Goal: Task Accomplishment & Management: Manage account settings

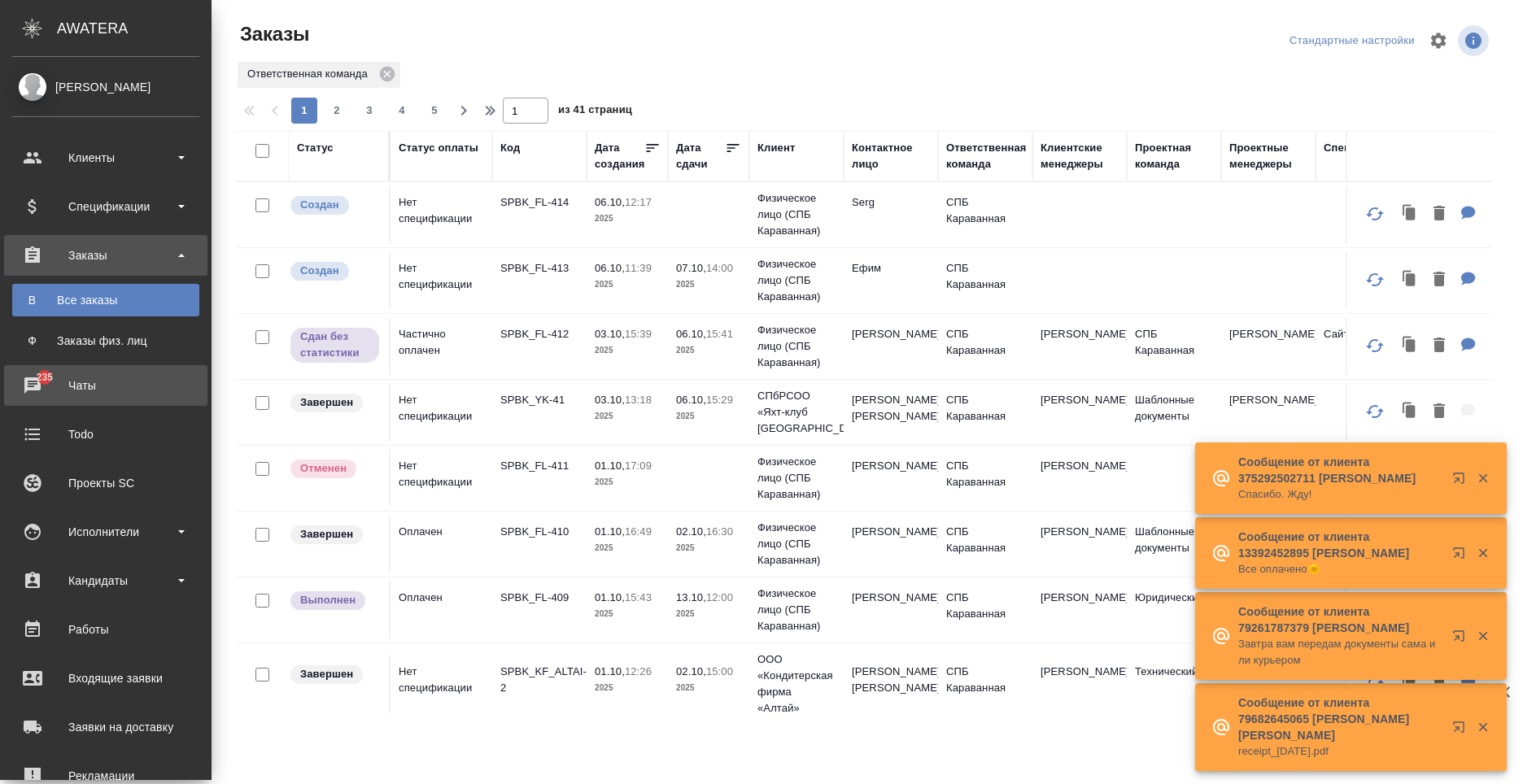
click at [29, 390] on div "Чаты" at bounding box center [106, 385] width 188 height 24
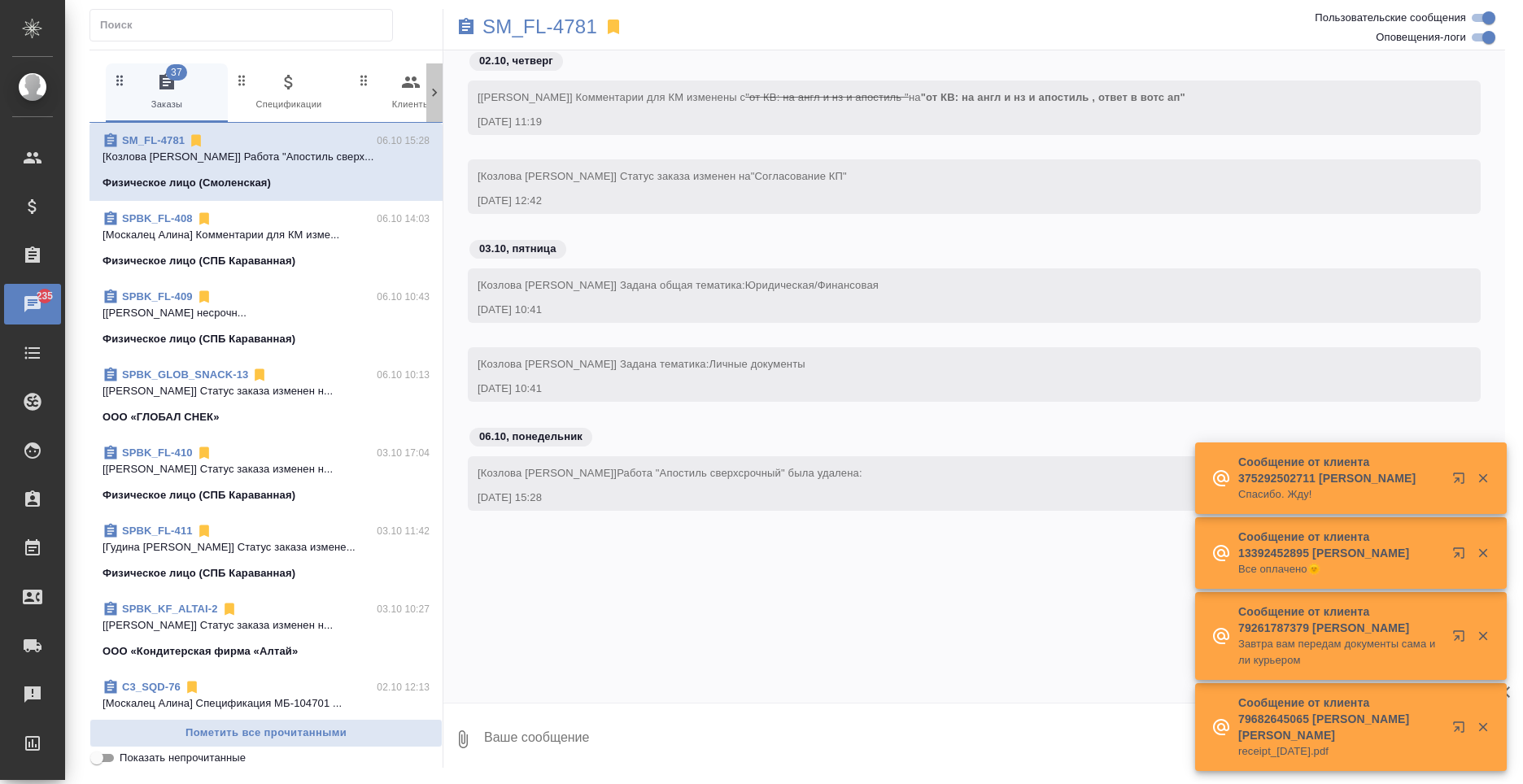
click at [437, 87] on icon at bounding box center [435, 93] width 16 height 16
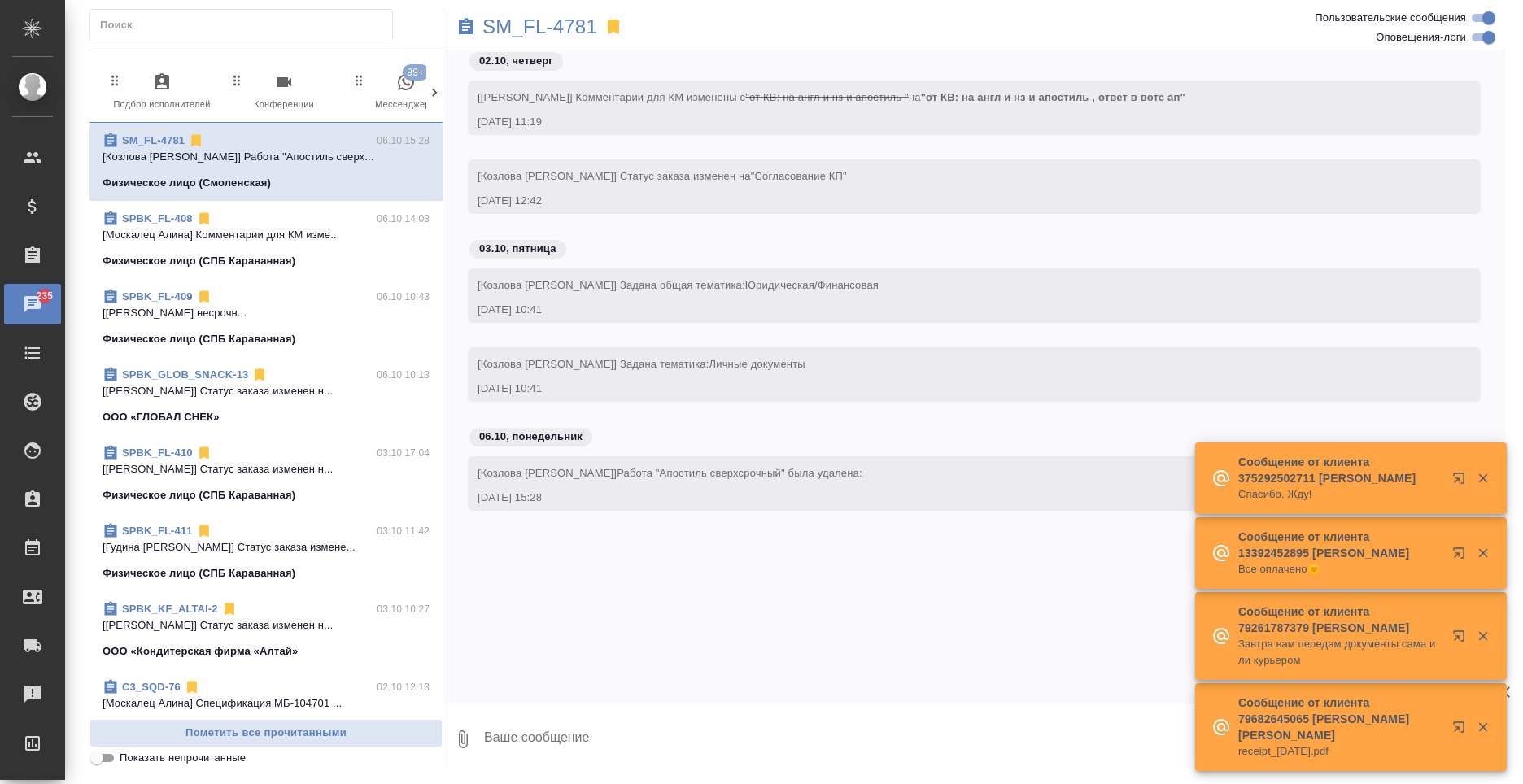
scroll to position [0, 778]
click at [381, 86] on span "99+ Мессенджеры" at bounding box center [365, 92] width 109 height 40
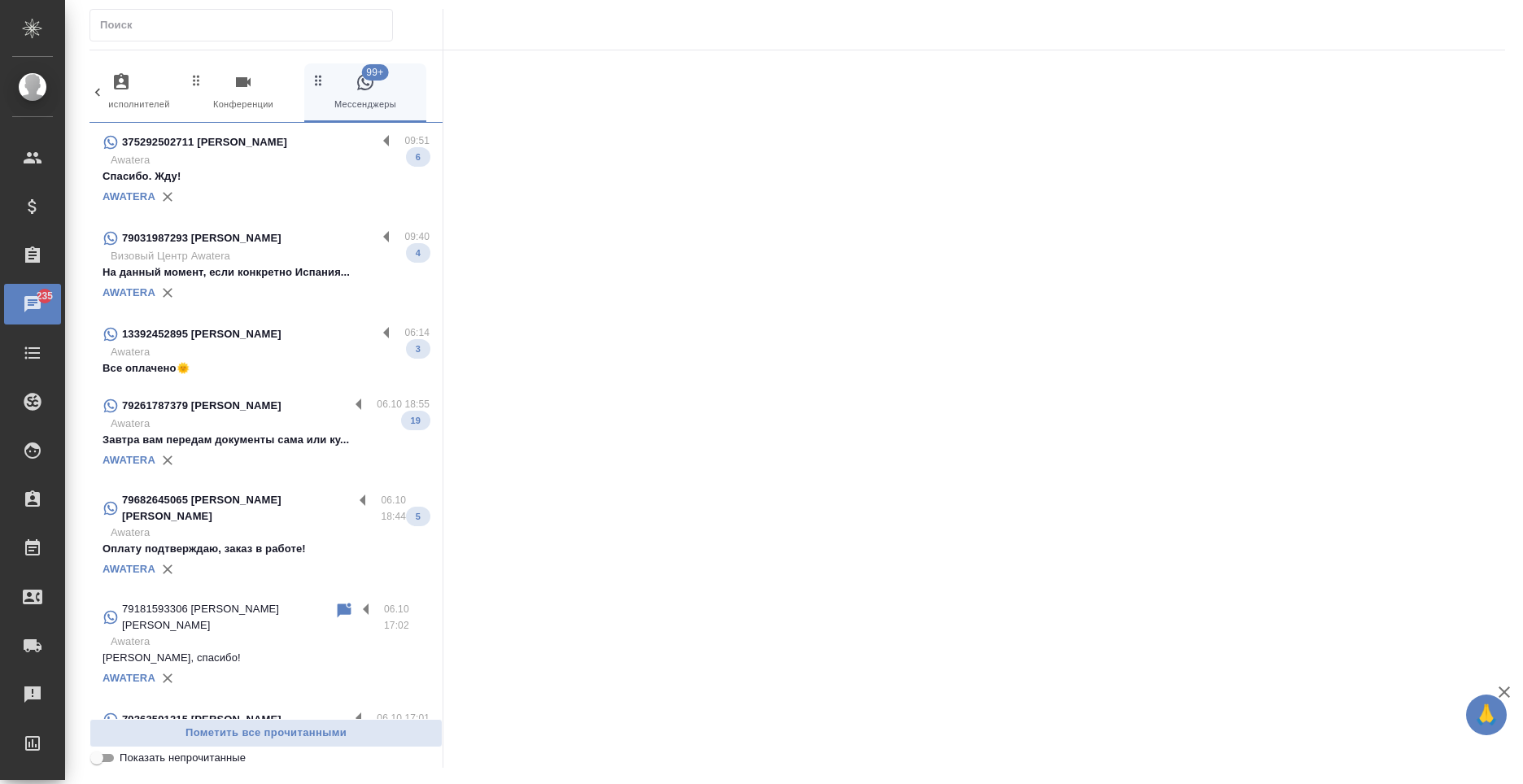
click at [258, 374] on p "Все оплачено🌞" at bounding box center [266, 369] width 327 height 16
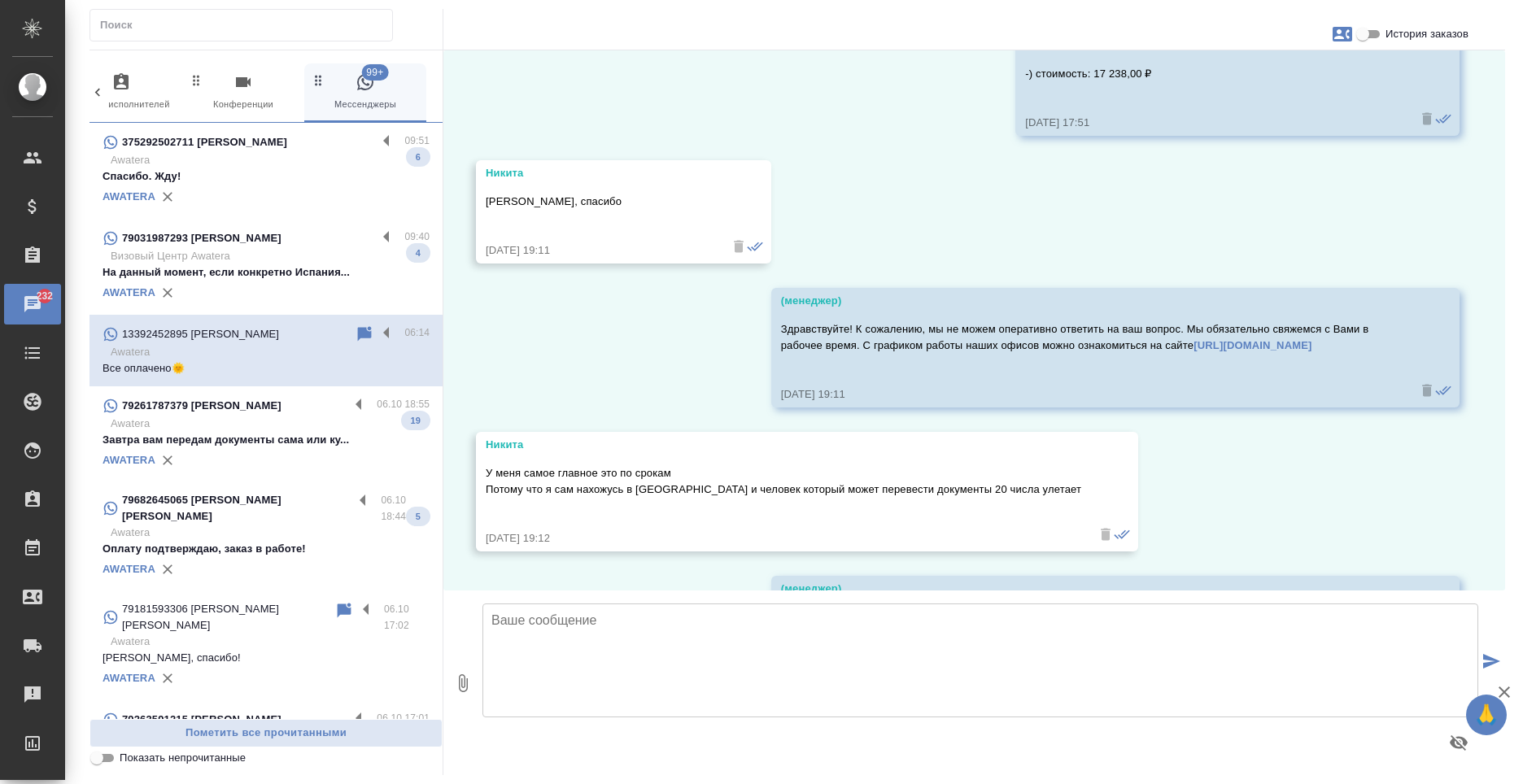
scroll to position [6343, 0]
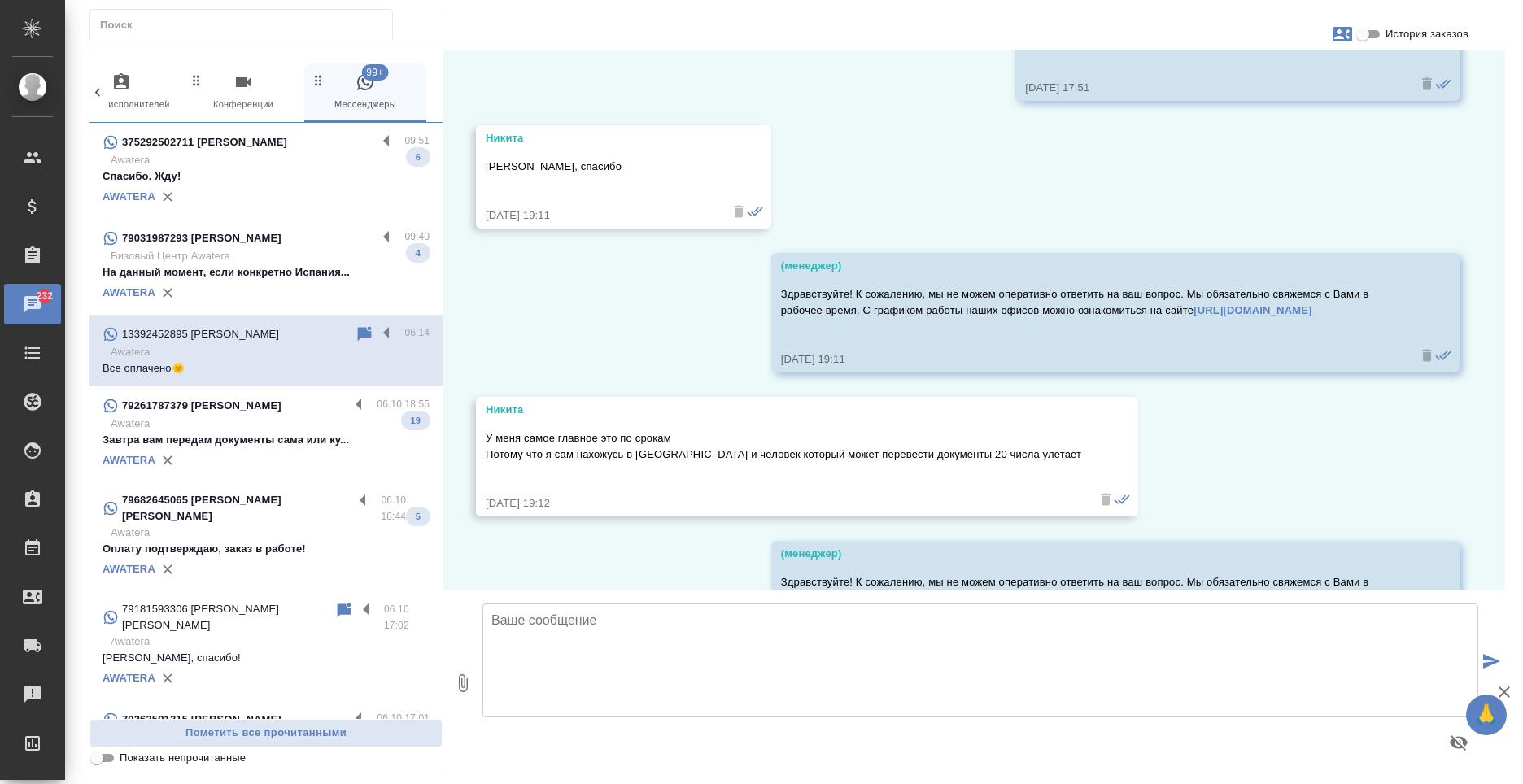
click at [957, 684] on textarea at bounding box center [980, 661] width 996 height 114
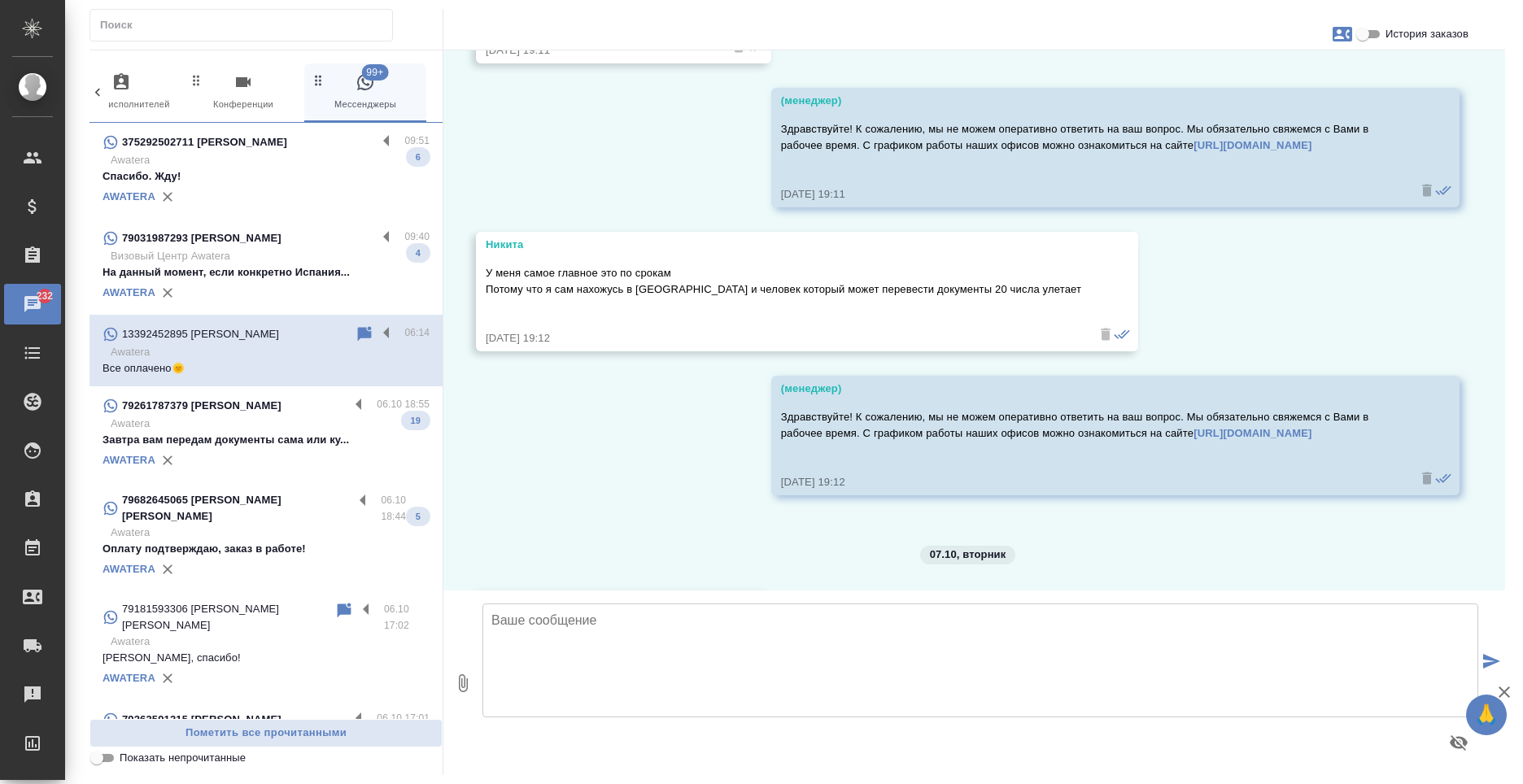
scroll to position [6669, 0]
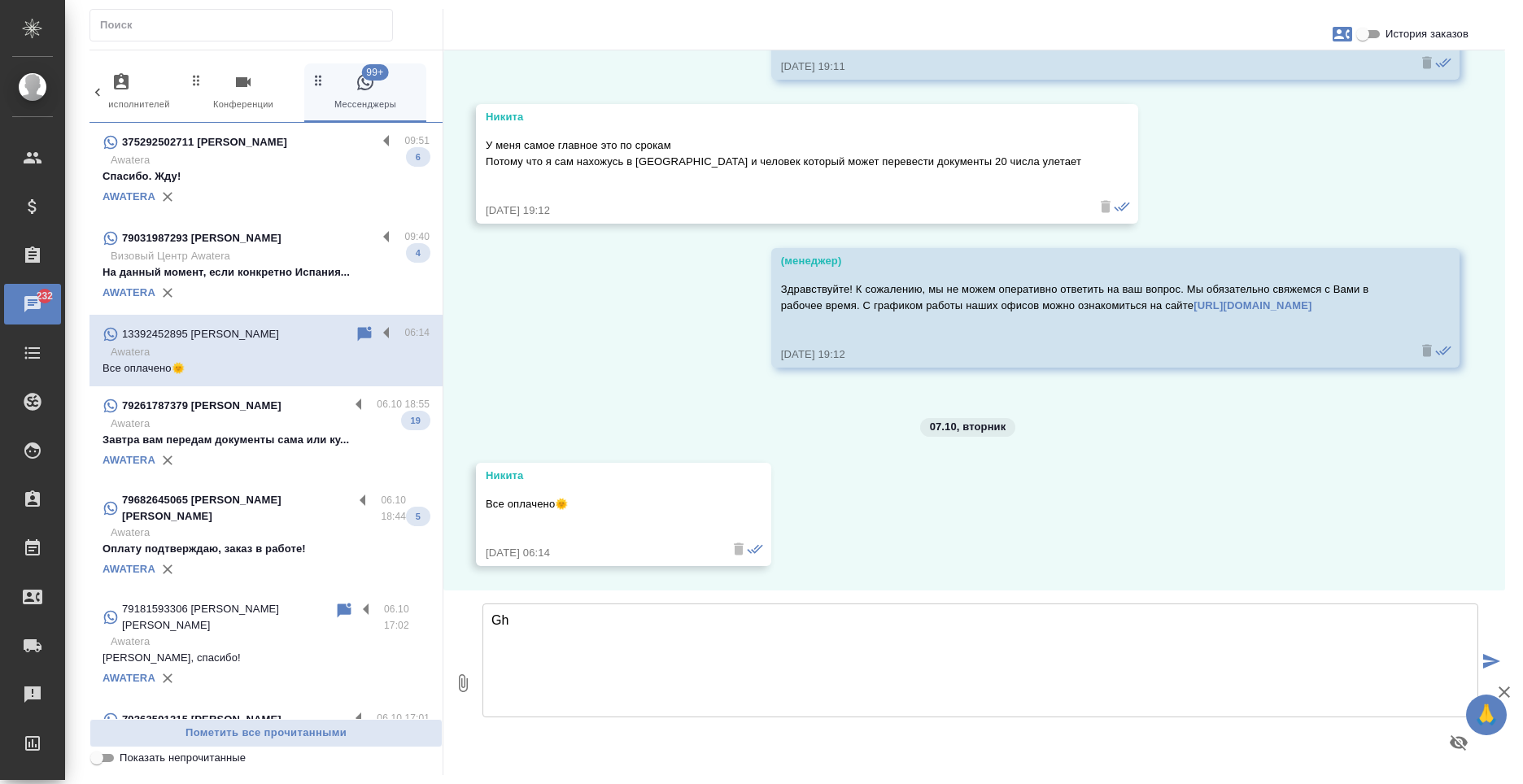
type textarea "G"
click at [1021, 617] on textarea "Принято! Направьте, пожалуйста, чек об оплате, чтобы мы могли незамедлительно" at bounding box center [980, 661] width 996 height 114
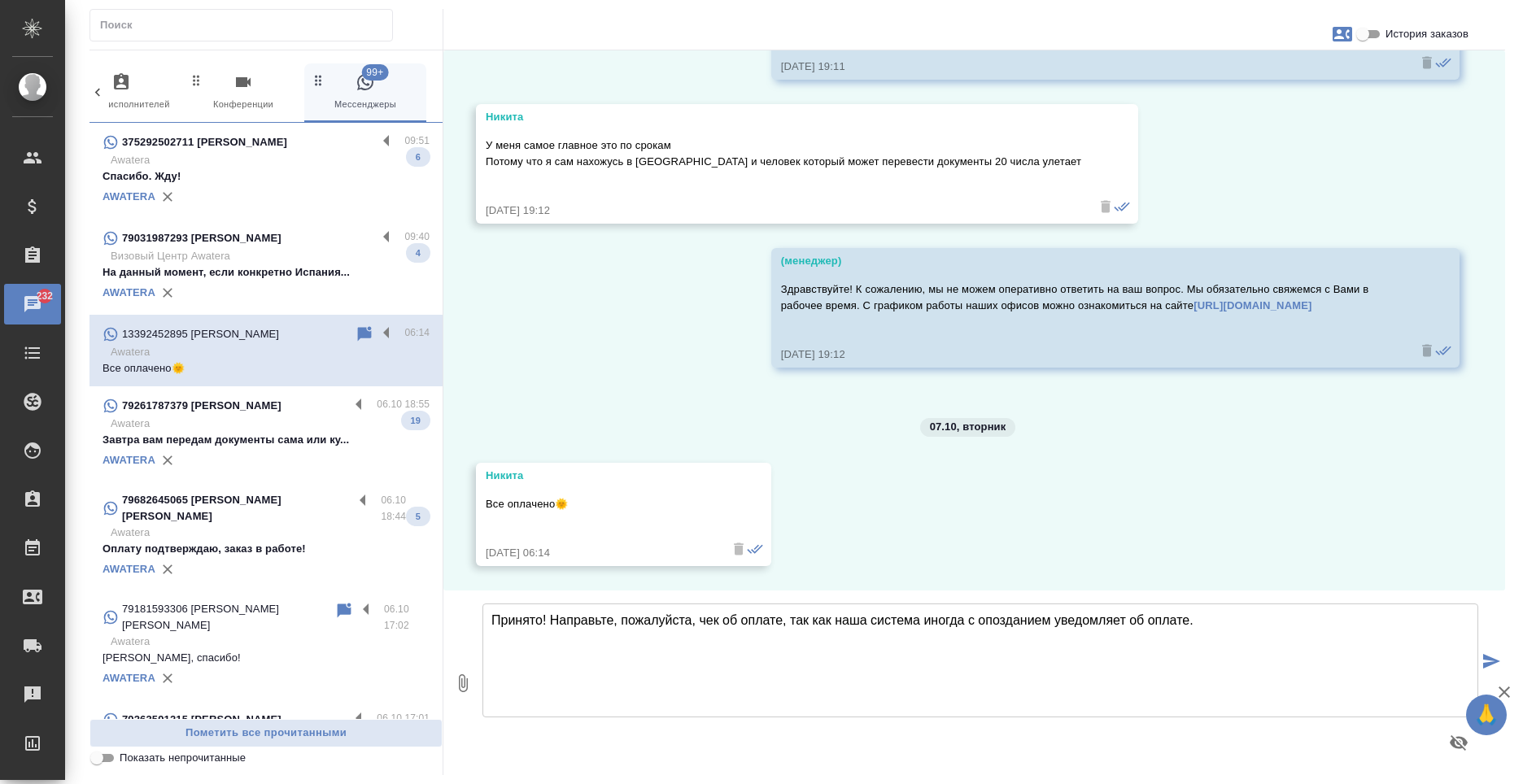
type textarea "Принято! Направьте, пожалуйста, чек об оплате, так как наша система иногда с оп…"
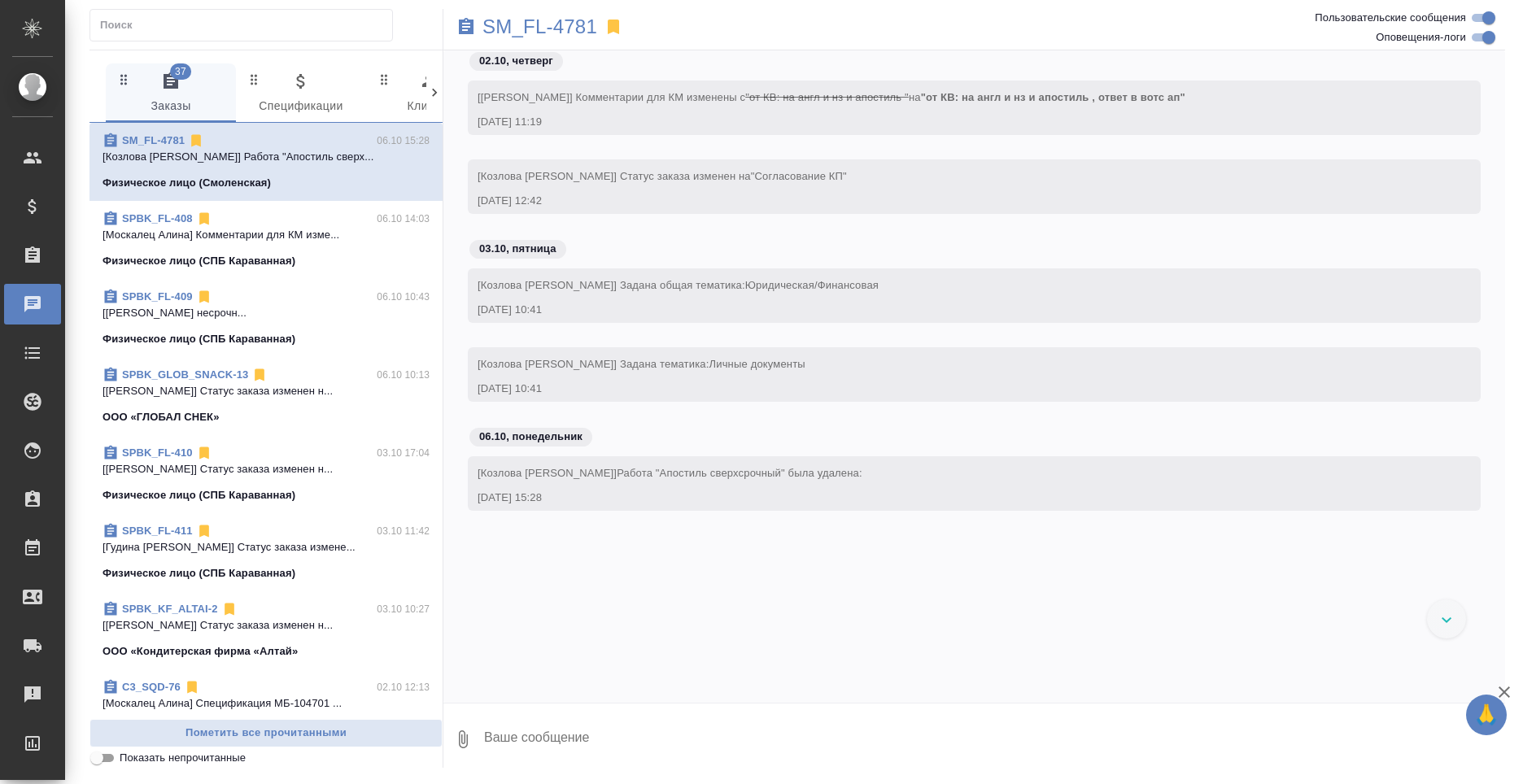
click at [434, 98] on icon at bounding box center [435, 93] width 16 height 16
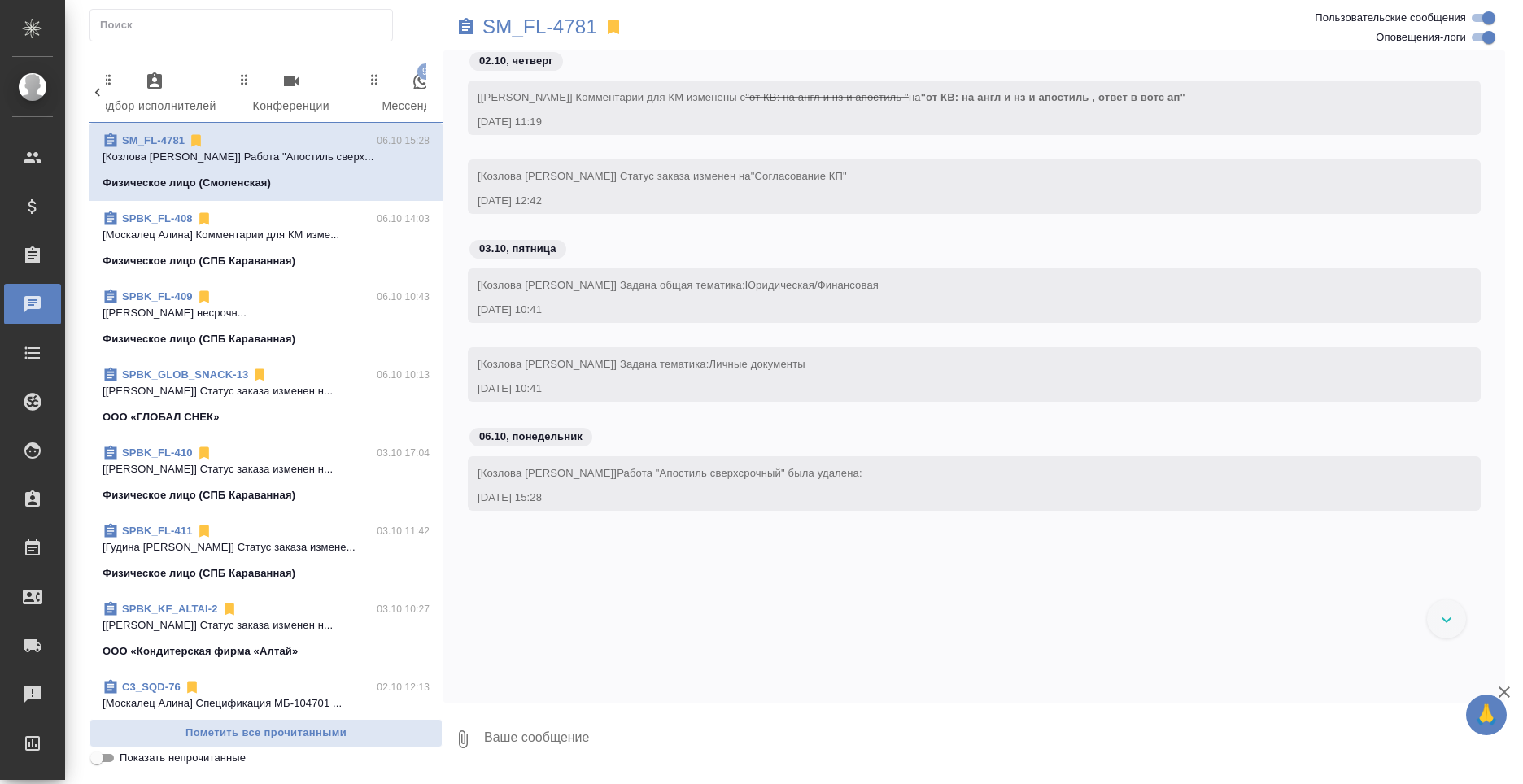
scroll to position [0, 864]
click at [372, 92] on span "99+ Мессенджеры" at bounding box center [361, 94] width 111 height 45
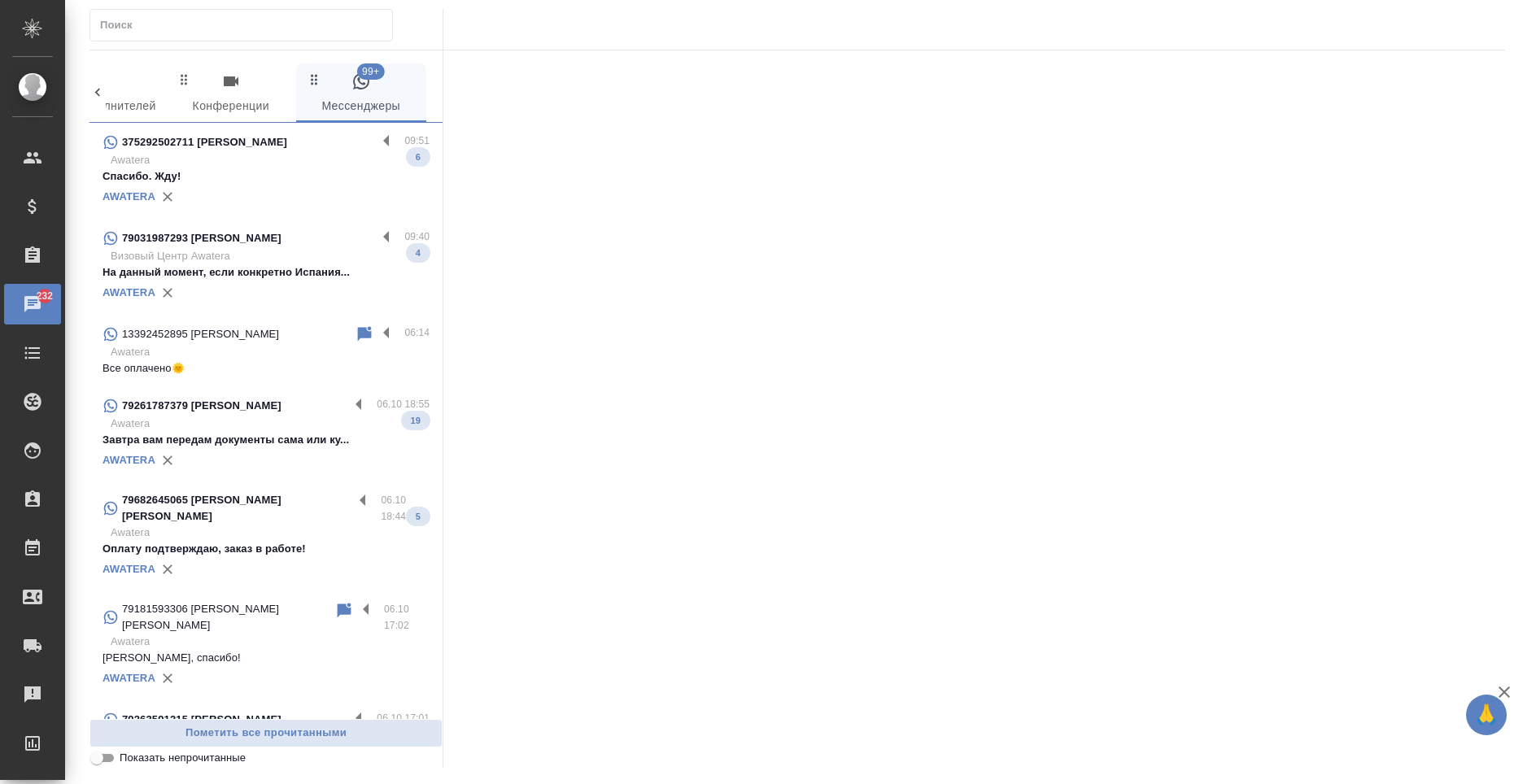
click at [287, 359] on p "Awatera" at bounding box center [271, 352] width 319 height 16
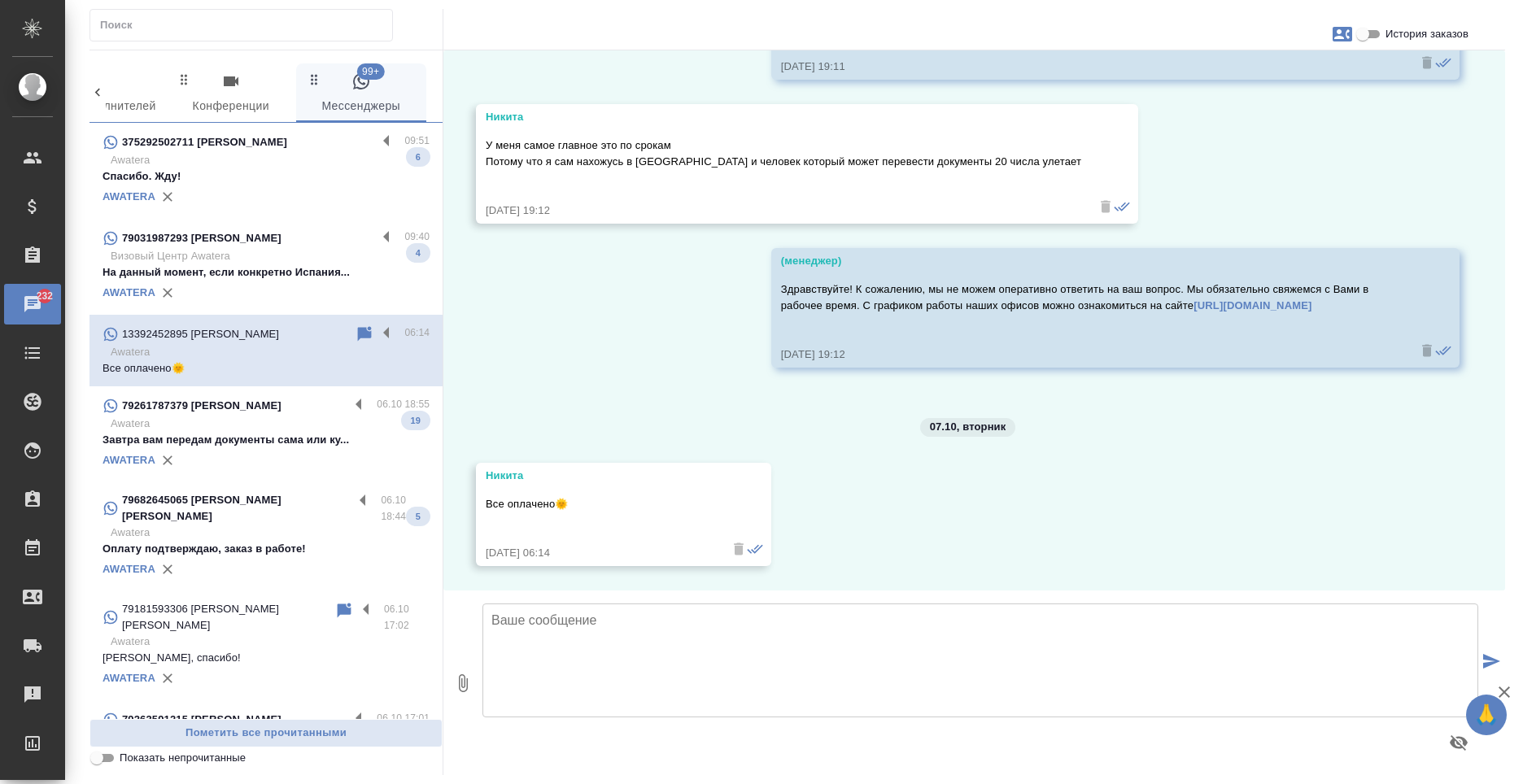
click at [1366, 38] on input "История заказов" at bounding box center [1362, 34] width 59 height 20
checkbox input "true"
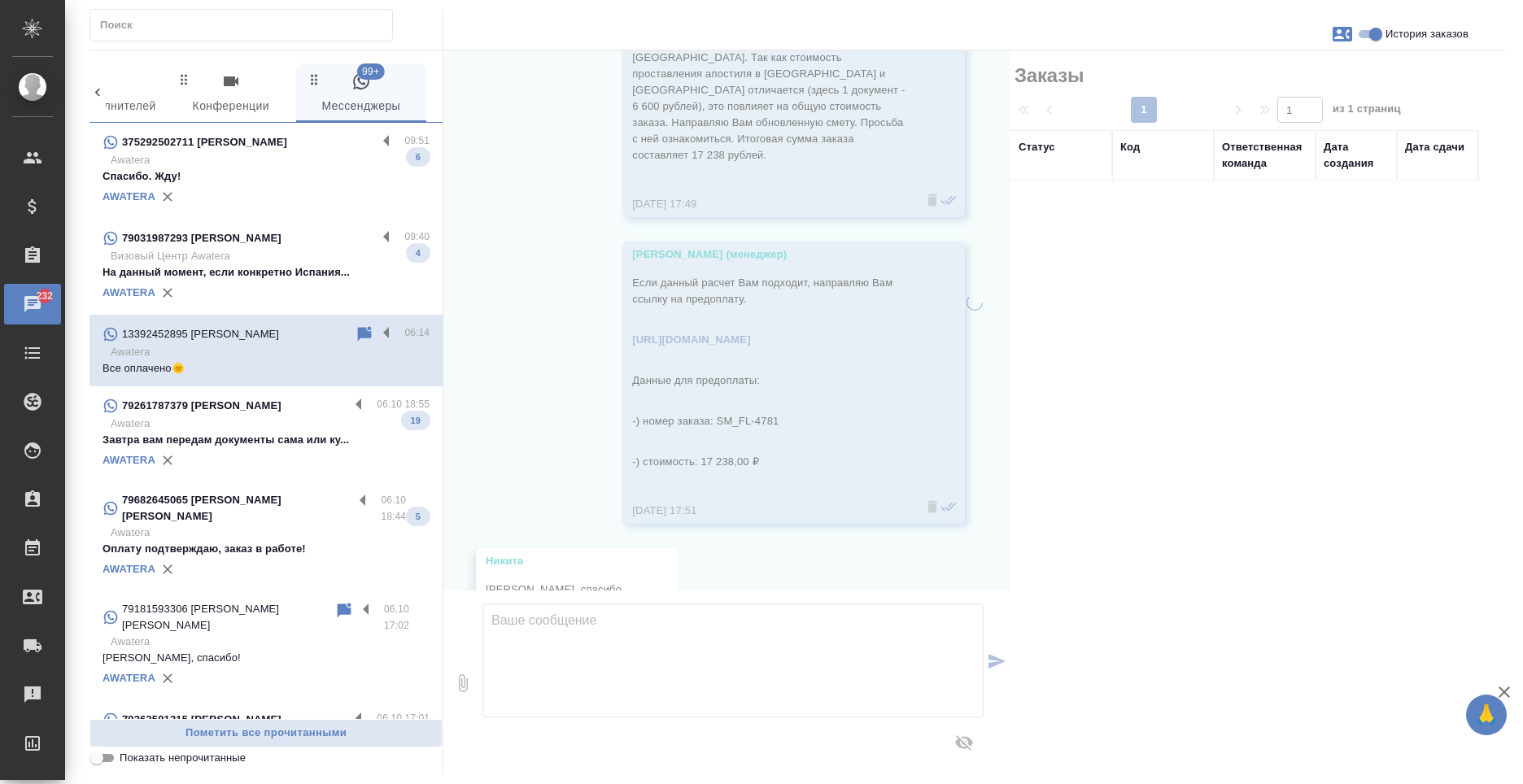
scroll to position [7449, 0]
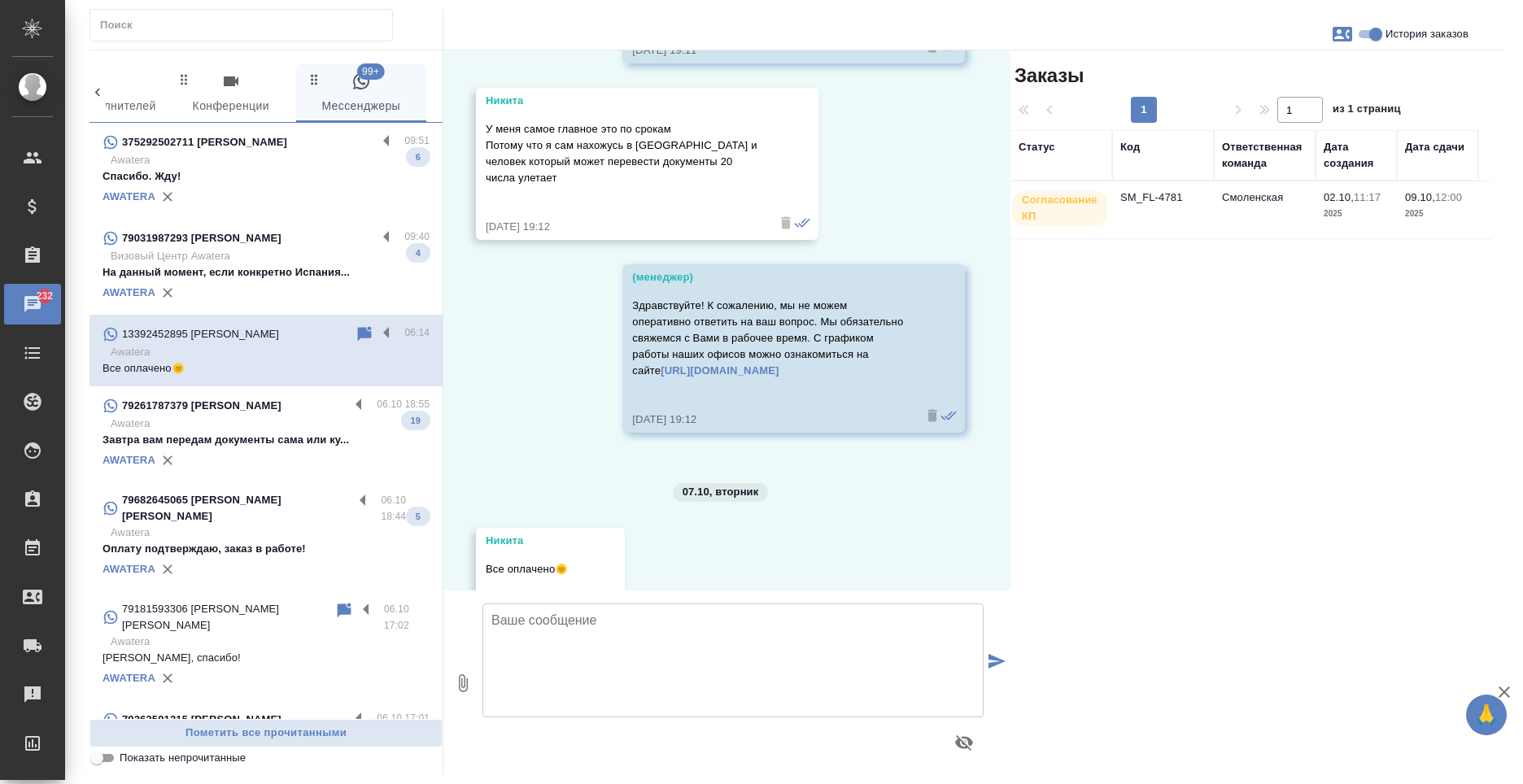
click at [1219, 209] on td "Смоленская" at bounding box center [1264, 209] width 102 height 57
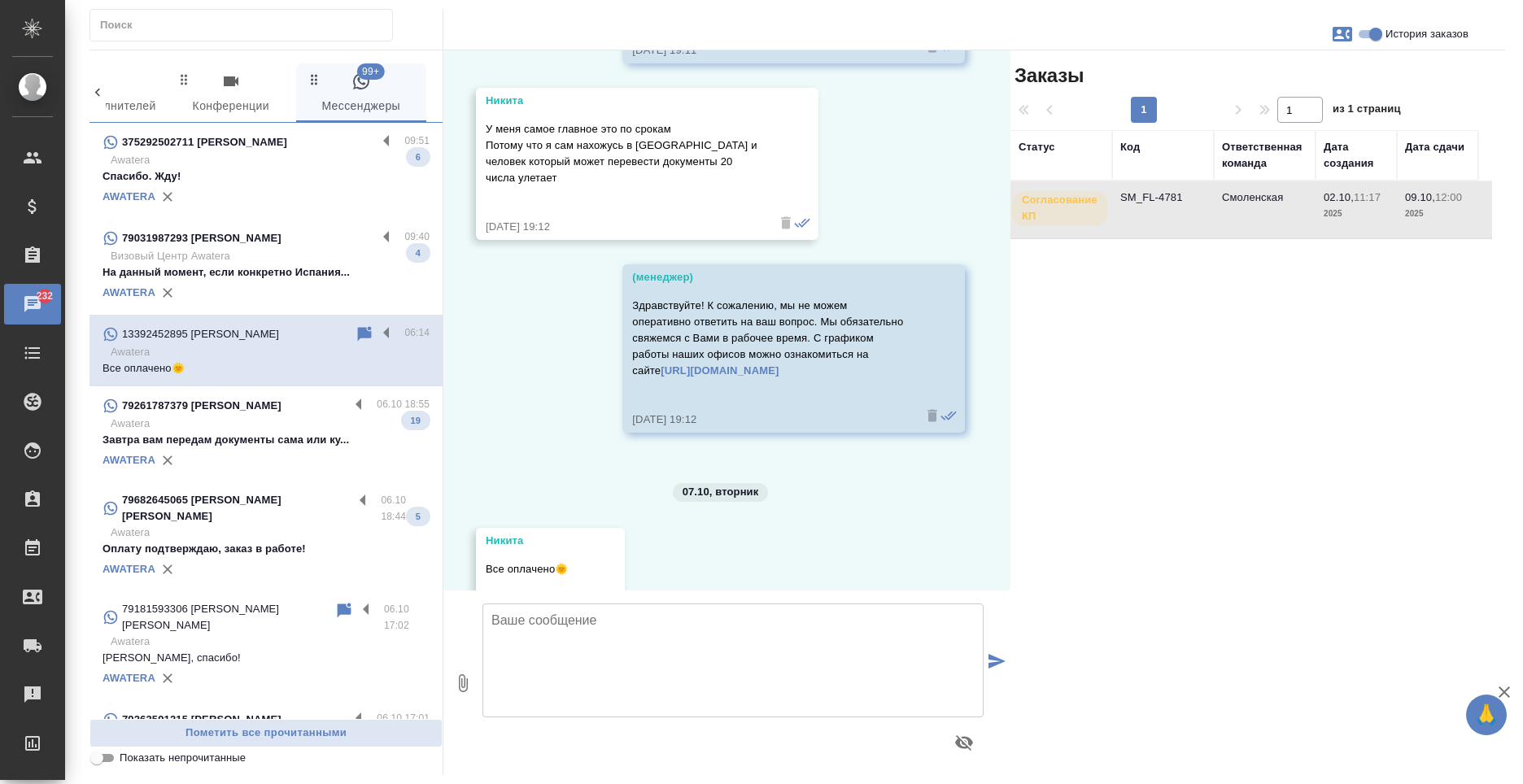
click at [1219, 209] on td "Смоленская" at bounding box center [1264, 209] width 102 height 57
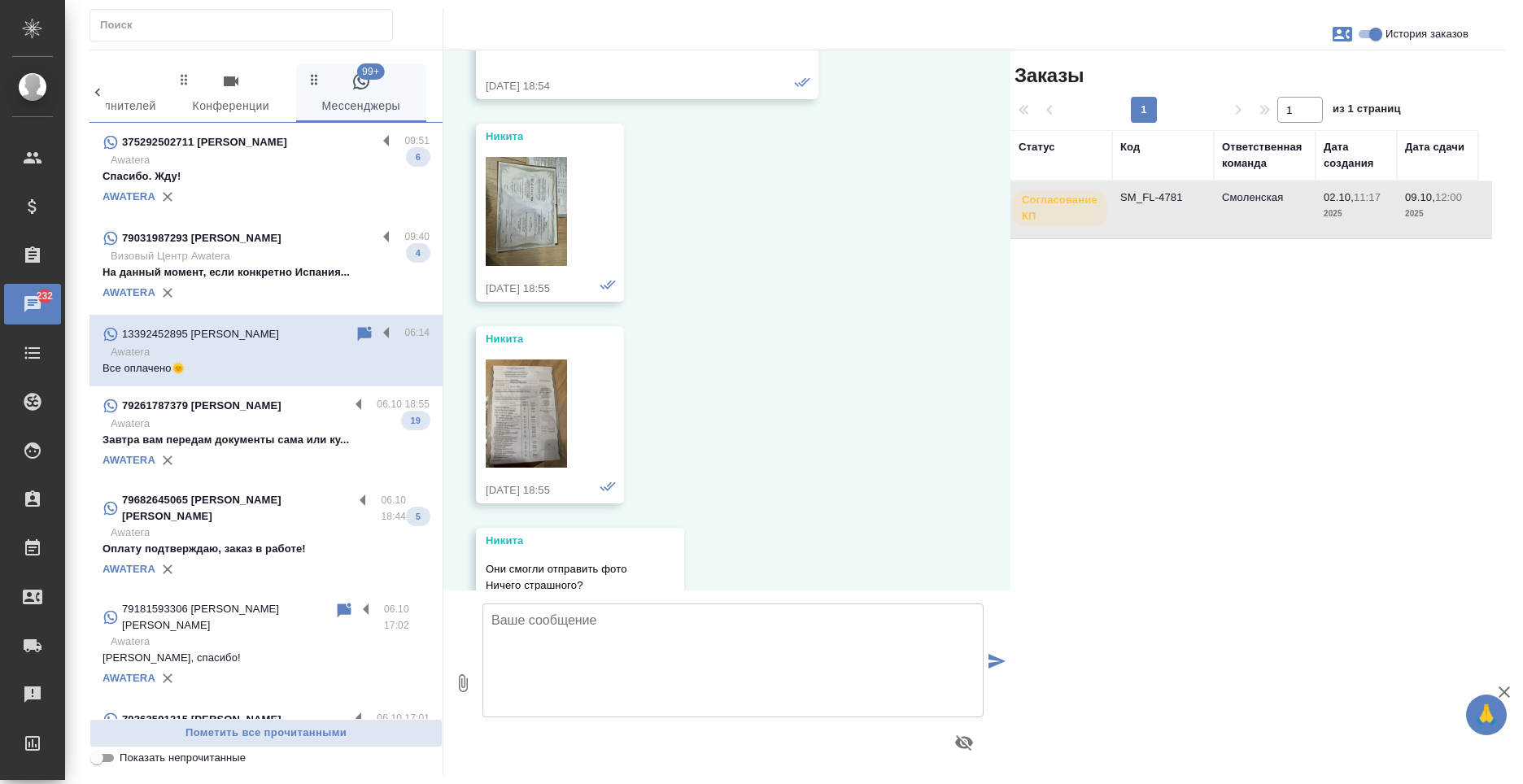
scroll to position [1106, 0]
click at [563, 387] on img at bounding box center [527, 416] width 81 height 109
click at [516, 163] on img at bounding box center [527, 214] width 81 height 109
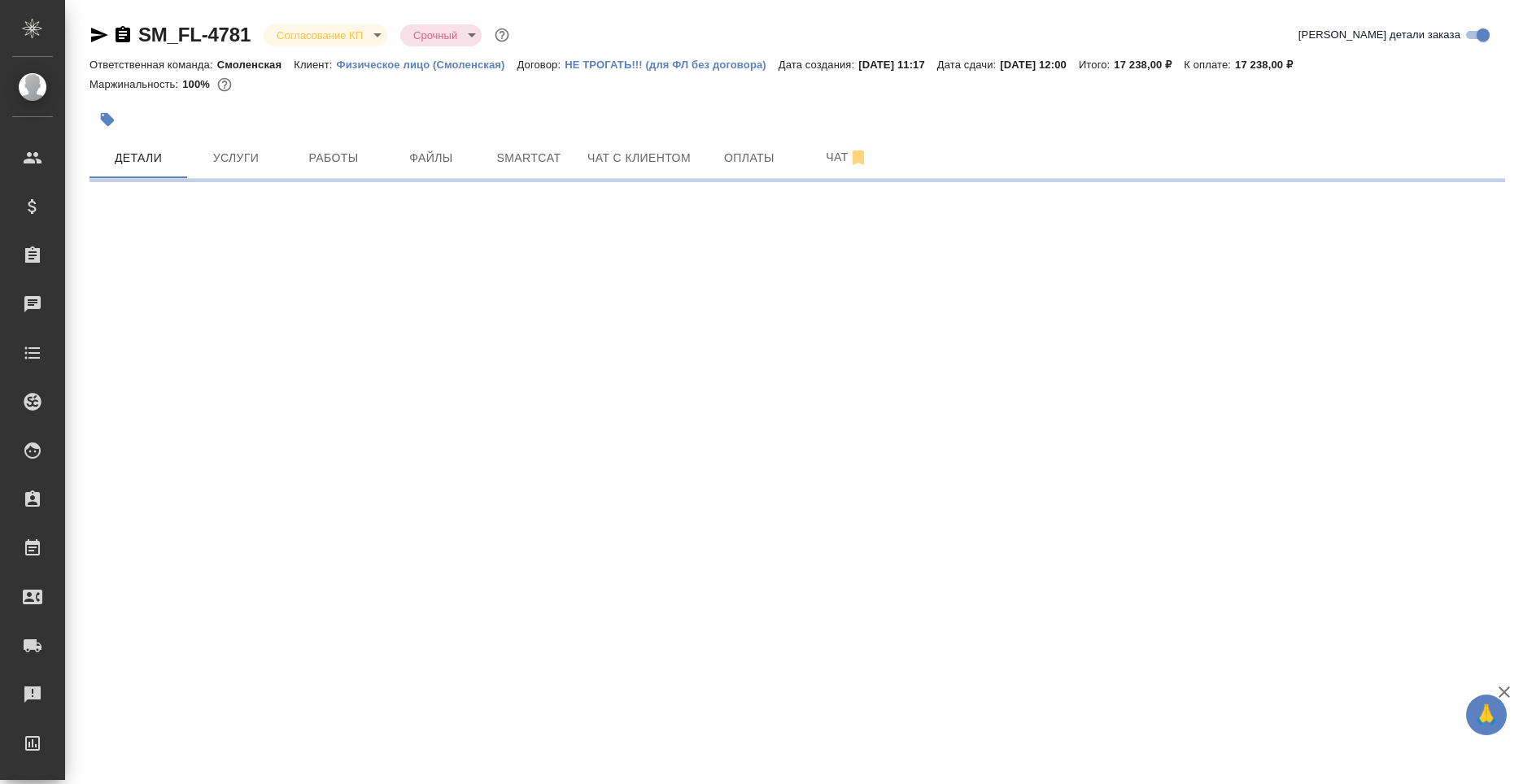
select select "RU"
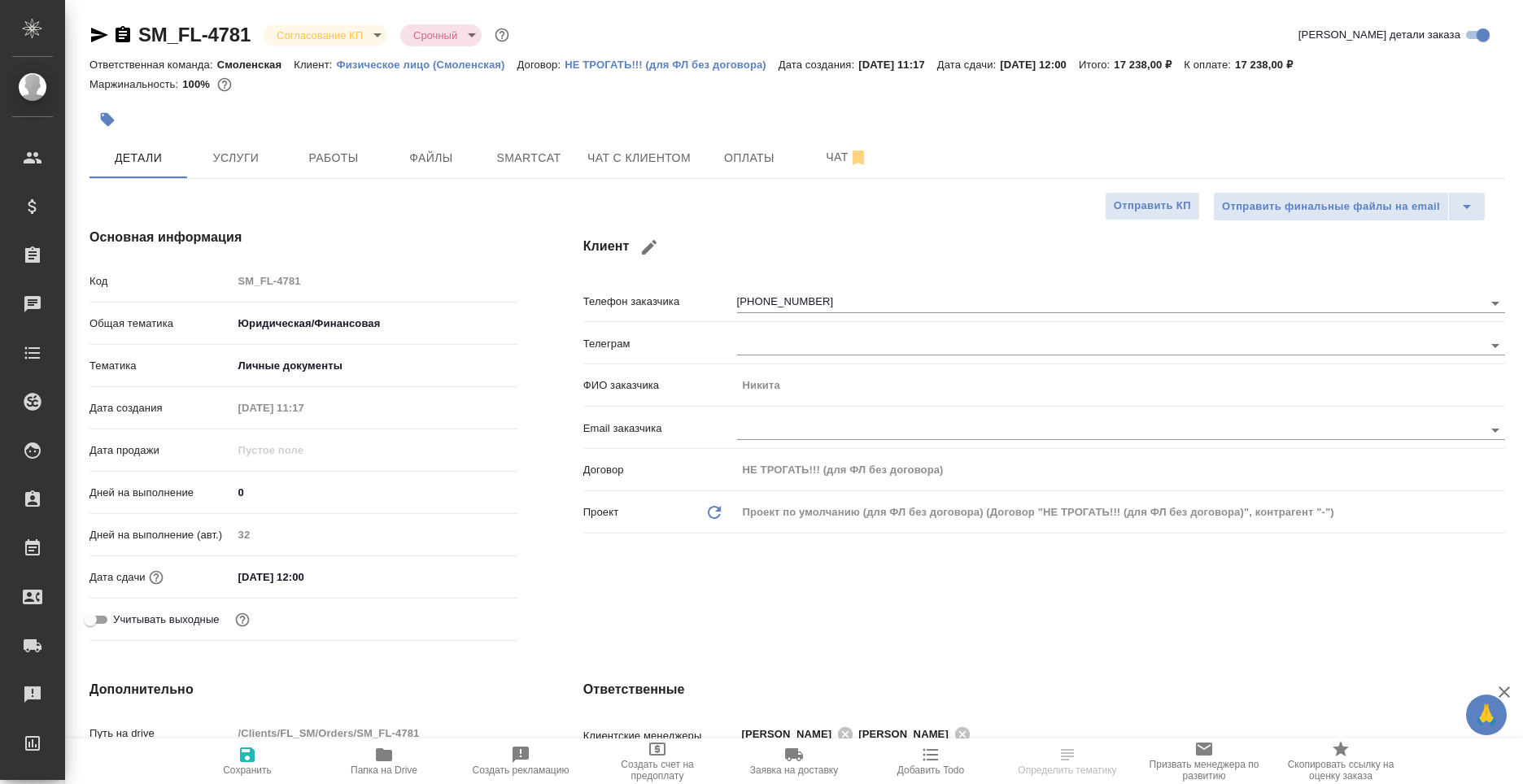
type textarea "x"
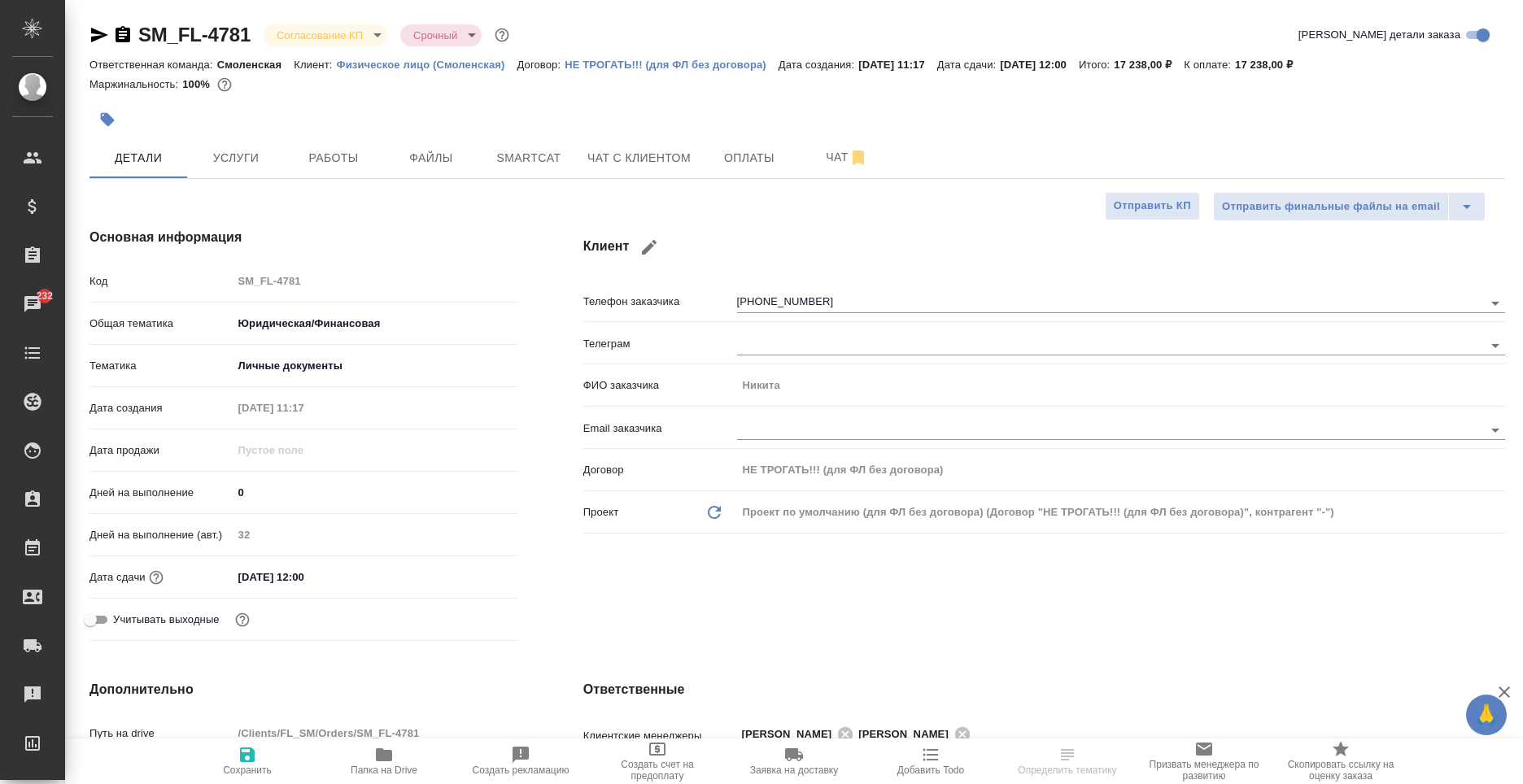
type textarea "x"
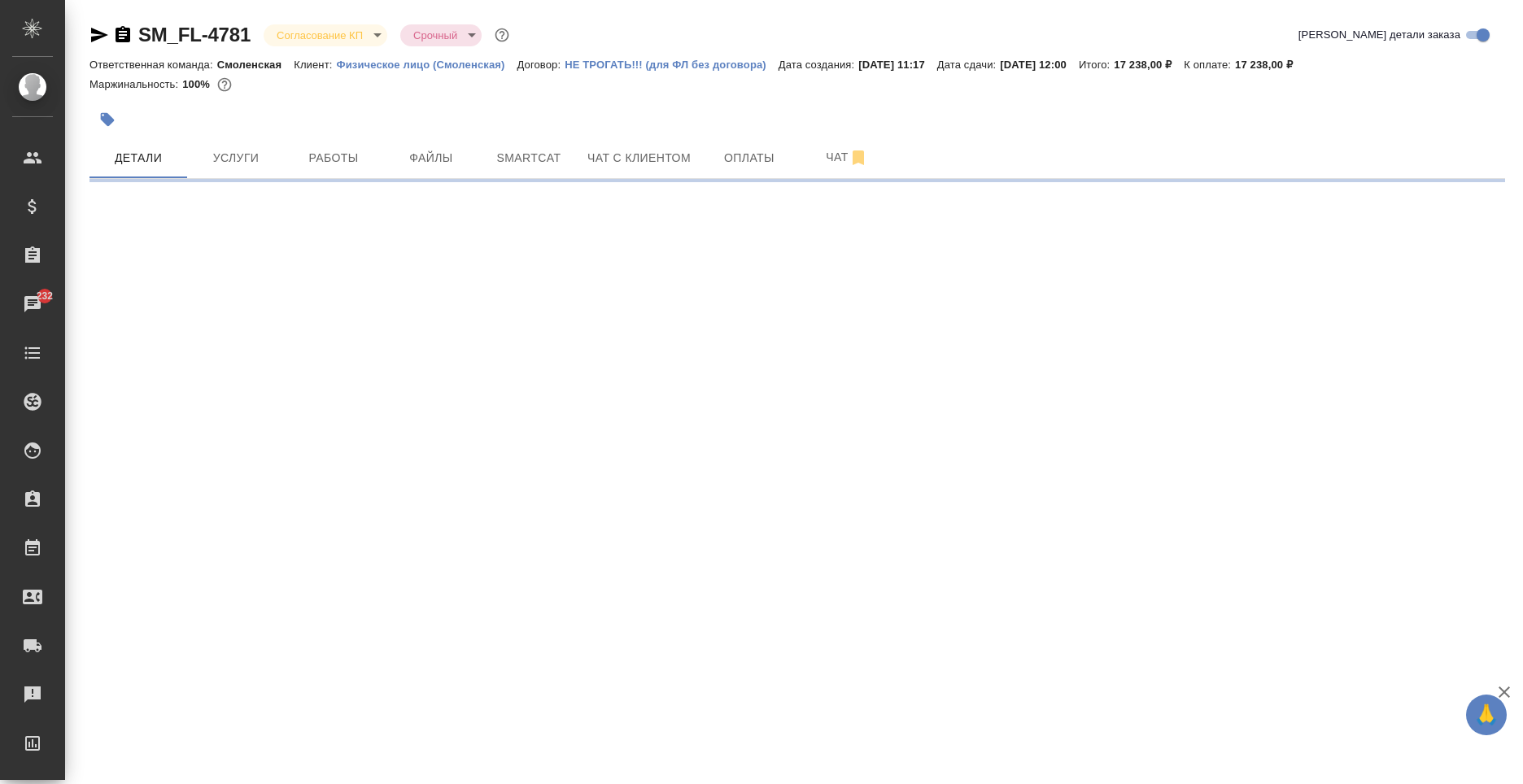
select select "RU"
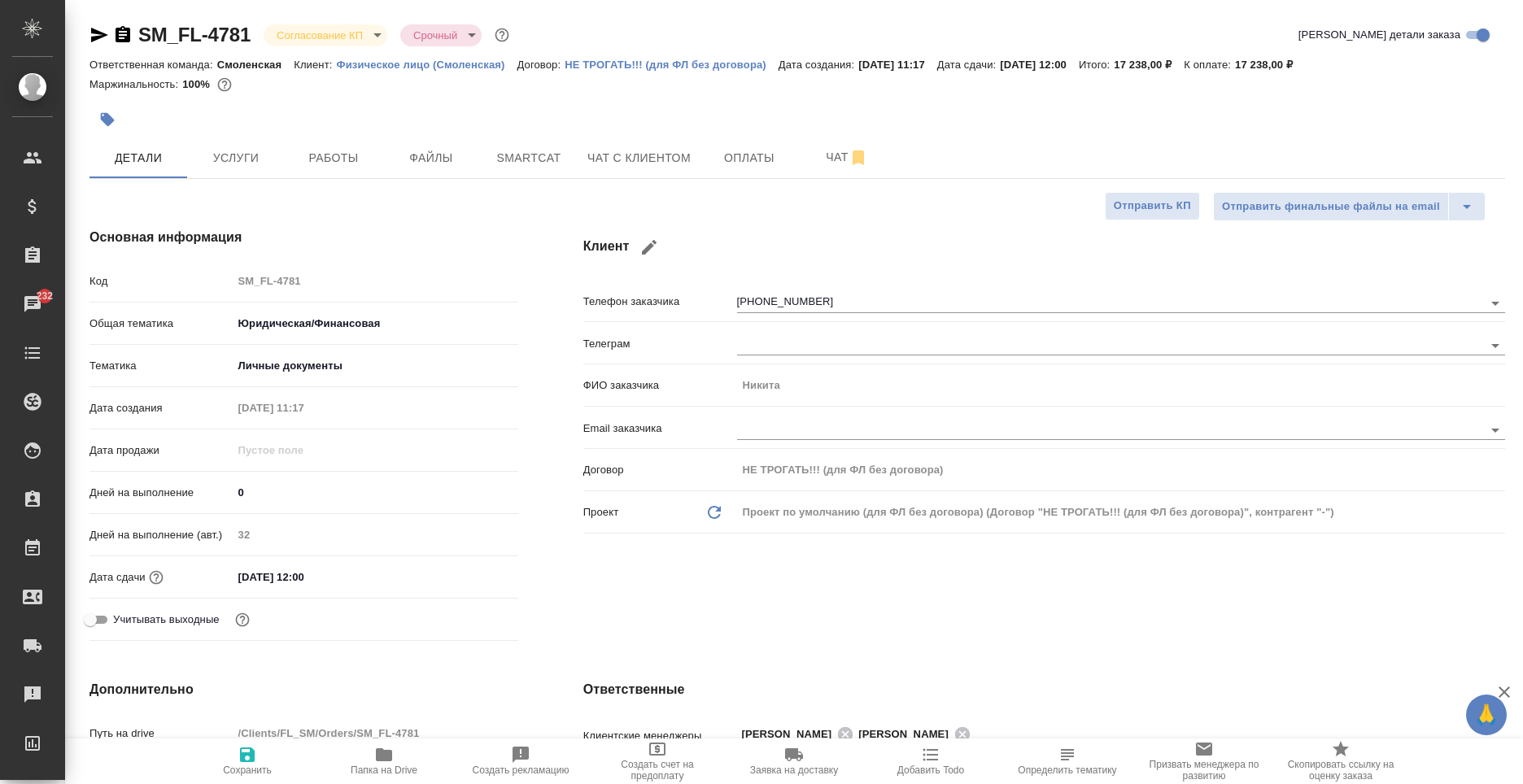
type textarea "x"
click at [770, 163] on span "Оплаты" at bounding box center [749, 158] width 78 height 21
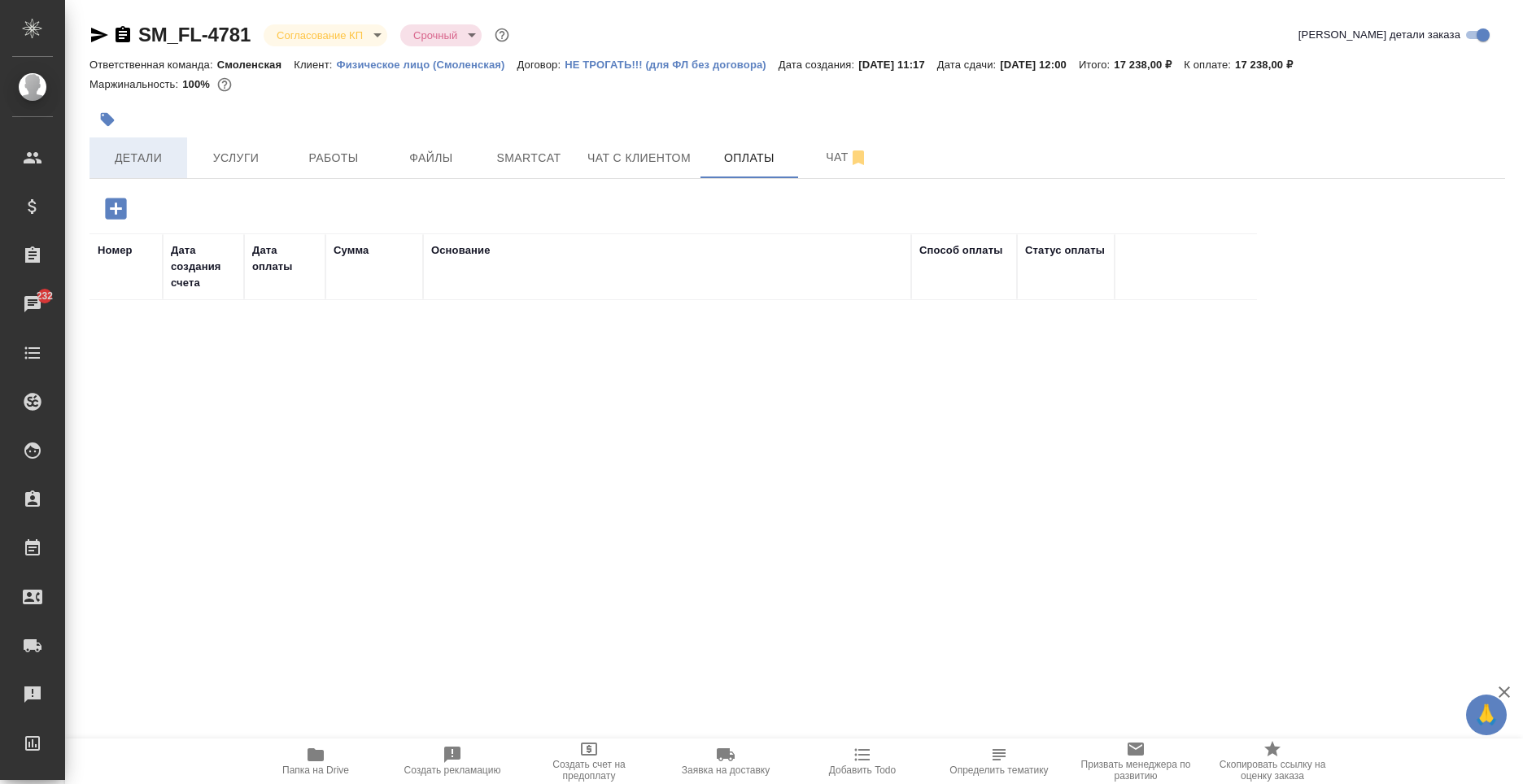
click at [167, 164] on span "Детали" at bounding box center [138, 158] width 78 height 21
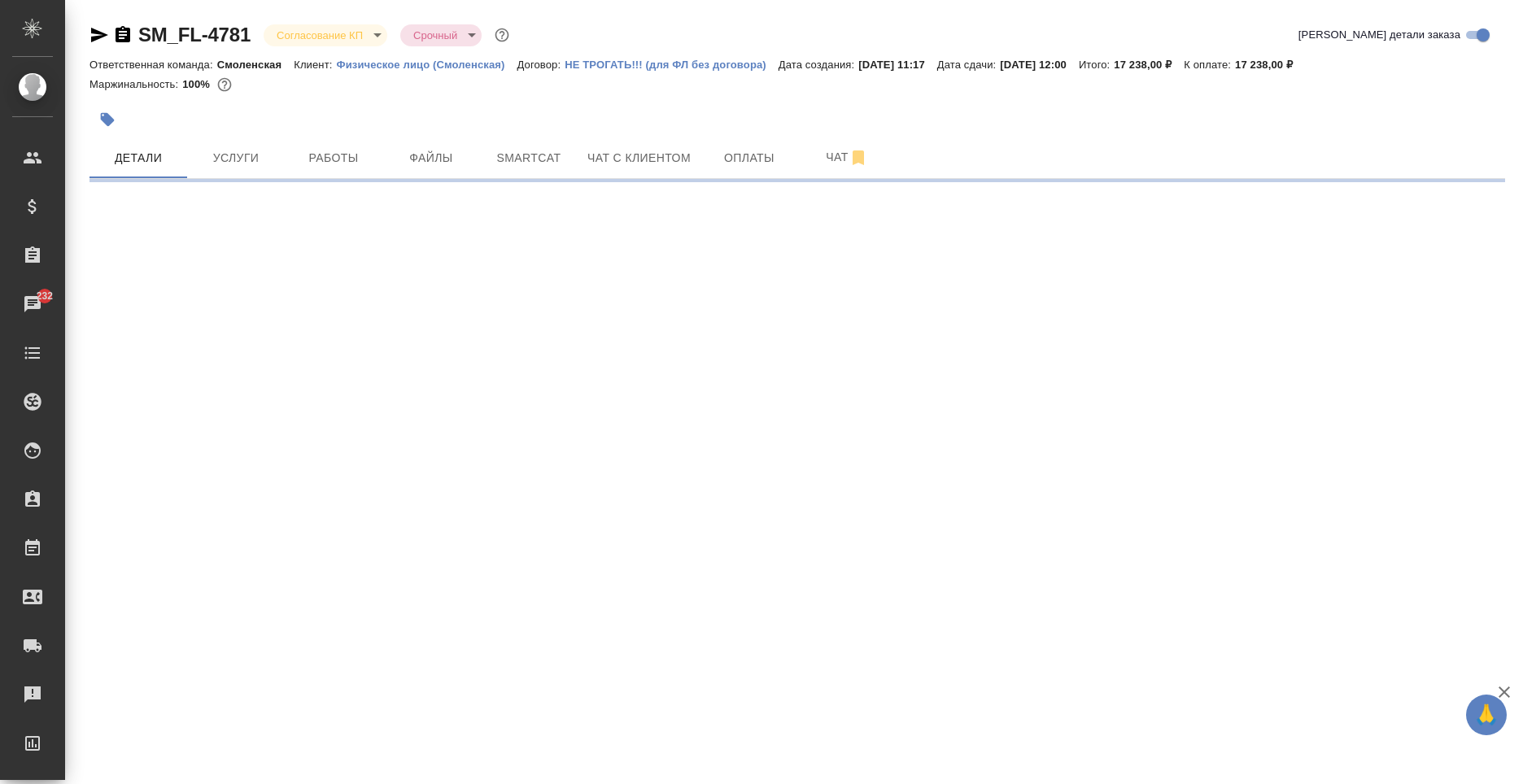
select select "RU"
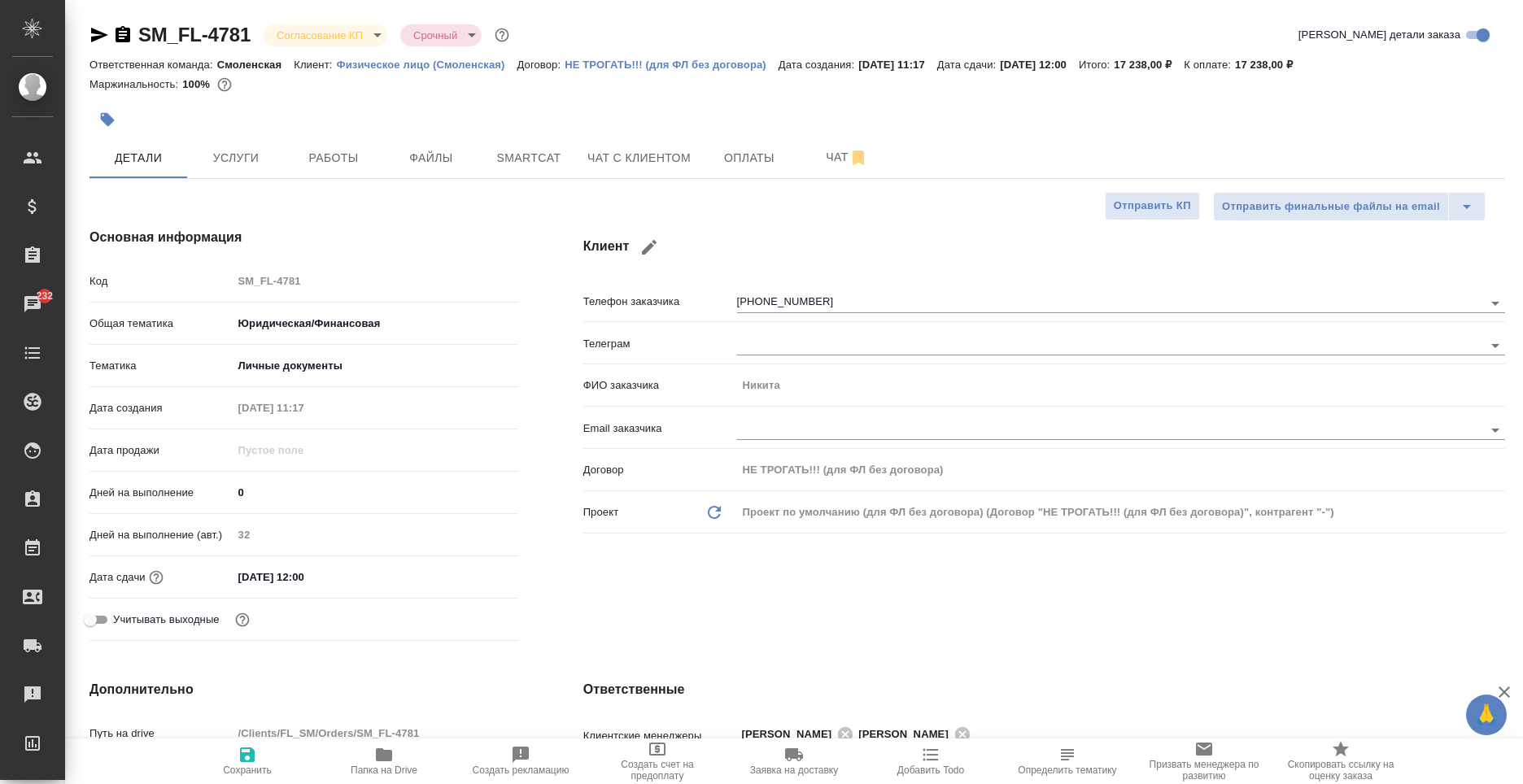
type textarea "x"
click at [246, 142] on button "Услуги" at bounding box center [236, 158] width 97 height 41
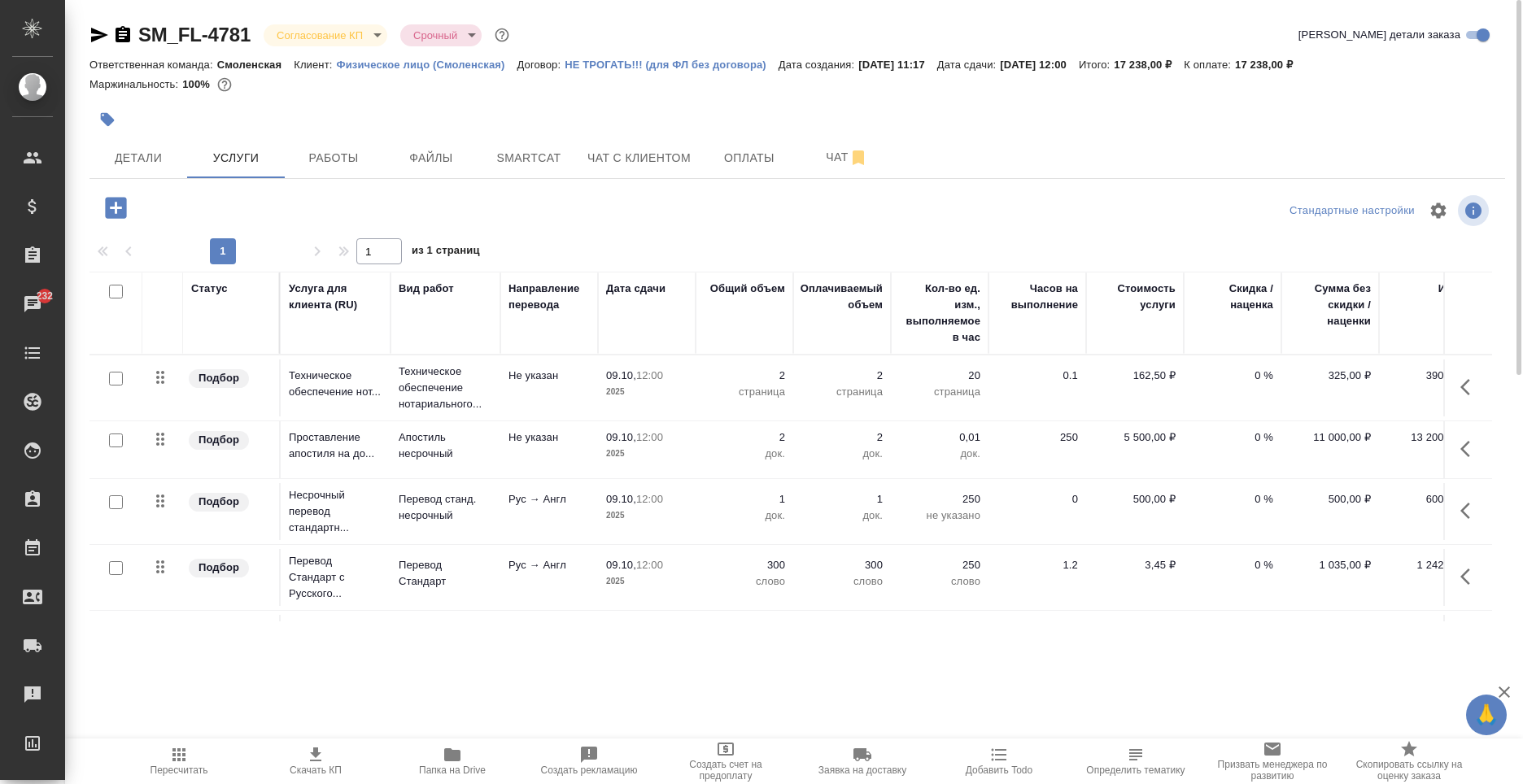
scroll to position [81, 0]
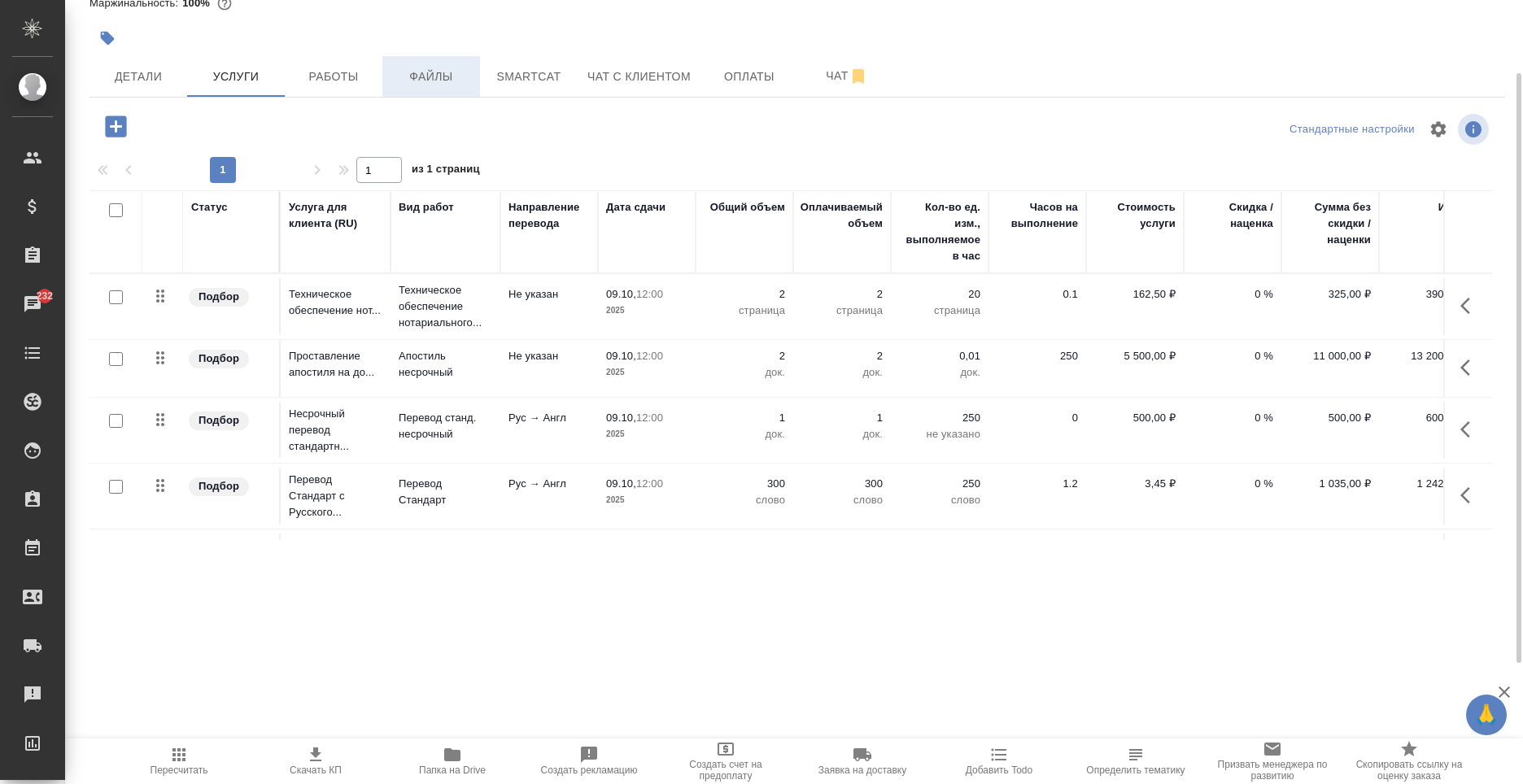
click at [448, 83] on span "Файлы" at bounding box center [431, 77] width 78 height 21
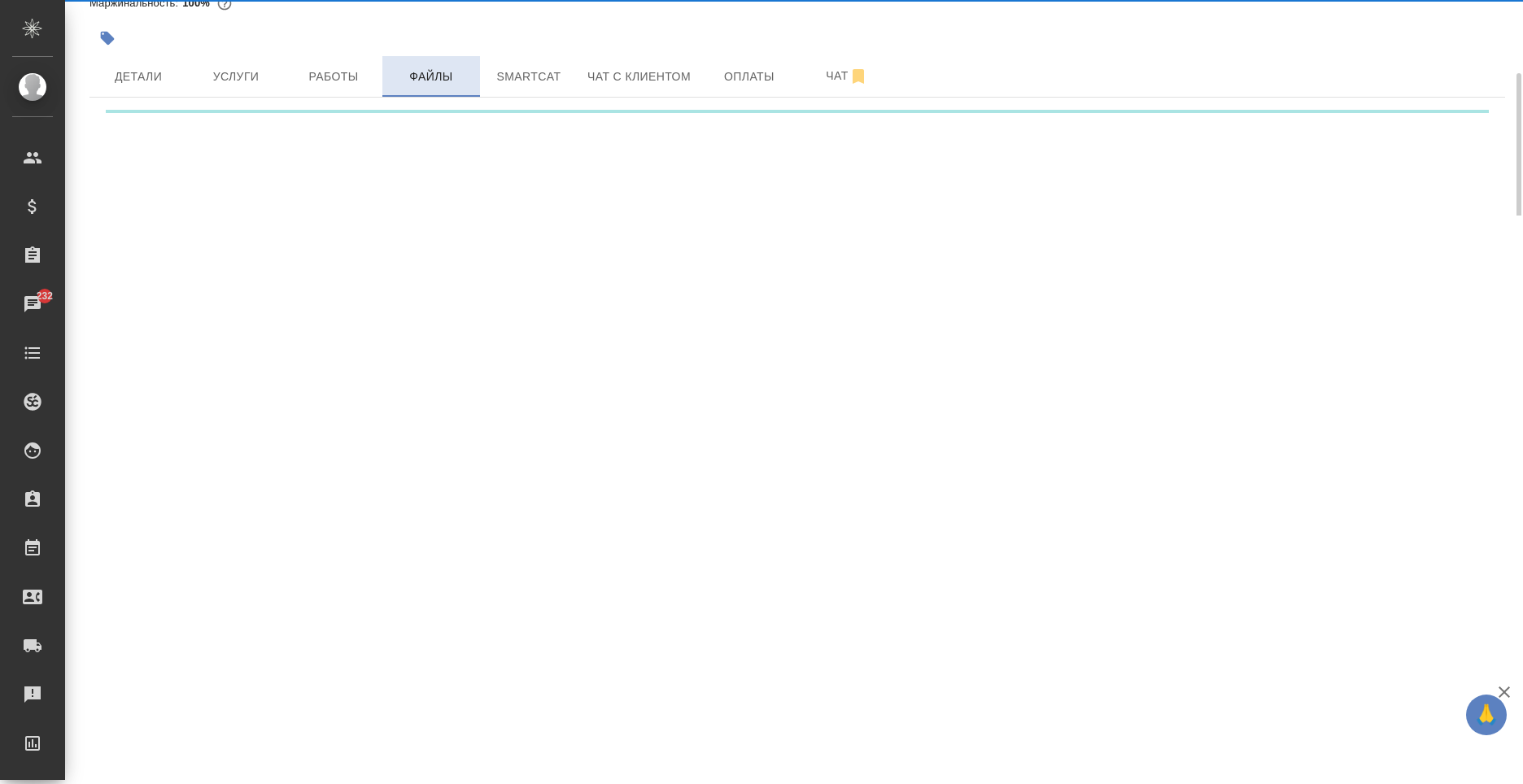
scroll to position [59, 0]
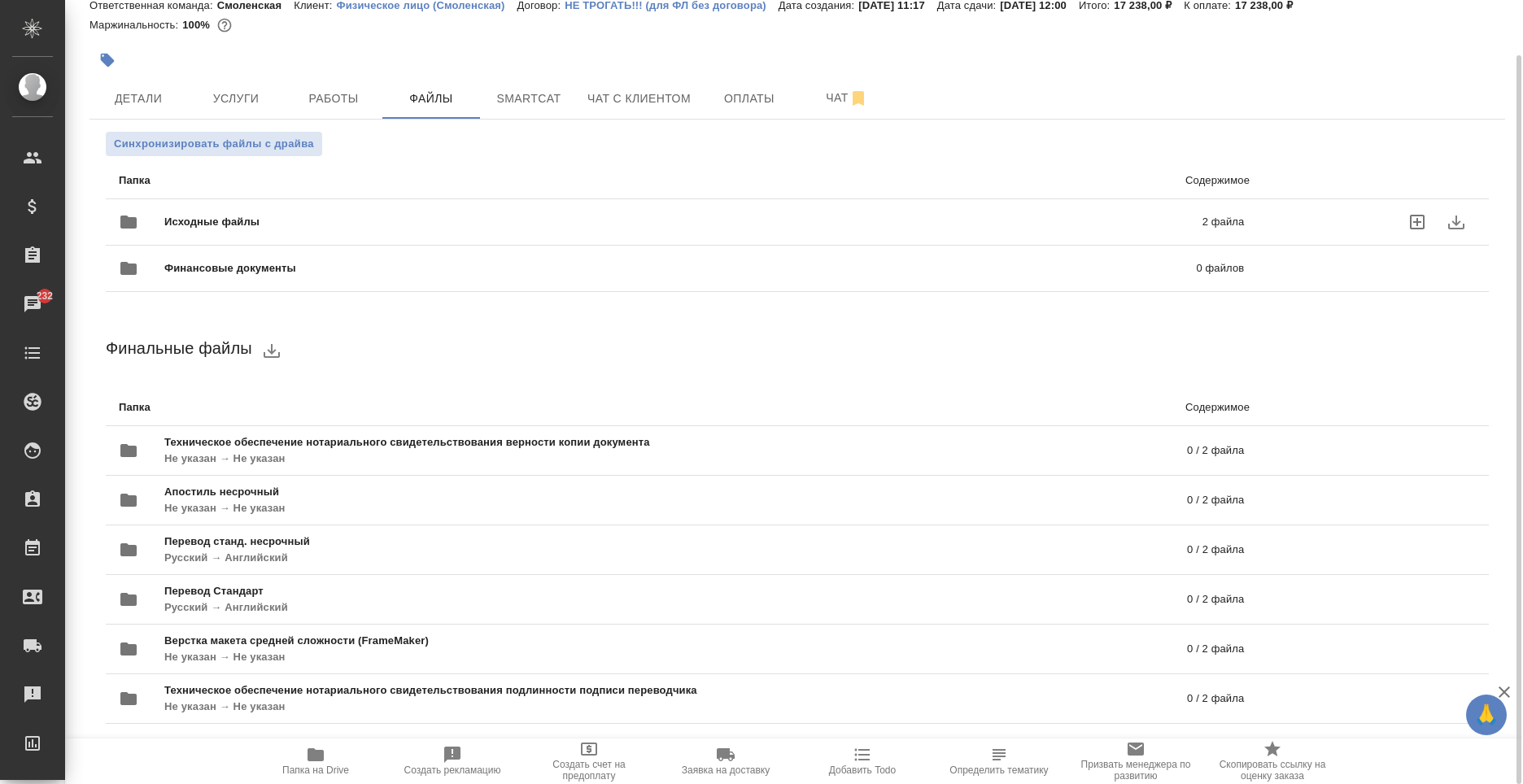
click at [370, 215] on span "Исходные файлы" at bounding box center [447, 222] width 566 height 16
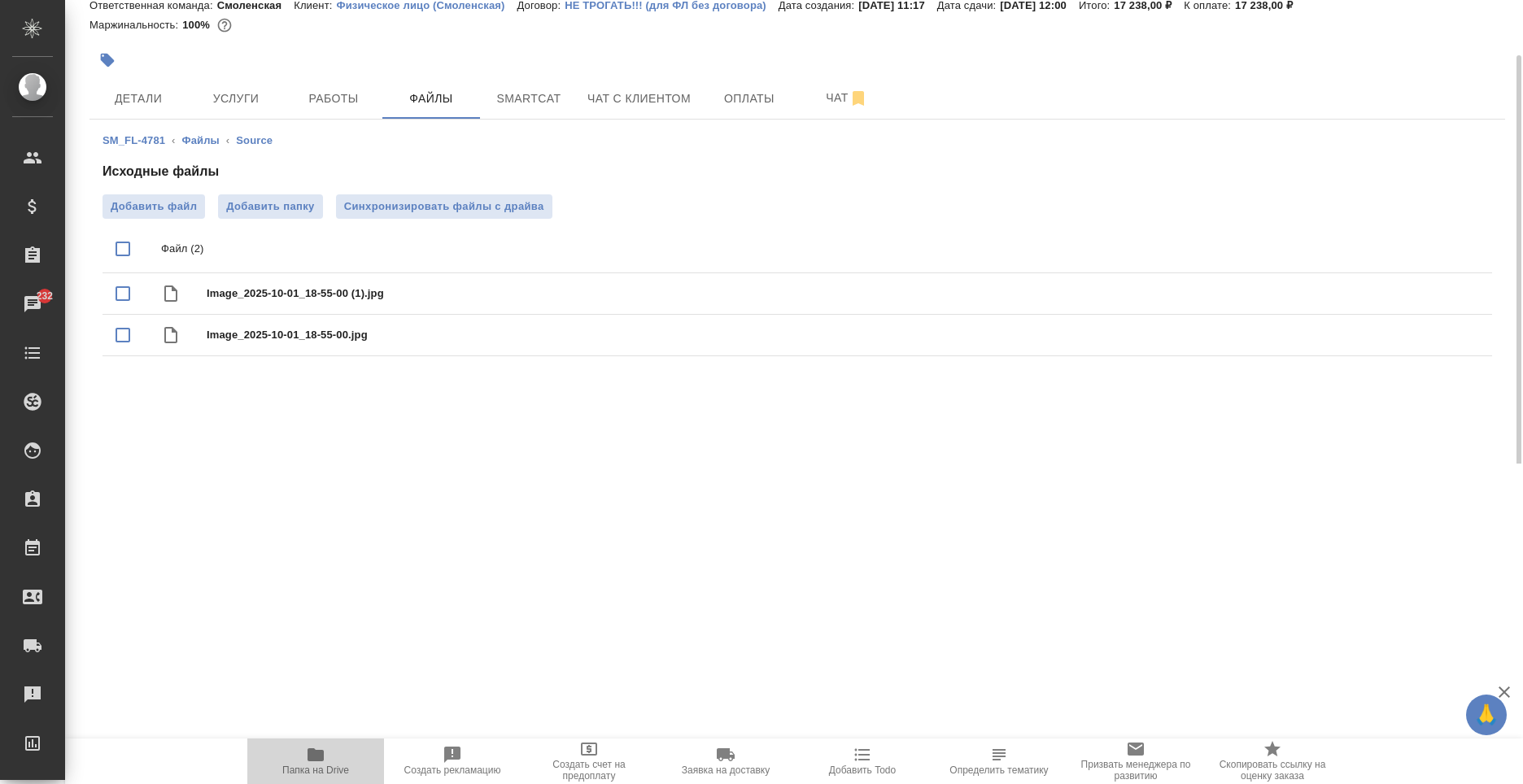
click at [335, 764] on span "Папка на Drive" at bounding box center [316, 770] width 67 height 12
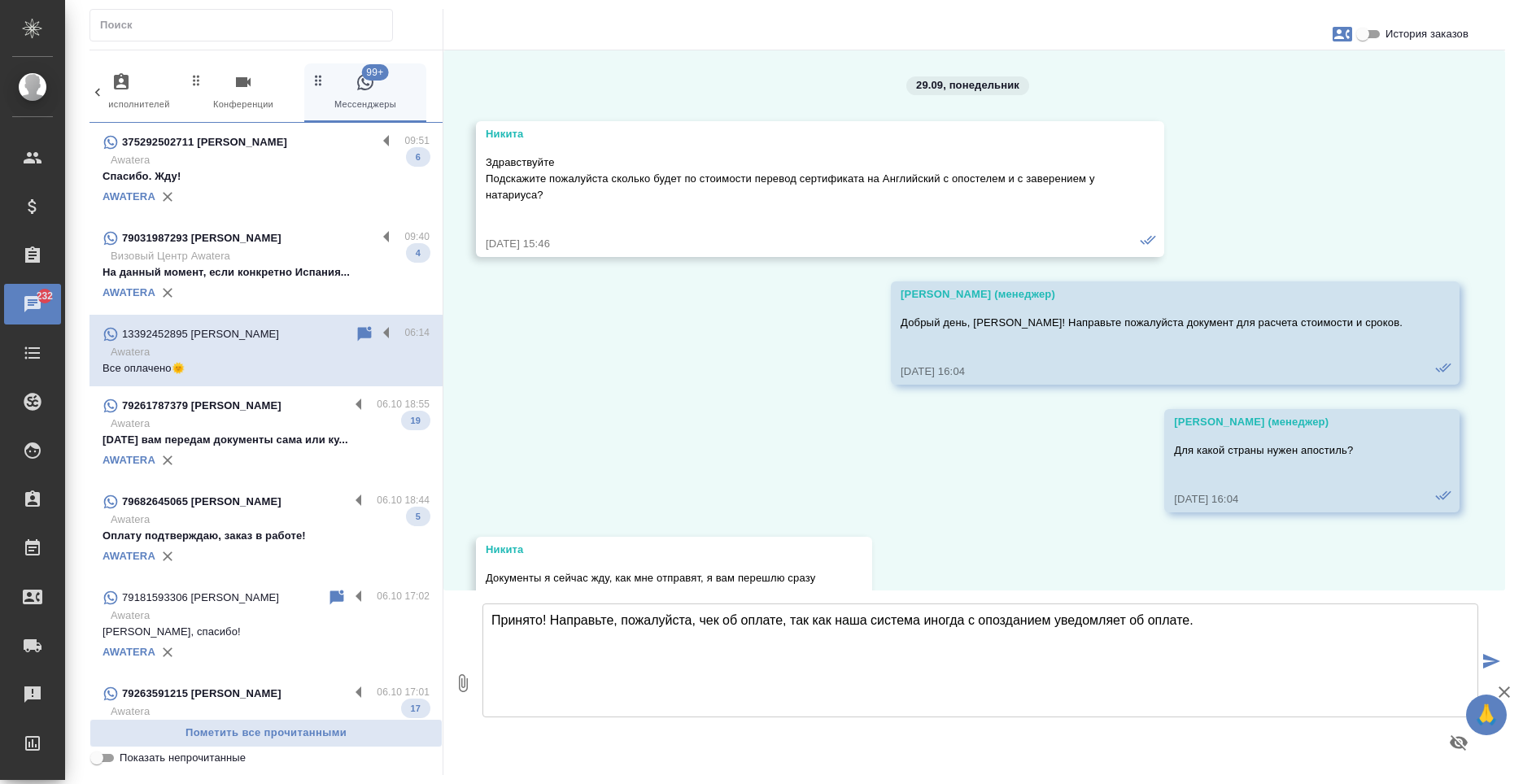
scroll to position [6669, 0]
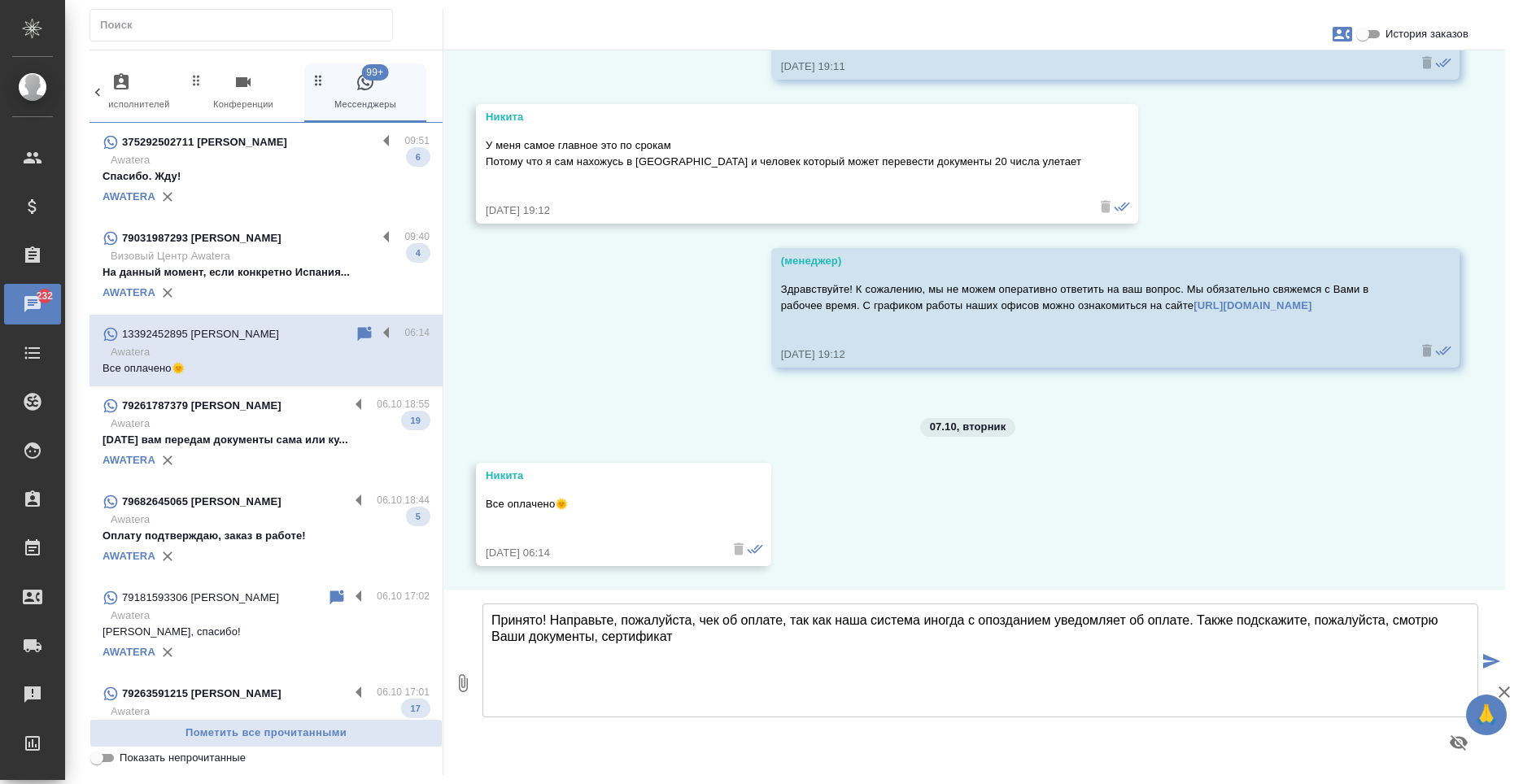
drag, startPoint x: 1174, startPoint y: 669, endPoint x: 1197, endPoint y: 623, distance: 51.4
click at [1197, 623] on textarea "Принято! Направьте, пожалуйста, чек об оплате, так как наша система иногда с оп…" at bounding box center [980, 661] width 996 height 114
click at [490, 619] on textarea "Принято! Направьте, пожалуйста, чек об оплате, так как наша система иногда с оп…" at bounding box center [980, 661] width 996 height 114
click at [1225, 615] on textarea "Никита, добрый день! Принято! Направьте, пожалуйста, чек об оплате, так как наш…" at bounding box center [980, 661] width 996 height 114
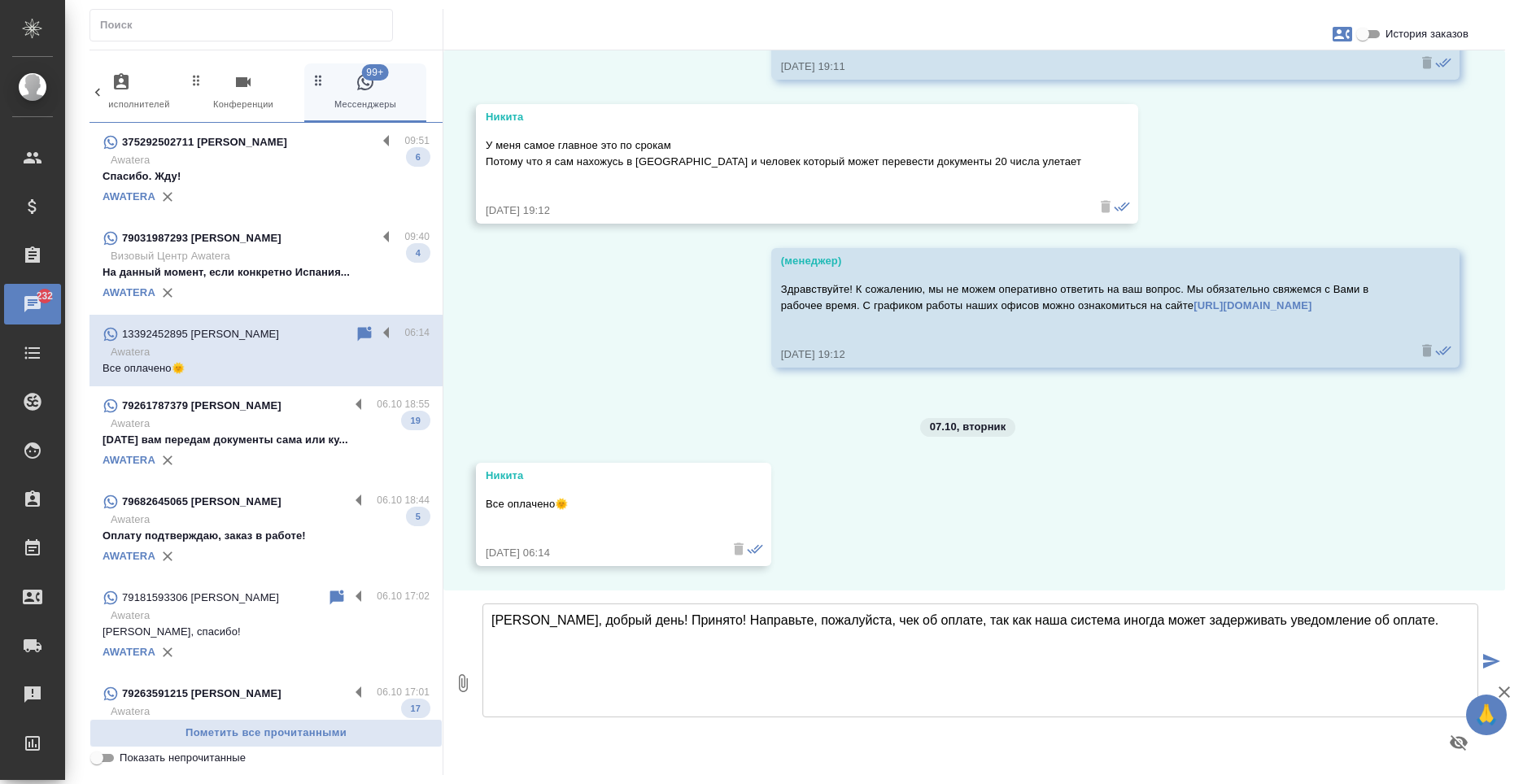
type textarea "Никита, добрый день! Принято! Направьте, пожалуйста, чек об оплате, так как наш…"
click at [1488, 663] on icon "submit" at bounding box center [1491, 661] width 17 height 14
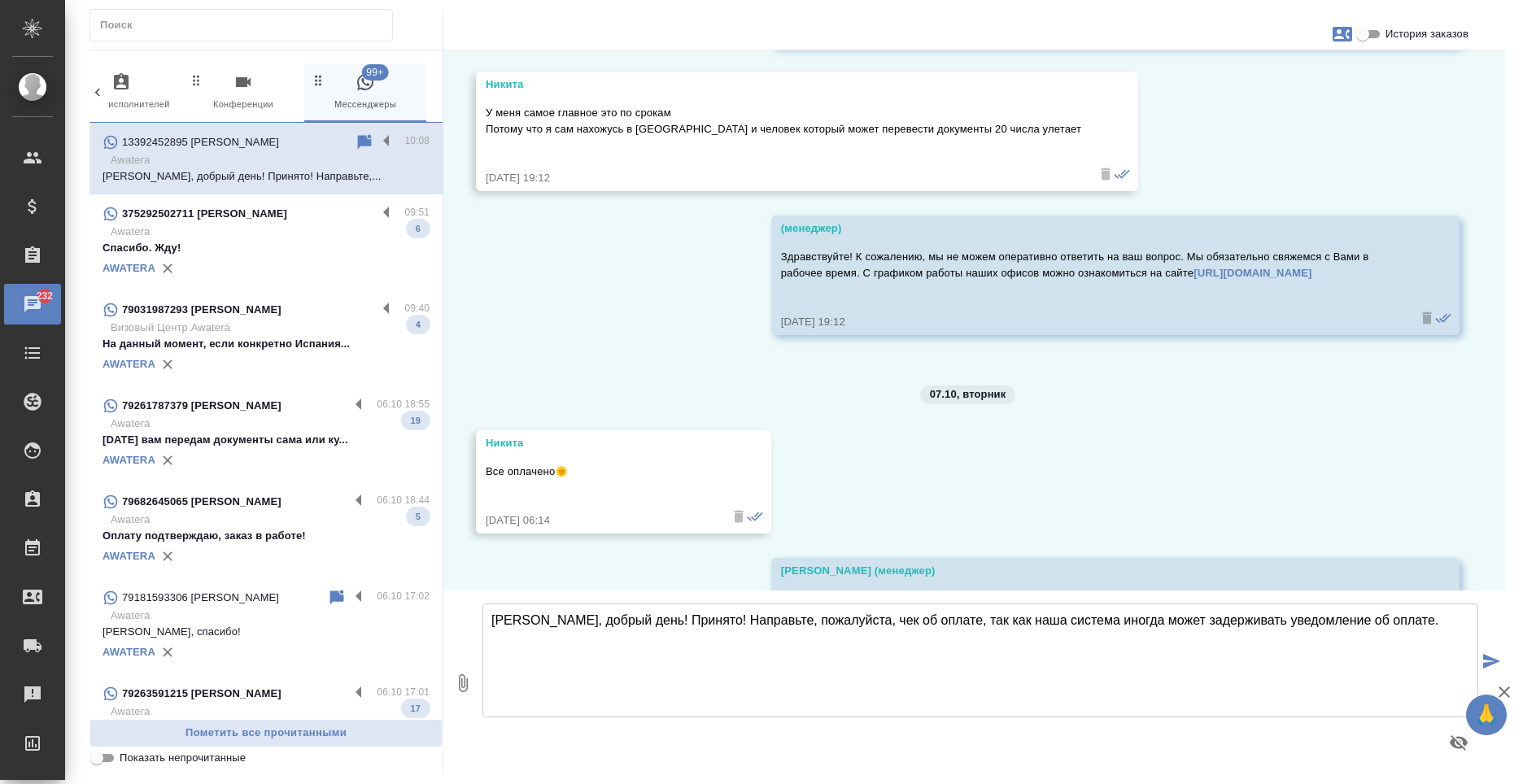
scroll to position [6813, 0]
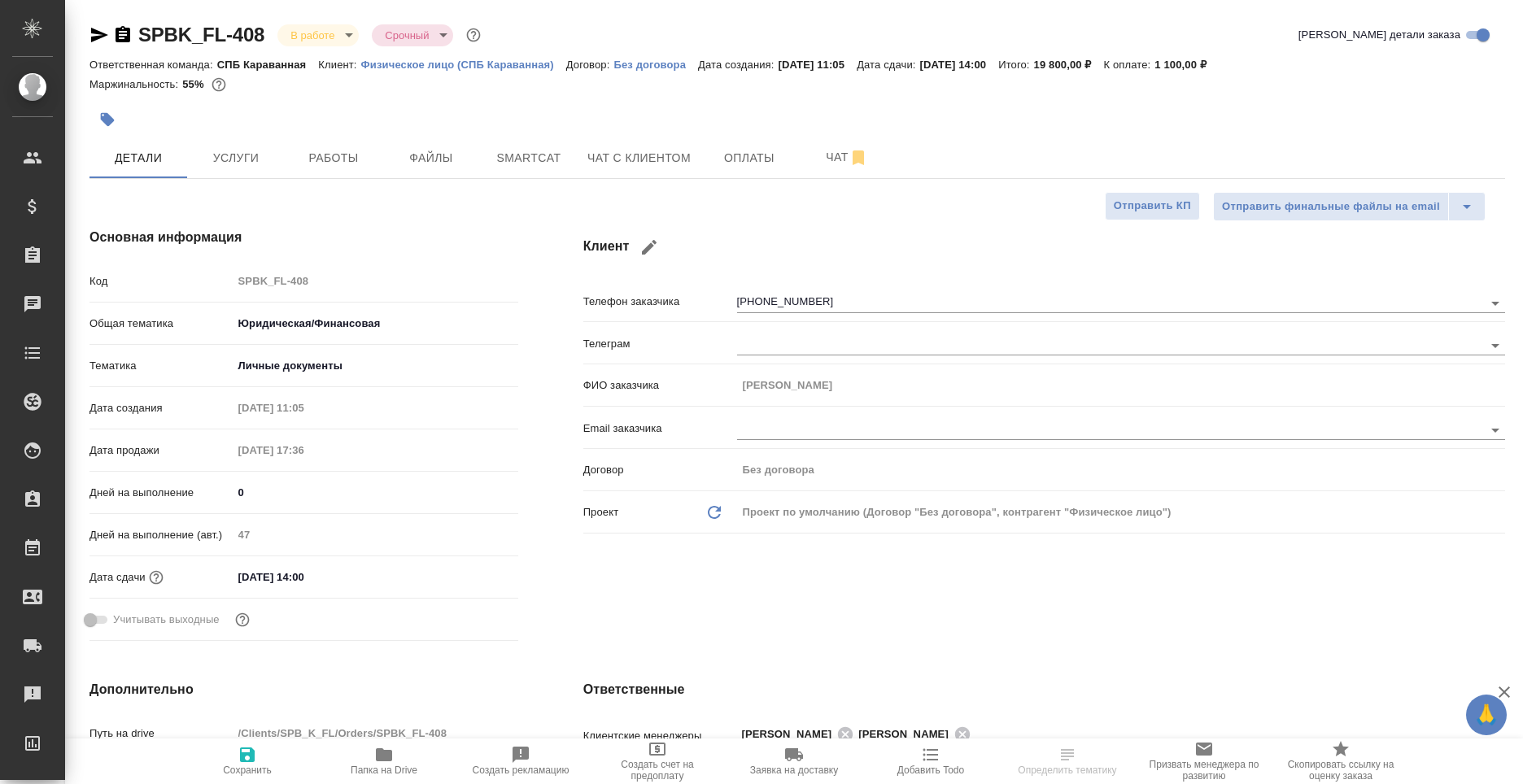
select select "RU"
type textarea "x"
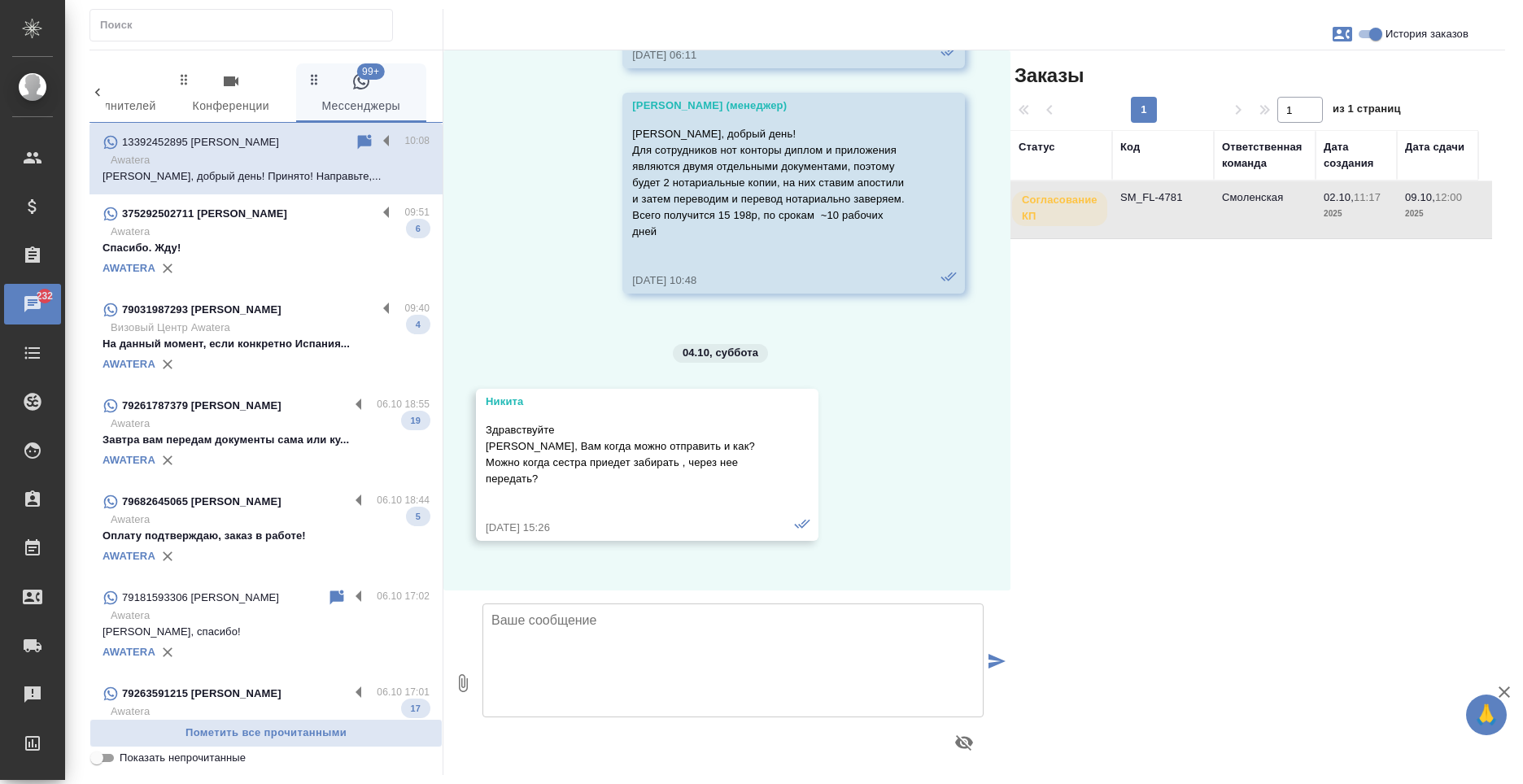
scroll to position [7707, 0]
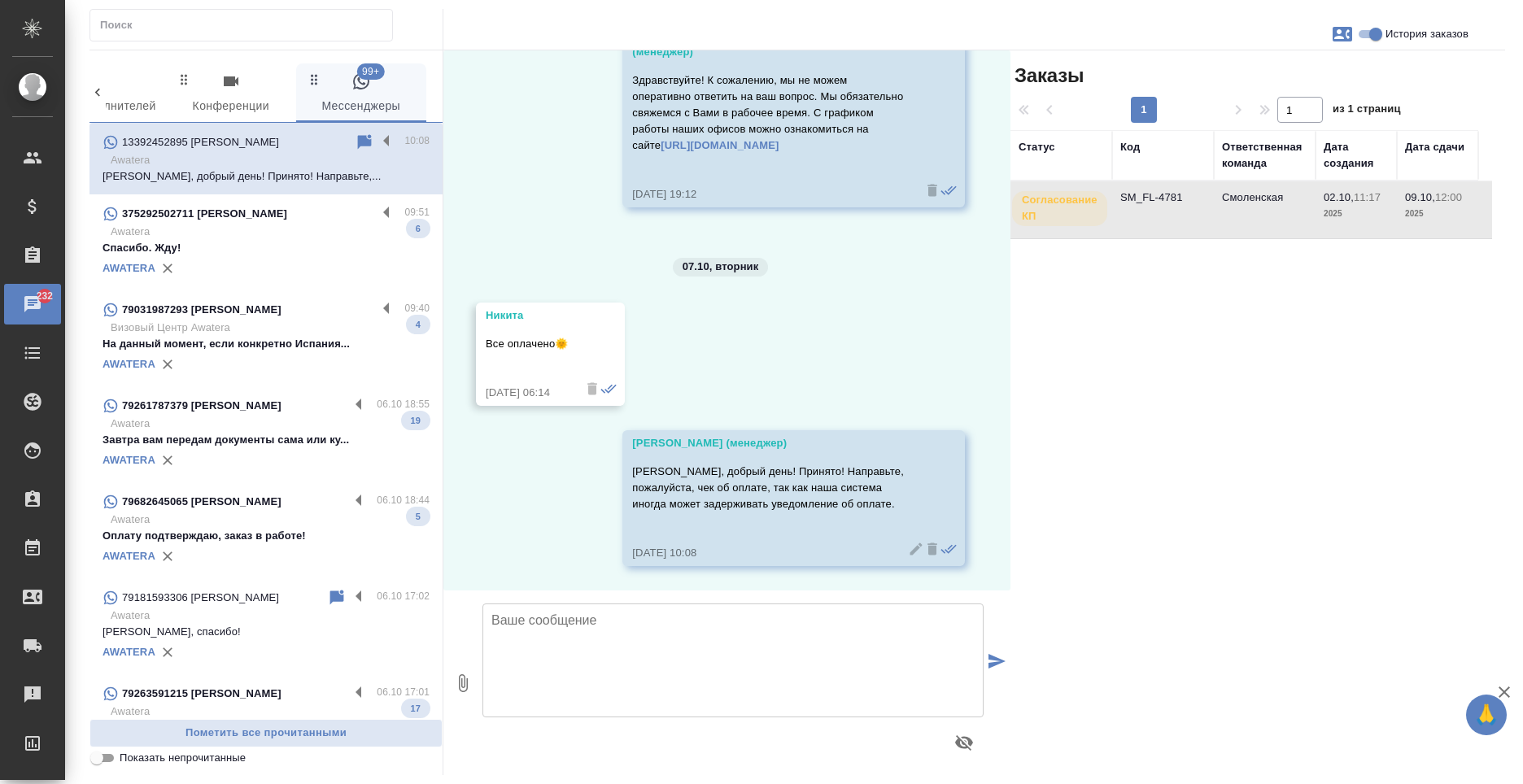
click at [373, 236] on p "Awatera" at bounding box center [271, 232] width 319 height 16
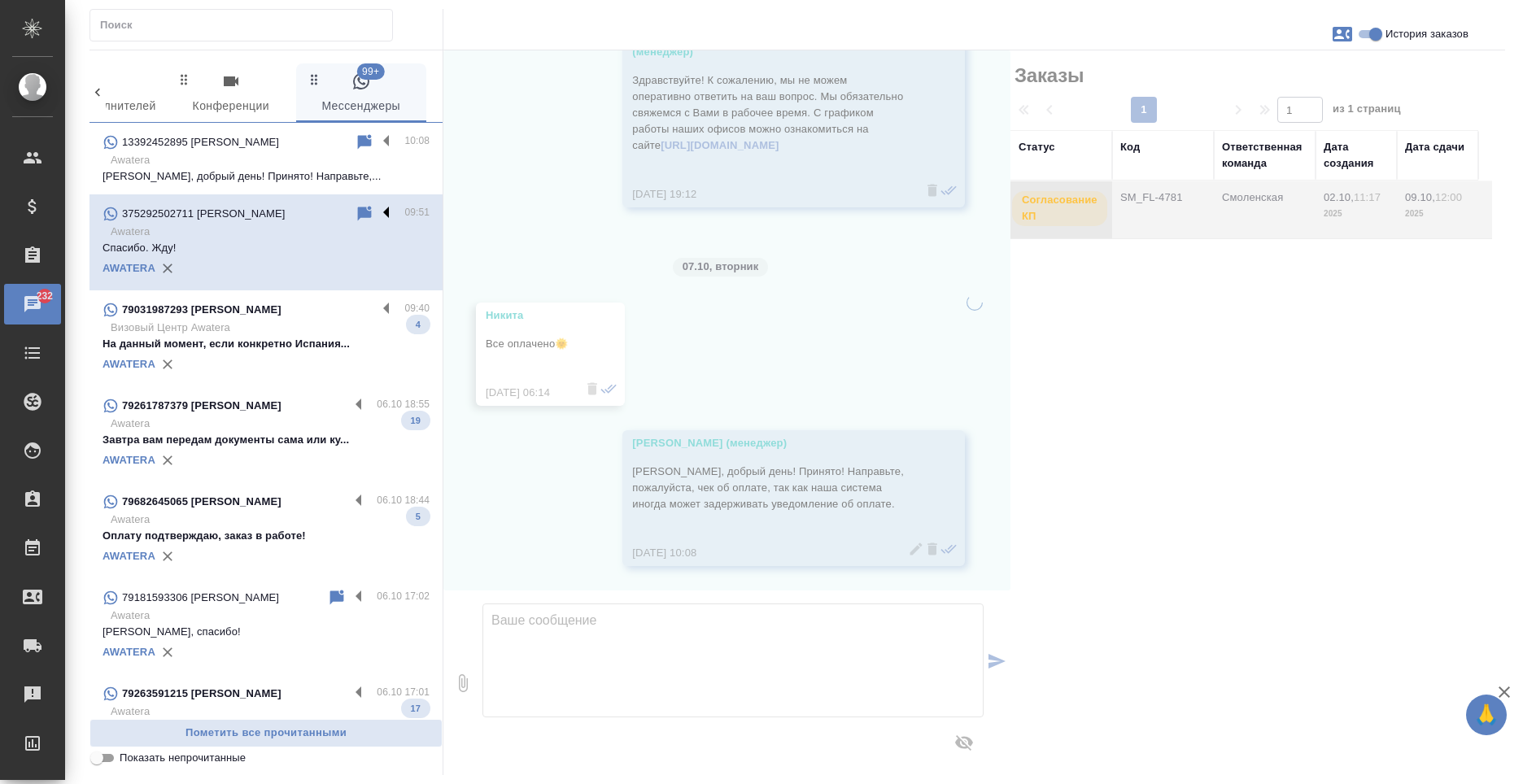
click at [378, 218] on label at bounding box center [390, 214] width 28 height 19
click at [0, 0] on input "checkbox" at bounding box center [0, 0] width 0 height 0
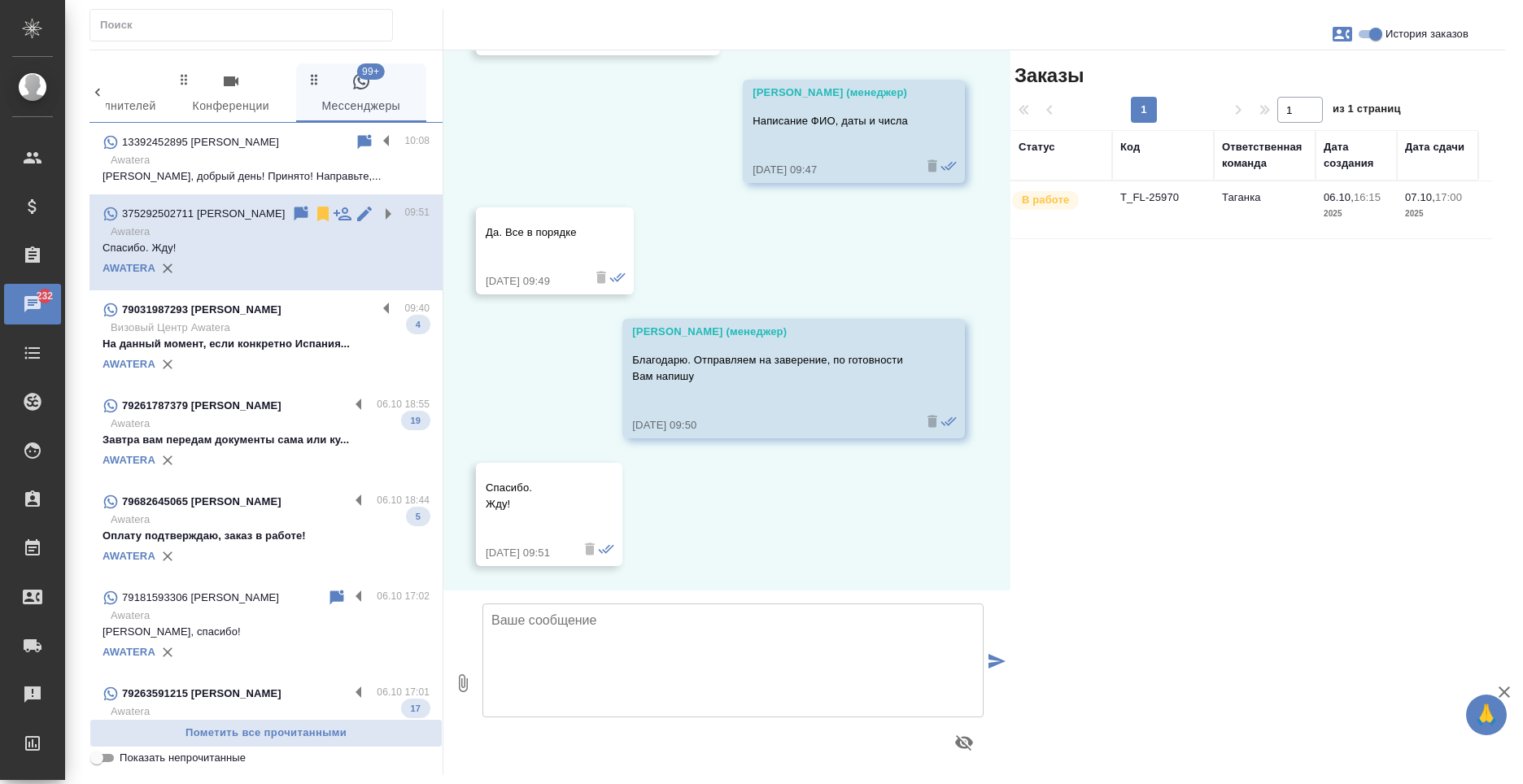
scroll to position [989, 0]
click at [317, 215] on icon at bounding box center [323, 214] width 12 height 14
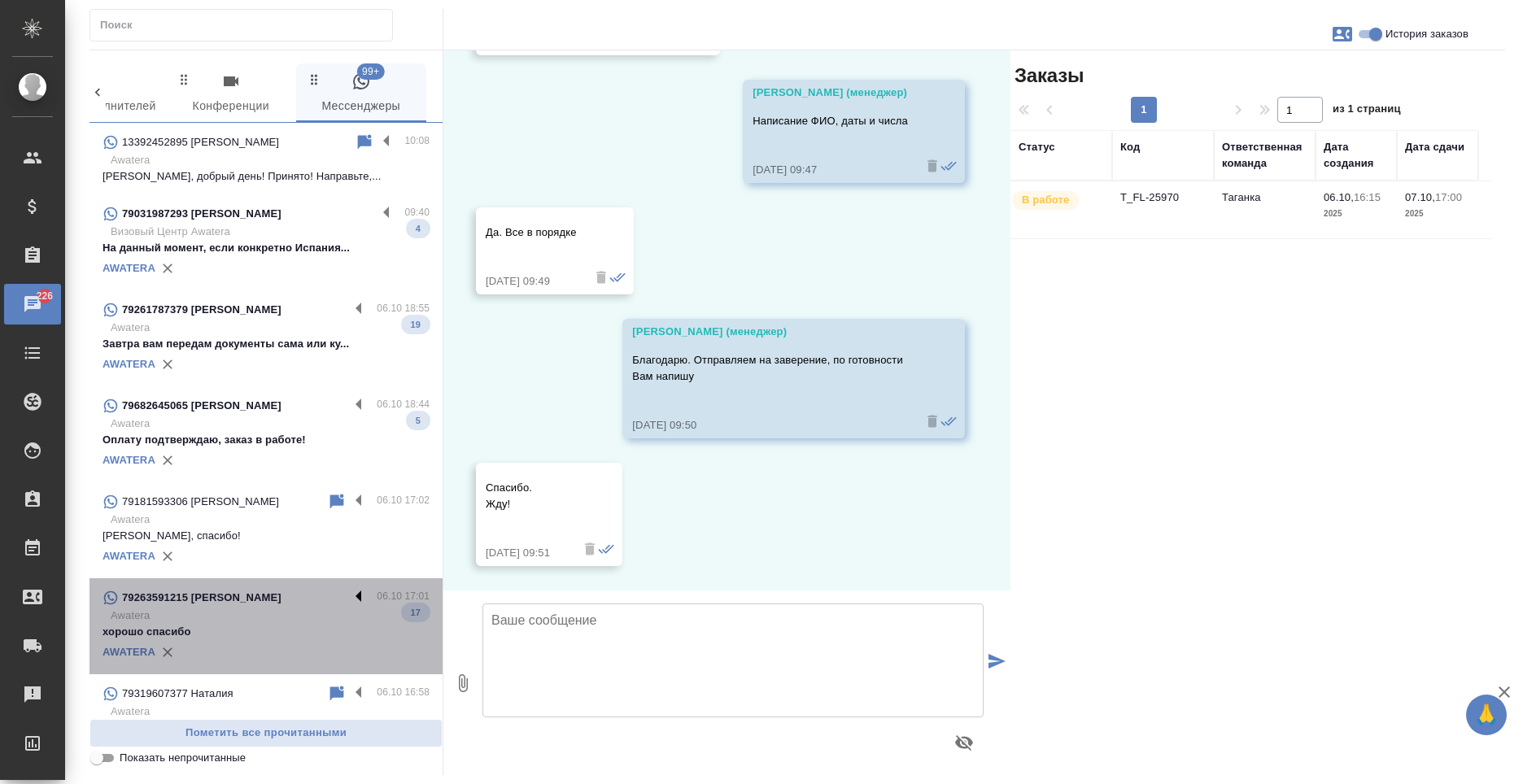
click at [349, 606] on label at bounding box center [362, 597] width 28 height 19
click at [0, 0] on input "checkbox" at bounding box center [0, 0] width 0 height 0
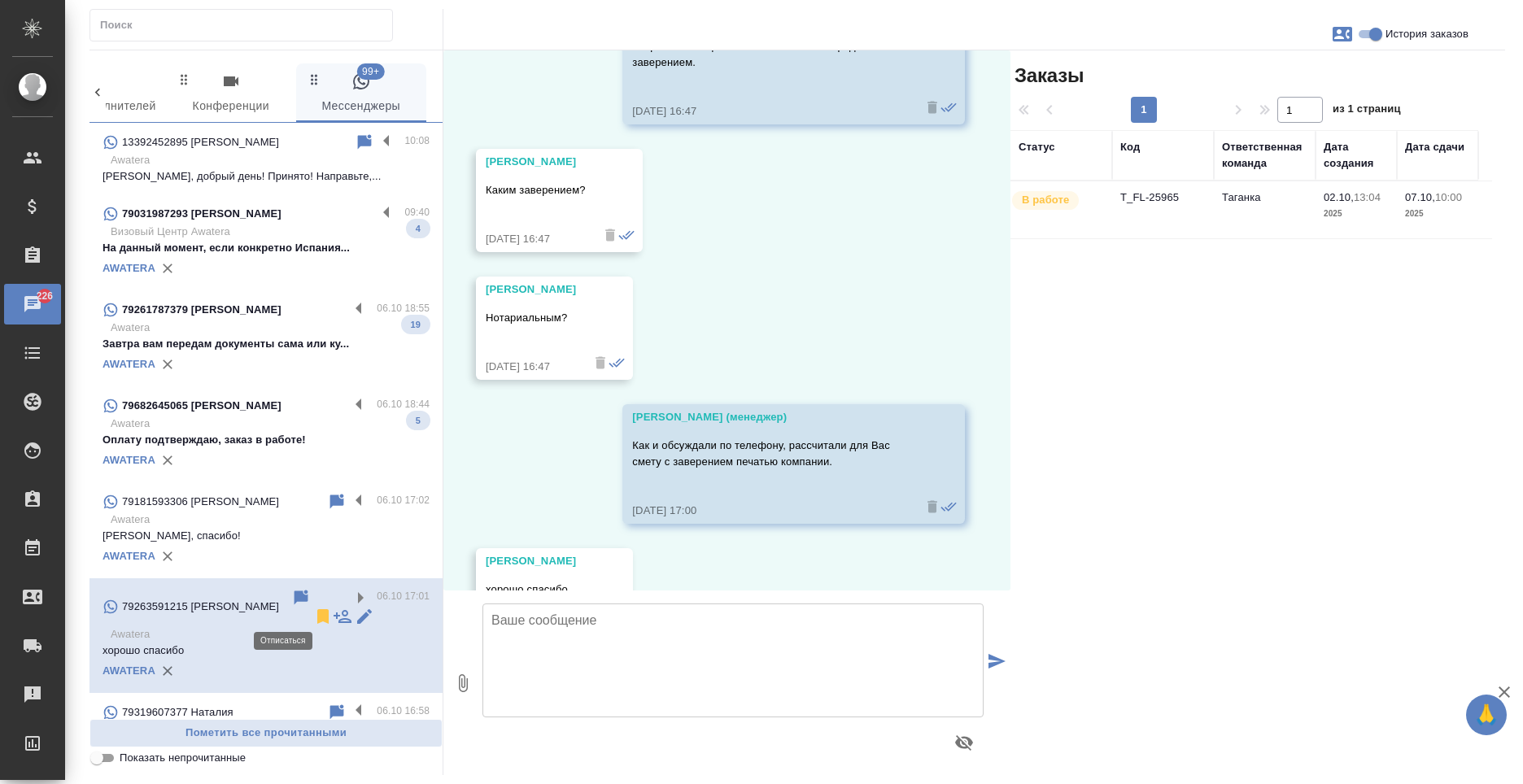
scroll to position [3088, 0]
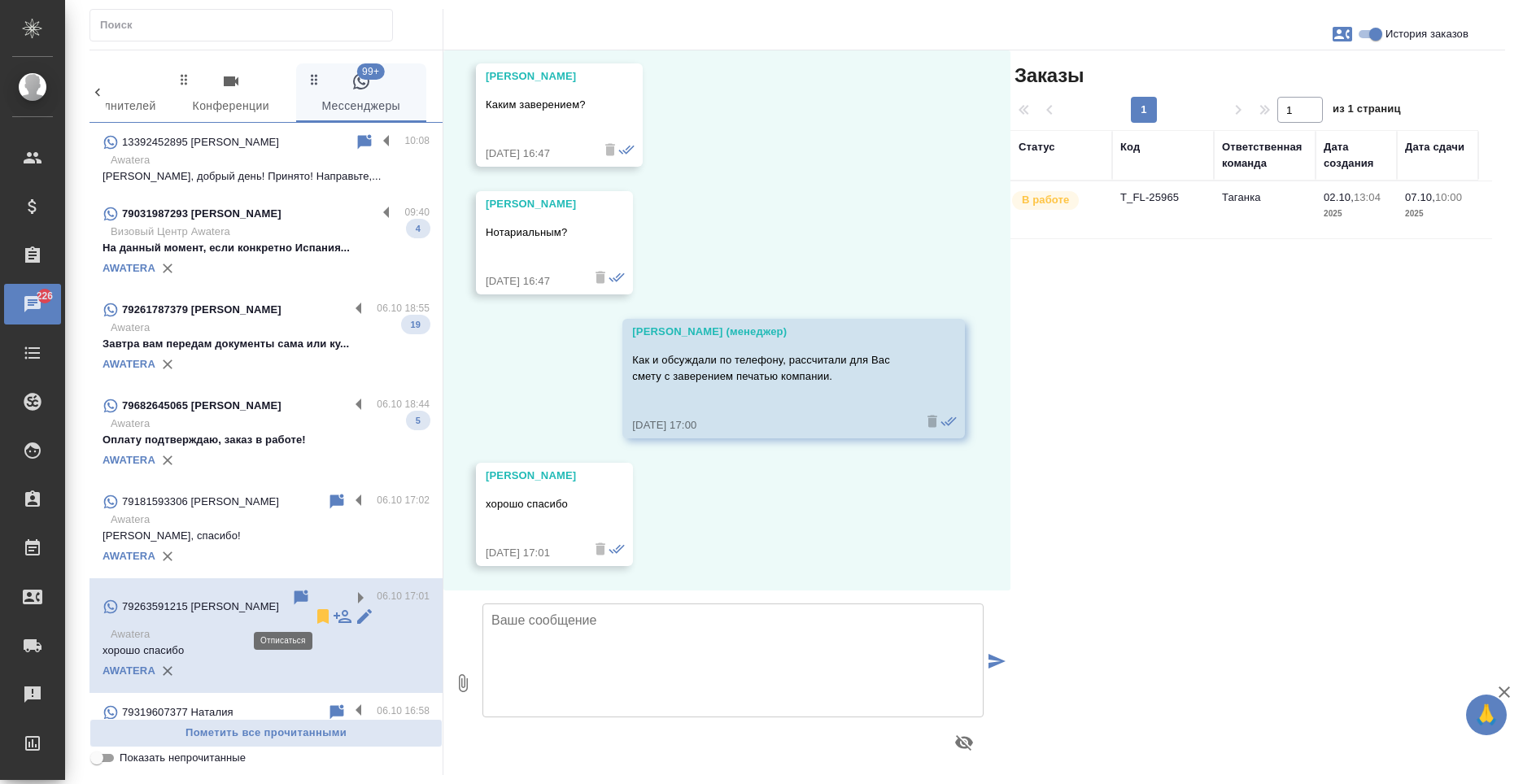
click at [317, 609] on icon at bounding box center [323, 616] width 12 height 14
click at [357, 492] on label at bounding box center [362, 501] width 28 height 19
click at [0, 0] on input "checkbox" at bounding box center [0, 0] width 0 height 0
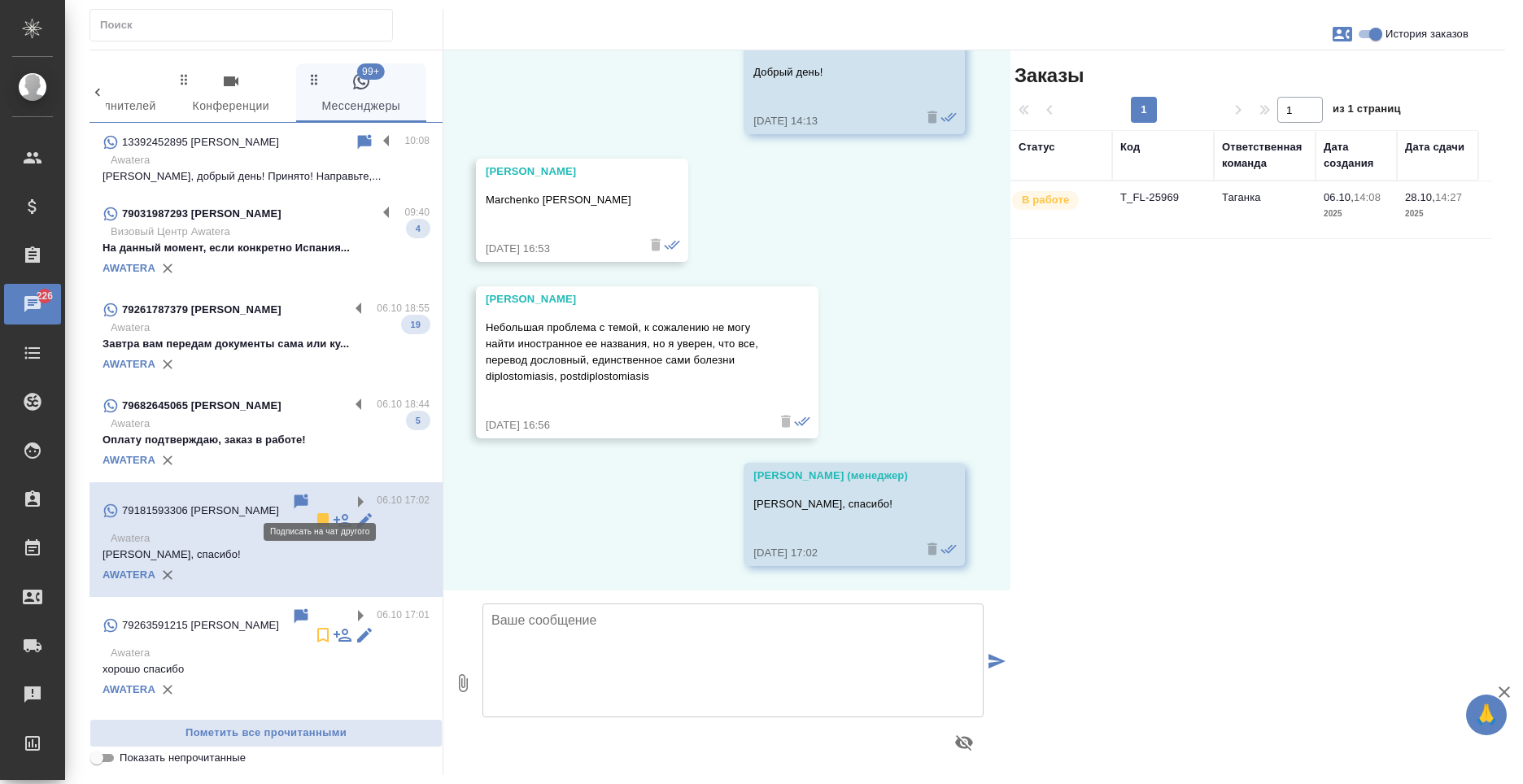
scroll to position [734, 0]
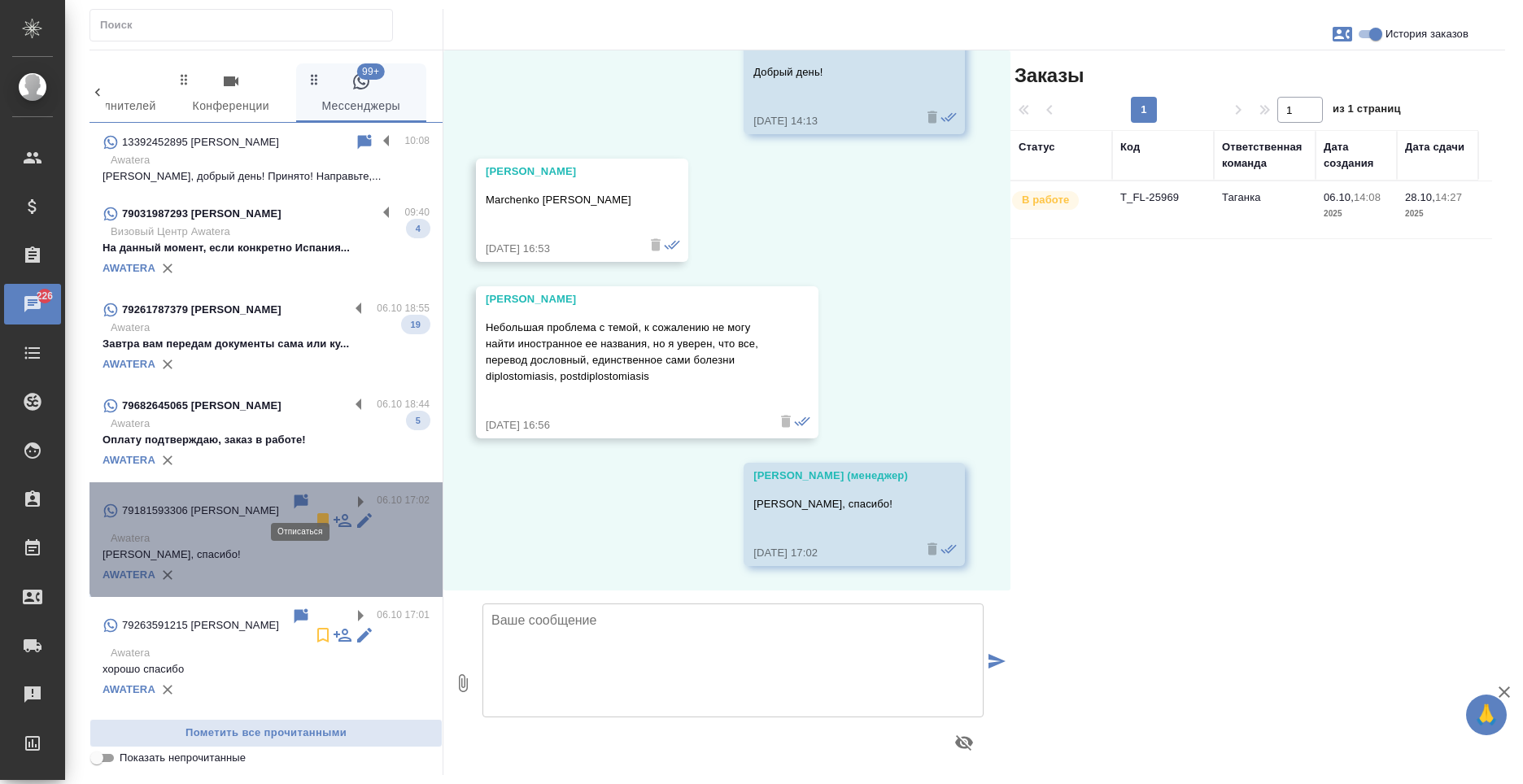
click at [317, 513] on icon at bounding box center [323, 520] width 12 height 14
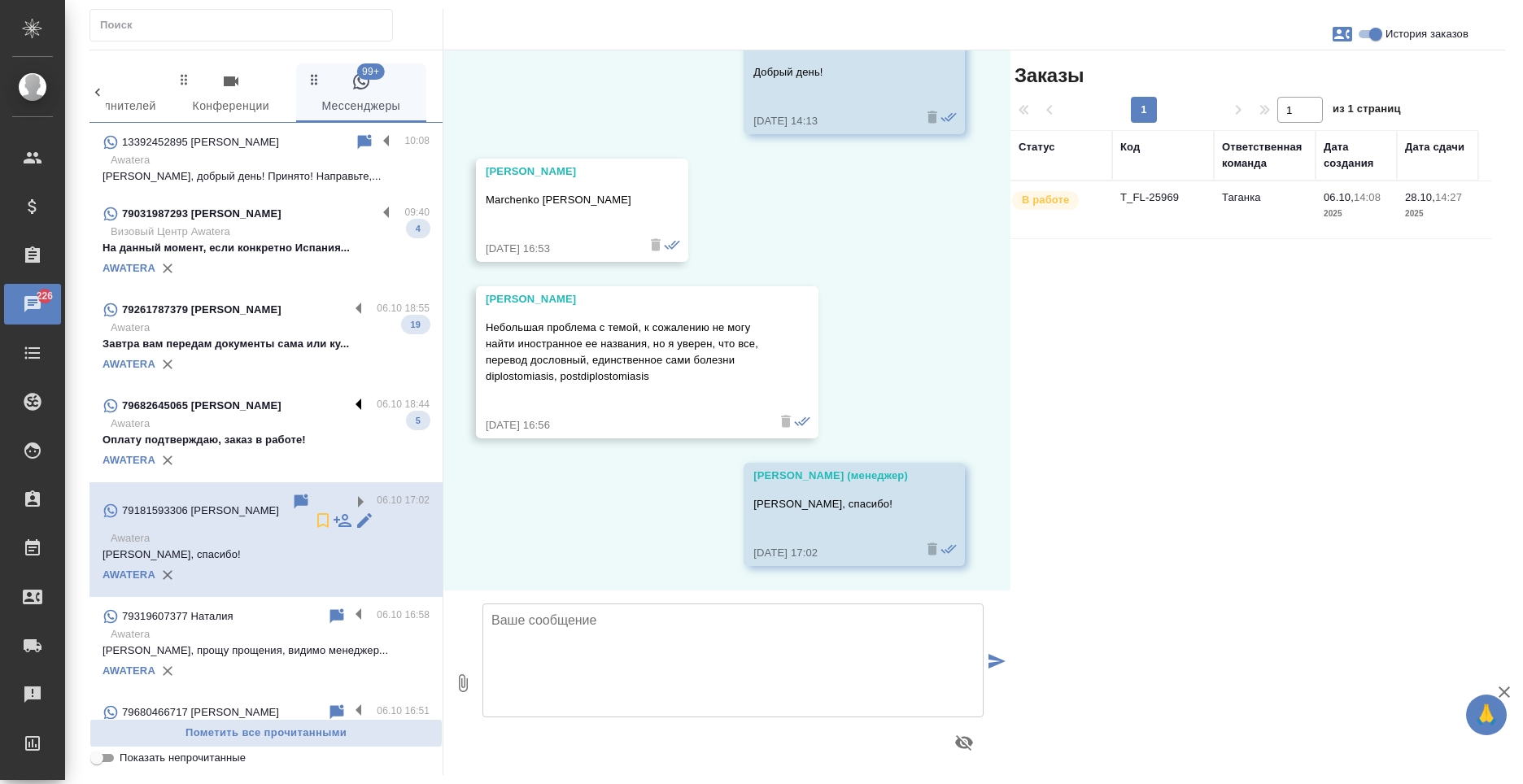
click at [349, 397] on label at bounding box center [362, 405] width 28 height 19
click at [0, 0] on input "checkbox" at bounding box center [0, 0] width 0 height 0
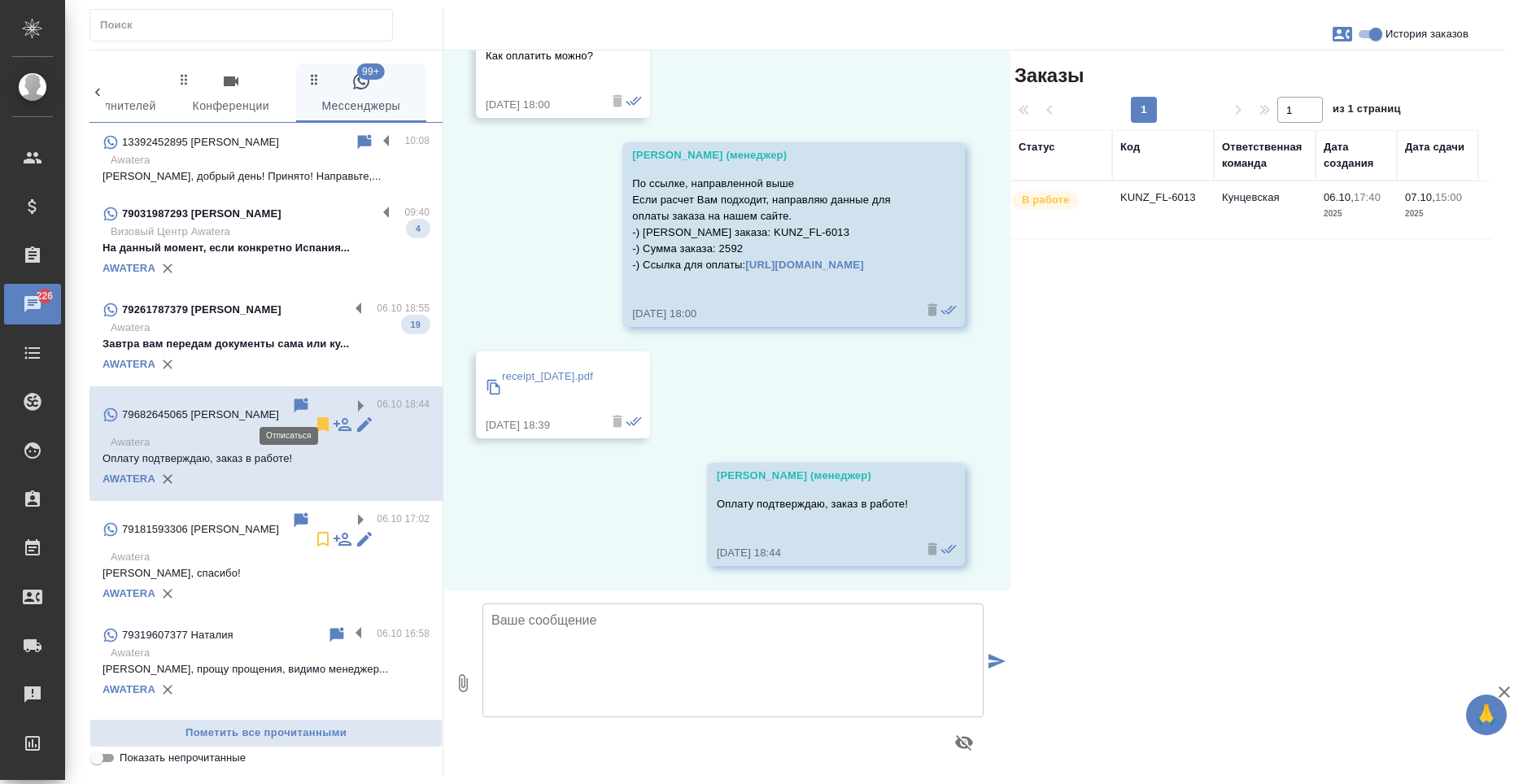
scroll to position [1190, 0]
click at [317, 417] on icon at bounding box center [323, 424] width 12 height 14
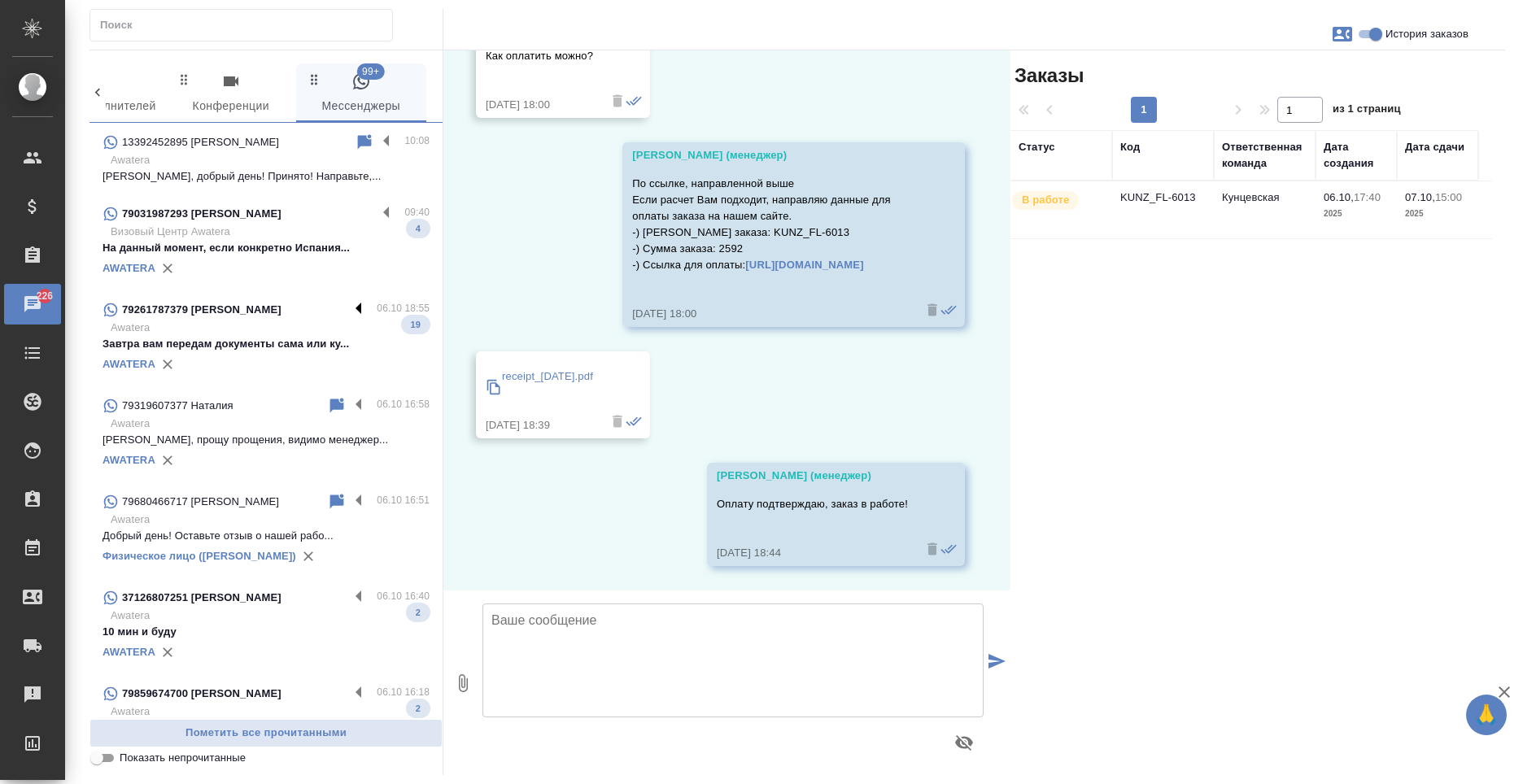
click at [349, 309] on label at bounding box center [362, 309] width 28 height 19
click at [0, 0] on input "checkbox" at bounding box center [0, 0] width 0 height 0
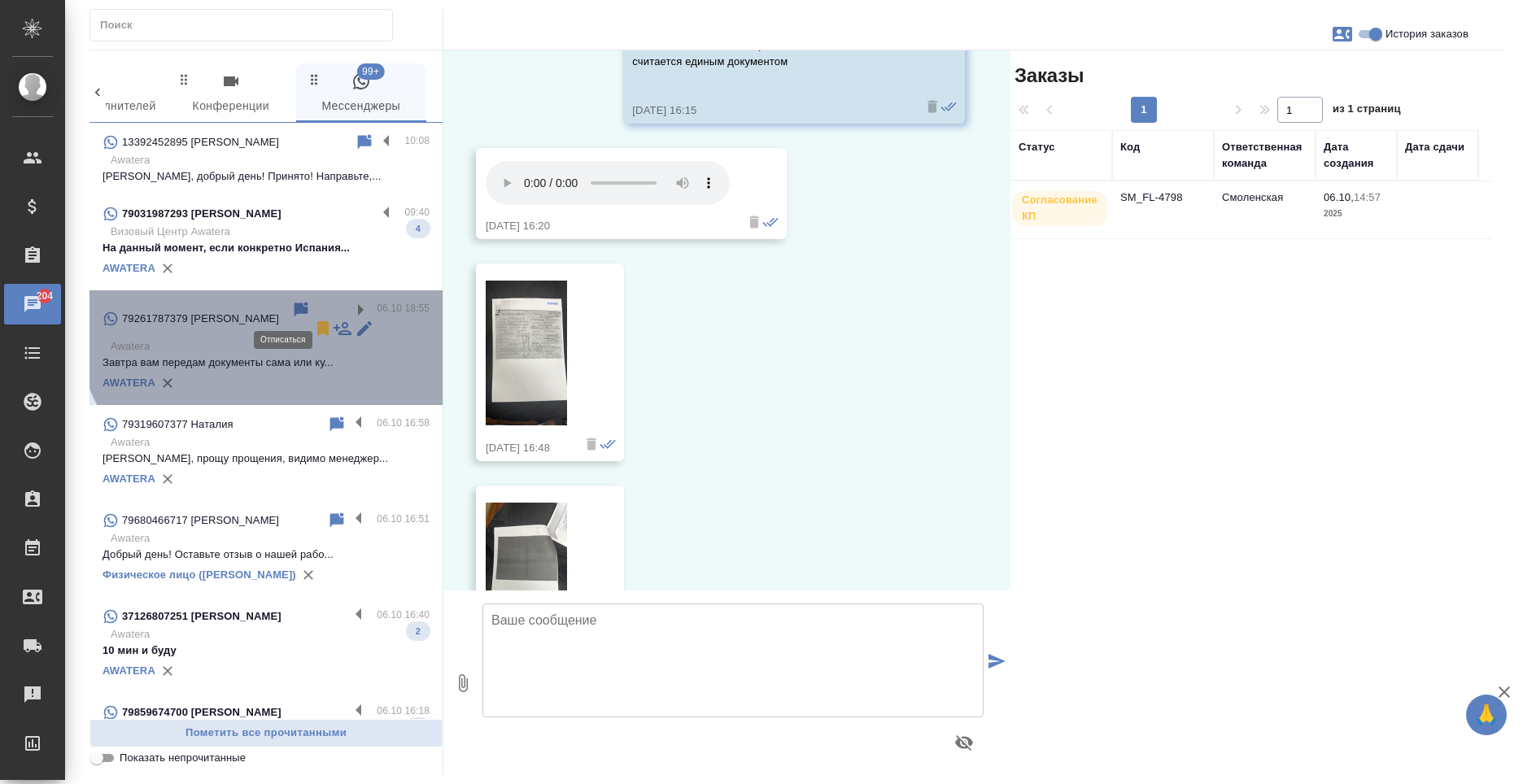
click at [317, 321] on icon at bounding box center [323, 328] width 12 height 14
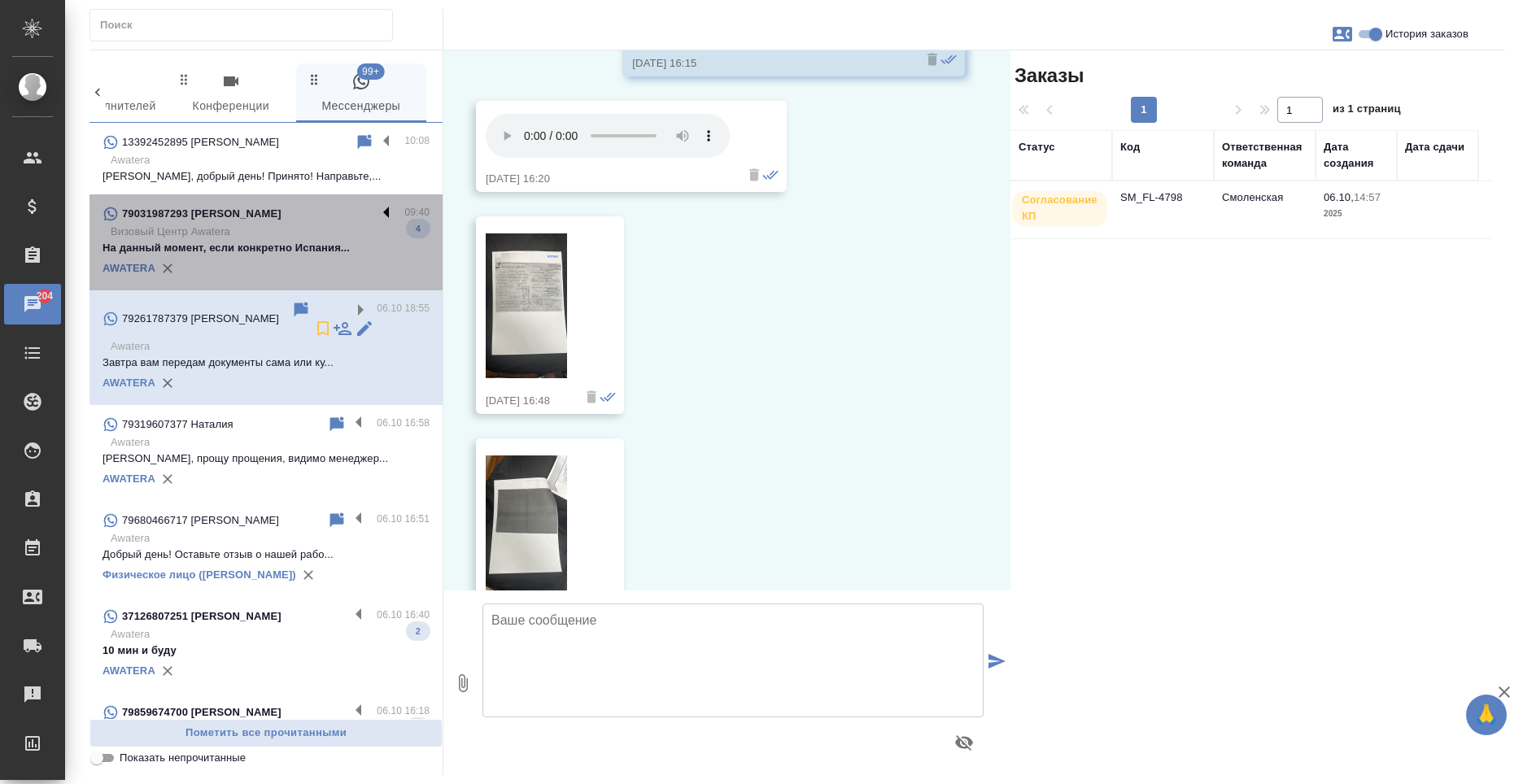
click at [377, 211] on label at bounding box center [390, 214] width 28 height 19
click at [0, 0] on input "checkbox" at bounding box center [0, 0] width 0 height 0
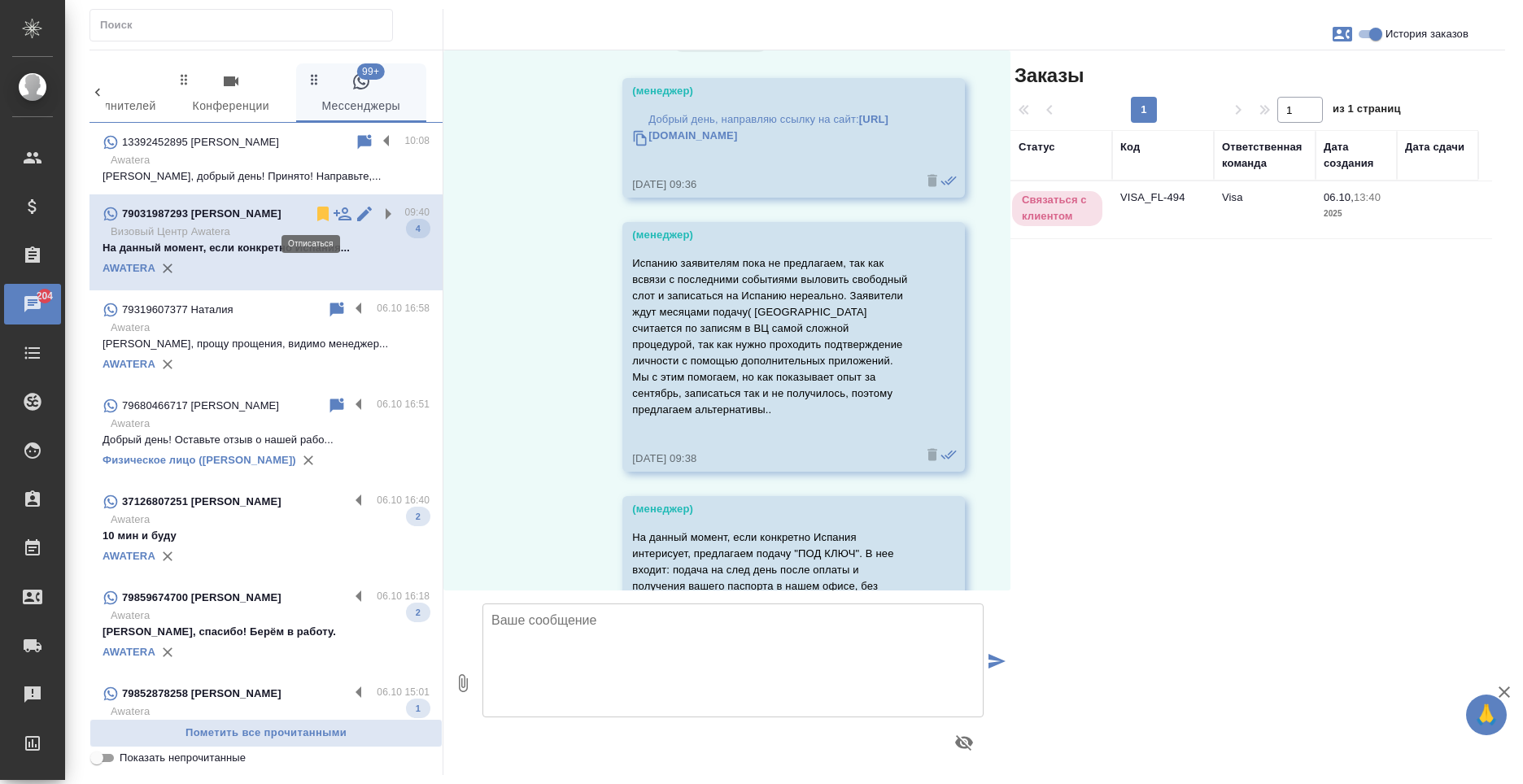
scroll to position [3832, 0]
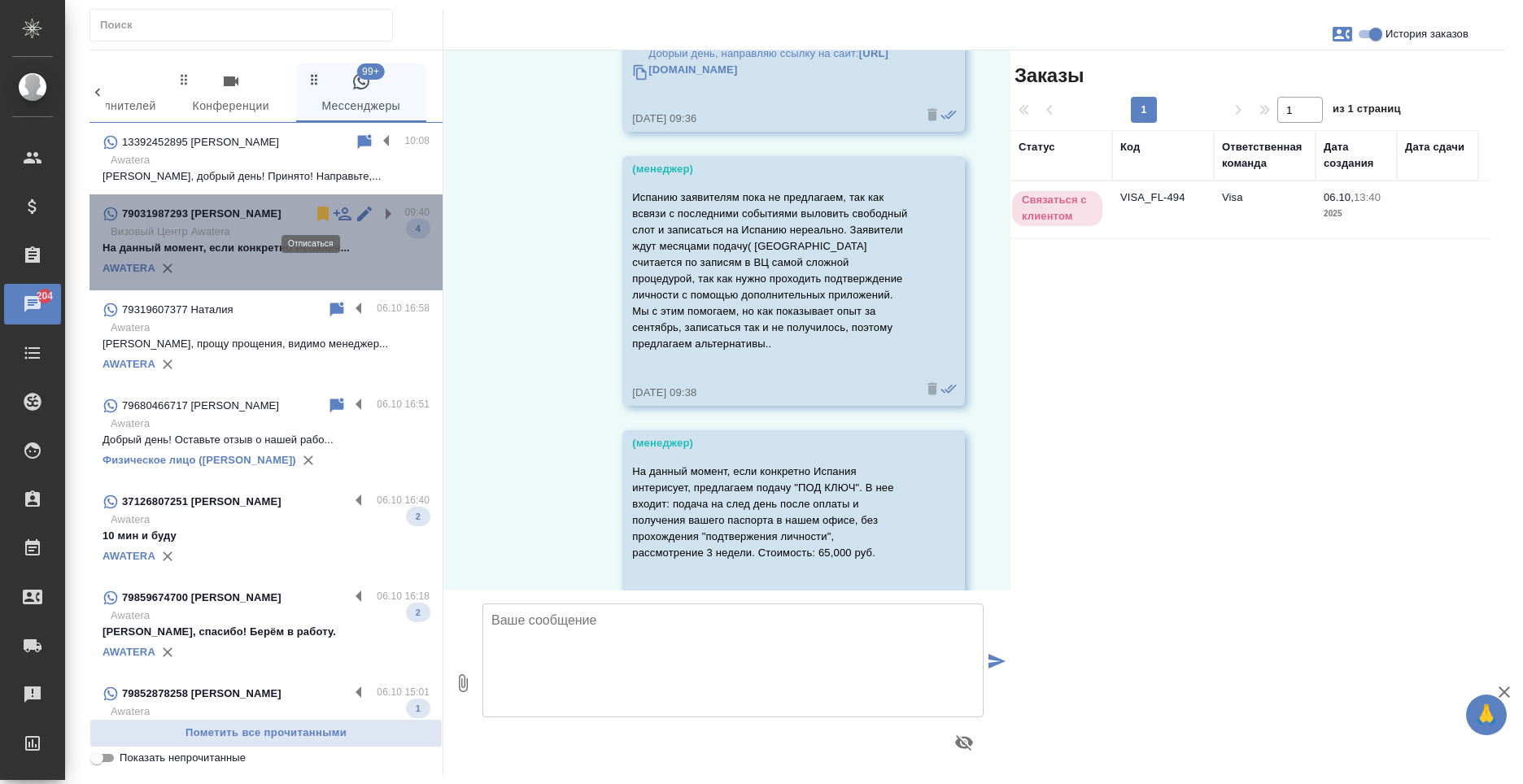
click at [317, 218] on icon at bounding box center [323, 214] width 12 height 14
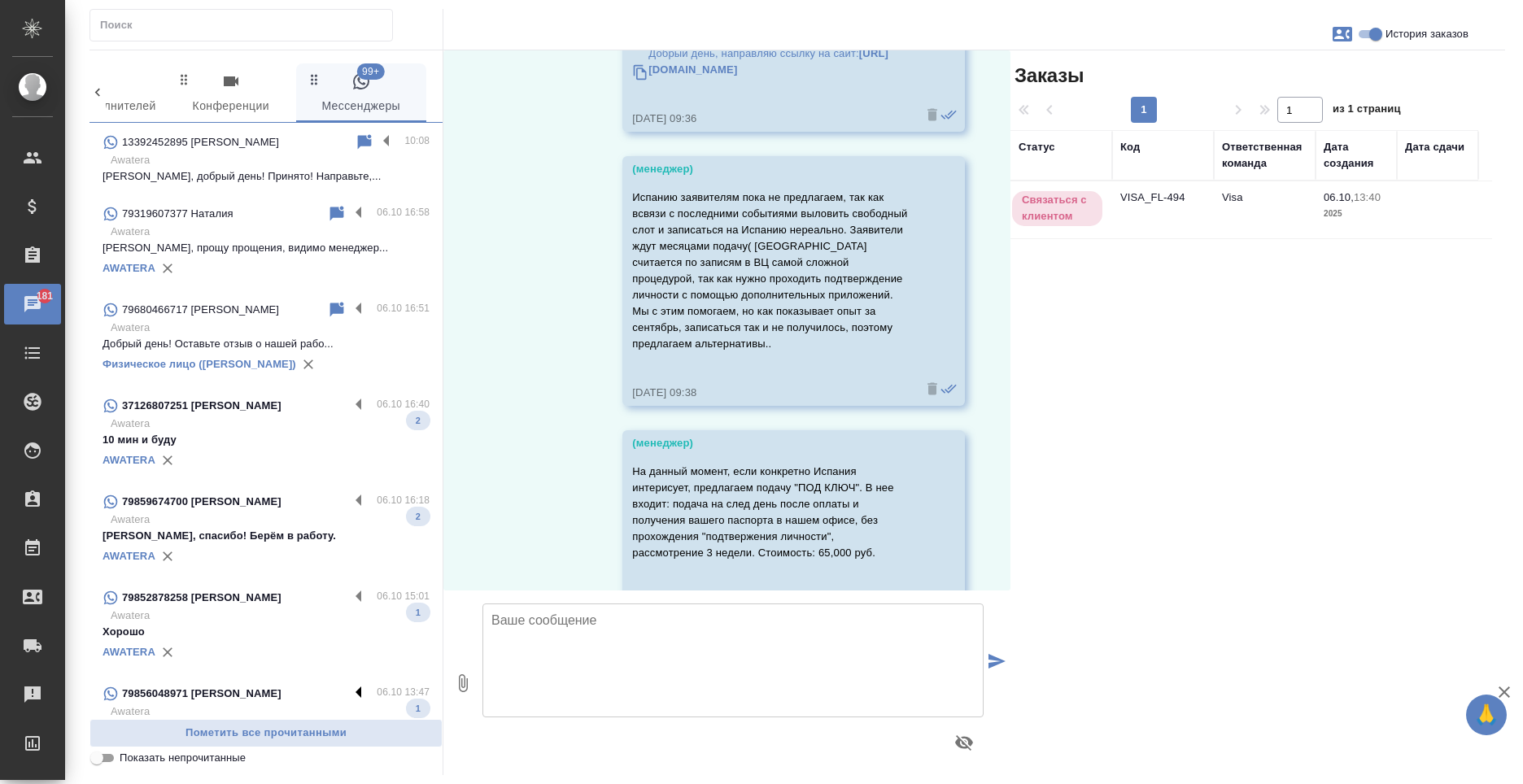
click at [349, 689] on label at bounding box center [362, 693] width 28 height 19
click at [0, 0] on input "checkbox" at bounding box center [0, 0] width 0 height 0
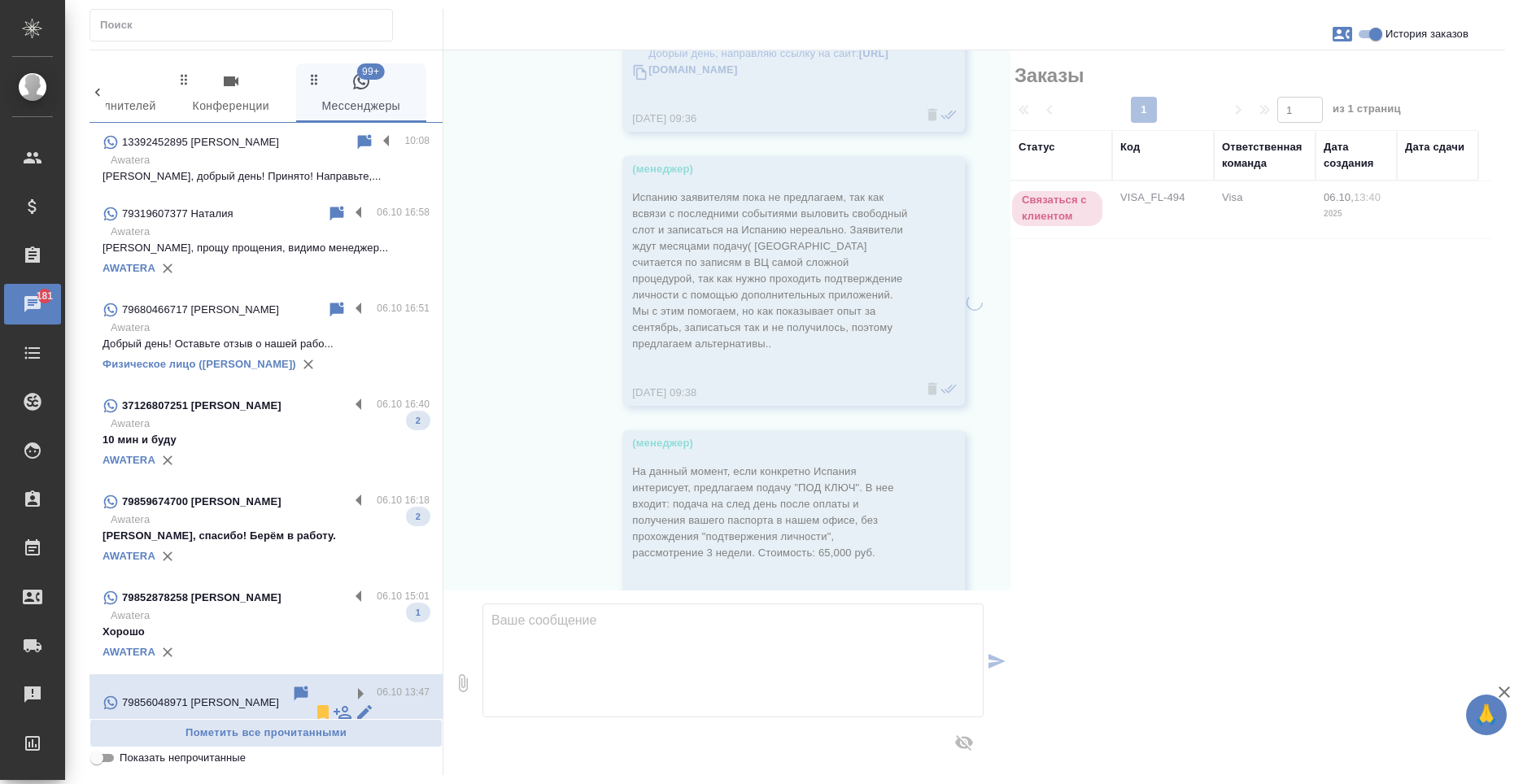
scroll to position [366, 0]
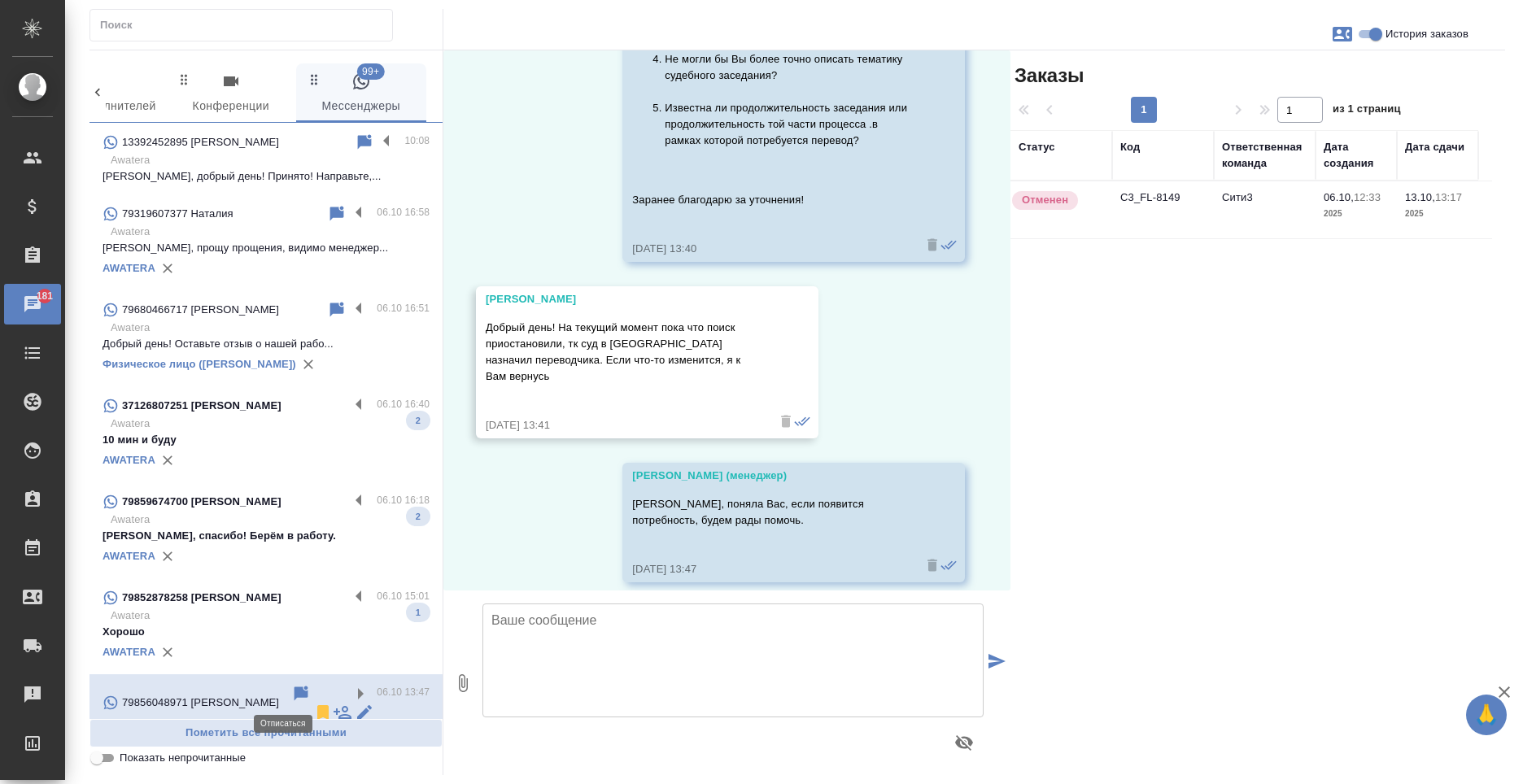
click at [317, 705] on icon at bounding box center [323, 712] width 12 height 14
click at [349, 599] on label at bounding box center [362, 597] width 28 height 19
click at [0, 0] on input "checkbox" at bounding box center [0, 0] width 0 height 0
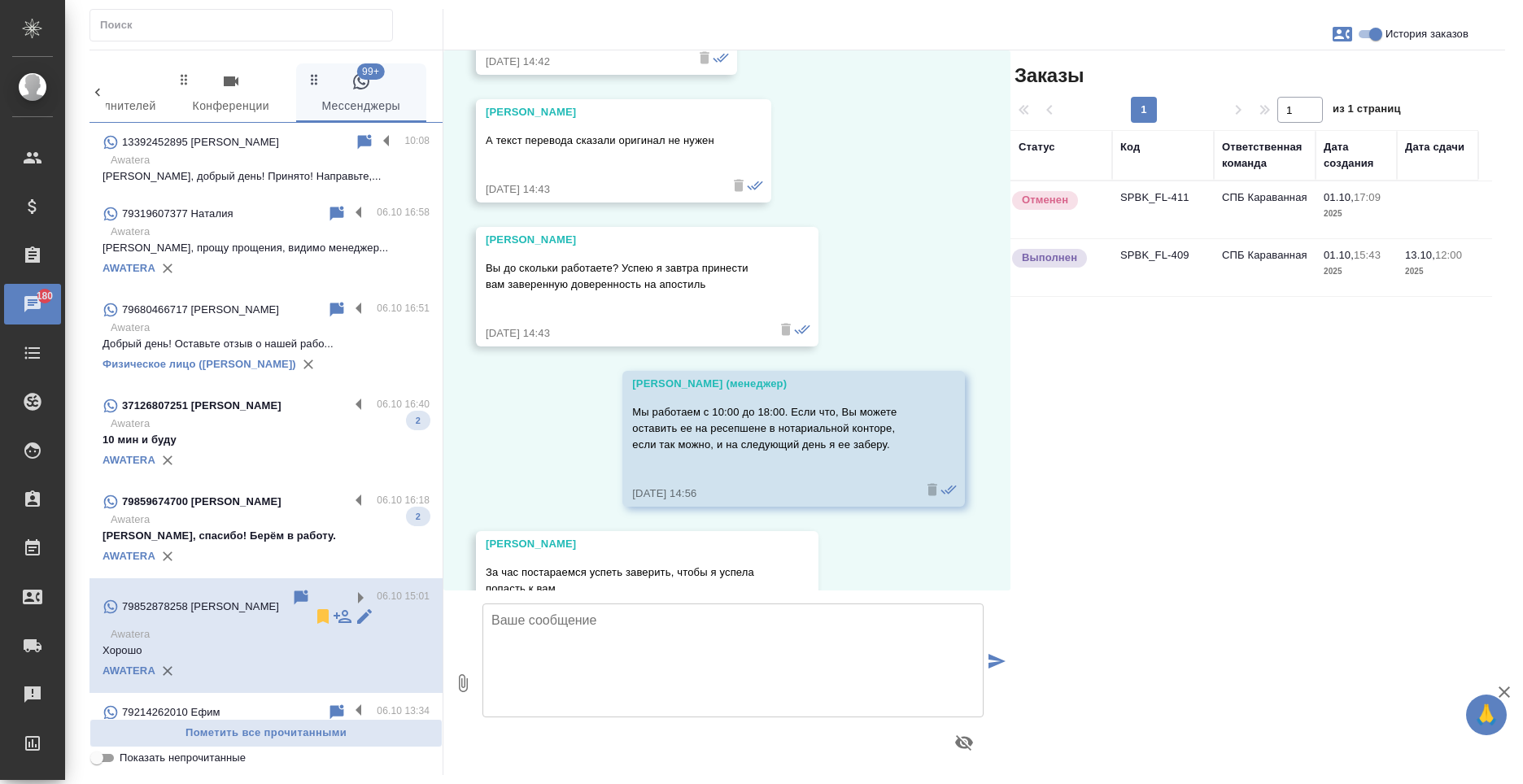
scroll to position [9802, 0]
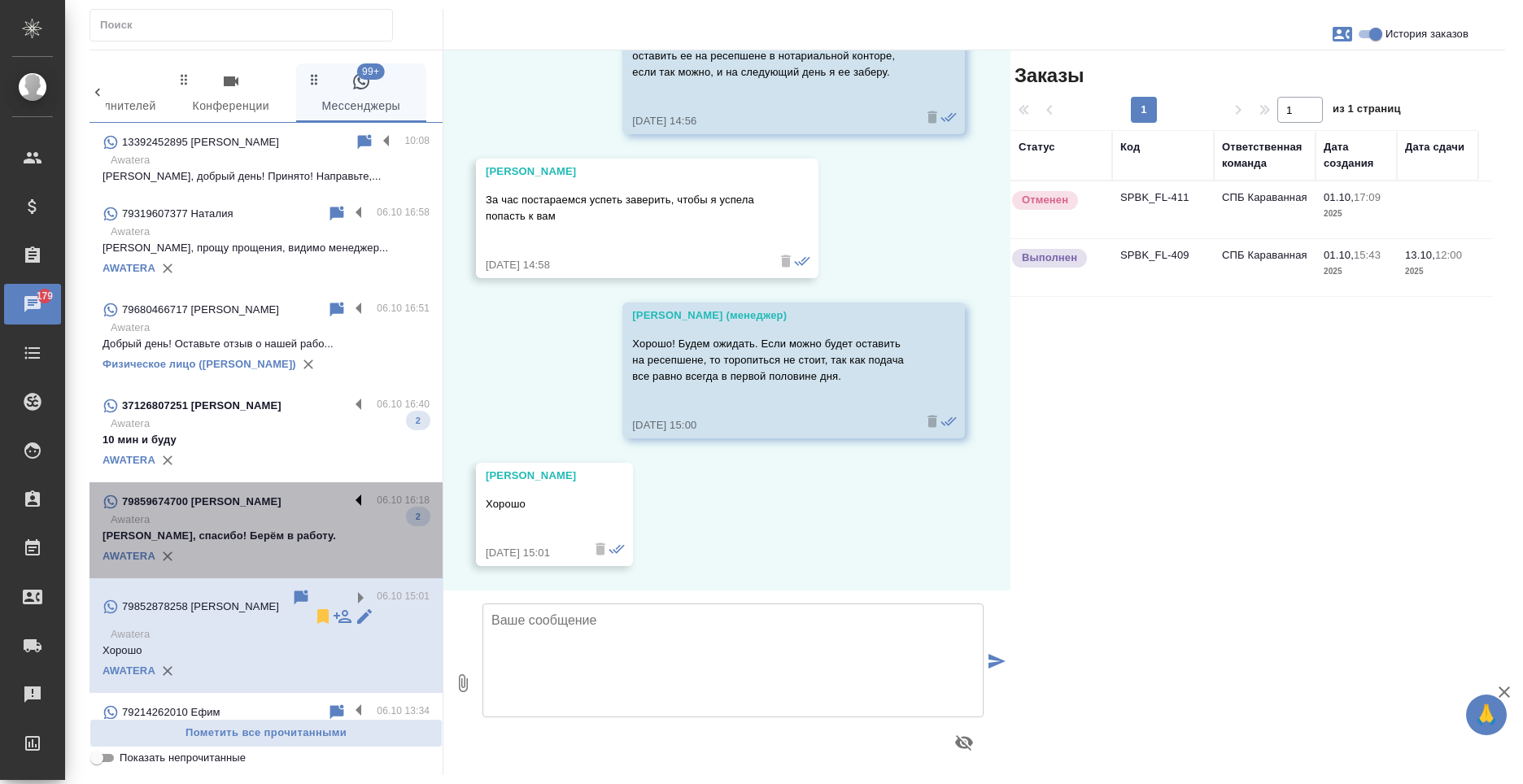
click at [350, 493] on label at bounding box center [362, 501] width 28 height 19
click at [0, 0] on input "checkbox" at bounding box center [0, 0] width 0 height 0
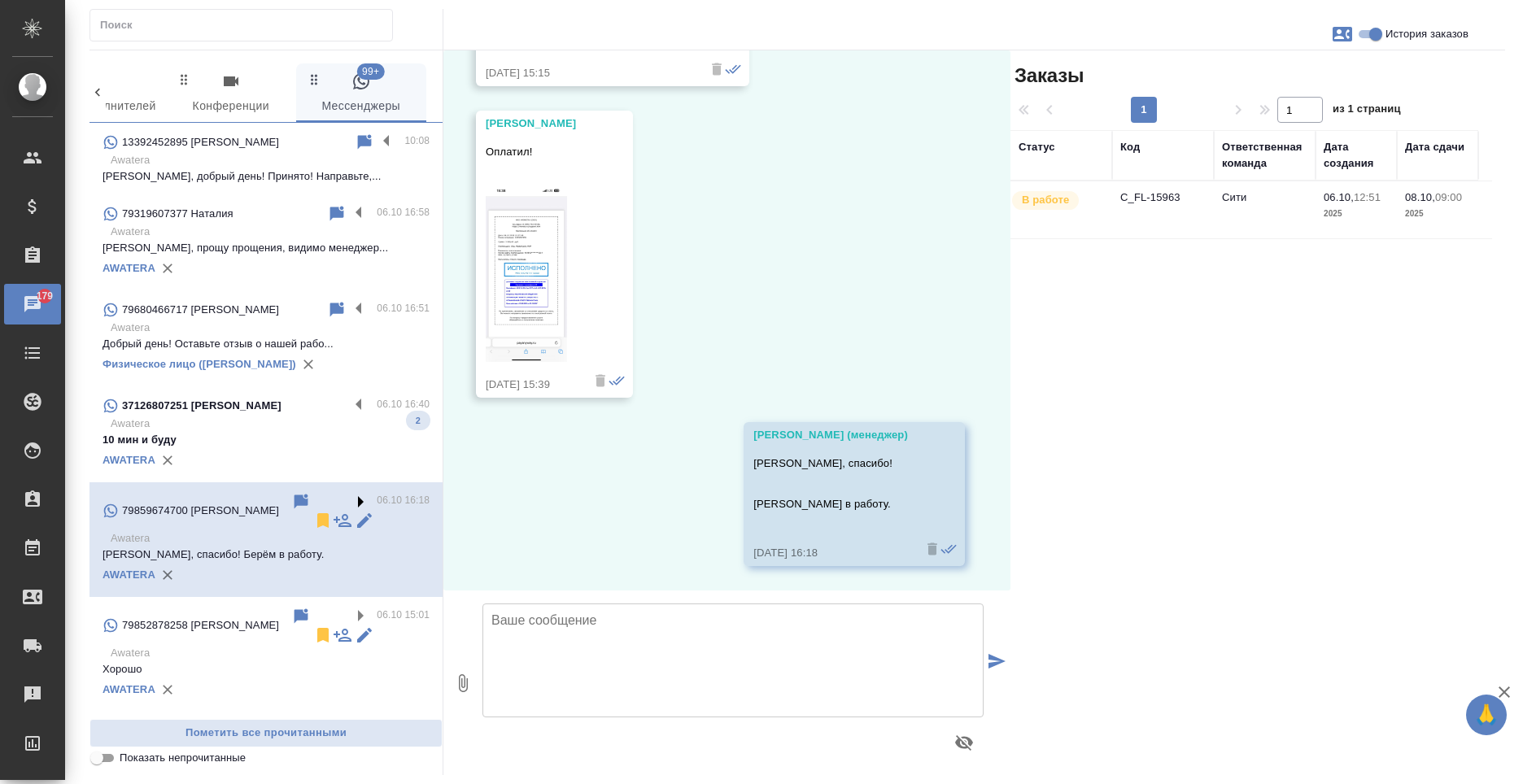
scroll to position [415, 0]
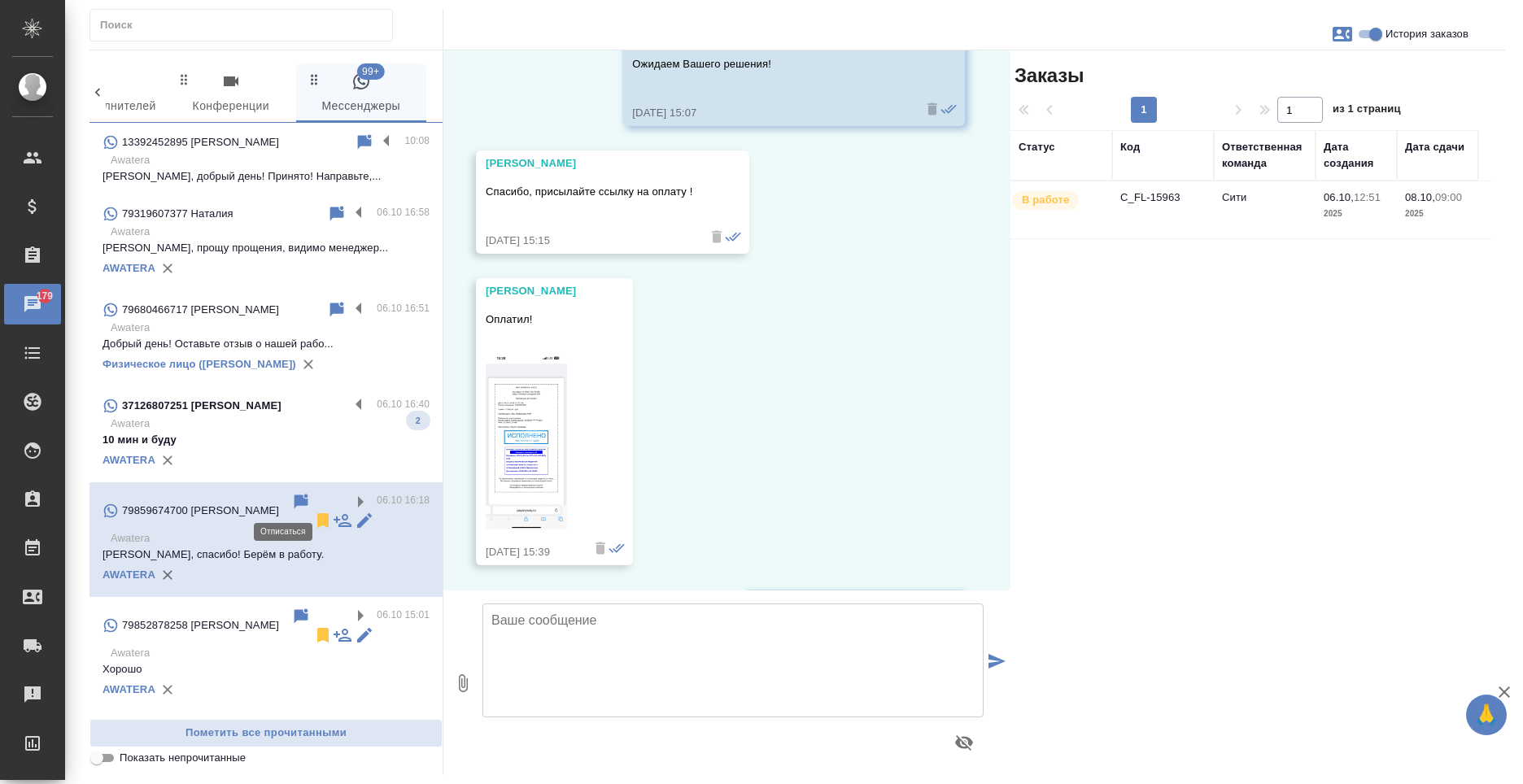
click at [317, 513] on icon at bounding box center [323, 520] width 12 height 14
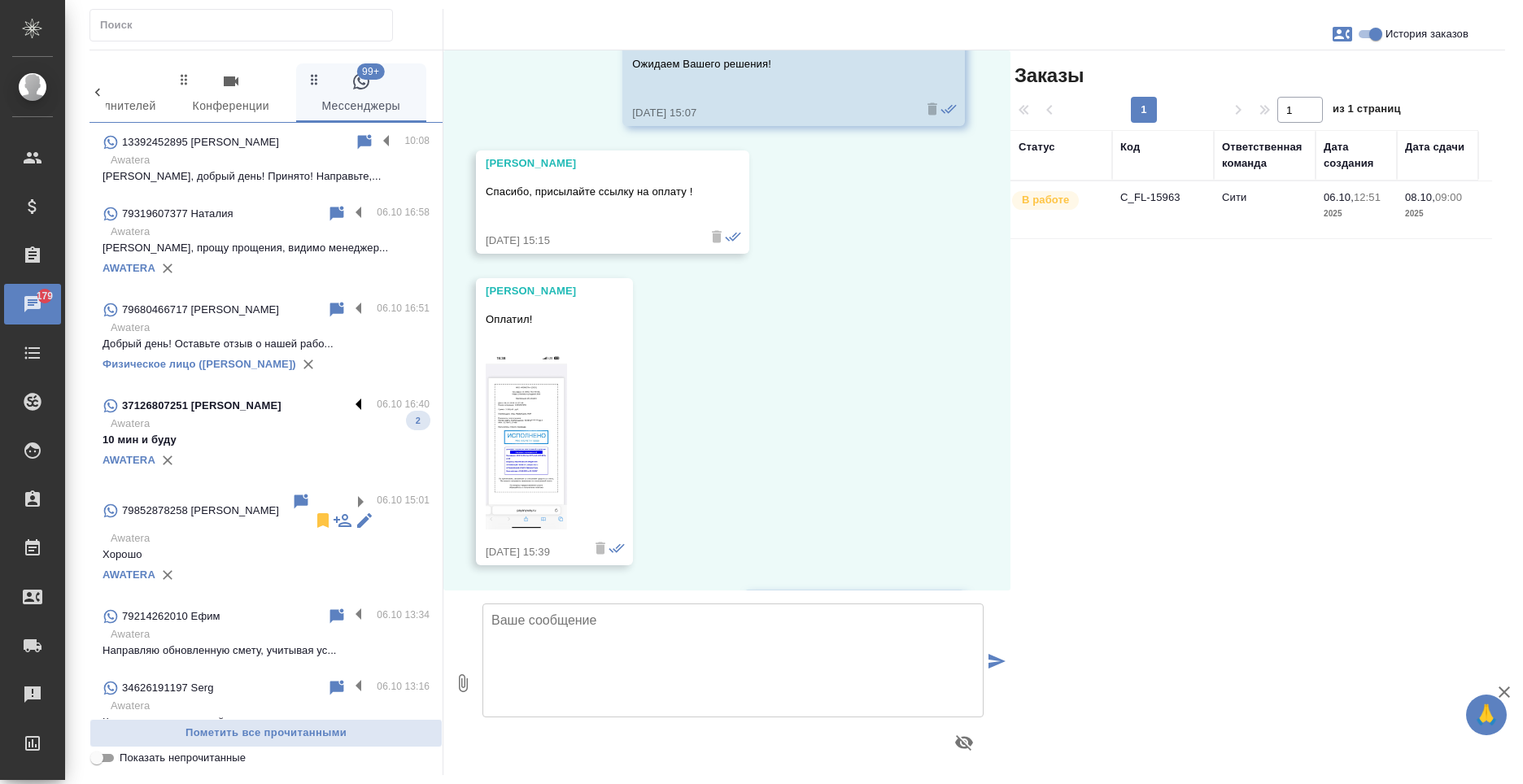
click at [349, 407] on label at bounding box center [362, 405] width 28 height 19
click at [0, 0] on input "checkbox" at bounding box center [0, 0] width 0 height 0
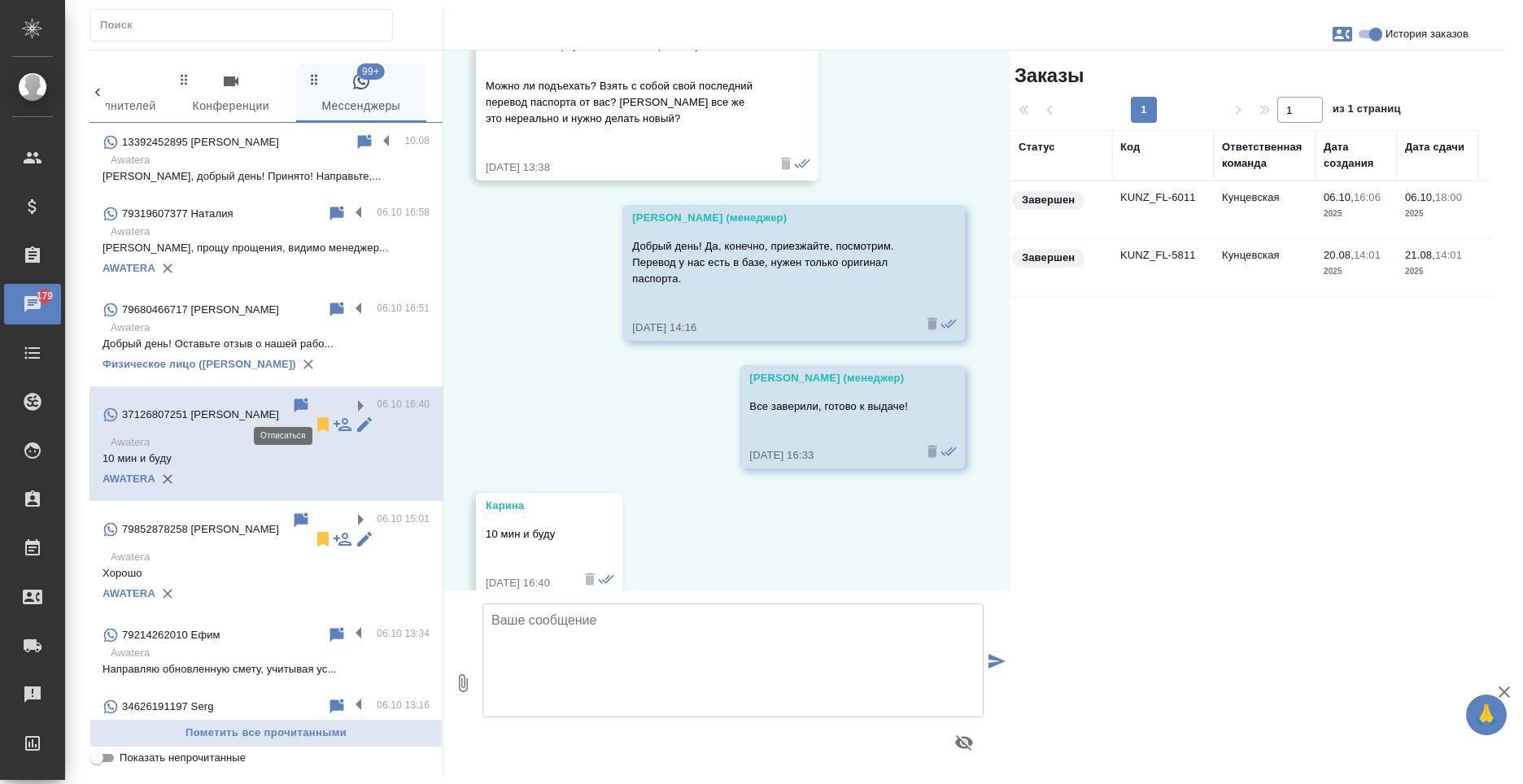
scroll to position [1162, 0]
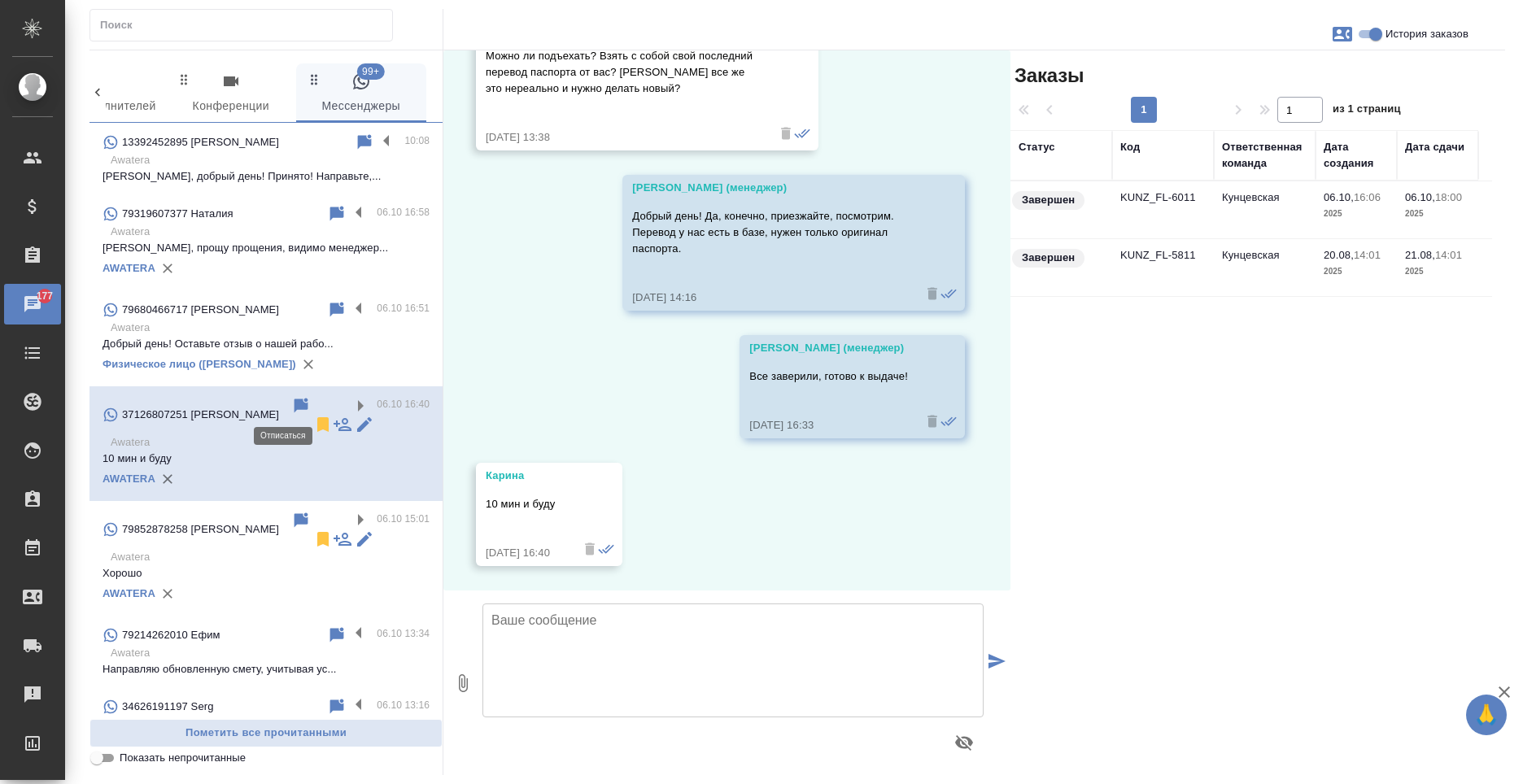
click at [317, 417] on icon at bounding box center [323, 424] width 12 height 14
click at [349, 312] on label at bounding box center [362, 309] width 28 height 19
click at [0, 0] on input "checkbox" at bounding box center [0, 0] width 0 height 0
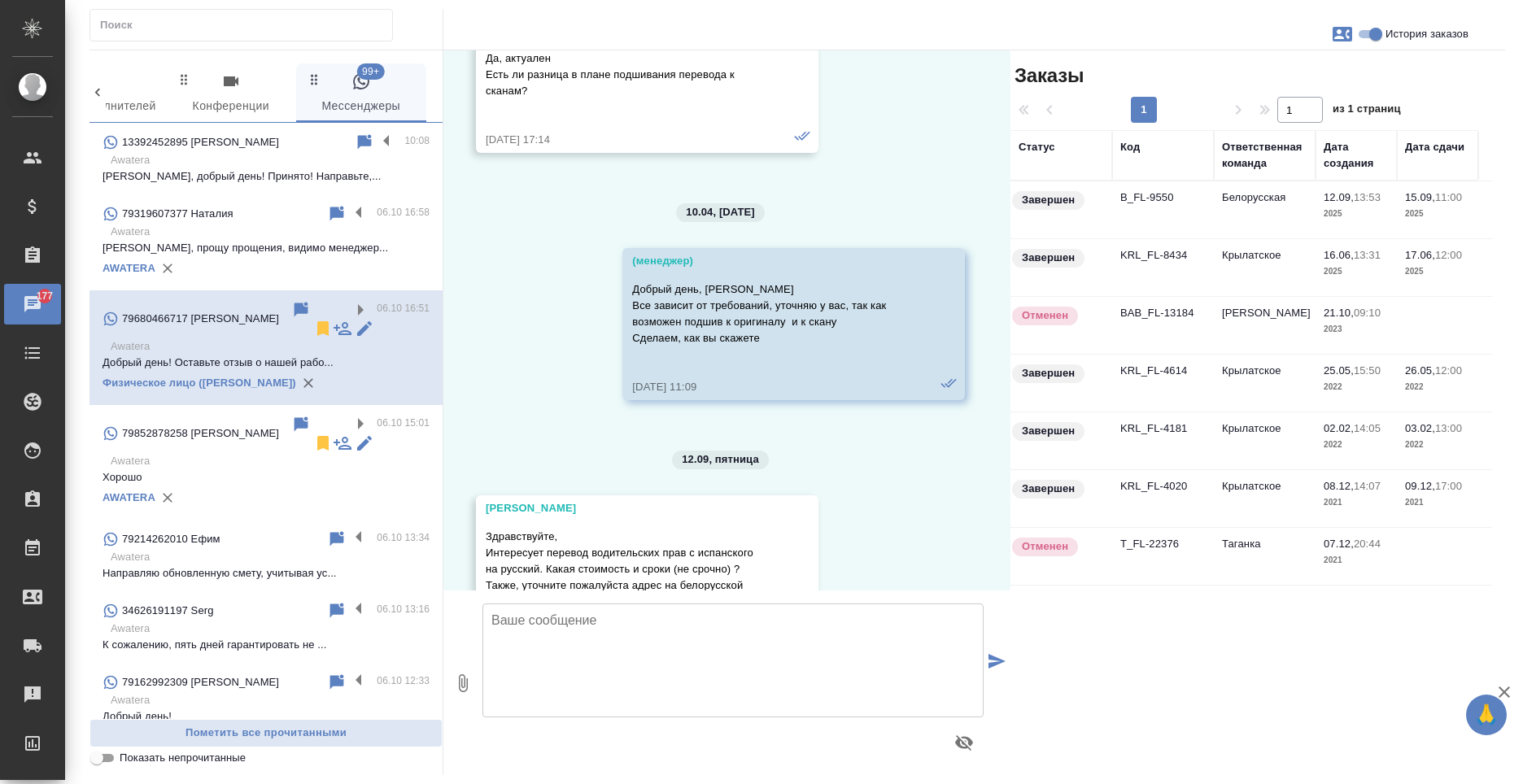
scroll to position [4362, 0]
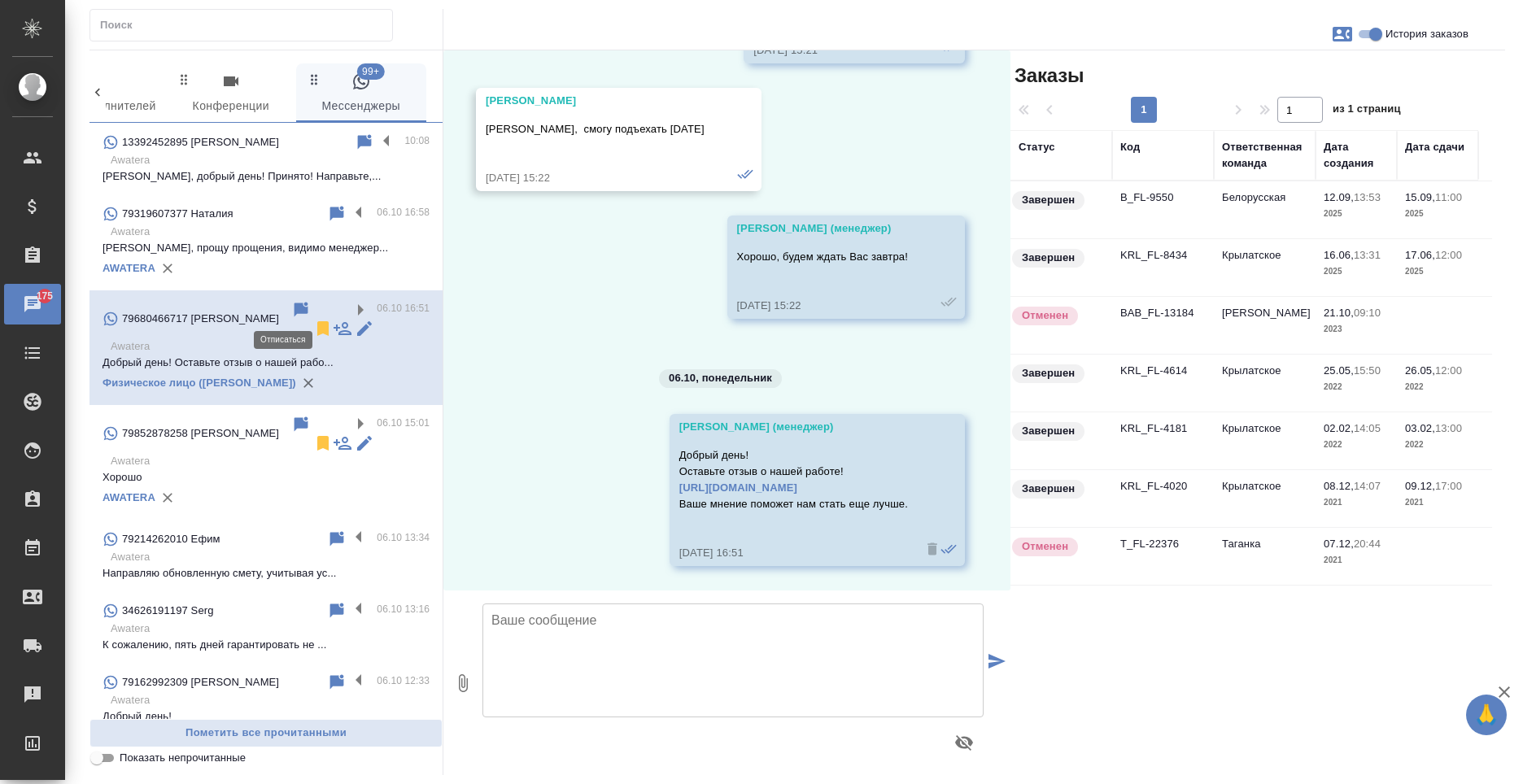
click at [317, 321] on icon at bounding box center [323, 328] width 12 height 14
click at [349, 211] on label at bounding box center [362, 214] width 28 height 19
click at [0, 0] on input "checkbox" at bounding box center [0, 0] width 0 height 0
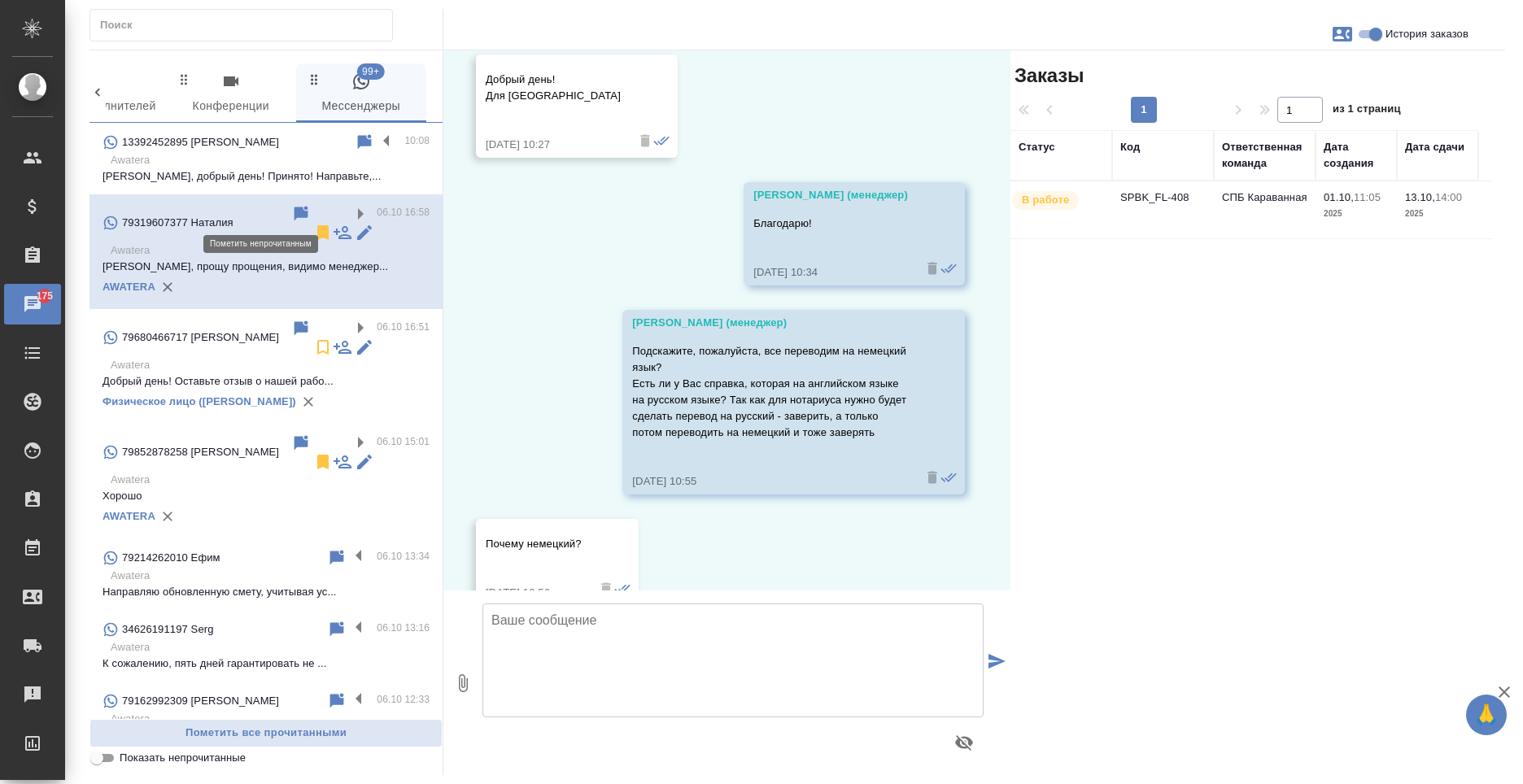
scroll to position [731, 0]
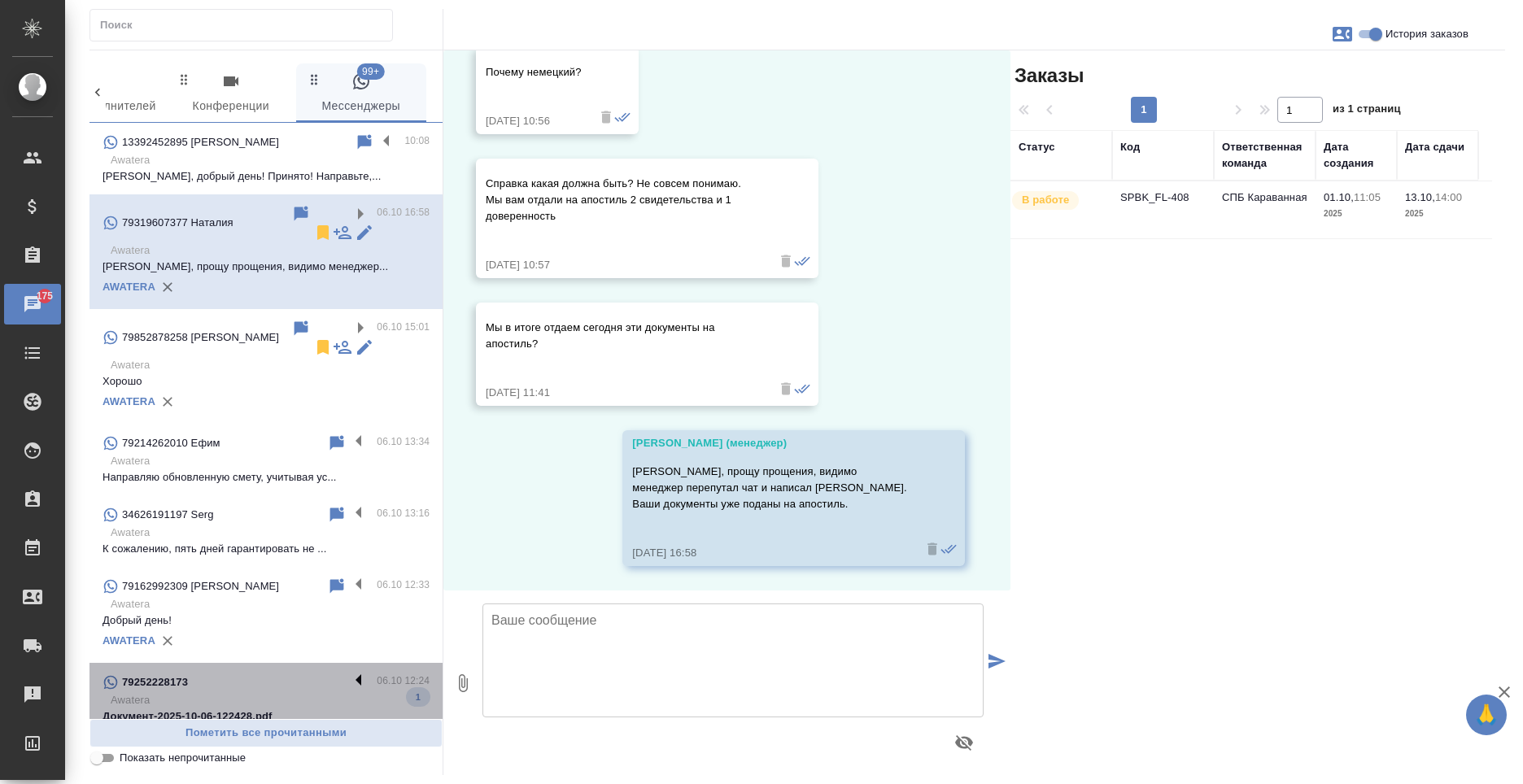
click at [350, 672] on label at bounding box center [362, 681] width 28 height 19
click at [0, 0] on input "checkbox" at bounding box center [0, 0] width 0 height 0
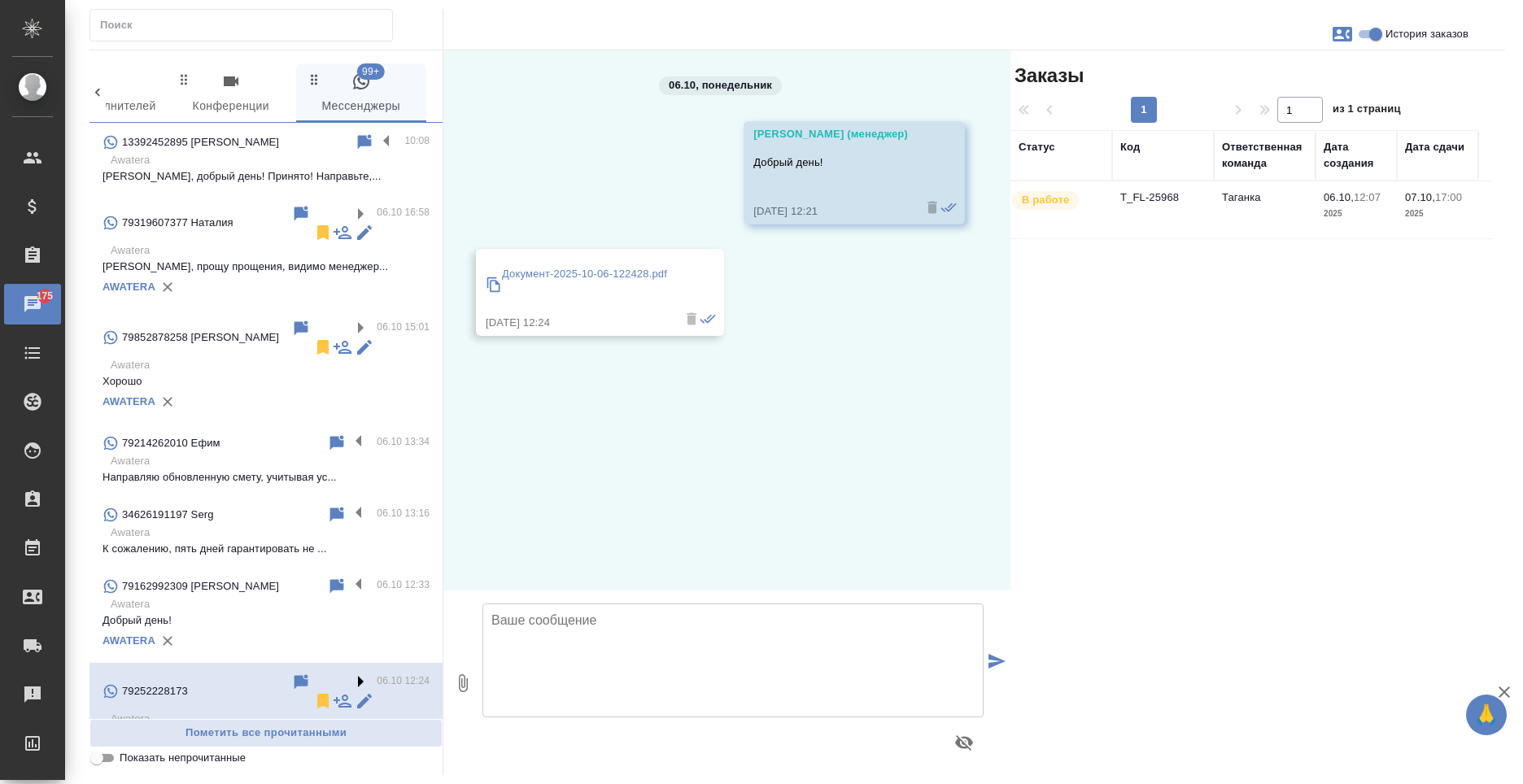
scroll to position [0, 0]
click at [313, 691] on icon at bounding box center [323, 701] width 20 height 20
click at [349, 577] on label at bounding box center [362, 586] width 28 height 19
click at [0, 0] on input "checkbox" at bounding box center [0, 0] width 0 height 0
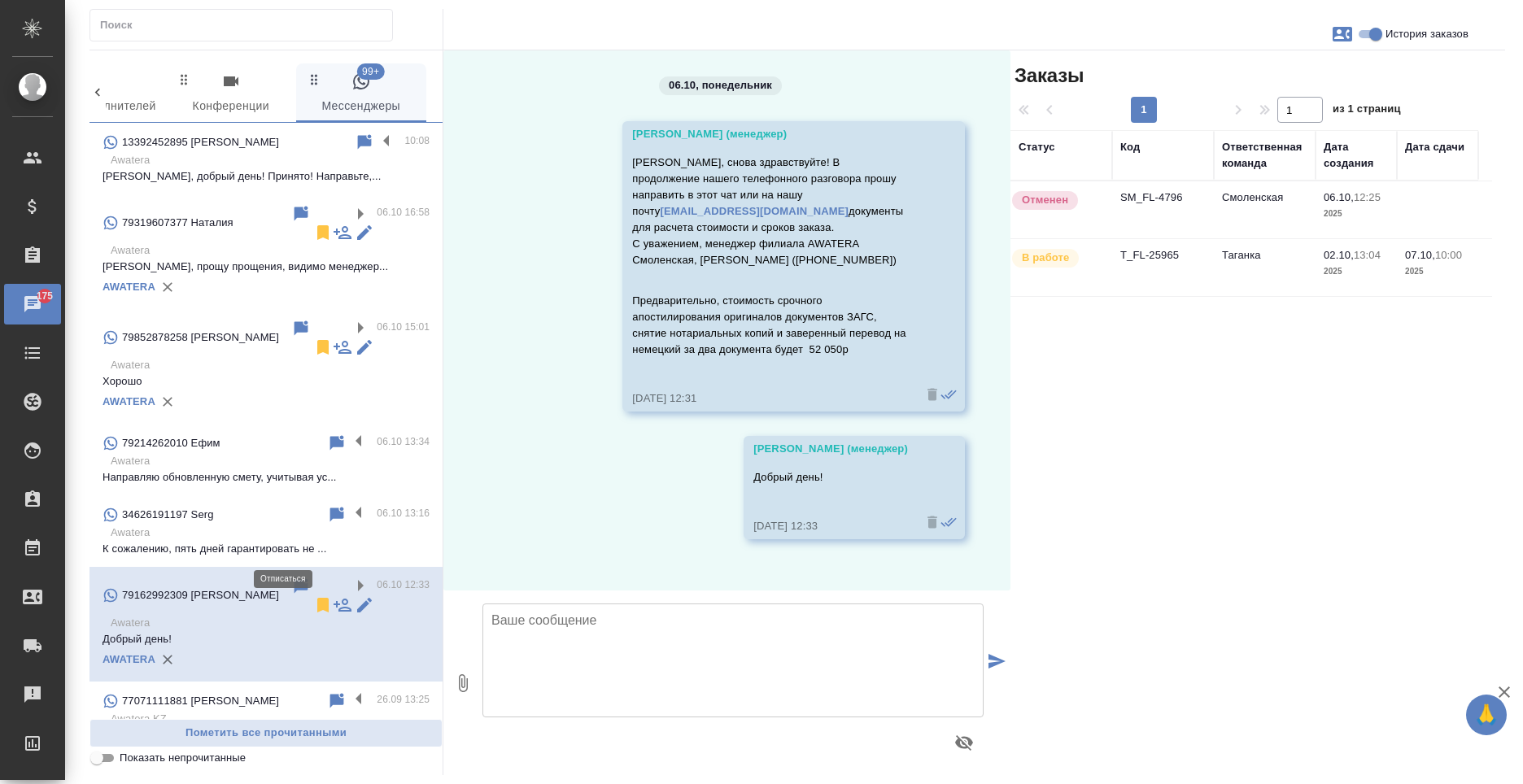
click at [317, 597] on icon at bounding box center [323, 605] width 12 height 14
click at [268, 541] on p "К сожалению, пять дней гарантировать не ..." at bounding box center [266, 549] width 327 height 16
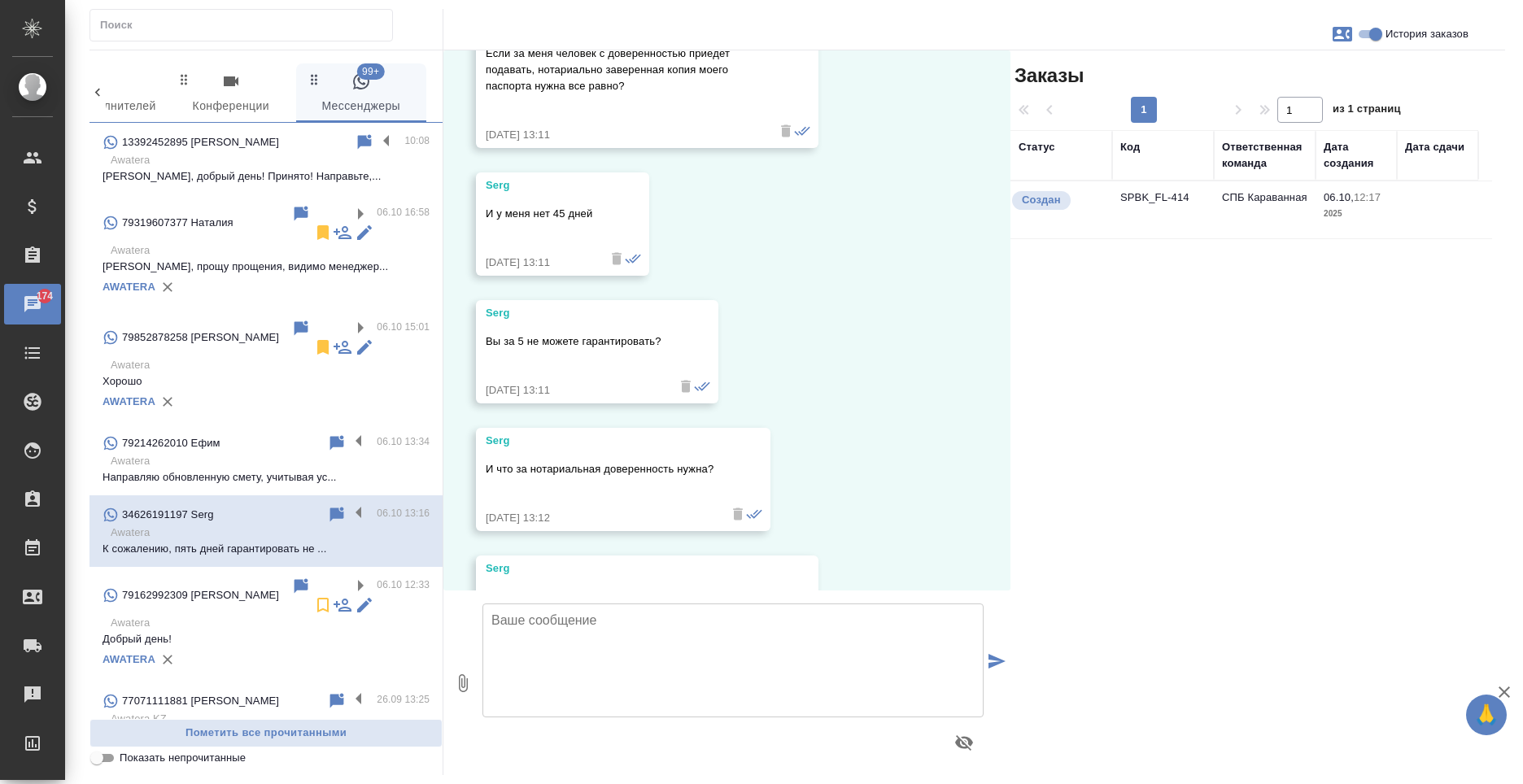
scroll to position [2876, 0]
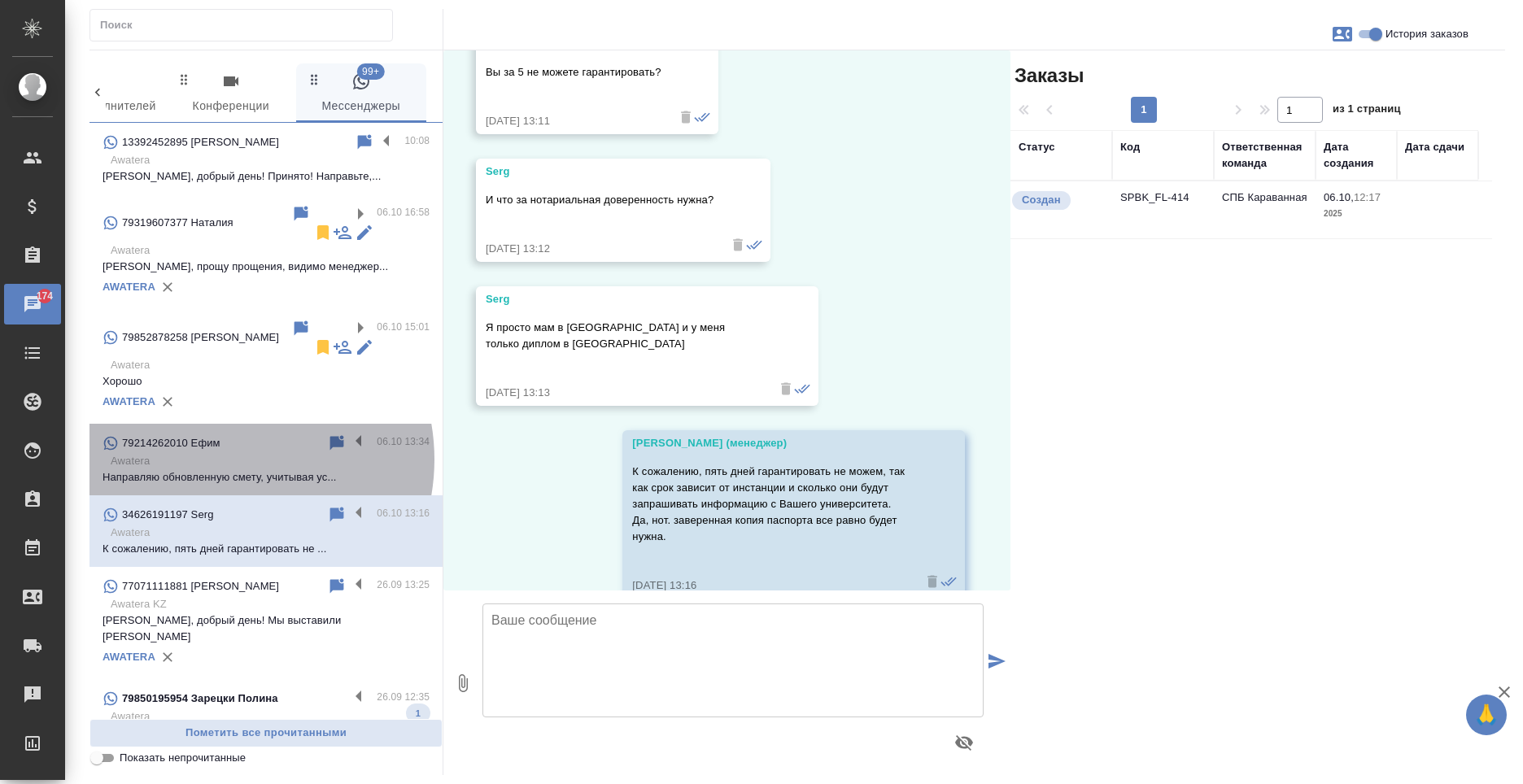
click at [224, 453] on p "Awatera" at bounding box center [271, 461] width 319 height 16
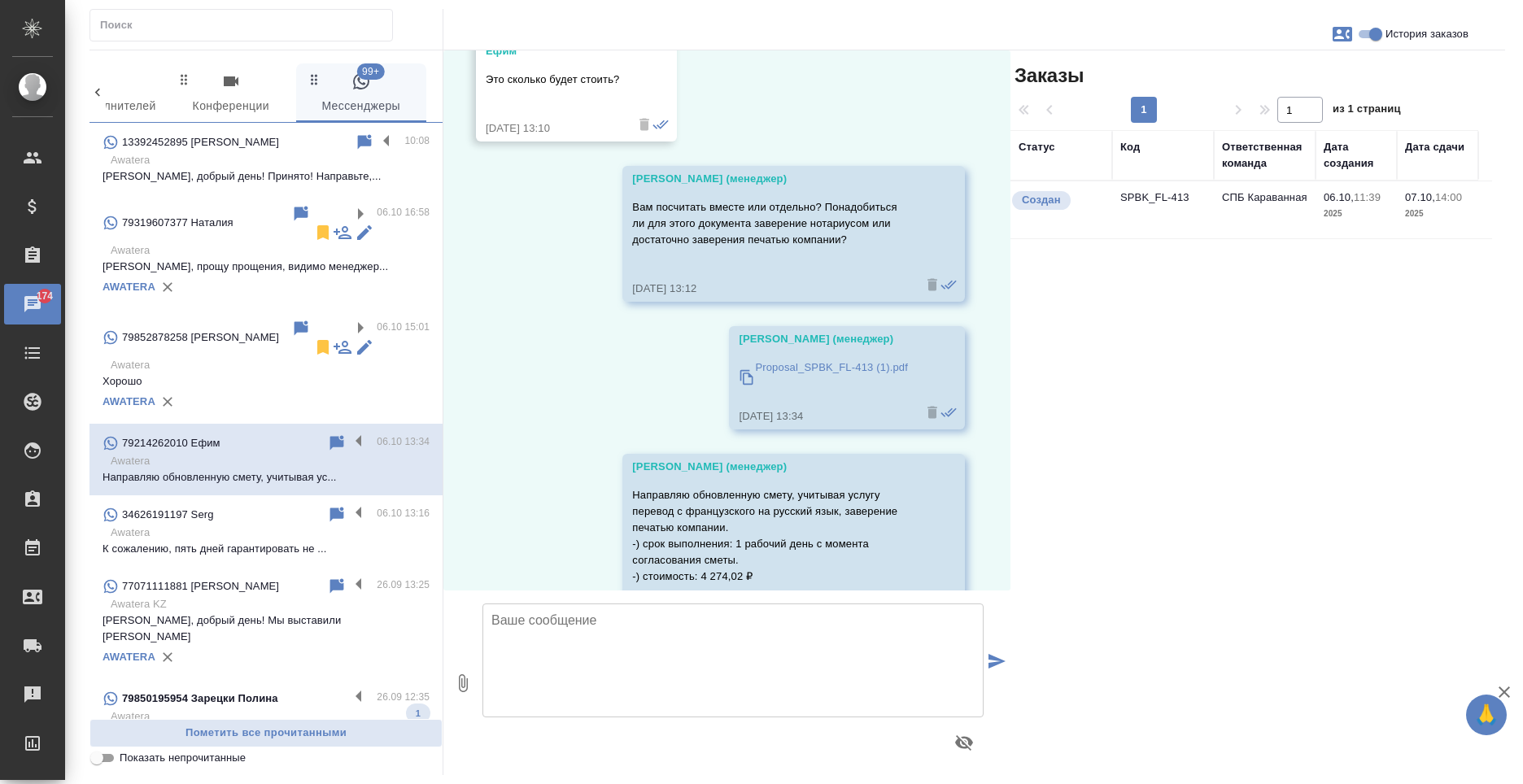
scroll to position [3255, 0]
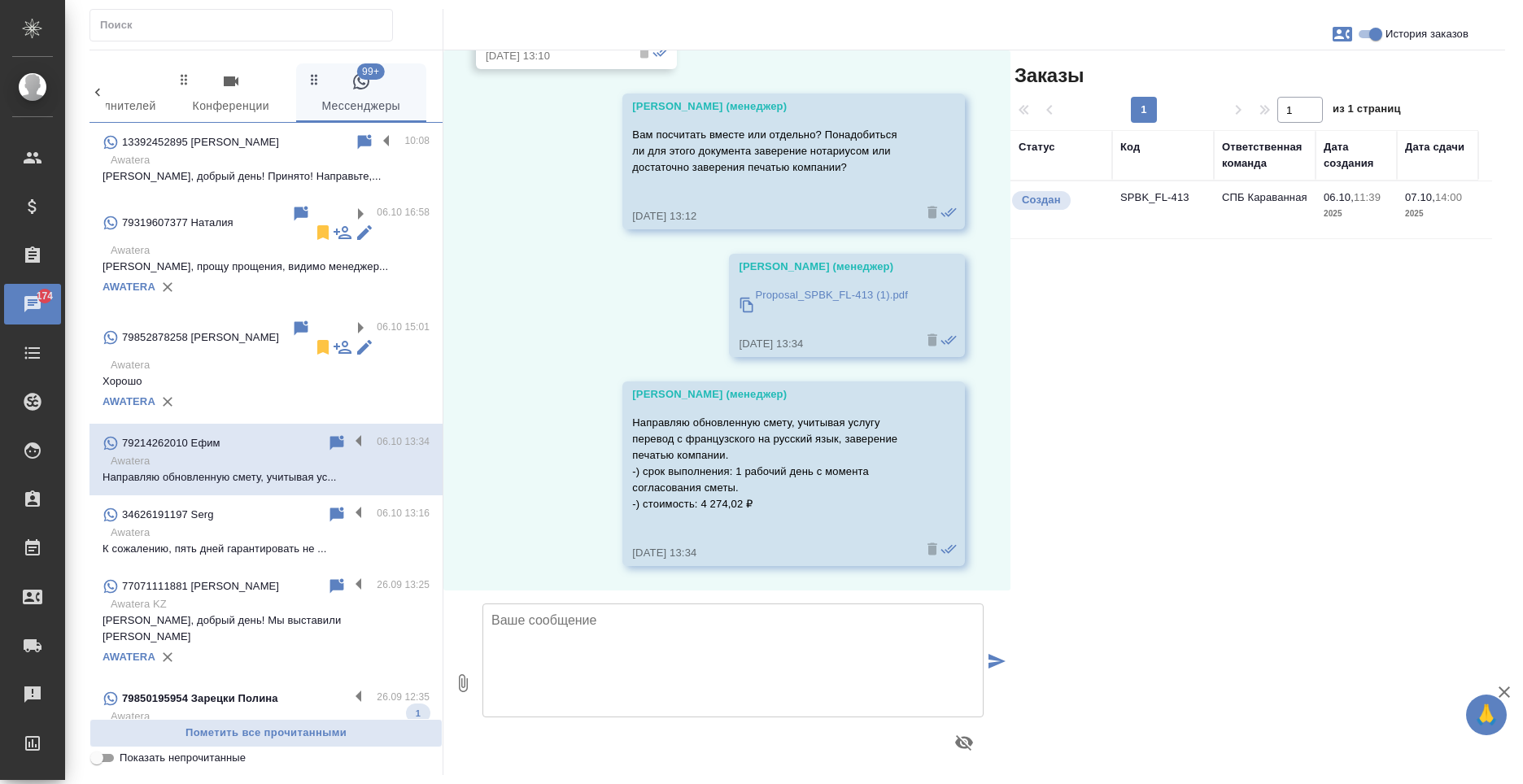
click at [610, 686] on textarea at bounding box center [733, 661] width 501 height 114
click at [848, 621] on textarea "Ефим, добрый день! Подскажите, пожалуйста, удалось ли ознакомиться со сметой?" at bounding box center [733, 661] width 501 height 114
type textarea "Ефим, добрый день! Подскажите, пожалуйста, удалось ли Вам ознакомиться со смето…"
click at [988, 653] on button "submit" at bounding box center [997, 662] width 27 height 225
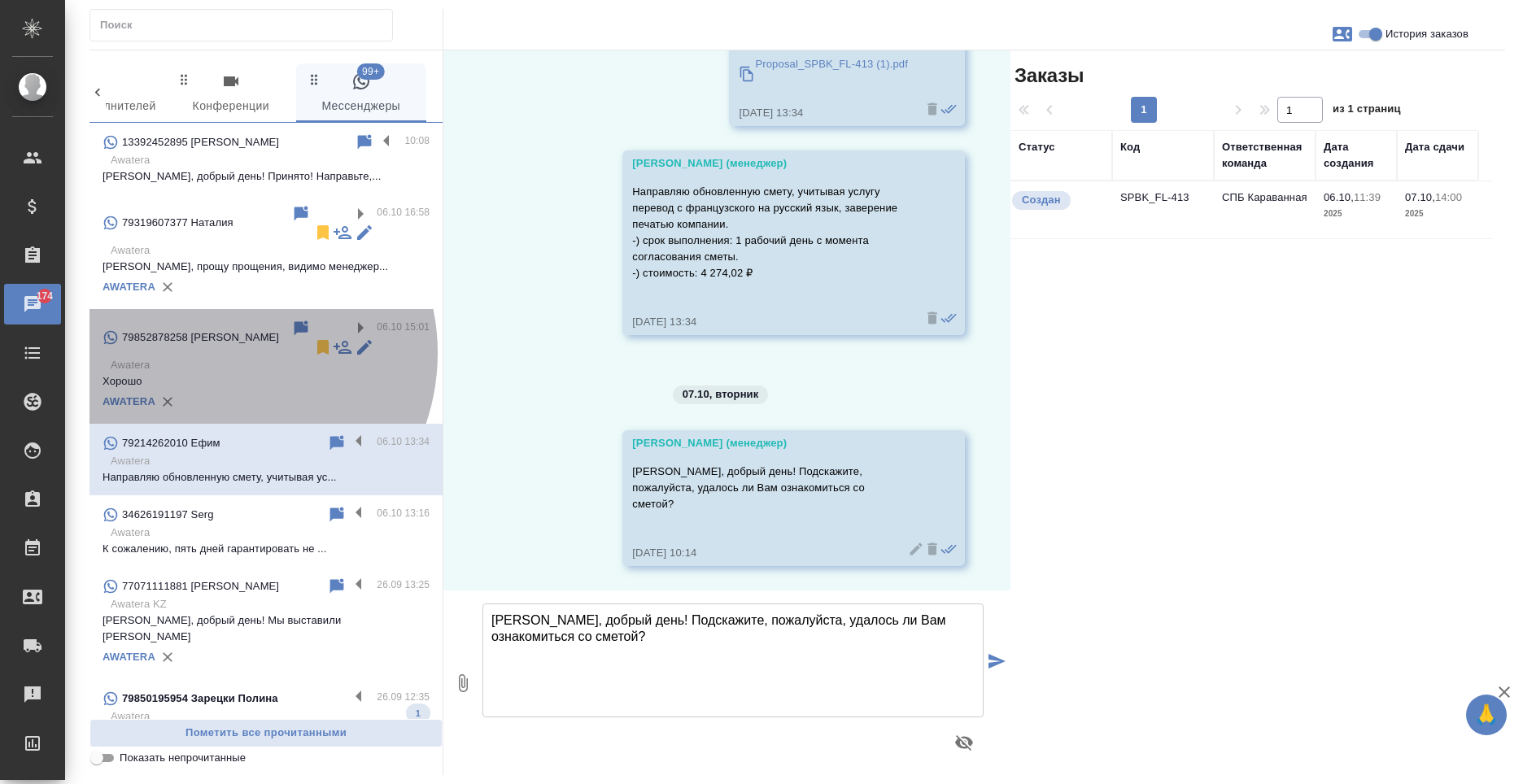
click at [219, 357] on p "Awatera" at bounding box center [271, 365] width 319 height 16
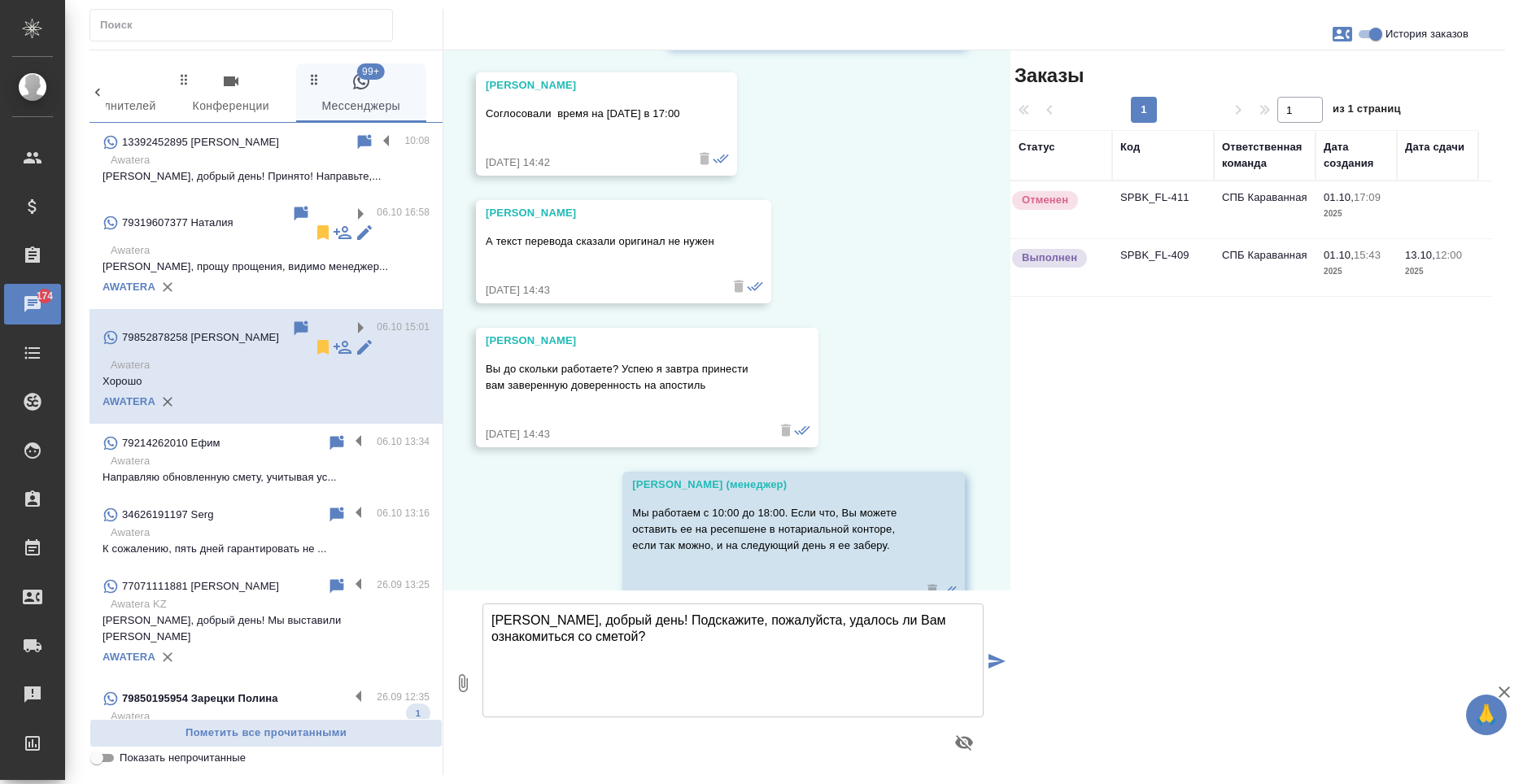
scroll to position [9396, 0]
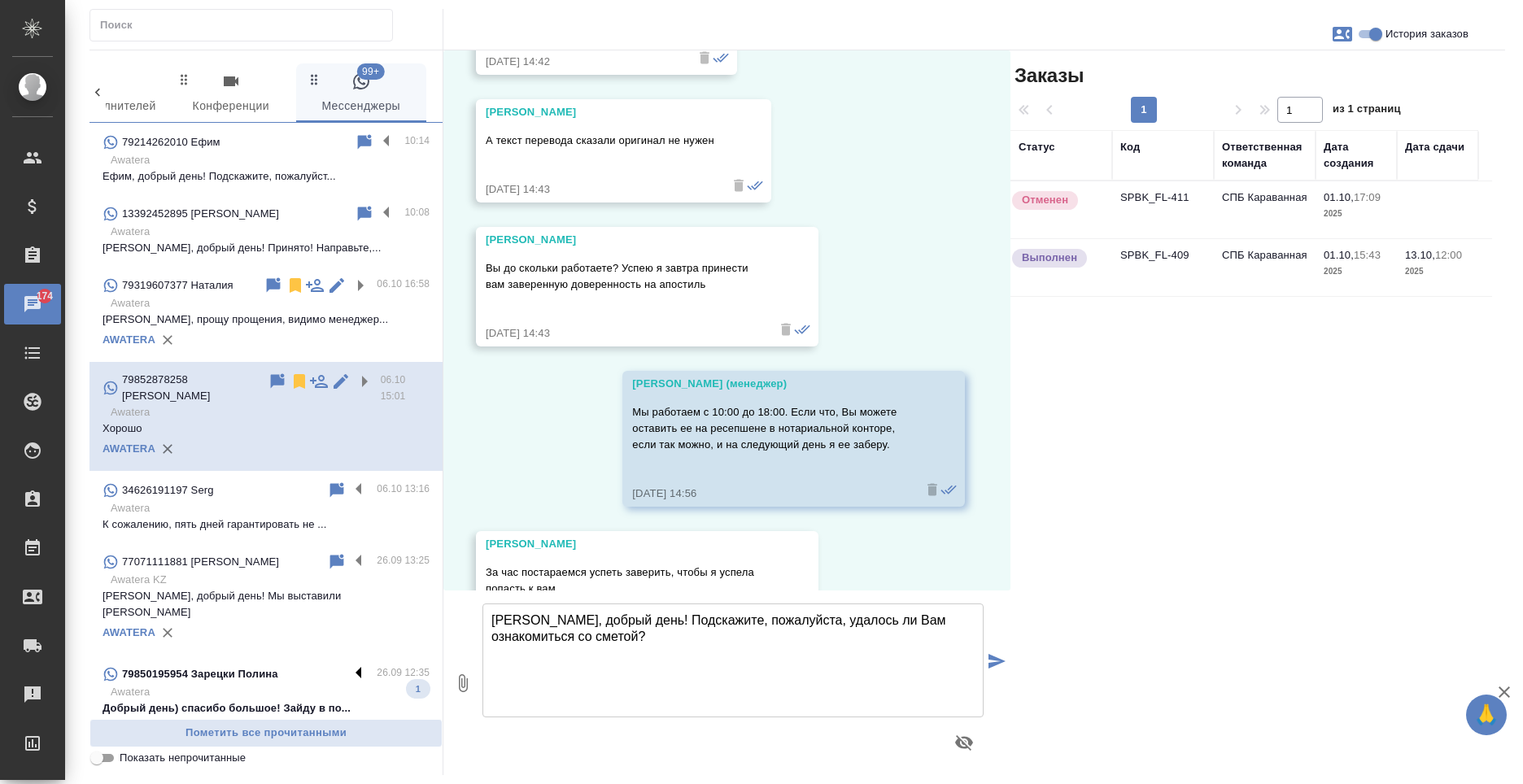
click at [349, 664] on label at bounding box center [362, 673] width 28 height 19
click at [0, 0] on input "checkbox" at bounding box center [0, 0] width 0 height 0
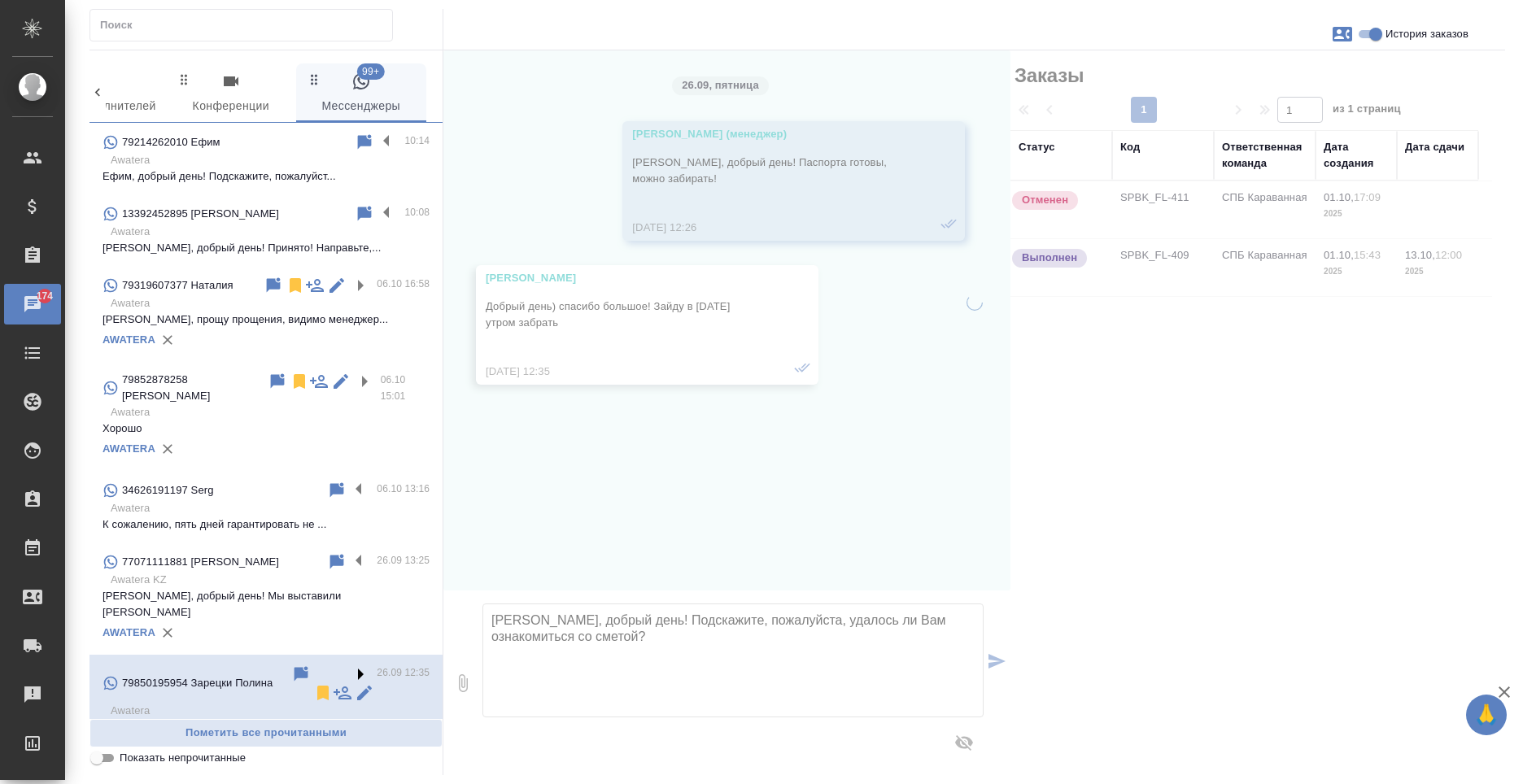
scroll to position [0, 0]
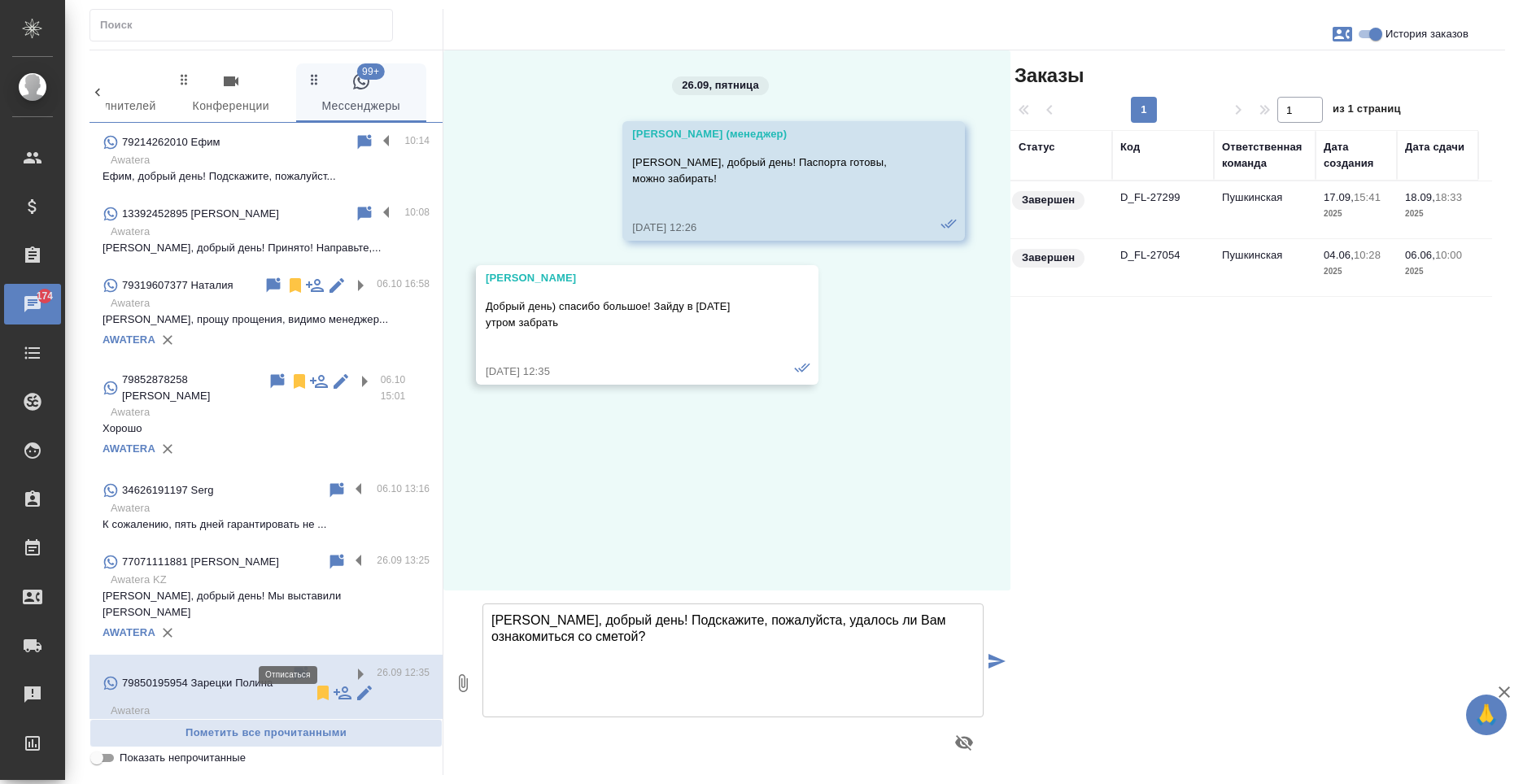
click at [317, 686] on icon at bounding box center [323, 693] width 12 height 14
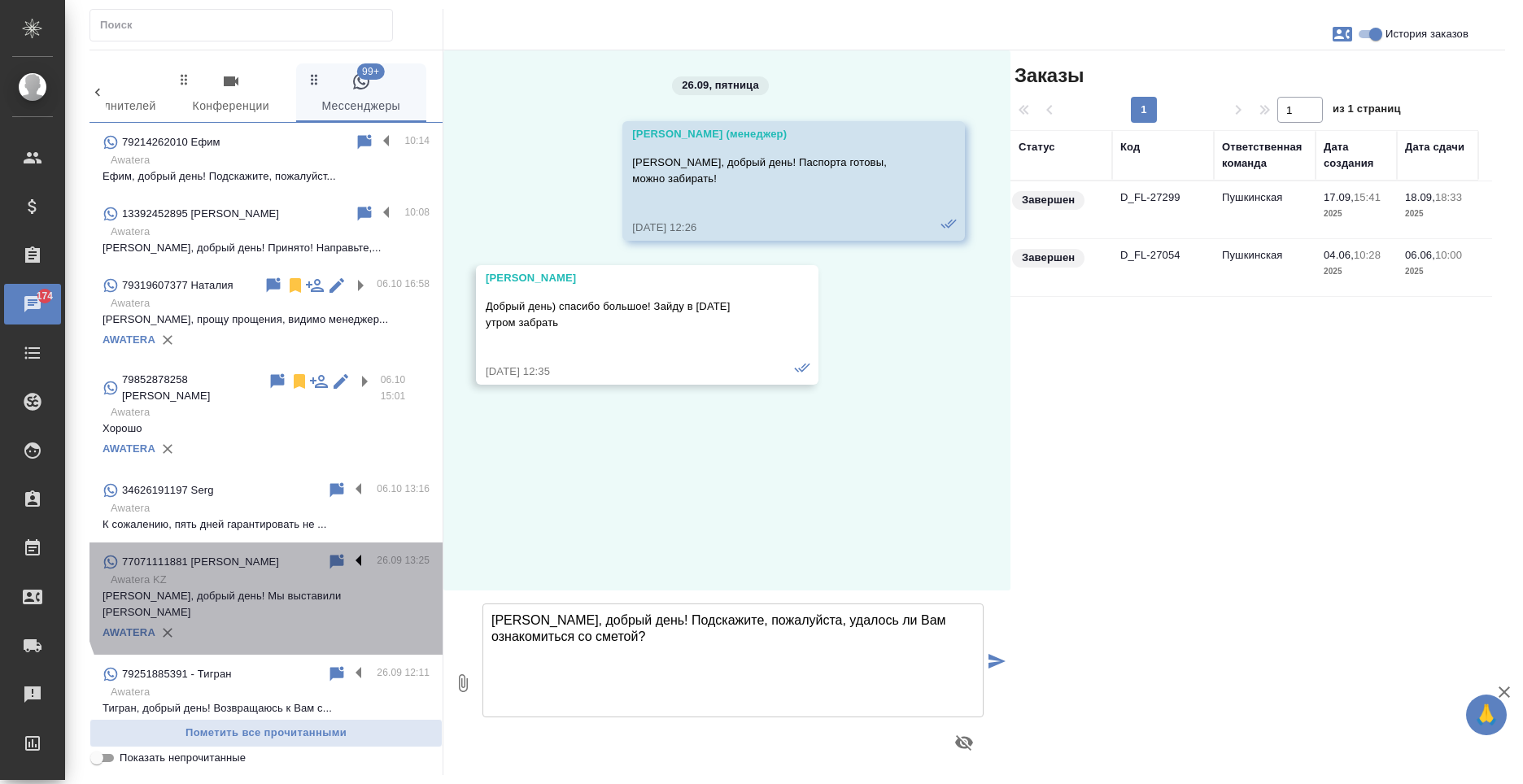
click at [350, 552] on label at bounding box center [362, 561] width 28 height 19
click at [0, 0] on input "checkbox" at bounding box center [0, 0] width 0 height 0
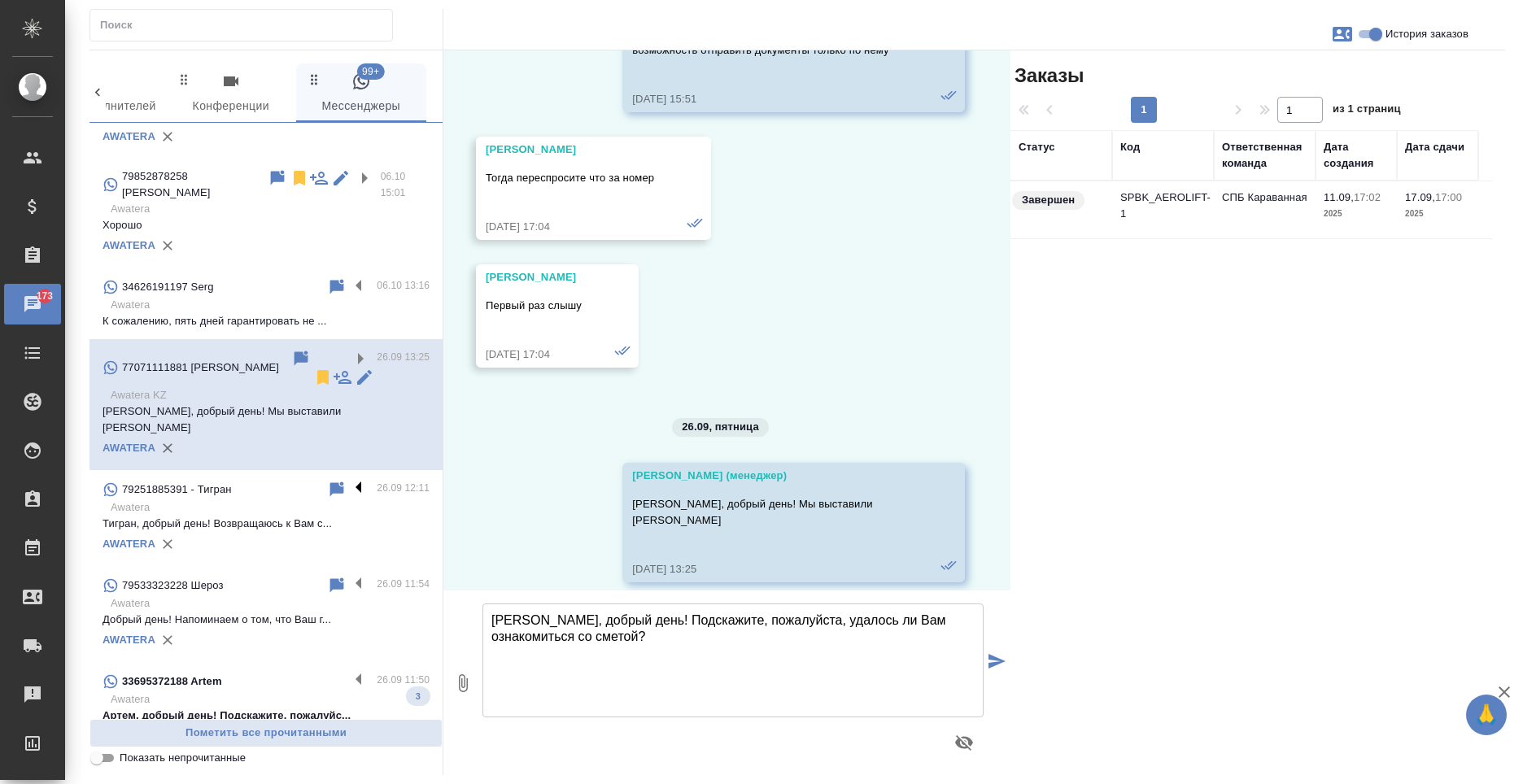
scroll to position [244, 0]
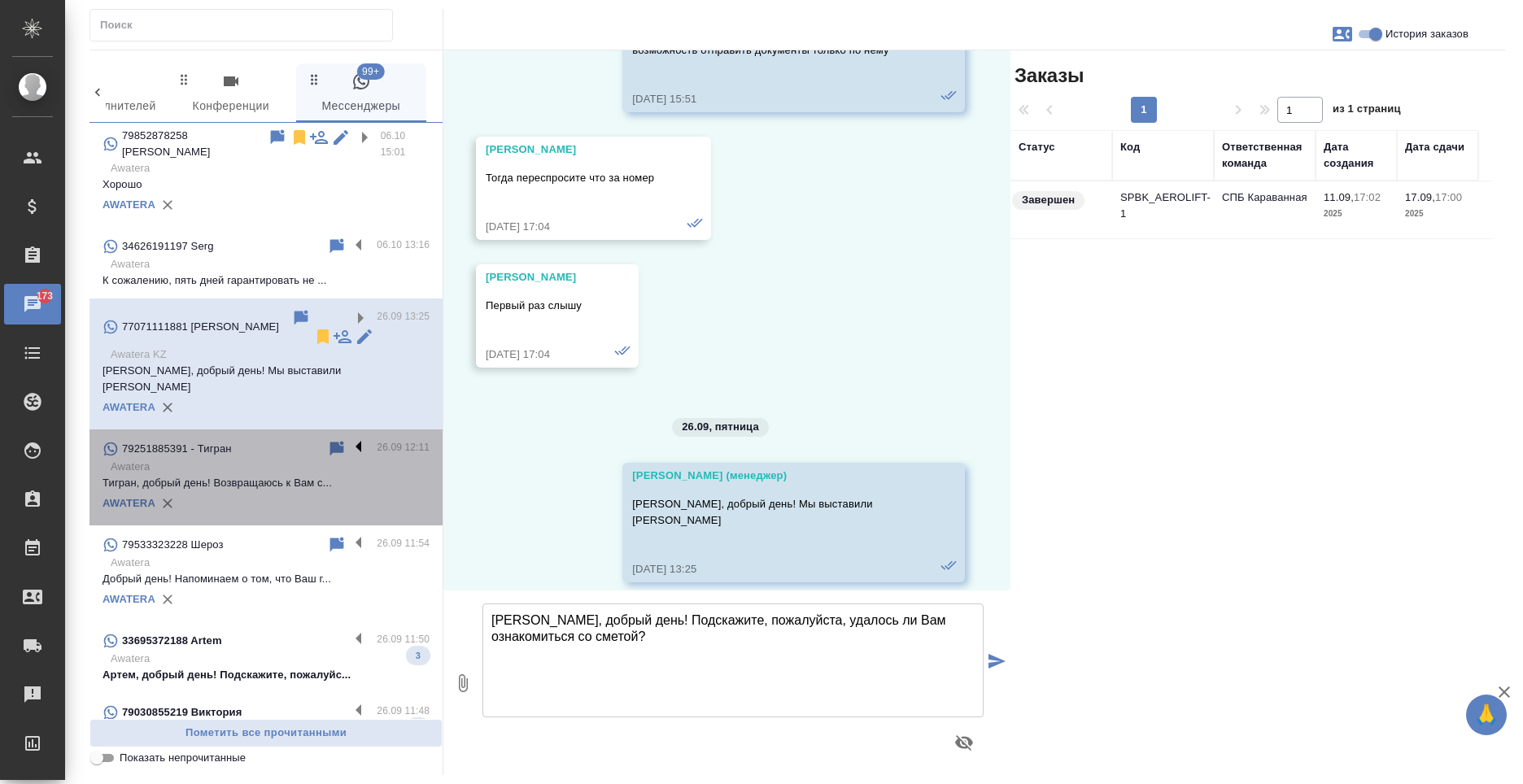
click at [349, 439] on label at bounding box center [362, 448] width 28 height 19
click at [0, 0] on input "checkbox" at bounding box center [0, 0] width 0 height 0
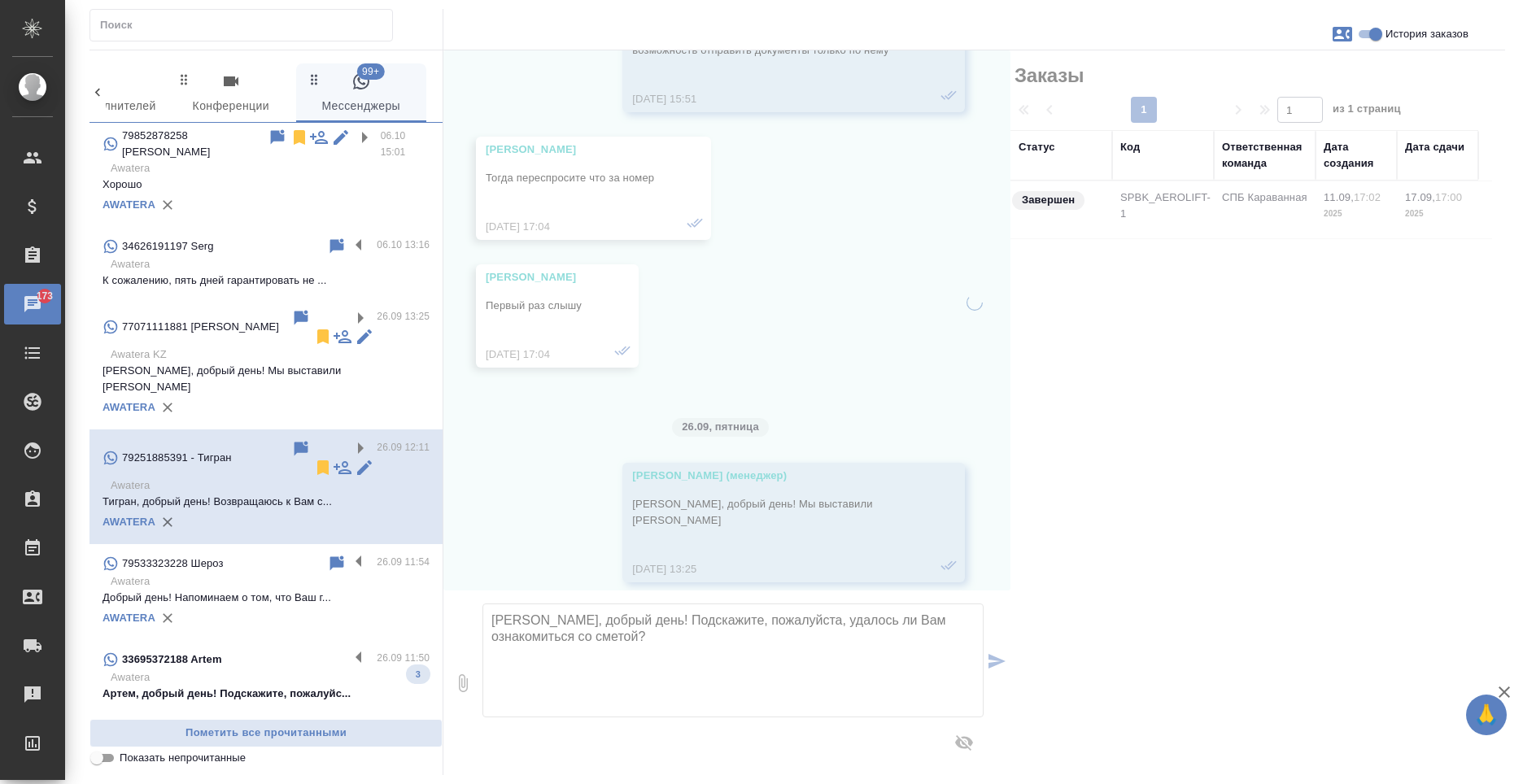
scroll to position [0, 0]
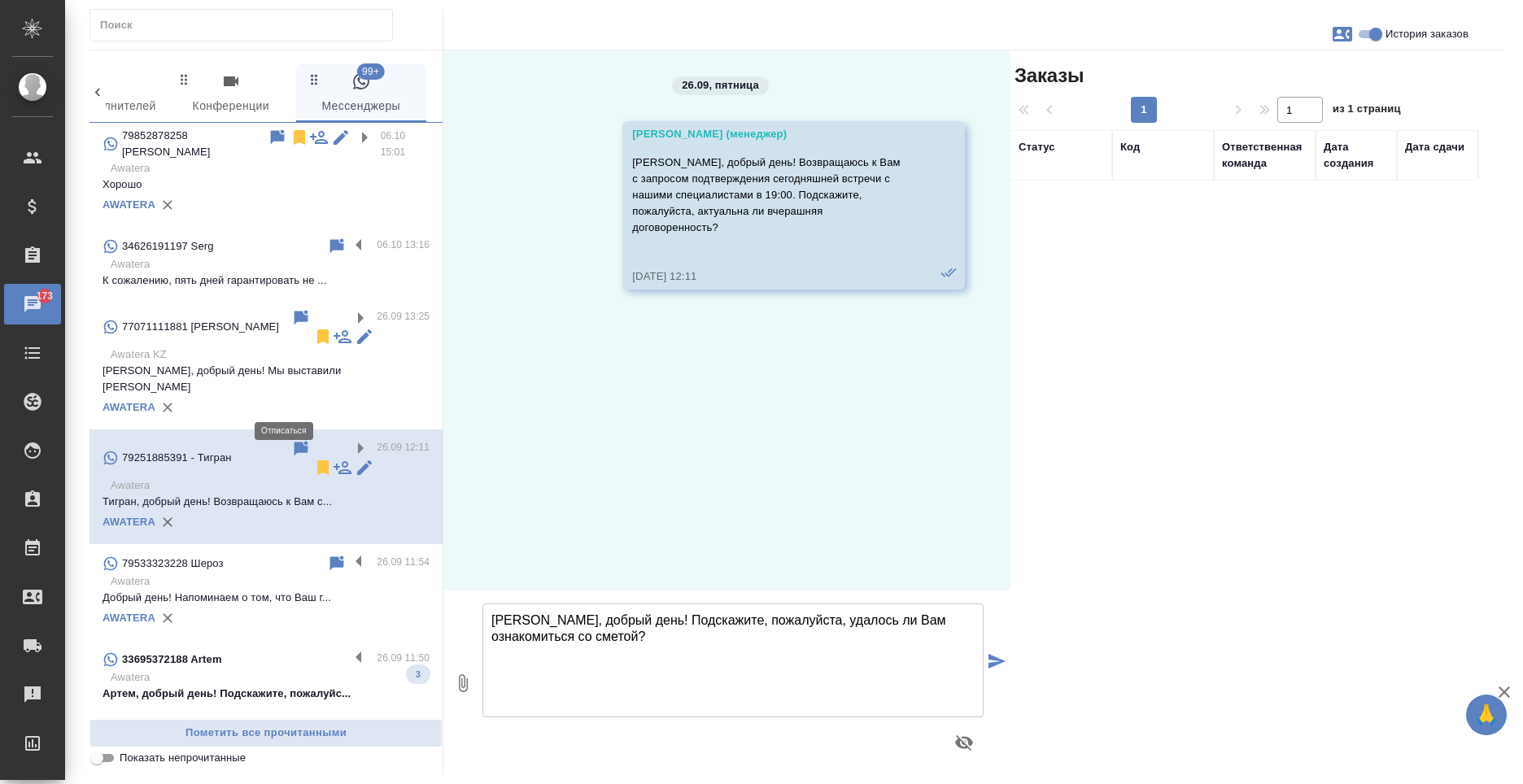
click at [317, 460] on icon at bounding box center [323, 468] width 12 height 14
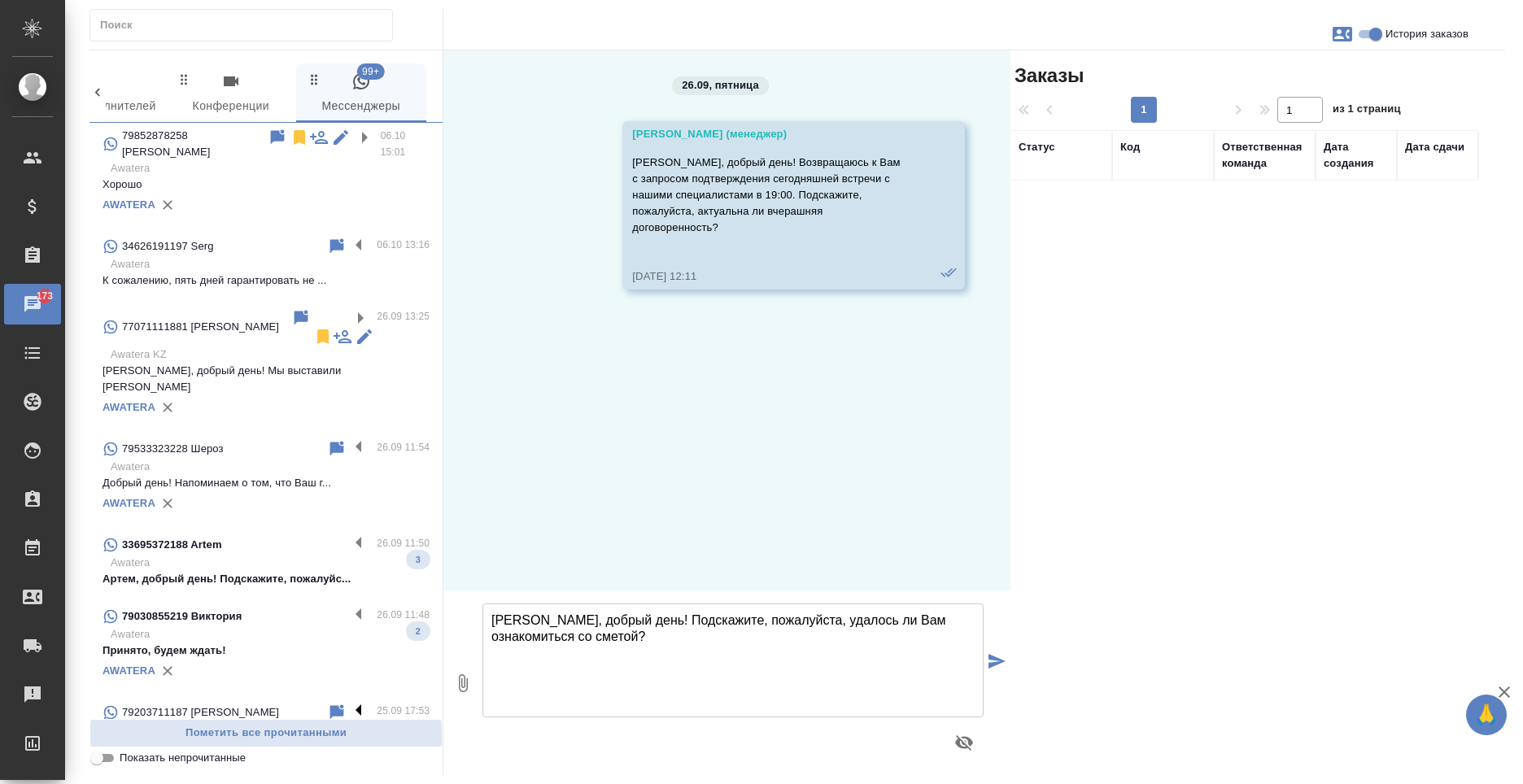
click at [349, 703] on label at bounding box center [362, 712] width 28 height 19
click at [0, 0] on input "checkbox" at bounding box center [0, 0] width 0 height 0
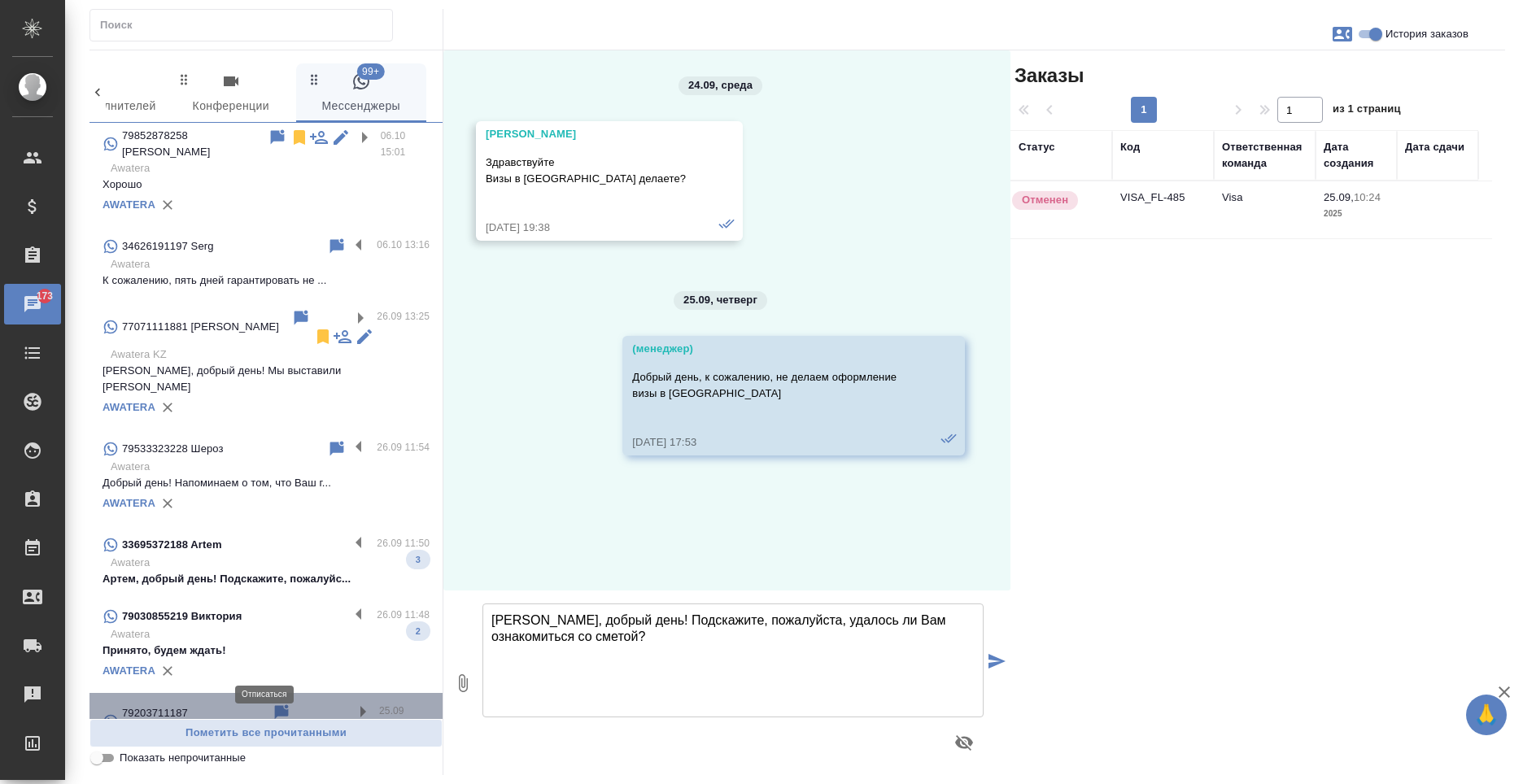
click at [298, 724] on icon at bounding box center [303, 731] width 12 height 14
click at [353, 606] on label at bounding box center [362, 615] width 28 height 19
click at [0, 0] on input "checkbox" at bounding box center [0, 0] width 0 height 0
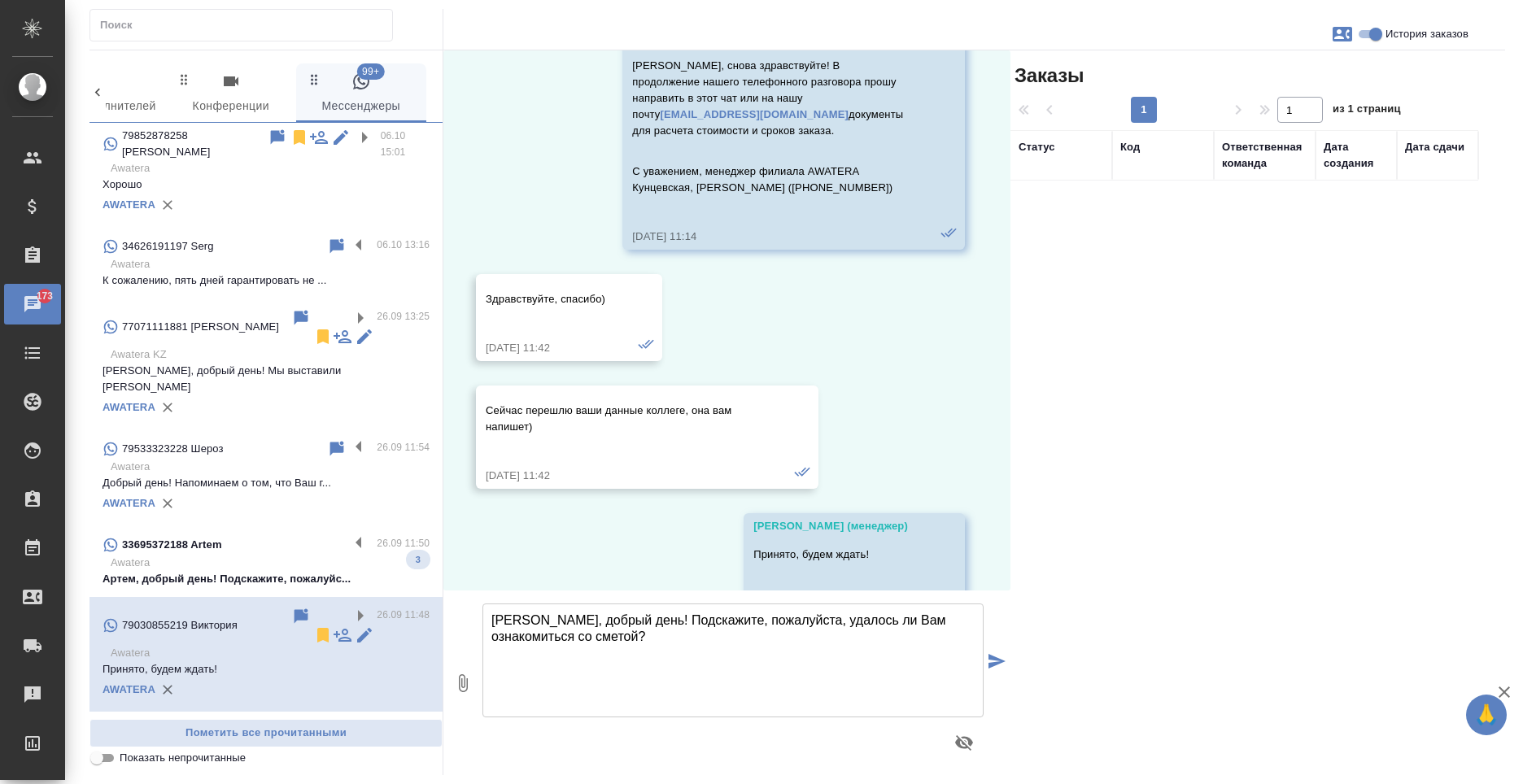
scroll to position [147, 0]
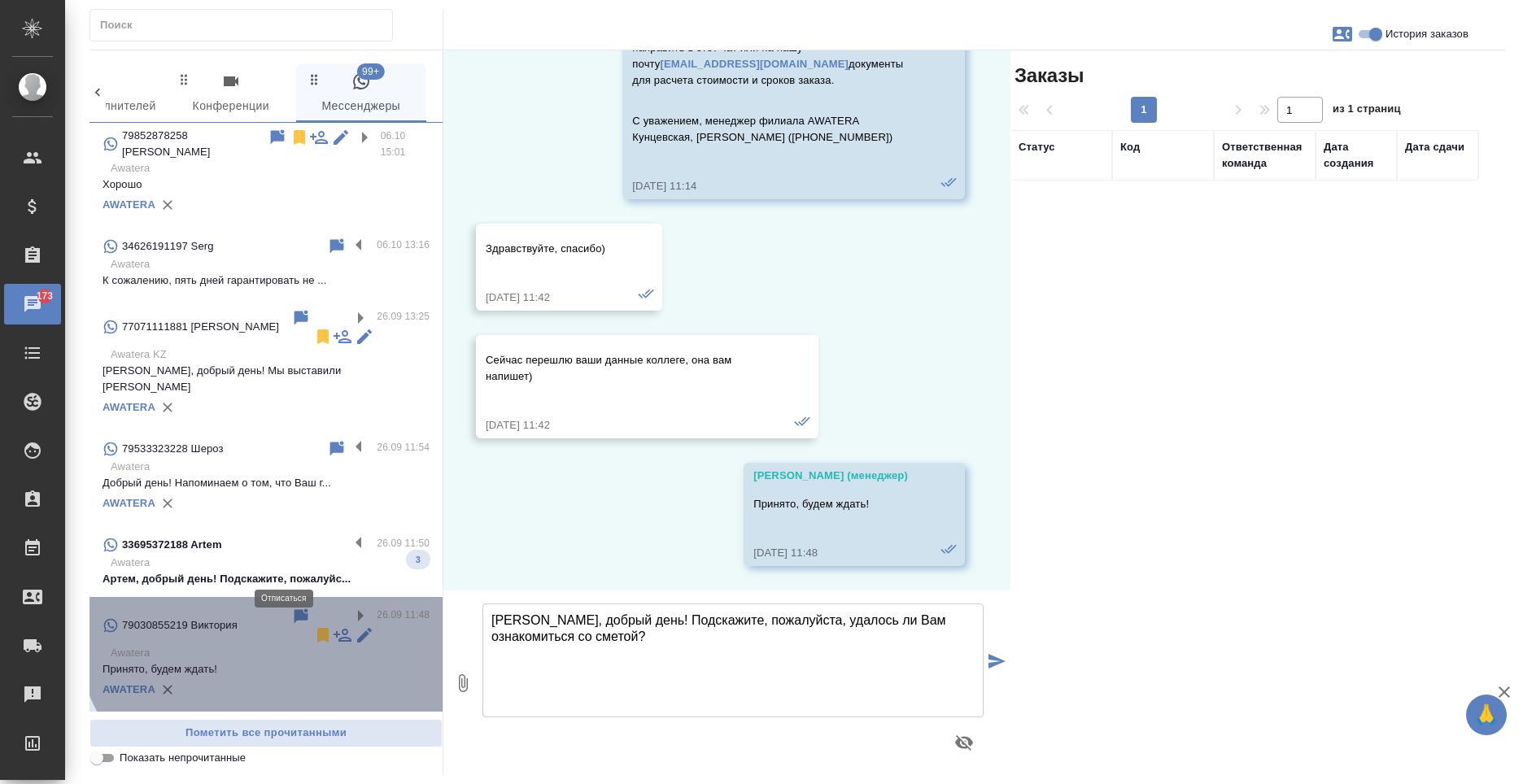
click at [313, 625] on icon at bounding box center [323, 635] width 20 height 20
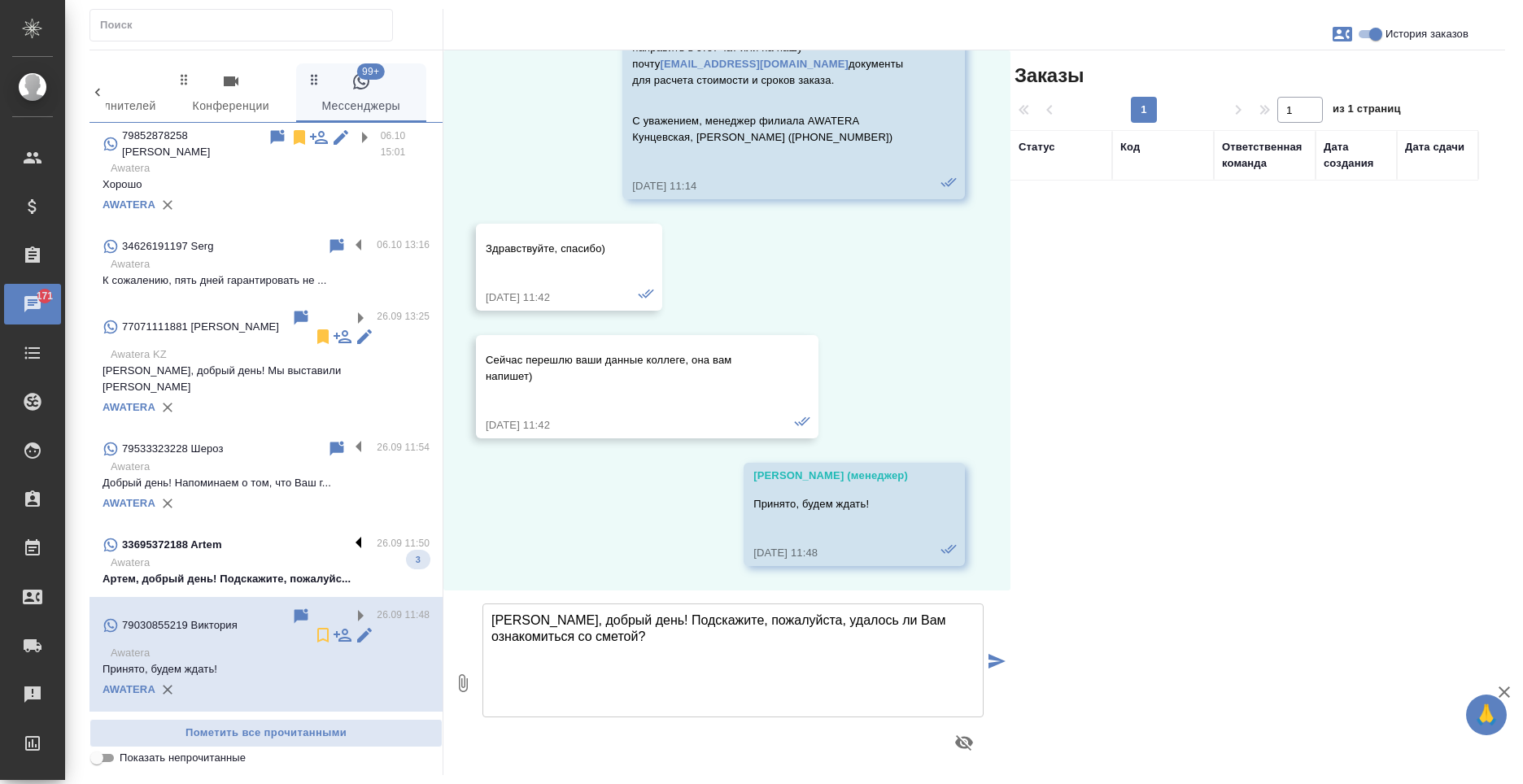
click at [353, 535] on label at bounding box center [362, 544] width 28 height 19
click at [0, 0] on input "checkbox" at bounding box center [0, 0] width 0 height 0
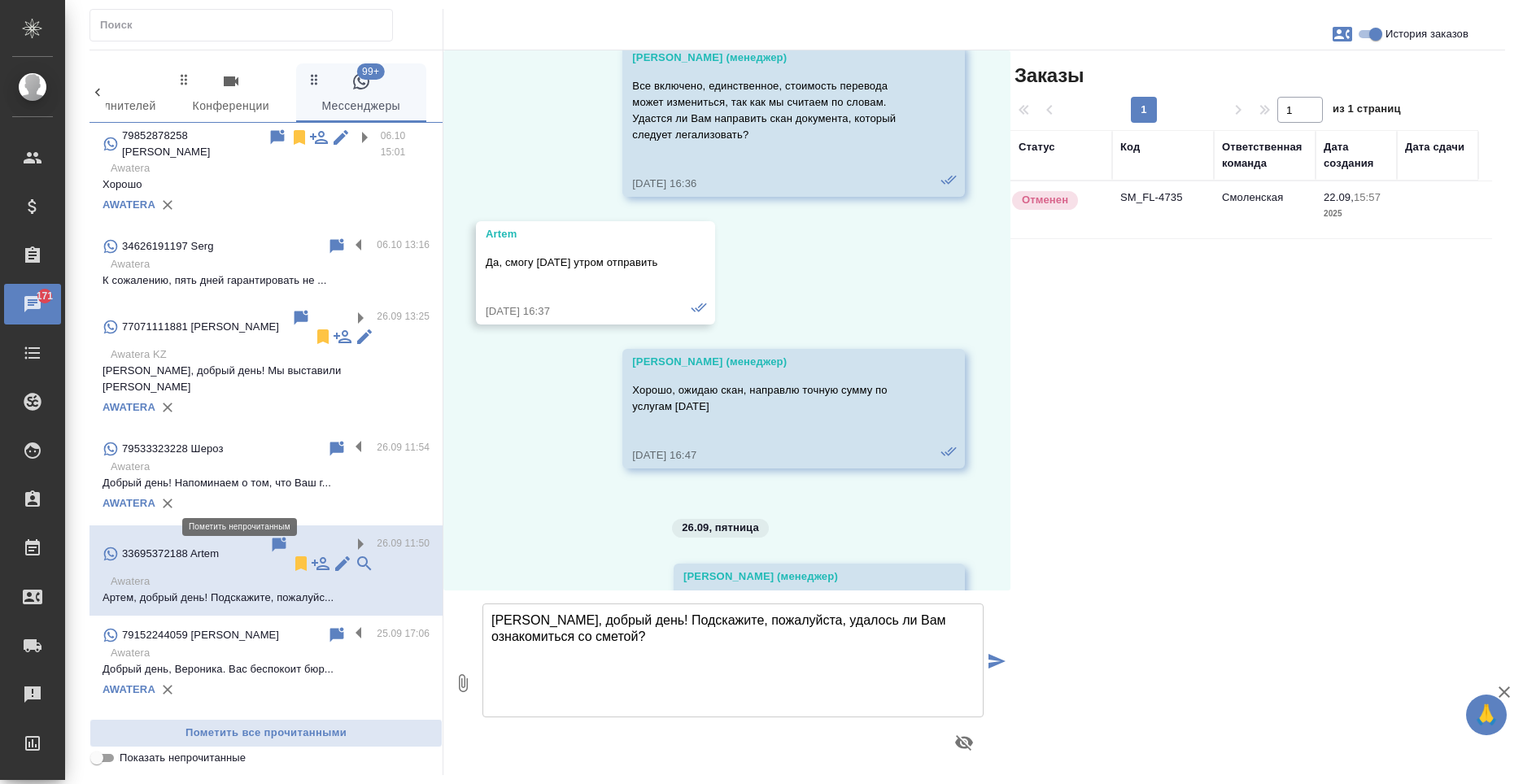
scroll to position [2234, 0]
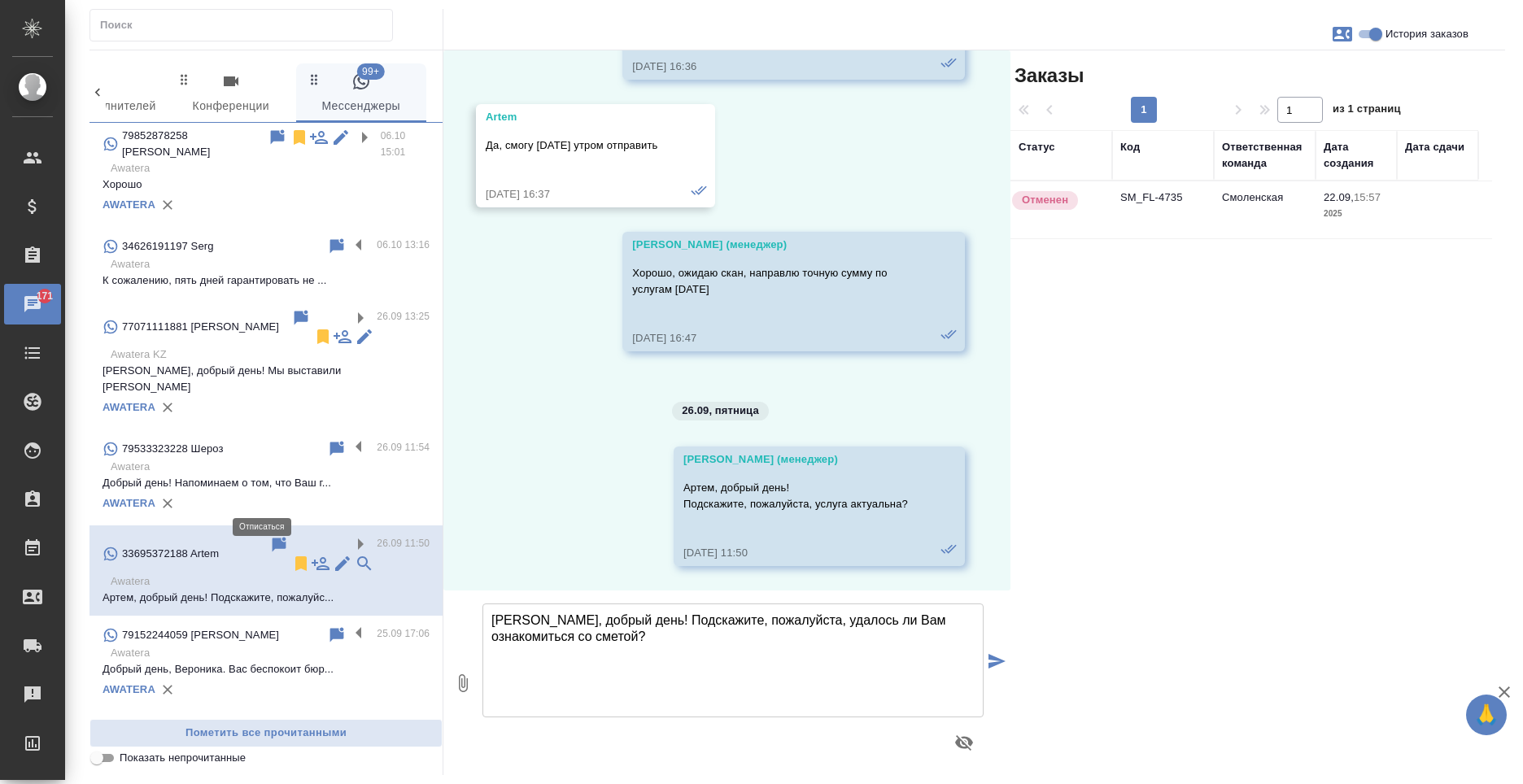
click at [296, 556] on icon at bounding box center [301, 563] width 12 height 14
click at [350, 439] on label at bounding box center [362, 448] width 28 height 19
click at [0, 0] on input "checkbox" at bounding box center [0, 0] width 0 height 0
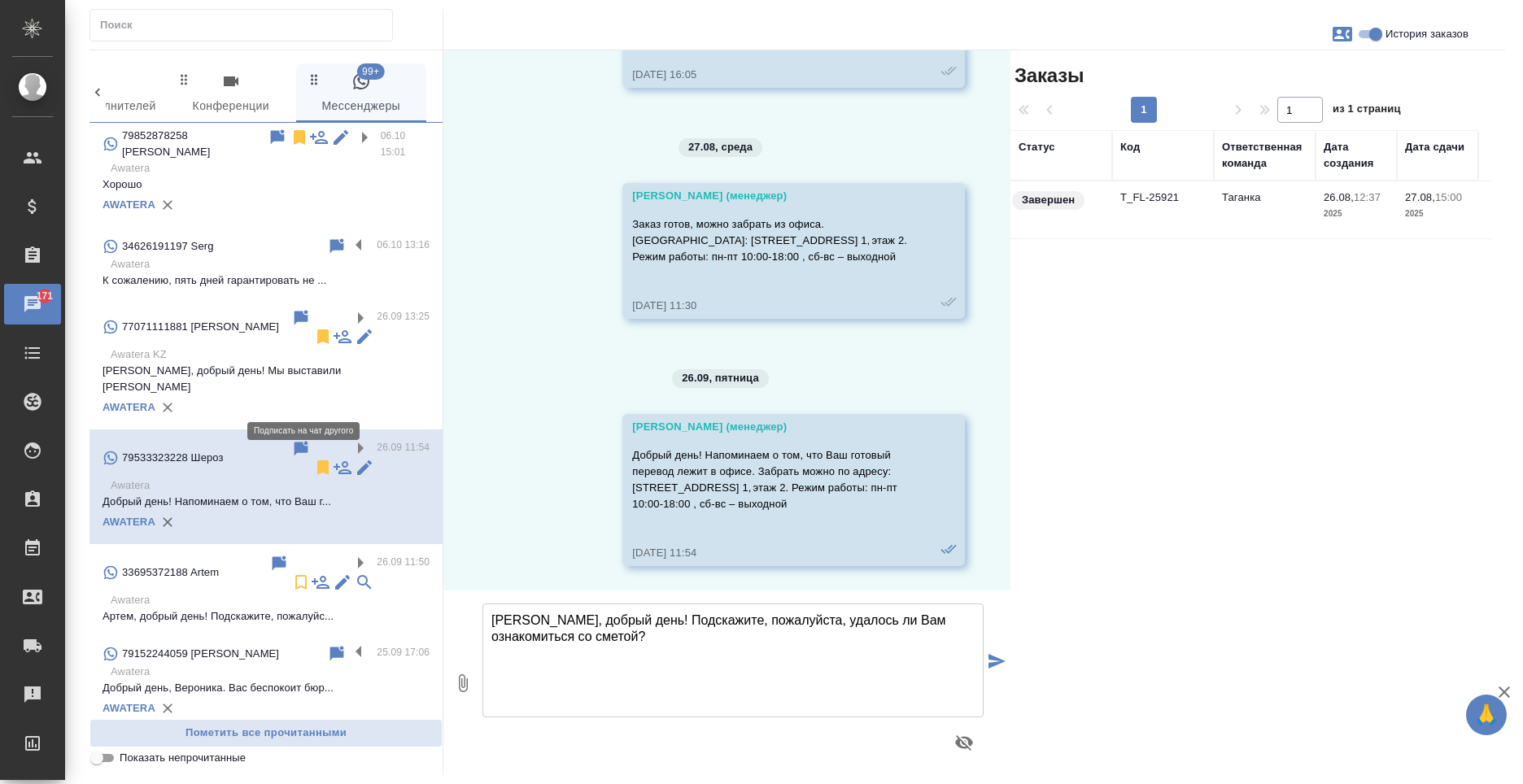
scroll to position [1318, 0]
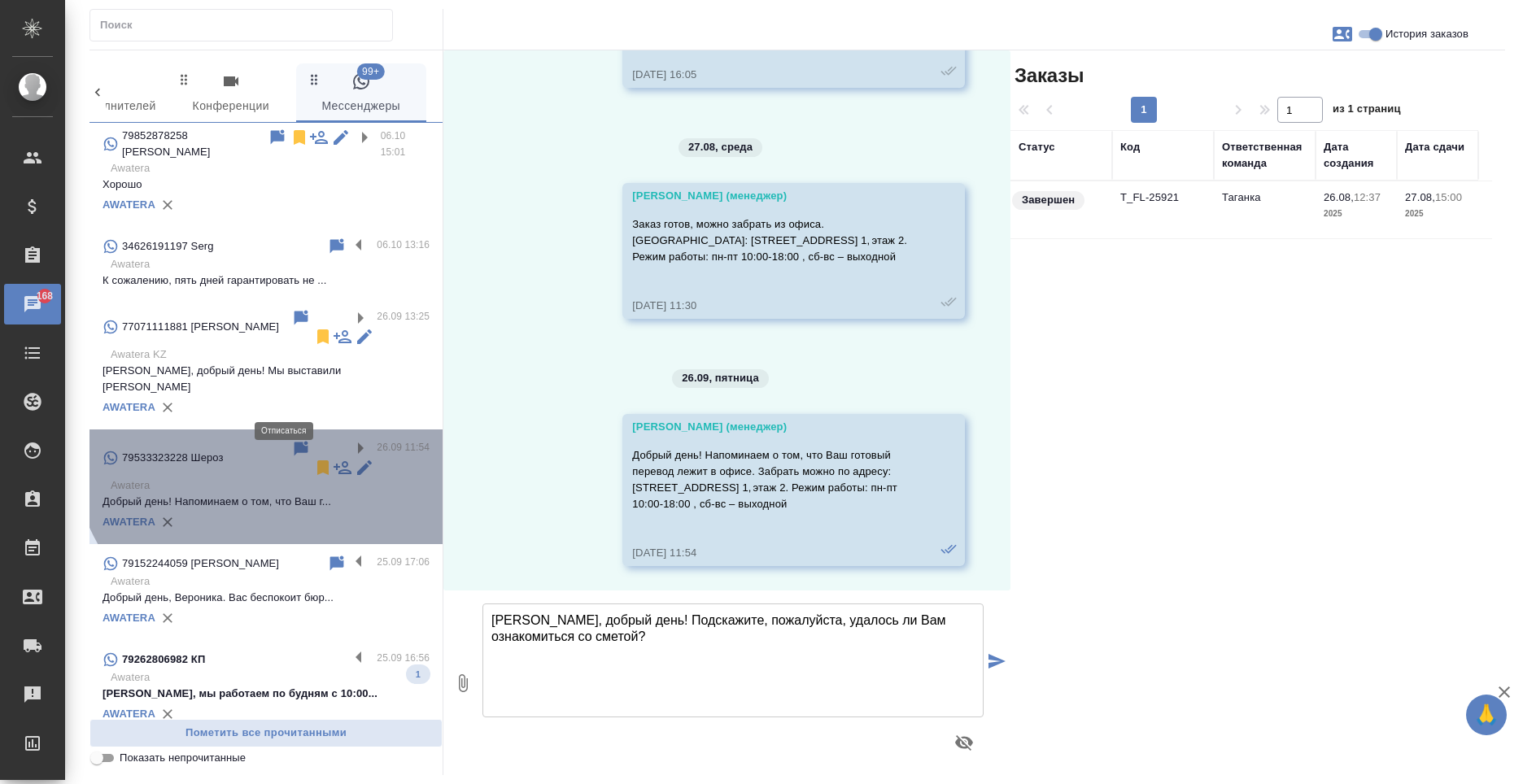
click at [313, 458] on icon at bounding box center [323, 468] width 20 height 20
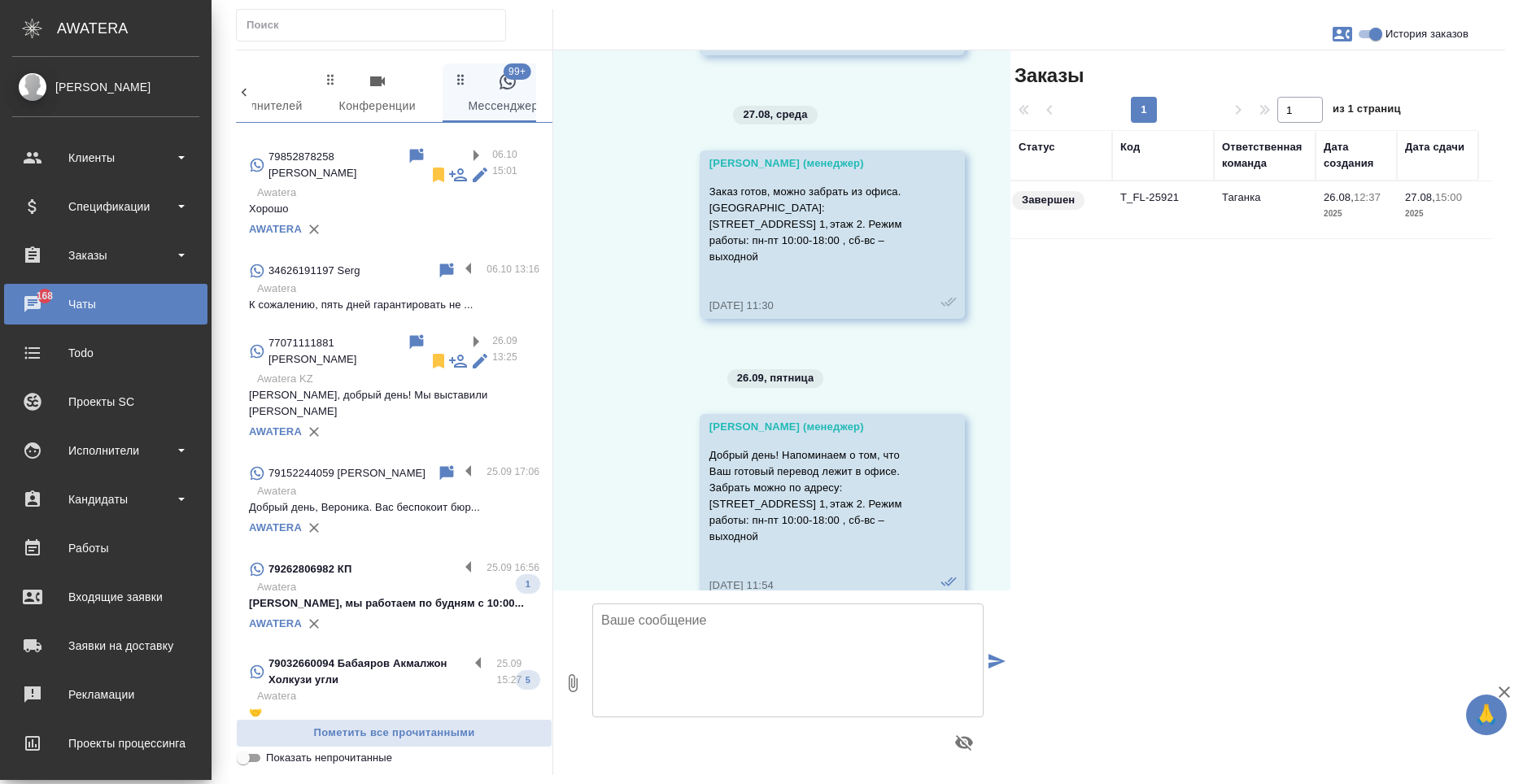
scroll to position [257, 0]
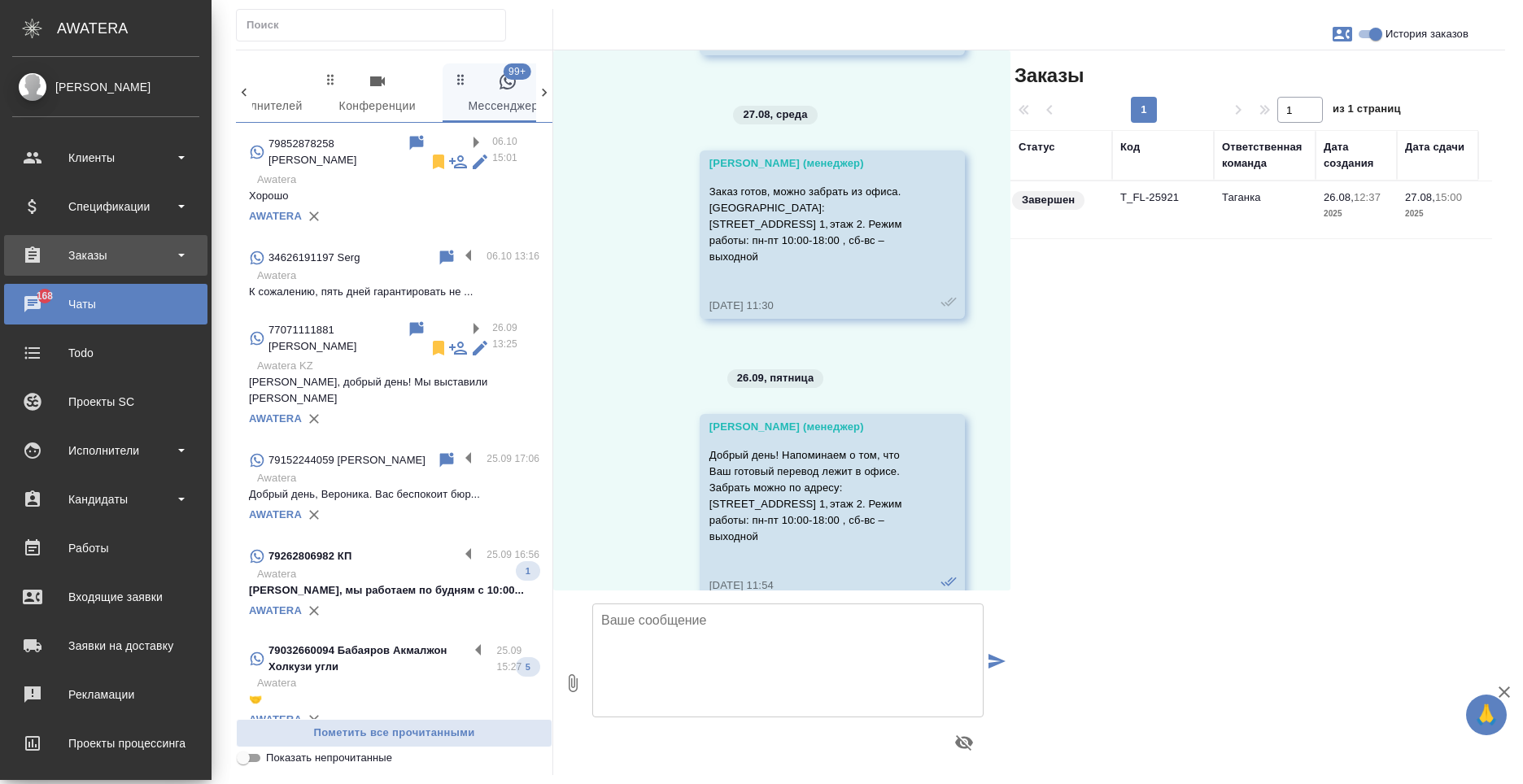
click at [61, 251] on div "Заказы" at bounding box center [106, 255] width 188 height 24
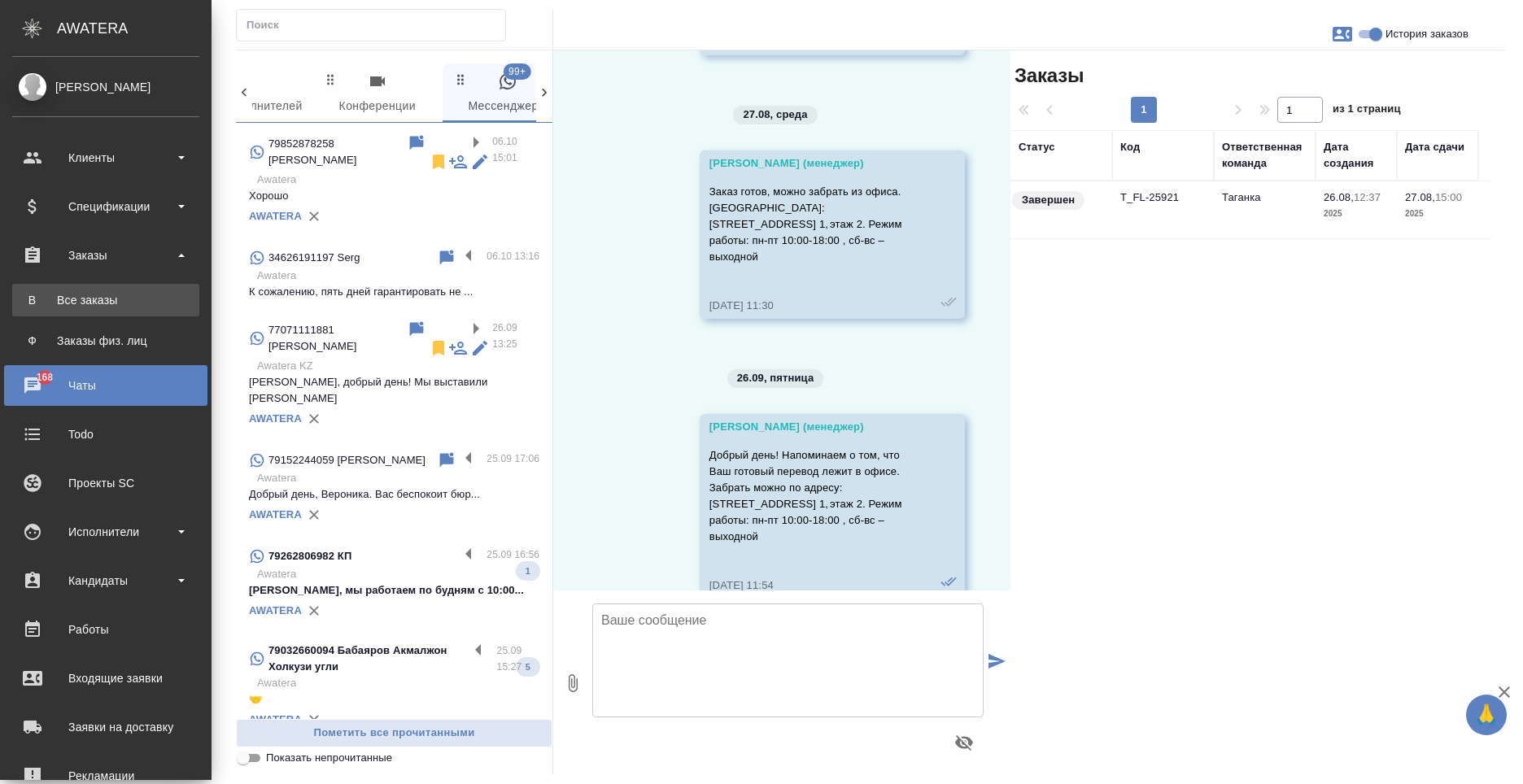
click at [94, 310] on link "В Все заказы" at bounding box center [106, 300] width 188 height 32
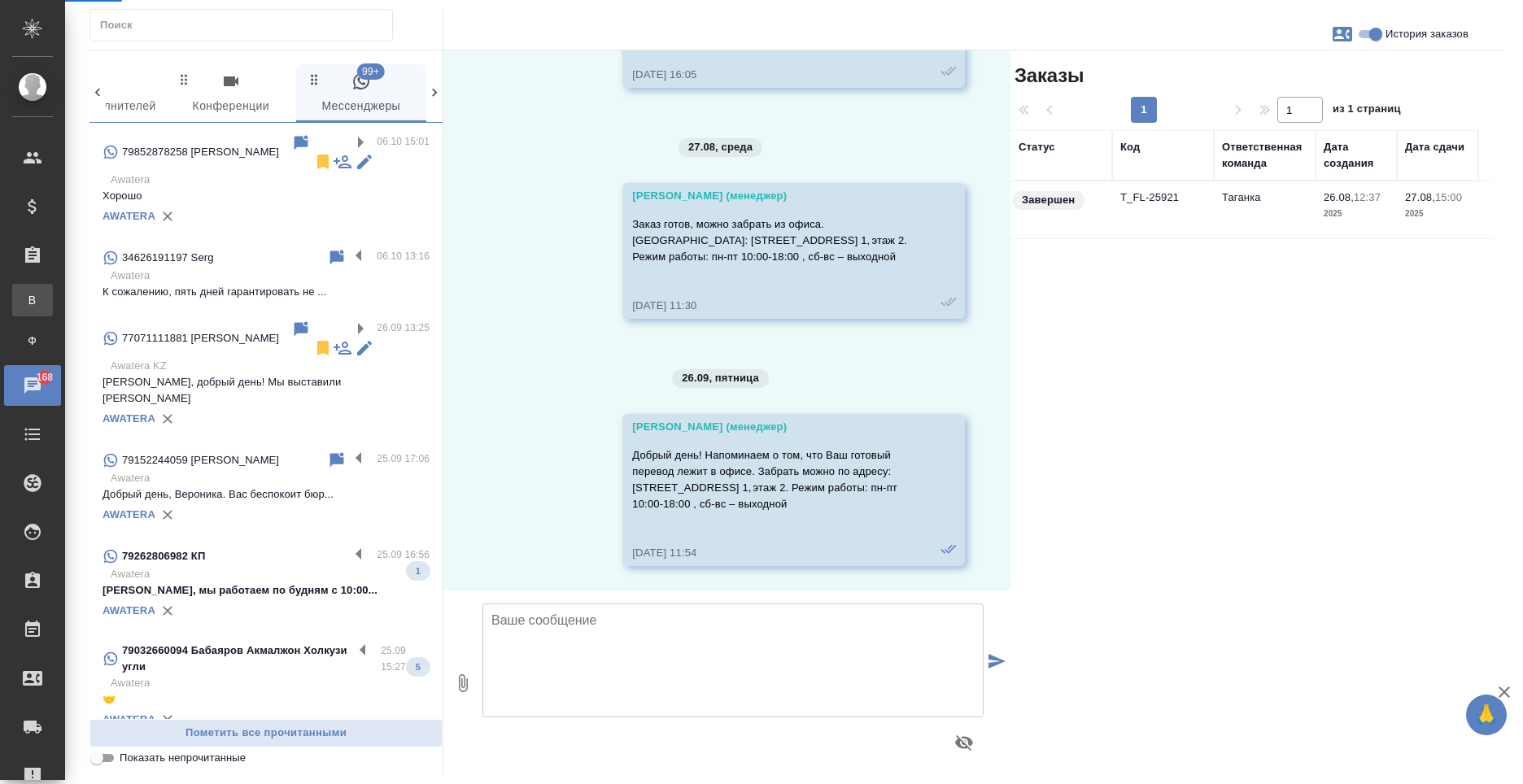
scroll to position [244, 0]
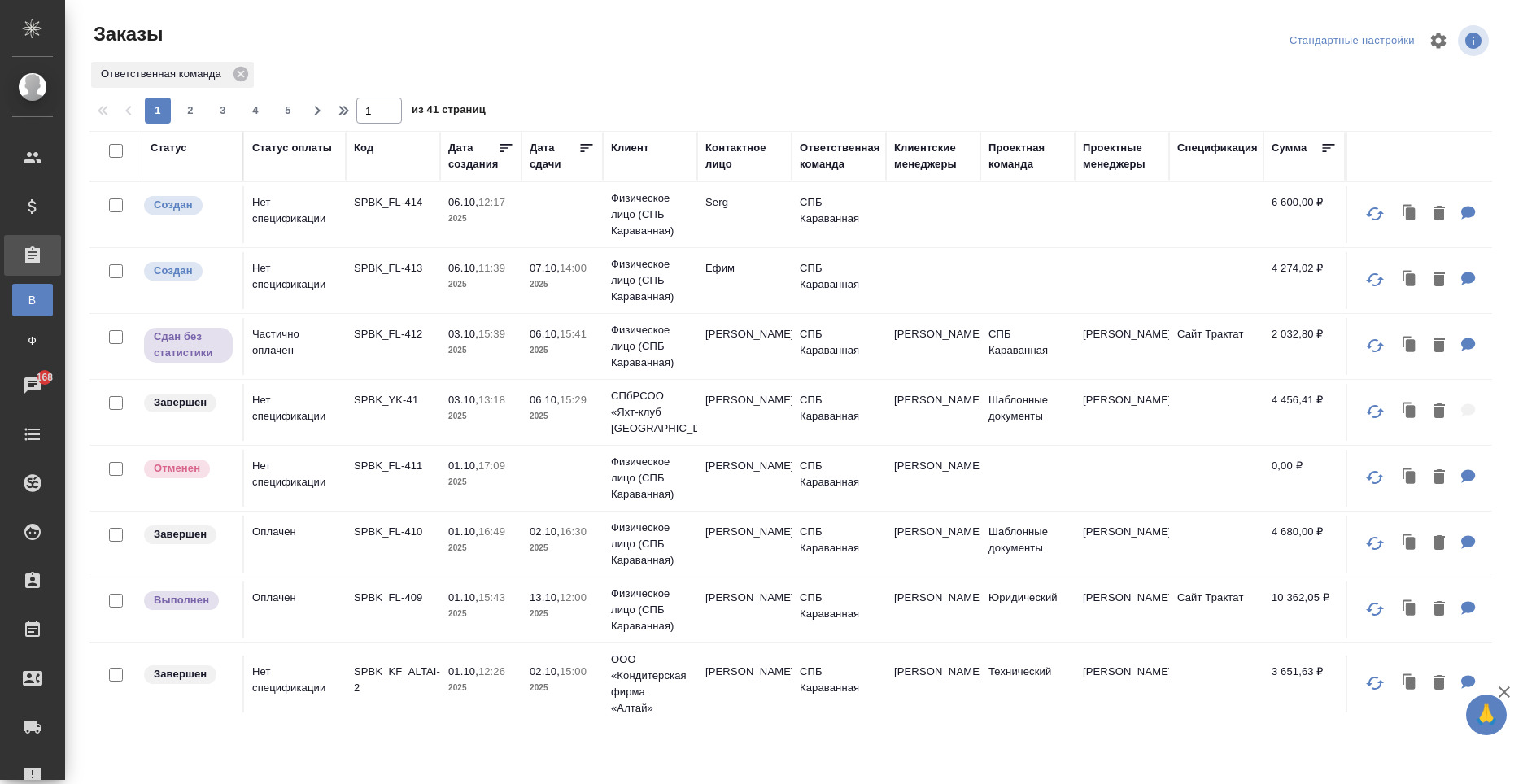
click at [747, 346] on td "[PERSON_NAME]" at bounding box center [744, 346] width 95 height 57
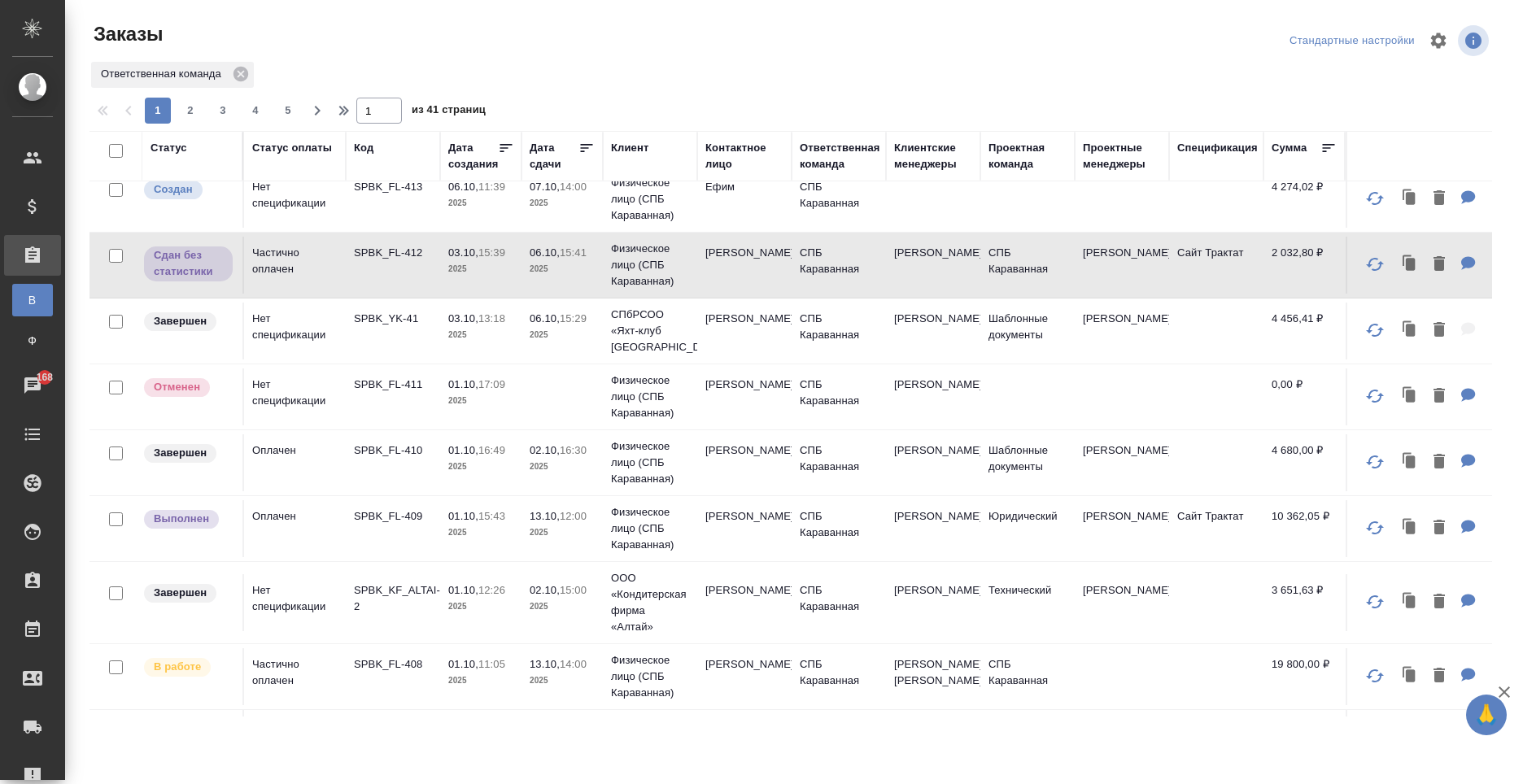
scroll to position [162, 0]
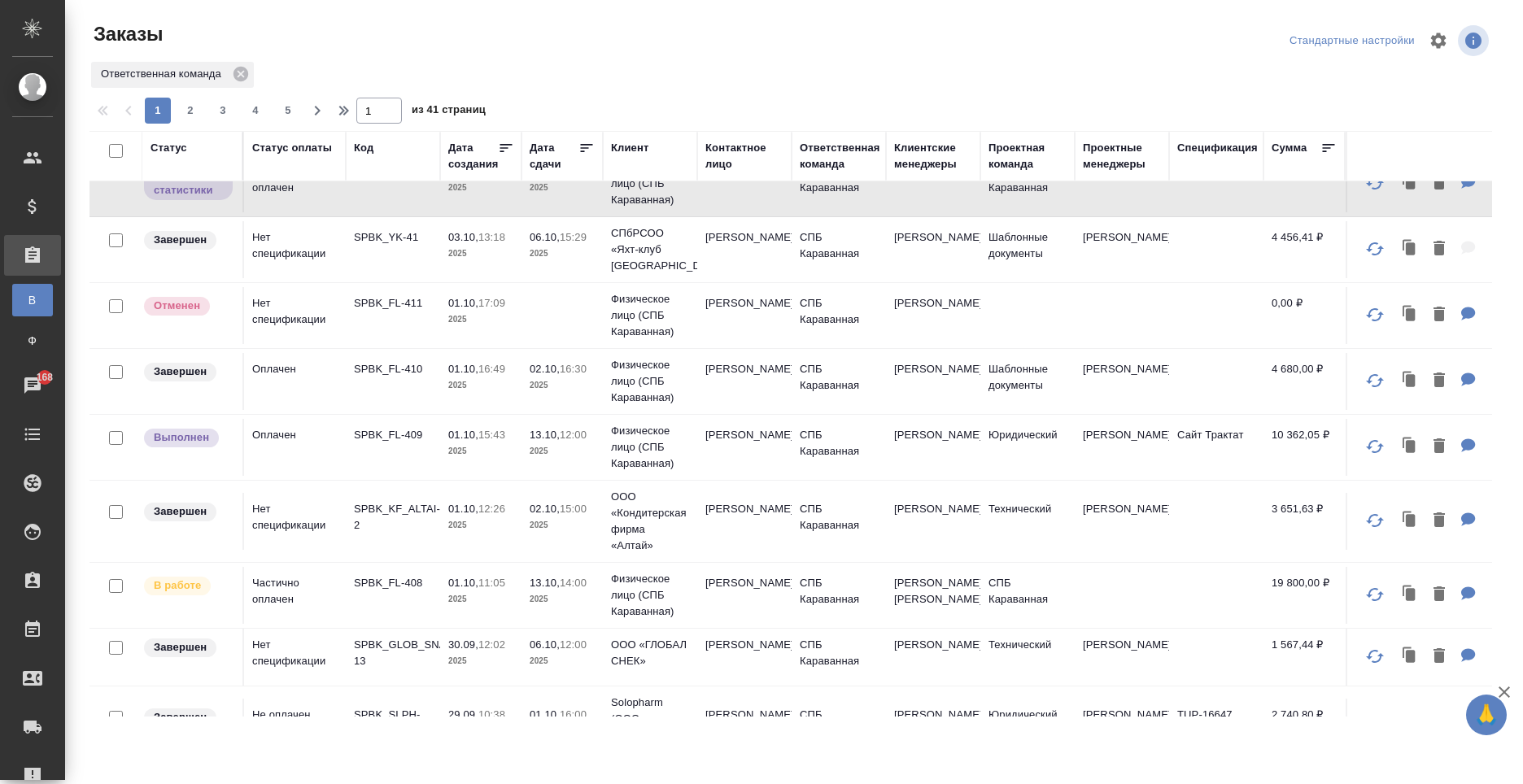
click at [532, 588] on p "13.10," at bounding box center [544, 583] width 30 height 13
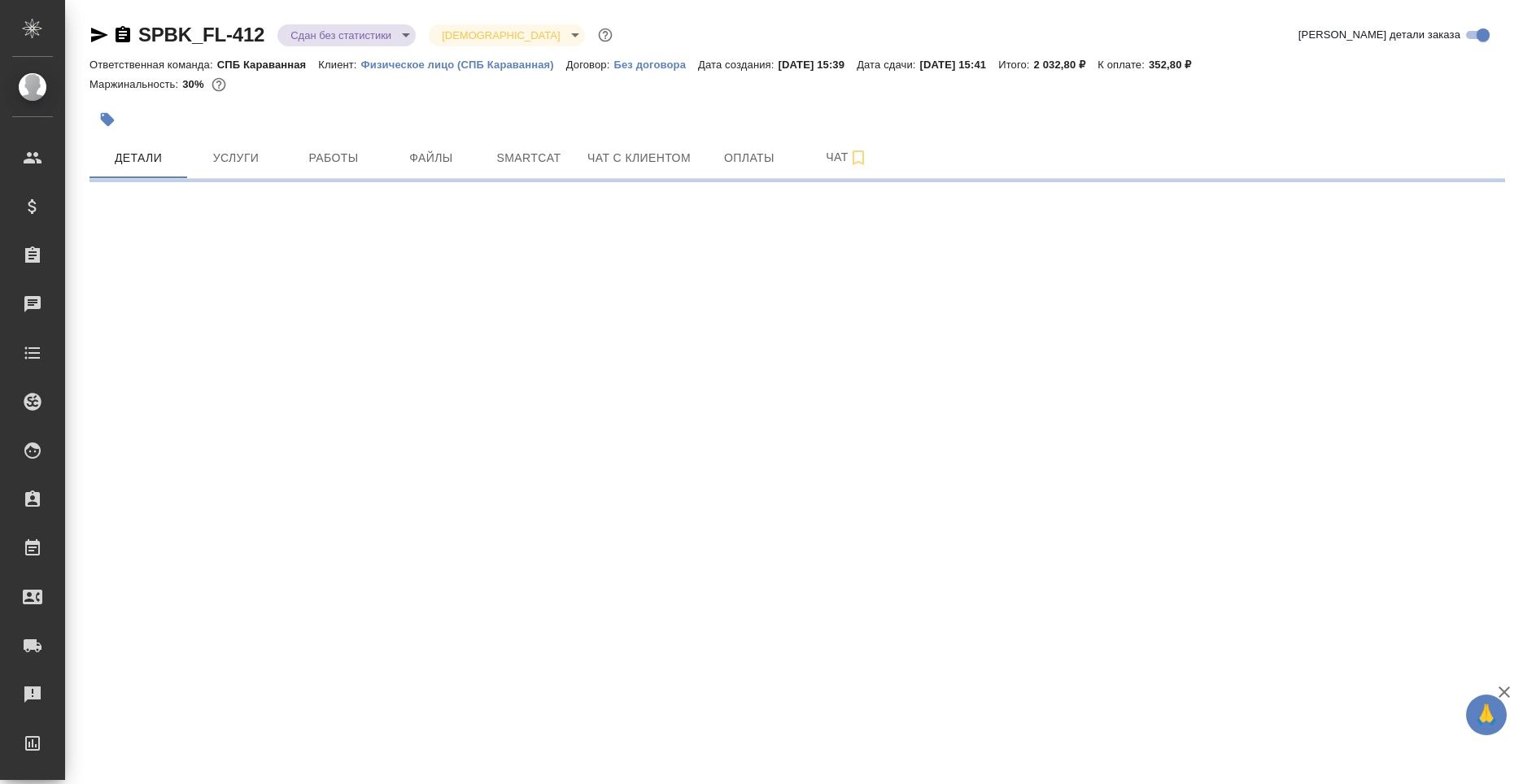
select select "RU"
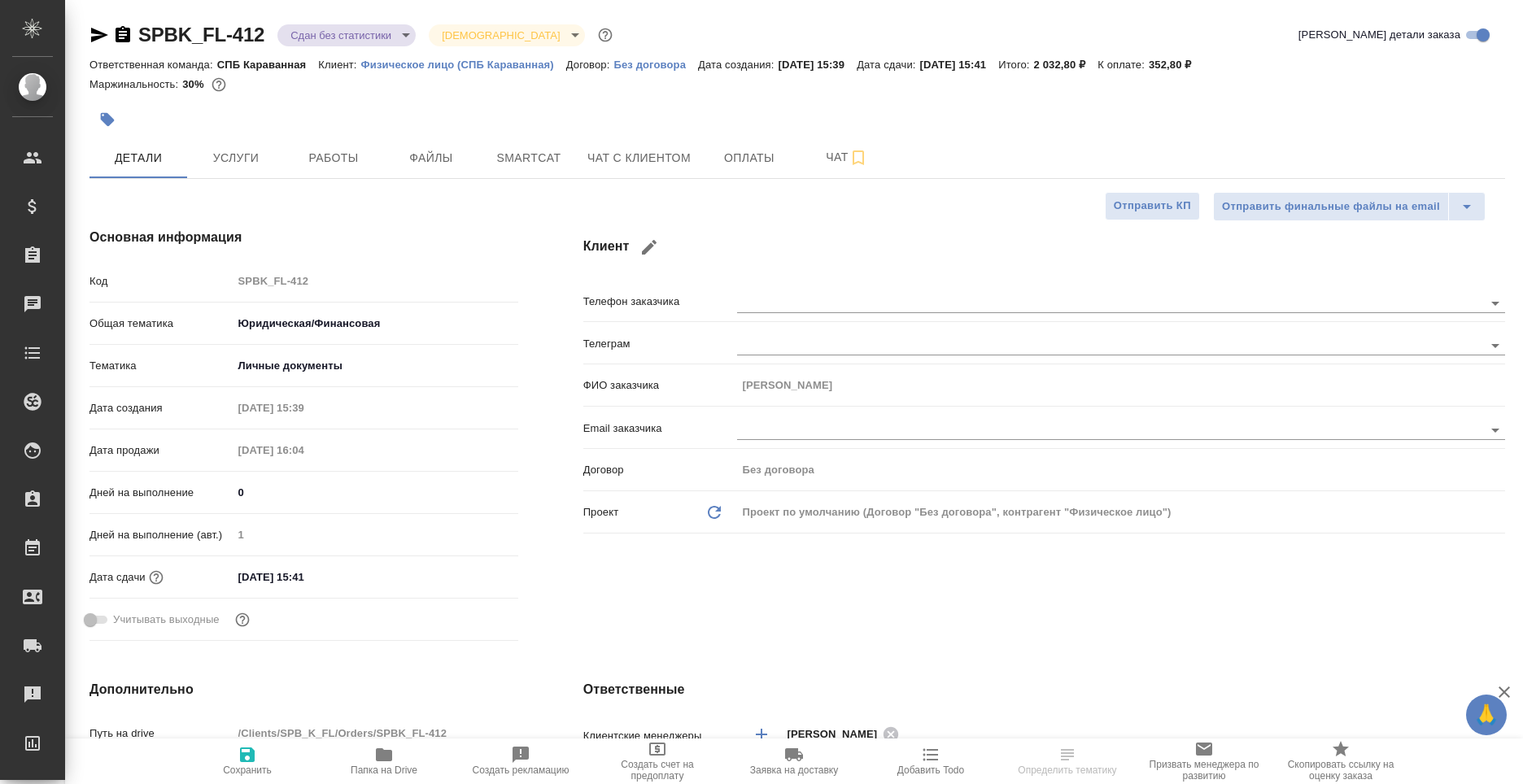
type textarea "x"
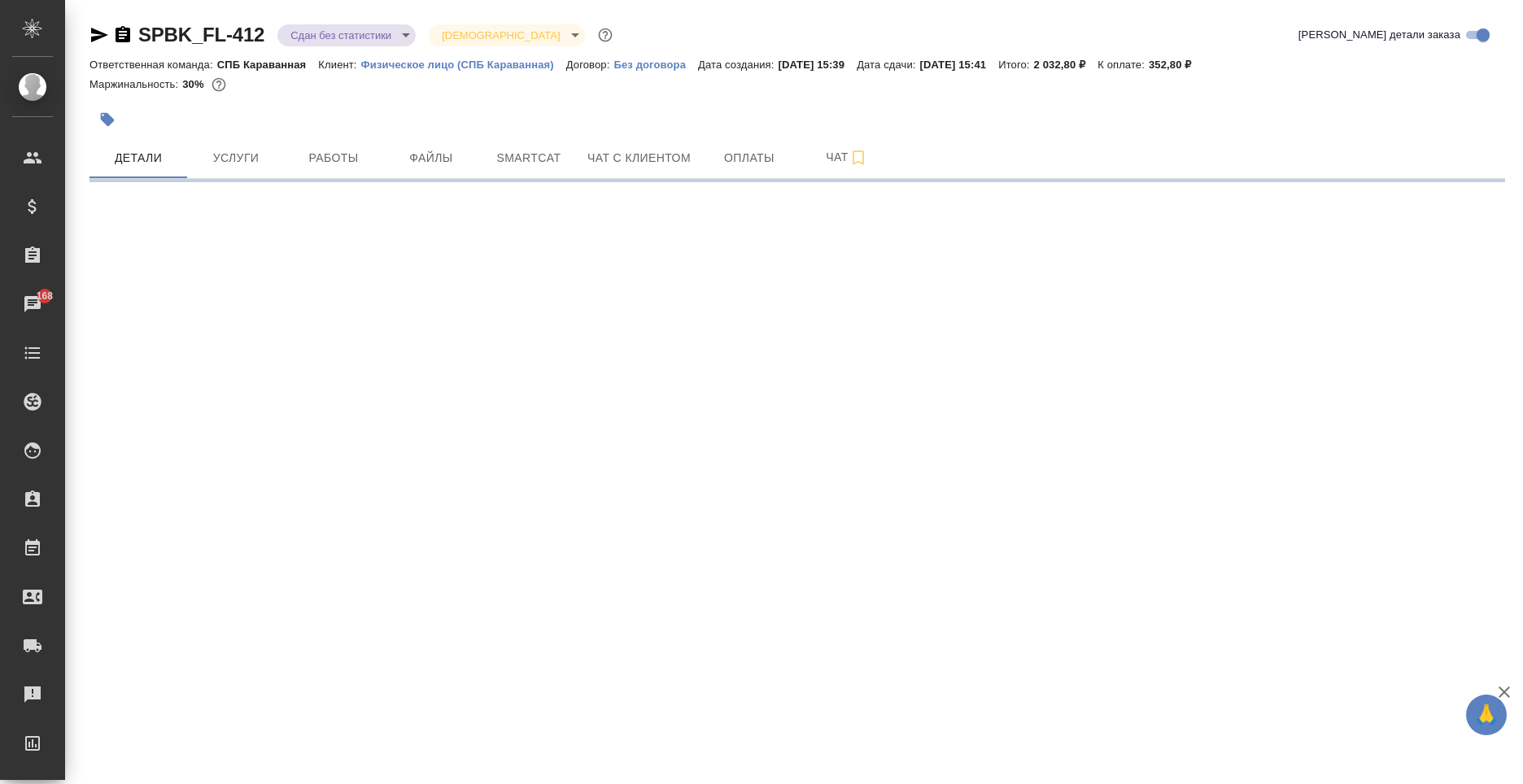
select select "RU"
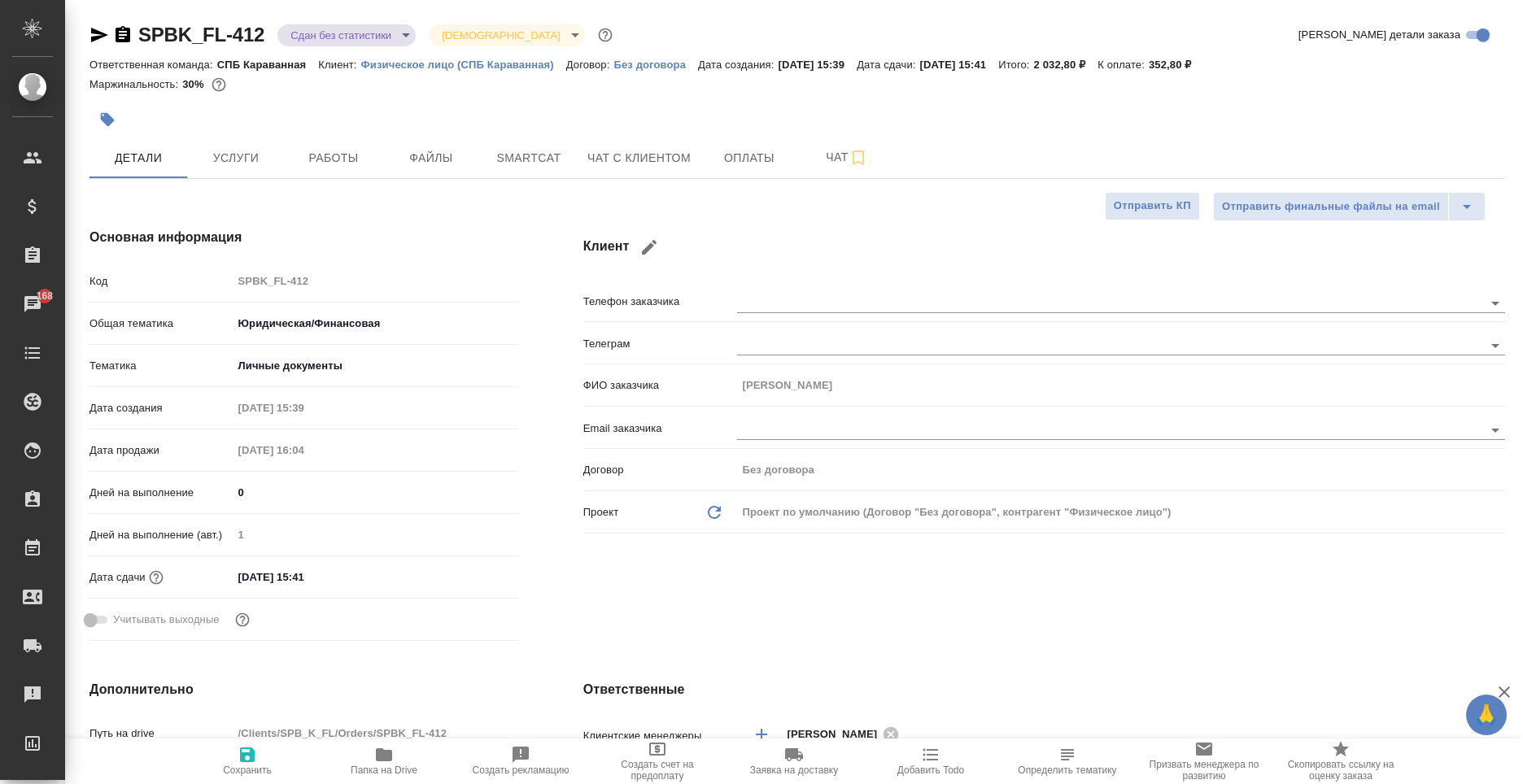
type textarea "x"
click at [293, 144] on button "Работы" at bounding box center [334, 158] width 97 height 41
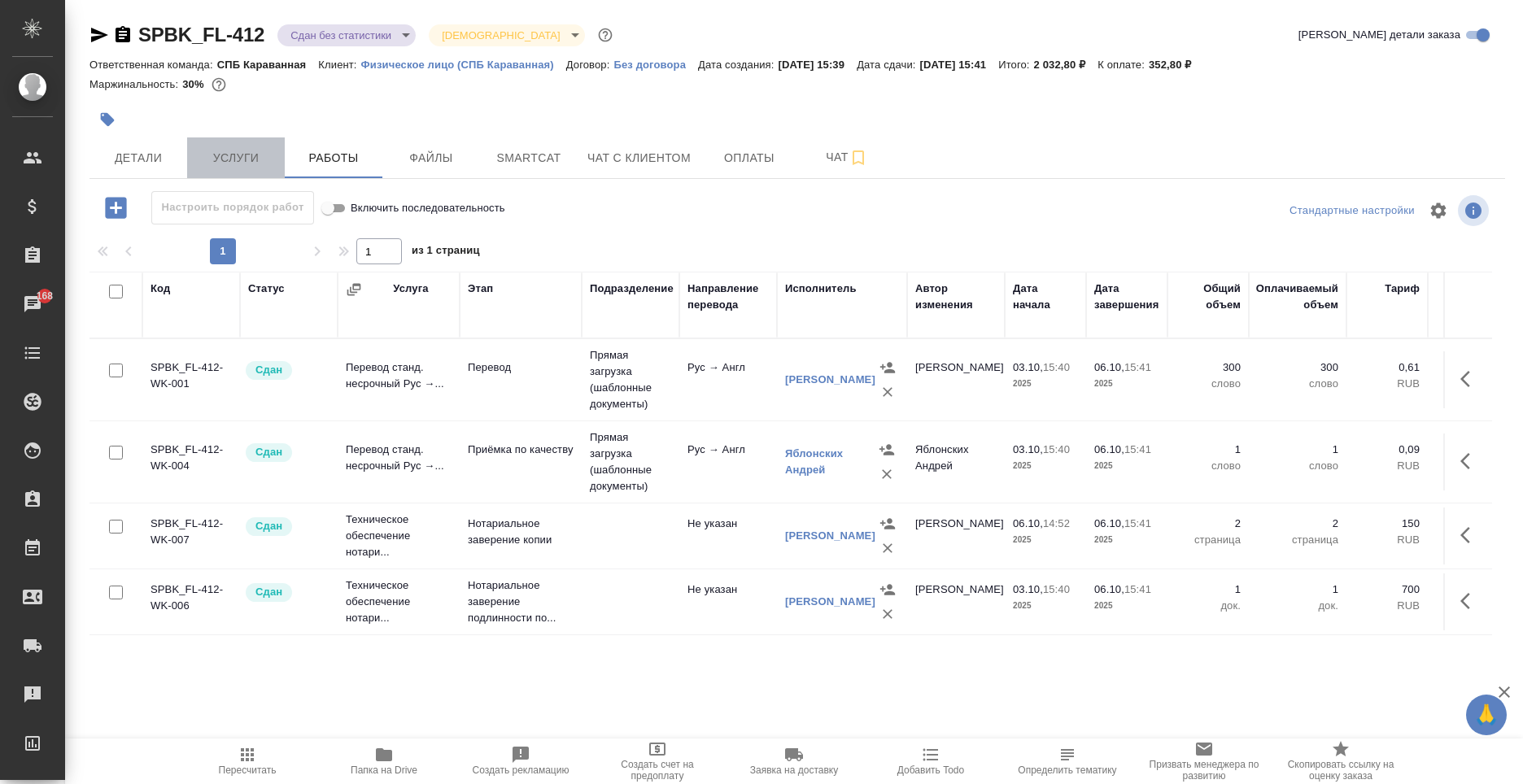
click at [243, 171] on button "Услуги" at bounding box center [236, 158] width 97 height 41
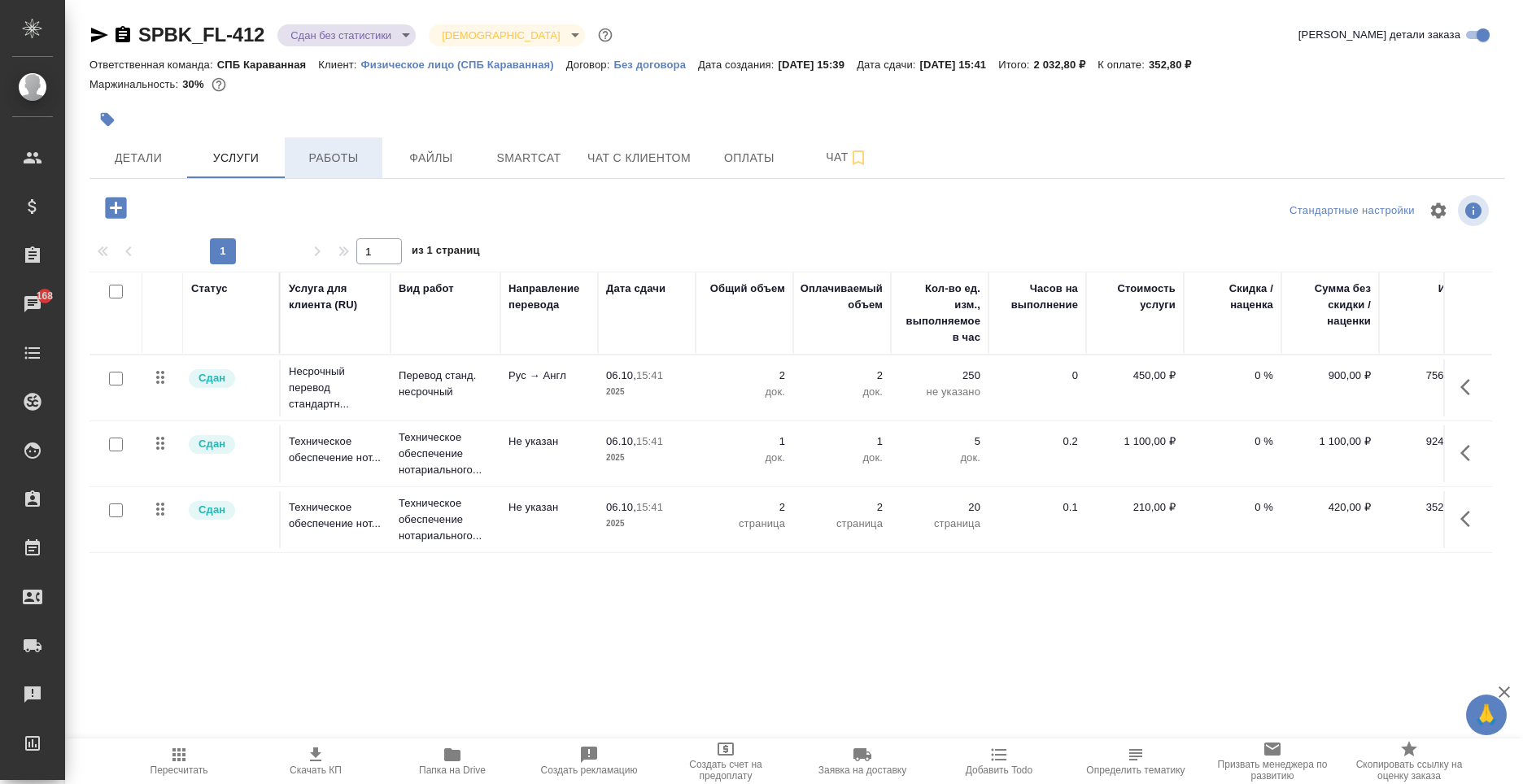
click at [337, 162] on span "Работы" at bounding box center [334, 158] width 78 height 21
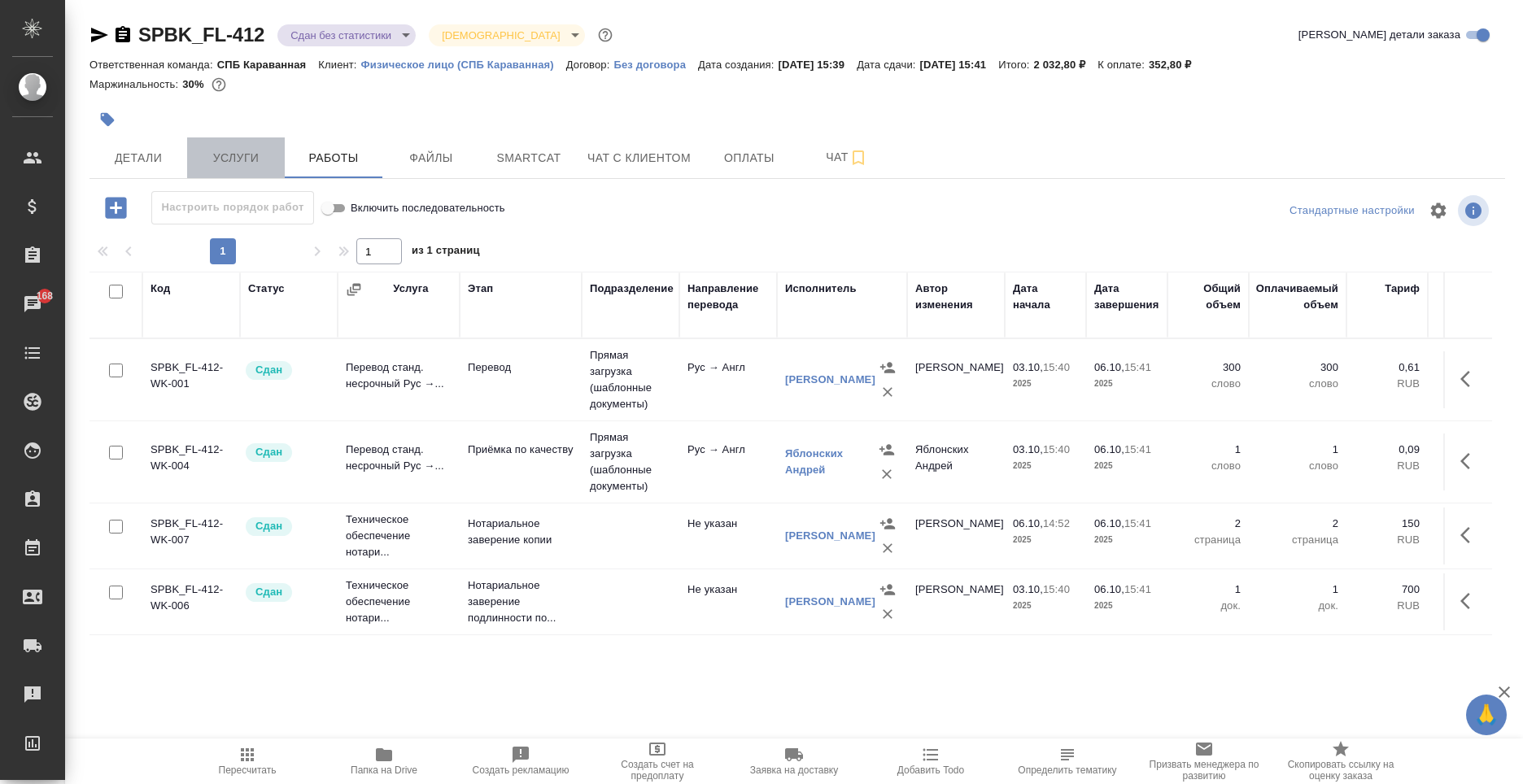
click at [247, 145] on button "Услуги" at bounding box center [236, 158] width 97 height 41
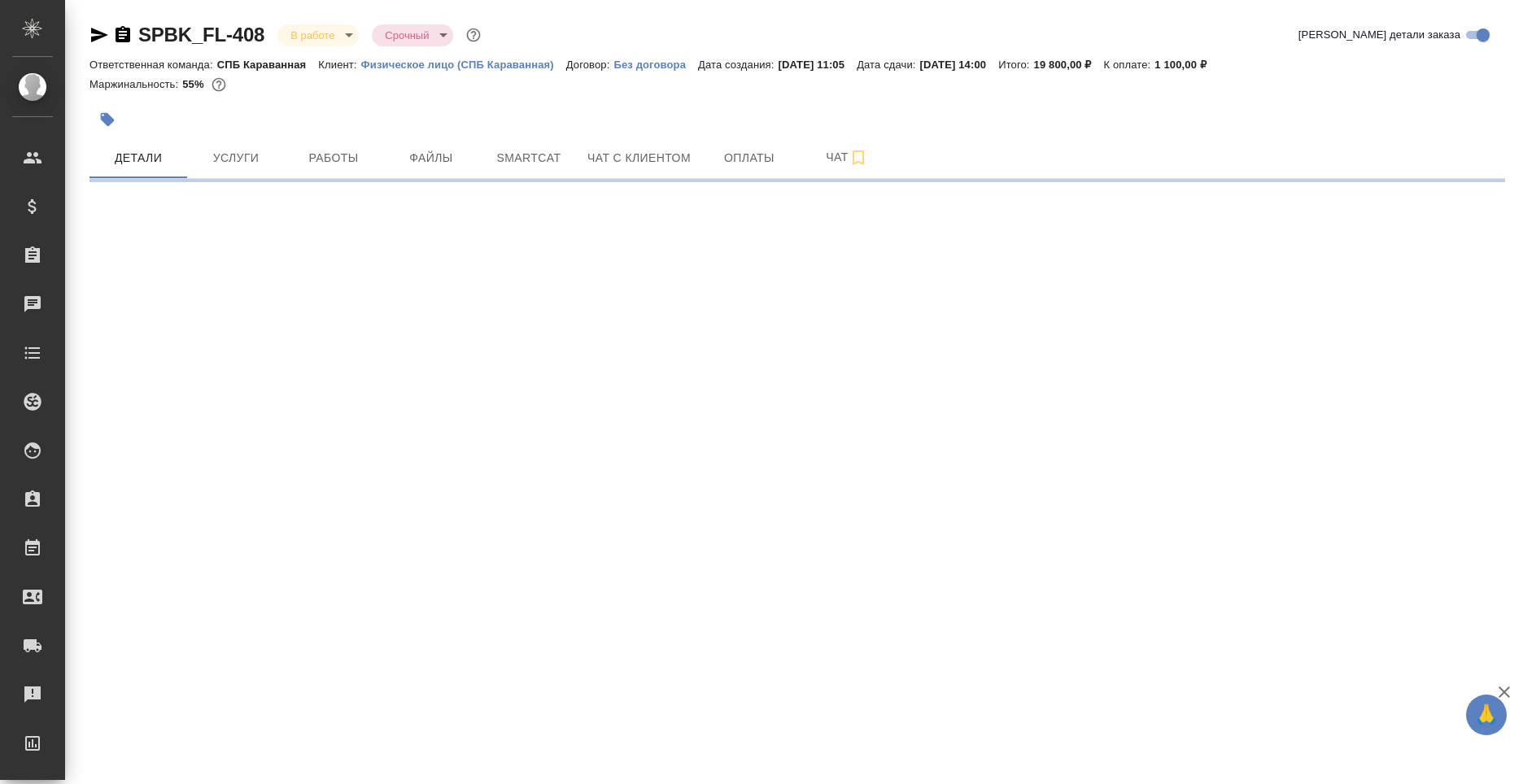
select select "RU"
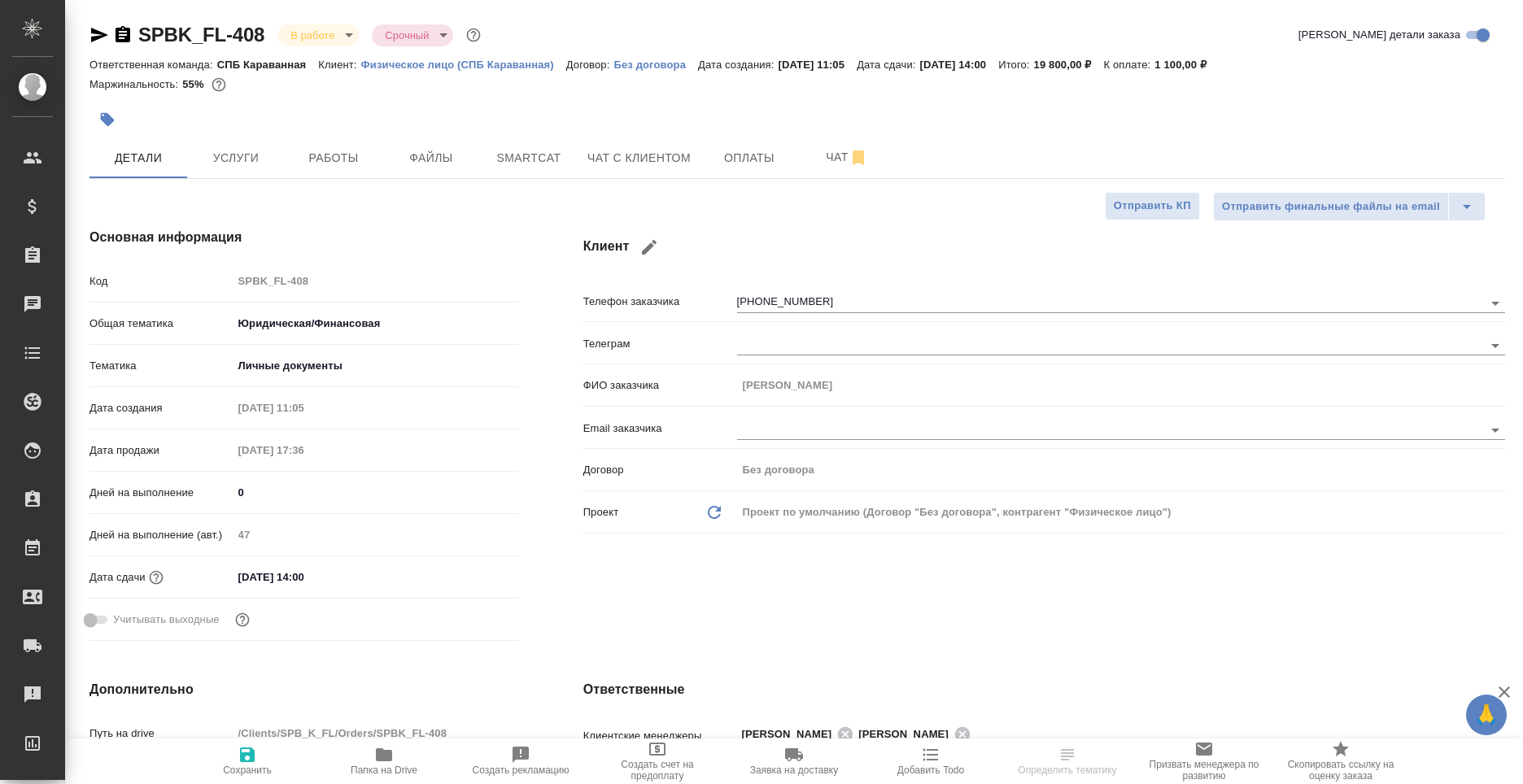
type textarea "x"
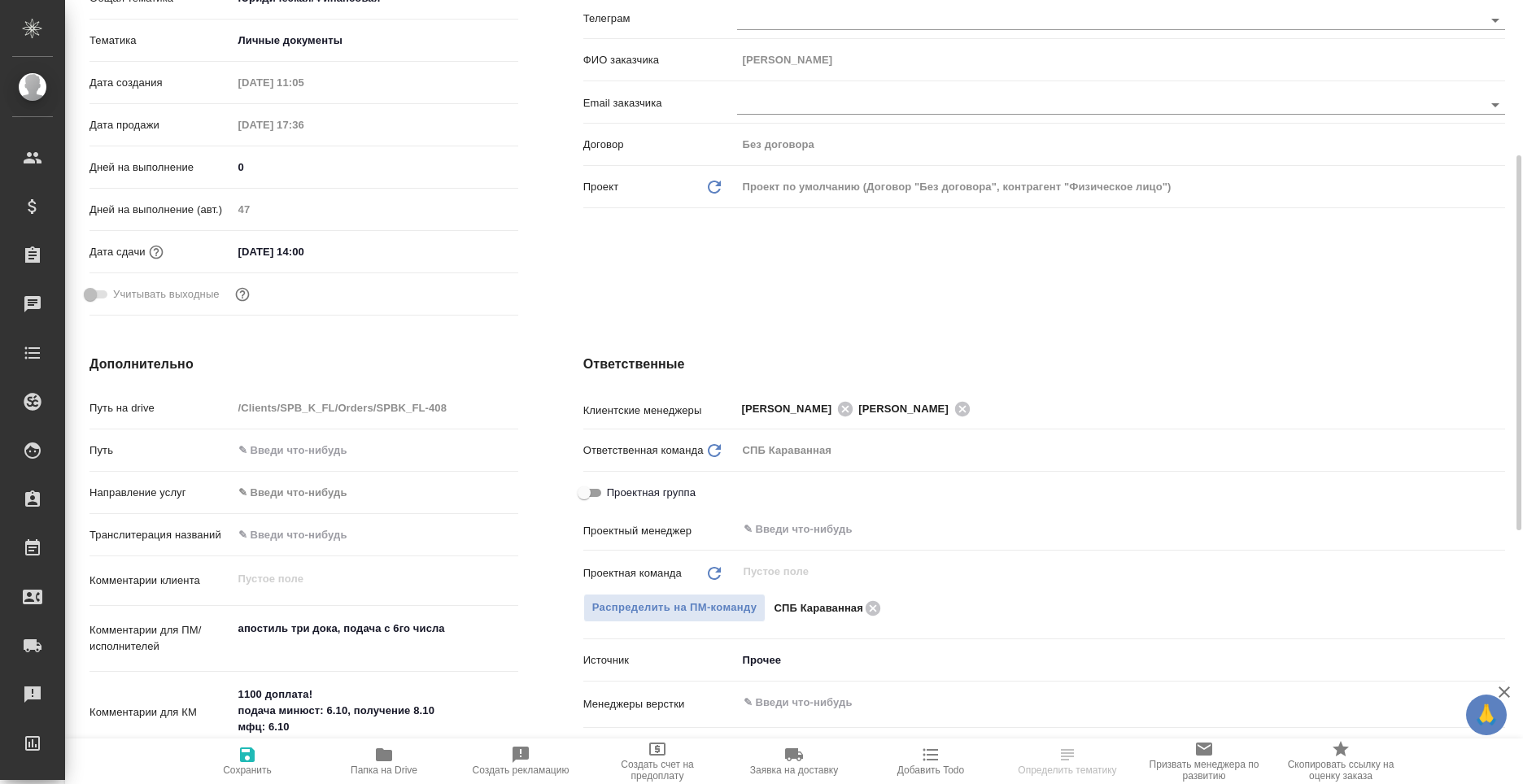
scroll to position [488, 0]
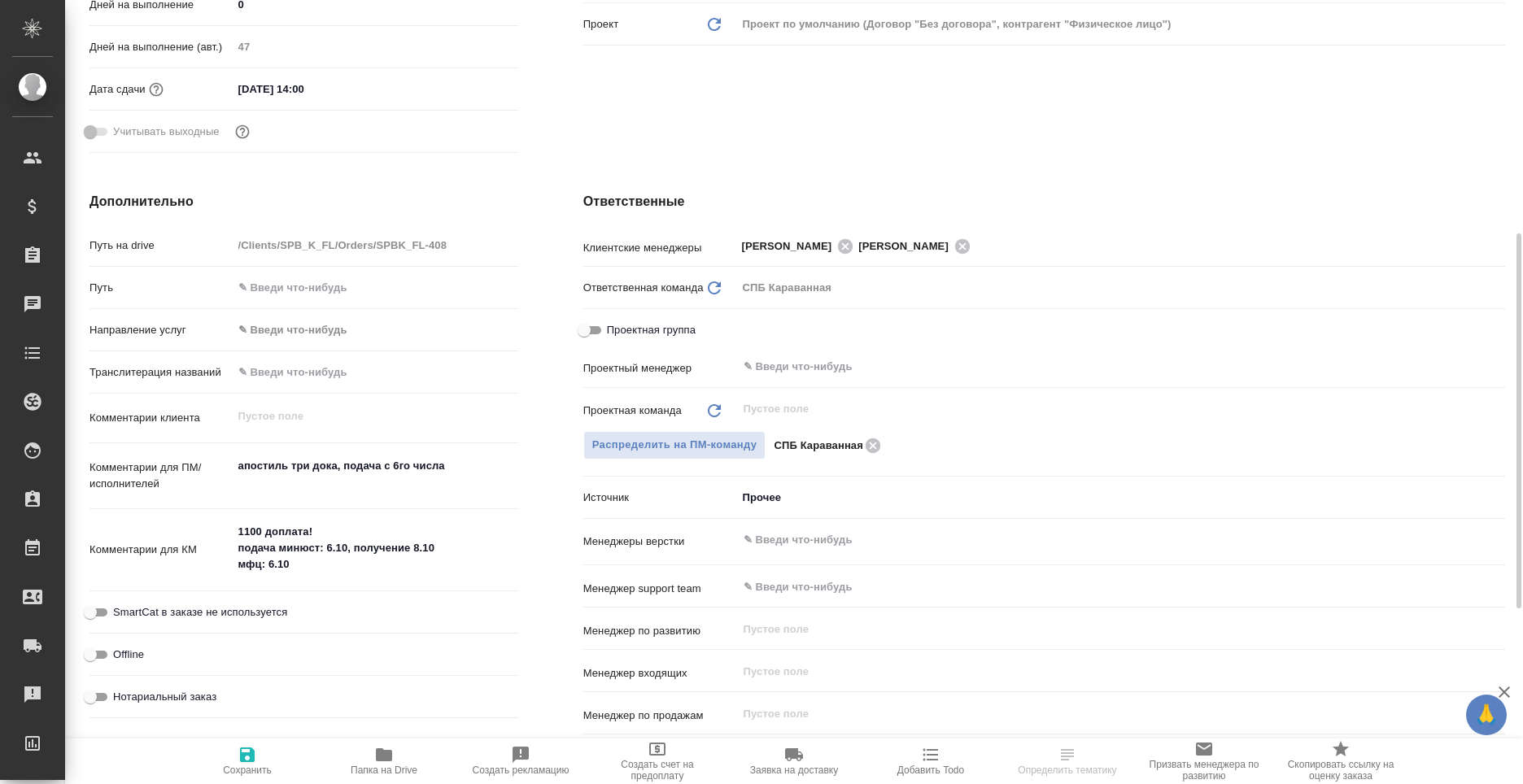
type textarea "x"
click at [328, 578] on textarea "1100 доплата! подача минюст: 6.10, получение 8.10 мфц: 6.10" at bounding box center [375, 548] width 286 height 60
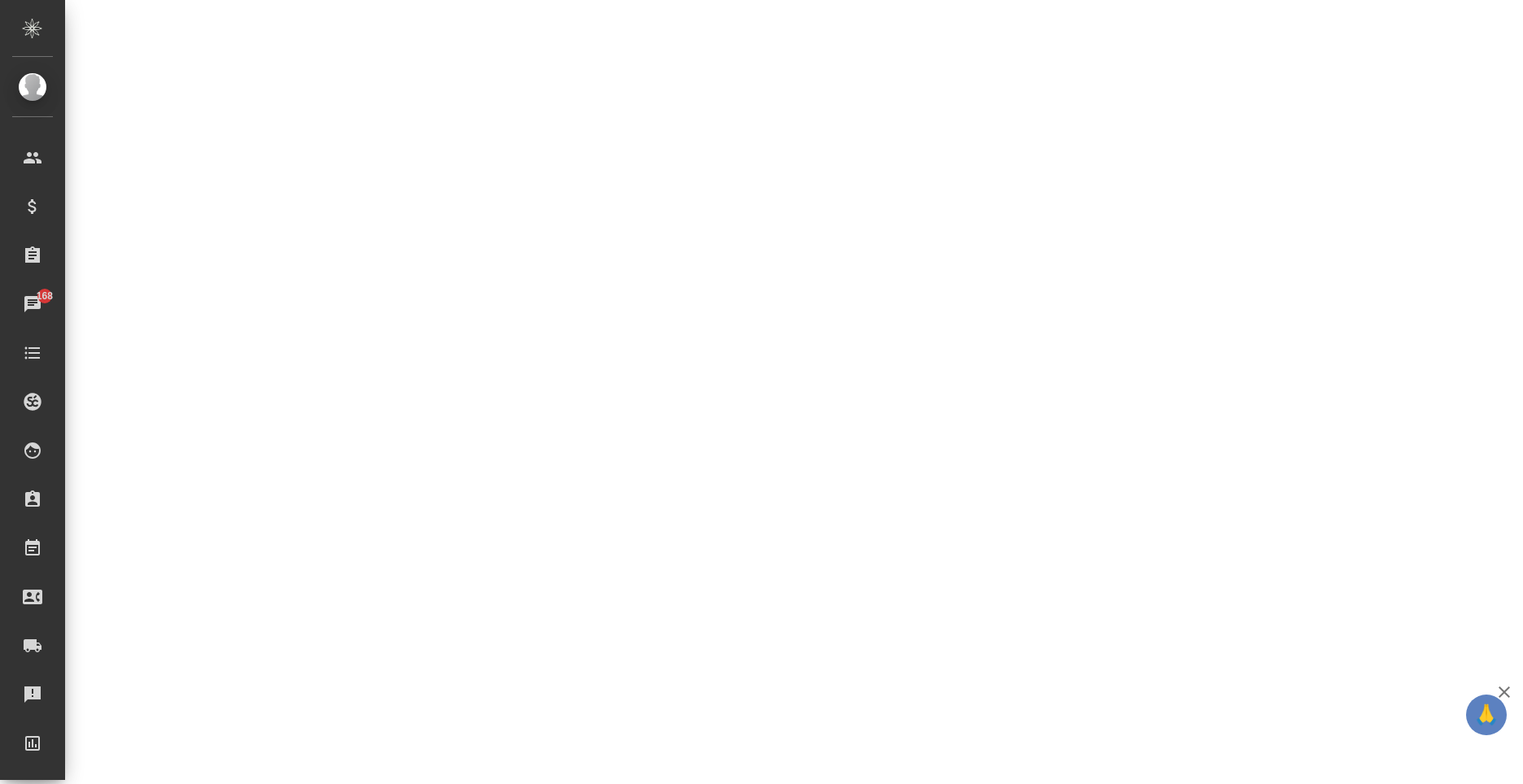
select select "RU"
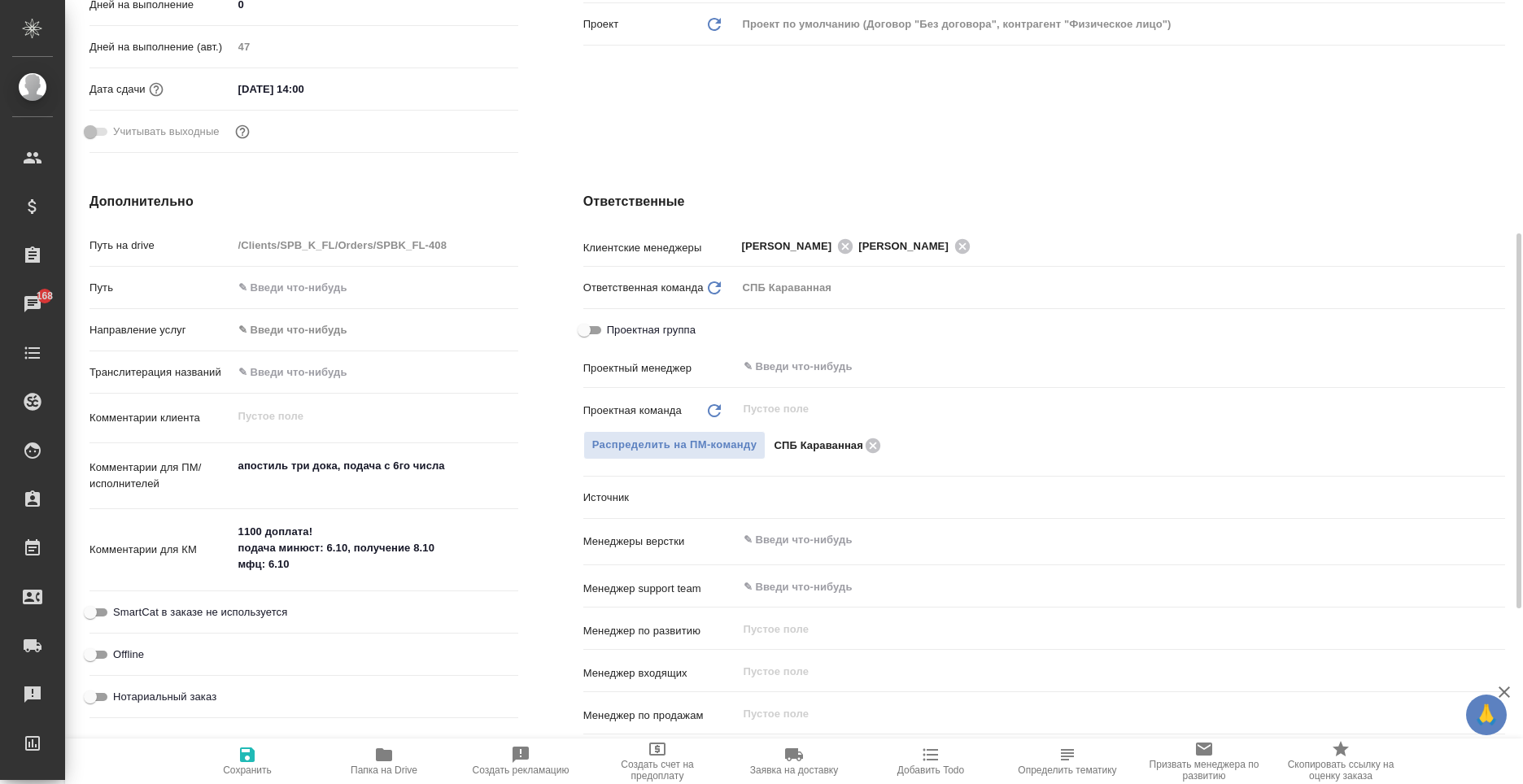
type textarea "x"
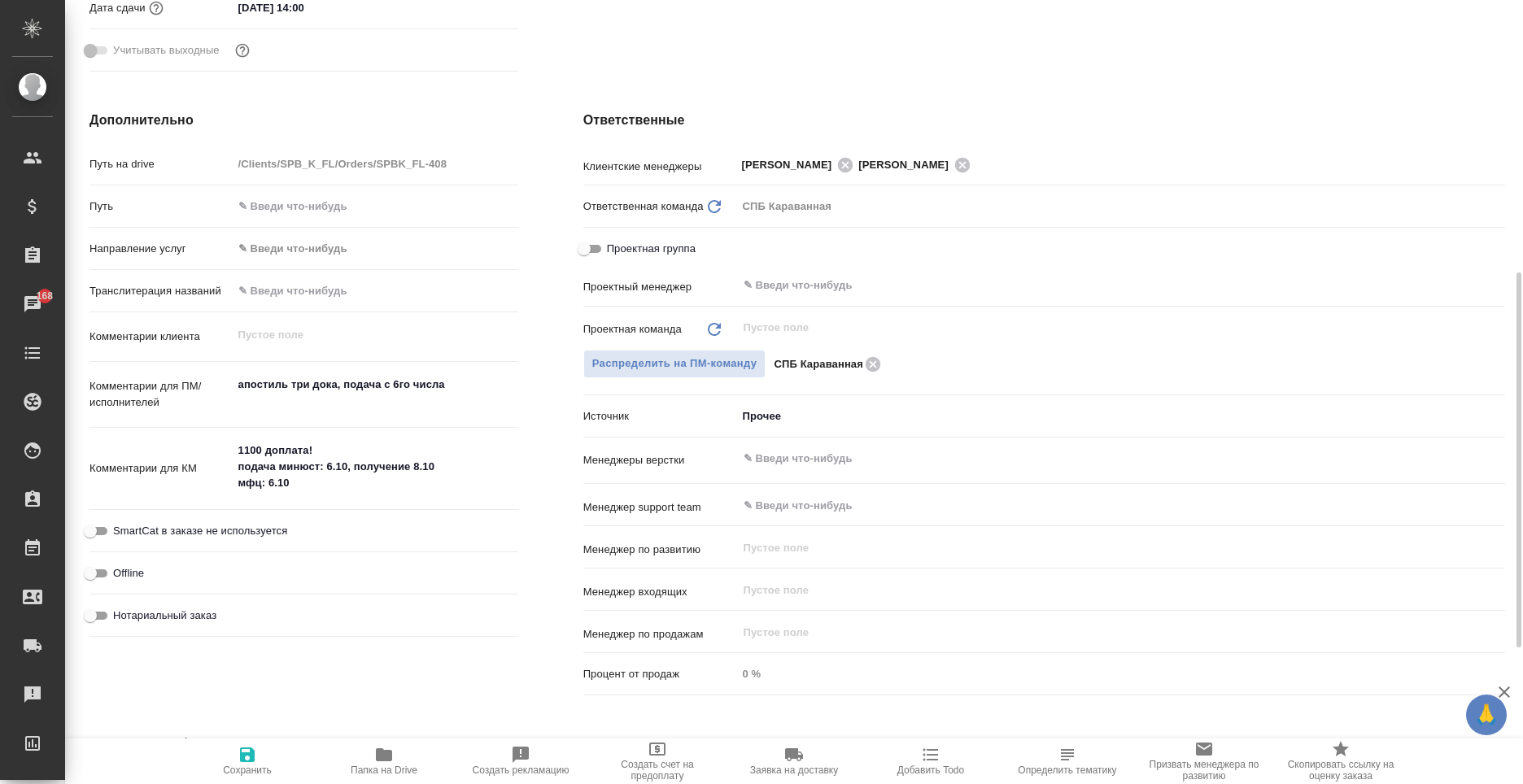
type textarea "x"
click at [338, 487] on textarea "1100 доплата! подача минюст: 6.10, получение 8.10 мфц: 6.10" at bounding box center [375, 467] width 286 height 60
type textarea "x"
type textarea "1100 доплата! подача минюст: 6.10, получение 8.10 мфц: 6.10"
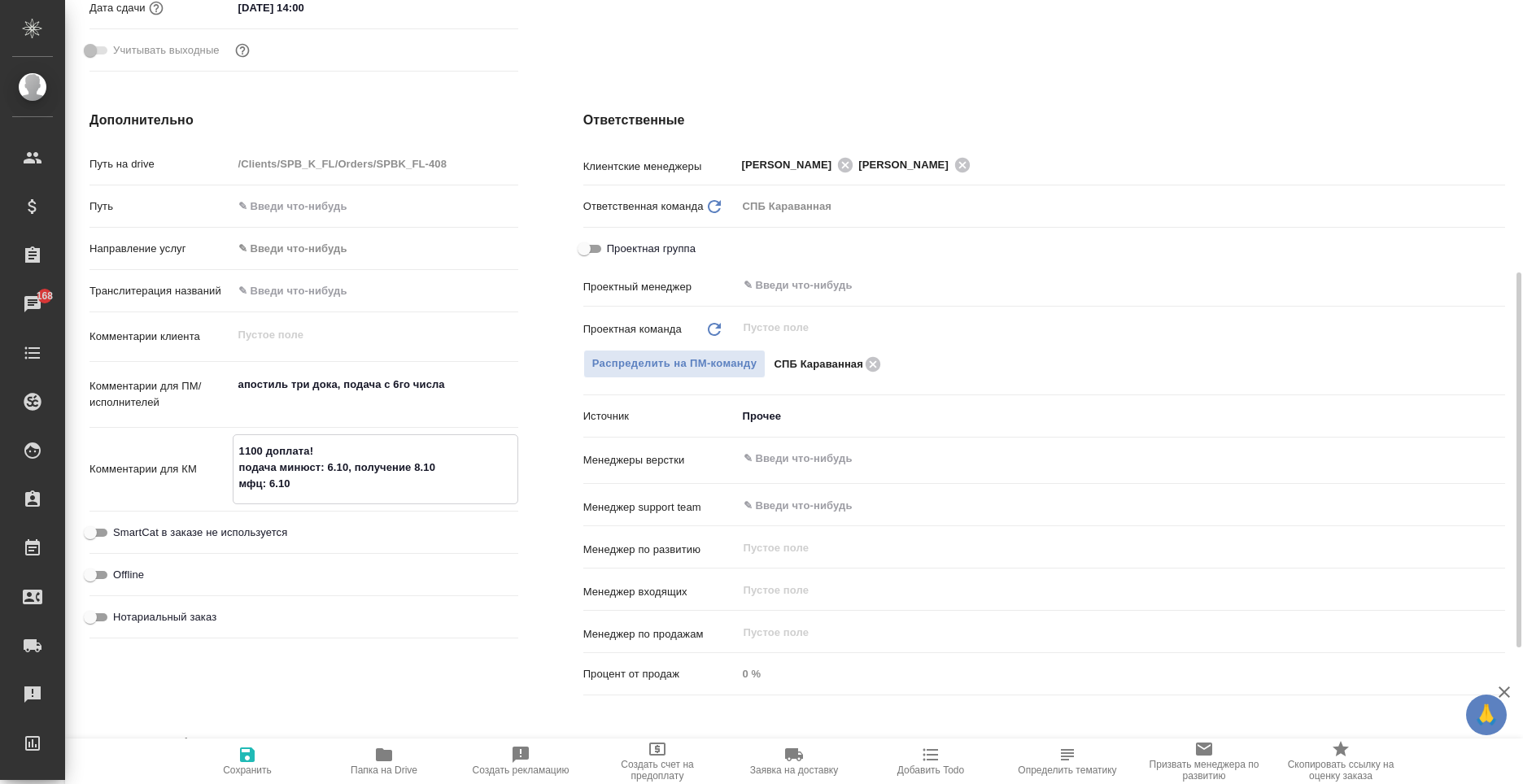
type textarea "x"
type textarea "1100 доплата! подача минюст: 6.10, получение 8.10 мфц: 6.10"
type textarea "x"
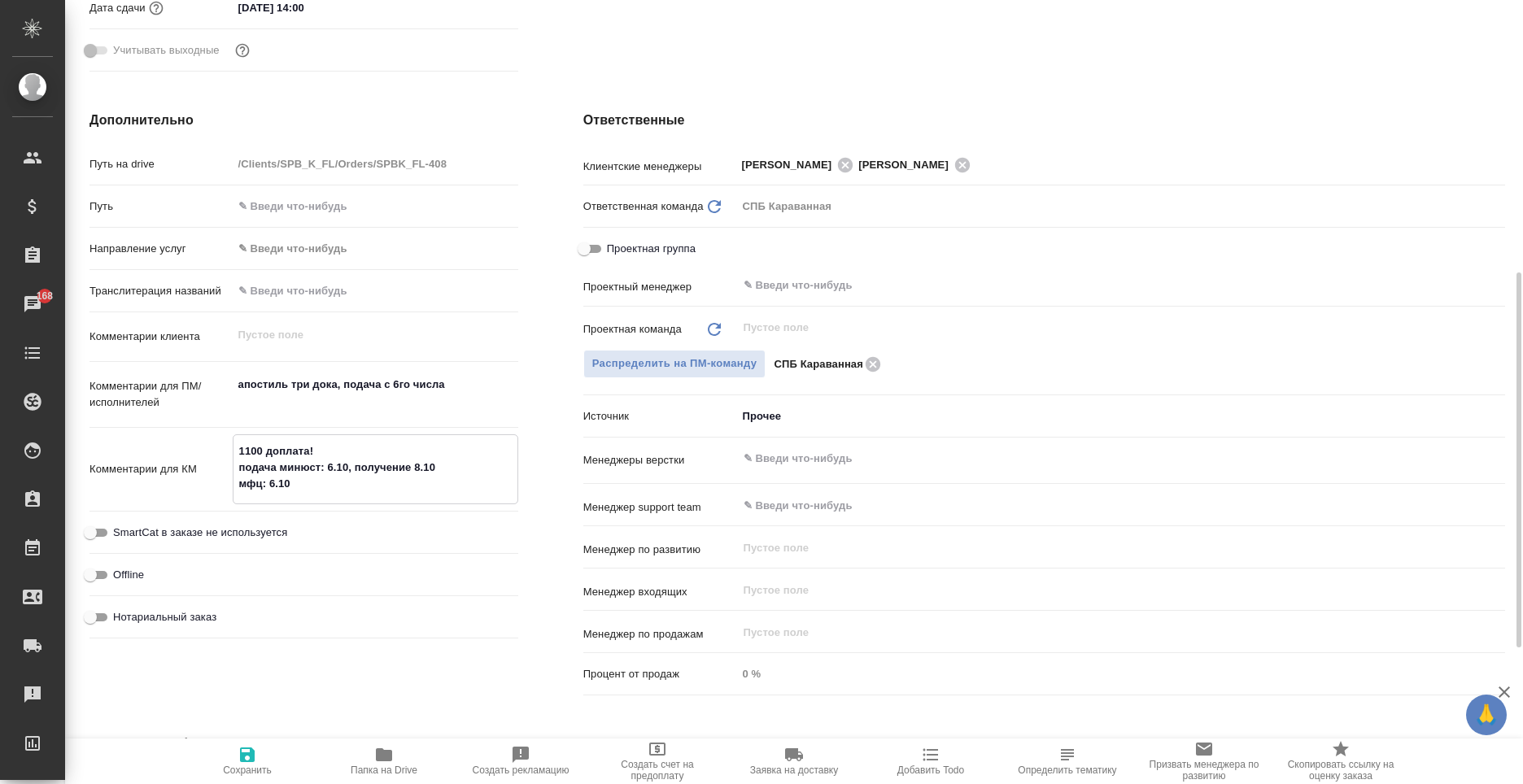
type textarea "1100 доплата! подача минюст: 6.10, получение 8.10 мфц: 6.10,"
type textarea "x"
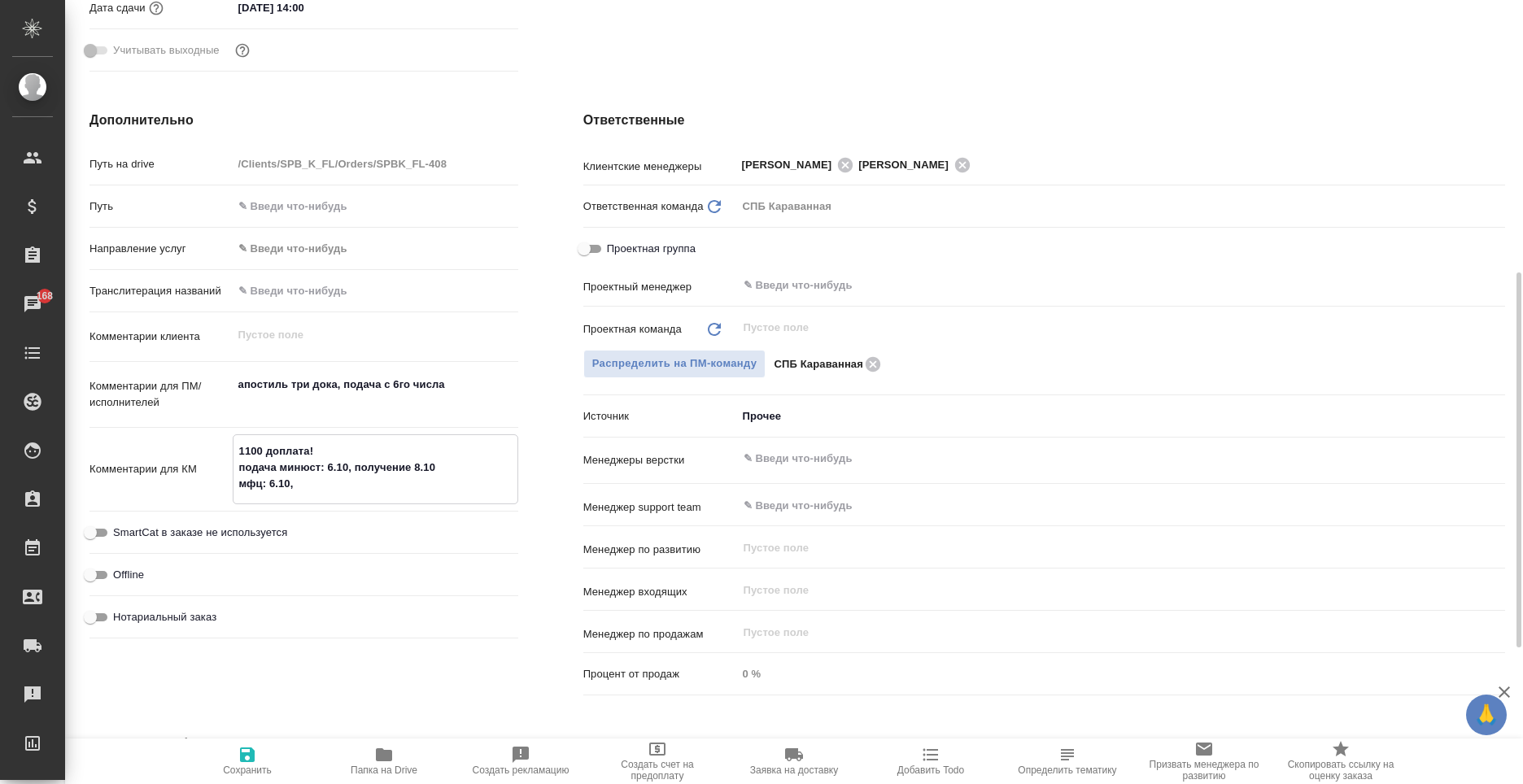
type textarea "x"
type textarea "1100 доплата! подача минюст: 6.10, получение 8.10 мфц: 6.10,"
type textarea "x"
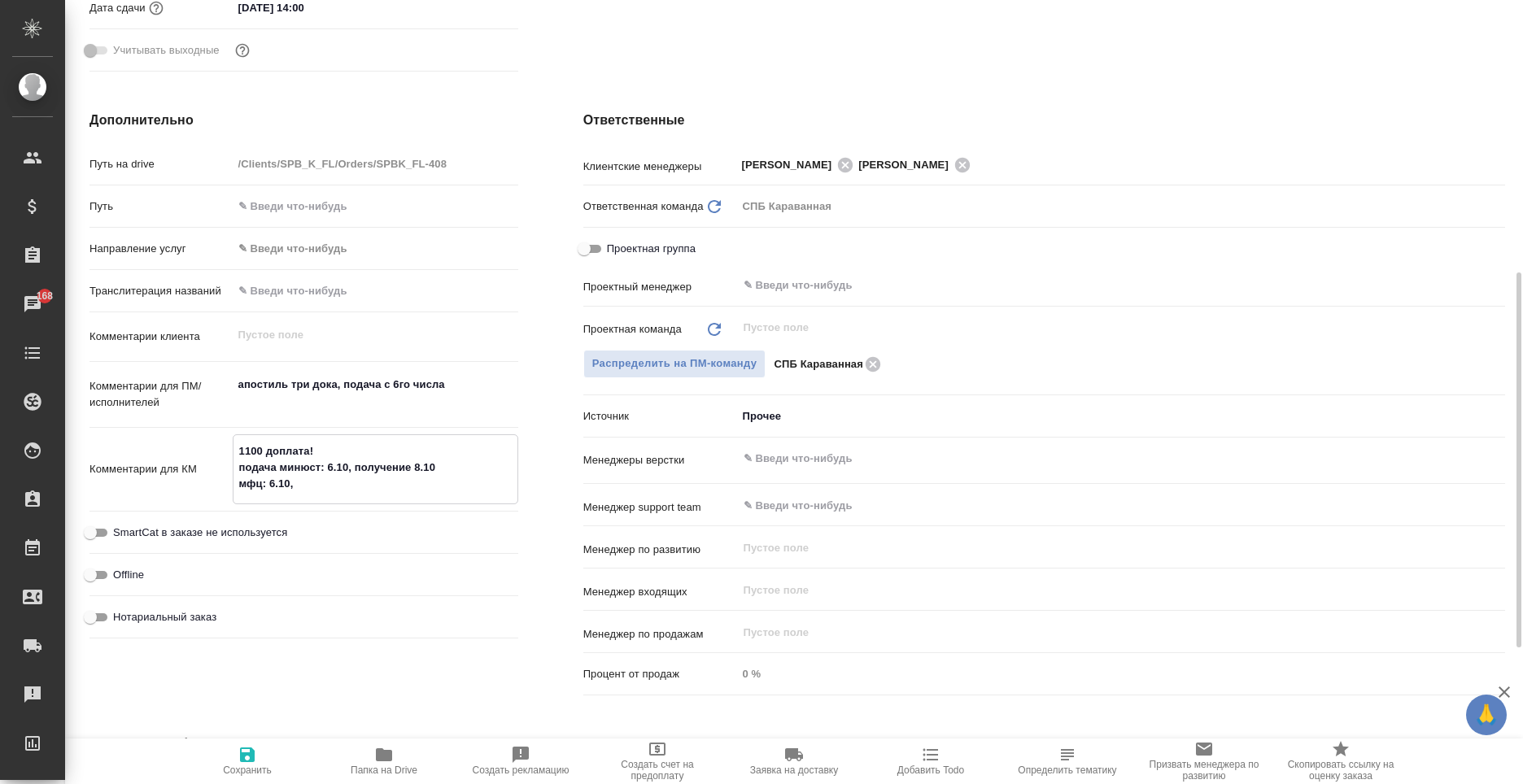
type textarea "1100 доплата! подача минюст: 6.10, получение 8.10 мфц: 6.10, п"
type textarea "x"
type textarea "1100 доплата! подача минюст: 6.10, получение 8.10 мфц: 6.10, по"
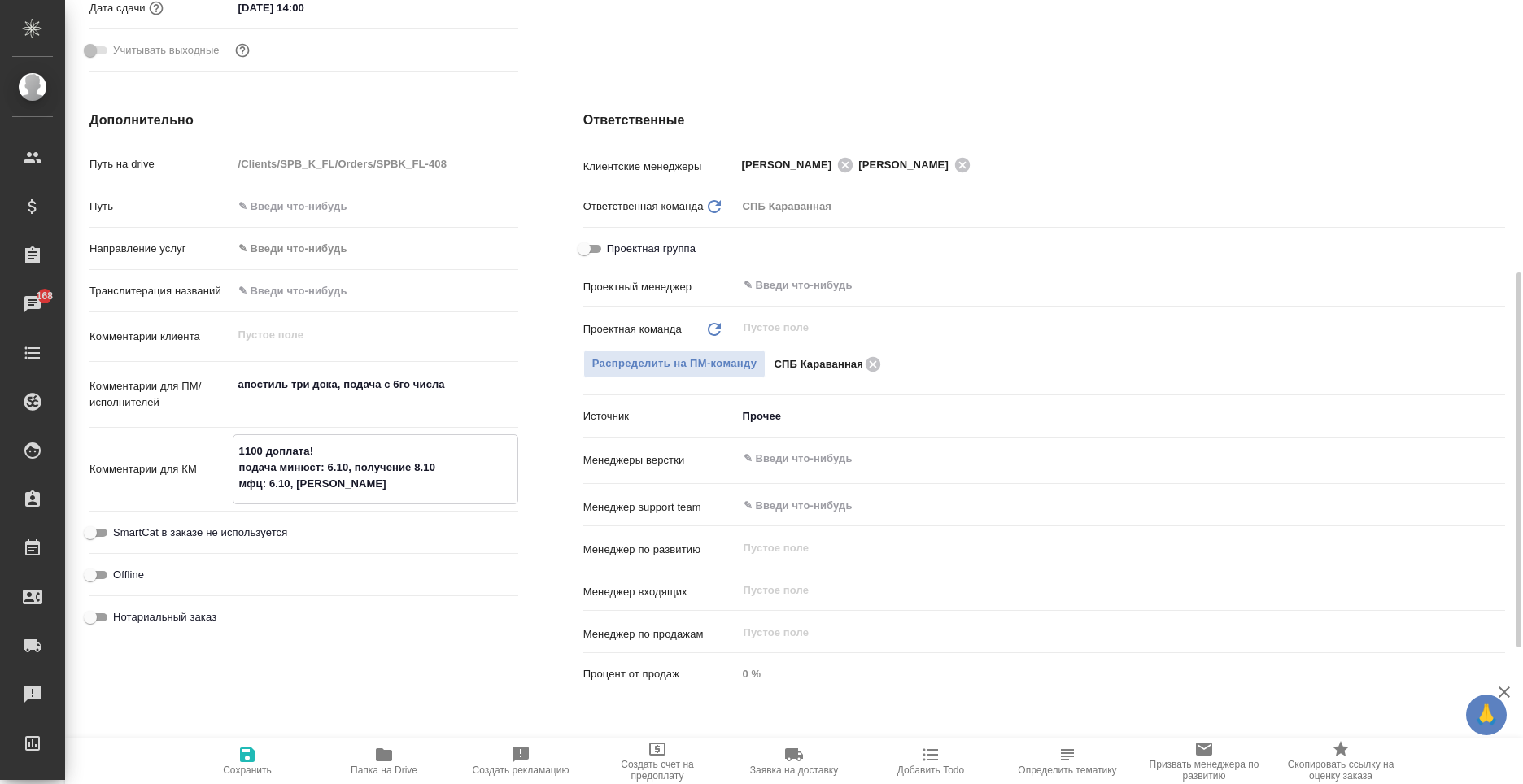
type textarea "x"
type textarea "1100 доплата! подача минюст: 6.10, получение 8.10 мфц: 6.10, полу"
type textarea "x"
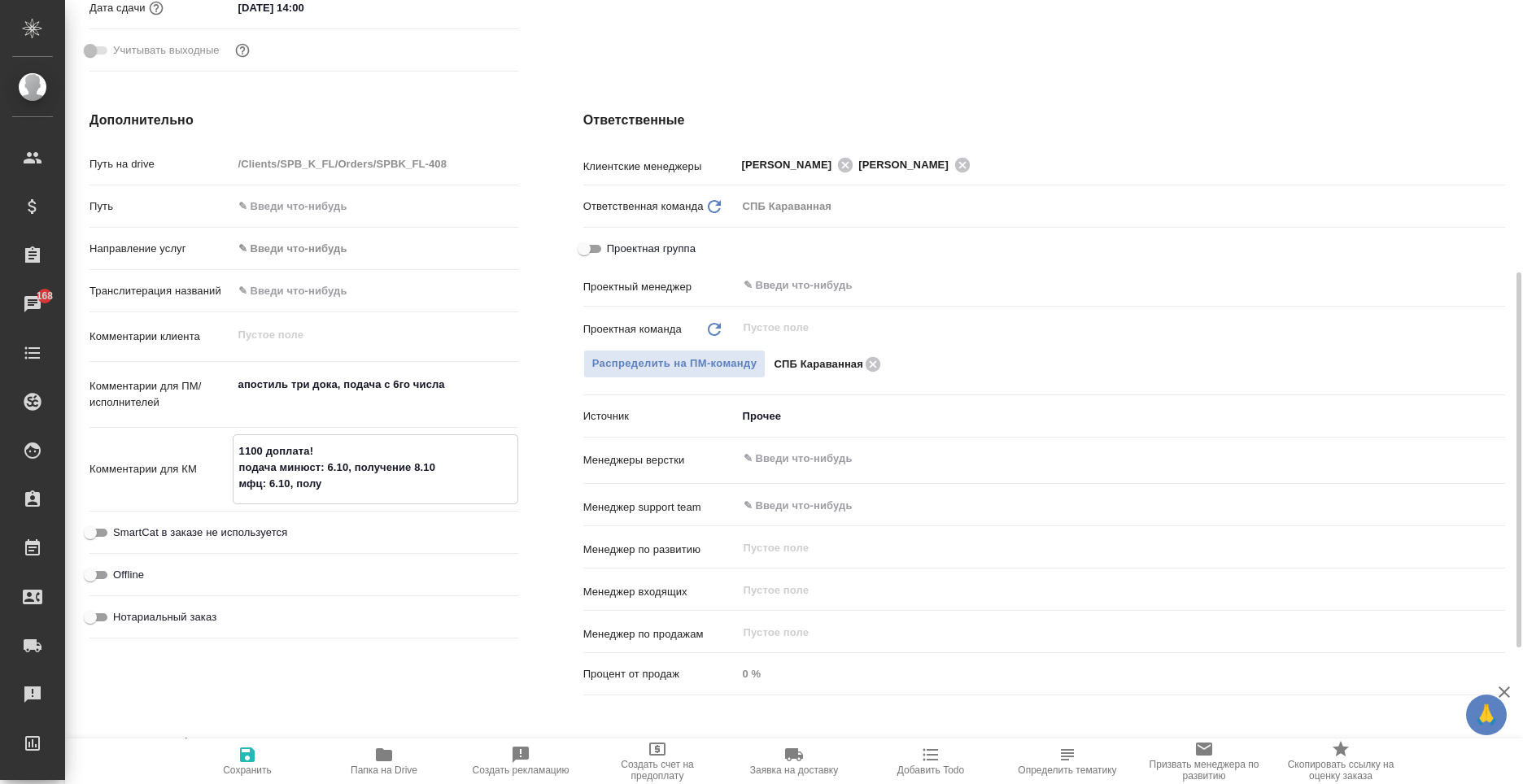
type textarea "x"
type textarea "1100 доплата! подача минюст: 6.10, получение 8.10 мфц: 6.10, получ"
type textarea "x"
type textarea "1100 доплата! подача минюст: 6.10, получение 8.10 мфц: 6.10, получе"
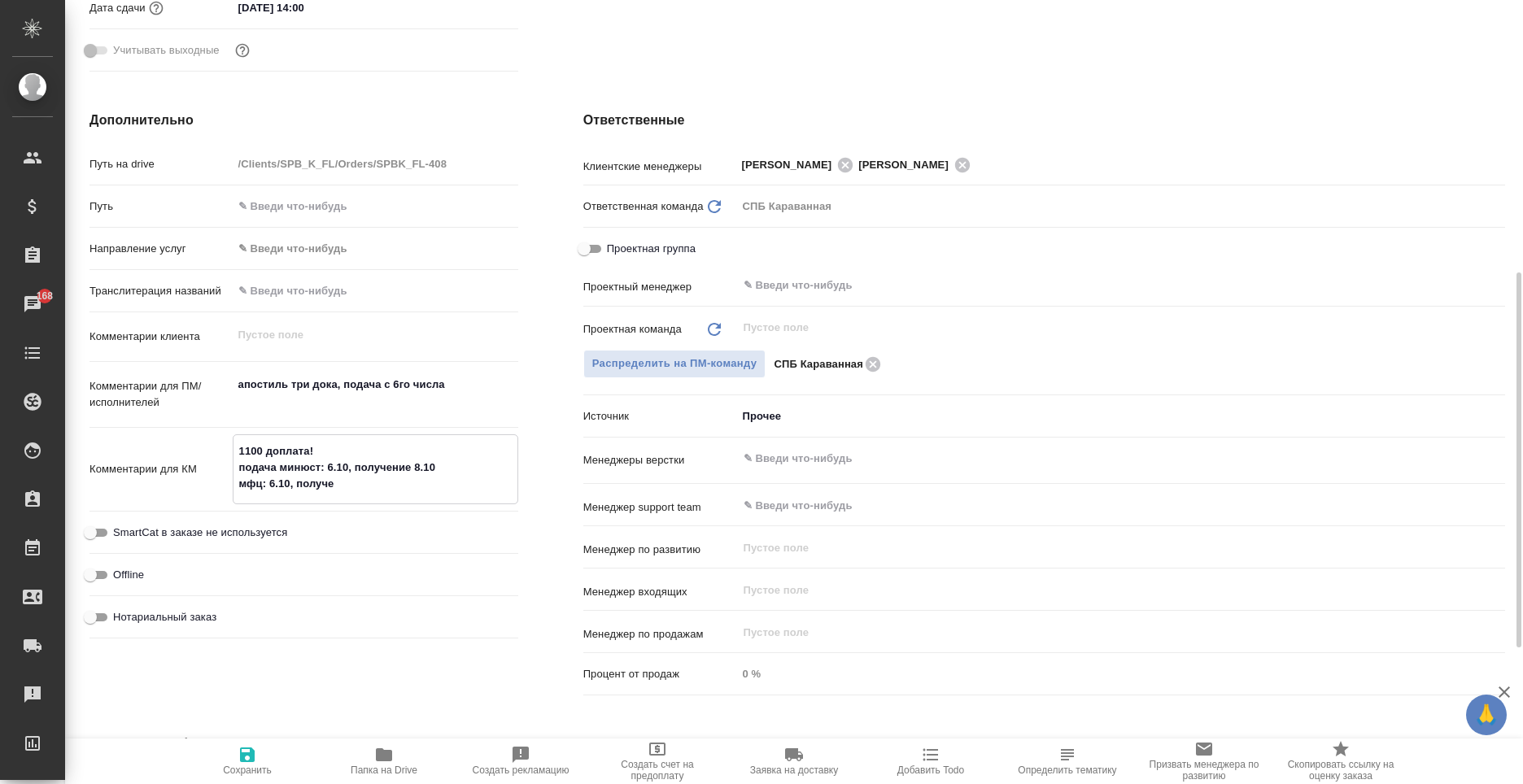
type textarea "x"
type textarea "1100 доплата! подача минюст: 6.10, получение 8.10 мфц: 6.10, получен"
type textarea "x"
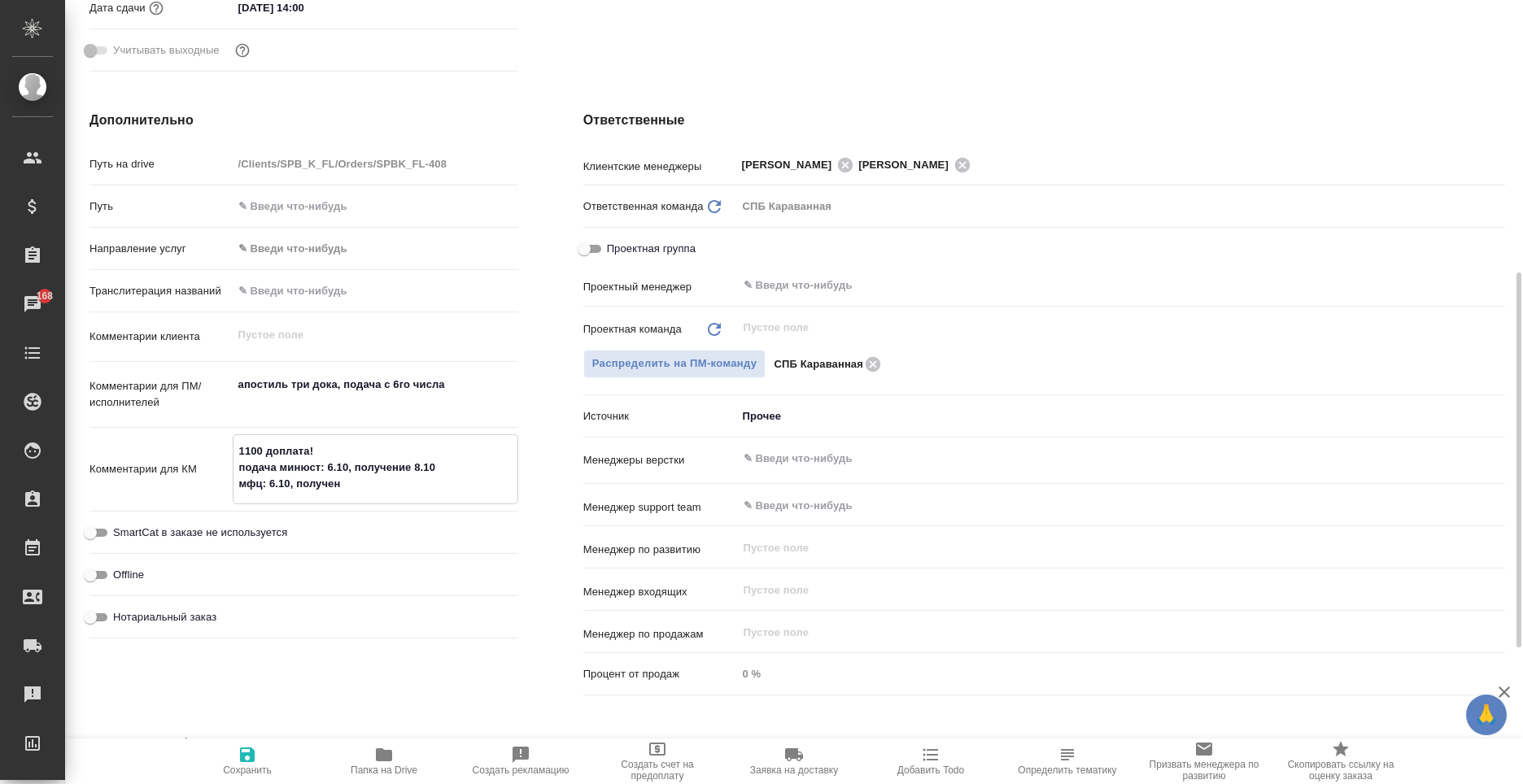
type textarea "x"
type textarea "1100 доплата! подача минюст: 6.10, получение 8.10 мфц: 6.10, получени"
type textarea "x"
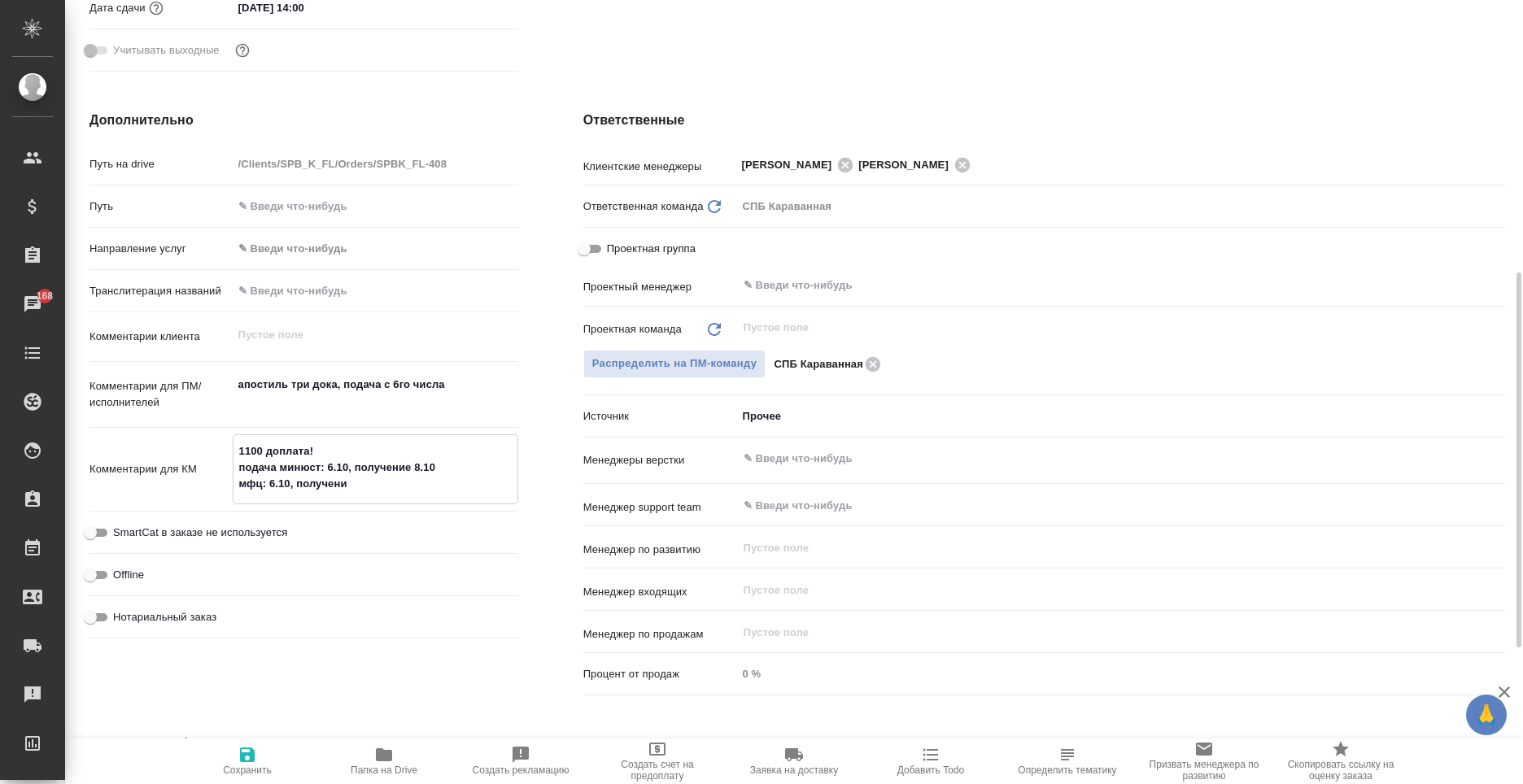
type textarea "x"
type textarea "1100 доплата! подача минюст: 6.10, получение 8.10 мфц: 6.10, получение"
type textarea "x"
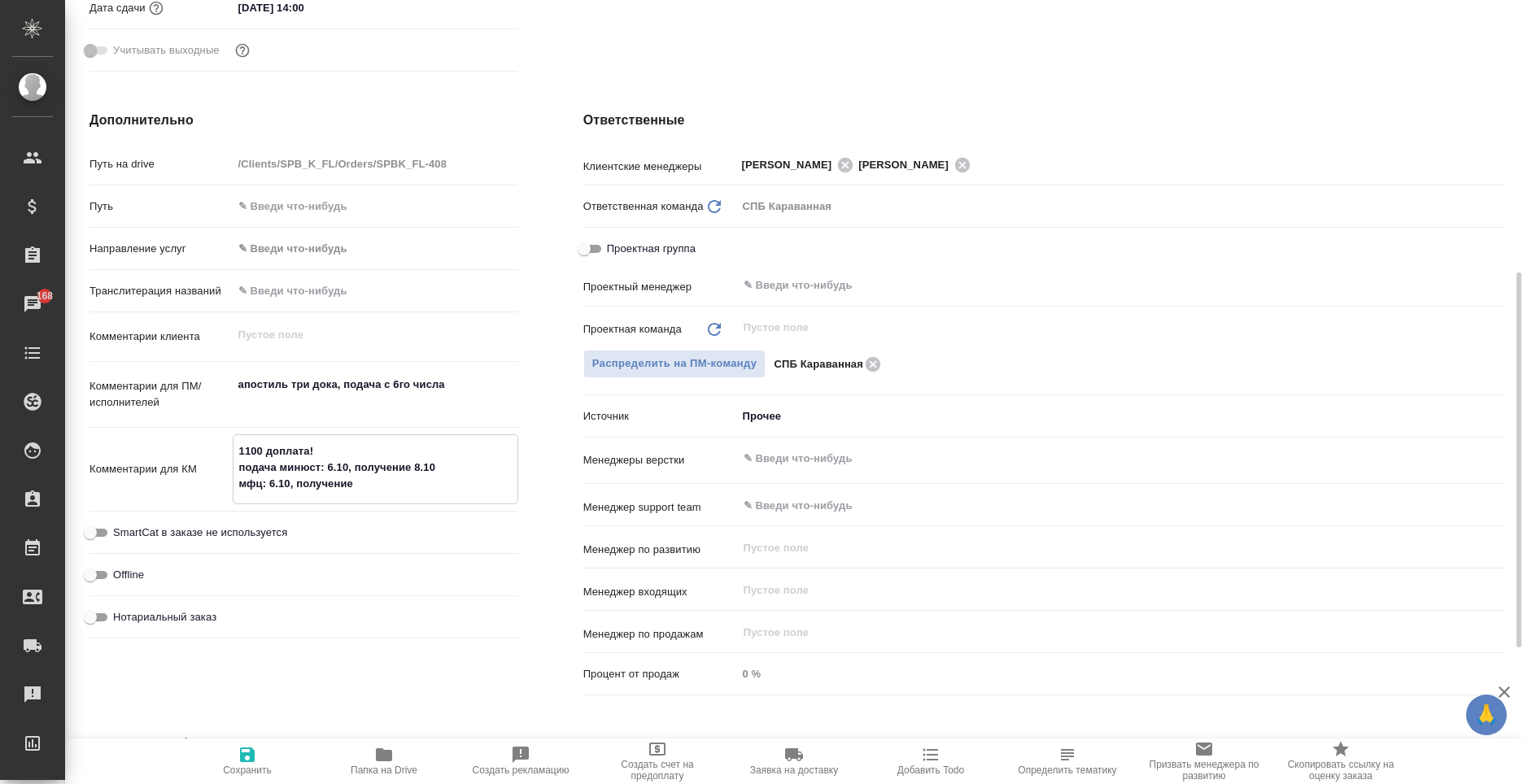
type textarea "x"
type textarea "1100 доплата! подача минюст: 6.10, получение 8.10 мфц: 6.10, получение"
type textarea "x"
type textarea "1100 доплата! подача минюст: 6.10, получение 8.10 мфц: 6.10, получение д"
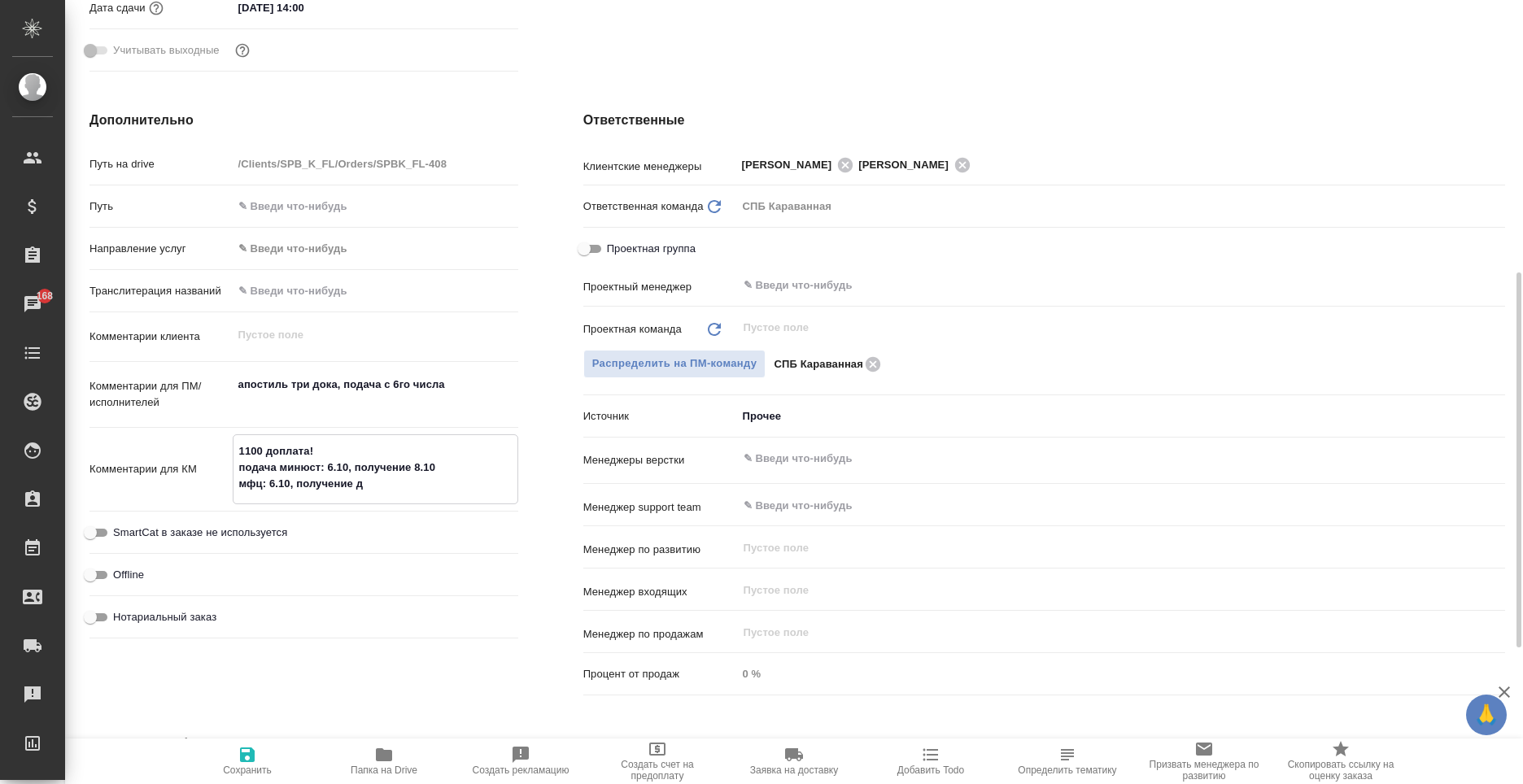
type textarea "x"
type textarea "1100 доплата! подача минюст: 6.10, получение 8.10 мфц: 6.10, получение до"
type textarea "x"
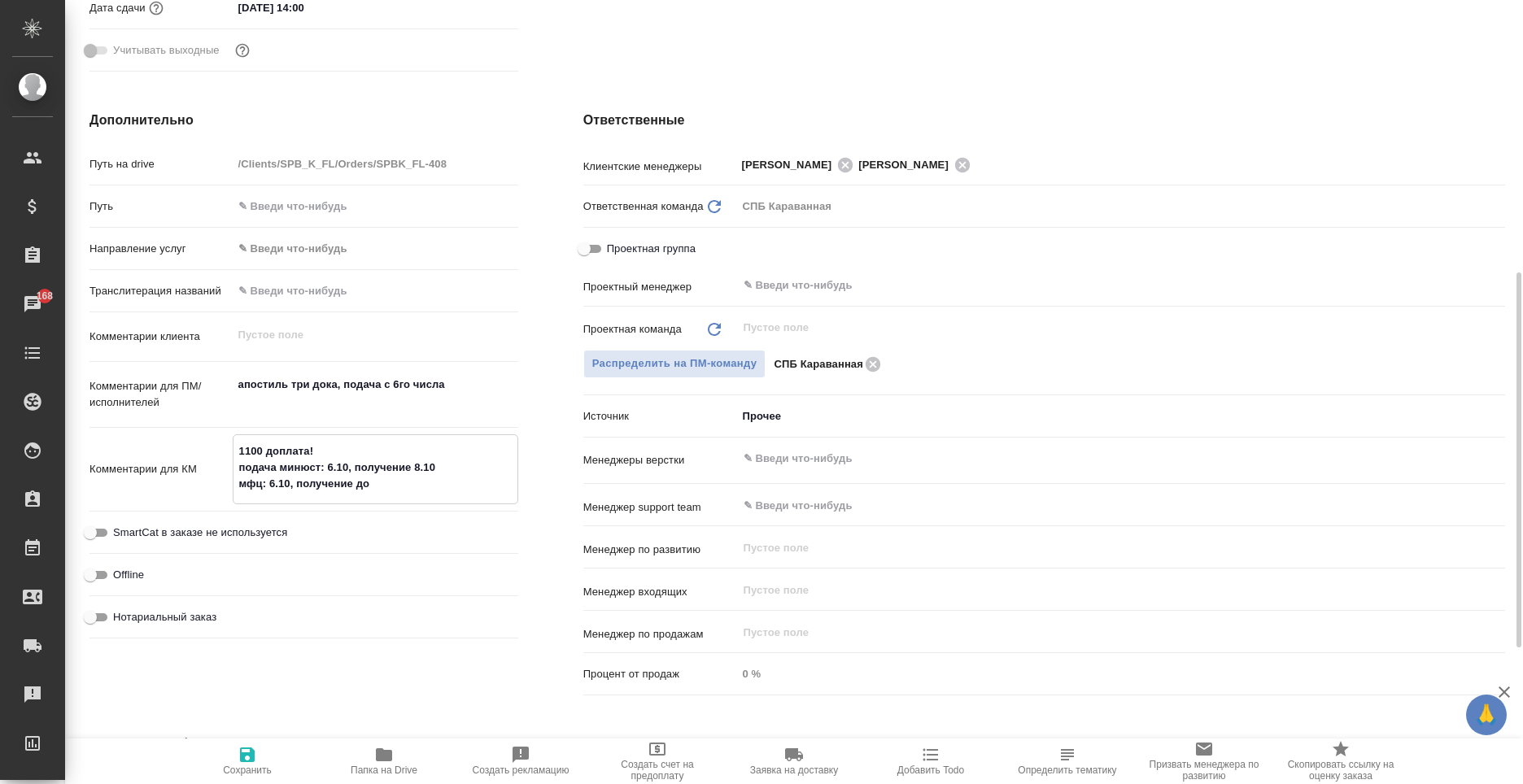
type textarea "x"
type textarea "1100 доплата! подача минюст: 6.10, получение 8.10 мфц: 6.10, получение до"
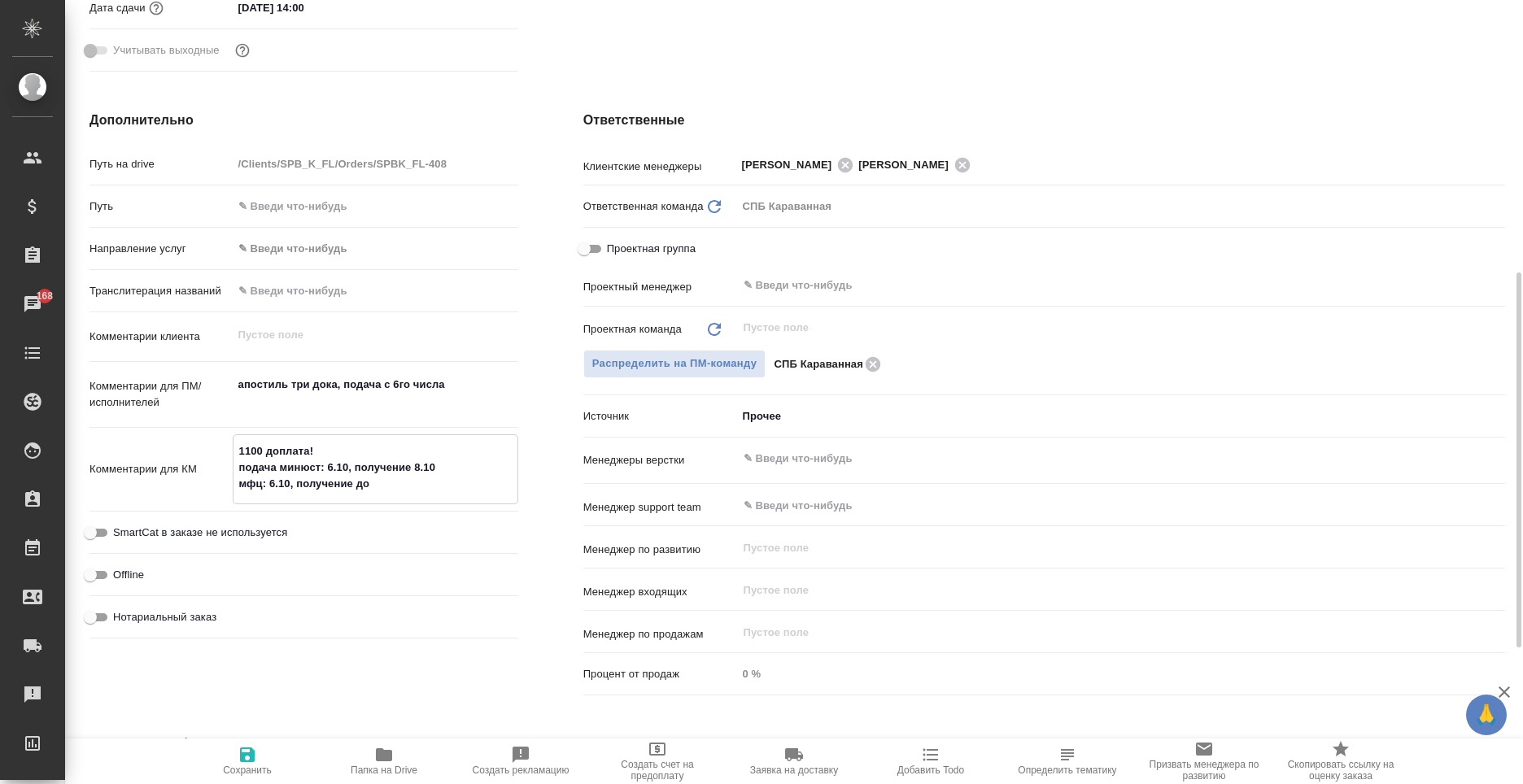
type textarea "x"
type textarea "1100 доплата! подача минюст: 6.10, получение 8.10 мфц: 6.10, получение до 2"
type textarea "x"
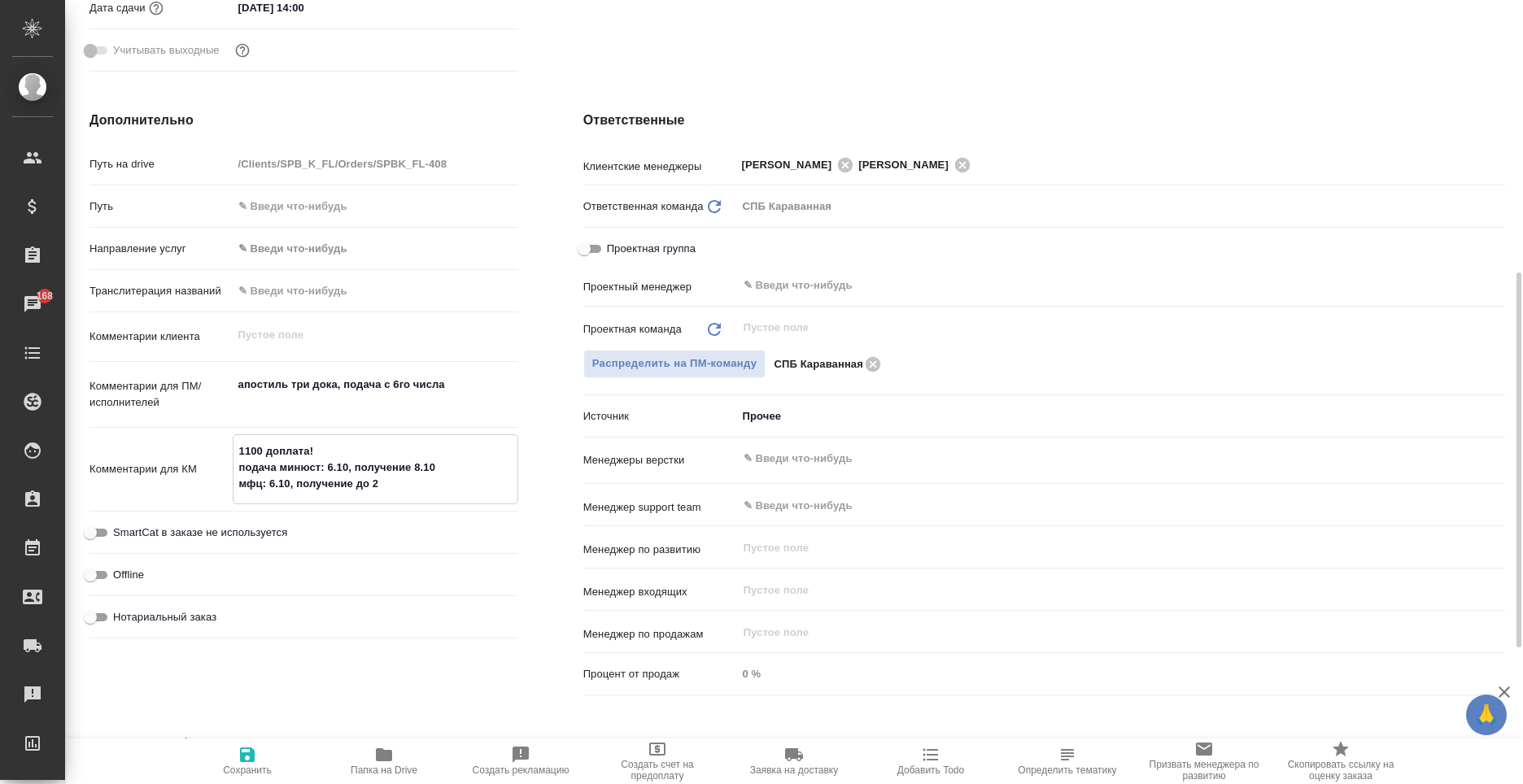
type textarea "x"
type textarea "1100 доплата! подача минюст: 6.10, получение 8.10 мфц: 6.10, получение до 20"
type textarea "x"
type textarea "1100 доплата! подача минюст: 6.10, получение 8.10 мфц: 6.10, получение до 20."
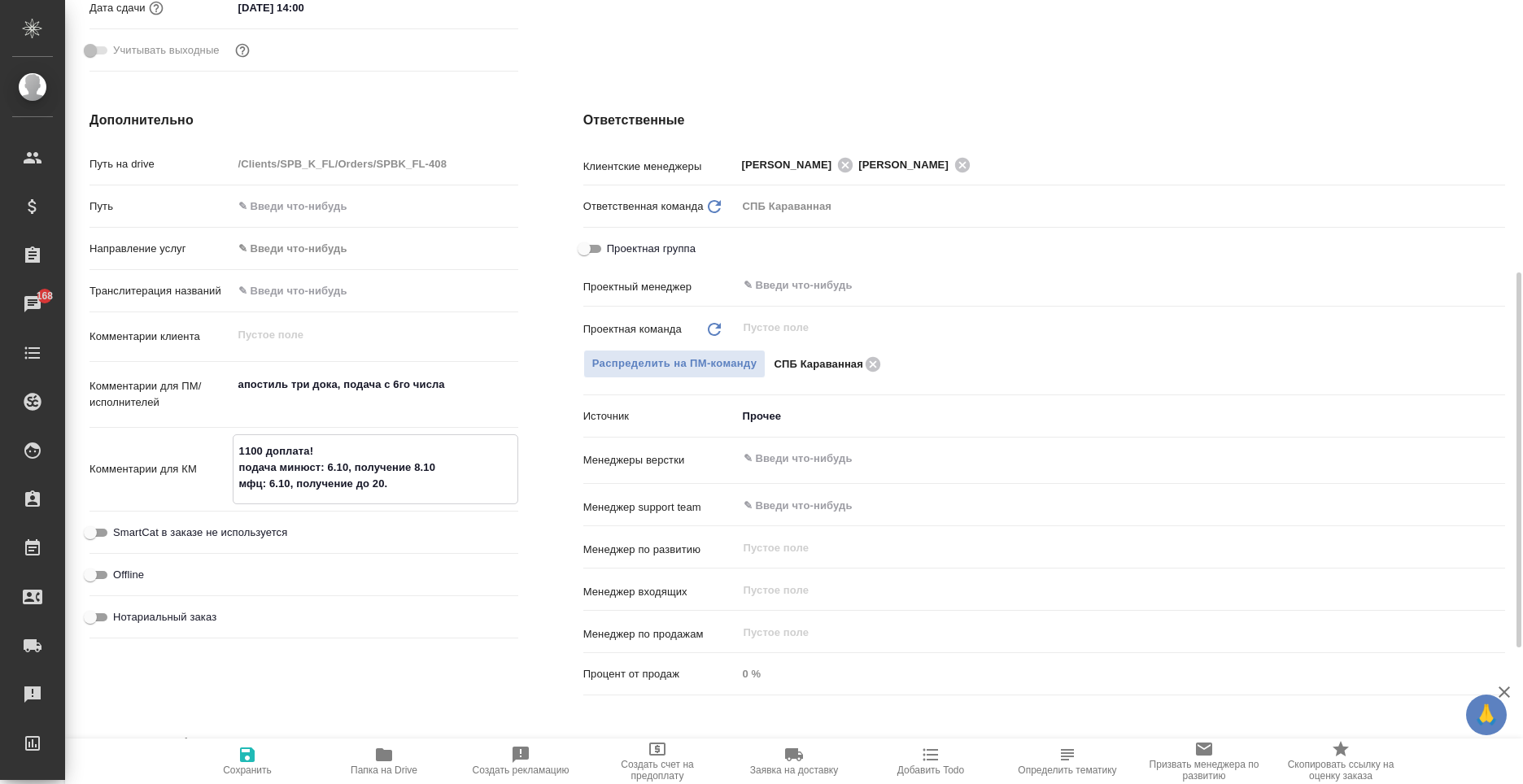
type textarea "x"
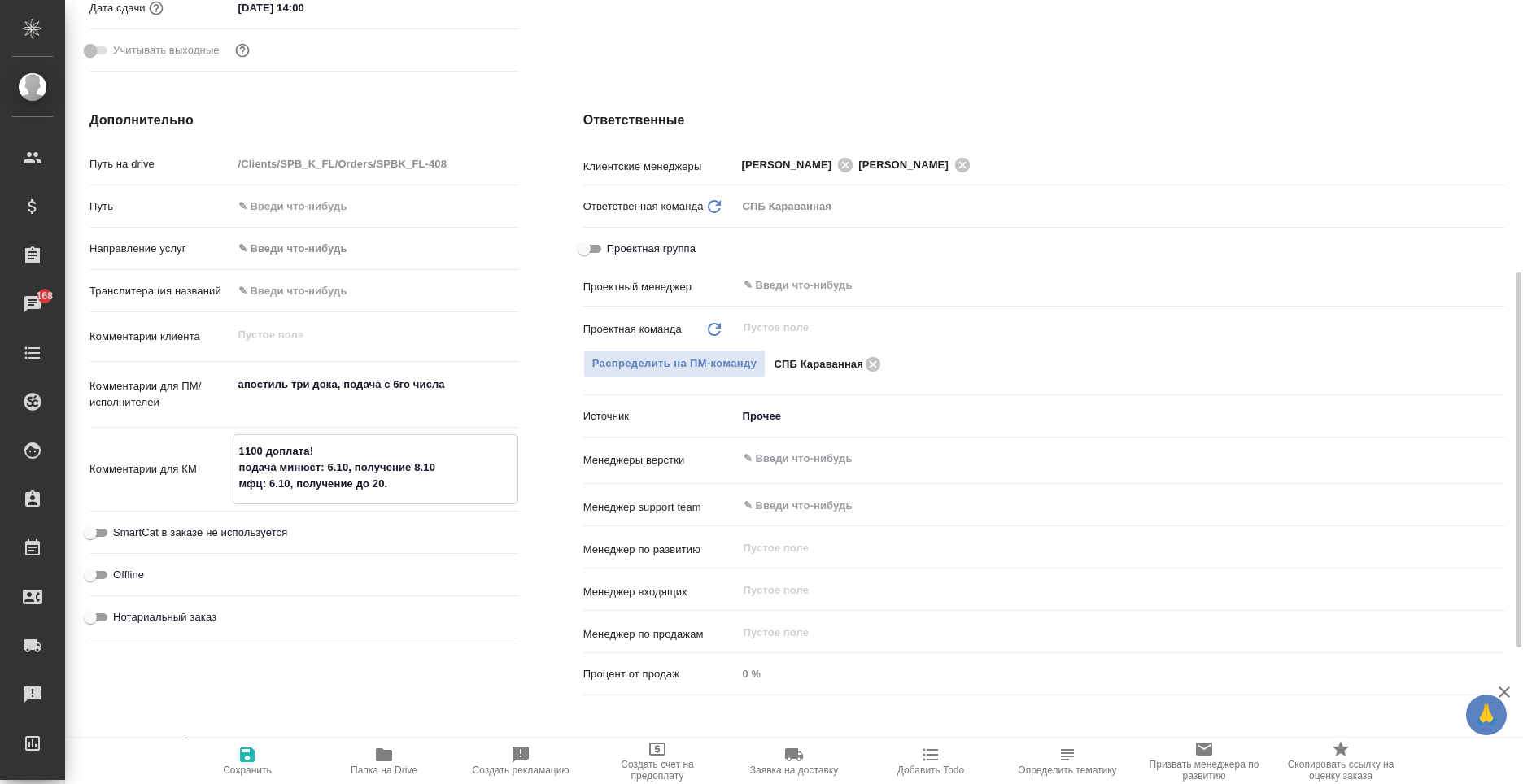
type textarea "1100 доплата! подача минюст: 6.10, получение 8.10 мфц: 6.10, получение до 20.1"
type textarea "x"
type textarea "1100 доплата! подача минюст: 6.10, получение 8.10 мфц: 6.10, получение до 20.10"
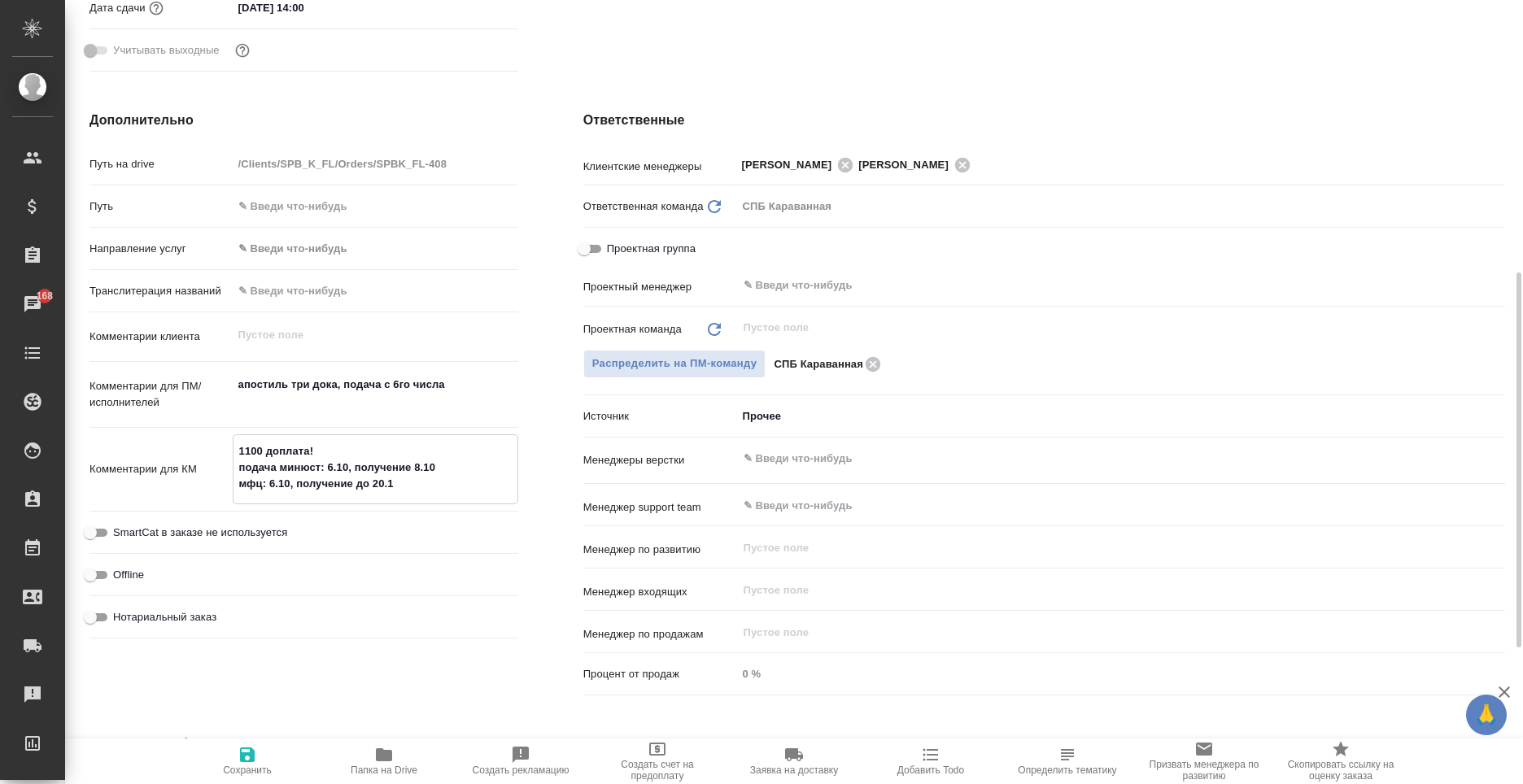
type textarea "x"
type textarea "1100 доплата! подача минюст: 6.10, получение 8.10 мфц: 6.10, получение до 20.10"
type textarea "x"
click at [270, 767] on span "Сохранить" at bounding box center [247, 770] width 49 height 12
type textarea "x"
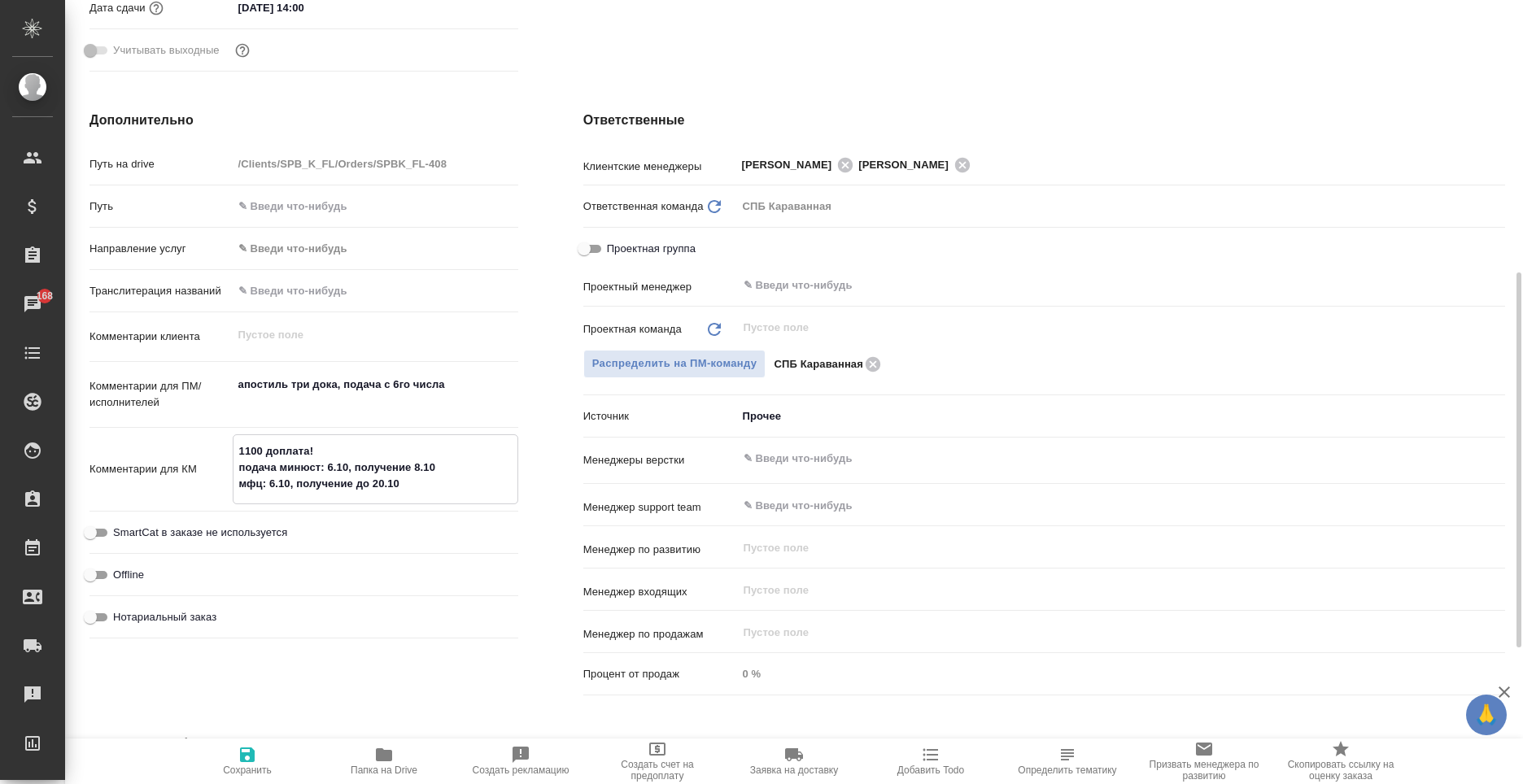
type textarea "x"
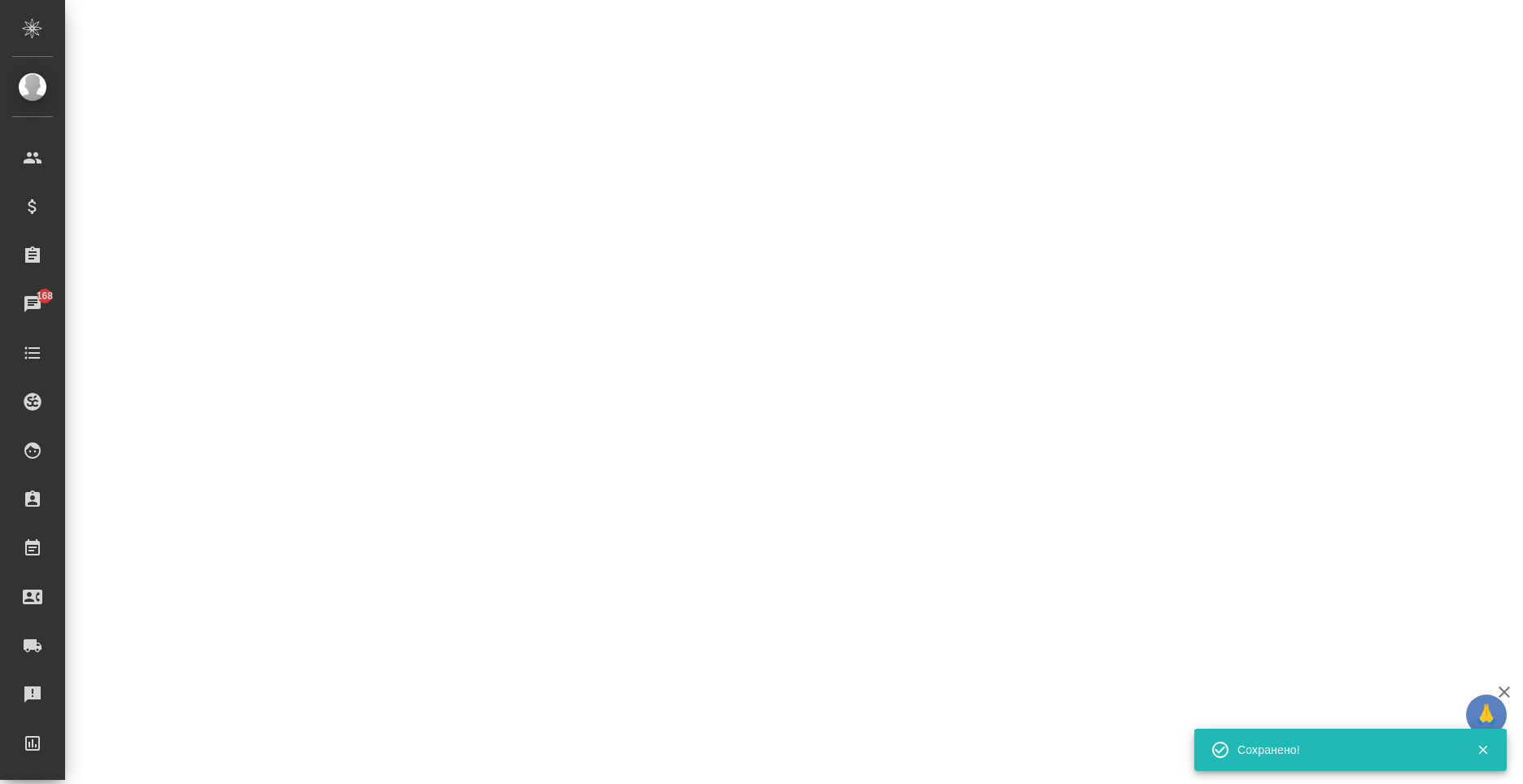
select select "RU"
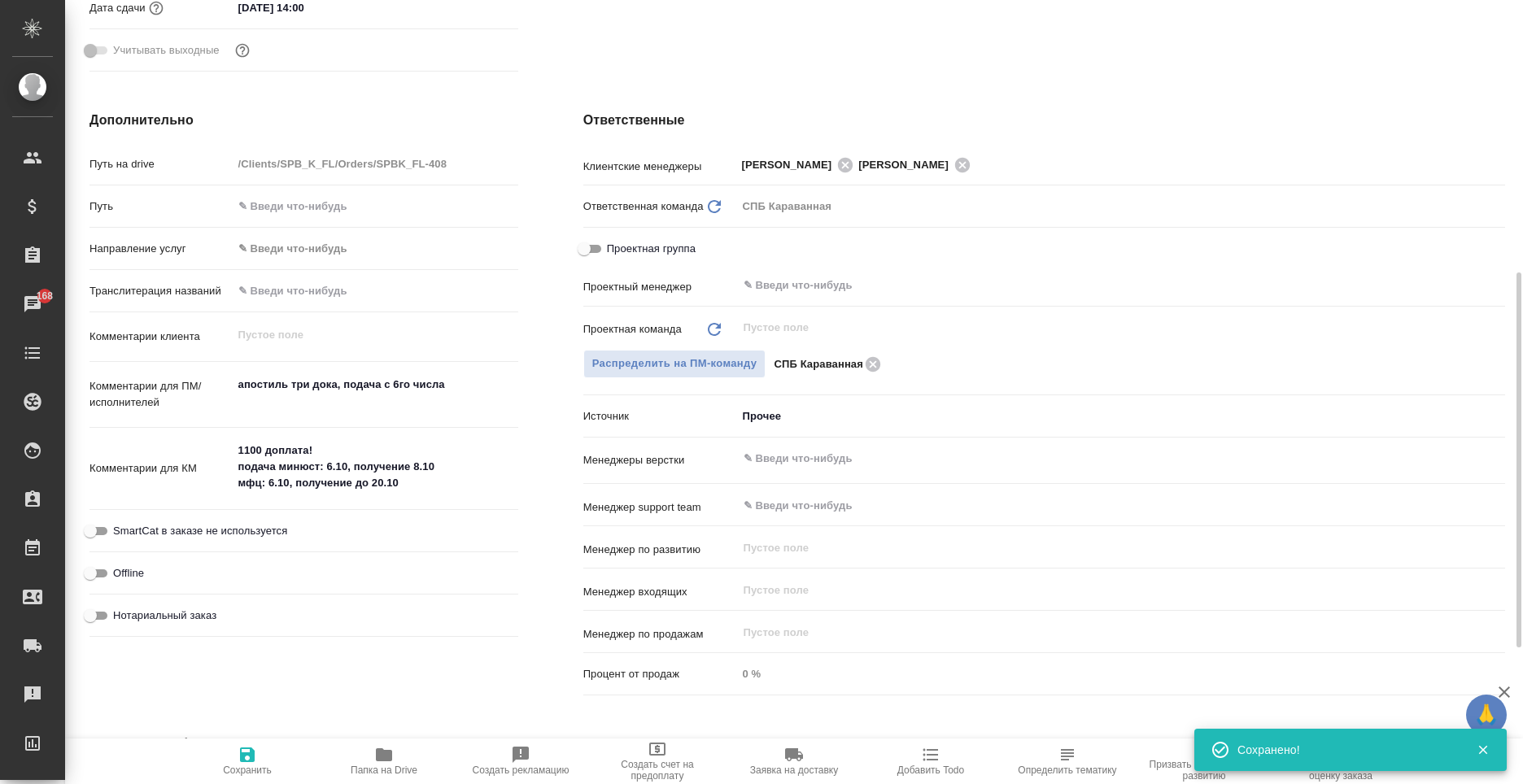
type textarea "x"
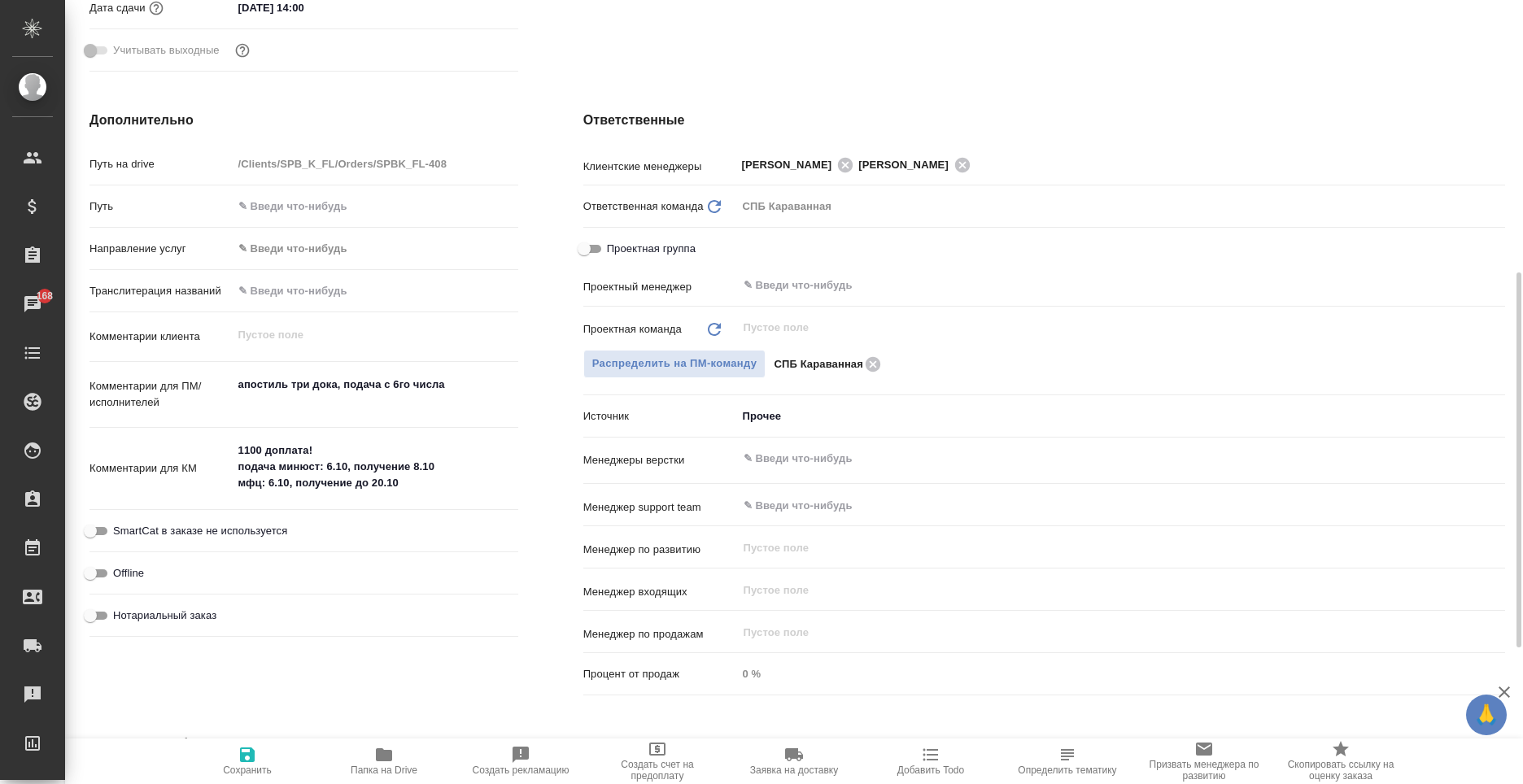
type textarea "x"
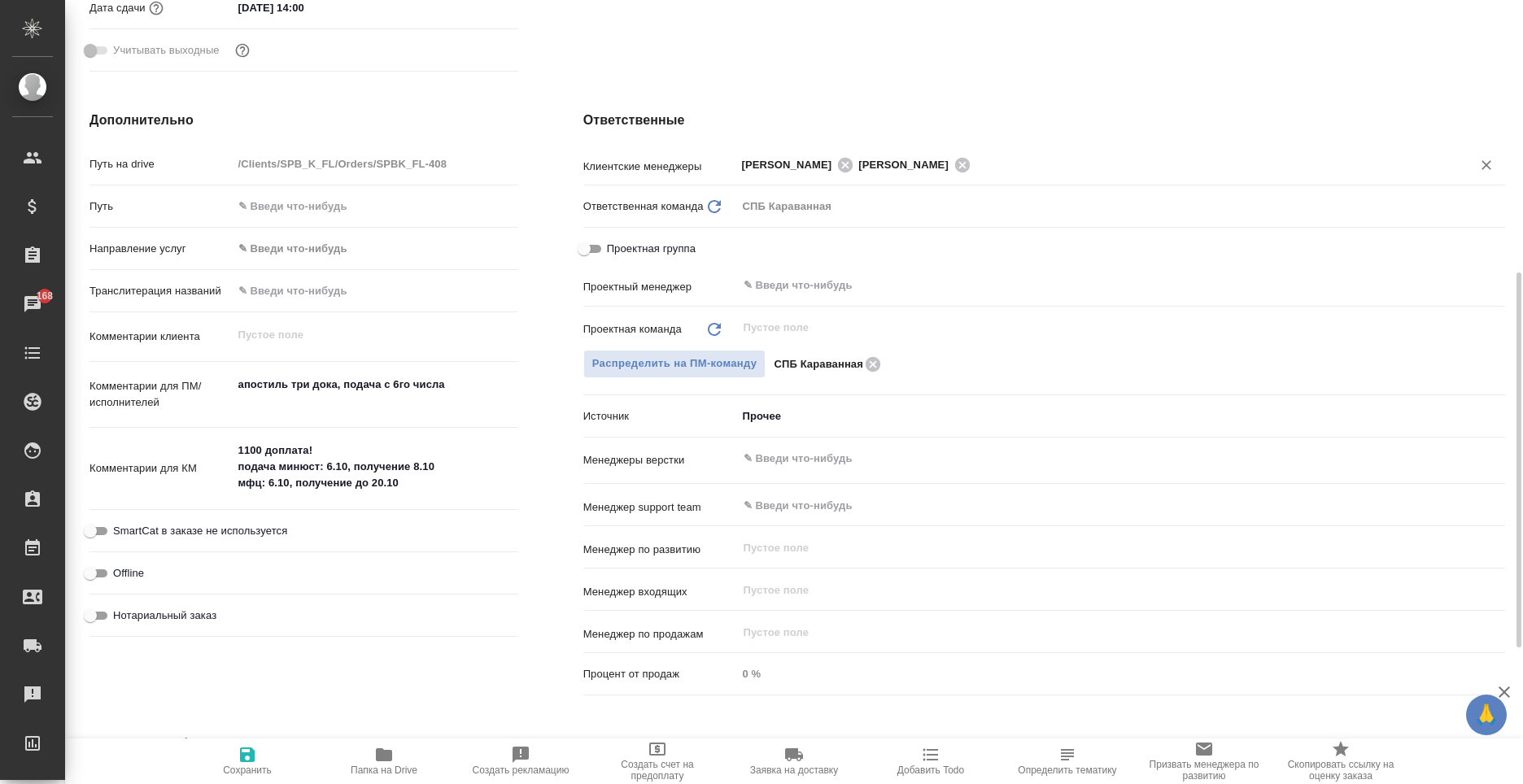
type textarea "x"
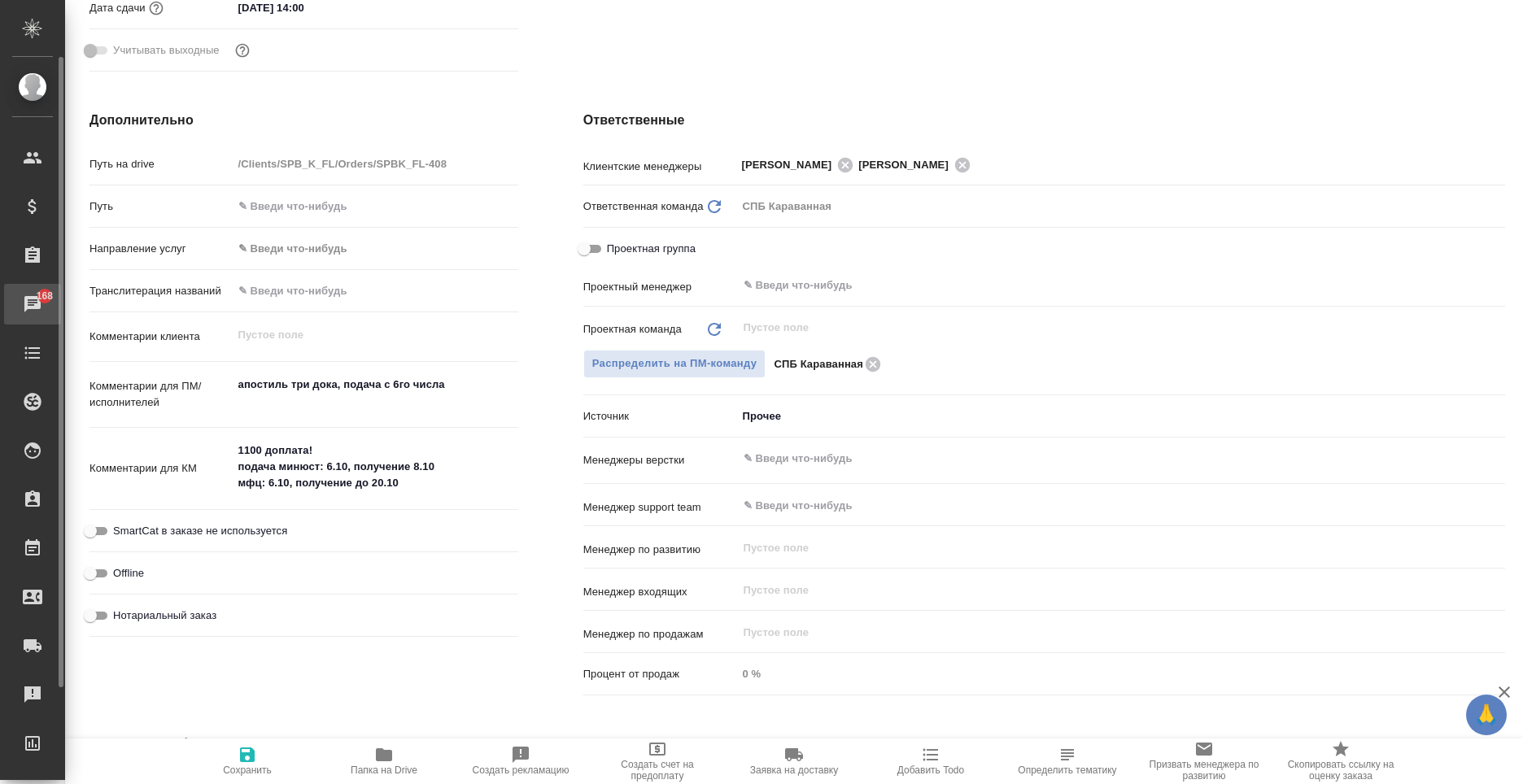
type textarea "x"
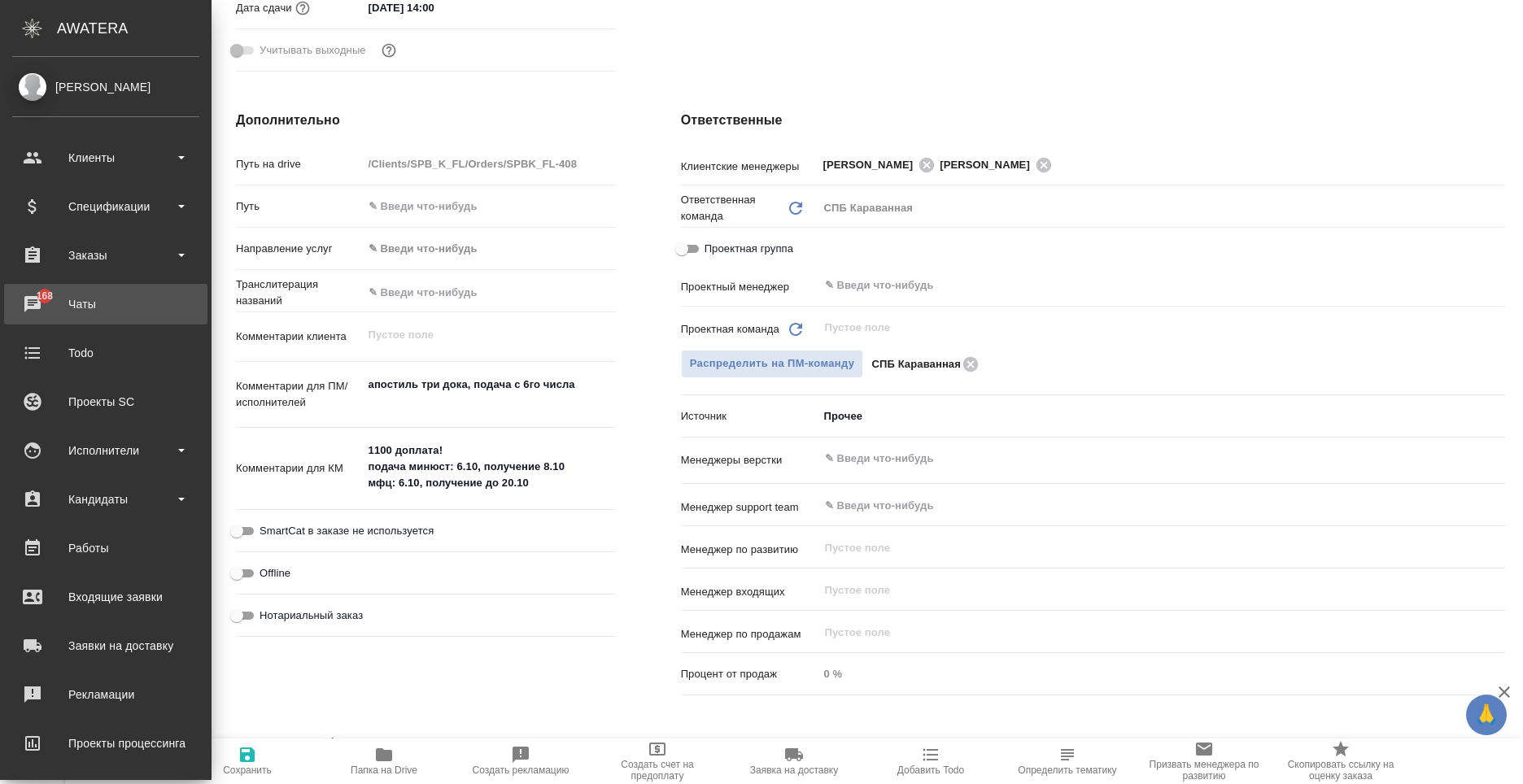
type textarea "x"
click at [48, 316] on link "168 Чаты" at bounding box center [106, 304] width 204 height 41
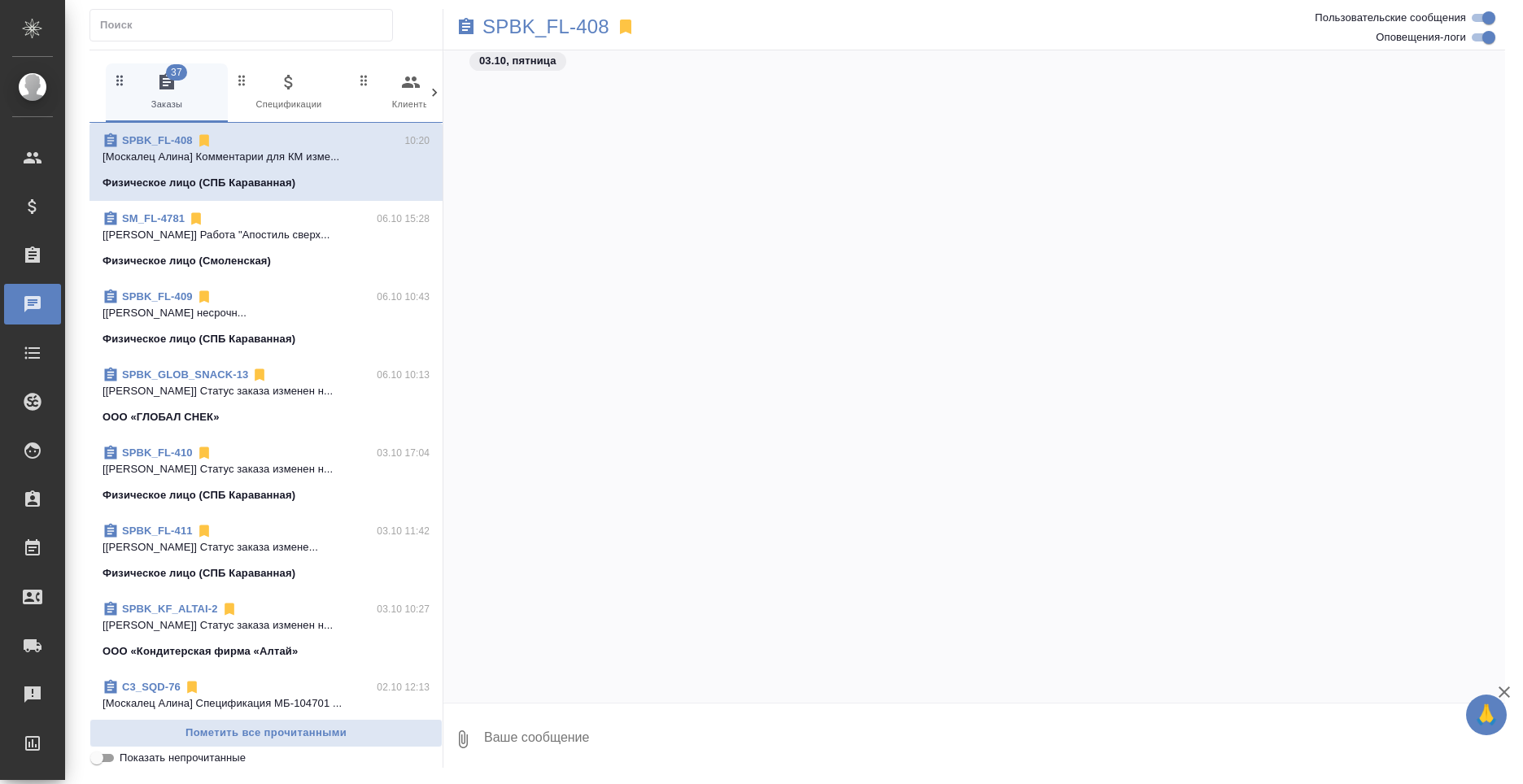
scroll to position [1500, 0]
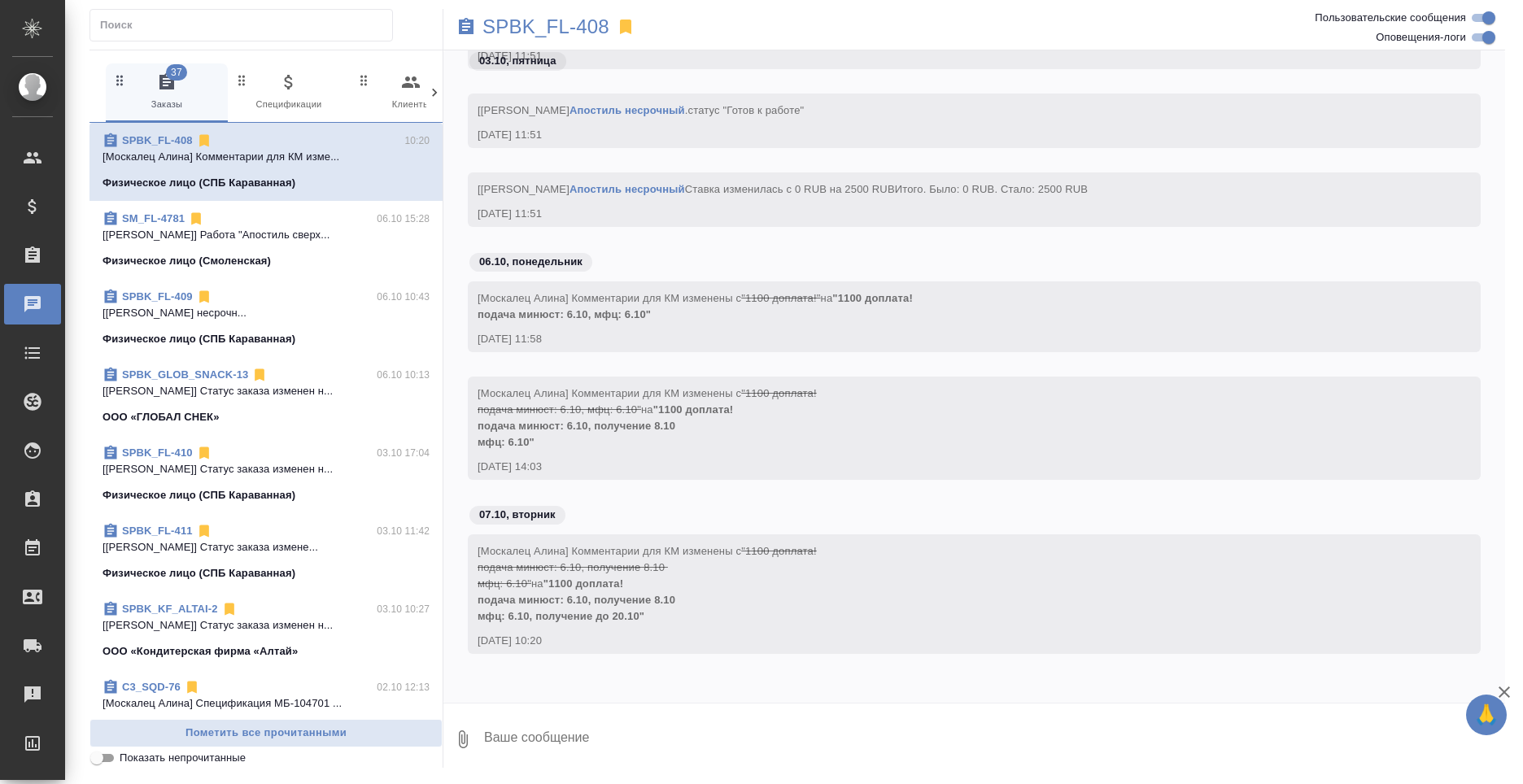
click at [440, 88] on icon at bounding box center [435, 93] width 16 height 16
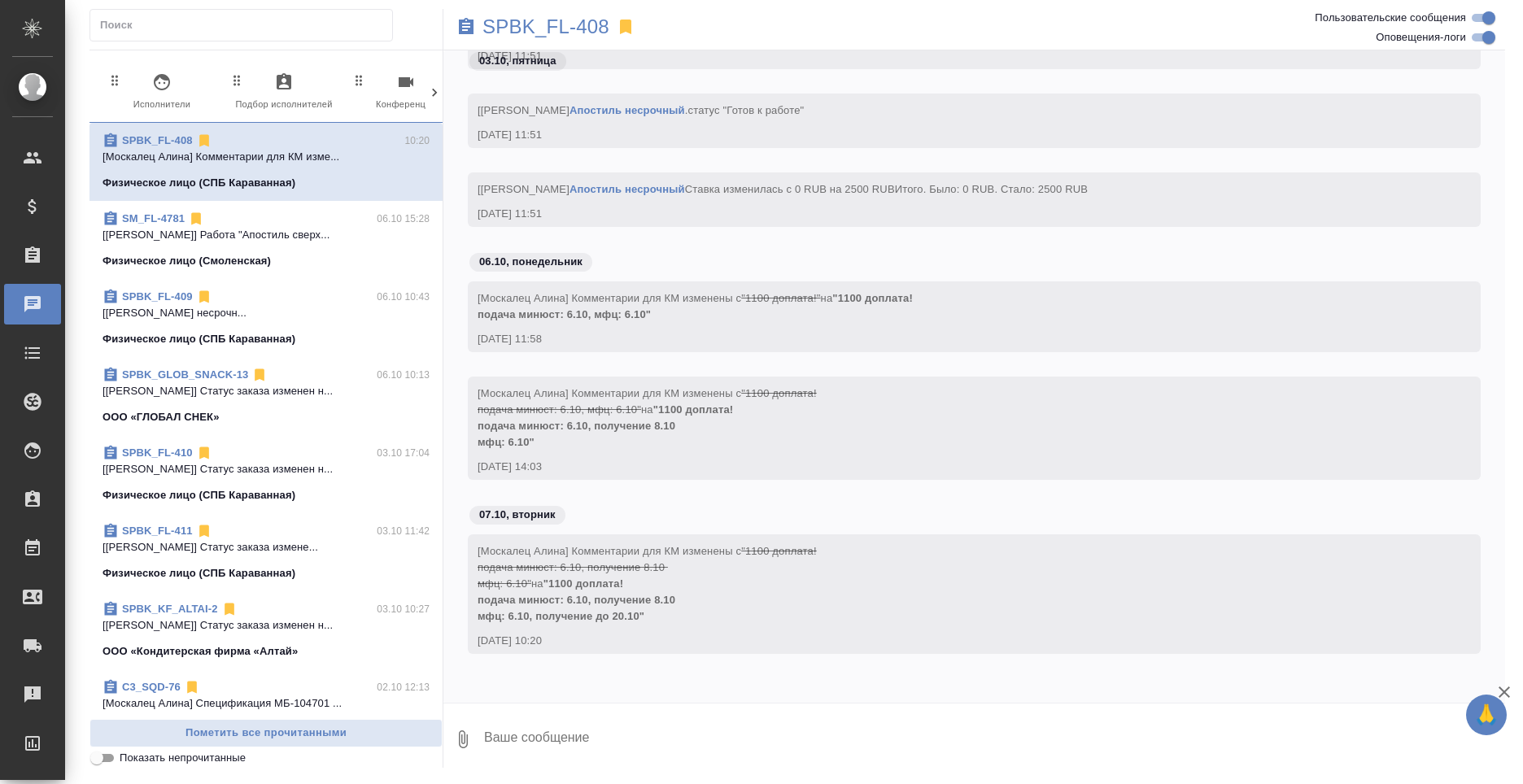
click at [440, 88] on icon at bounding box center [435, 93] width 16 height 16
click at [383, 84] on span "99+ Мессенджеры" at bounding box center [365, 92] width 109 height 40
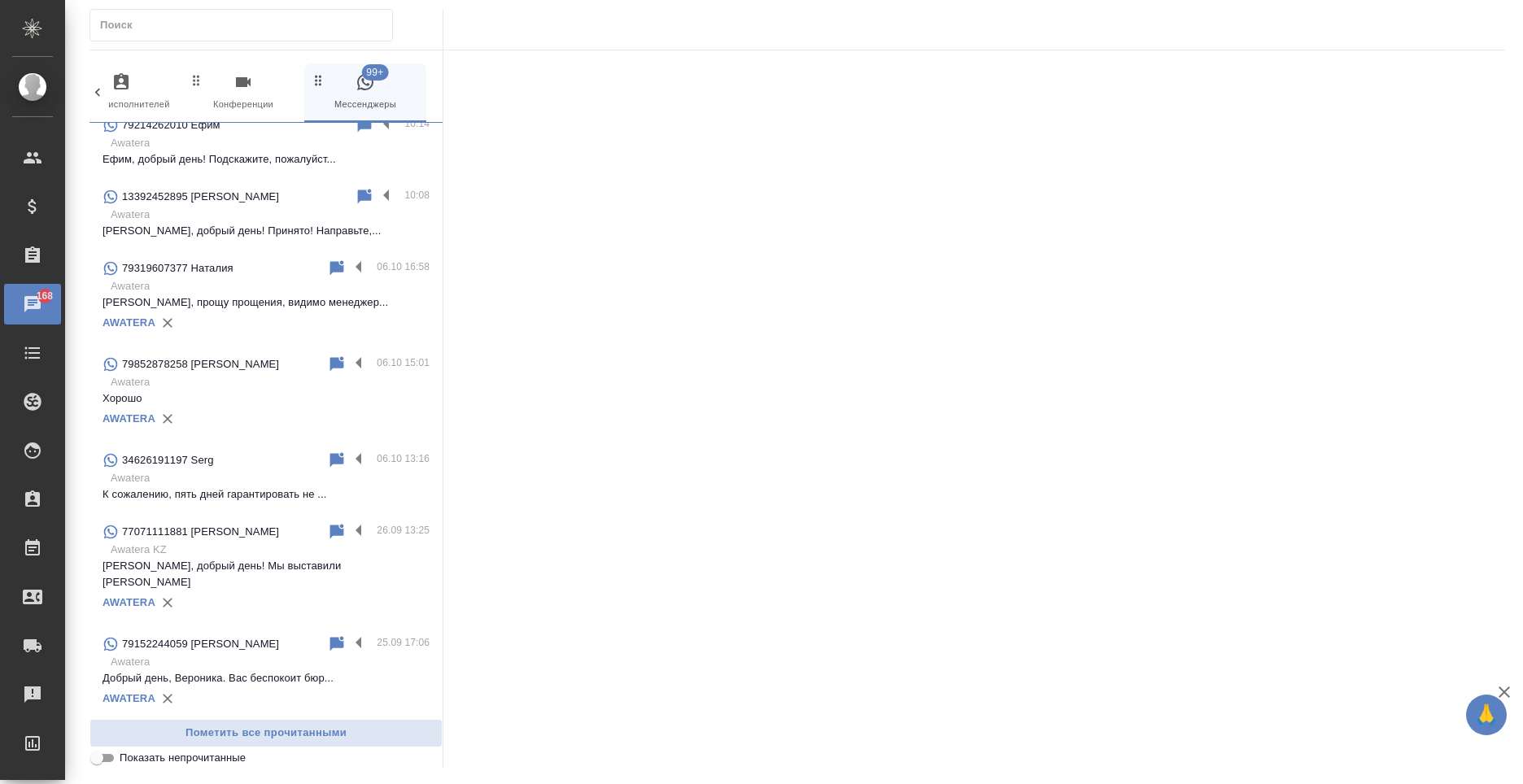
scroll to position [0, 0]
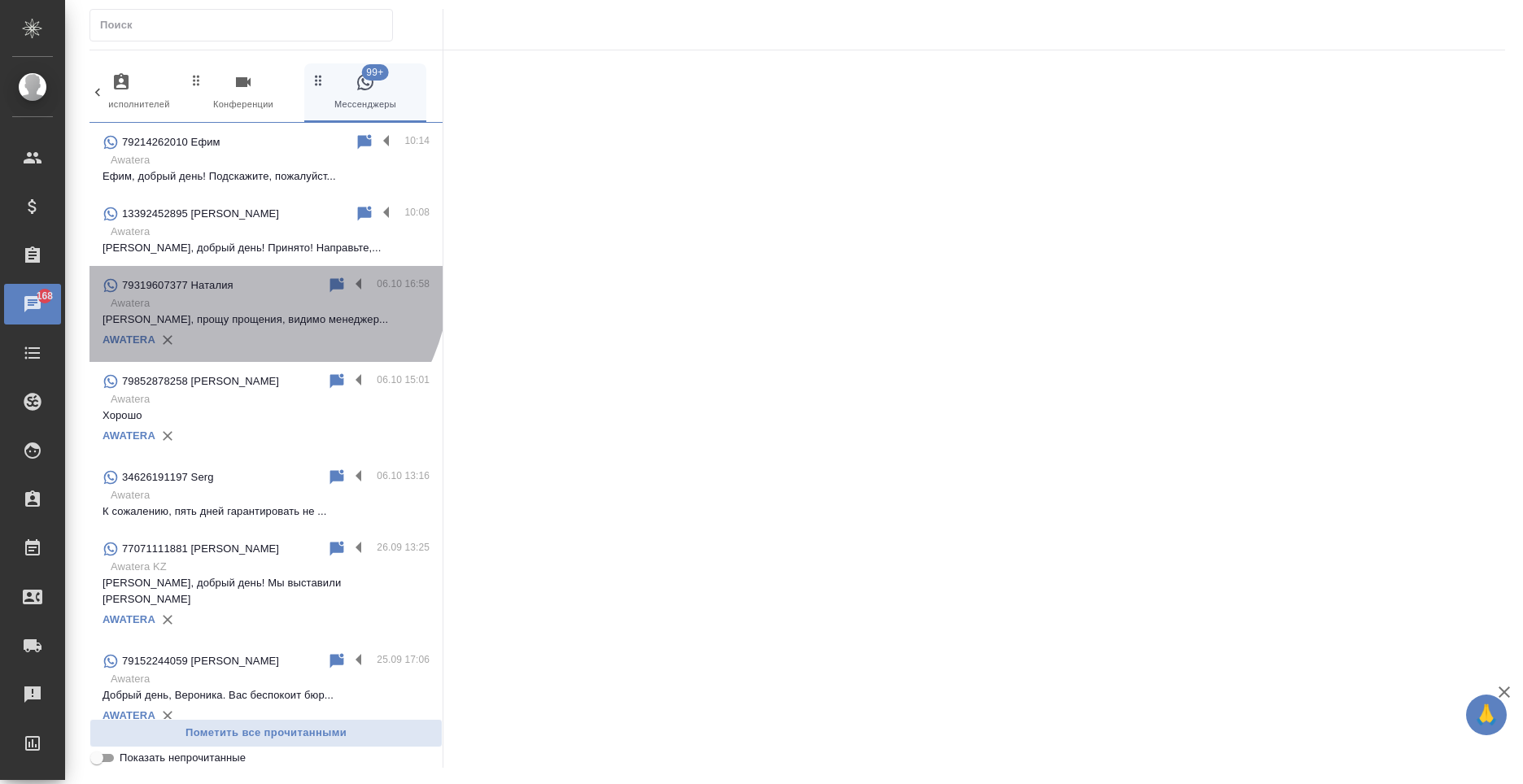
click at [240, 276] on div "79319607377 Наталия" at bounding box center [215, 286] width 225 height 20
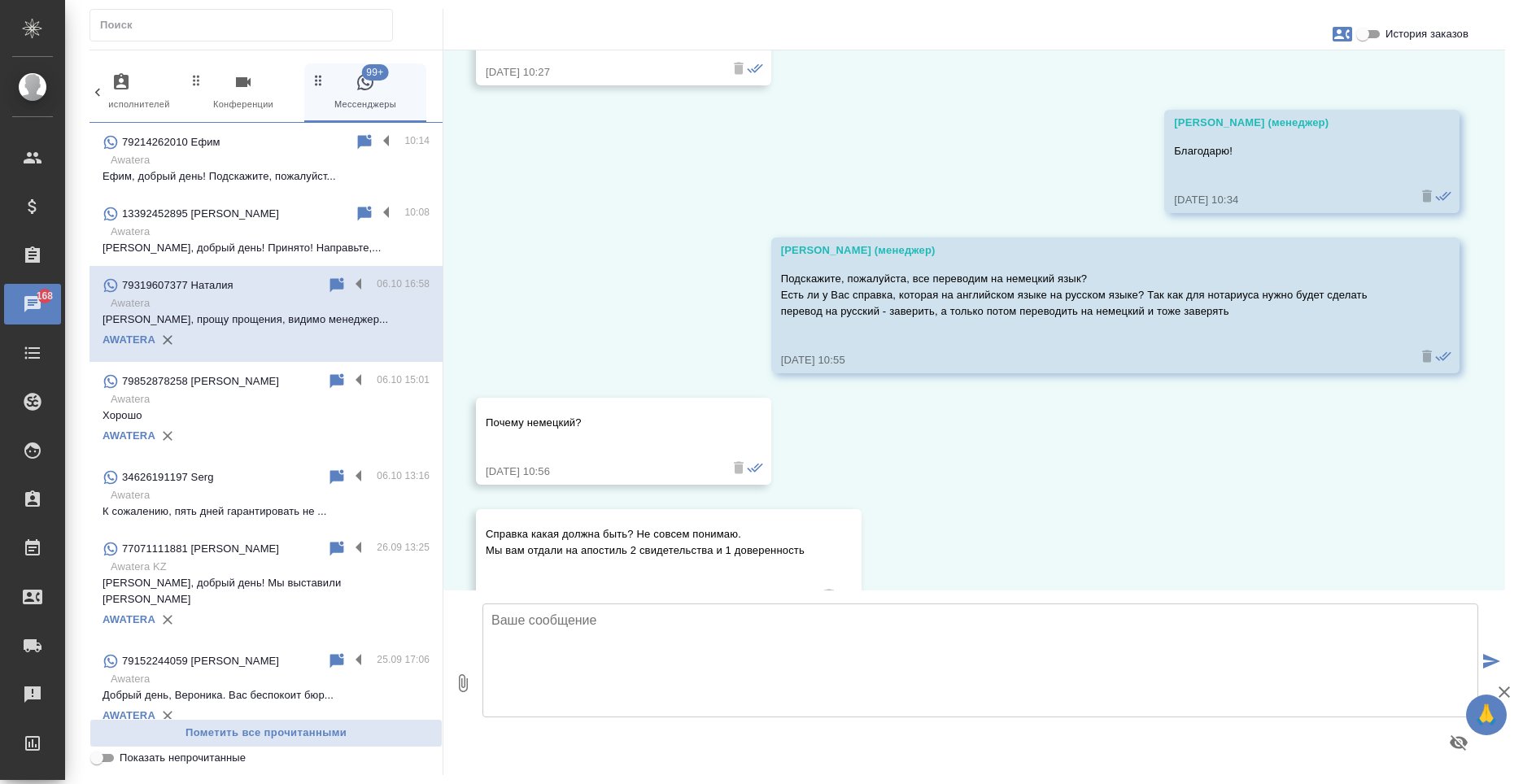
click at [255, 231] on p "Awatera" at bounding box center [271, 232] width 319 height 16
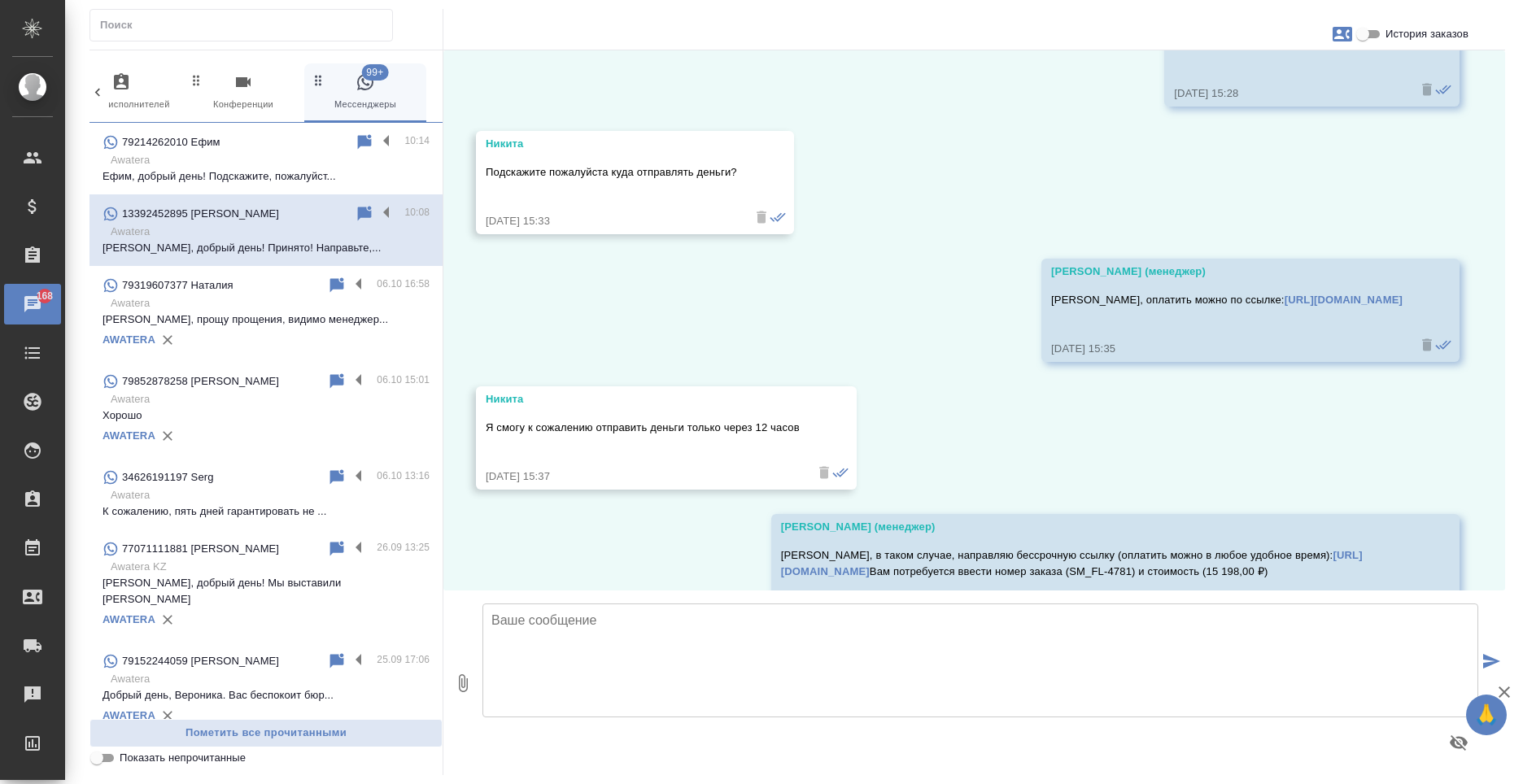
scroll to position [6813, 0]
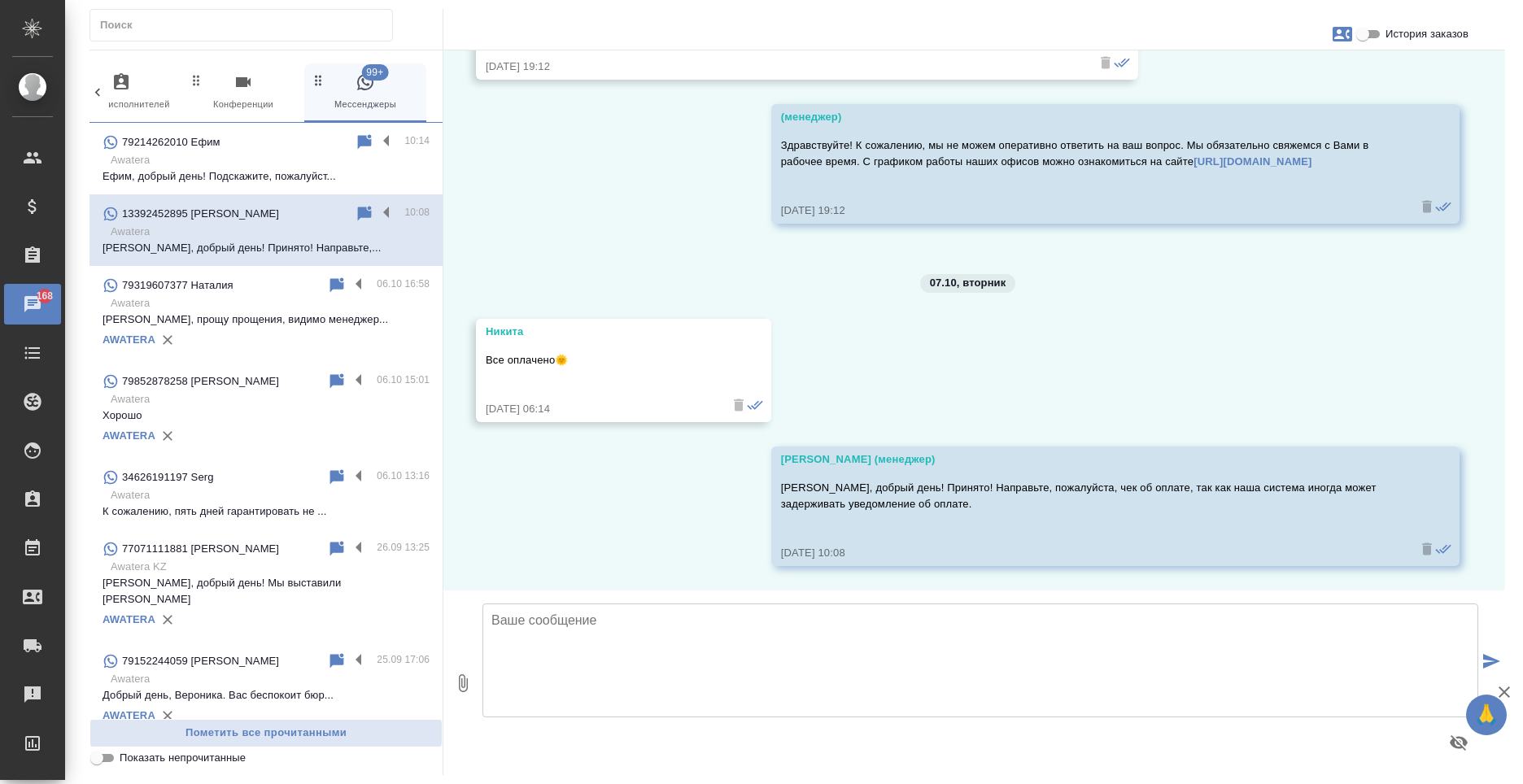
click at [1390, 31] on span "История заказов" at bounding box center [1427, 34] width 83 height 16
click at [1390, 31] on input "История заказов" at bounding box center [1362, 34] width 59 height 20
checkbox input "true"
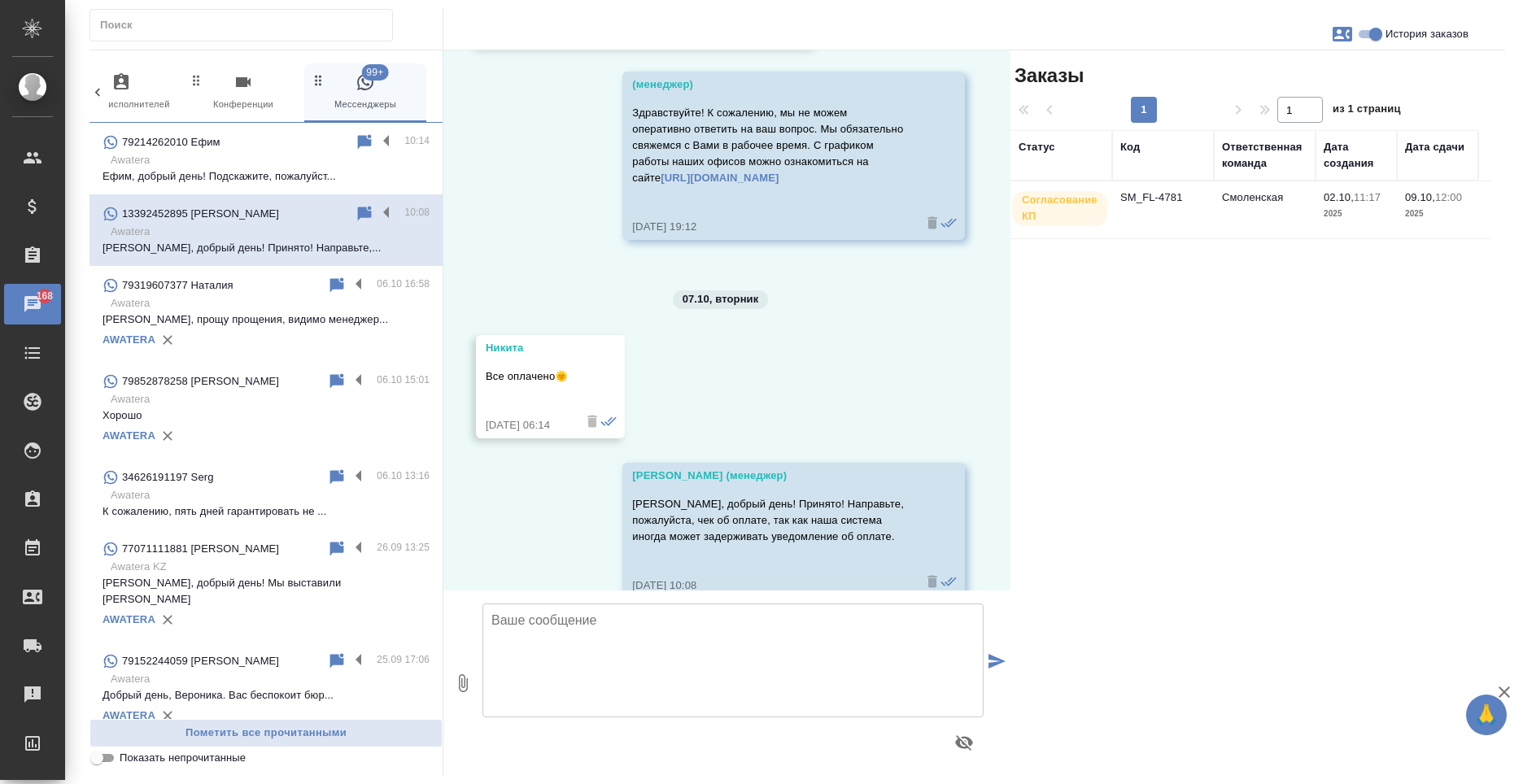
click at [1182, 196] on td "SM_FL-4781" at bounding box center [1163, 209] width 102 height 57
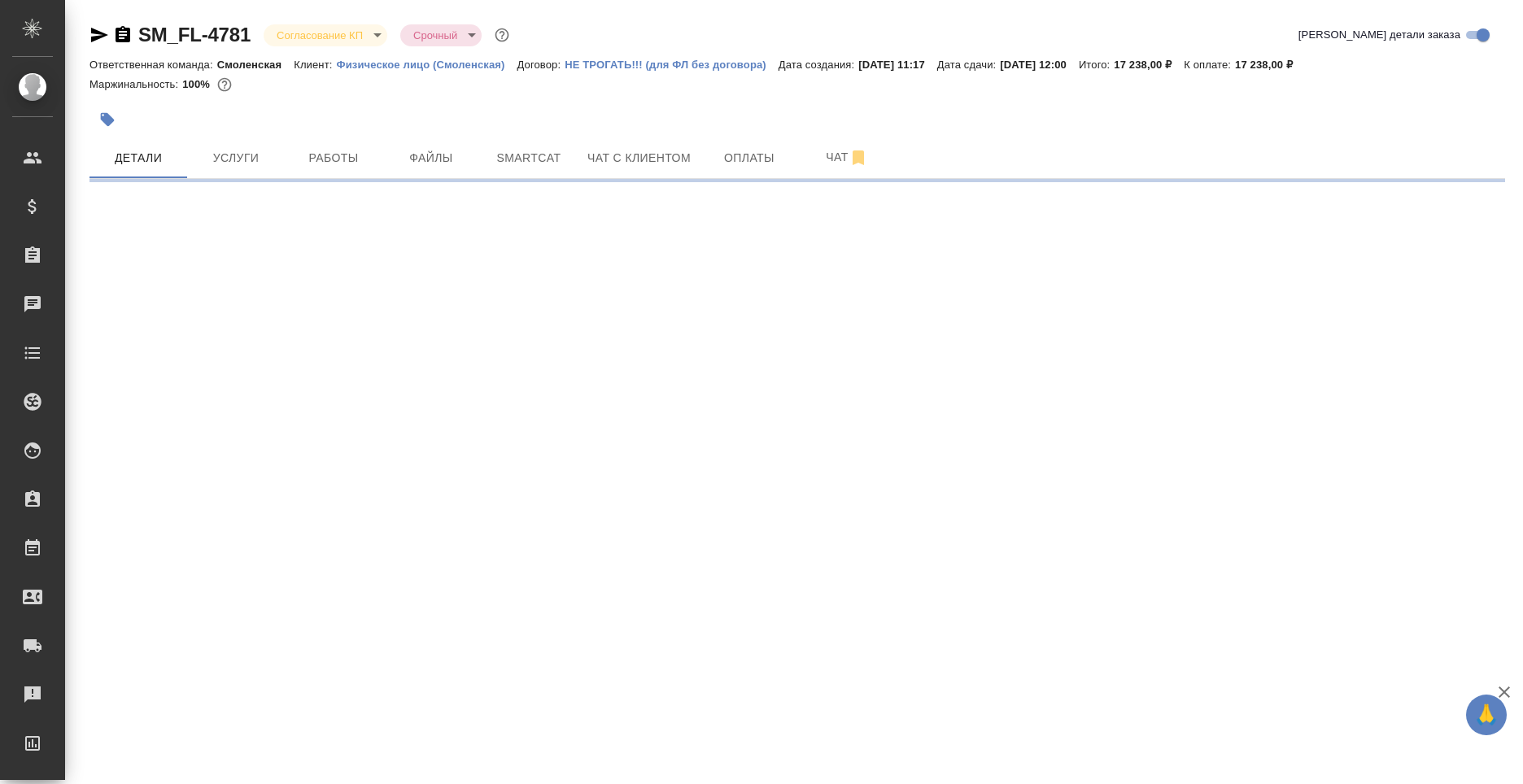
select select "RU"
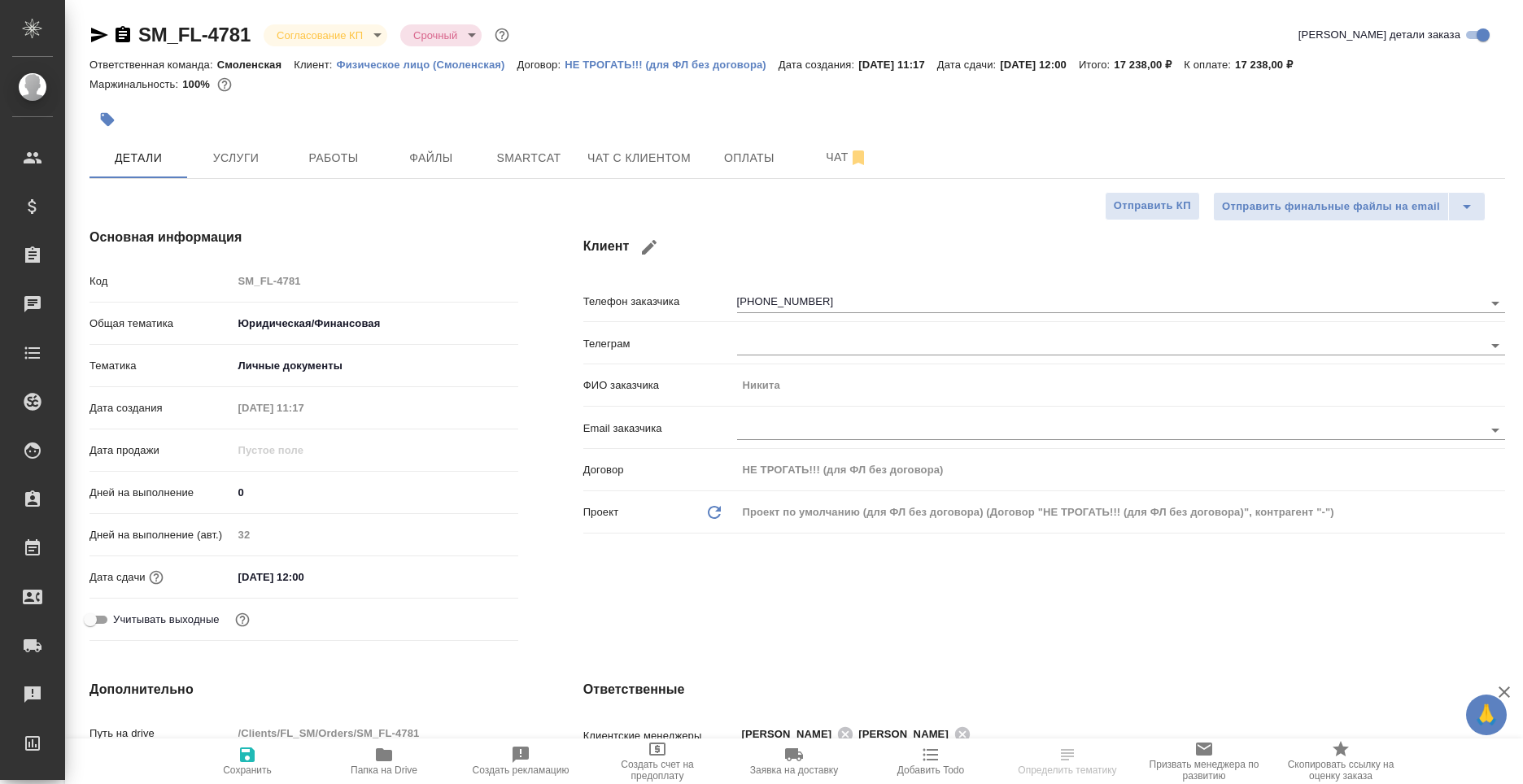
type textarea "x"
click at [218, 154] on span "Услуги" at bounding box center [235, 158] width 78 height 21
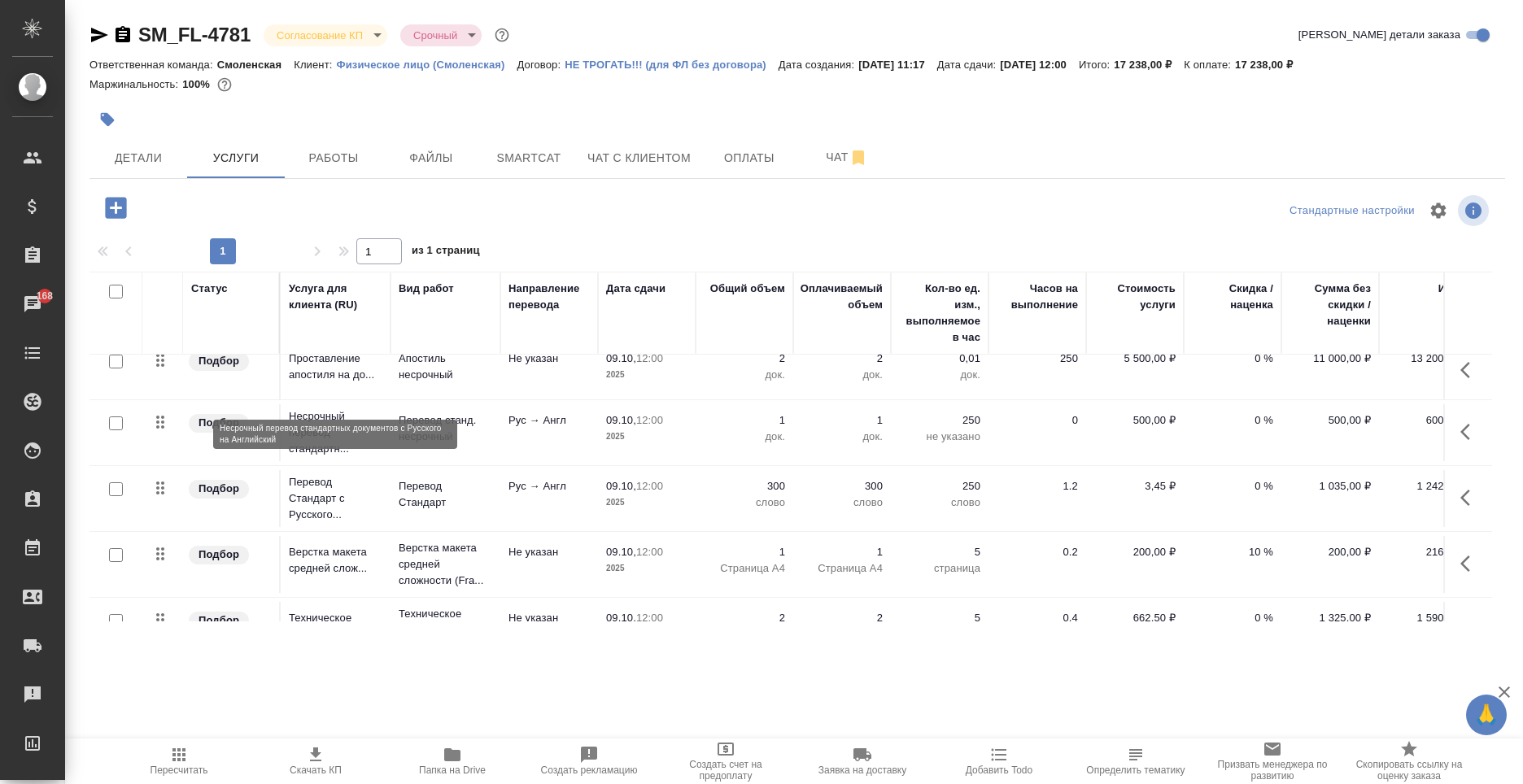
scroll to position [133, 0]
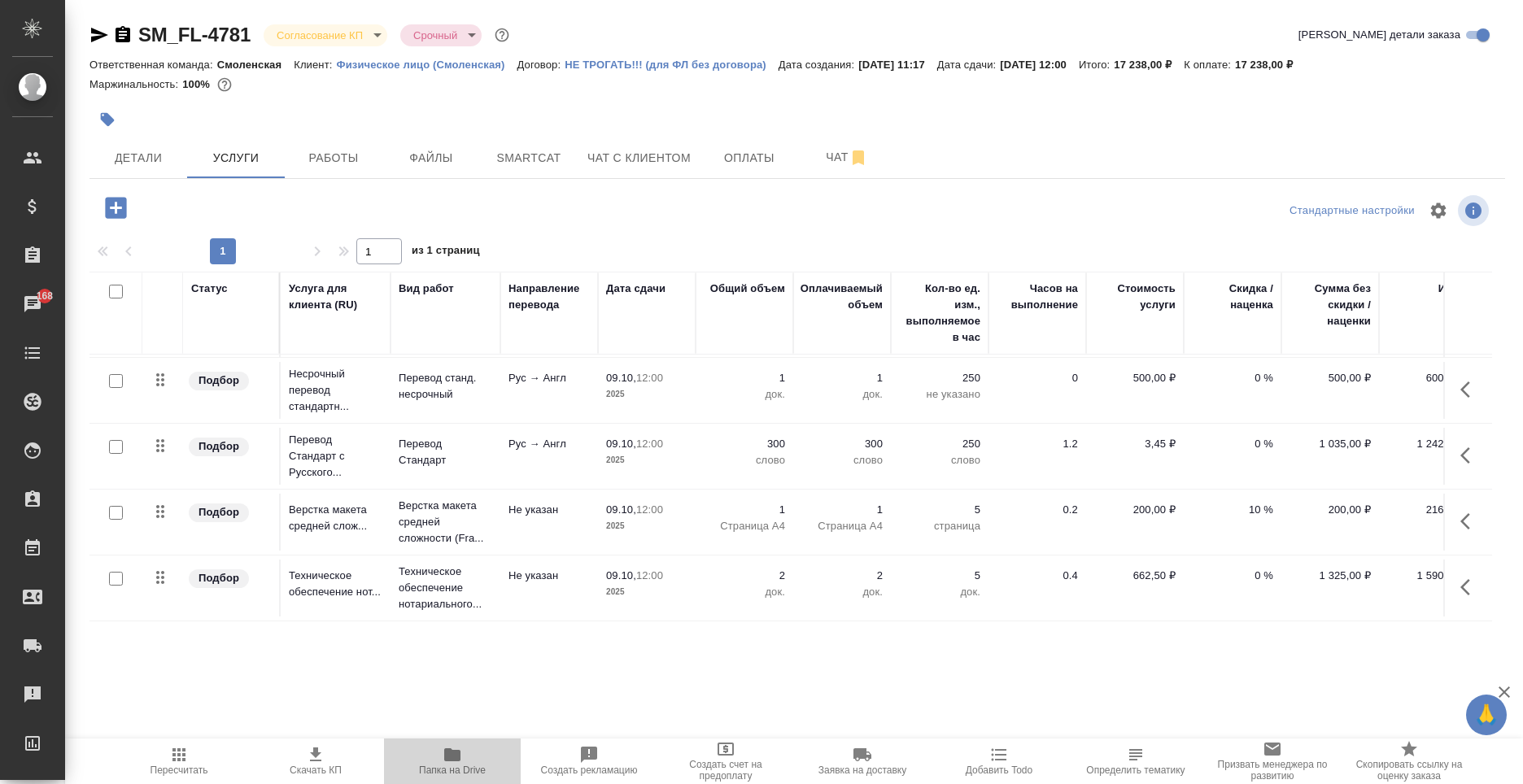
click at [422, 775] on span "Папка на Drive" at bounding box center [453, 770] width 67 height 12
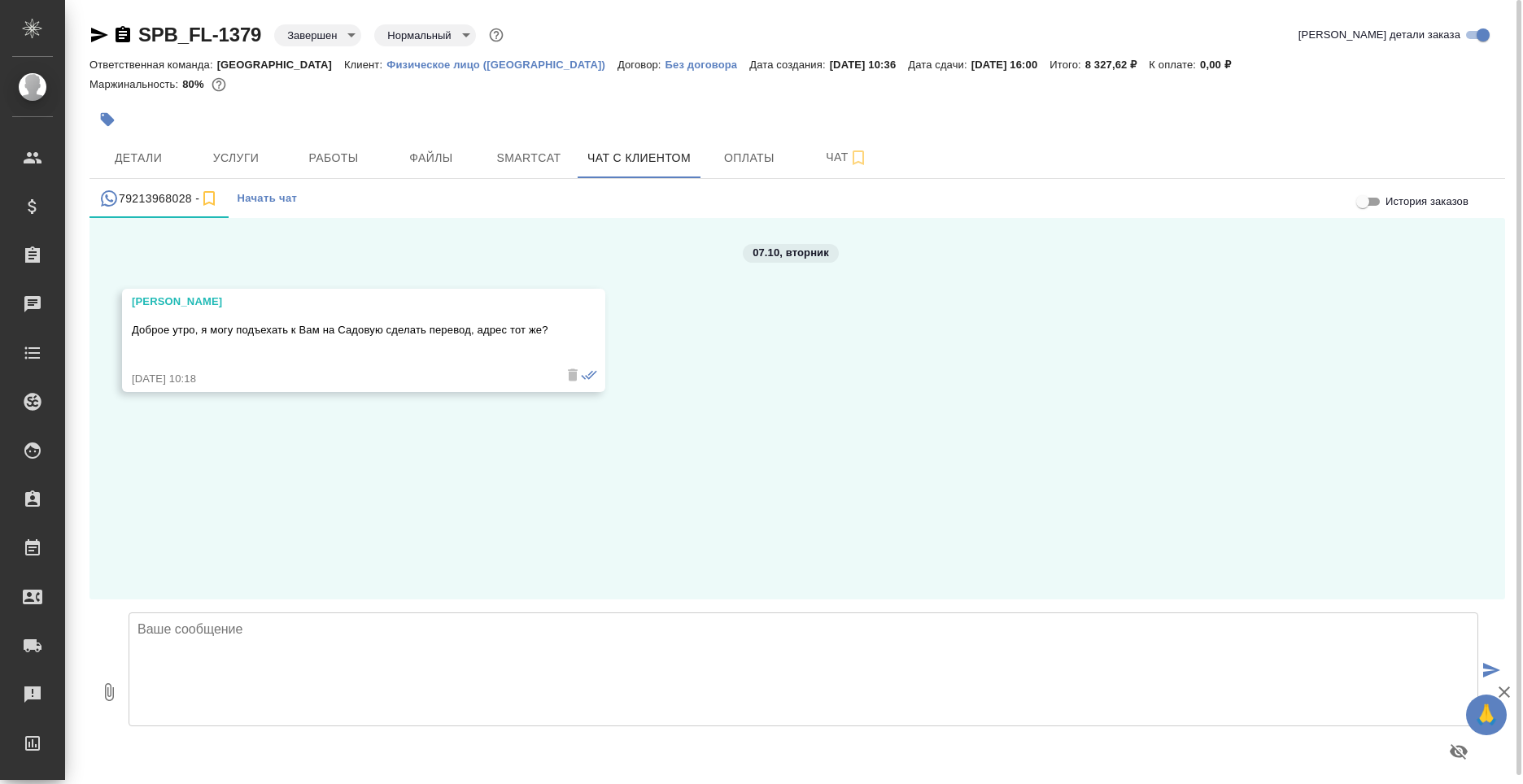
click at [453, 643] on textarea at bounding box center [803, 670] width 1350 height 114
type textarea "Д"
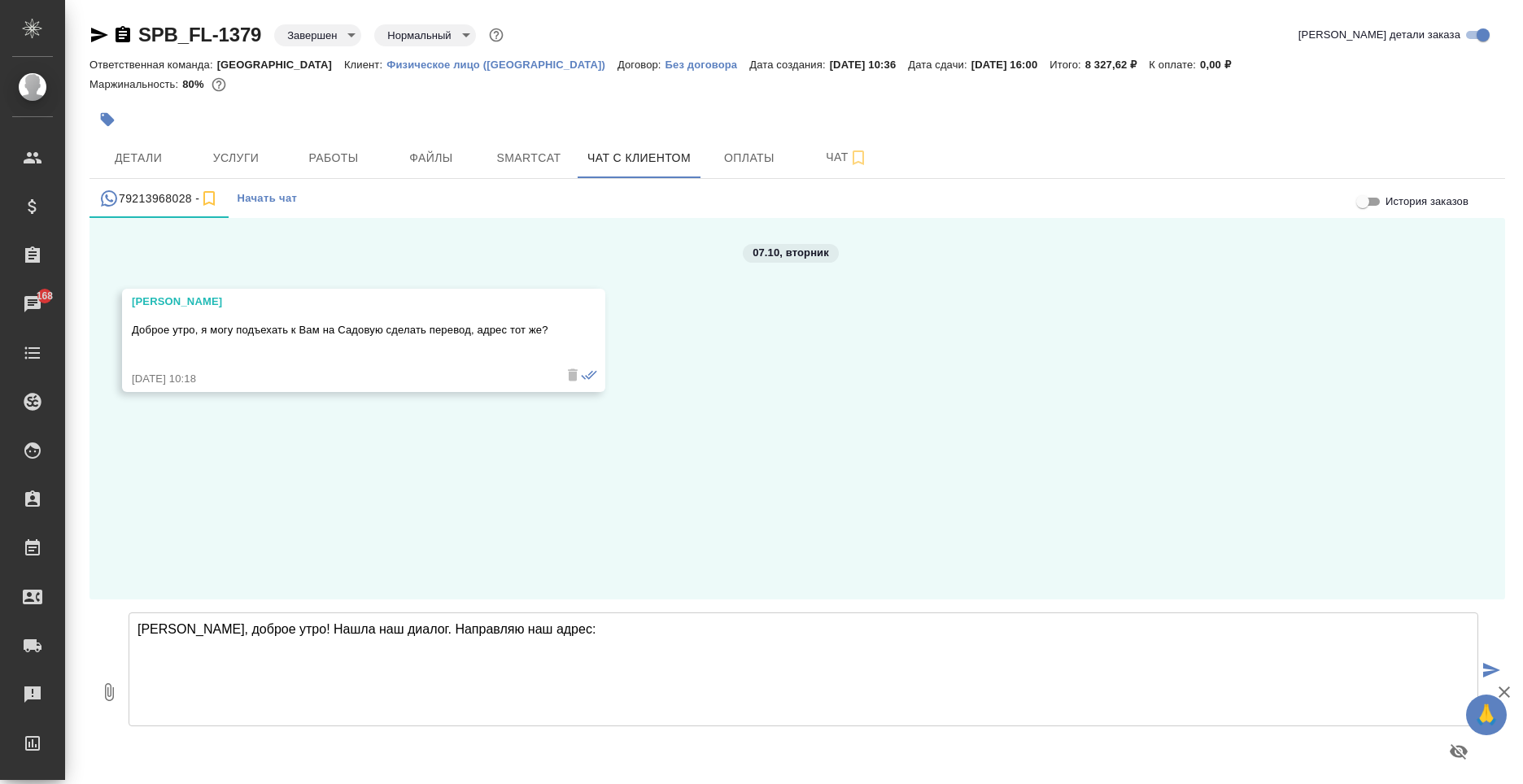
paste textarea "араванная улица, 11/64, вход во двор через арку"
click at [530, 634] on textarea "Ирина, доброе утро! Нашла наш диалог. Направляю наш адрес: араванная улица, 11/…" at bounding box center [803, 670] width 1350 height 114
type textarea "Ирина, доброе утро! Нашла наш диалог. Направляю наш адрес: Караванная улица, 11…"
click at [1483, 663] on icon "submit" at bounding box center [1491, 670] width 17 height 14
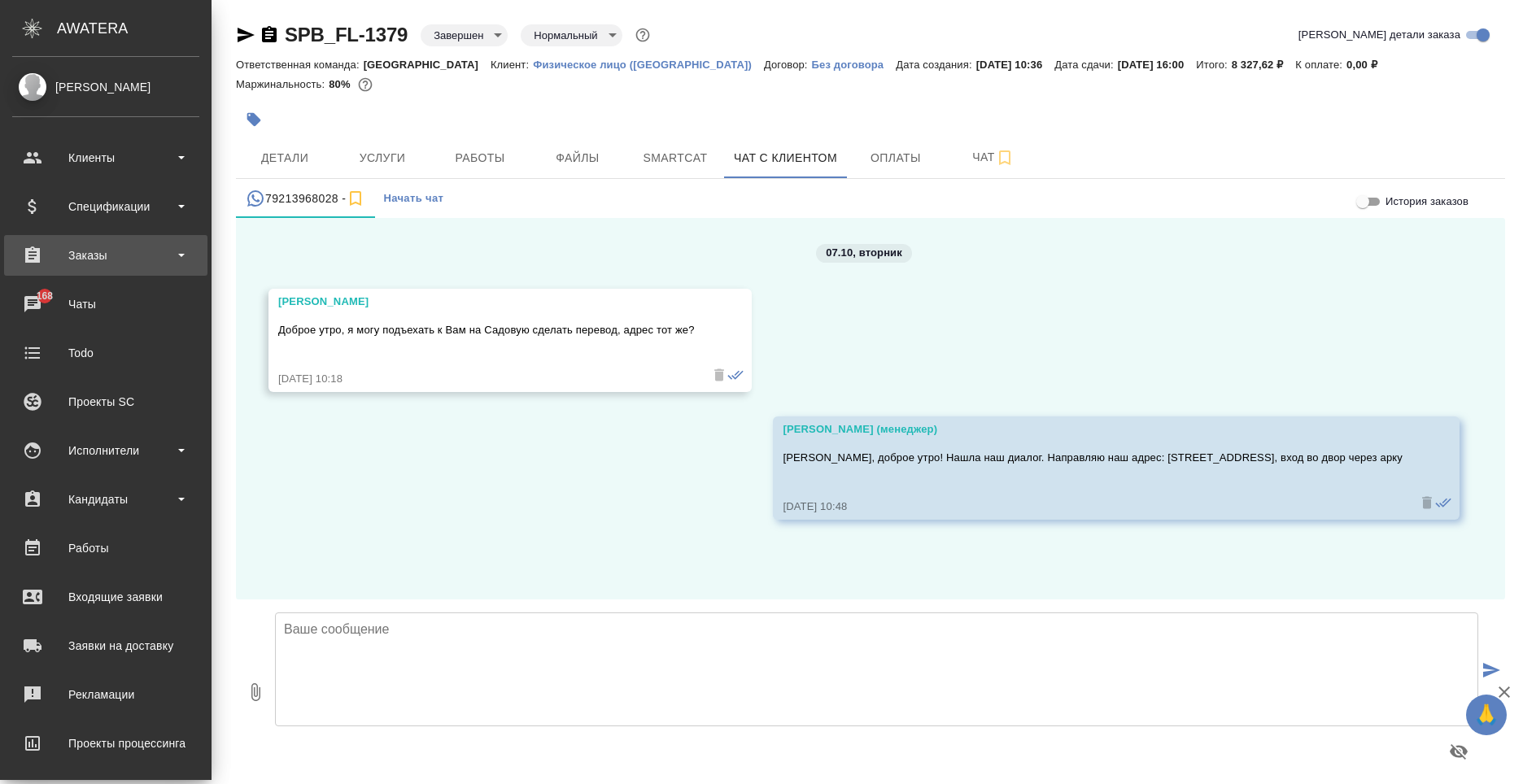
click at [73, 248] on div "Заказы" at bounding box center [106, 255] width 188 height 24
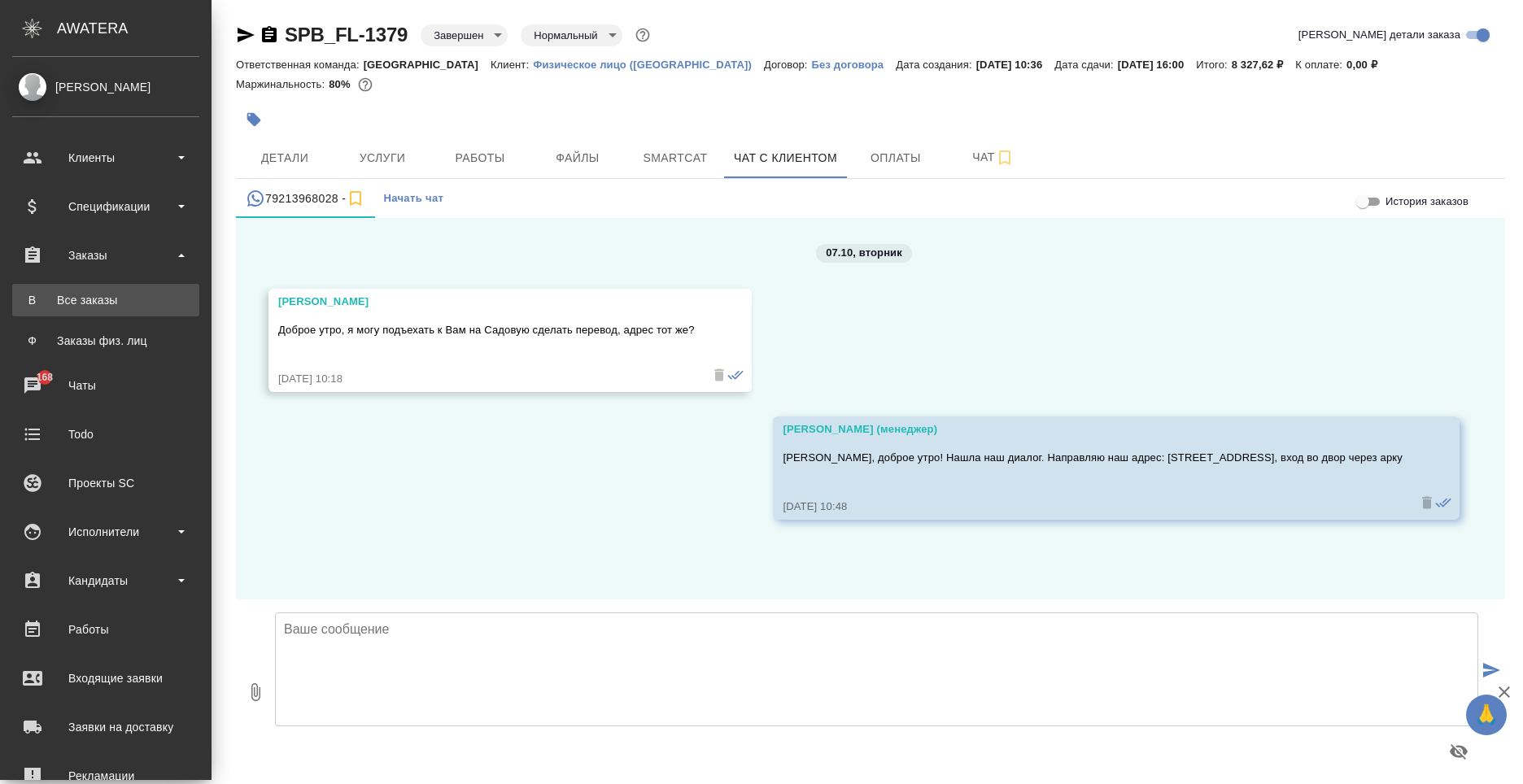
click at [88, 292] on div "Все заказы" at bounding box center [106, 300] width 171 height 16
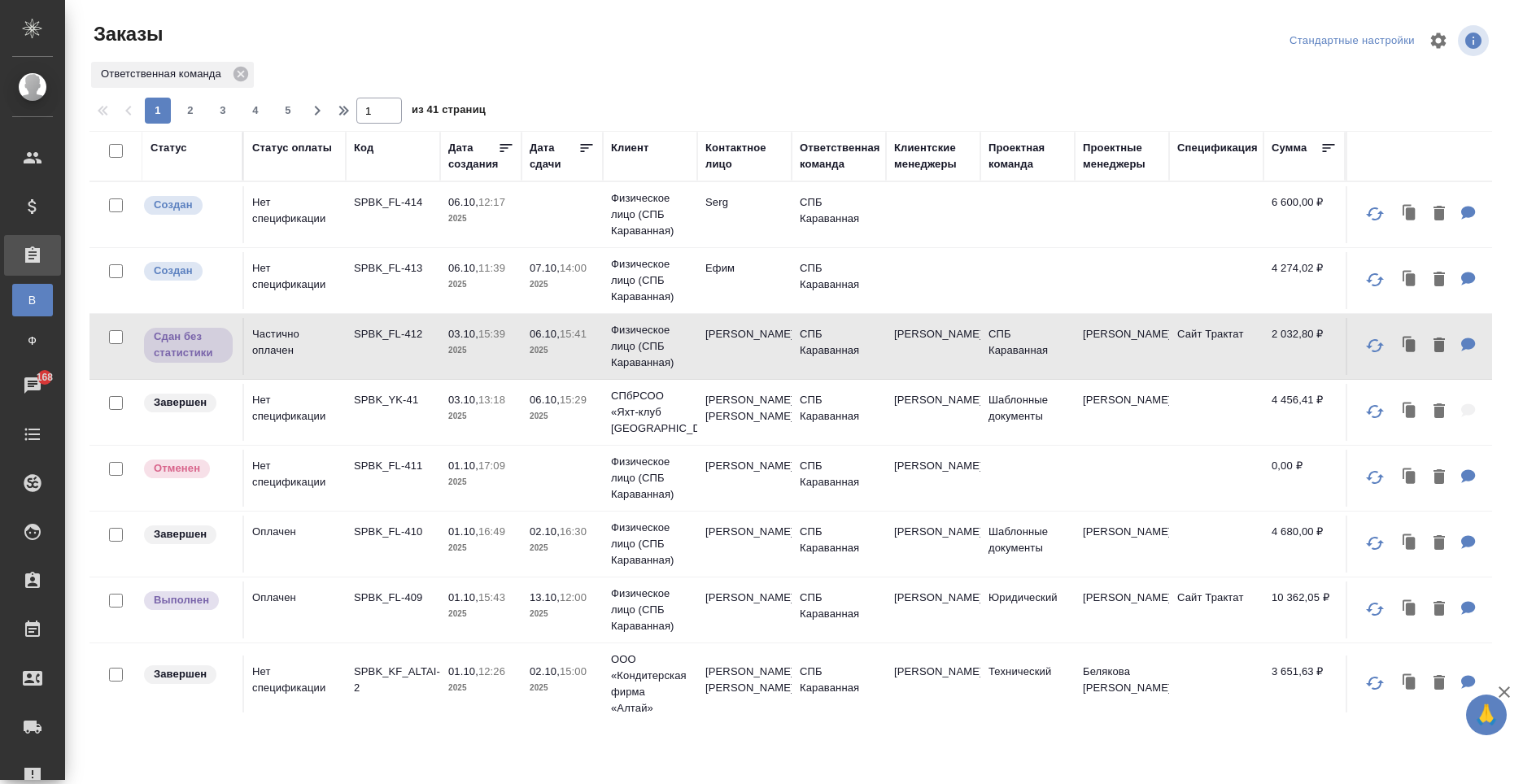
click at [876, 414] on td "СПБ Караванная" at bounding box center [839, 412] width 95 height 57
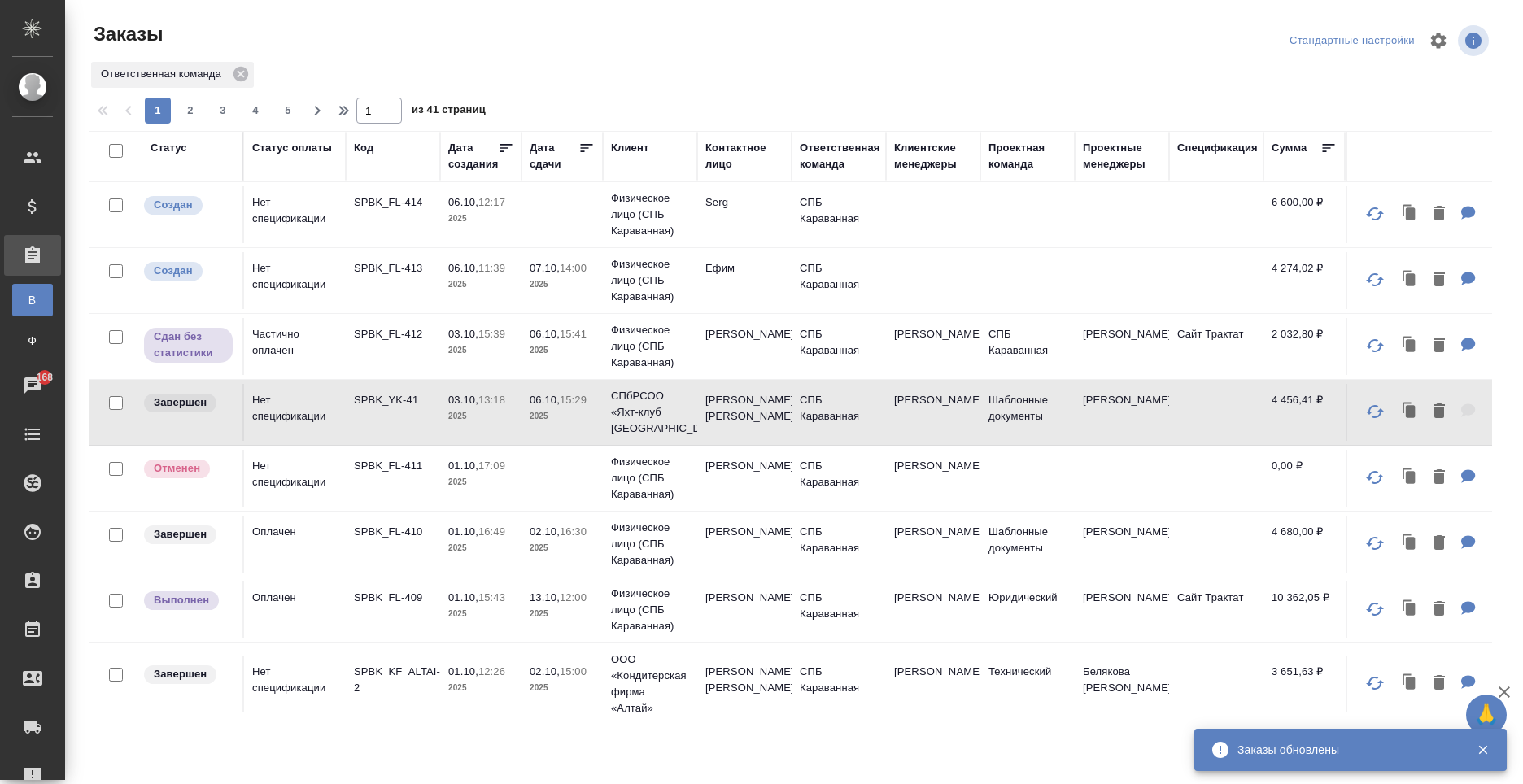
scroll to position [162, 0]
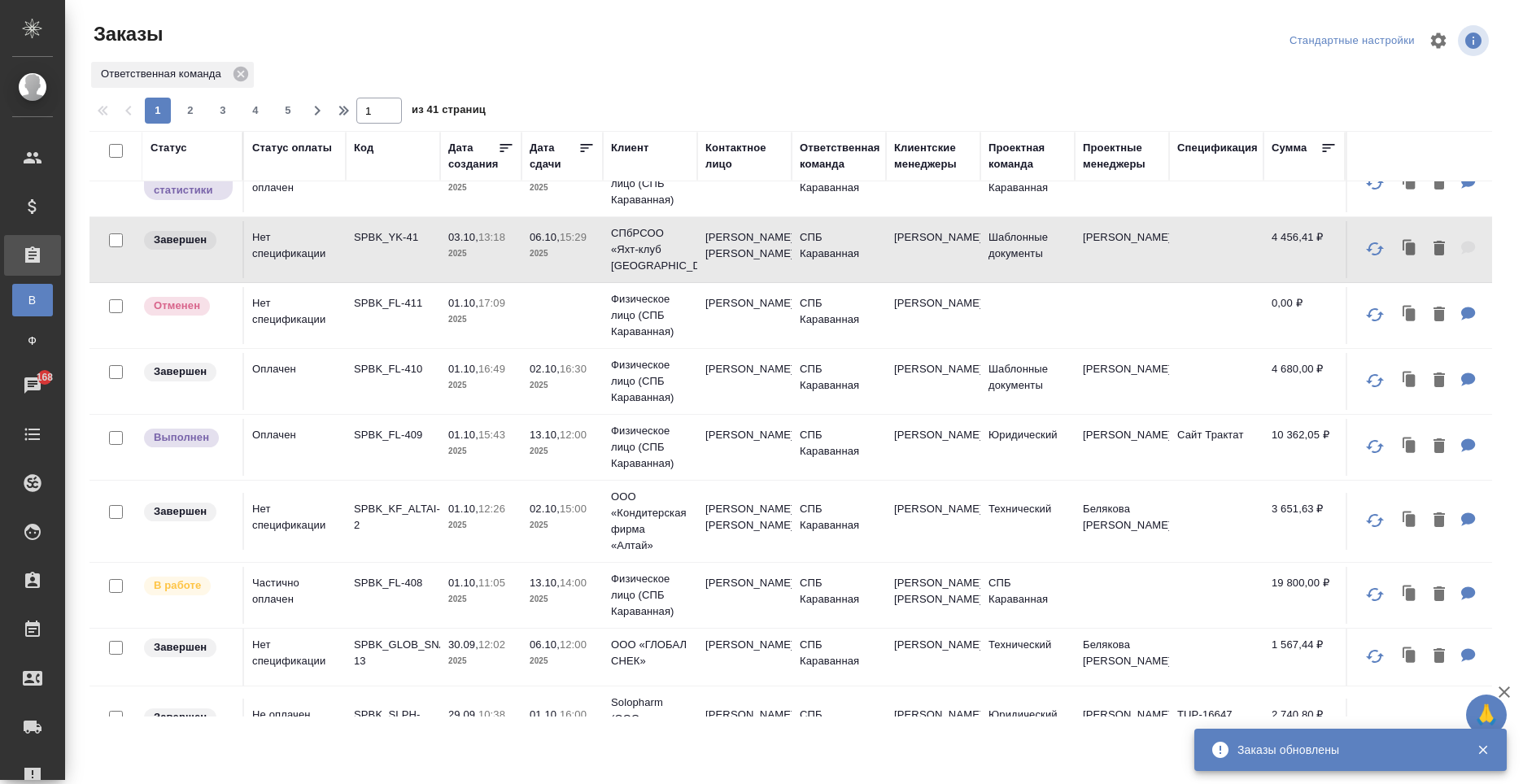
click at [862, 399] on td "СПБ Караванная" at bounding box center [839, 381] width 95 height 57
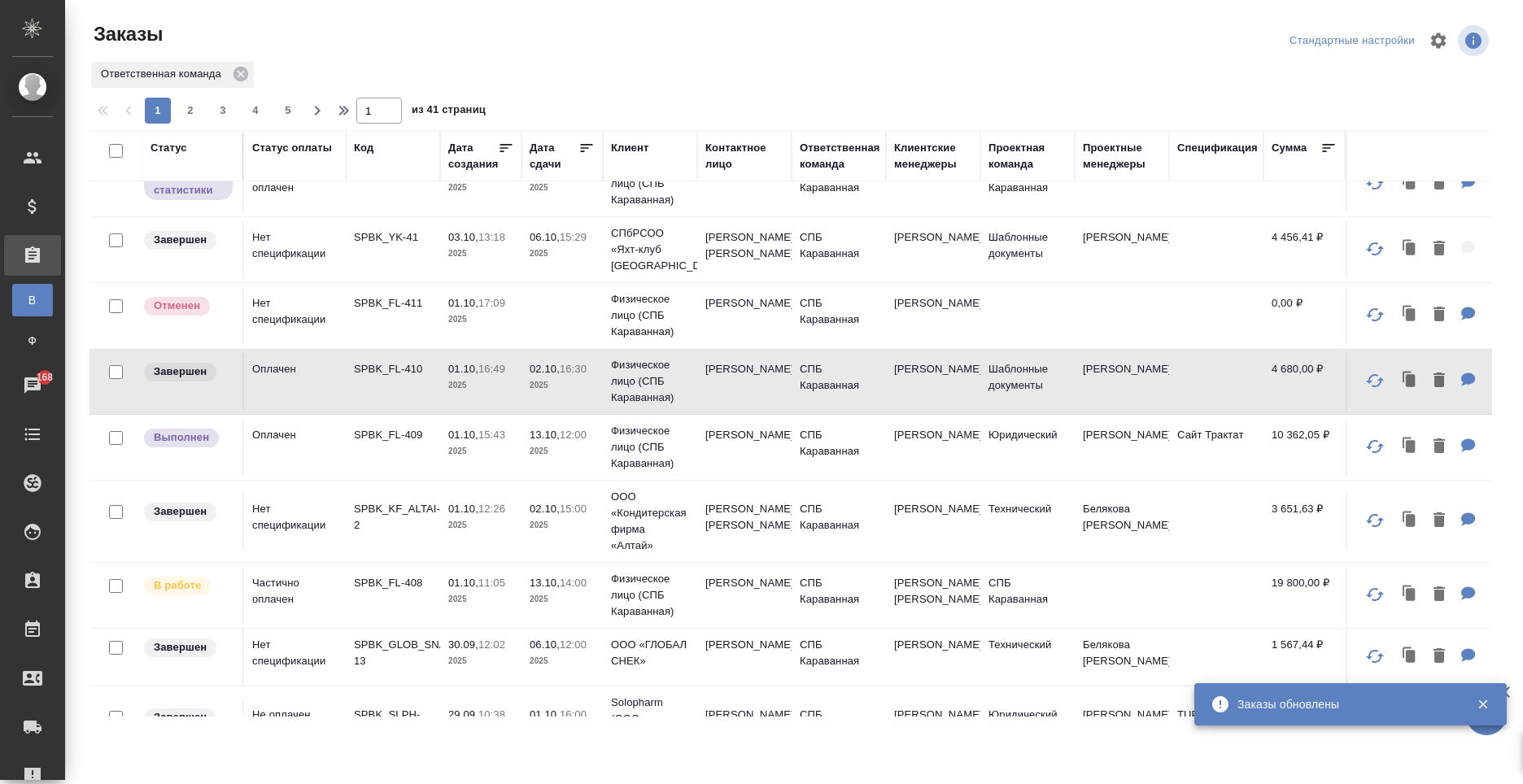
scroll to position [244, 0]
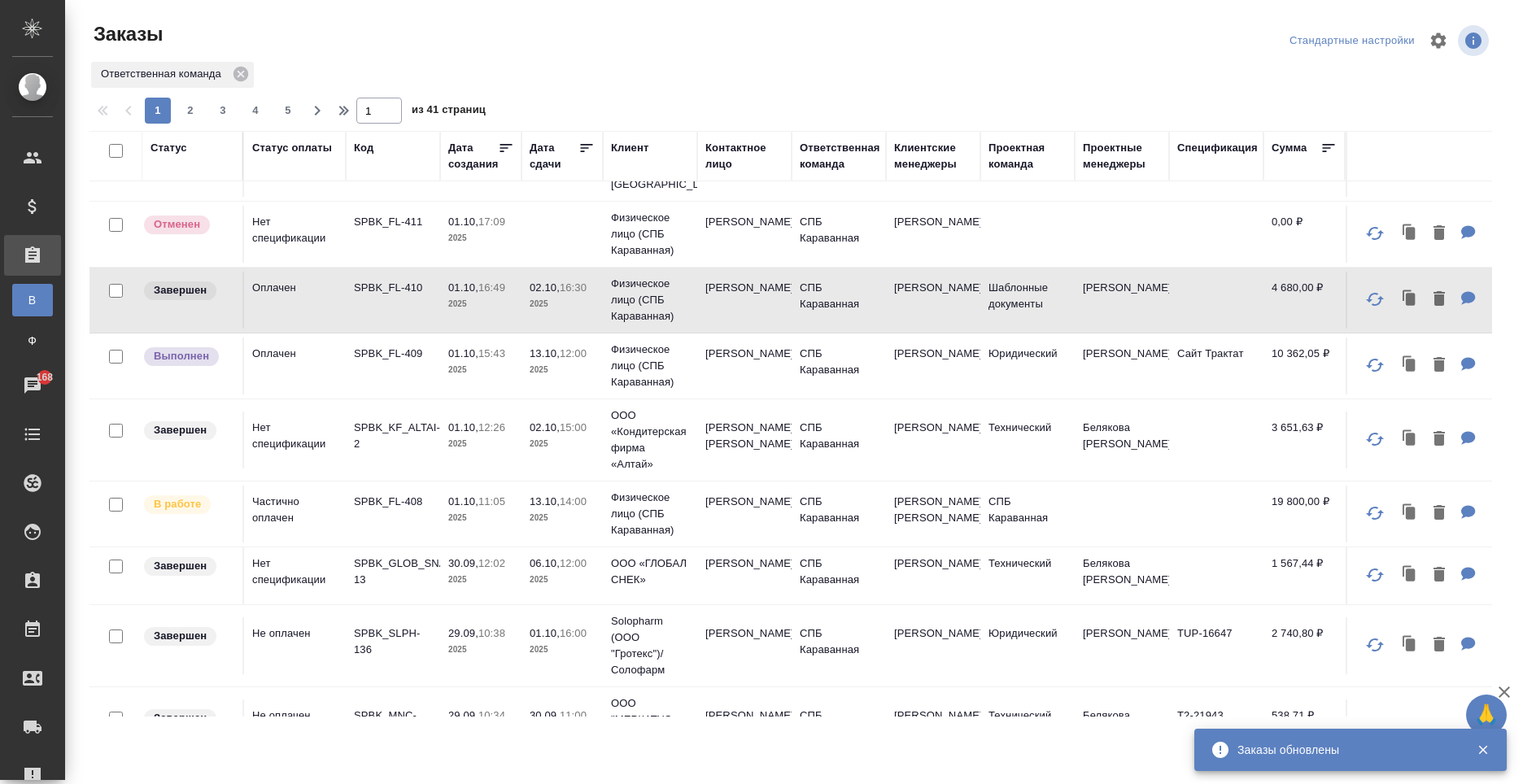
click at [750, 370] on td "[PERSON_NAME]" at bounding box center [744, 366] width 95 height 57
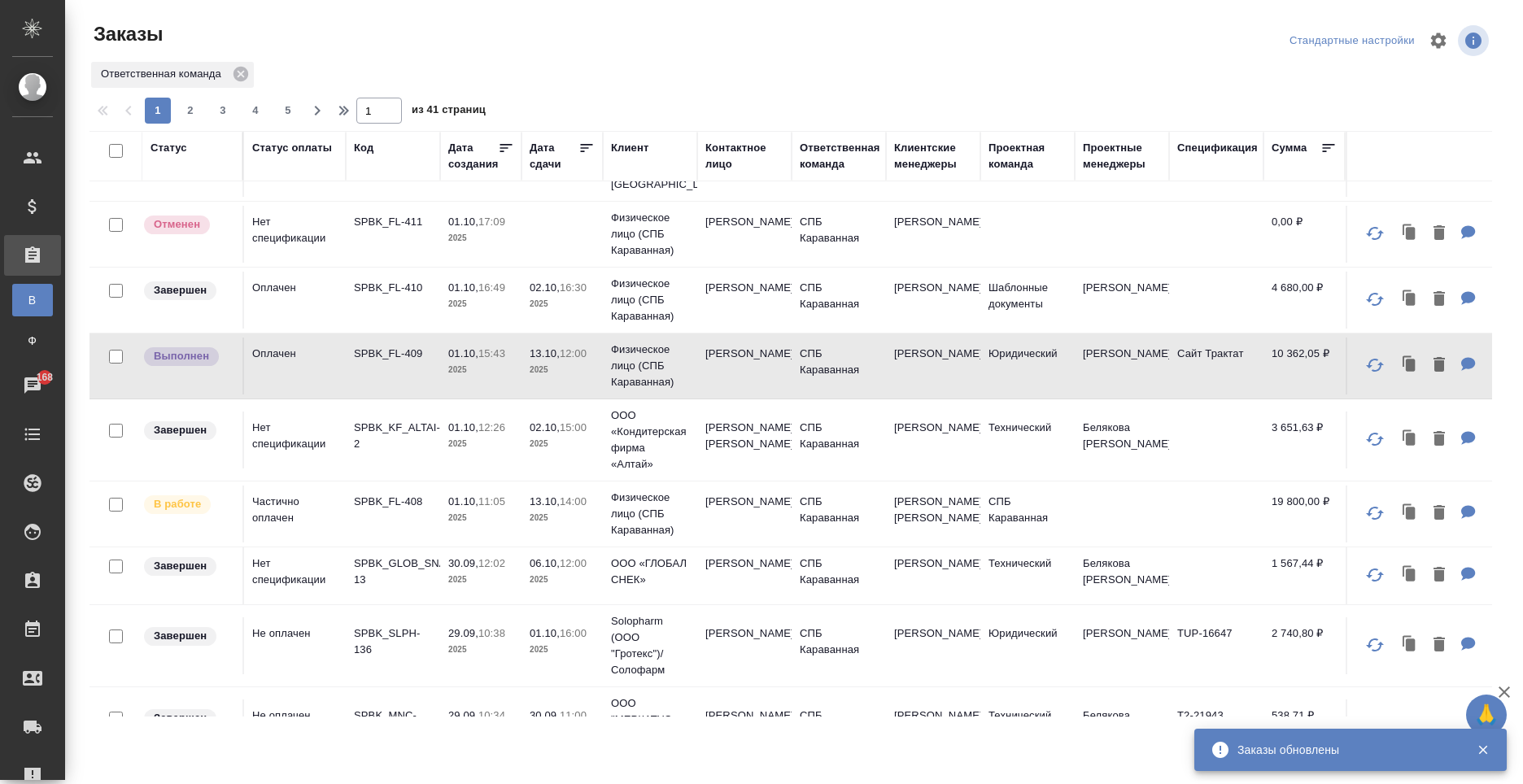
scroll to position [325, 0]
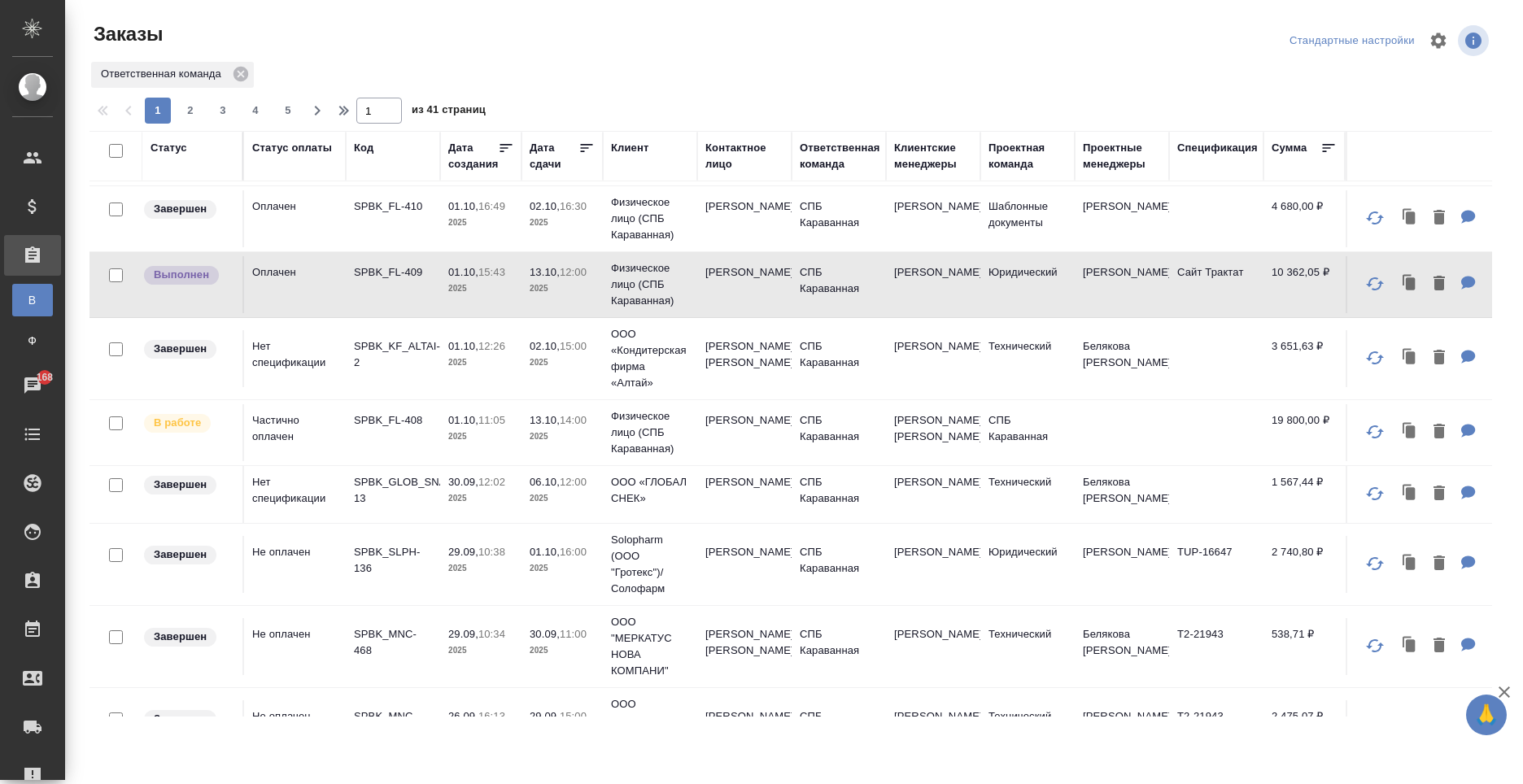
click at [782, 371] on td "[PERSON_NAME] [PERSON_NAME]" at bounding box center [744, 358] width 95 height 57
click at [782, 371] on td "Белокрылова Людмила" at bounding box center [744, 358] width 95 height 57
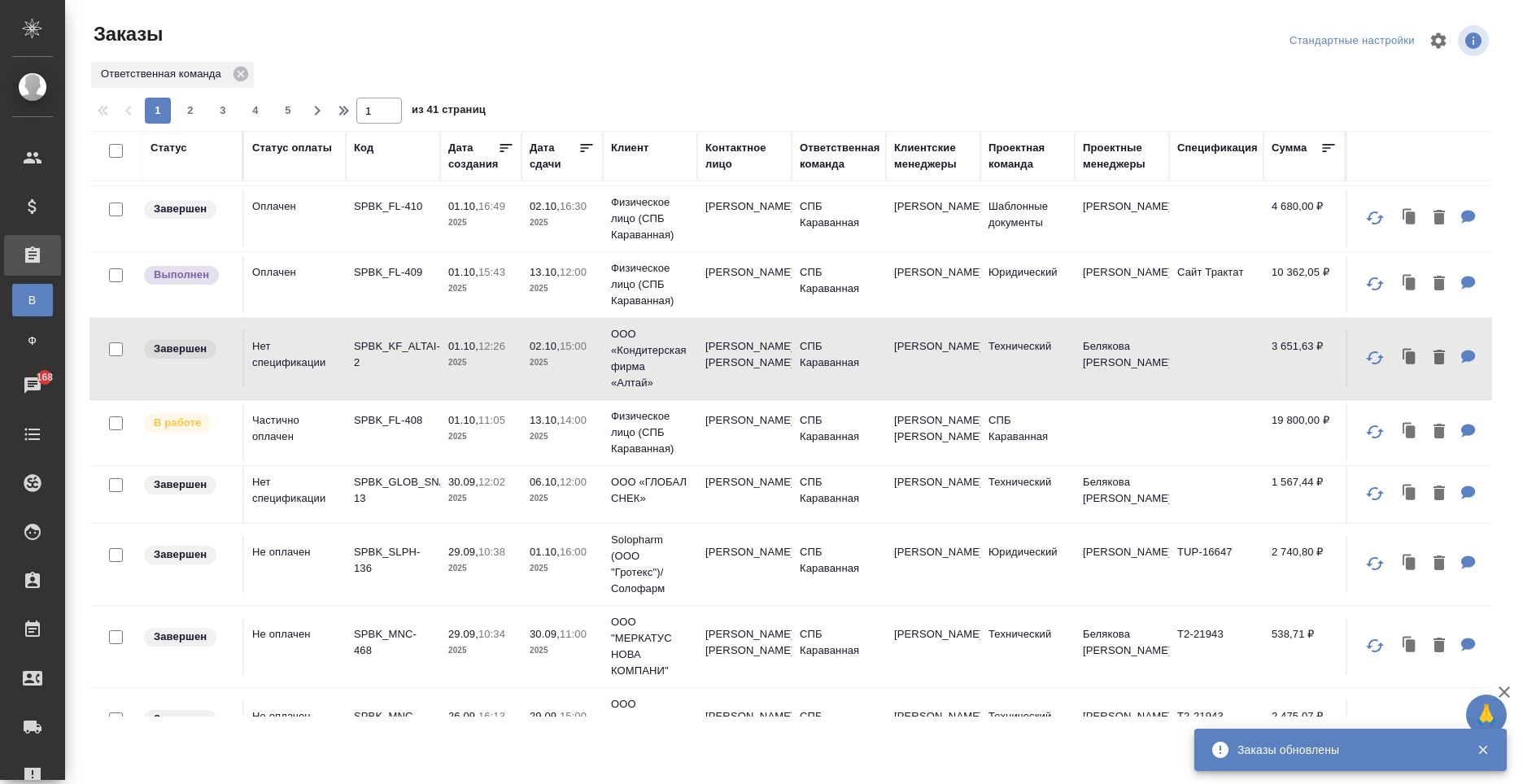
scroll to position [488, 0]
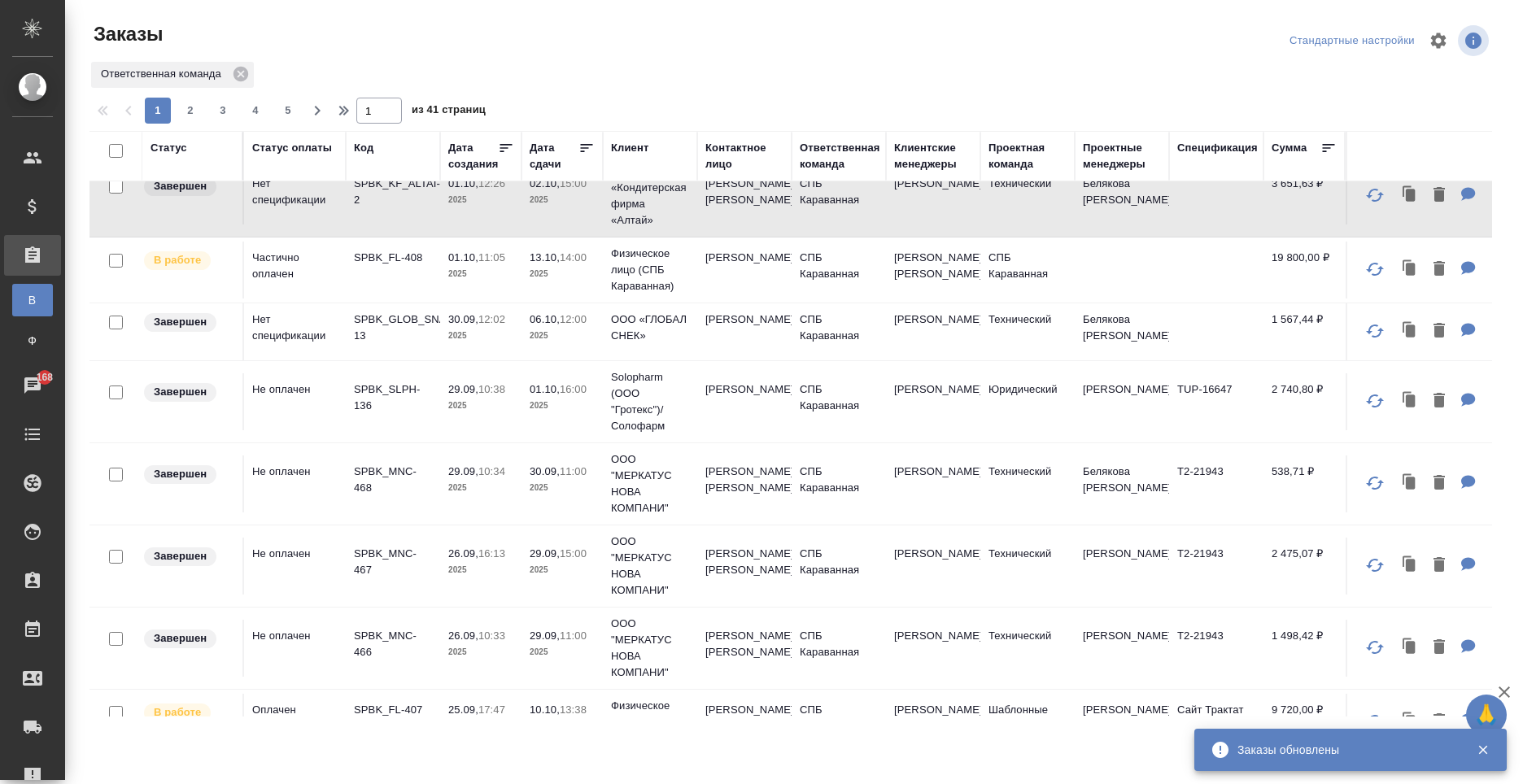
click at [736, 280] on td "Наталья" at bounding box center [744, 269] width 95 height 57
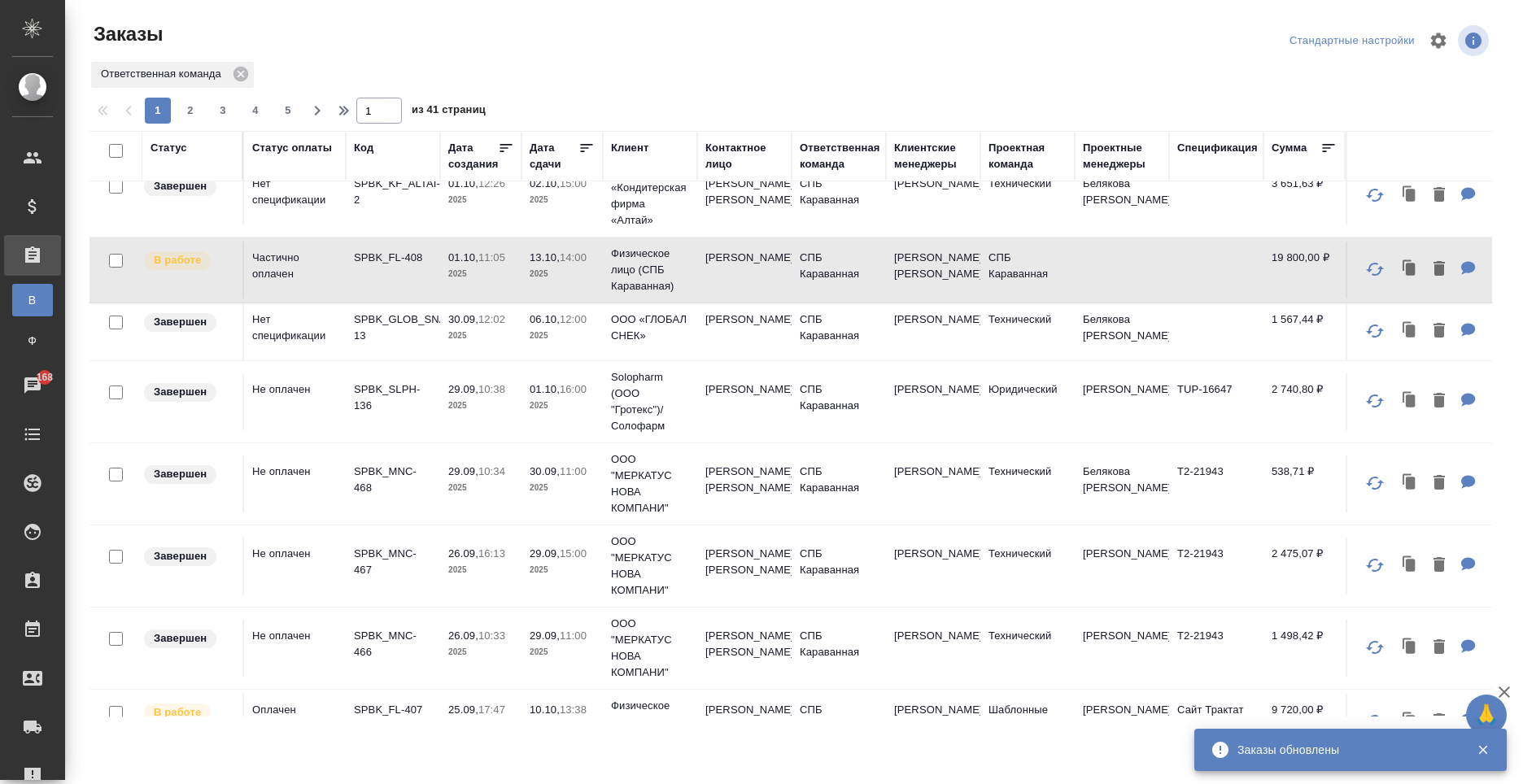
click at [1003, 351] on td "Технический" at bounding box center [1027, 332] width 95 height 57
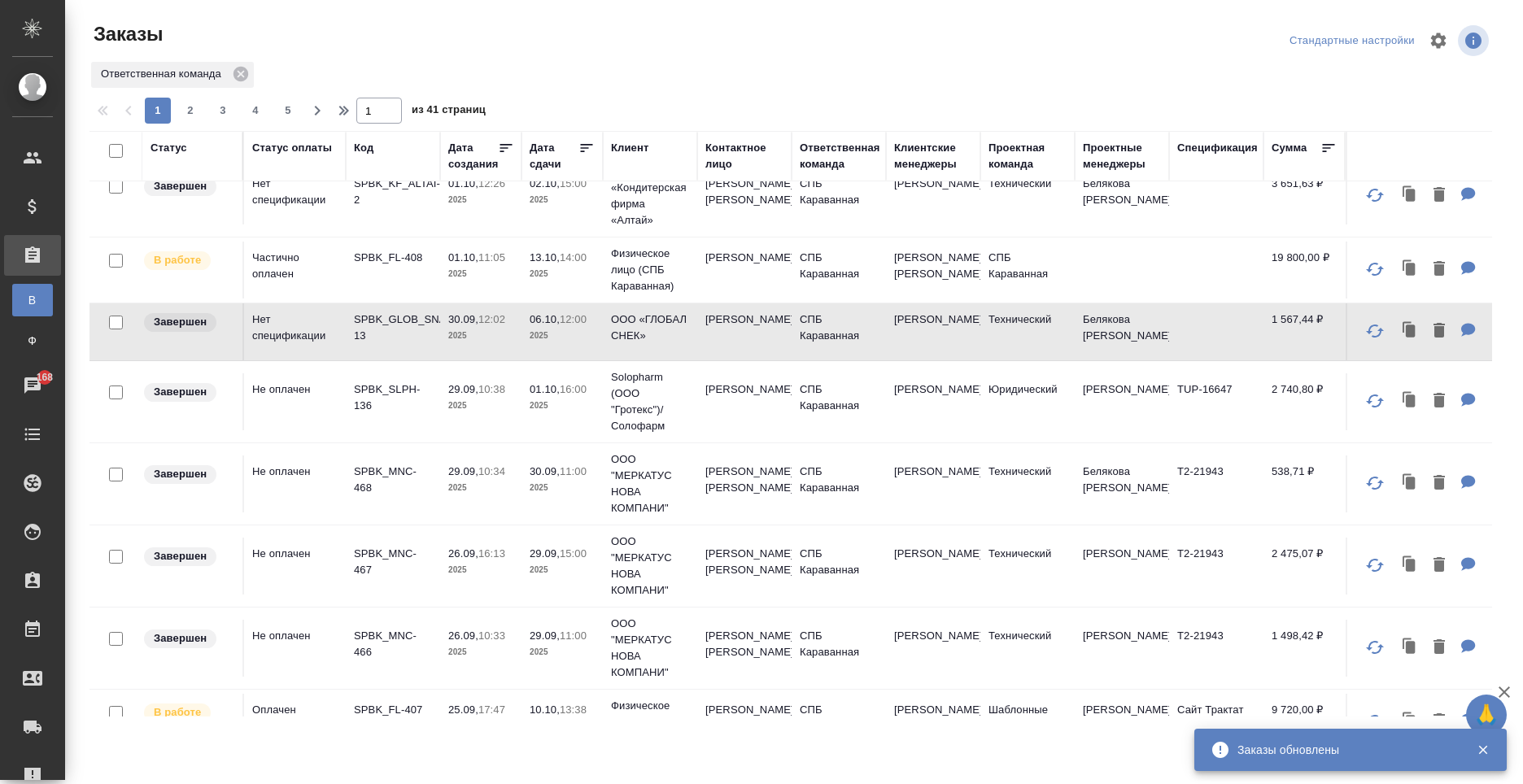
click at [856, 319] on tbody "Создан Нет спецификации SPBK_FL-414 06.10, 12:17 2025 Физическое лицо (СПБ Кара…" at bounding box center [986, 583] width 1793 height 1777
click at [861, 298] on td "СПБ Караванная" at bounding box center [839, 269] width 95 height 57
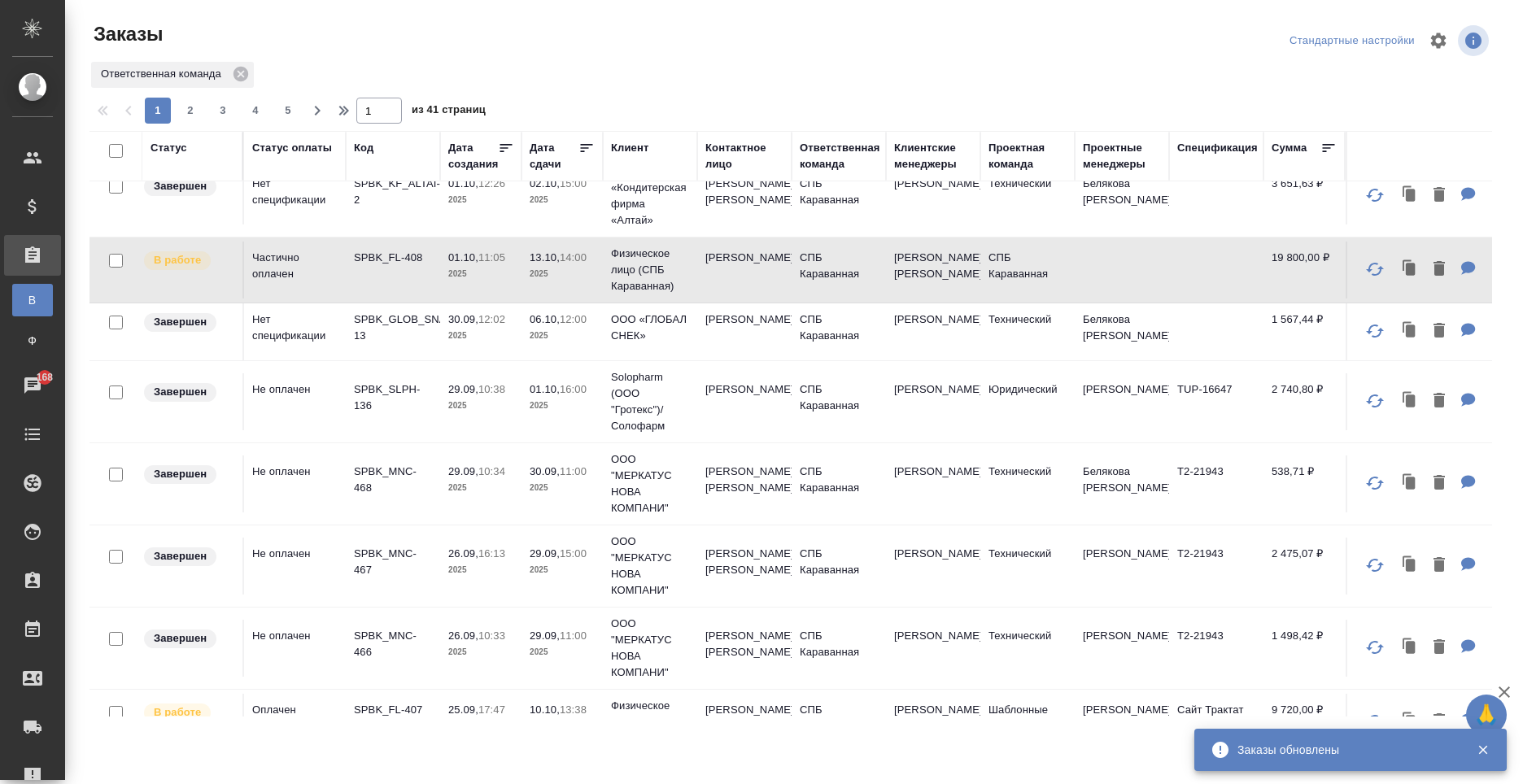
click at [861, 298] on td "СПБ Караванная" at bounding box center [839, 269] width 95 height 57
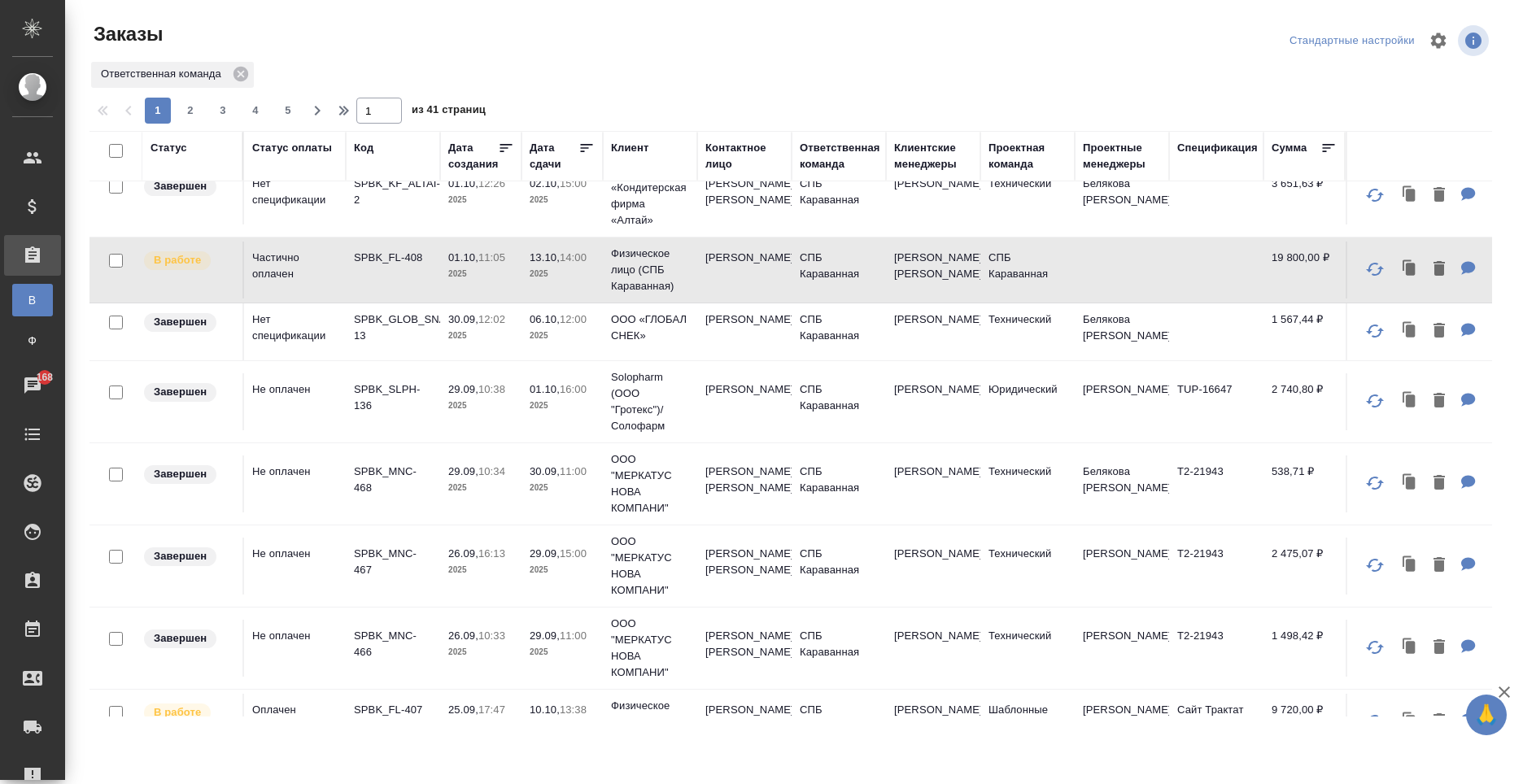
click at [950, 415] on td "Иванова Арина" at bounding box center [933, 401] width 95 height 57
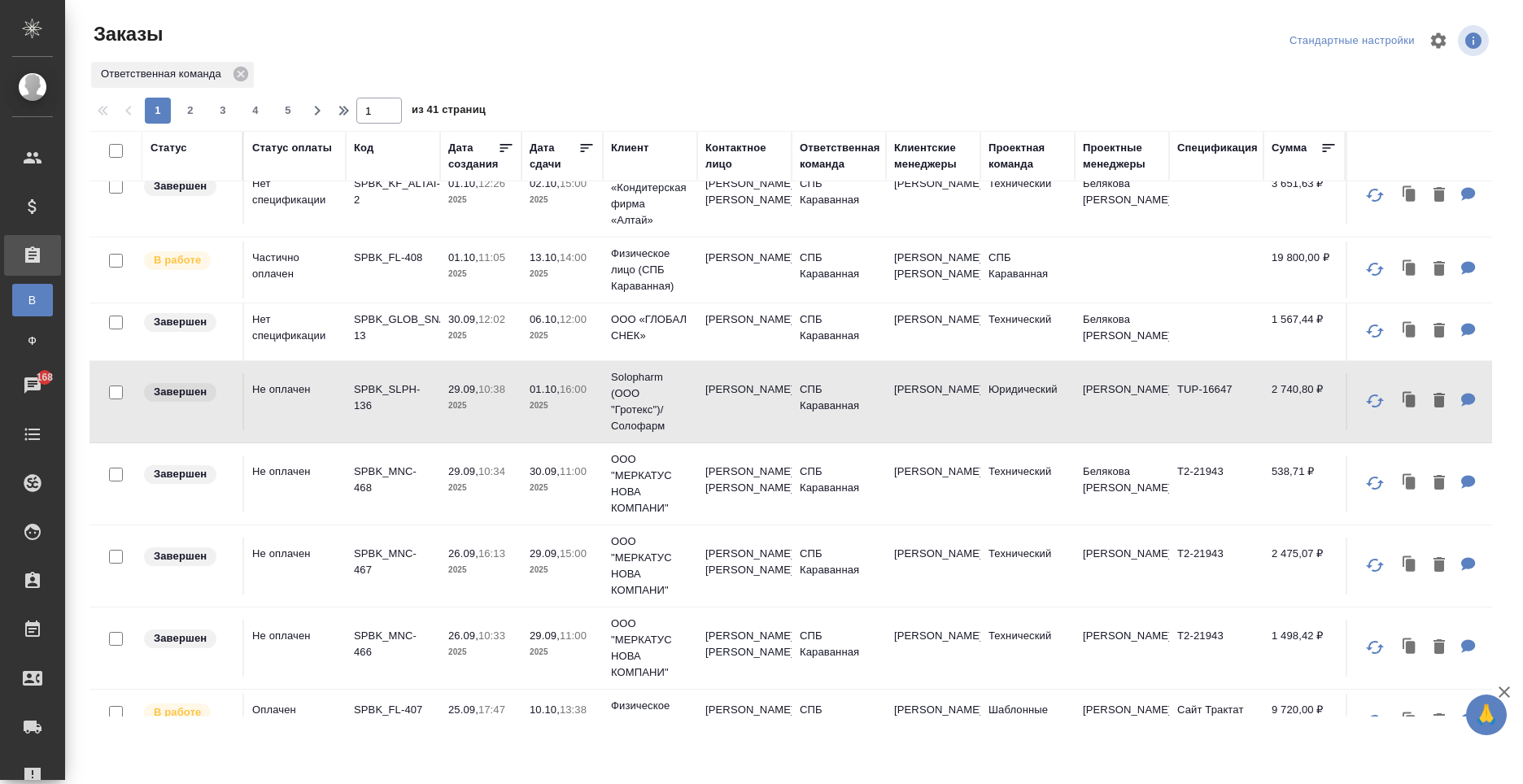
scroll to position [570, 0]
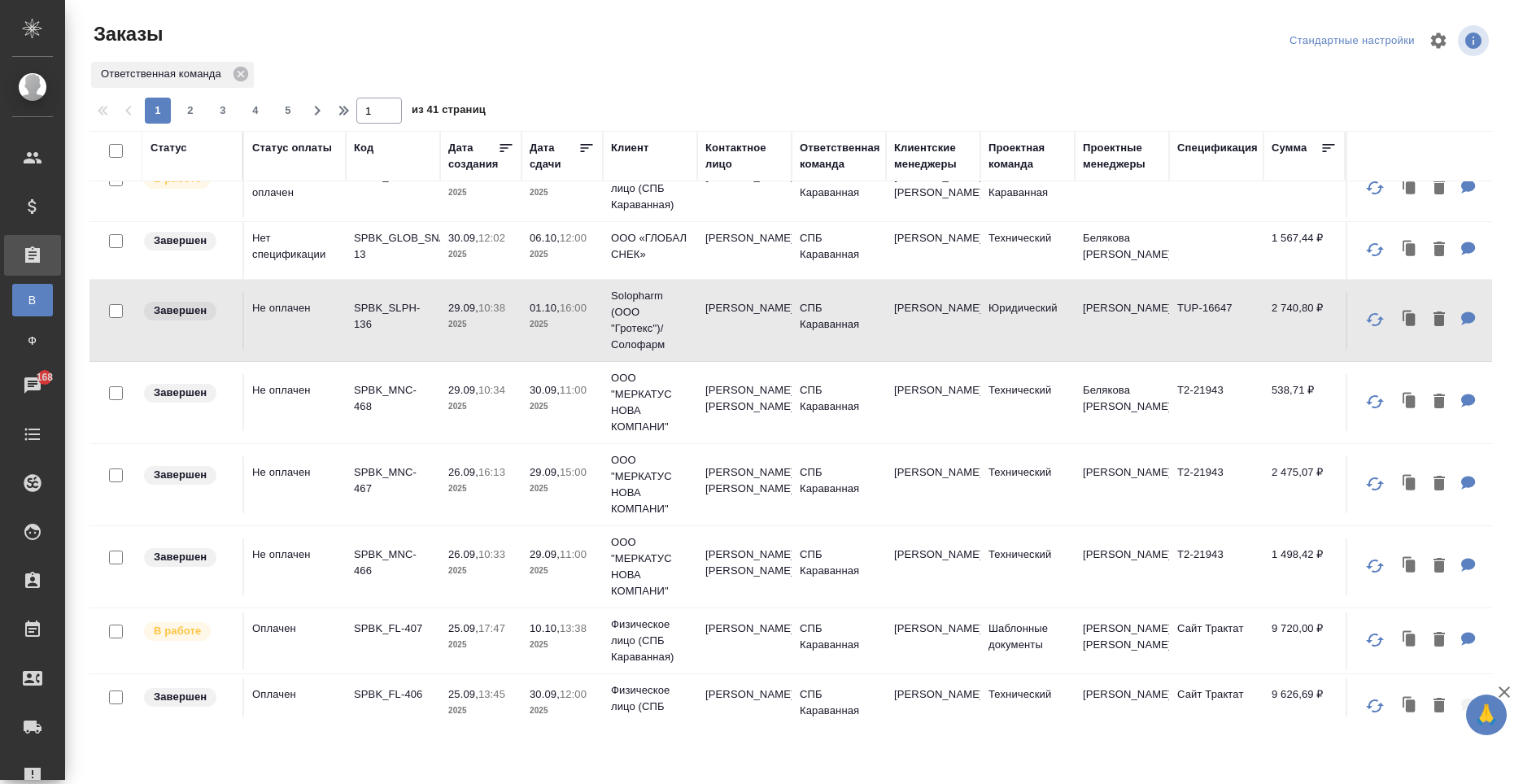
click at [977, 414] on td "Иванова Арина" at bounding box center [933, 402] width 95 height 57
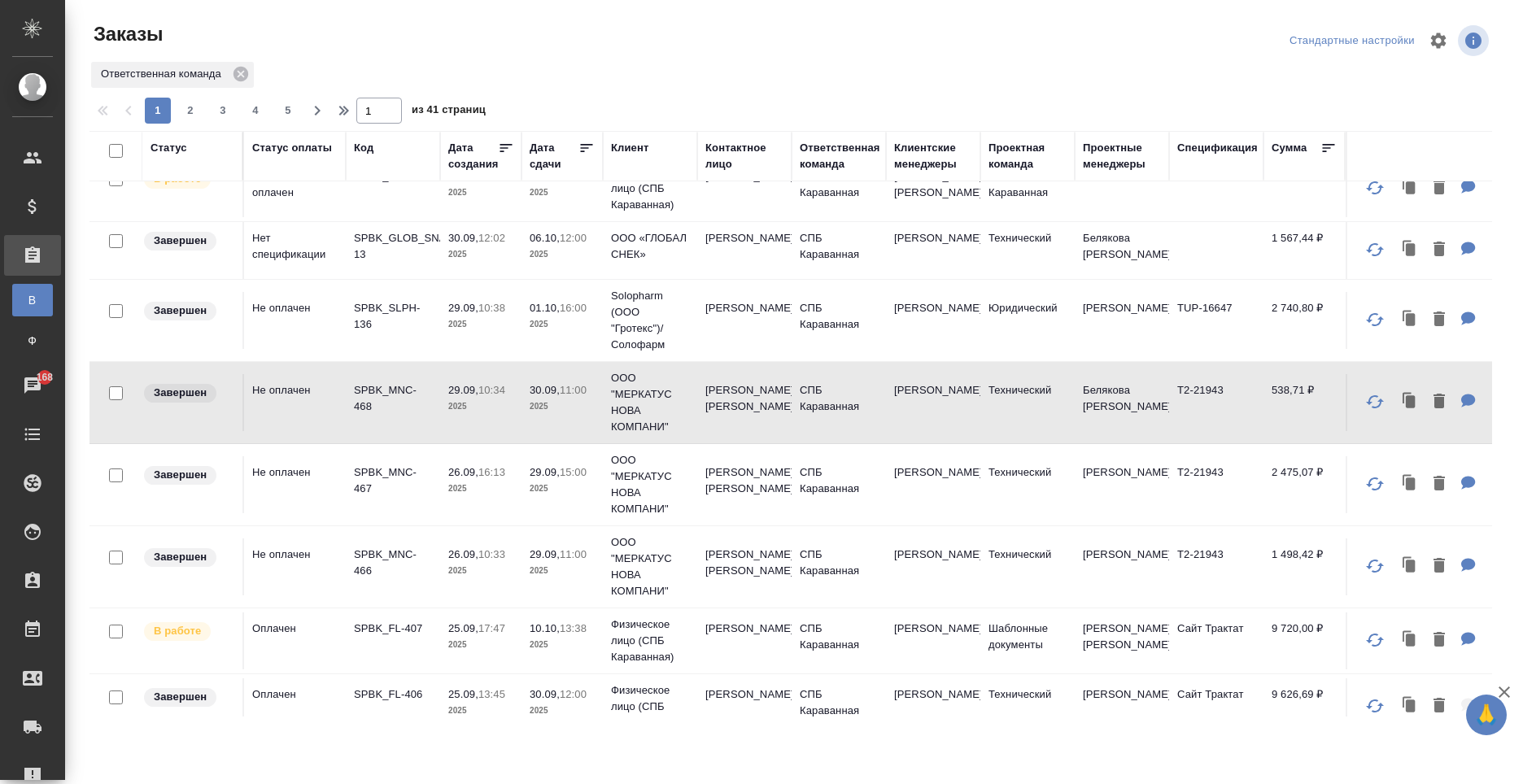
click at [977, 414] on td "Иванова Арина" at bounding box center [933, 402] width 95 height 57
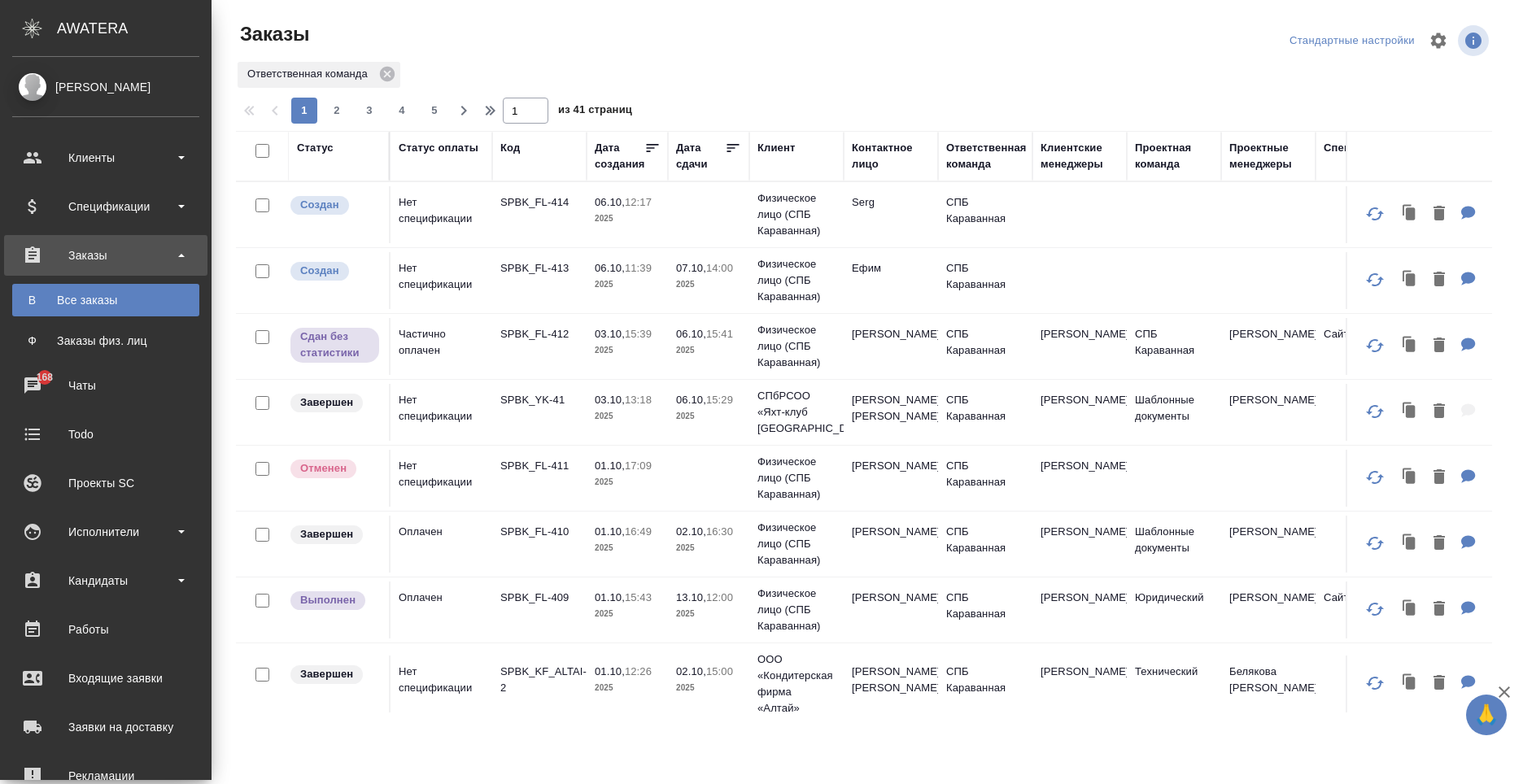
click at [844, 279] on td "Ефим" at bounding box center [891, 280] width 95 height 57
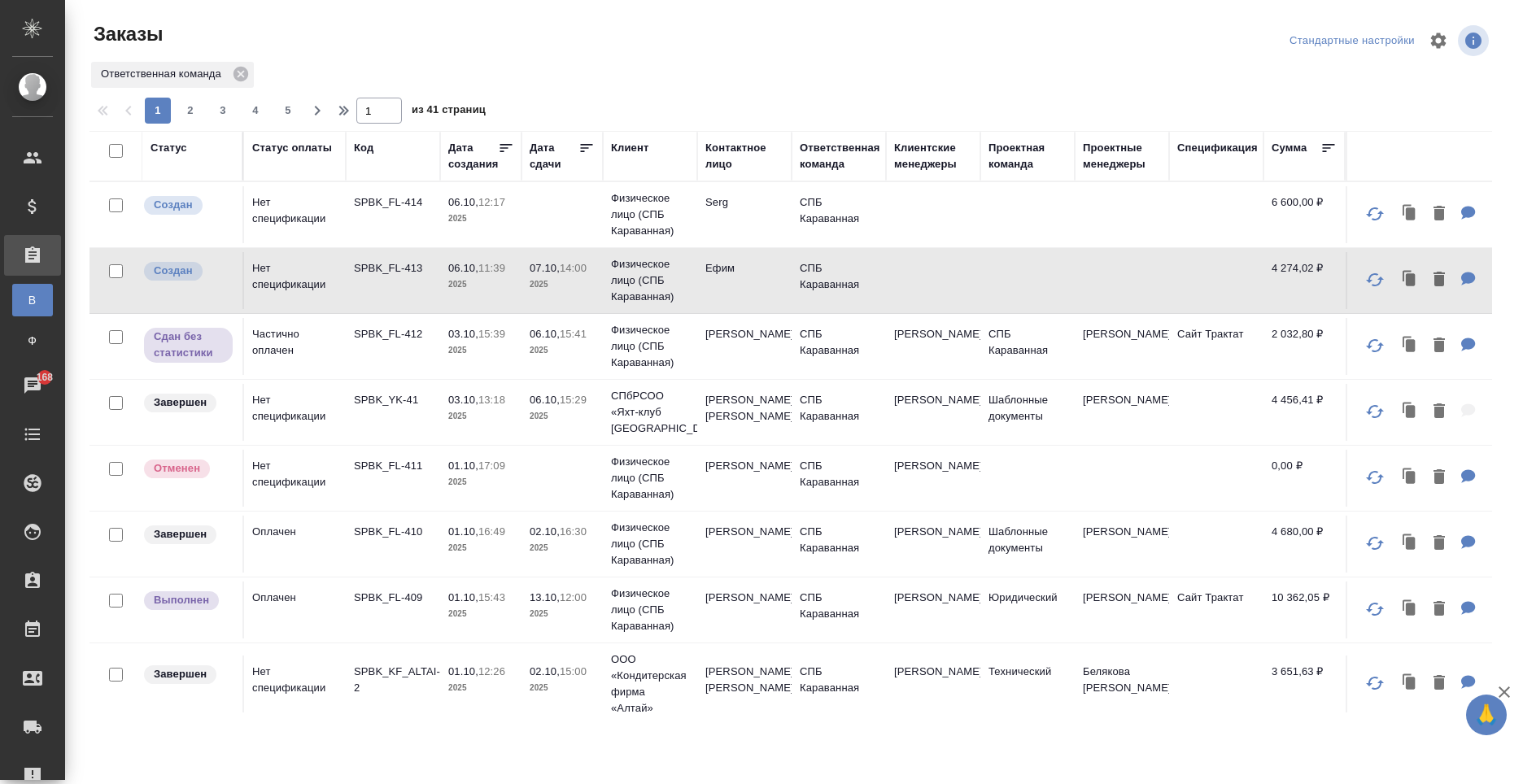
click at [847, 218] on td "СПБ Караванная" at bounding box center [839, 214] width 95 height 57
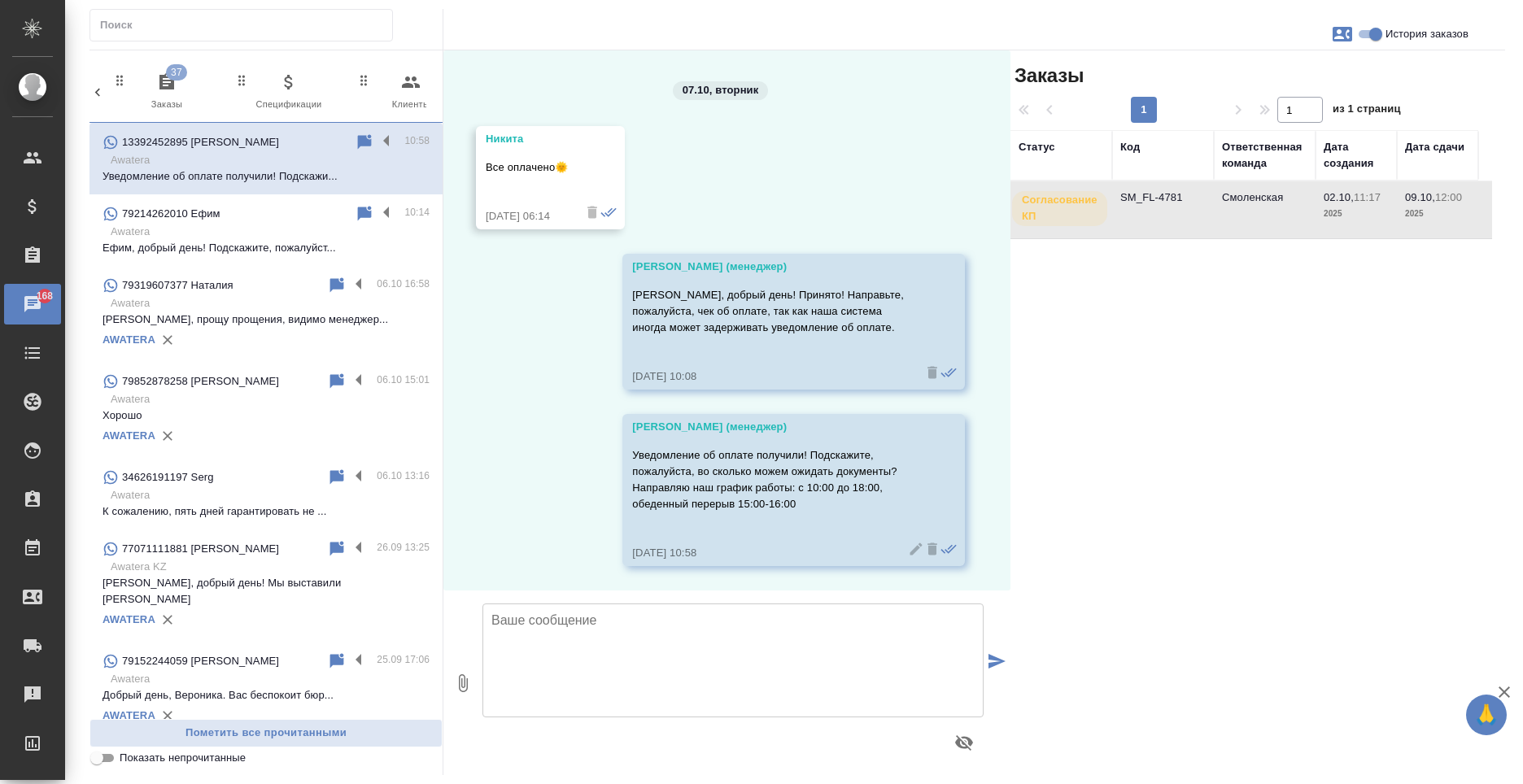
scroll to position [0, 778]
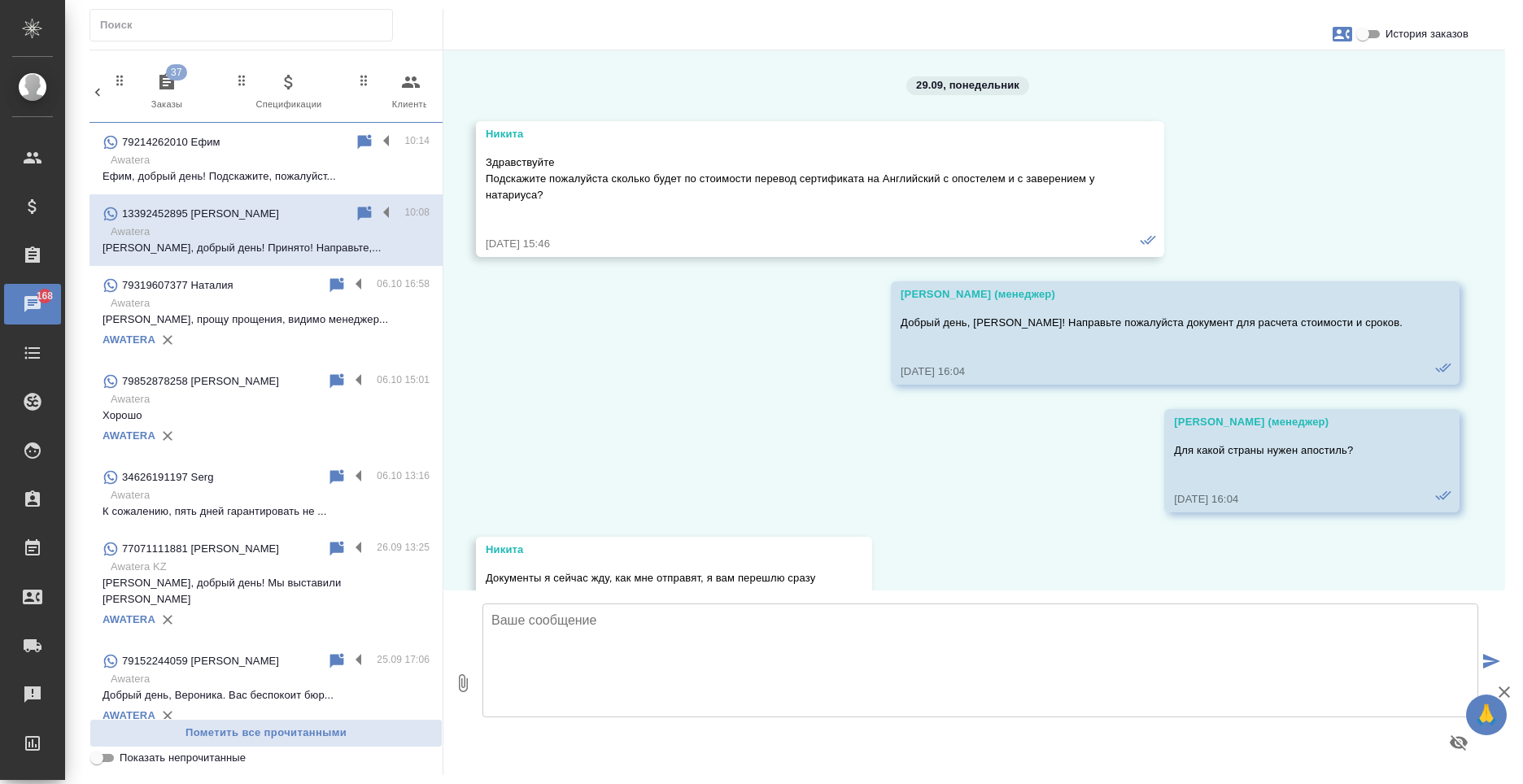
scroll to position [6813, 0]
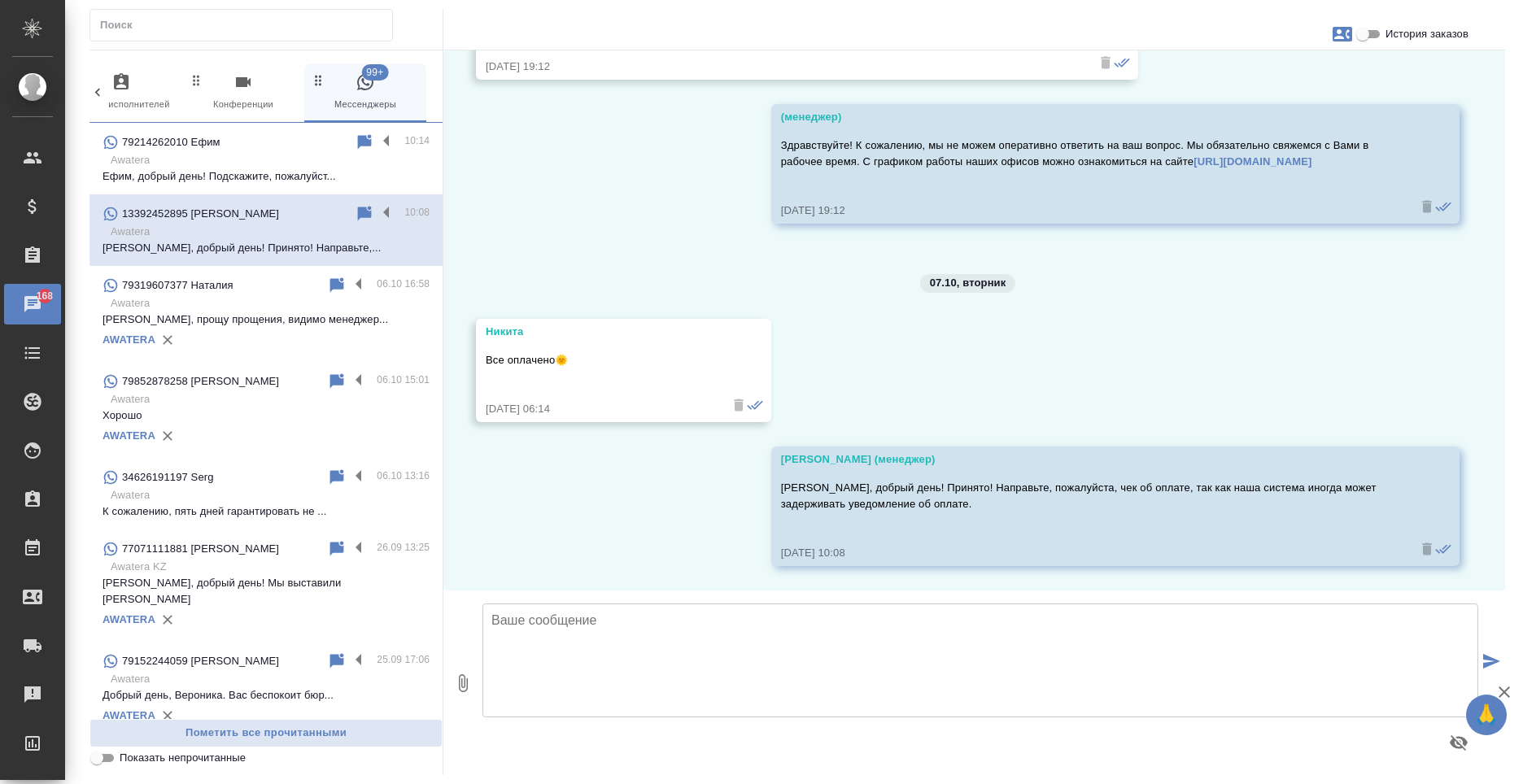
click at [690, 667] on textarea at bounding box center [980, 661] width 996 height 114
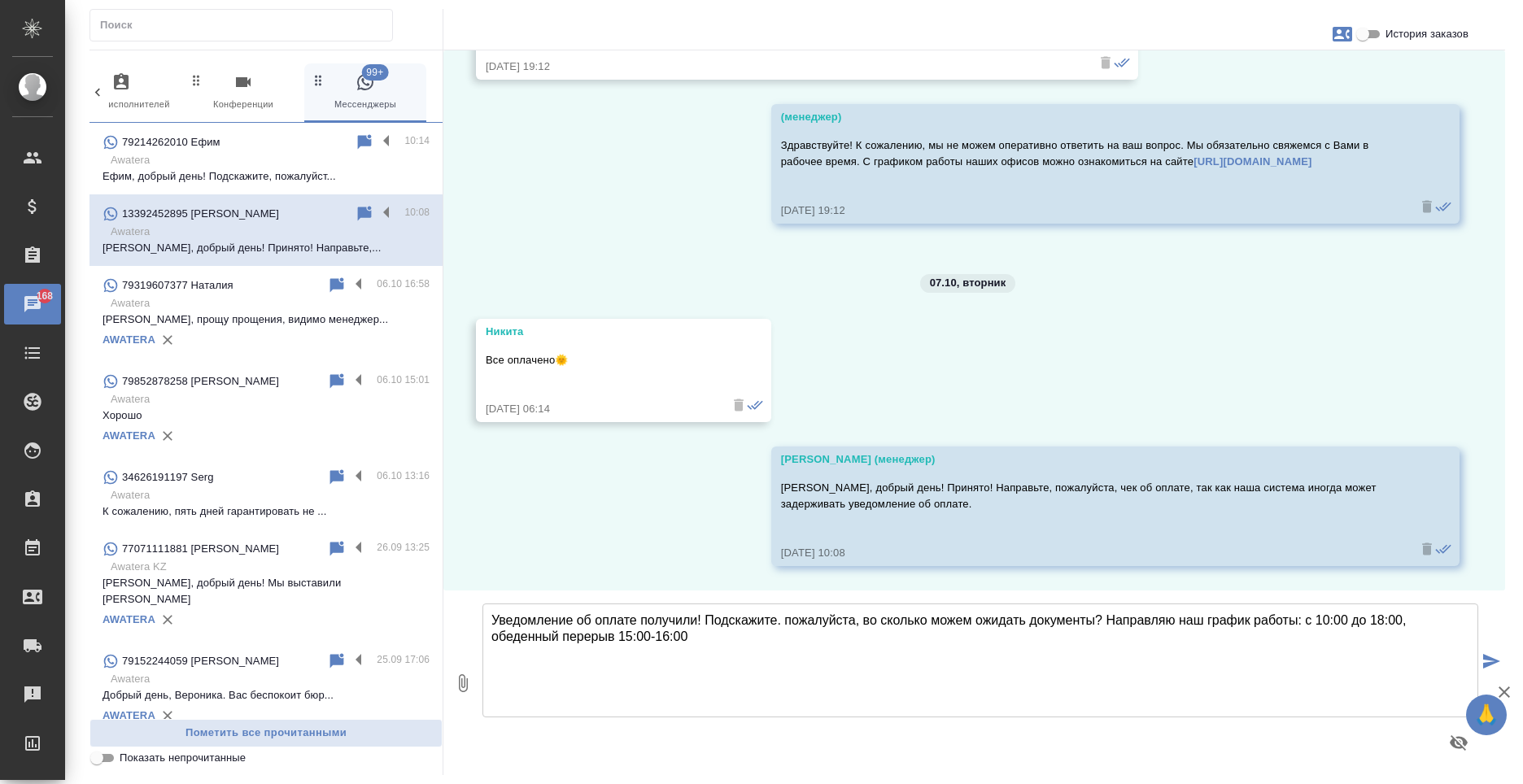
click at [780, 619] on textarea "Уведомление об оплате получили! Подскажите. пожалуйста, во сколько можем ожидат…" at bounding box center [980, 661] width 996 height 114
type textarea "Уведомление об оплате получили! Подскажите, пожалуйста, во сколько можем ожидат…"
click at [1489, 657] on icon "submit" at bounding box center [1491, 661] width 17 height 14
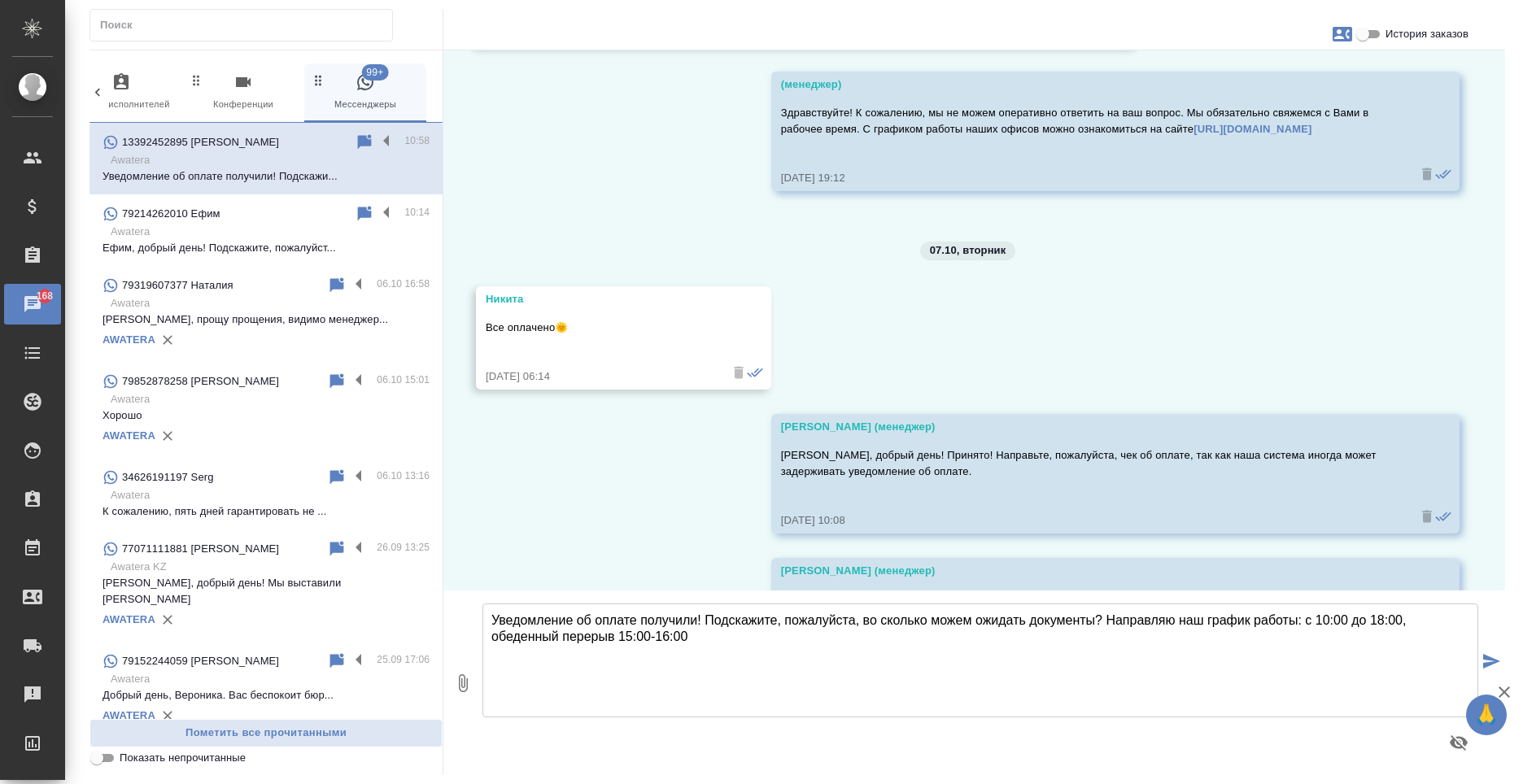
scroll to position [6956, 0]
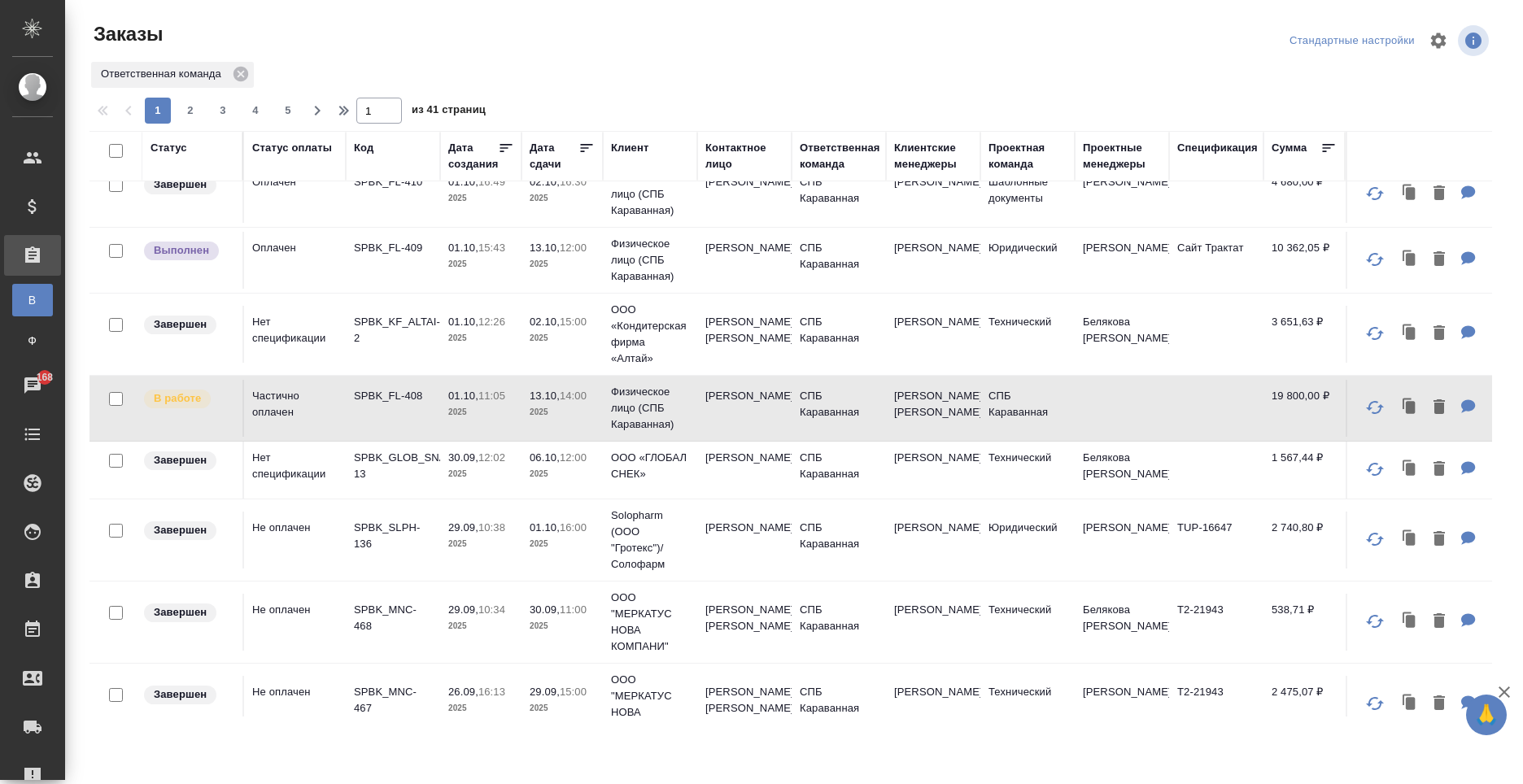
scroll to position [132, 0]
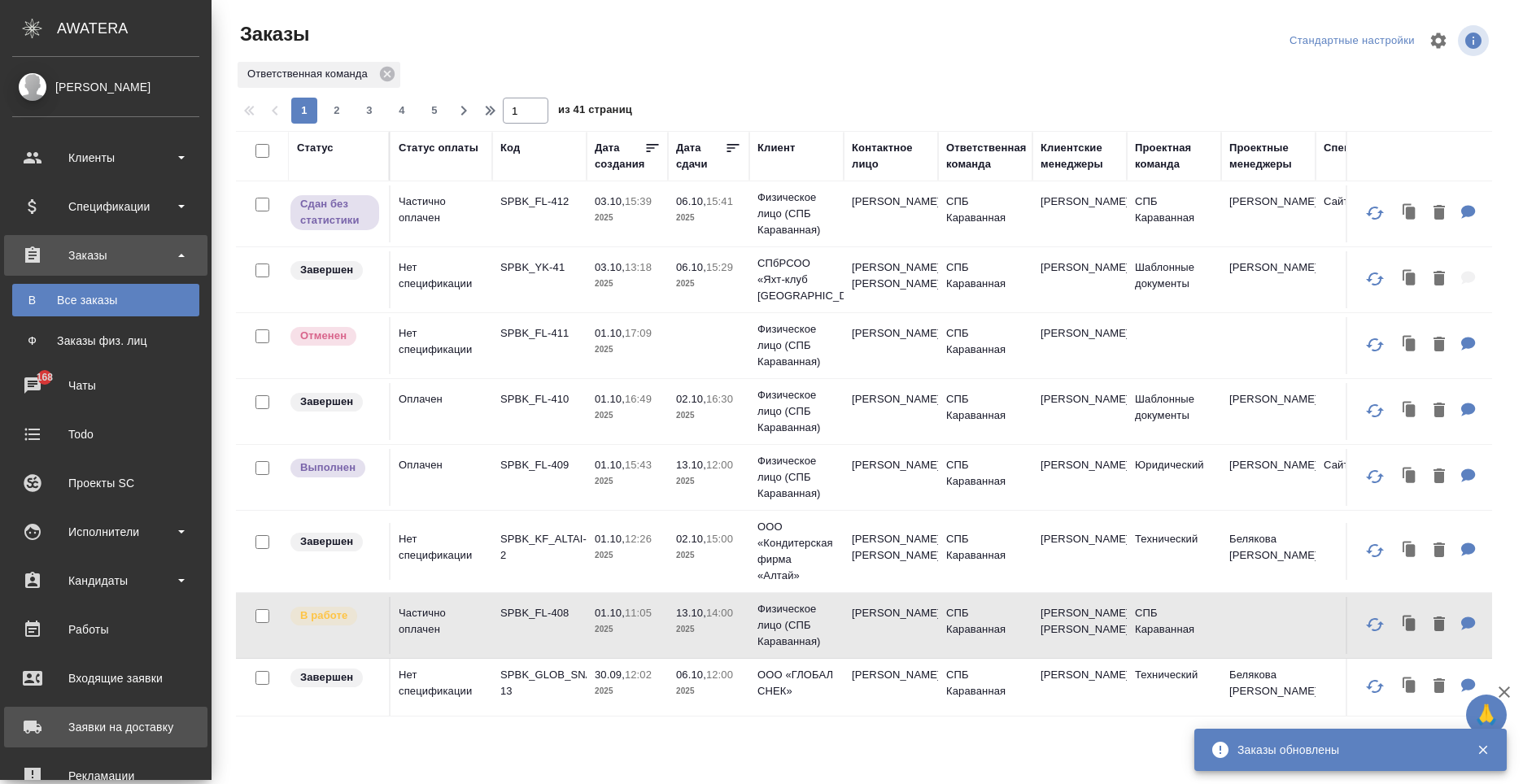
click at [38, 721] on icon at bounding box center [32, 727] width 20 height 20
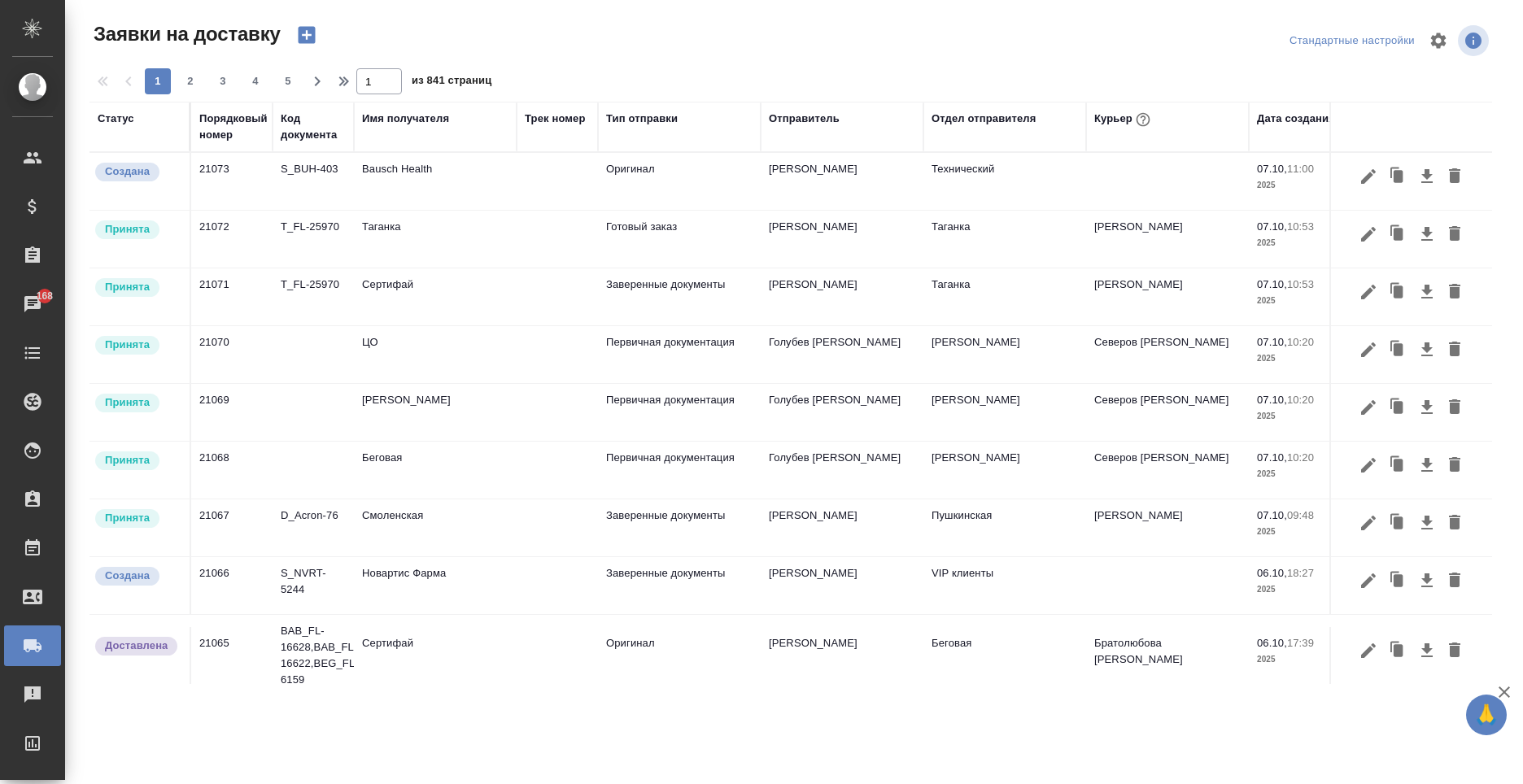
click at [784, 109] on th "Отправитель" at bounding box center [842, 127] width 162 height 50
click at [788, 122] on div "Отправитель" at bounding box center [804, 119] width 71 height 16
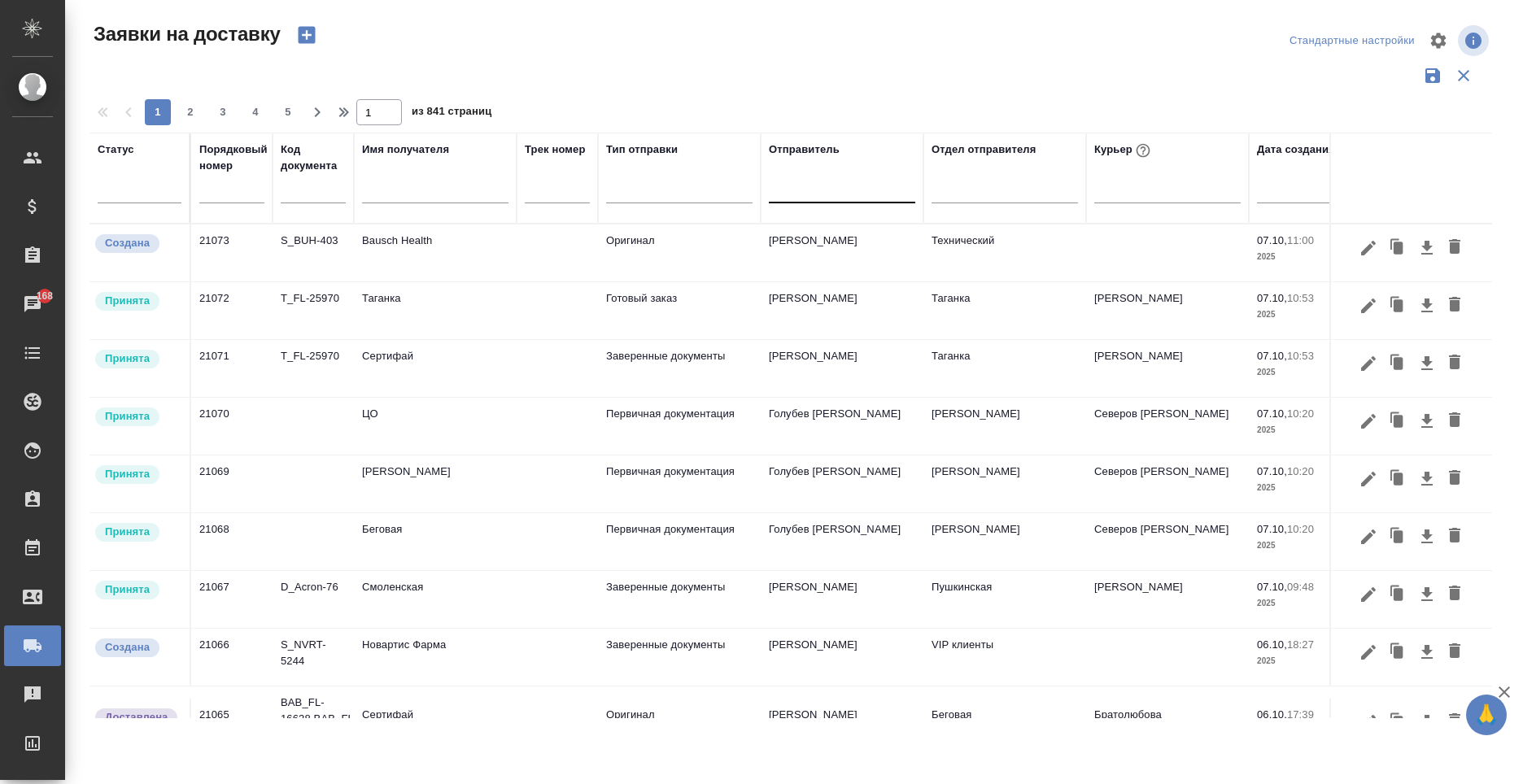
click at [796, 196] on div at bounding box center [842, 187] width 146 height 23
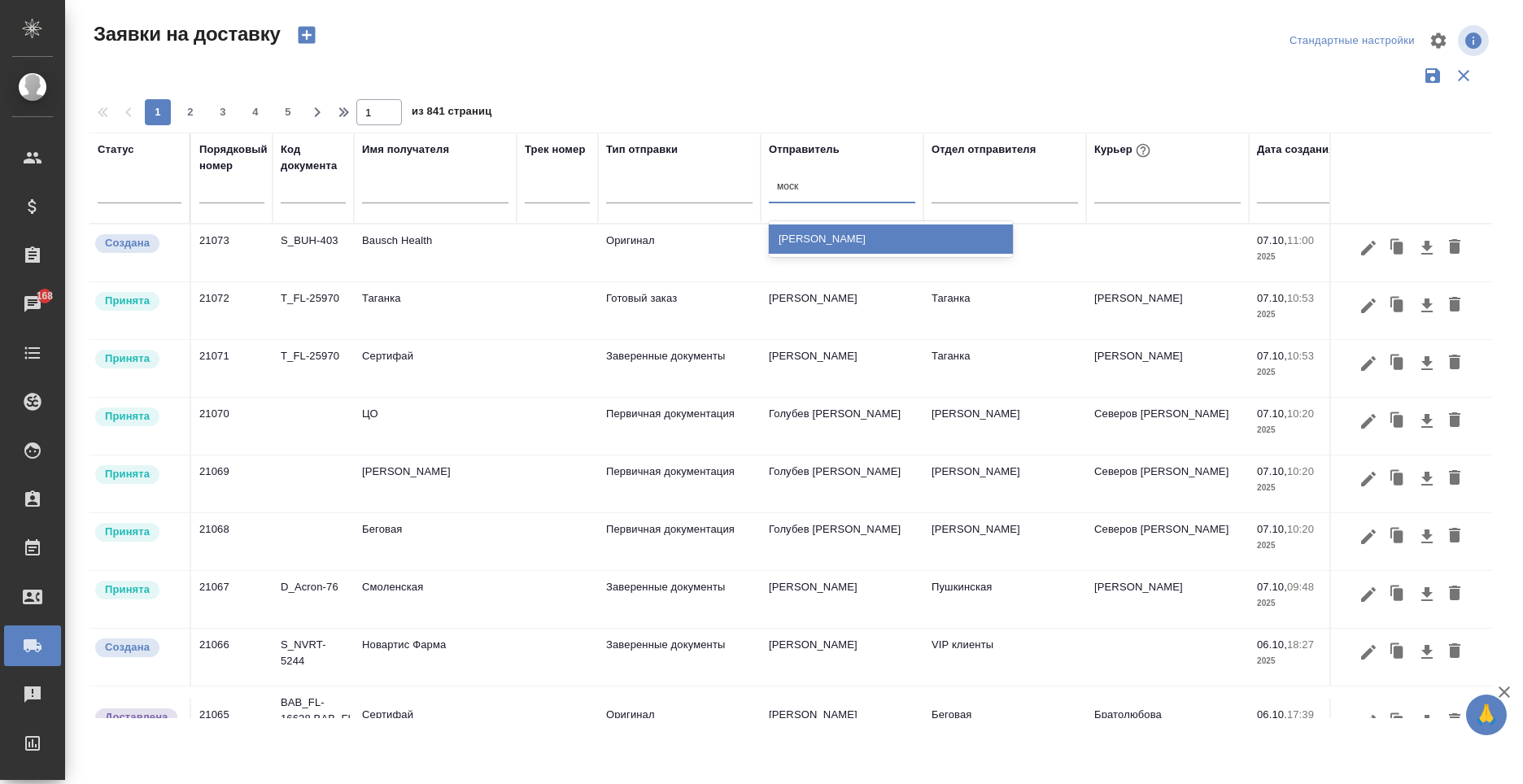
type input "моска"
click at [795, 240] on div "[PERSON_NAME]" at bounding box center [891, 239] width 244 height 29
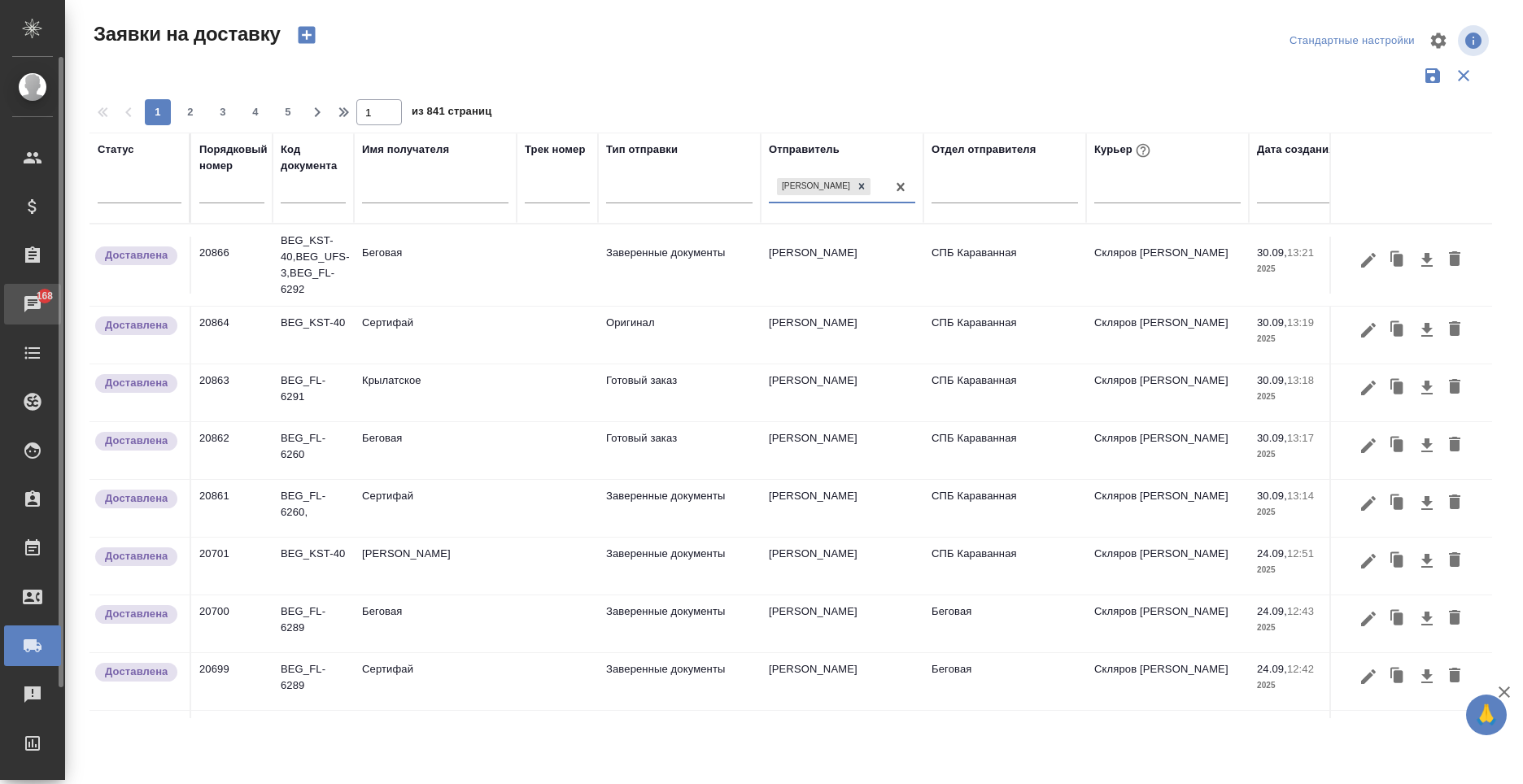
click at [18, 298] on div "Чаты" at bounding box center [12, 304] width 41 height 24
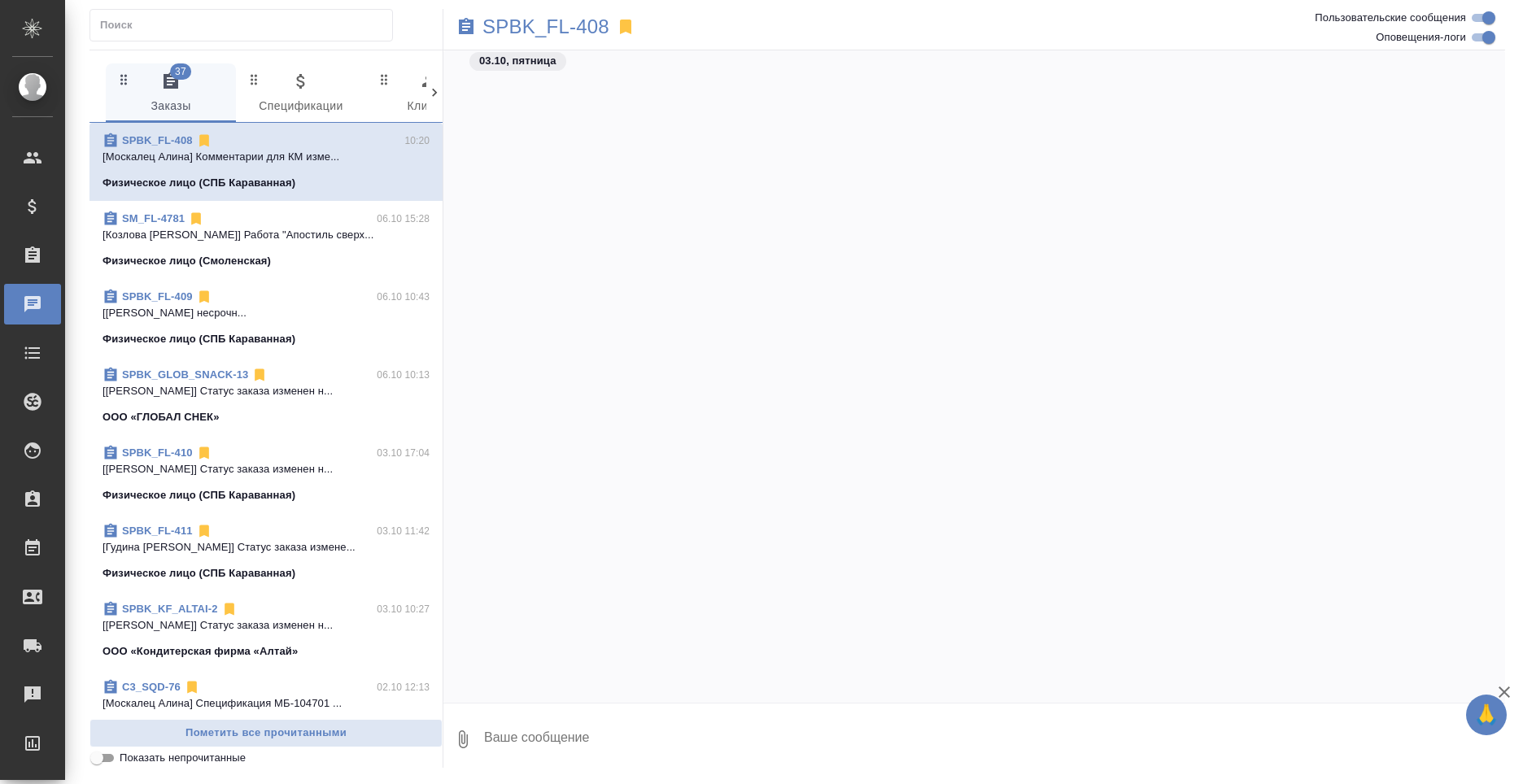
scroll to position [1500, 0]
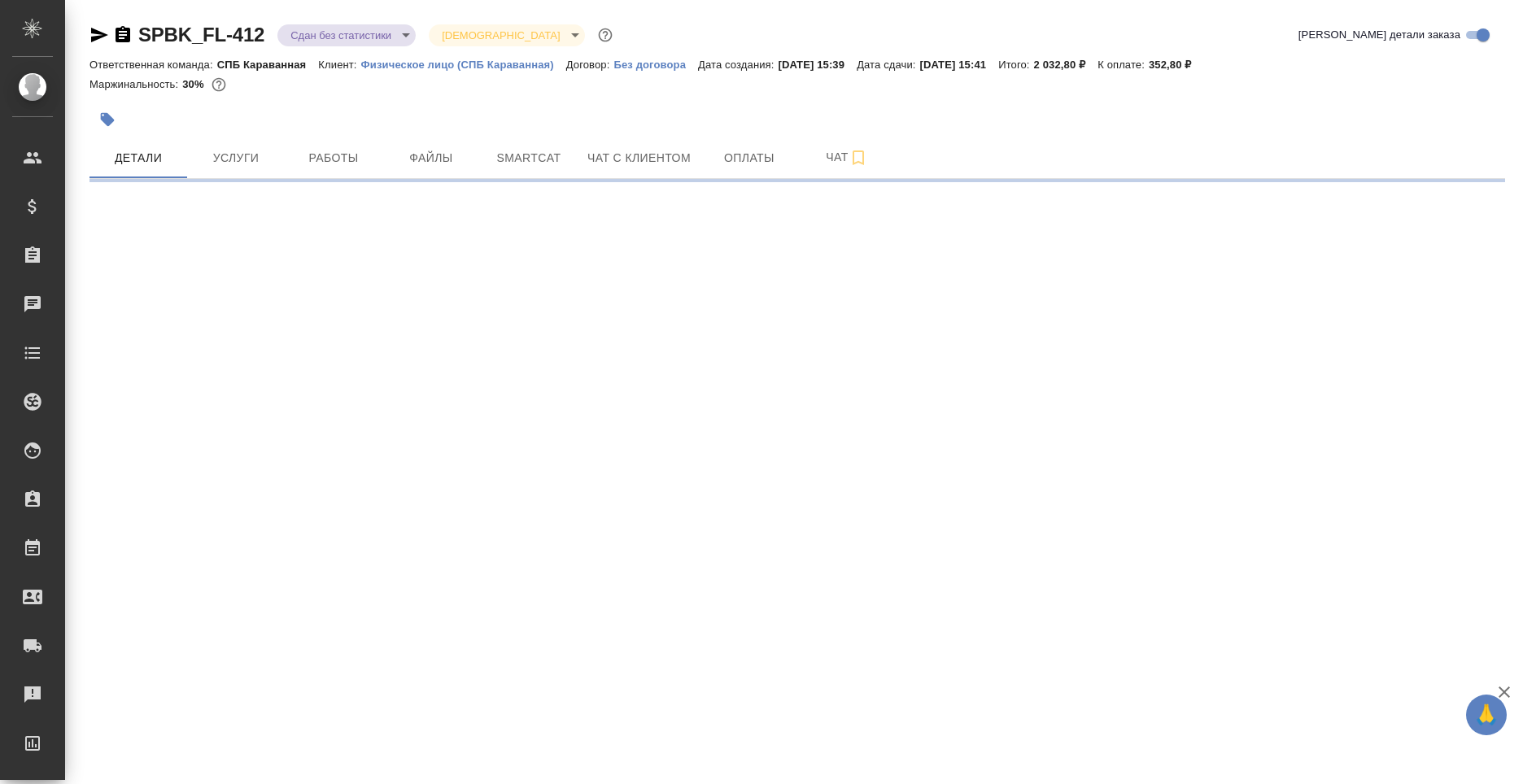
select select "RU"
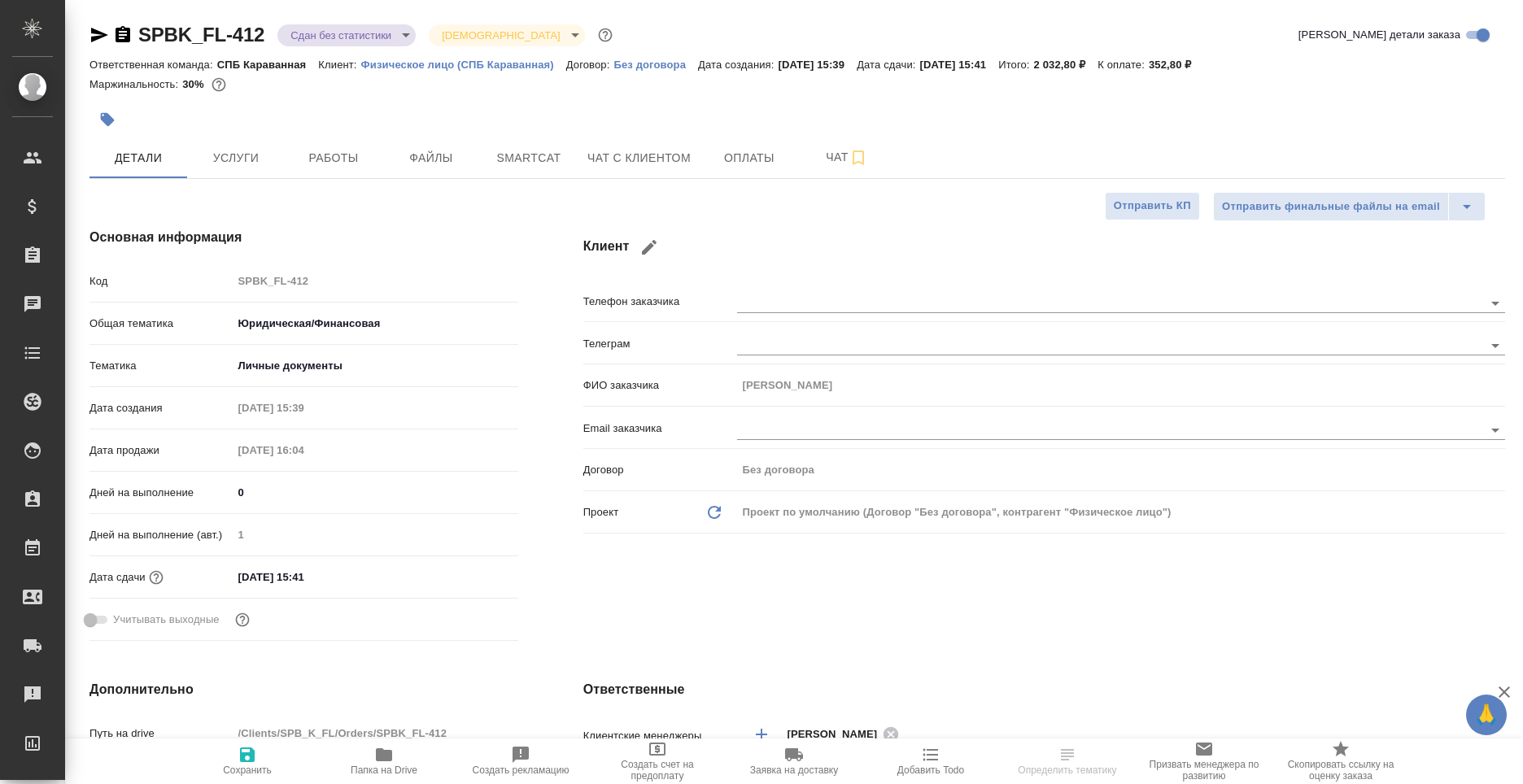
type textarea "x"
type input "[PERSON_NAME]"
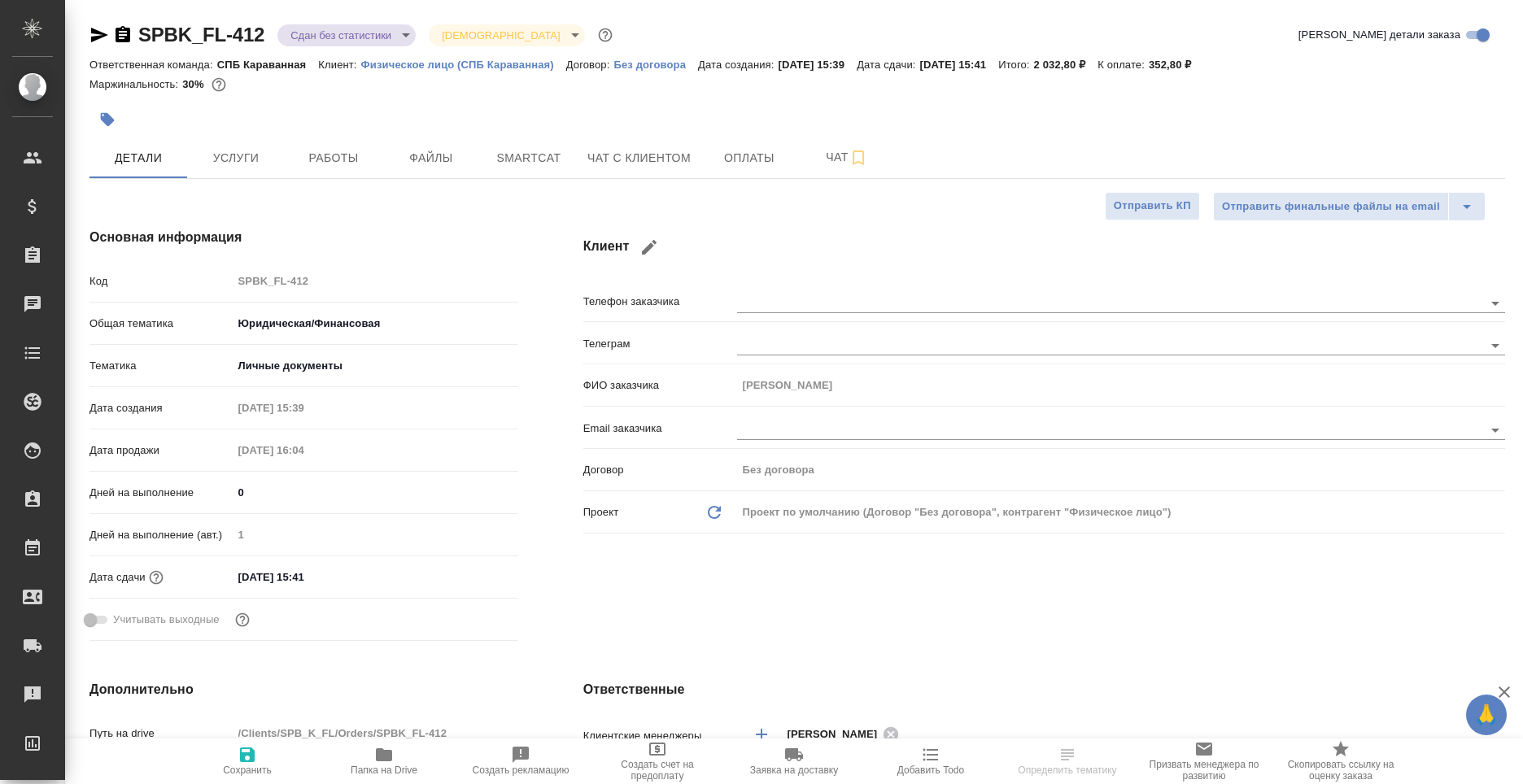
type textarea "x"
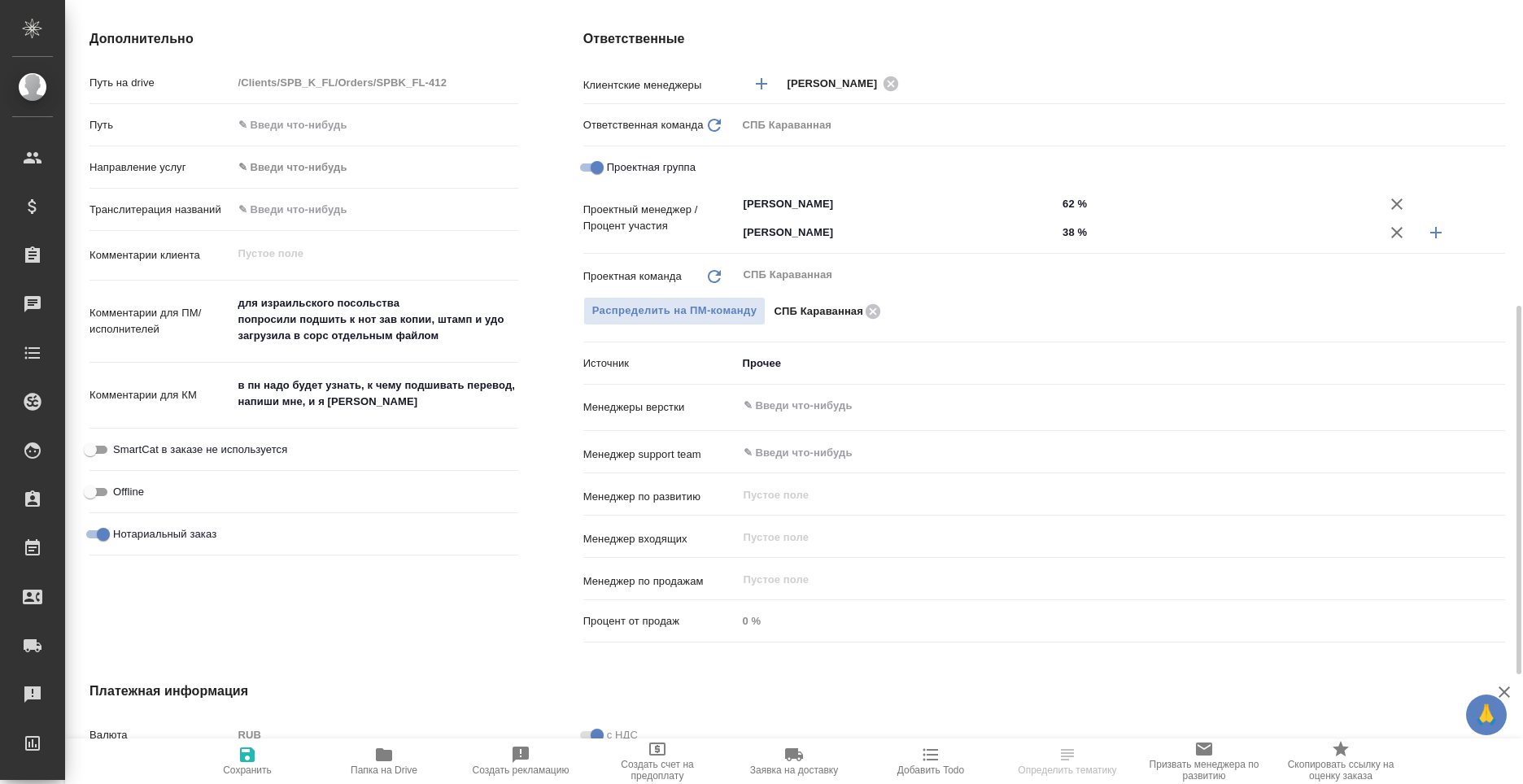
click at [775, 367] on body "🙏 .cls-1 fill:#fff; AWATERA [PERSON_NAME] Спецификации Заказы Чаты Todo Проекты…" at bounding box center [761, 392] width 1523 height 784
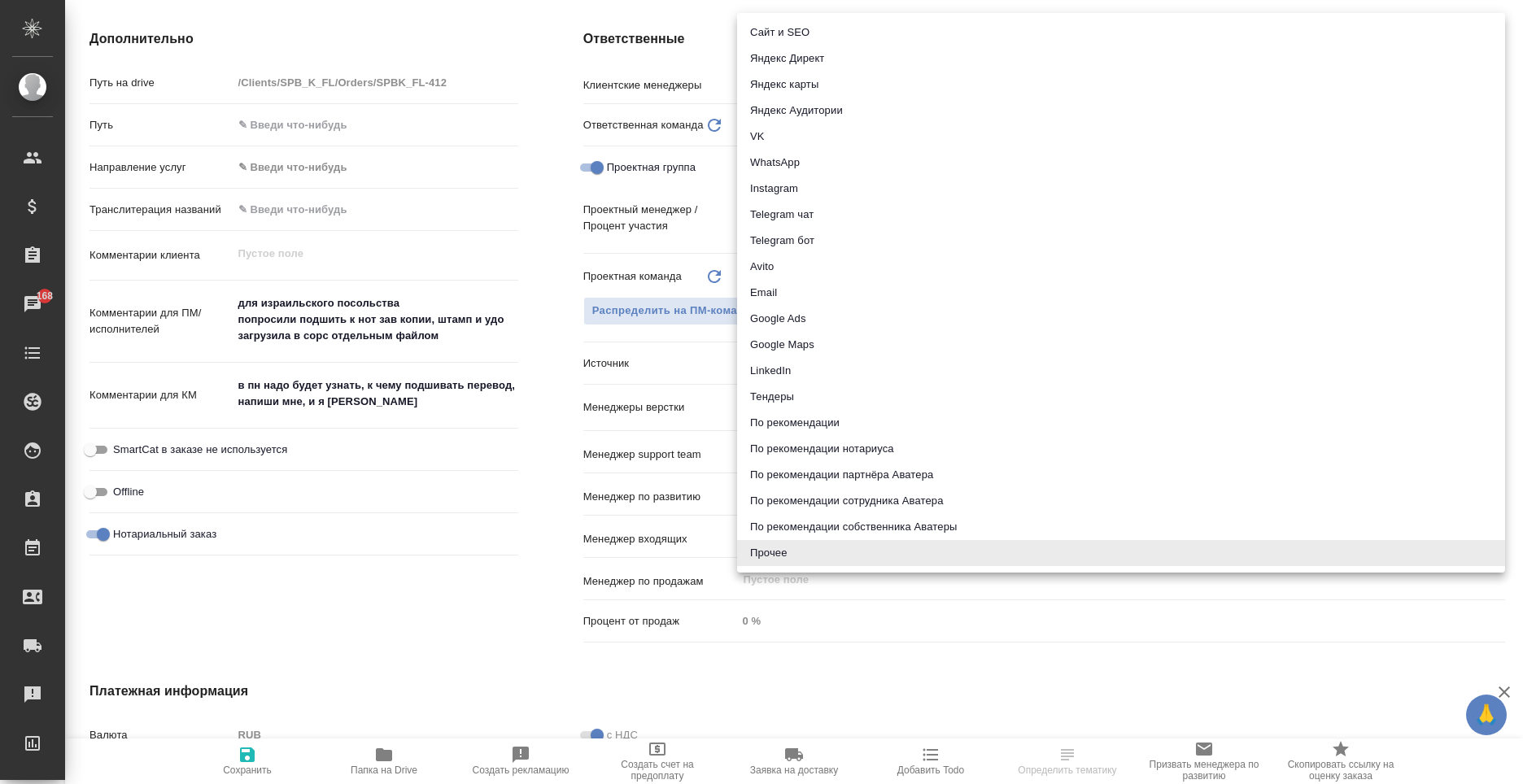
click at [820, 493] on li "По рекомендации сотрудника Аватера" at bounding box center [1122, 500] width 768 height 26
type textarea "x"
type input "employeeRecommendation"
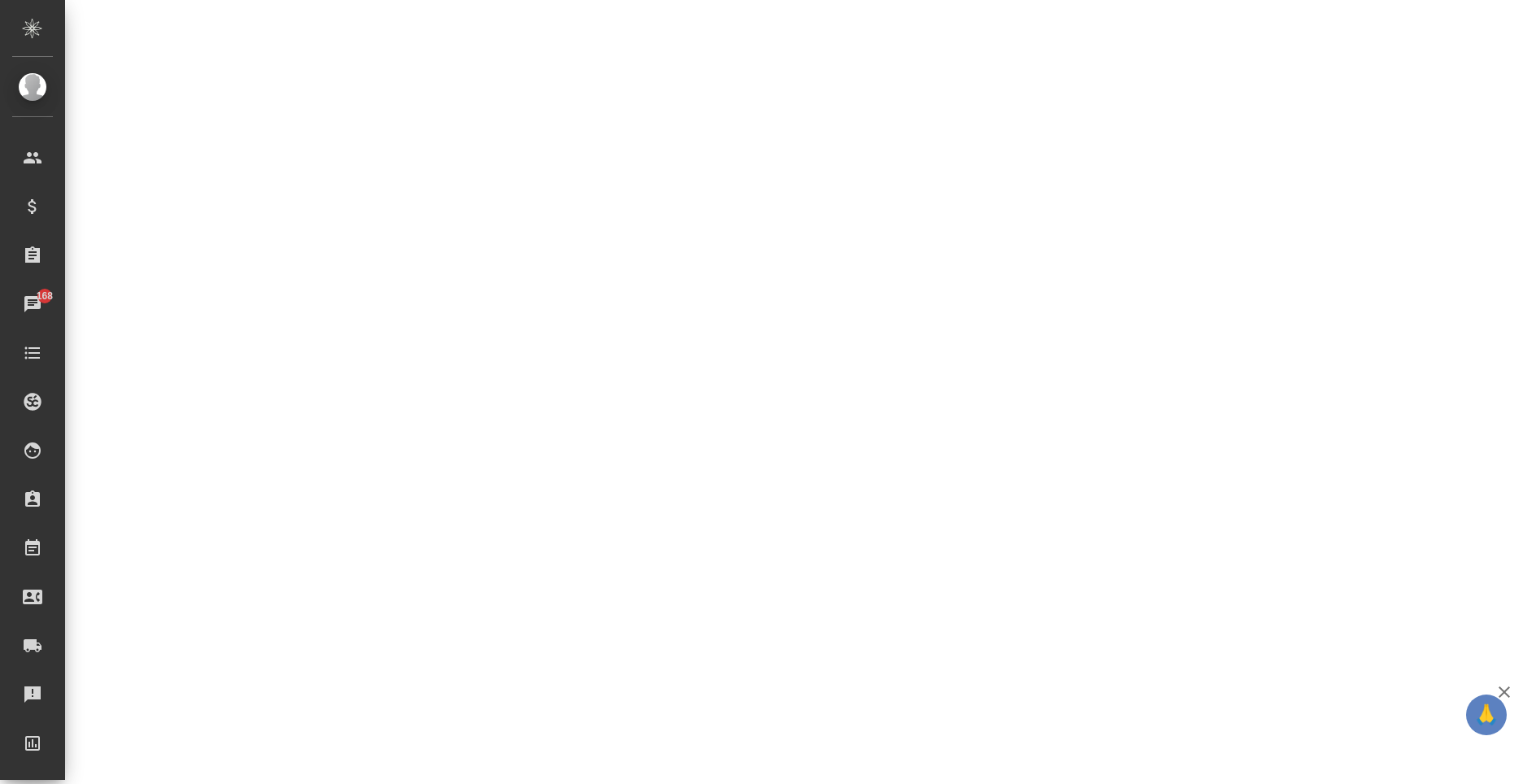
click at [242, 761] on div ".cls-1 fill:#fff; AWATERA Moskalets Alina Клиенты Спецификации Заказы 168 Чаты …" at bounding box center [761, 392] width 1523 height 784
select select "RU"
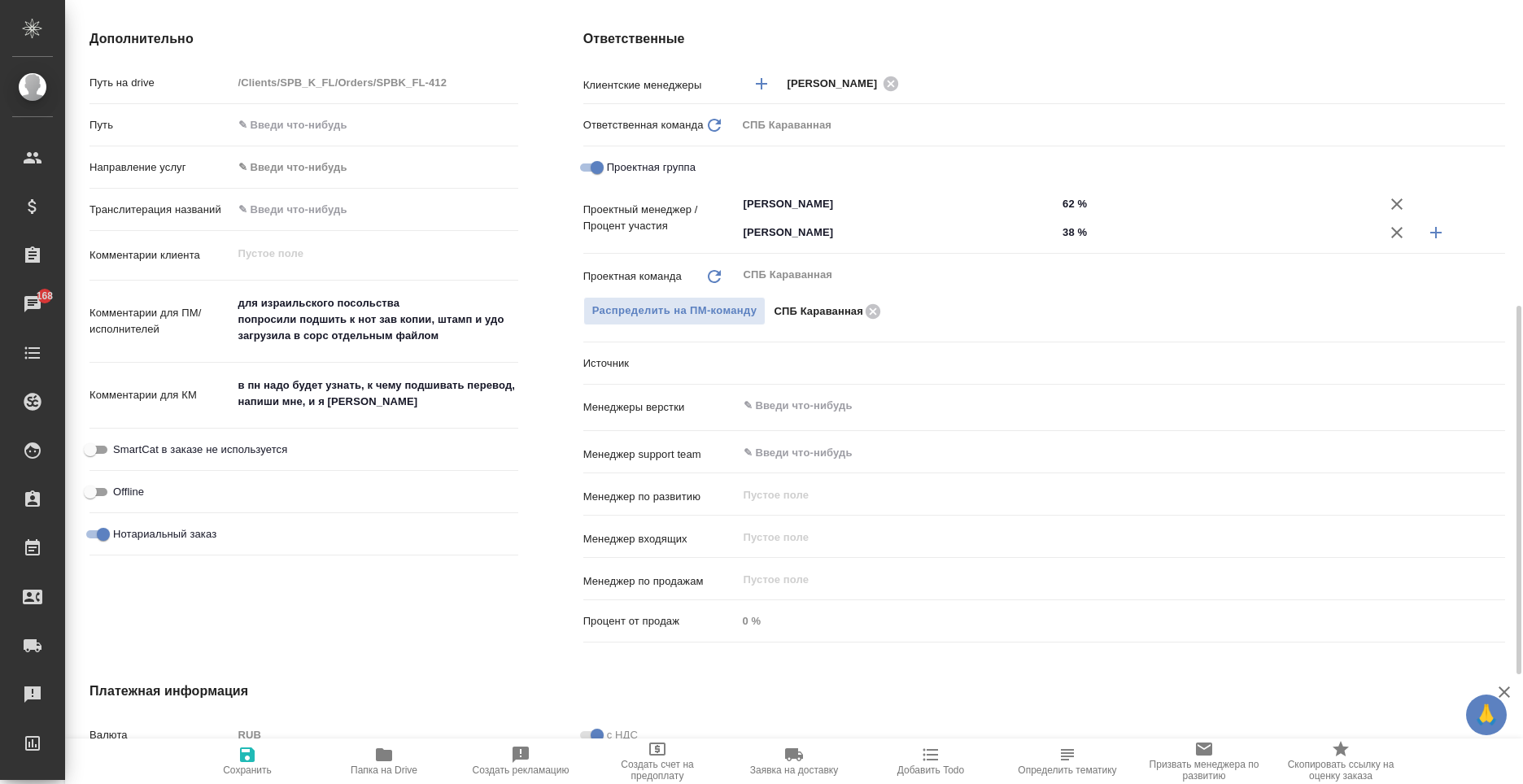
type textarea "x"
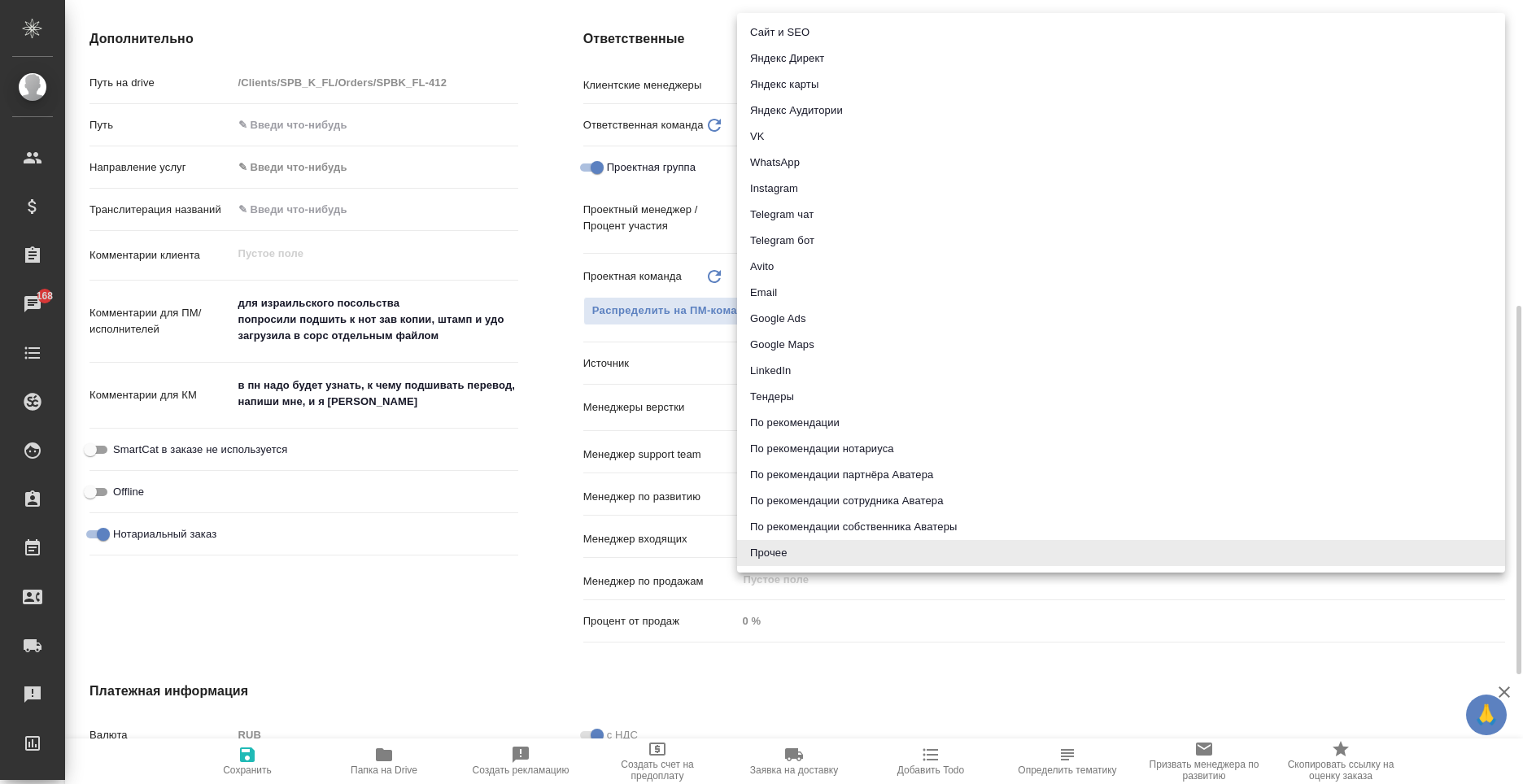
click at [820, 363] on body "🙏 .cls-1 fill:#fff; AWATERA Moskalets Alina Клиенты Спецификации Заказы 168 Чат…" at bounding box center [761, 392] width 1523 height 784
click at [830, 503] on li "По рекомендации сотрудника Аватера" at bounding box center [1122, 500] width 768 height 26
type textarea "x"
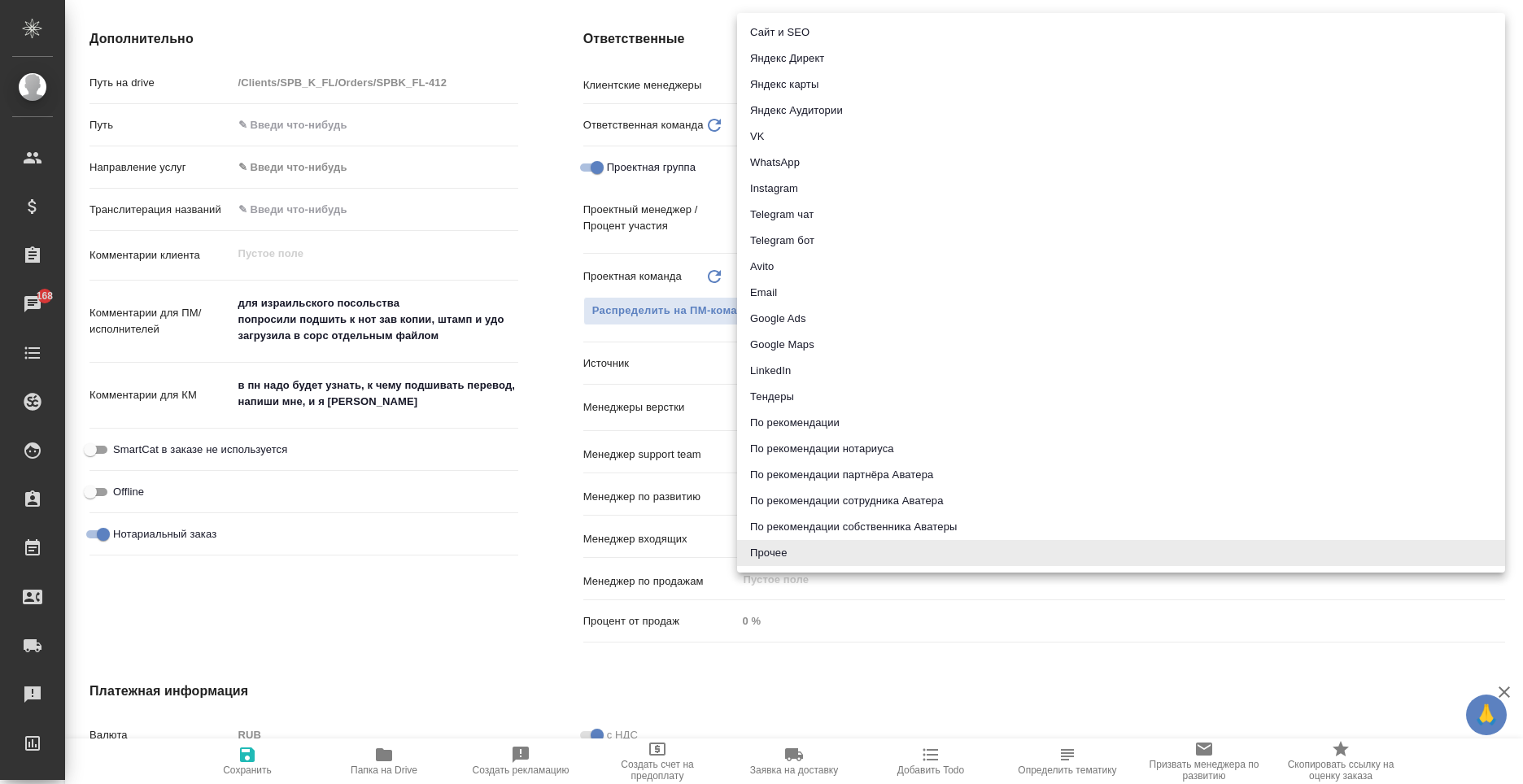
type input "employeeRecommendation"
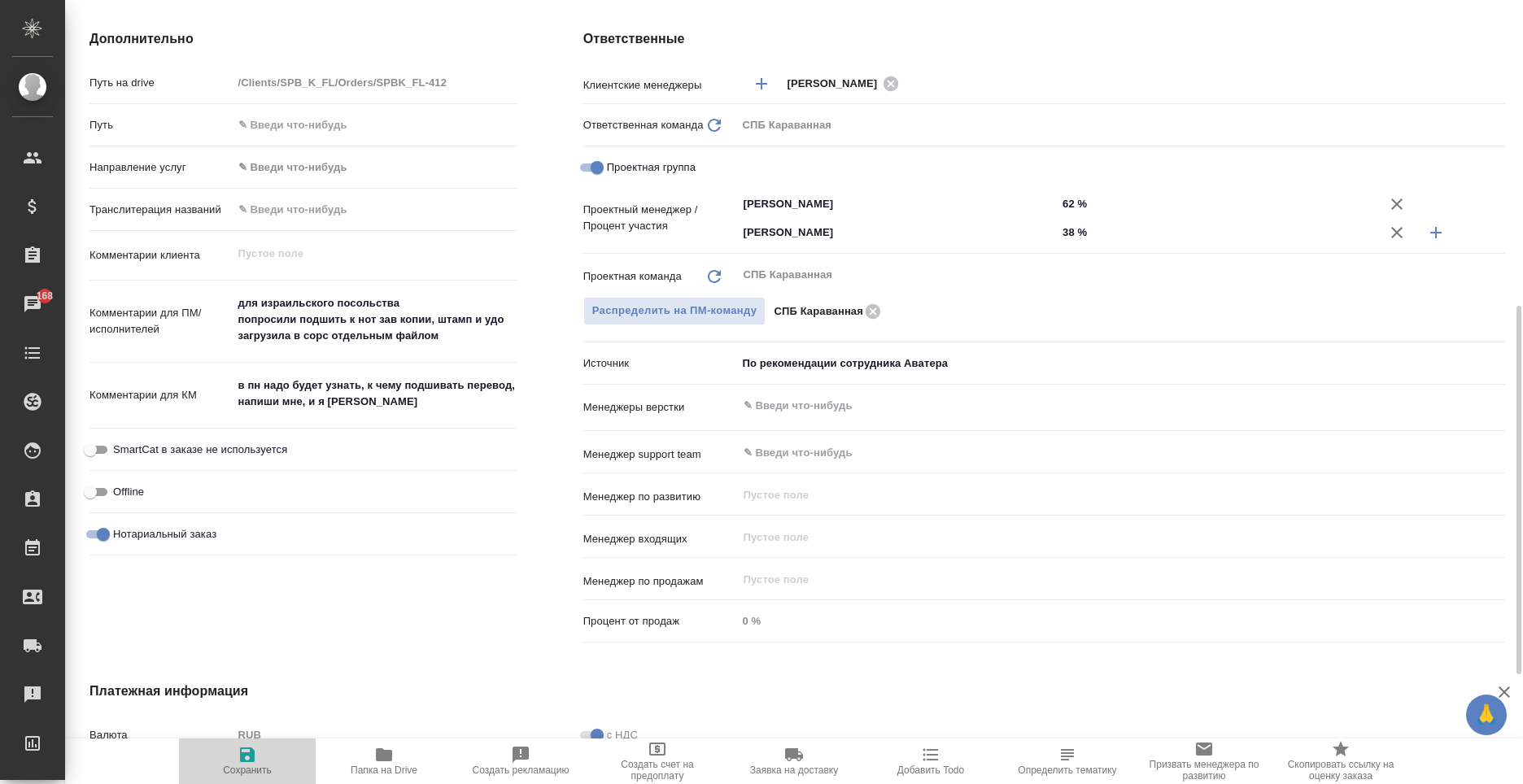
click at [231, 770] on span "Сохранить" at bounding box center [247, 770] width 49 height 12
type textarea "x"
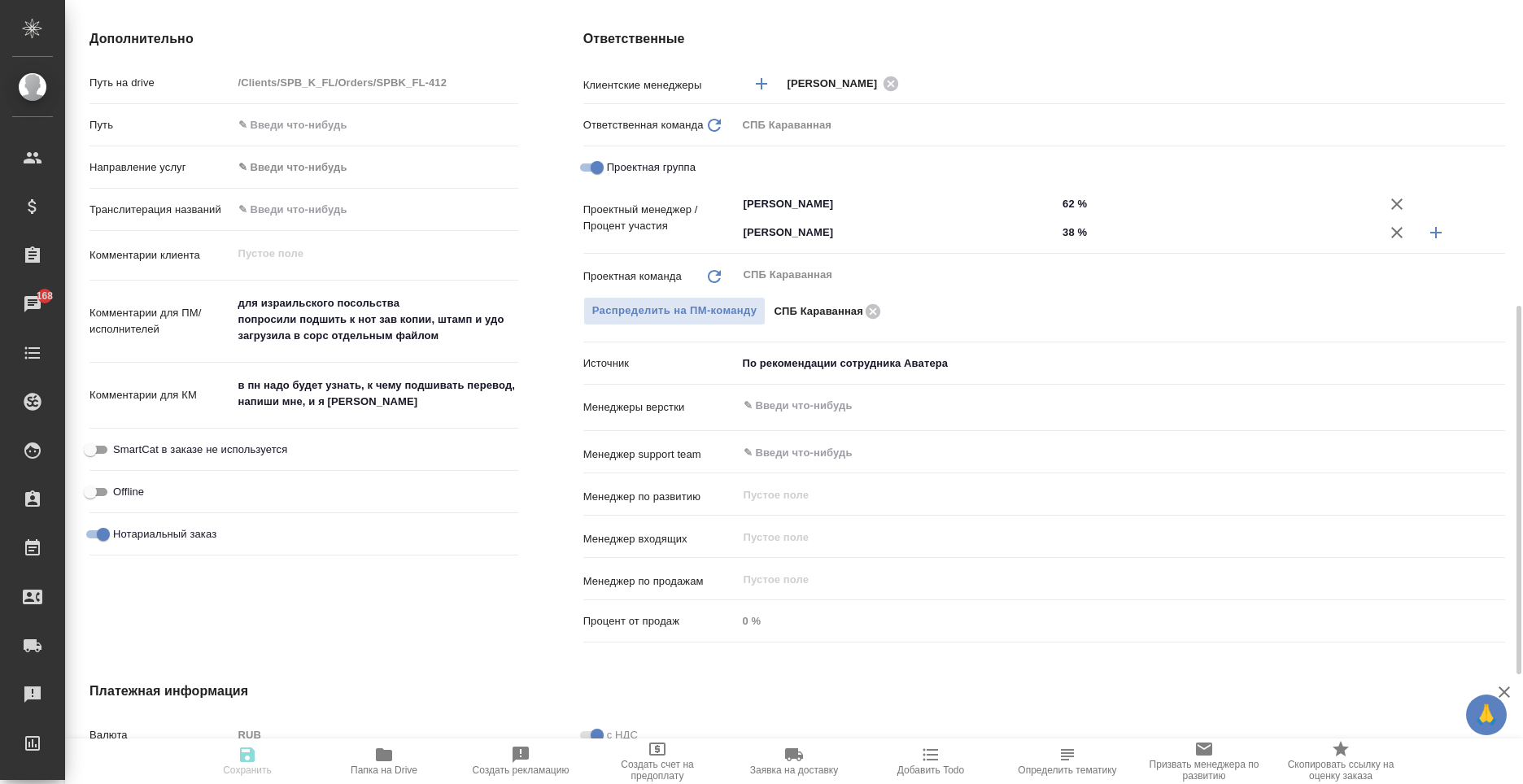
type textarea "x"
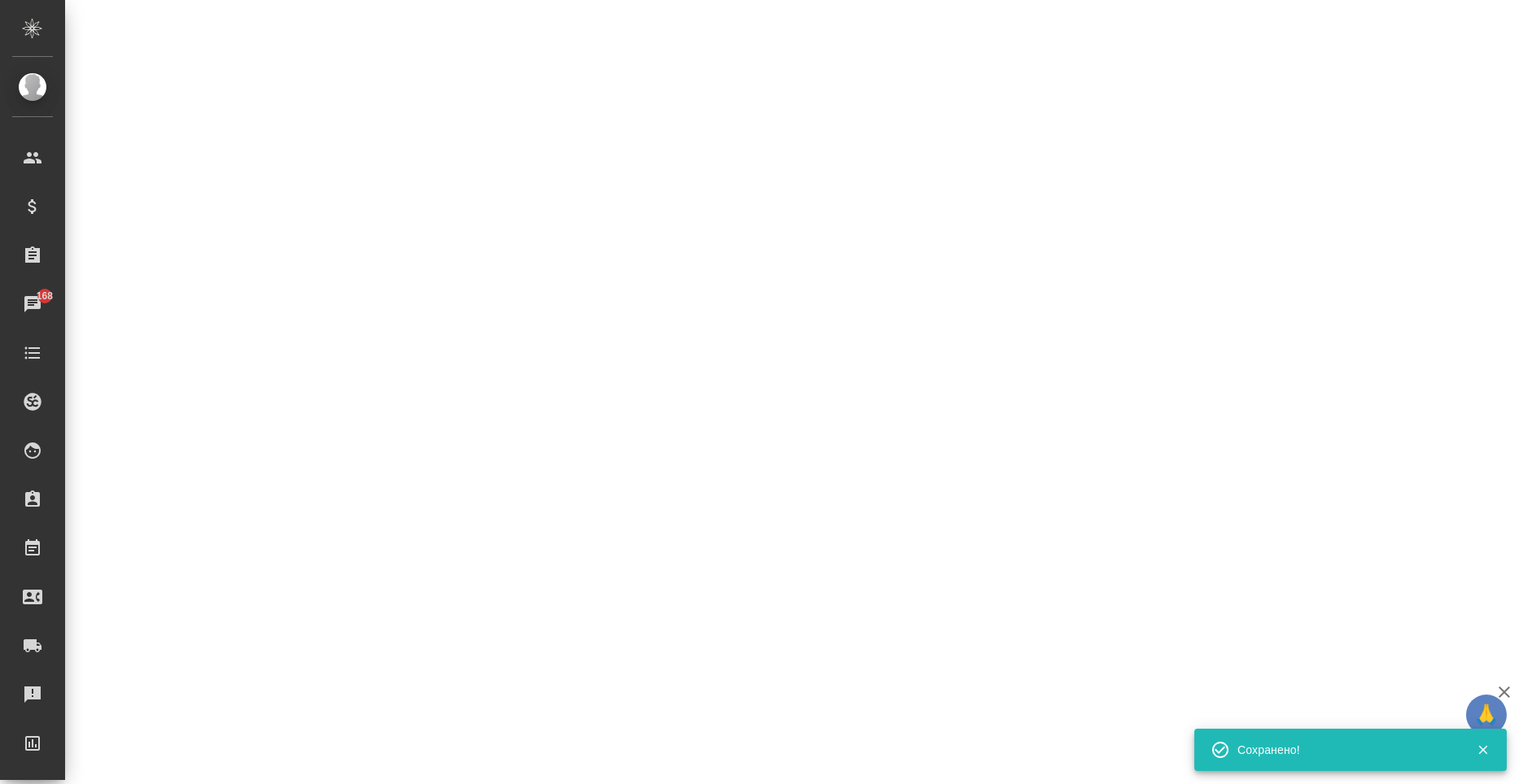
select select "RU"
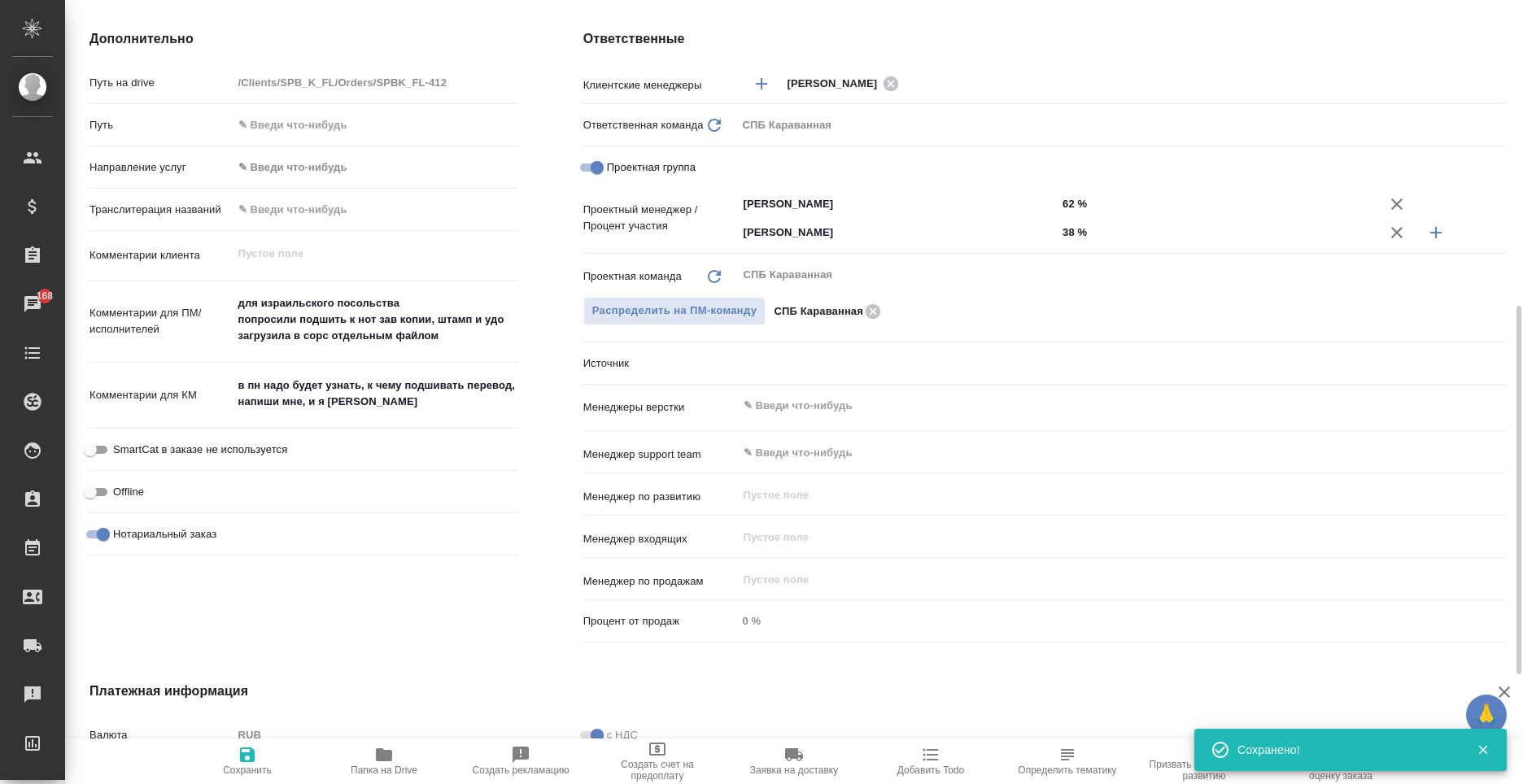
type textarea "x"
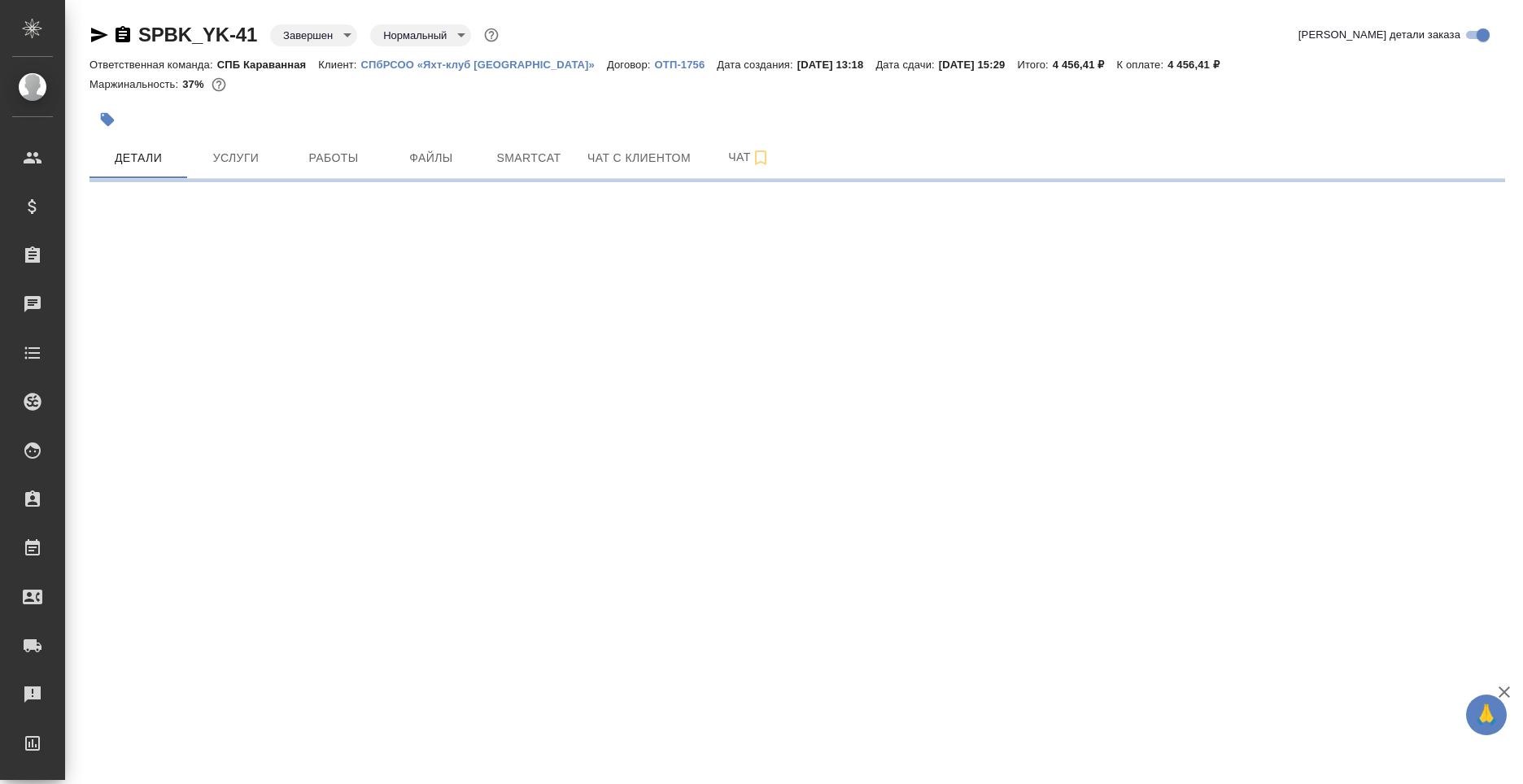
select select "RU"
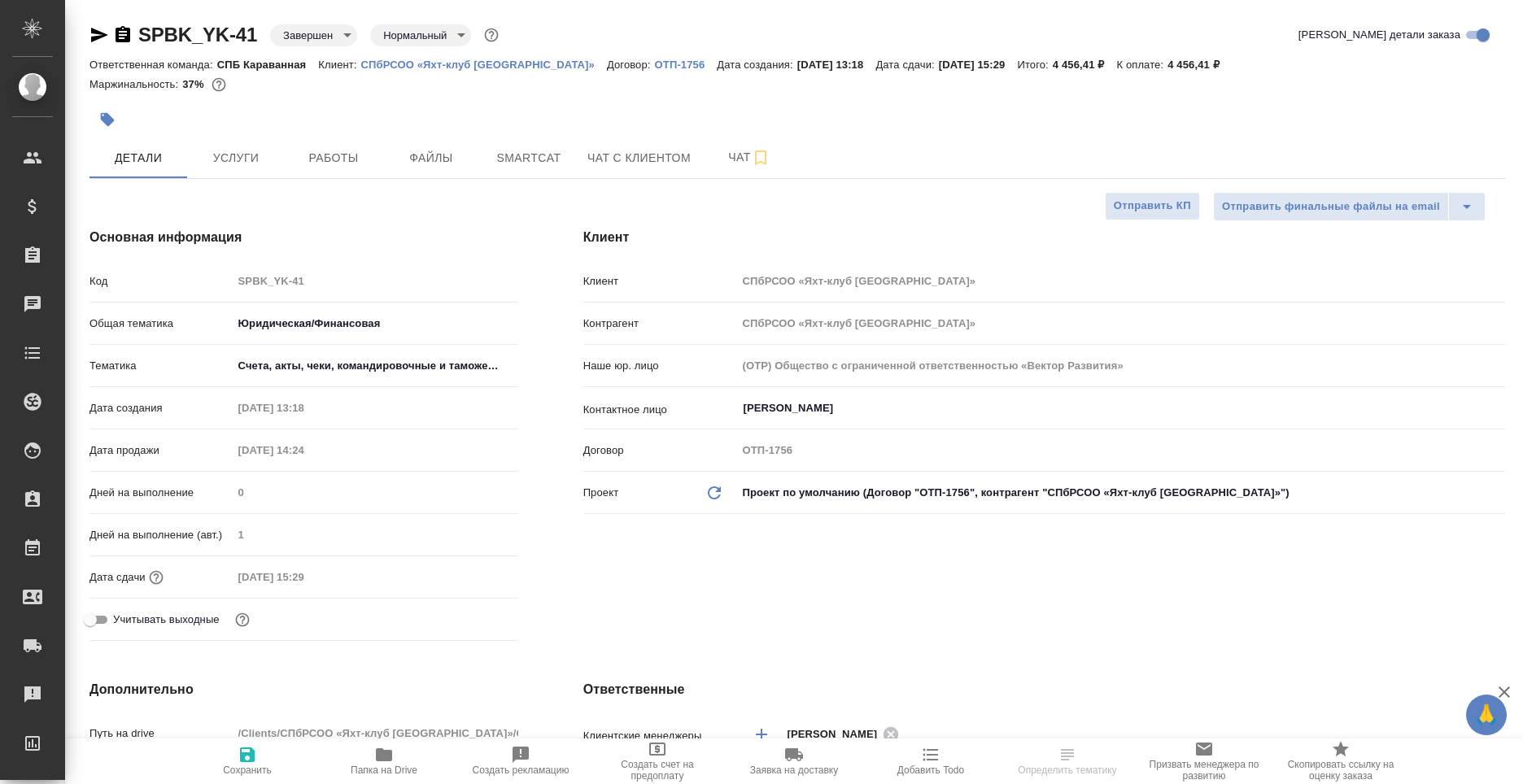
type textarea "x"
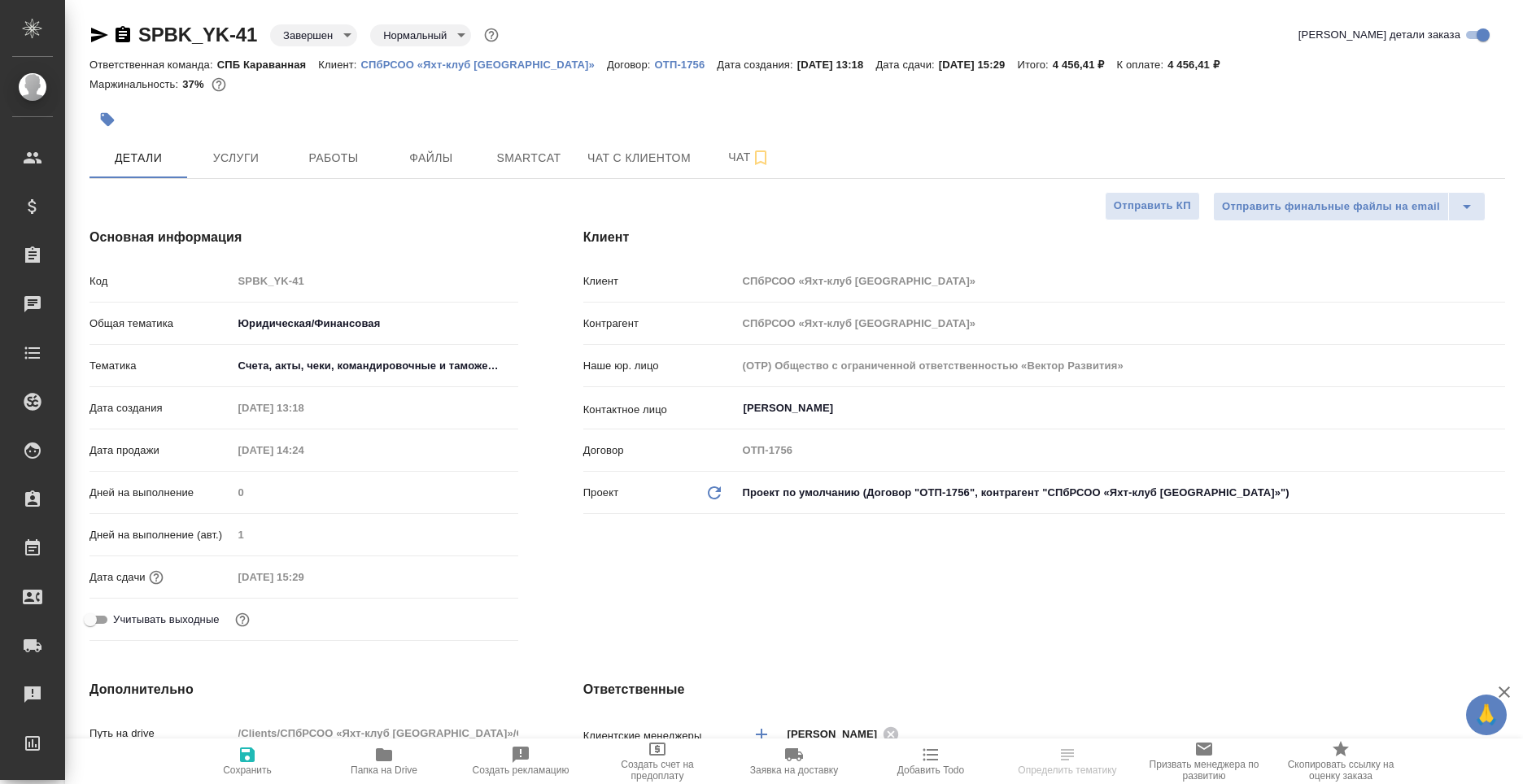
type textarea "x"
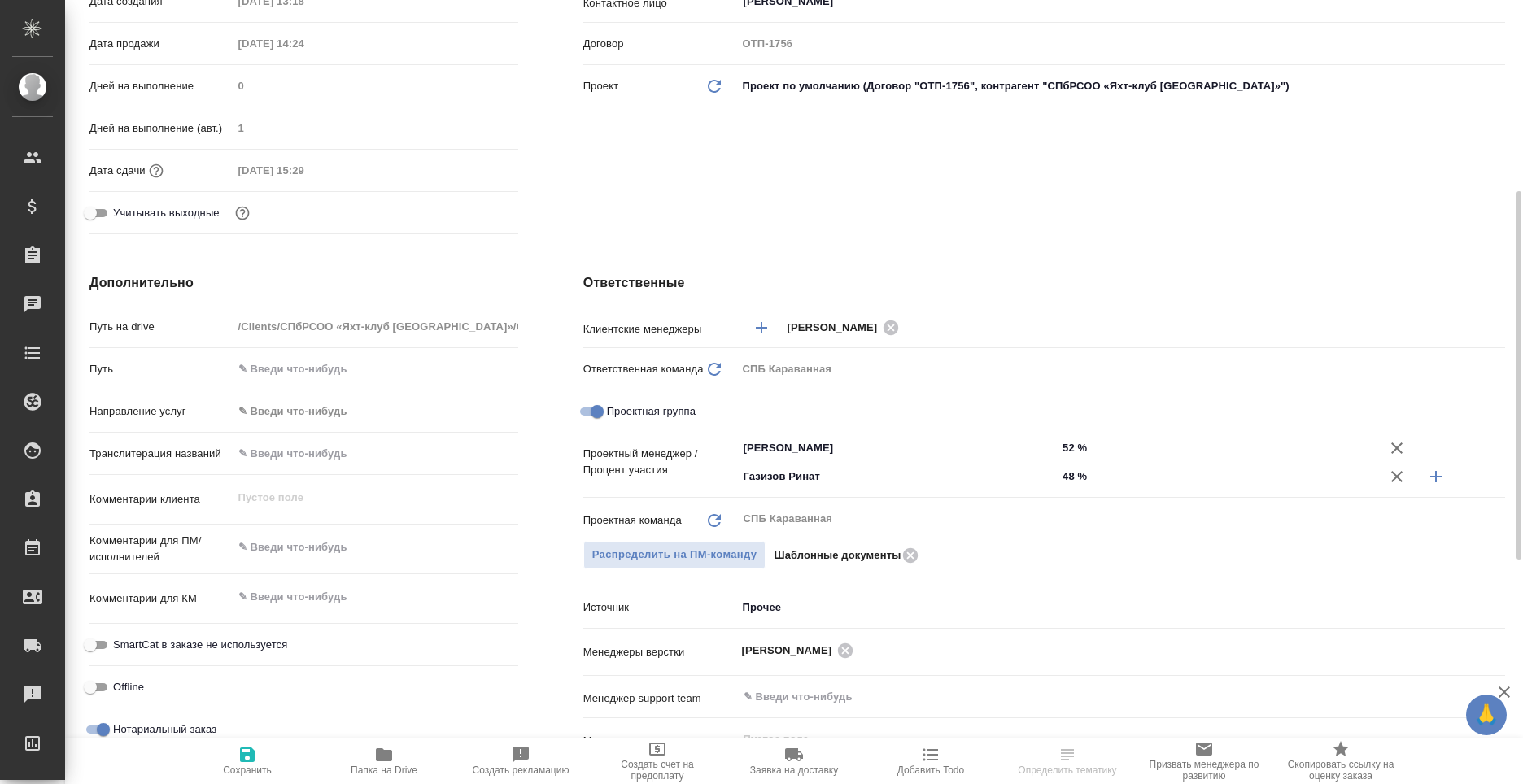
scroll to position [570, 0]
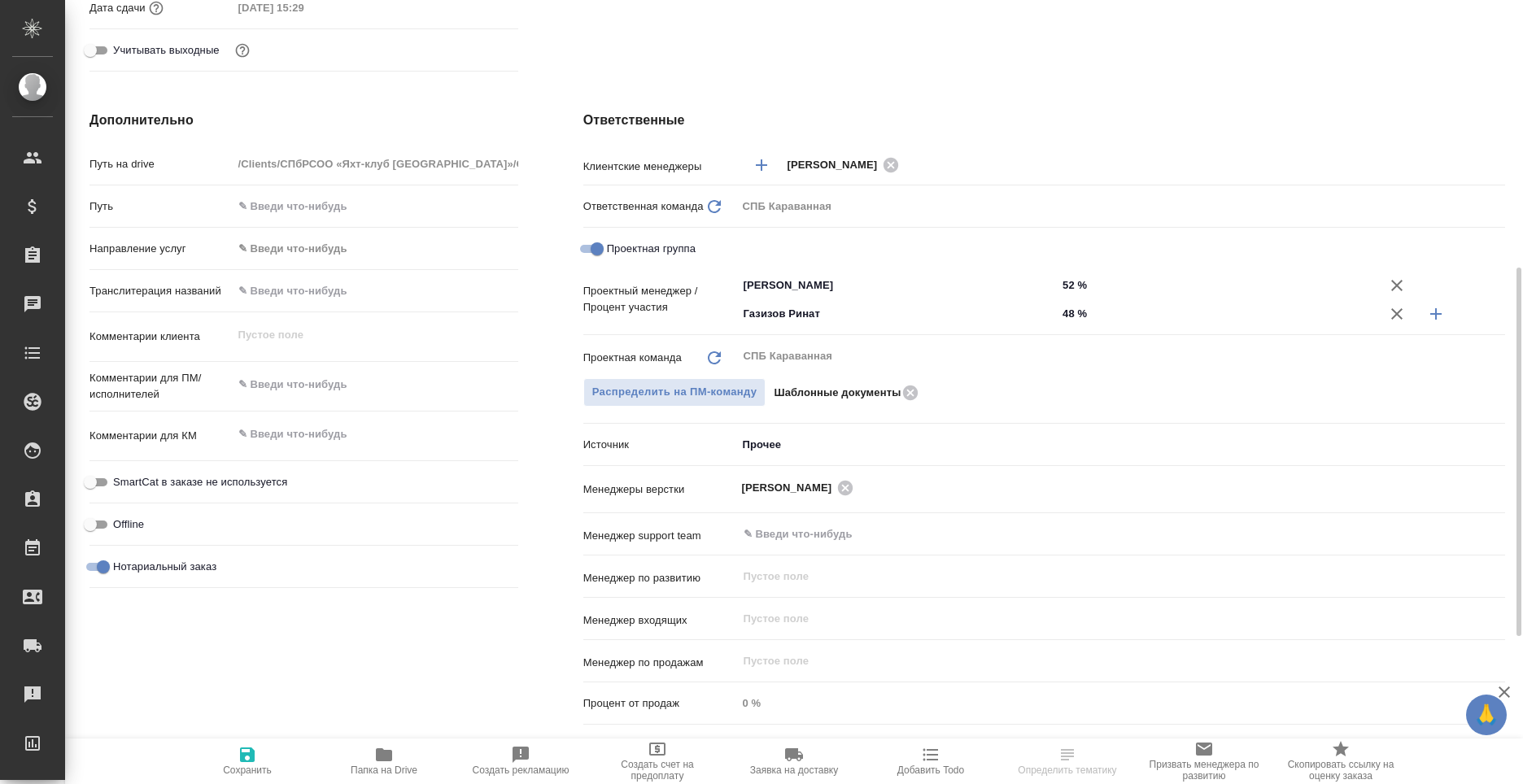
click at [825, 449] on body "🙏 .cls-1 fill:#fff; AWATERA Moskalets Alina Клиенты Спецификации Заказы Чаты To…" at bounding box center [761, 392] width 1523 height 784
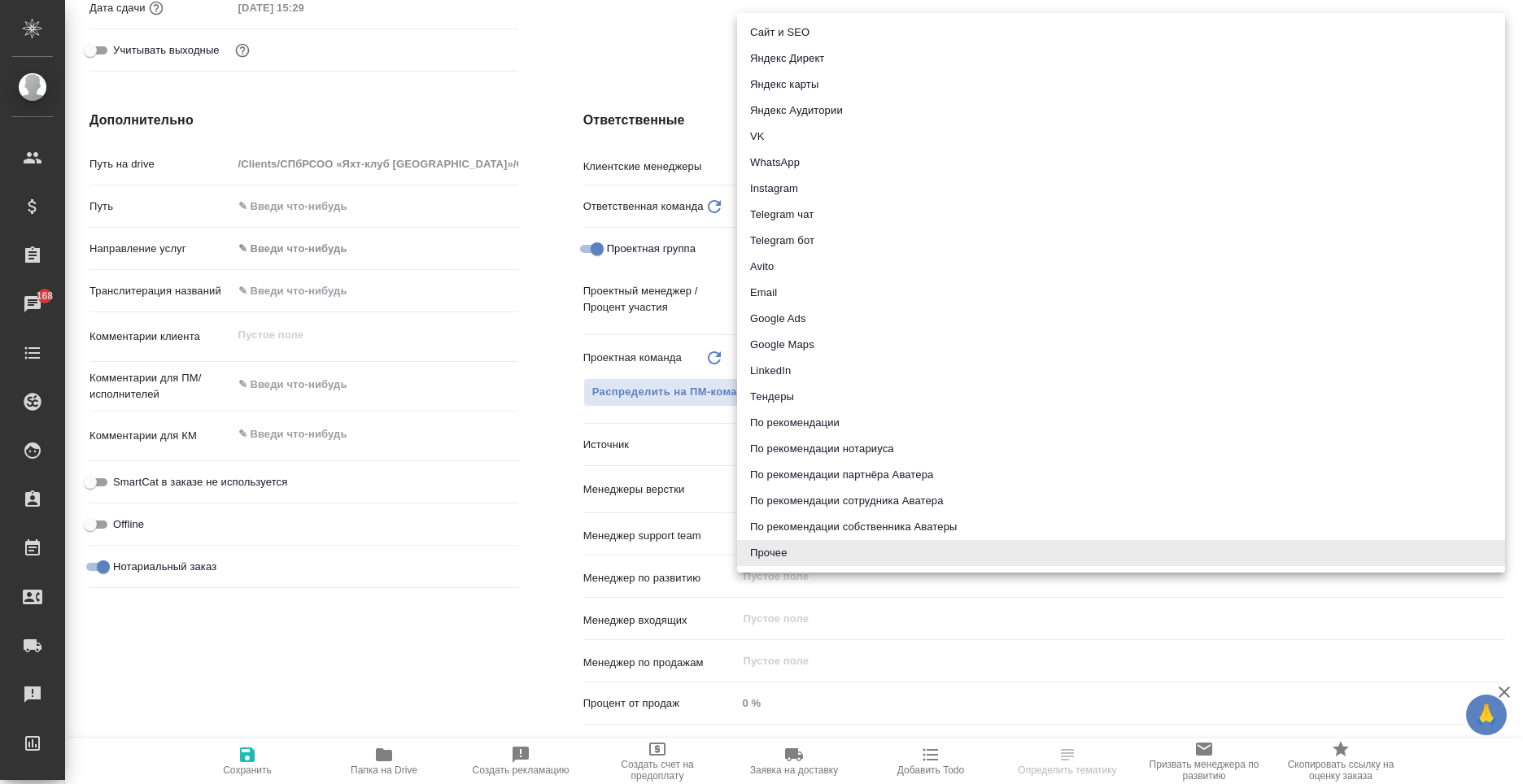
click at [790, 287] on li "Email" at bounding box center [1122, 292] width 768 height 26
type textarea "x"
type input "emailAds"
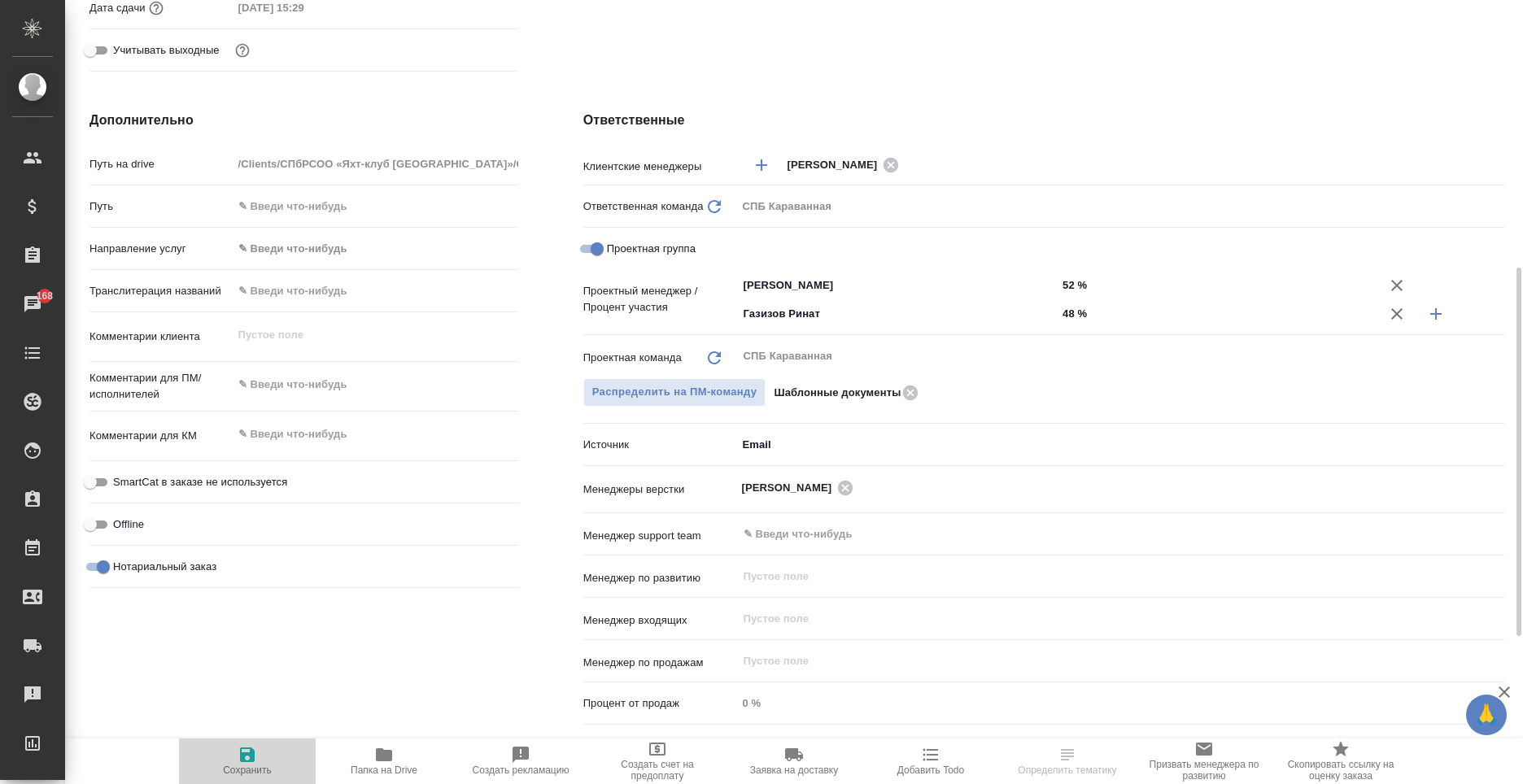
click at [238, 761] on icon "button" at bounding box center [248, 755] width 20 height 20
type textarea "x"
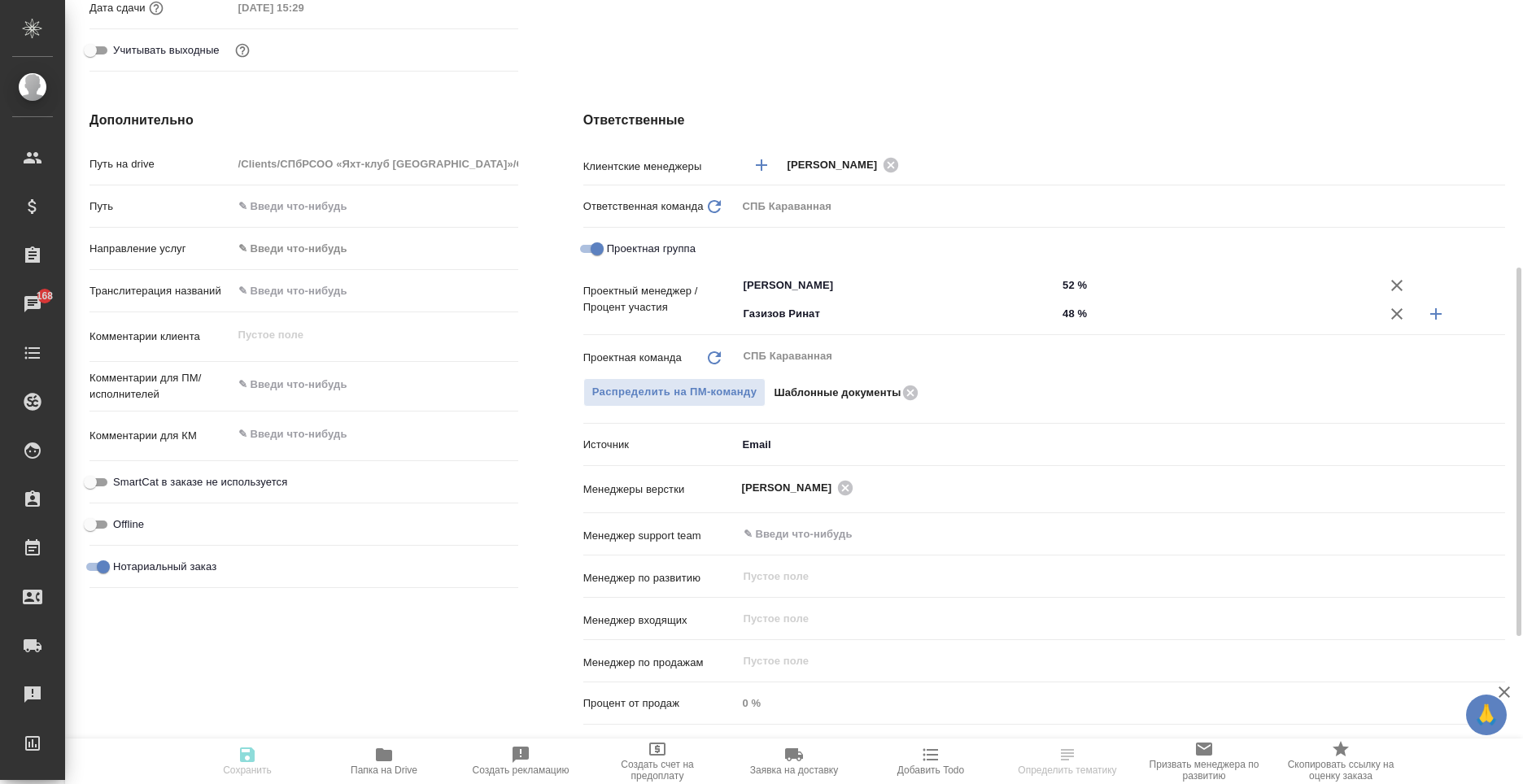
type textarea "x"
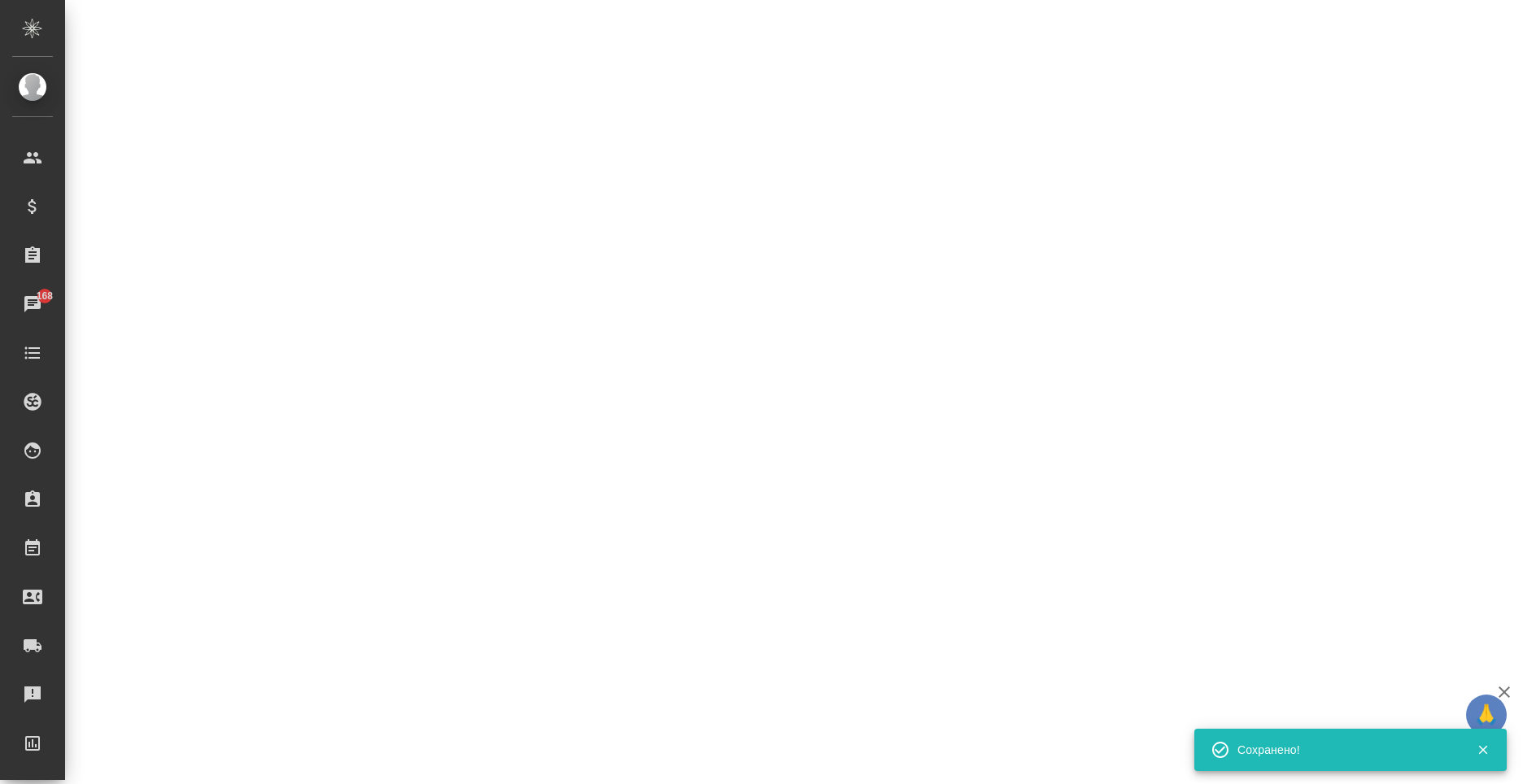
select select "RU"
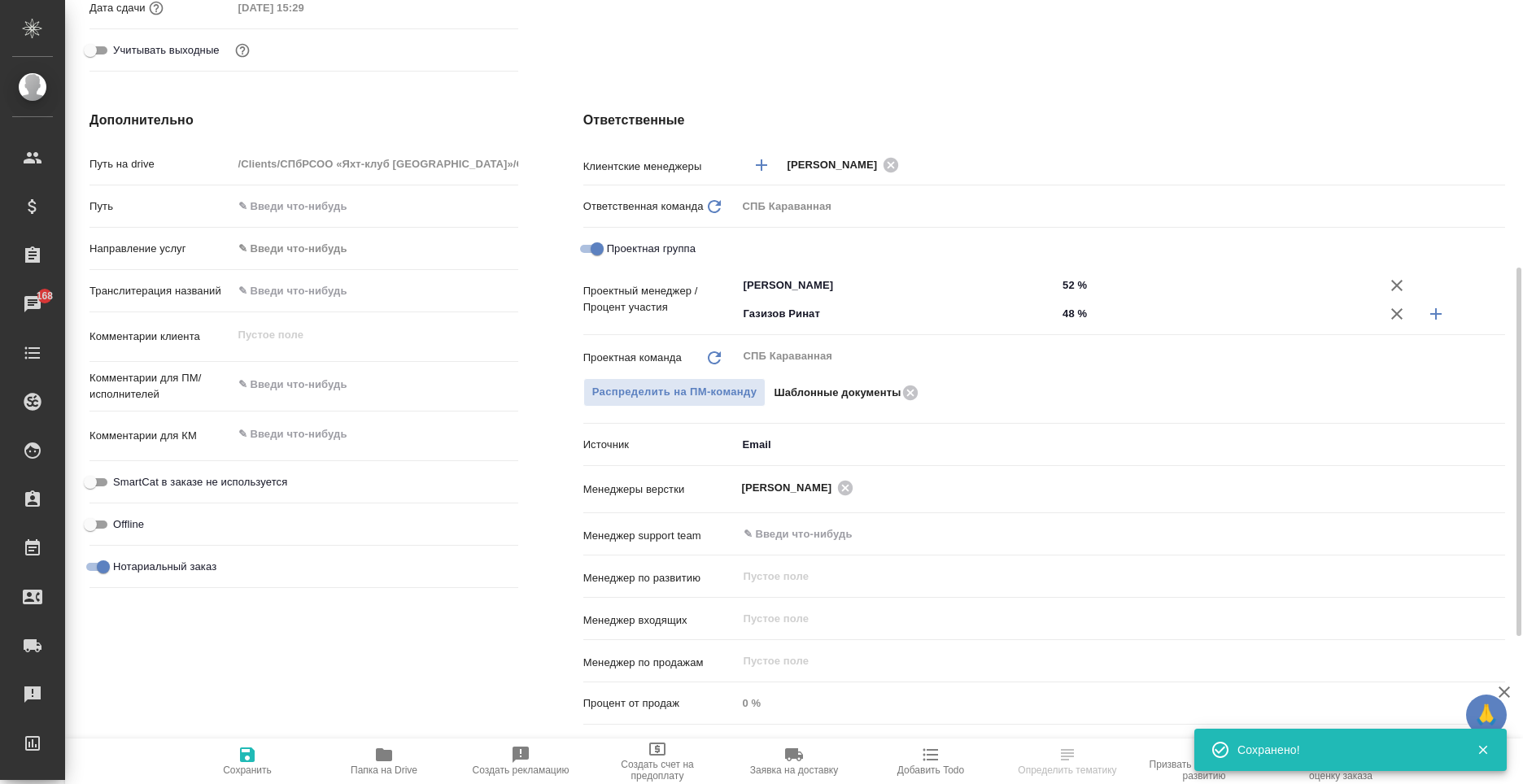
type textarea "x"
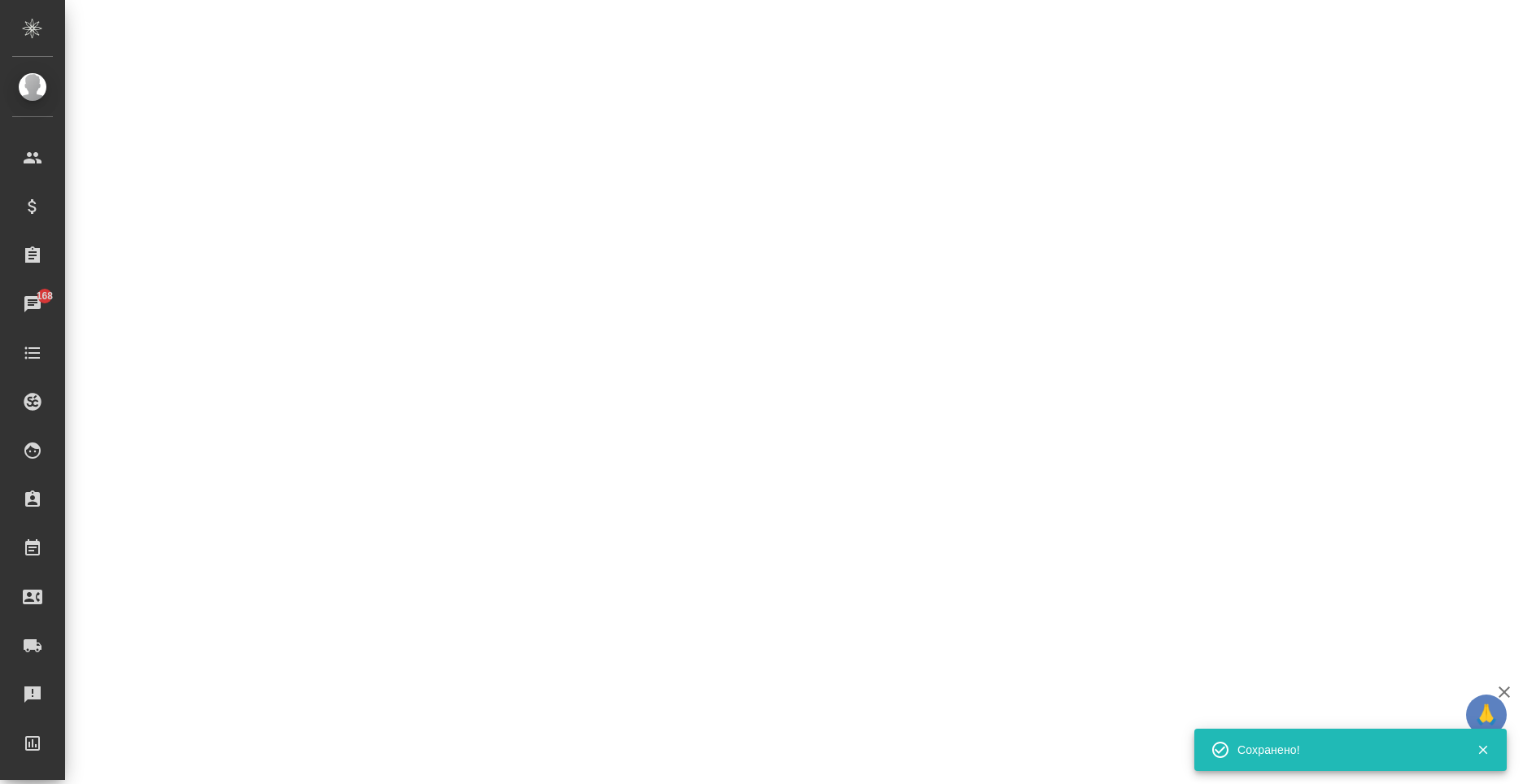
select select "RU"
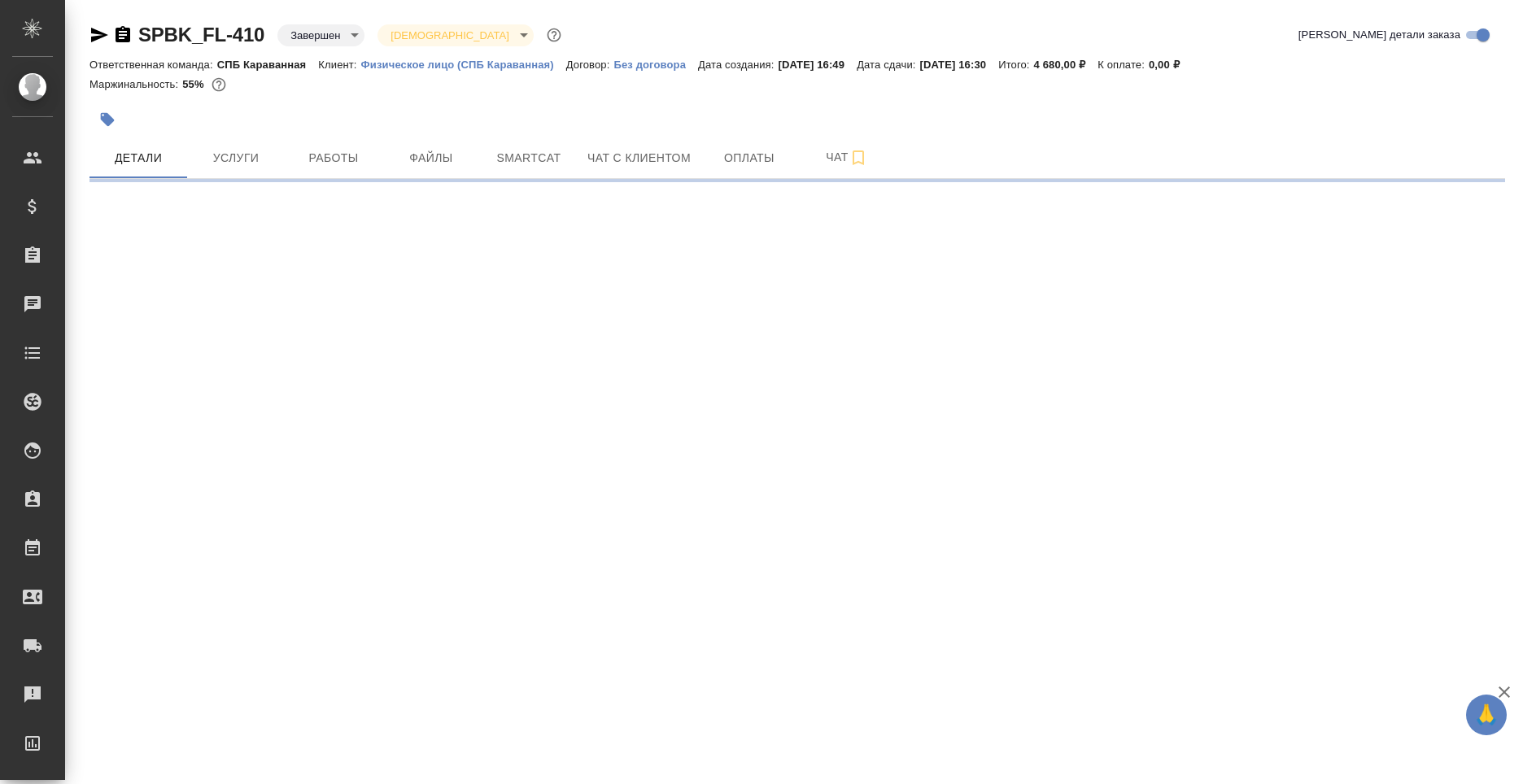
select select "RU"
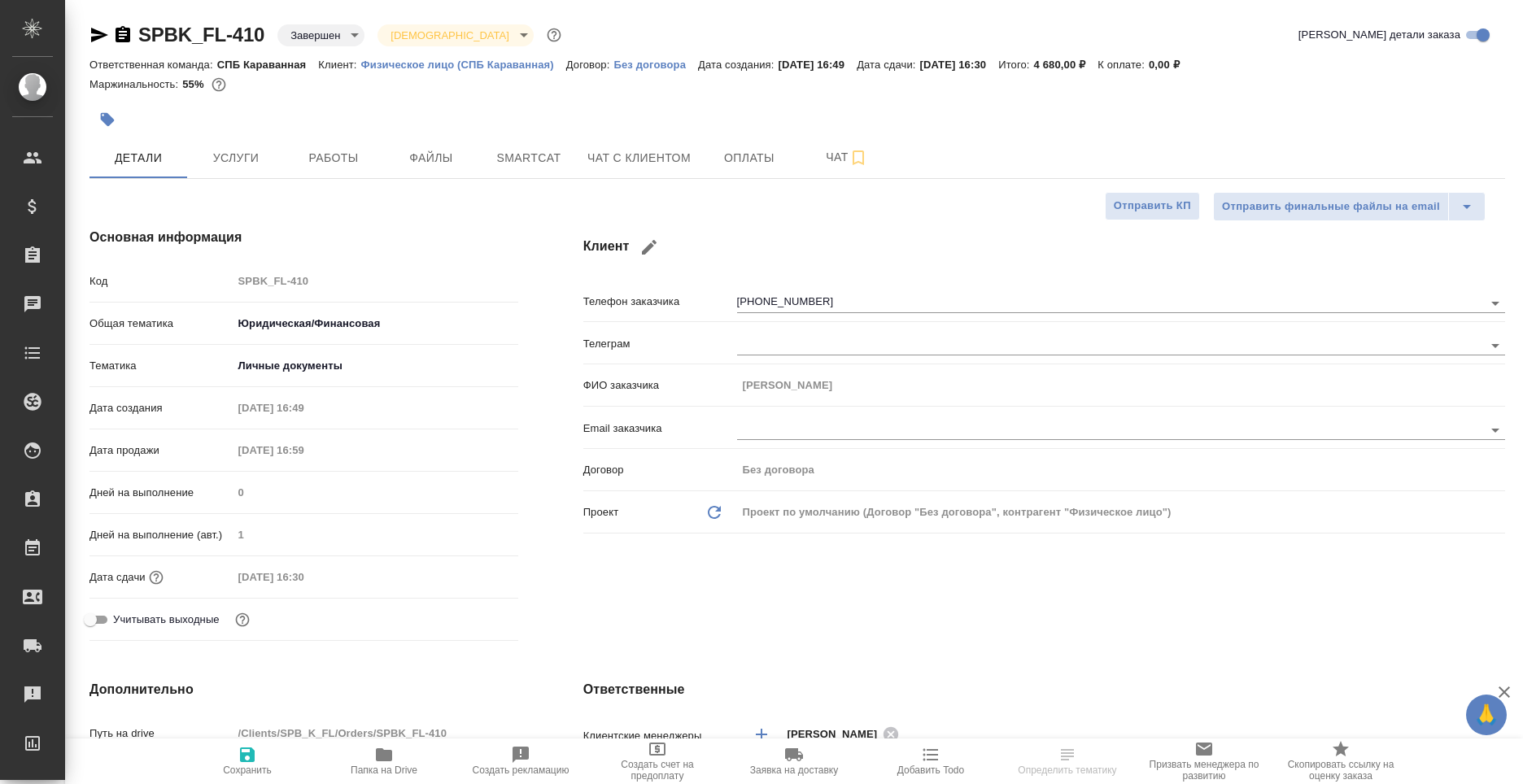
type textarea "x"
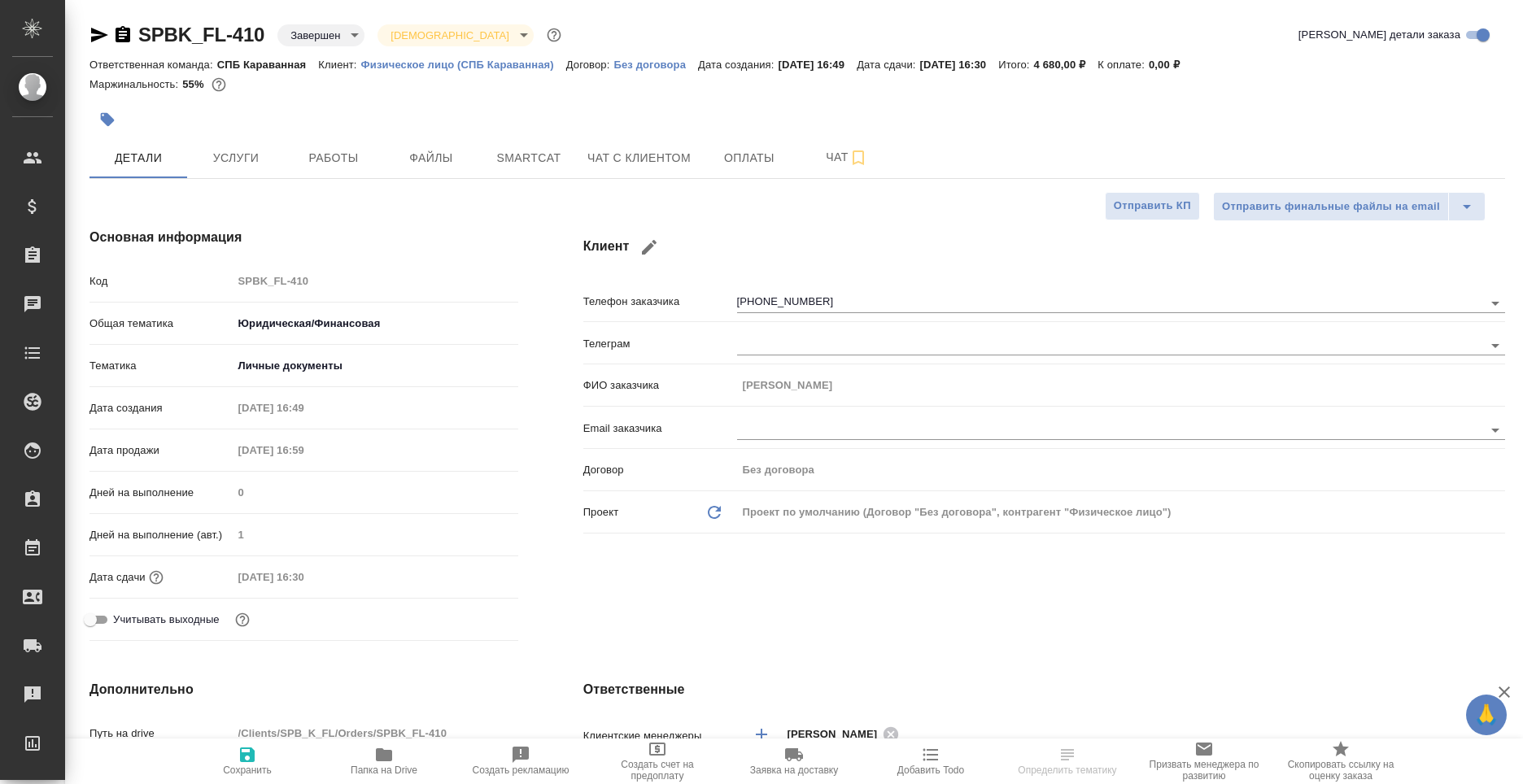
type textarea "x"
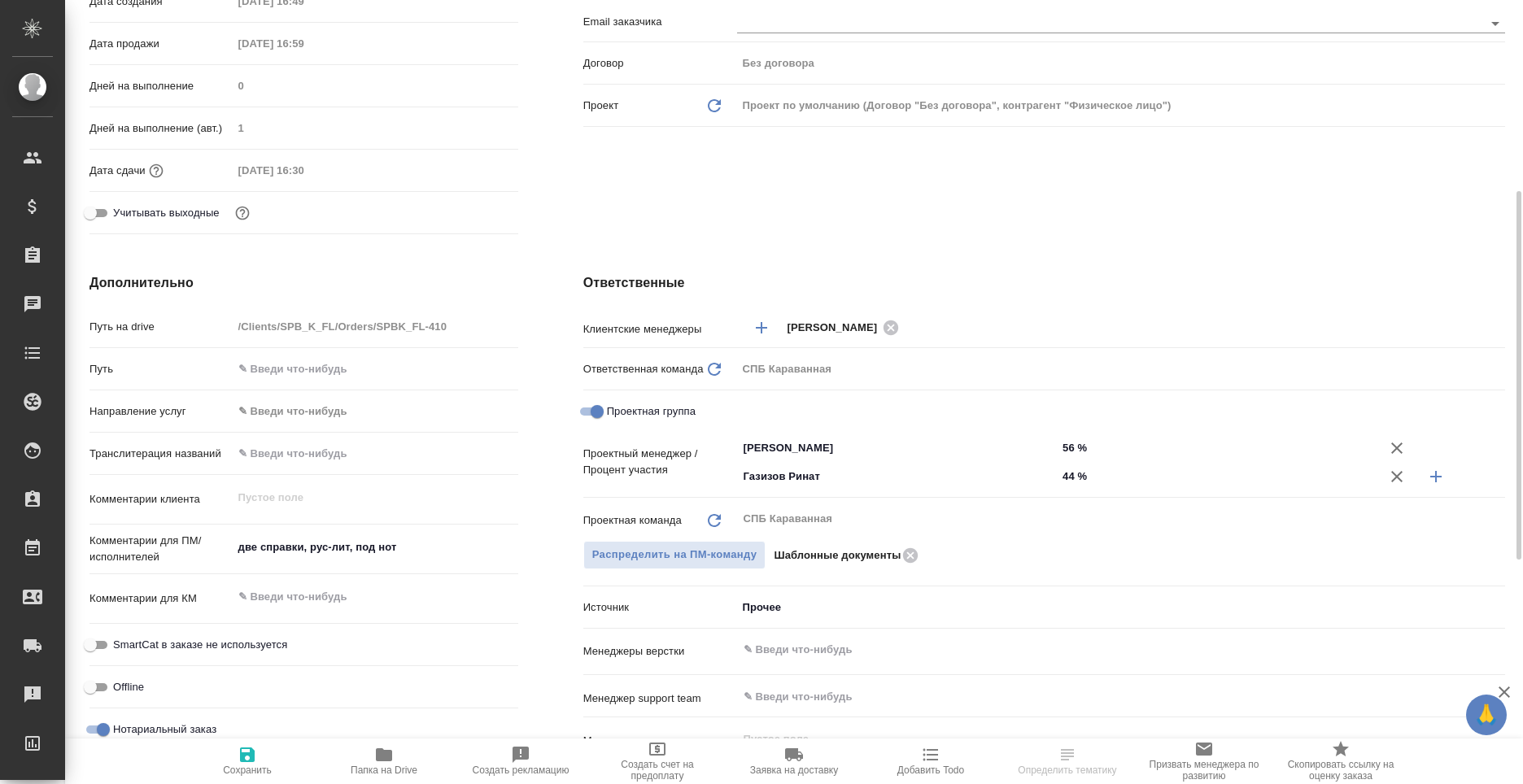
scroll to position [651, 0]
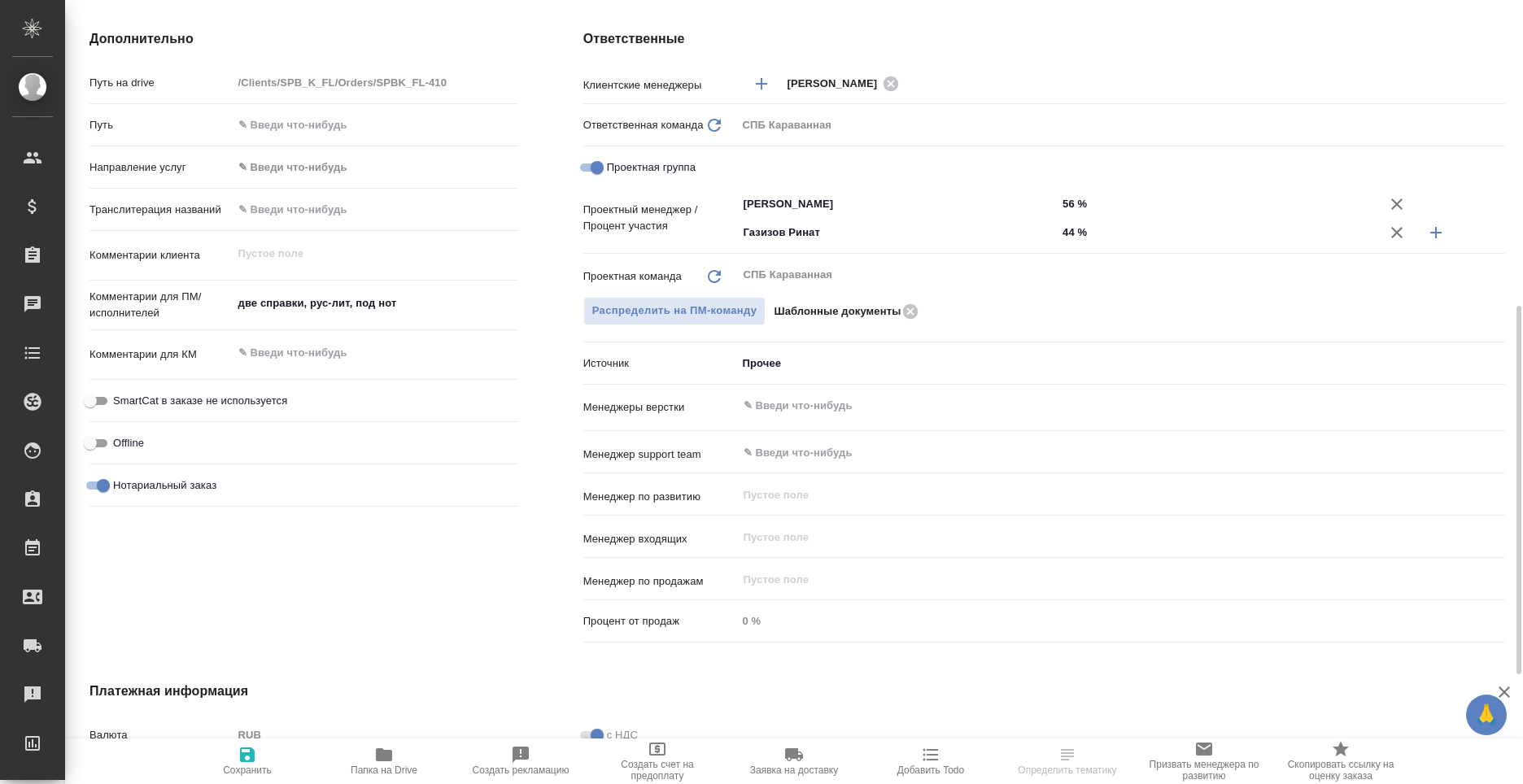
click at [813, 356] on body "🙏 .cls-1 fill:#fff; AWATERA [PERSON_NAME] Спецификации Заказы Чаты Todo Проекты…" at bounding box center [761, 392] width 1523 height 784
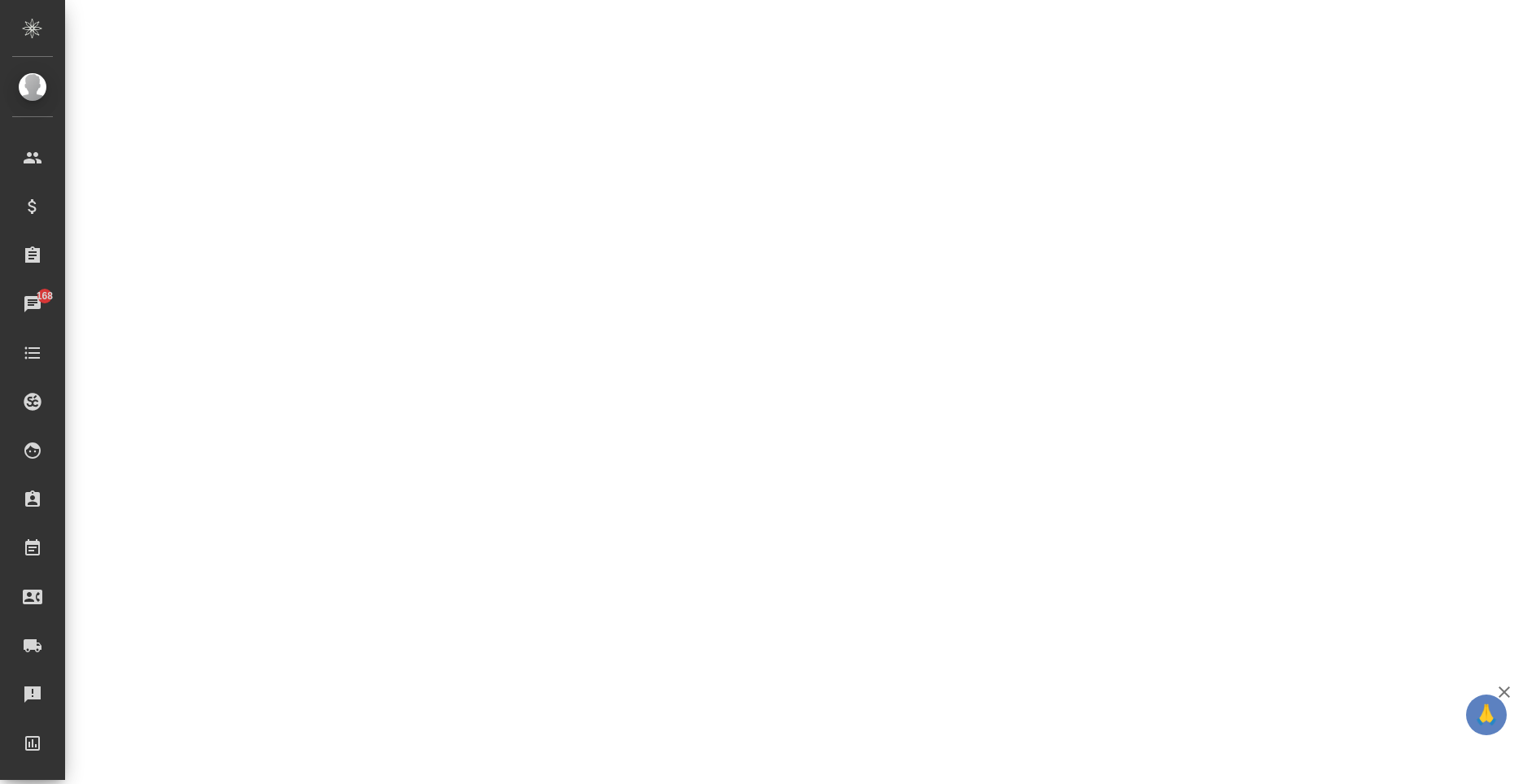
select select "RU"
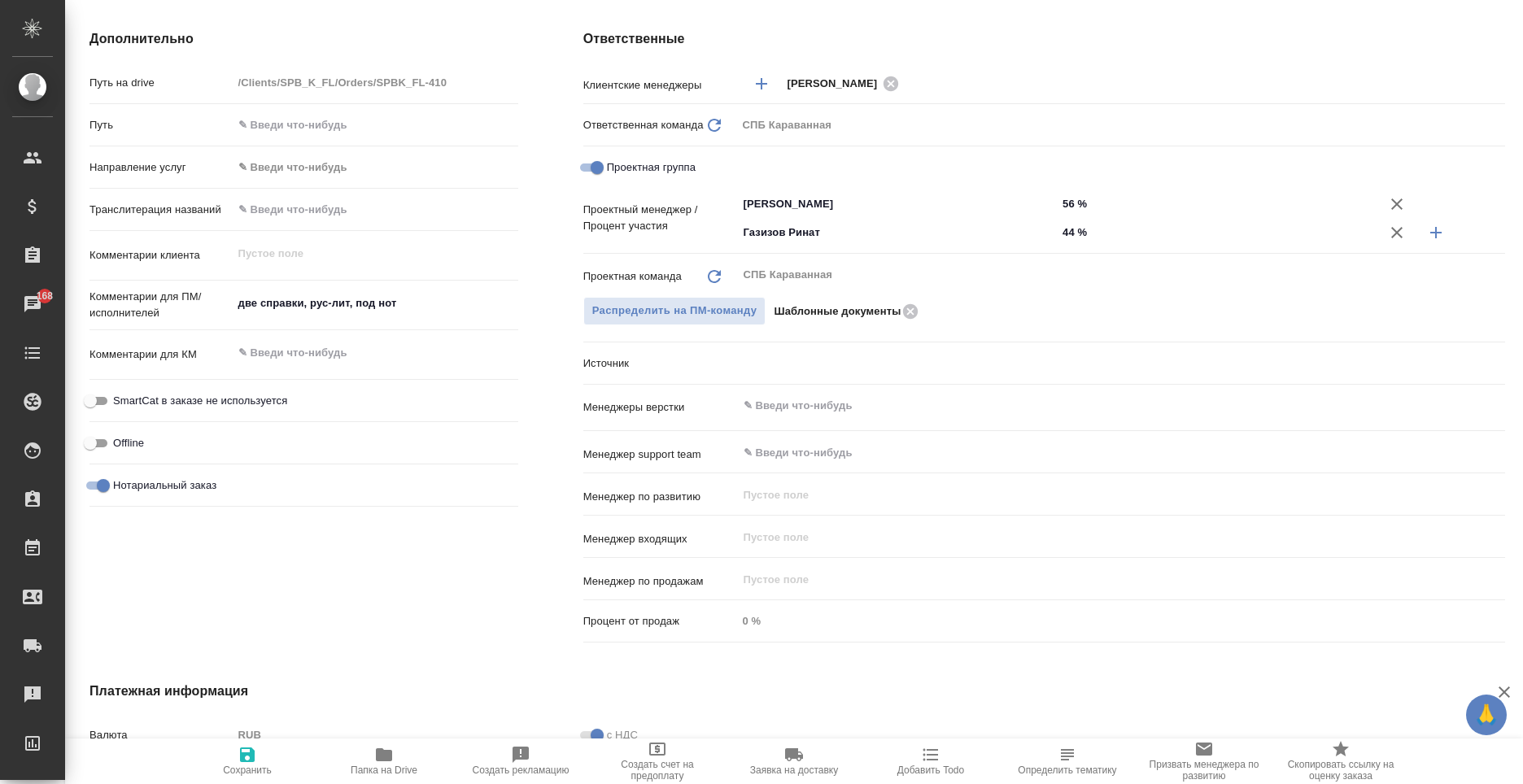
type textarea "x"
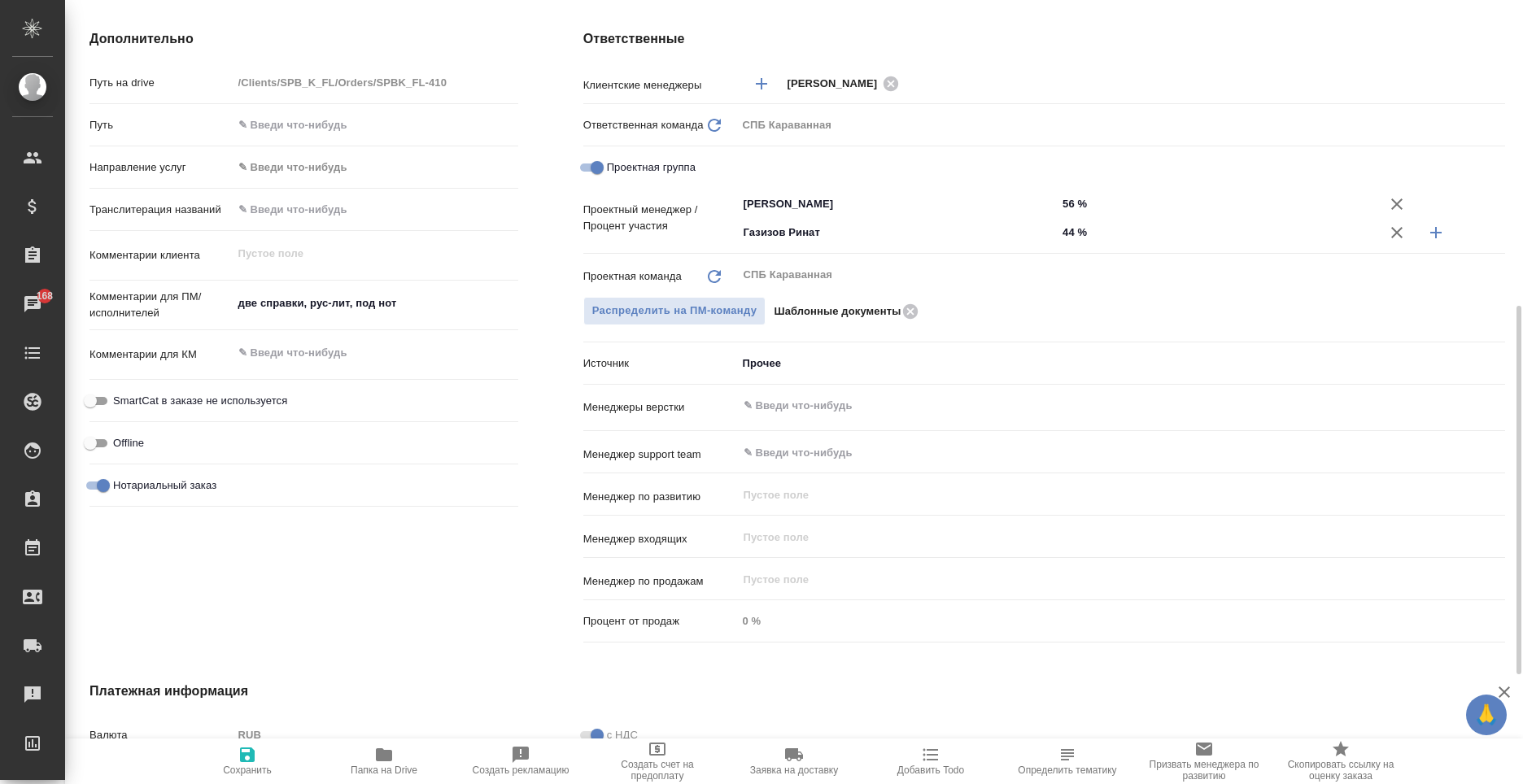
type textarea "x"
click at [826, 357] on body "🙏 .cls-1 fill:#fff; AWATERA [PERSON_NAME] Спецификации Заказы 168 Чаты Todo Про…" at bounding box center [761, 392] width 1523 height 784
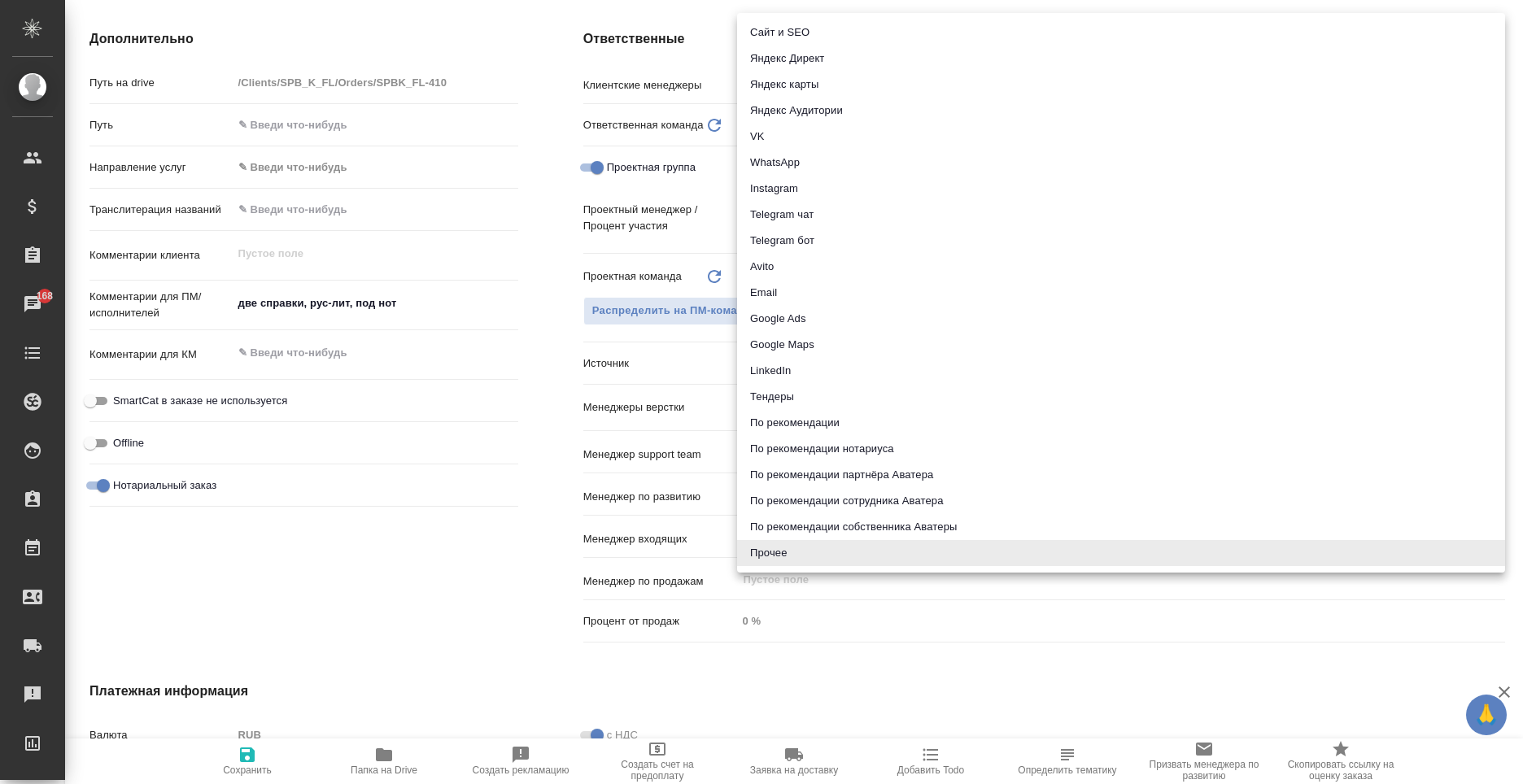
click at [793, 167] on li "WhatsApp" at bounding box center [1122, 162] width 768 height 26
type textarea "x"
type input "whatsapp"
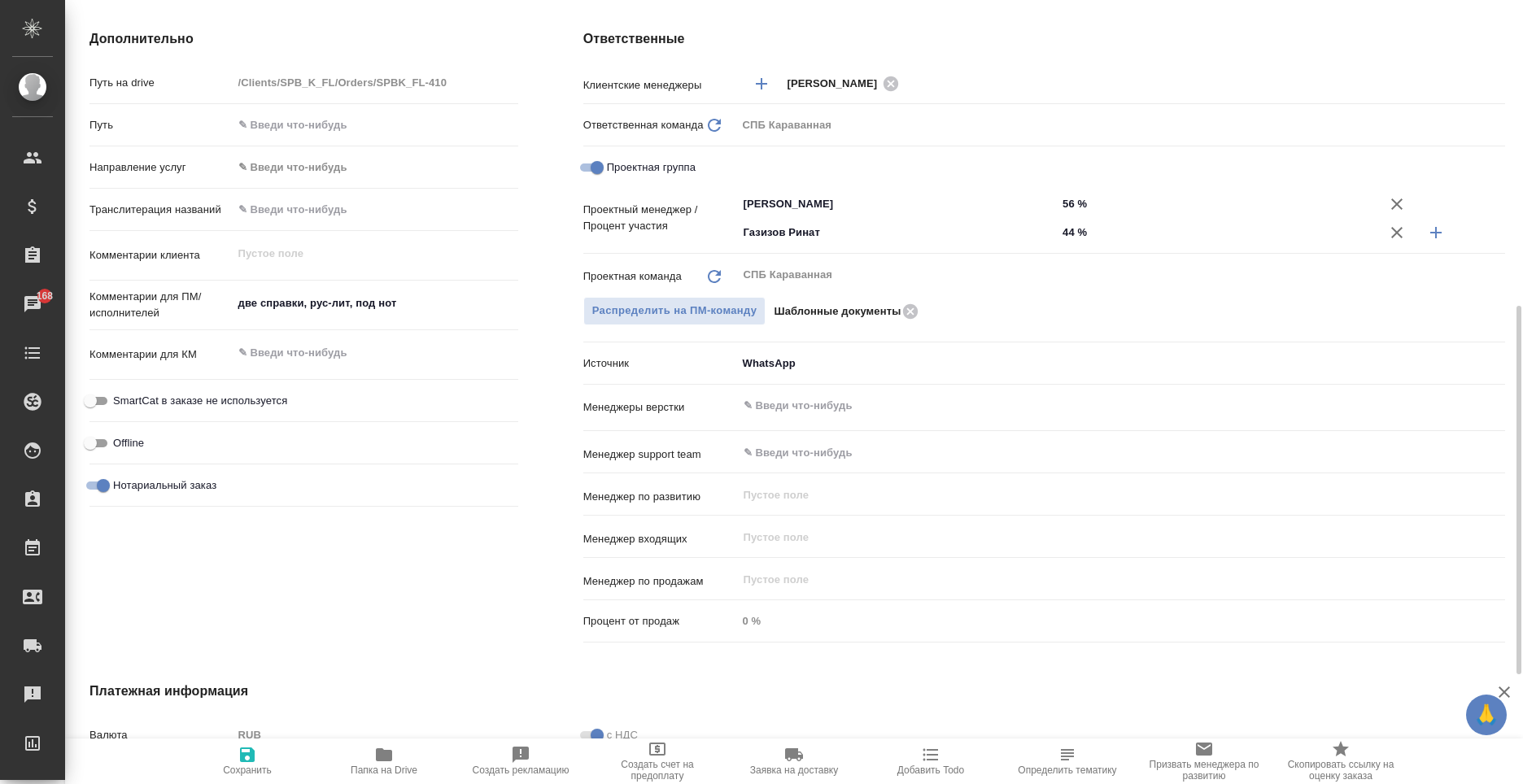
click at [235, 758] on span "Сохранить" at bounding box center [247, 761] width 117 height 31
type textarea "x"
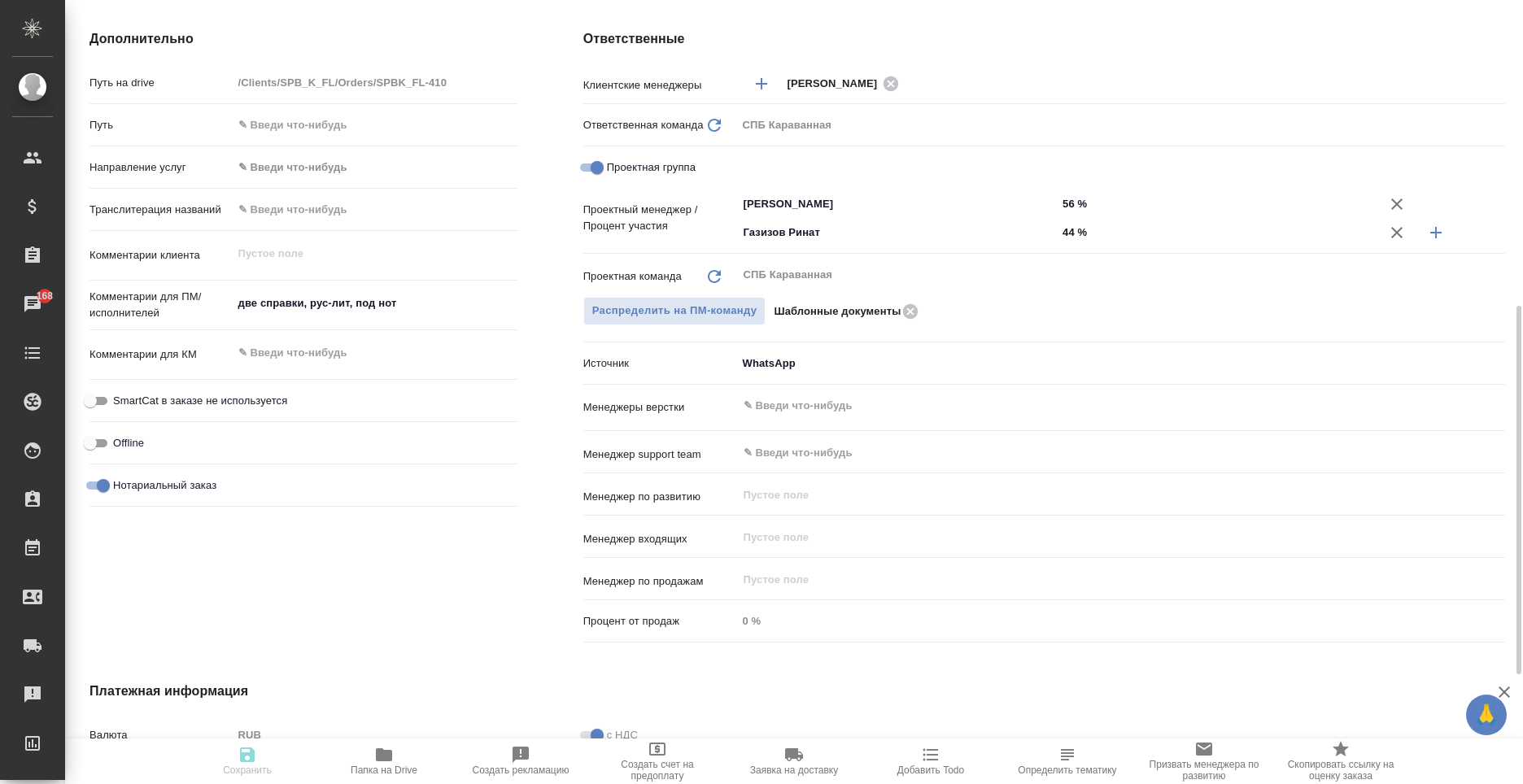
type textarea "x"
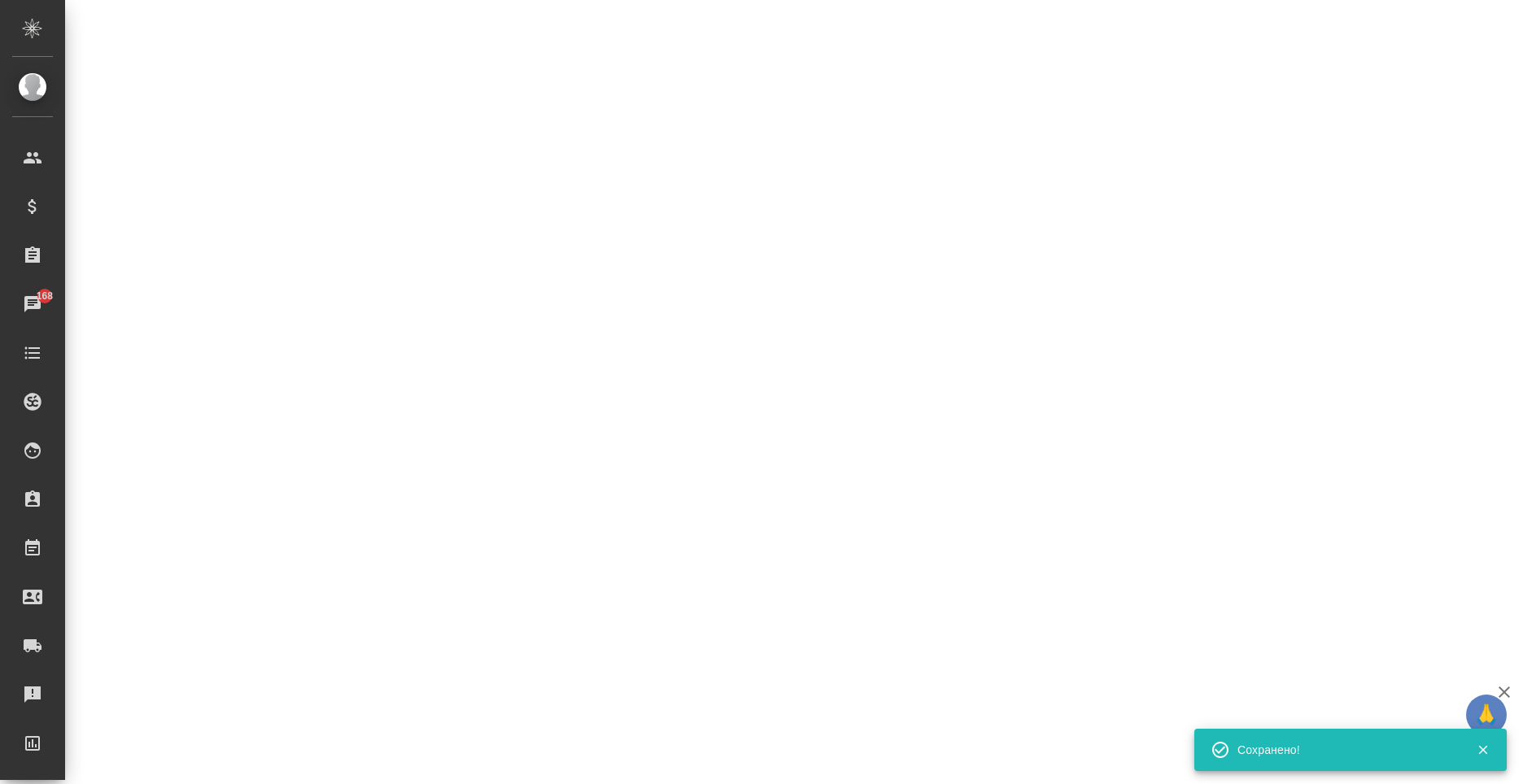
select select "RU"
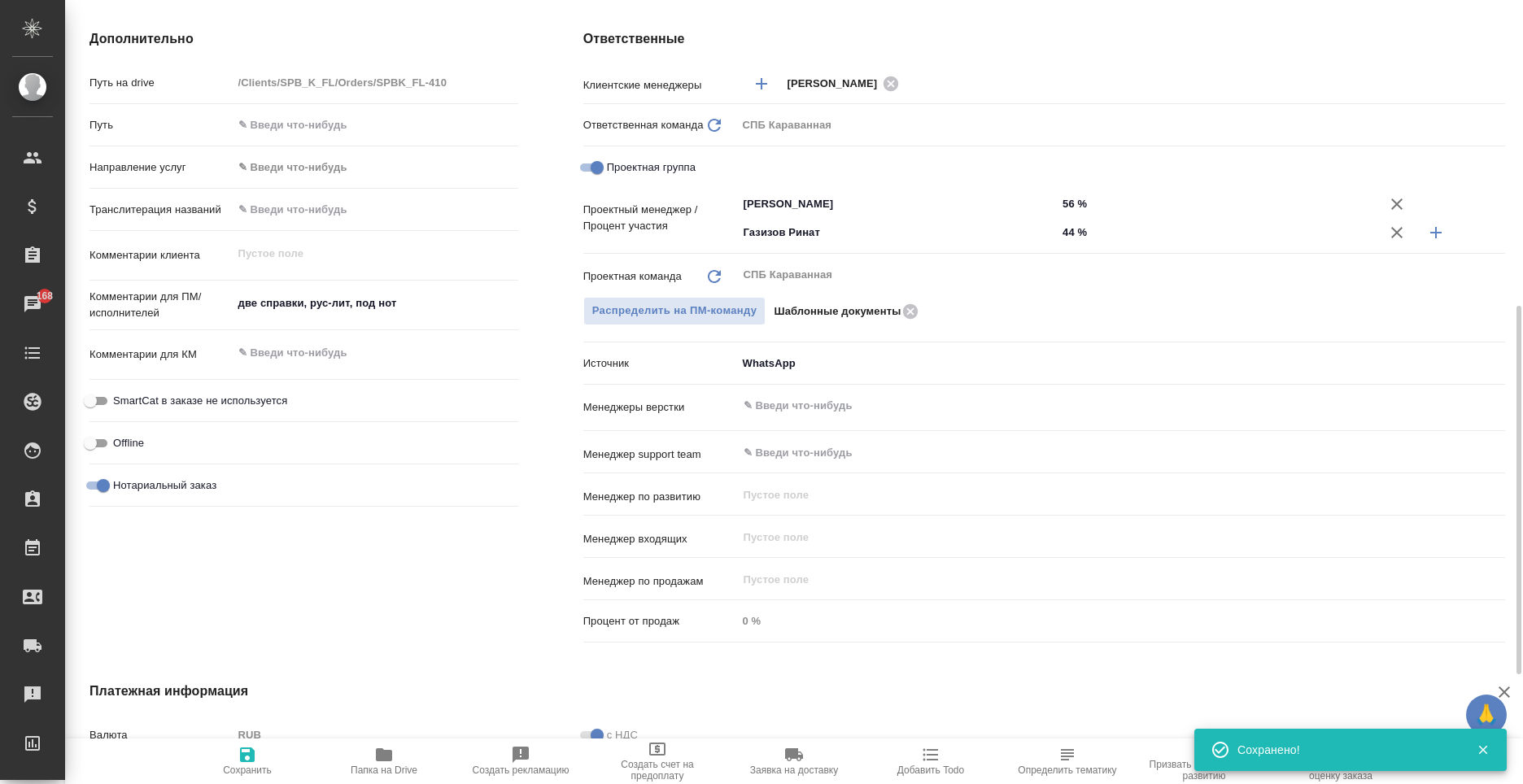
type textarea "x"
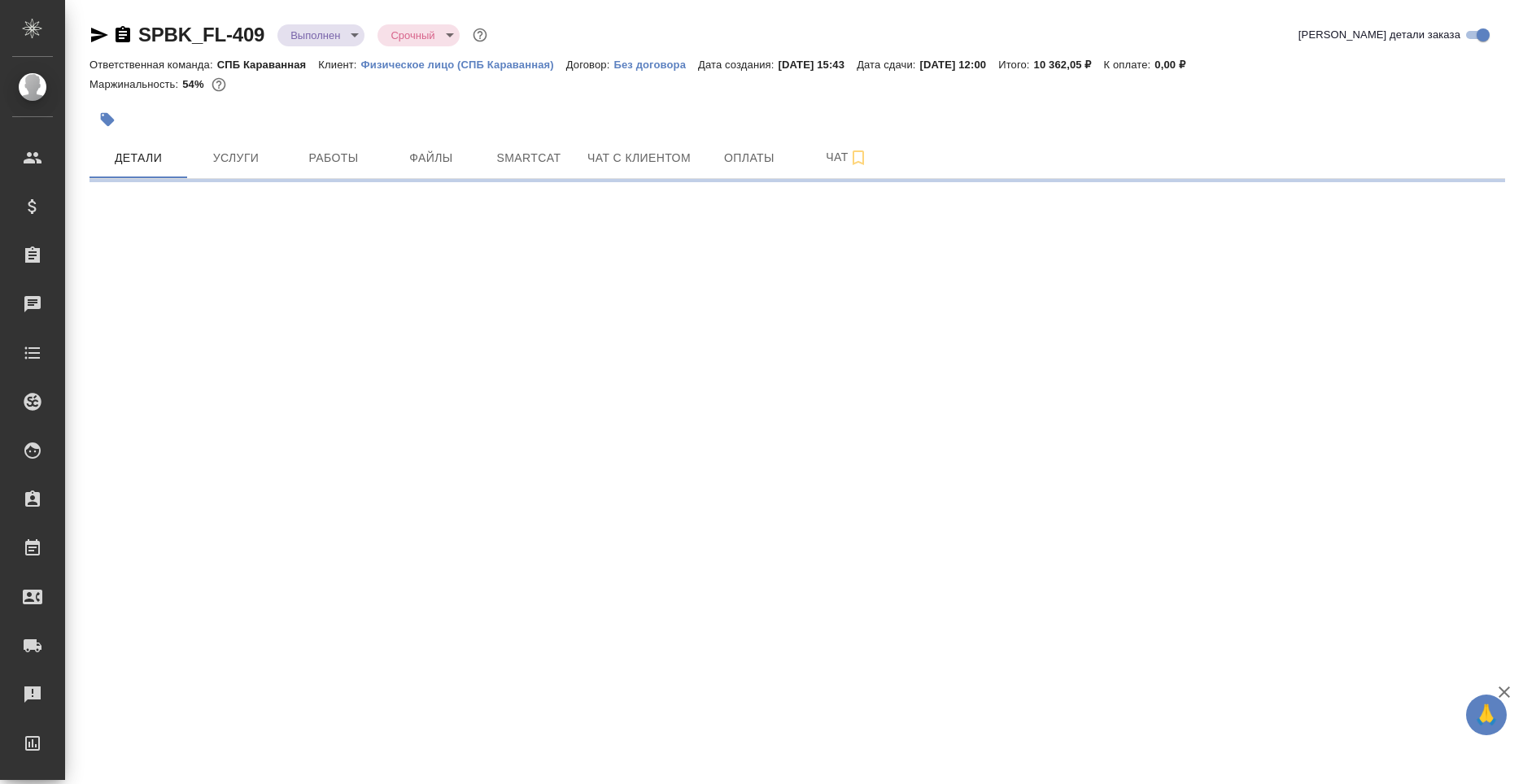
select select "RU"
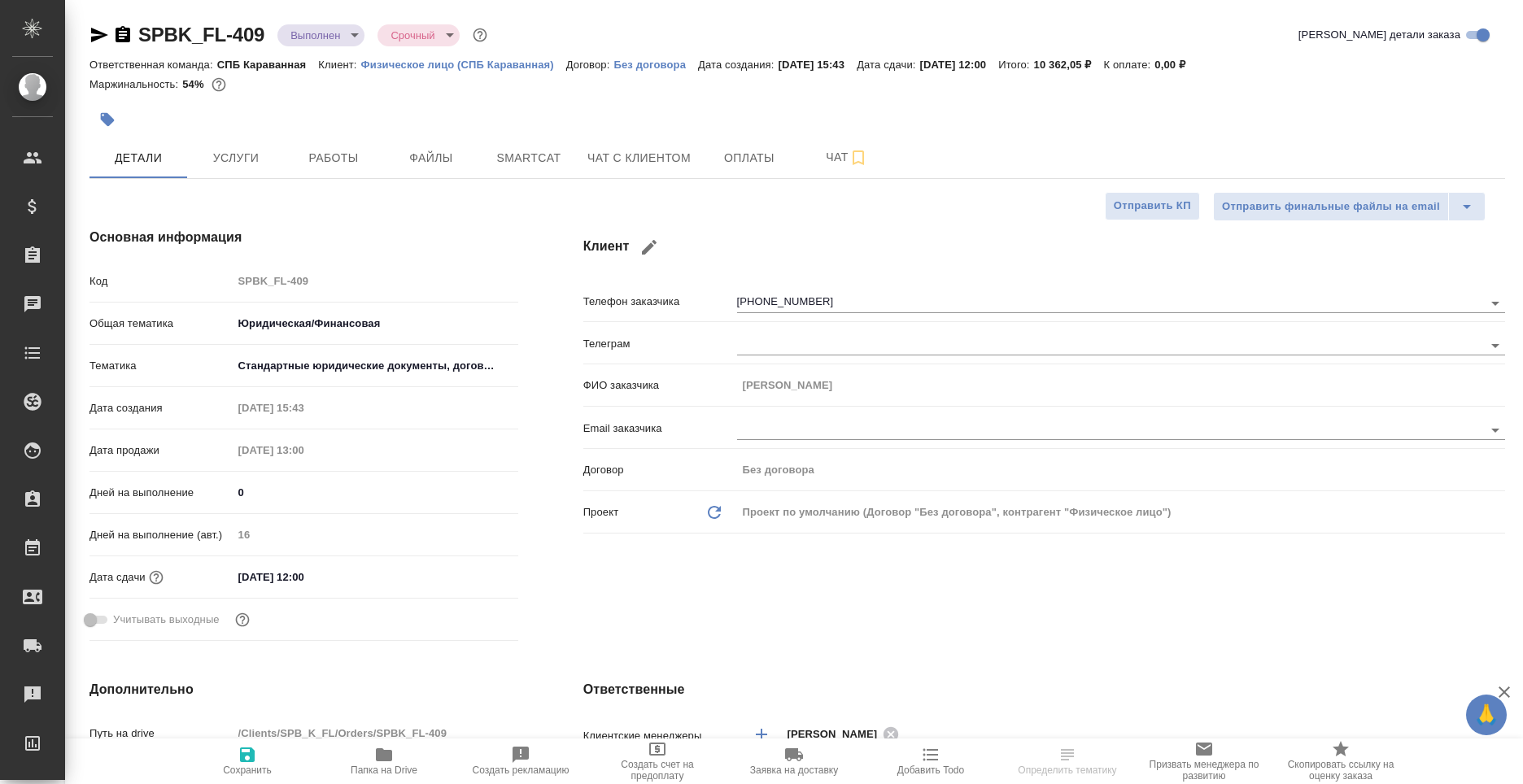
type textarea "x"
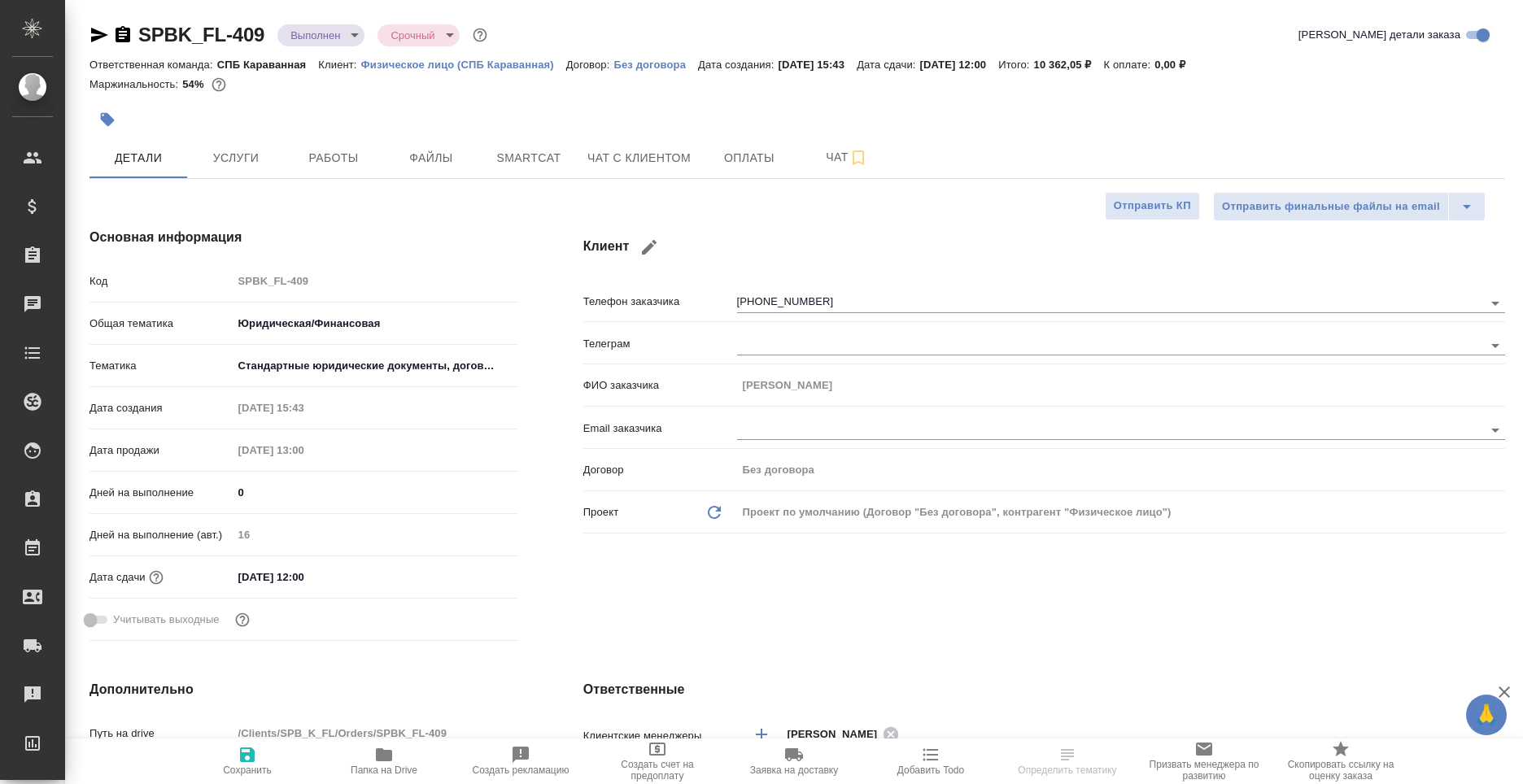
type textarea "x"
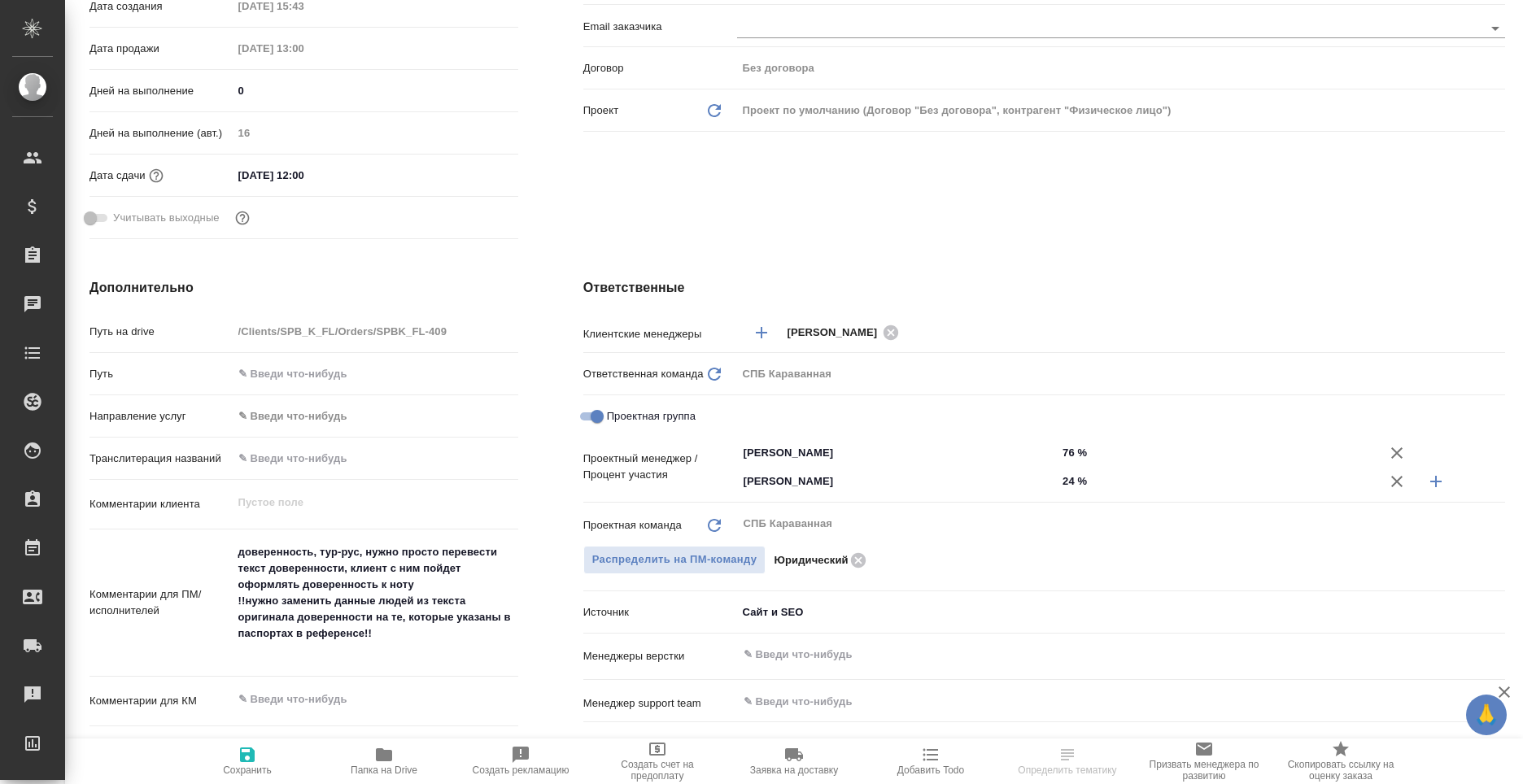
type textarea "x"
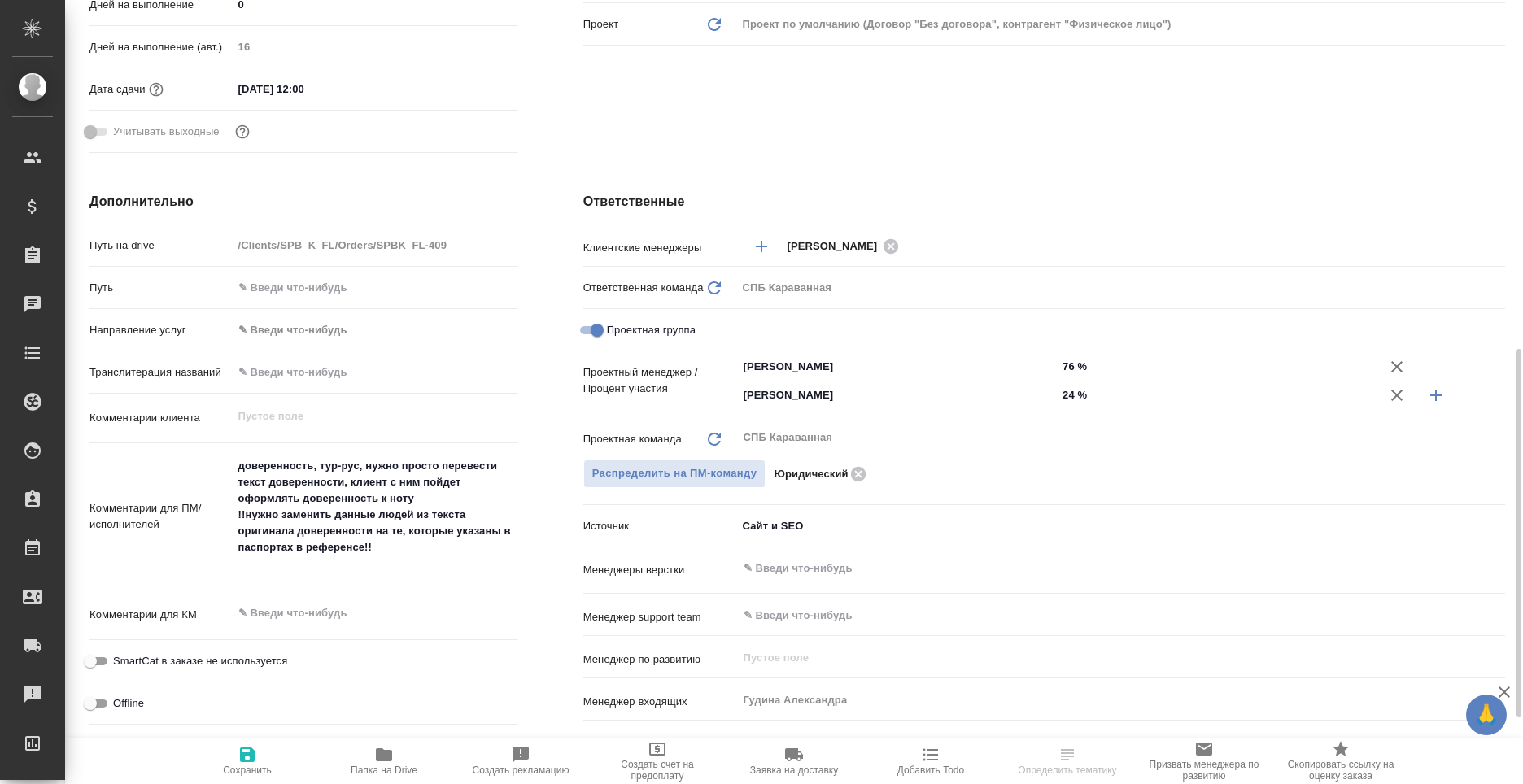
scroll to position [813, 0]
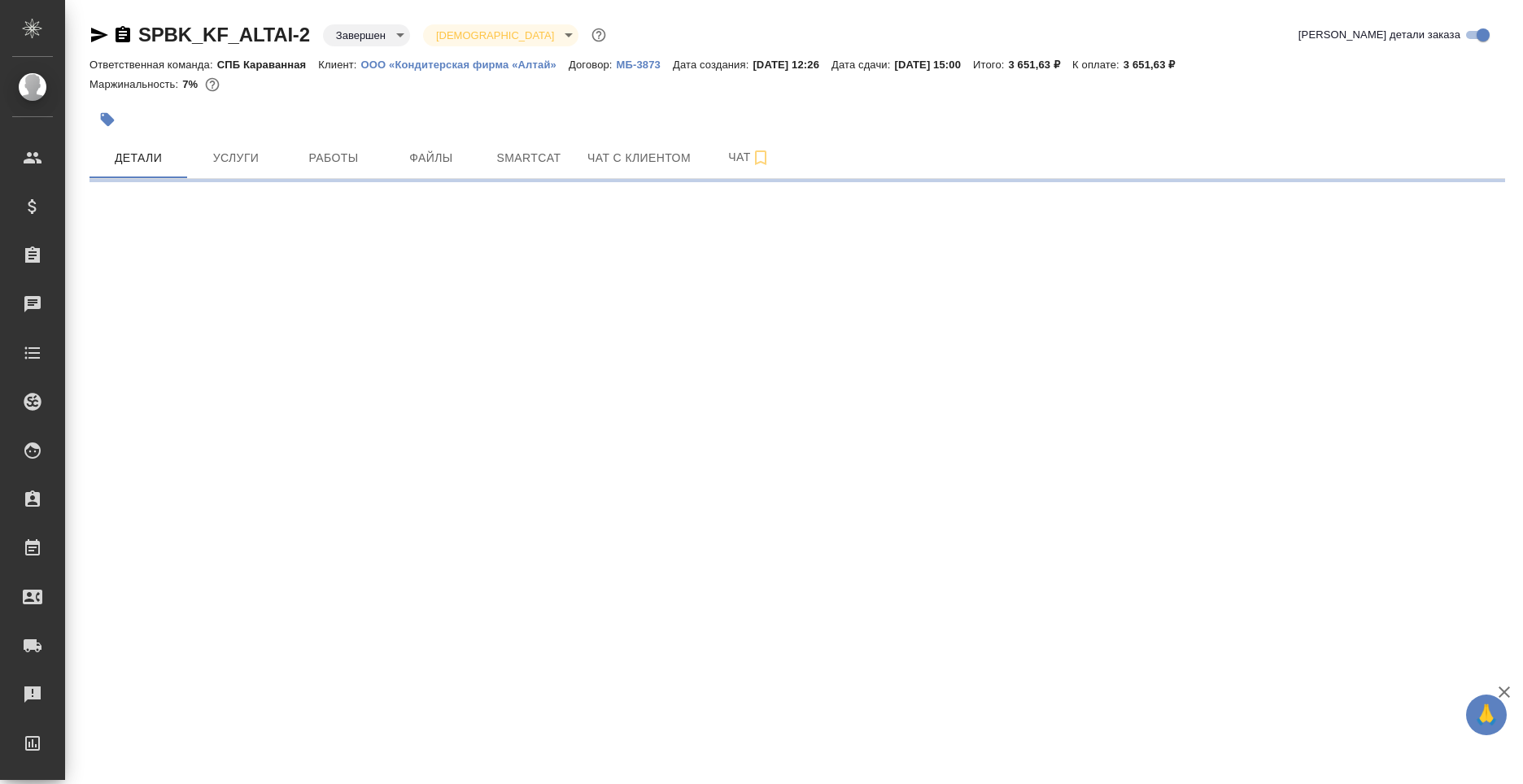
select select "RU"
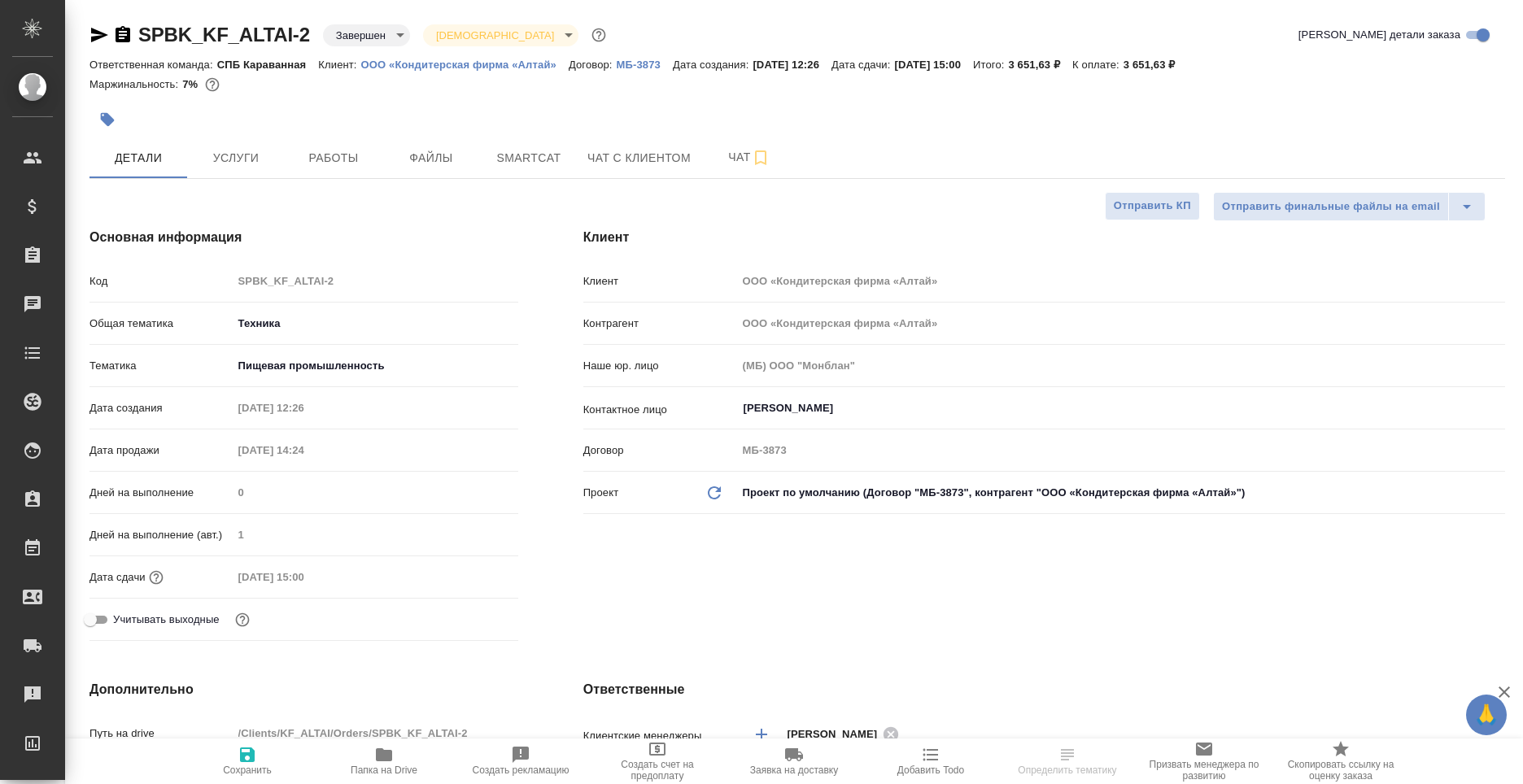
type textarea "x"
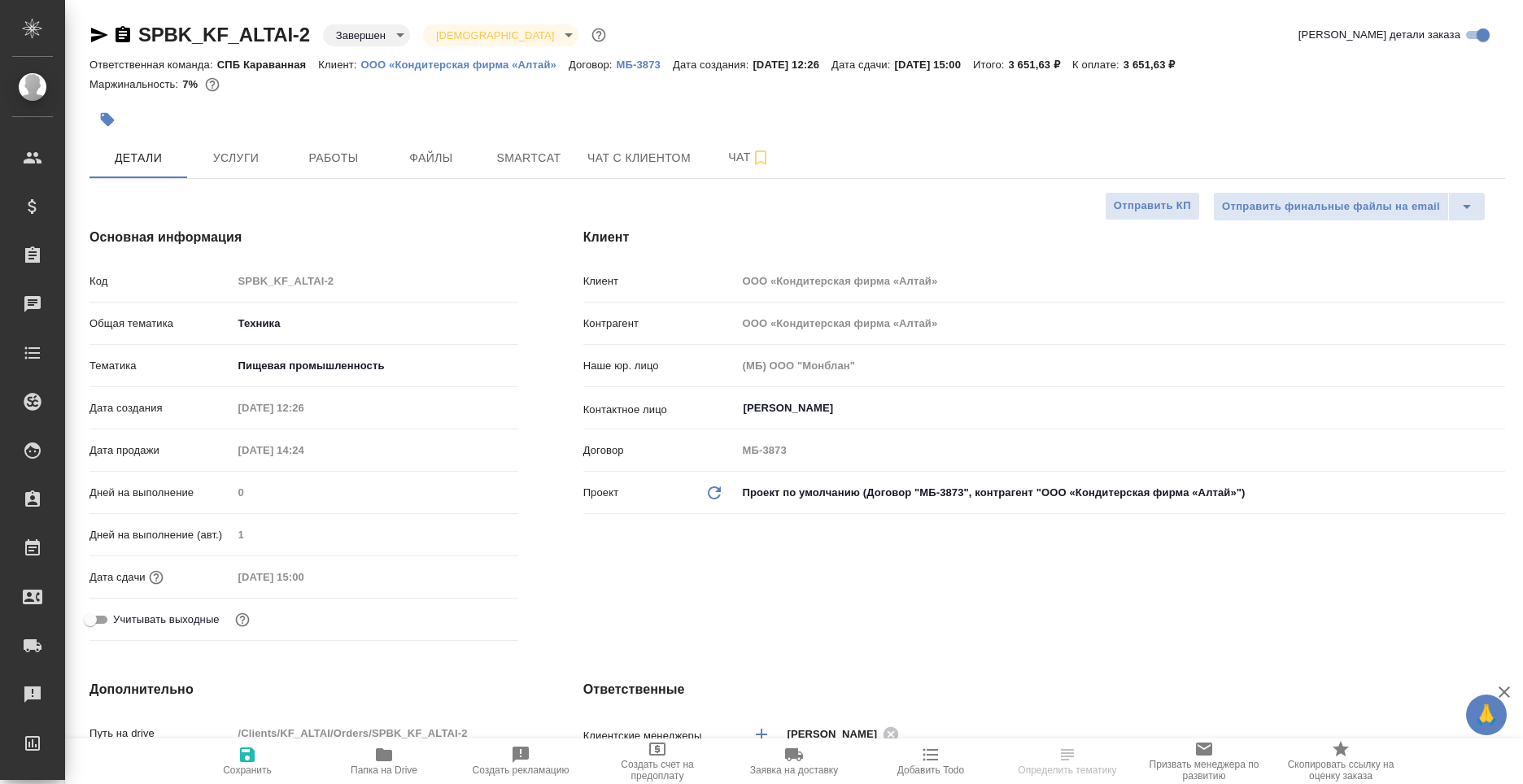
type textarea "x"
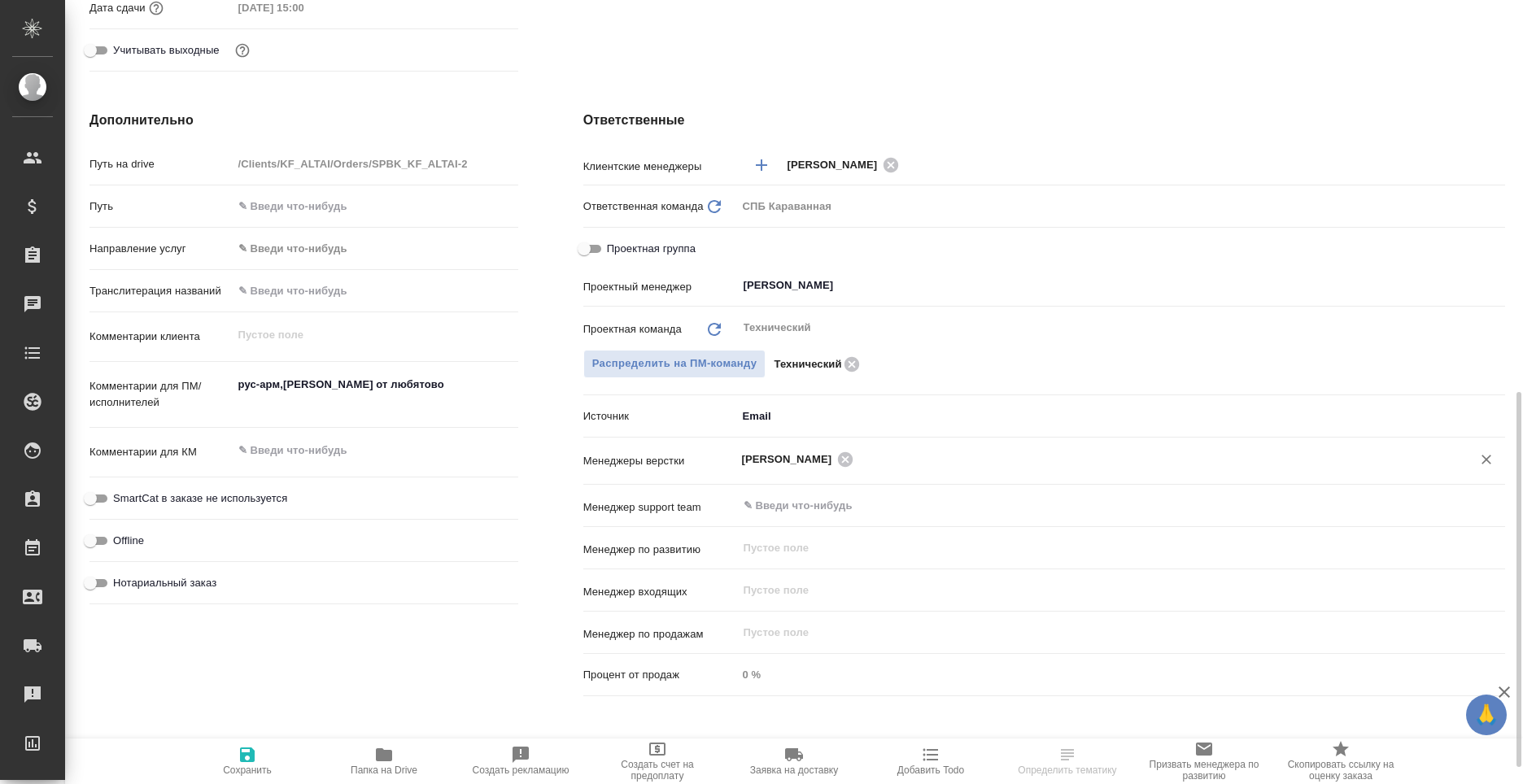
scroll to position [651, 0]
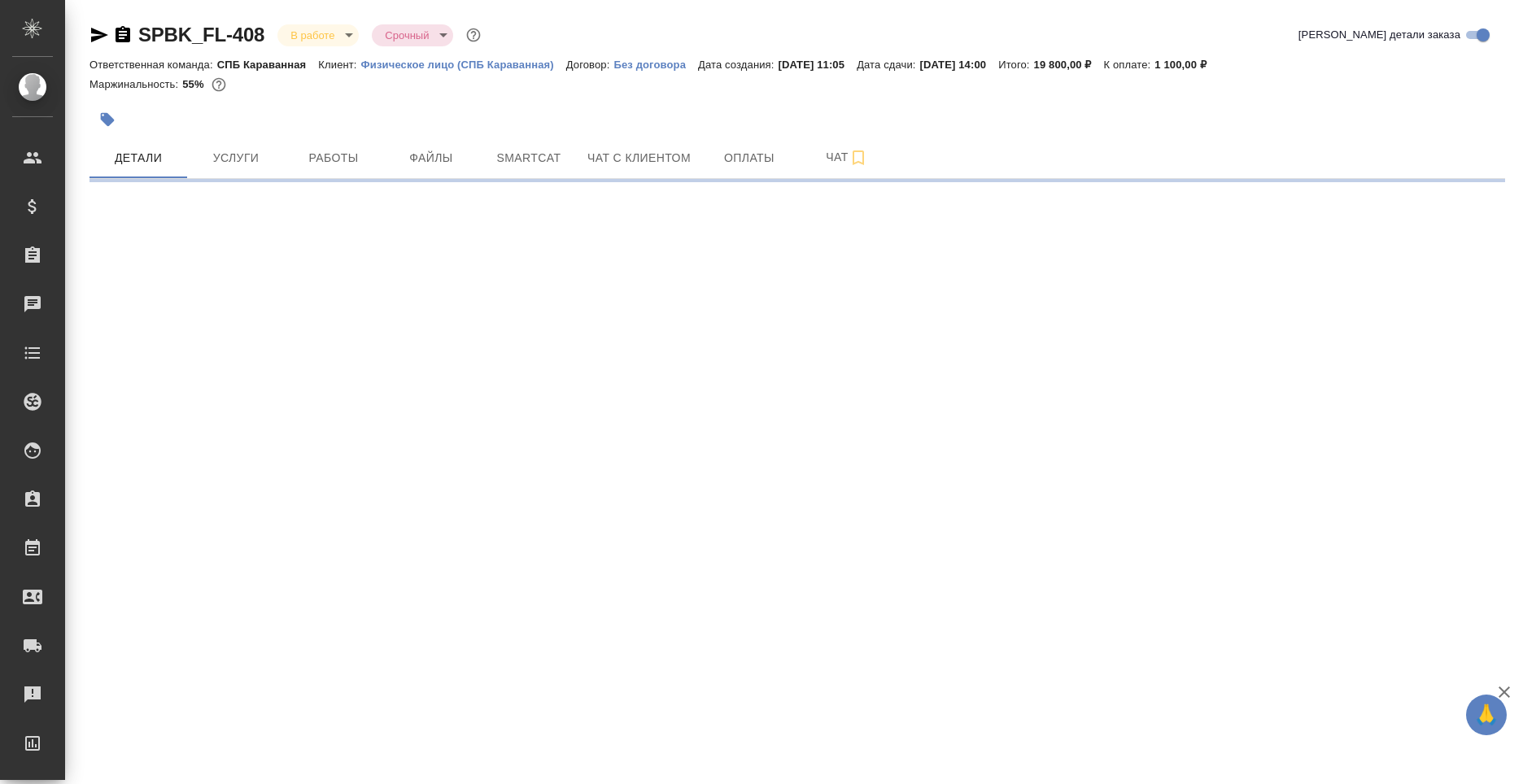
select select "RU"
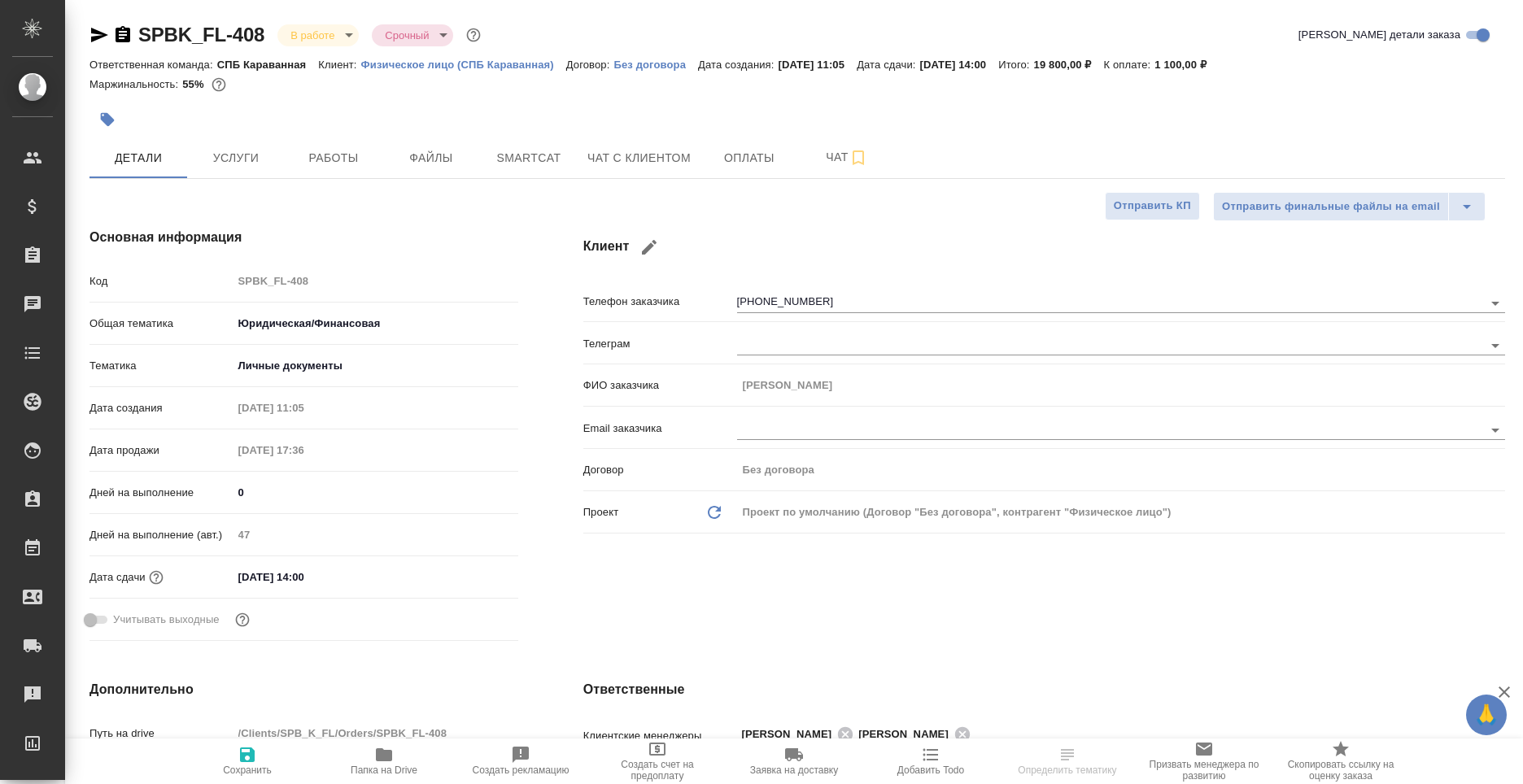
type textarea "x"
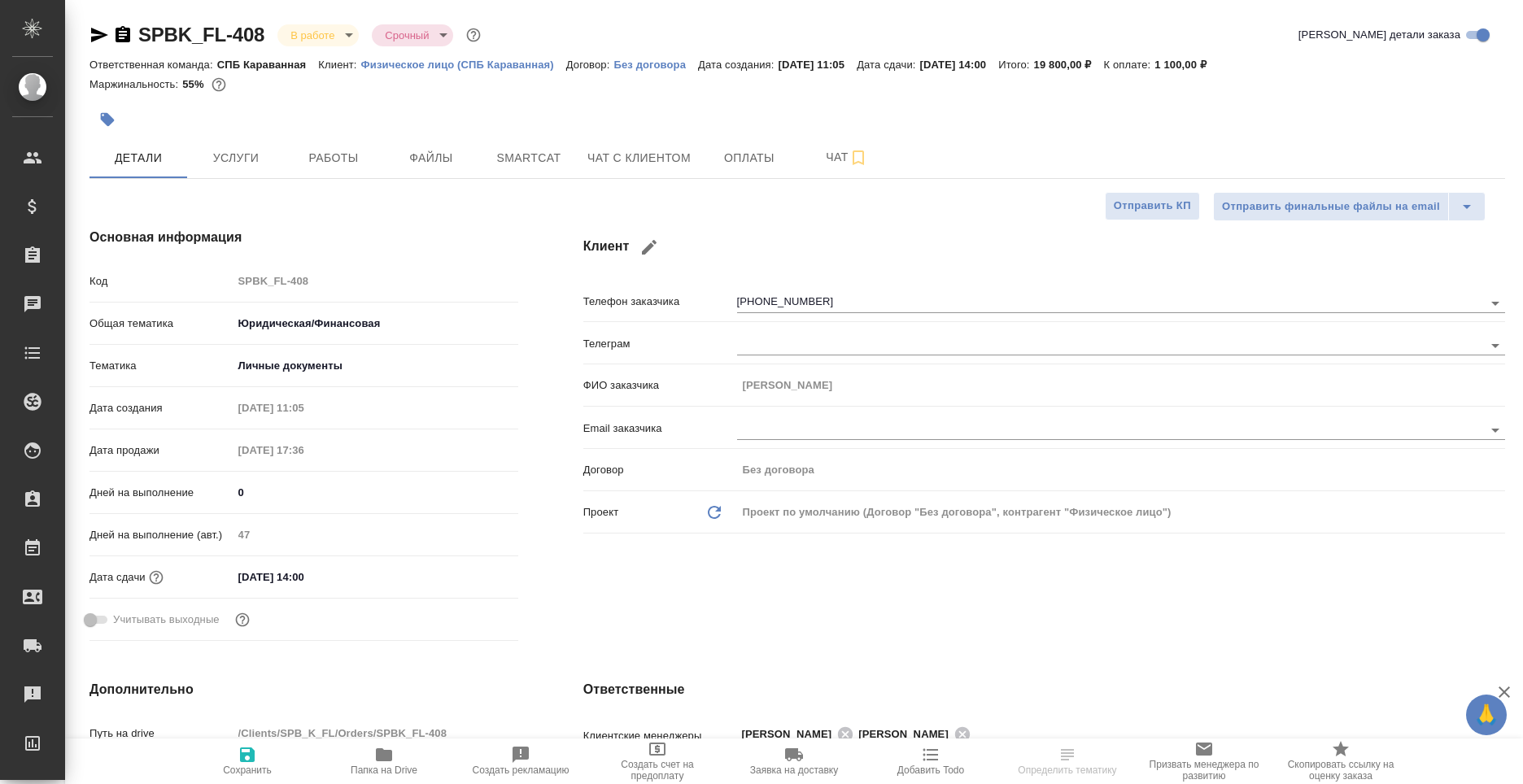
type textarea "x"
click at [613, 140] on button "Чат с клиентом" at bounding box center [639, 158] width 123 height 41
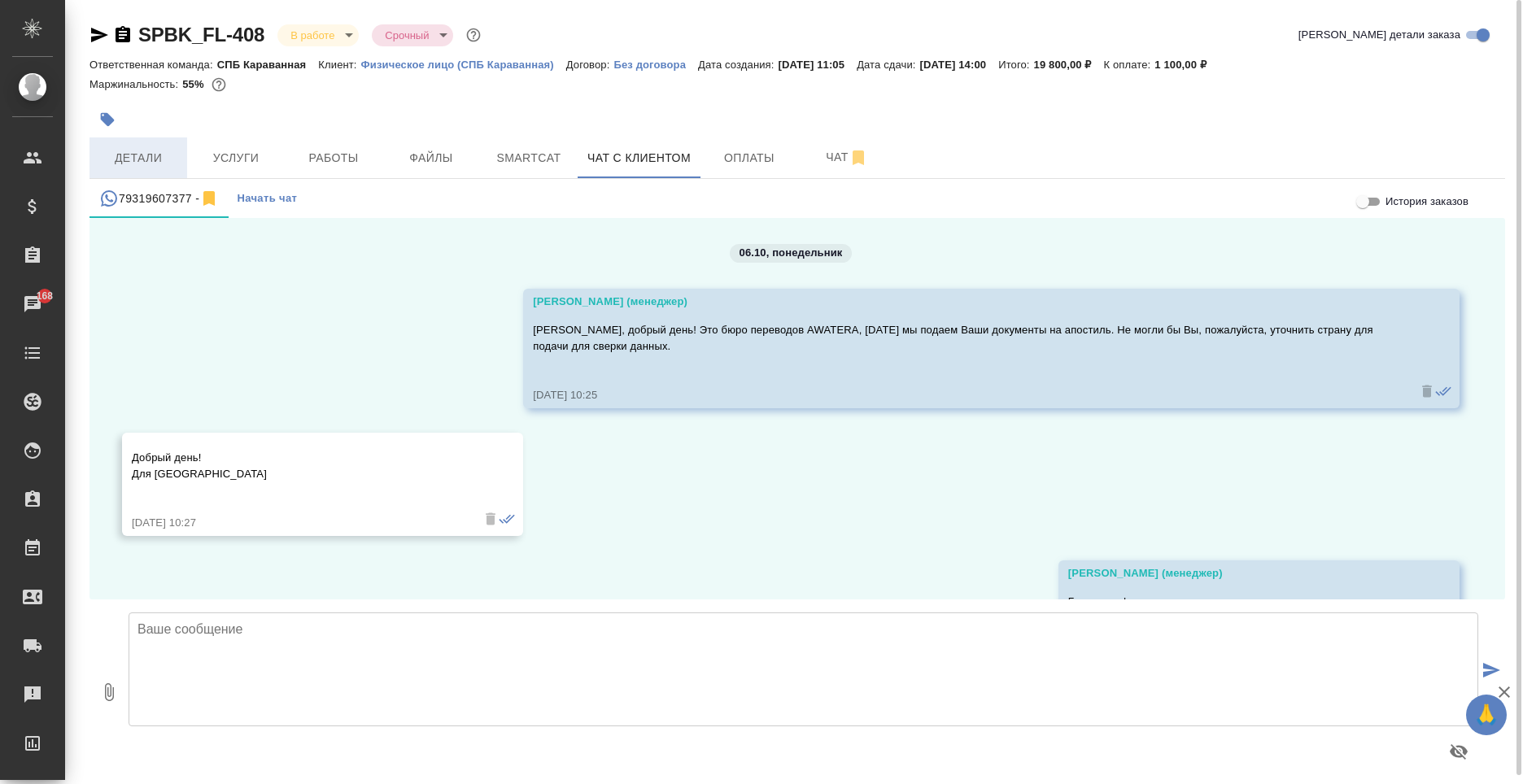
click at [184, 171] on button "Детали" at bounding box center [138, 158] width 97 height 41
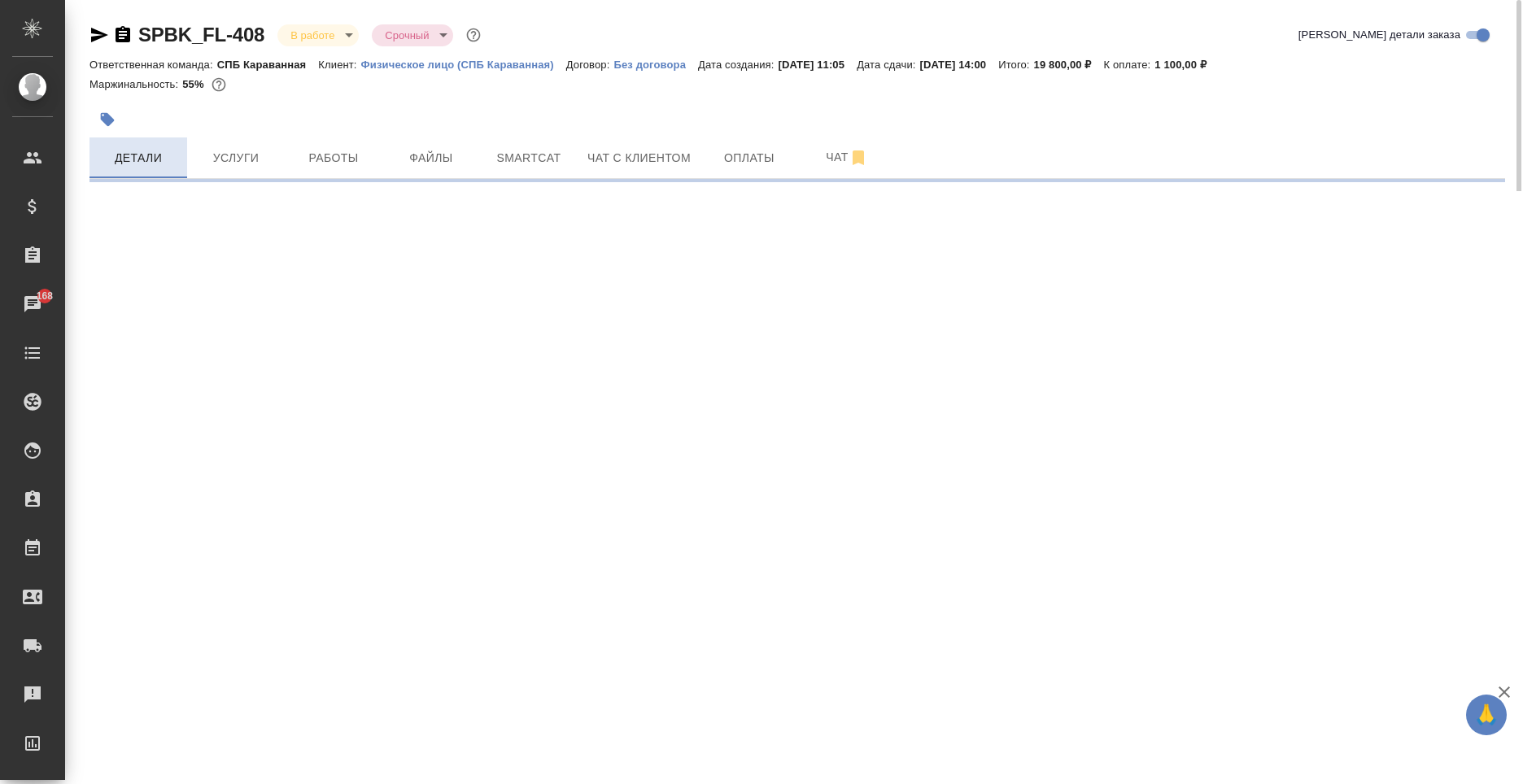
select select "RU"
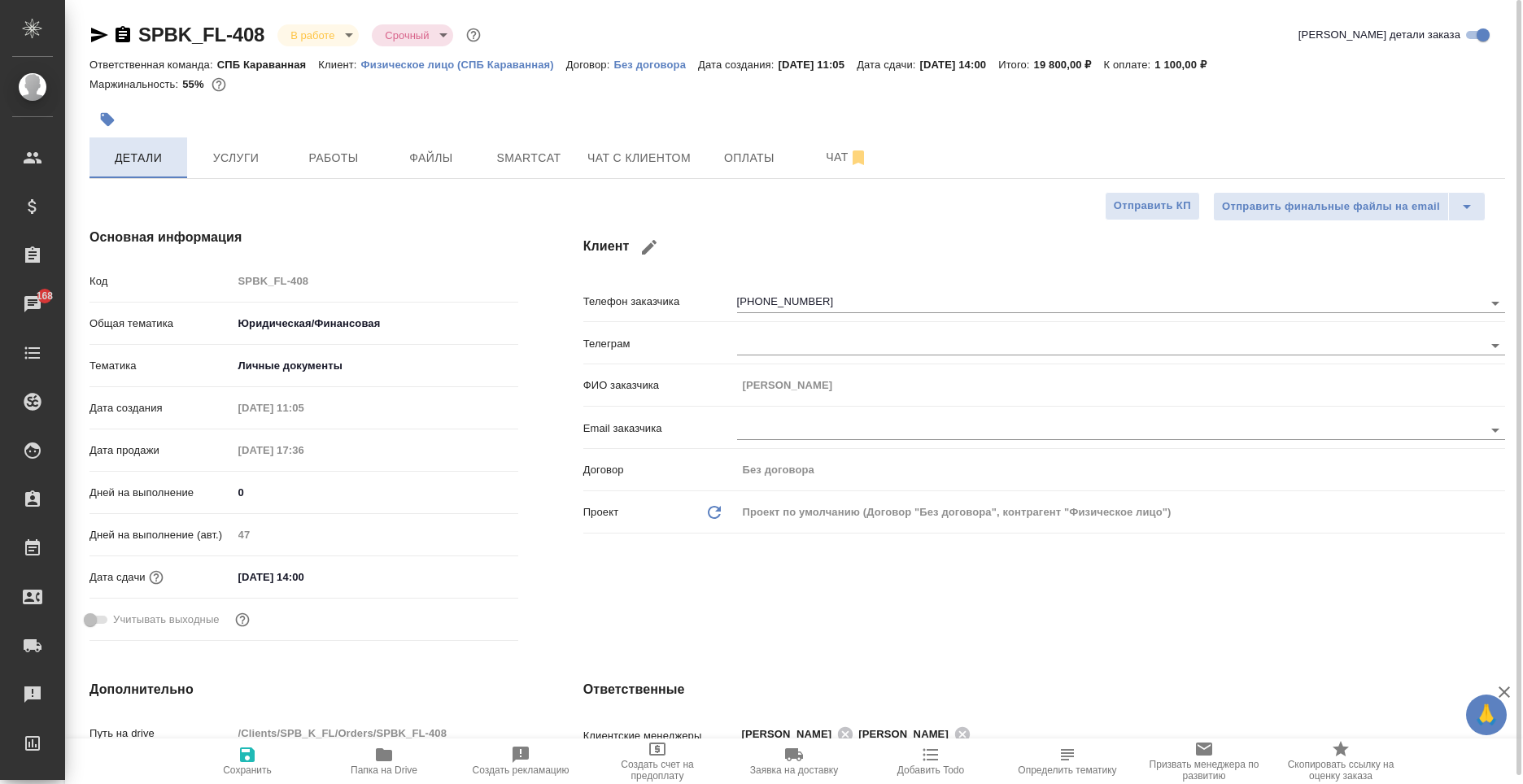
type textarea "x"
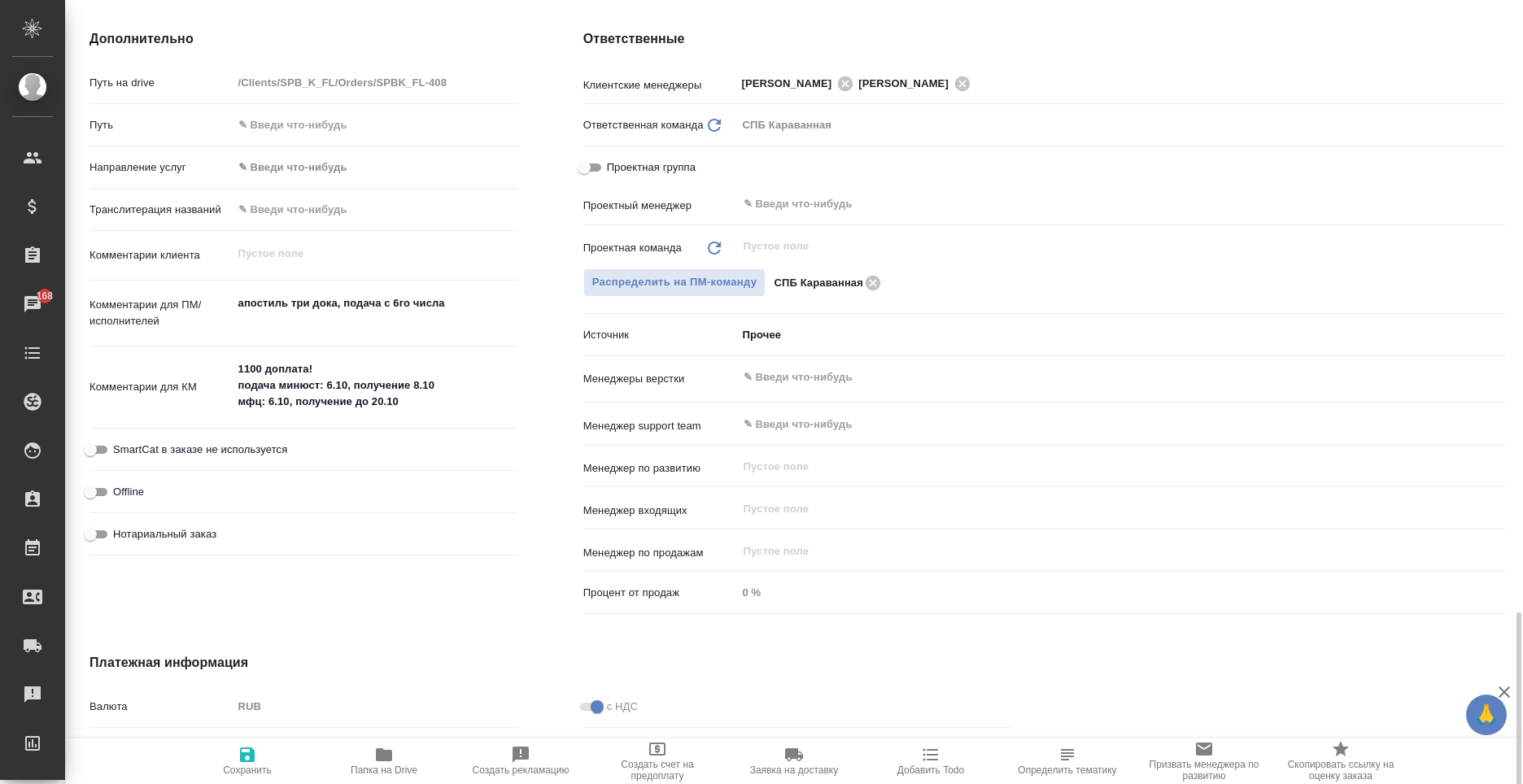
scroll to position [854, 0]
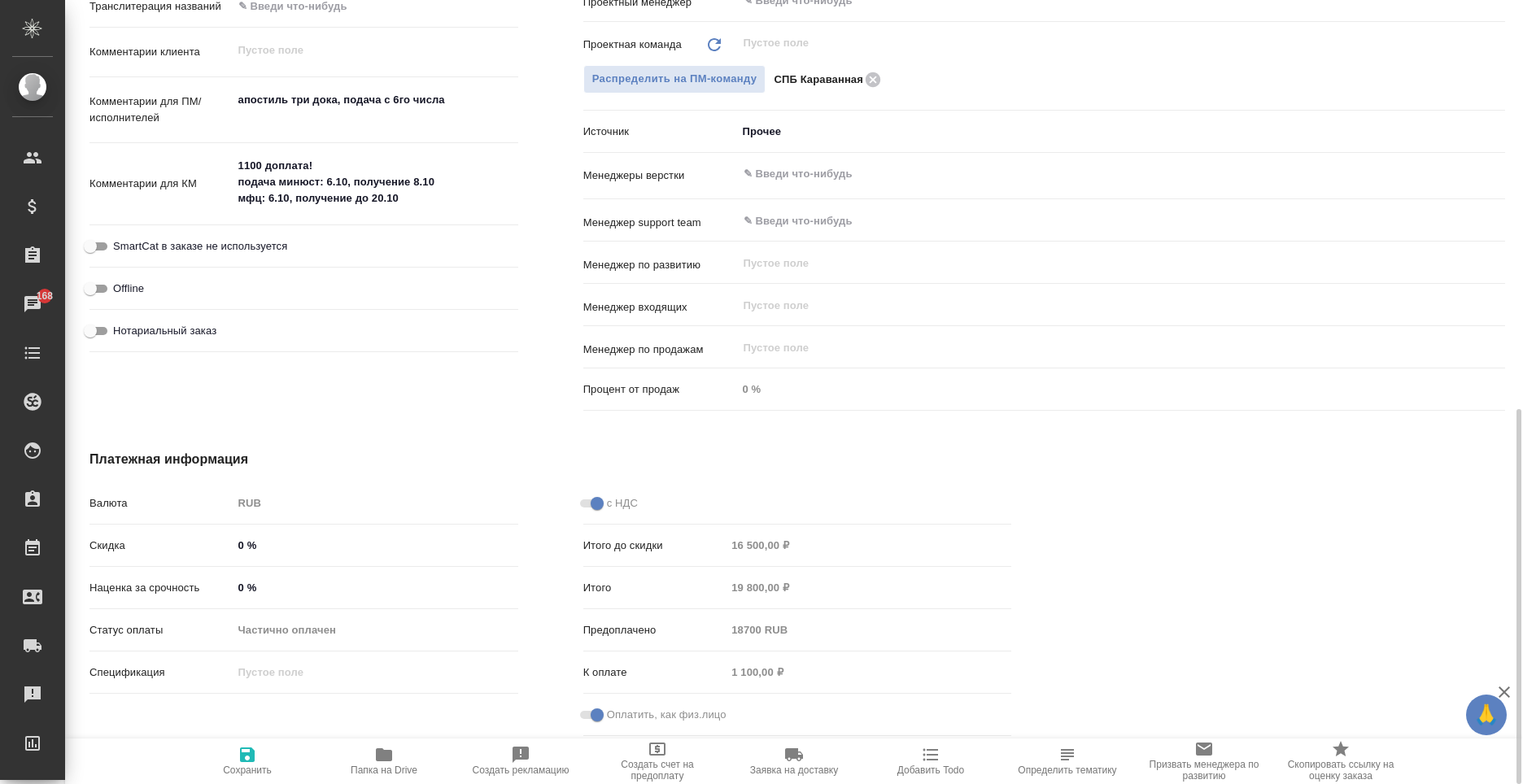
click at [794, 135] on body "🙏 .cls-1 fill:#fff; AWATERA Moskalets Alina Клиенты Спецификации Заказы 168 Чат…" at bounding box center [761, 392] width 1523 height 784
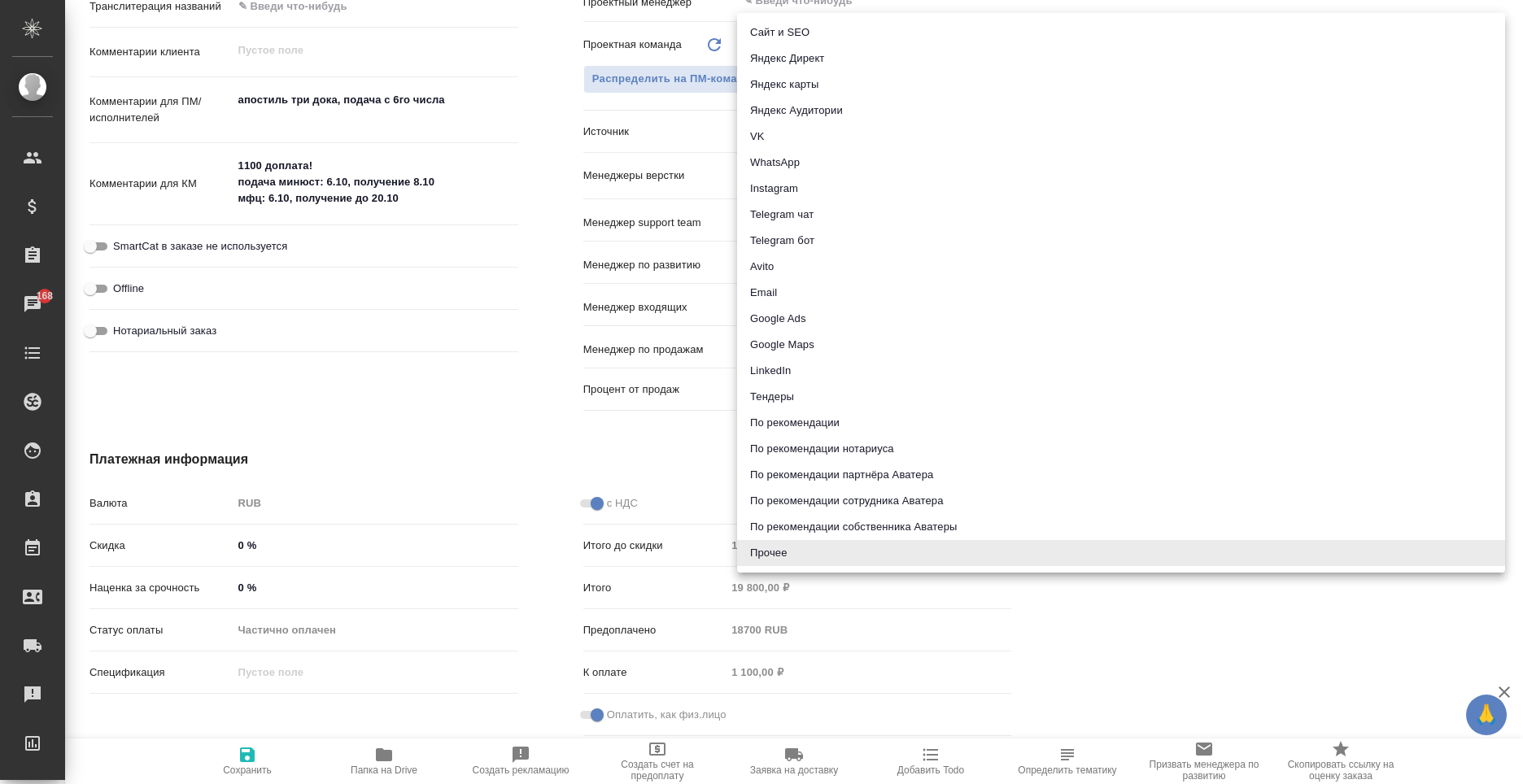
click at [832, 292] on li "Email" at bounding box center [1122, 292] width 768 height 26
type textarea "x"
type input "emailAds"
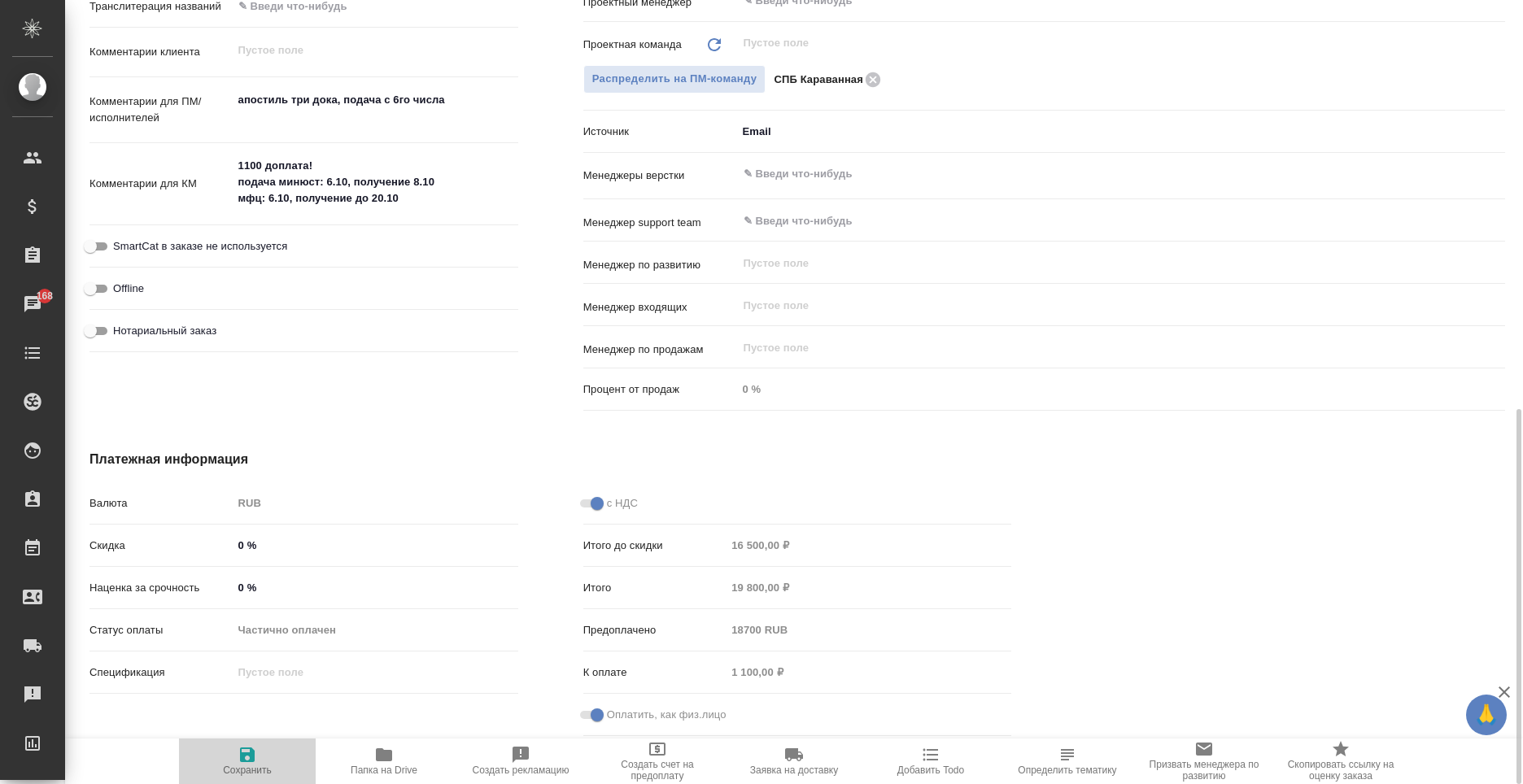
click at [252, 761] on icon "button" at bounding box center [247, 754] width 14 height 14
type textarea "x"
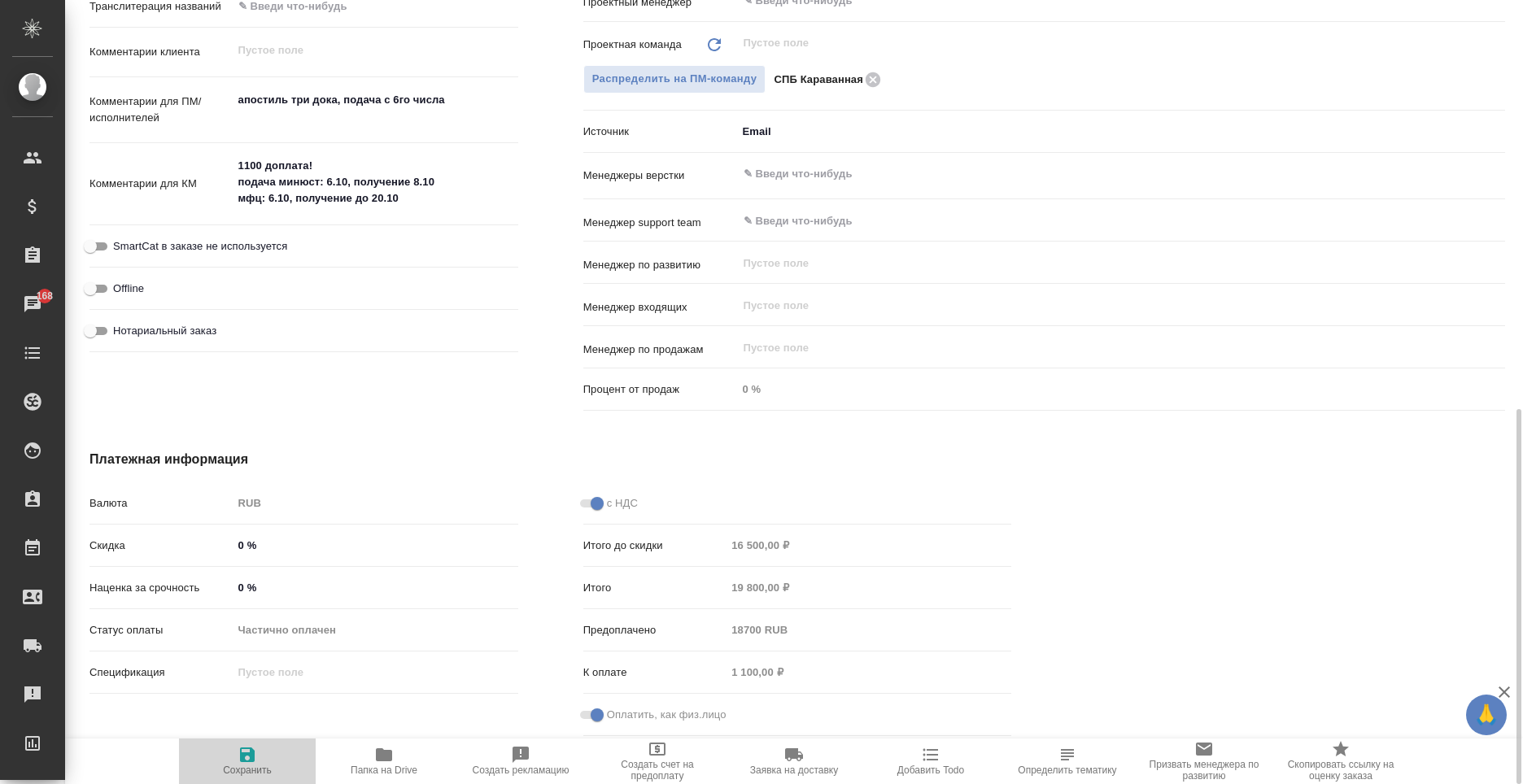
type textarea "x"
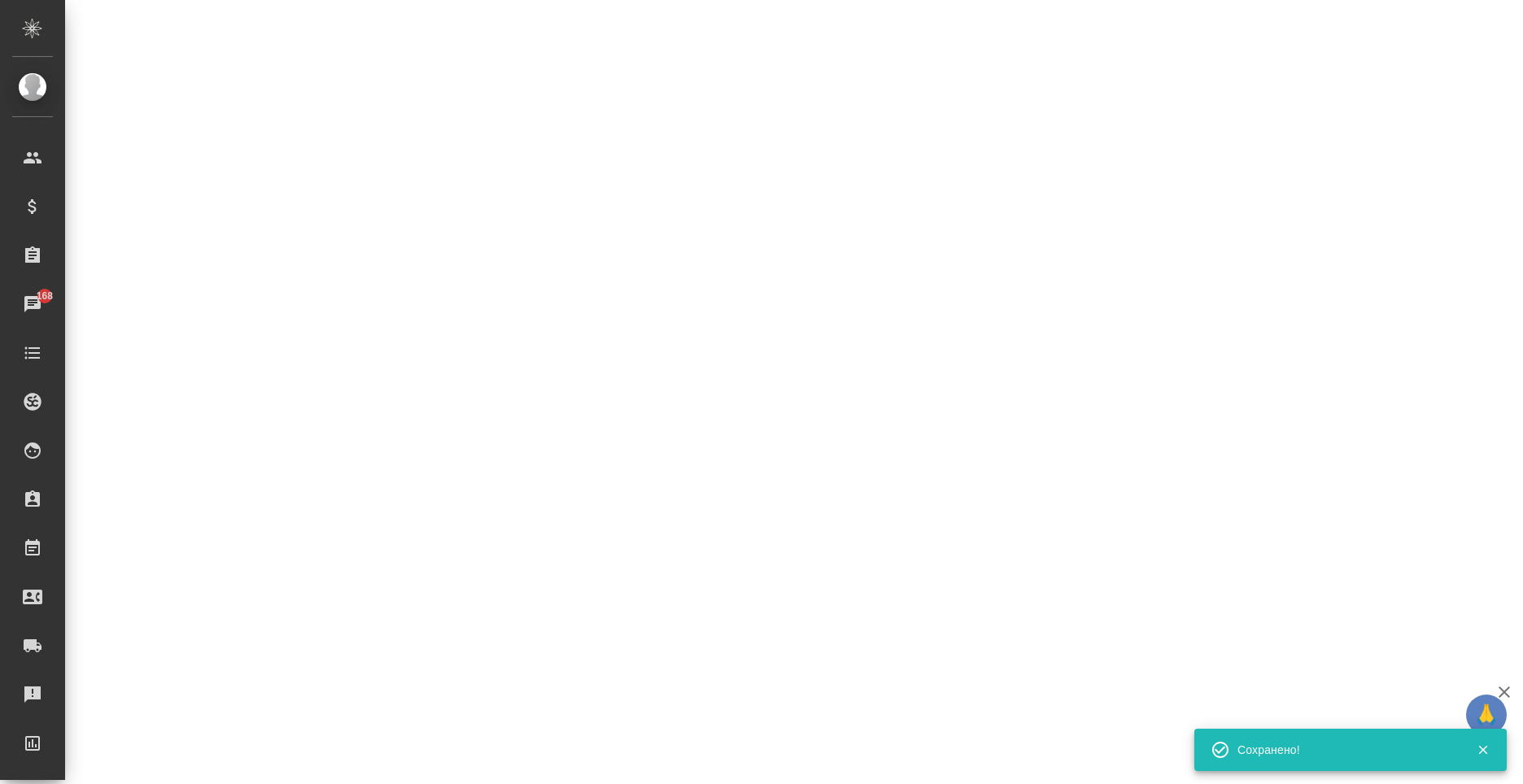
select select "RU"
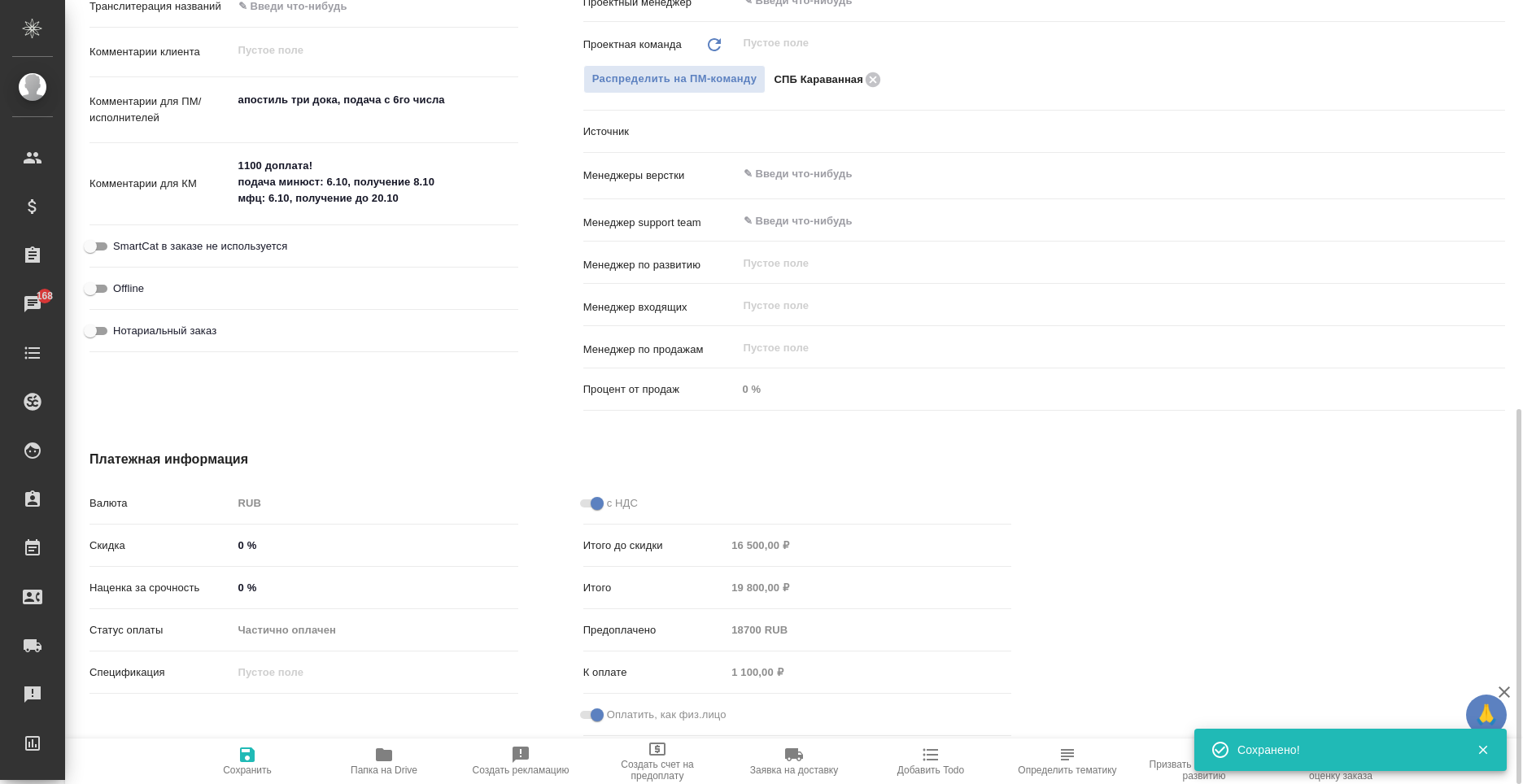
type textarea "x"
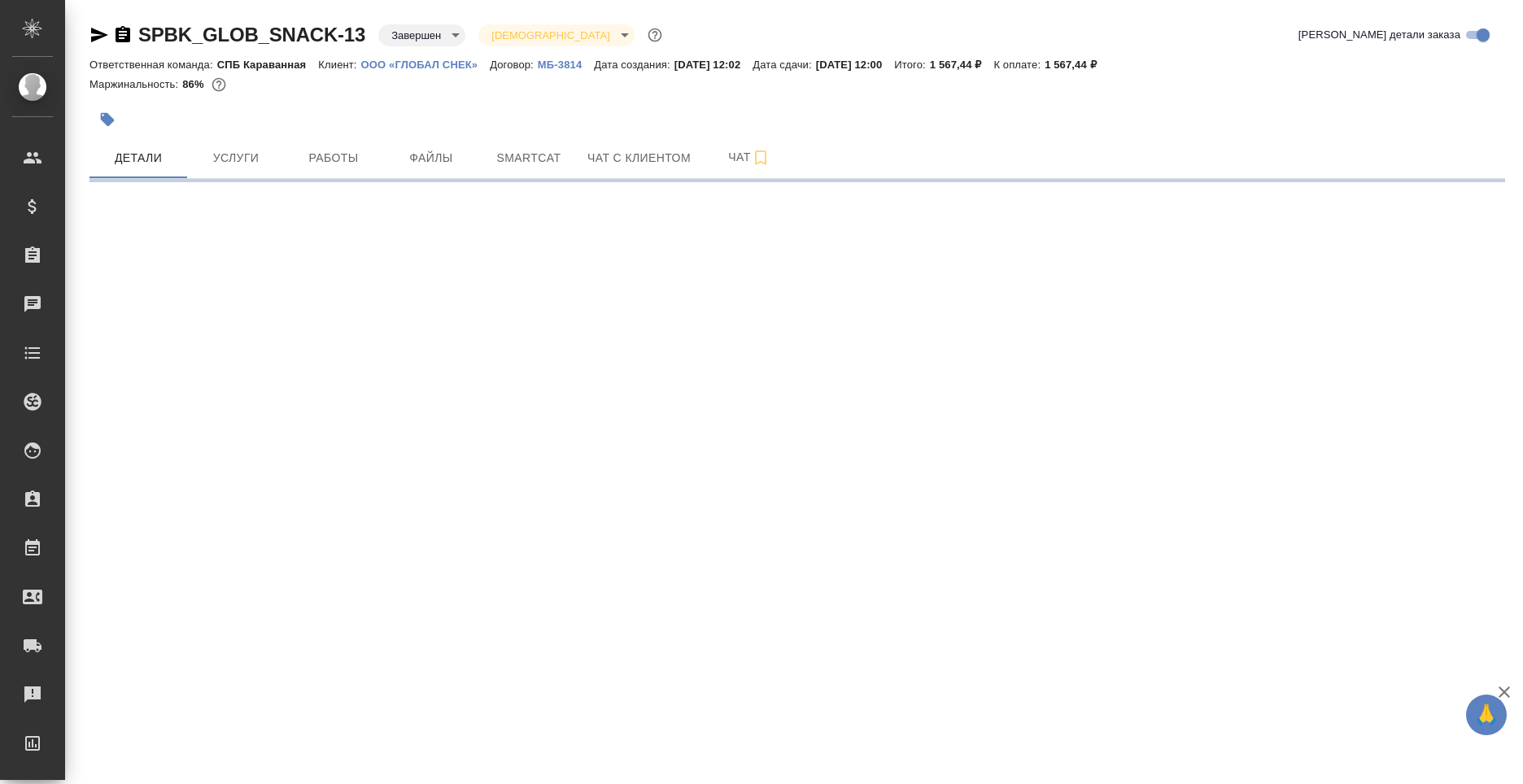
select select "RU"
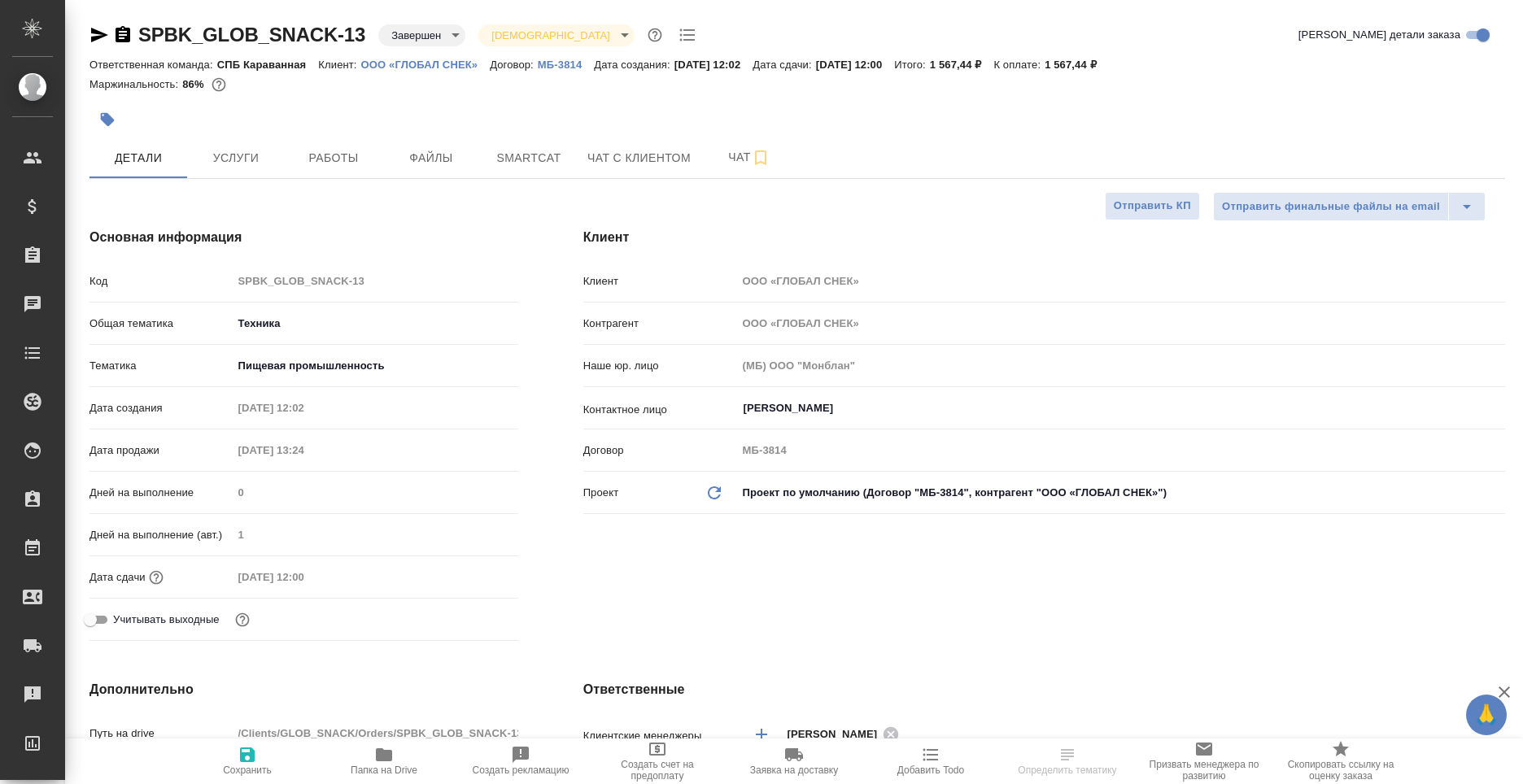
type textarea "x"
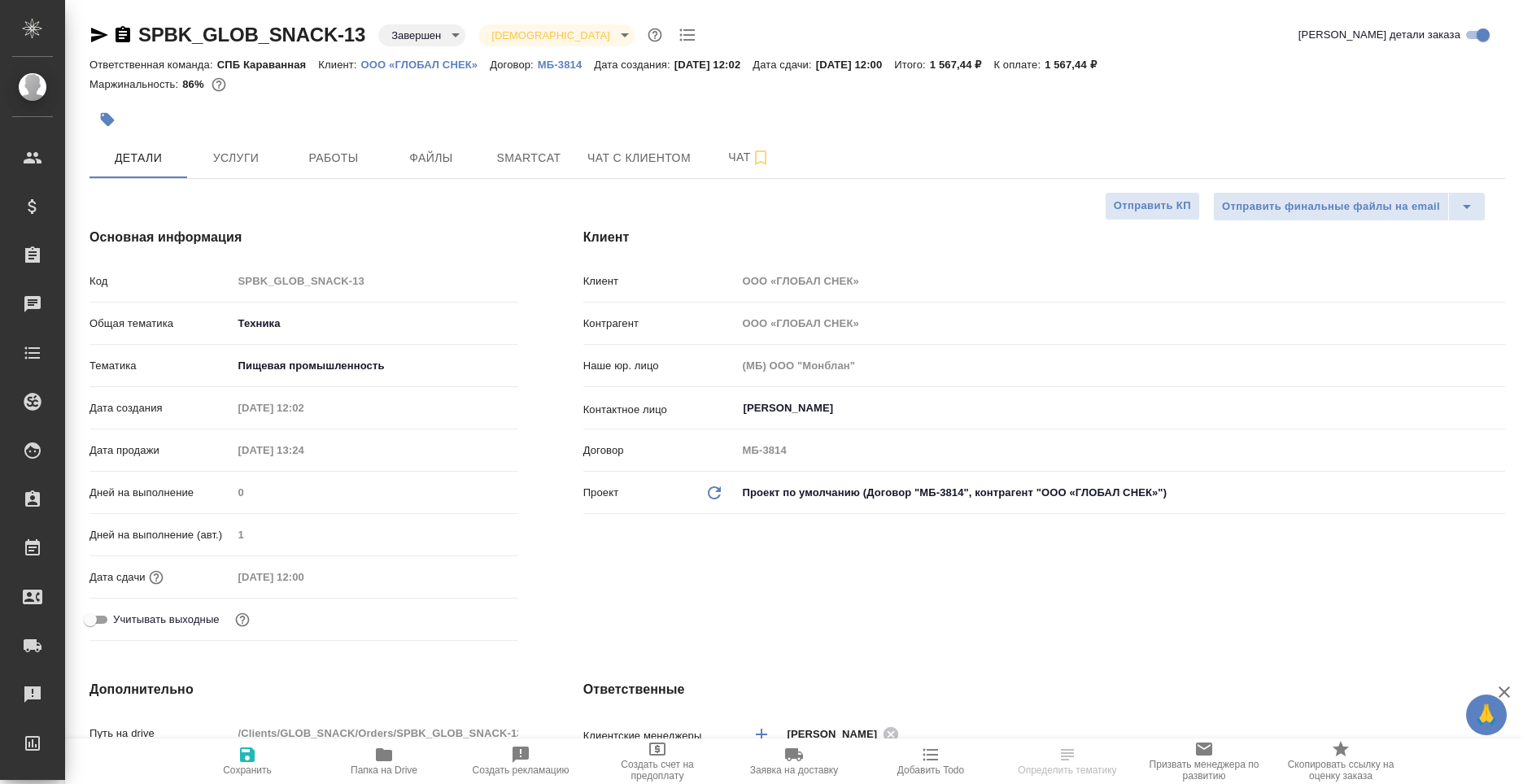
type textarea "x"
select select "RU"
type textarea "x"
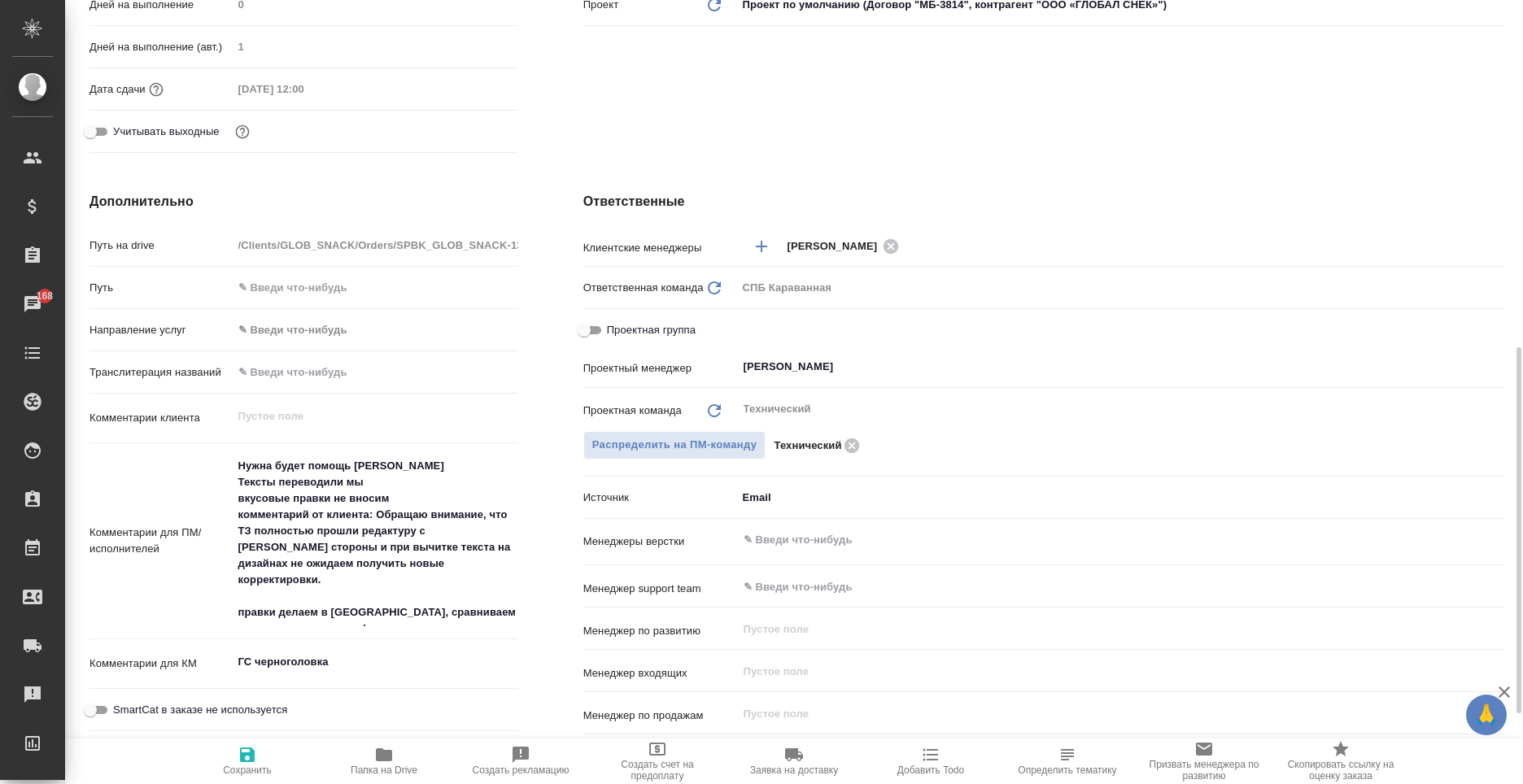
scroll to position [651, 0]
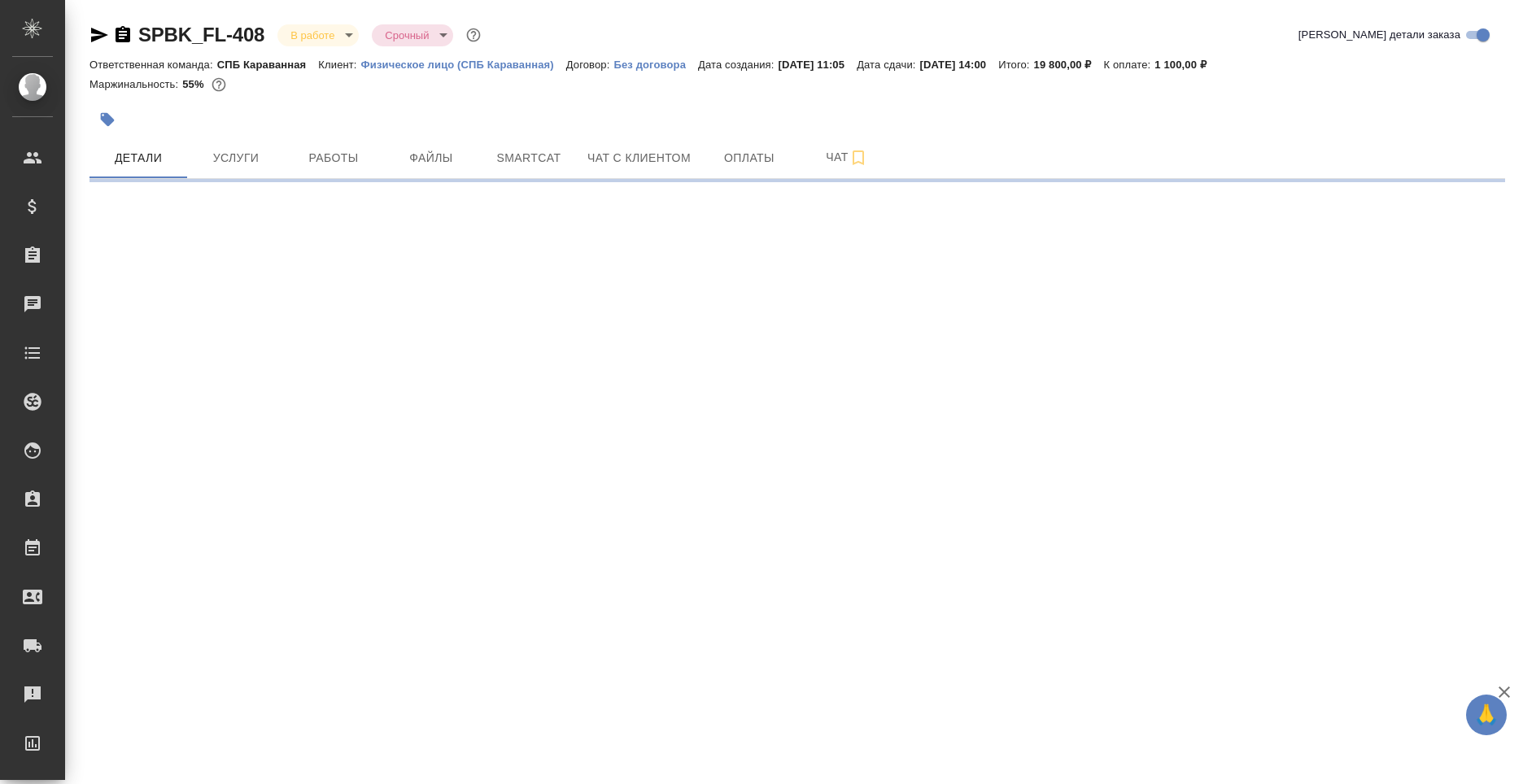
select select "RU"
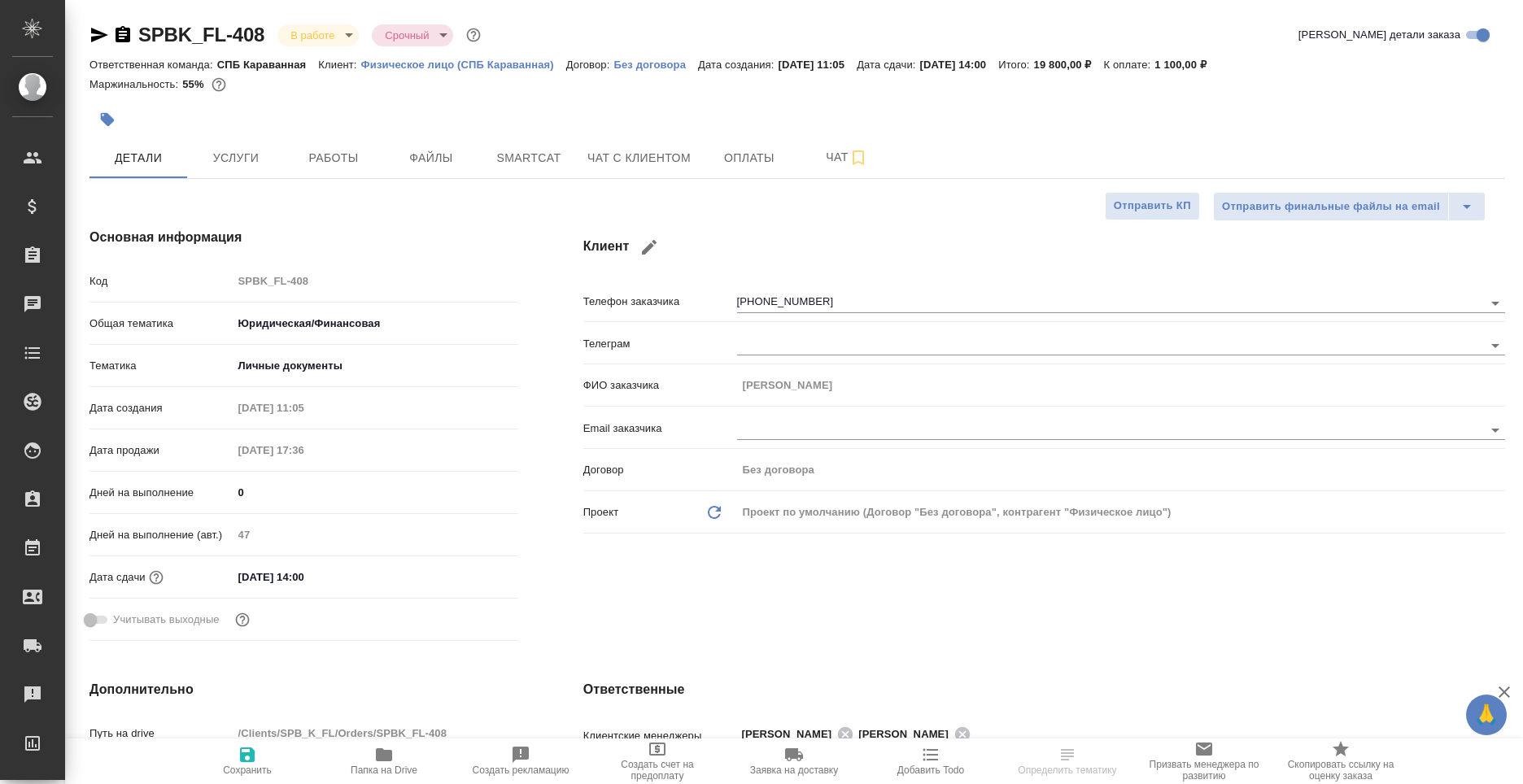
type textarea "x"
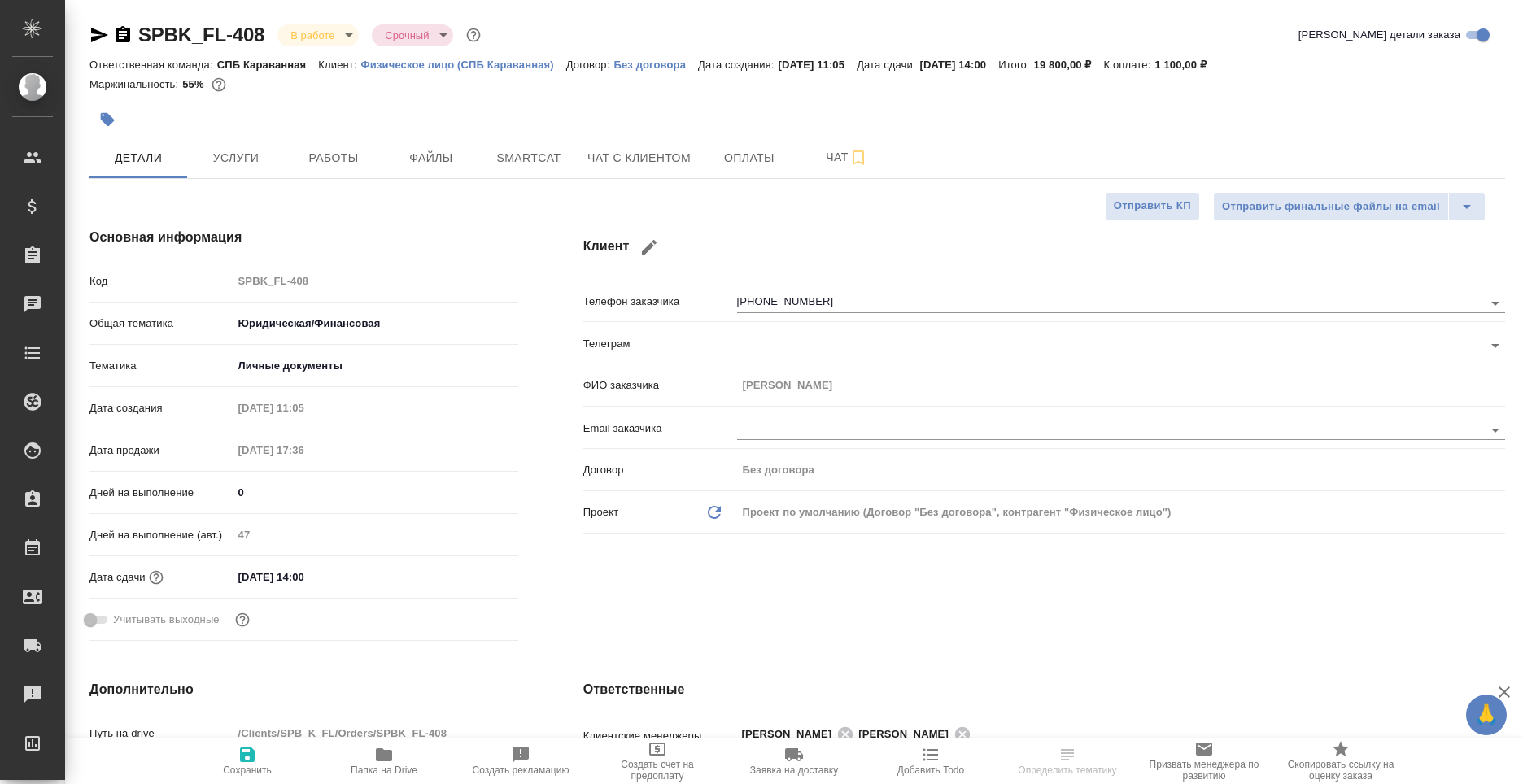
type textarea "x"
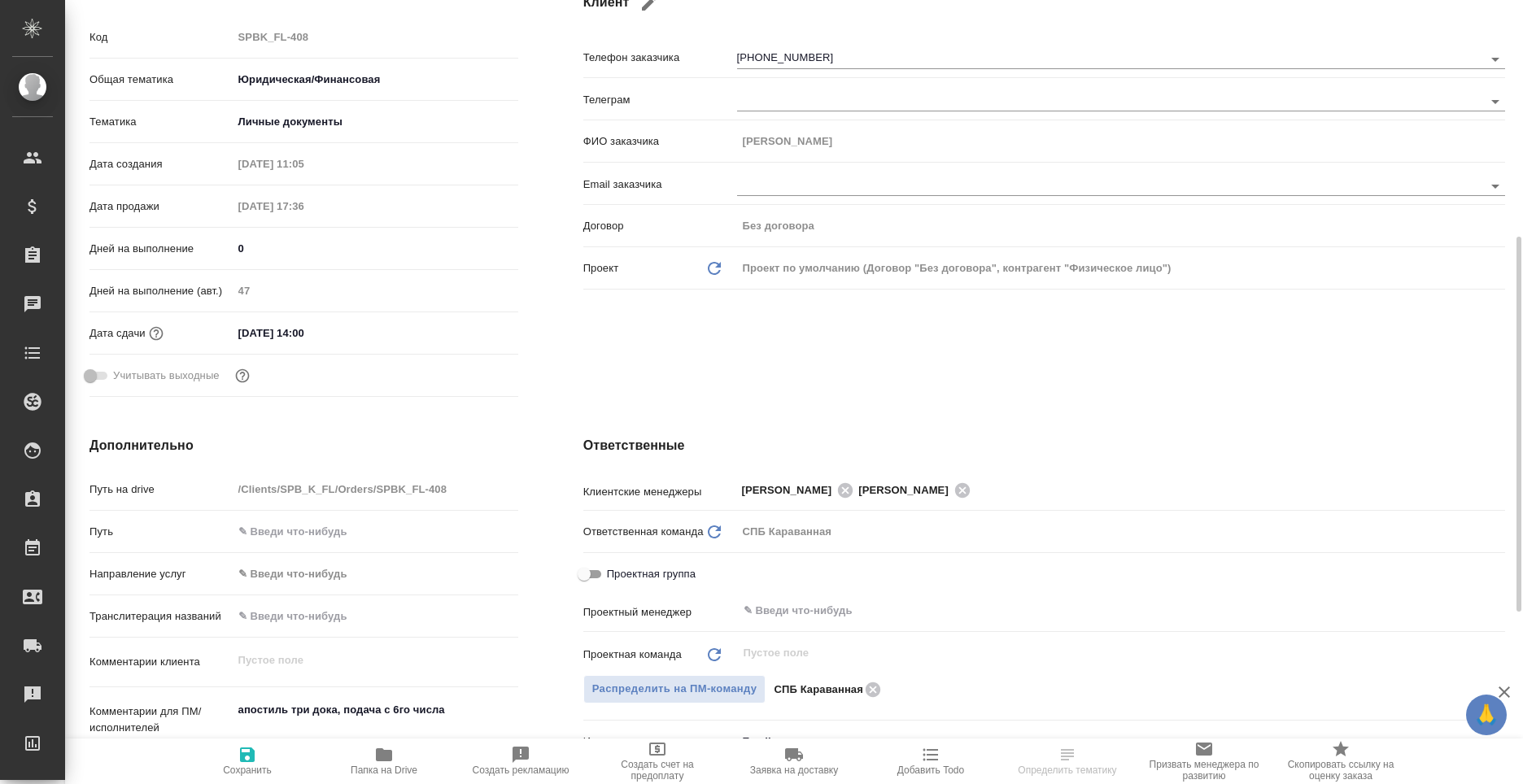
scroll to position [325, 0]
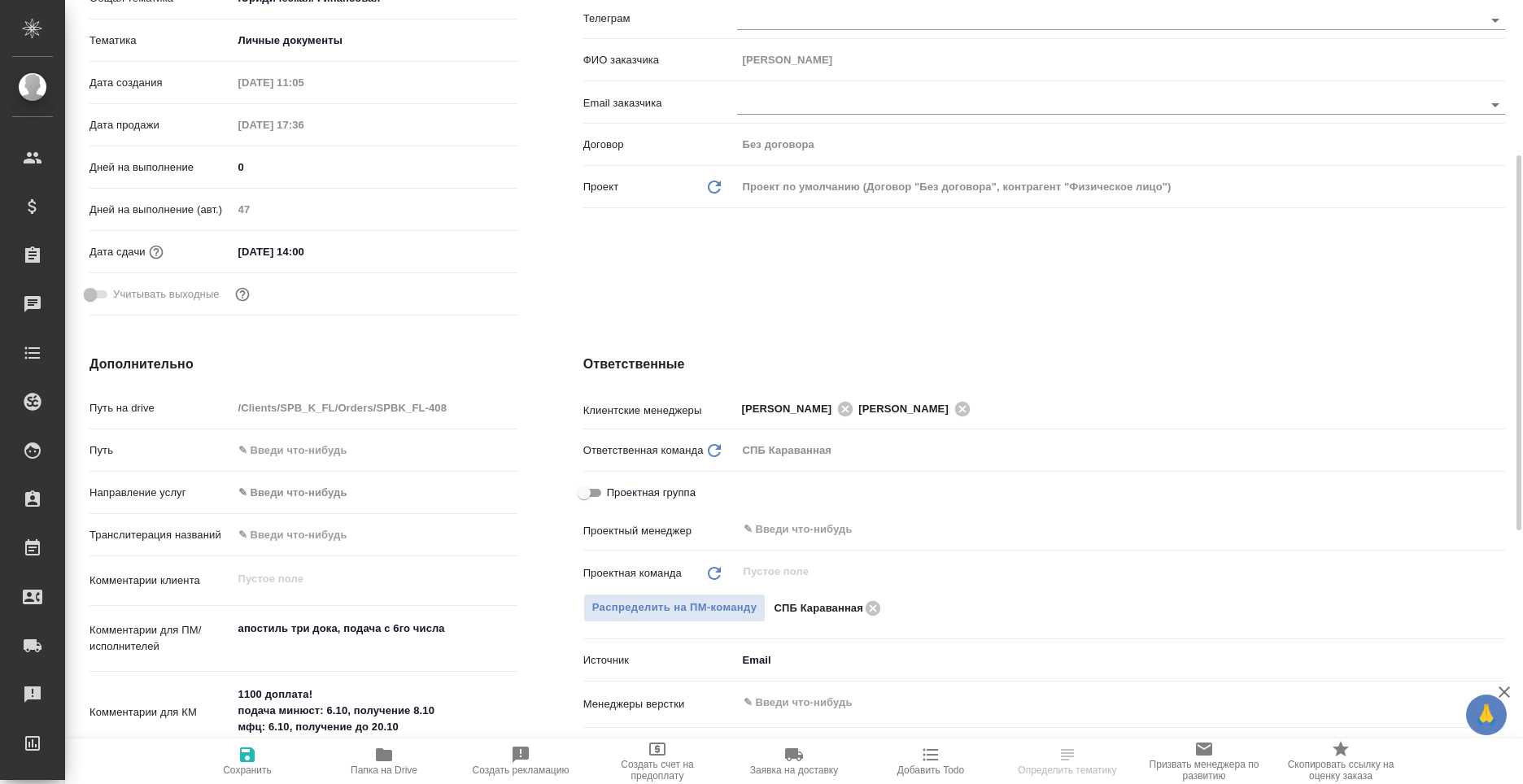
click at [766, 670] on body "🙏 .cls-1 fill:#fff; AWATERA Moskalets Alina Клиенты Спецификации Заказы Чаты To…" at bounding box center [761, 392] width 1523 height 784
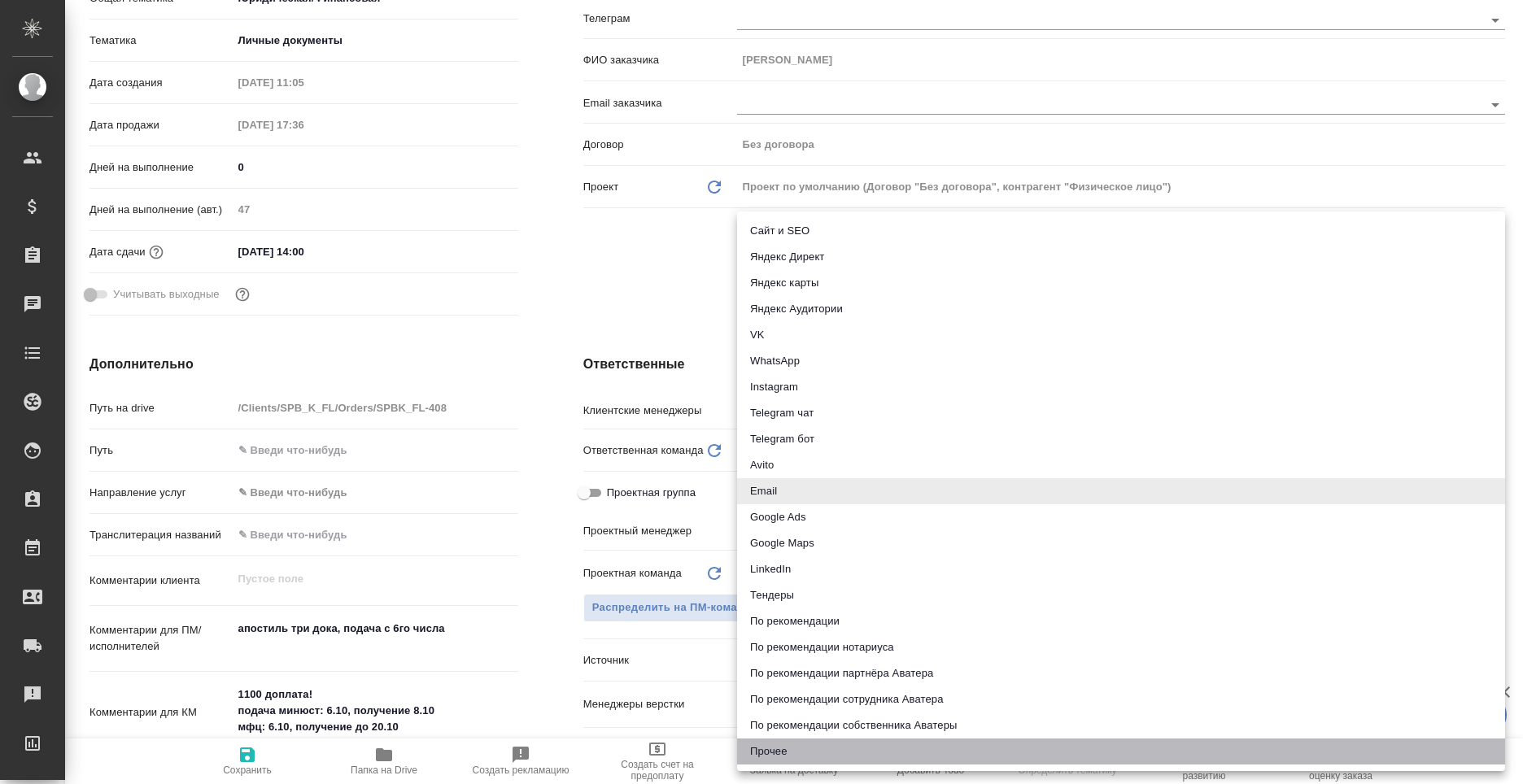
click at [794, 745] on li "Прочее" at bounding box center [1122, 751] width 768 height 26
type textarea "x"
type input "other"
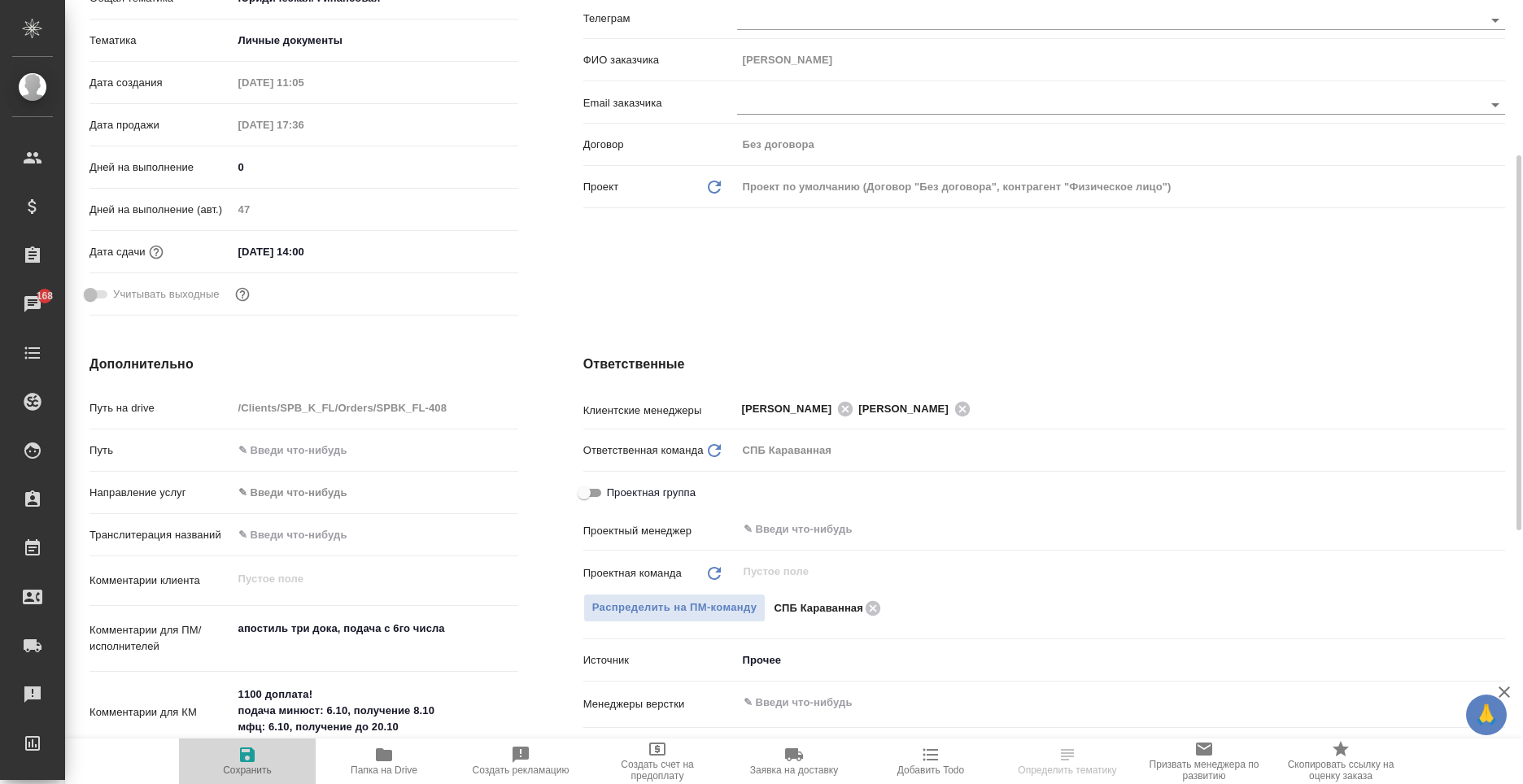
click at [253, 782] on button "Сохранить" at bounding box center [248, 761] width 137 height 46
type textarea "x"
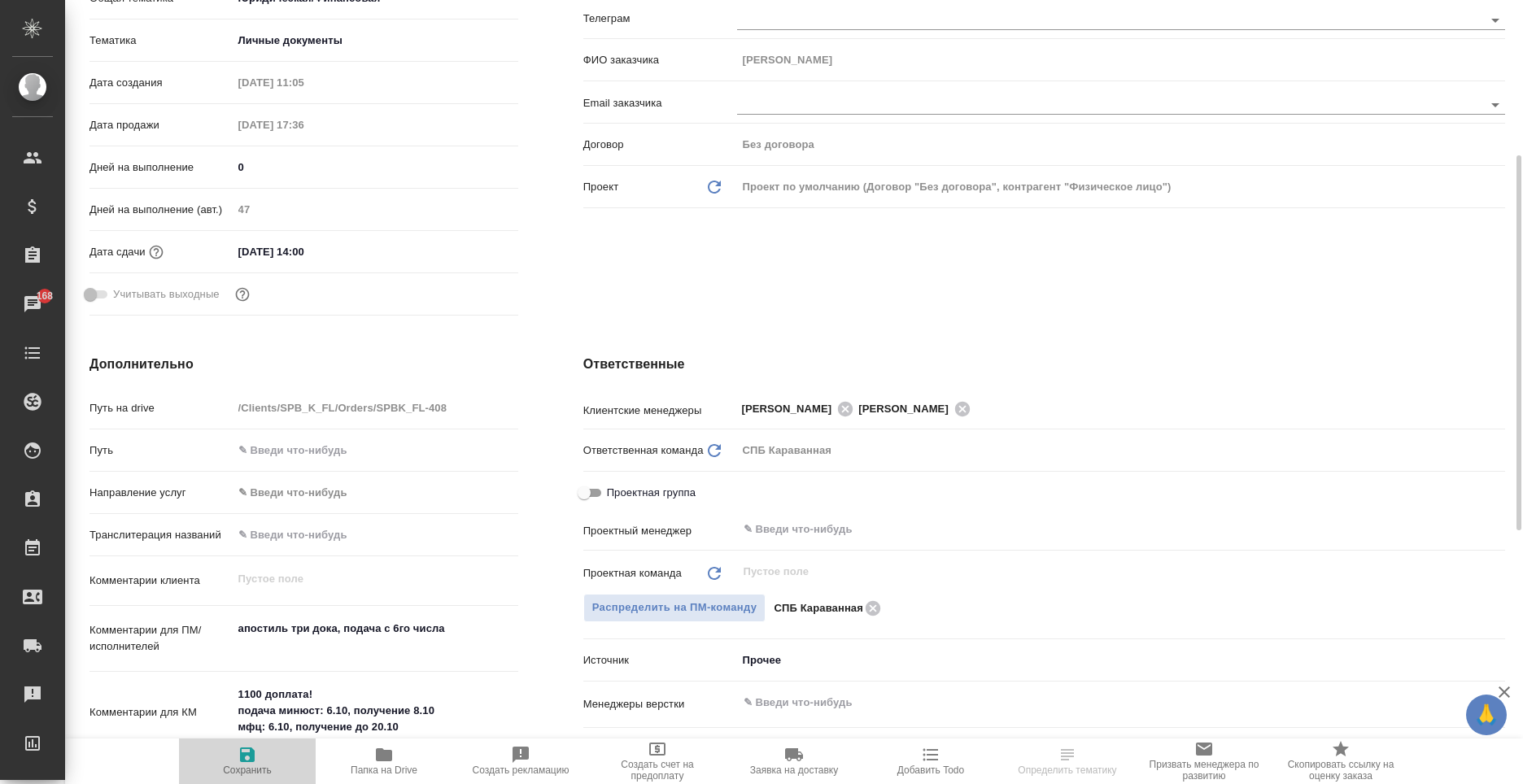
type textarea "x"
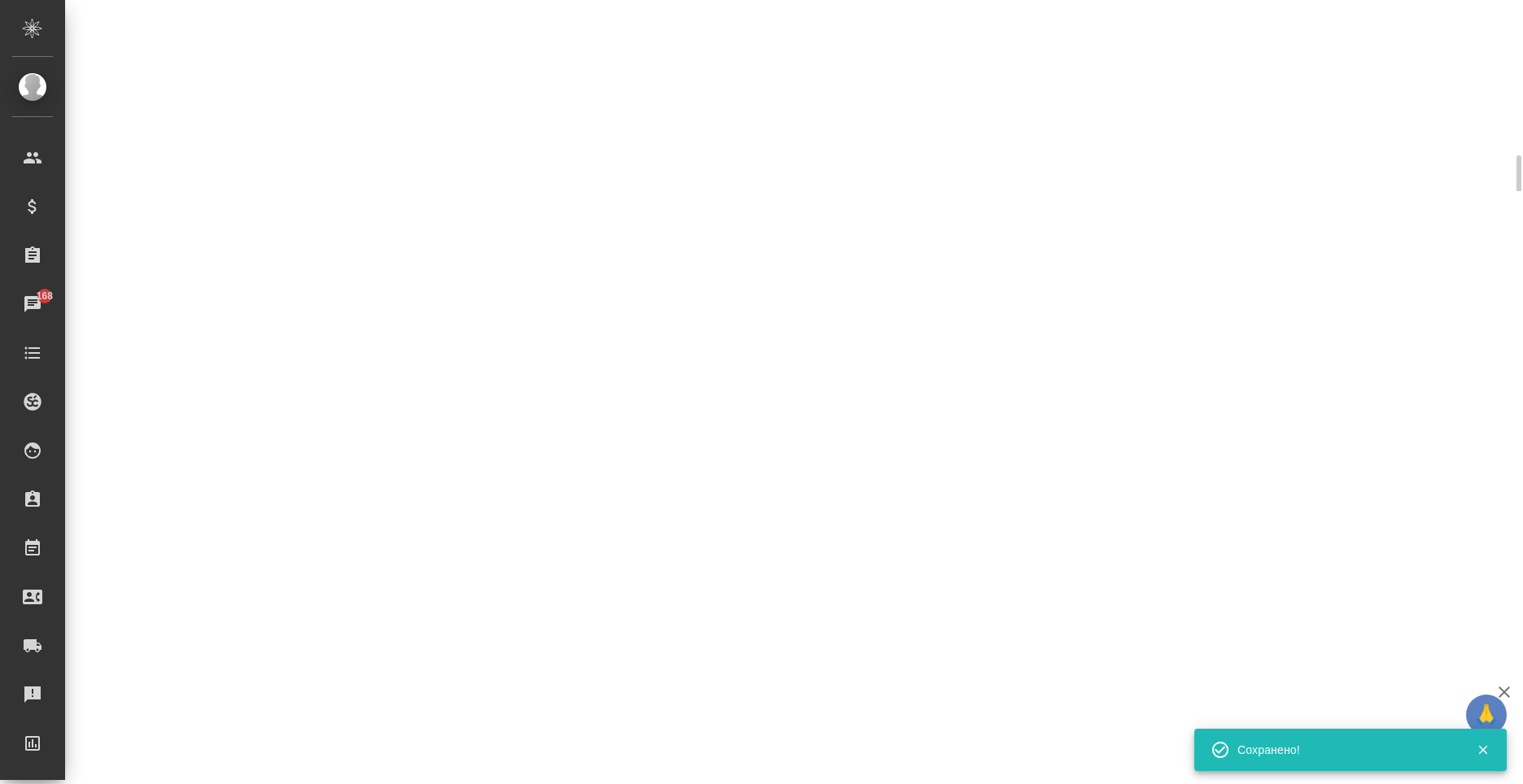
select select "RU"
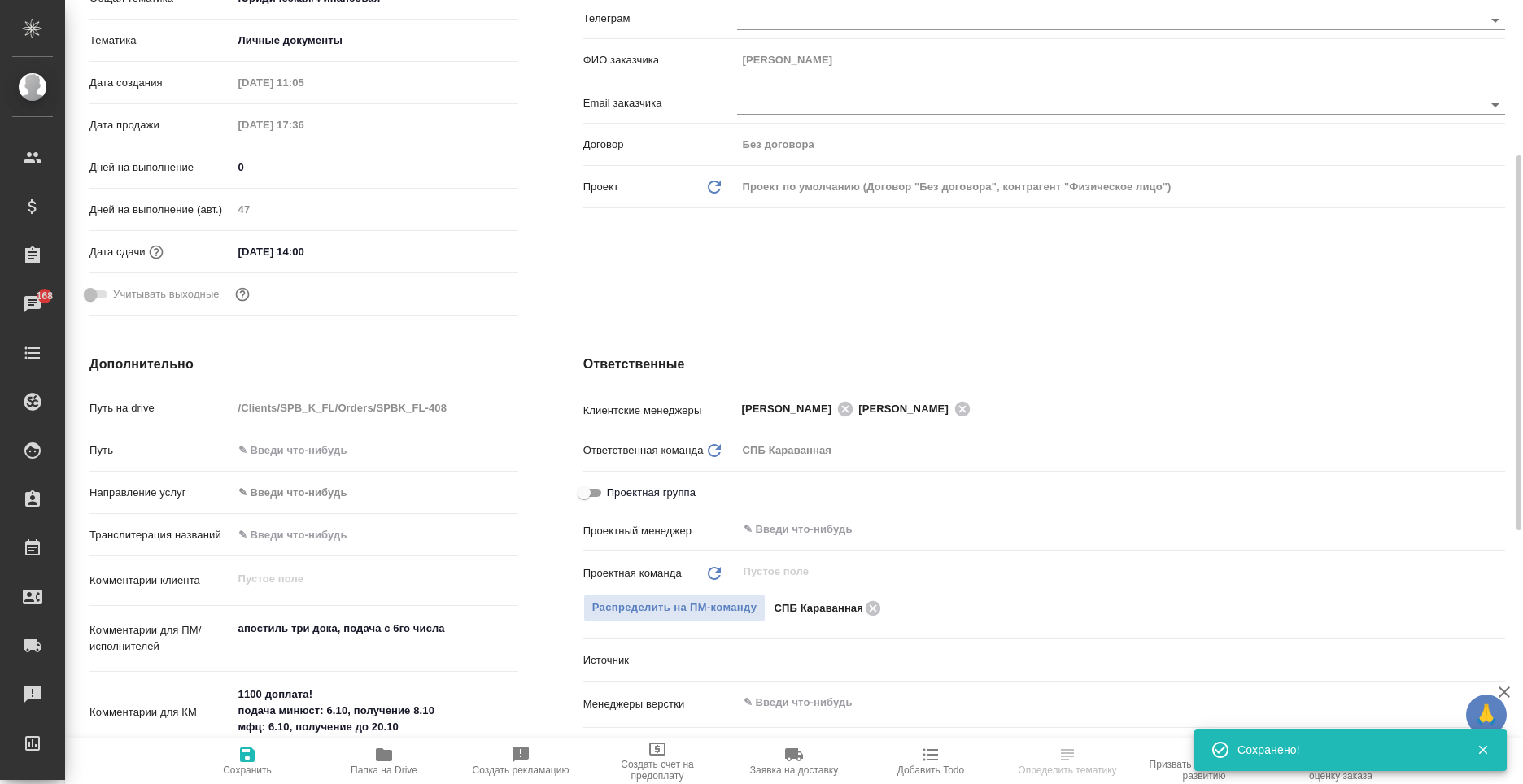
type textarea "x"
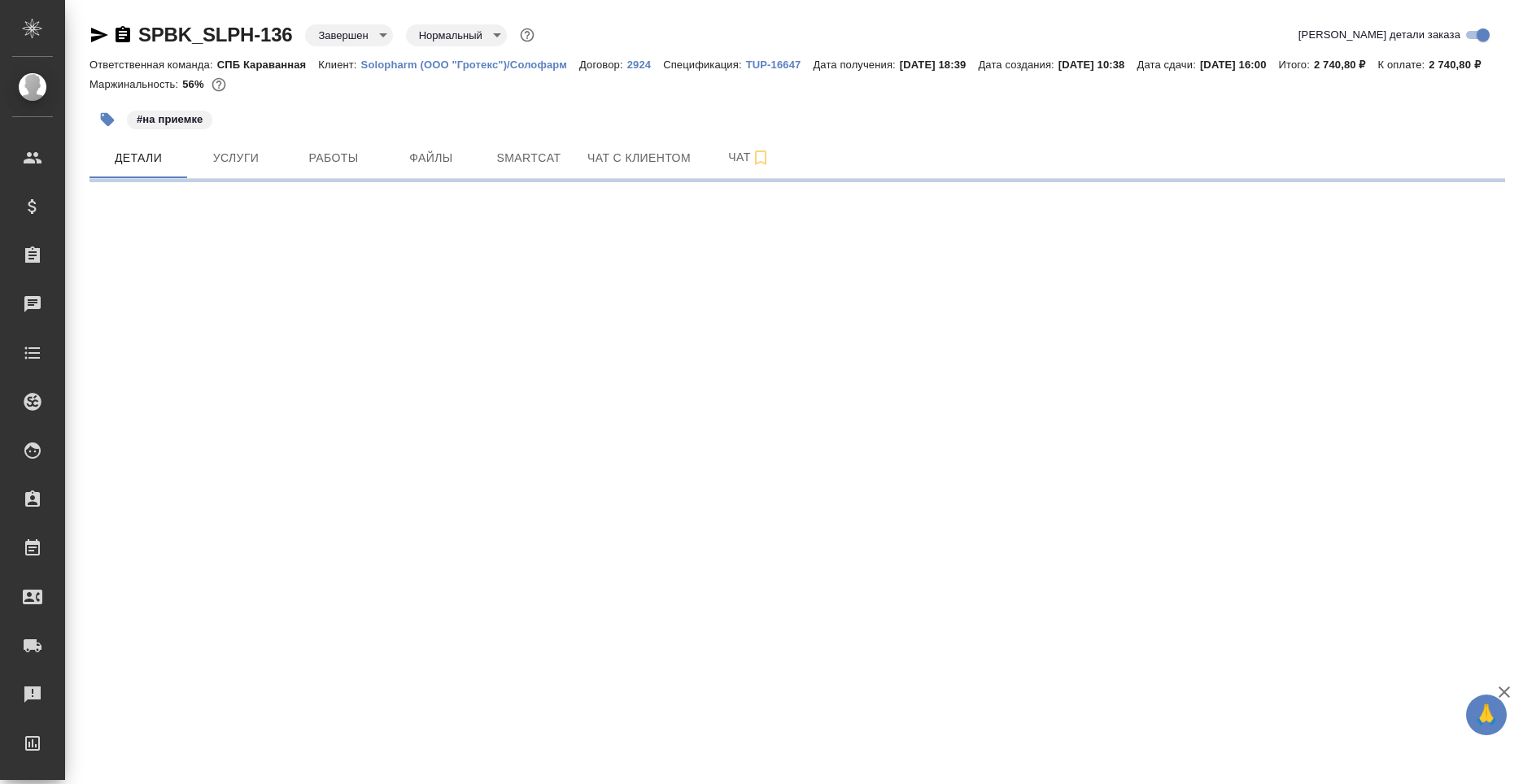
select select "RU"
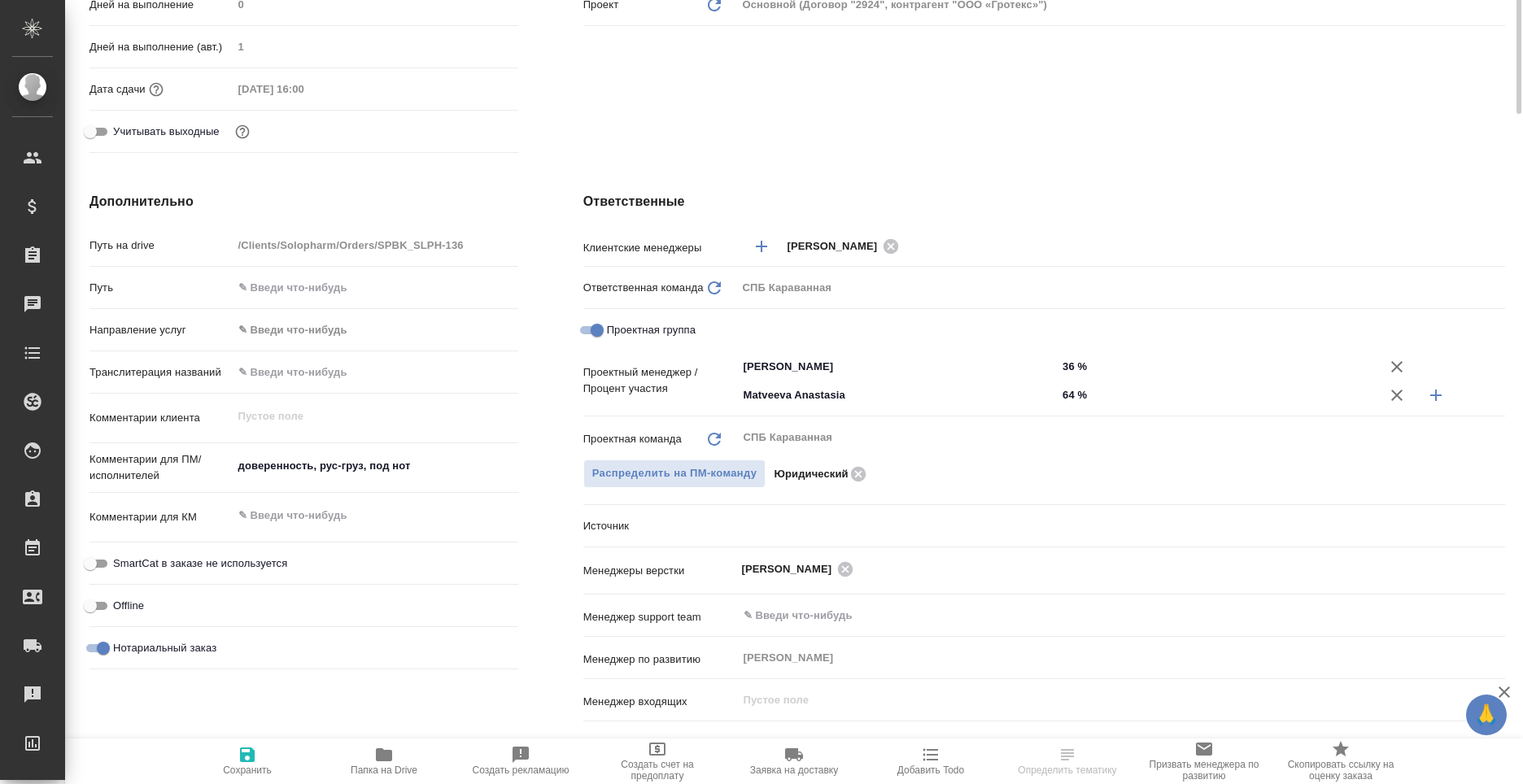
type textarea "x"
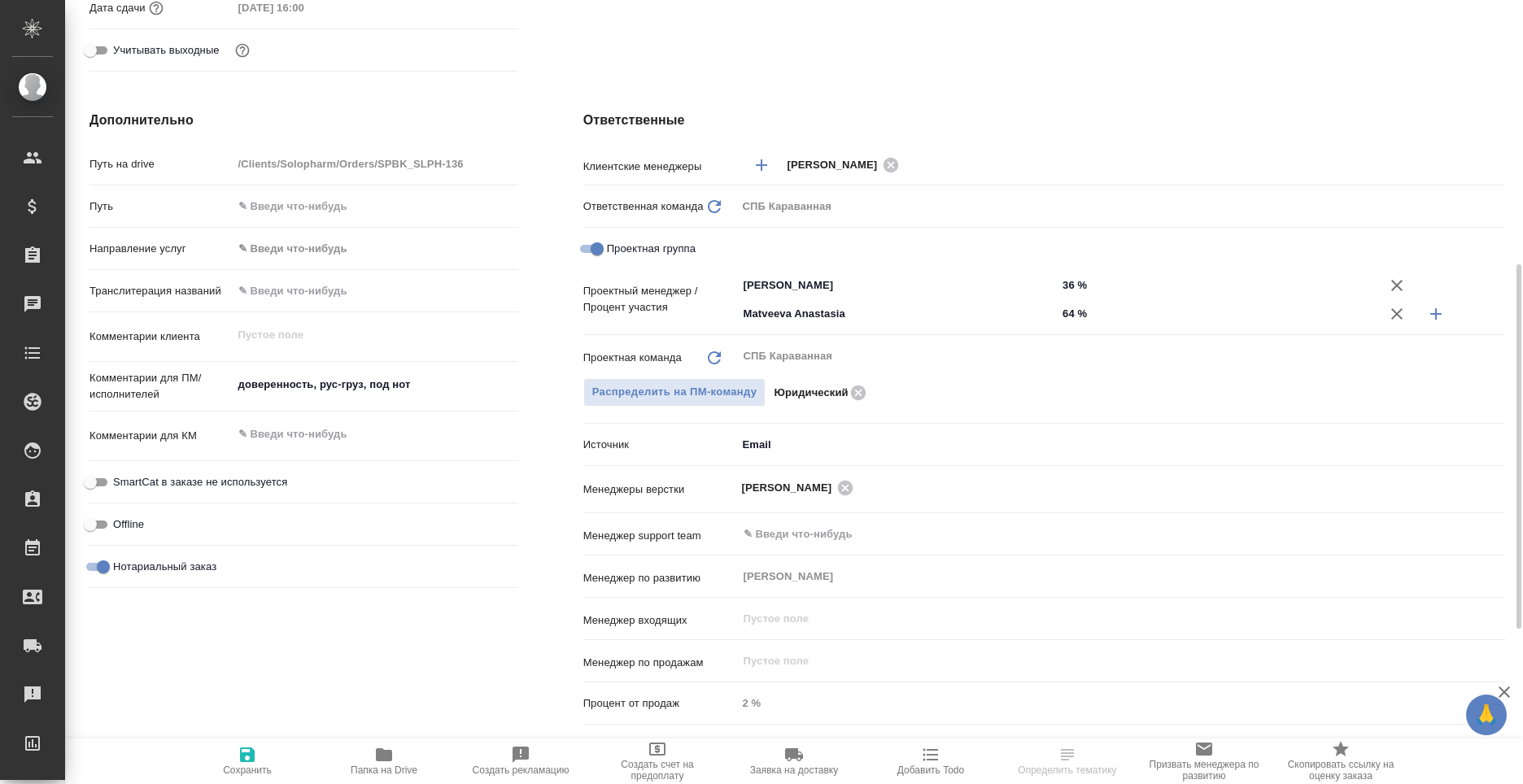
type textarea "x"
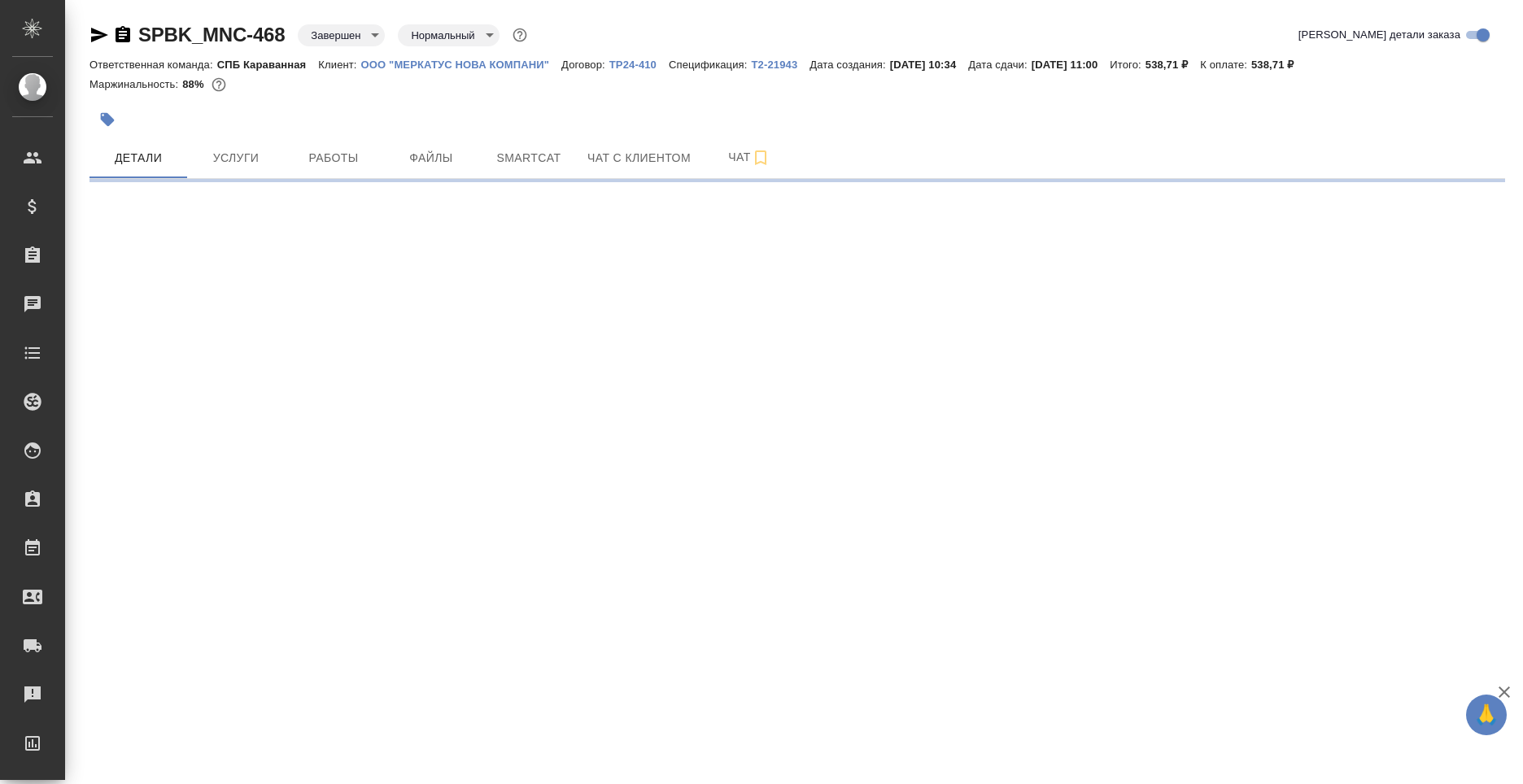
select select "RU"
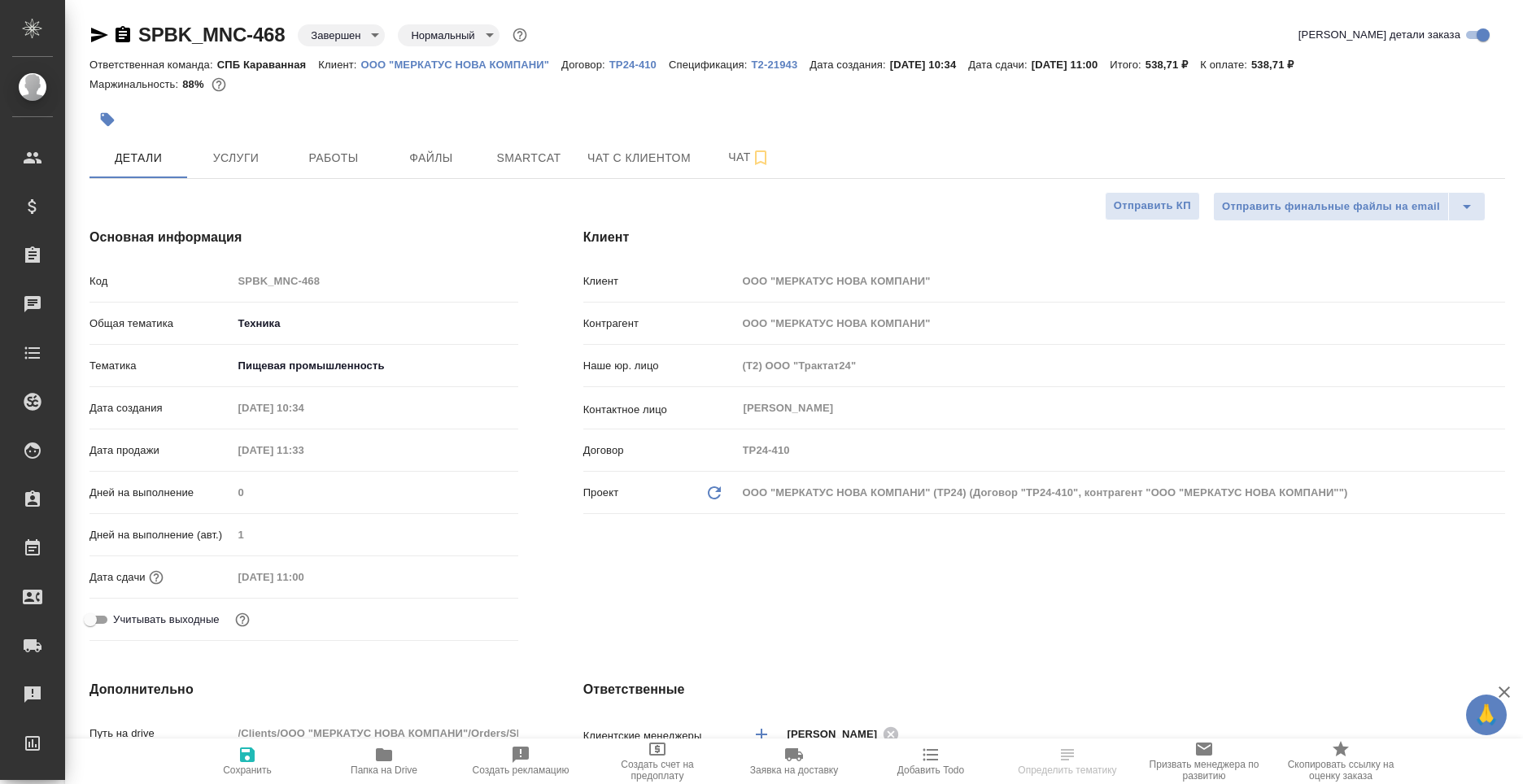
type textarea "x"
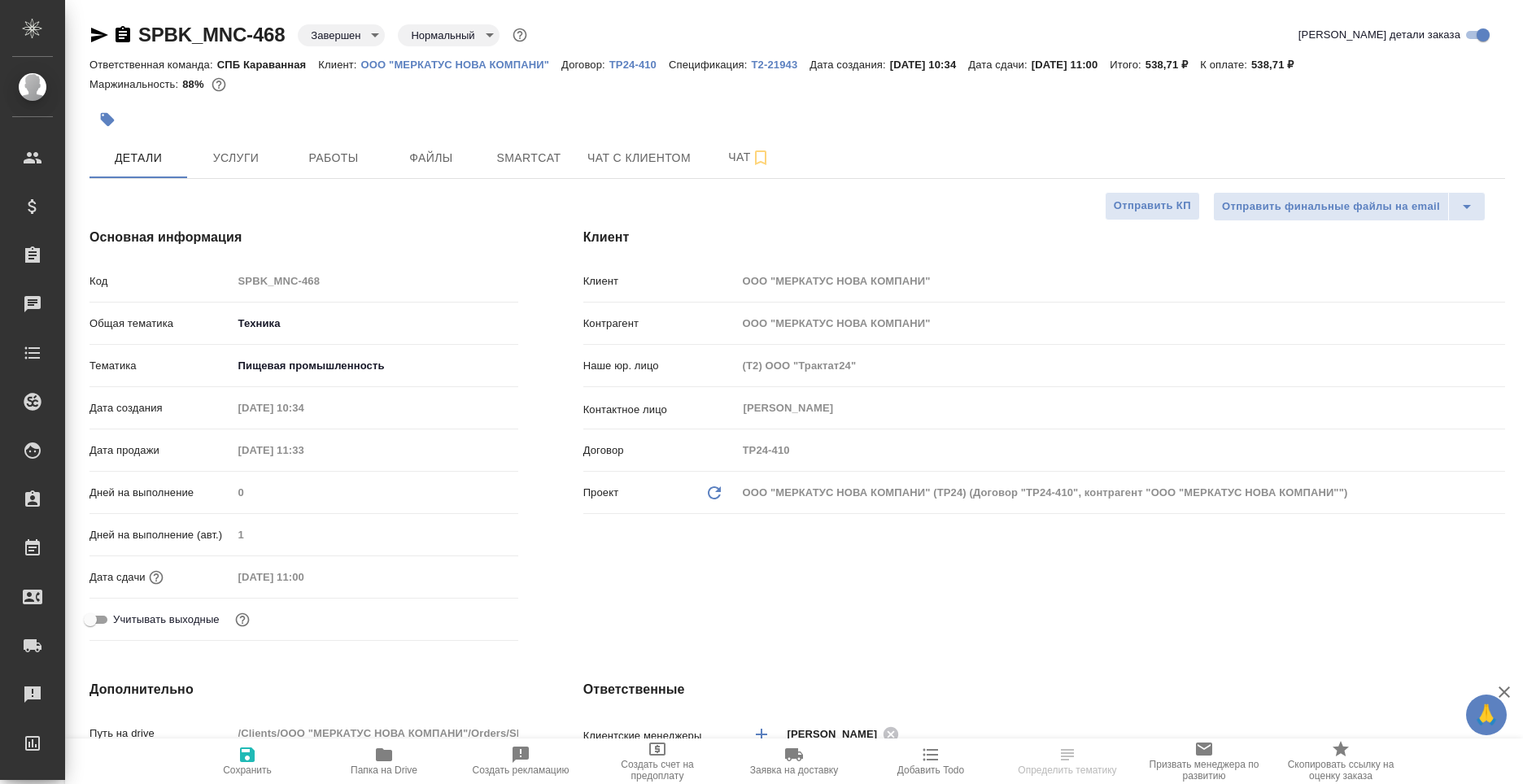
type textarea "x"
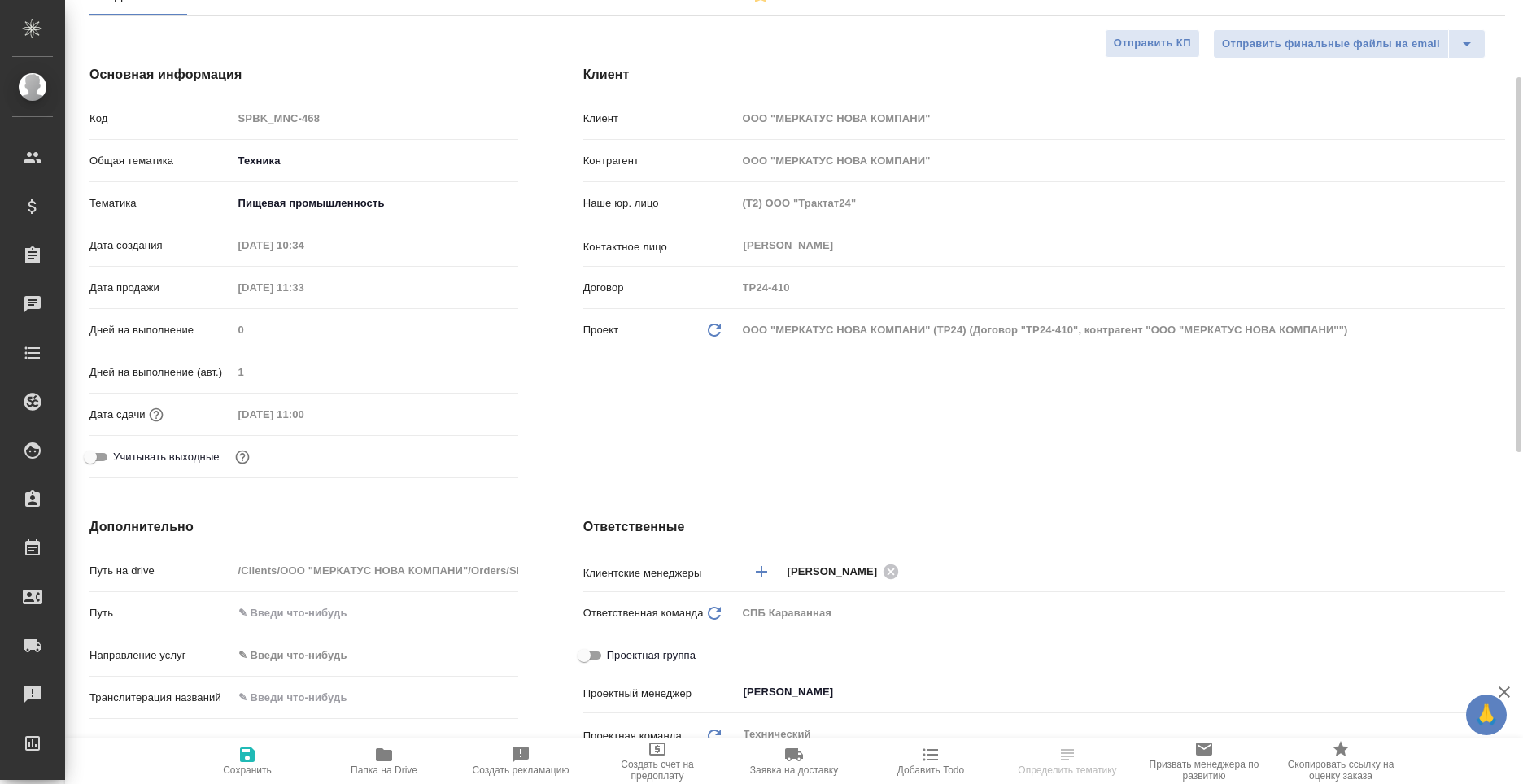
scroll to position [488, 0]
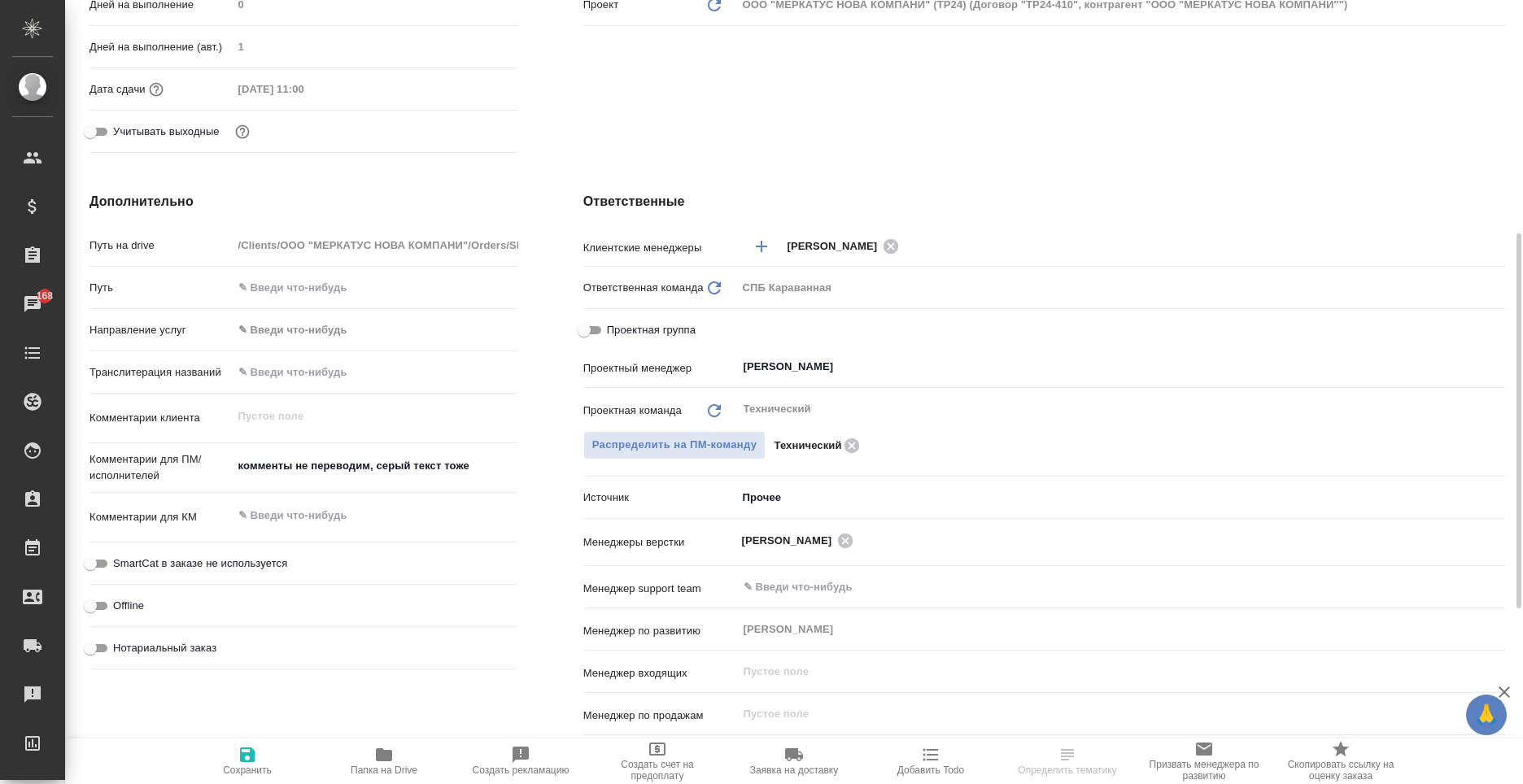
click at [813, 496] on body "🙏 .cls-1 fill:#fff; AWATERA Moskalets Alina Клиенты Спецификации Заказы 168 Чат…" at bounding box center [761, 392] width 1523 height 784
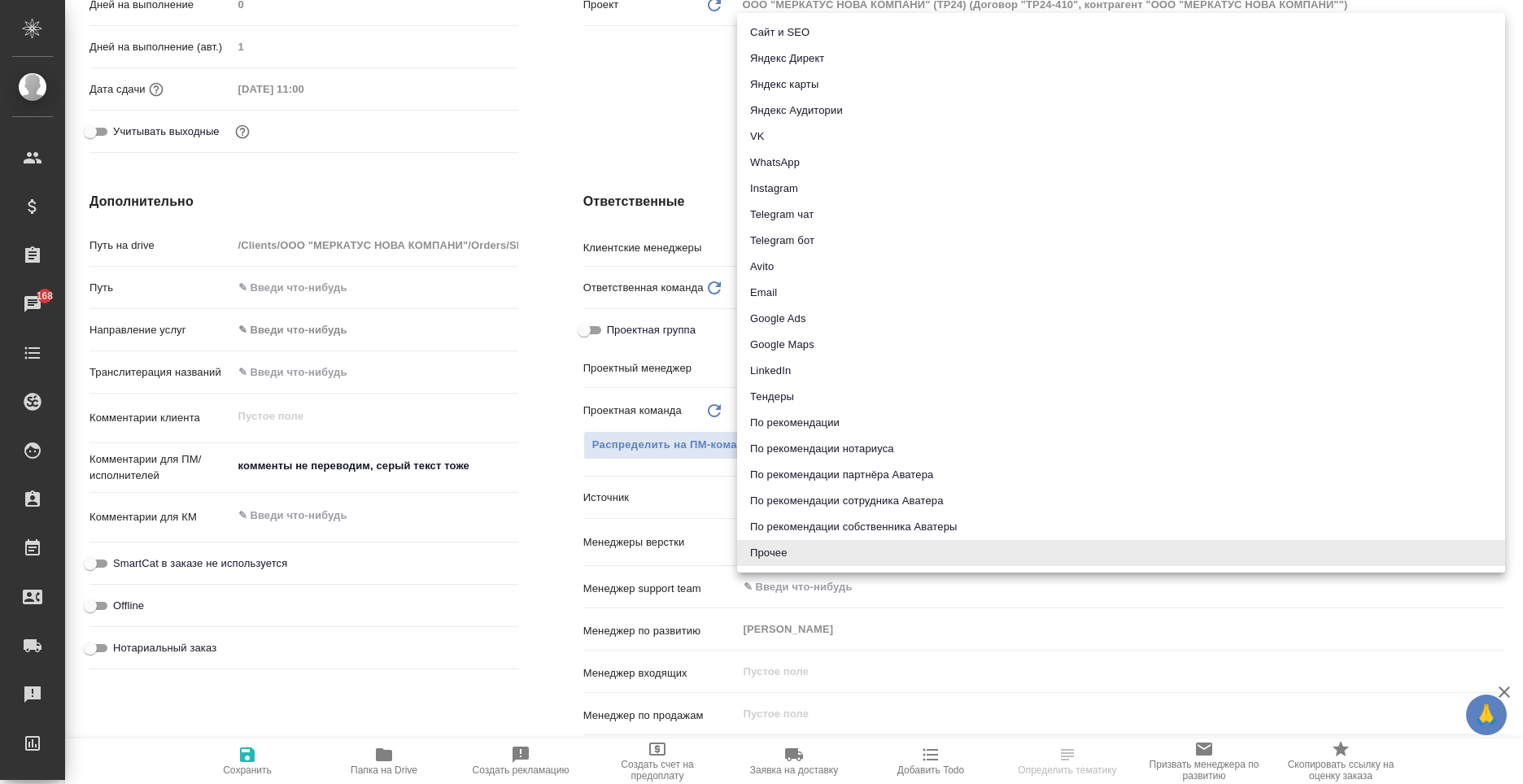
click at [803, 293] on li "Email" at bounding box center [1122, 292] width 768 height 26
type textarea "x"
type input "emailAds"
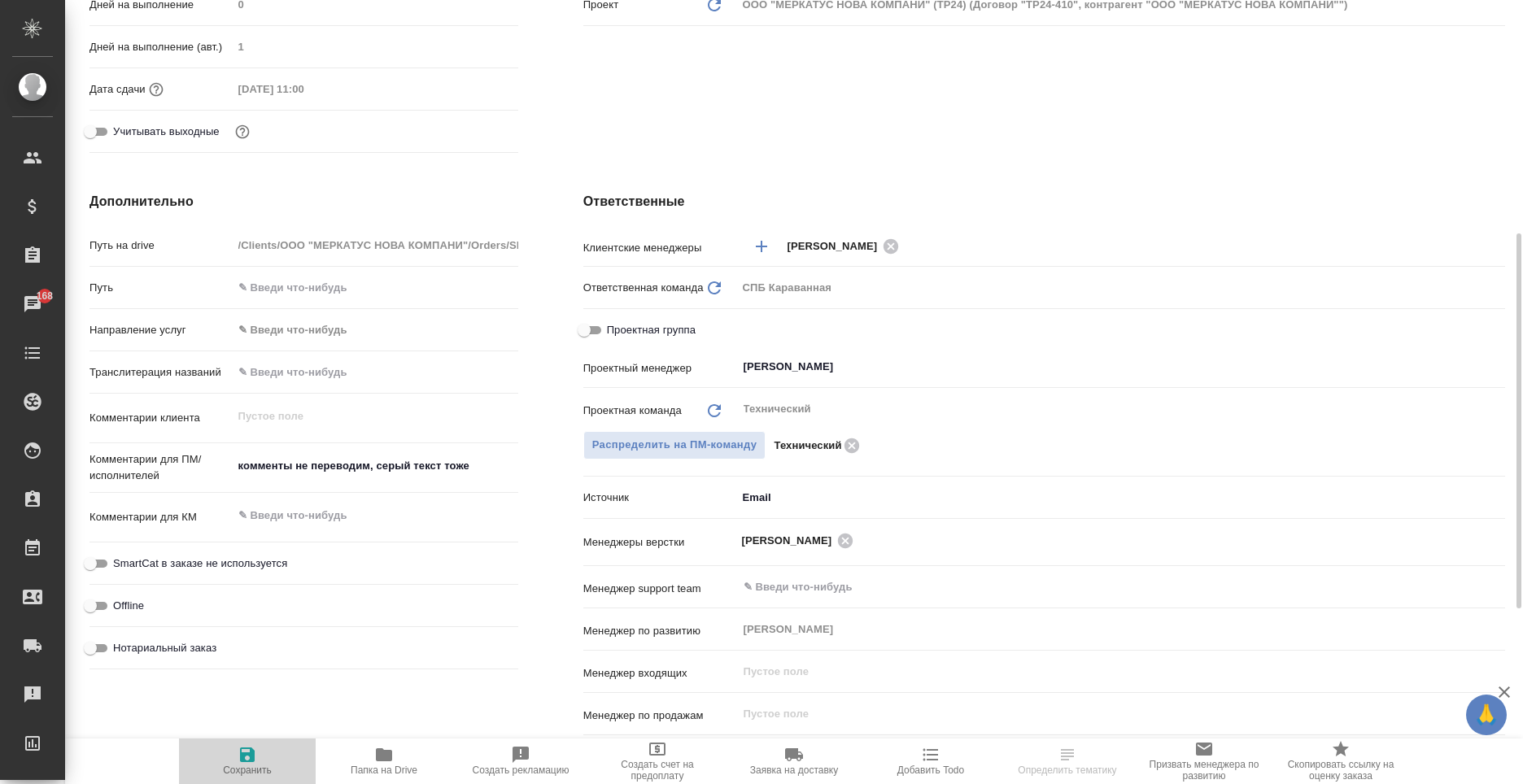
click at [243, 762] on icon "button" at bounding box center [247, 754] width 14 height 14
type textarea "x"
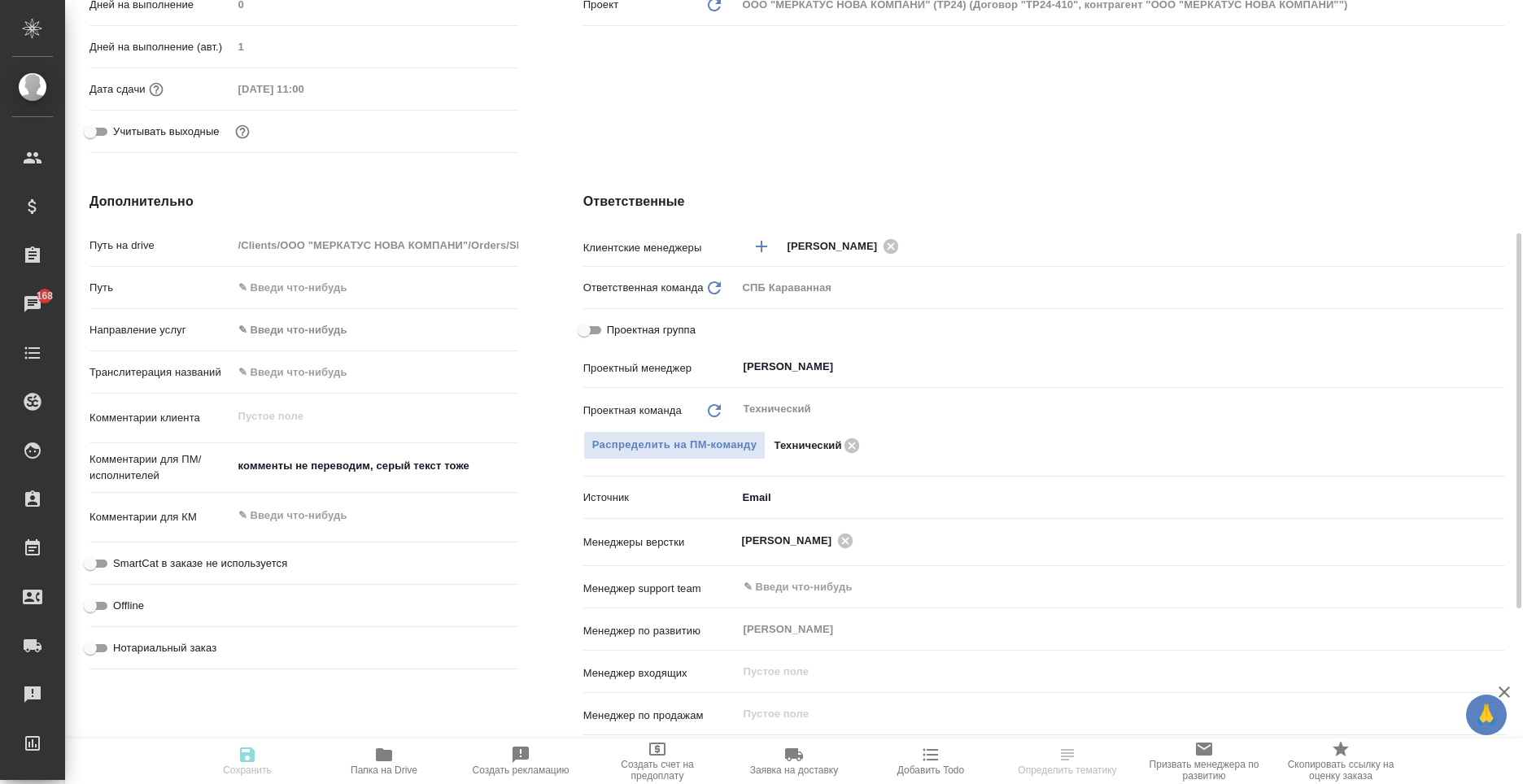
type textarea "x"
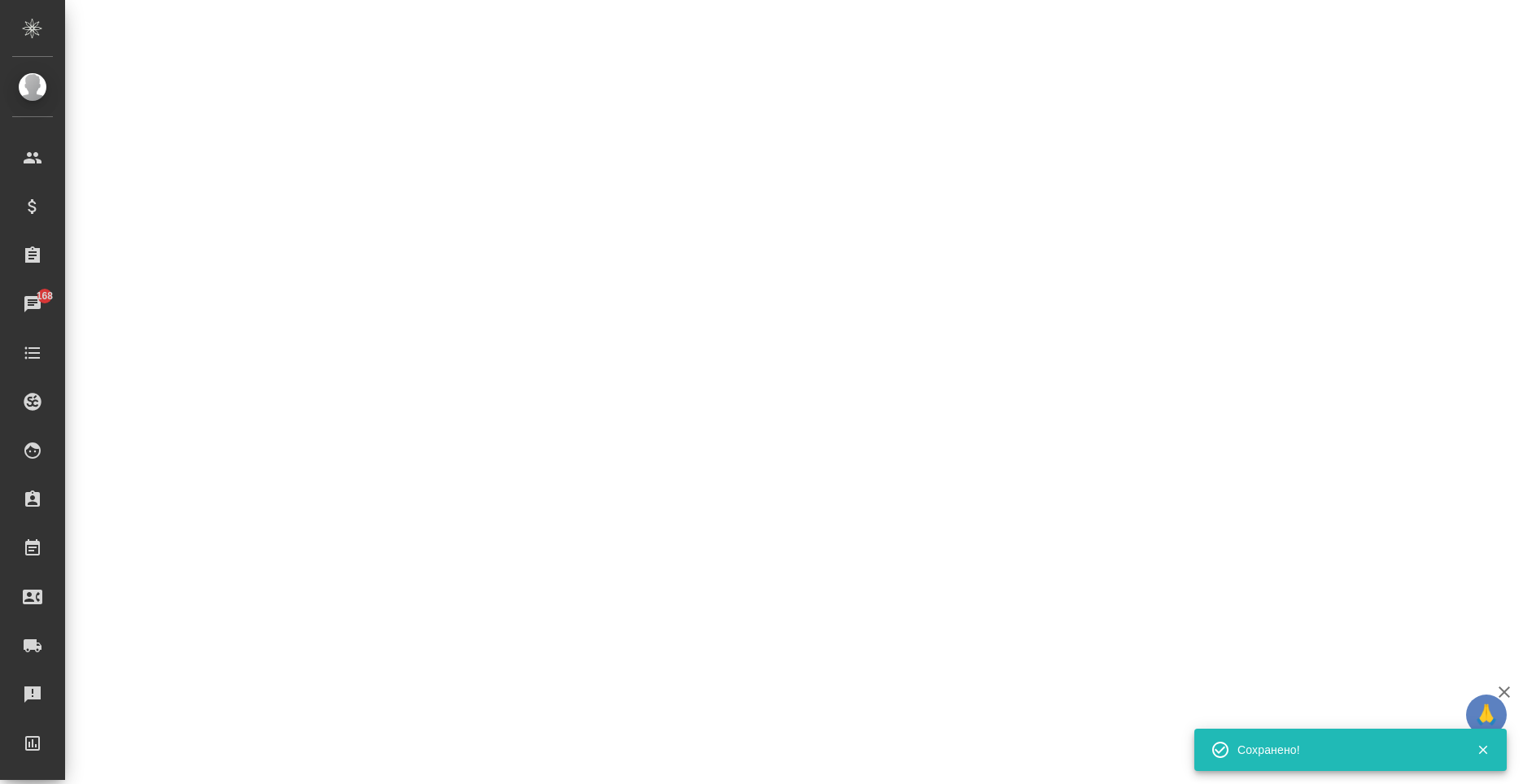
select select "RU"
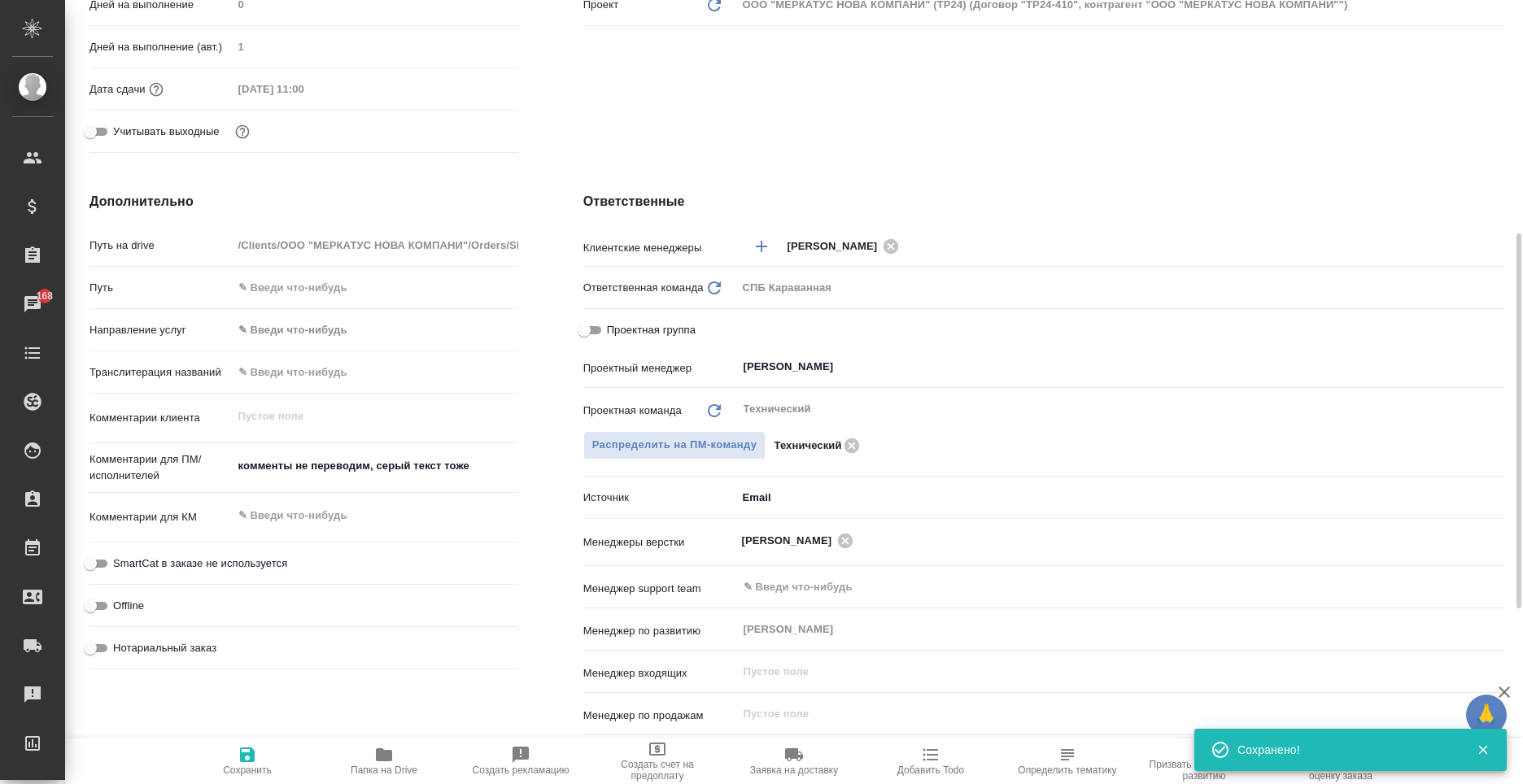
type textarea "x"
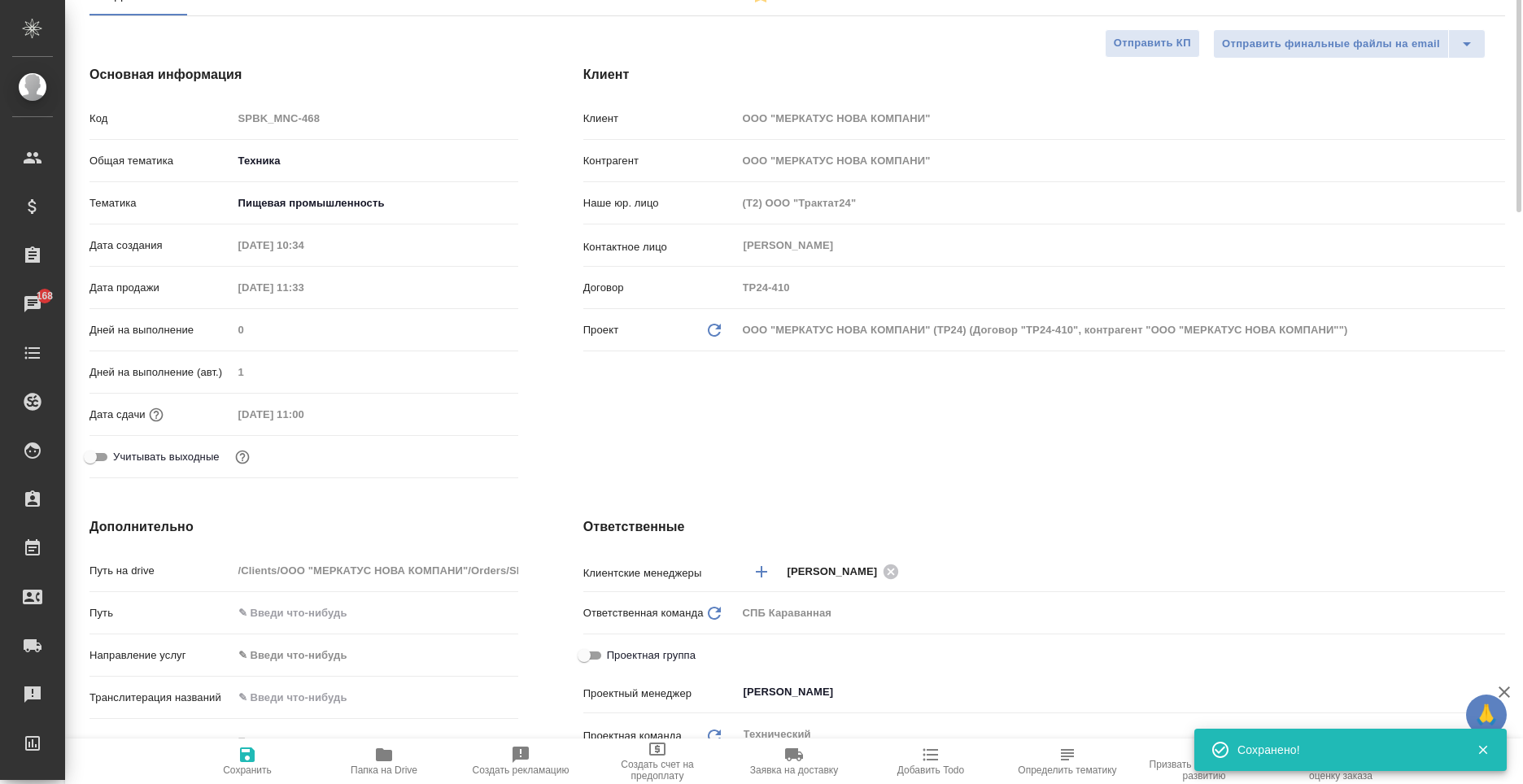
scroll to position [0, 0]
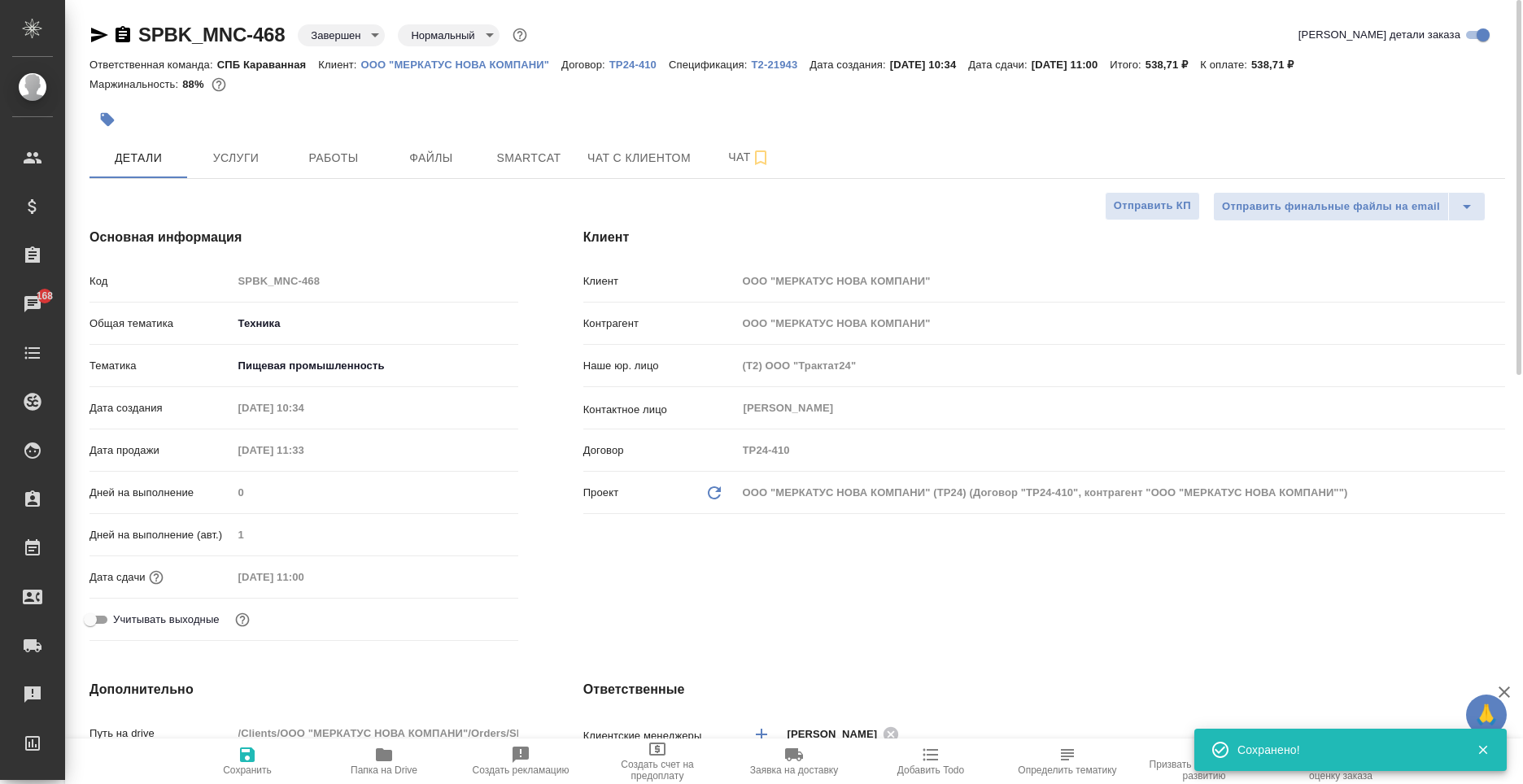
type textarea "x"
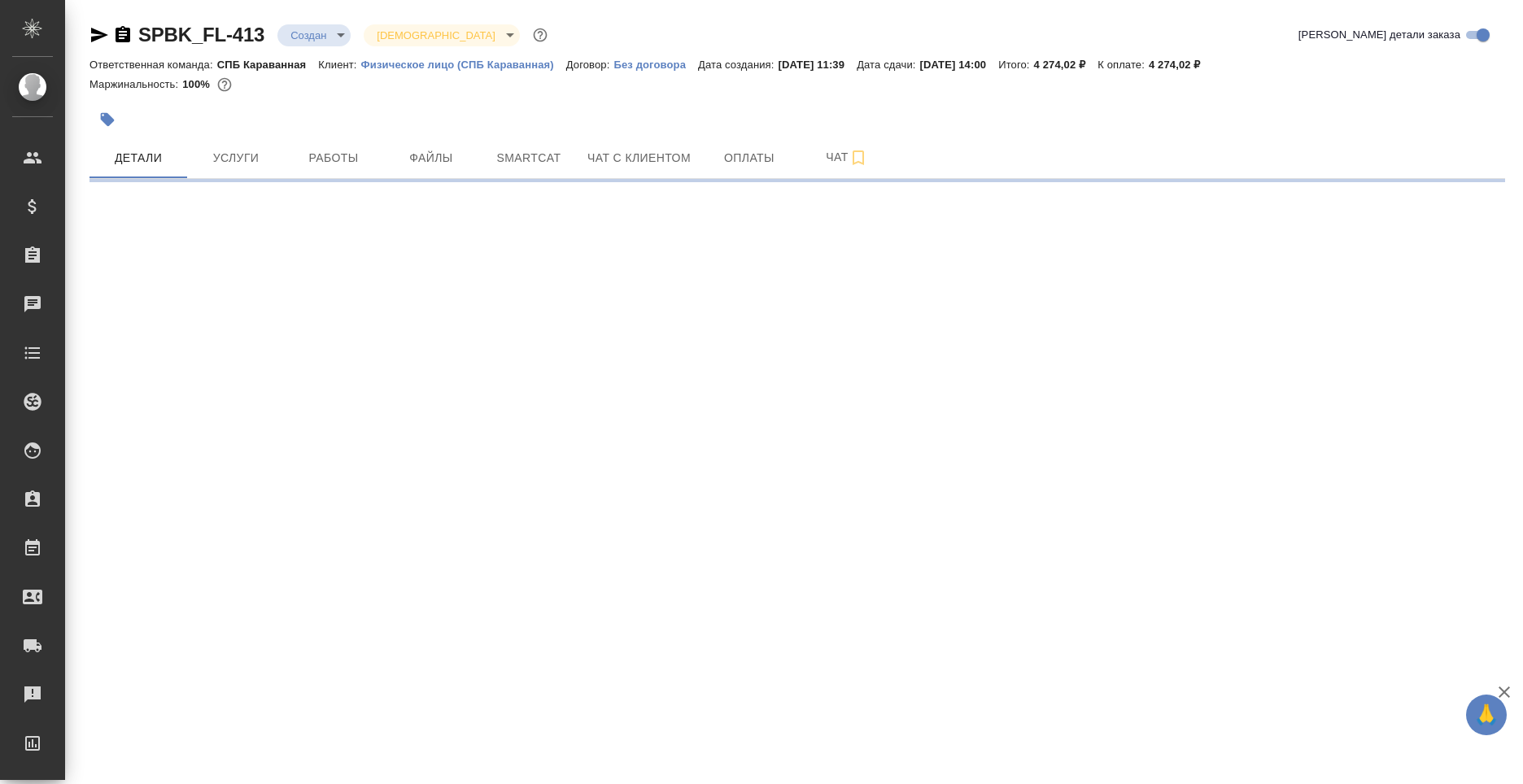
select select "RU"
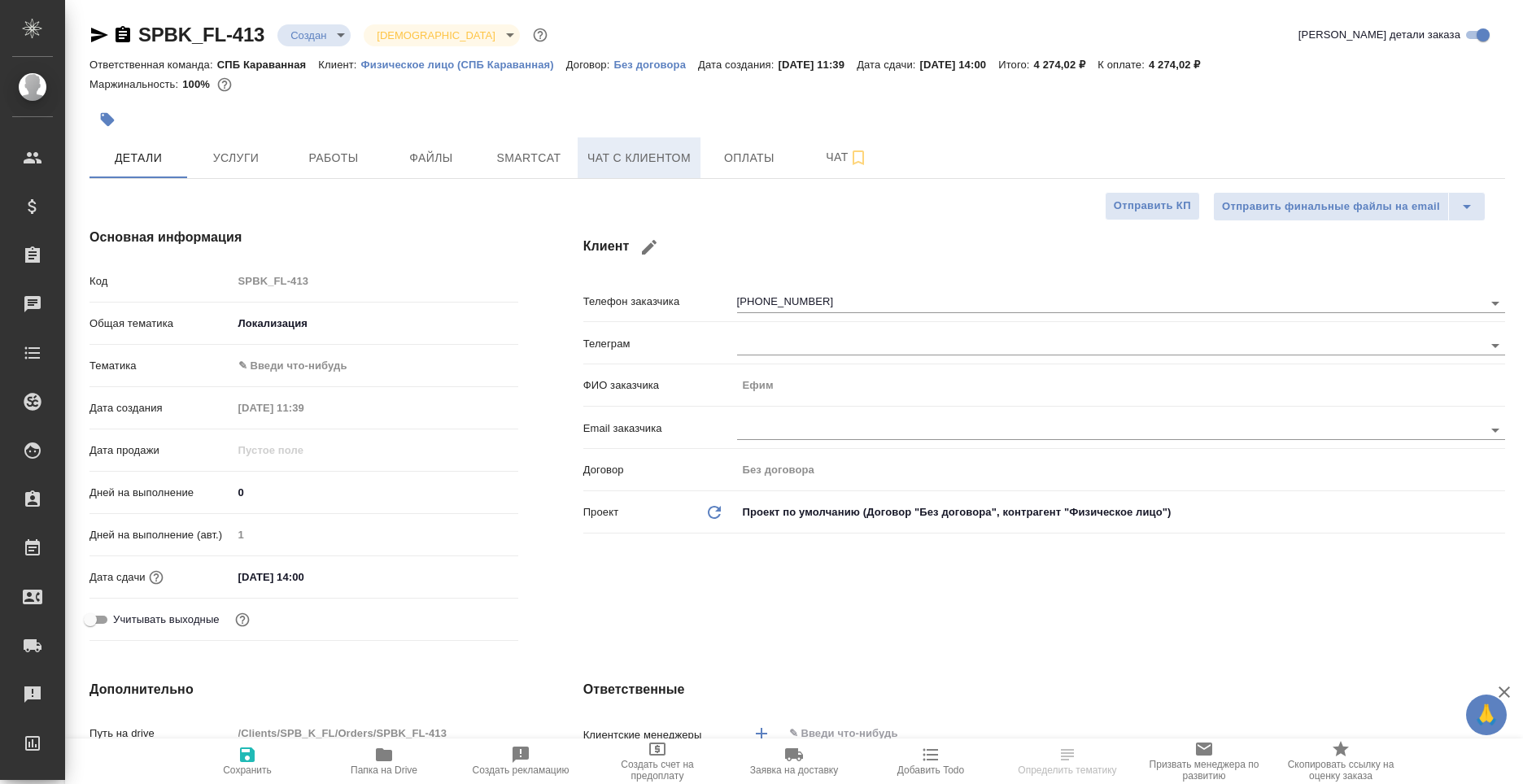
type textarea "x"
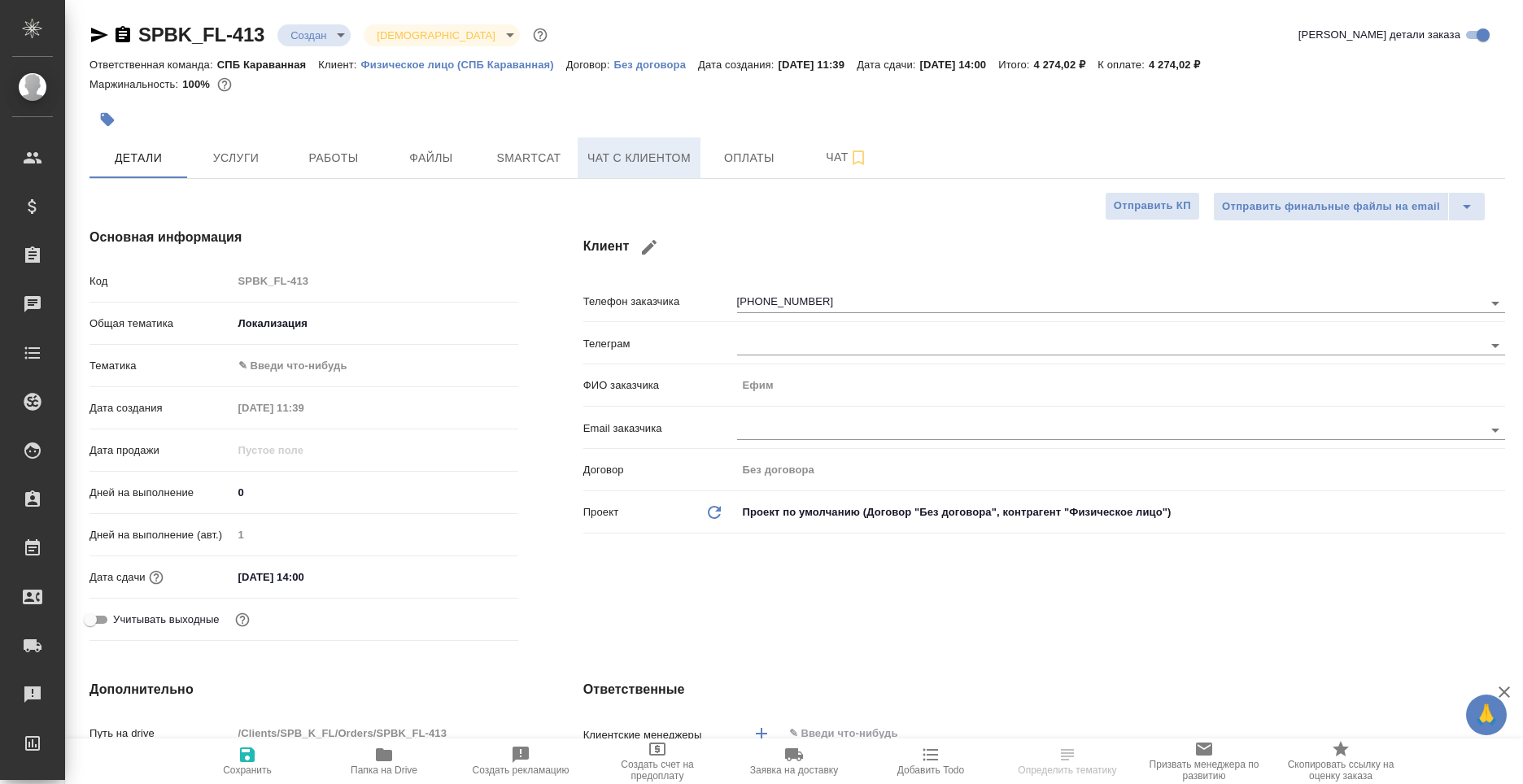
type textarea "x"
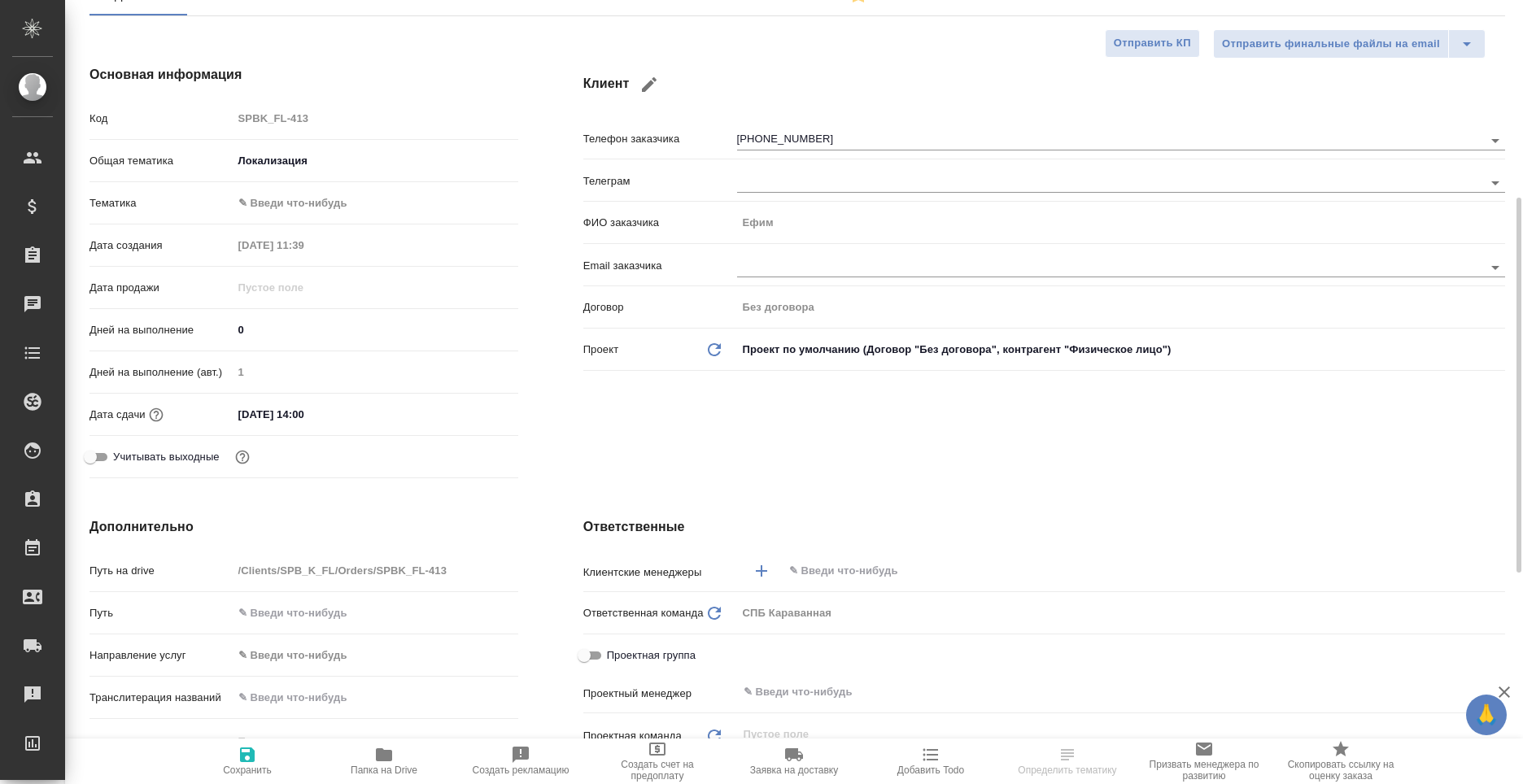
scroll to position [81, 0]
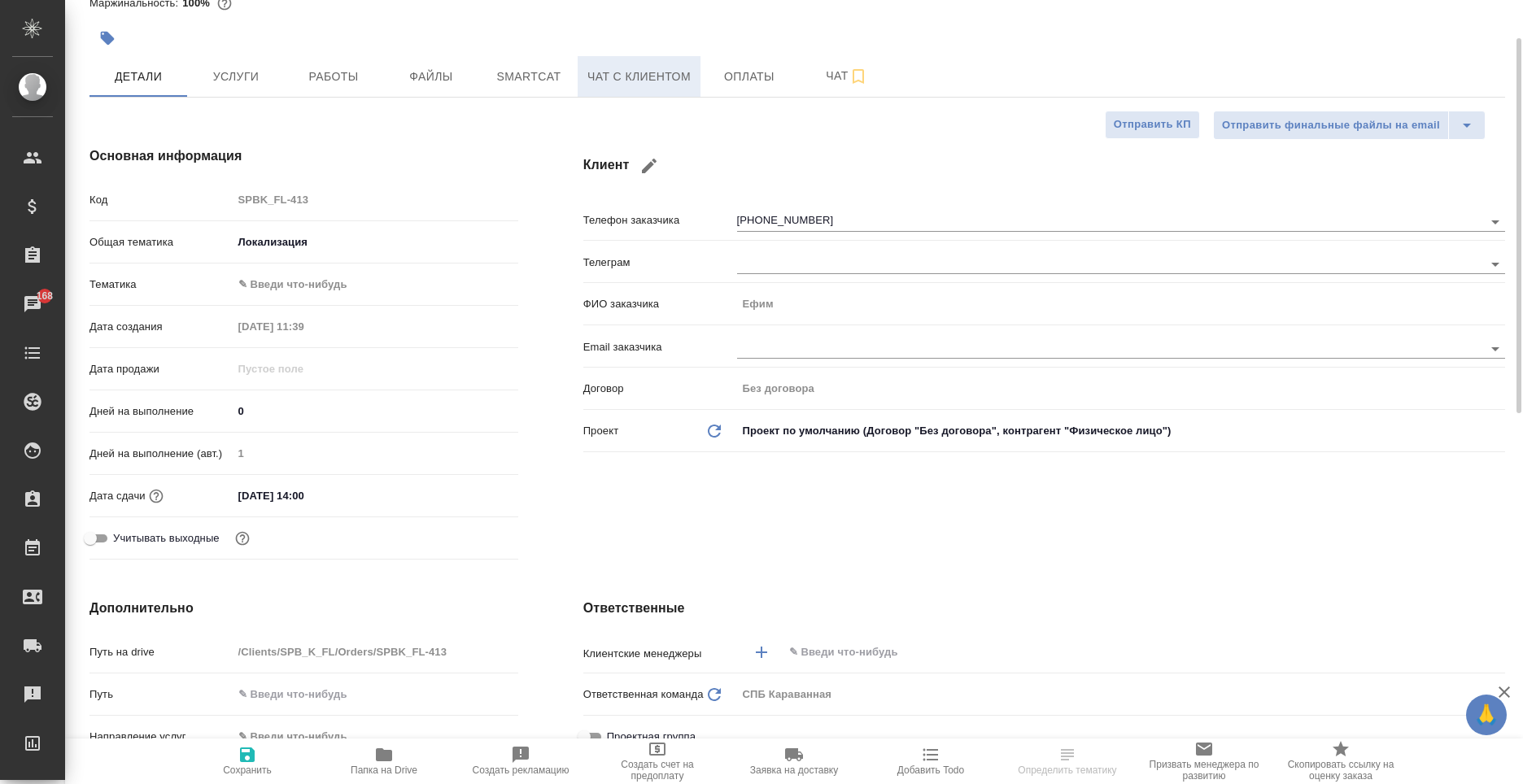
click at [672, 65] on button "Чат с клиентом" at bounding box center [639, 76] width 123 height 41
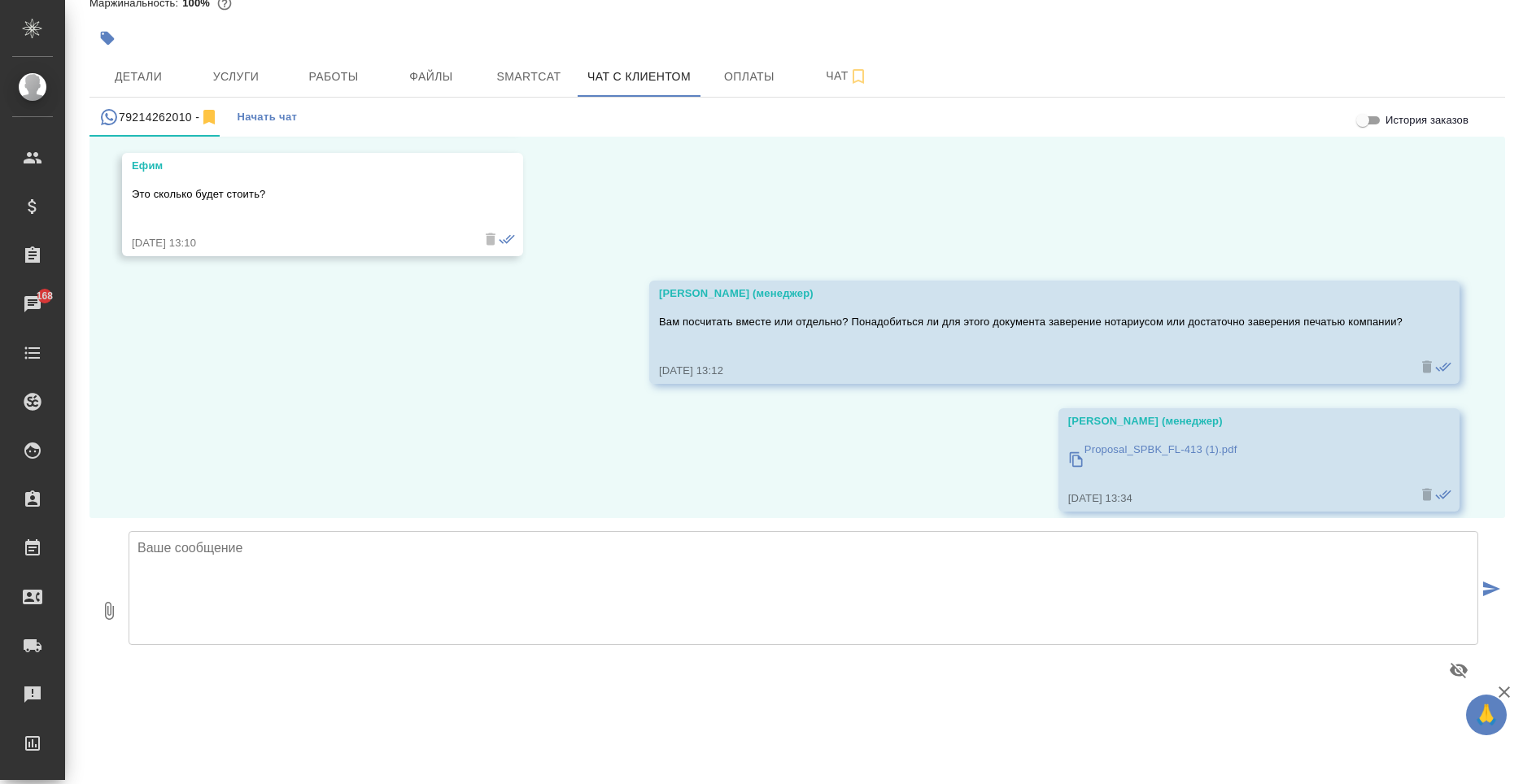
scroll to position [3238, 0]
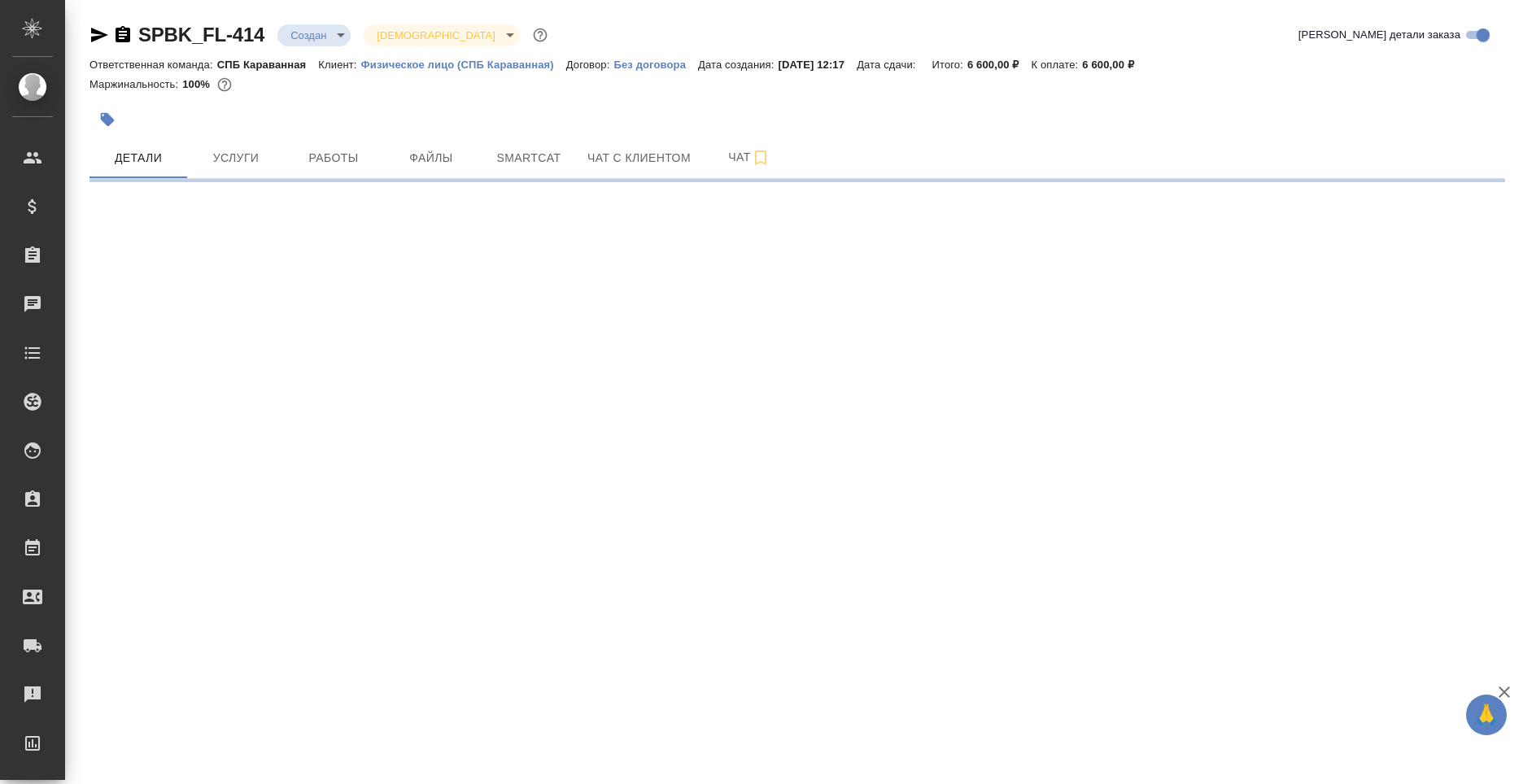
select select "RU"
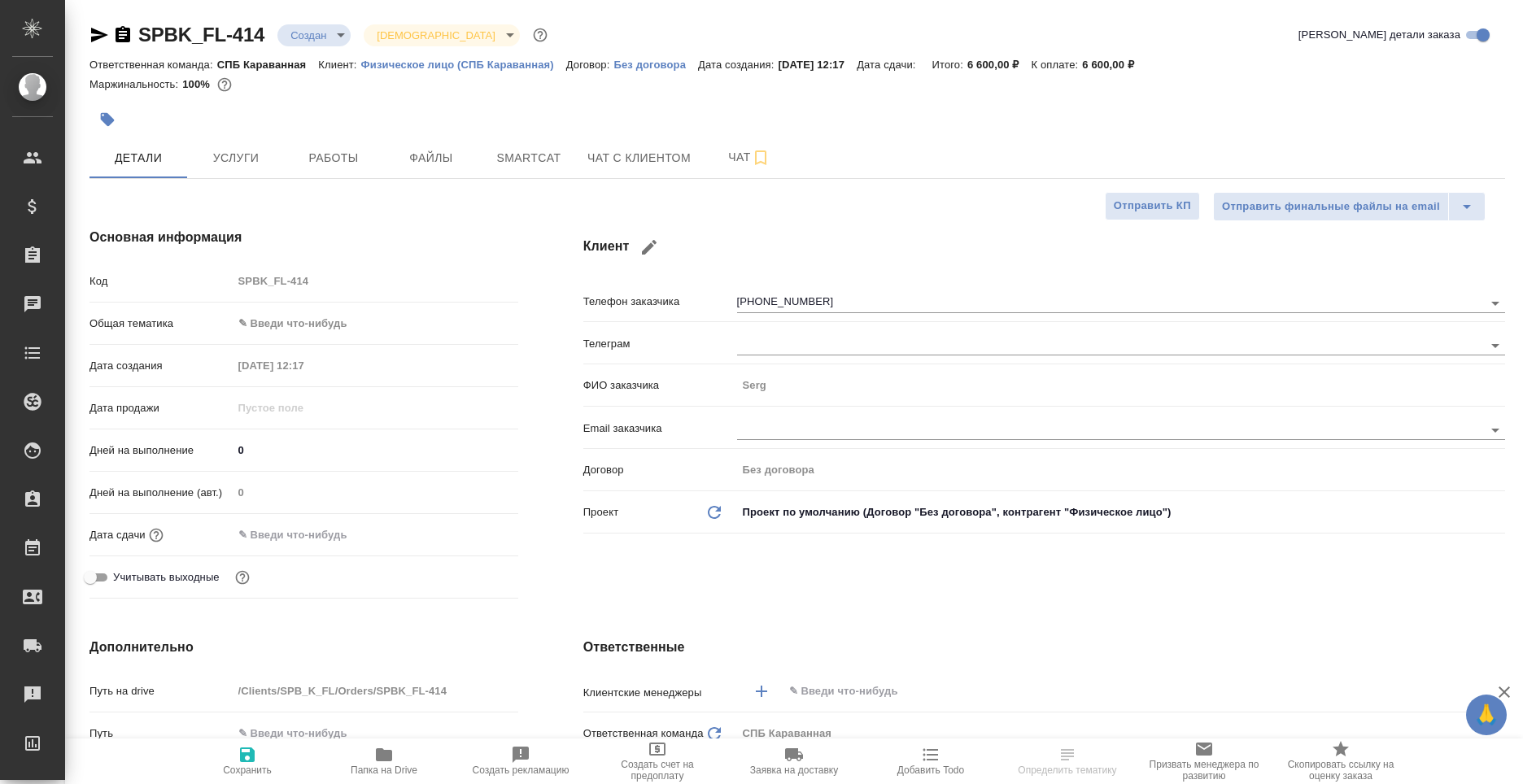
type textarea "x"
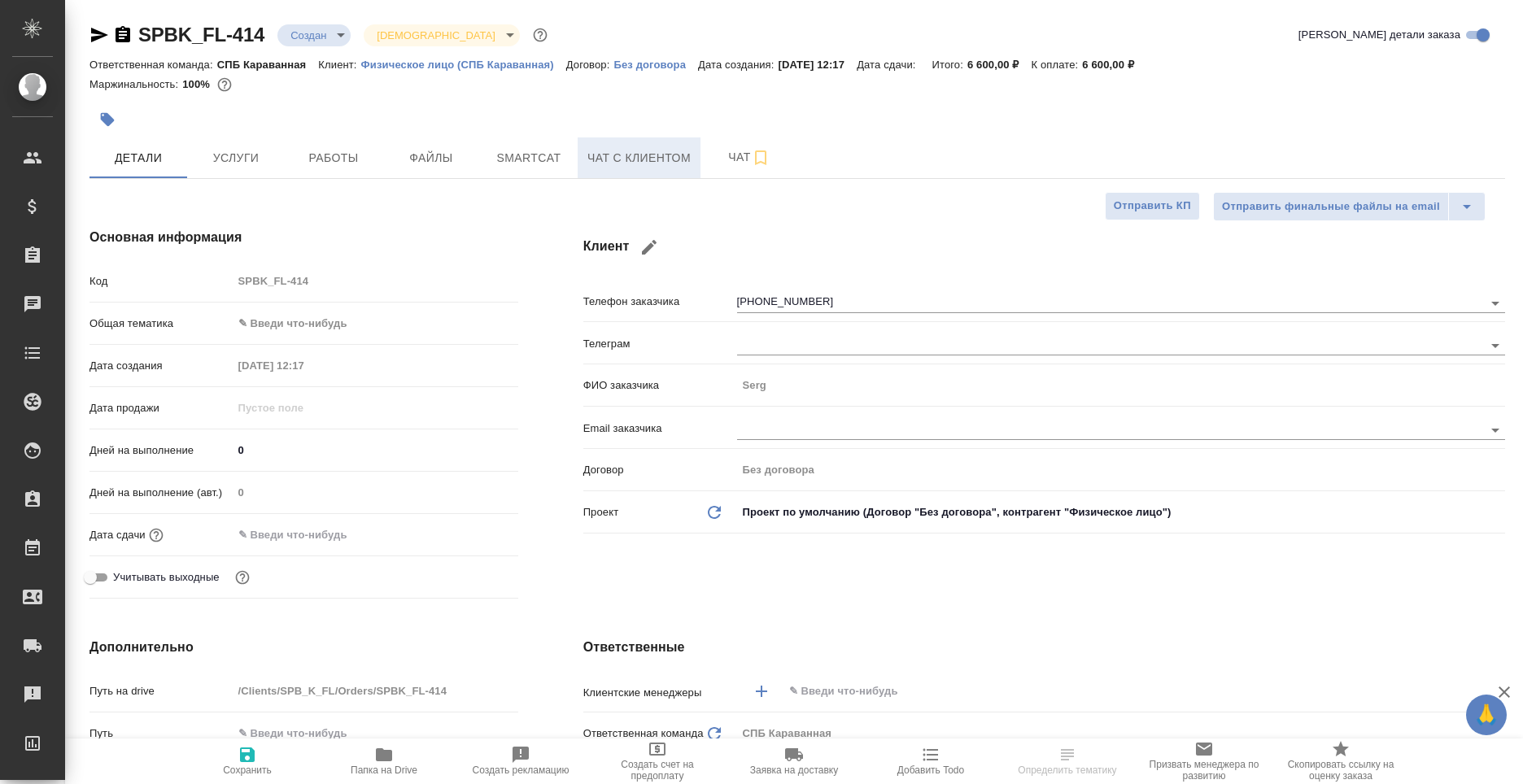
type textarea "x"
click at [616, 154] on span "Чат с клиентом" at bounding box center [639, 158] width 104 height 21
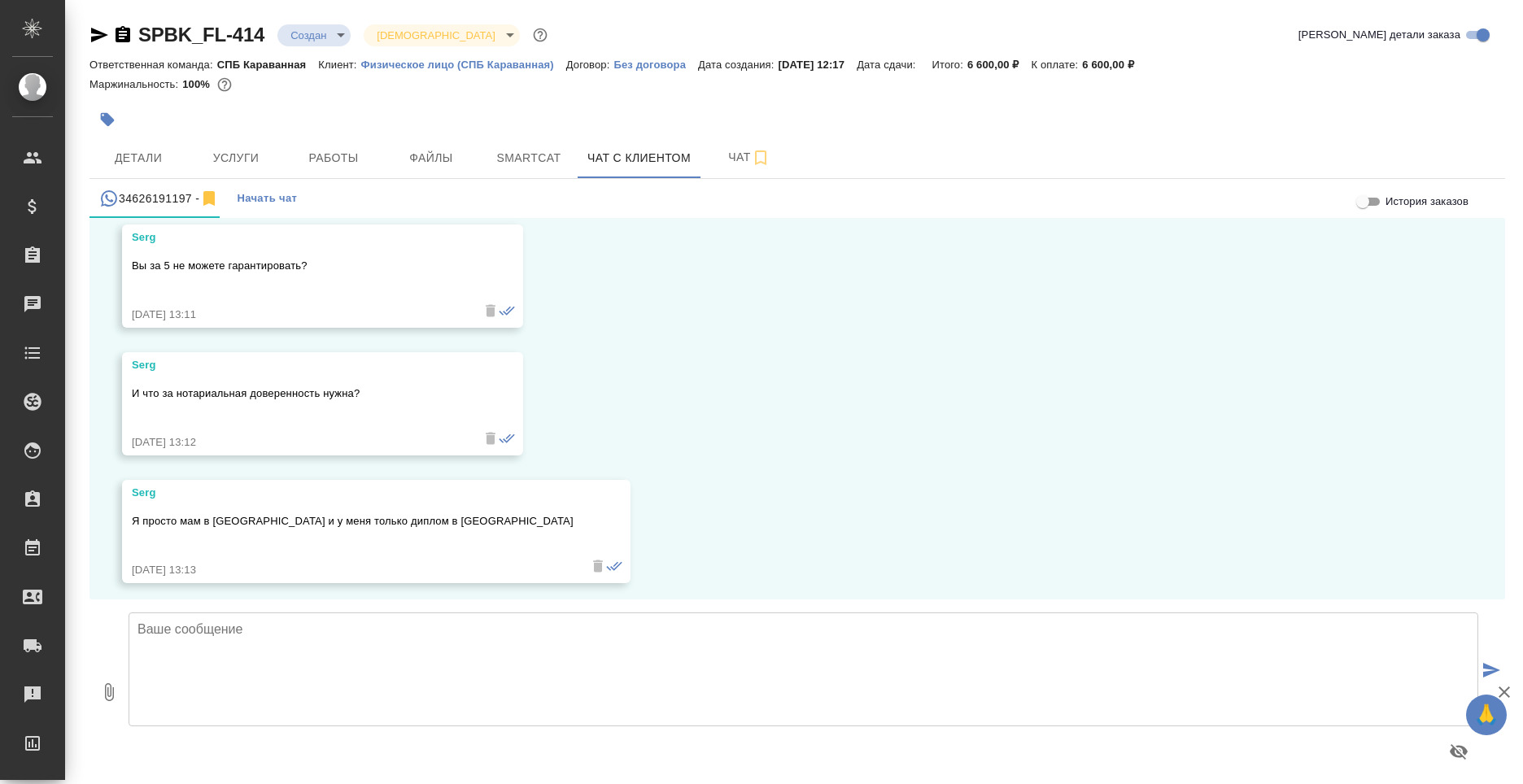
scroll to position [2709, 0]
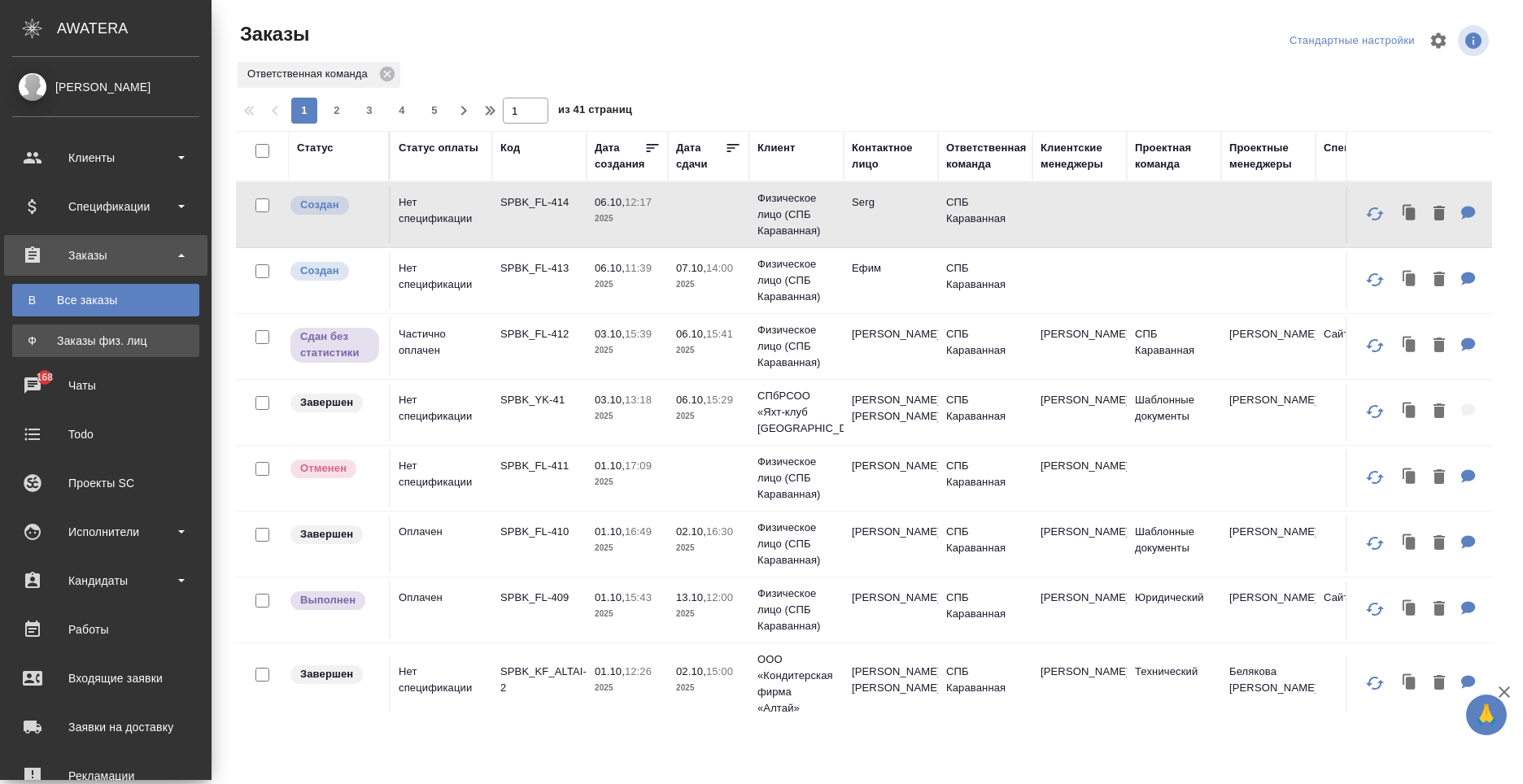
click at [26, 341] on span "Ф" at bounding box center [32, 341] width 24 height 16
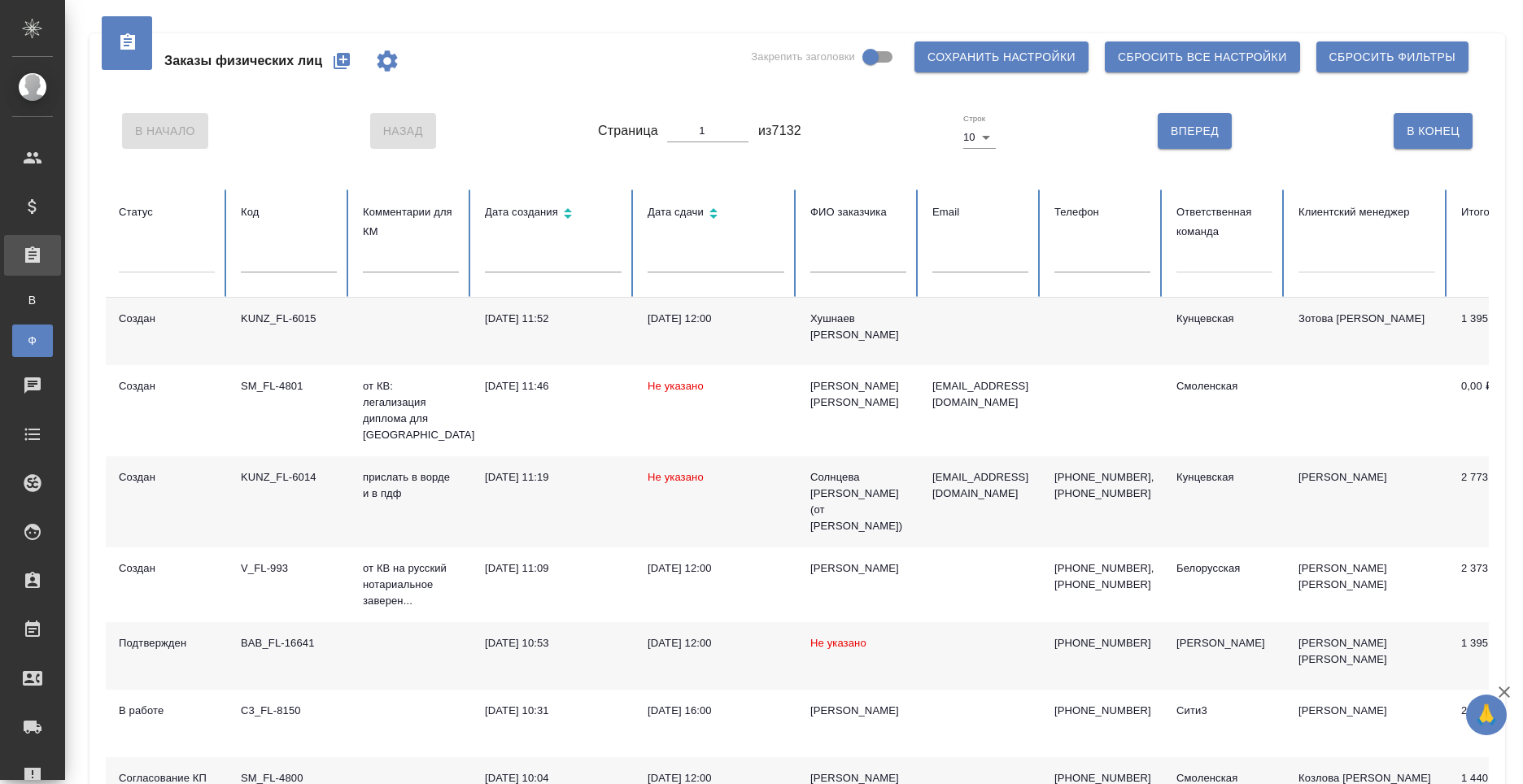
click at [346, 61] on icon "button" at bounding box center [342, 61] width 16 height 16
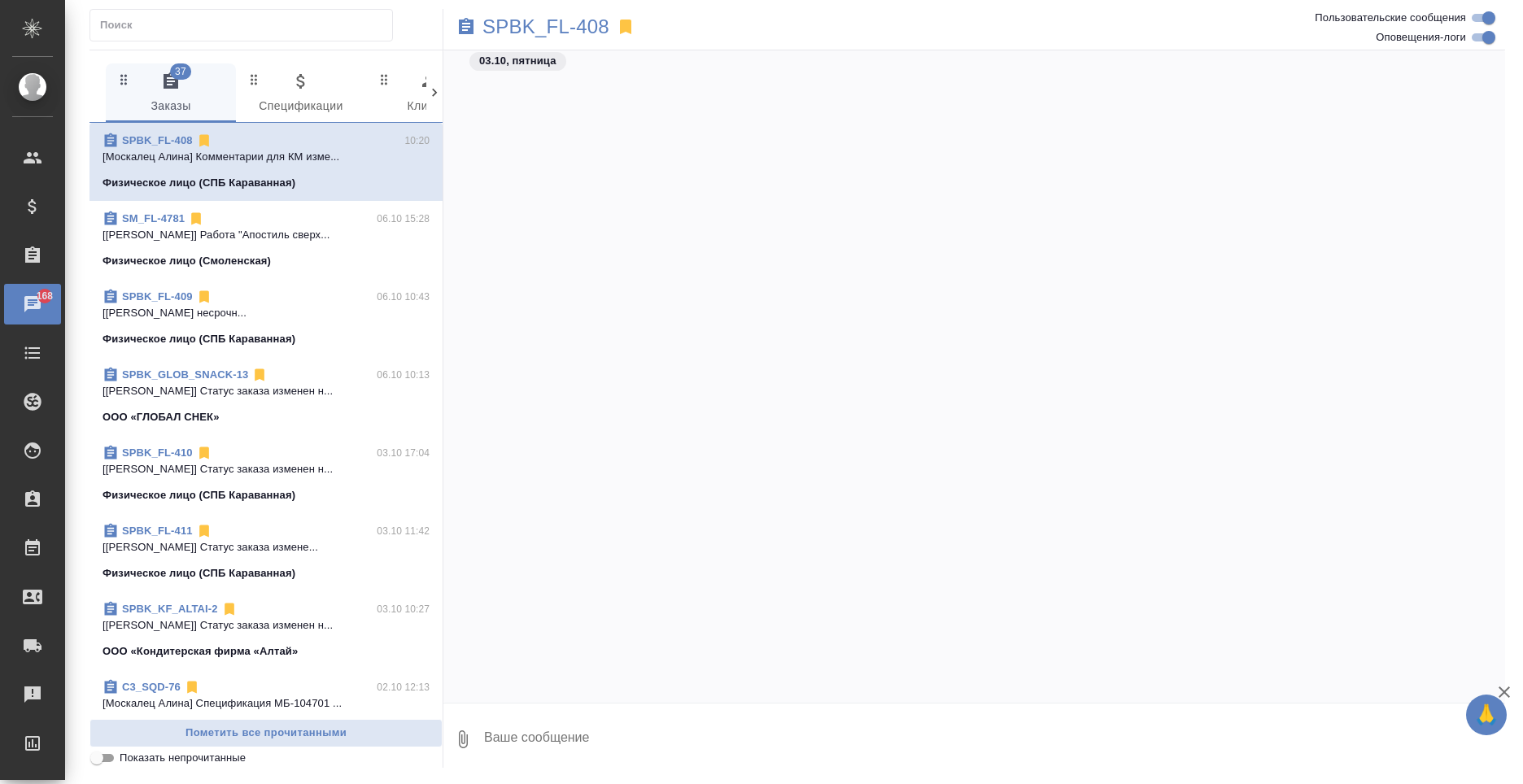
scroll to position [1500, 0]
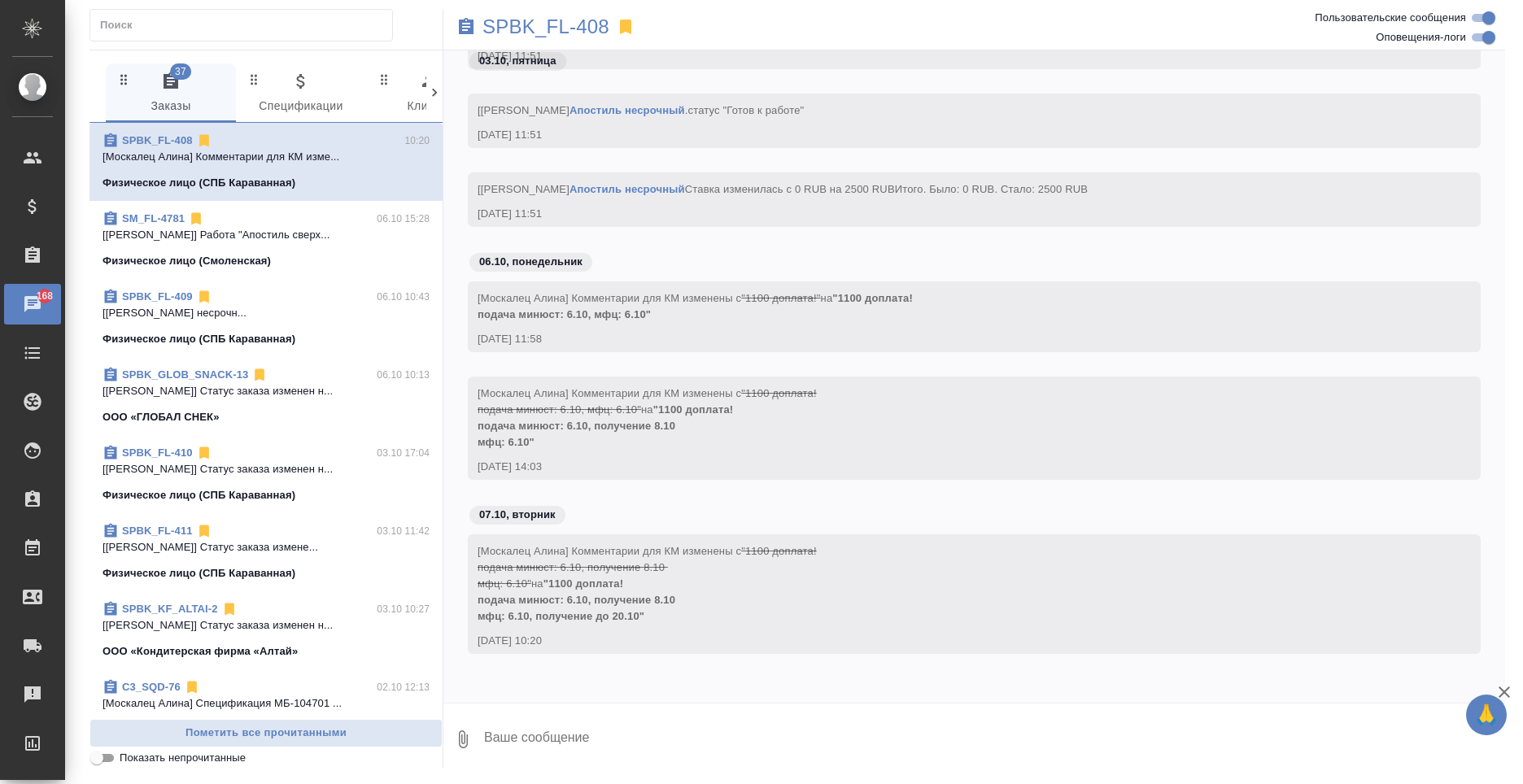
click at [433, 87] on icon at bounding box center [435, 93] width 16 height 16
click at [407, 97] on span "99+ Мессенджеры" at bounding box center [424, 94] width 111 height 45
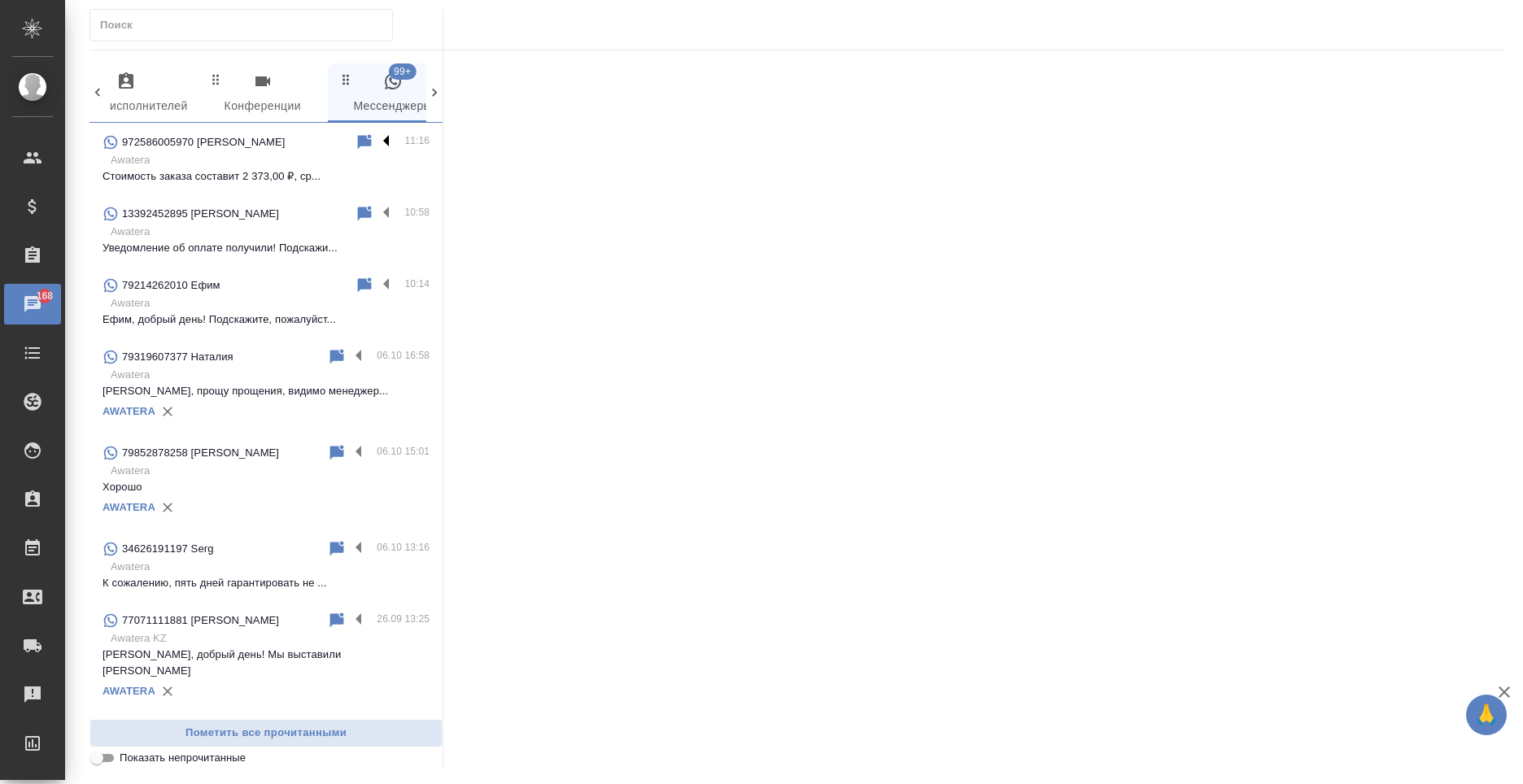
scroll to position [0, 864]
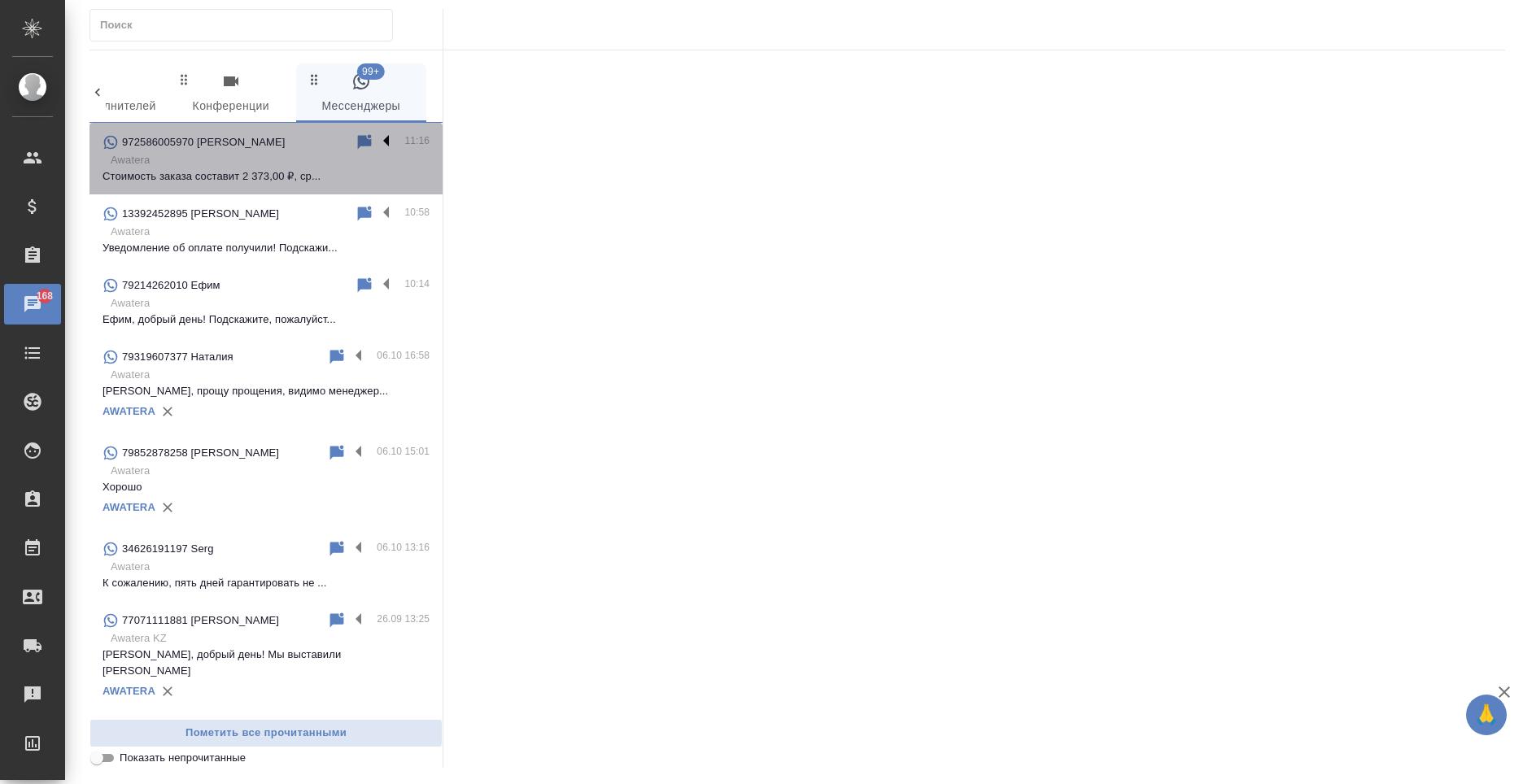
click at [377, 138] on label at bounding box center [390, 141] width 28 height 19
click at [0, 0] on input "checkbox" at bounding box center [0, 0] width 0 height 0
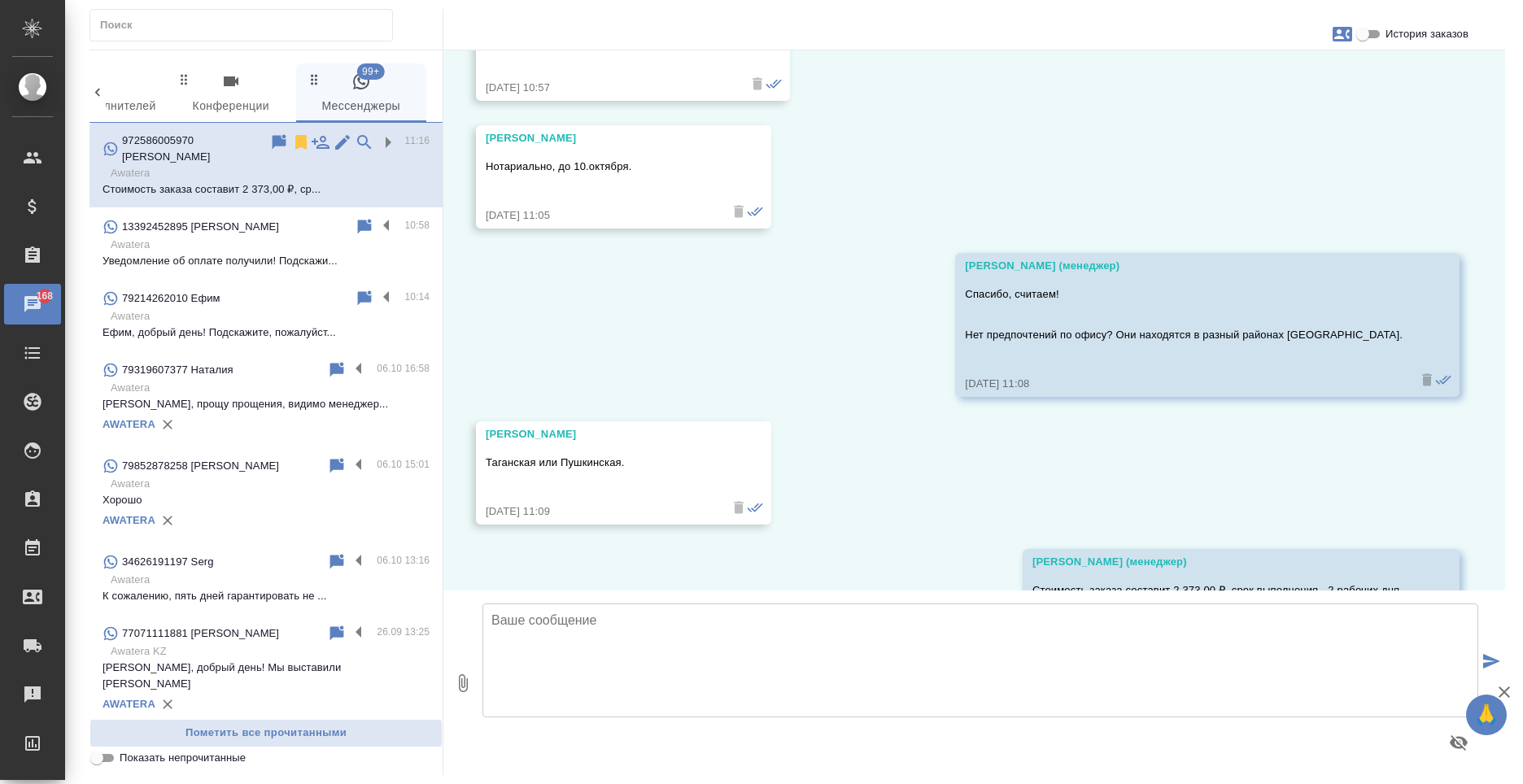
scroll to position [1037, 0]
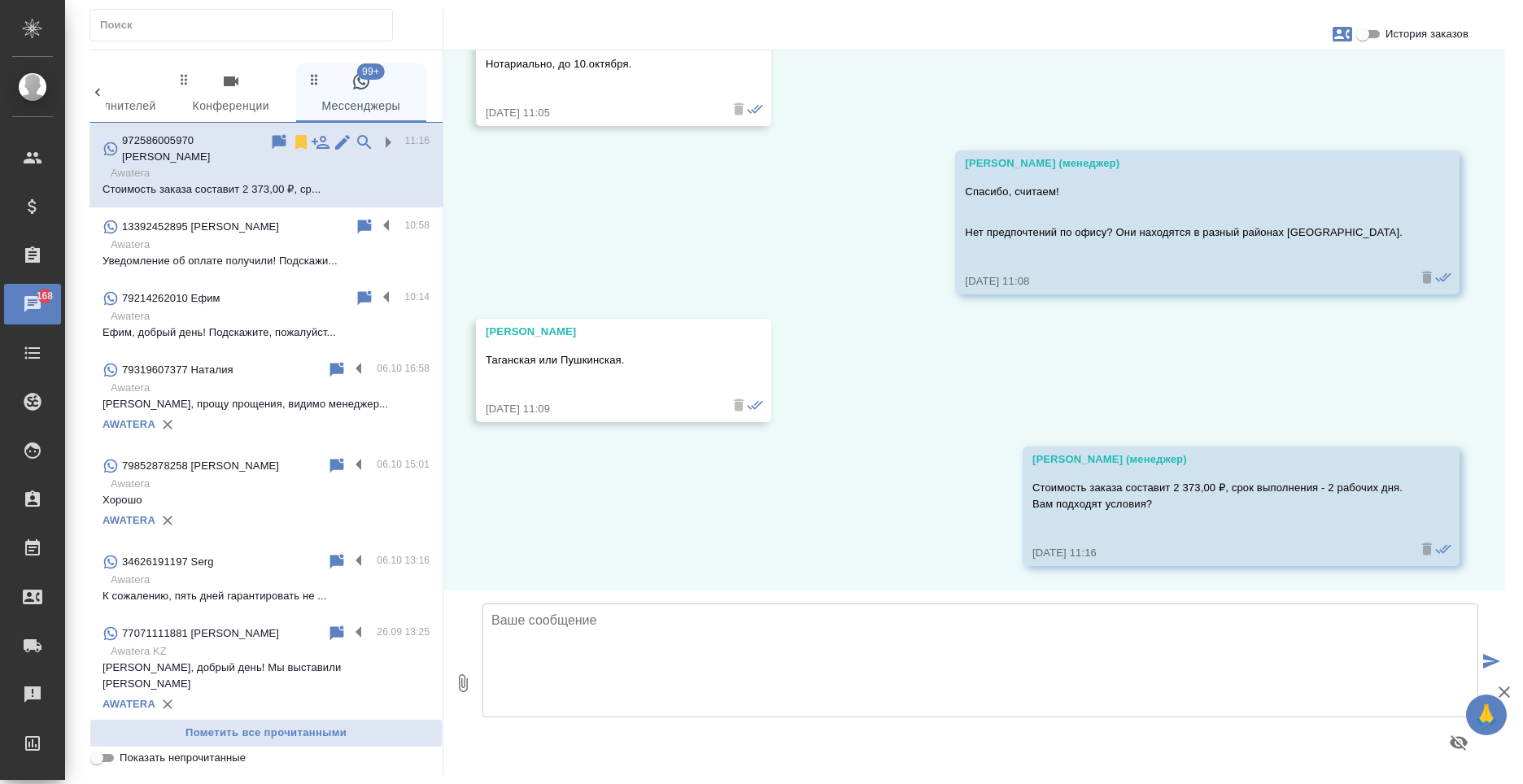
click at [1376, 31] on input "История заказов" at bounding box center [1362, 34] width 59 height 20
checkbox input "true"
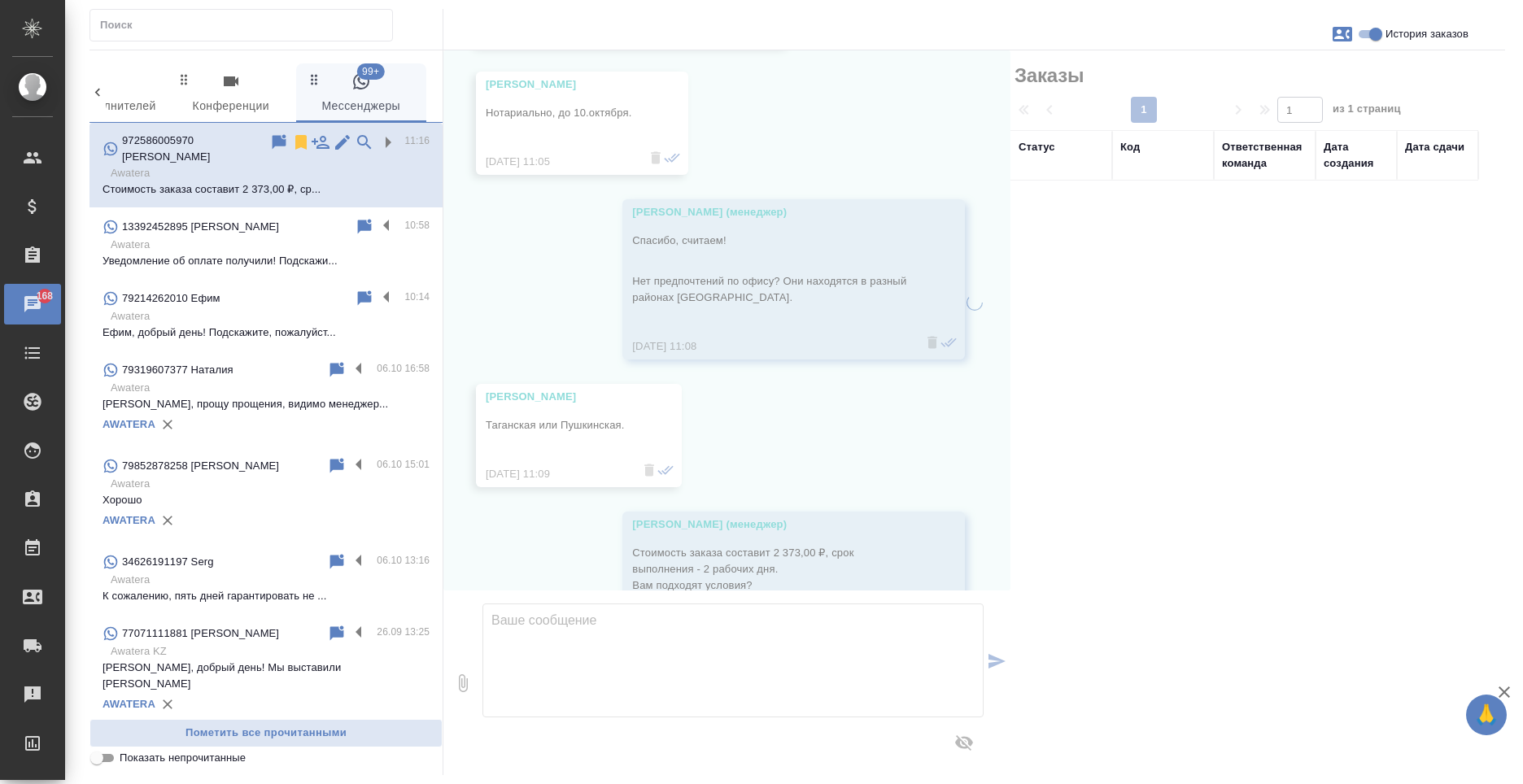
scroll to position [1086, 0]
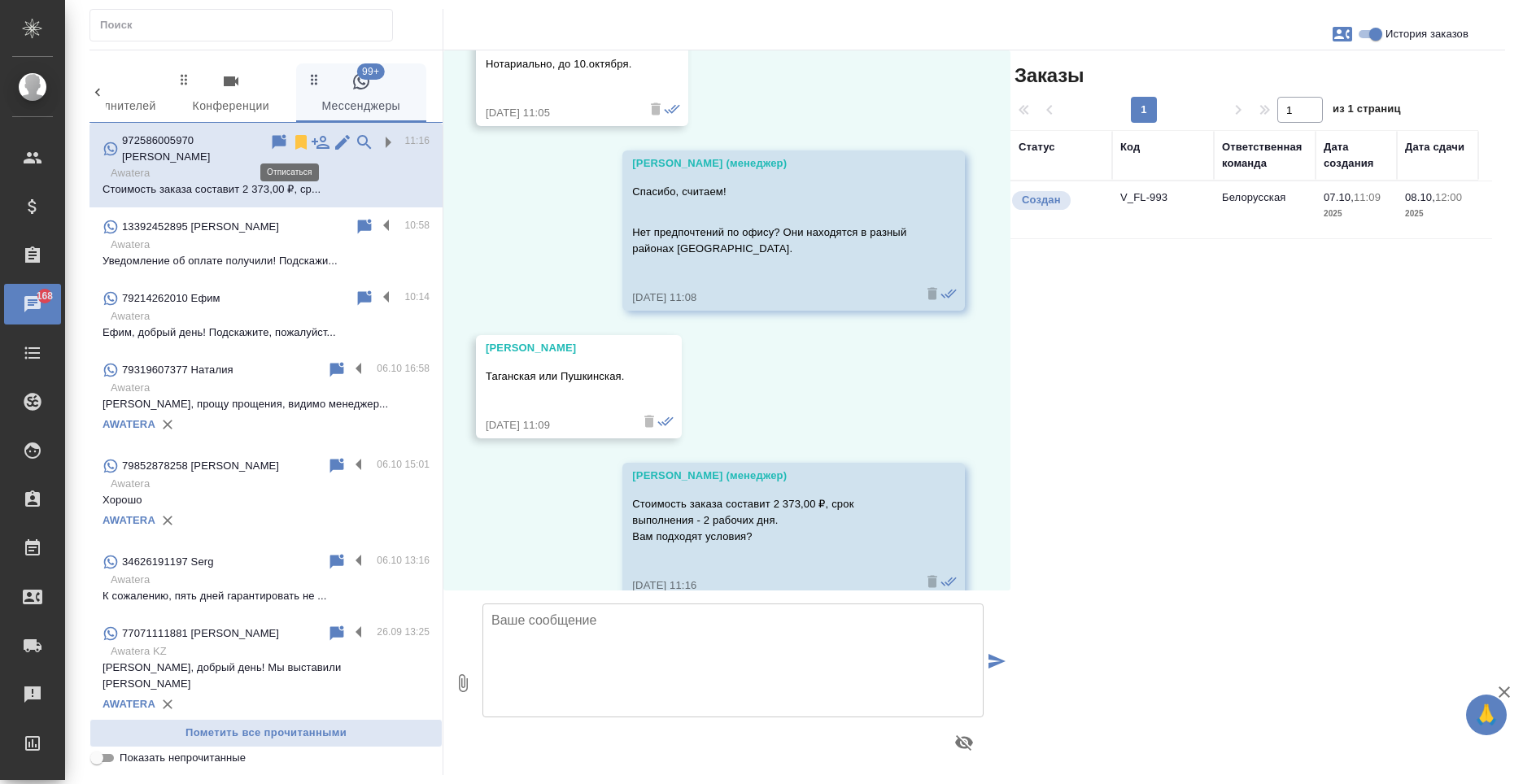
click at [296, 139] on icon at bounding box center [301, 142] width 12 height 14
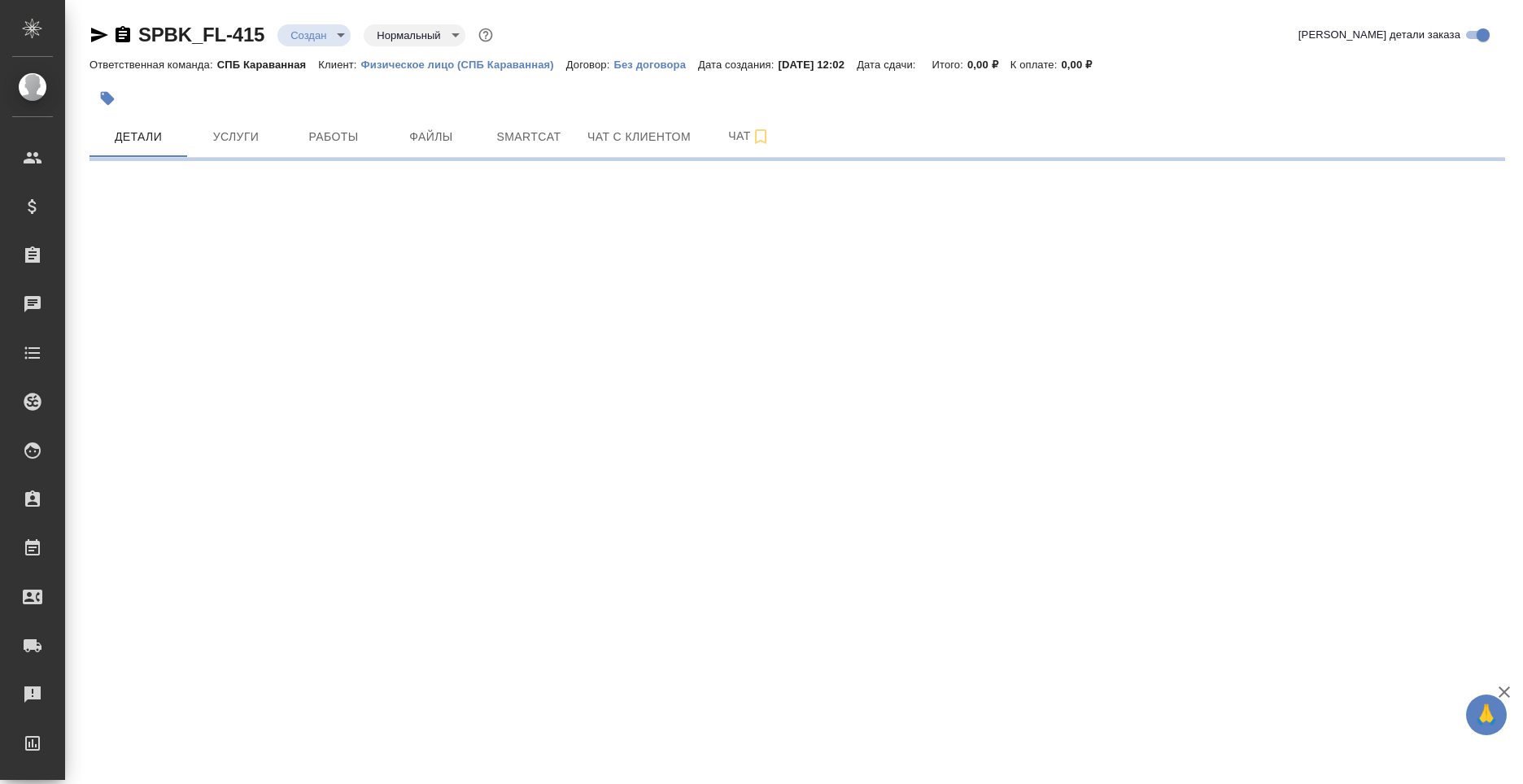
select select "RU"
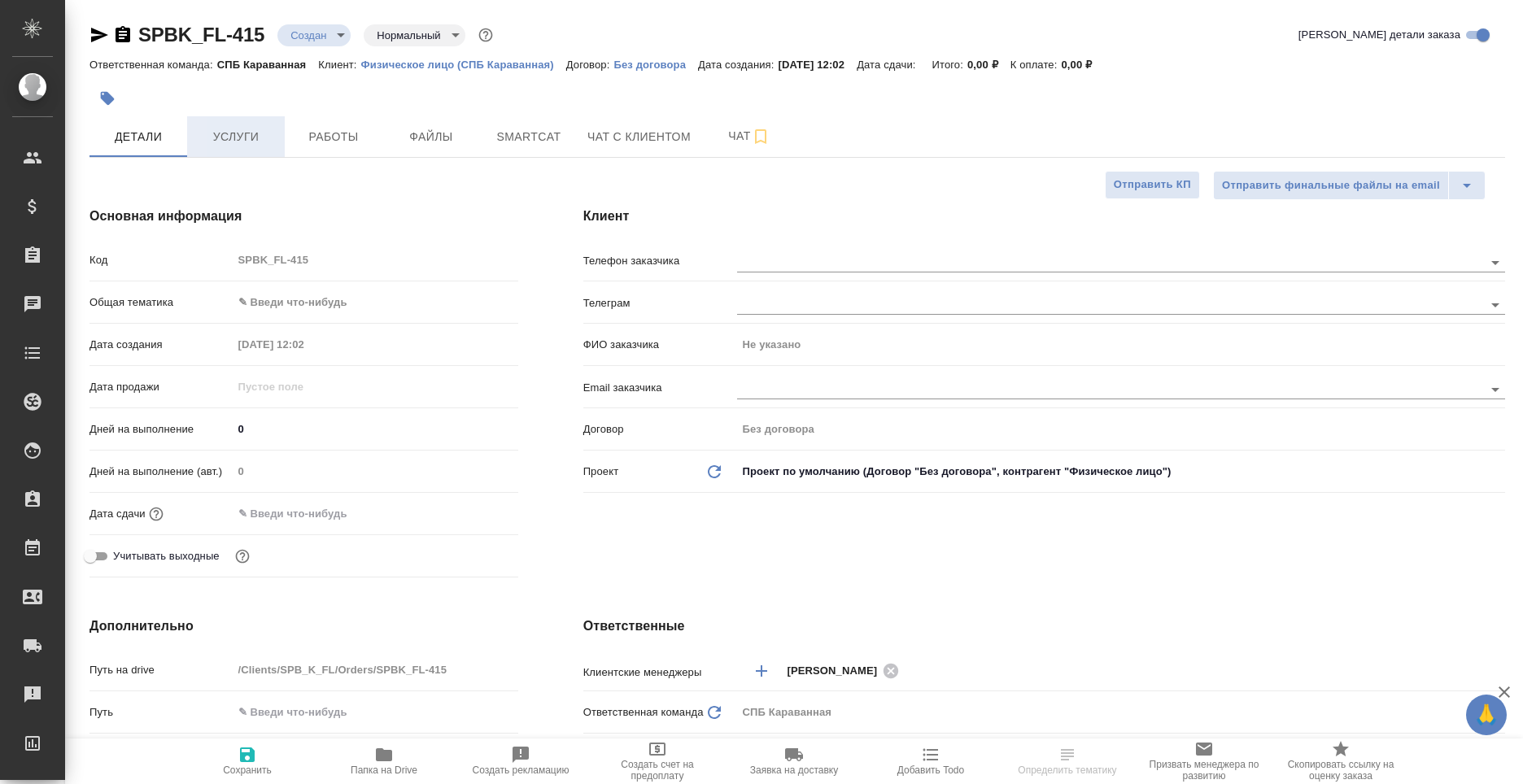
type textarea "x"
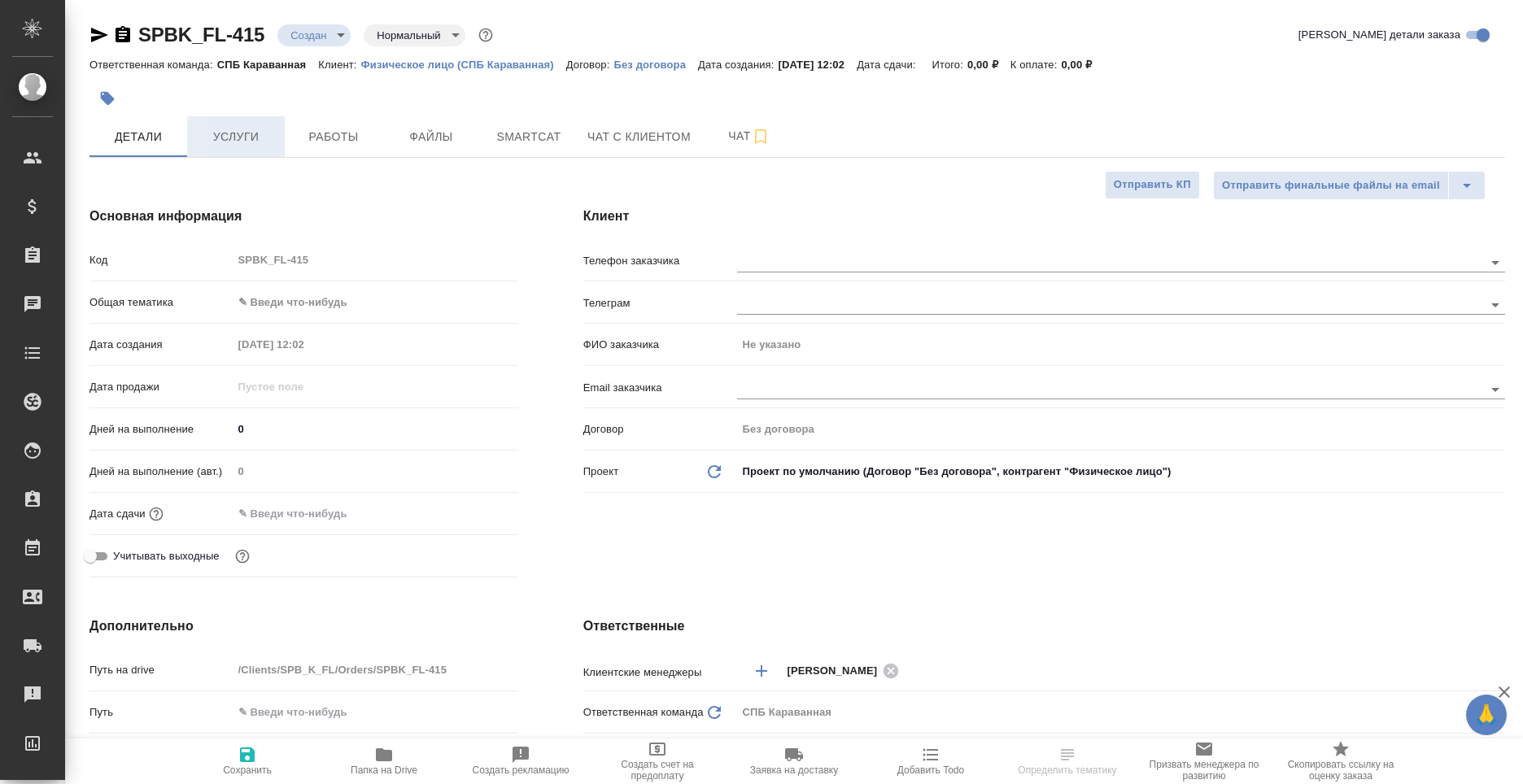
type textarea "x"
click at [234, 139] on span "Услуги" at bounding box center [235, 137] width 78 height 21
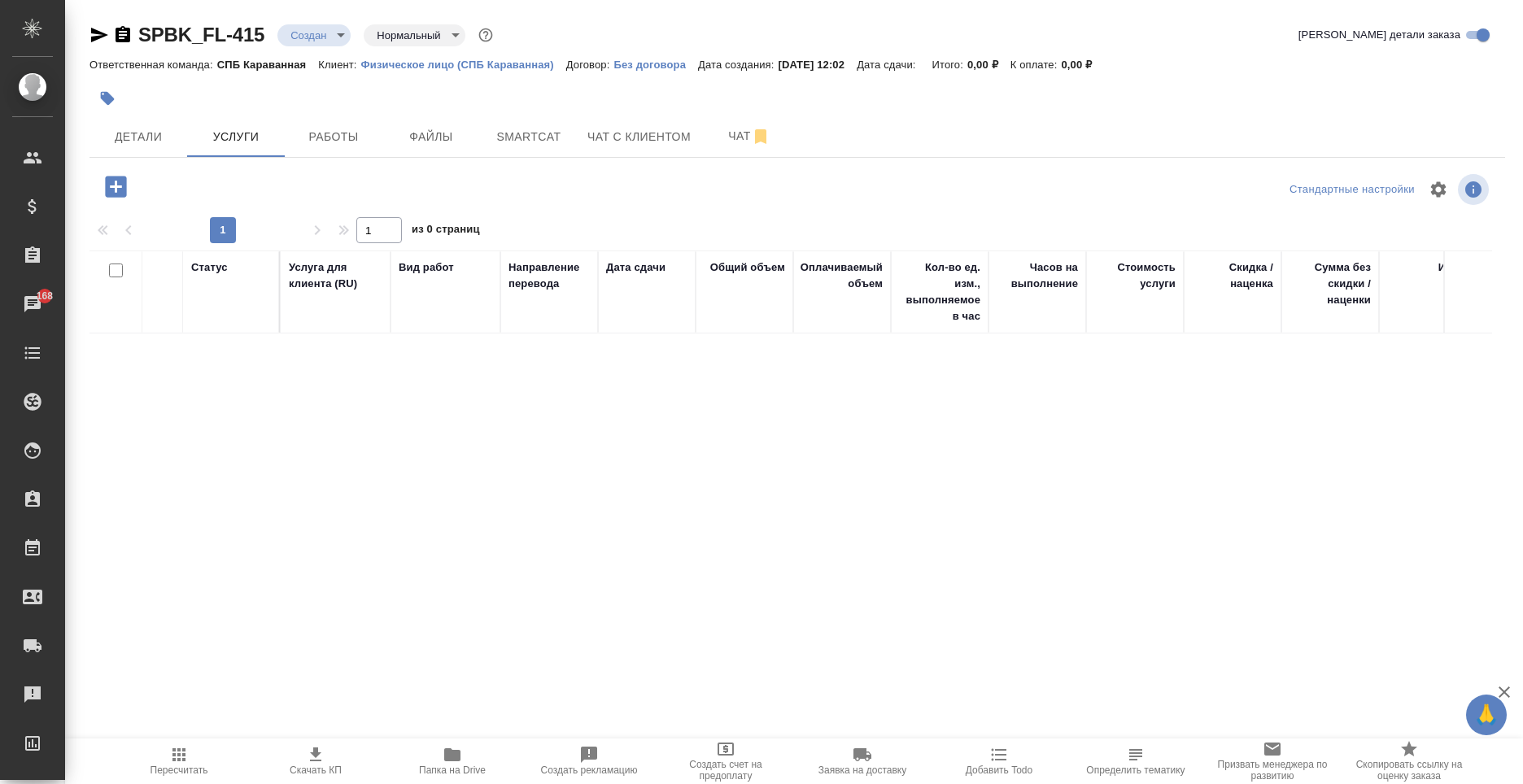
click at [110, 181] on icon "button" at bounding box center [115, 186] width 21 height 21
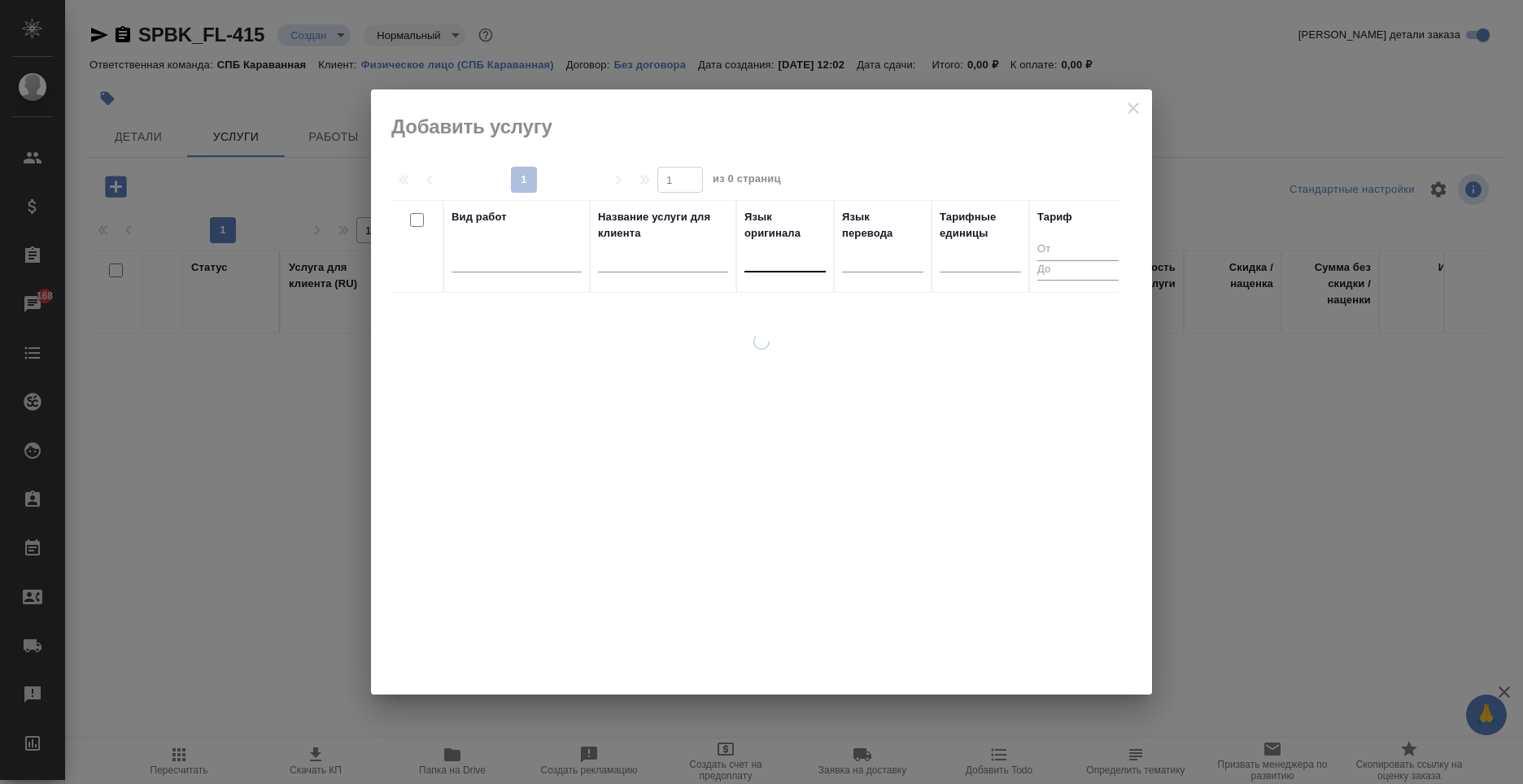
click at [779, 256] on div at bounding box center [785, 256] width 81 height 23
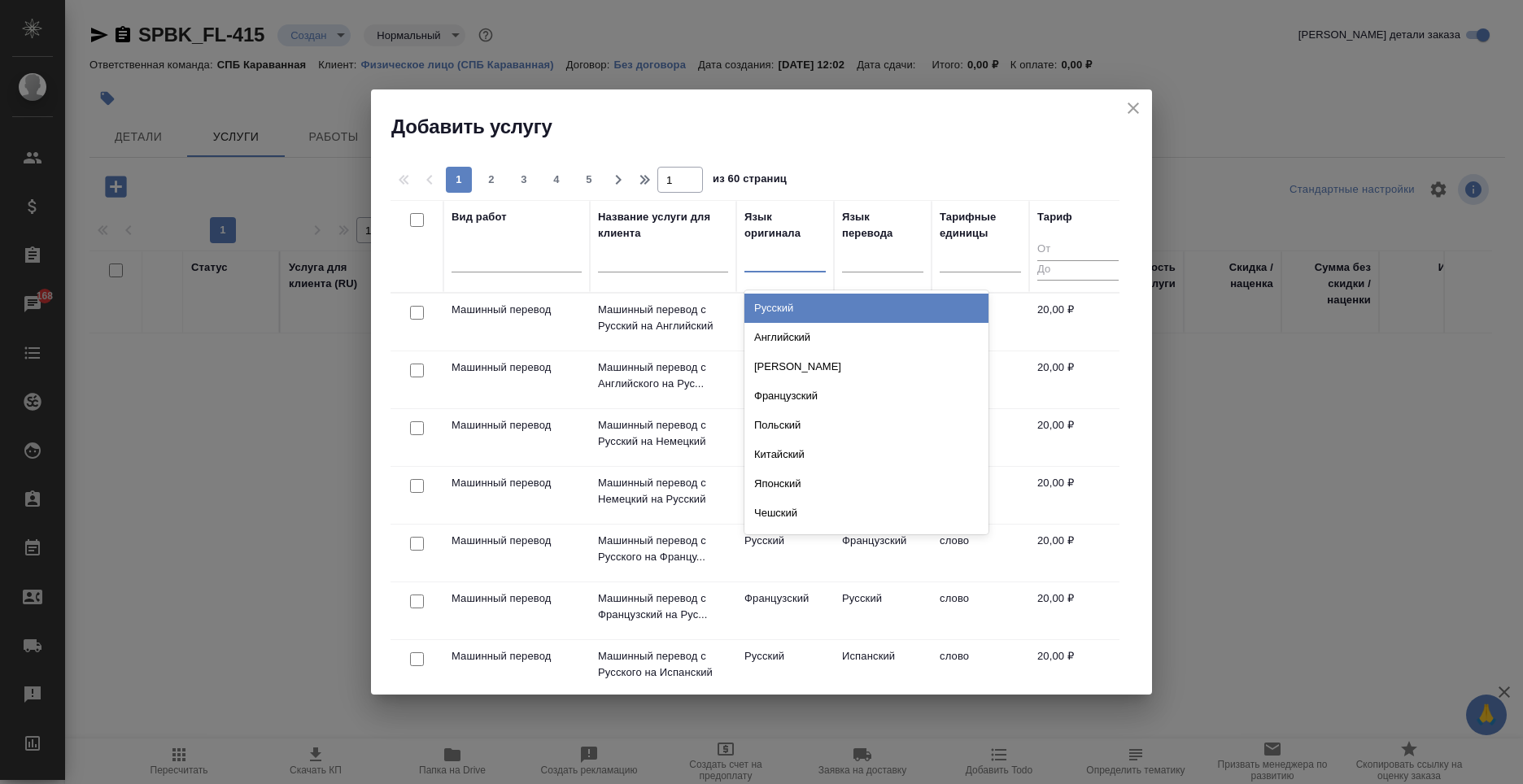
click at [795, 305] on div "Русский" at bounding box center [867, 308] width 244 height 29
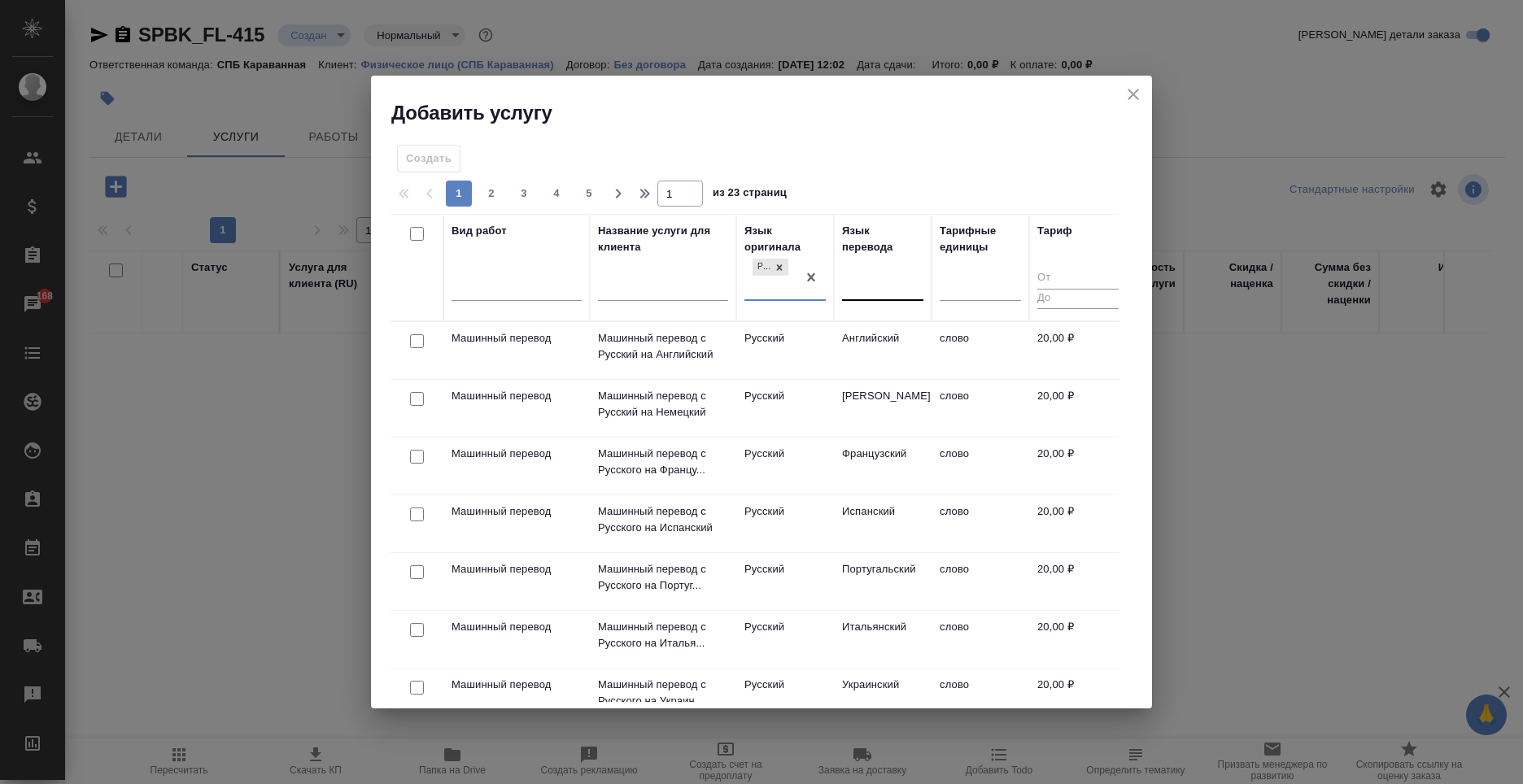
click at [866, 284] on div at bounding box center [883, 285] width 81 height 23
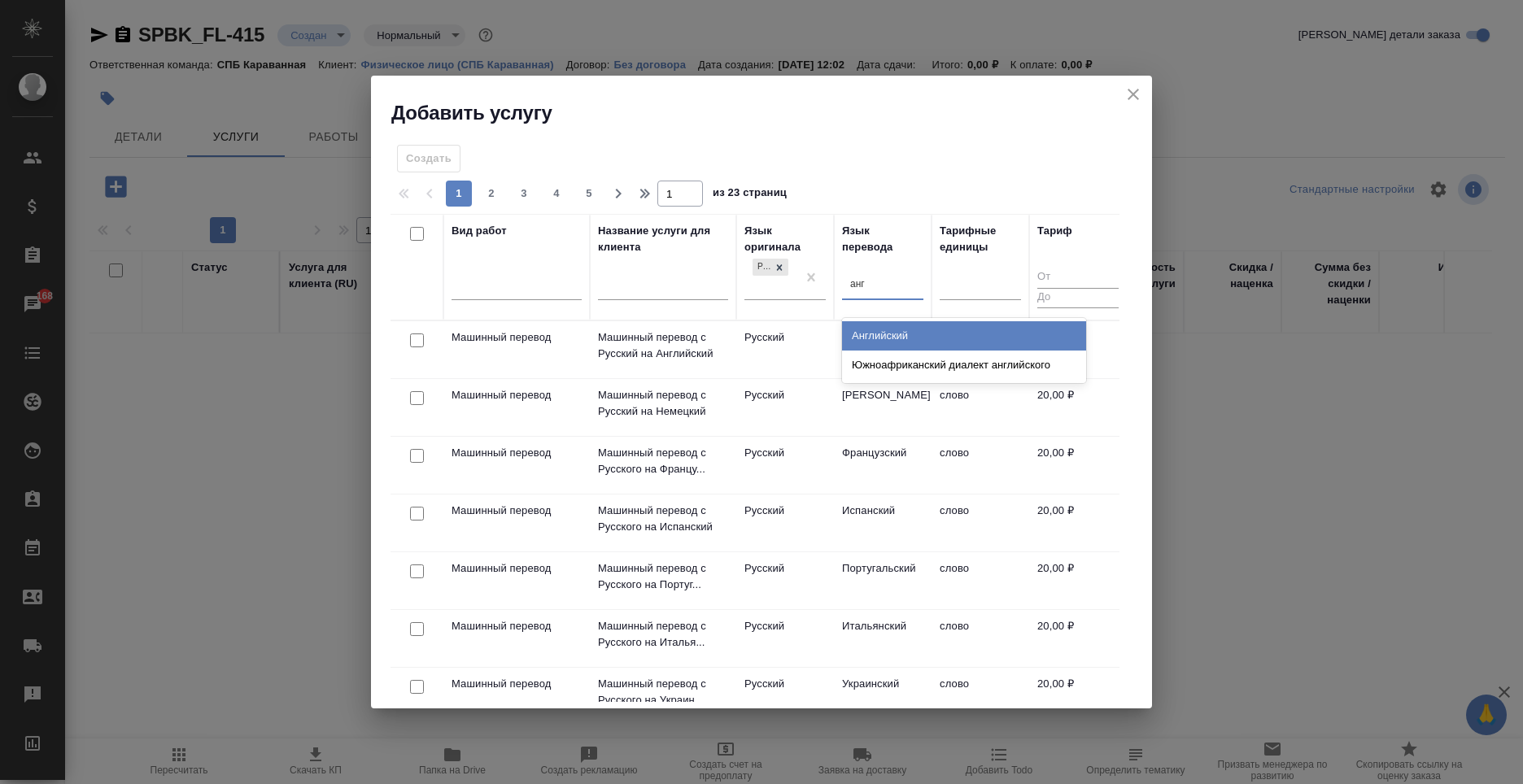
type input "англ"
click at [868, 333] on div "Английский" at bounding box center [964, 335] width 244 height 29
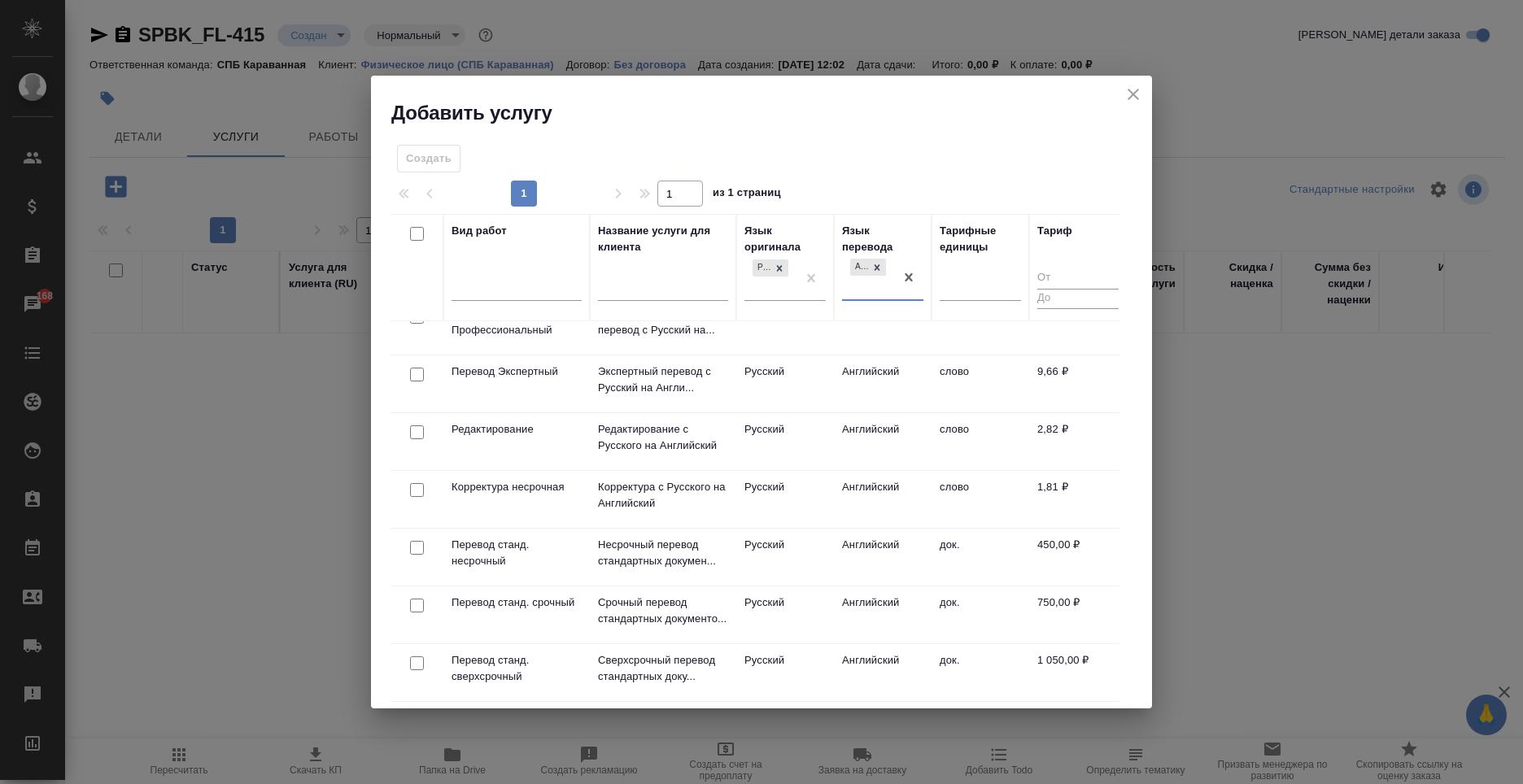
scroll to position [268, 0]
click at [1002, 544] on td "док." at bounding box center [980, 557] width 97 height 57
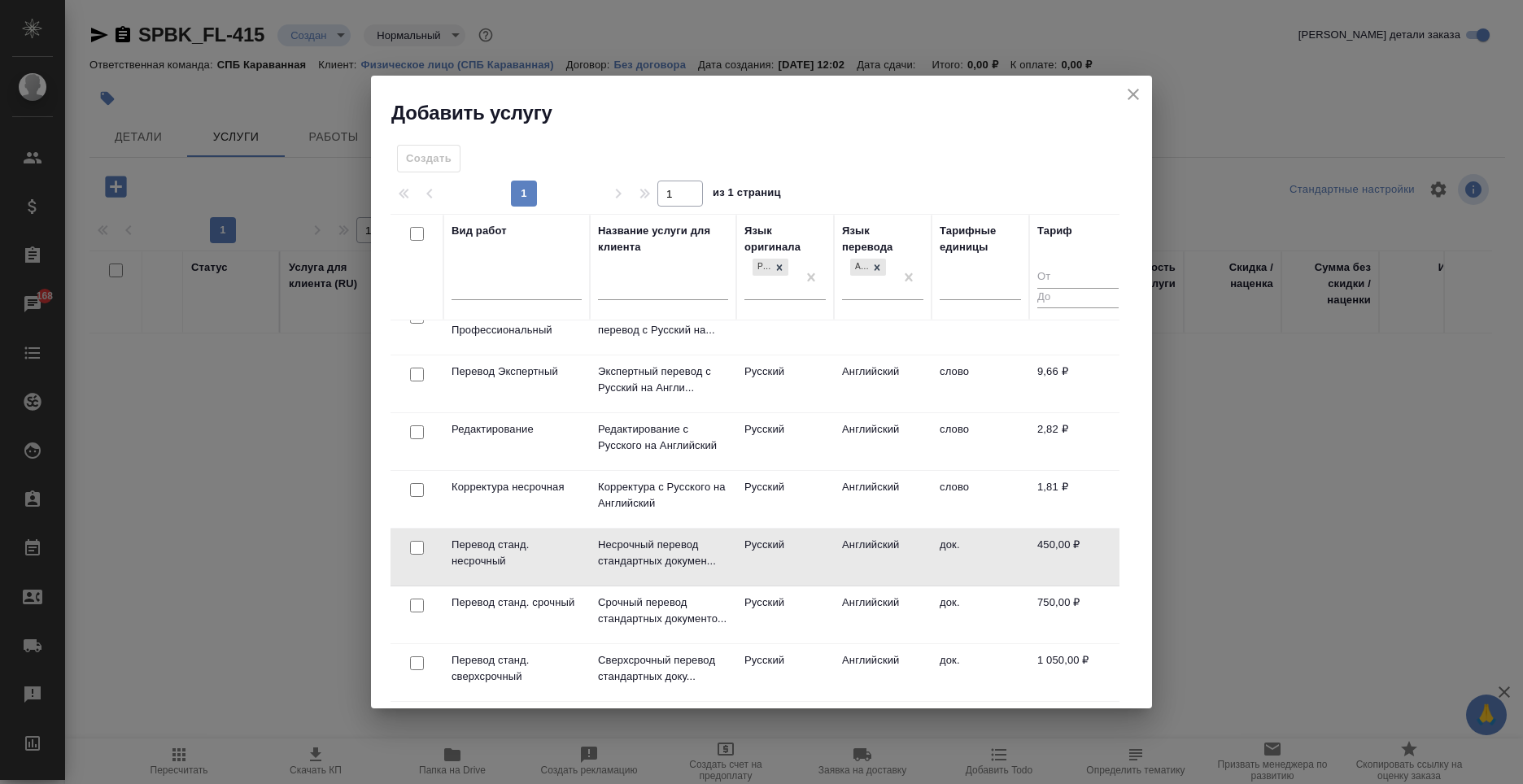
scroll to position [267, 0]
click at [1002, 544] on td "док." at bounding box center [980, 557] width 97 height 57
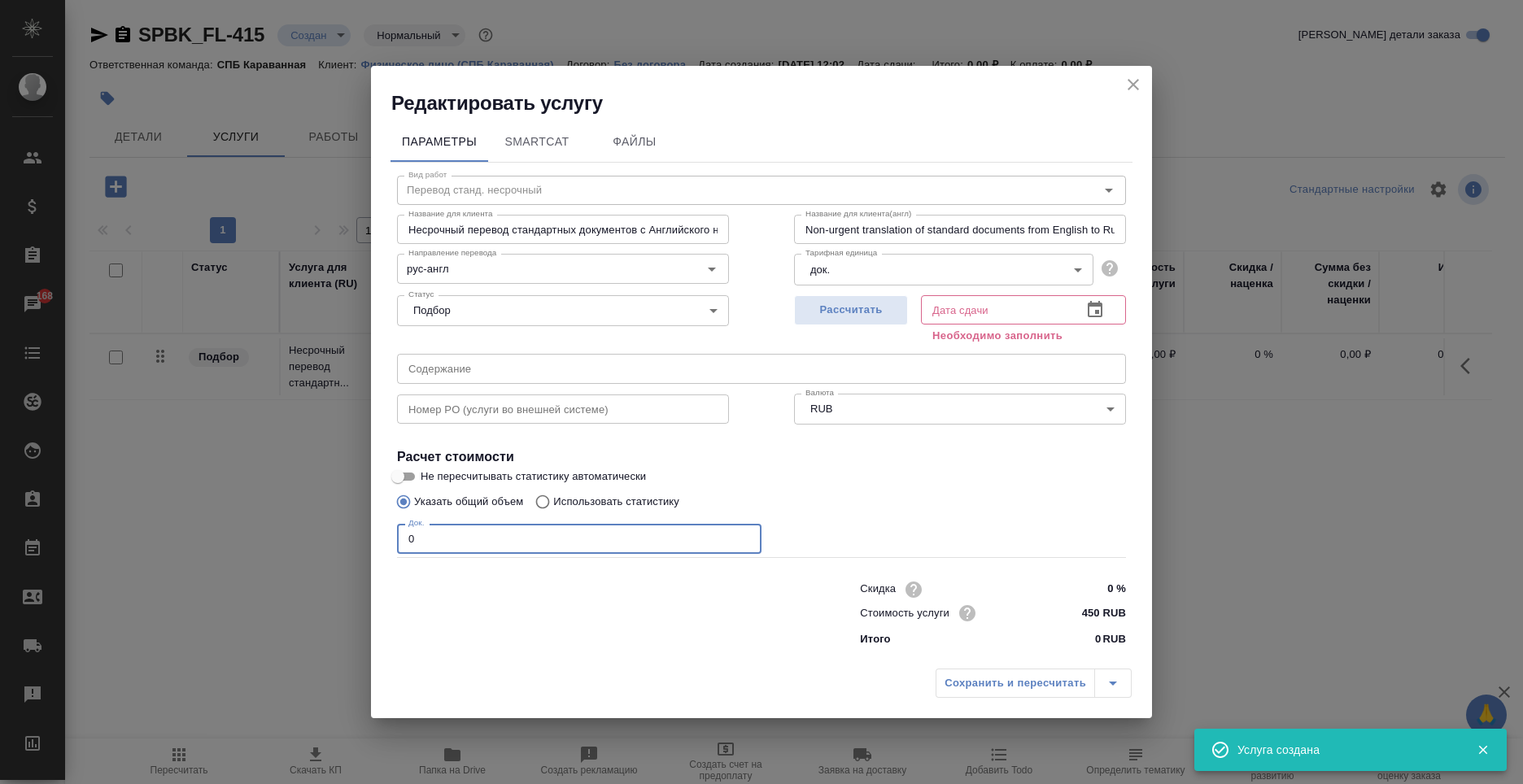
click at [528, 545] on input "0" at bounding box center [579, 538] width 364 height 29
type input "2"
click at [859, 315] on span "Рассчитать" at bounding box center [851, 310] width 96 height 19
type input "[DATE] 12:03"
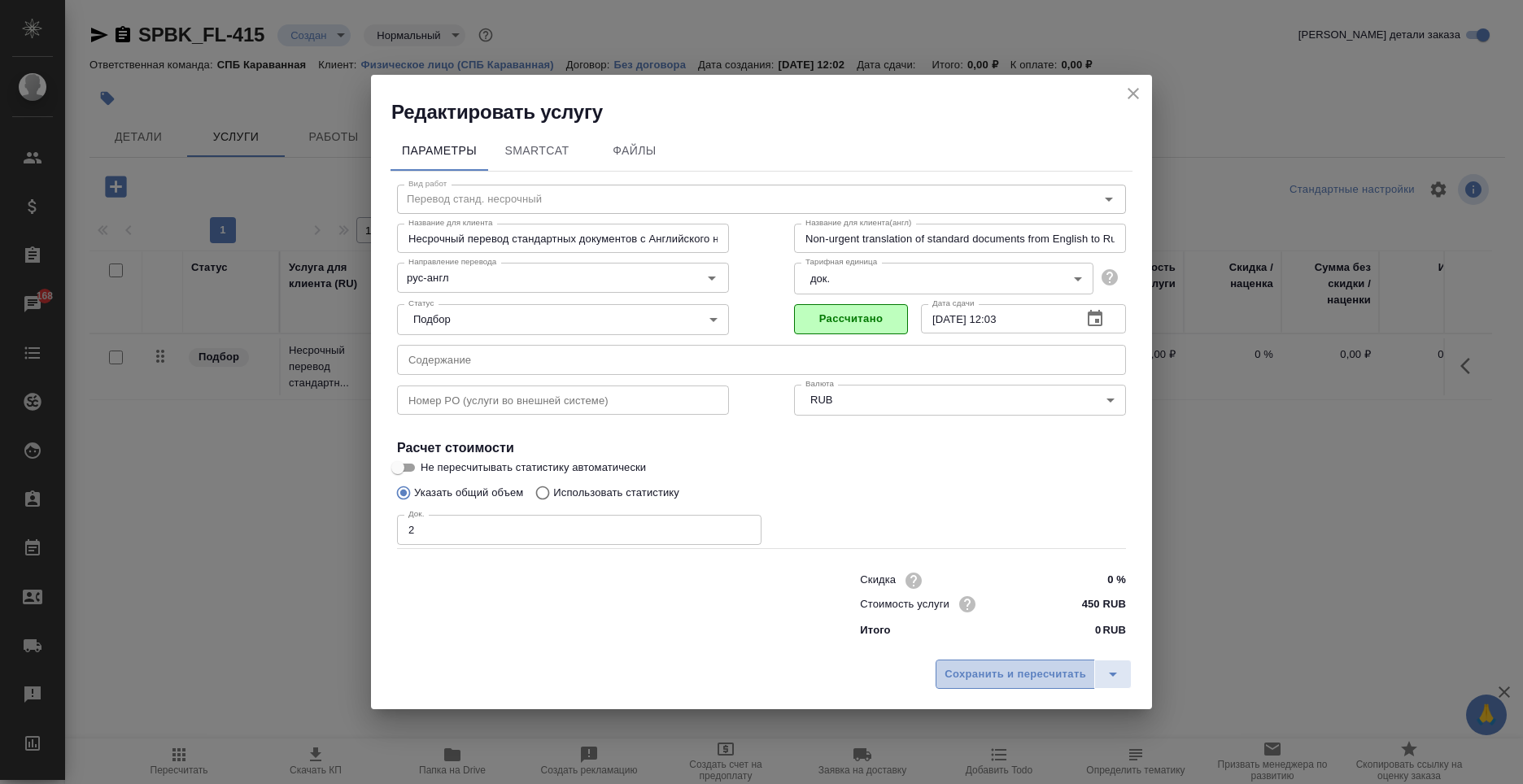
click at [1040, 670] on span "Сохранить и пересчитать" at bounding box center [1015, 674] width 142 height 19
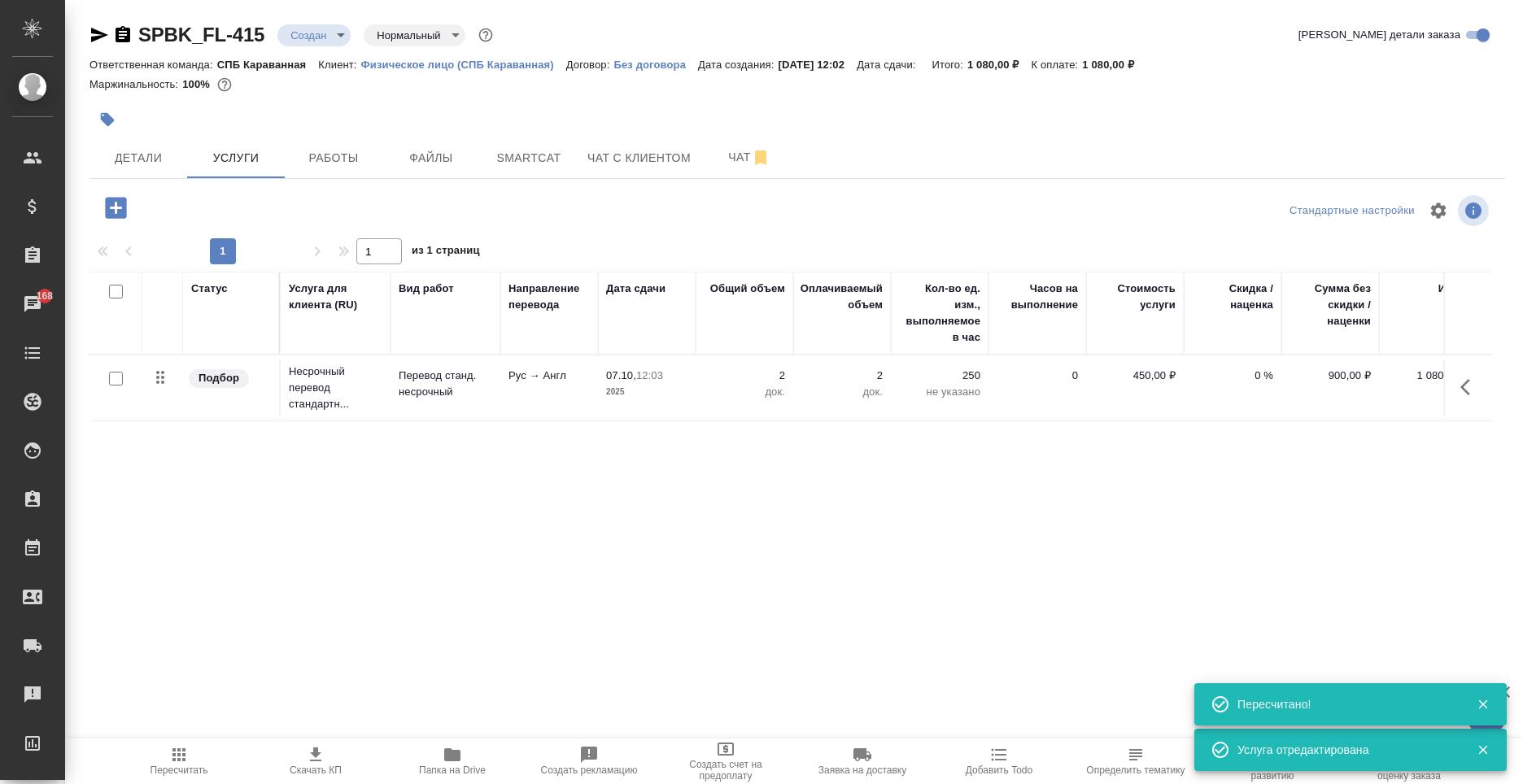
click at [103, 214] on icon "button" at bounding box center [116, 208] width 29 height 29
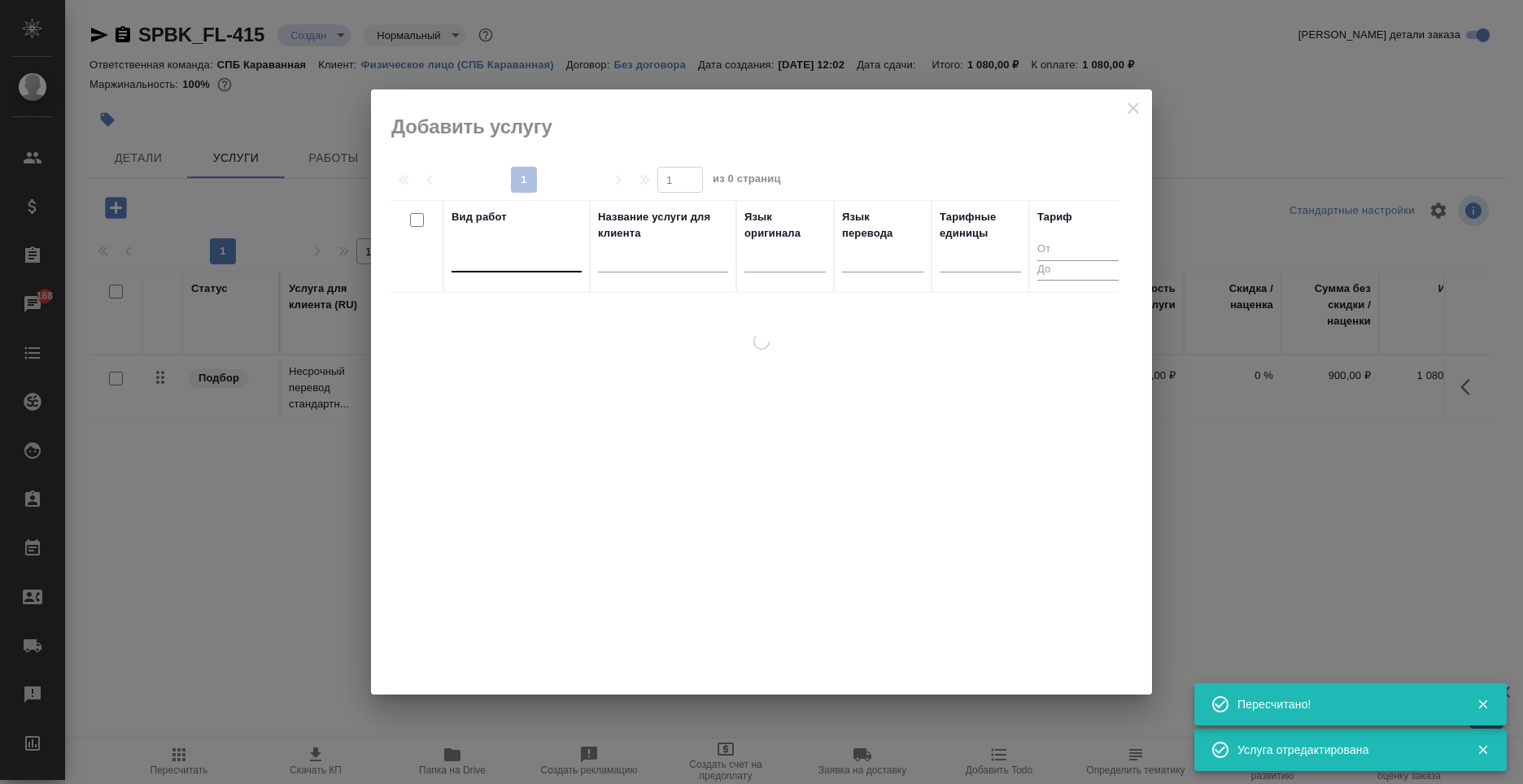
click at [495, 266] on div at bounding box center [517, 256] width 130 height 23
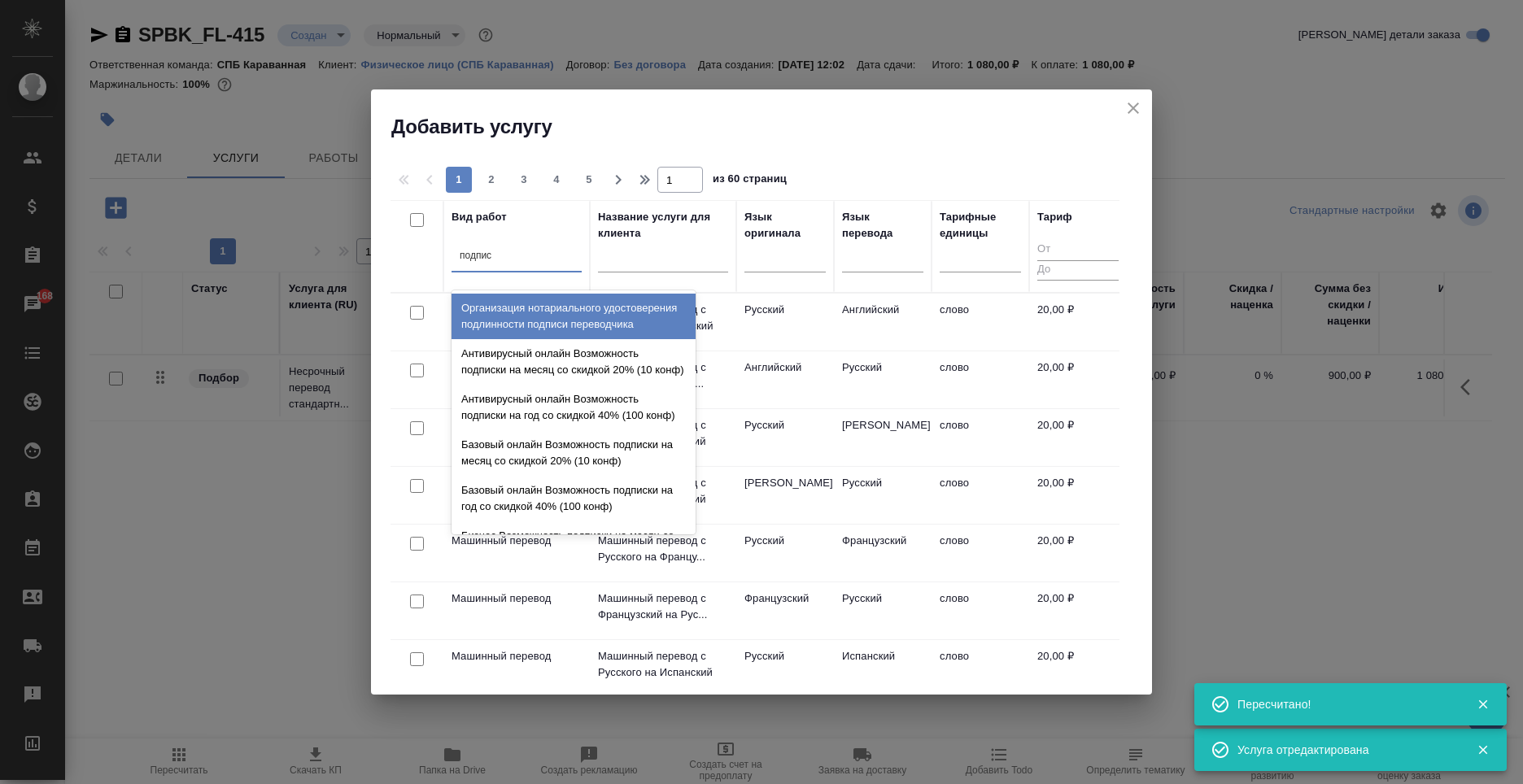
type input "подписи"
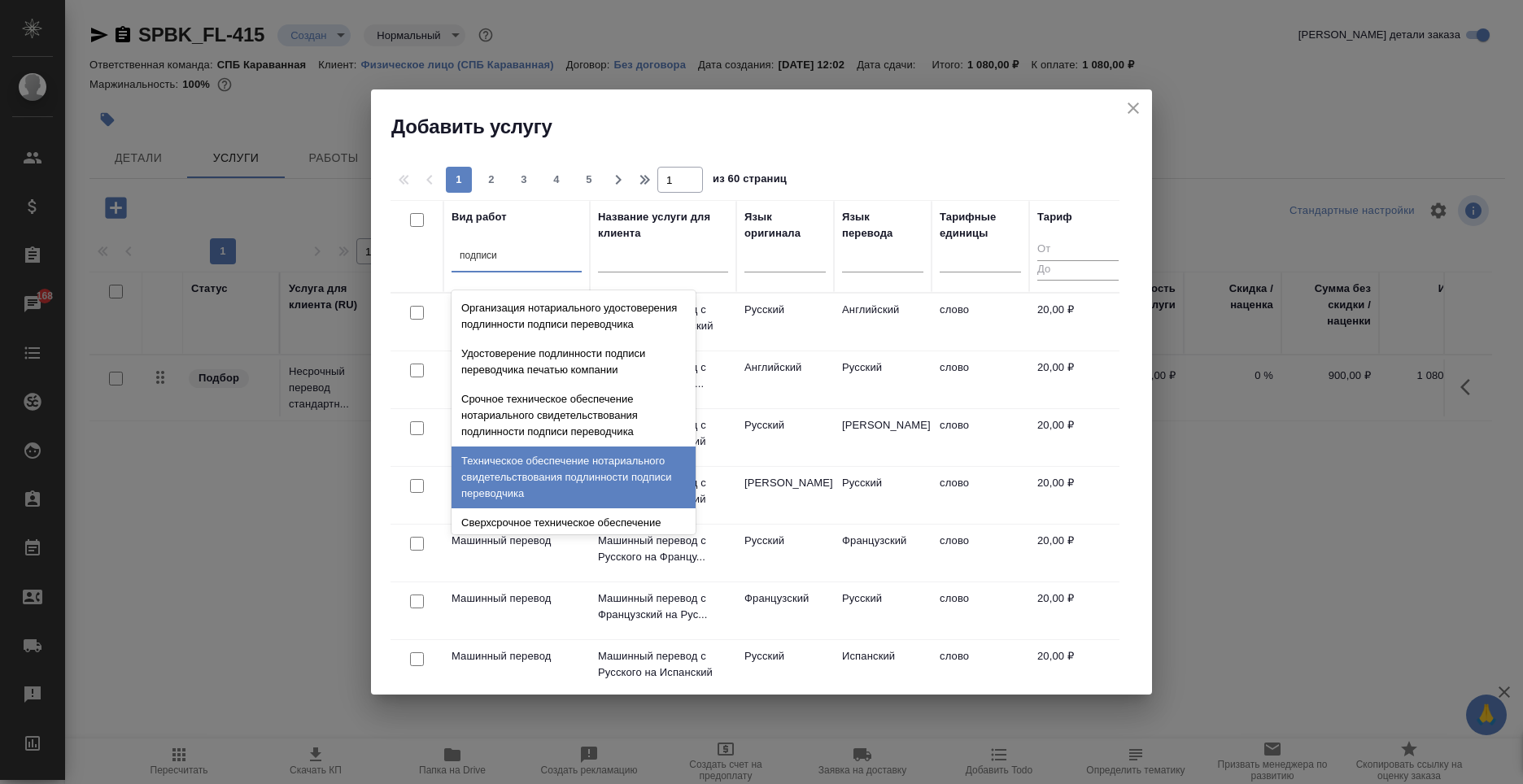
click at [608, 488] on div "Техническое обеспечение нотариального свидетельствования подлинности подписи пе…" at bounding box center [573, 477] width 244 height 62
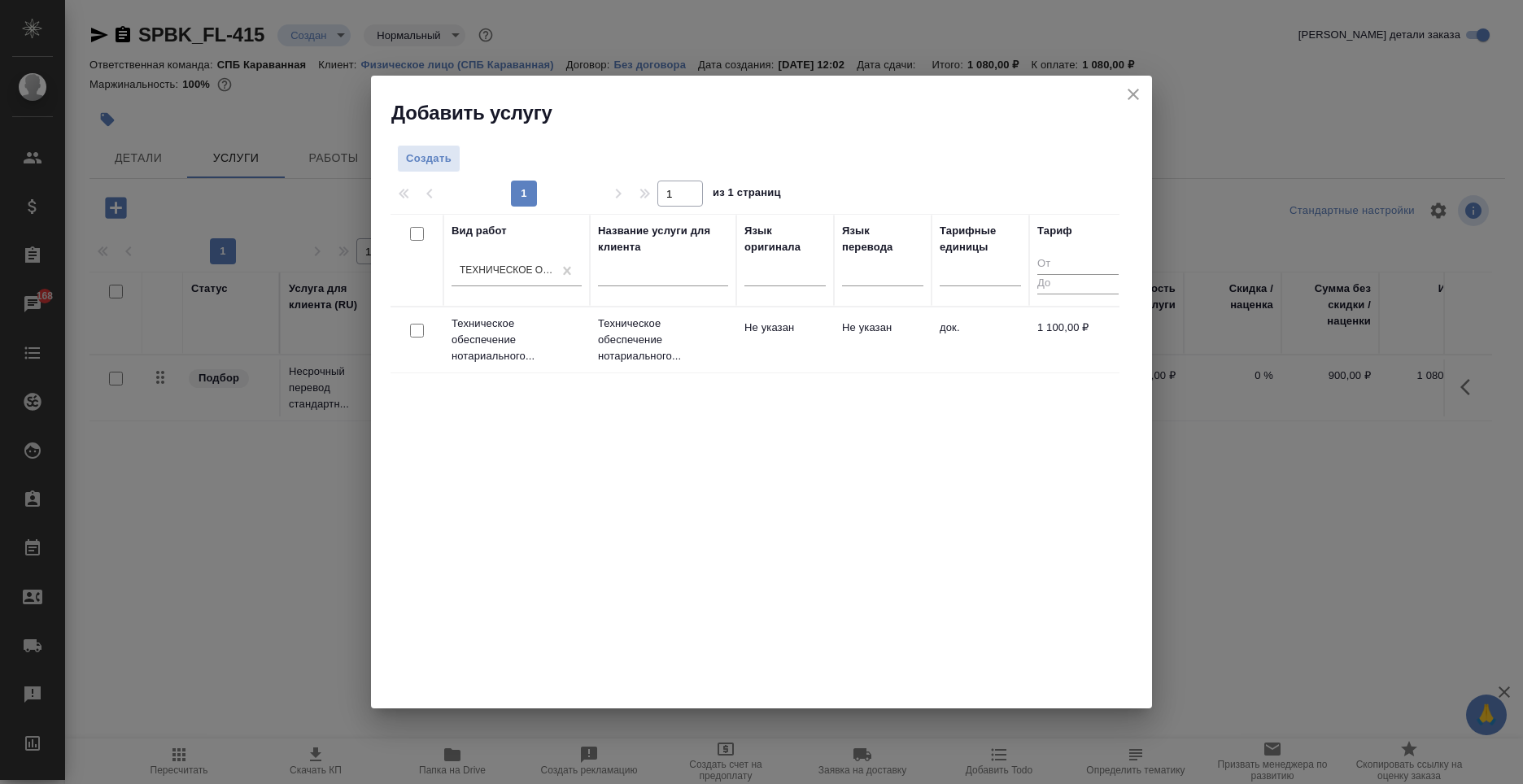
click at [775, 330] on td "Не указан" at bounding box center [785, 340] width 97 height 57
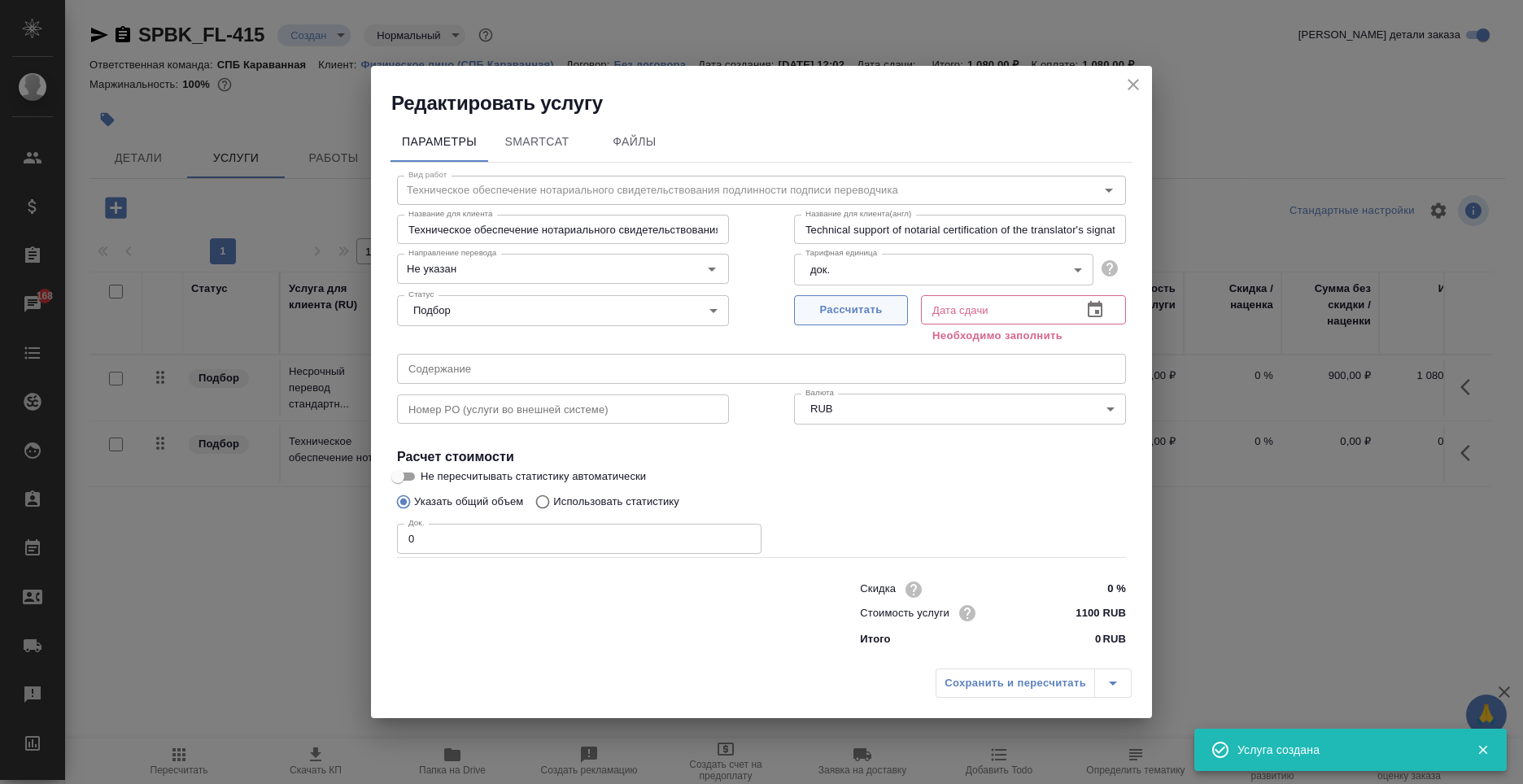
click at [871, 308] on span "Рассчитать" at bounding box center [851, 310] width 96 height 19
type input "07.10.2025 12:03"
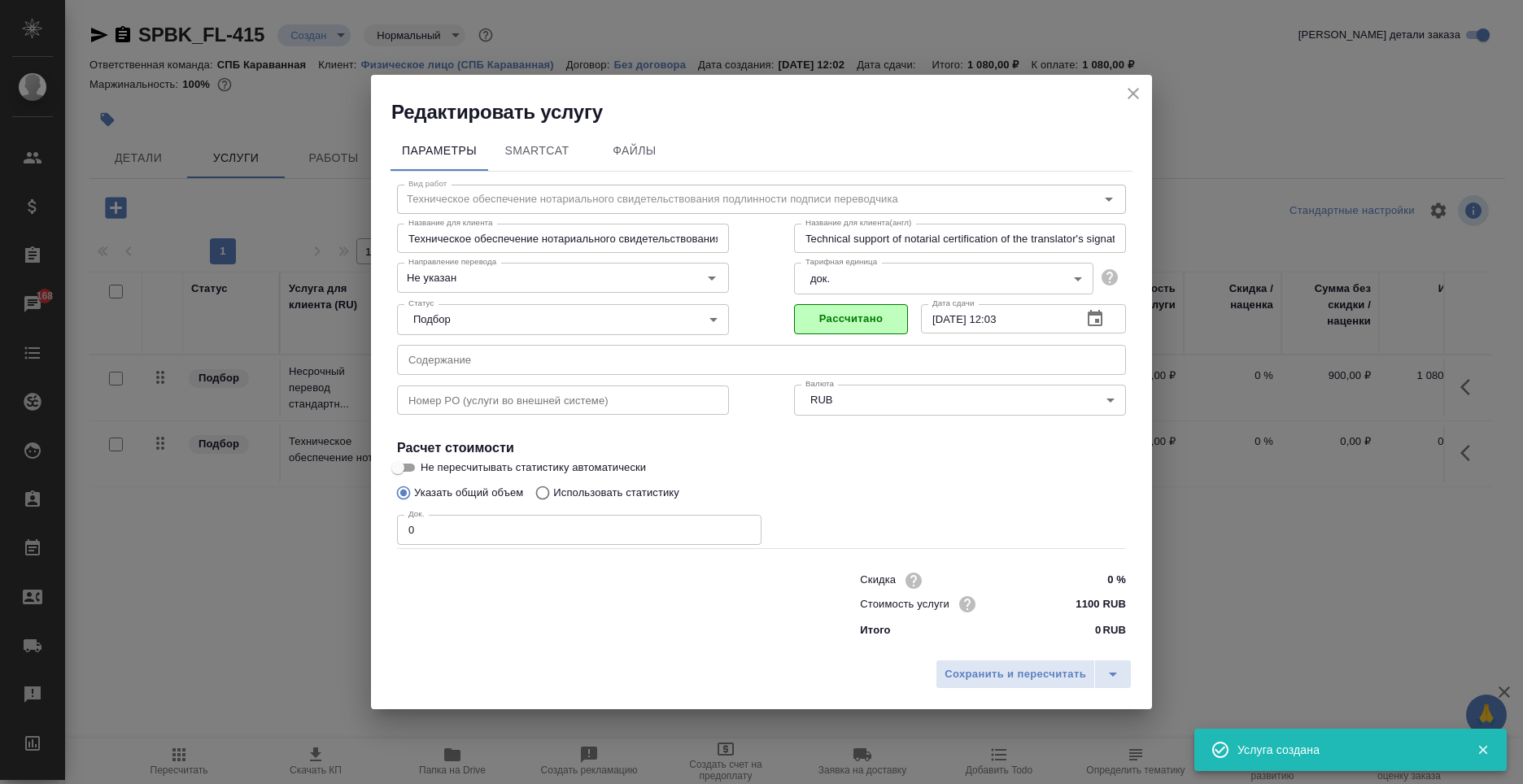
click at [454, 542] on input "0" at bounding box center [579, 529] width 364 height 29
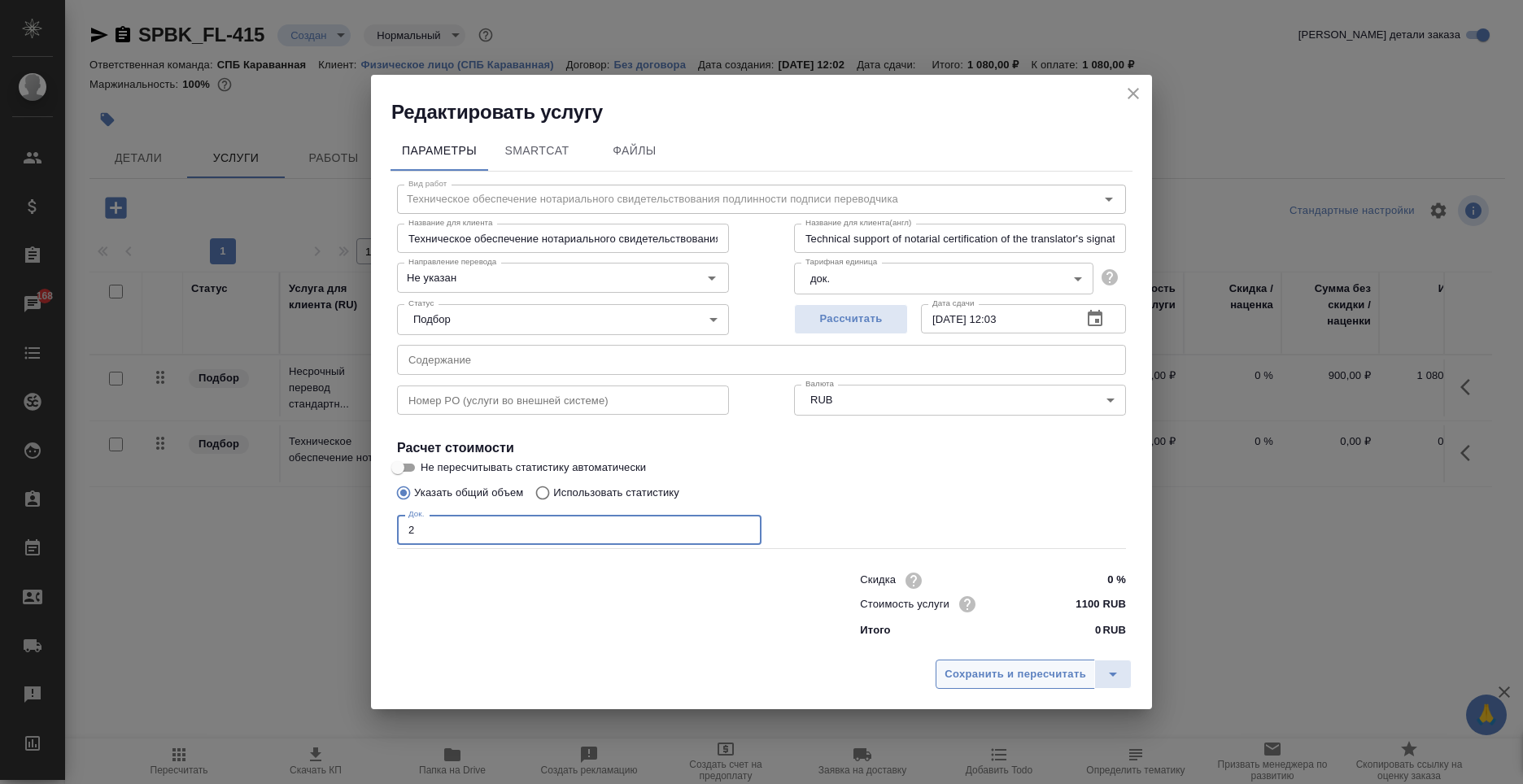
type input "2"
click at [1049, 676] on span "Сохранить и пересчитать" at bounding box center [1015, 674] width 142 height 19
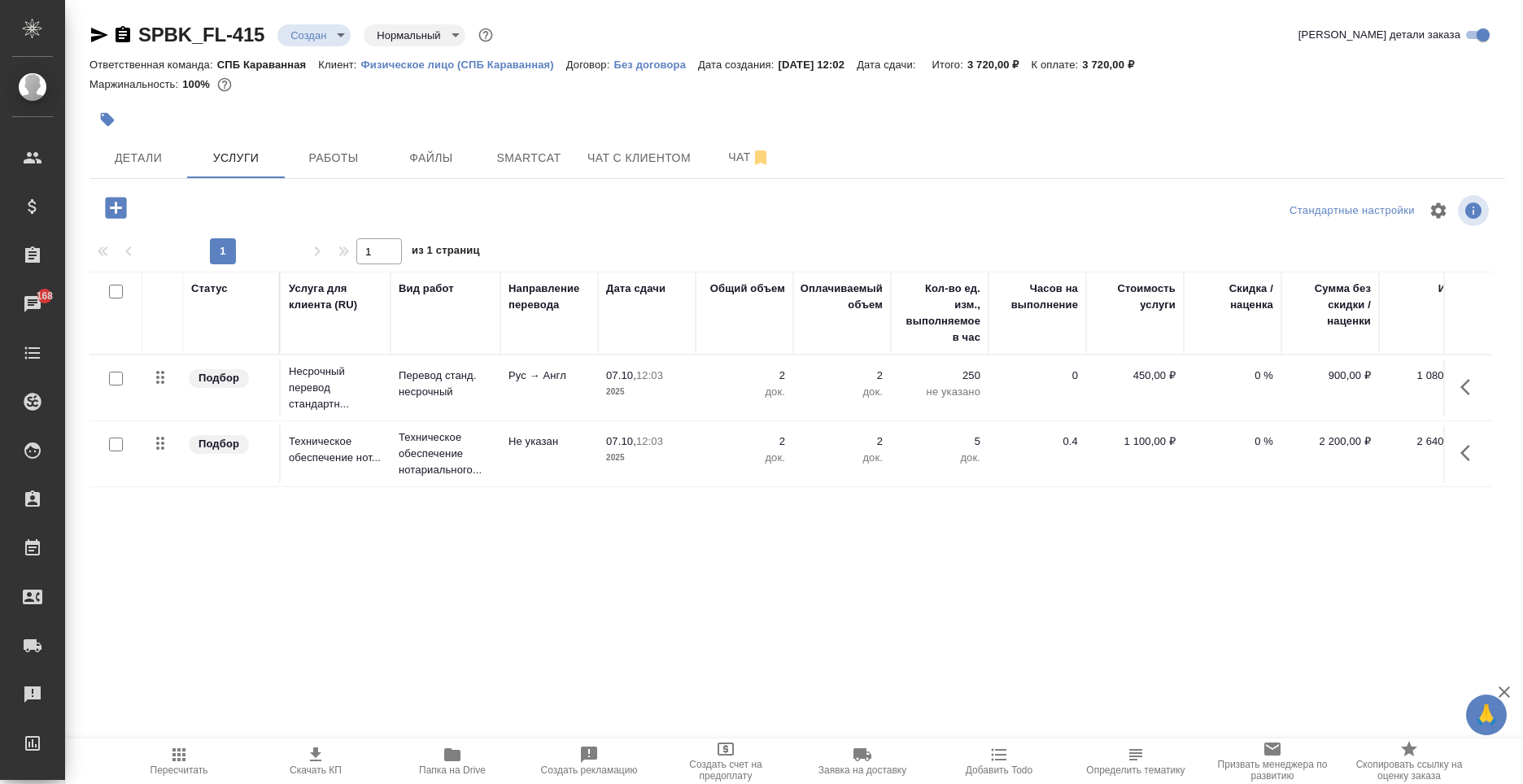
drag, startPoint x: 663, startPoint y: 523, endPoint x: 654, endPoint y: 537, distance: 16.6
click at [663, 523] on div "Статус Услуга для клиента (RU) Вид работ Направление перевода Дата сдачи Общий …" at bounding box center [791, 446] width 1403 height 350
click at [432, 171] on button "Файлы" at bounding box center [431, 158] width 97 height 41
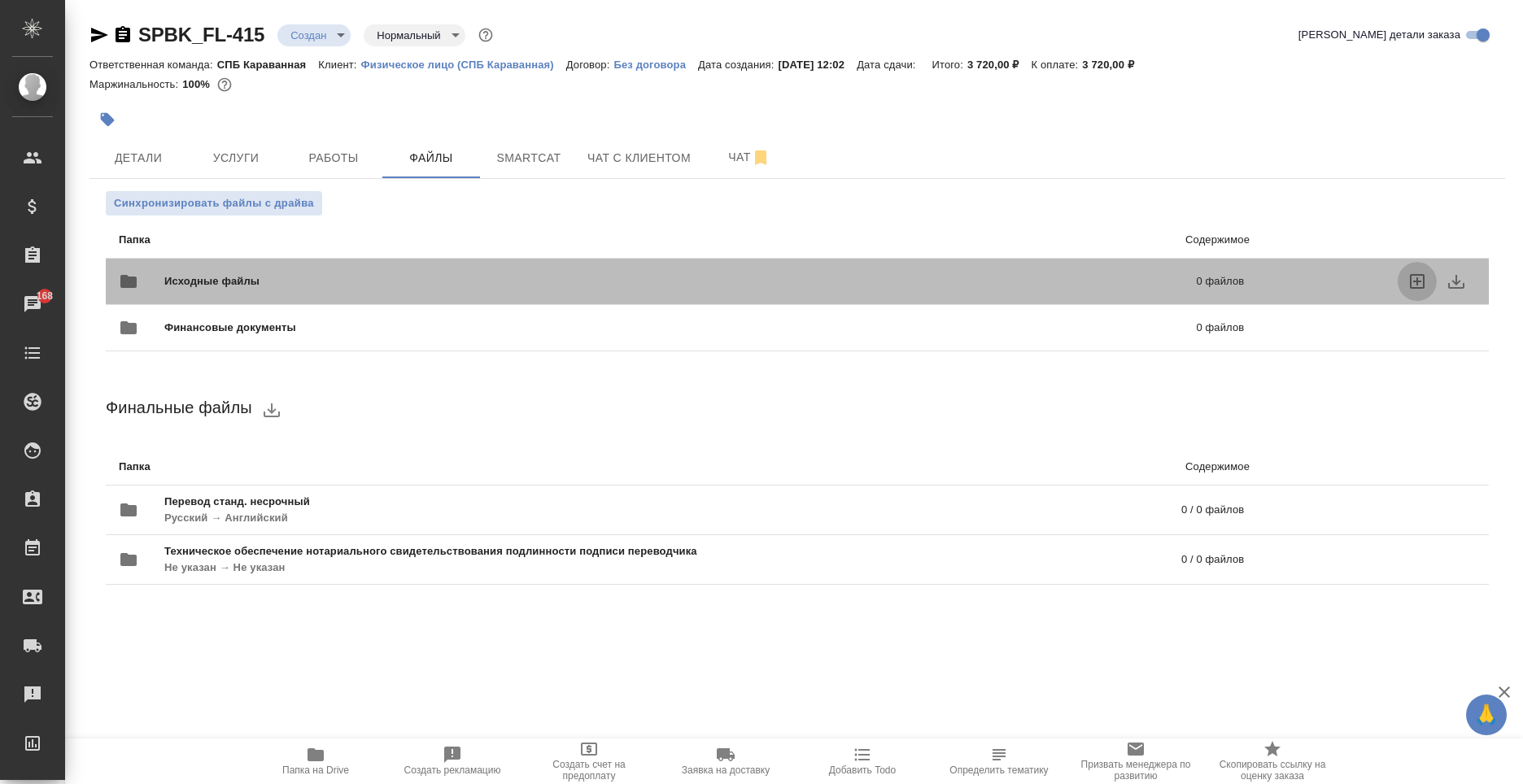
click at [1415, 278] on icon "uploadFiles" at bounding box center [1417, 281] width 20 height 20
click at [0, 0] on input "uploadFiles" at bounding box center [0, 0] width 0 height 0
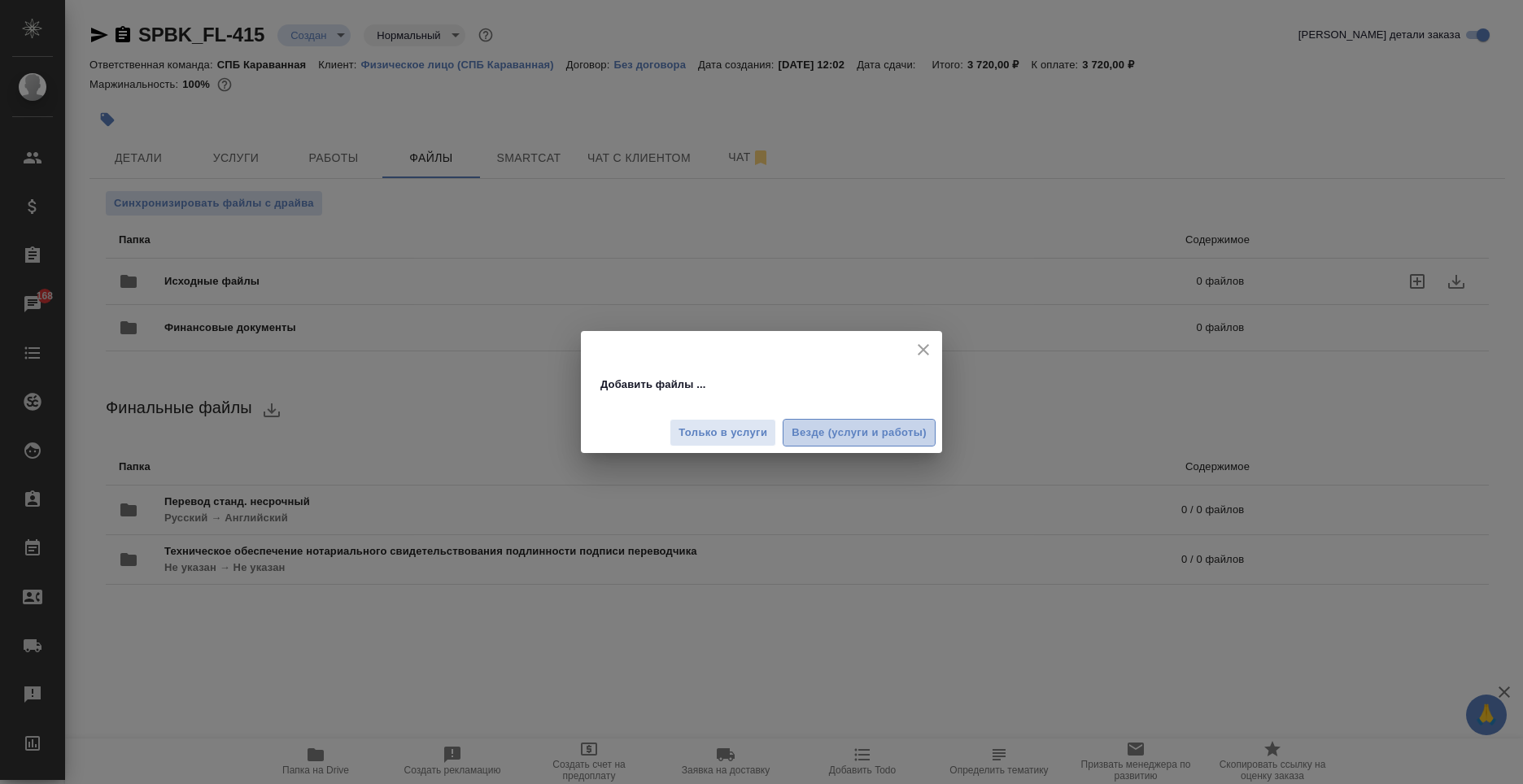
click at [816, 438] on span "Везде (услуги и работы)" at bounding box center [859, 433] width 135 height 19
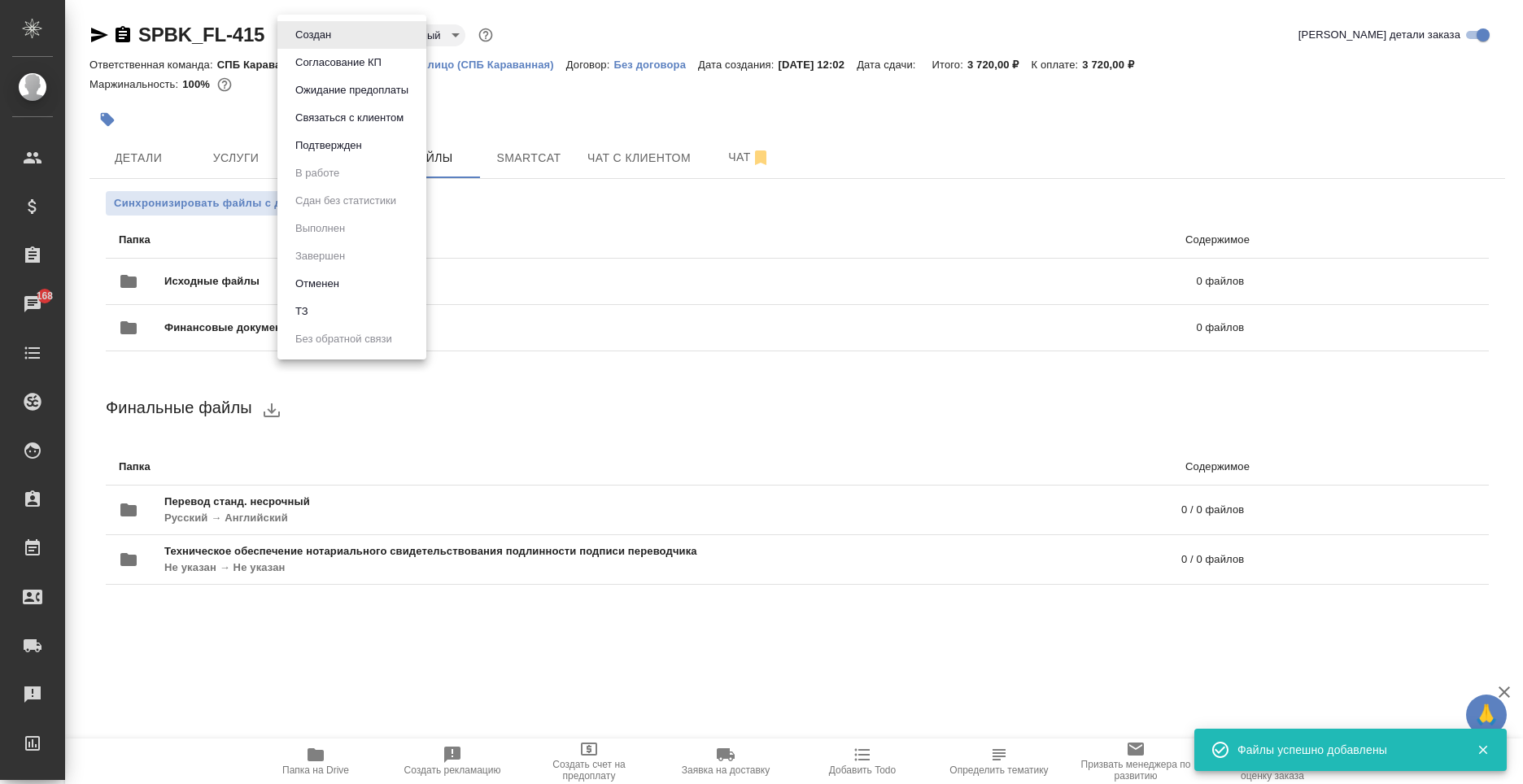
click at [321, 45] on body "🙏 .cls-1 fill:#fff; AWATERA Moskalets Alina Клиенты Спецификации Заказы 168 Чат…" at bounding box center [761, 392] width 1523 height 784
click at [442, 379] on div at bounding box center [761, 392] width 1523 height 784
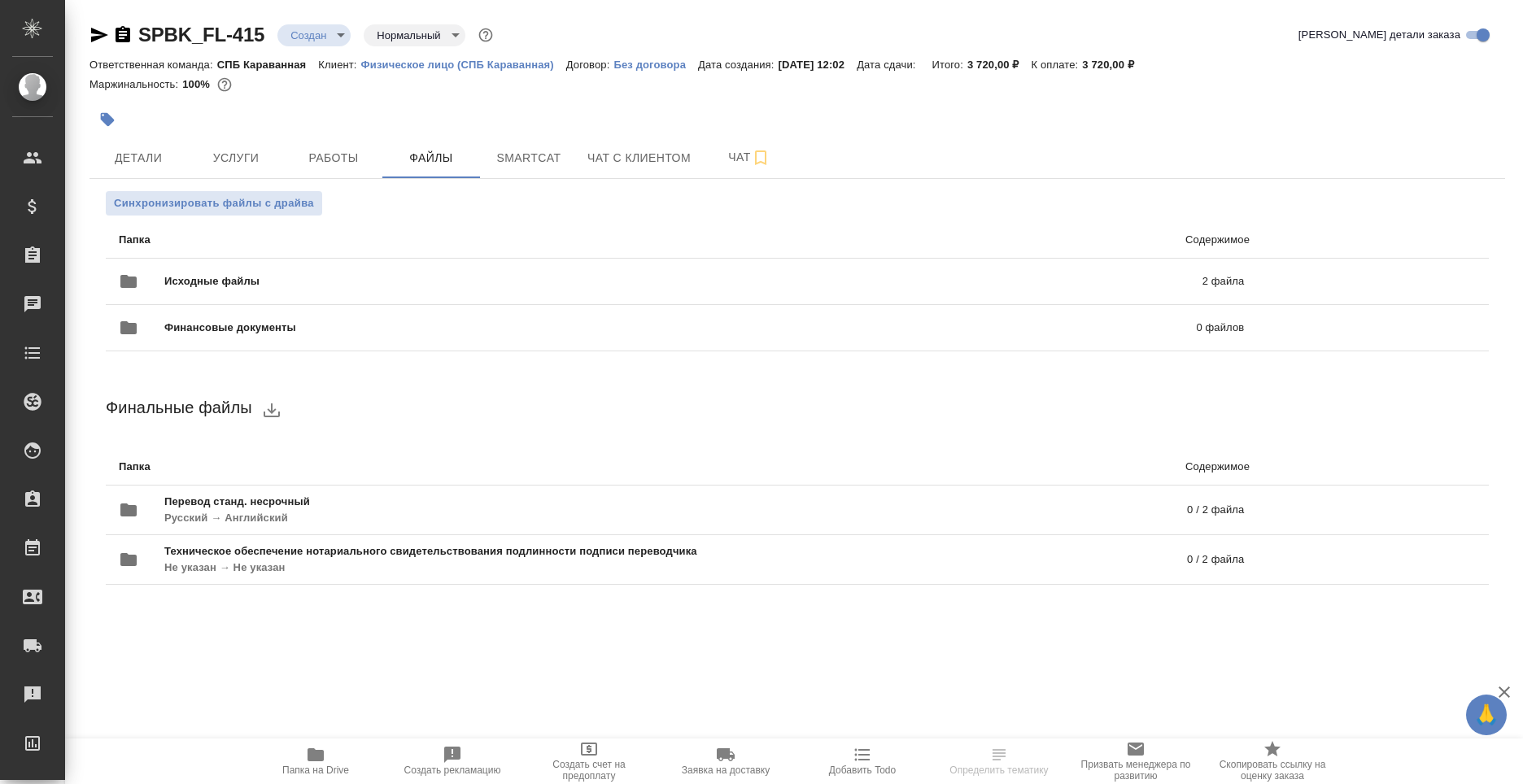
click at [305, 42] on body "🙏 .cls-1 fill:#fff; AWATERA [PERSON_NAME] Спецификации Заказы Чаты Todo Проекты…" at bounding box center [761, 392] width 1523 height 784
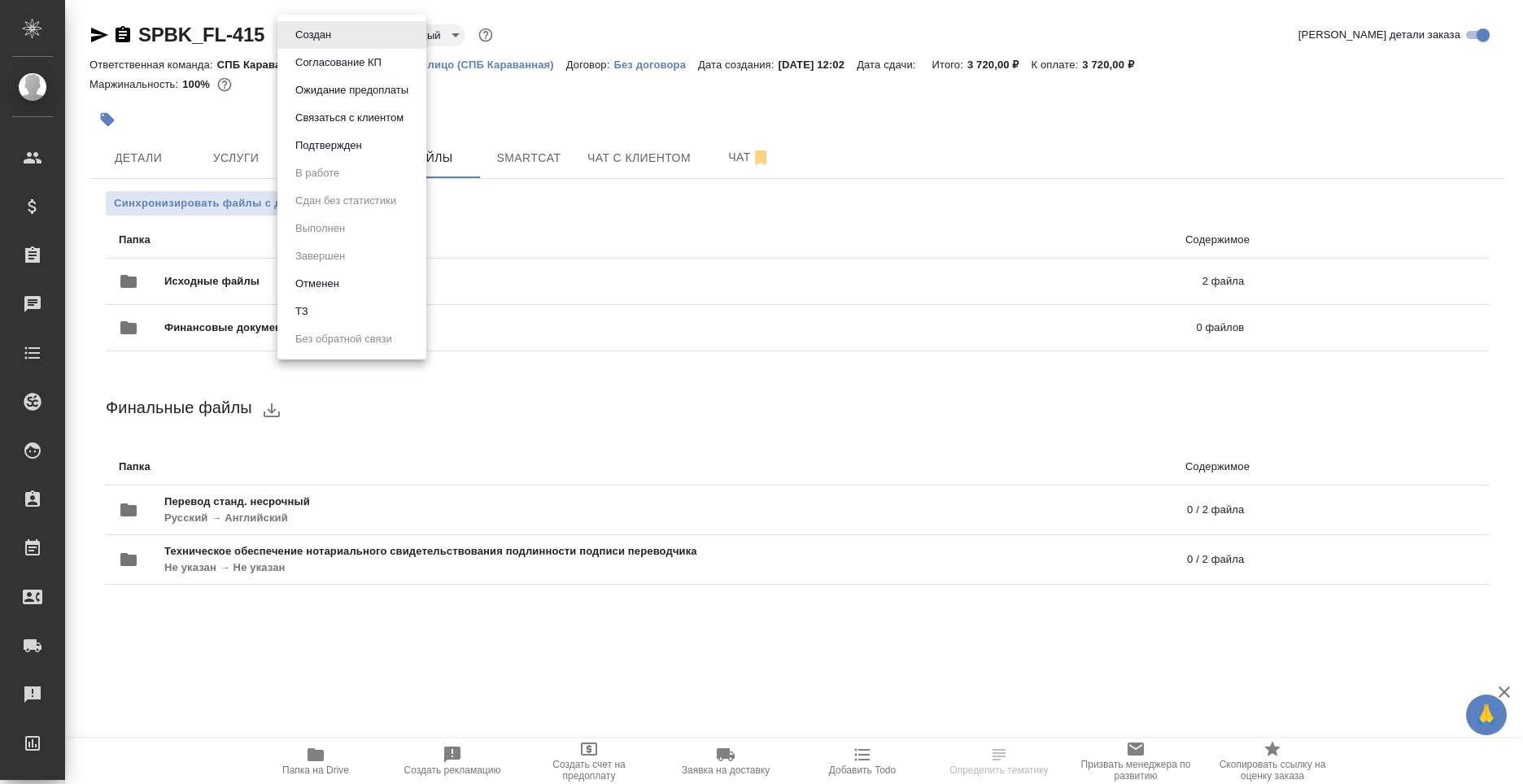
click at [317, 305] on li "ТЗ" at bounding box center [352, 311] width 149 height 28
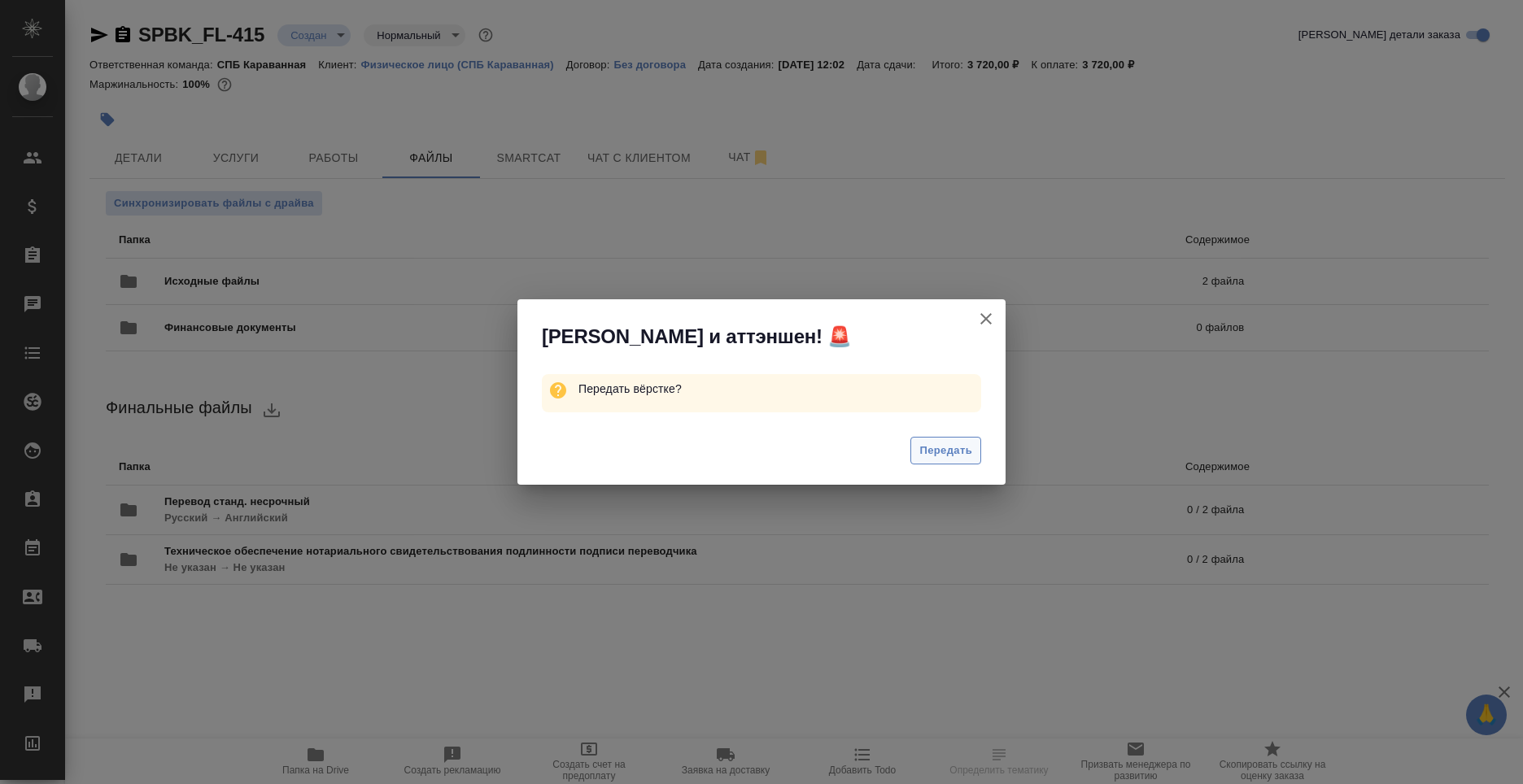
click at [959, 437] on button "Передать" at bounding box center [946, 451] width 71 height 29
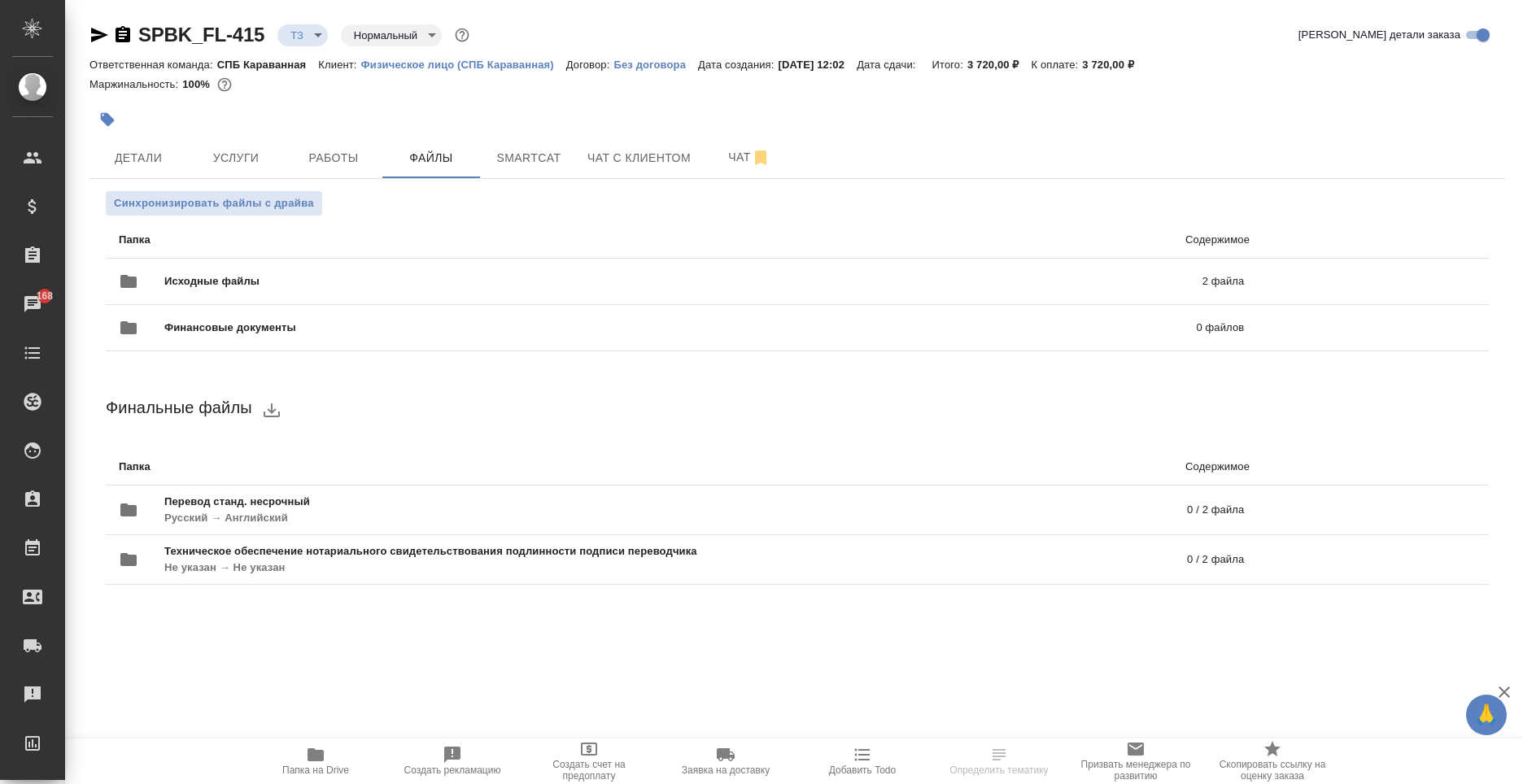
click at [96, 38] on icon "button" at bounding box center [99, 35] width 17 height 14
click at [333, 164] on span "Работы" at bounding box center [334, 158] width 78 height 21
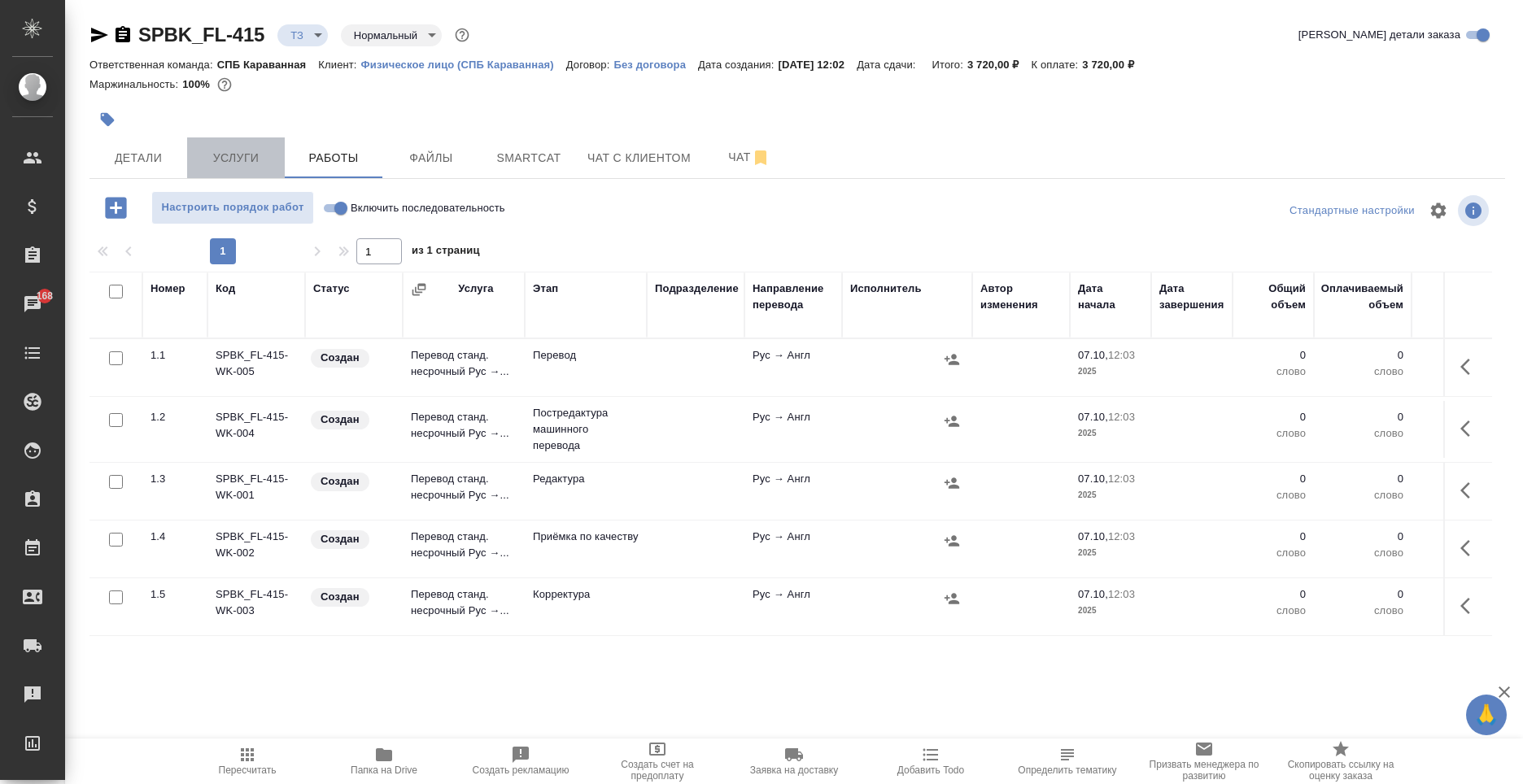
click at [234, 143] on button "Услуги" at bounding box center [236, 158] width 97 height 41
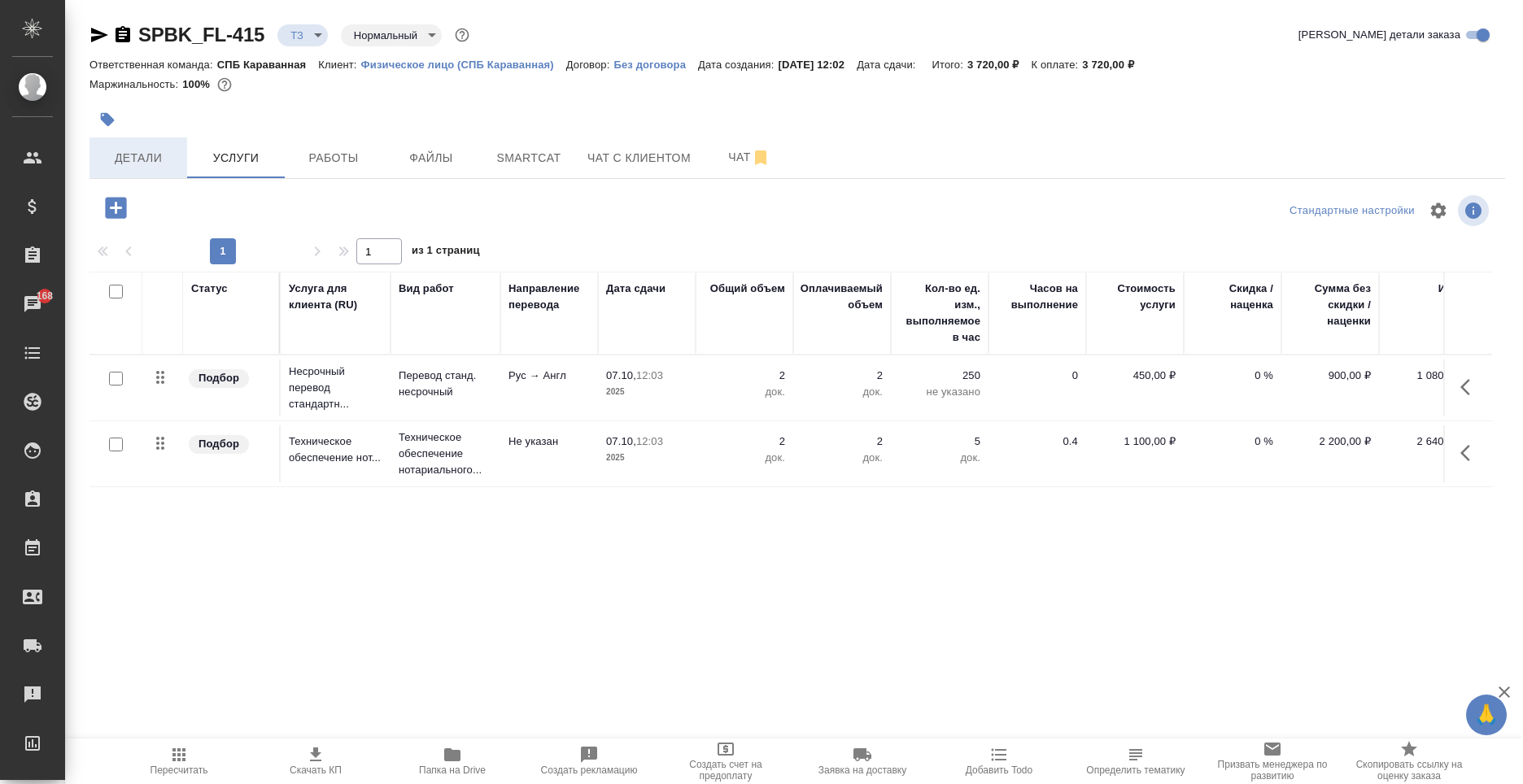
click at [138, 160] on span "Детали" at bounding box center [138, 158] width 78 height 21
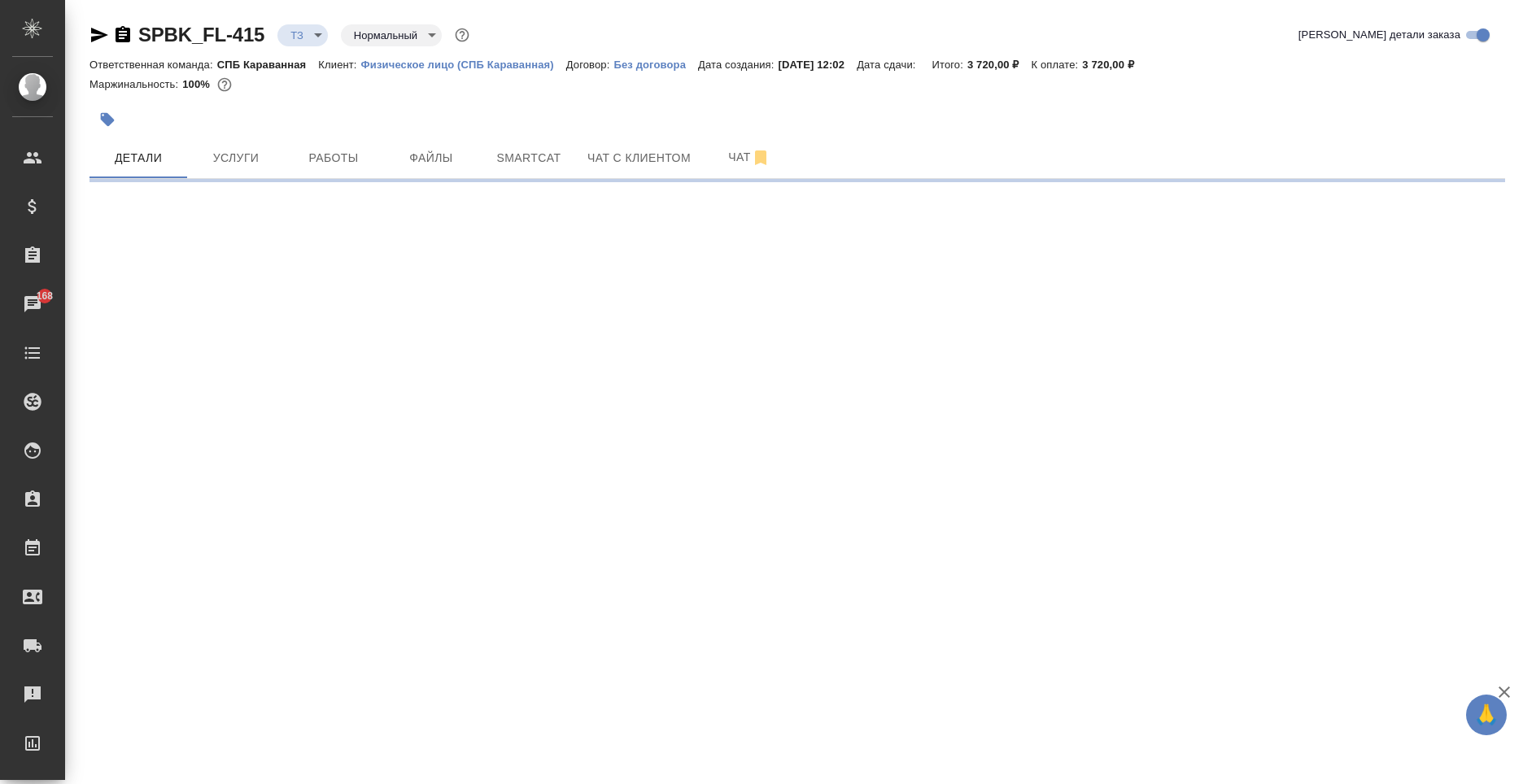
select select "RU"
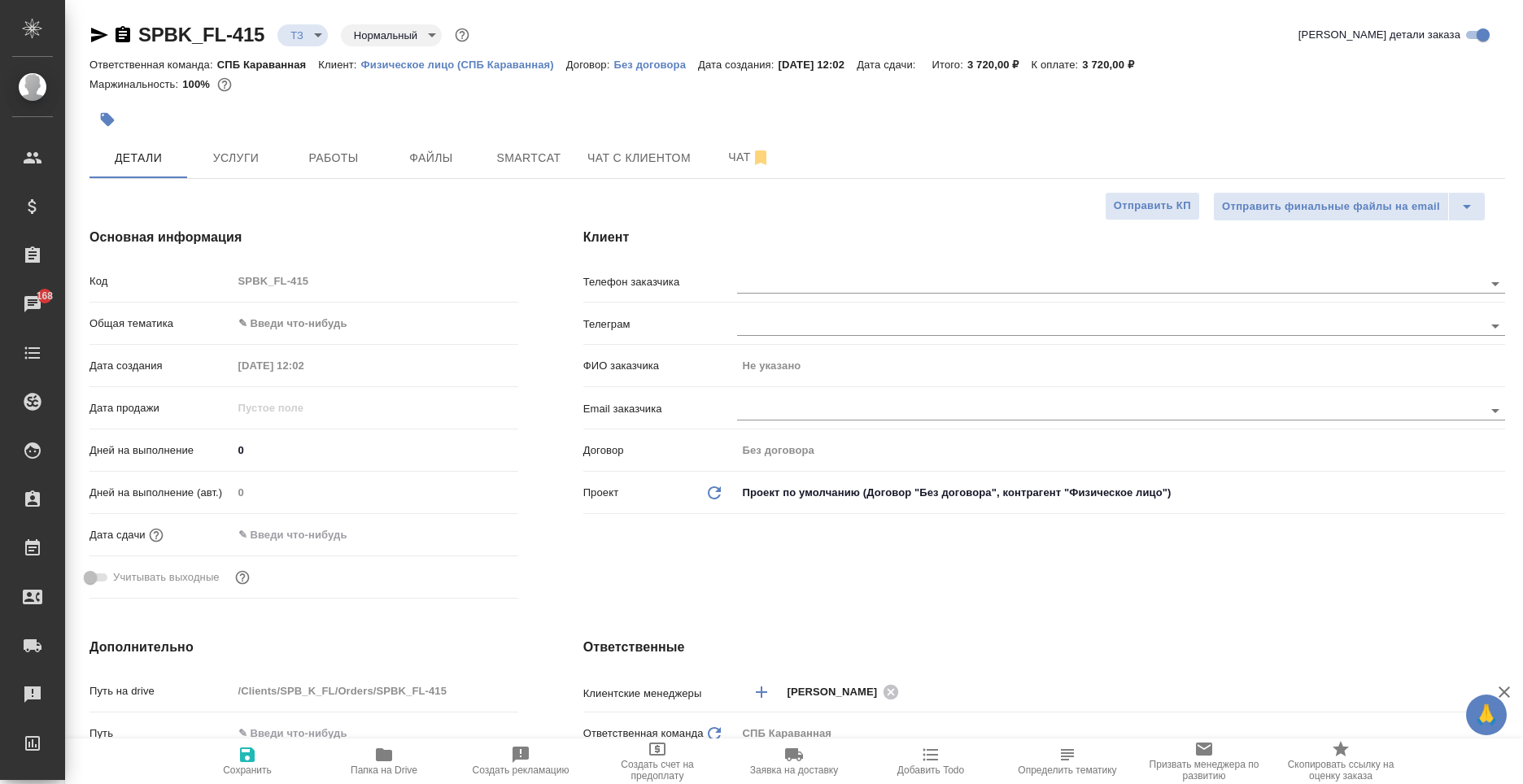
type textarea "x"
click at [299, 327] on body "🙏 .cls-1 fill:#fff; AWATERA Moskalets Alina Клиенты Спецификации Заказы 168 Чат…" at bounding box center [761, 392] width 1523 height 784
click at [341, 485] on li "Юридическая/Финансовая" at bounding box center [375, 479] width 286 height 26
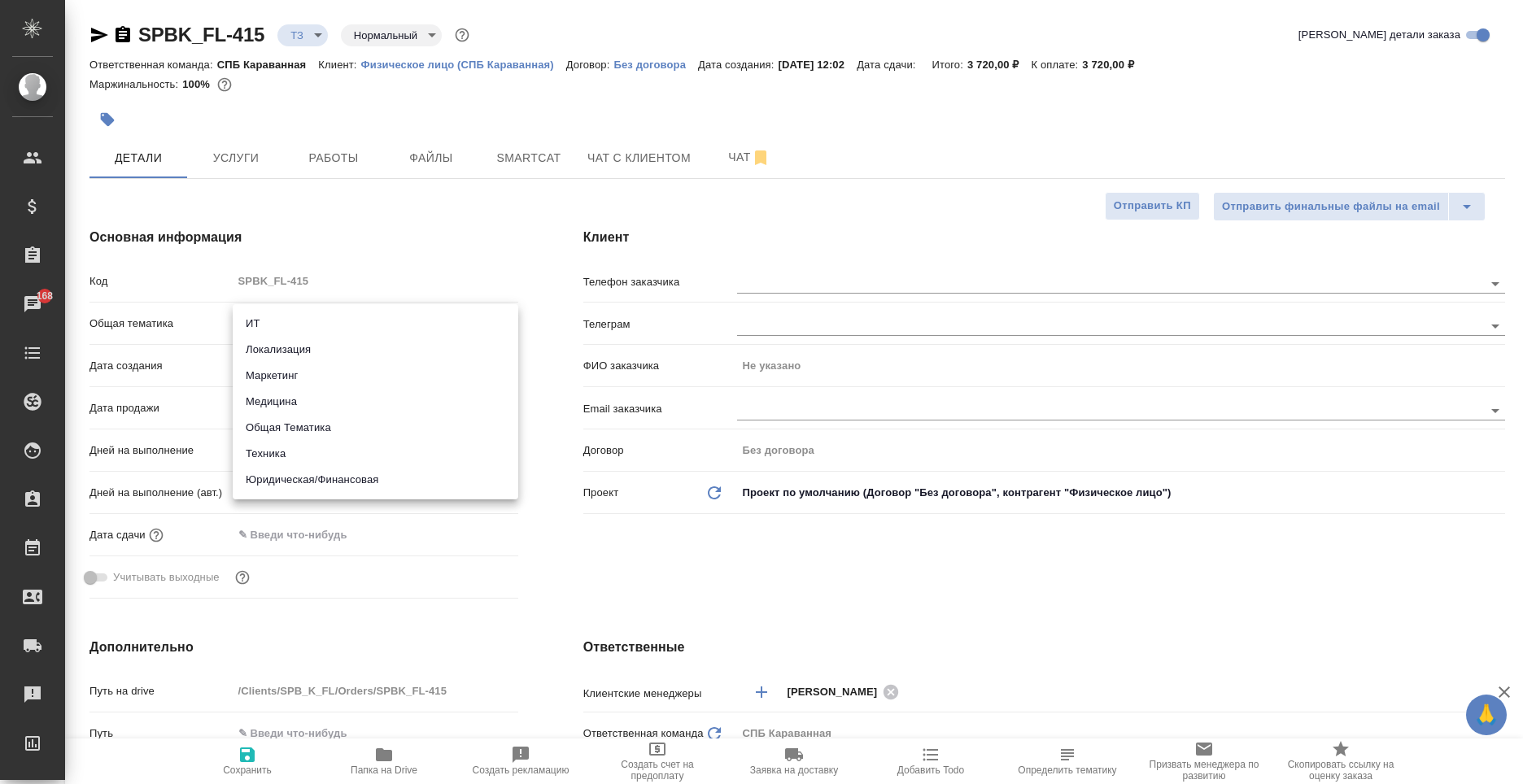
type input "yr-fn"
type textarea "x"
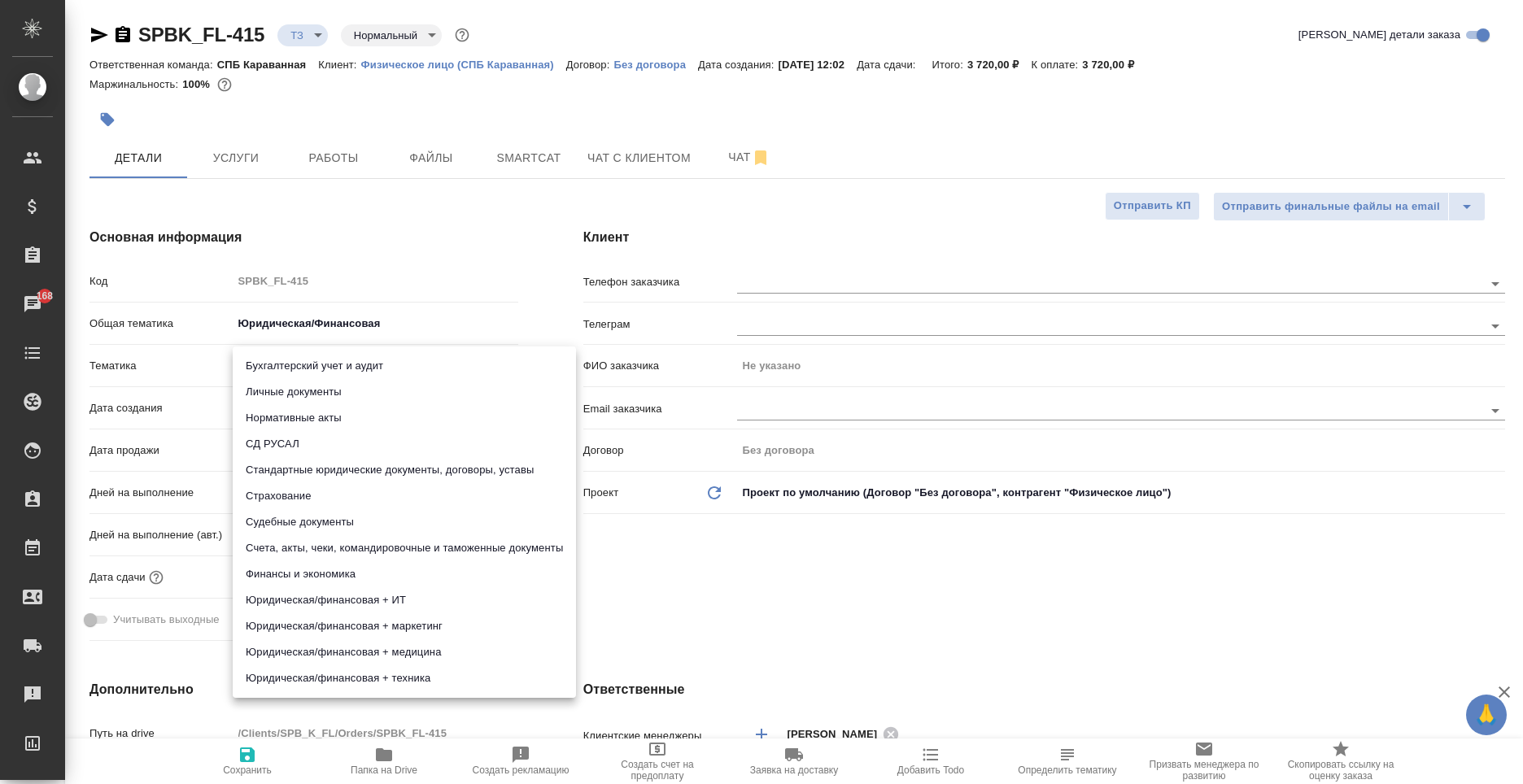
click at [283, 369] on body "🙏 .cls-1 fill:#fff; AWATERA Moskalets Alina Клиенты Спецификации Заказы 168 Чат…" at bounding box center [761, 392] width 1523 height 784
click at [373, 479] on li "Стандартные юридические документы, договоры, уставы" at bounding box center [404, 469] width 344 height 26
type textarea "x"
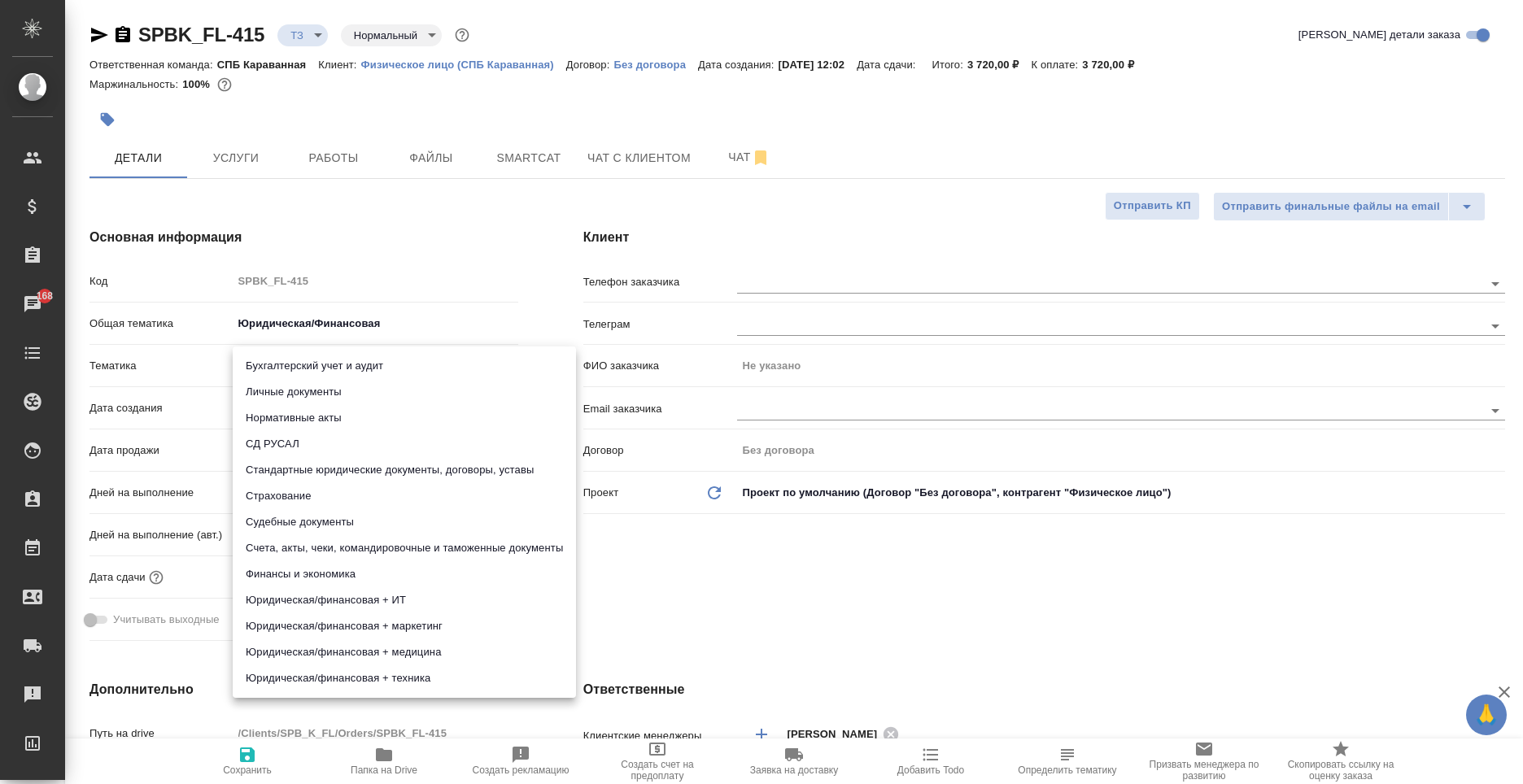
type input "5f647205b73bc97568ca66bf"
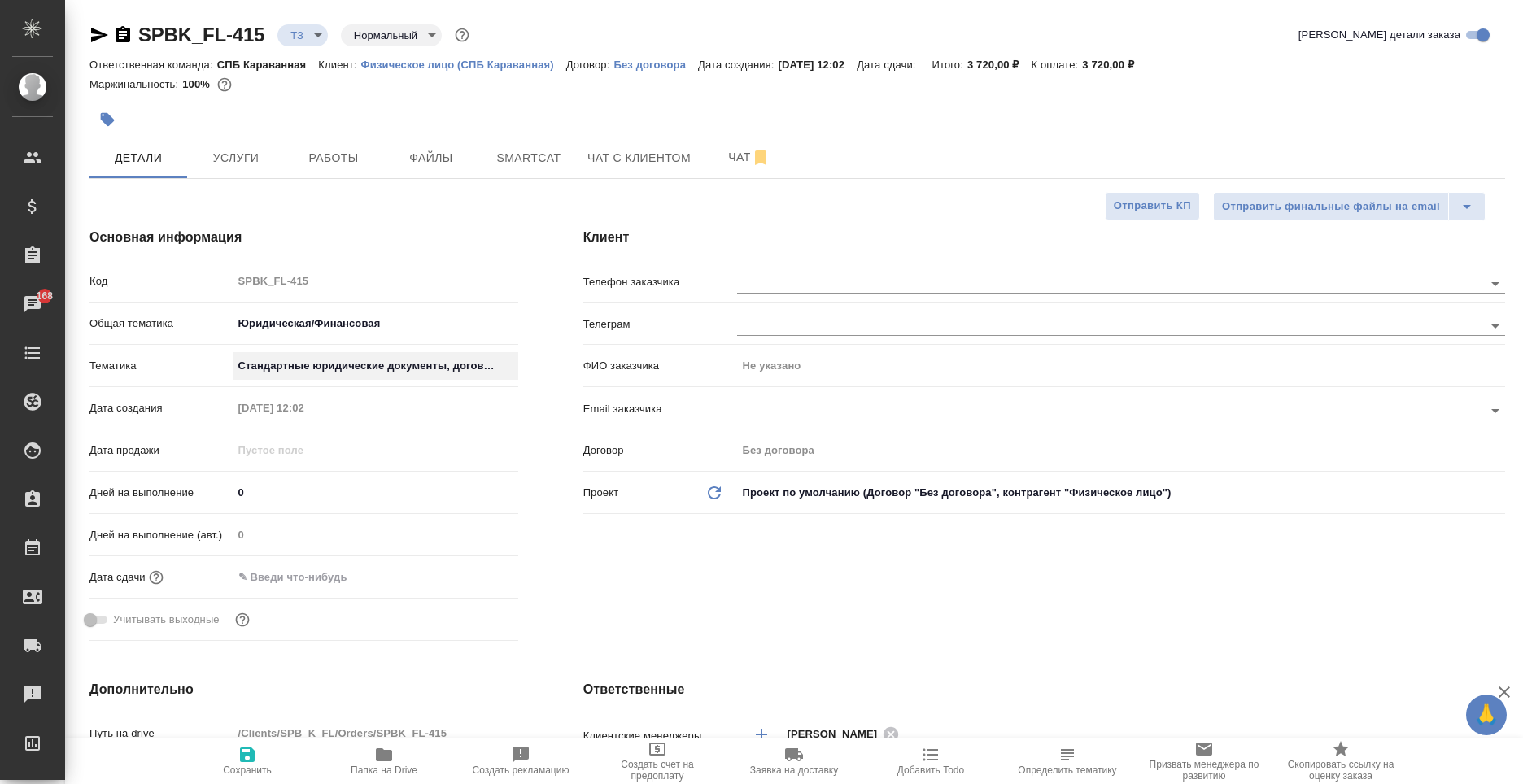
type textarea "x"
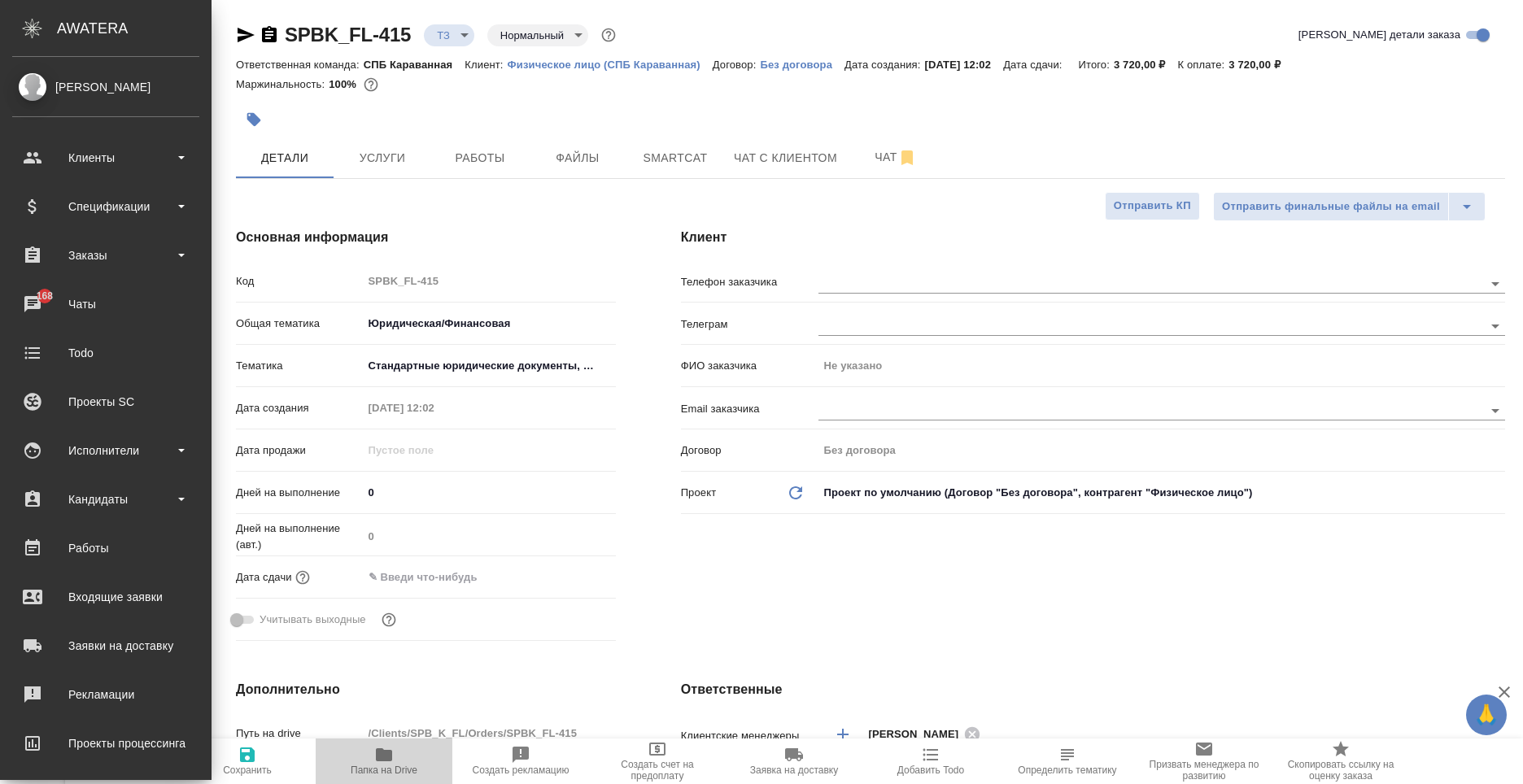
click at [394, 761] on span "Папка на Drive" at bounding box center [384, 761] width 117 height 31
type textarea "x"
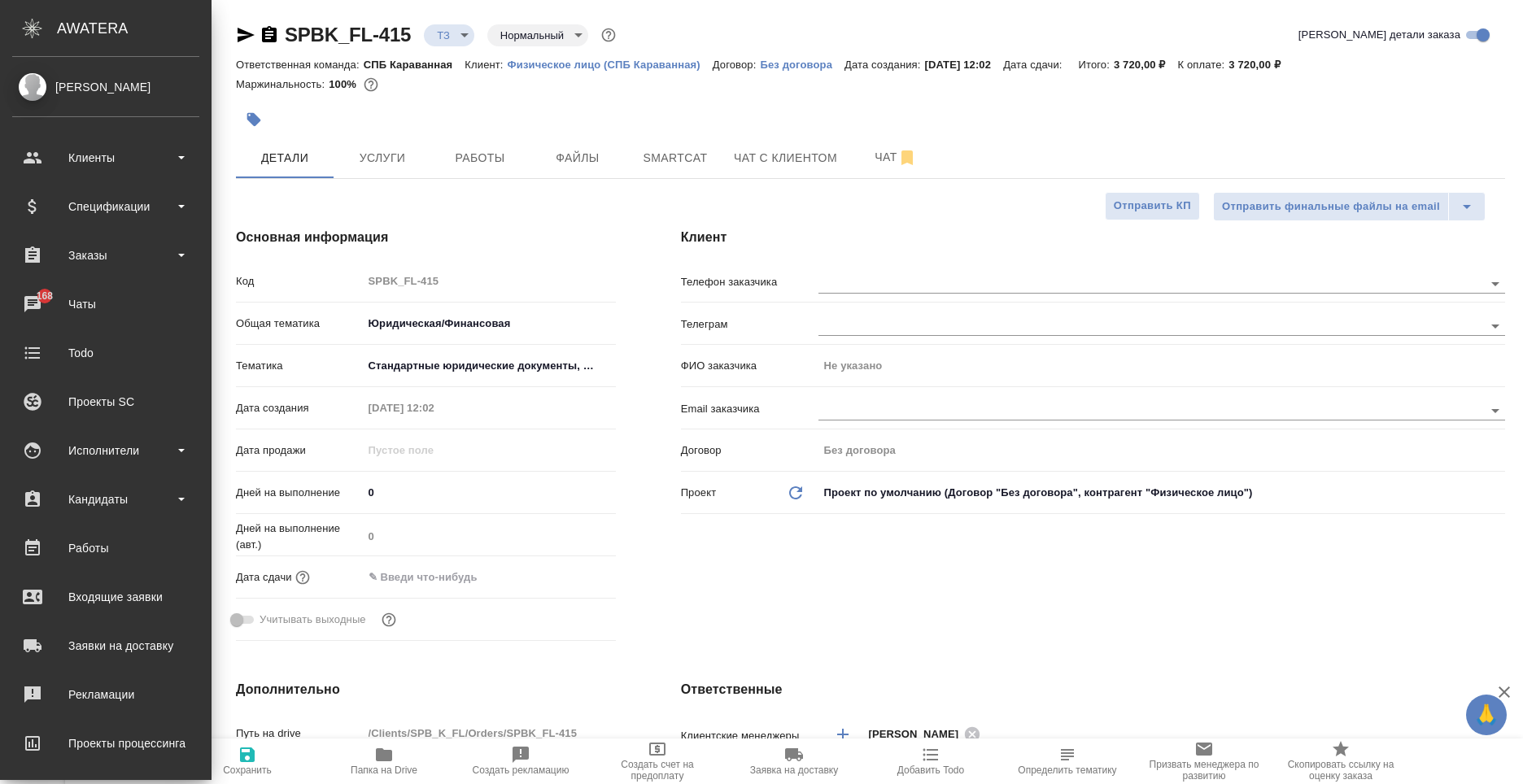
type textarea "x"
click at [647, 121] on div at bounding box center [659, 120] width 847 height 36
type textarea "x"
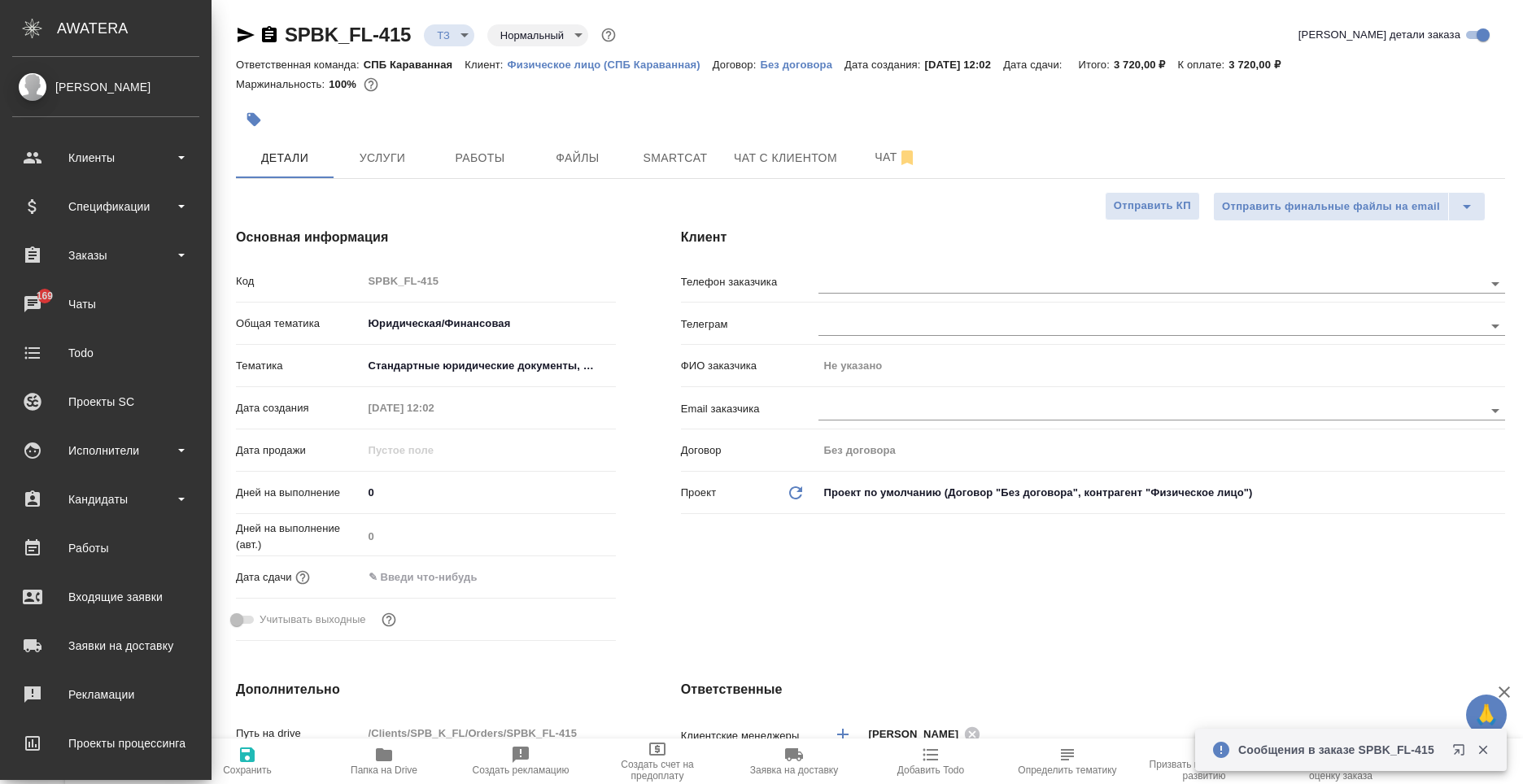
type textarea "x"
click at [878, 155] on span "Чат" at bounding box center [895, 157] width 78 height 21
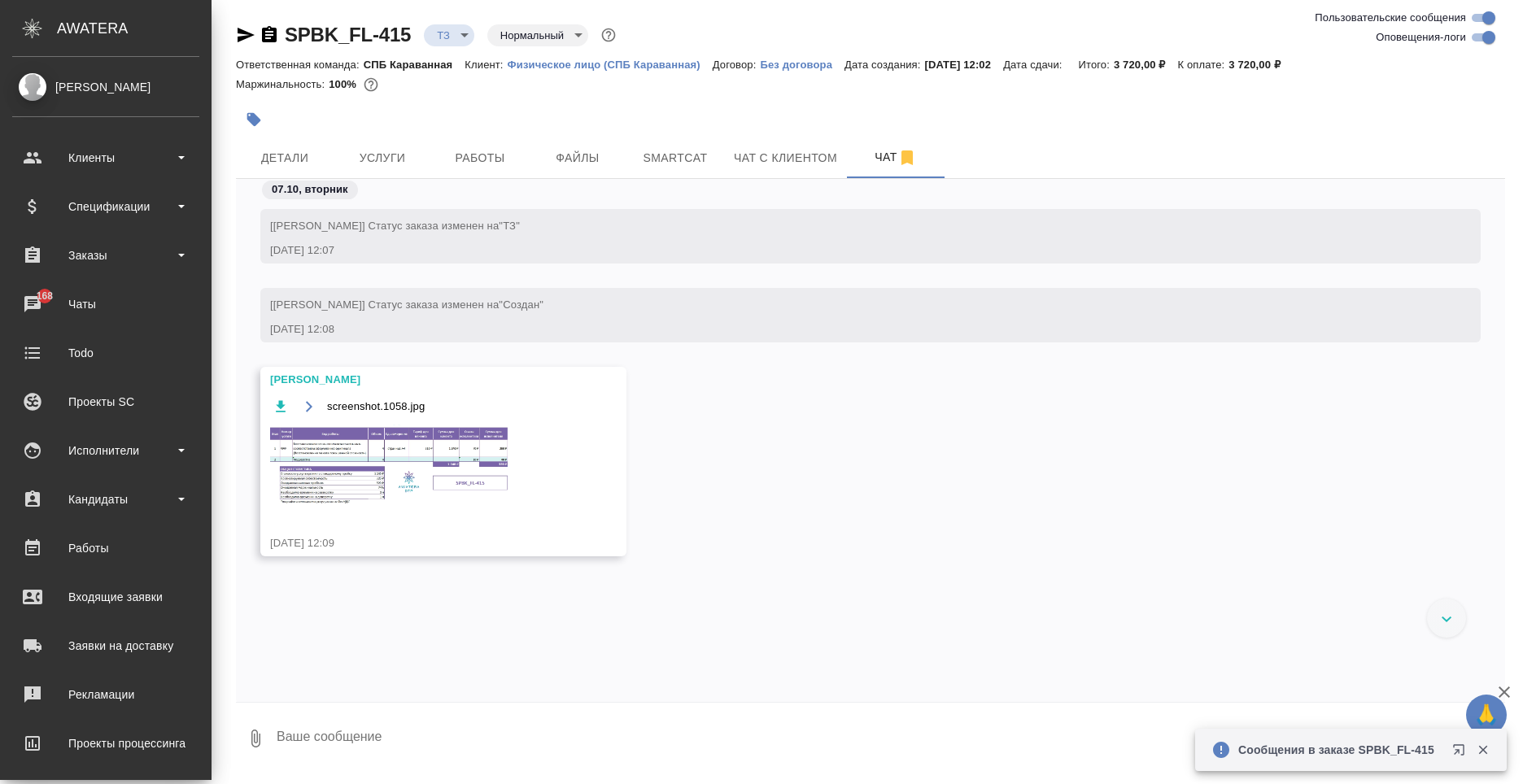
click at [348, 427] on img at bounding box center [392, 465] width 244 height 82
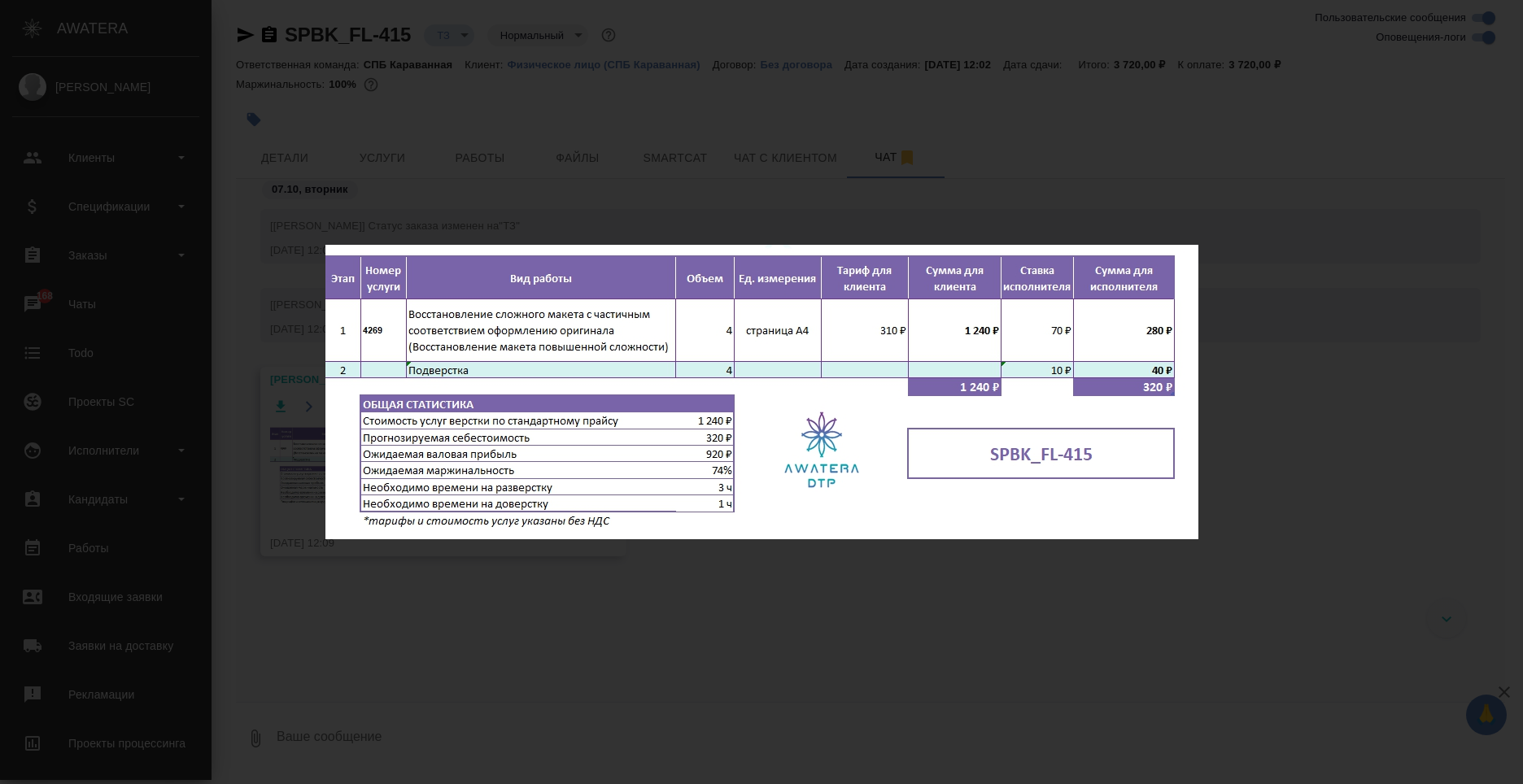
click at [608, 612] on div "screenshot.1058.jpg 1 of 1" at bounding box center [761, 392] width 1523 height 784
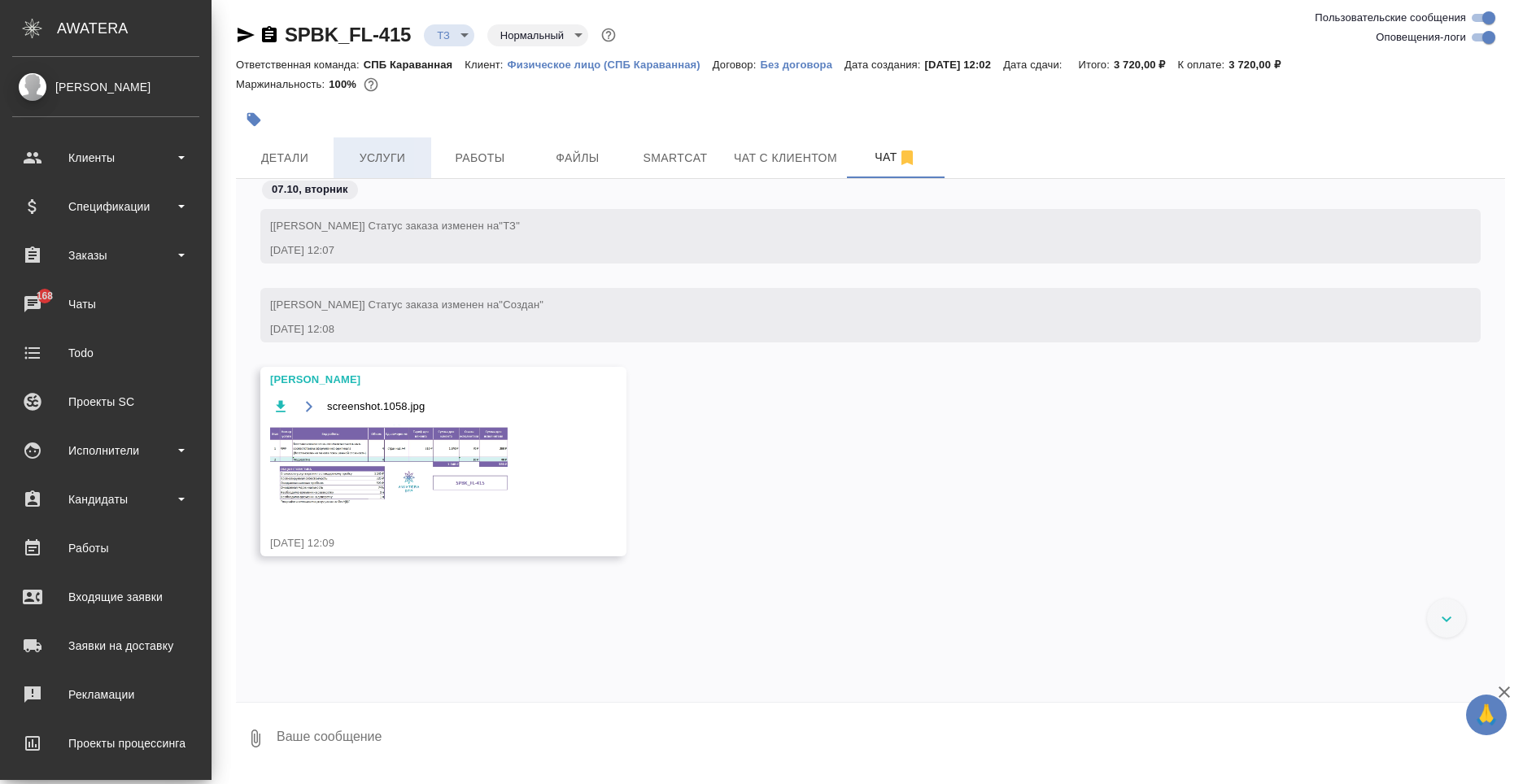
click at [400, 164] on span "Услуги" at bounding box center [382, 158] width 78 height 21
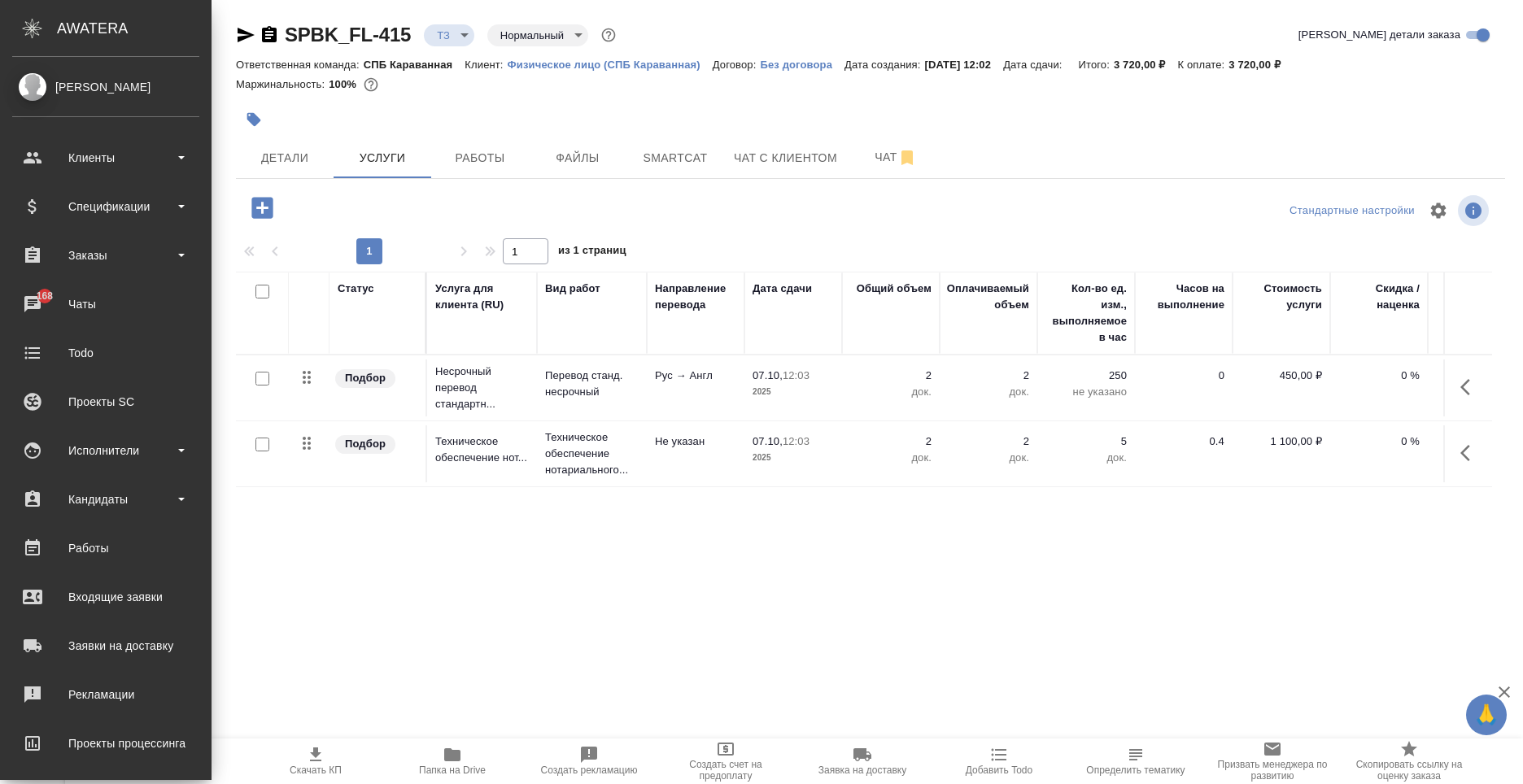
drag, startPoint x: 254, startPoint y: 202, endPoint x: 262, endPoint y: 205, distance: 8.5
click at [262, 205] on icon "button" at bounding box center [262, 208] width 29 height 29
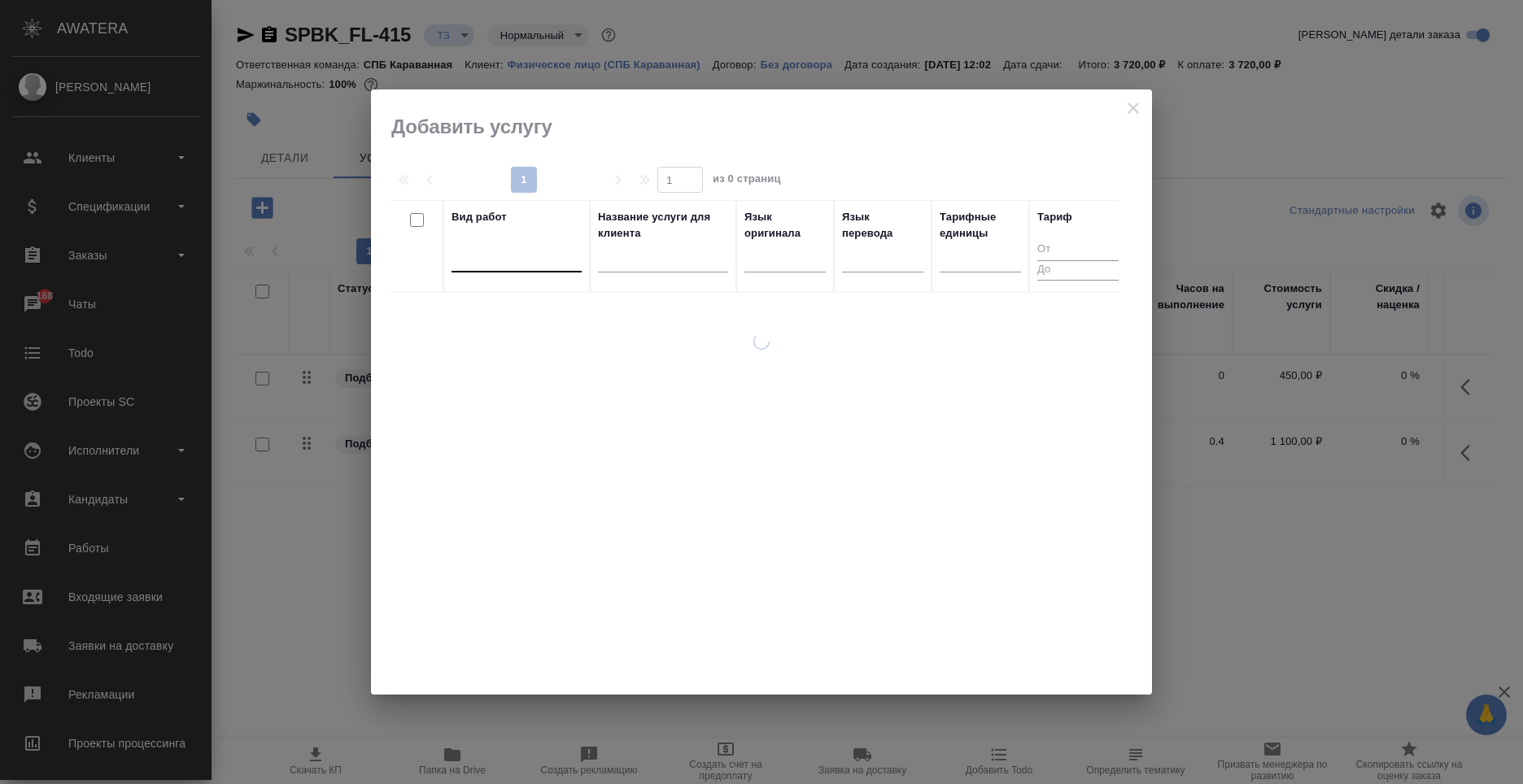
click at [514, 256] on div at bounding box center [517, 256] width 130 height 23
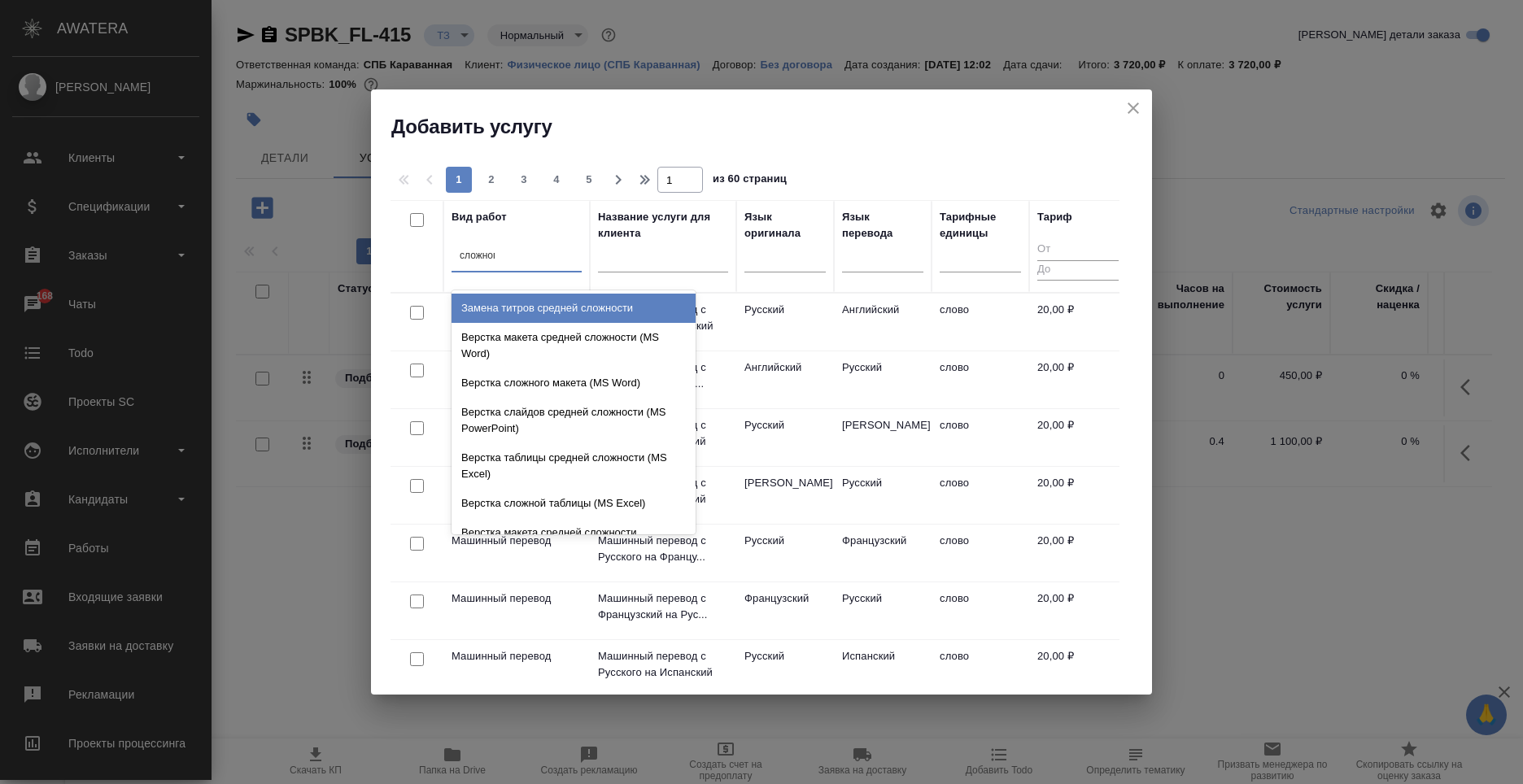
type input "сложного"
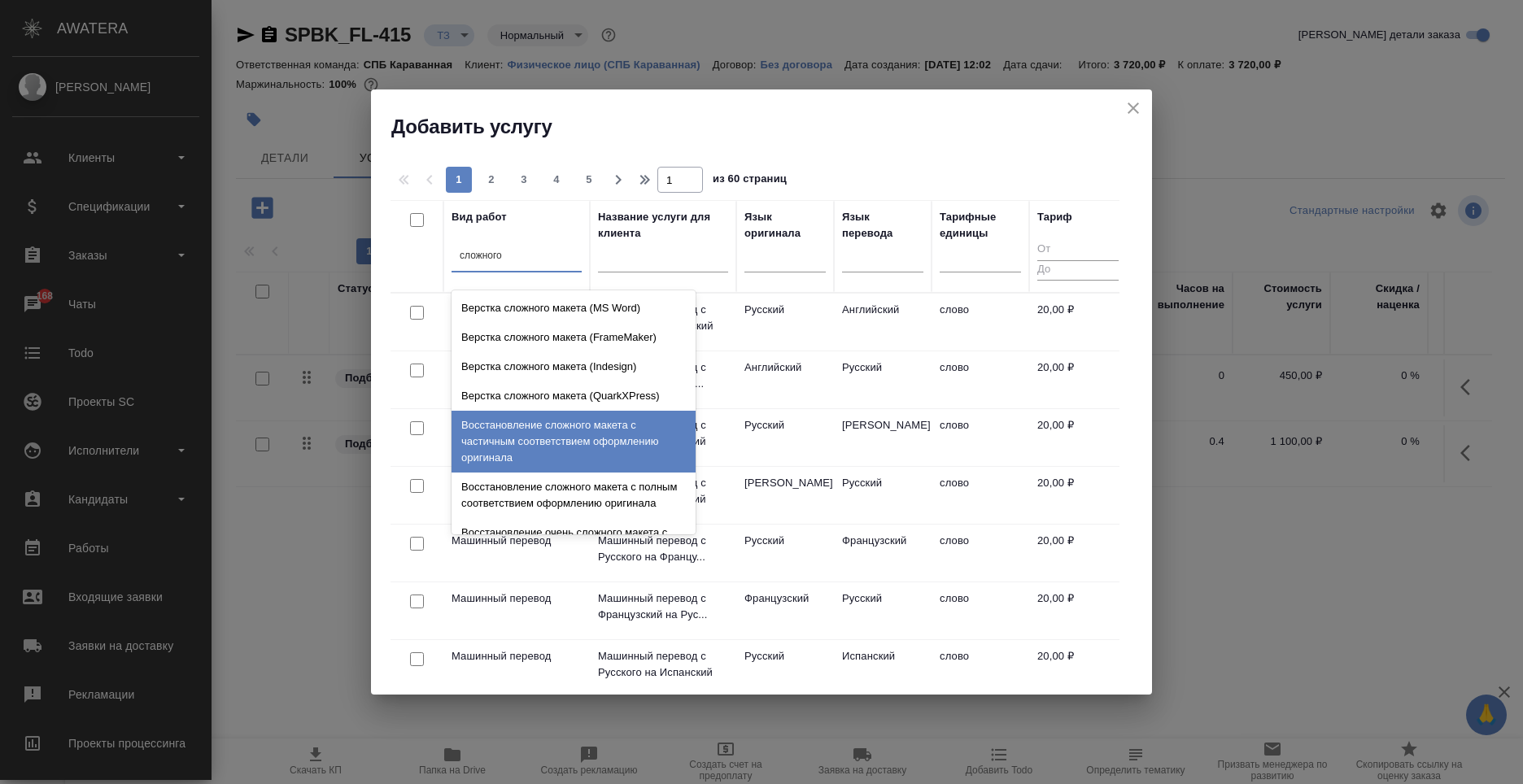
click at [531, 441] on div "Восстановление сложного макета с частичным соответствием оформлению оригинала" at bounding box center [573, 442] width 244 height 62
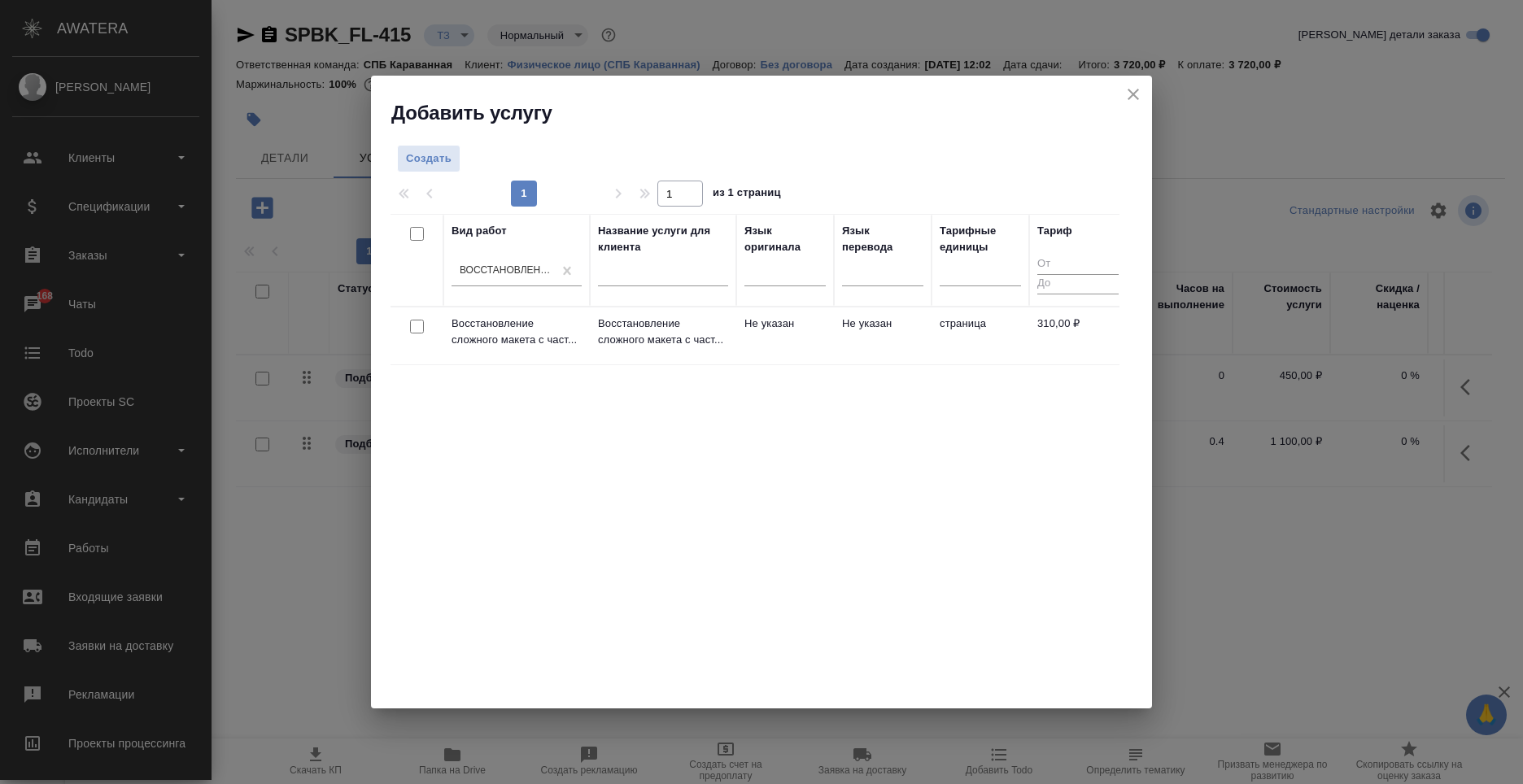
click at [833, 319] on td "Не указан" at bounding box center [785, 335] width 97 height 57
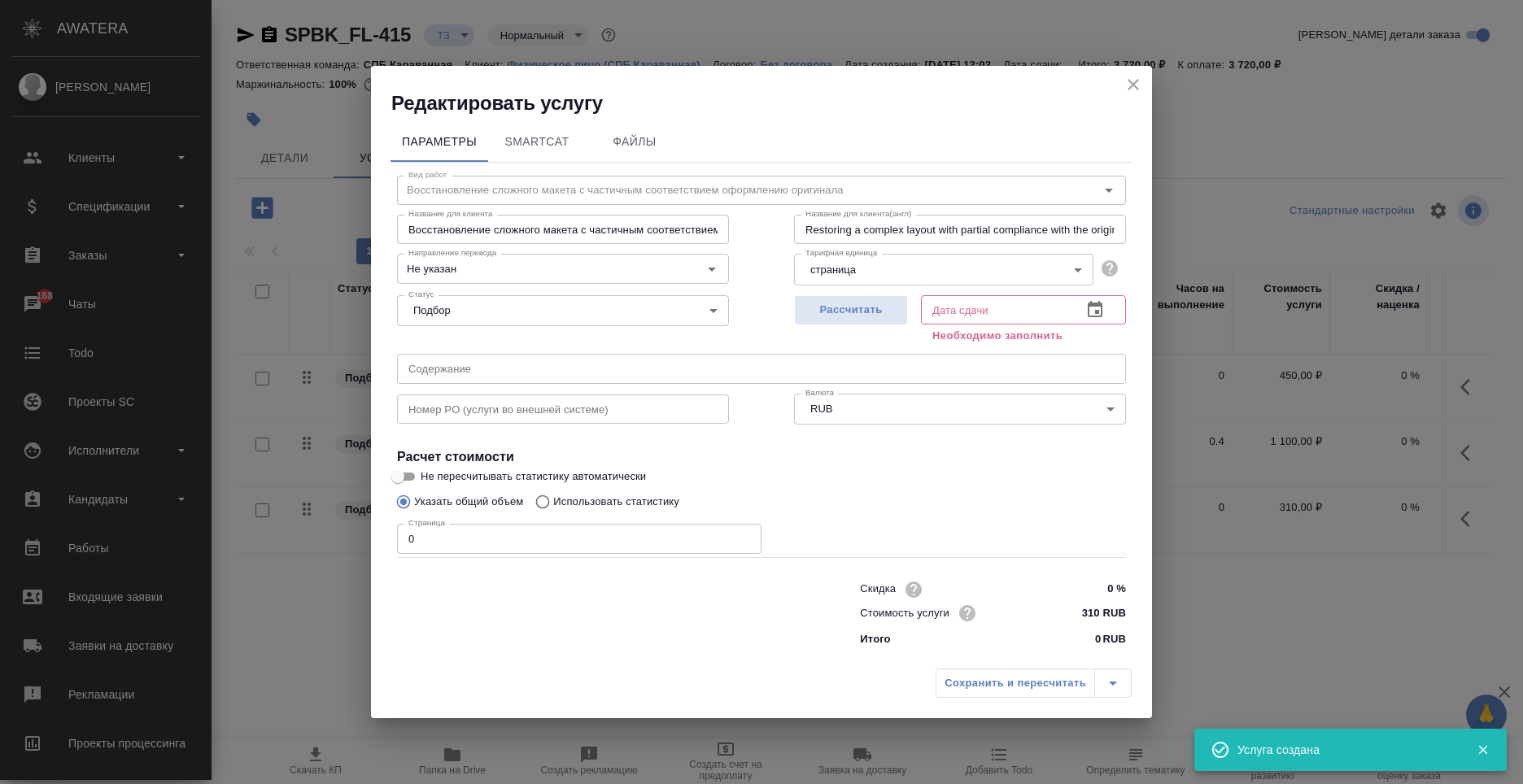
click at [609, 533] on input "0" at bounding box center [579, 538] width 364 height 29
type input "1"
type input "4"
click at [891, 313] on span "Рассчитать" at bounding box center [851, 310] width 96 height 19
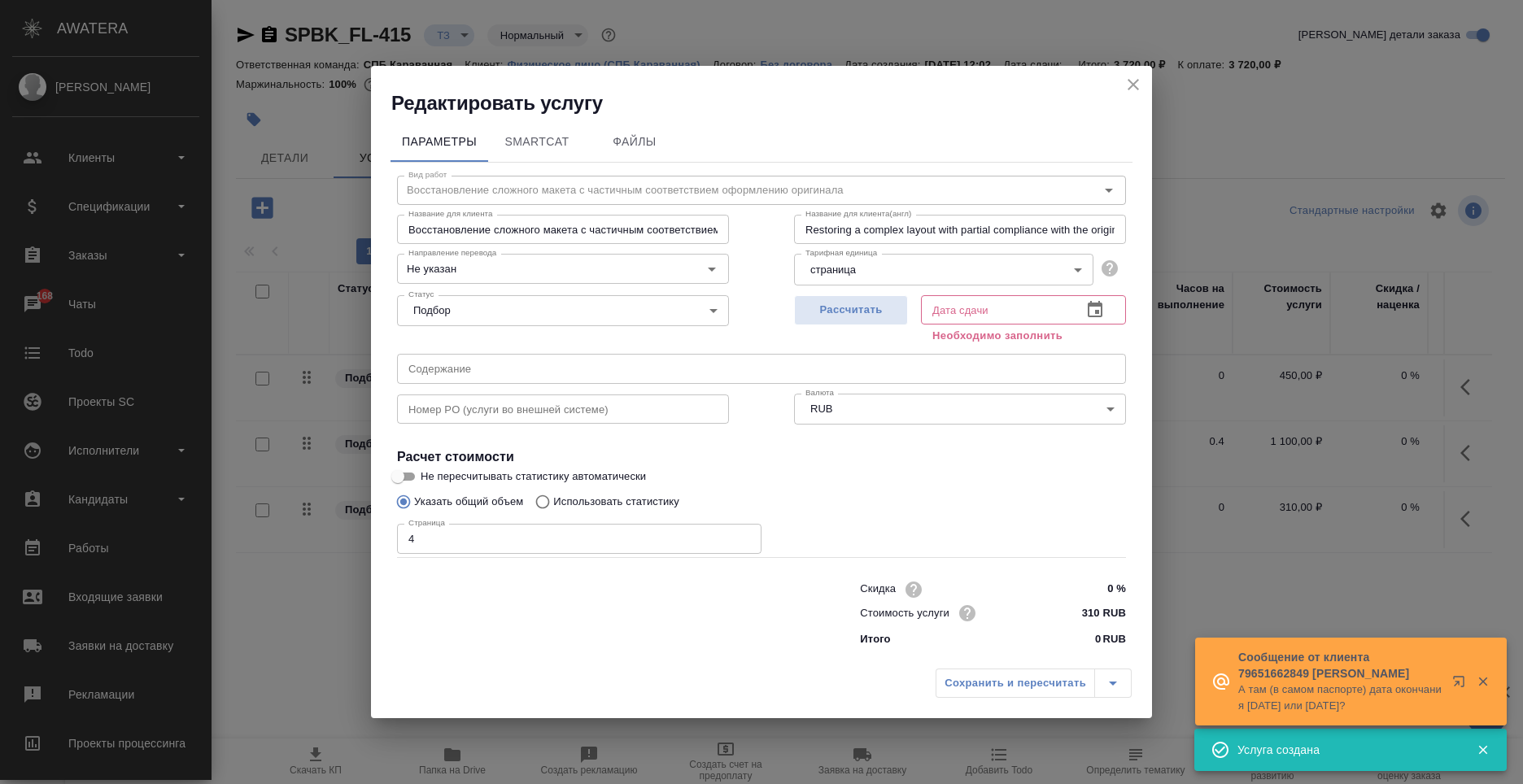
type input "07.10.2025 12:57"
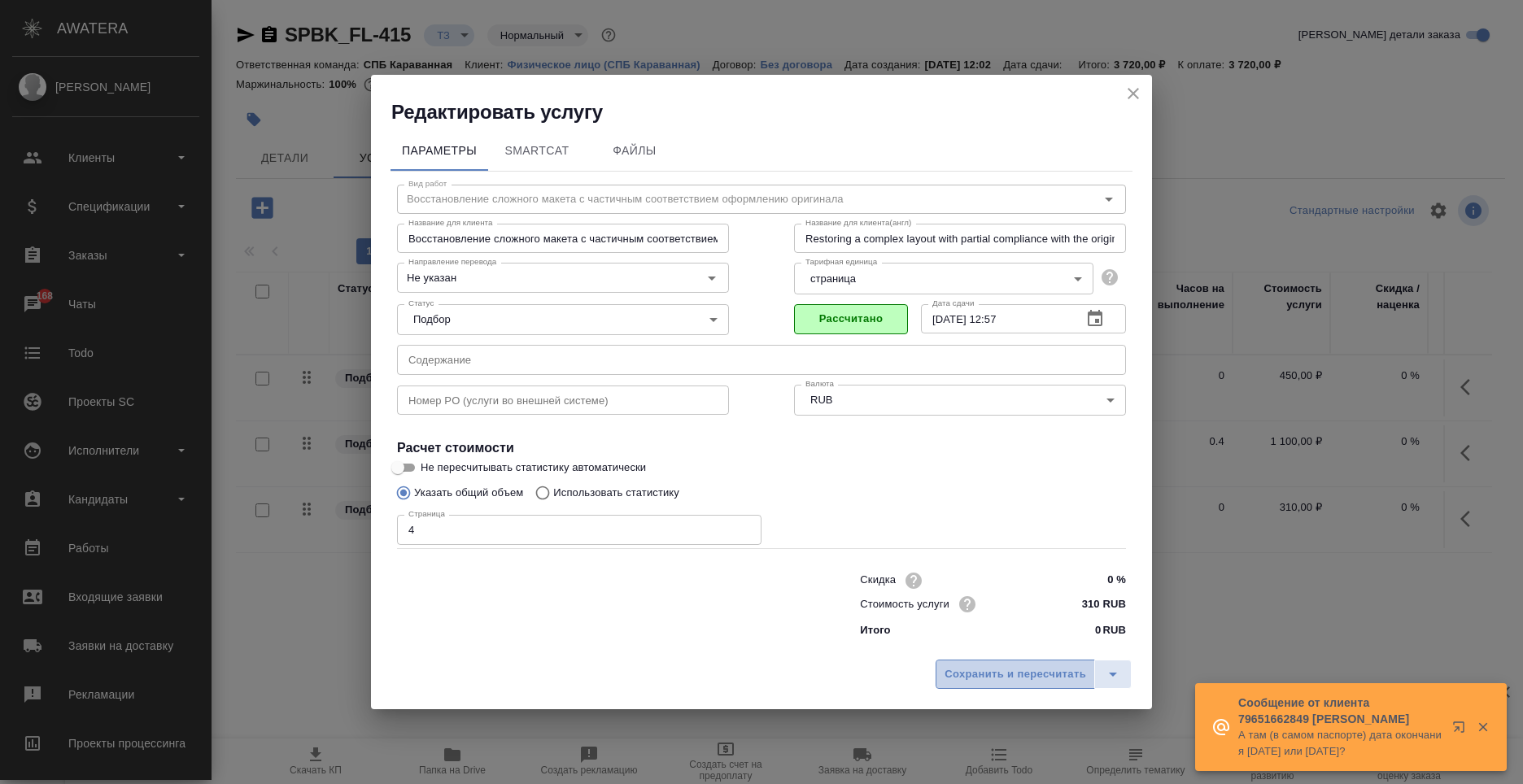
click at [999, 670] on span "Сохранить и пересчитать" at bounding box center [1015, 674] width 142 height 19
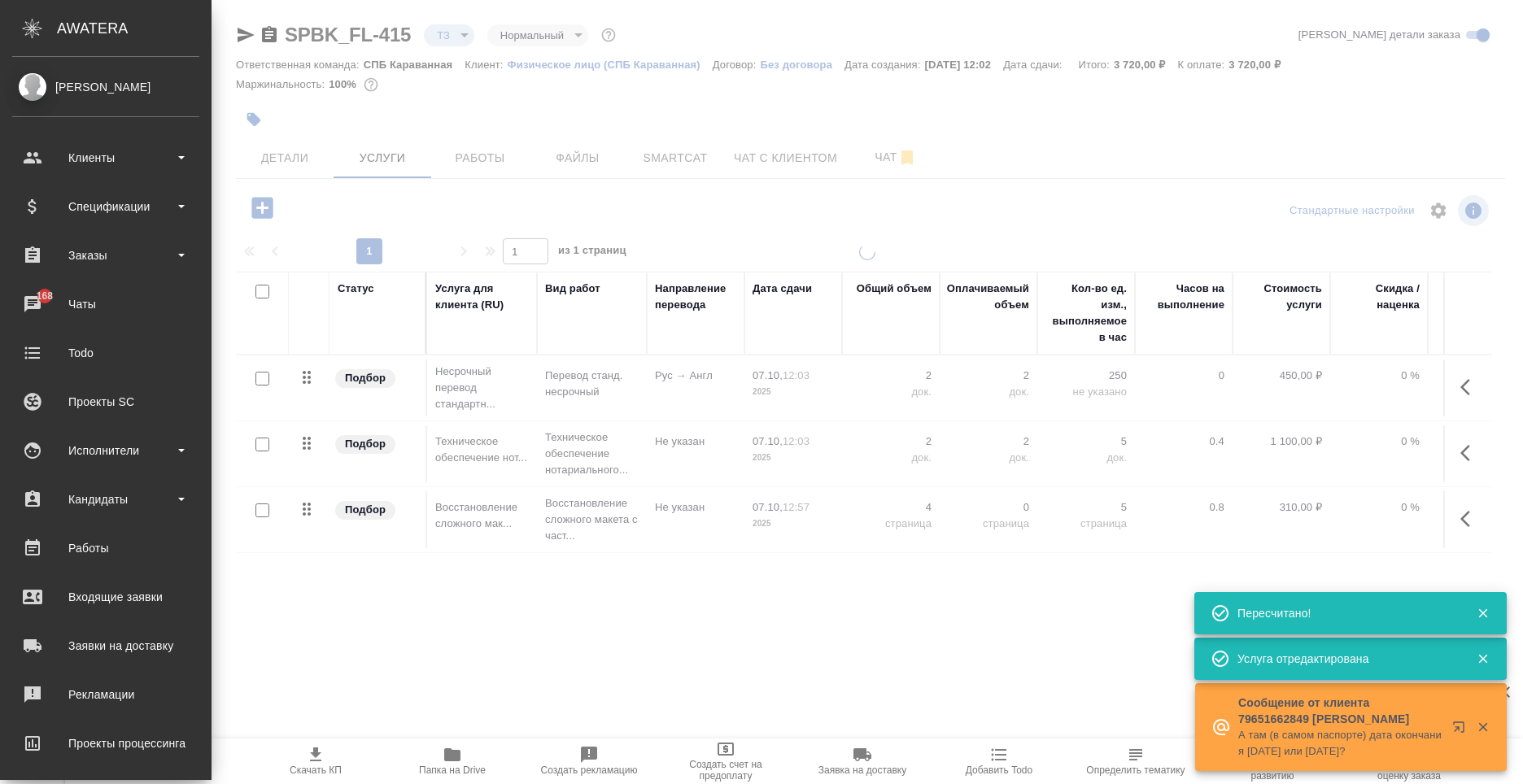
type input "new"
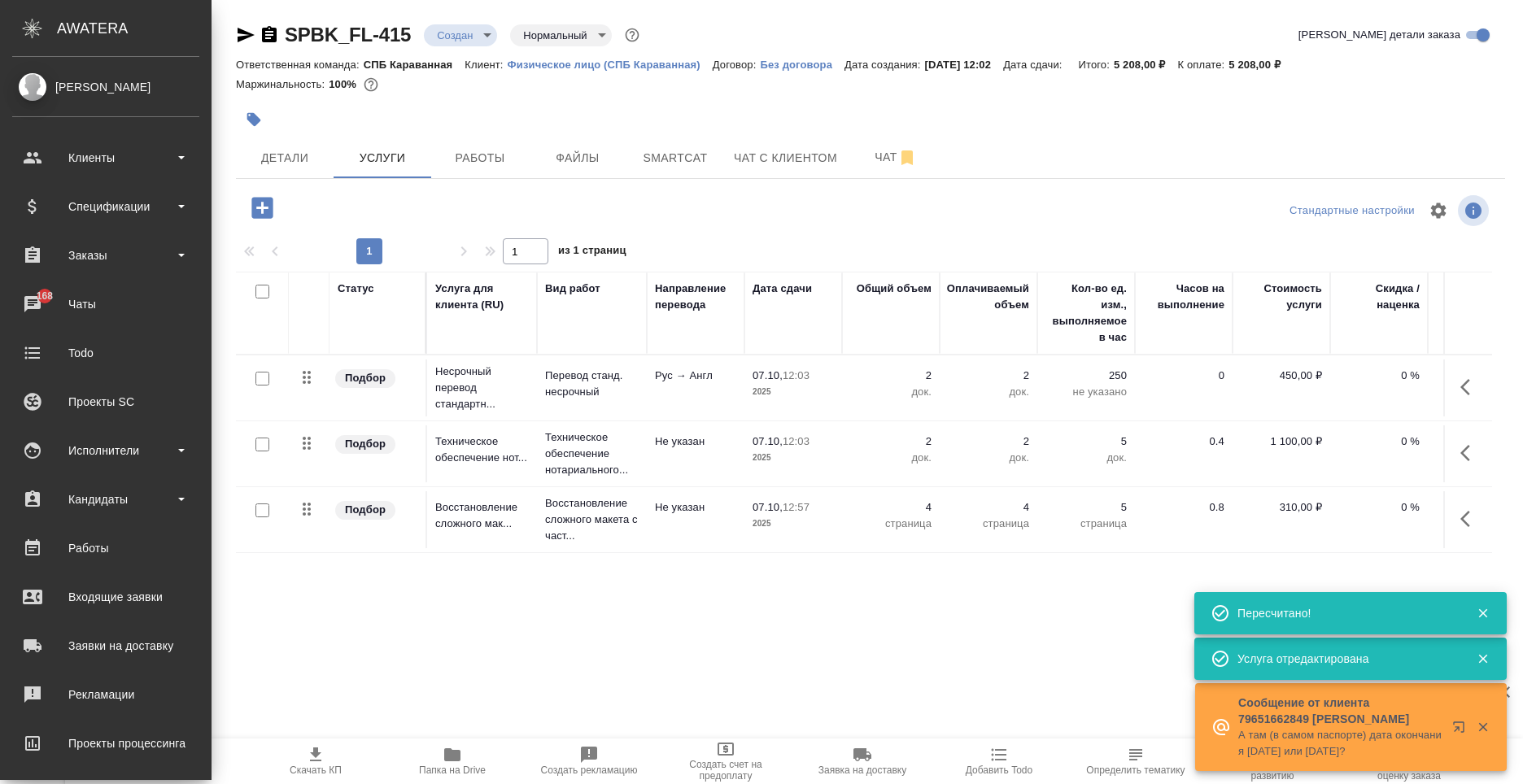
click at [1080, 140] on div "Детали Услуги Работы Файлы Smartcat Чат с клиентом Чат" at bounding box center [871, 158] width 1270 height 41
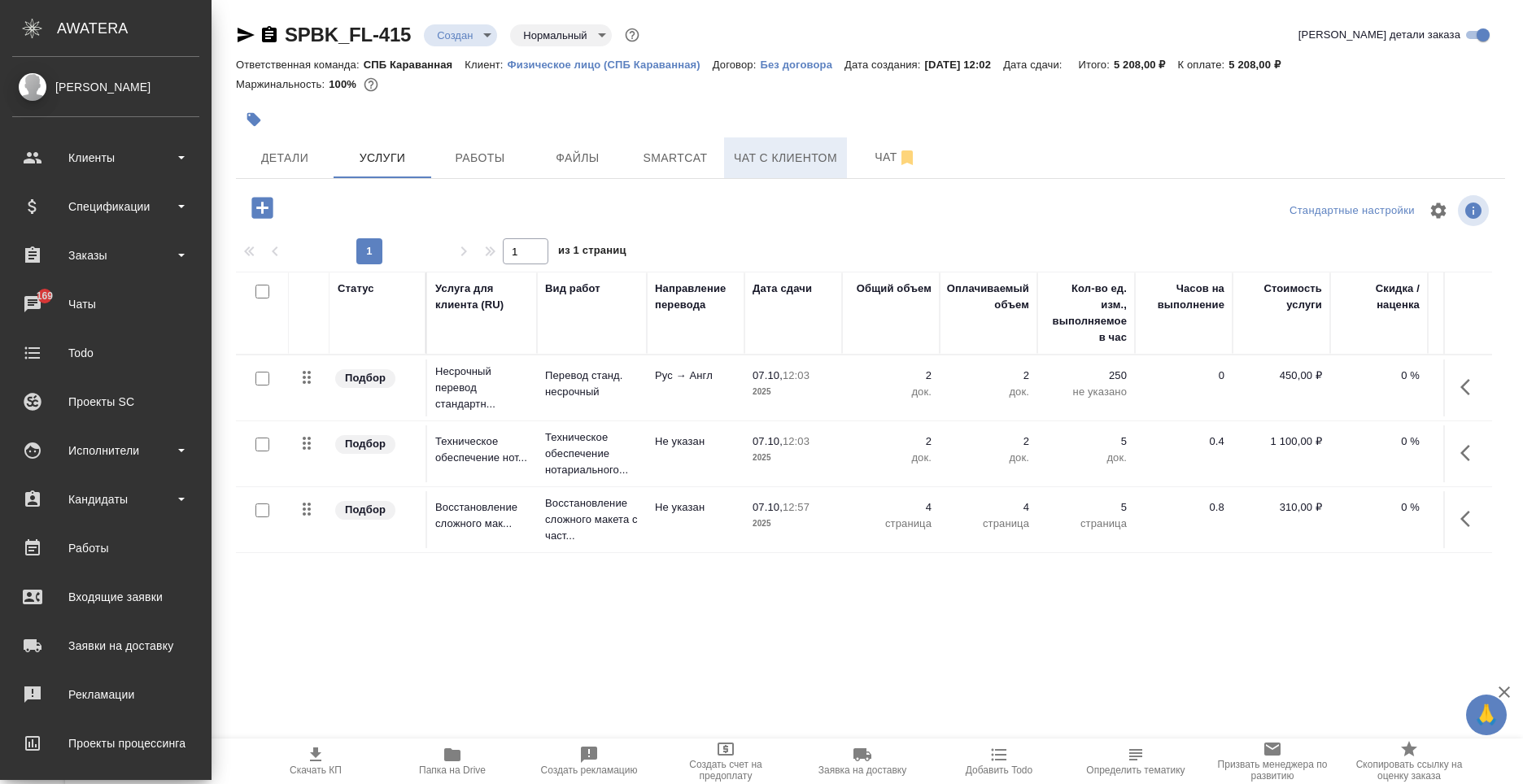
click at [821, 162] on span "Чат с клиентом" at bounding box center [785, 158] width 104 height 21
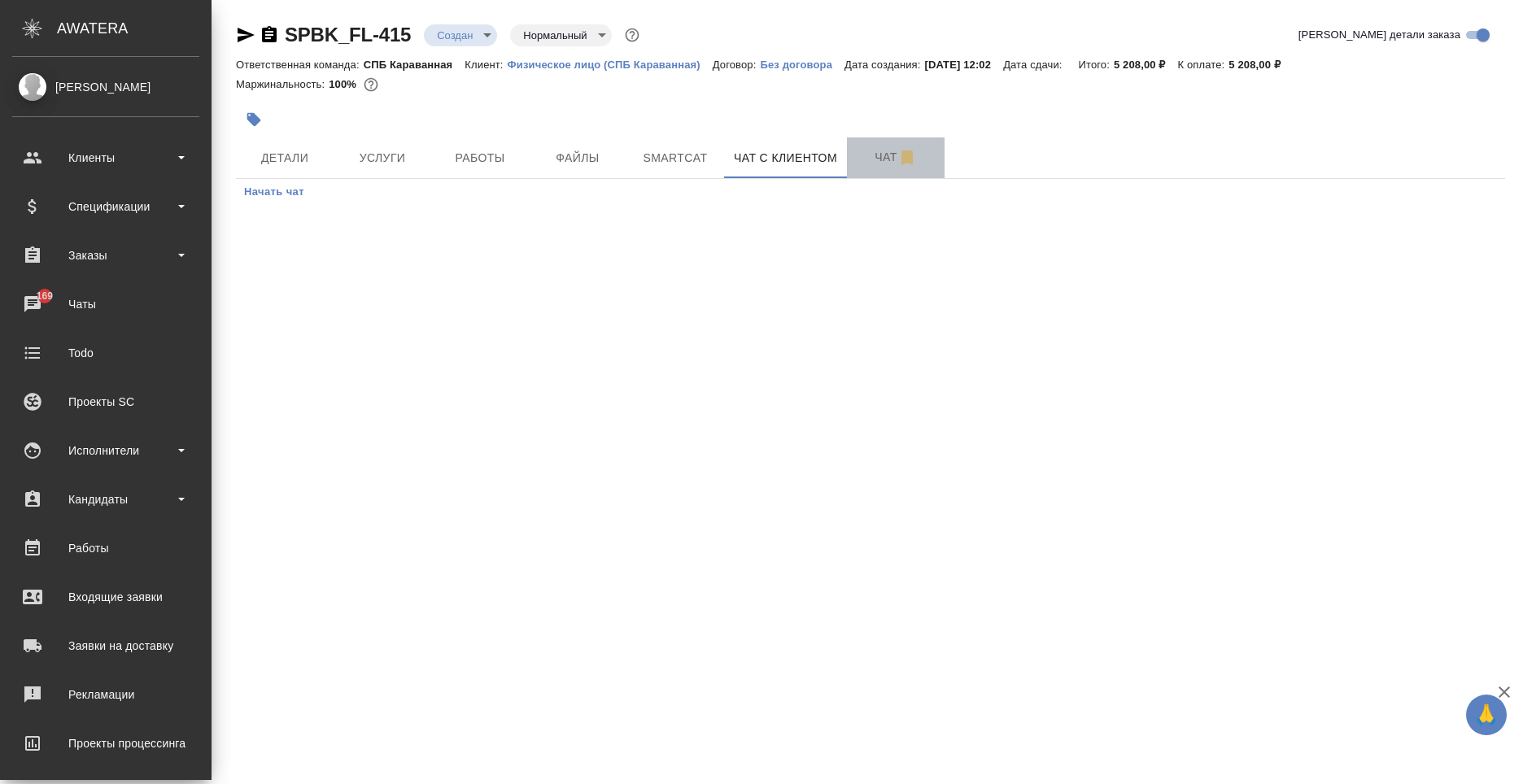
click at [879, 161] on span "Чат" at bounding box center [895, 157] width 78 height 21
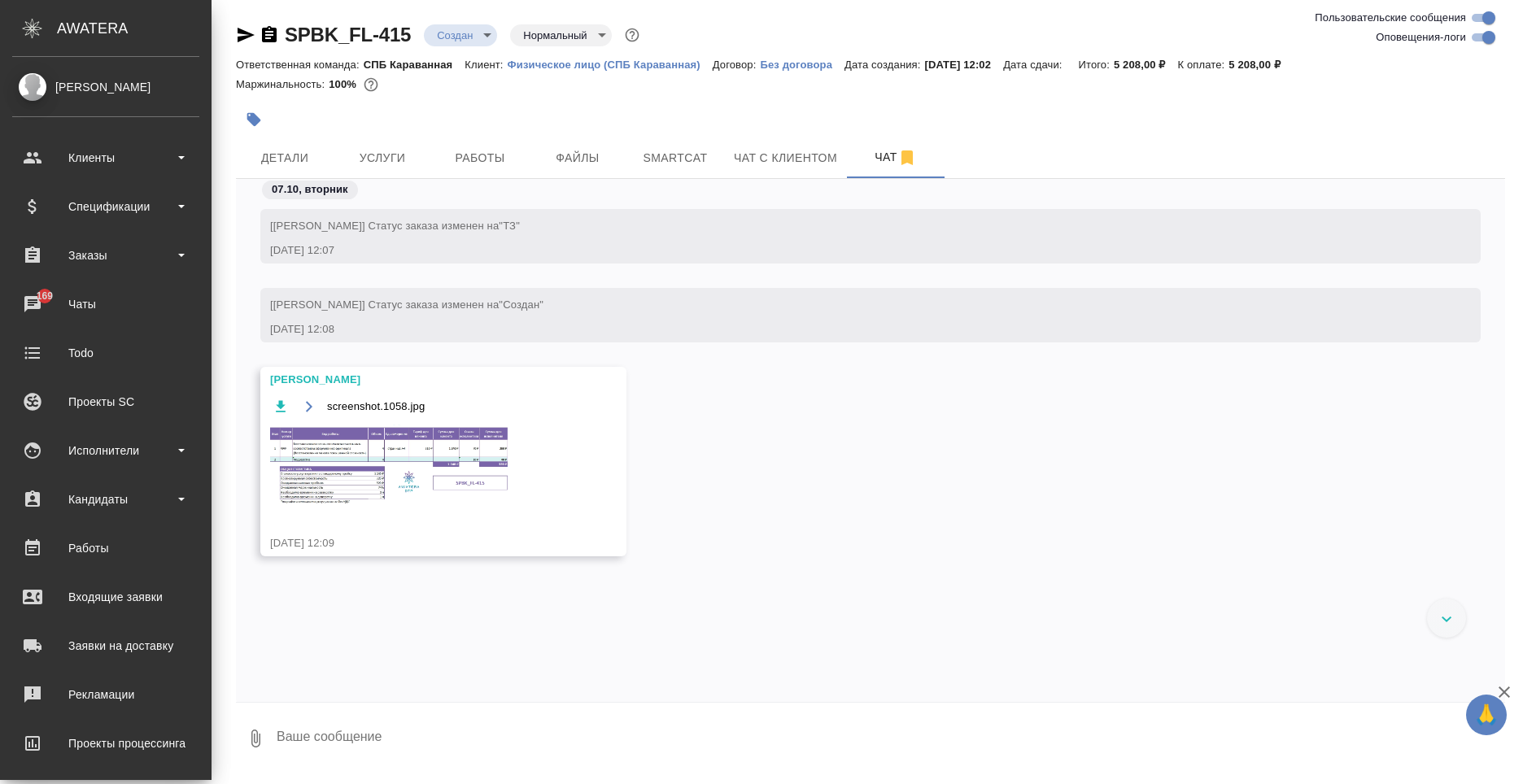
click at [357, 733] on textarea at bounding box center [890, 738] width 1230 height 55
type textarea "спасибо!"
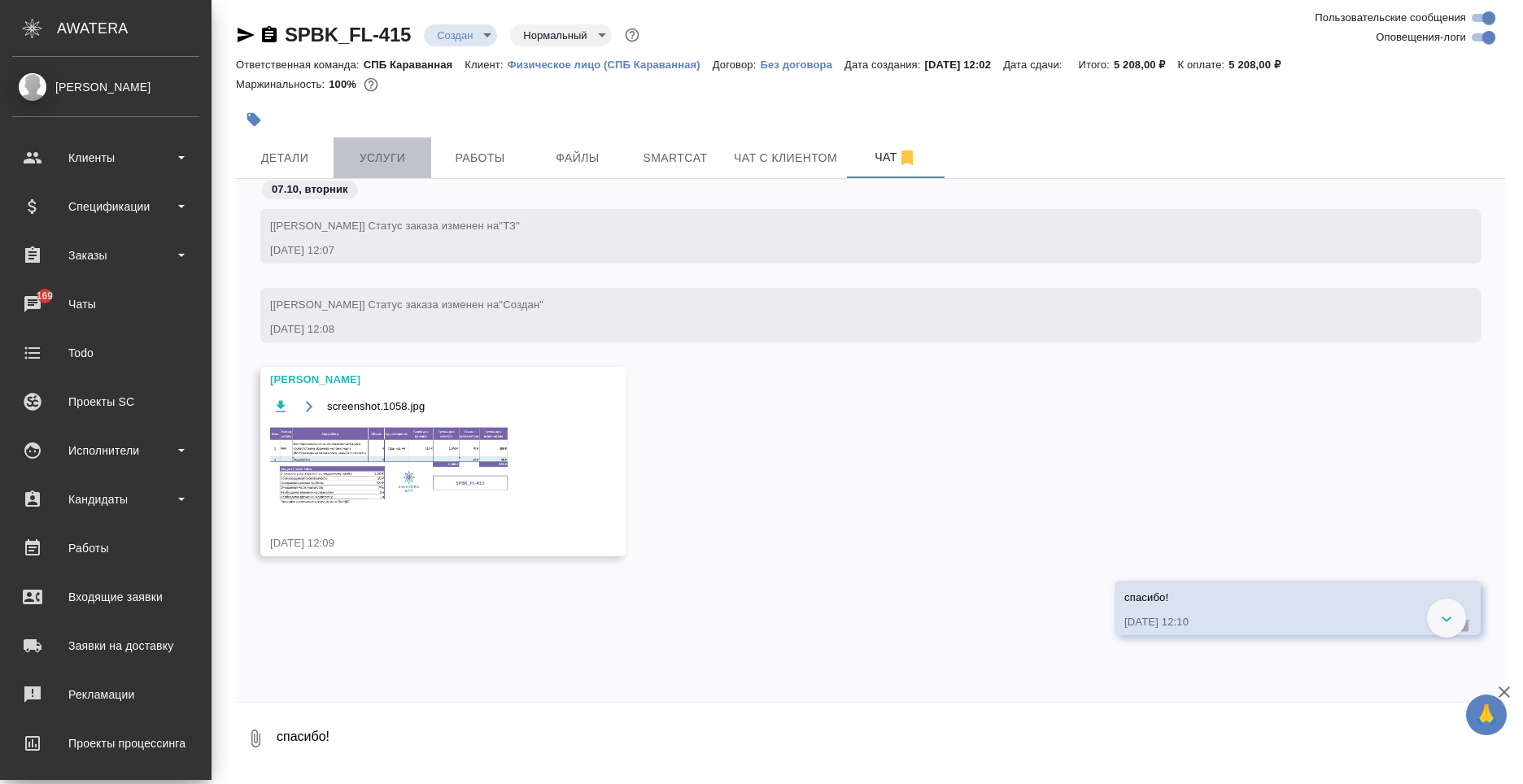
click at [386, 174] on button "Услуги" at bounding box center [382, 158] width 97 height 41
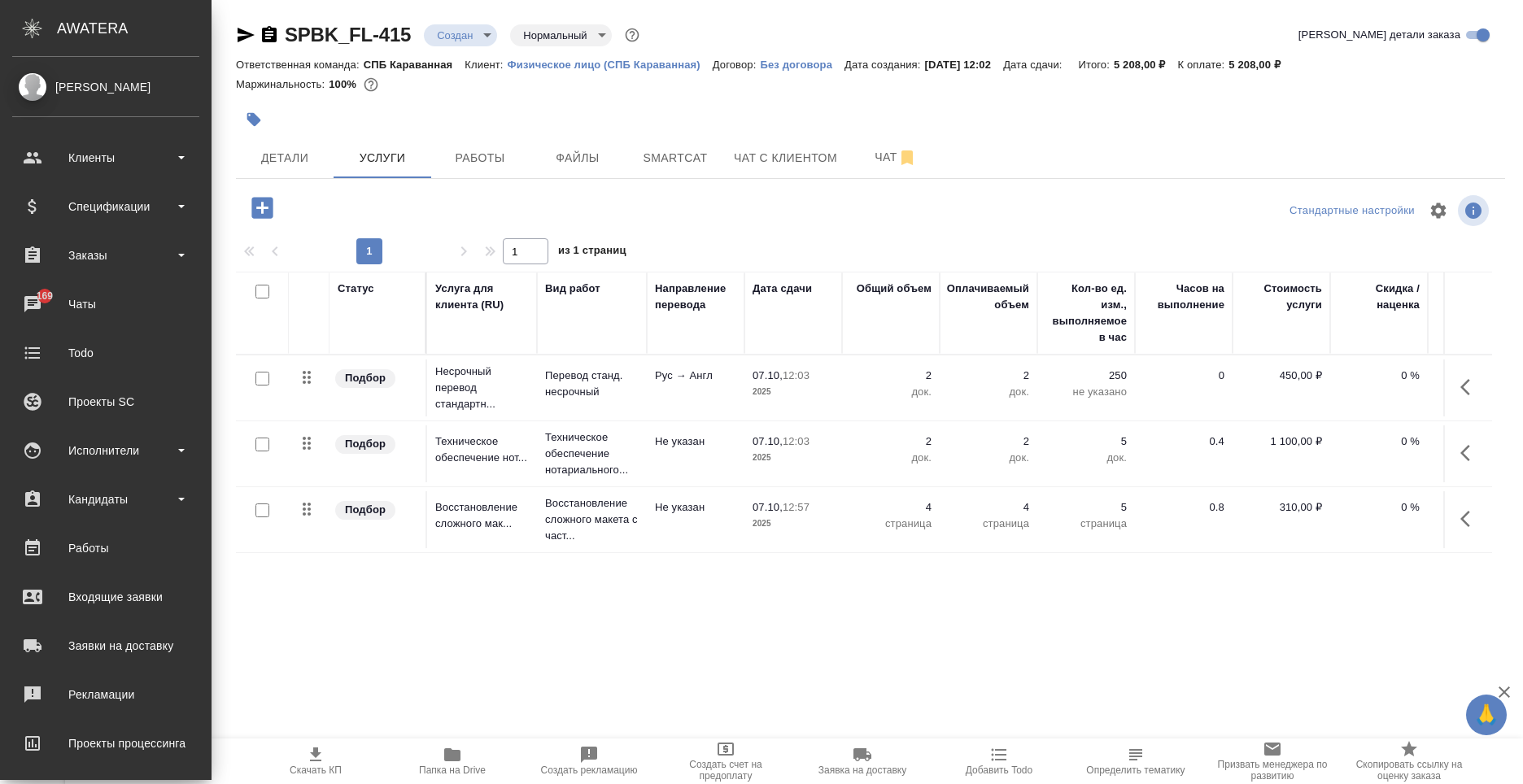
click at [846, 650] on div "SPBK_FL-415 Создан new Нормальный normal Кратко детали заказа Ответственная ком…" at bounding box center [871, 331] width 1288 height 662
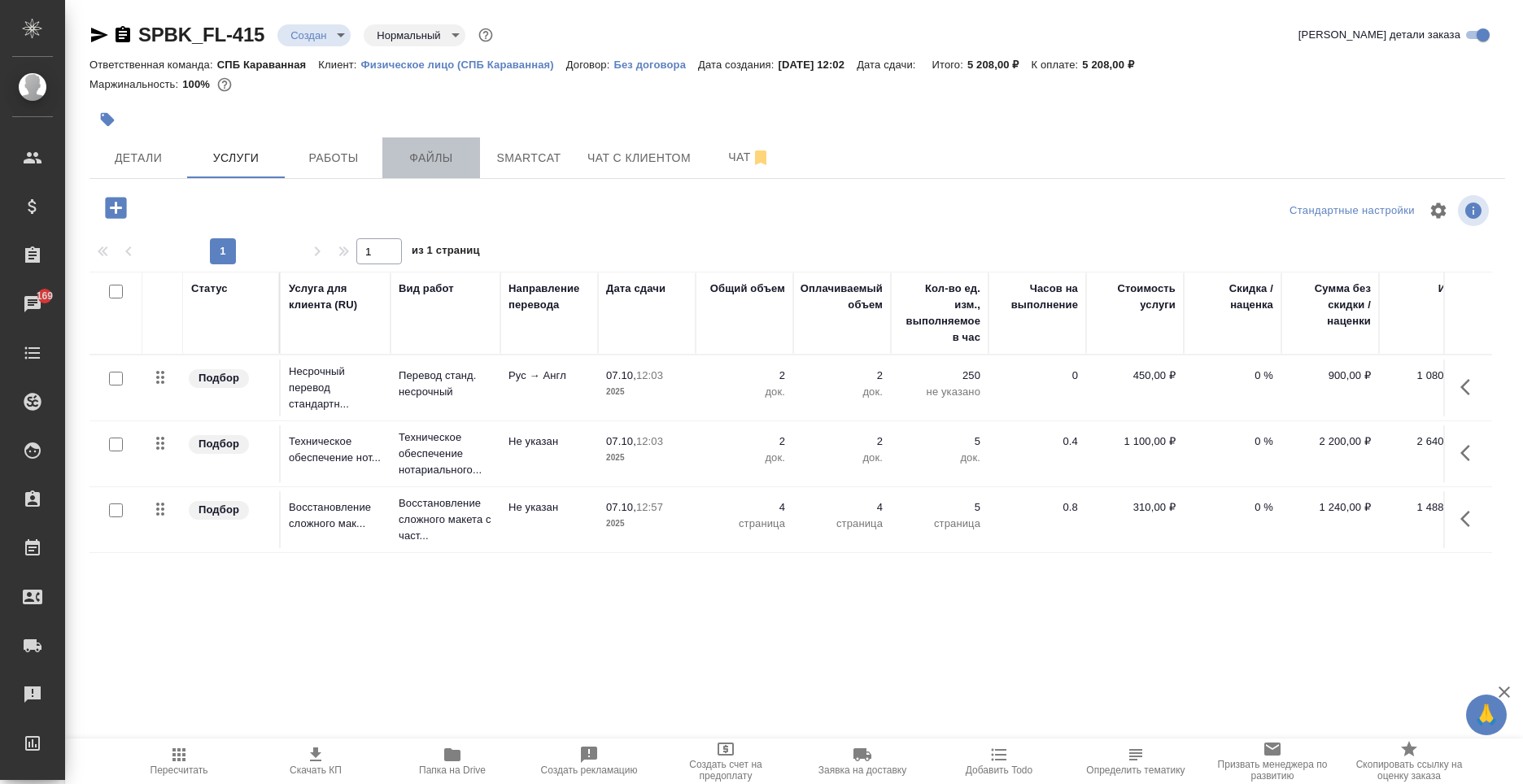
click at [447, 160] on span "Файлы" at bounding box center [431, 158] width 78 height 21
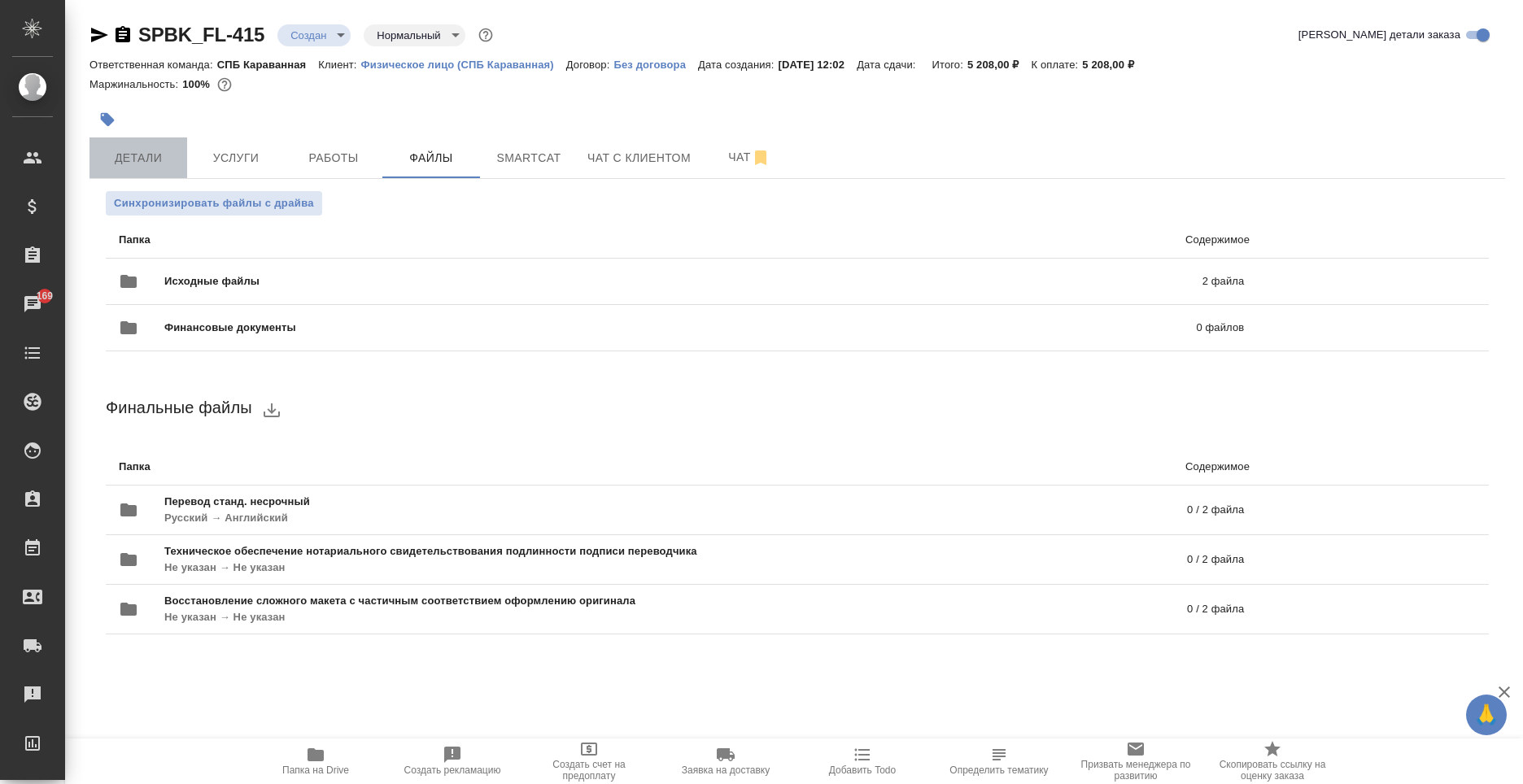
click at [137, 160] on span "Детали" at bounding box center [138, 158] width 78 height 21
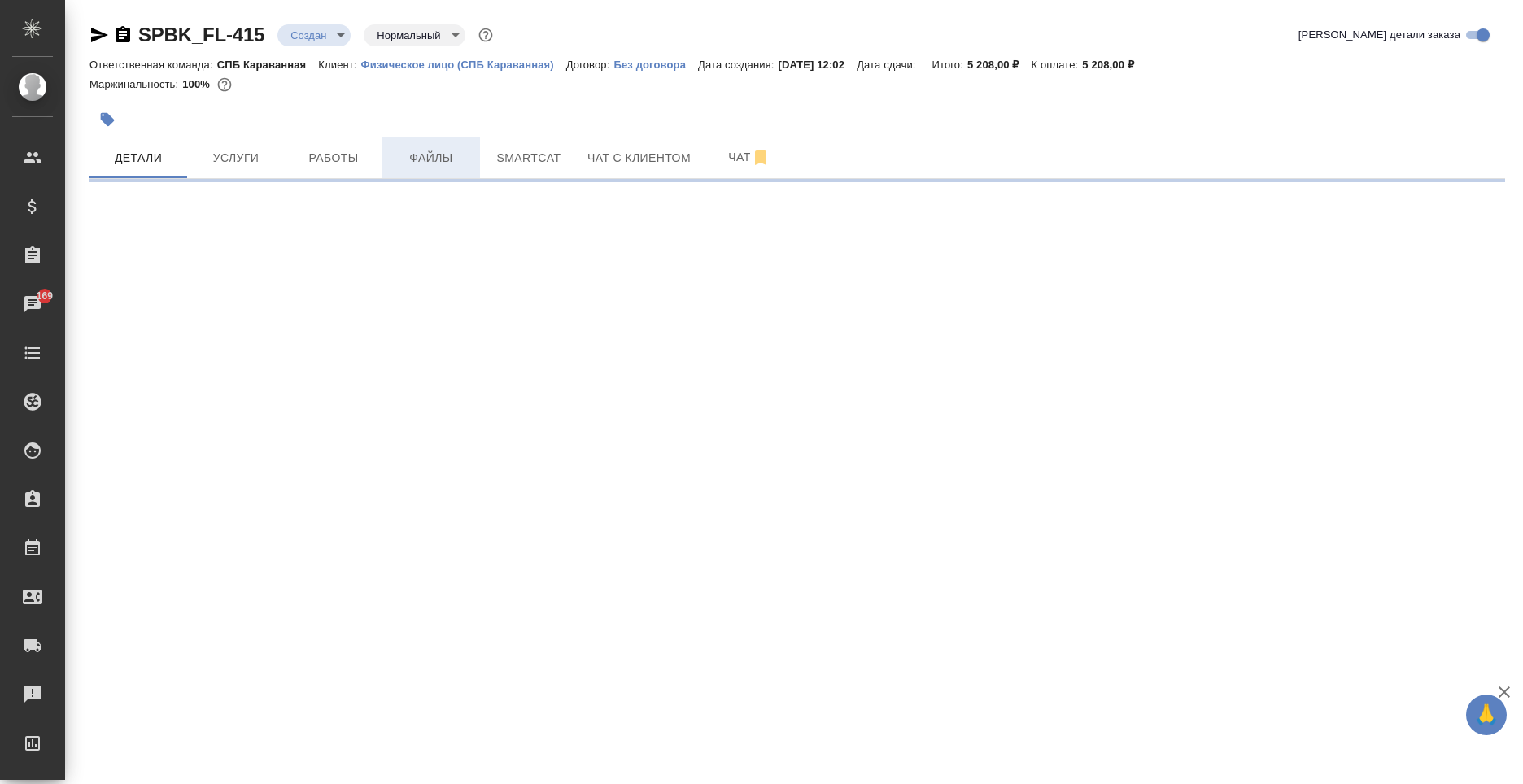
select select "RU"
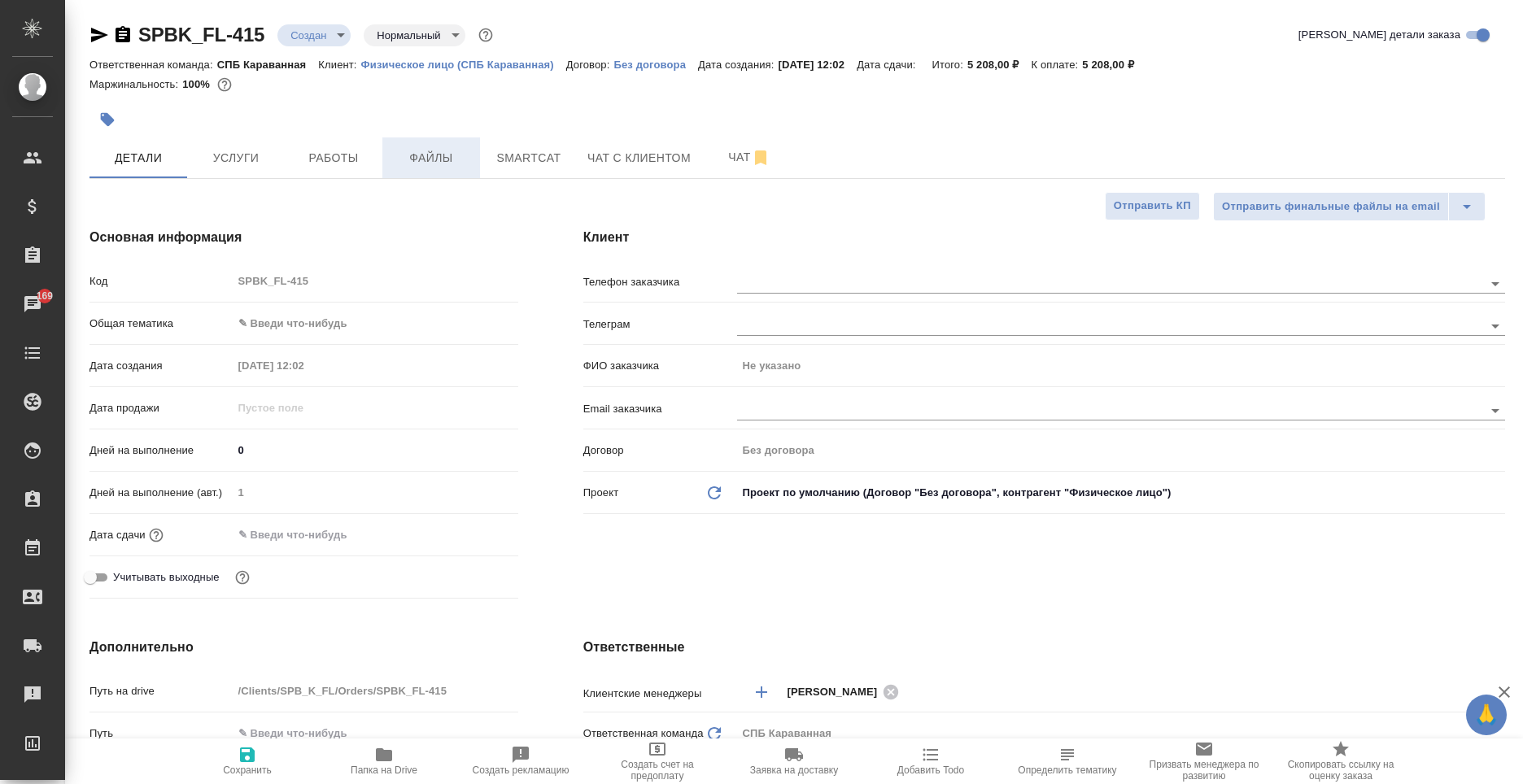
type textarea "x"
click at [932, 106] on div at bounding box center [561, 120] width 944 height 36
click at [260, 167] on span "Услуги" at bounding box center [235, 158] width 78 height 21
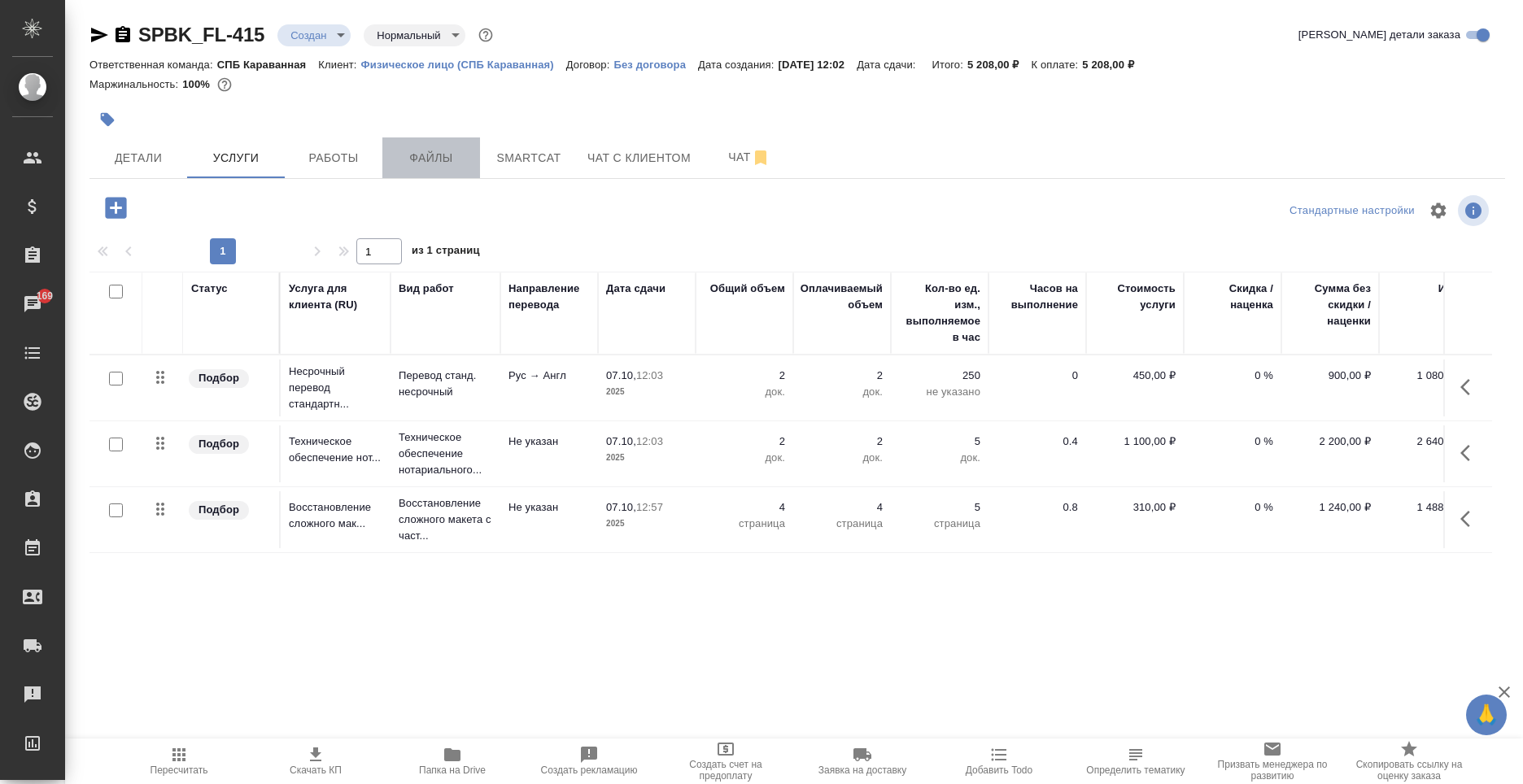
click at [460, 168] on span "Файлы" at bounding box center [431, 158] width 78 height 21
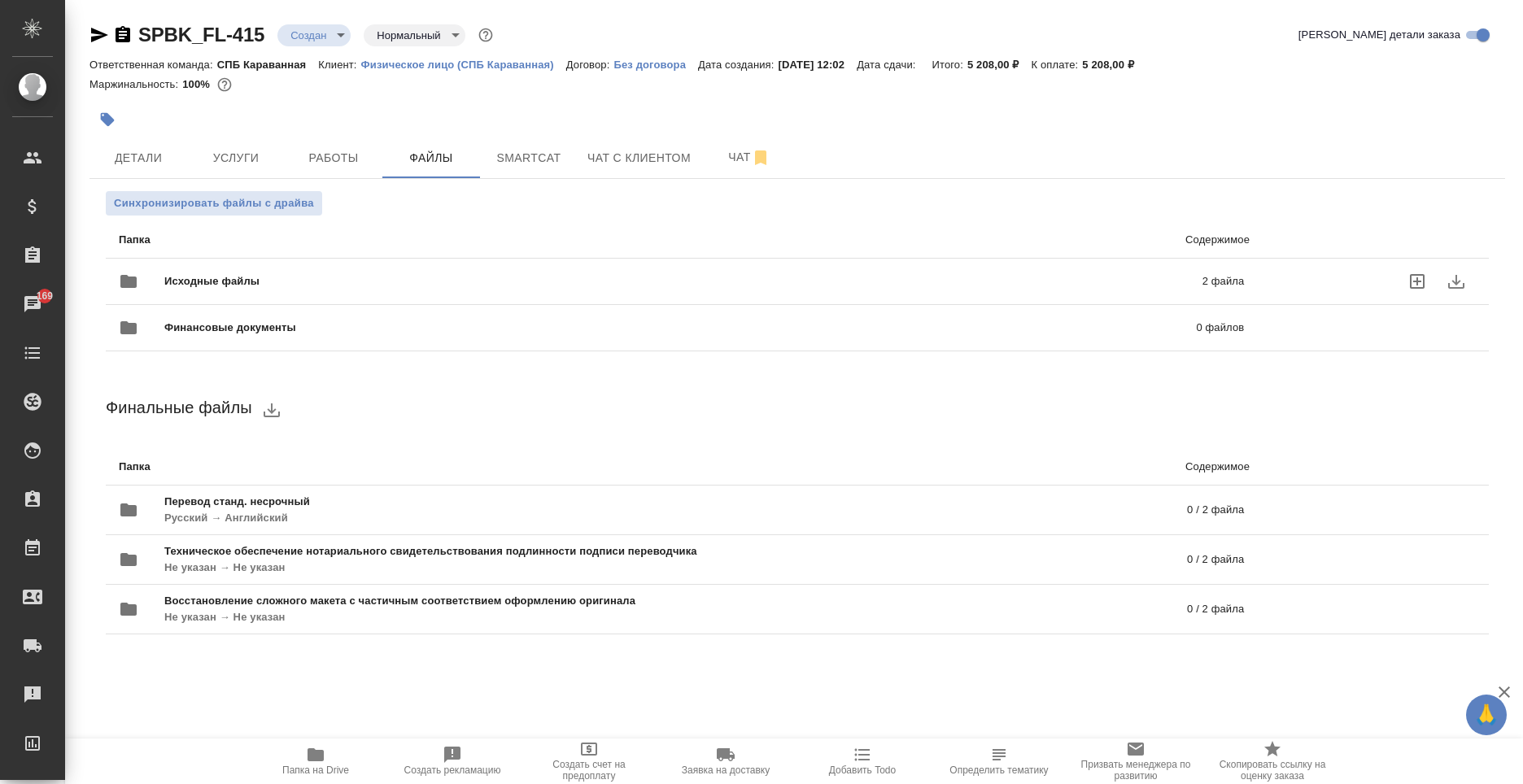
click at [538, 275] on span "Исходные файлы" at bounding box center [447, 281] width 566 height 16
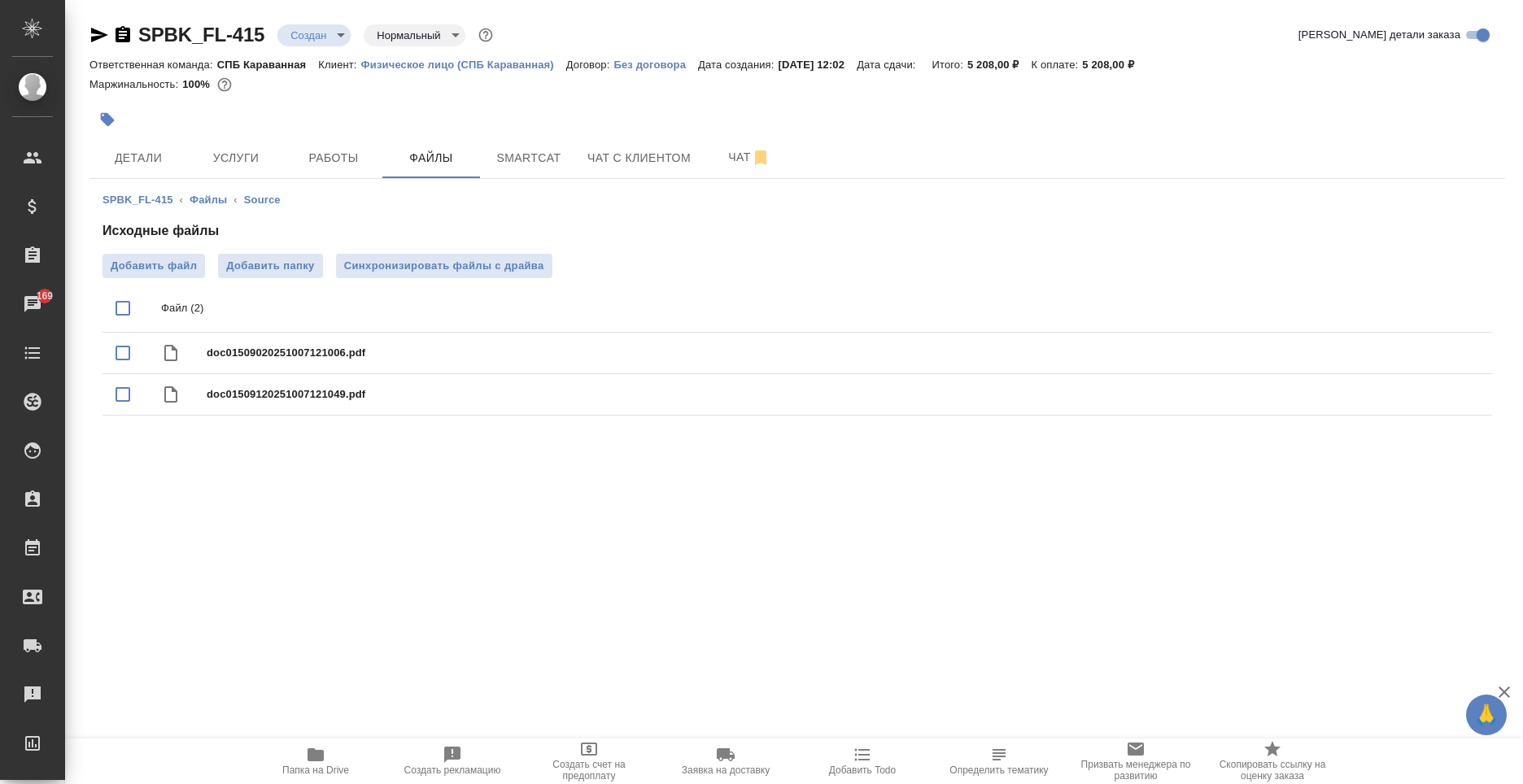
click at [857, 492] on div ".cls-1 fill:#fff; AWATERA Moskalets Alina Клиенты Спецификации Заказы 169 Чаты …" at bounding box center [761, 392] width 1523 height 784
click at [317, 358] on span "doc01509020251007121006.pdf" at bounding box center [830, 353] width 1246 height 16
checkbox input "true"
click at [286, 752] on span "Папка на Drive" at bounding box center [316, 761] width 117 height 31
click at [123, 157] on span "Детали" at bounding box center [138, 158] width 78 height 21
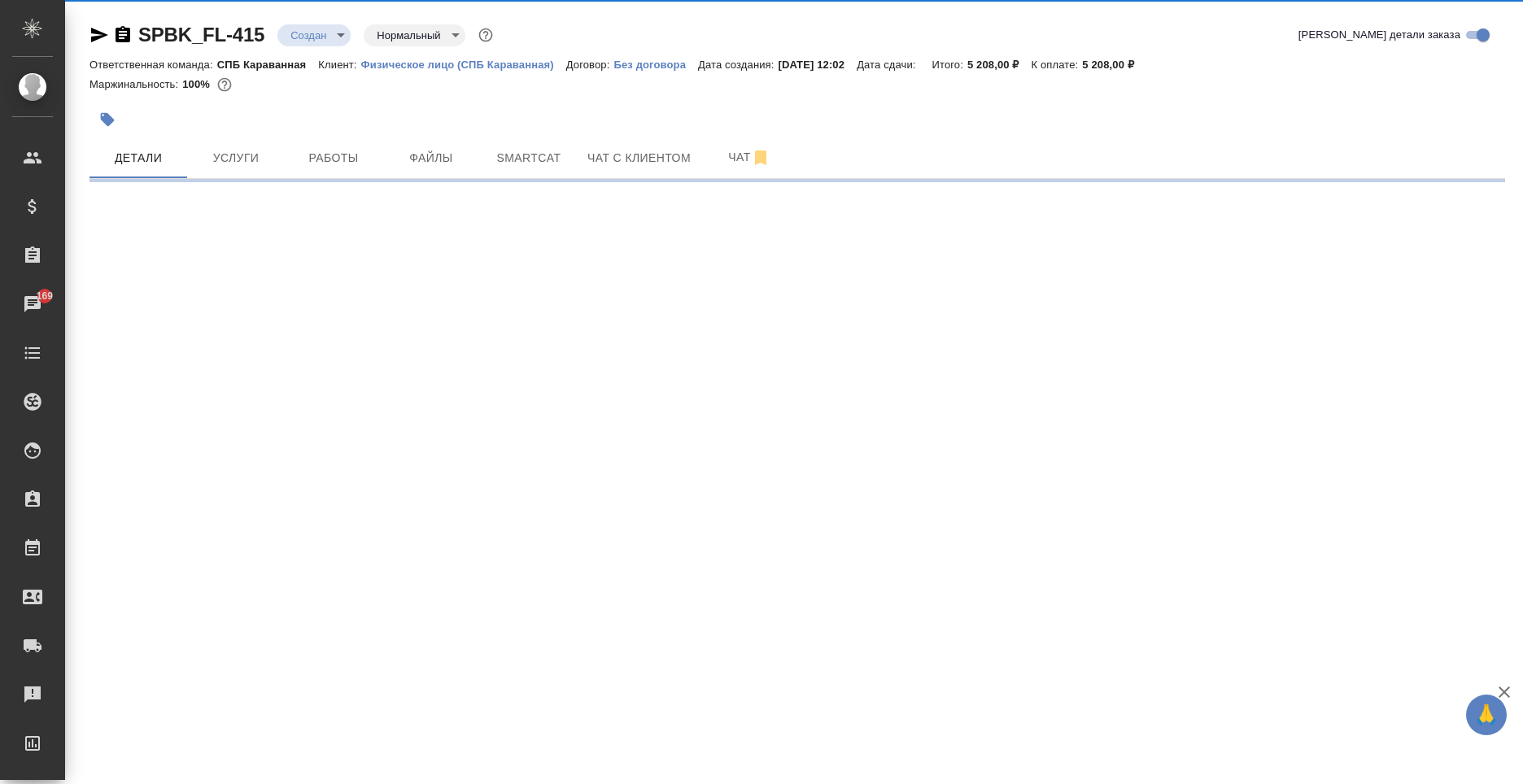
select select "RU"
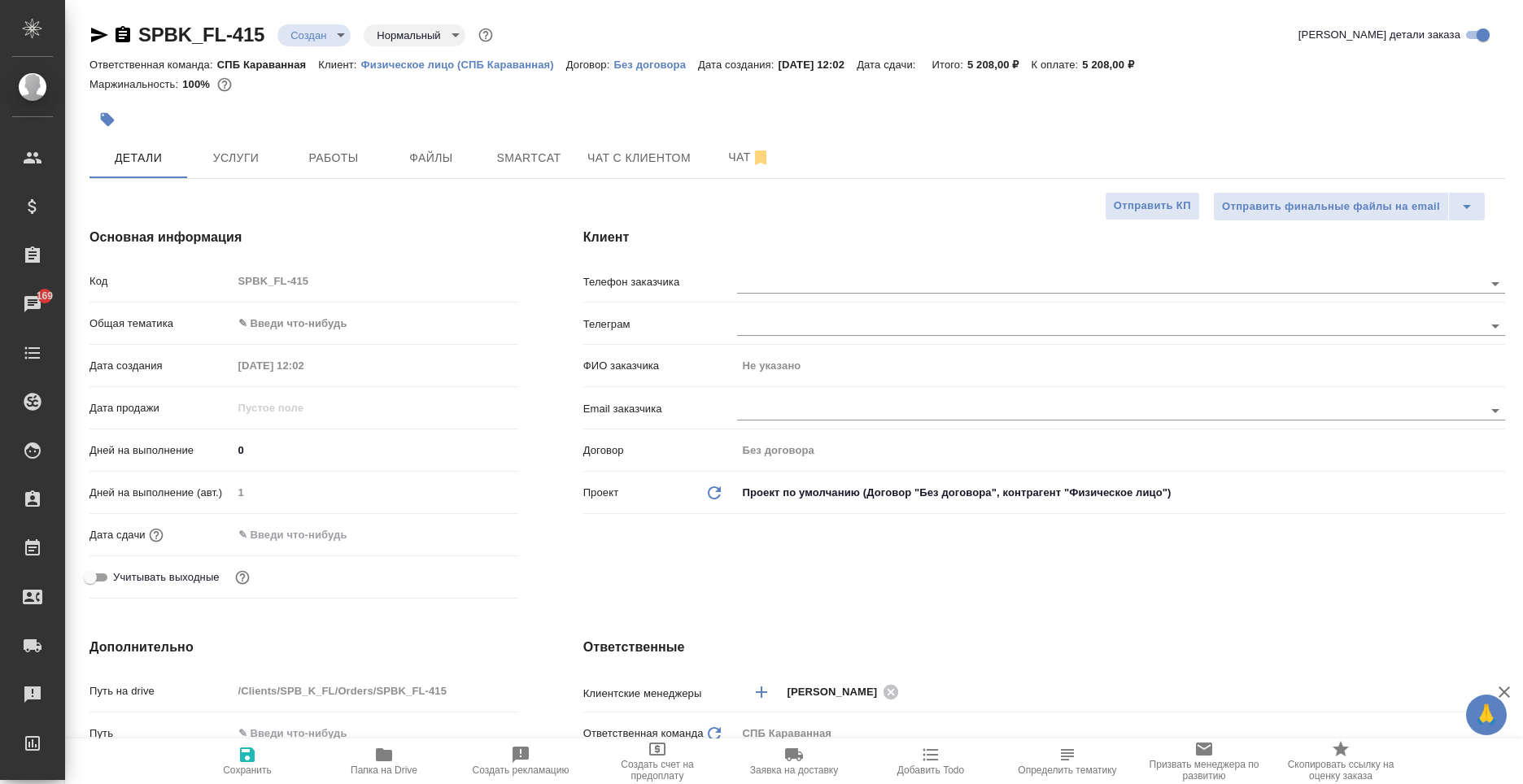
type textarea "x"
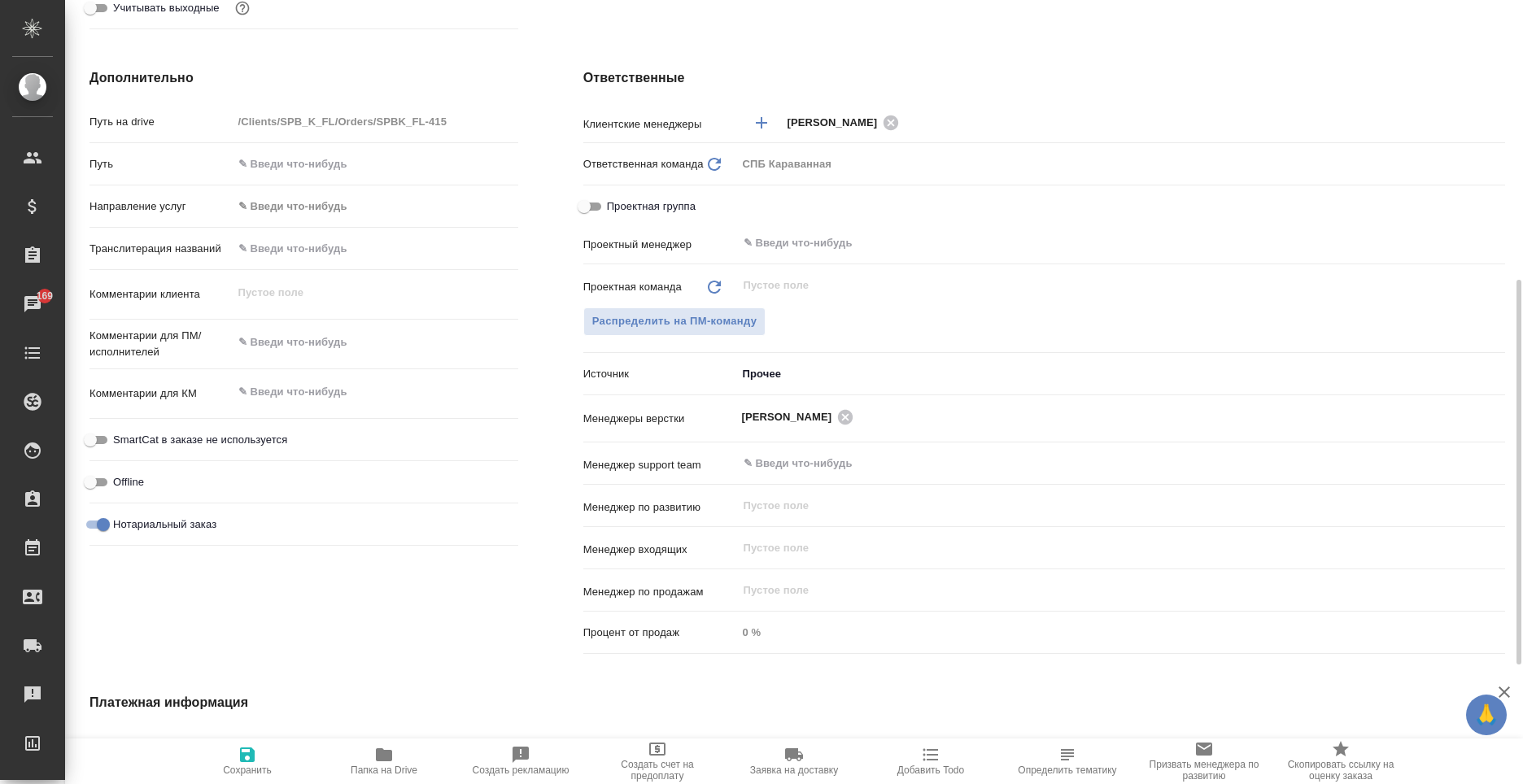
type textarea "x"
click at [289, 342] on textarea at bounding box center [375, 342] width 286 height 28
type textarea "в"
type textarea "x"
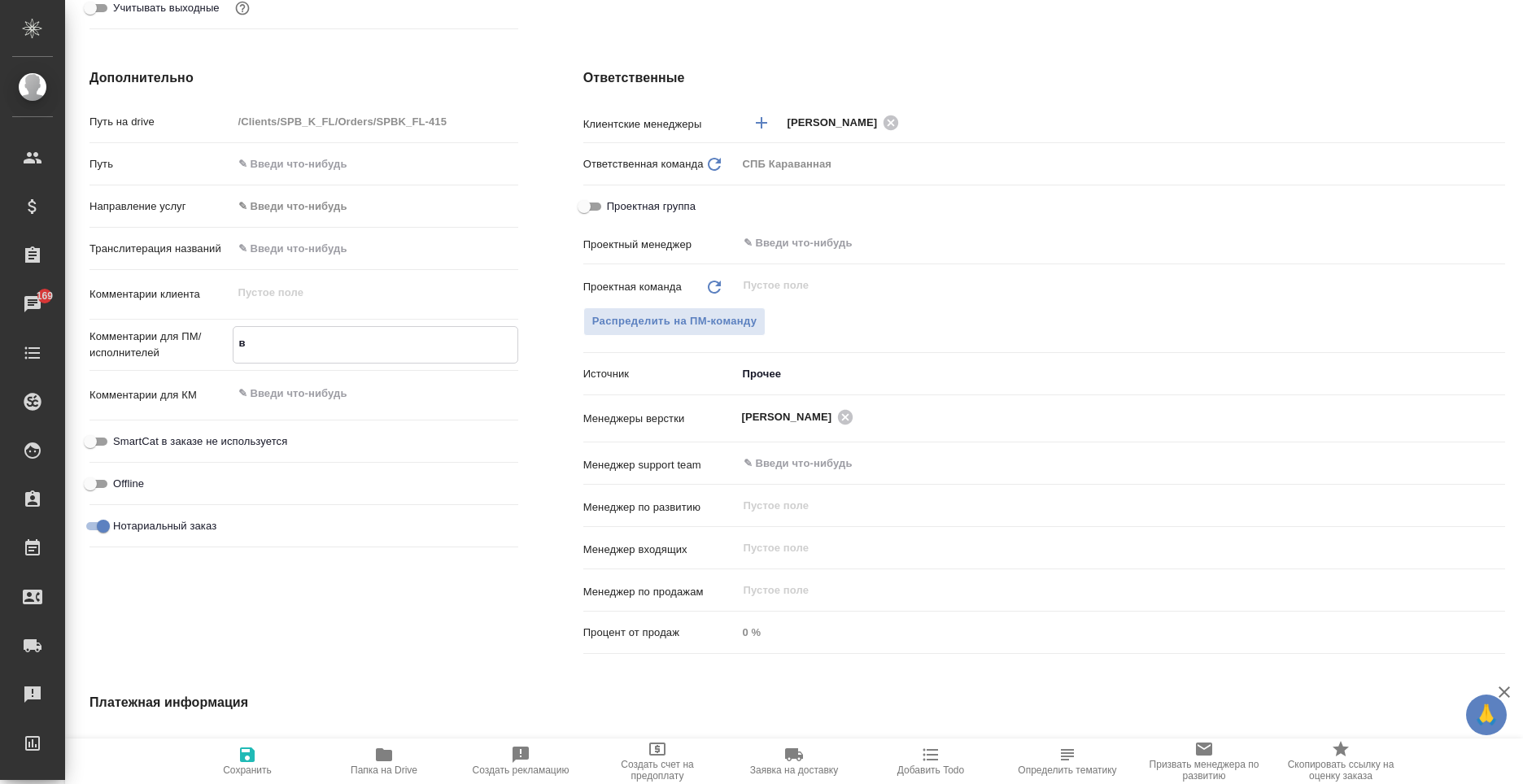
type textarea "x"
type textarea "в"
type textarea "x"
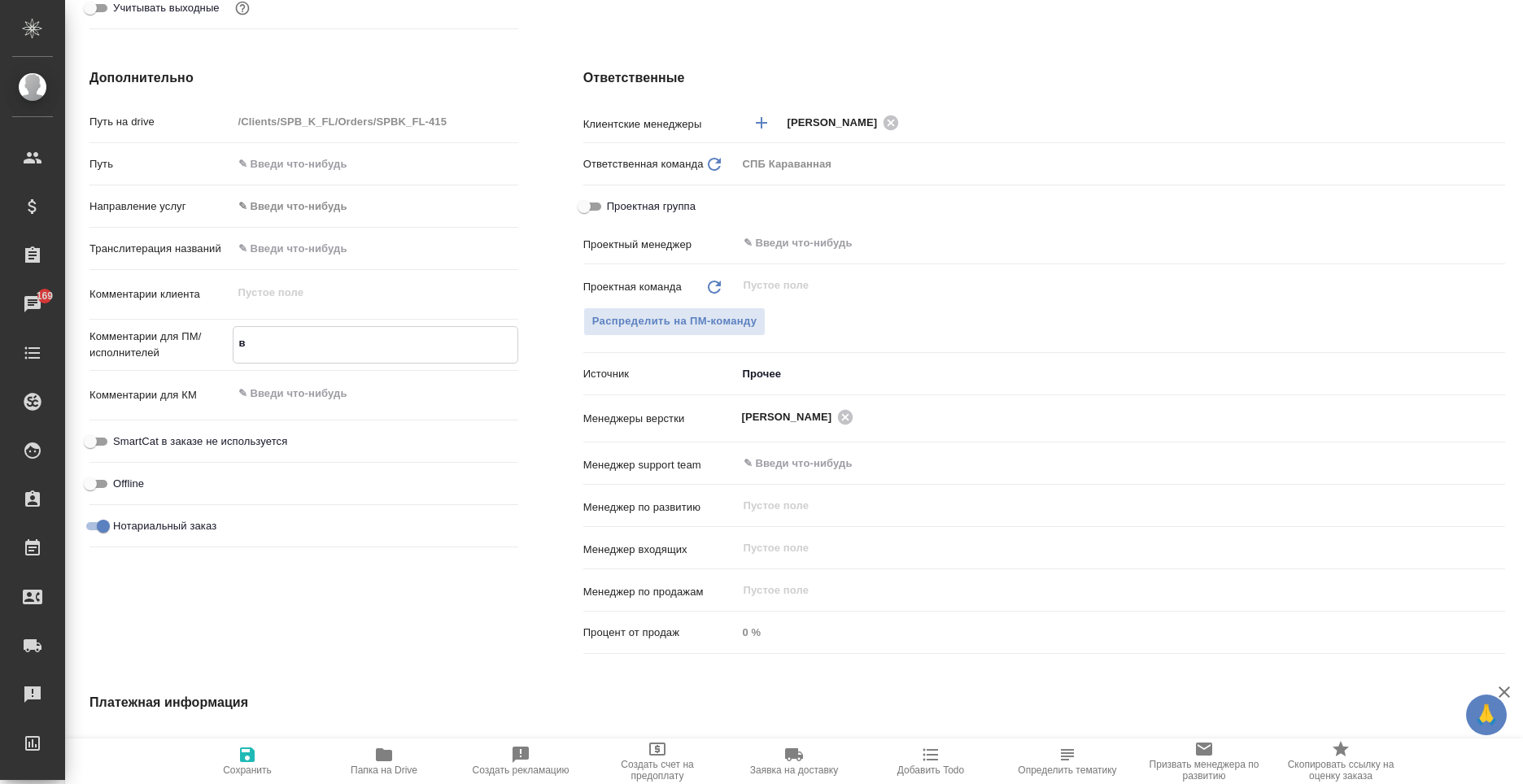
type textarea "x"
type textarea "в"
type textarea "x"
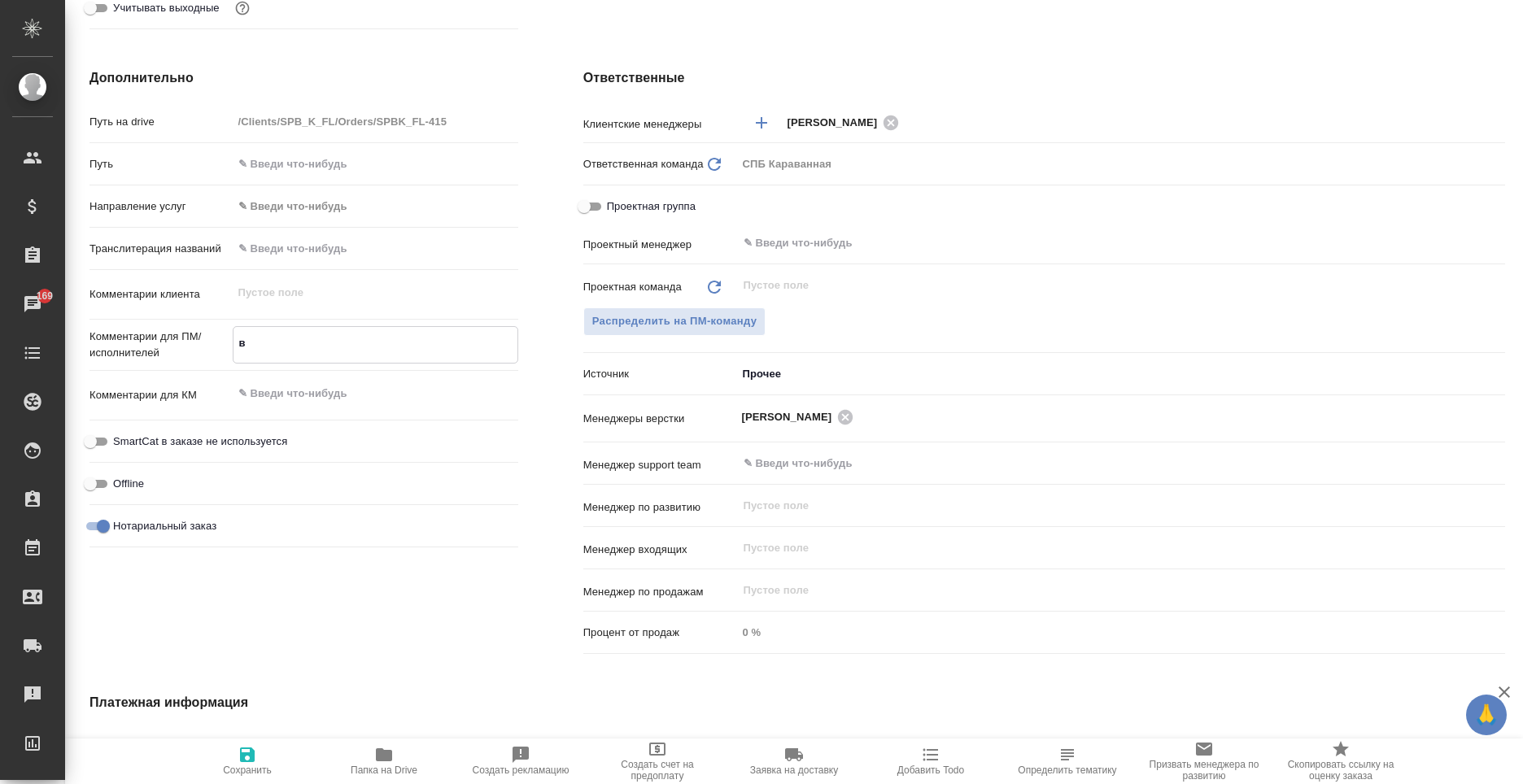
type textarea "x"
type textarea "д"
type textarea "x"
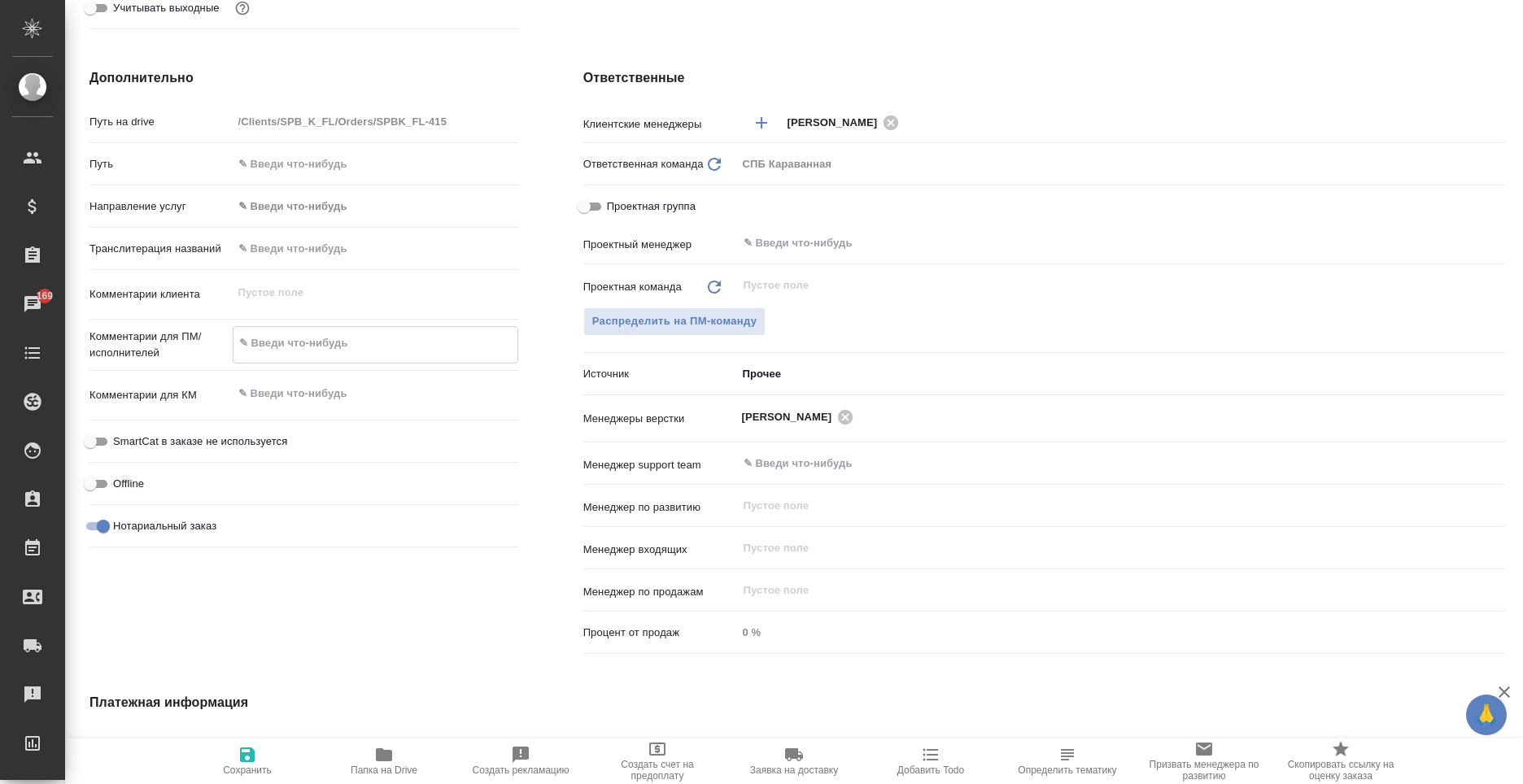
type textarea "x"
type textarea "дв"
type textarea "x"
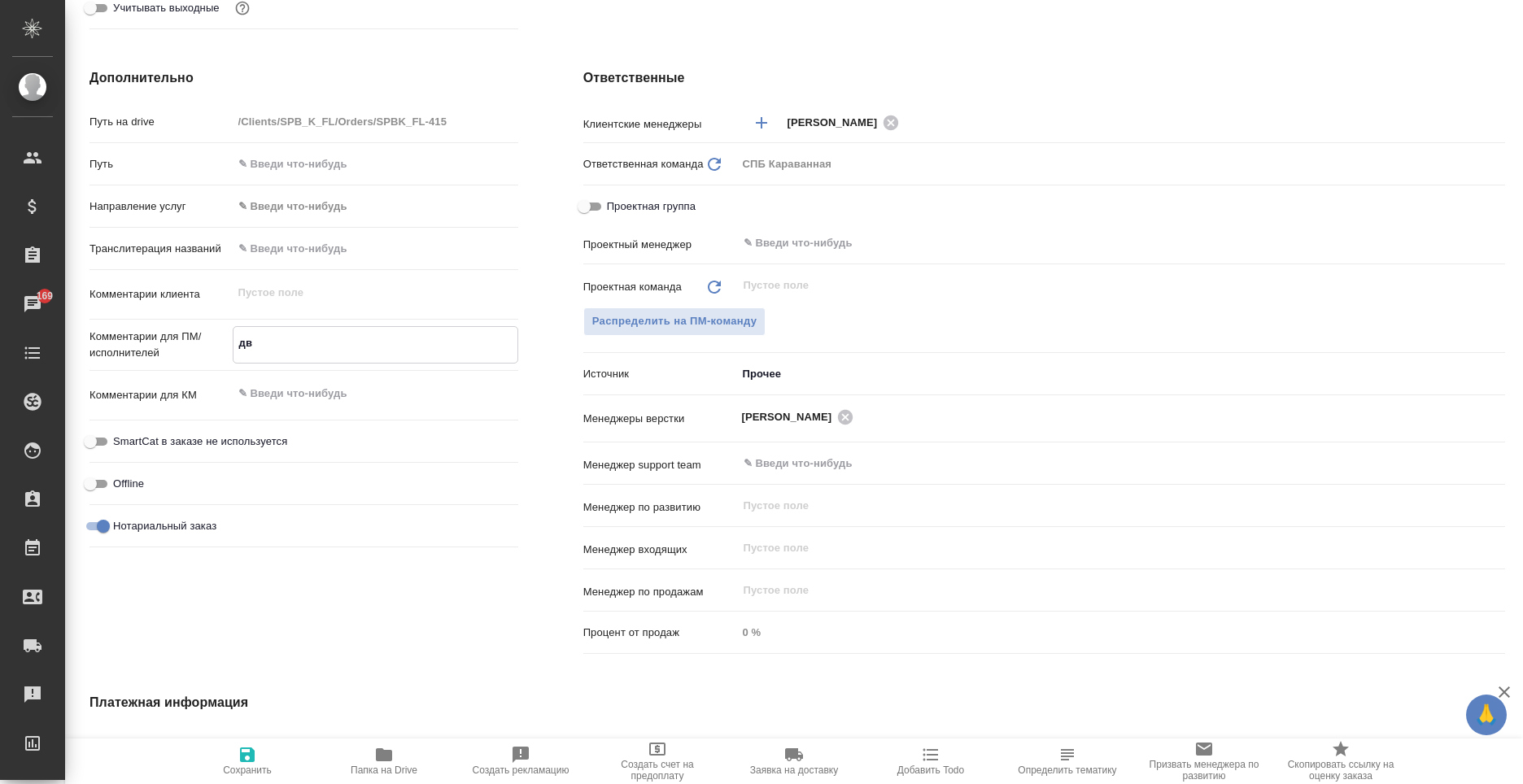
type textarea "две"
type textarea "x"
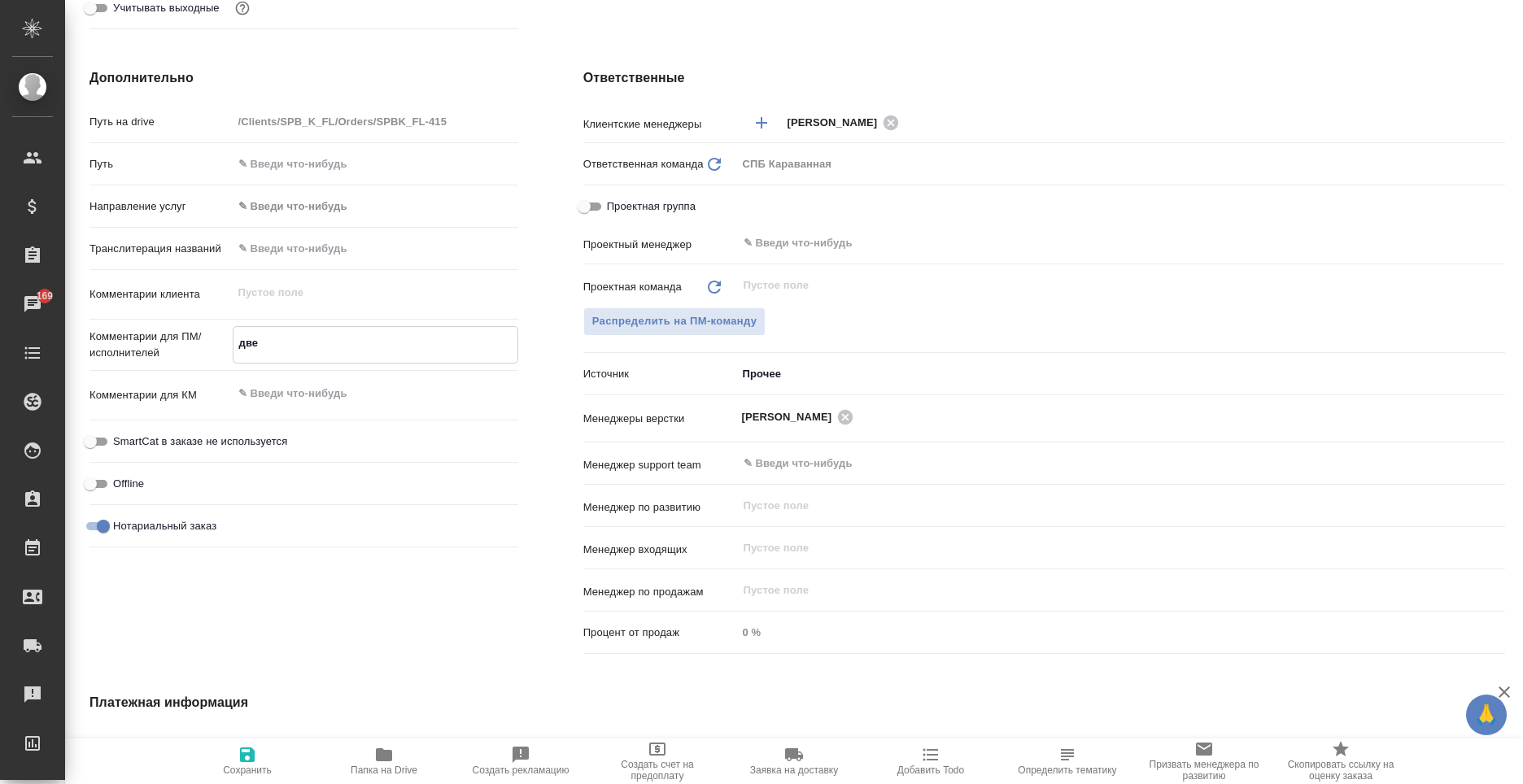
type textarea "две"
type textarea "x"
type textarea "две с"
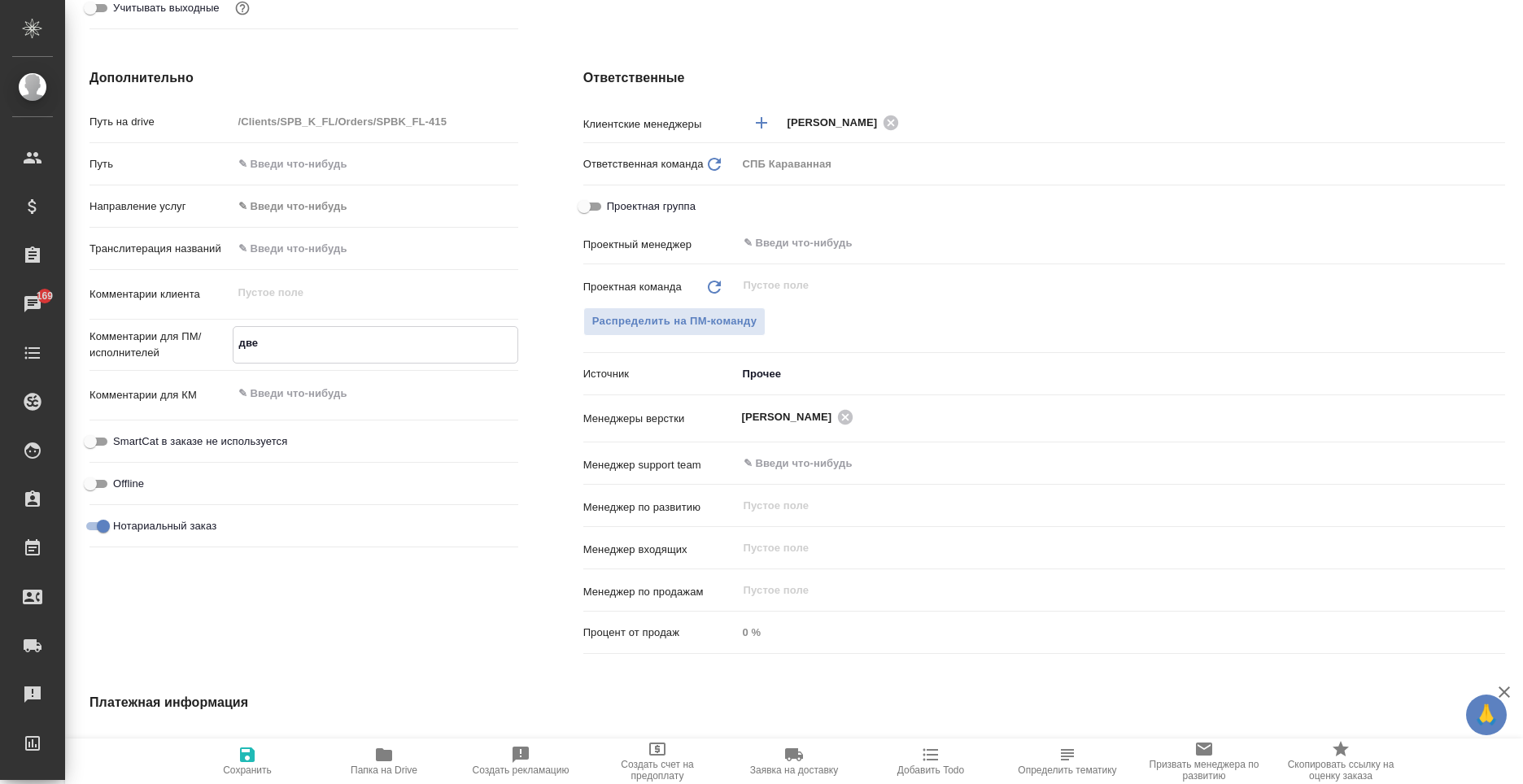
type textarea "x"
type textarea "две сп"
type textarea "x"
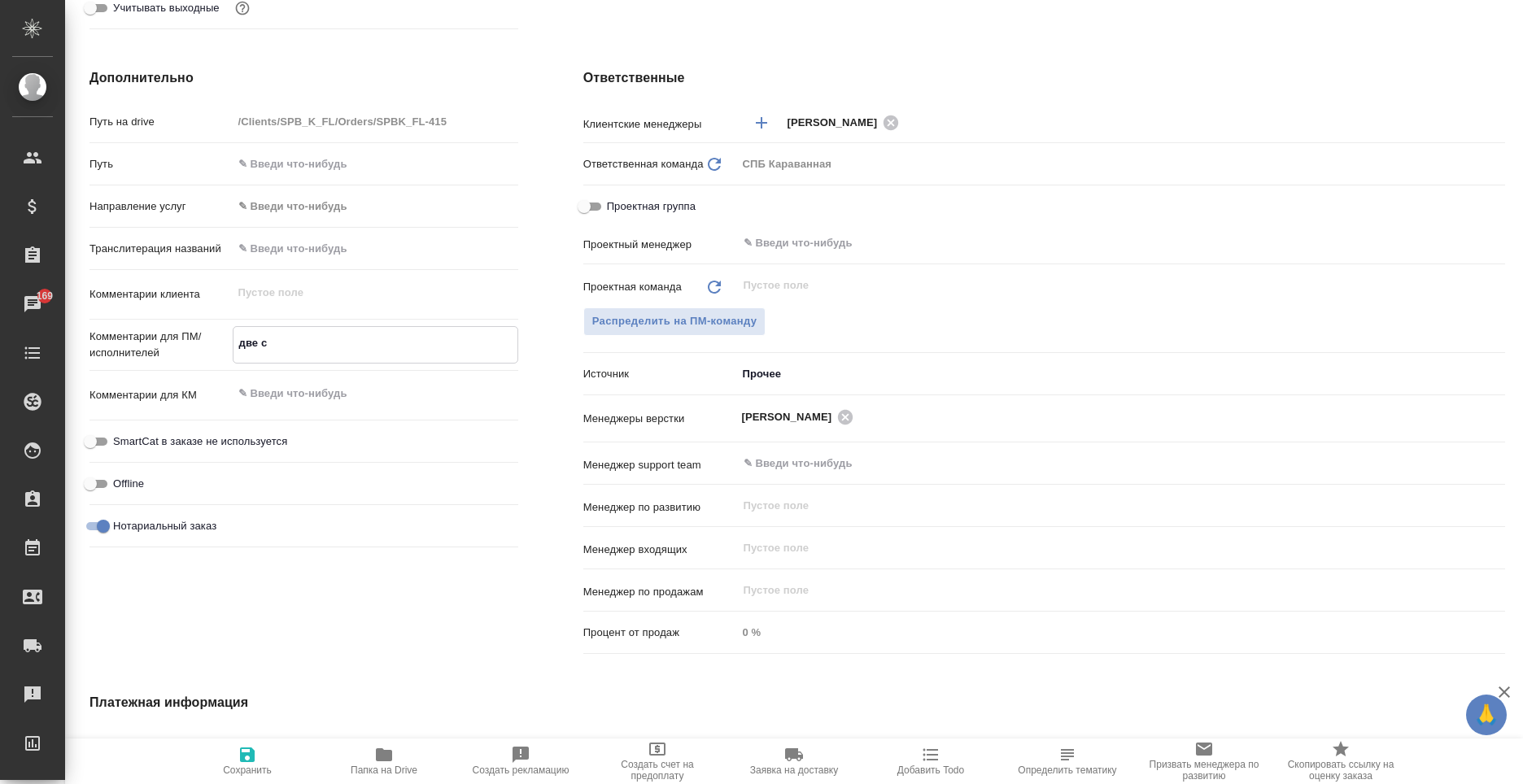
type textarea "x"
type textarea "две спра"
type textarea "x"
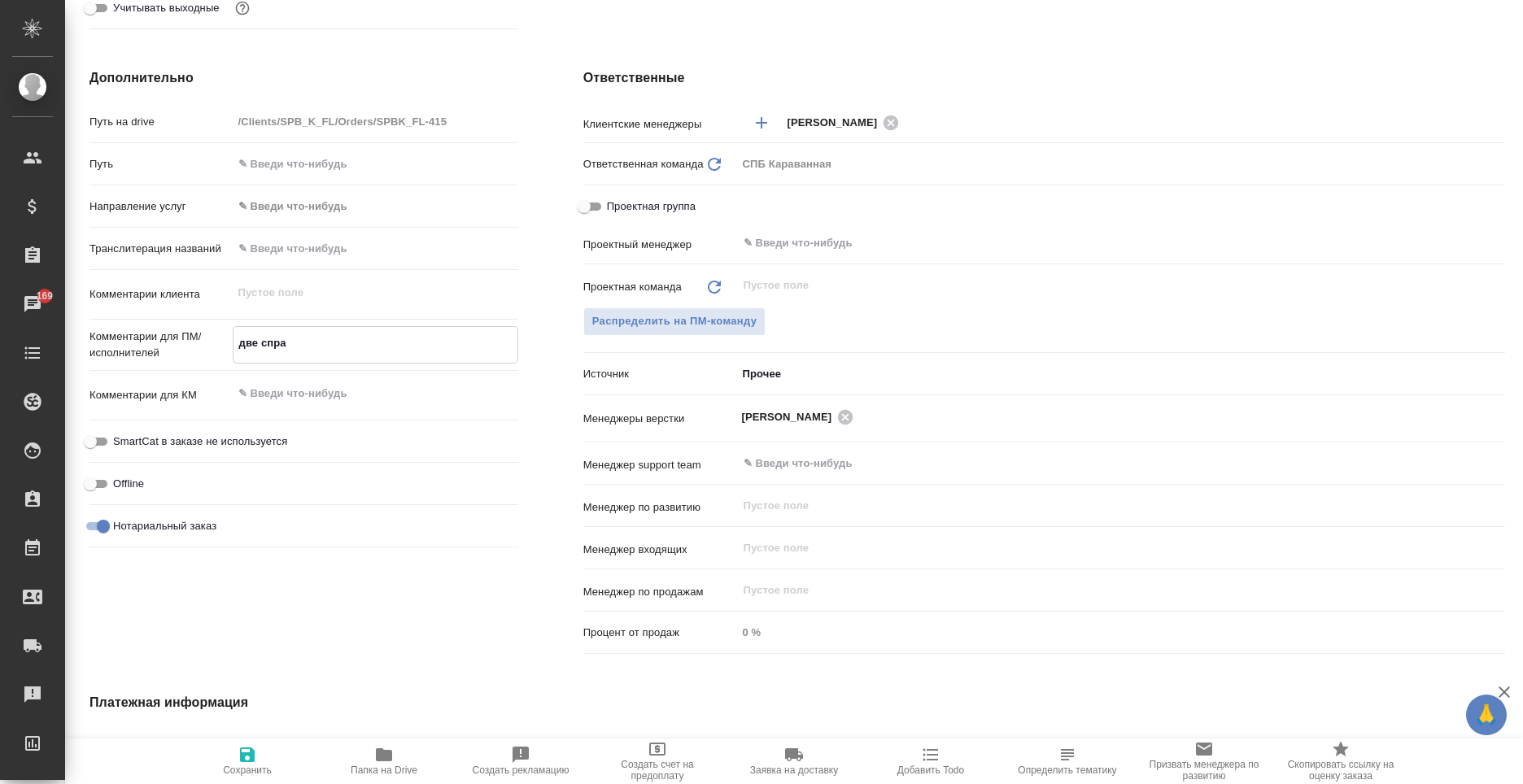
type textarea "две справ"
type textarea "x"
type textarea "две справк"
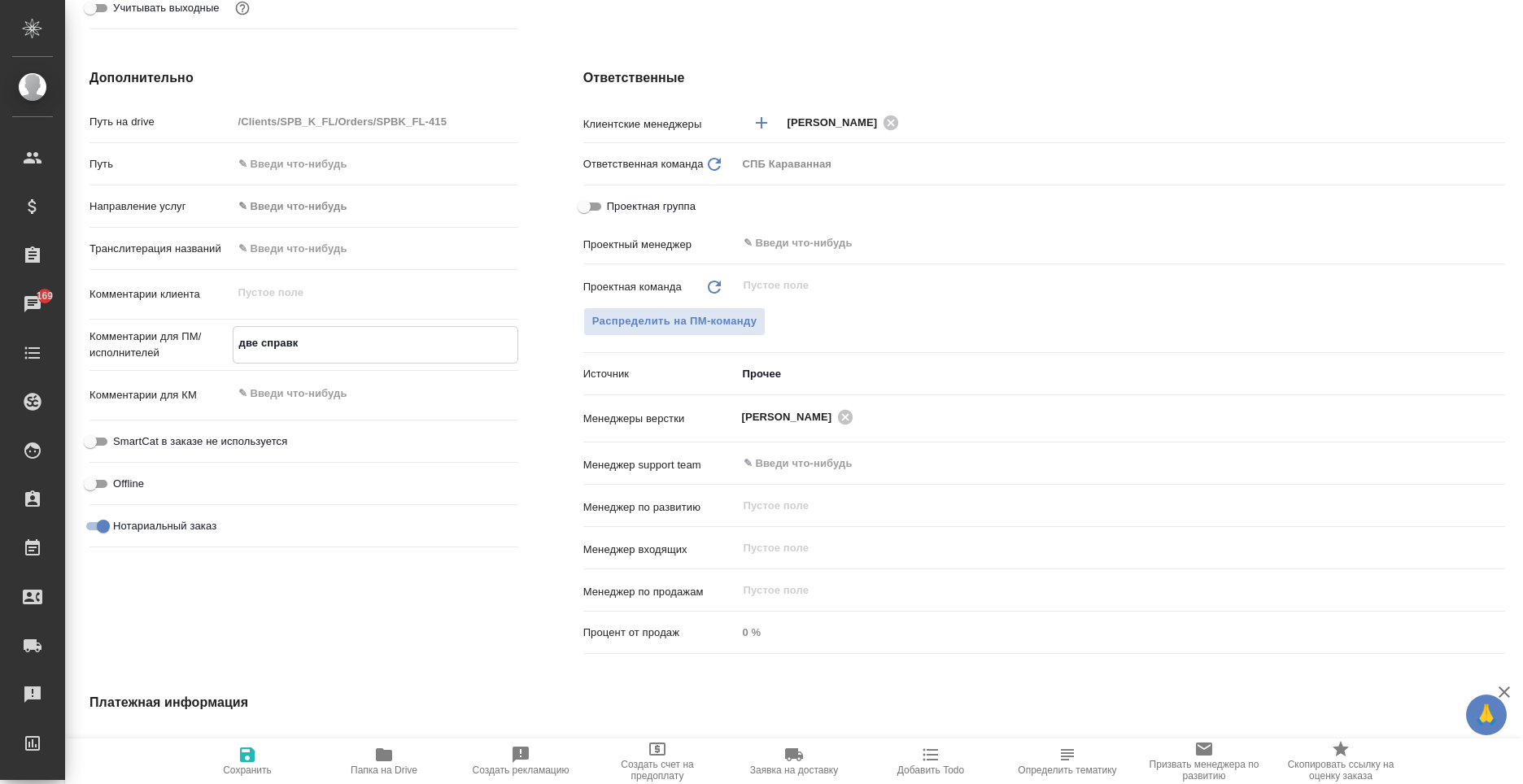
type textarea "x"
type textarea "две справки"
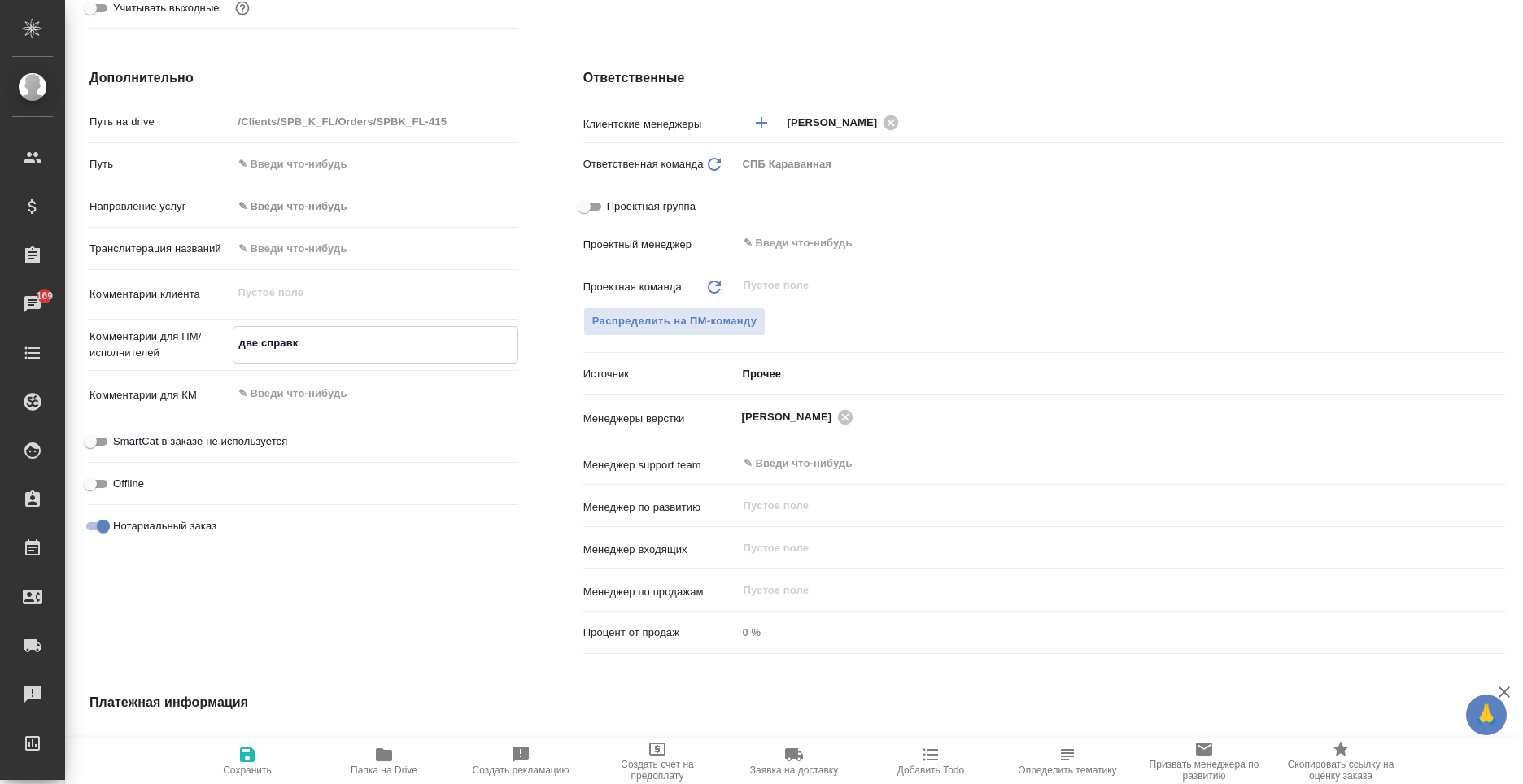
type textarea "x"
type textarea "две справки"
type textarea "x"
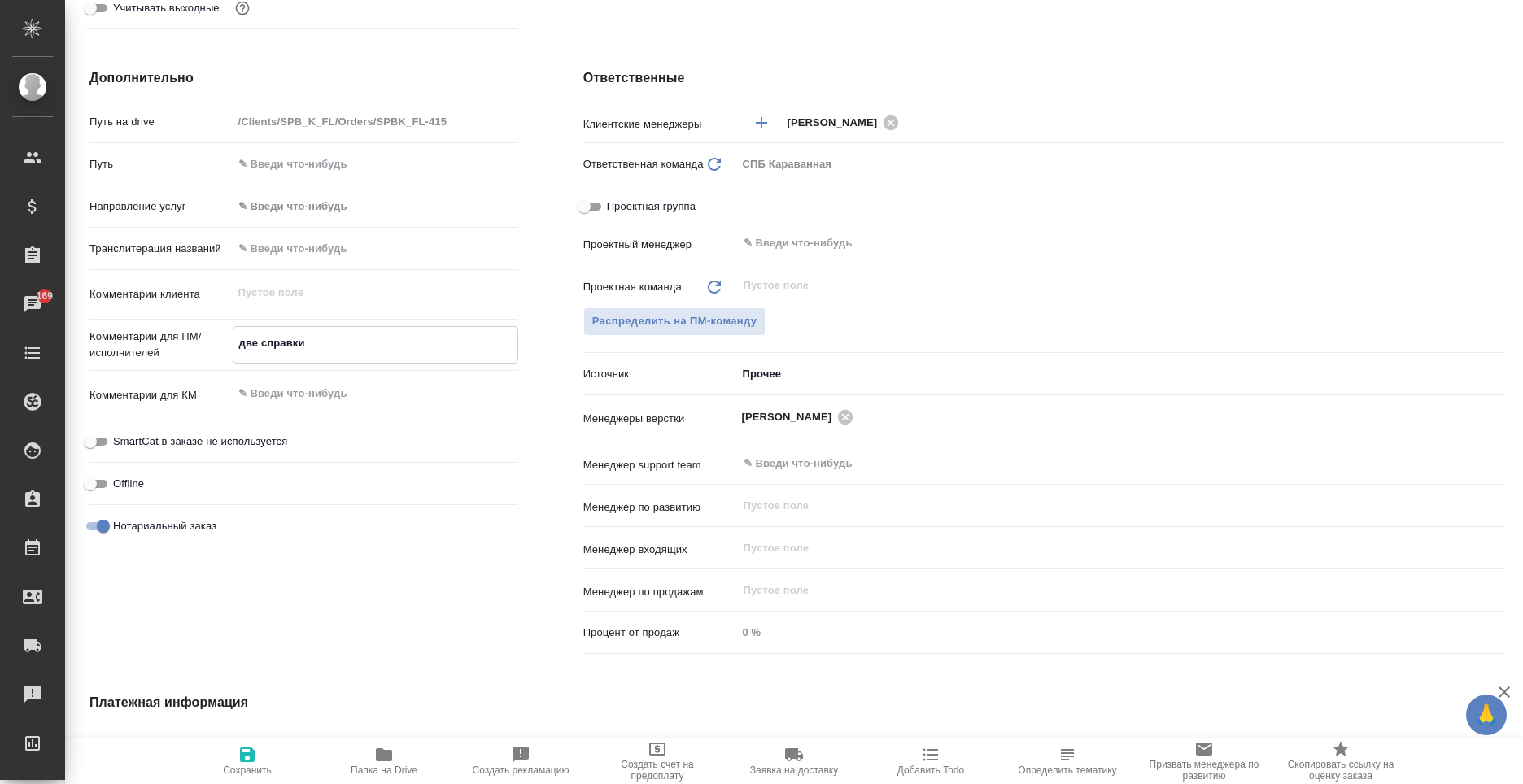
type textarea "x"
type textarea "две справки р"
type textarea "x"
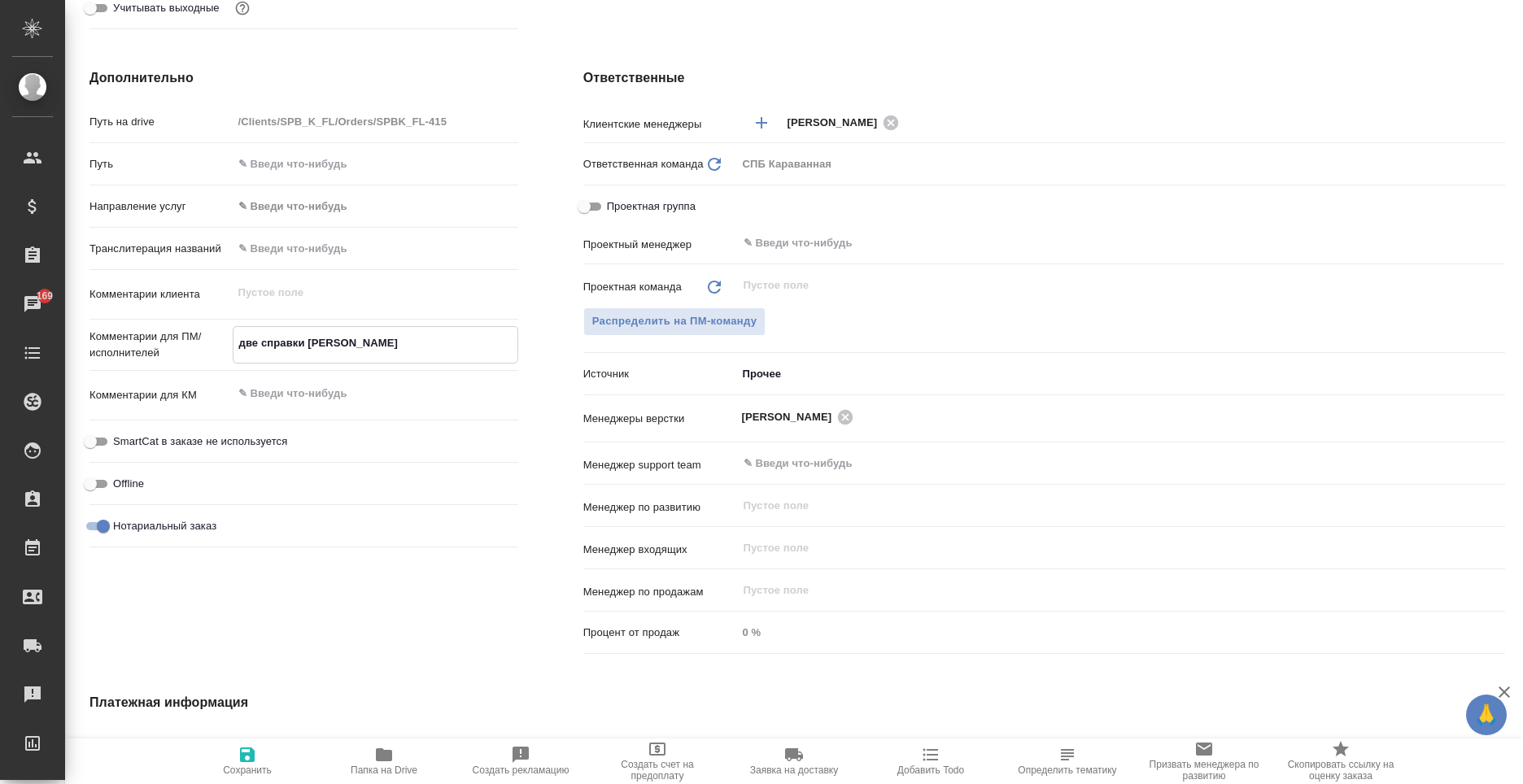
type textarea "x"
type textarea "две справки ру"
type textarea "x"
type textarea "две справки рус"
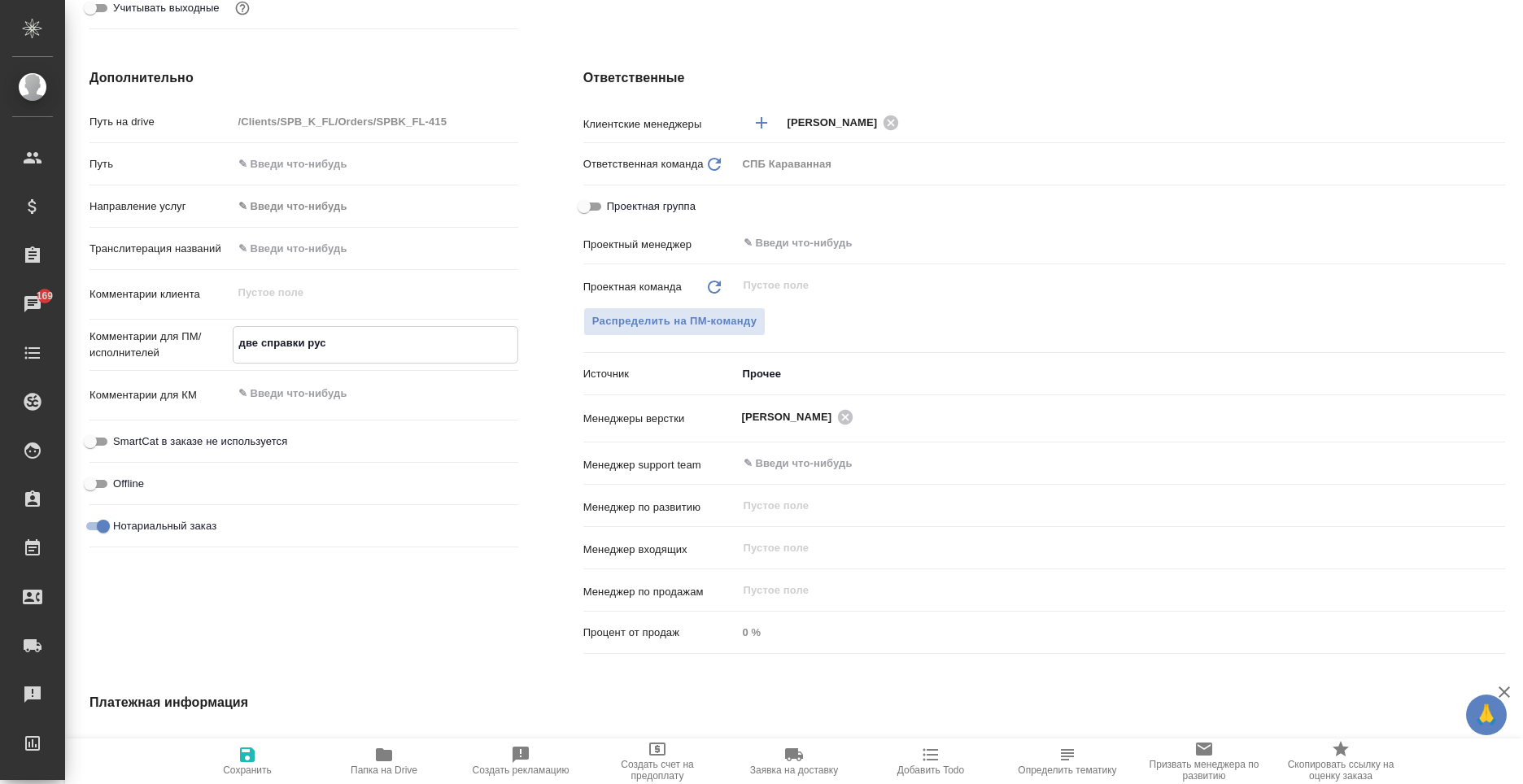
type textarea "x"
type textarea "две справки рус-"
type textarea "x"
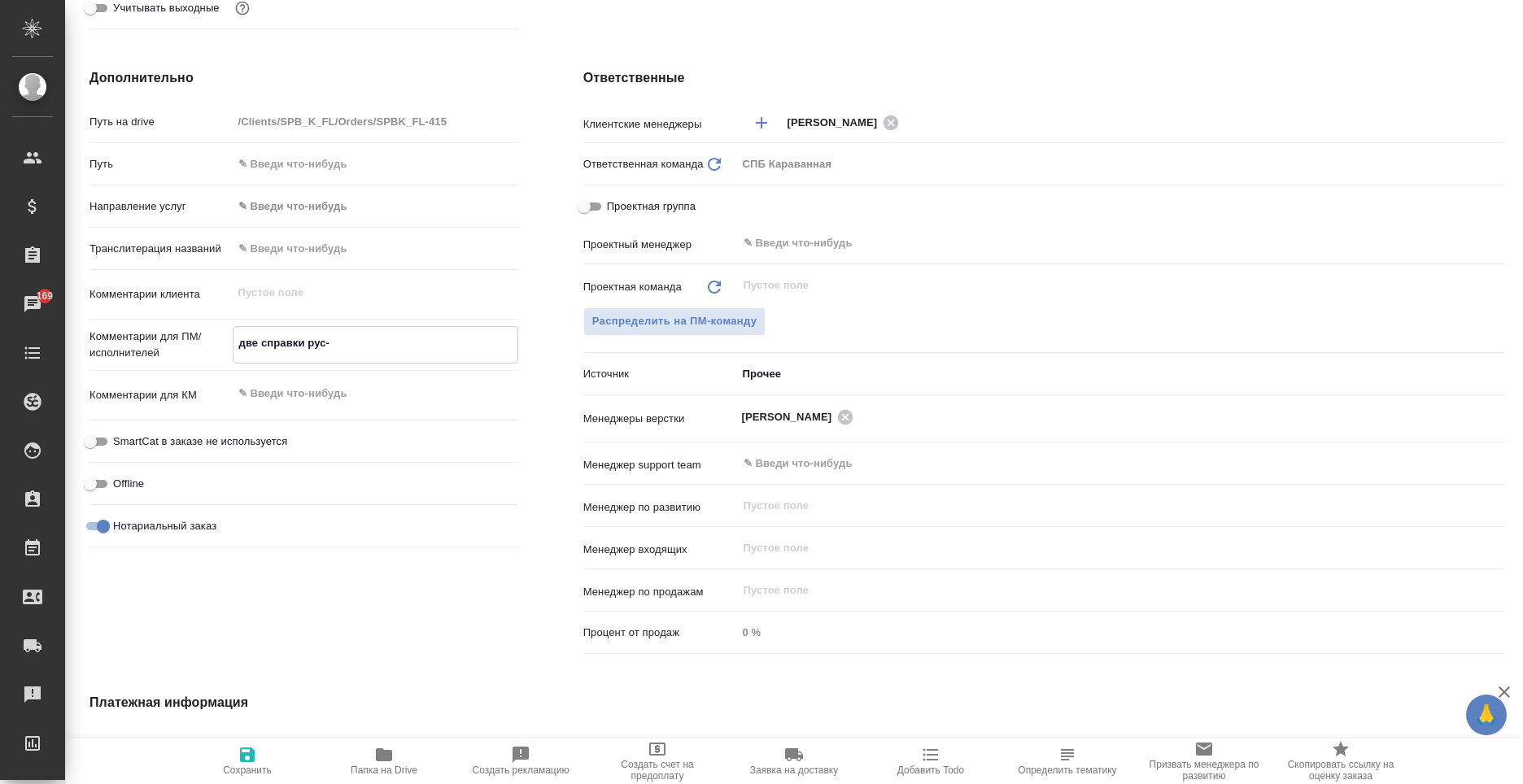
type textarea "x"
type textarea "две справки рус-а"
type textarea "x"
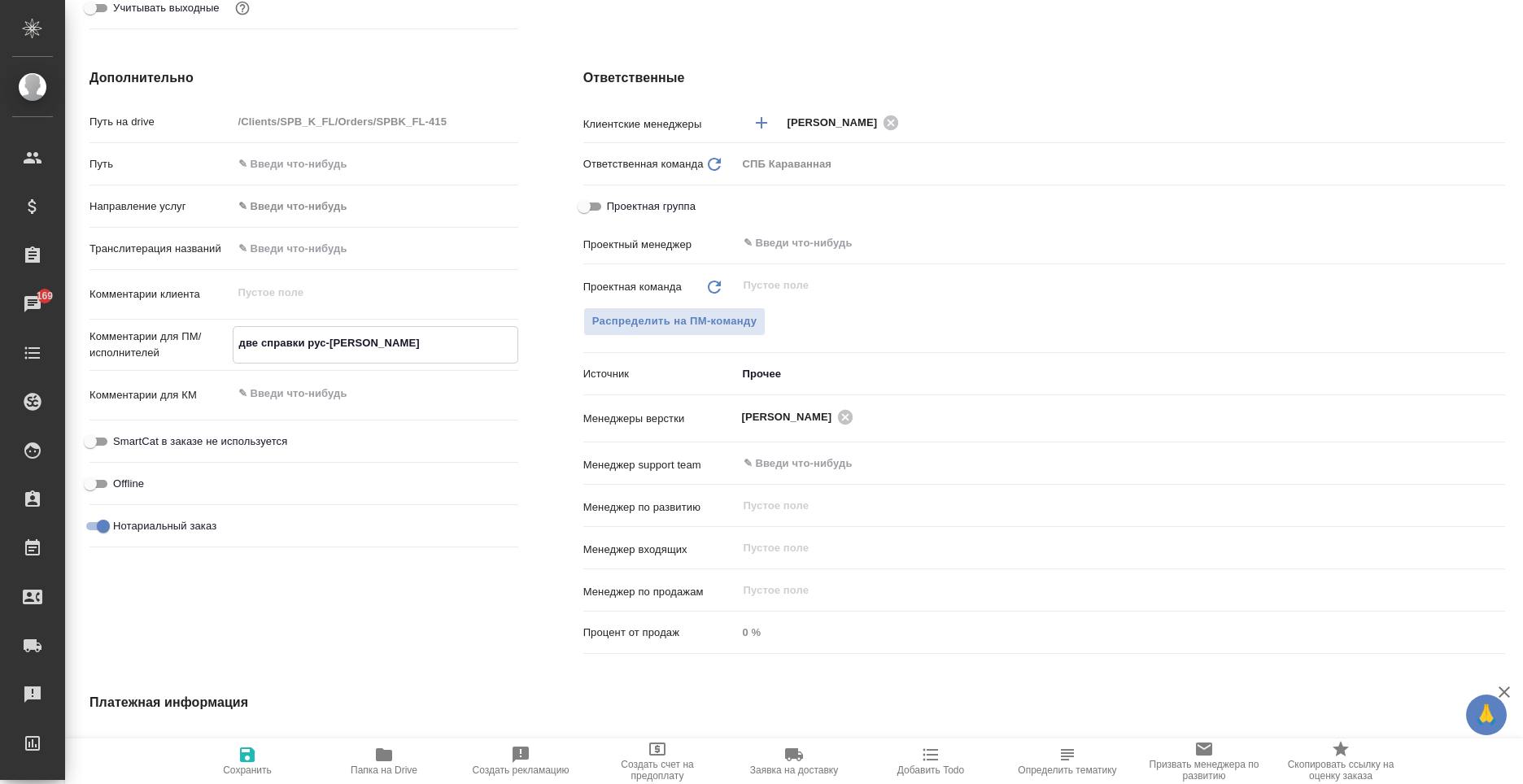
type textarea "x"
type textarea "две справки рус-ан"
type textarea "x"
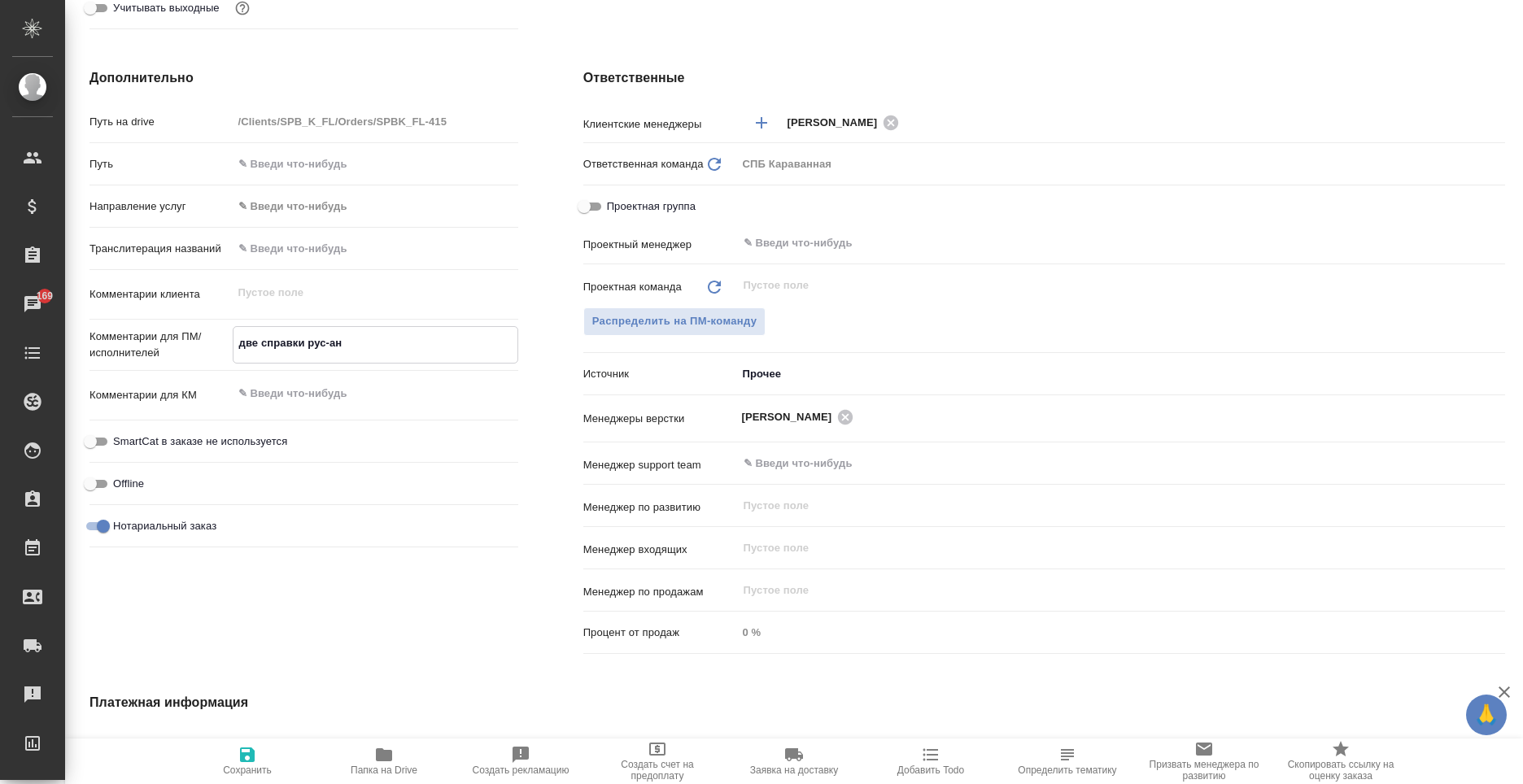
type textarea "x"
type textarea "две справки рус-анг"
type textarea "x"
type textarea "две справки рус-англ"
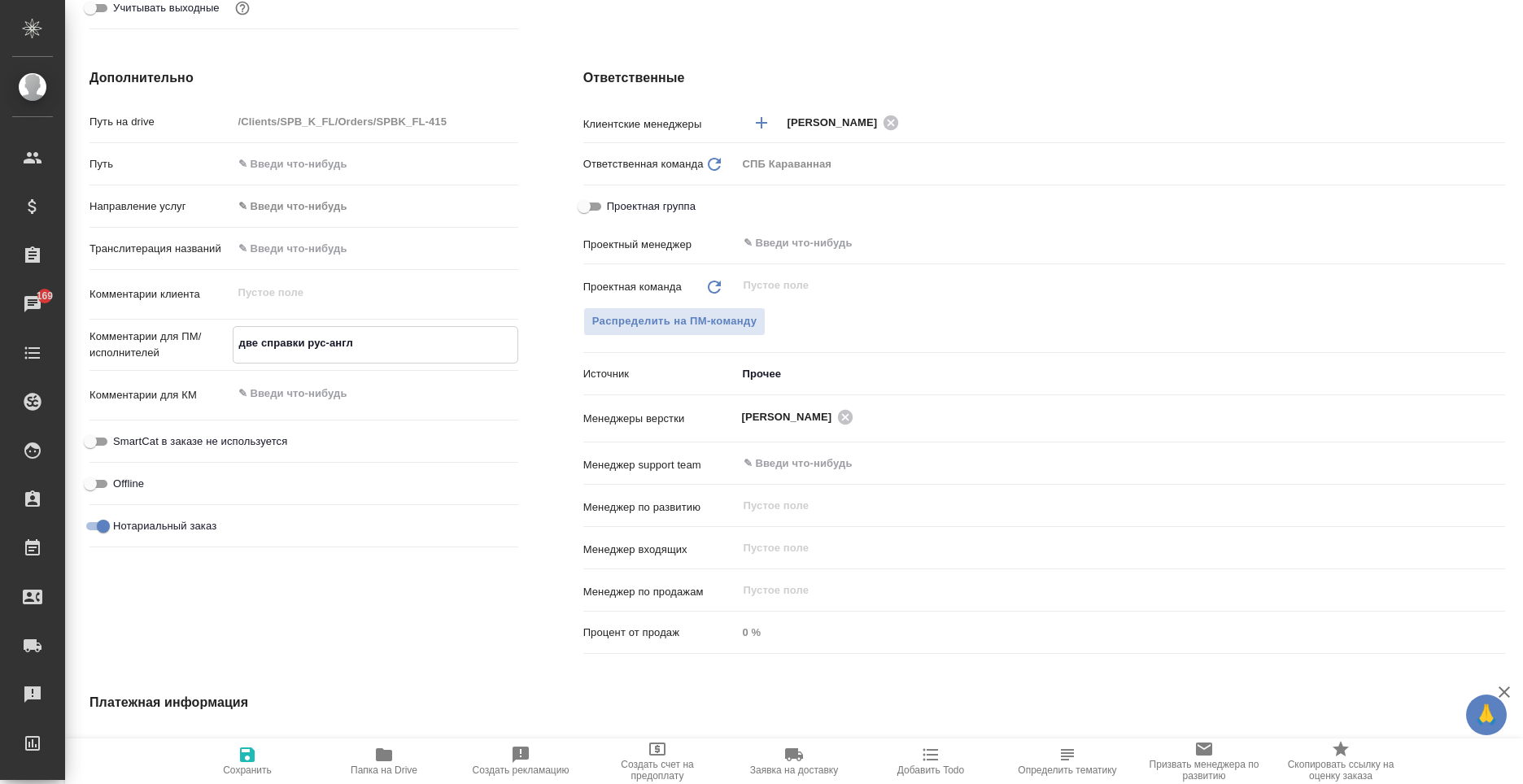
type textarea "x"
type textarea "две справки рус-англ,"
type textarea "x"
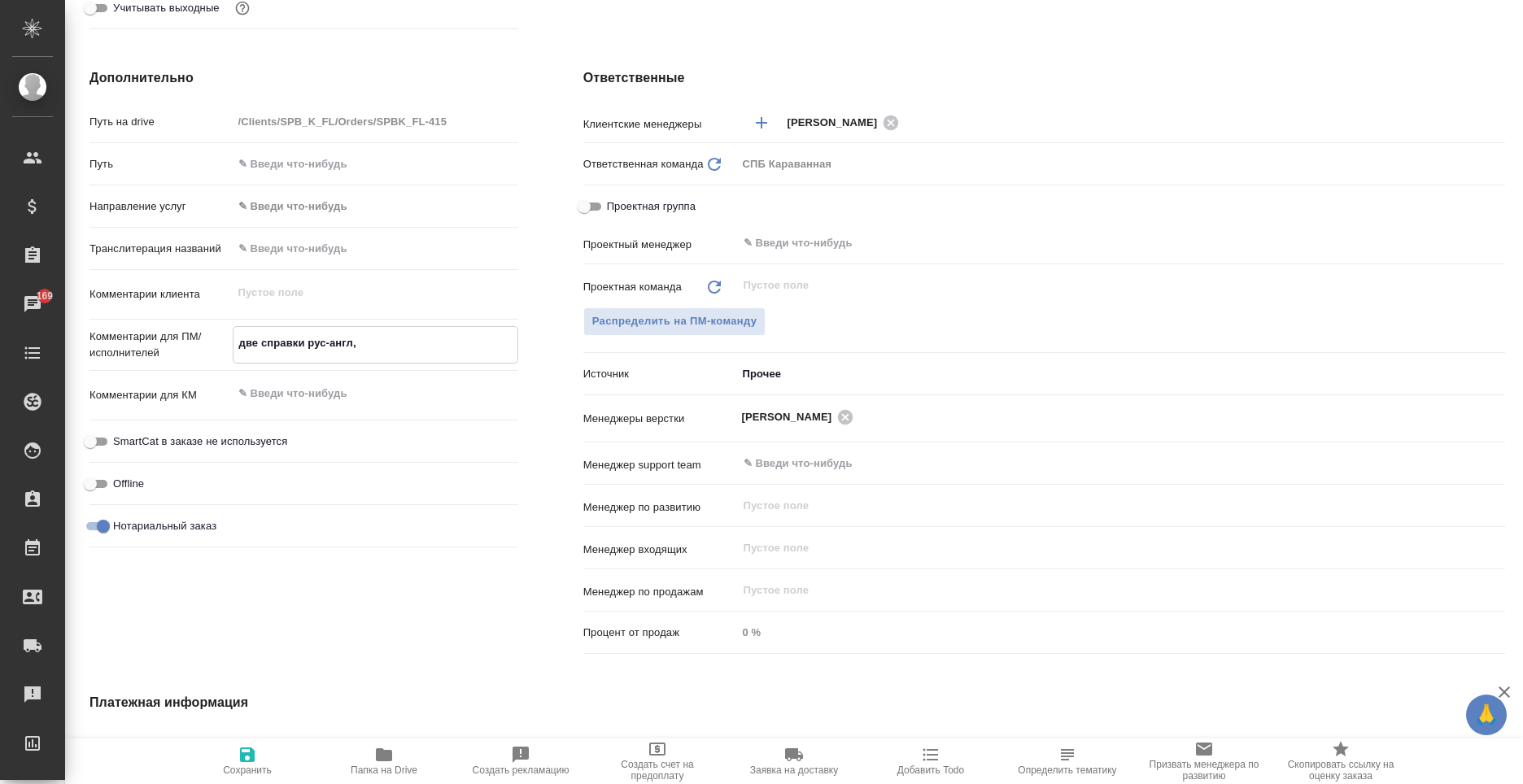
type textarea "x"
type textarea "две справки рус-англ,"
type textarea "x"
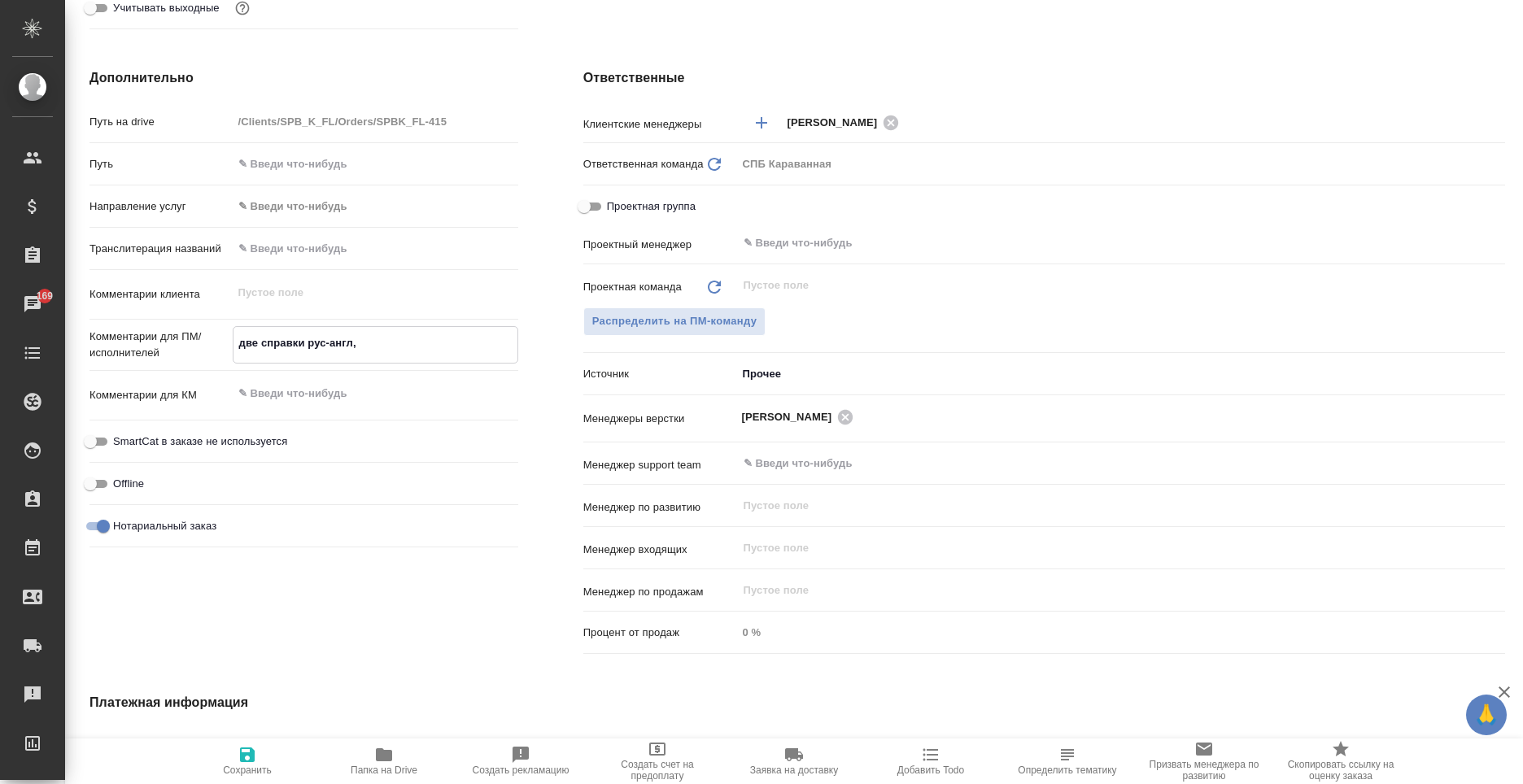
type textarea "x"
type textarea "две справки рус-англ, в"
type textarea "x"
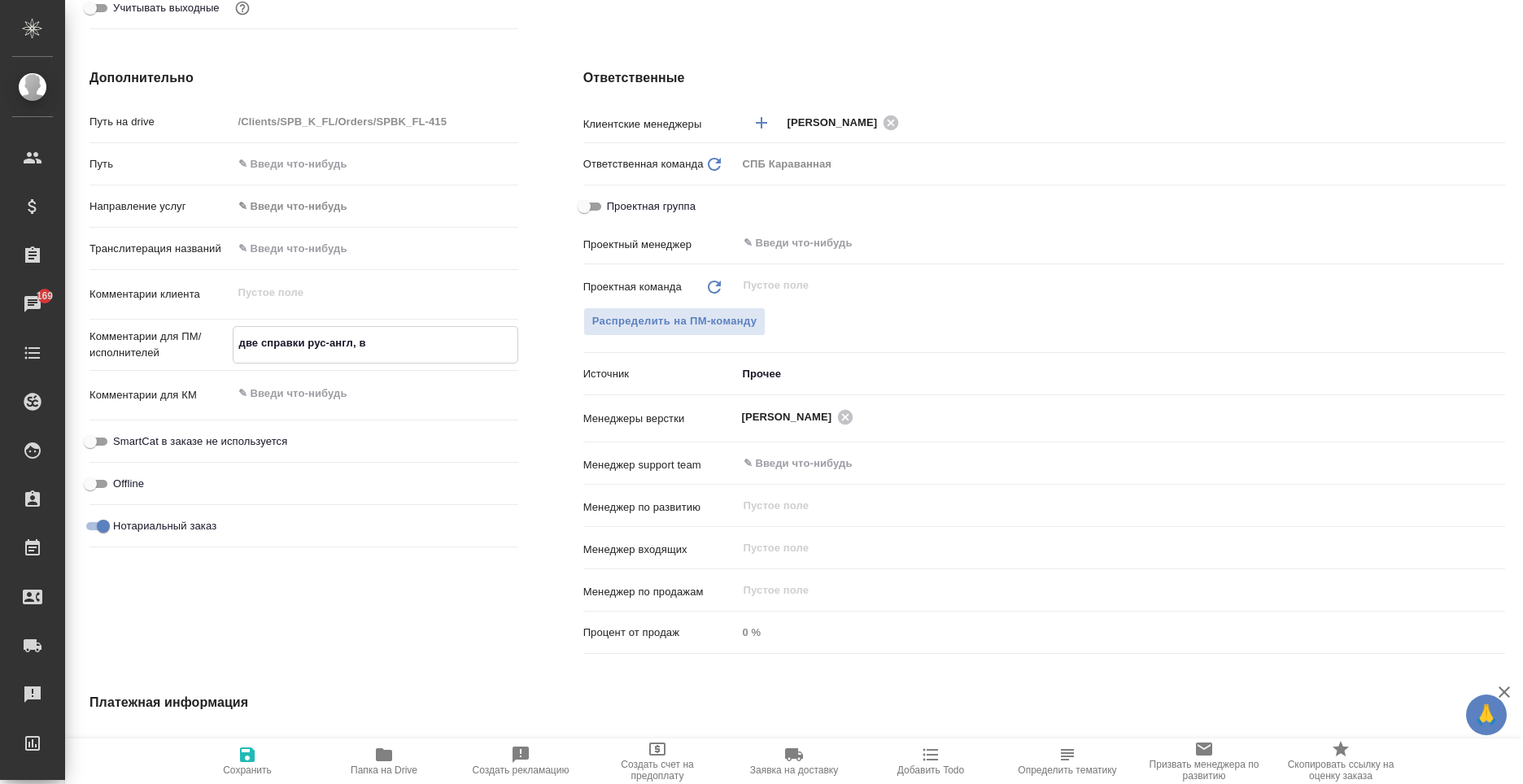
type textarea "две справки рус-англ, в"
type textarea "x"
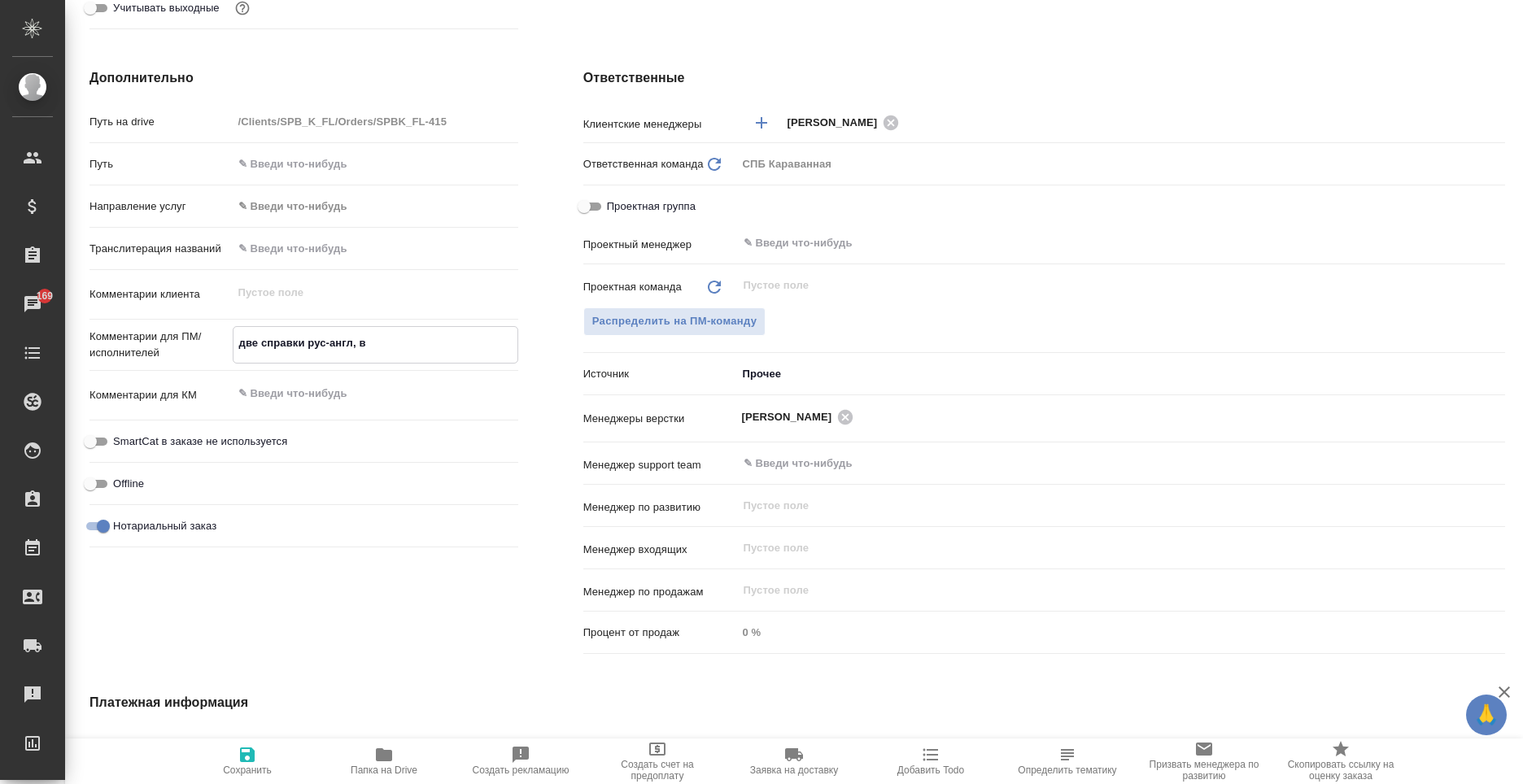
type textarea "две справки рус-англ, в р"
type textarea "x"
type textarea "две справки рус-англ, в ре"
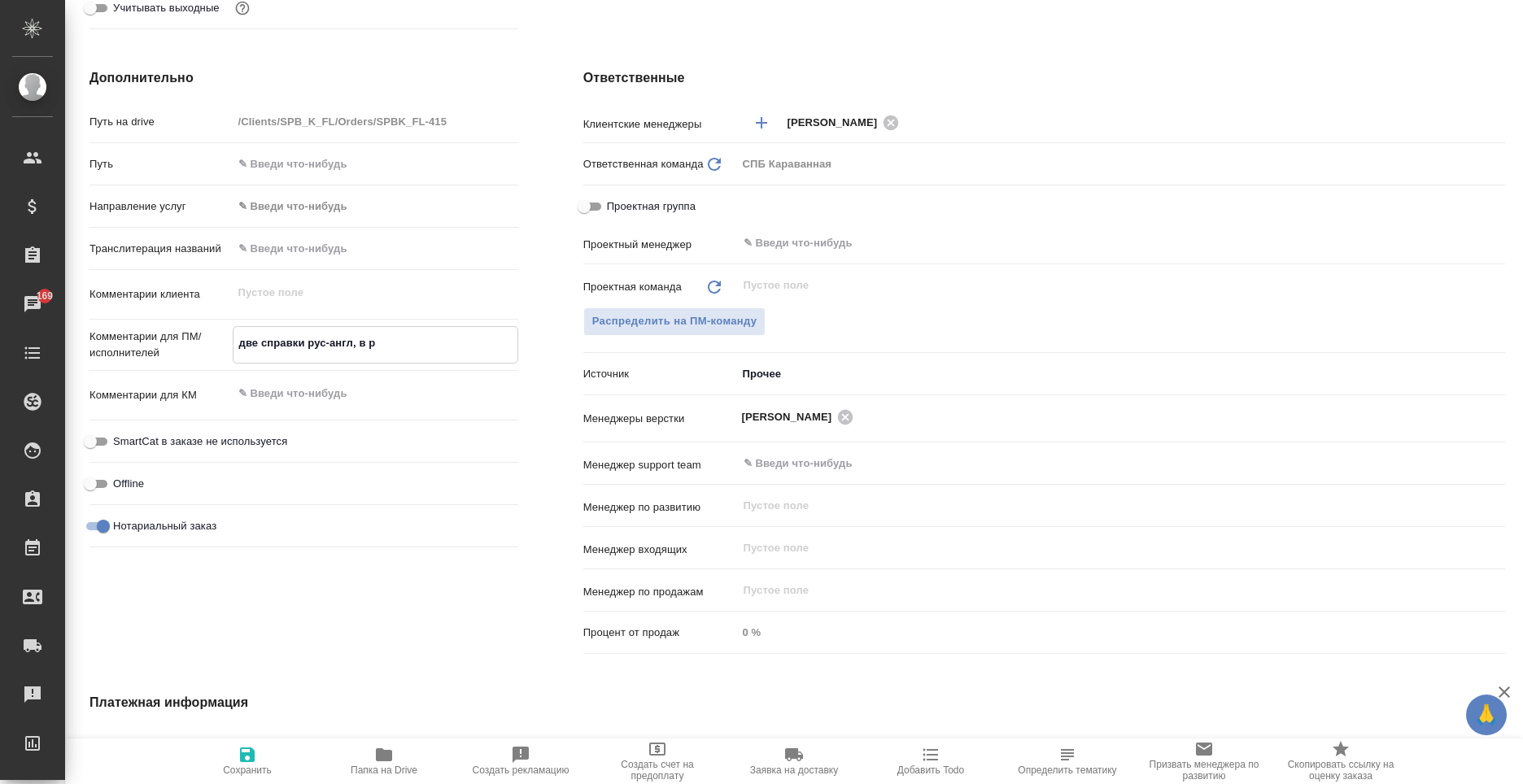
type textarea "x"
type textarea "две справки рус-англ, в реф"
type textarea "x"
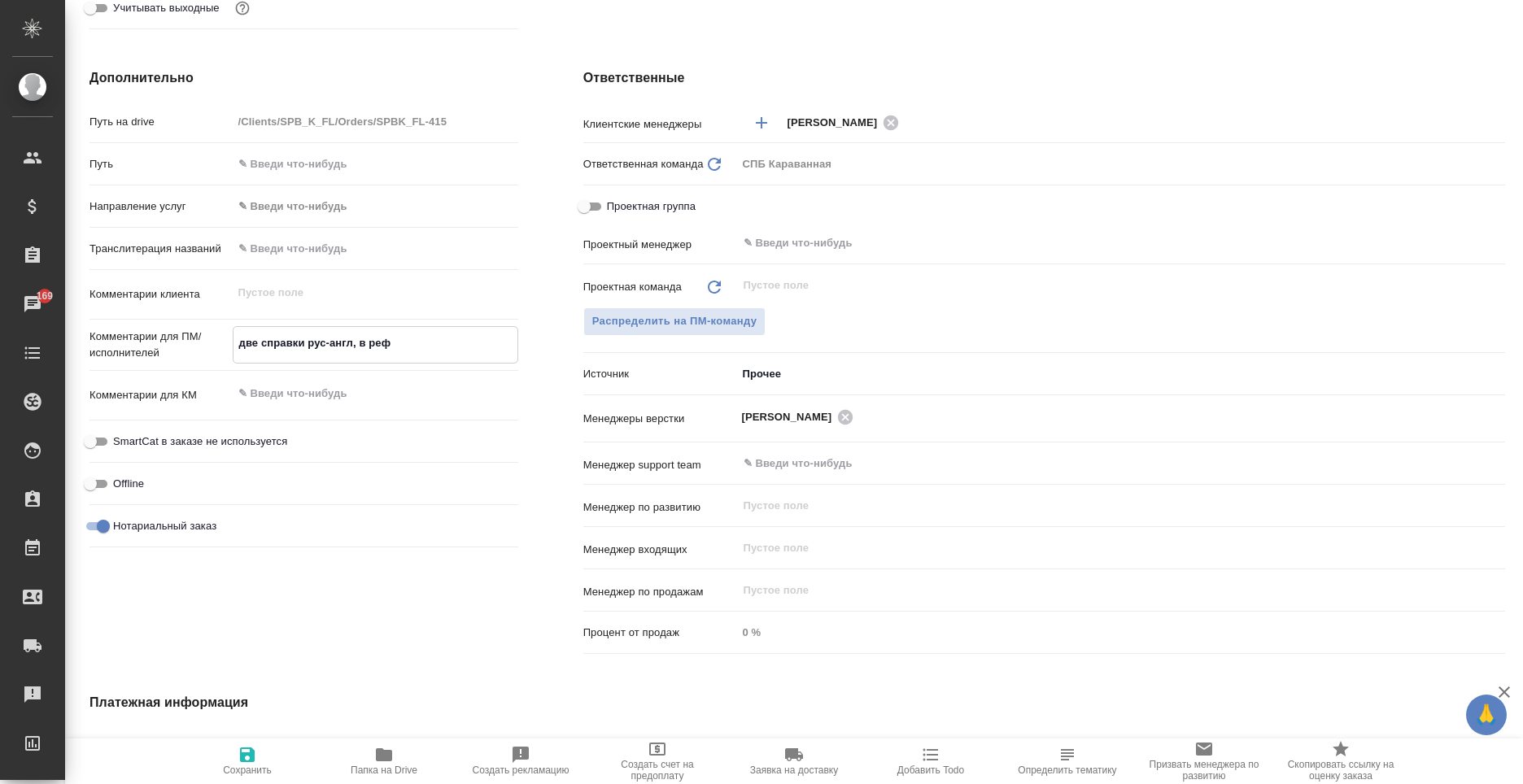
type textarea "x"
type textarea "две справки рус-англ, в рефе"
type textarea "x"
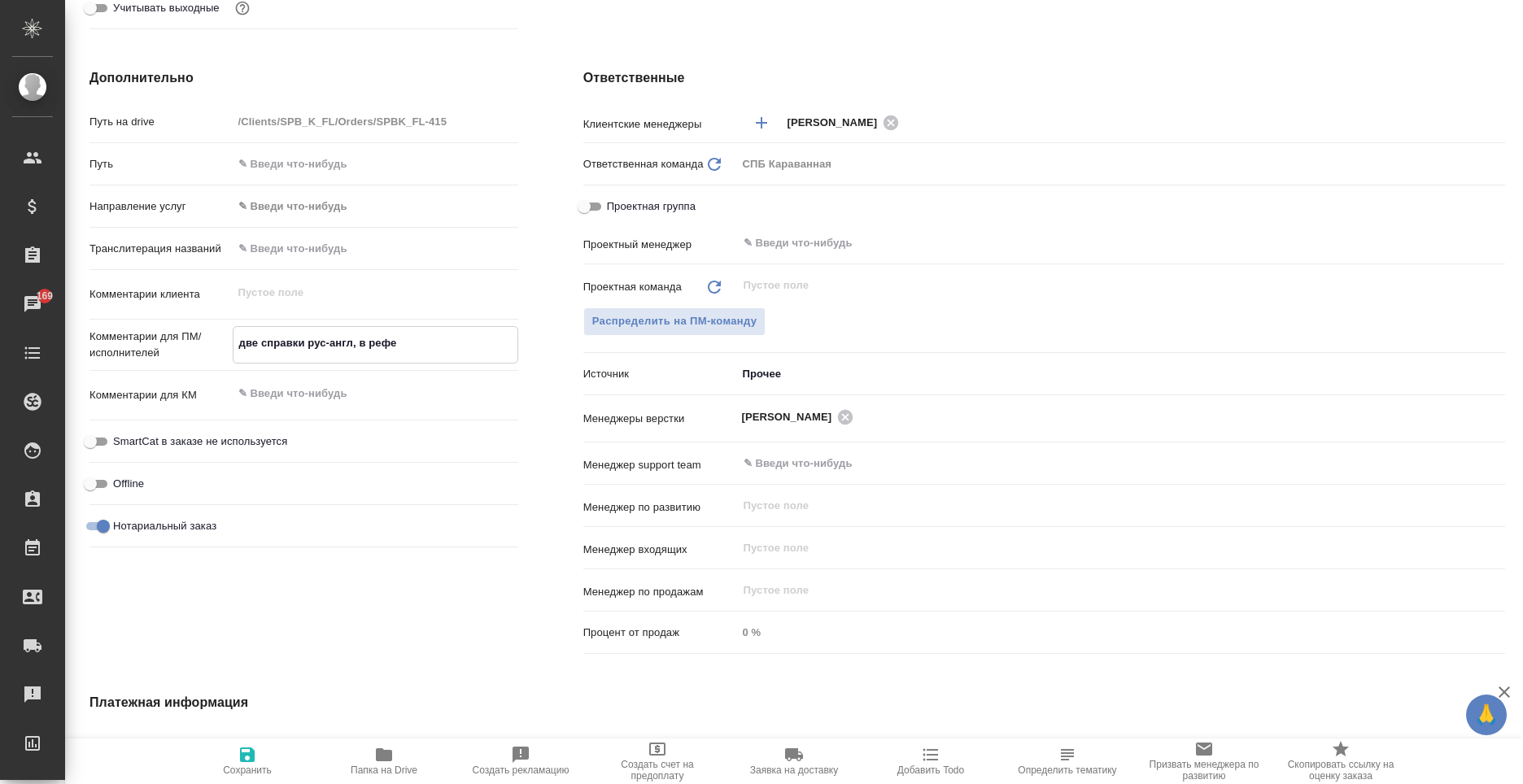
type textarea "x"
type textarea "две справки рус-англ, в рефе"
type textarea "x"
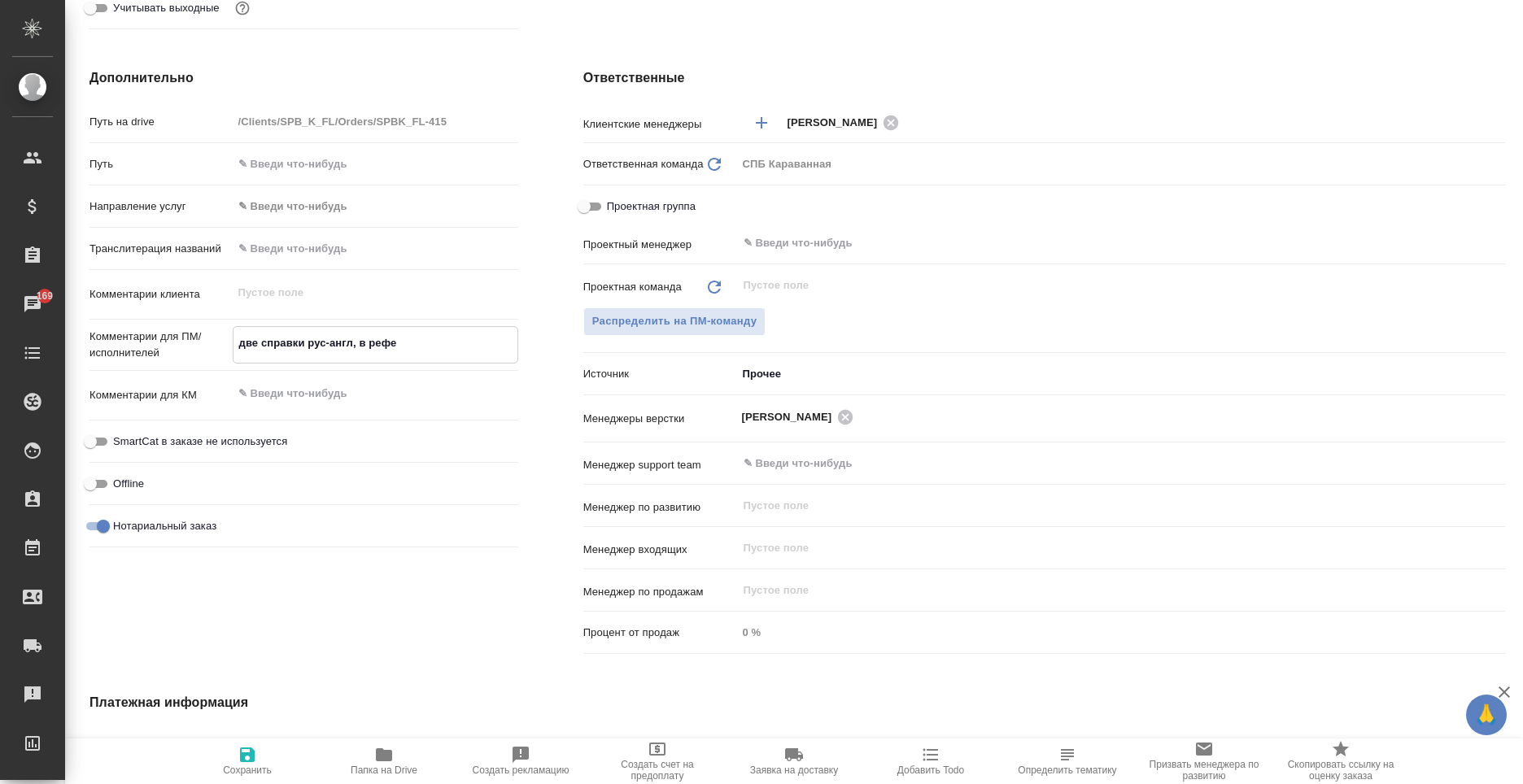
type textarea "две справки рус-англ, в рефе н"
type textarea "x"
type textarea "две справки рус-англ, в рефе на"
type textarea "x"
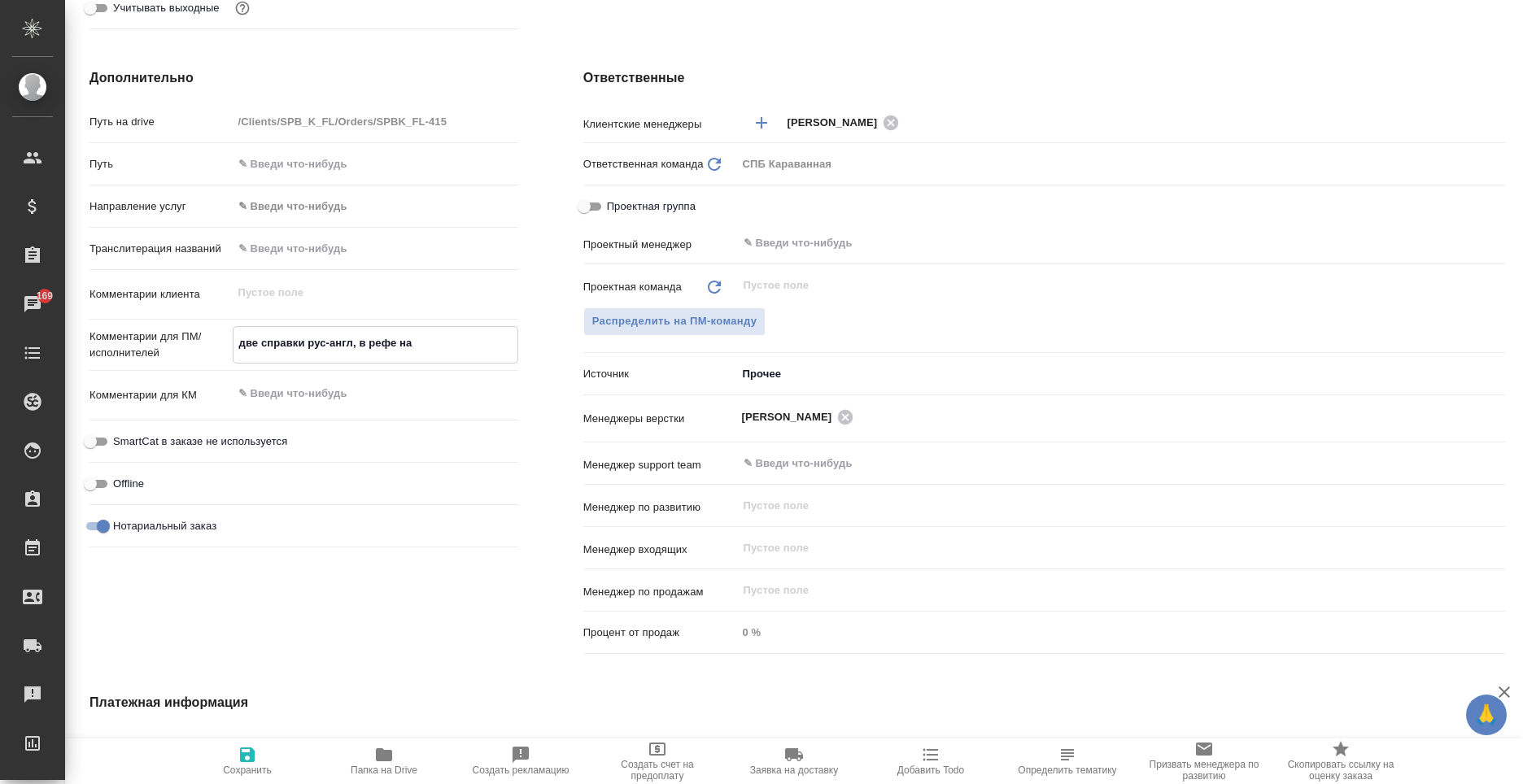
type textarea "x"
type textarea "две справки рус-англ, в рефе нап"
type textarea "x"
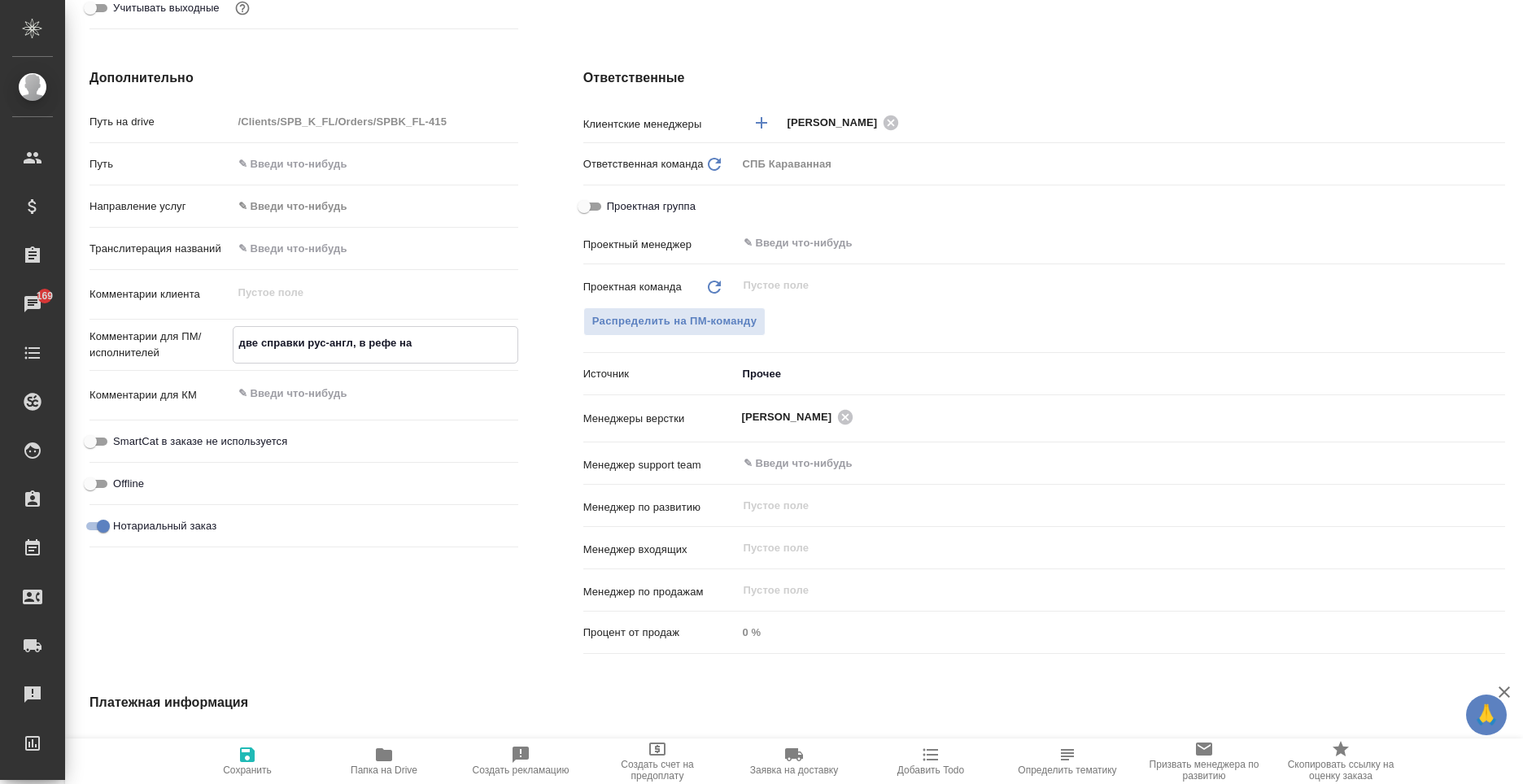
type textarea "x"
type textarea "две справки рус-англ, в рефе напи"
type textarea "x"
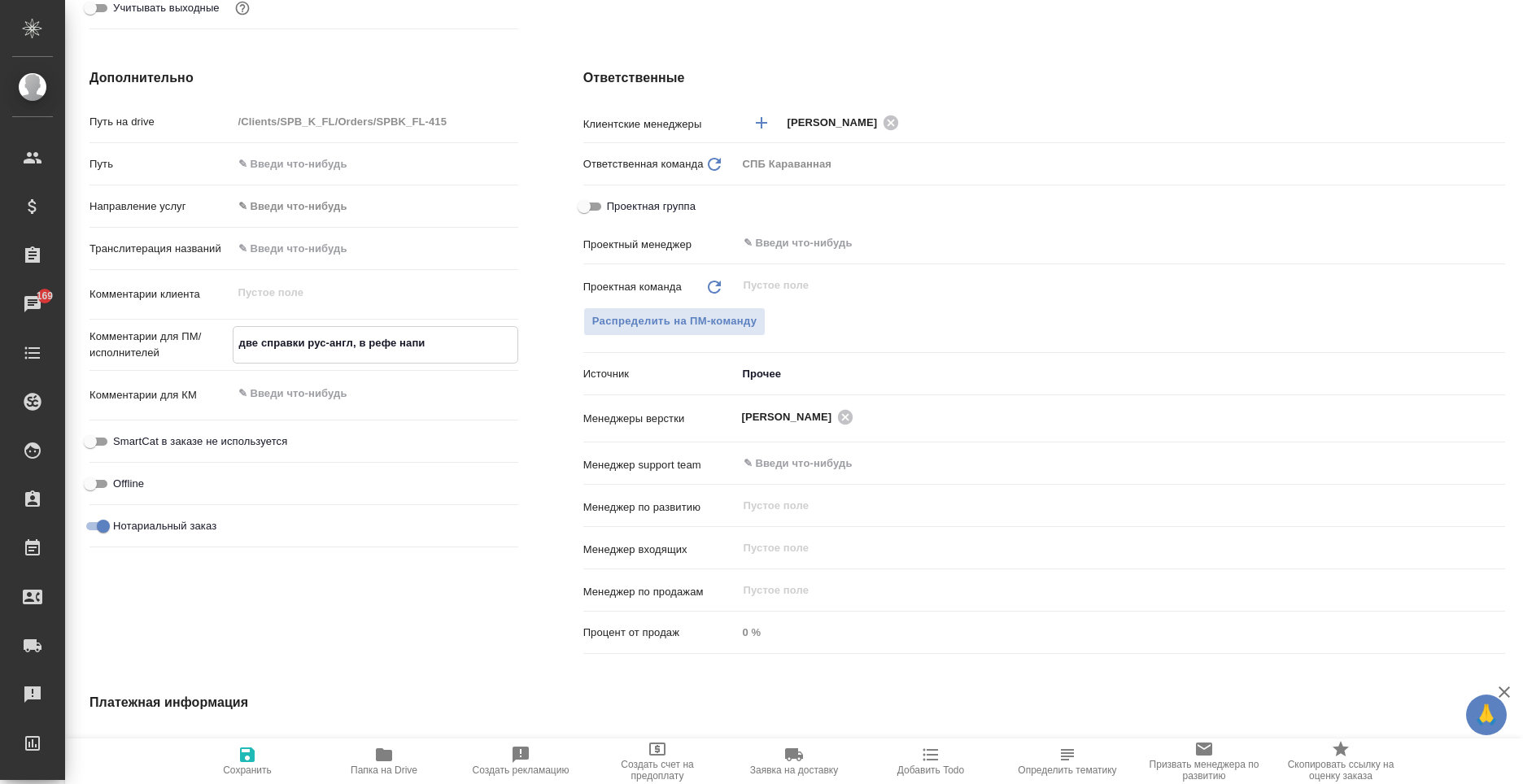
type textarea "две справки рус-англ, в рефе напис"
type textarea "x"
type textarea "две справки рус-англ, в рефе написа"
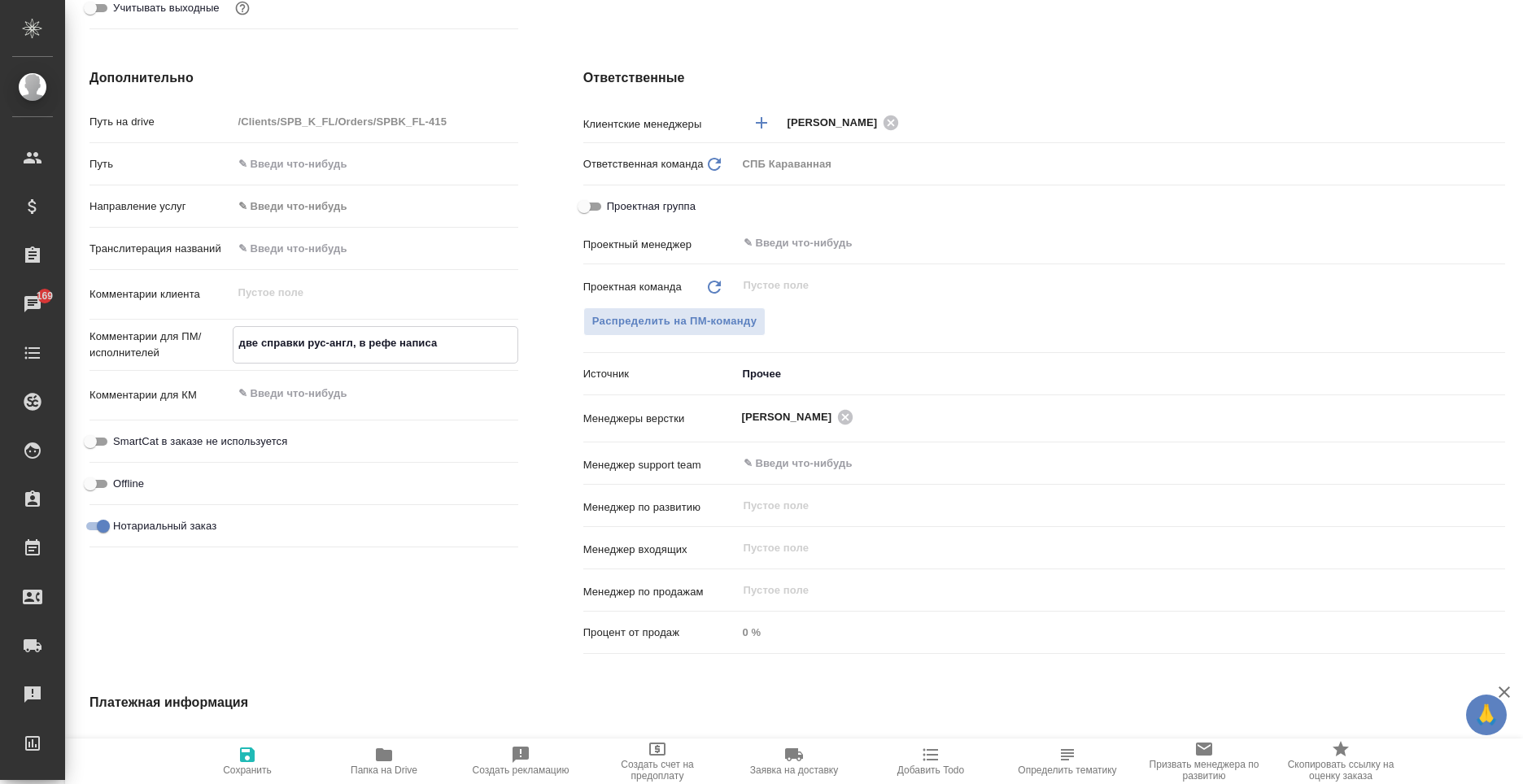
type textarea "x"
type textarea "две справки рус-англ, в рефе написан"
type textarea "x"
type textarea "две справки рус-англ, в рефе написани"
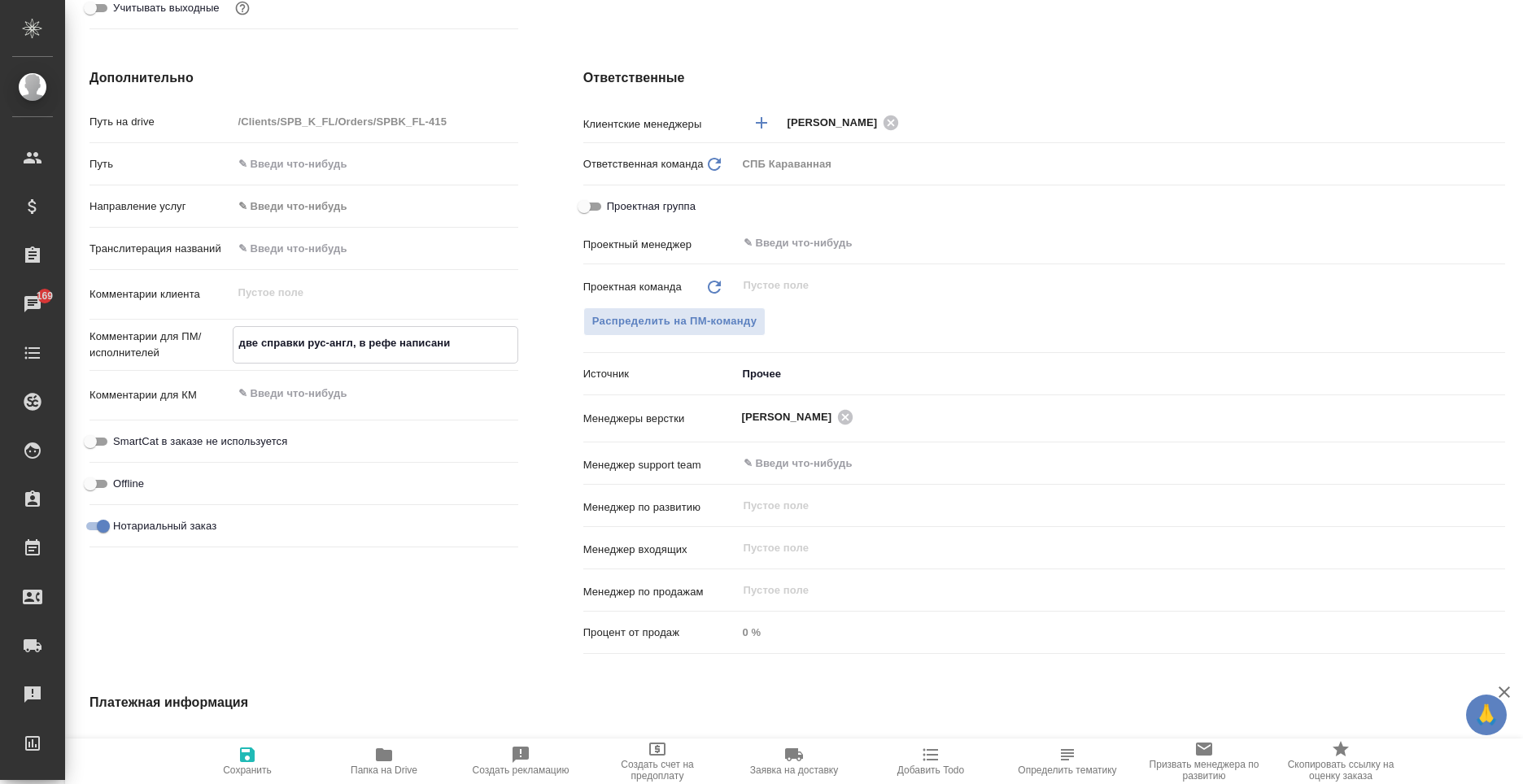
type textarea "x"
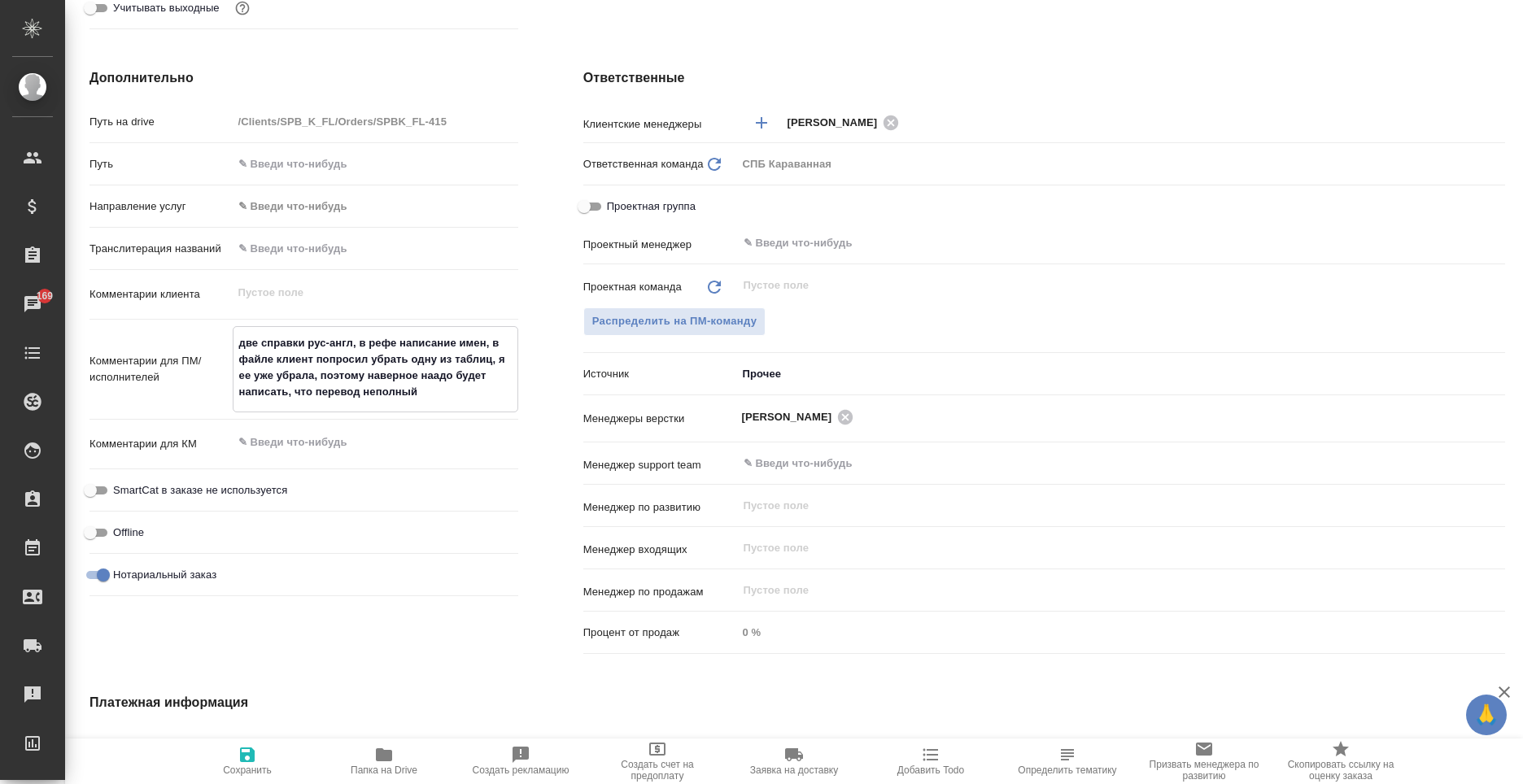
click at [421, 396] on textarea "две справки рус-англ, в рефе написание имен, в файле клиент попросил убрать одн…" at bounding box center [375, 367] width 284 height 77
click at [274, 359] on textarea "две справки рус-англ, в рефе написание имен, в файле клиент попросил убрать одн…" at bounding box center [375, 367] width 284 height 77
click at [365, 378] on textarea "две справки рус-англ, в рефе написание имен, в файле Георгий клиент попросил уб…" at bounding box center [375, 367] width 284 height 77
click at [281, 376] on textarea "две справки рус-англ, в рефе написание имен, в файле Георгий клиент попросил уб…" at bounding box center [375, 367] width 284 height 77
click at [443, 404] on textarea "две справки рус-англ, в рефе написание имен, в файле Георгий клиент попросил уб…" at bounding box center [375, 367] width 284 height 77
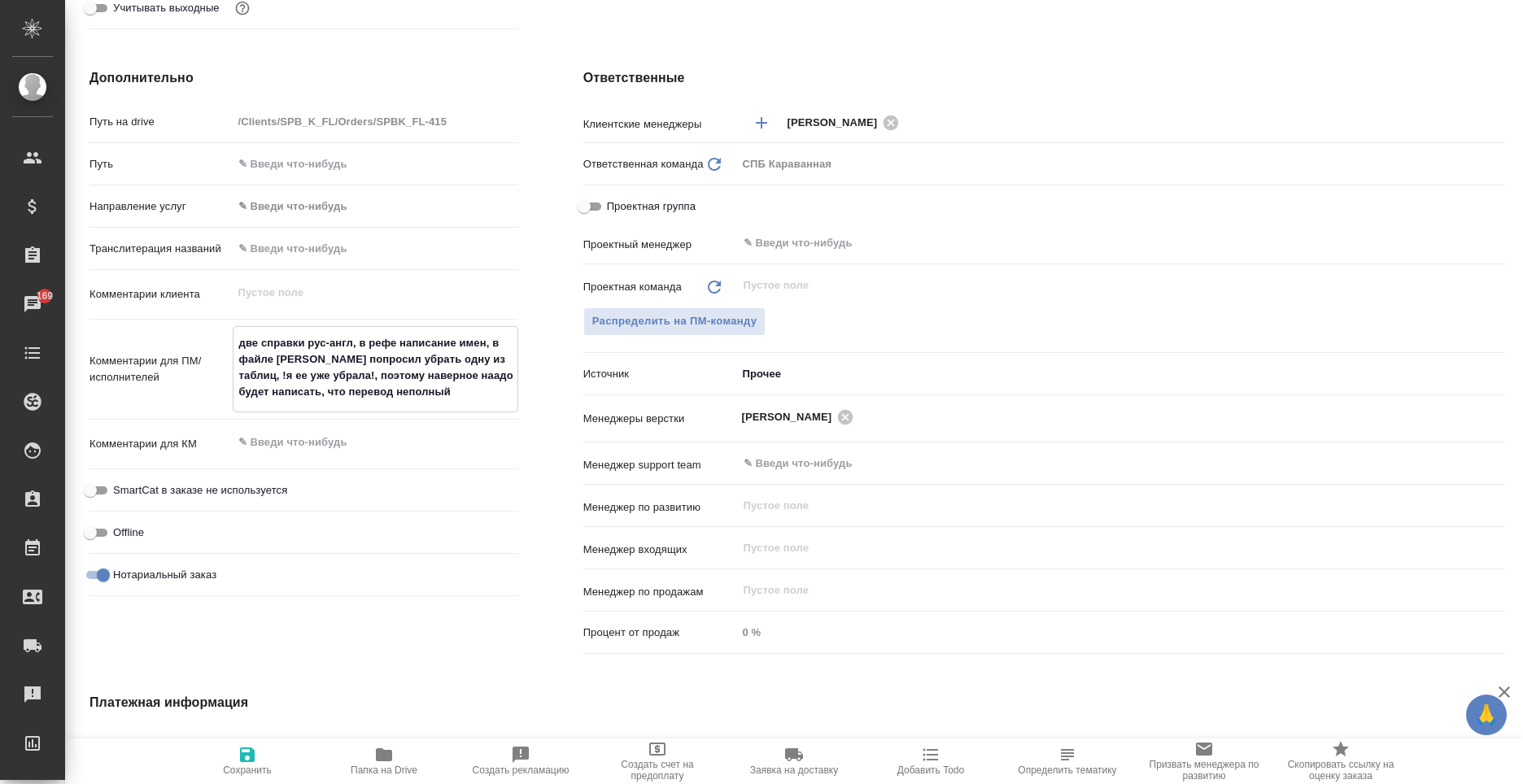
click at [454, 397] on textarea "две справки рус-англ, в рефе написание имен, в файле Георгий клиент попросил уб…" at bounding box center [375, 367] width 284 height 77
click at [490, 375] on textarea "две справки рус-англ, в рефе написание имен, в файле Георгий клиент попросил уб…" at bounding box center [375, 367] width 284 height 77
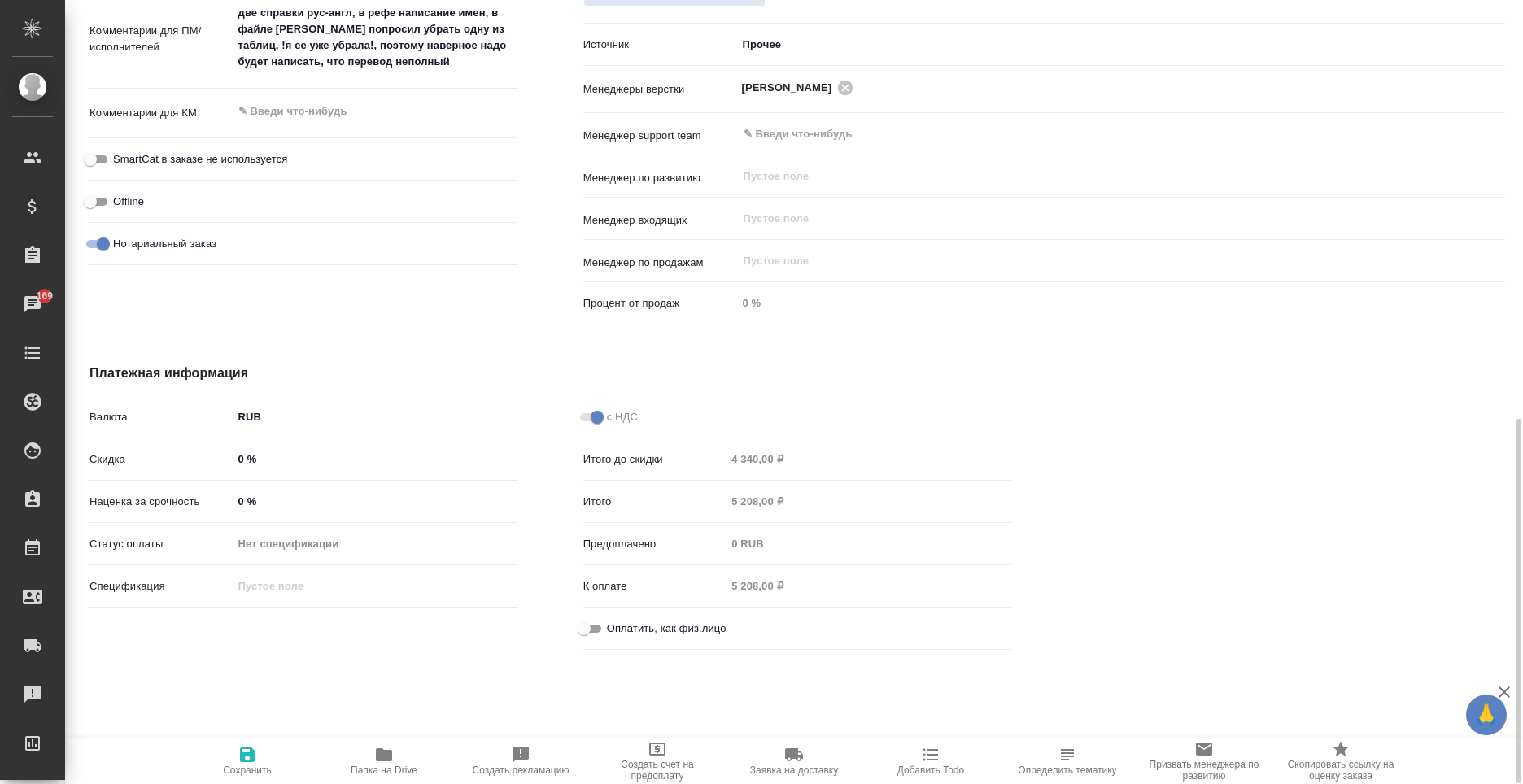
click at [619, 619] on label "Оплатить, как физ.лицо" at bounding box center [650, 629] width 152 height 20
click at [613, 619] on input "Оплатить, как физ.лицо" at bounding box center [583, 629] width 59 height 20
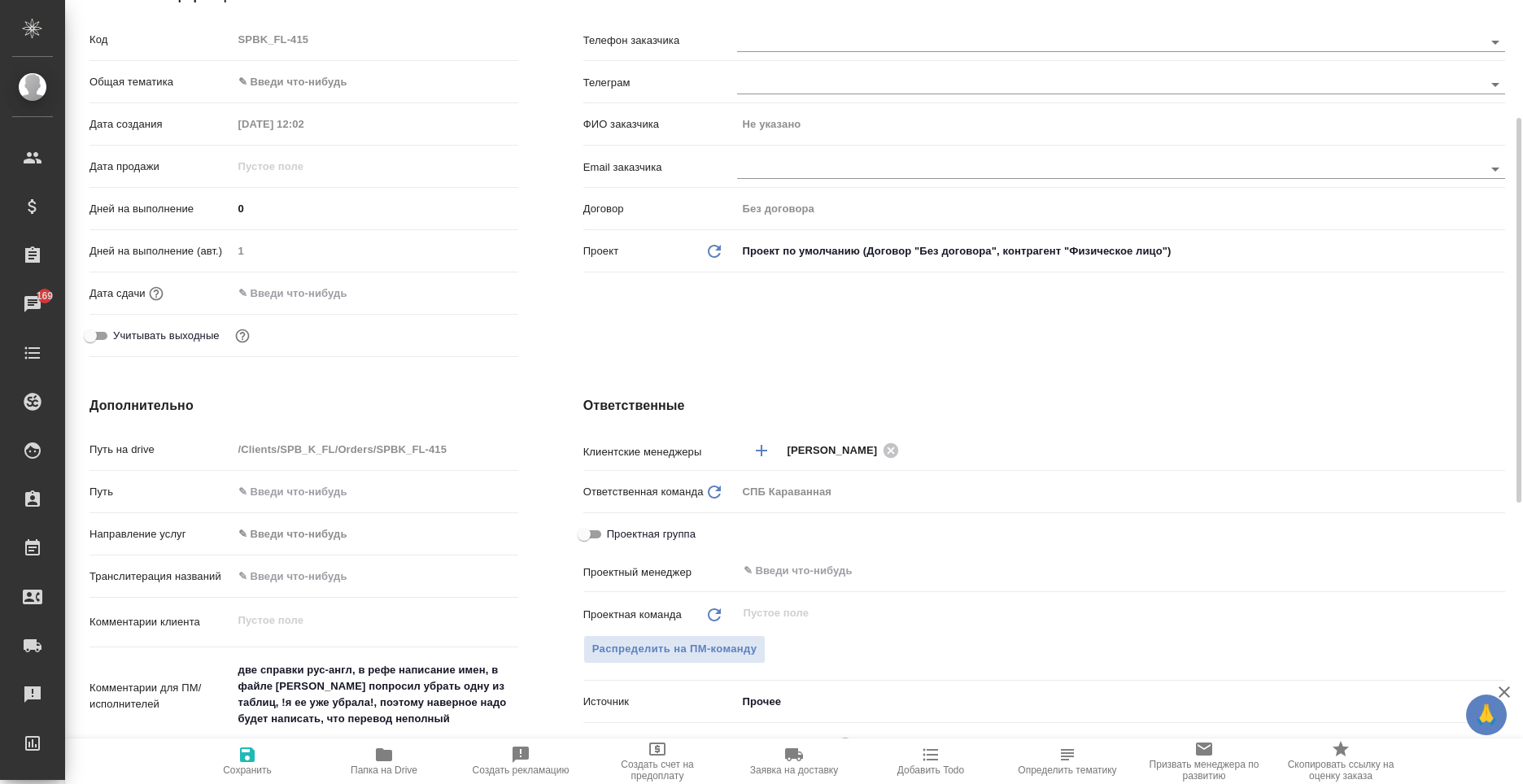
scroll to position [0, 0]
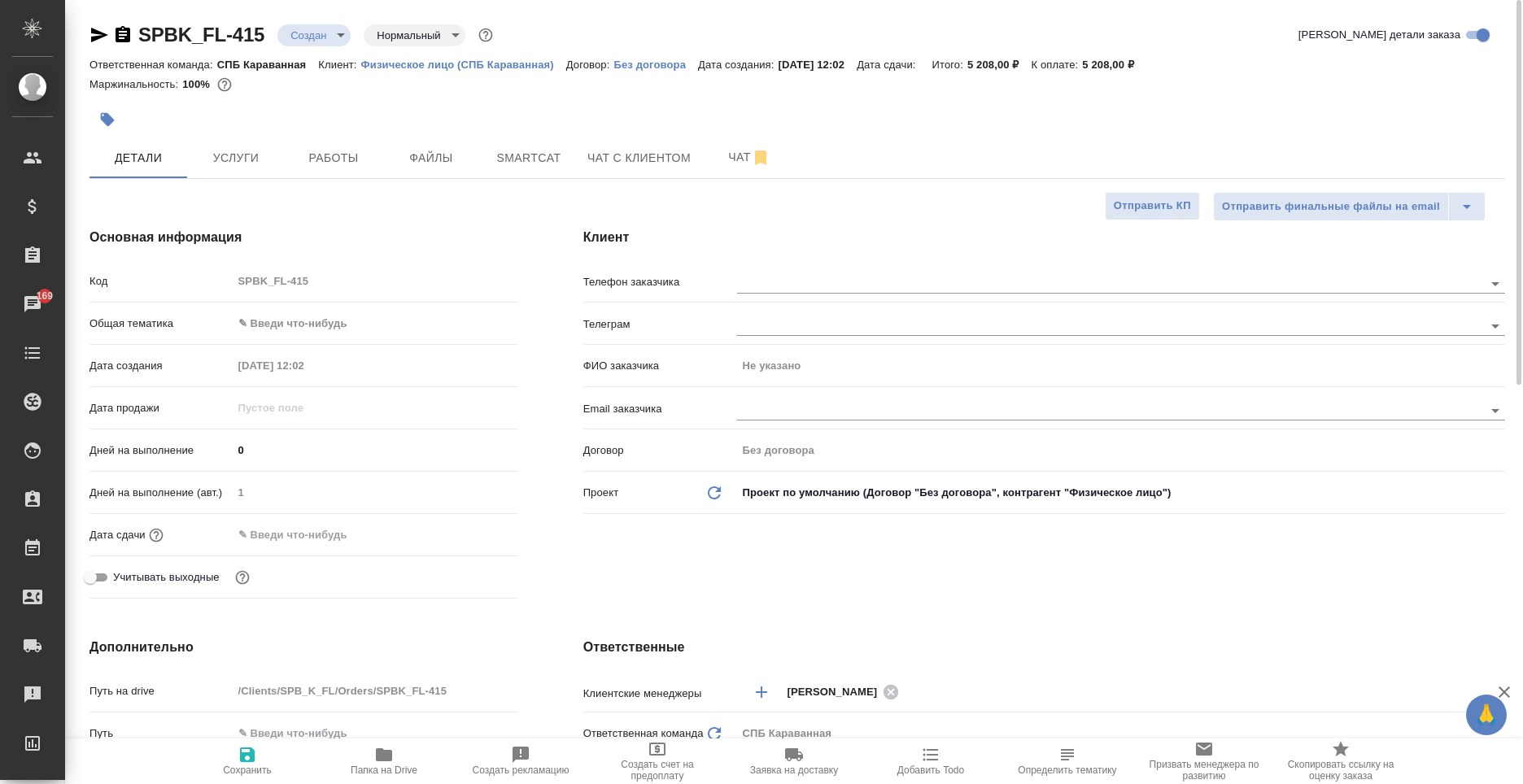
click at [349, 319] on body "🙏 .cls-1 fill:#fff; AWATERA Moskalets Alina Клиенты Спецификации Заказы 169 Чат…" at bounding box center [761, 392] width 1523 height 784
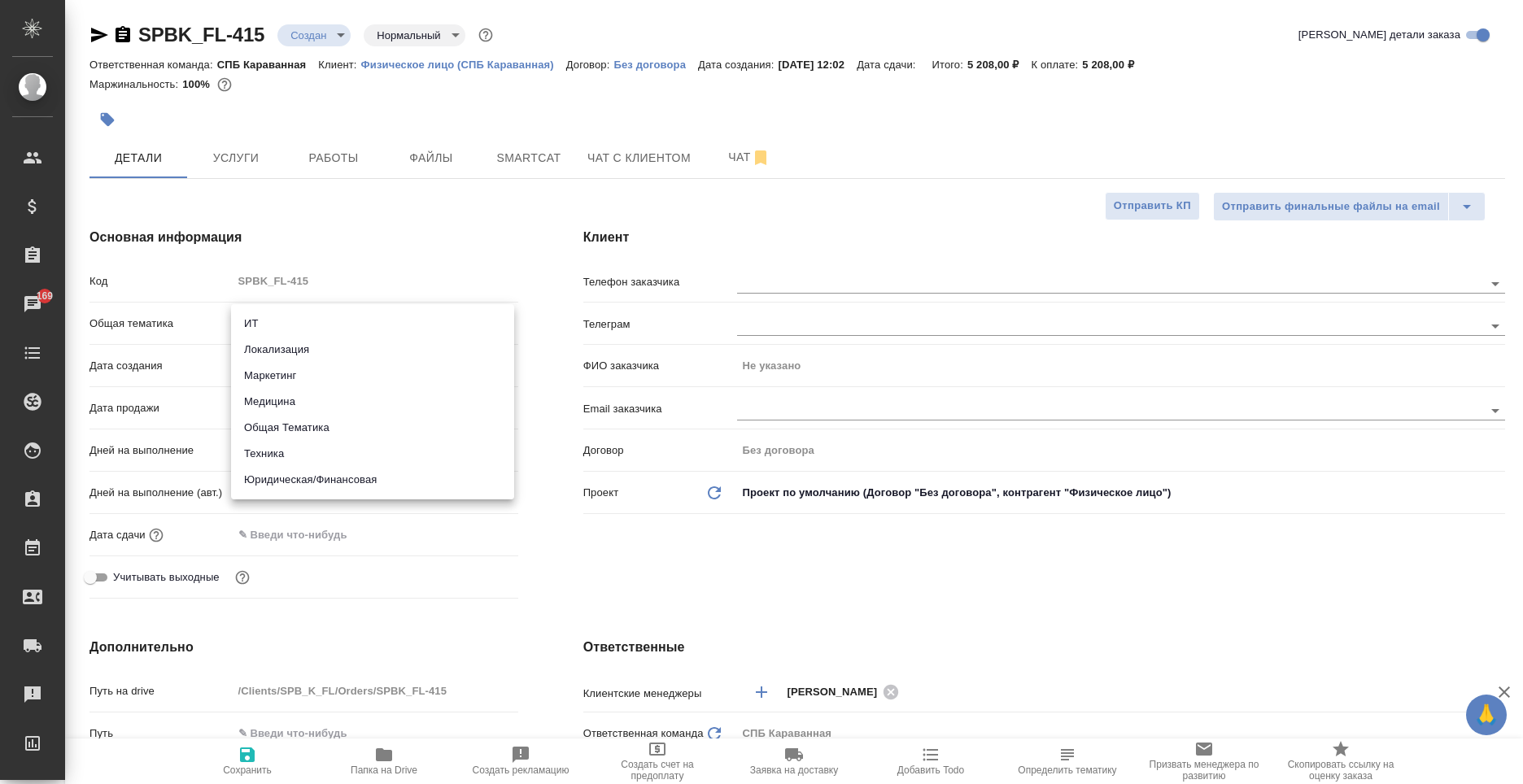
click at [320, 479] on li "Юридическая/Финансовая" at bounding box center [372, 479] width 283 height 26
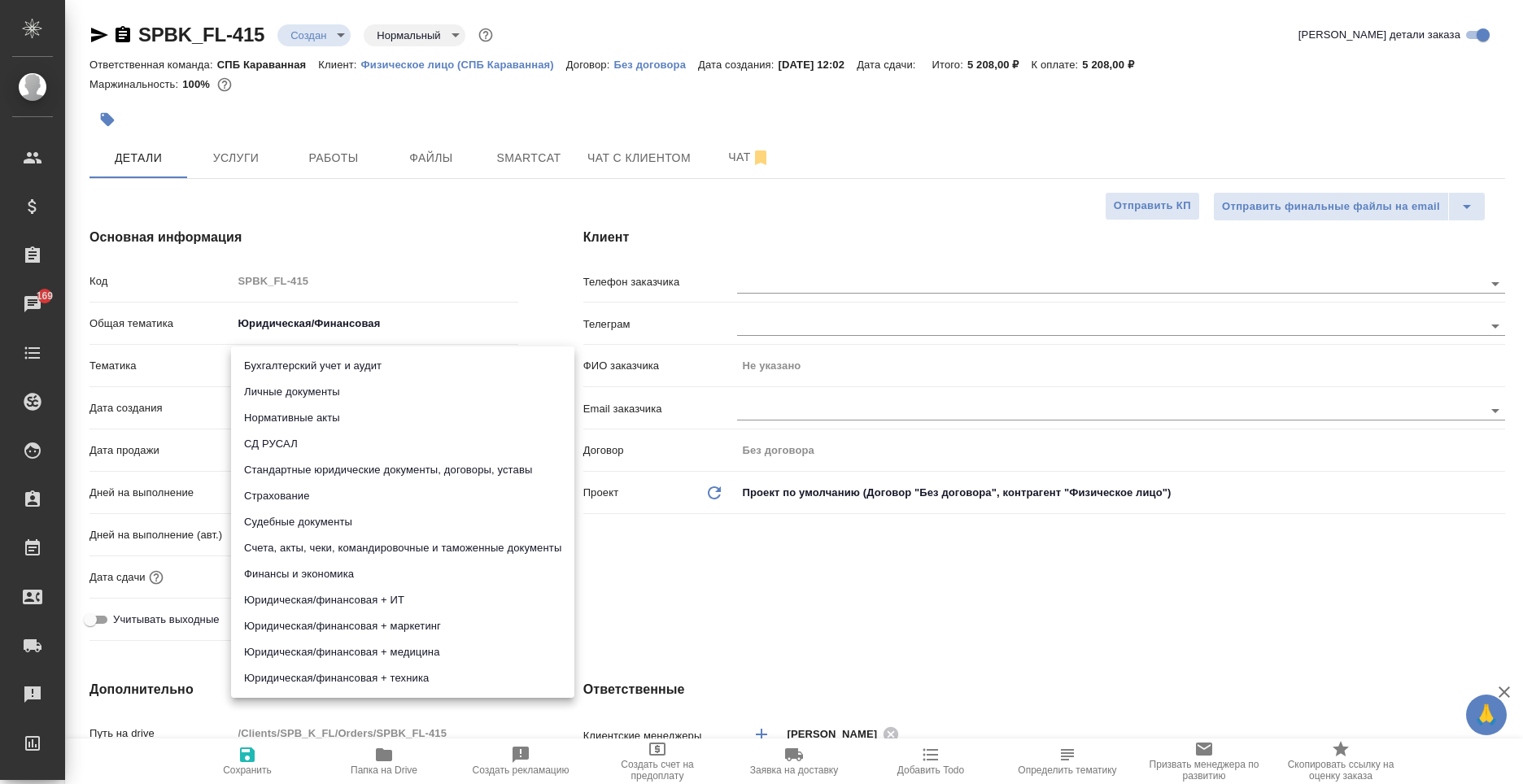
click at [304, 364] on body "🙏 .cls-1 fill:#fff; AWATERA Moskalets Alina Клиенты Спецификации Заказы 169 Чат…" at bounding box center [761, 392] width 1523 height 784
click at [365, 470] on li "Стандартные юридические документы, договоры, уставы" at bounding box center [402, 469] width 344 height 26
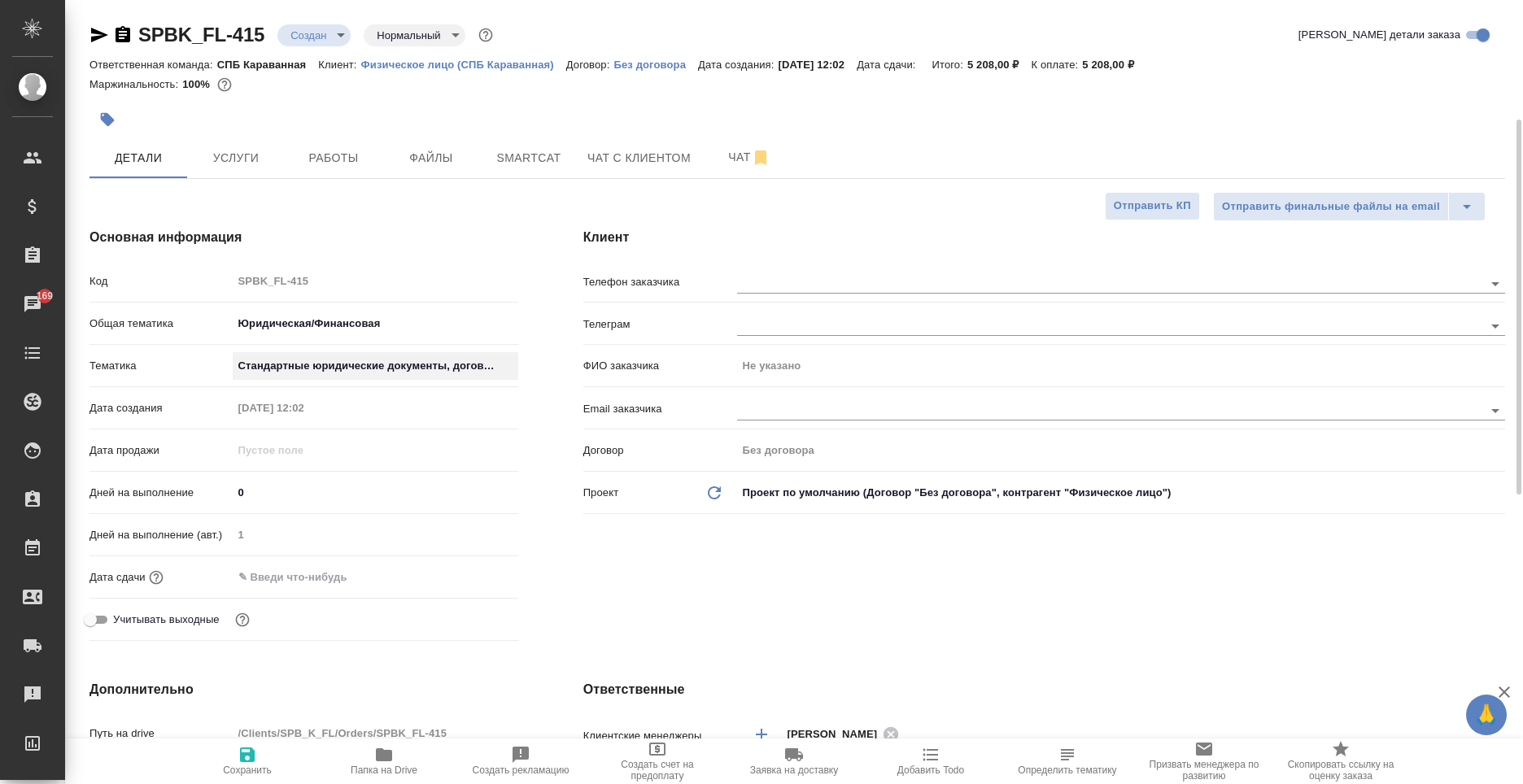
scroll to position [81, 0]
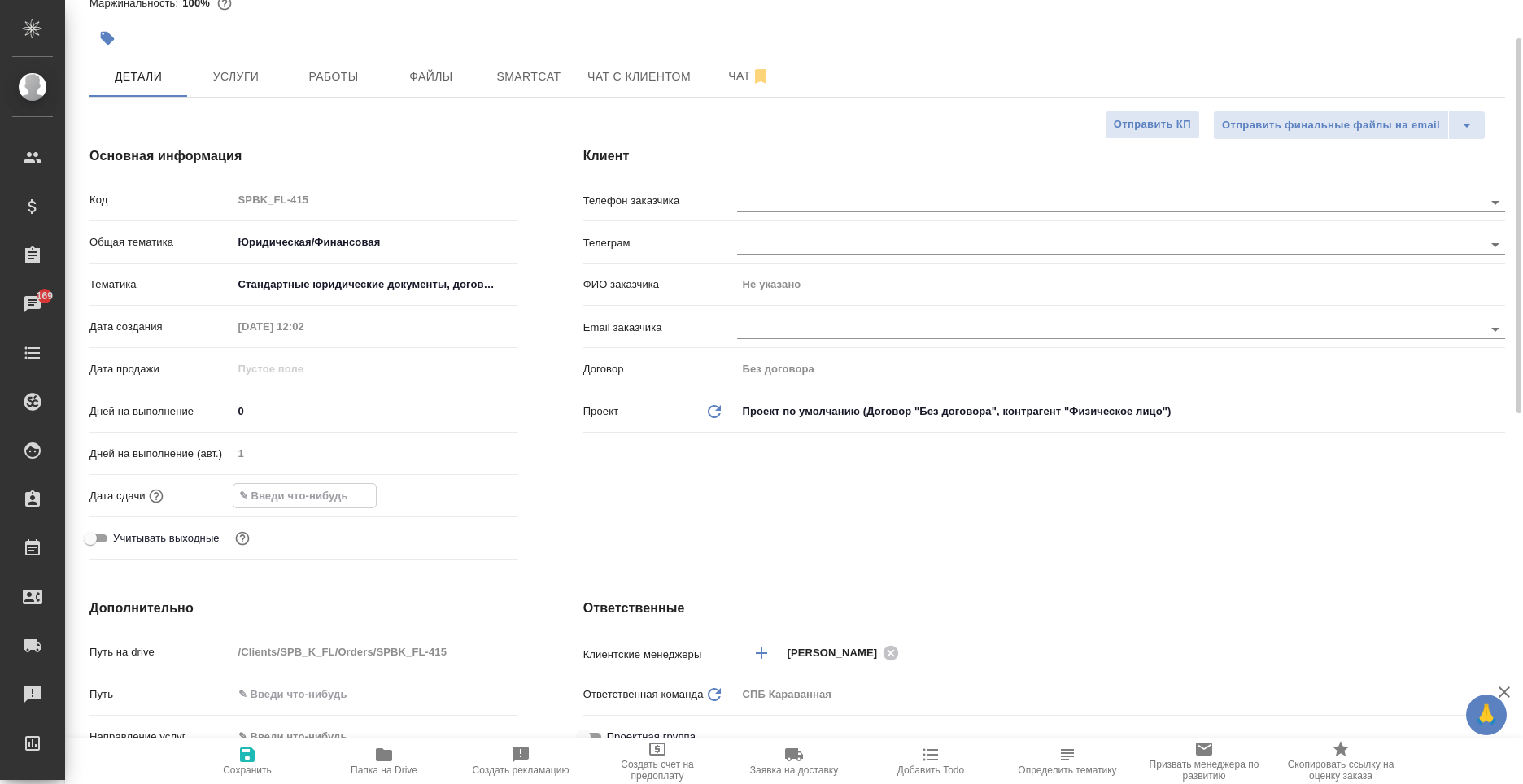
click at [310, 496] on input "text" at bounding box center [305, 496] width 142 height 23
click at [455, 488] on div at bounding box center [375, 496] width 286 height 23
click at [472, 496] on icon "button" at bounding box center [472, 496] width 20 height 20
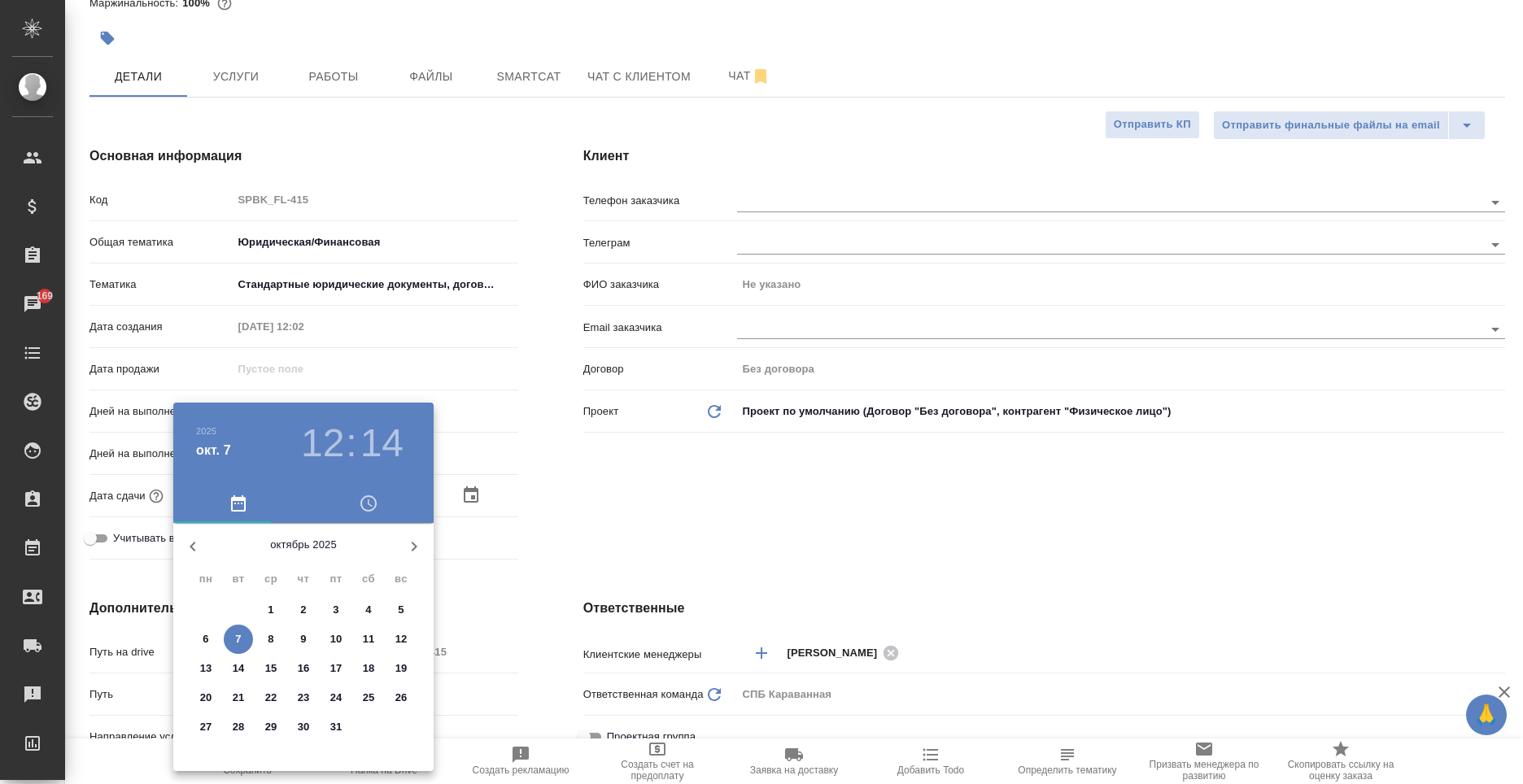
click at [262, 640] on span "8" at bounding box center [271, 639] width 29 height 16
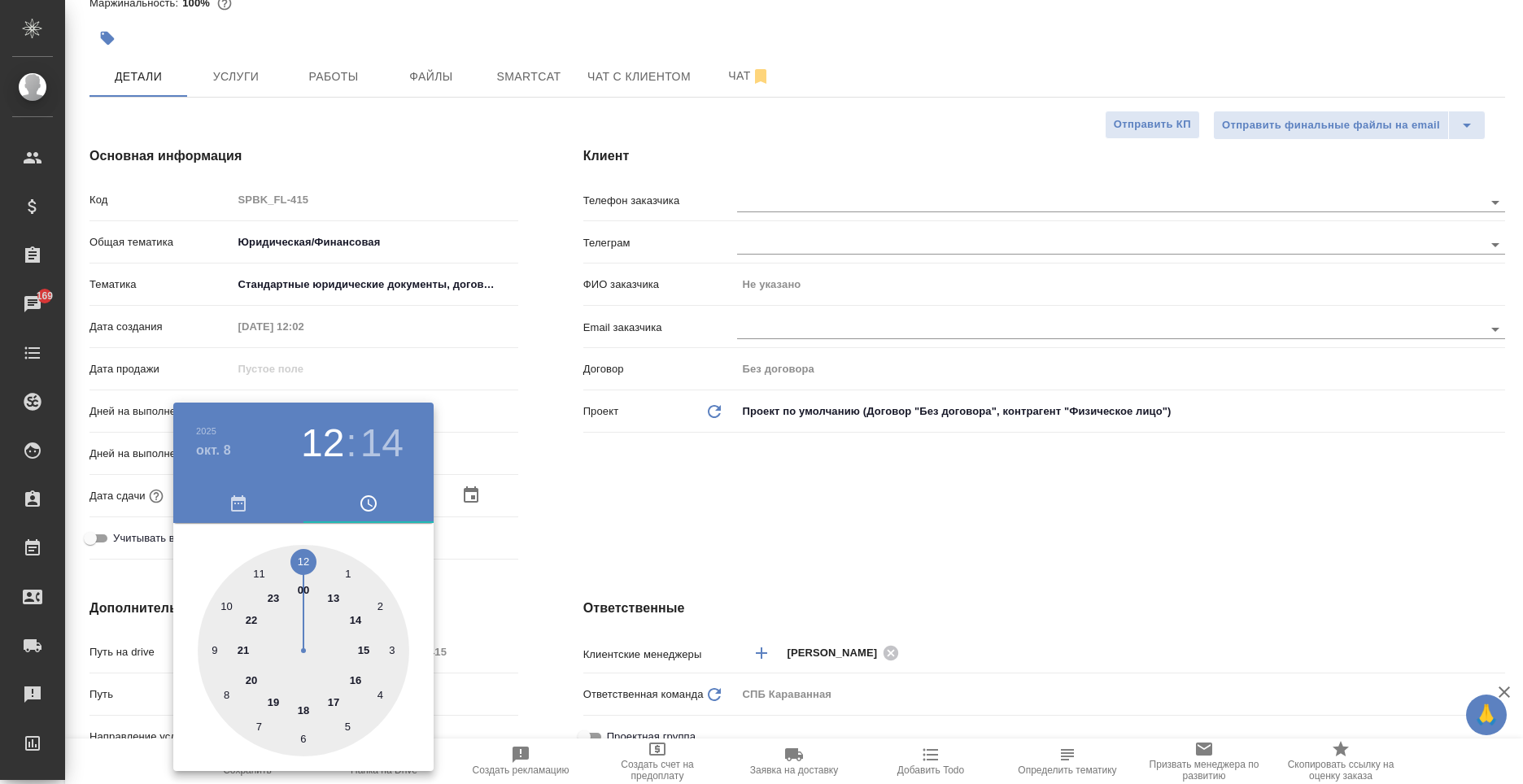
click at [230, 604] on div at bounding box center [303, 651] width 212 height 212
click at [305, 738] on div at bounding box center [303, 651] width 212 height 212
click at [568, 561] on div at bounding box center [761, 392] width 1523 height 784
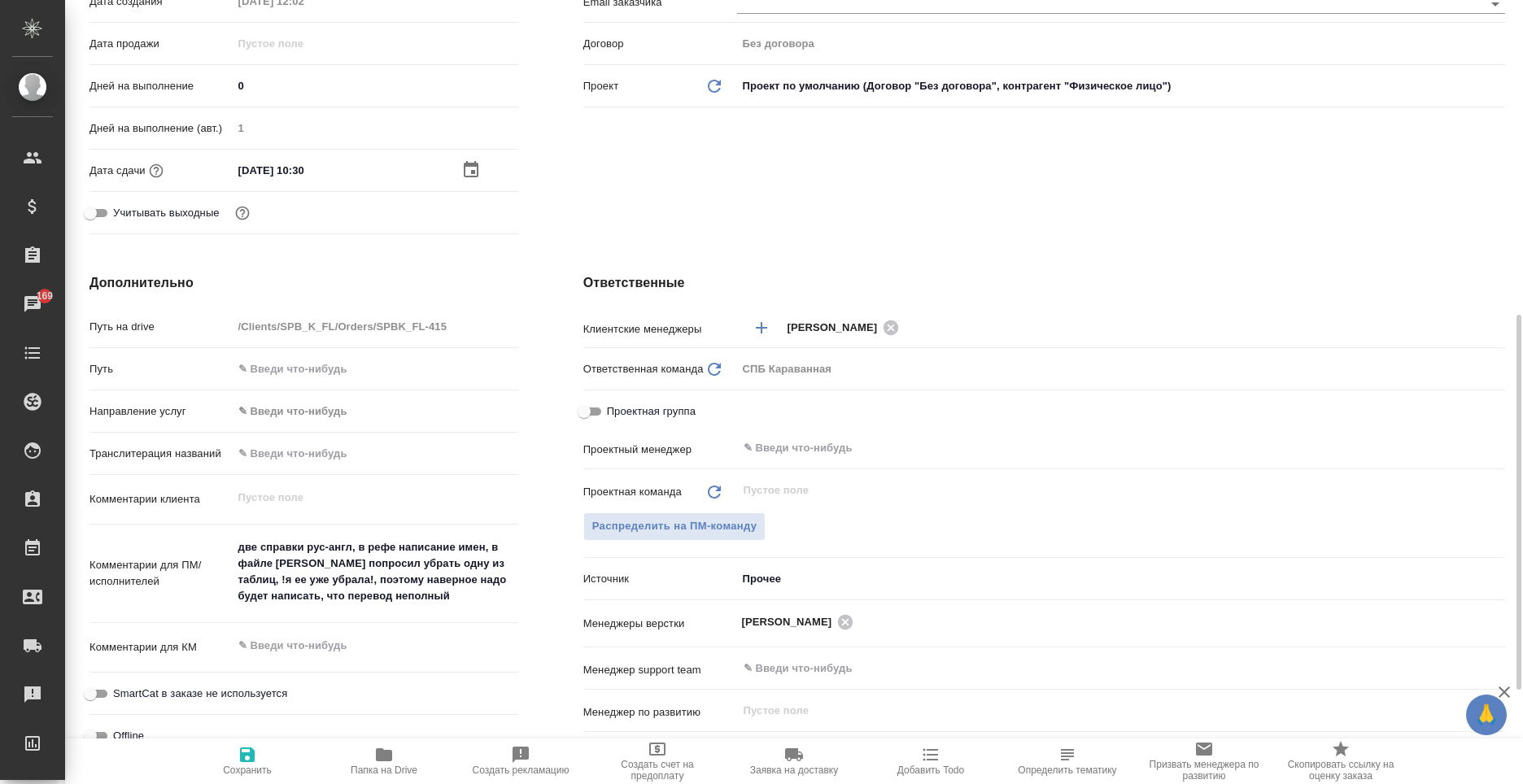
scroll to position [488, 0]
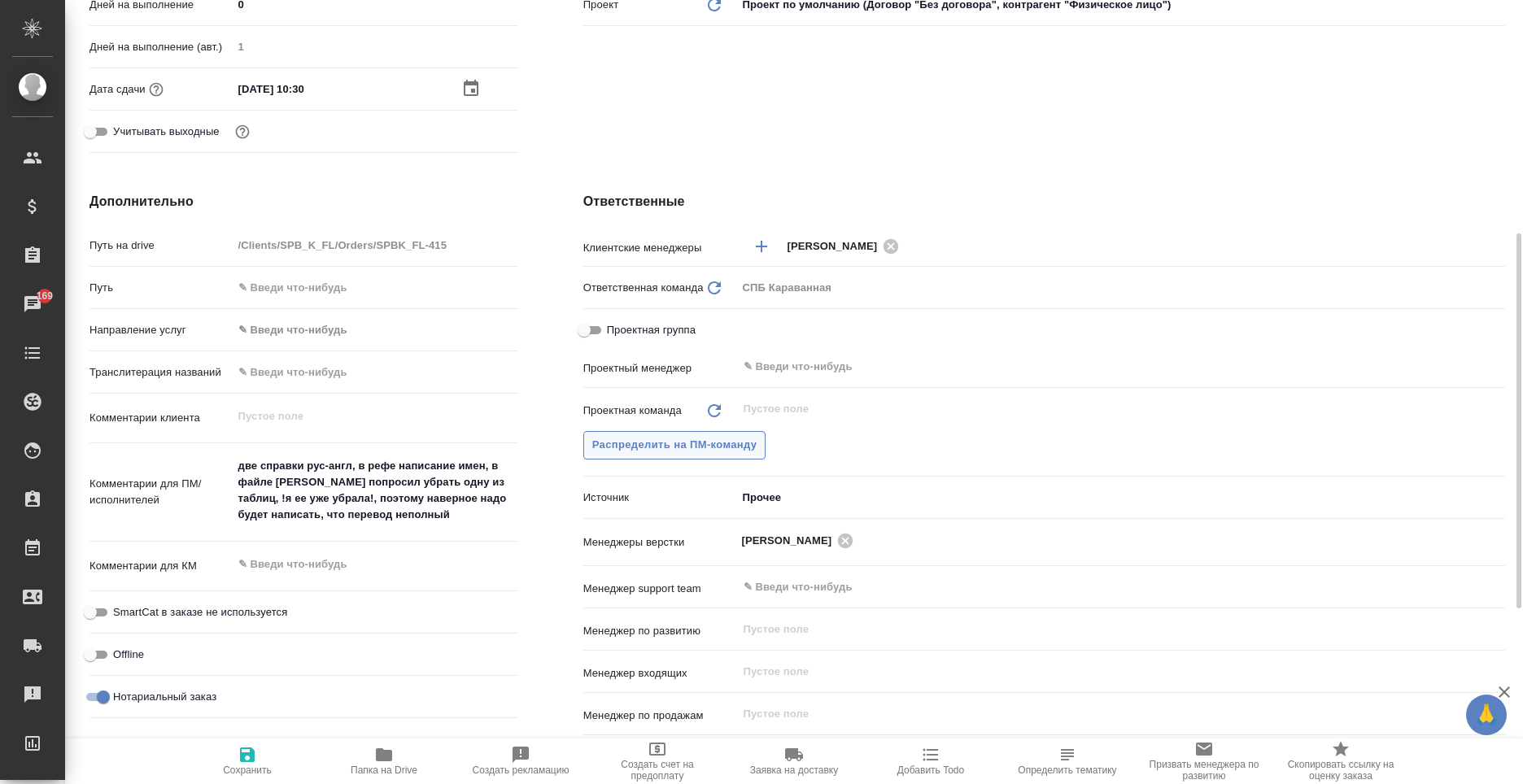
click at [693, 450] on span "Распределить на ПМ-команду" at bounding box center [674, 445] width 165 height 19
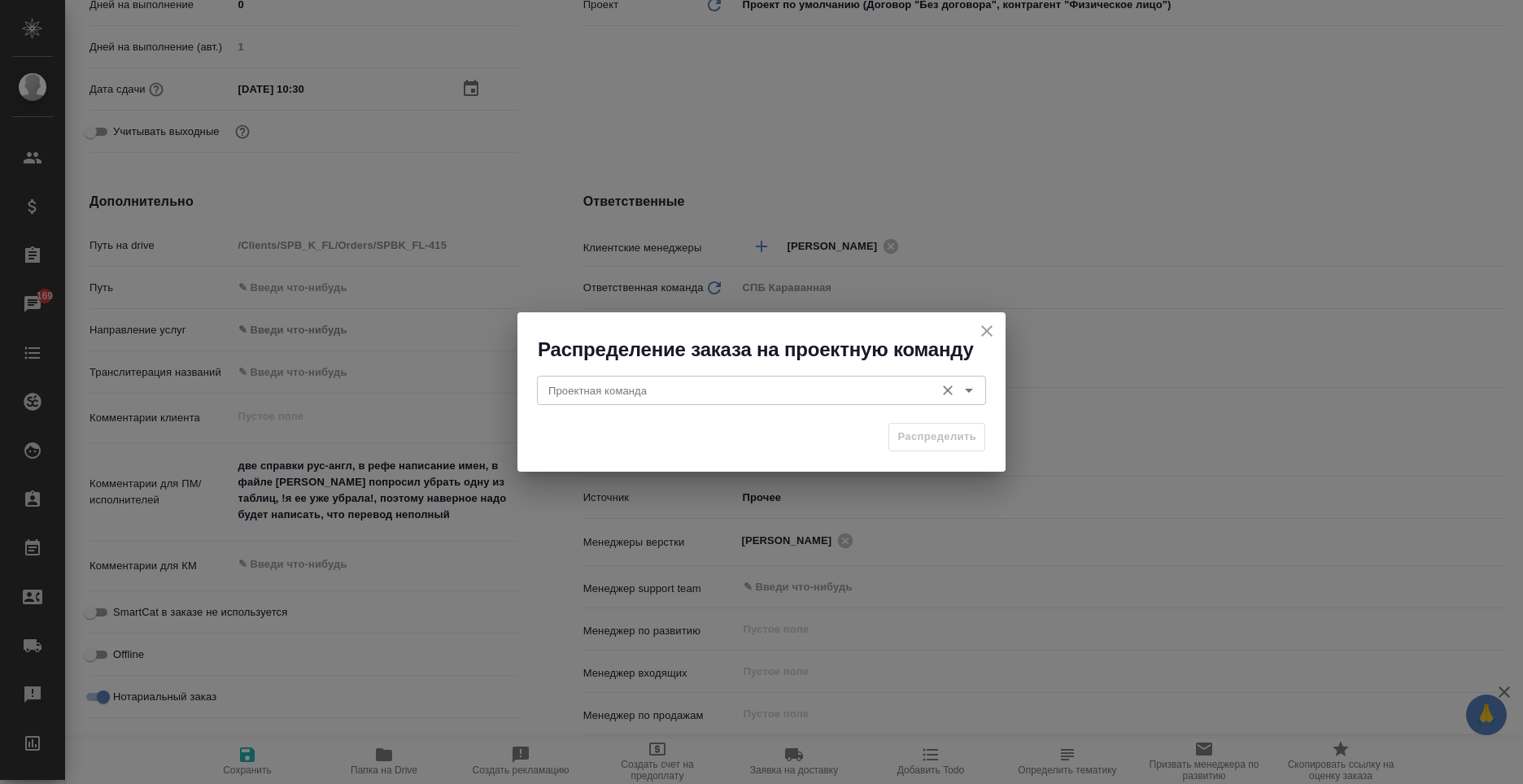
click at [639, 394] on input "Проектная команда" at bounding box center [734, 390] width 385 height 20
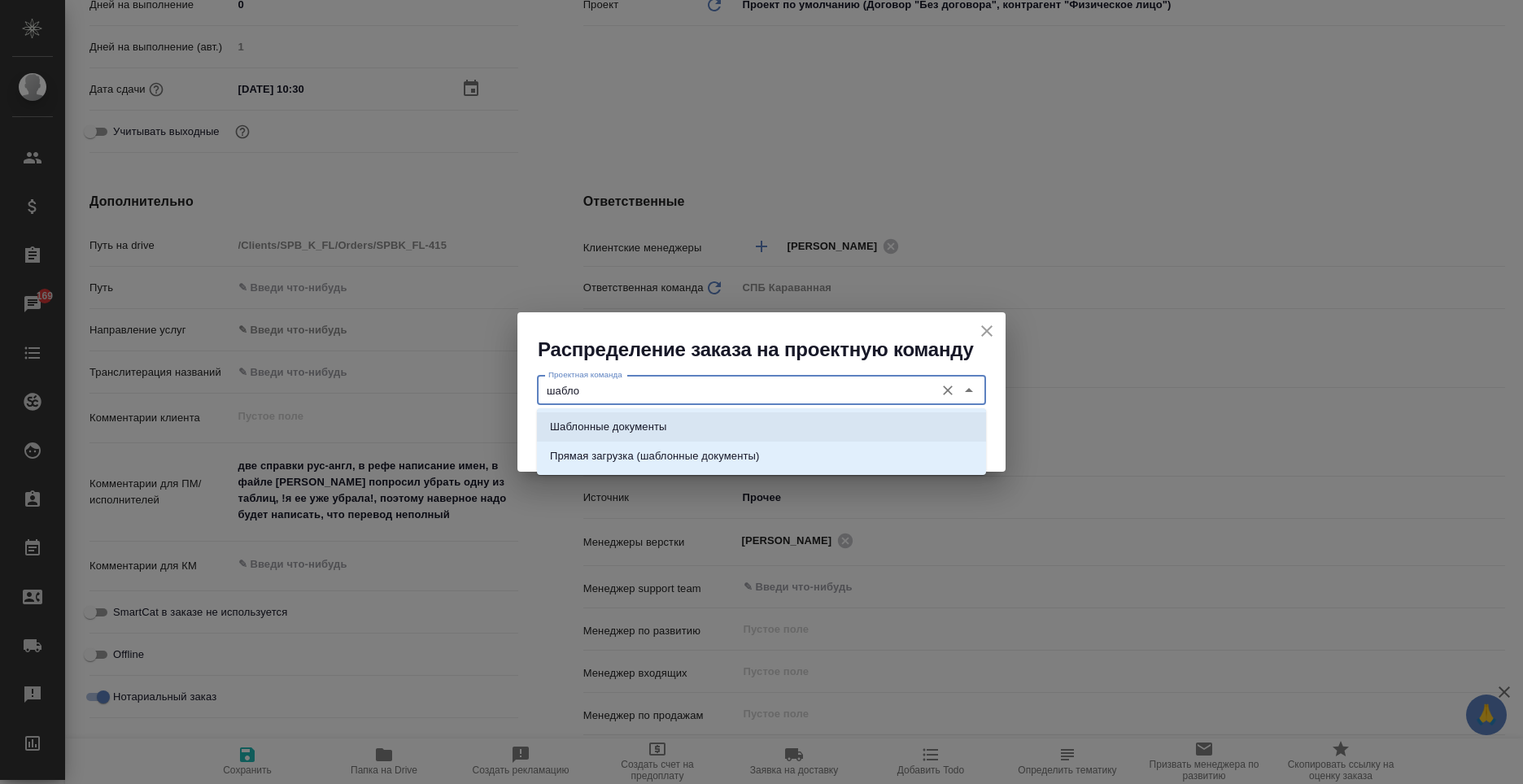
click at [643, 432] on p "Шаблонные документы" at bounding box center [608, 427] width 116 height 16
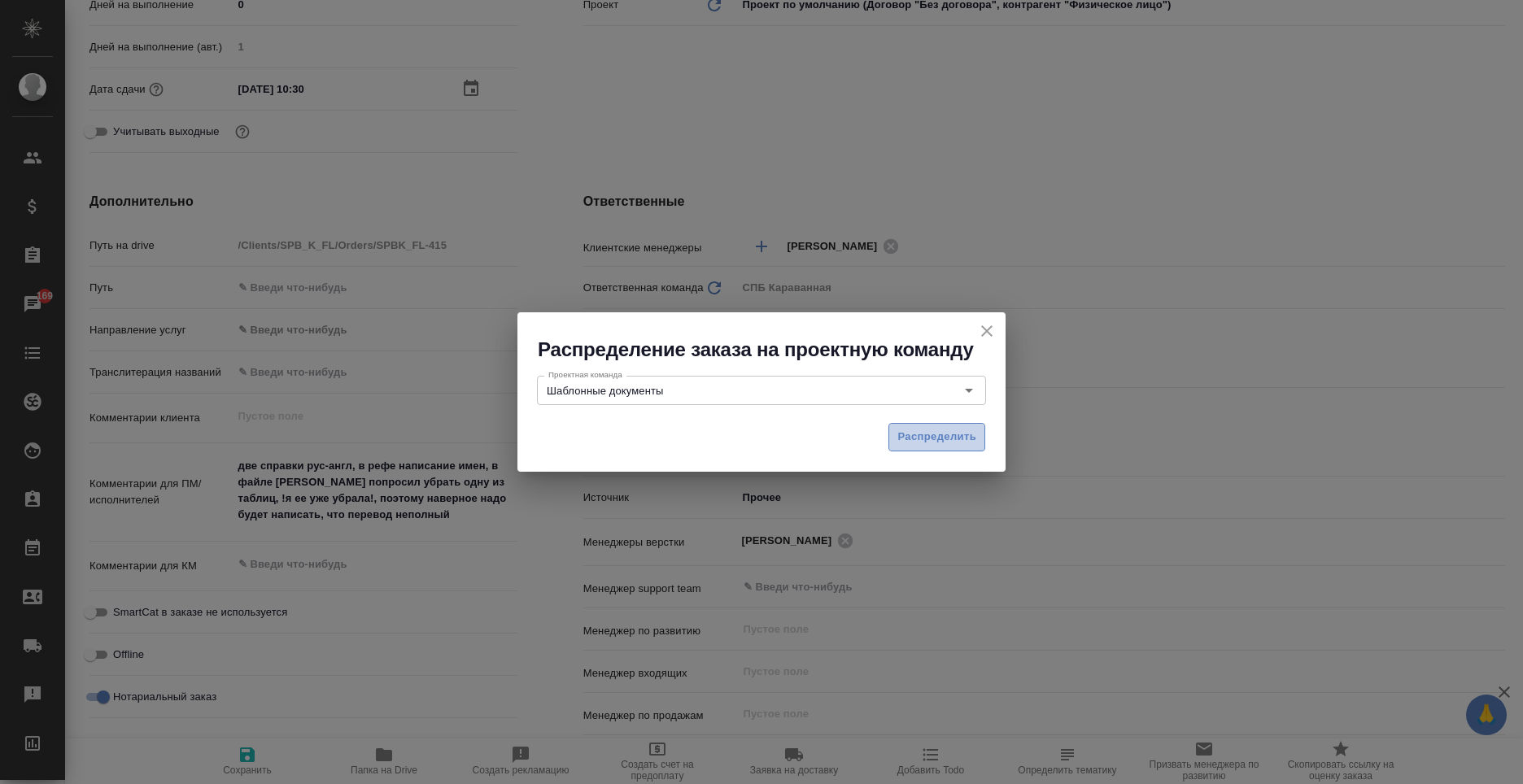
click at [950, 433] on span "Распределить" at bounding box center [937, 437] width 79 height 19
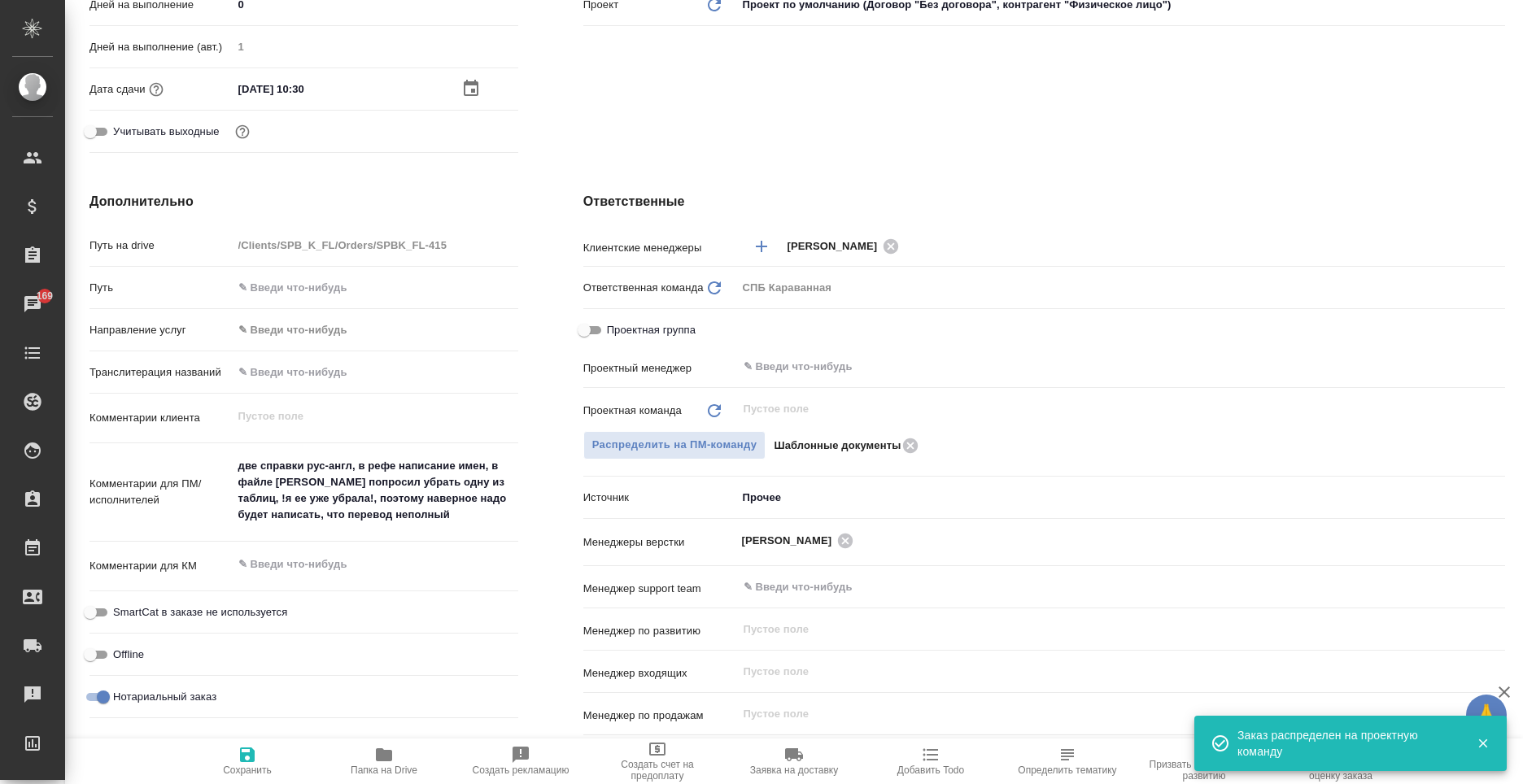
scroll to position [651, 0]
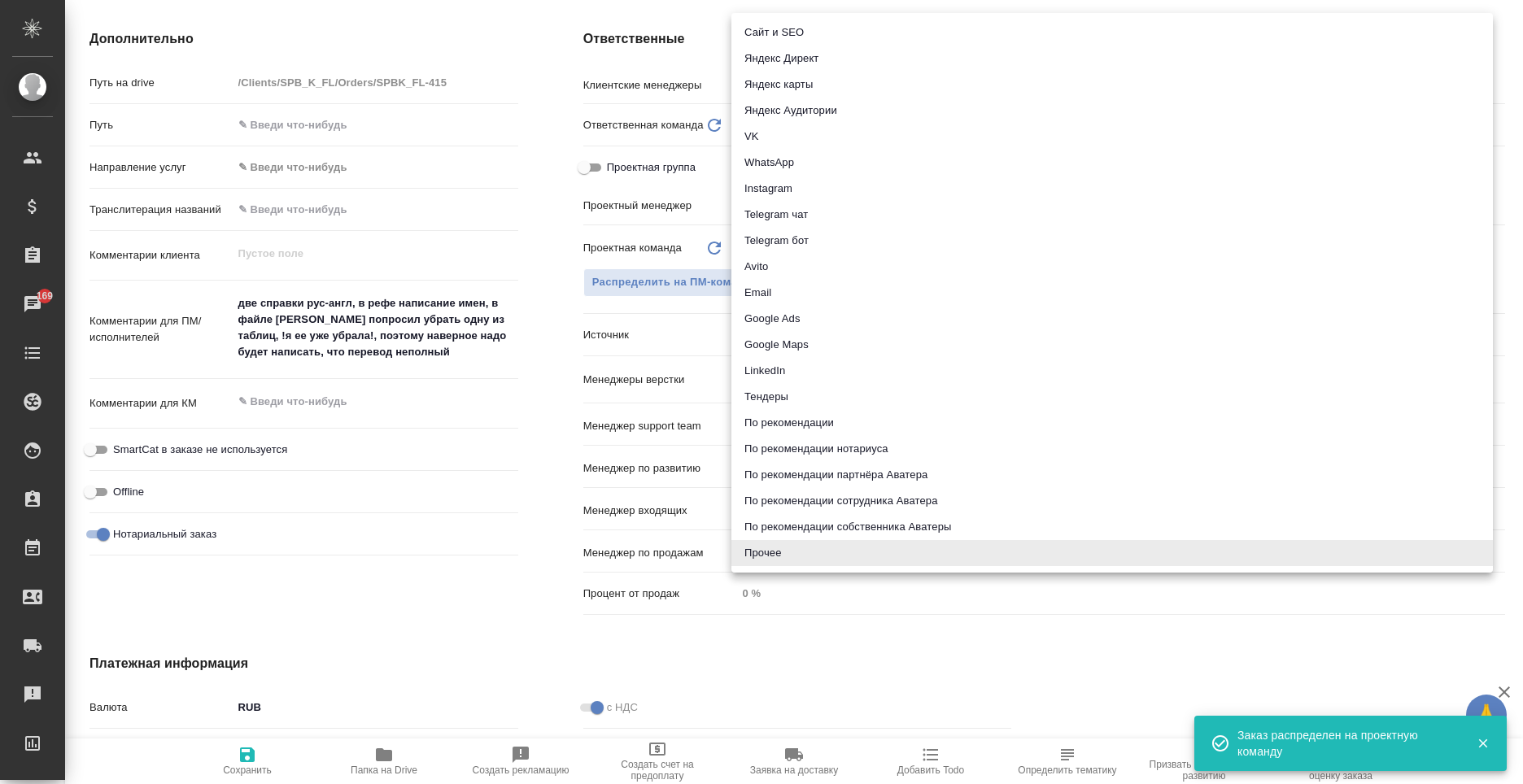
click at [771, 329] on body "🙏 .cls-1 fill:#fff; AWATERA Moskalets Alina Клиенты Спецификации Заказы 169 Чат…" at bounding box center [761, 392] width 1523 height 784
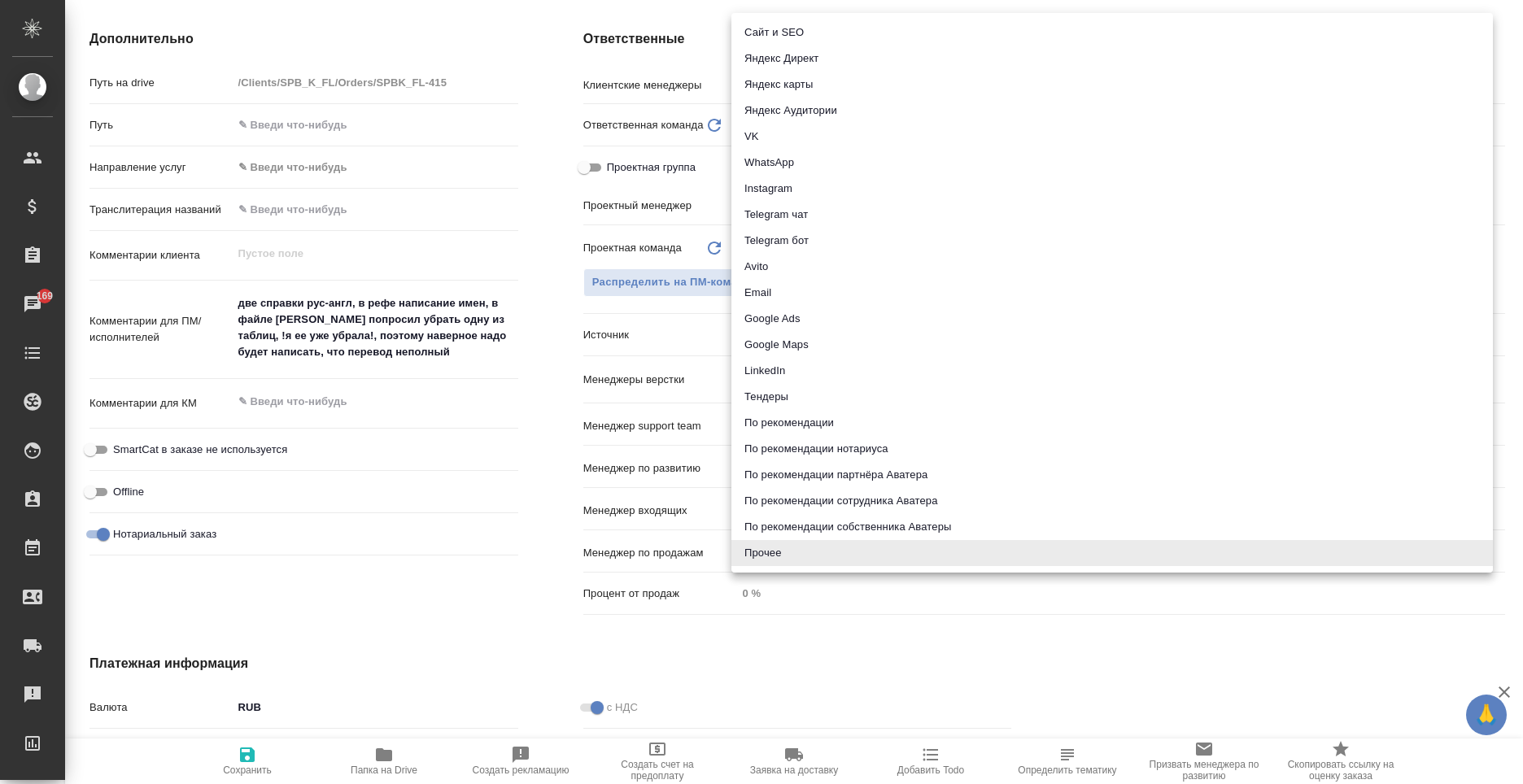
click at [822, 427] on li "По рекомендации" at bounding box center [1112, 423] width 762 height 26
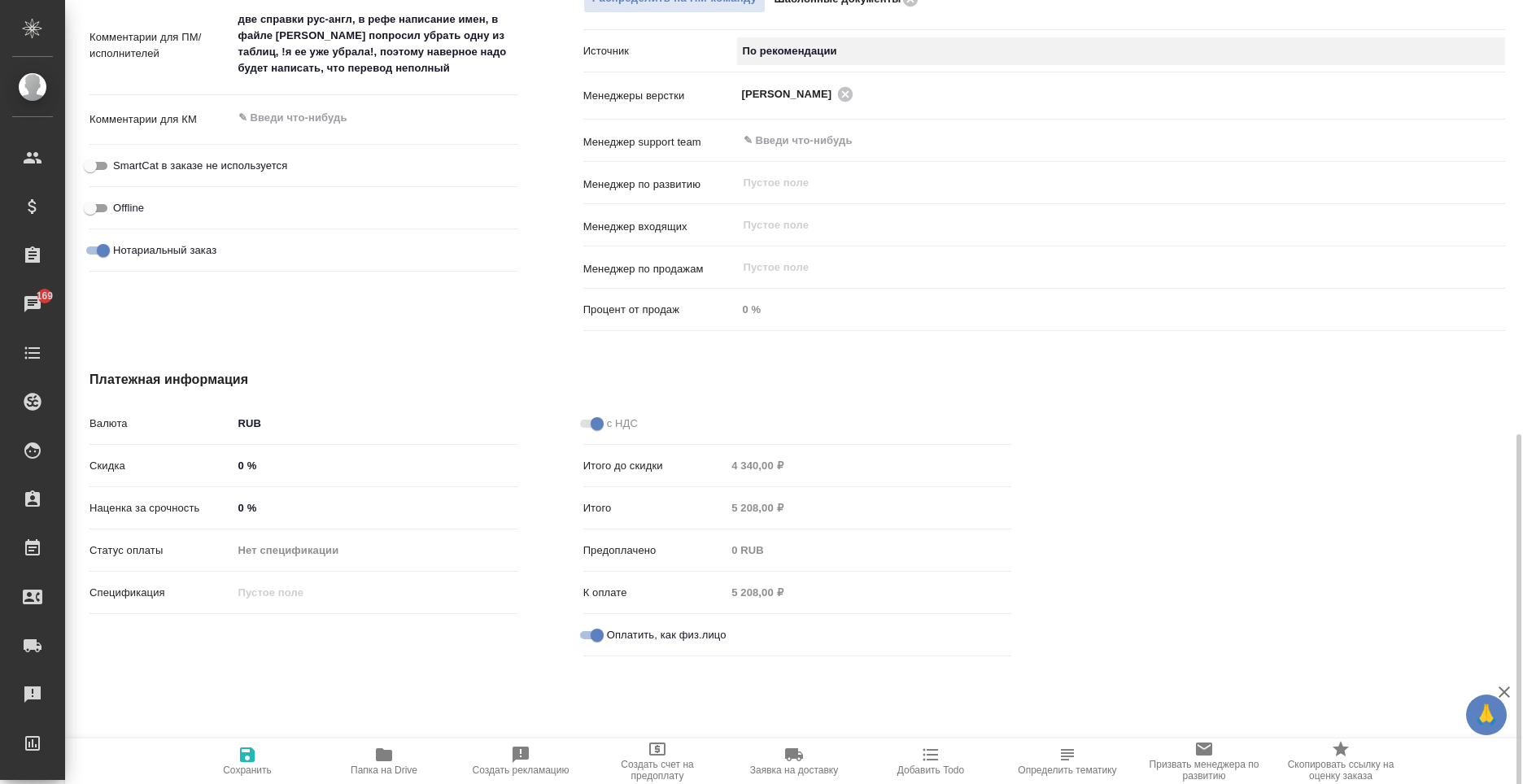
scroll to position [941, 0]
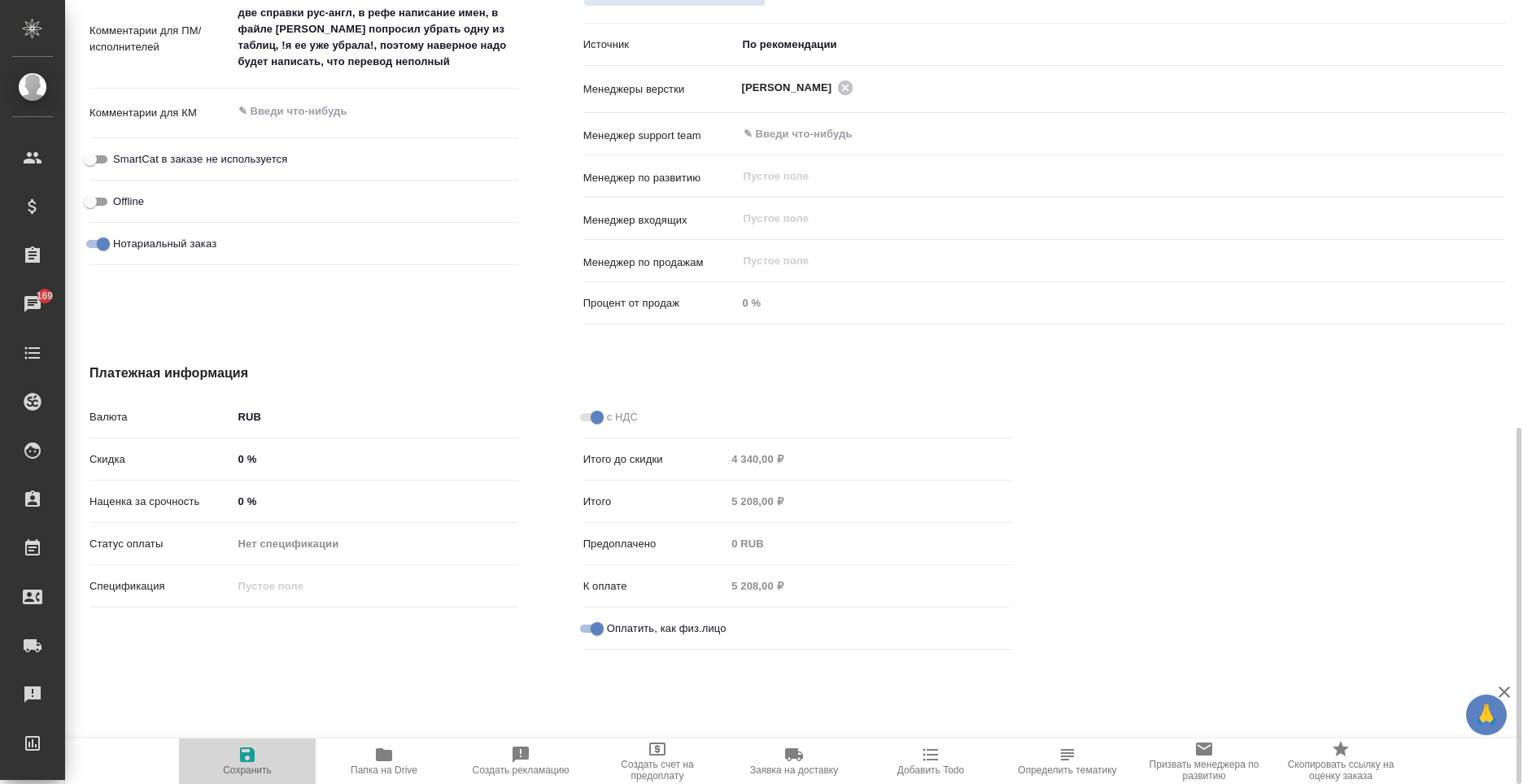
click at [254, 754] on icon "button" at bounding box center [247, 754] width 14 height 14
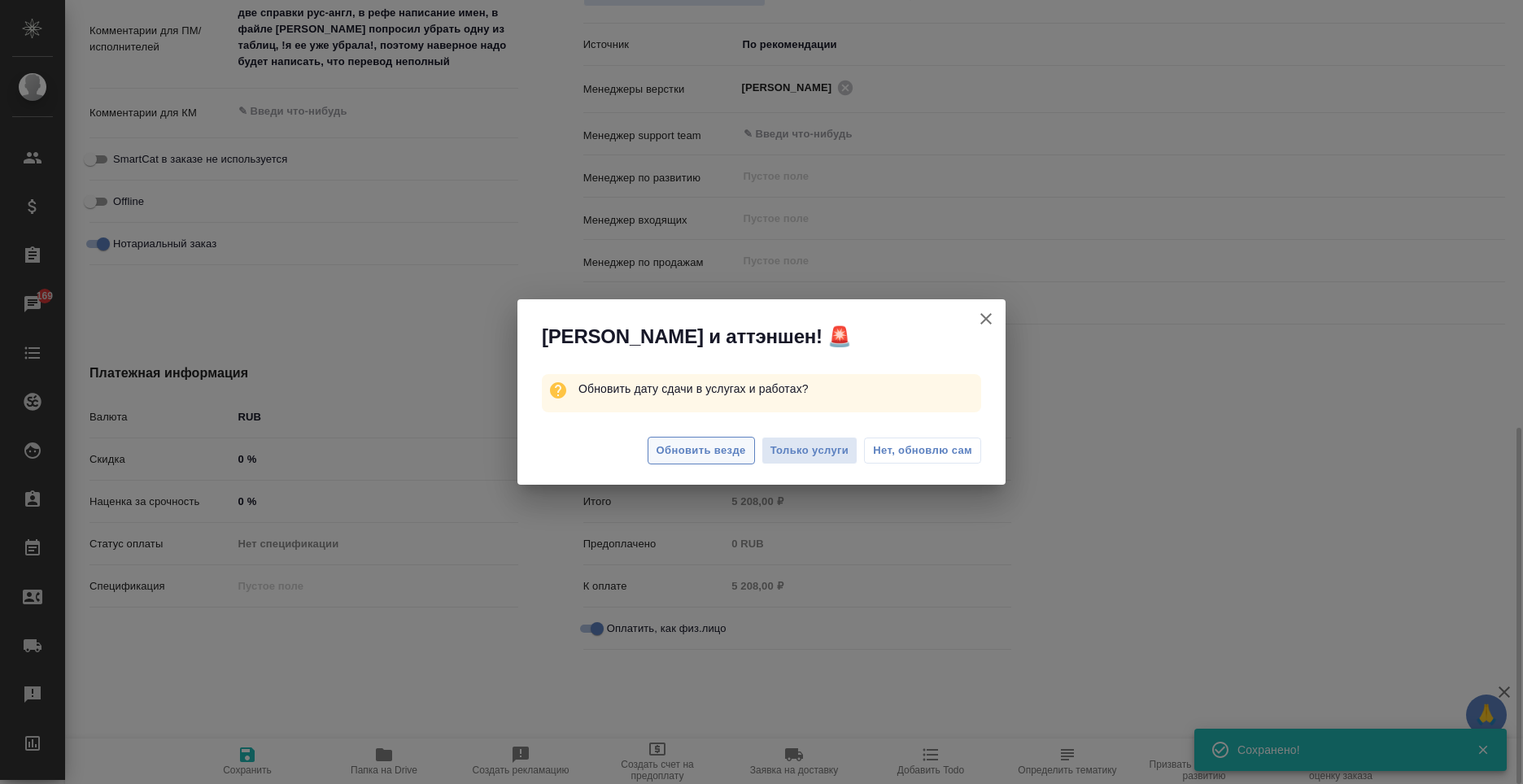
click at [711, 446] on span "Обновить везде" at bounding box center [701, 451] width 89 height 19
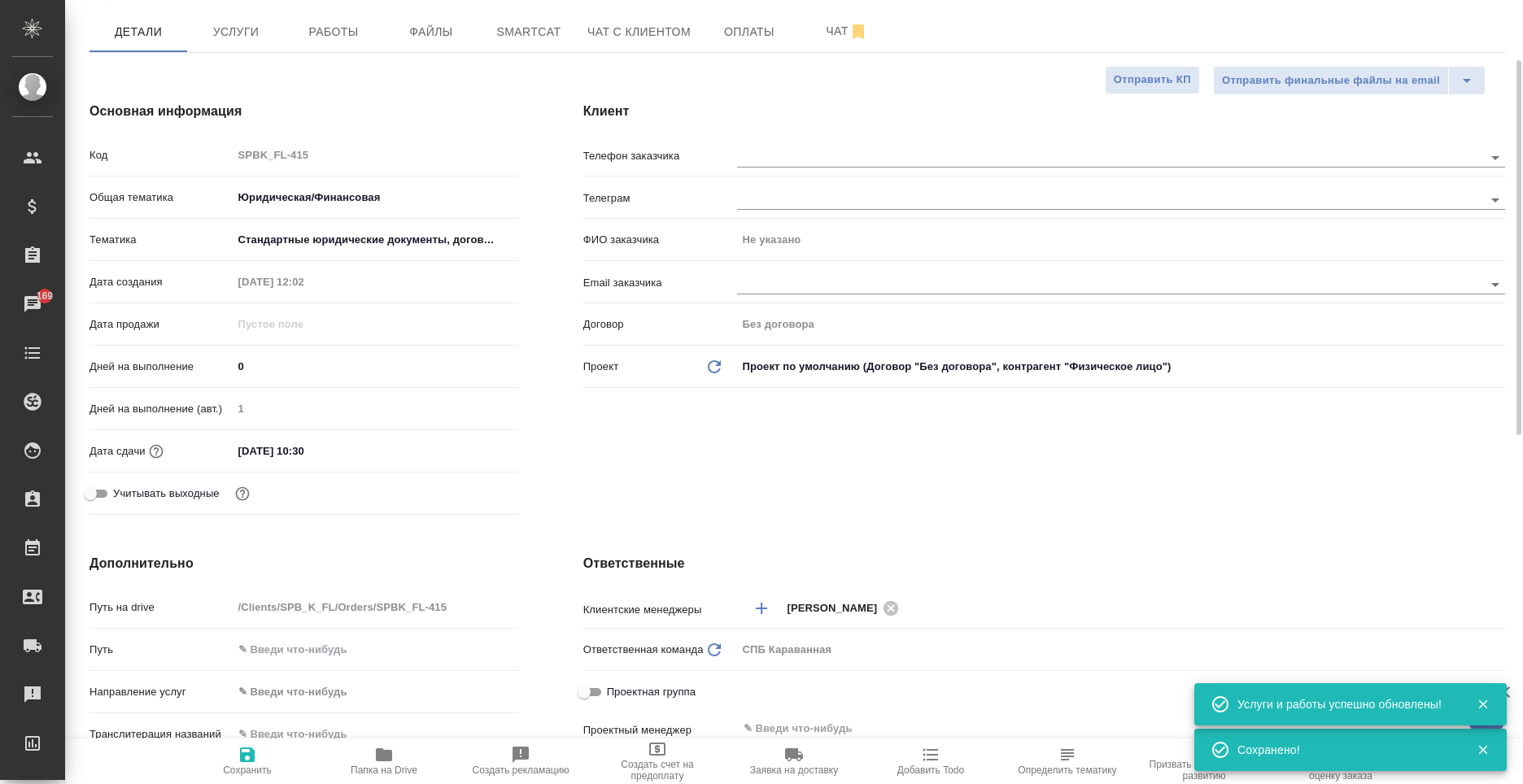
scroll to position [0, 0]
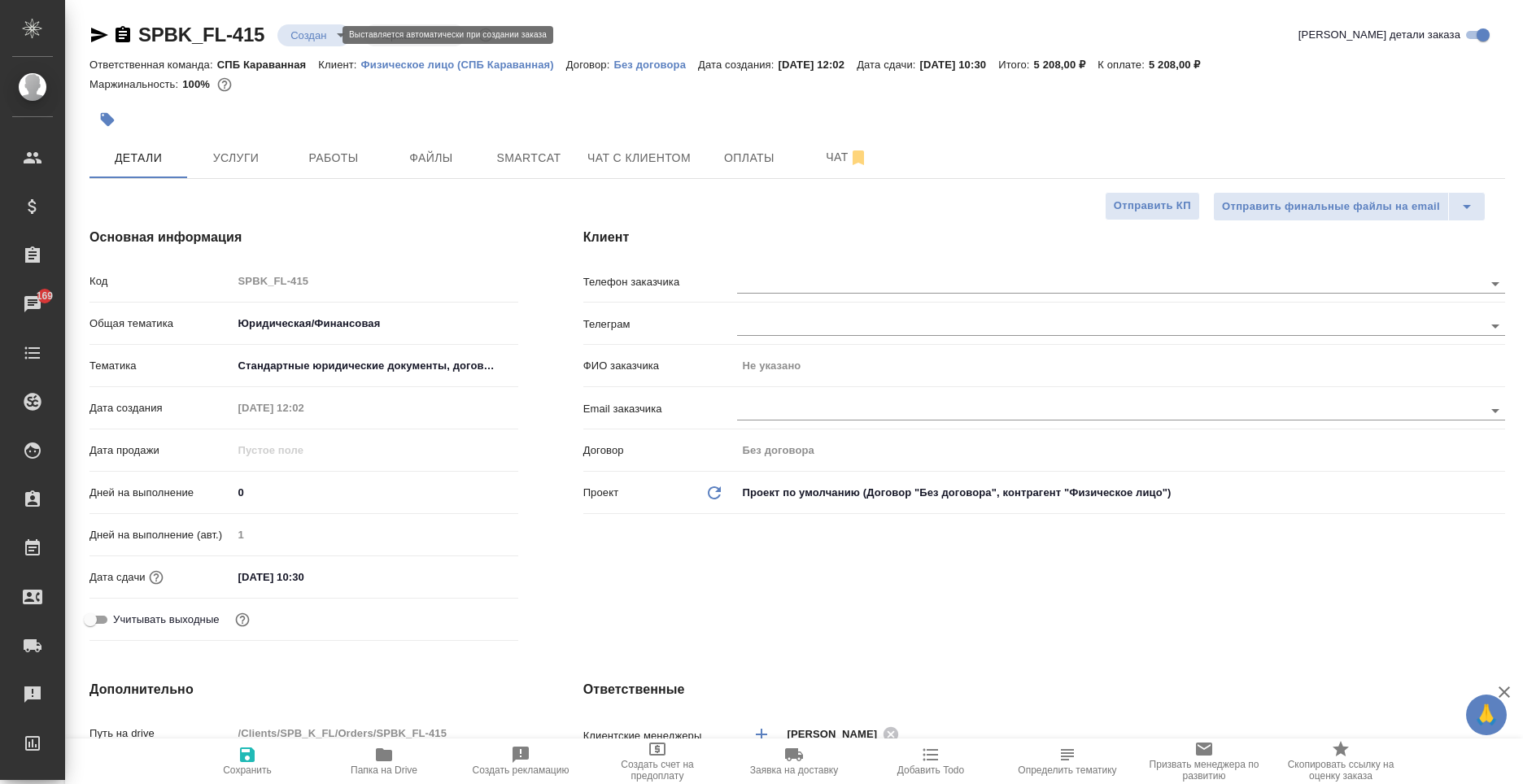
click at [326, 35] on body "🙏 .cls-1 fill:#fff; AWATERA Moskalets Alina Клиенты Спецификации Заказы 169 Чат…" at bounding box center [761, 392] width 1523 height 784
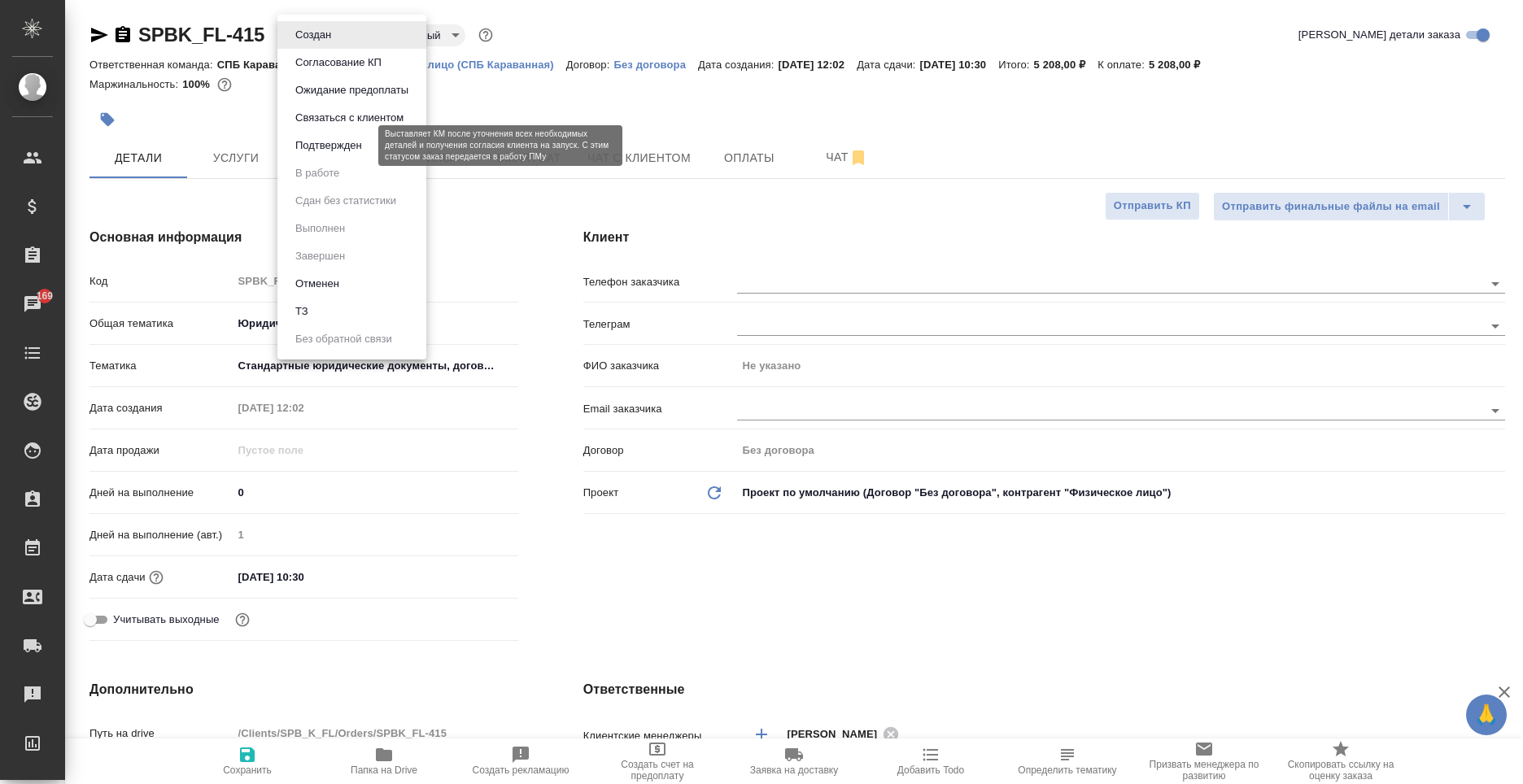
click at [341, 141] on button "Подтвержден" at bounding box center [328, 146] width 77 height 18
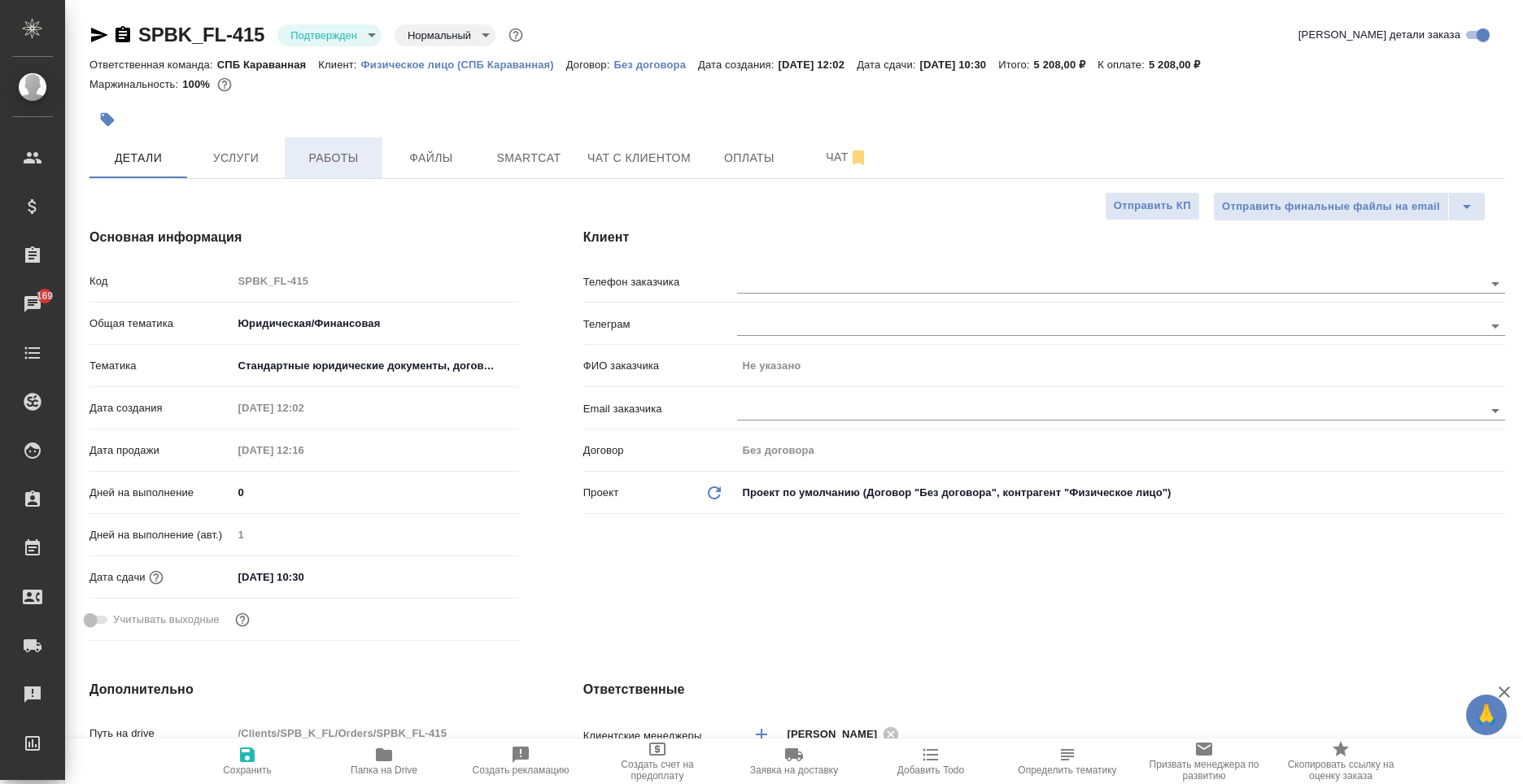
click at [377, 150] on button "Работы" at bounding box center [334, 158] width 97 height 41
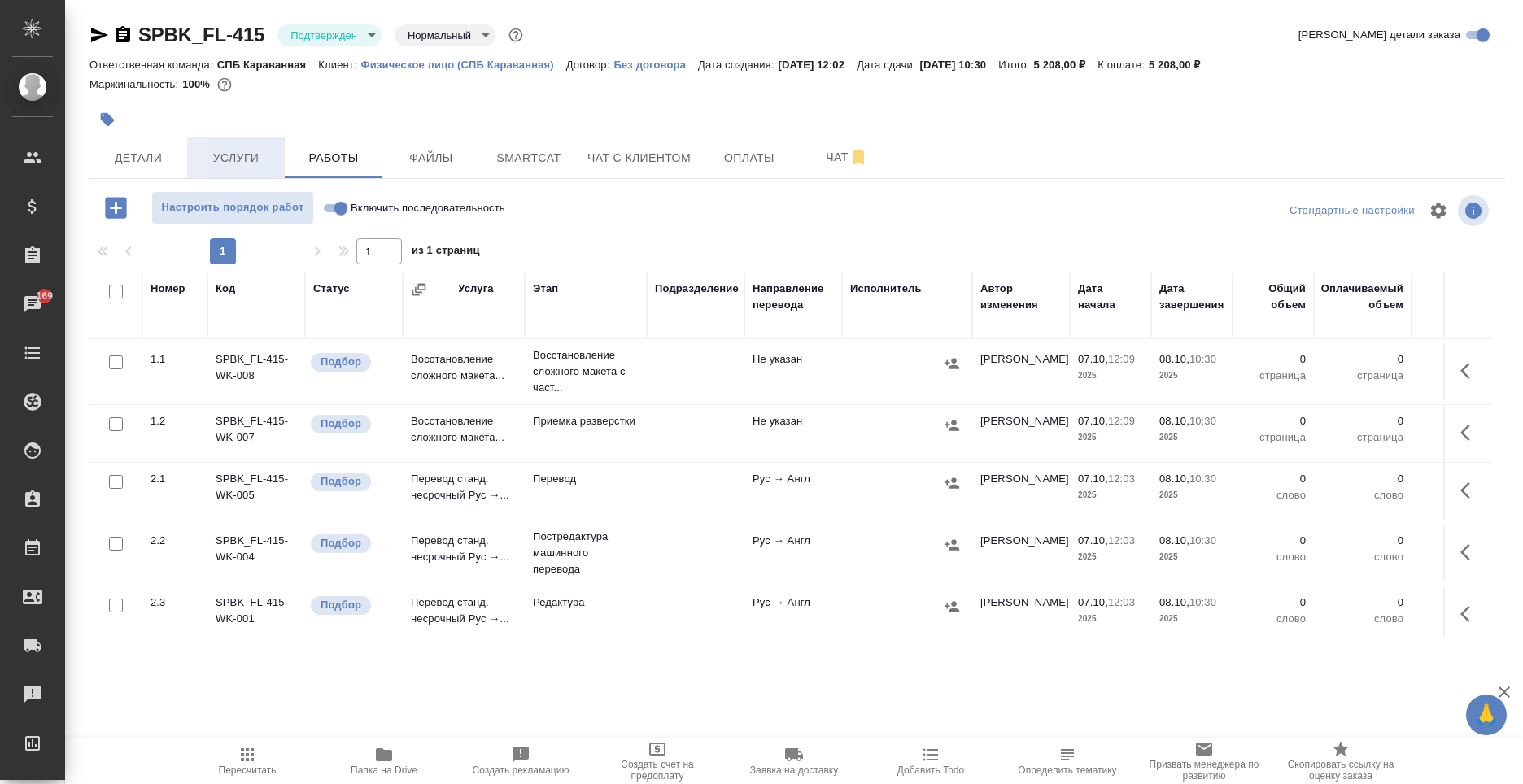
click at [235, 165] on span "Услуги" at bounding box center [235, 158] width 78 height 21
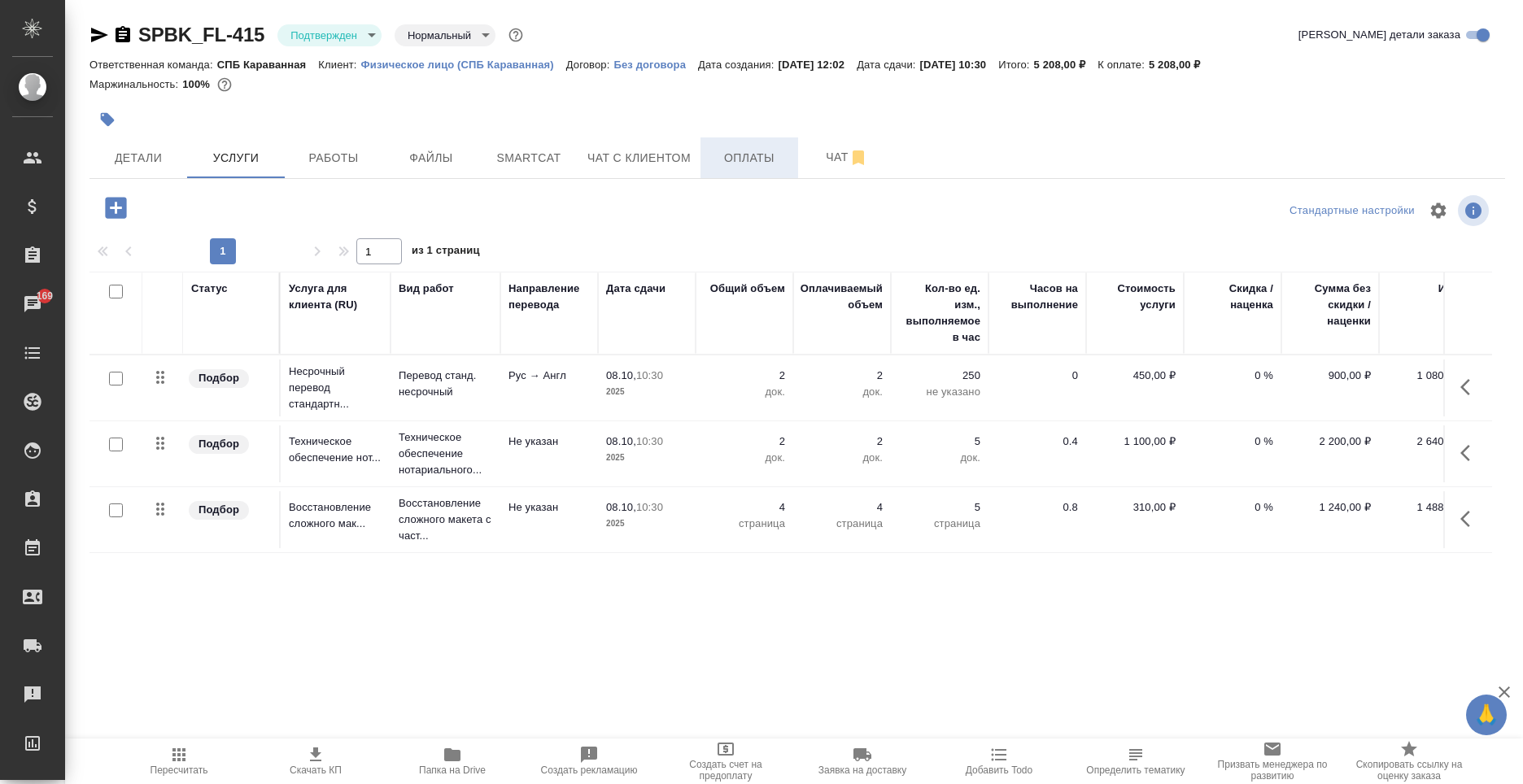
click at [727, 167] on span "Оплаты" at bounding box center [749, 158] width 78 height 21
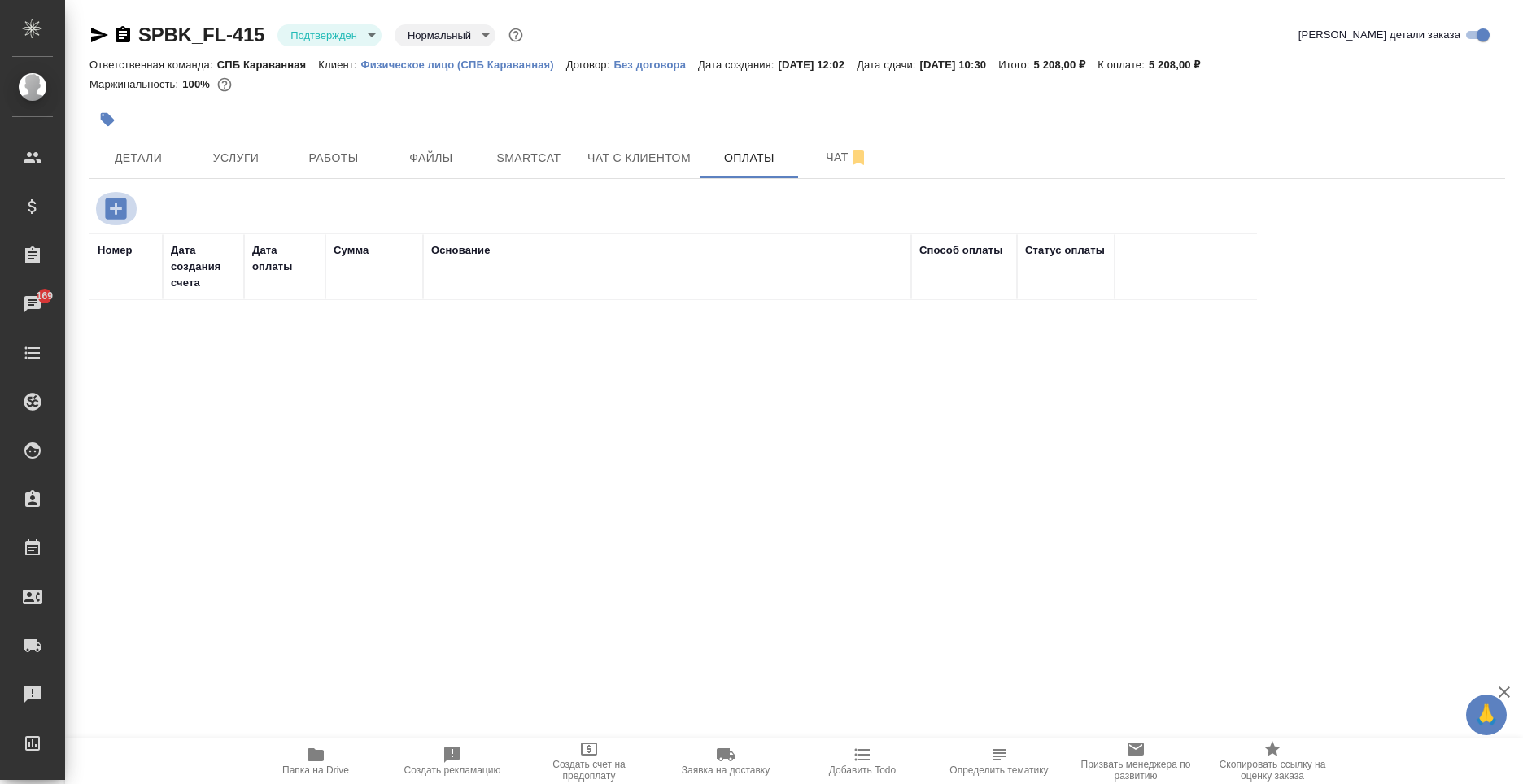
click at [121, 200] on icon "button" at bounding box center [115, 207] width 21 height 21
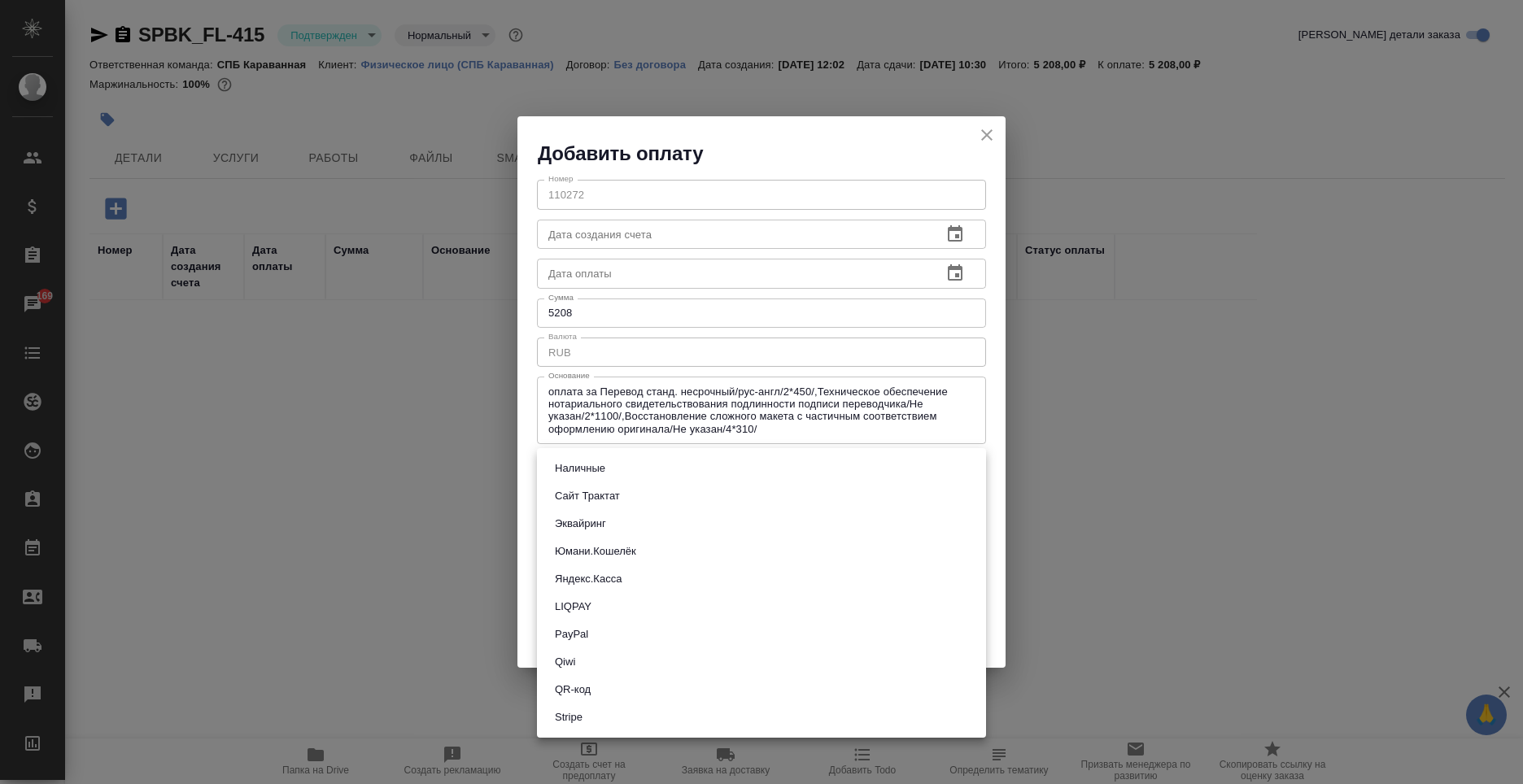
click at [620, 470] on body "🙏 .cls-1 fill:#fff; AWATERA Moskalets Alina Клиенты Спецификации Заказы 169 Чат…" at bounding box center [761, 392] width 1523 height 784
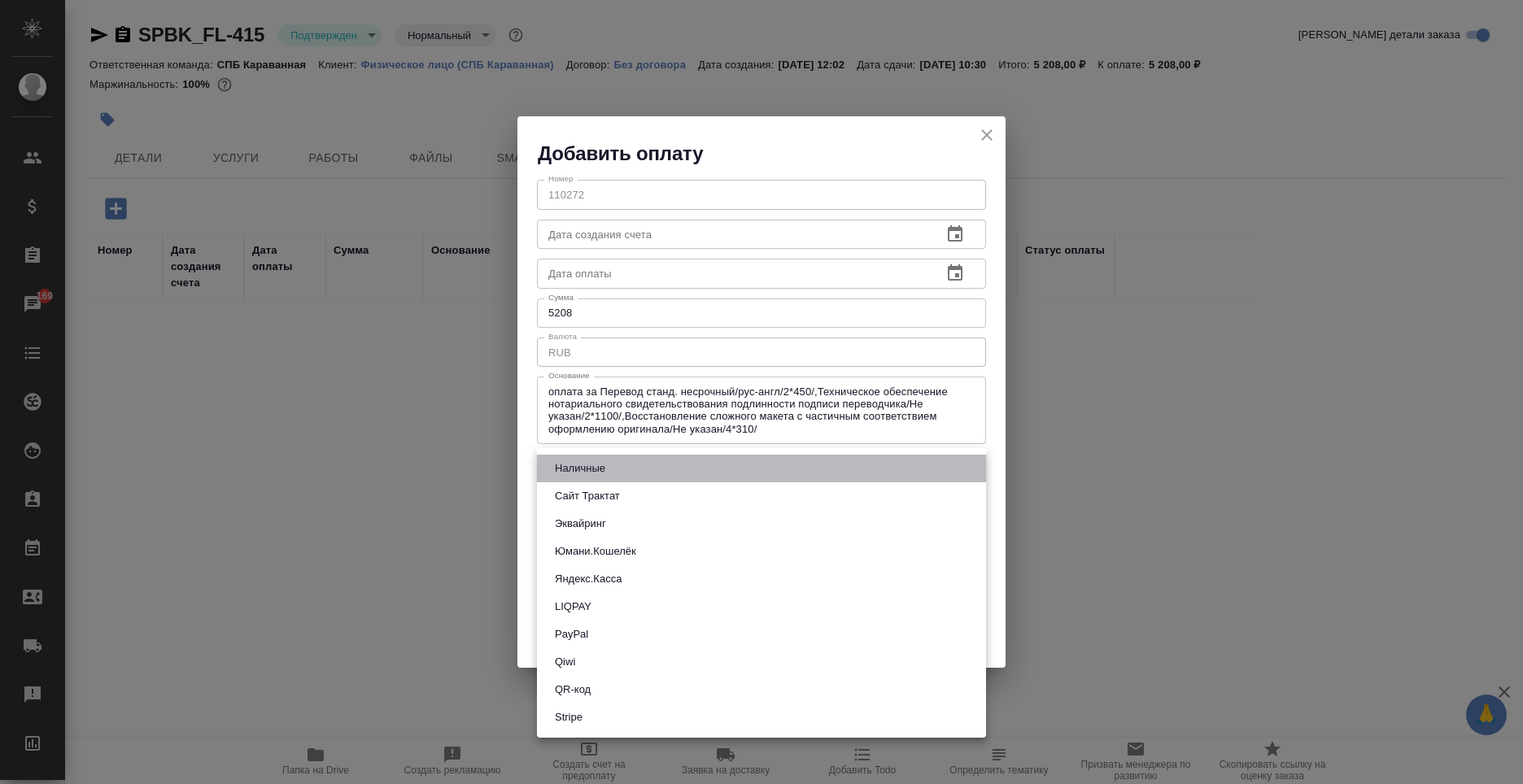
click at [620, 463] on li "Наличные" at bounding box center [762, 468] width 449 height 28
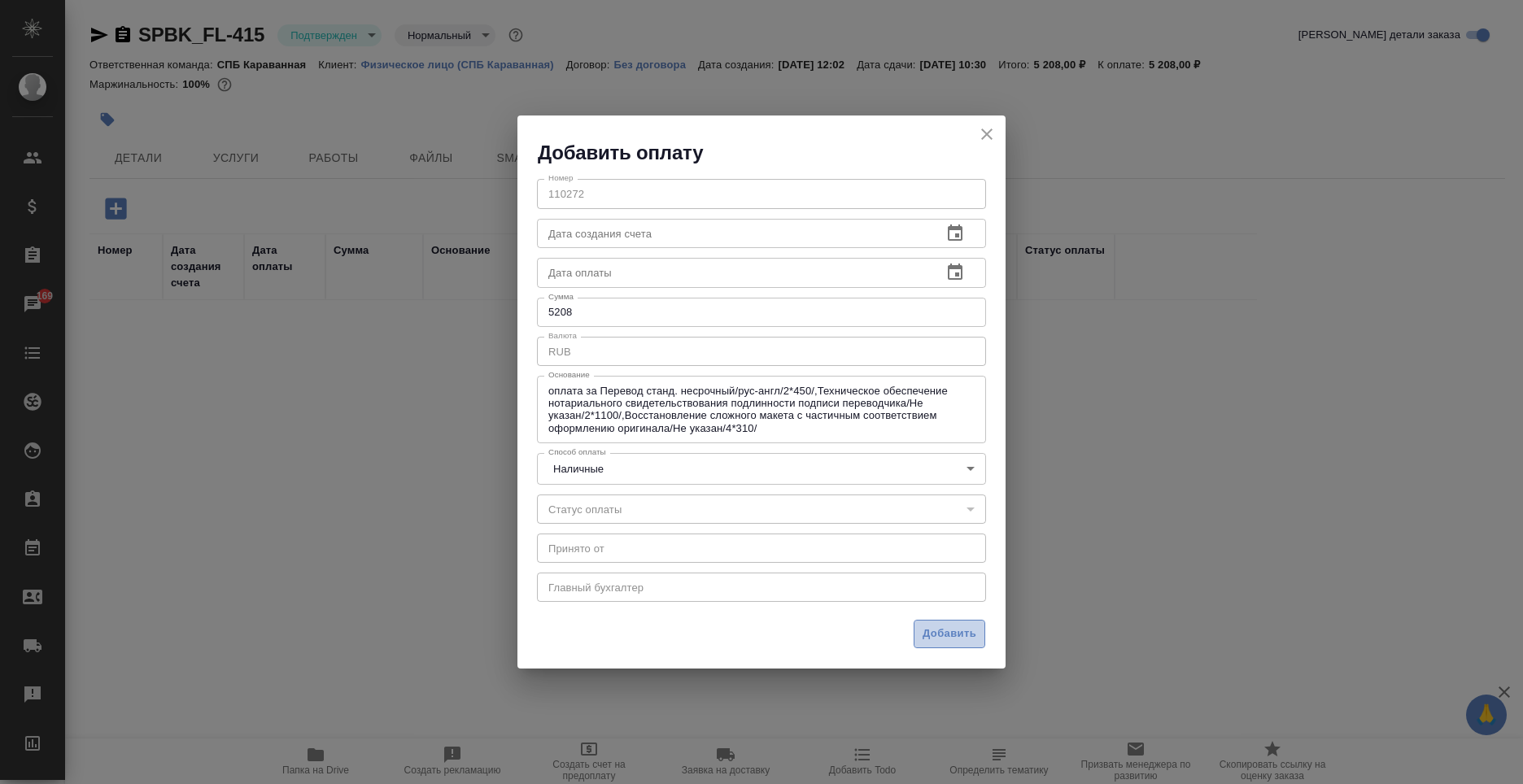
click at [956, 646] on button "Добавить" at bounding box center [949, 634] width 71 height 29
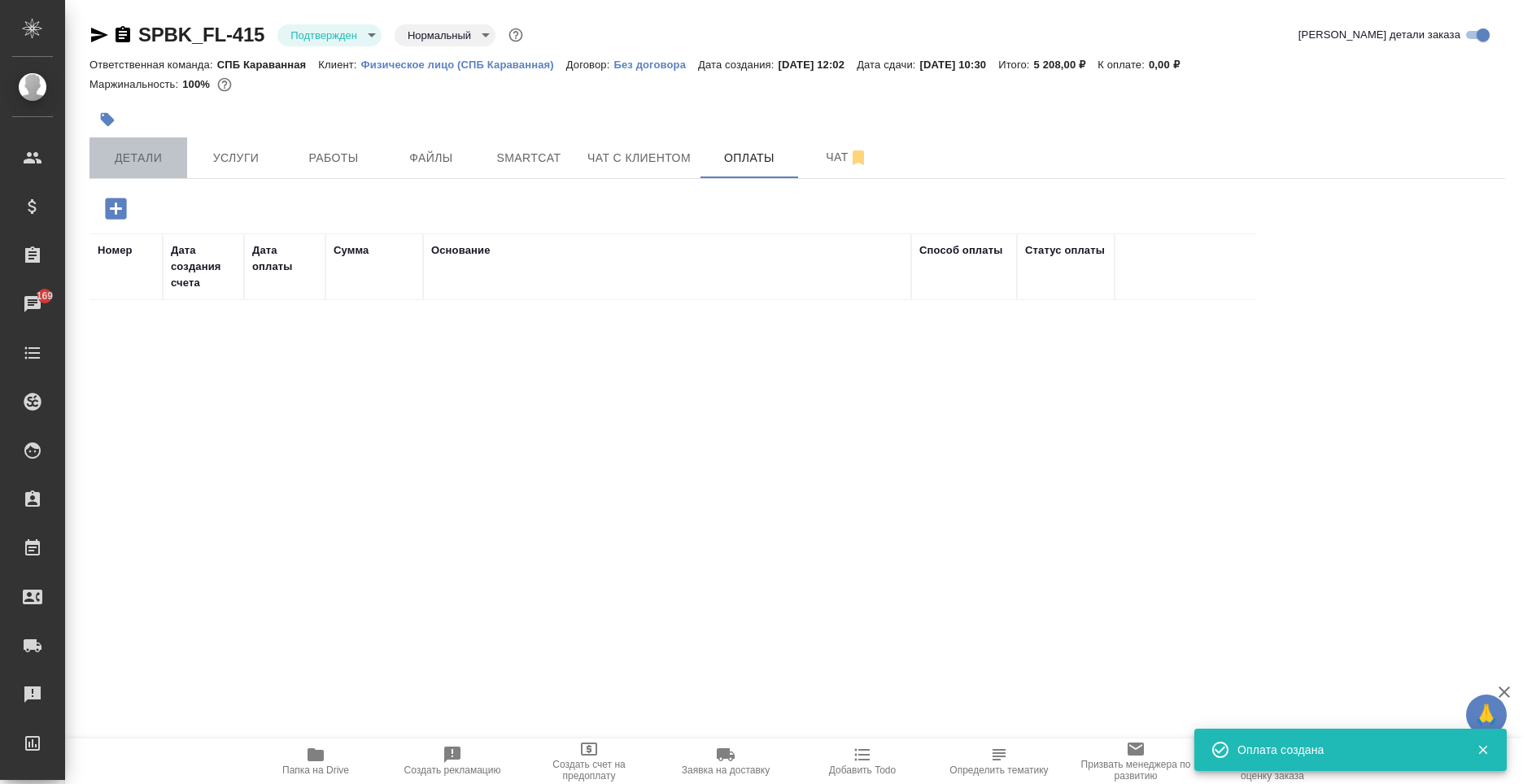
click at [137, 151] on span "Детали" at bounding box center [138, 158] width 78 height 21
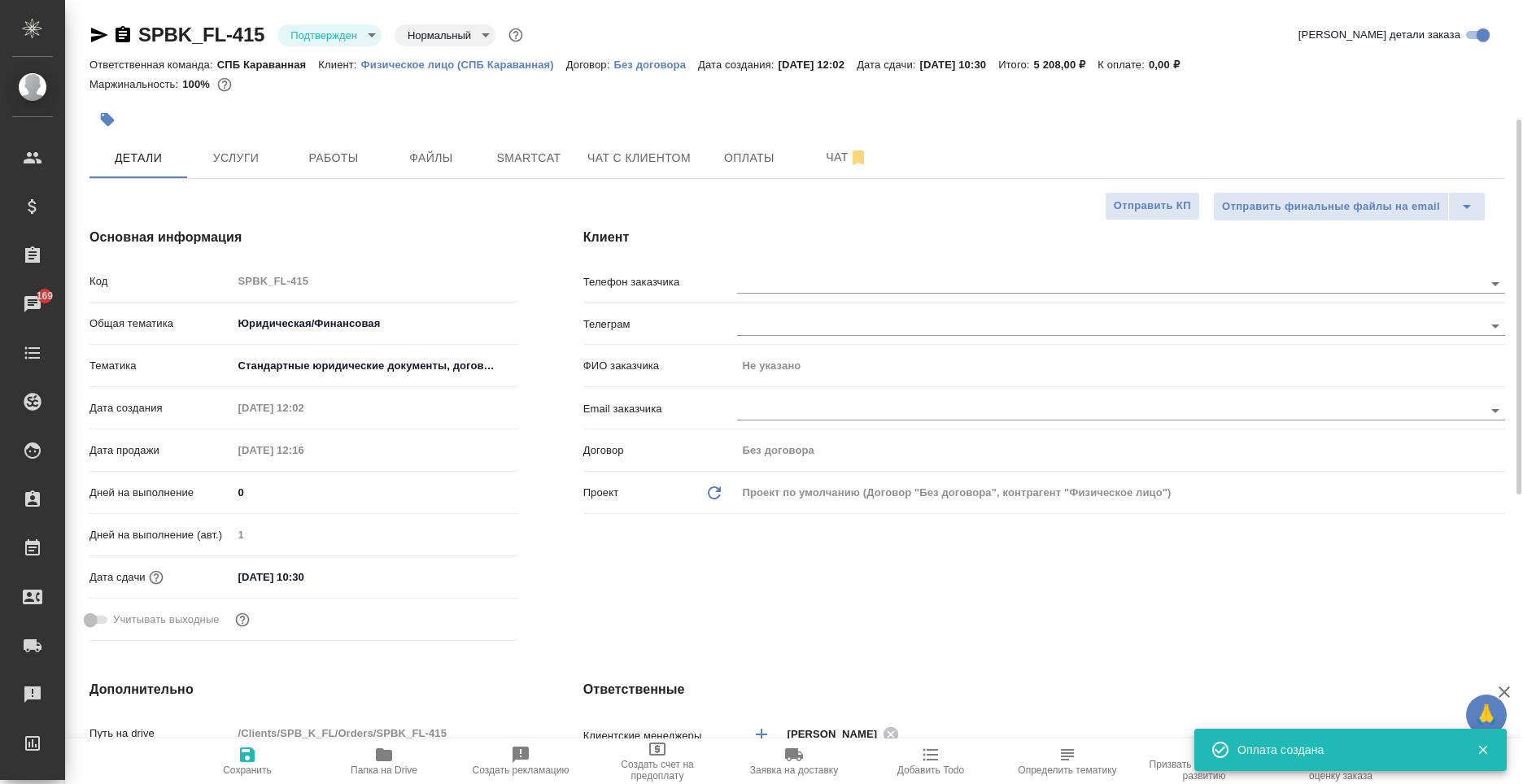
scroll to position [81, 0]
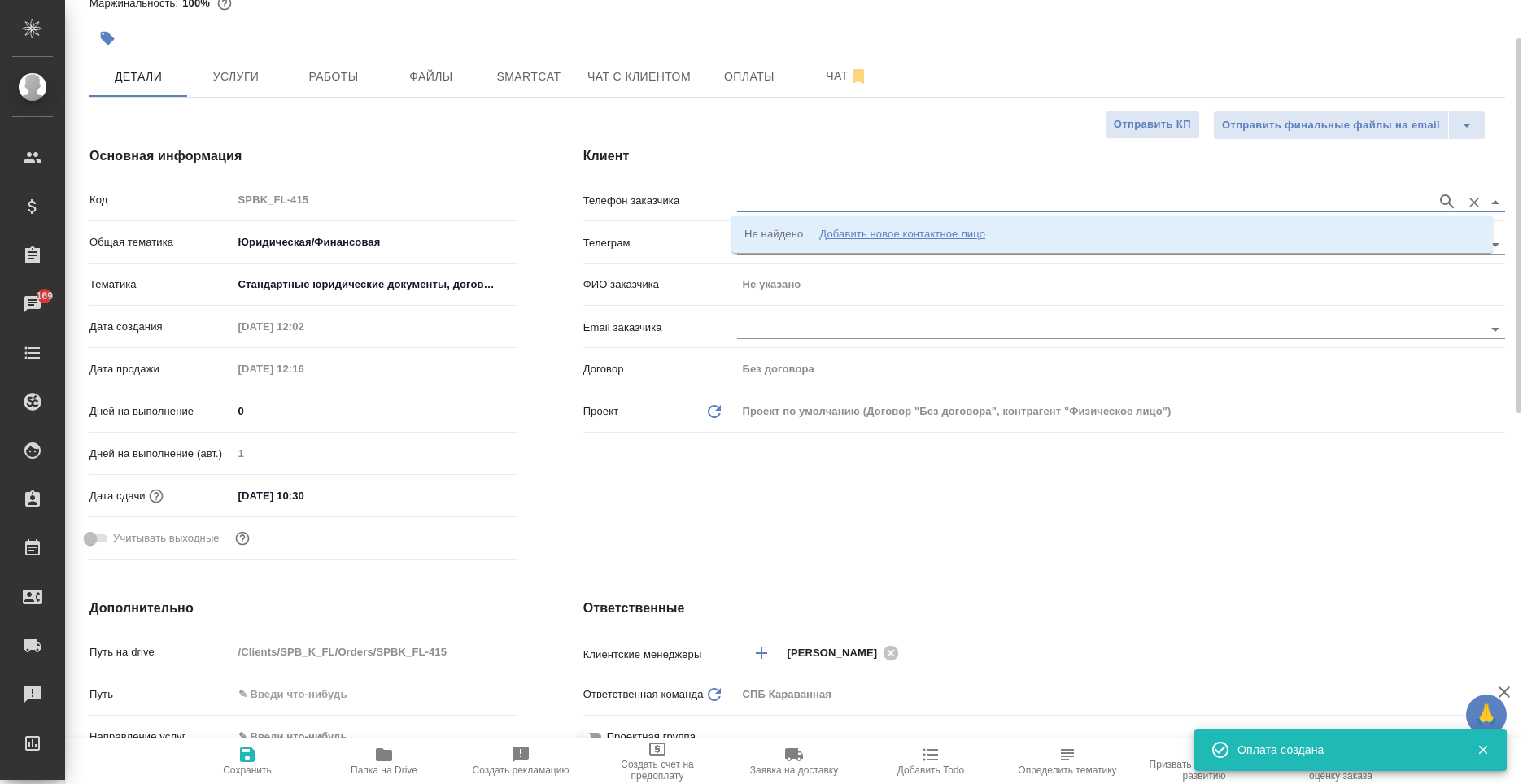
click at [775, 209] on input "text" at bounding box center [1083, 202] width 692 height 20
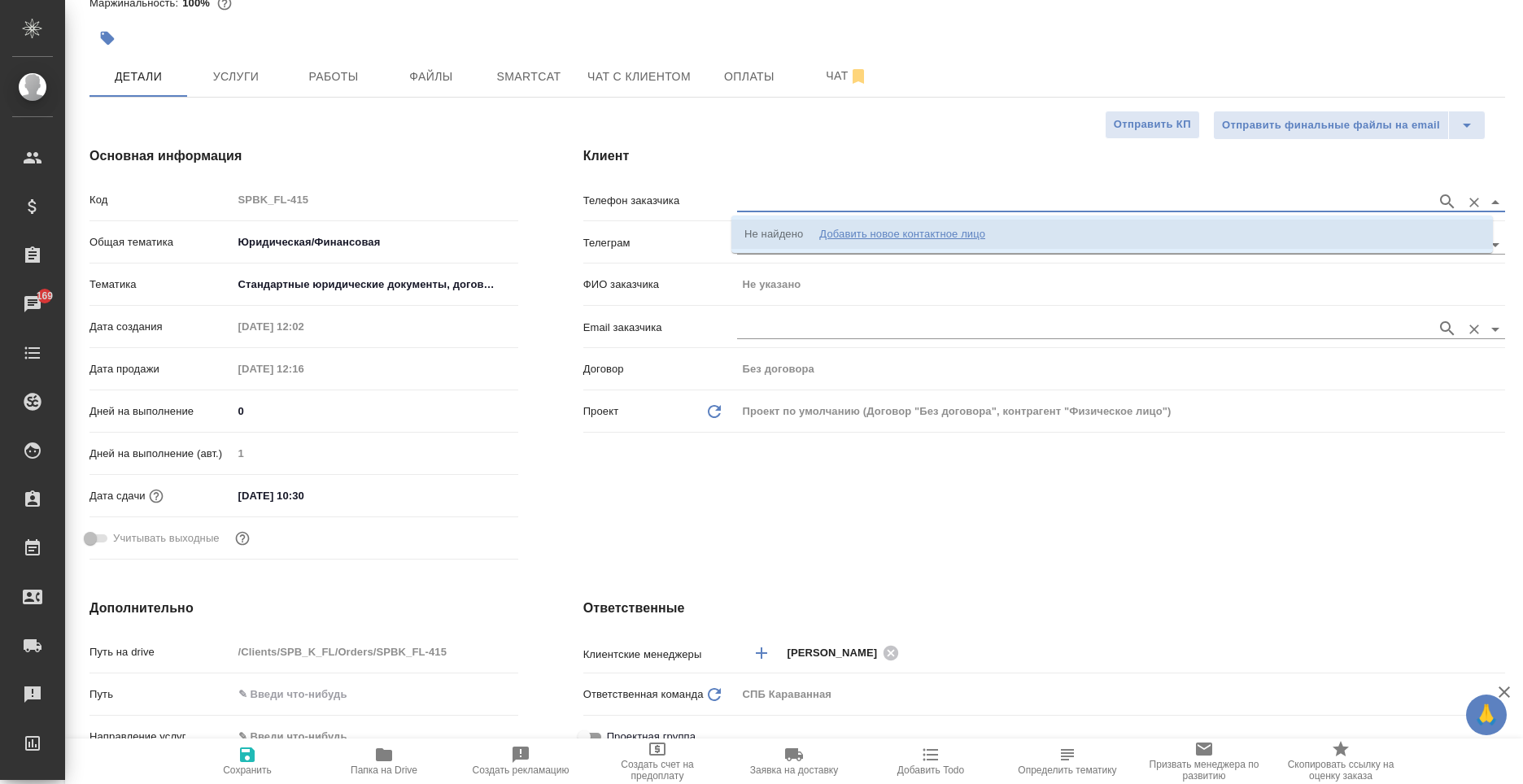
click at [776, 324] on input "text" at bounding box center [1083, 329] width 692 height 20
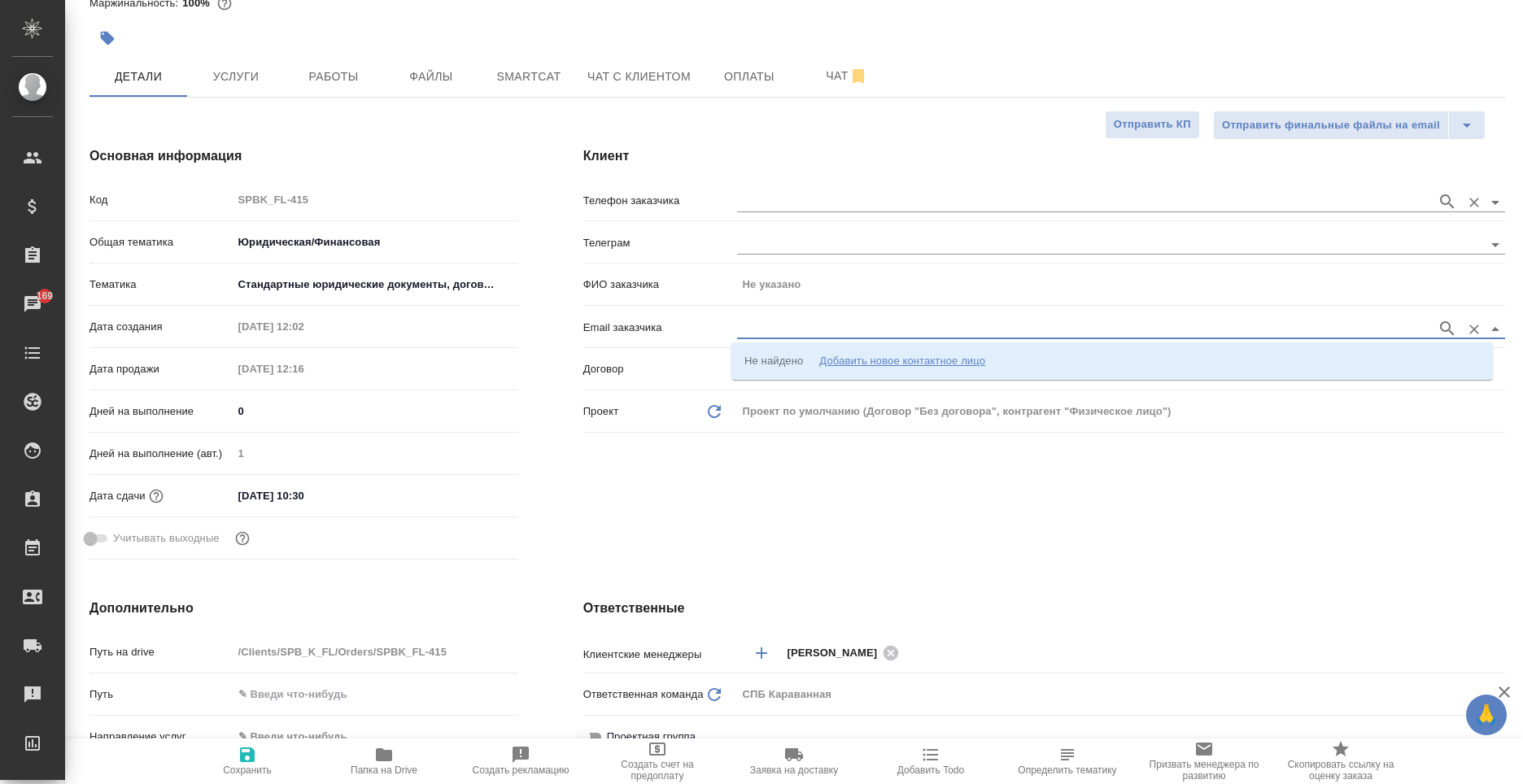
click at [754, 205] on input "text" at bounding box center [1083, 202] width 692 height 20
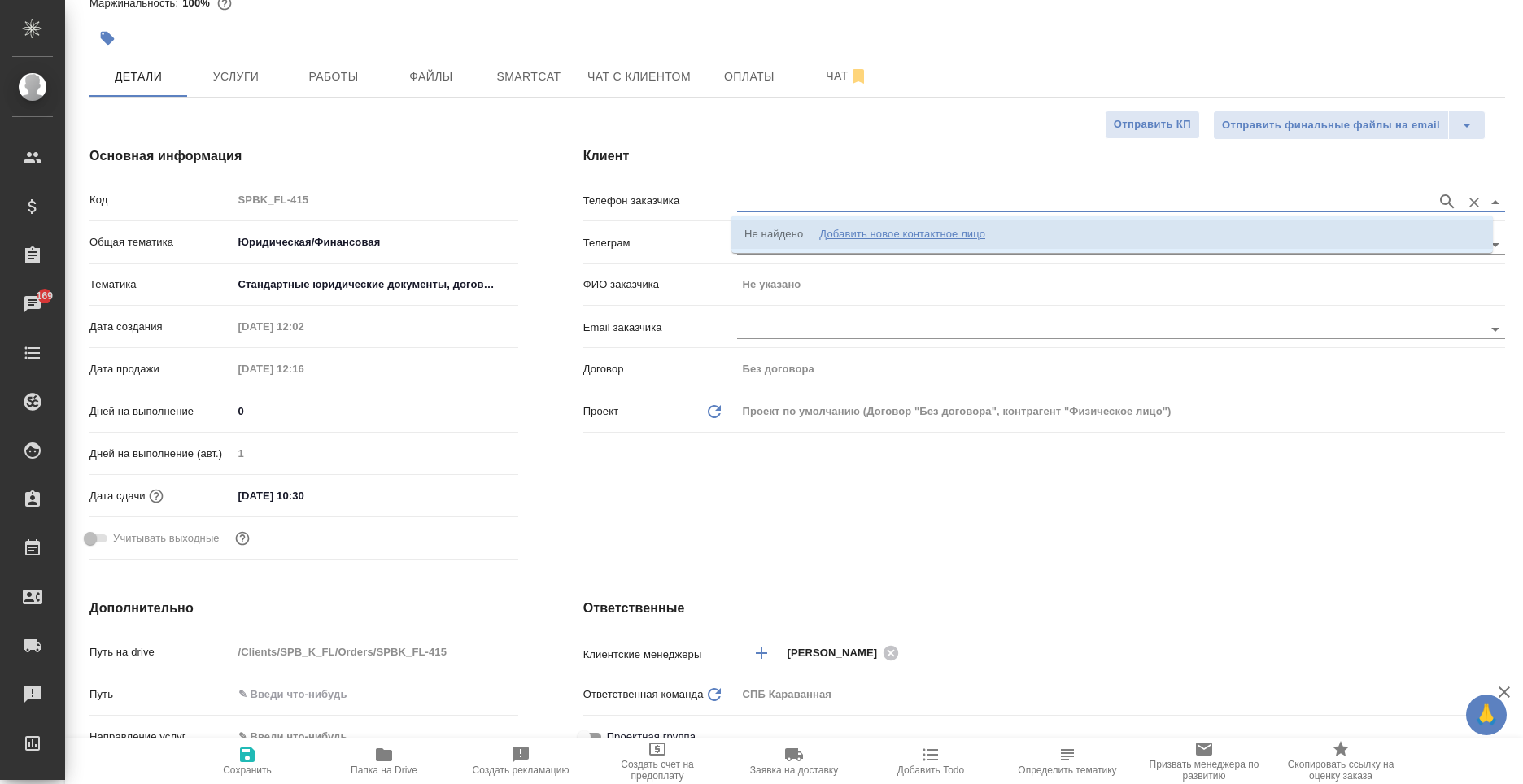
click at [852, 243] on li "Не найдено Добавить новое контактное лицо" at bounding box center [1112, 234] width 762 height 29
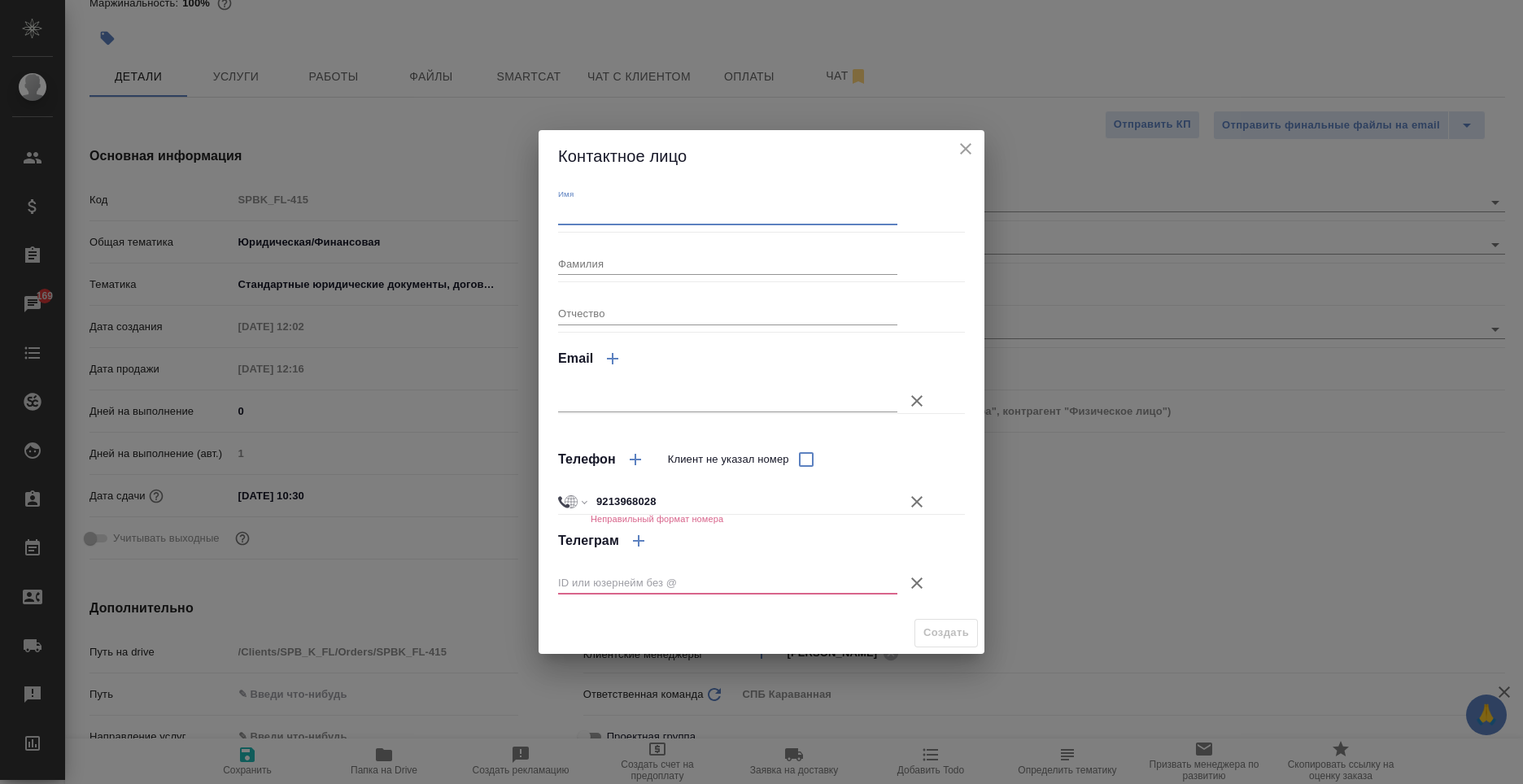
click at [686, 224] on input "Имя" at bounding box center [728, 213] width 339 height 23
click at [684, 495] on input "9213968028" at bounding box center [744, 501] width 307 height 23
click at [593, 494] on input "9213968028" at bounding box center [744, 501] width 305 height 23
click at [592, 501] on input "+89213968028" at bounding box center [744, 501] width 305 height 23
click at [573, 504] on select "Международный Австралия Австрия Азербайджан Албания Алжир Американское Самоа Ан…" at bounding box center [572, 501] width 28 height 25
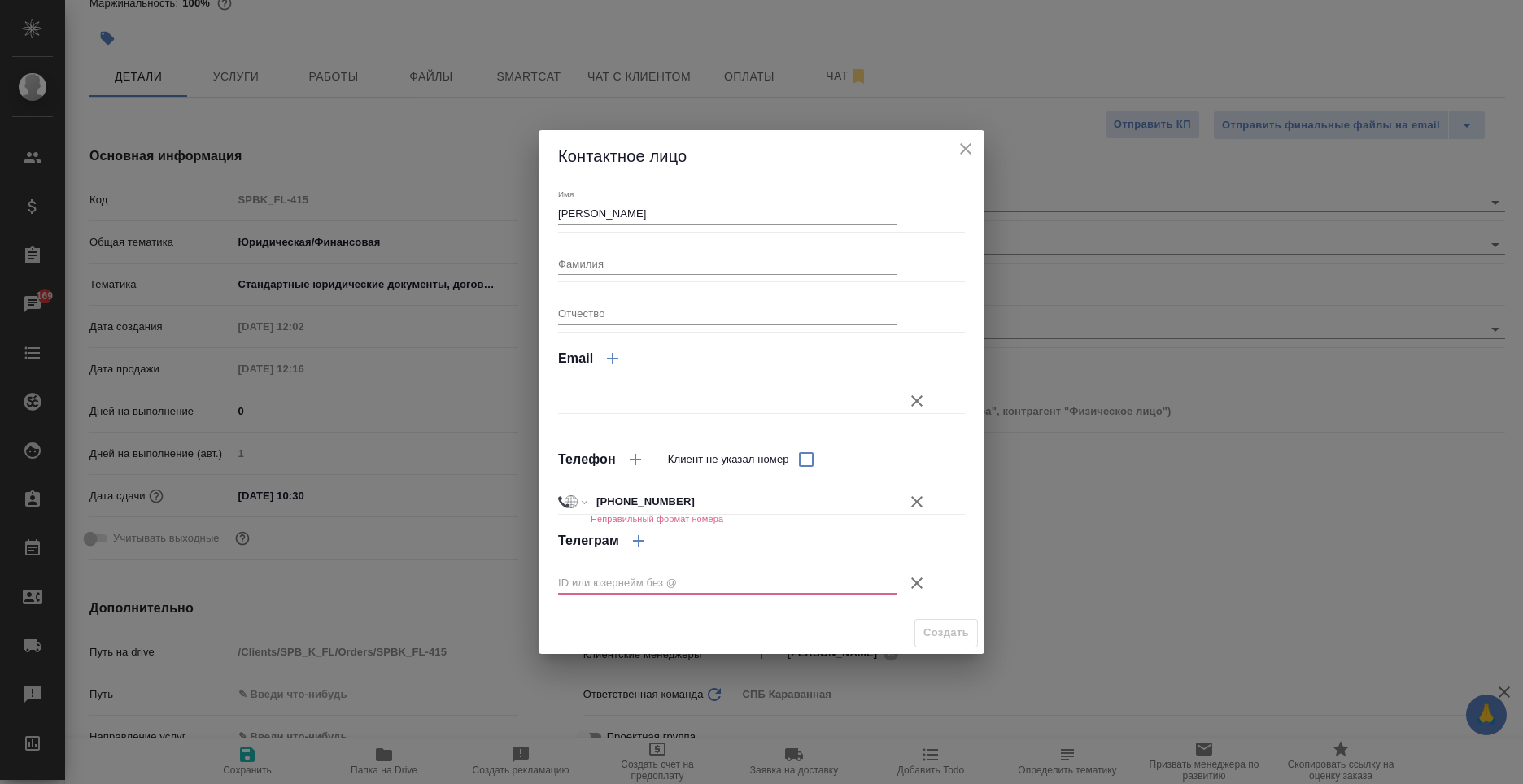
click at [558, 489] on select "Международный Австралия Австрия Азербайджан Албания Алжир Американское Самоа Ан…" at bounding box center [572, 501] width 28 height 23
click at [917, 584] on icon "button" at bounding box center [917, 583] width 12 height 12
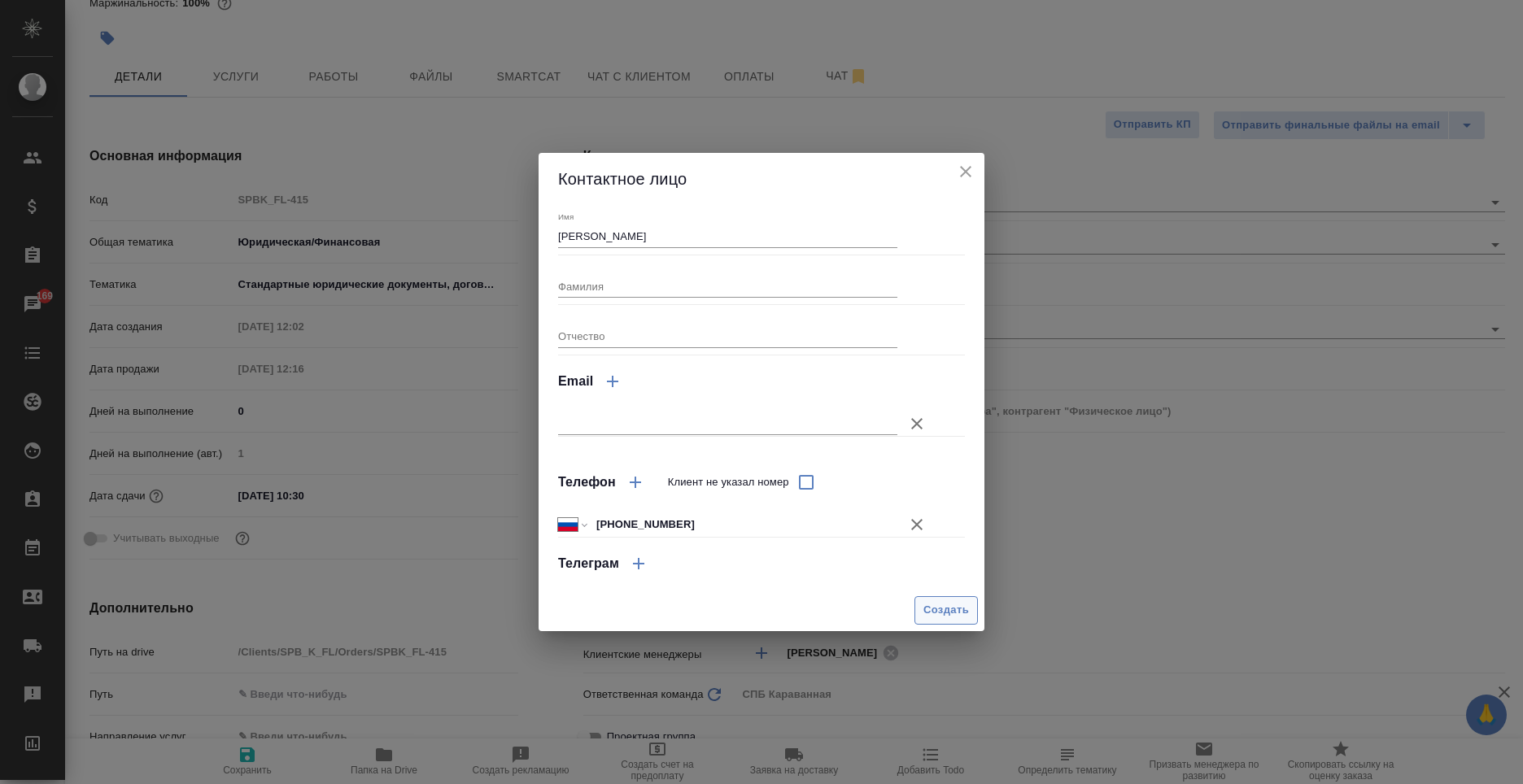
click at [946, 603] on span "Создать" at bounding box center [946, 610] width 46 height 19
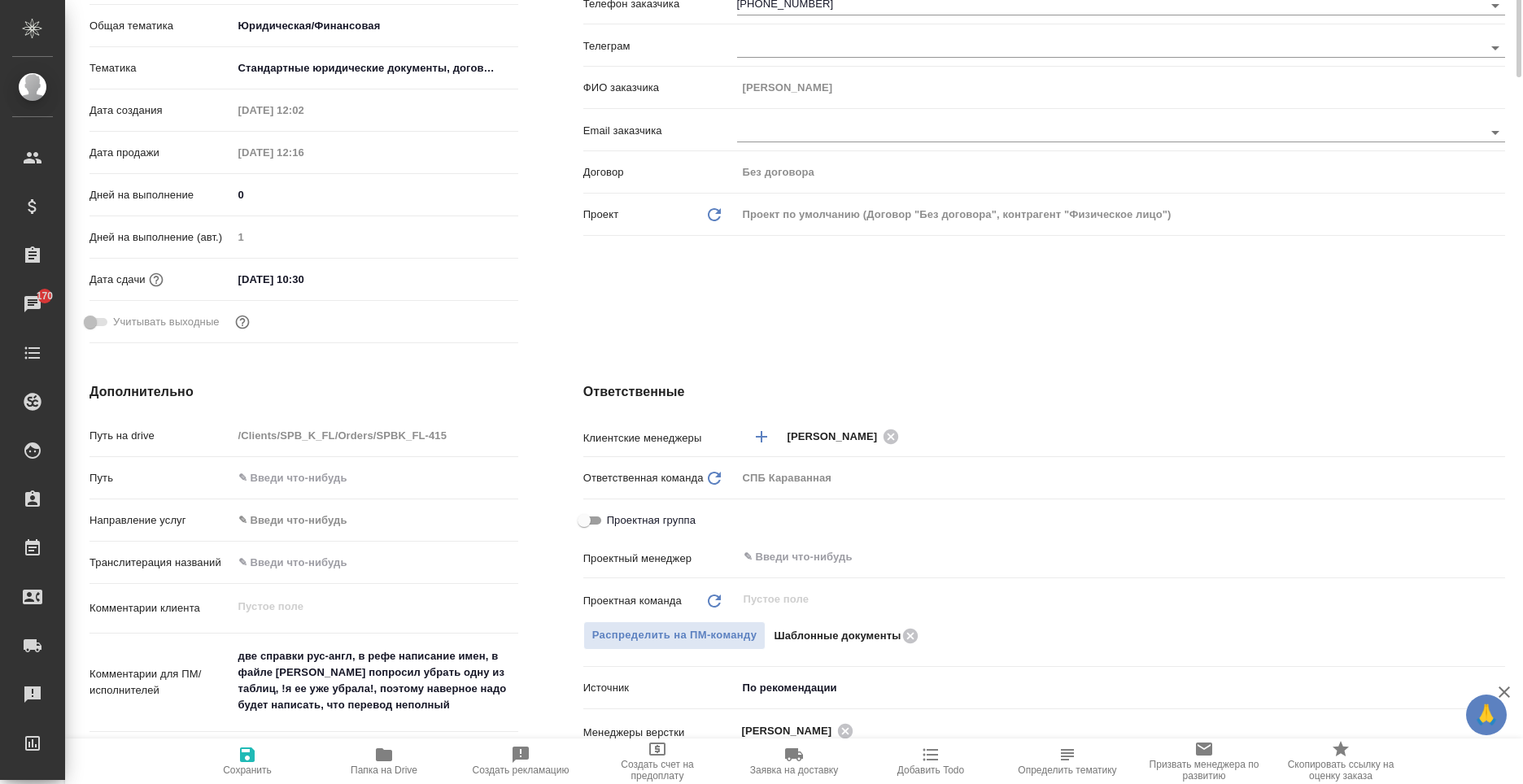
scroll to position [0, 0]
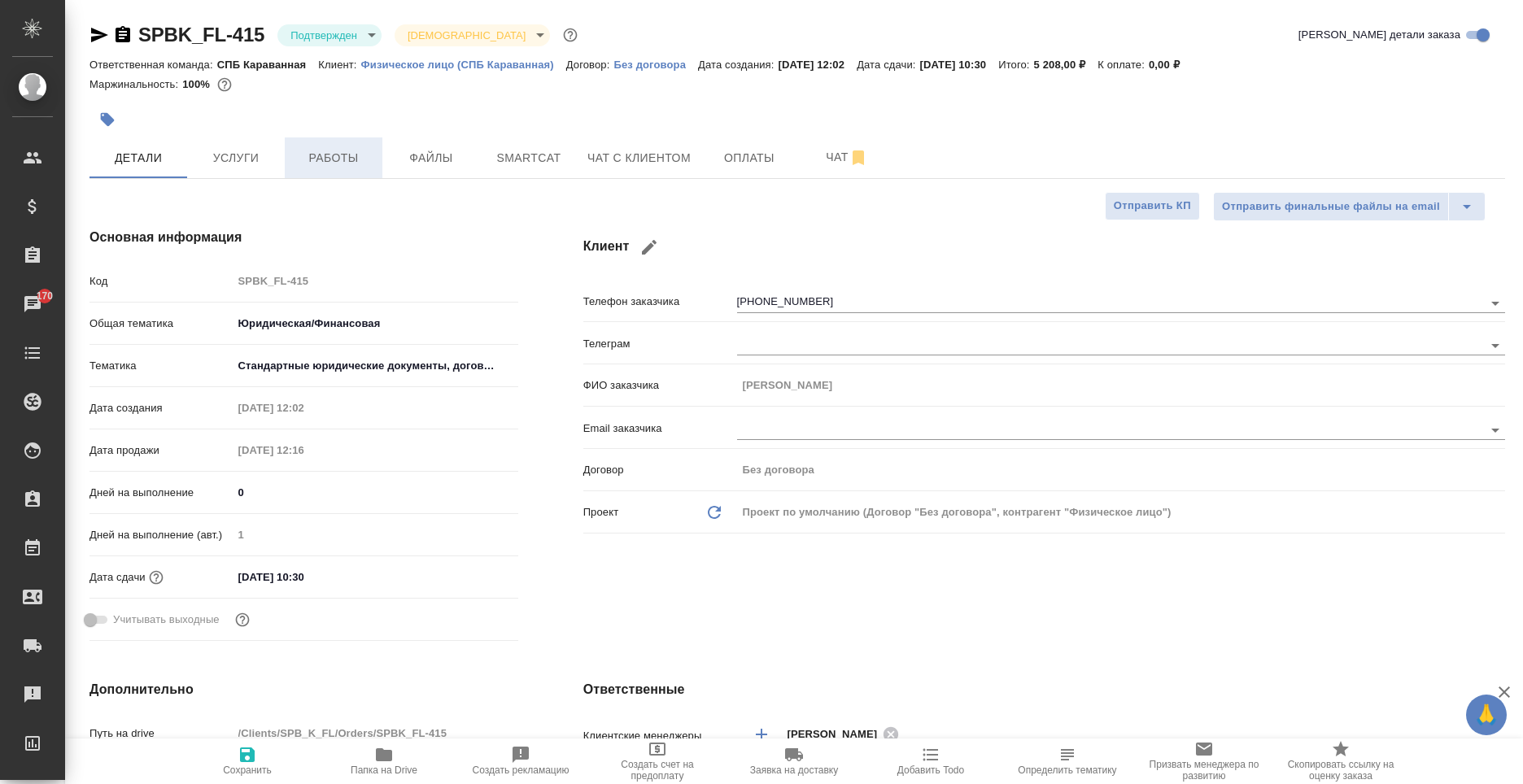
click at [338, 170] on button "Работы" at bounding box center [334, 158] width 97 height 41
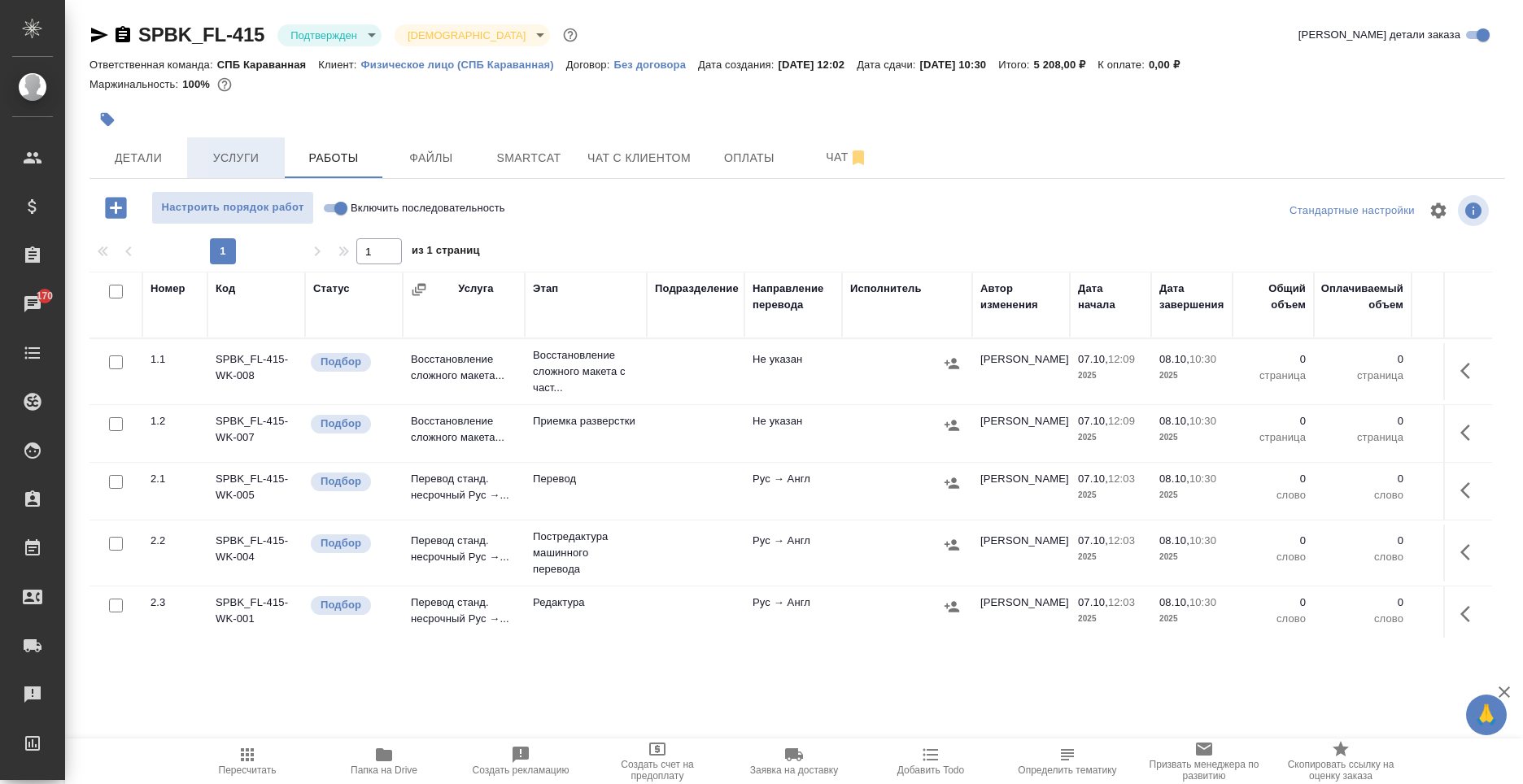
click at [247, 169] on button "Услуги" at bounding box center [236, 158] width 97 height 41
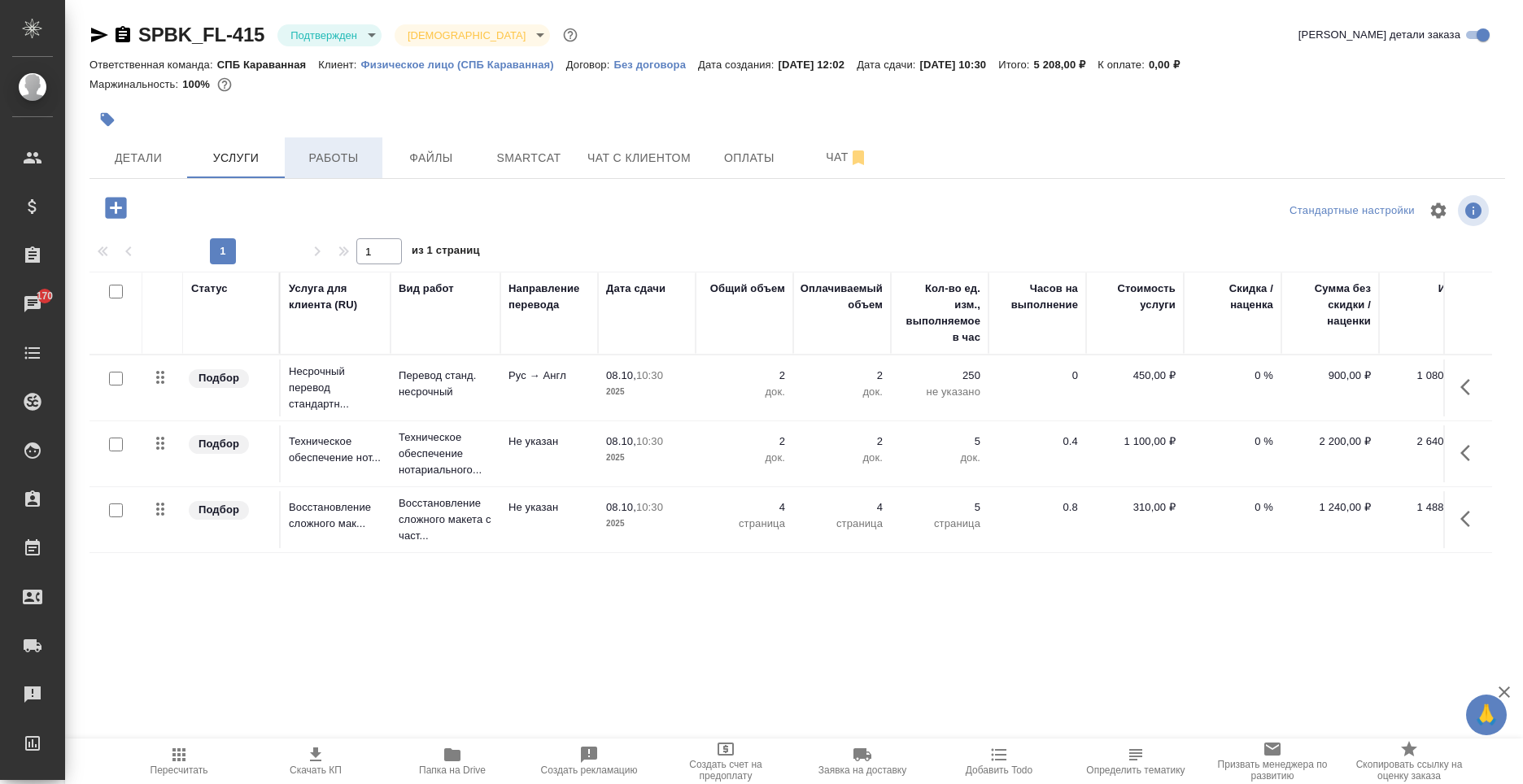
click at [335, 160] on span "Работы" at bounding box center [334, 158] width 78 height 21
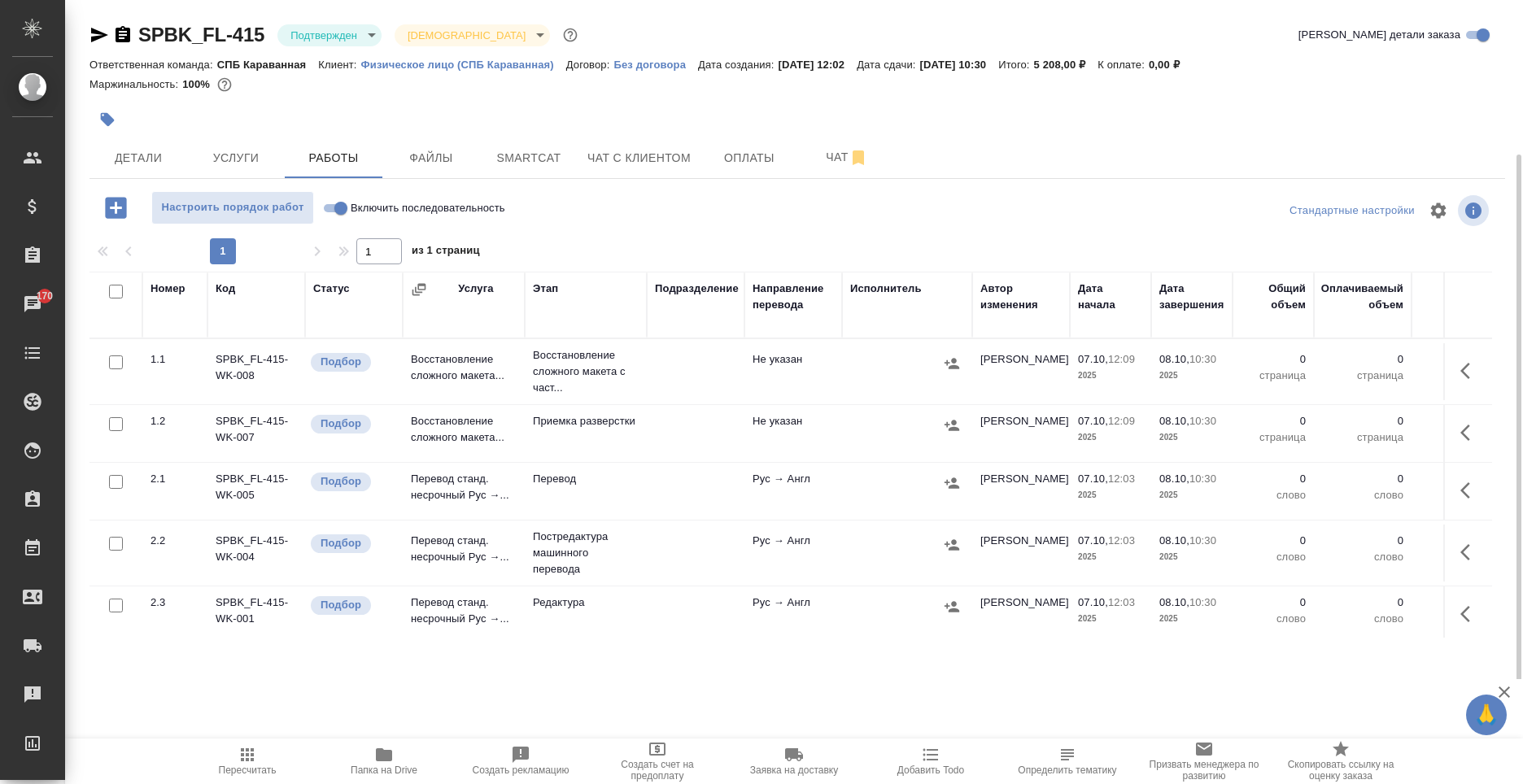
scroll to position [315, 0]
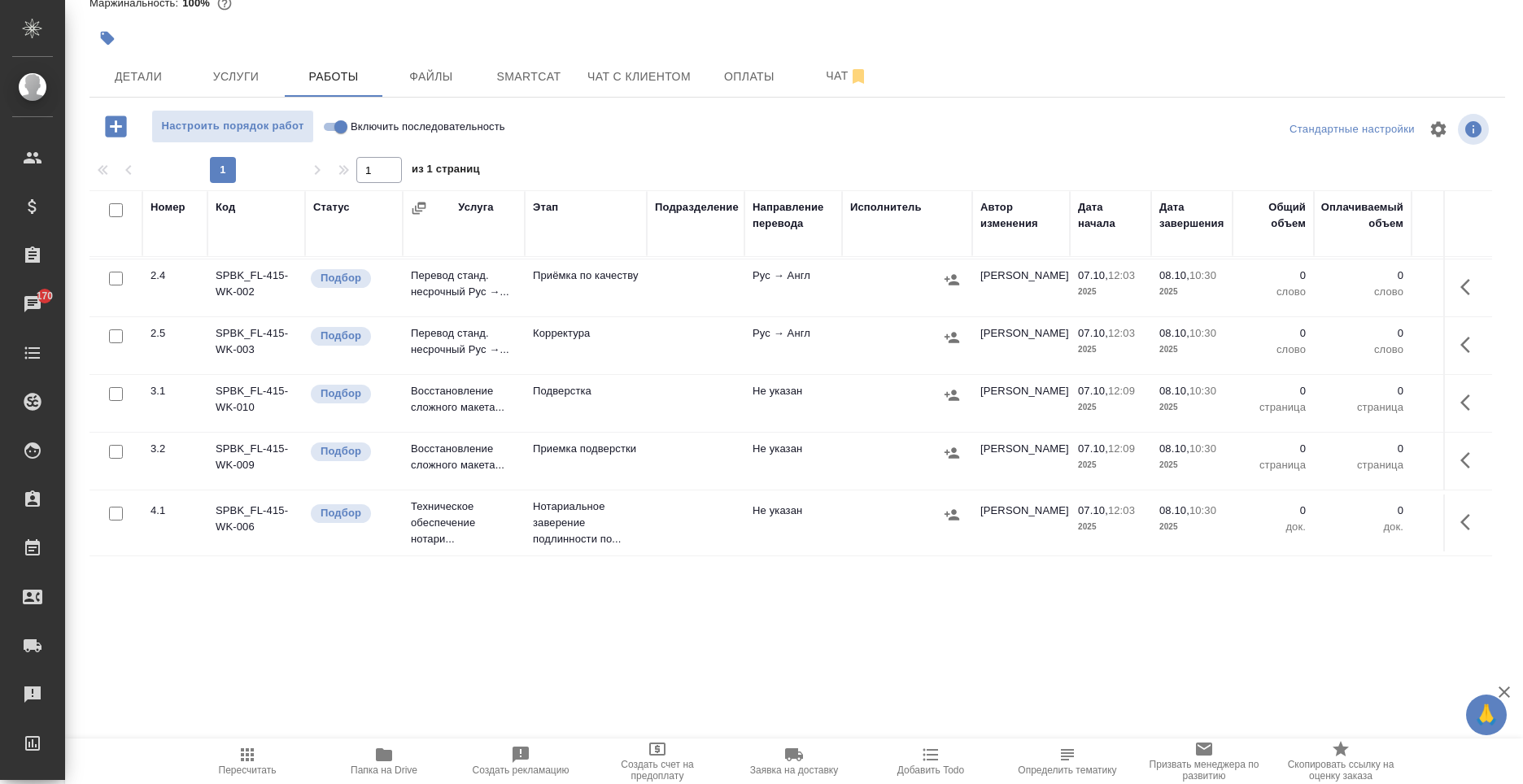
click at [830, 504] on td "Не указан" at bounding box center [794, 523] width 97 height 57
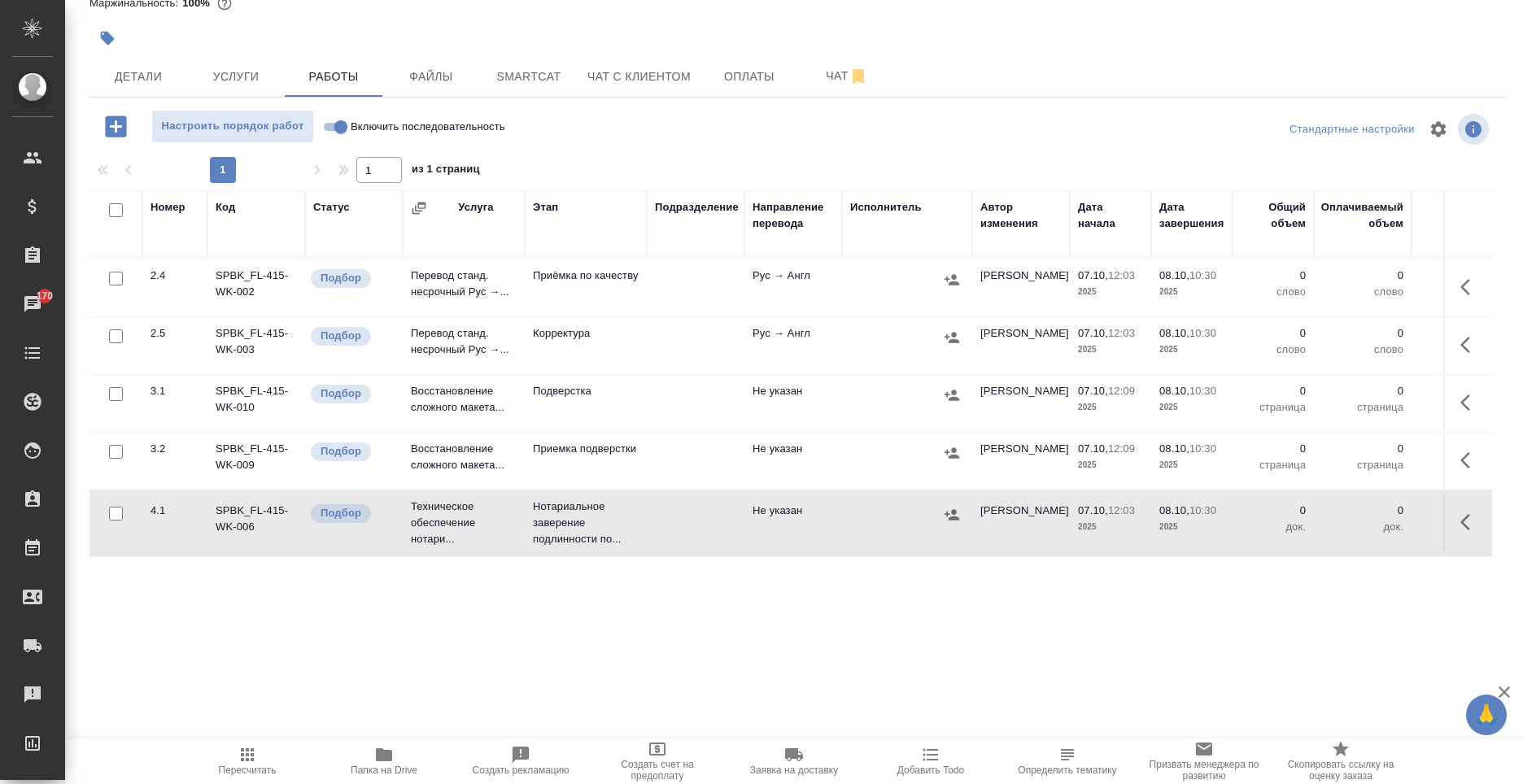
click at [830, 504] on td "Не указан" at bounding box center [794, 523] width 97 height 57
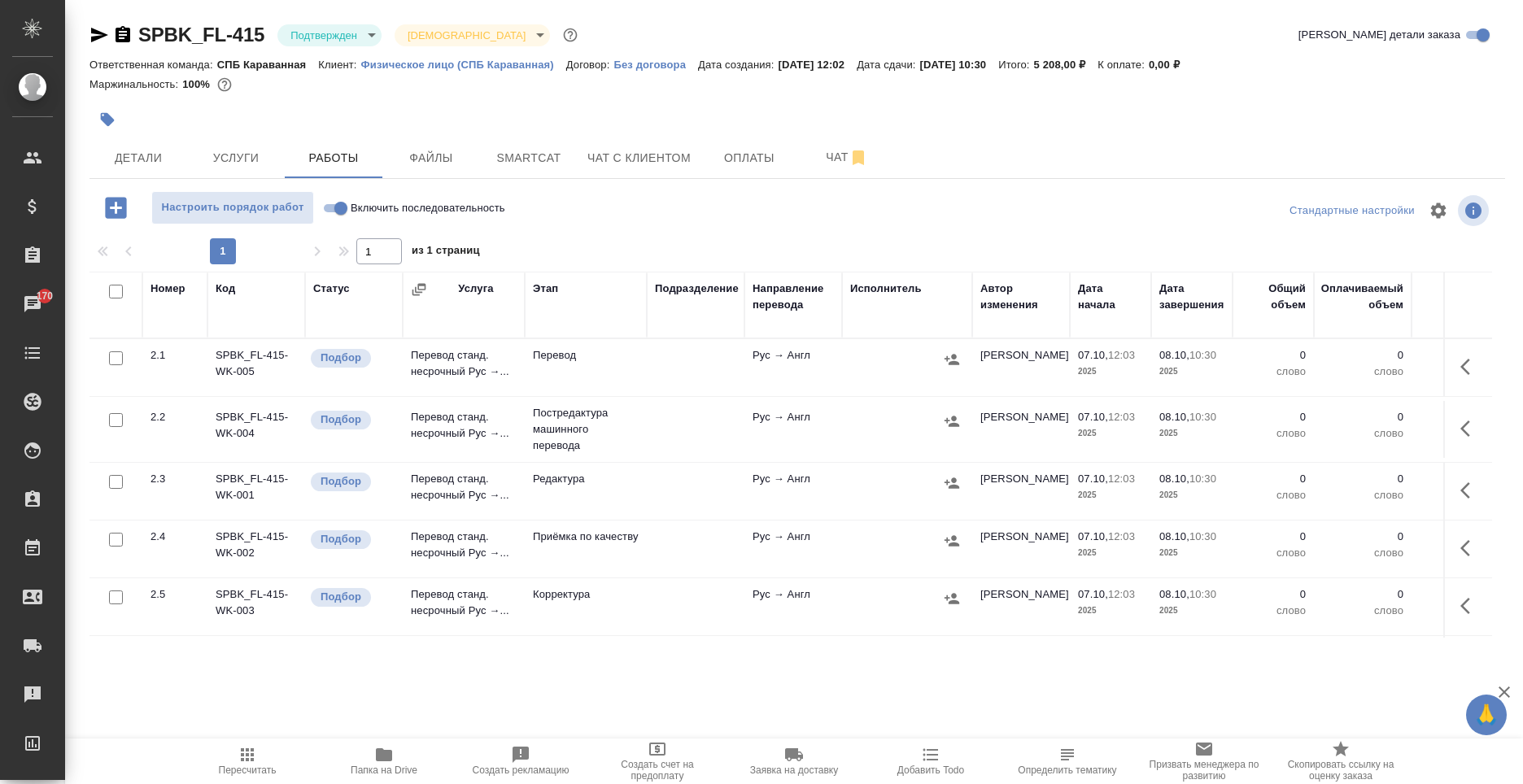
scroll to position [0, 0]
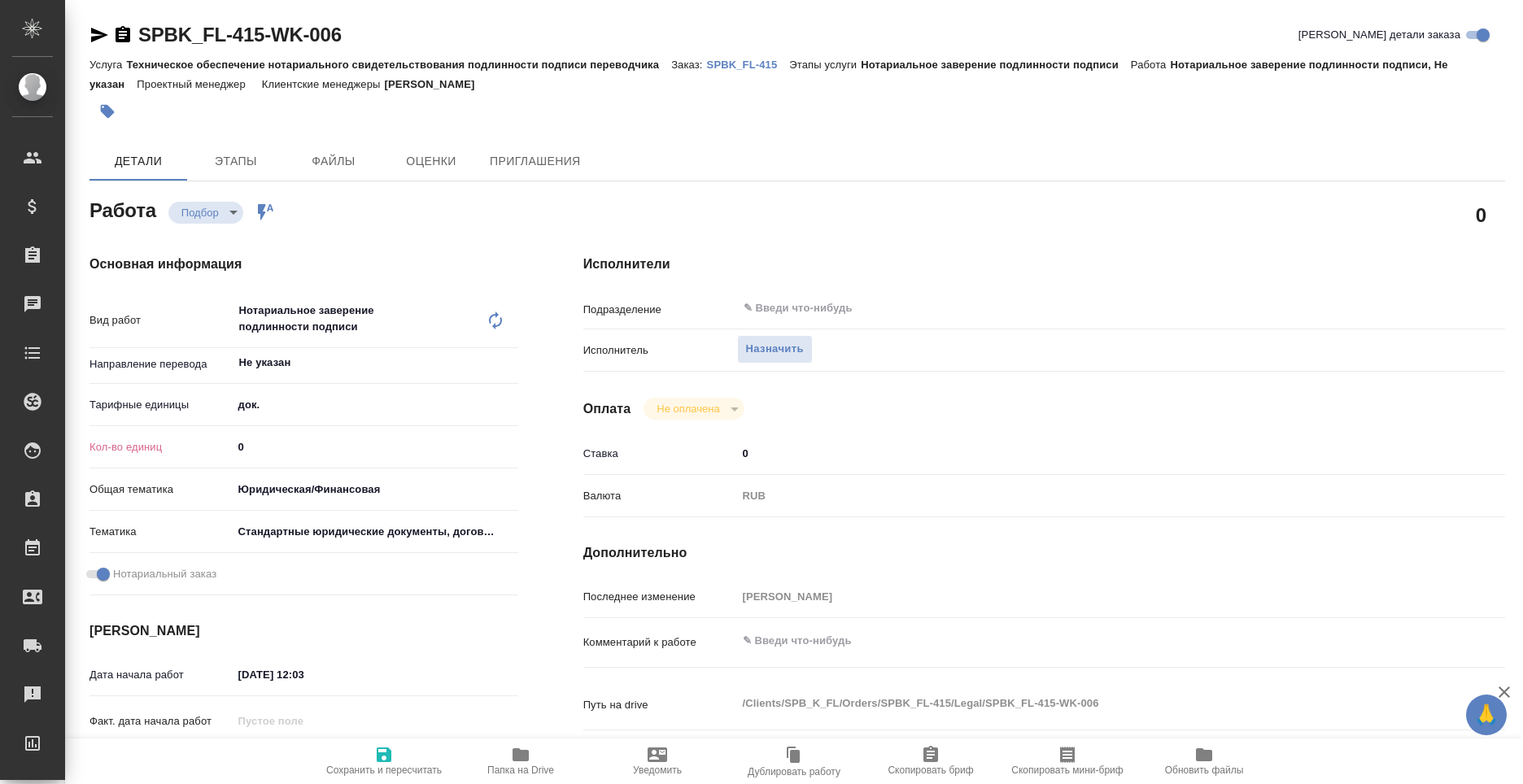
type textarea "x"
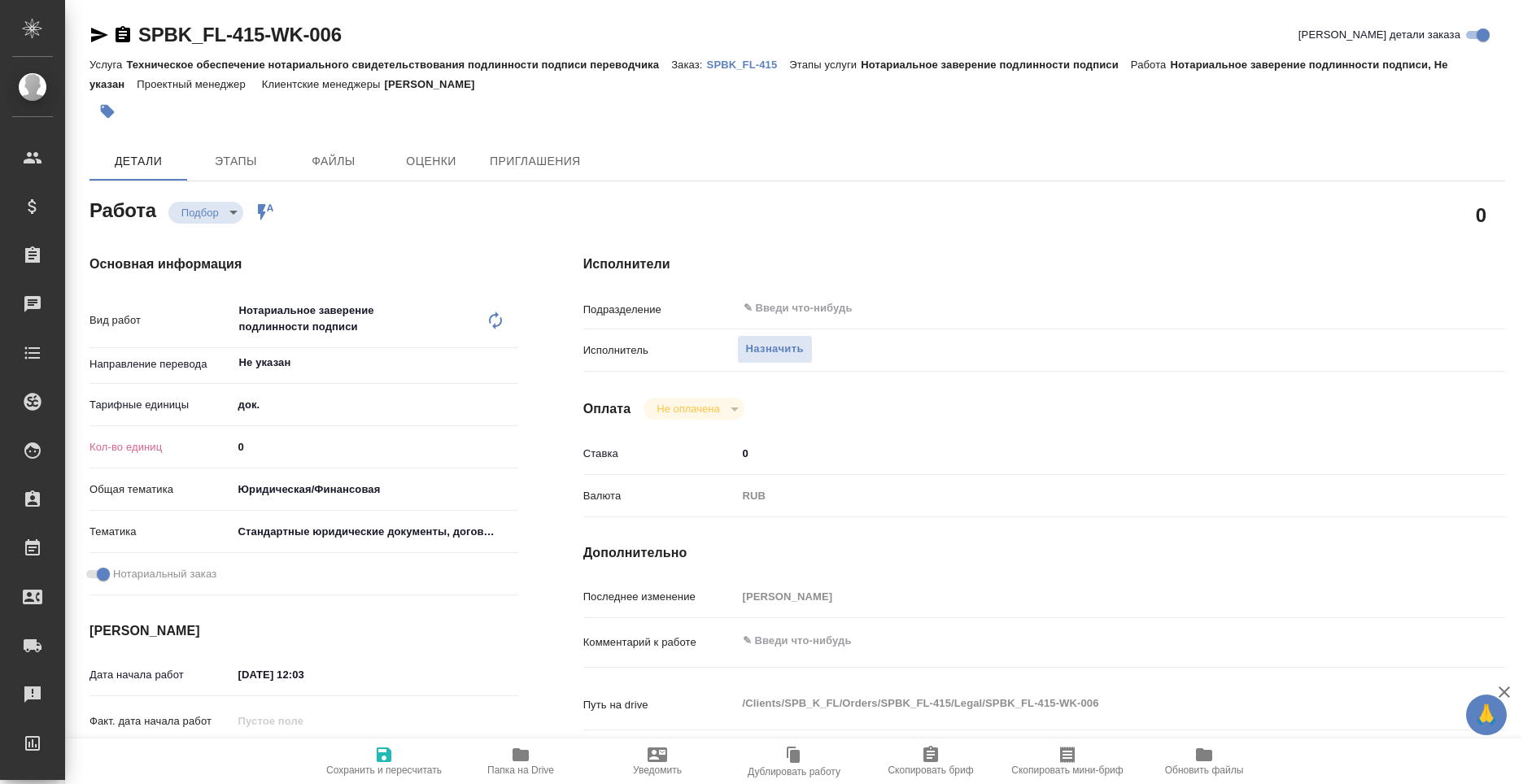
type textarea "x"
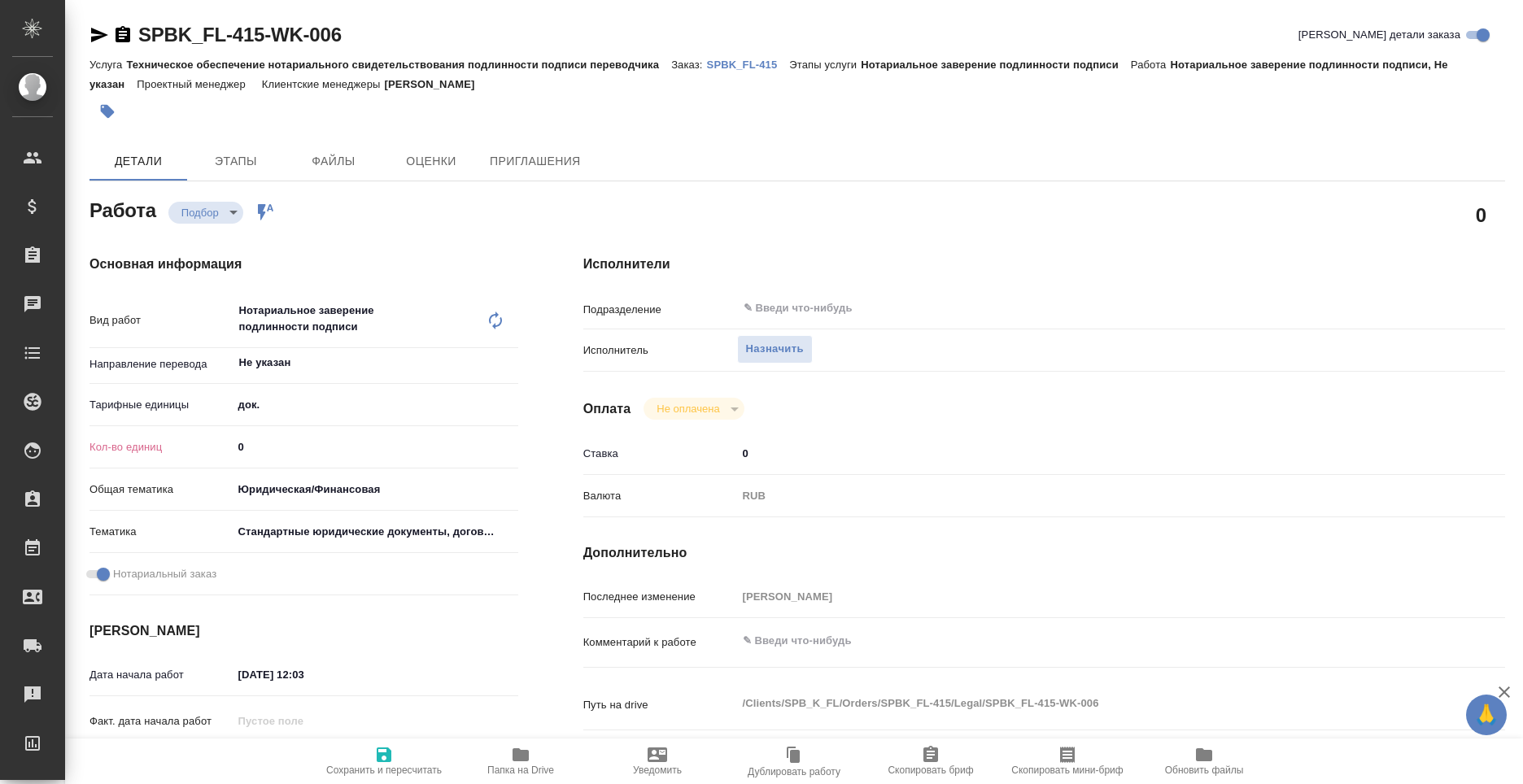
type textarea "x"
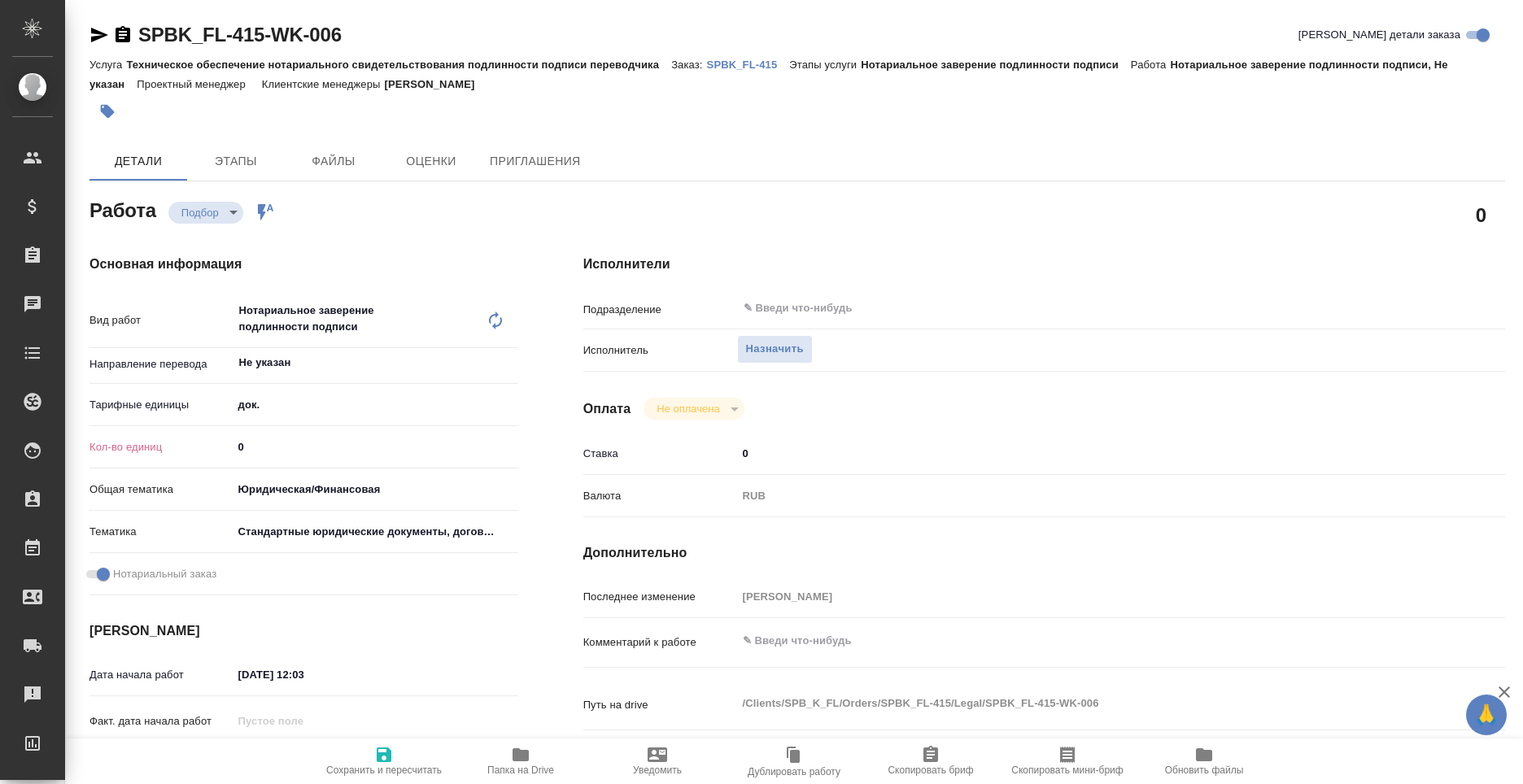
click at [263, 454] on input "0" at bounding box center [375, 447] width 286 height 23
type textarea "x"
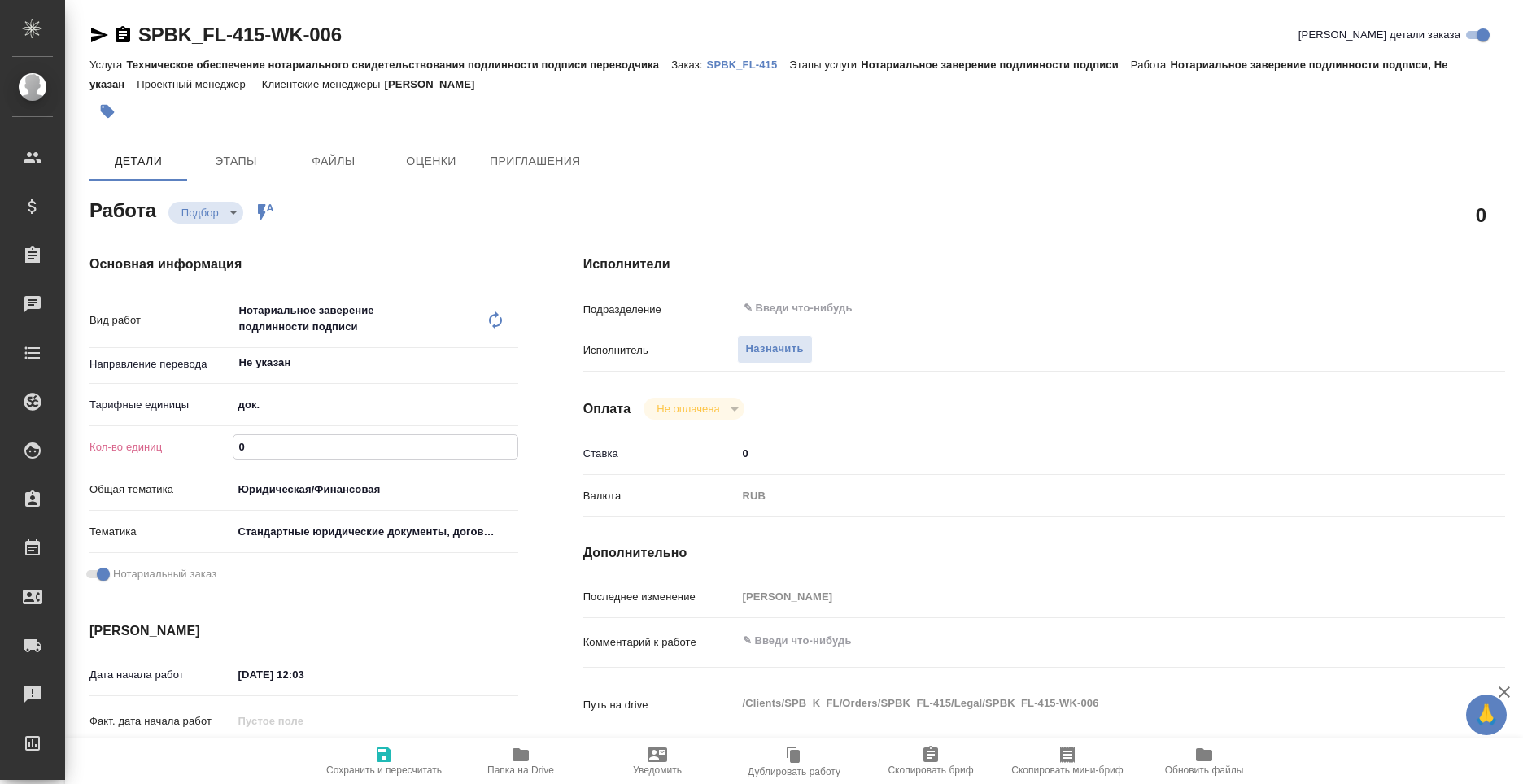
type textarea "x"
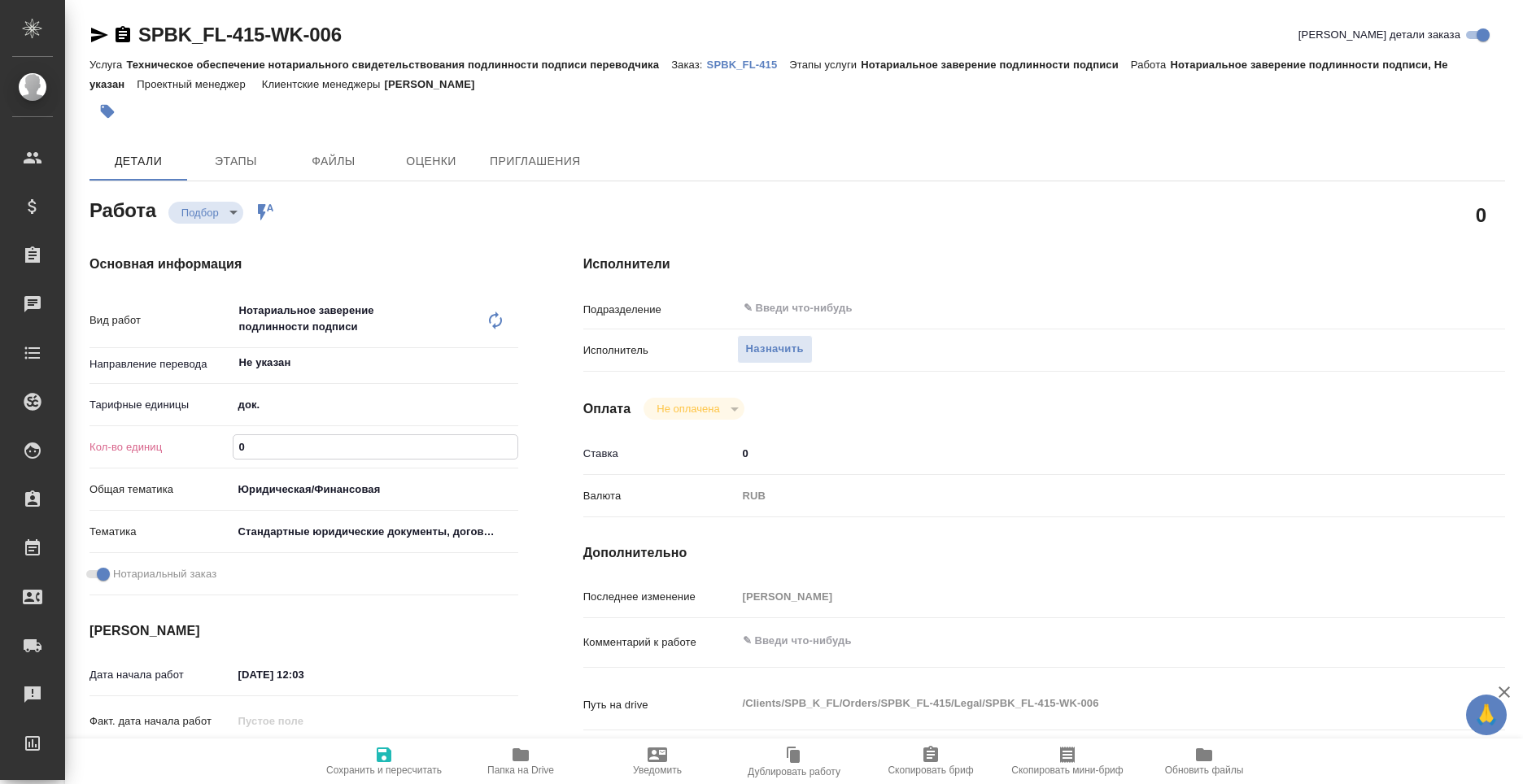
type textarea "x"
type input "2"
type textarea "x"
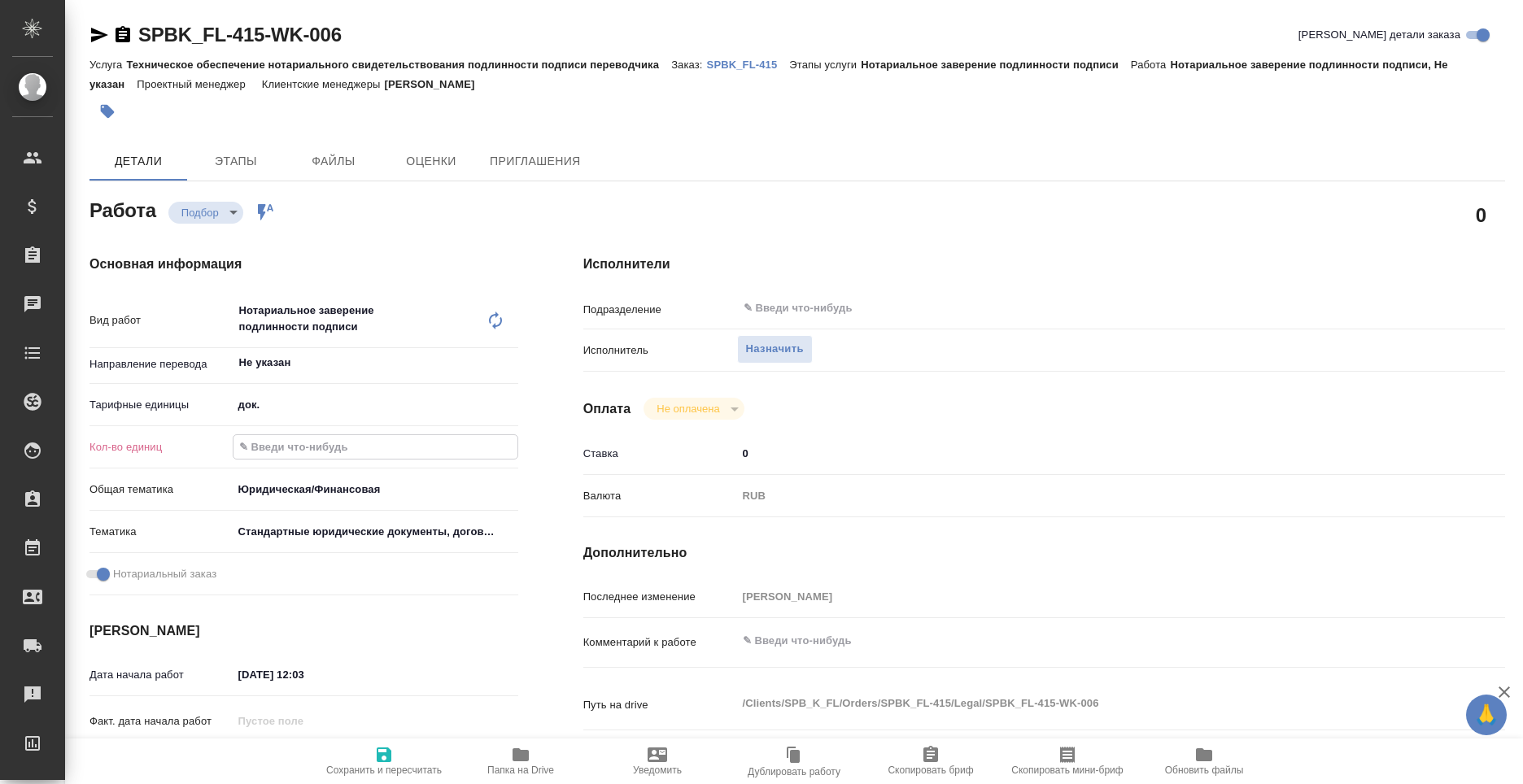
type textarea "x"
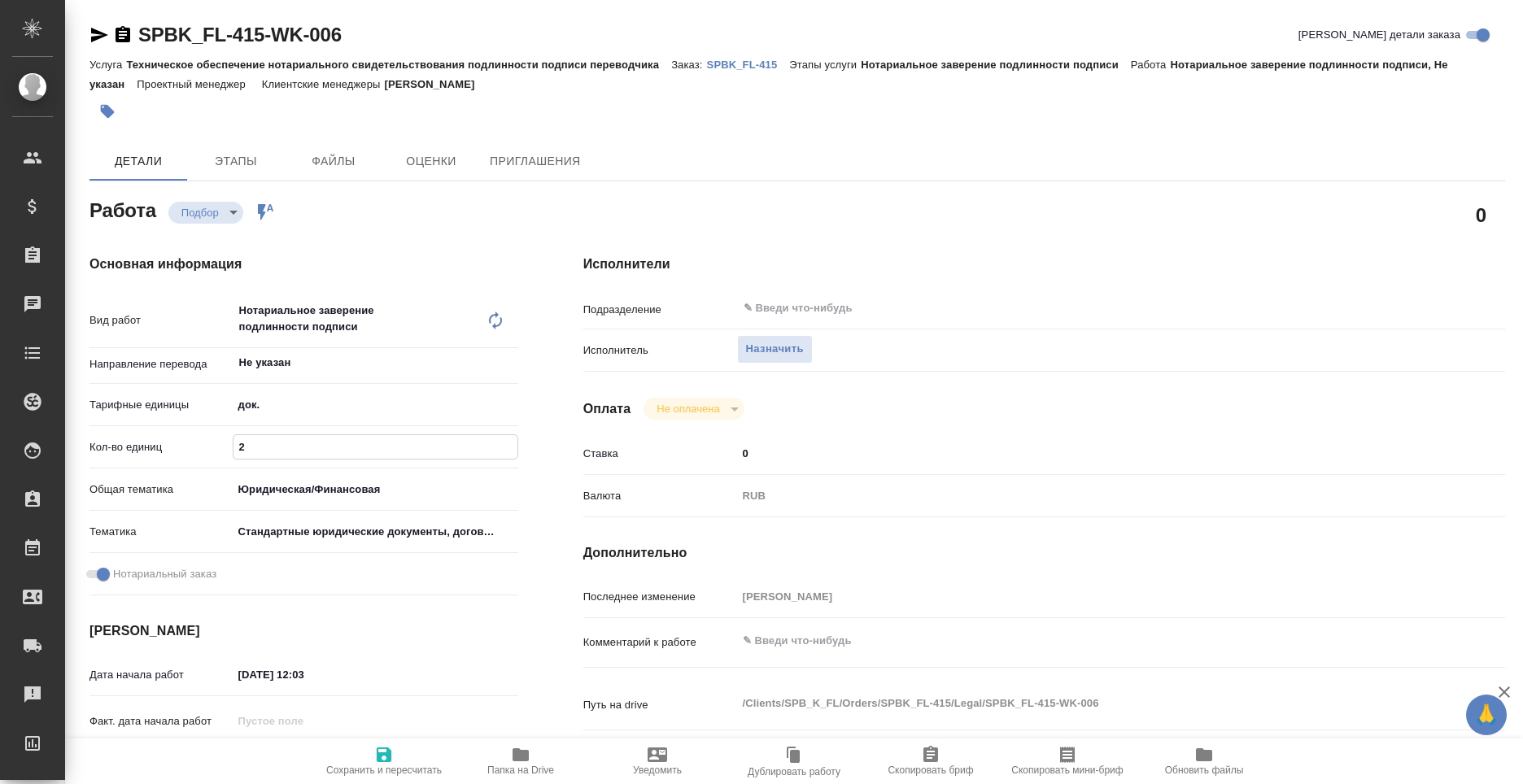
type textarea "x"
type input "2"
click at [400, 757] on span "Сохранить и пересчитать" at bounding box center [384, 761] width 117 height 31
type textarea "x"
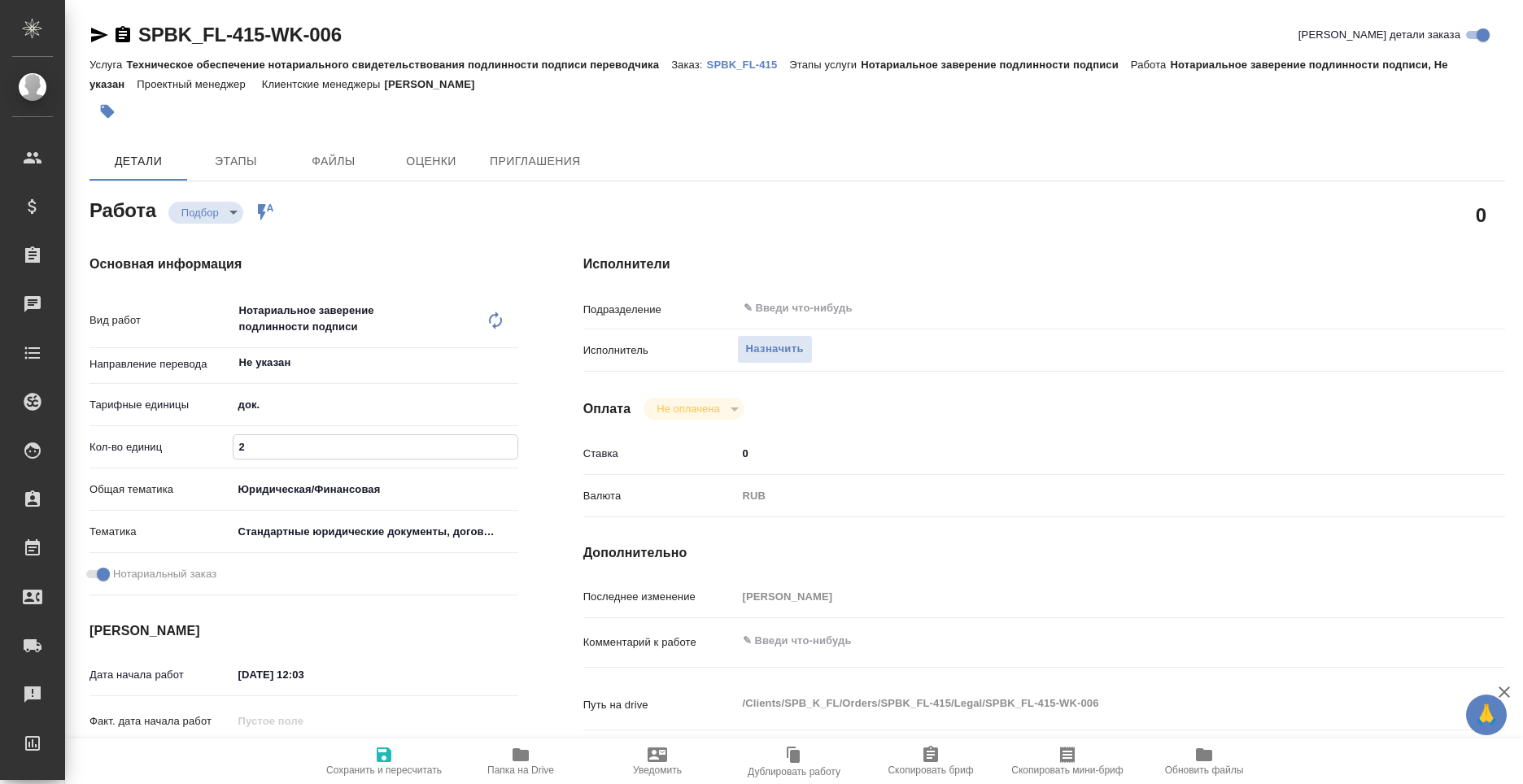
type textarea "x"
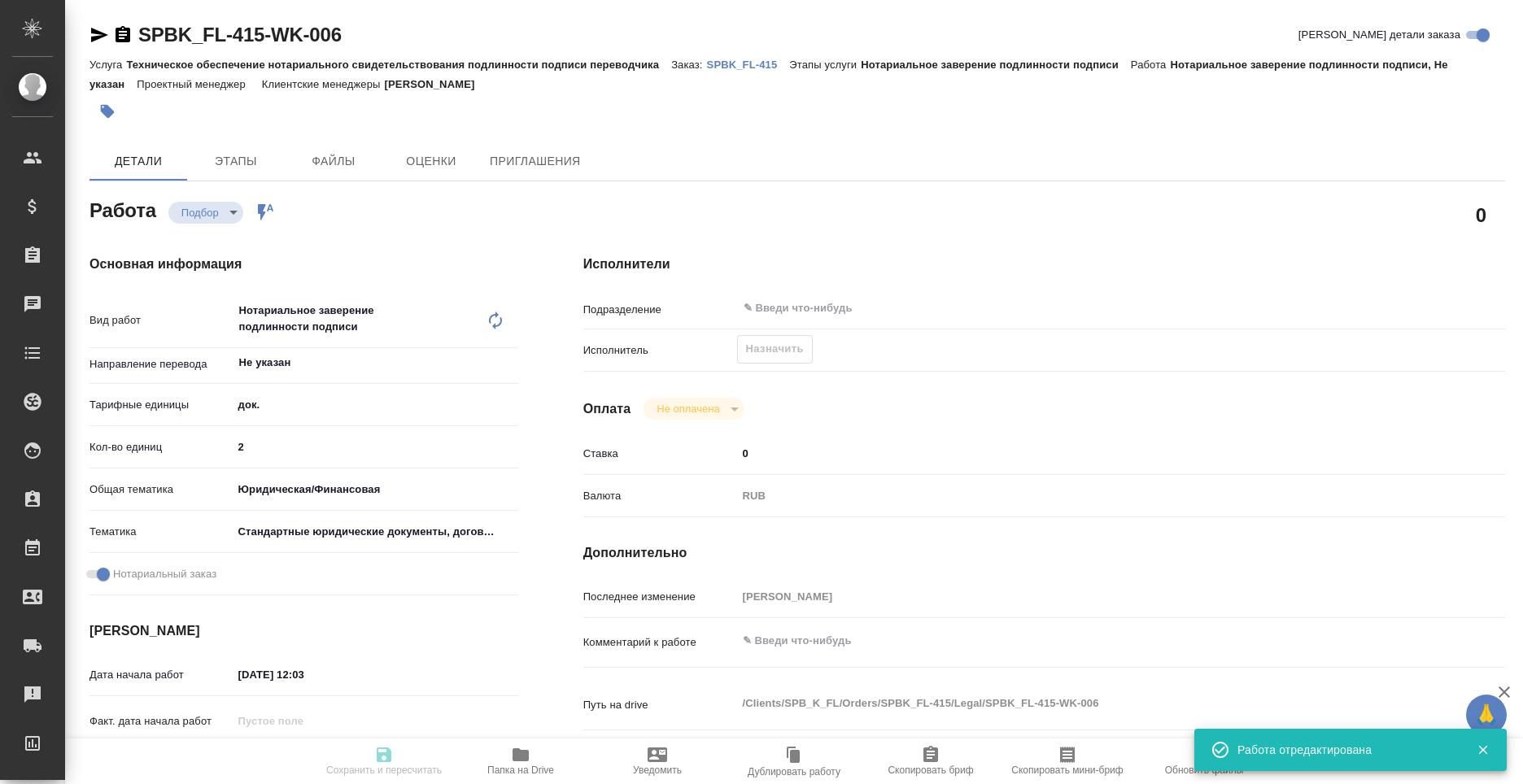
type textarea "x"
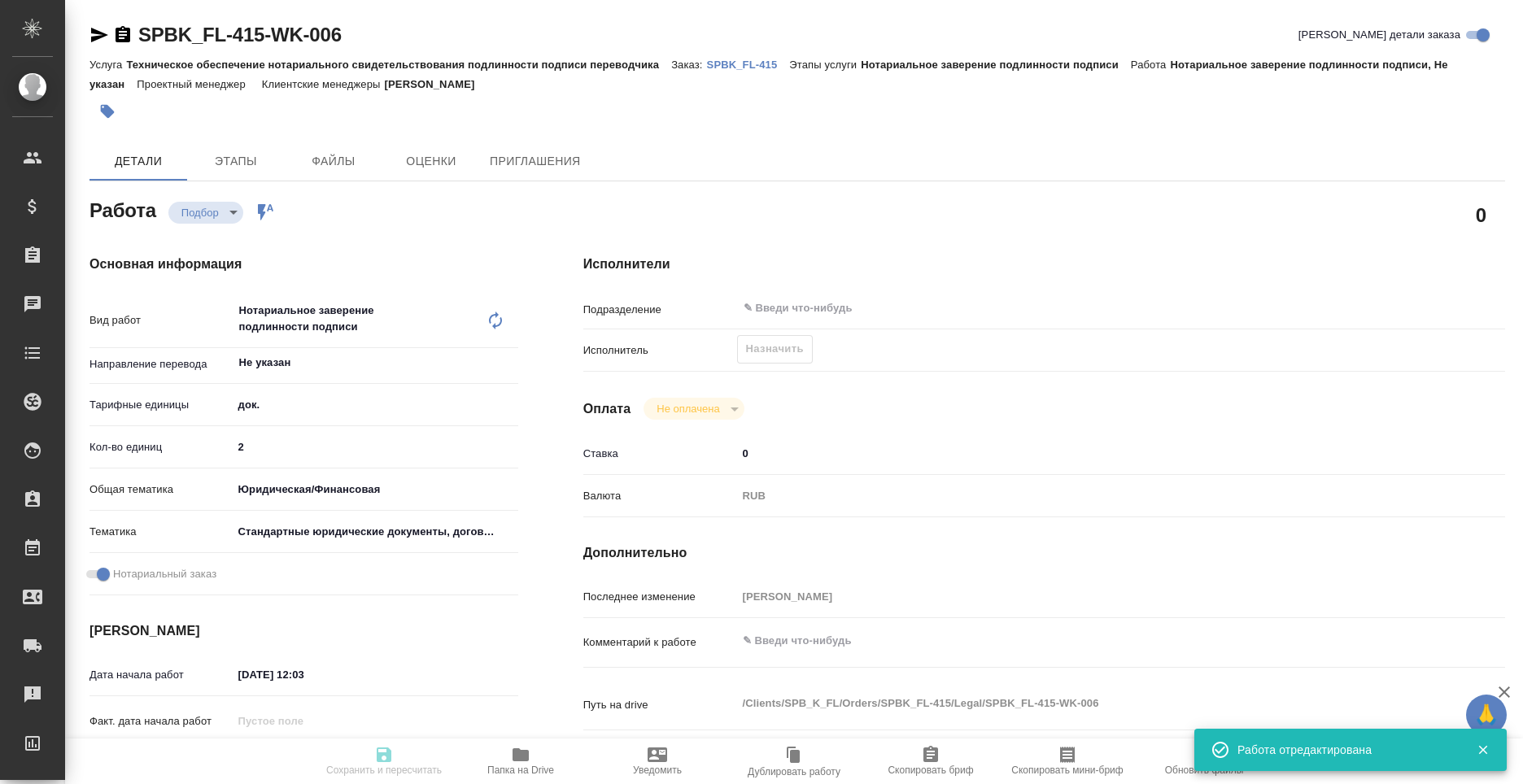
type input "recruiting"
type textarea "Нотариальное заверение подлинности подписи"
type textarea "x"
type input "Не указан"
type input "5a8b1489cc6b4906c91bfd8b"
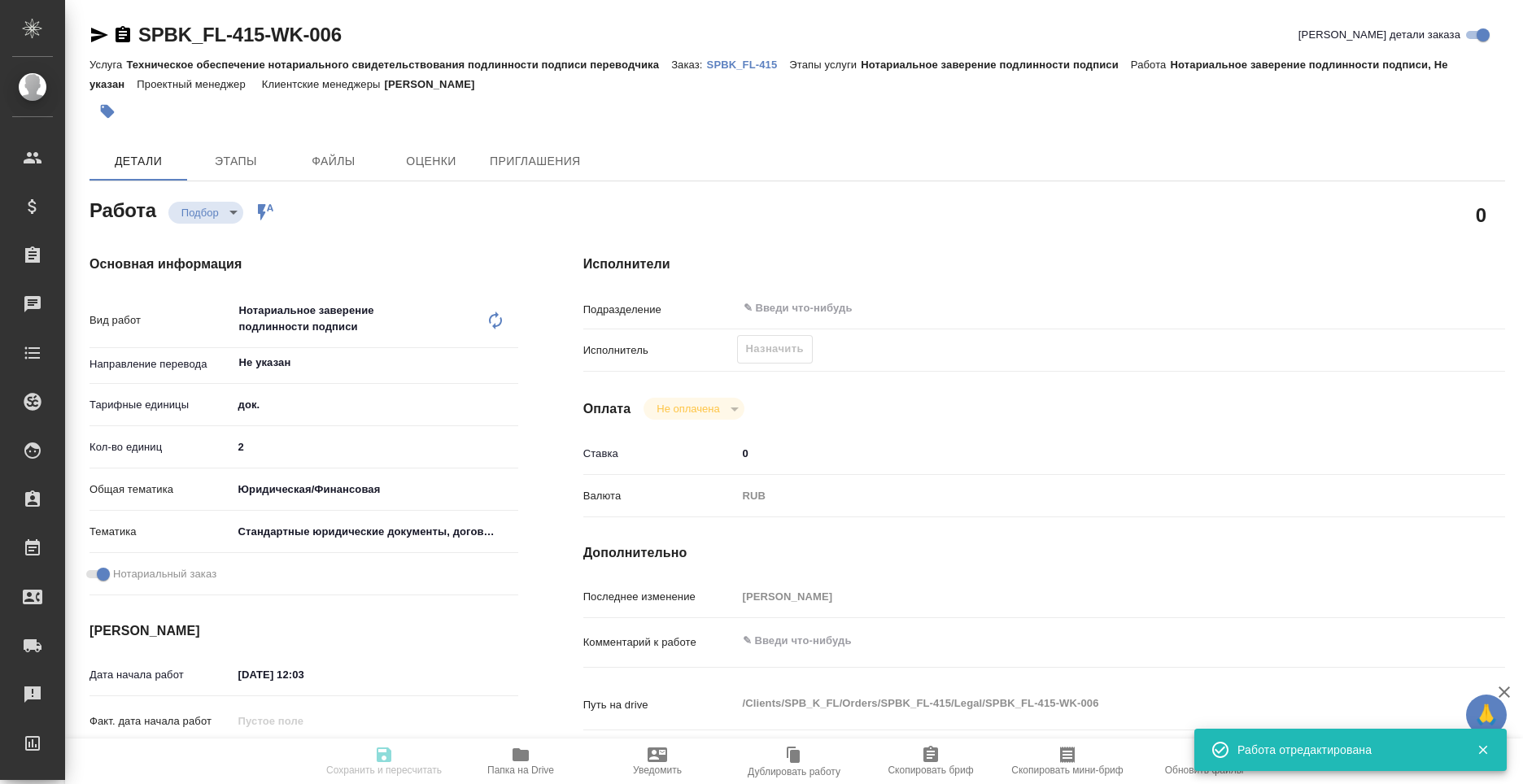
type input "2"
type input "yr-fn"
type input "5f647205b73bc97568ca66bf"
checkbox input "true"
type input "07.10.2025 12:03"
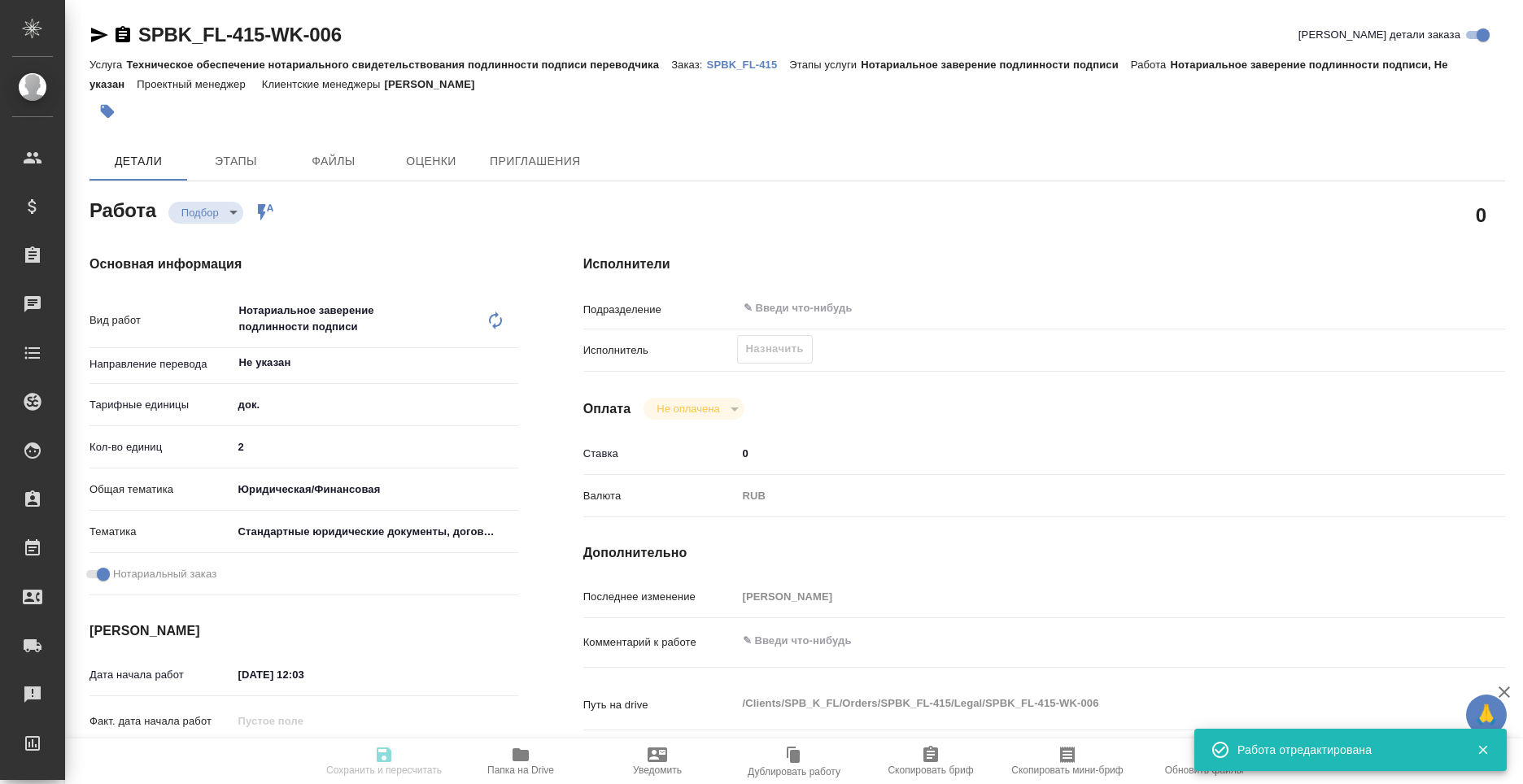
type input "08.10.2025 10:30"
type input "notPayed"
type input "0"
type input "RUB"
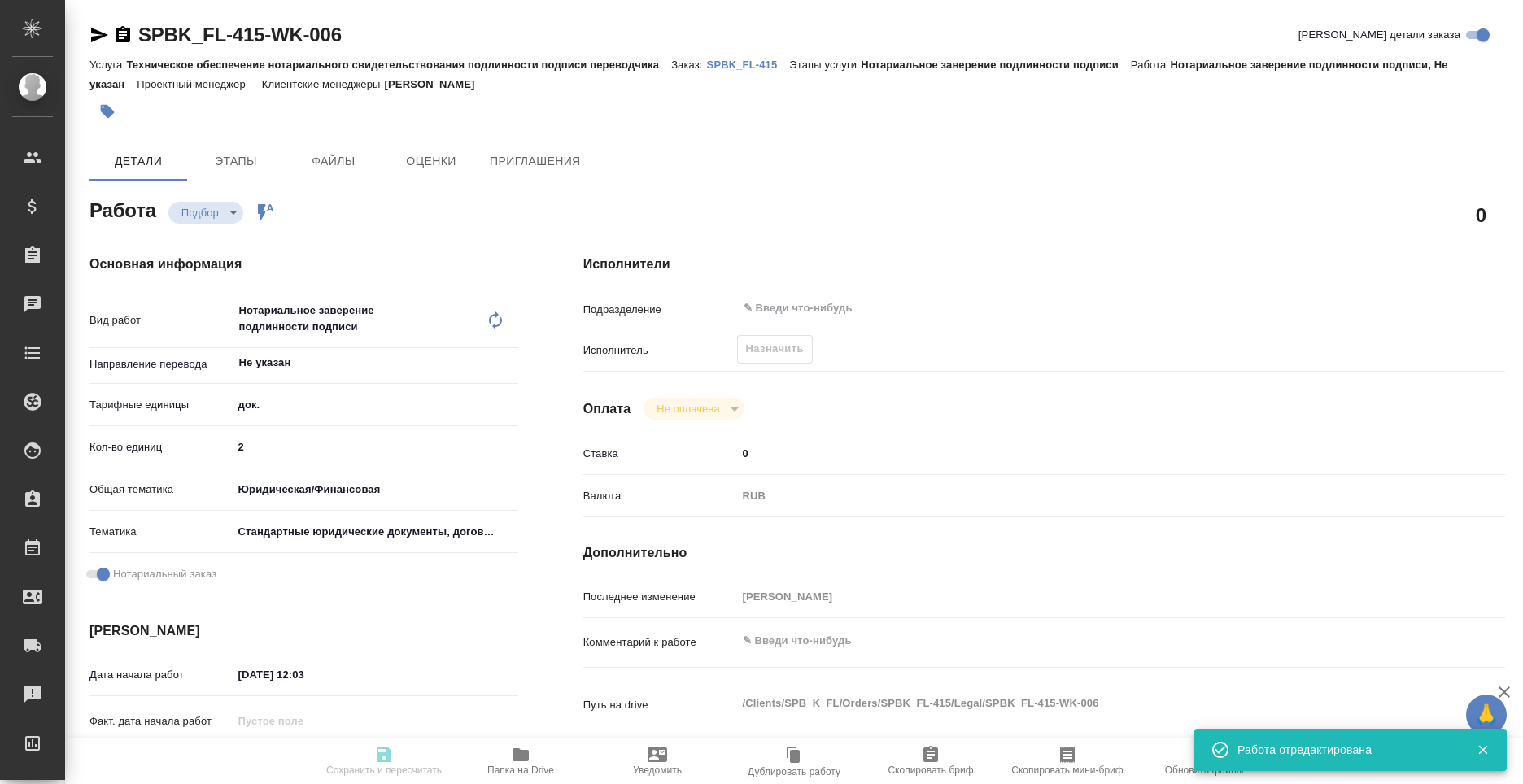
type input "Москалец Алина"
type textarea "x"
type textarea "/Clients/SPB_K_FL/Orders/SPBK_FL-415/Legal/SPBK_FL-415-WK-006"
type textarea "x"
type input "SPBK_FL-415"
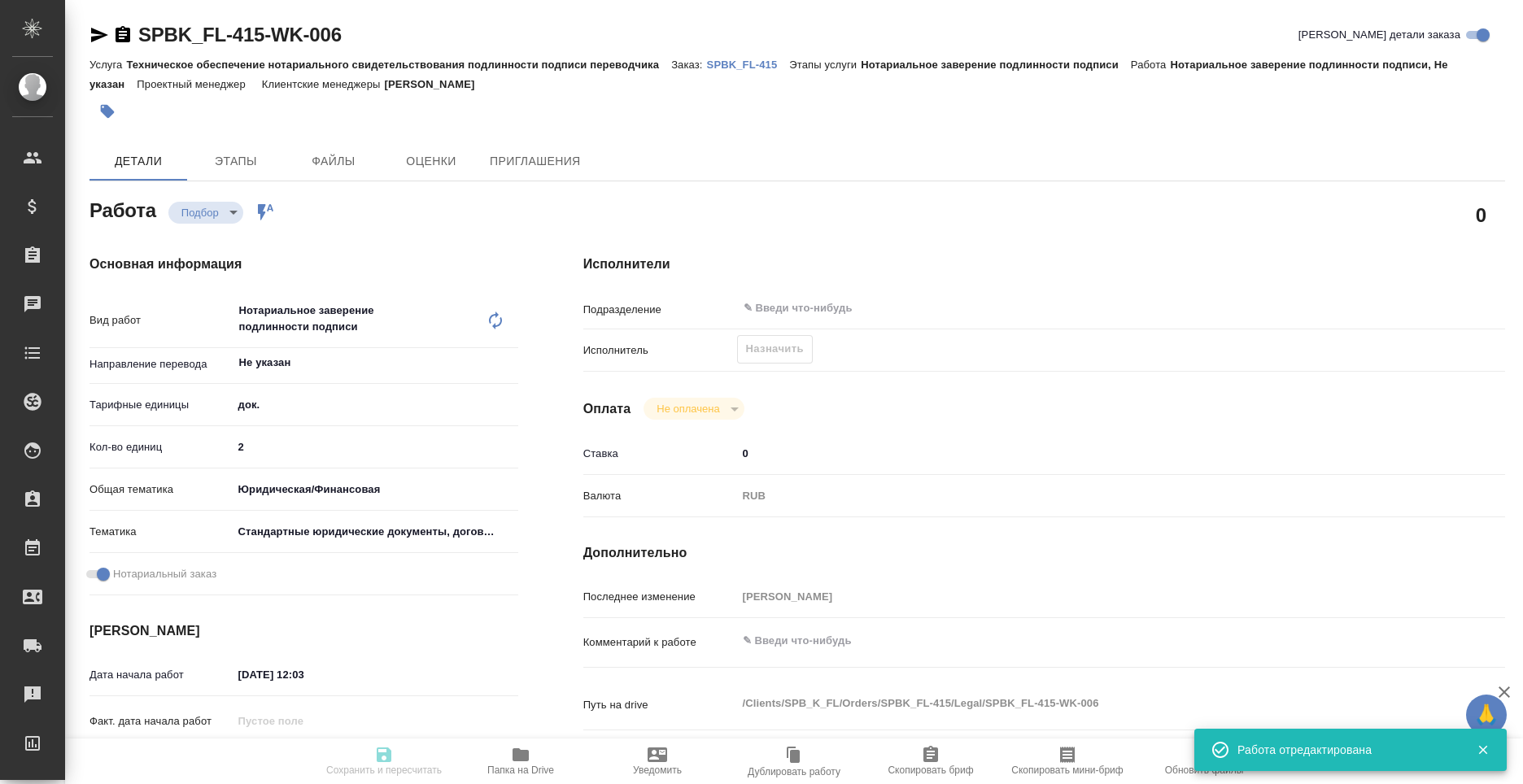
type input "Техническое обеспечение нотариального свидетельствования подлинности подписи пе…"
type input "Нотариальное заверение подлинности подписи"
type input "Москалец Алина"
type input "Арсеньева Вера"
type input "/Clients/SPB_K_FL/Orders/SPBK_FL-415"
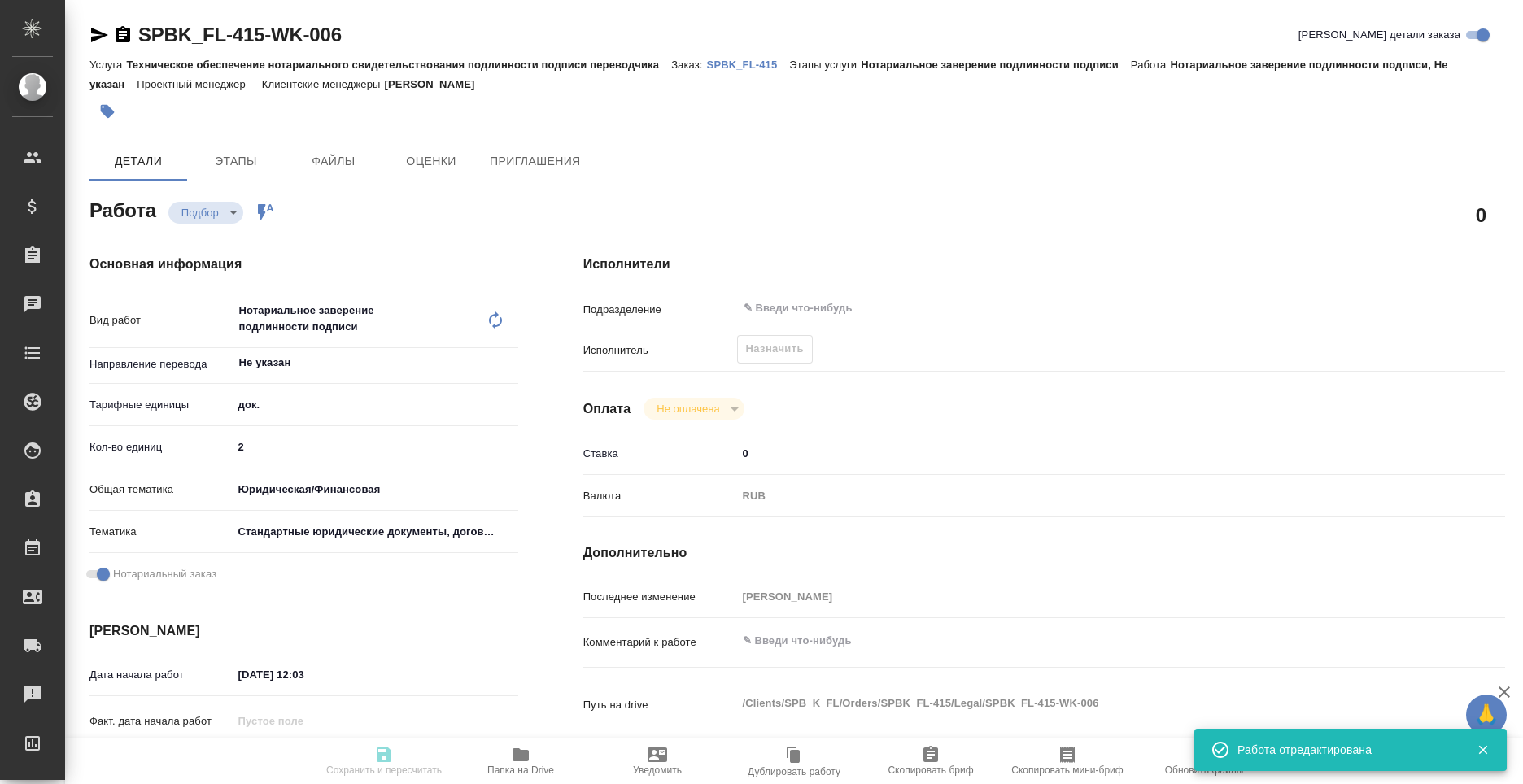
type textarea "x"
type textarea "две справки рус-англ, в рефе написание имен, в файле Георгий клиент попросил уб…"
type textarea "x"
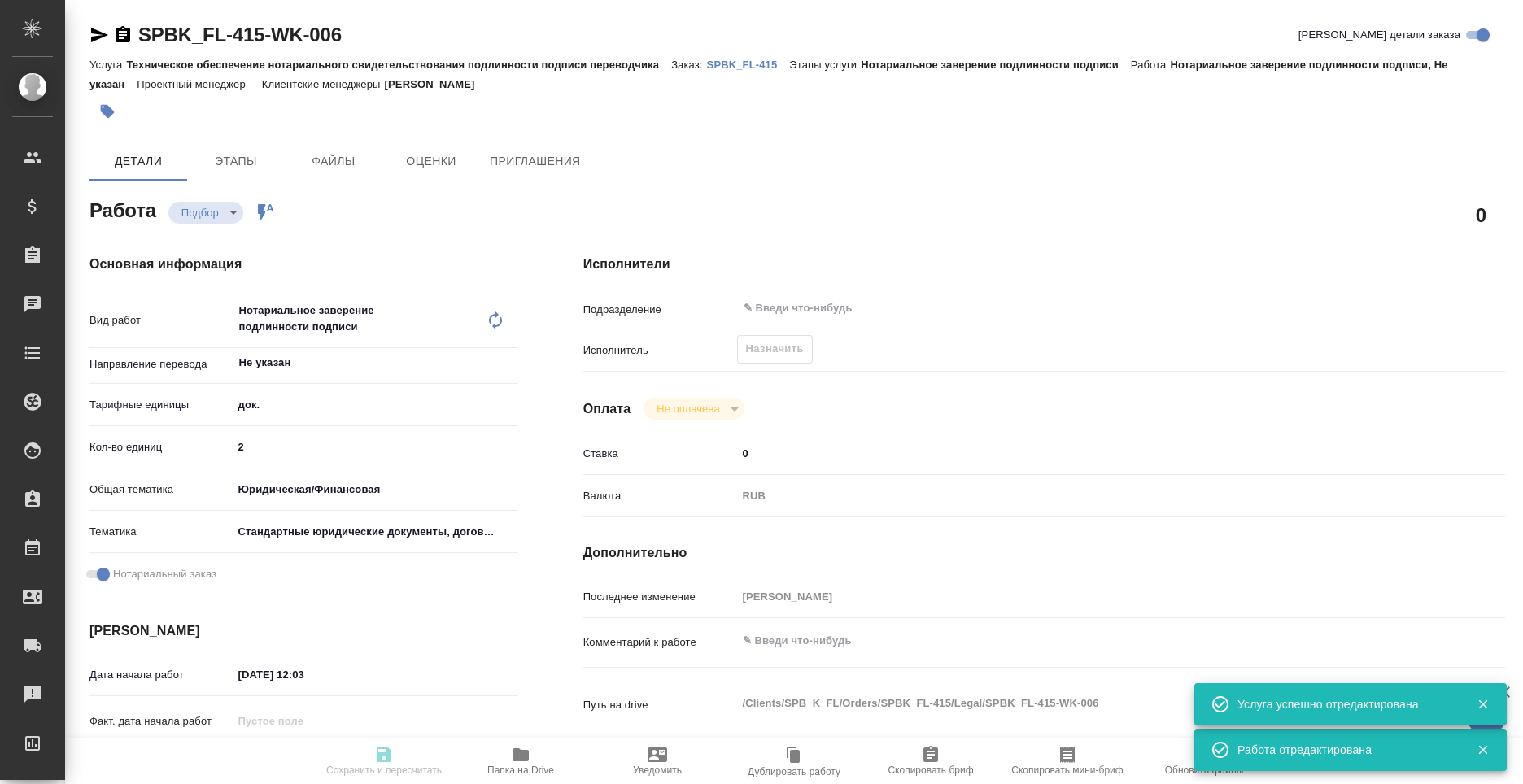
type textarea "x"
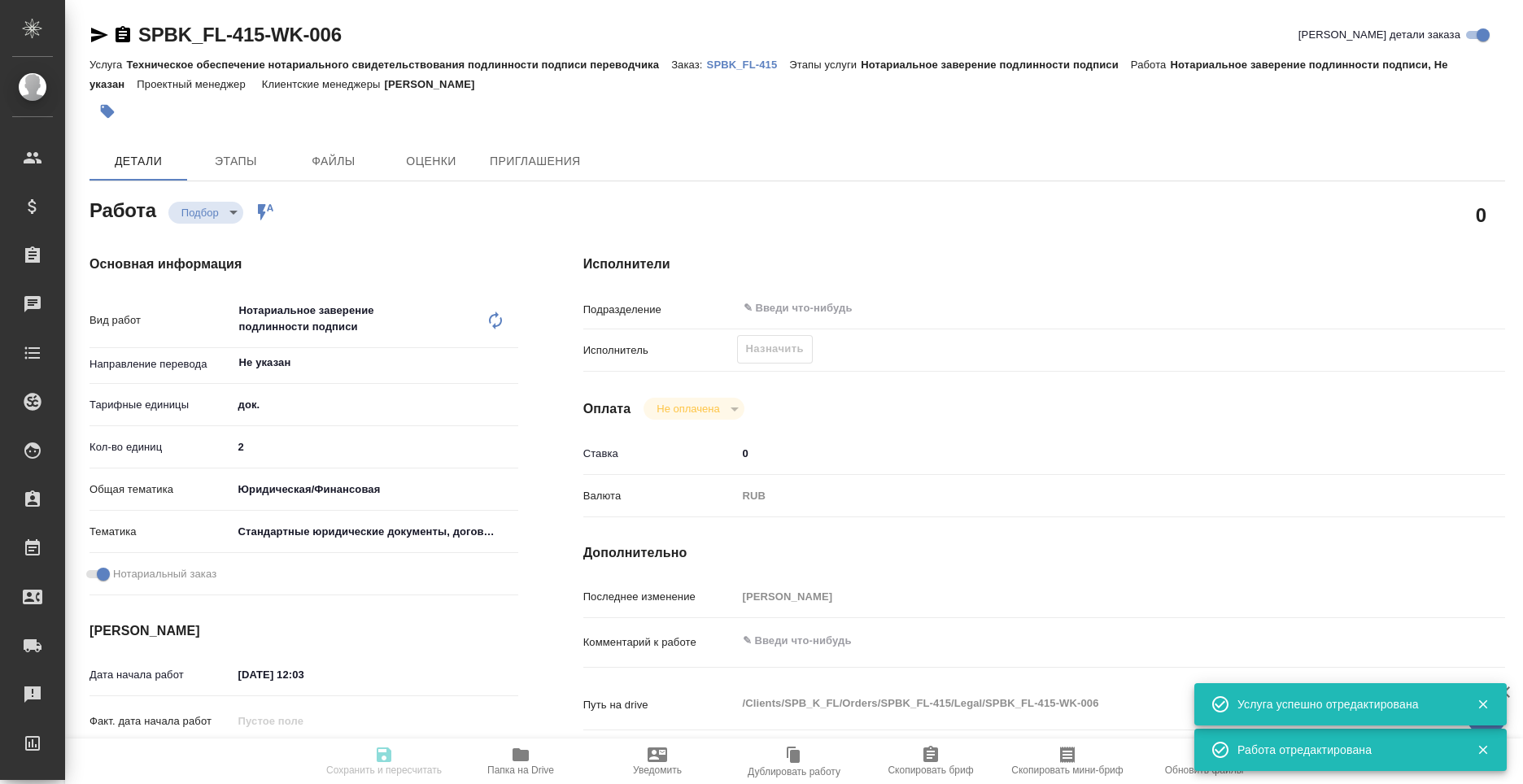
type textarea "x"
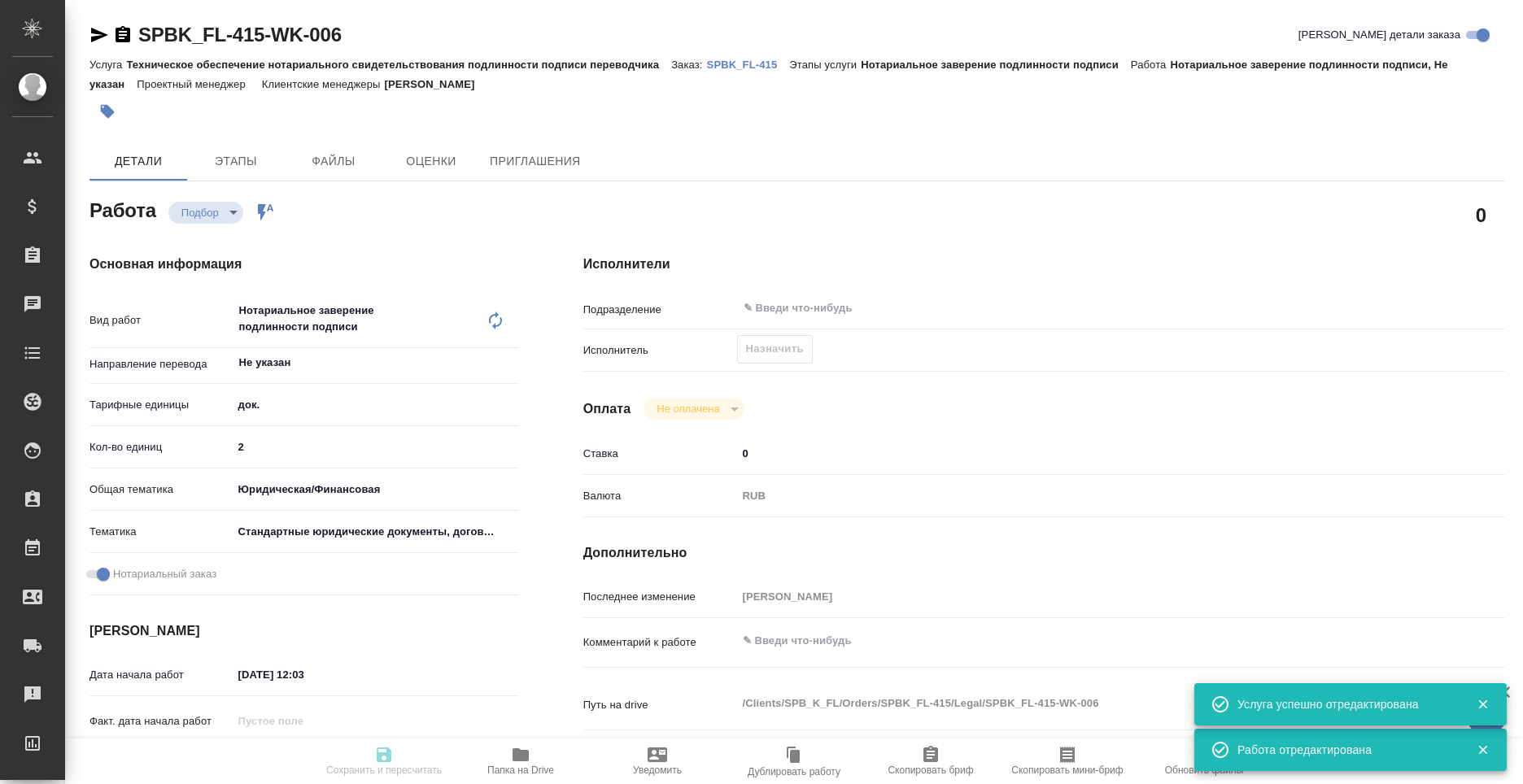
type textarea "x"
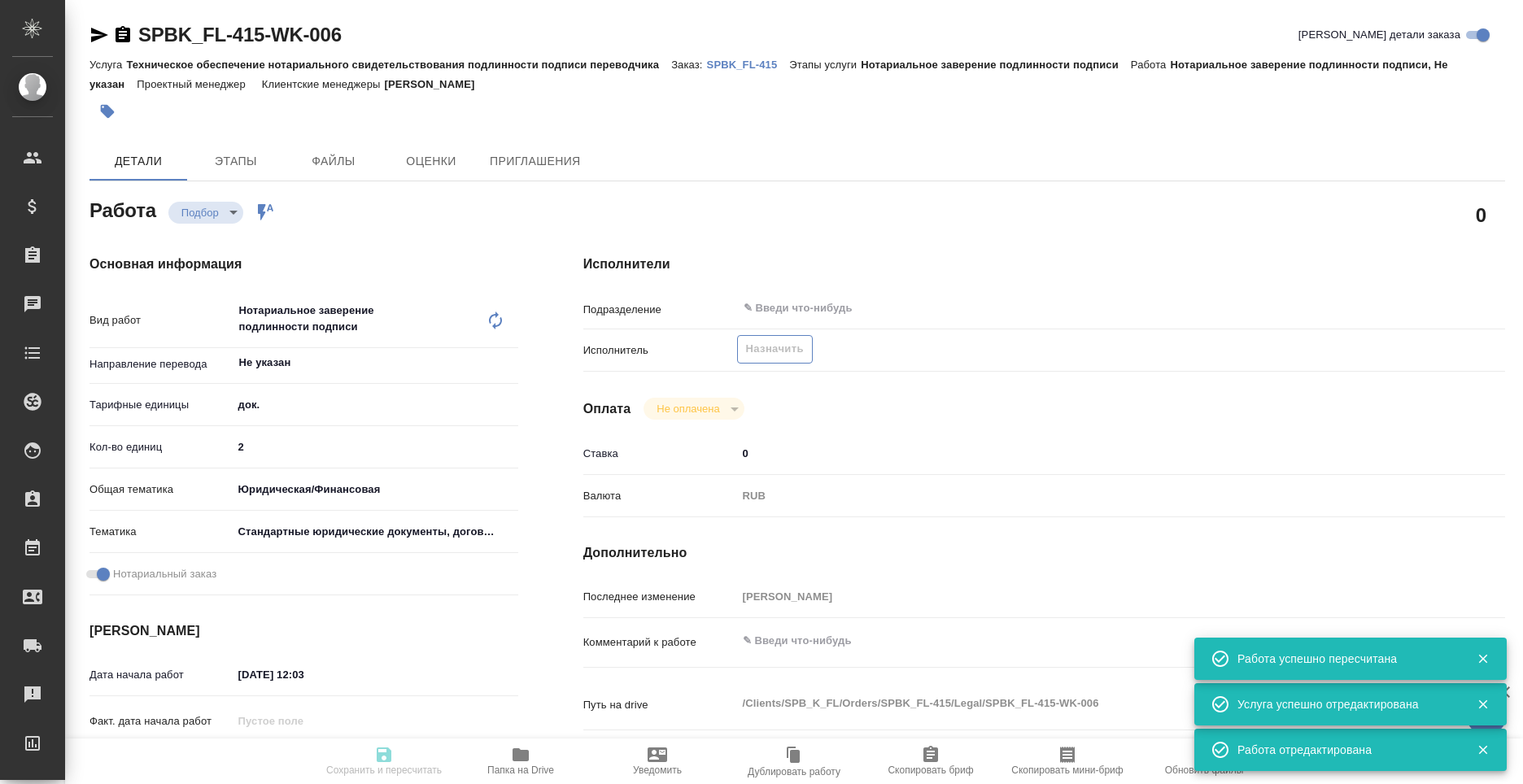
type input "recruiting"
type textarea "Нотариальное заверение подлинности подписи"
type textarea "x"
type input "Не указан"
type input "5a8b1489cc6b4906c91bfd8b"
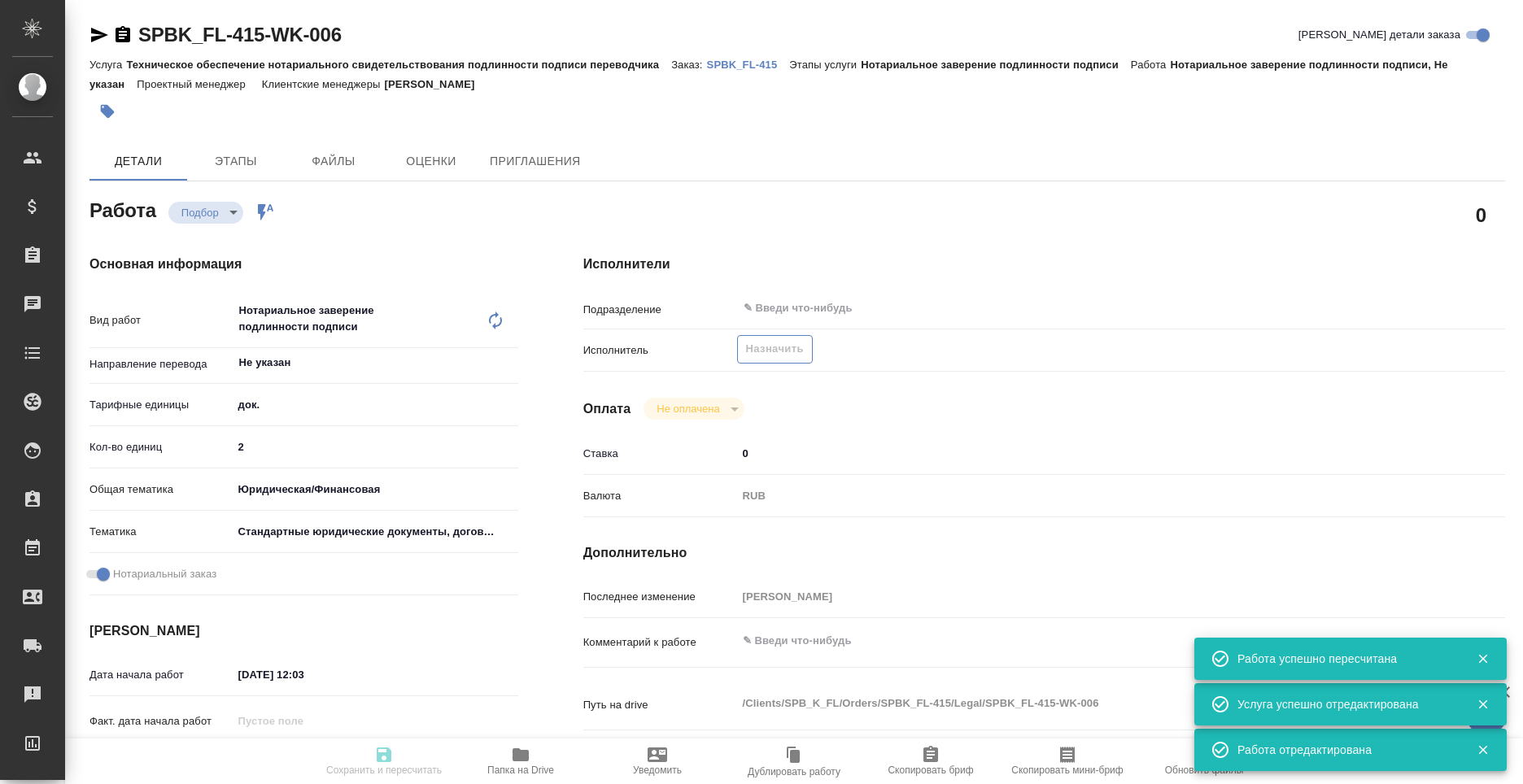
type input "2"
type input "yr-fn"
type input "5f647205b73bc97568ca66bf"
checkbox input "true"
type input "07.10.2025 12:03"
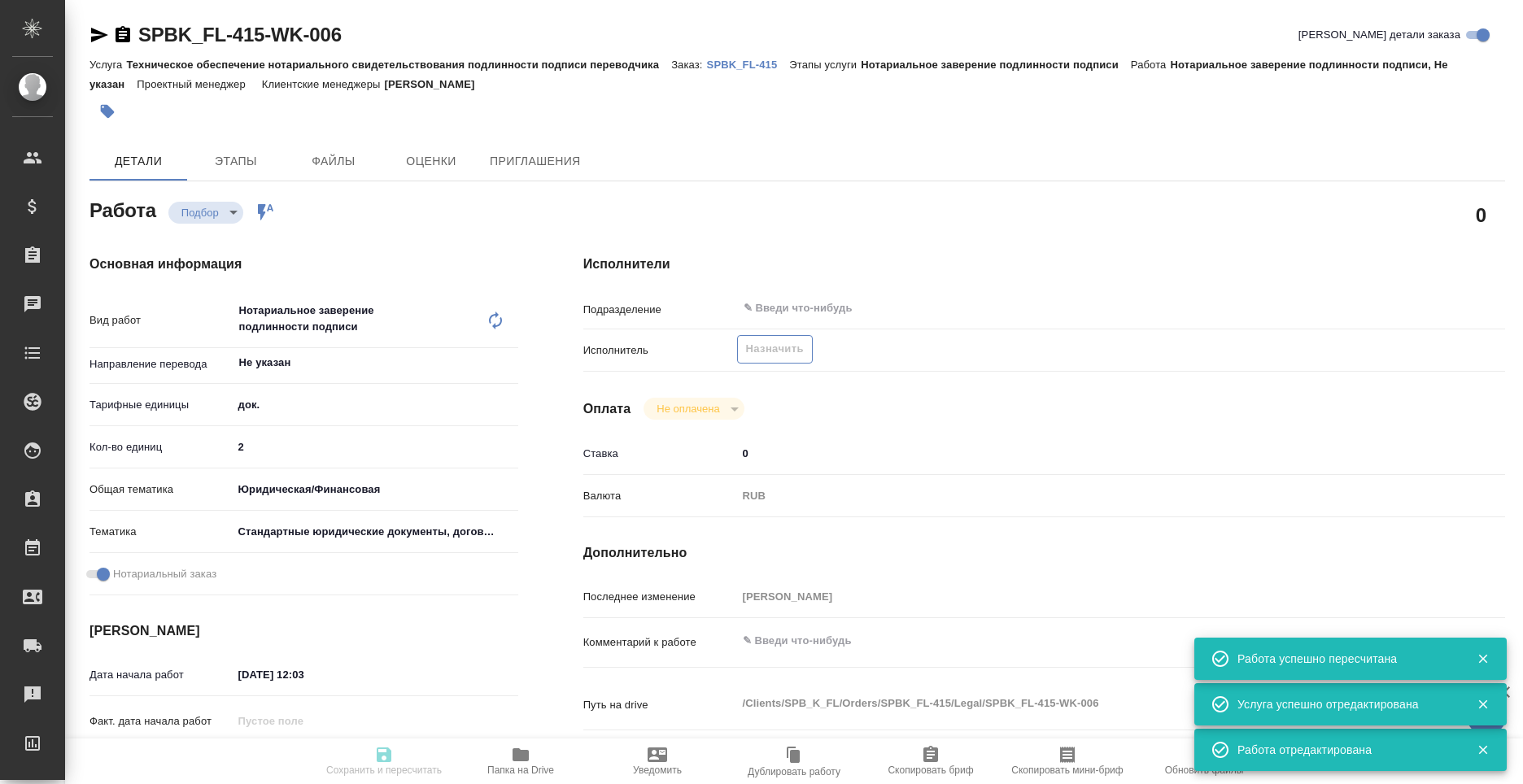
type input "08.10.2025 10:30"
type input "notPayed"
type input "0"
type input "RUB"
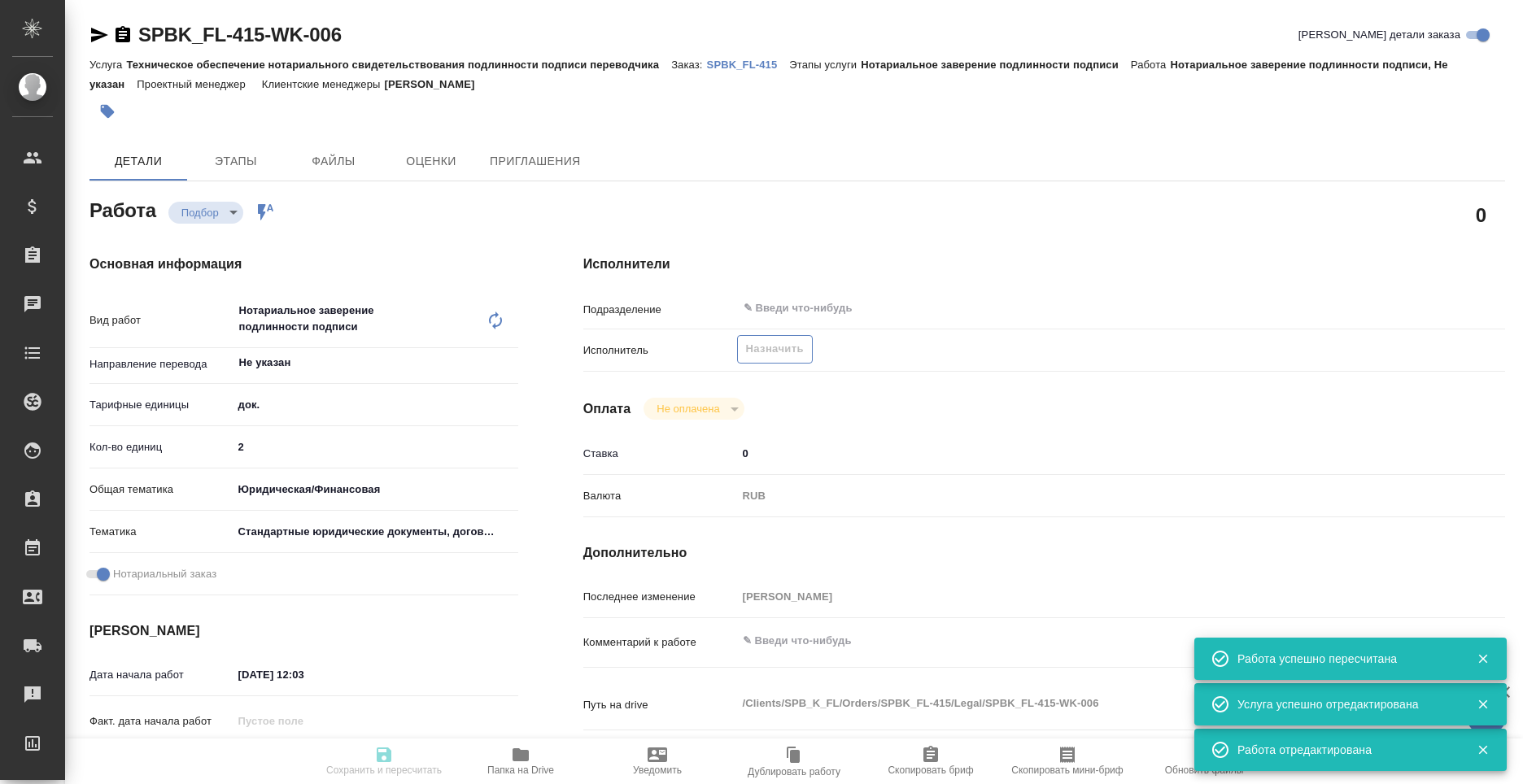
type input "Москалец Алина"
type textarea "x"
type textarea "/Clients/SPB_K_FL/Orders/SPBK_FL-415/Legal/SPBK_FL-415-WK-006"
type textarea "x"
type input "SPBK_FL-415"
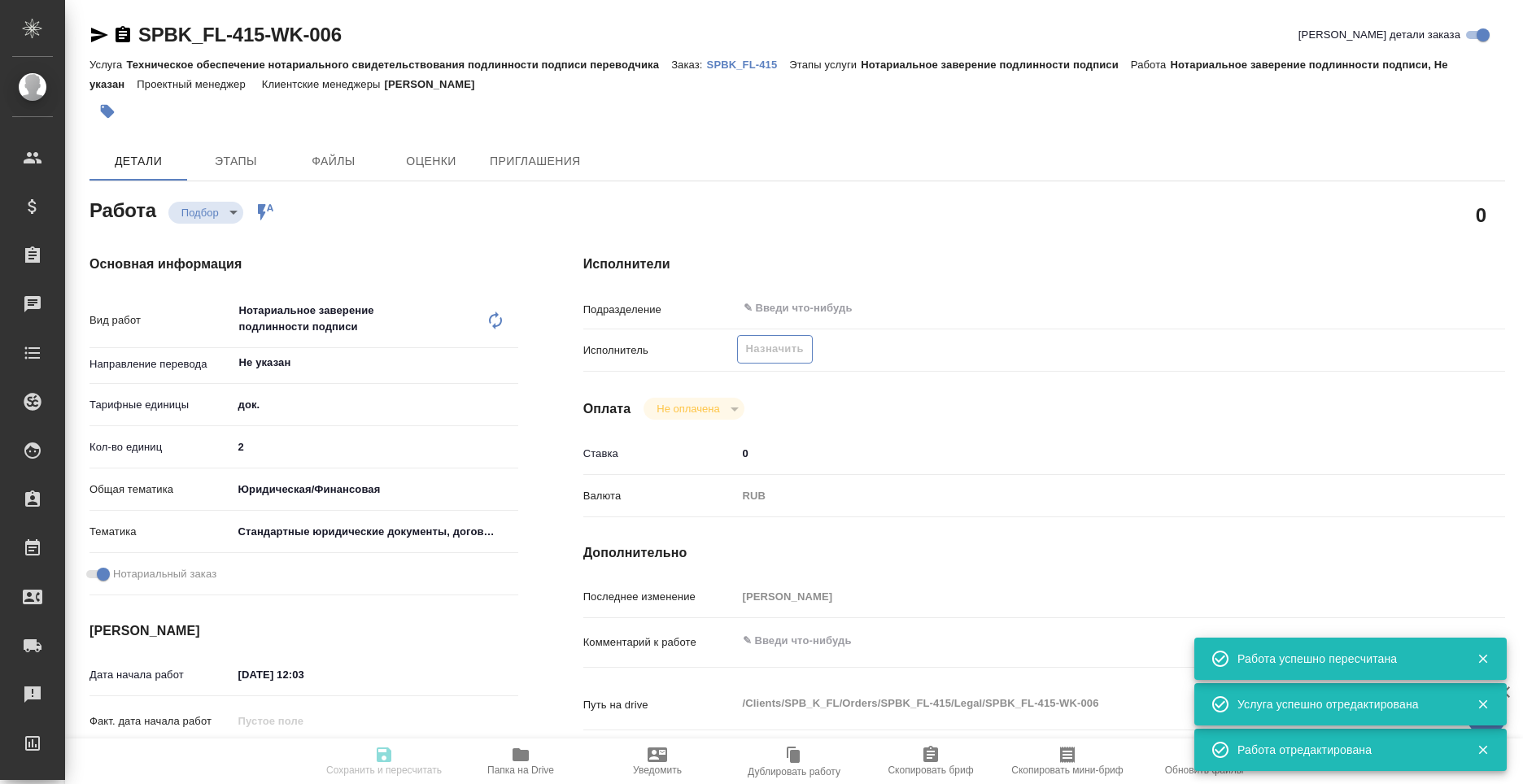
type input "Техническое обеспечение нотариального свидетельствования подлинности подписи пе…"
type input "Нотариальное заверение подлинности подписи"
type input "Москалец Алина"
type input "Арсеньева Вера"
type input "/Clients/SPB_K_FL/Orders/SPBK_FL-415"
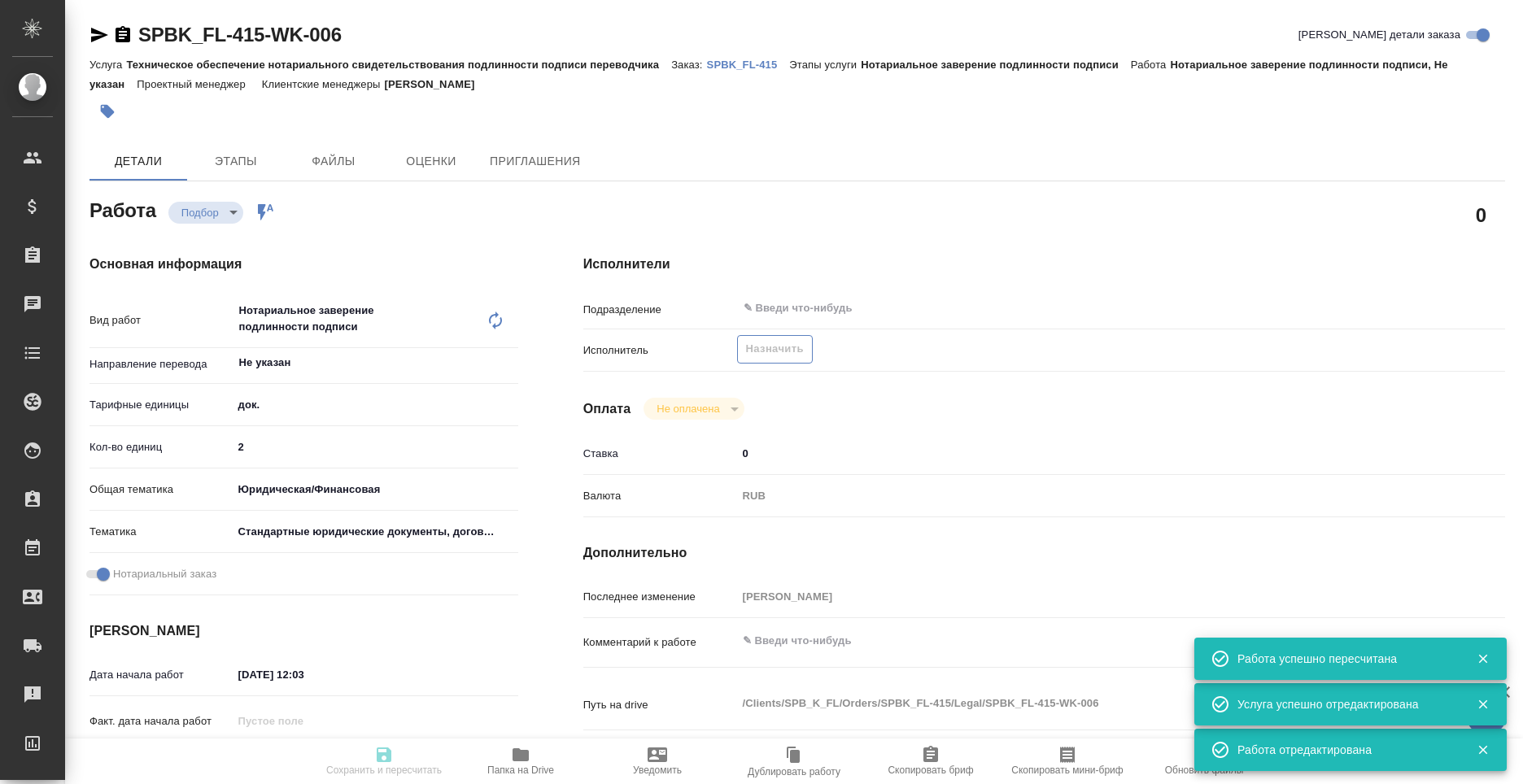
type textarea "x"
type textarea "две справки рус-англ, в рефе написание имен, в файле Георгий клиент попросил уб…"
type textarea "x"
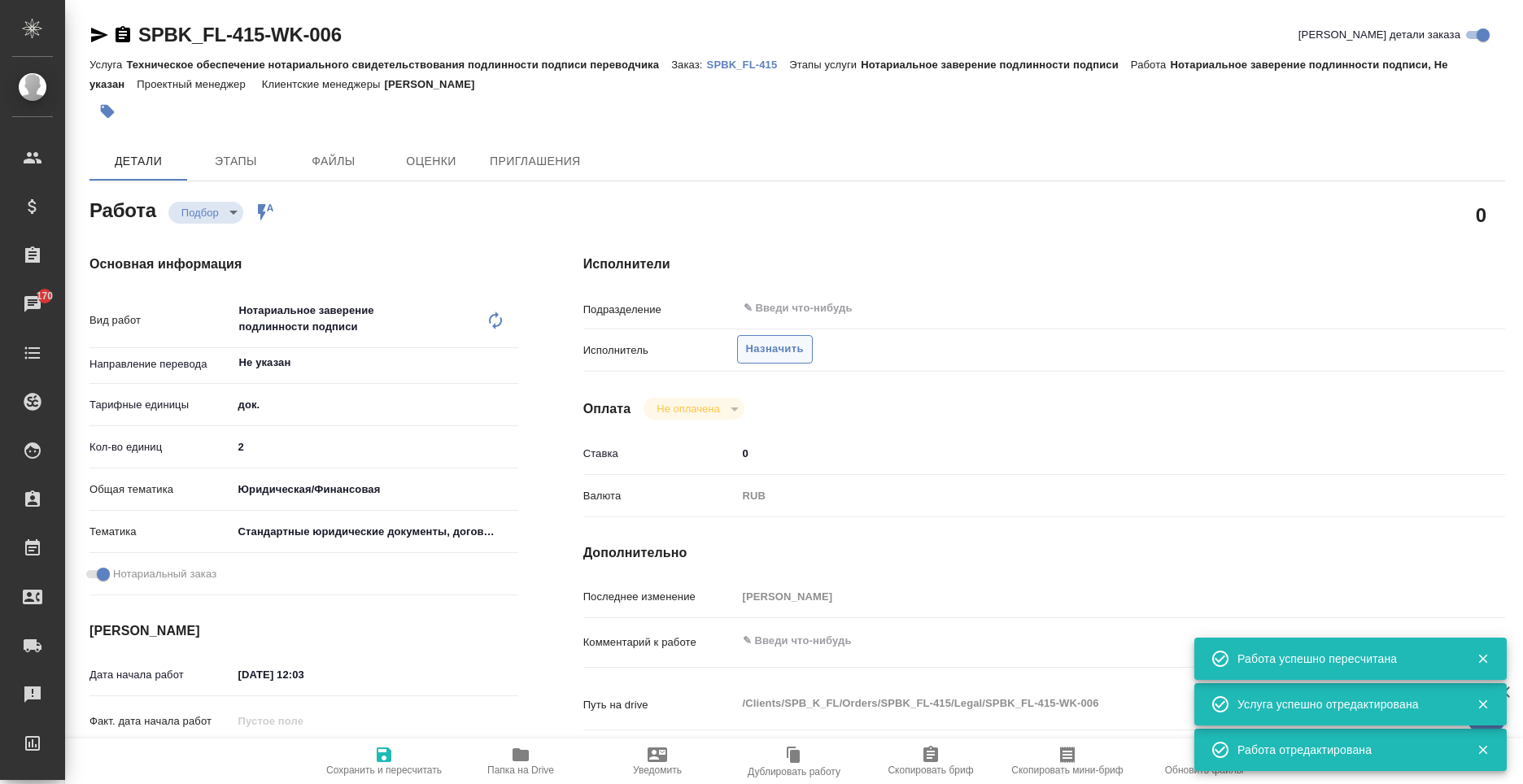
type textarea "x"
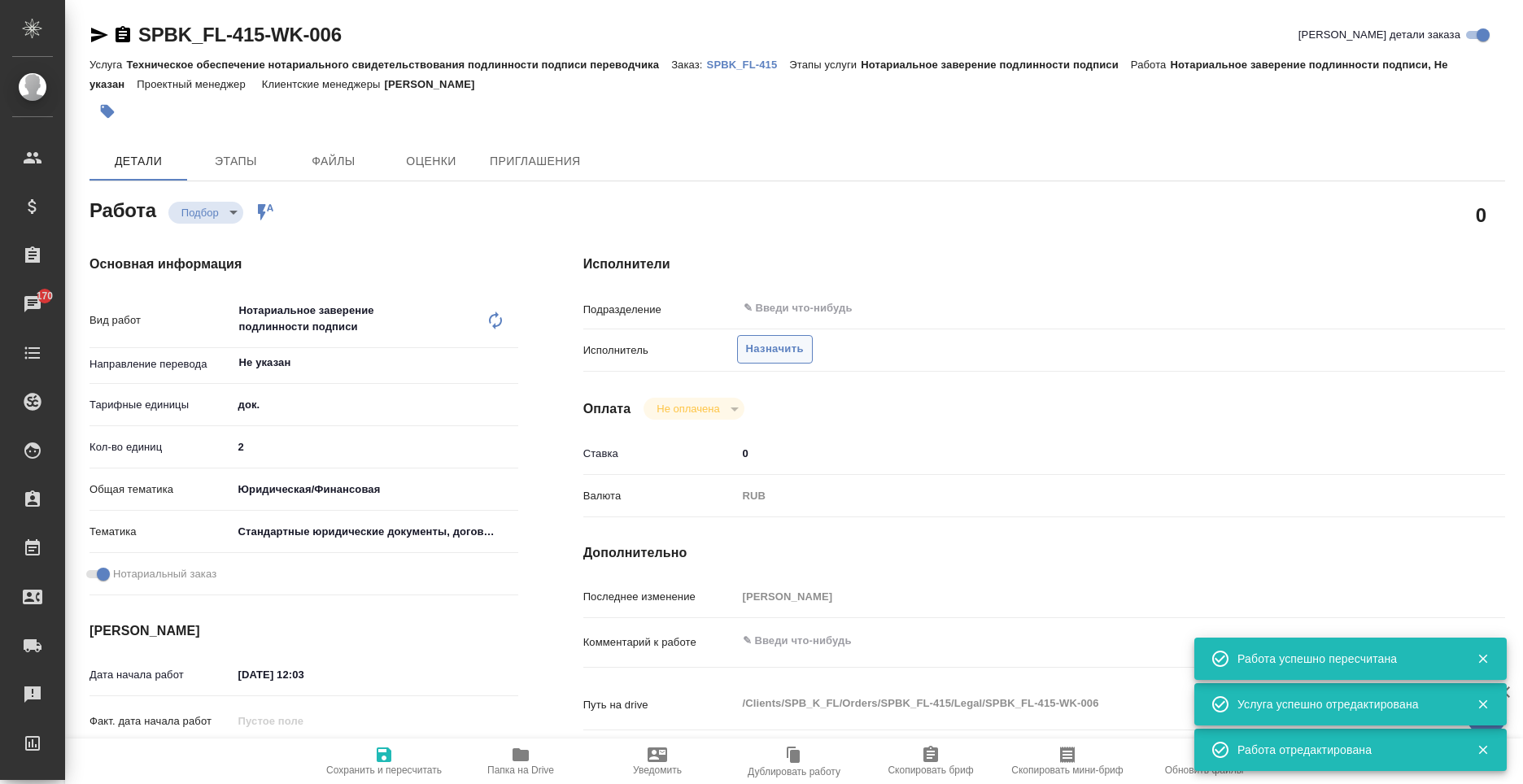
type textarea "x"
click at [789, 351] on span "Назначить" at bounding box center [775, 349] width 58 height 19
type textarea "x"
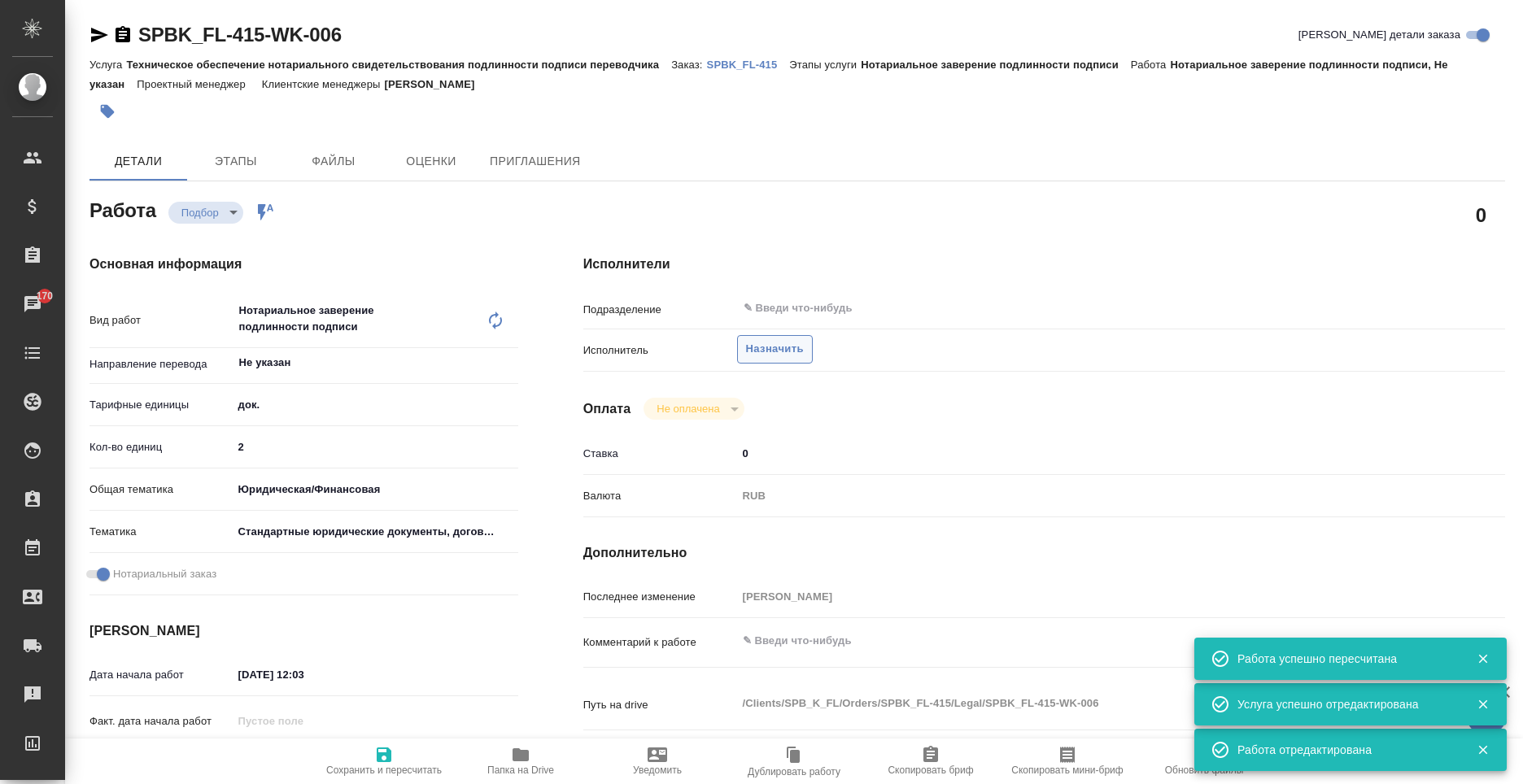
type textarea "x"
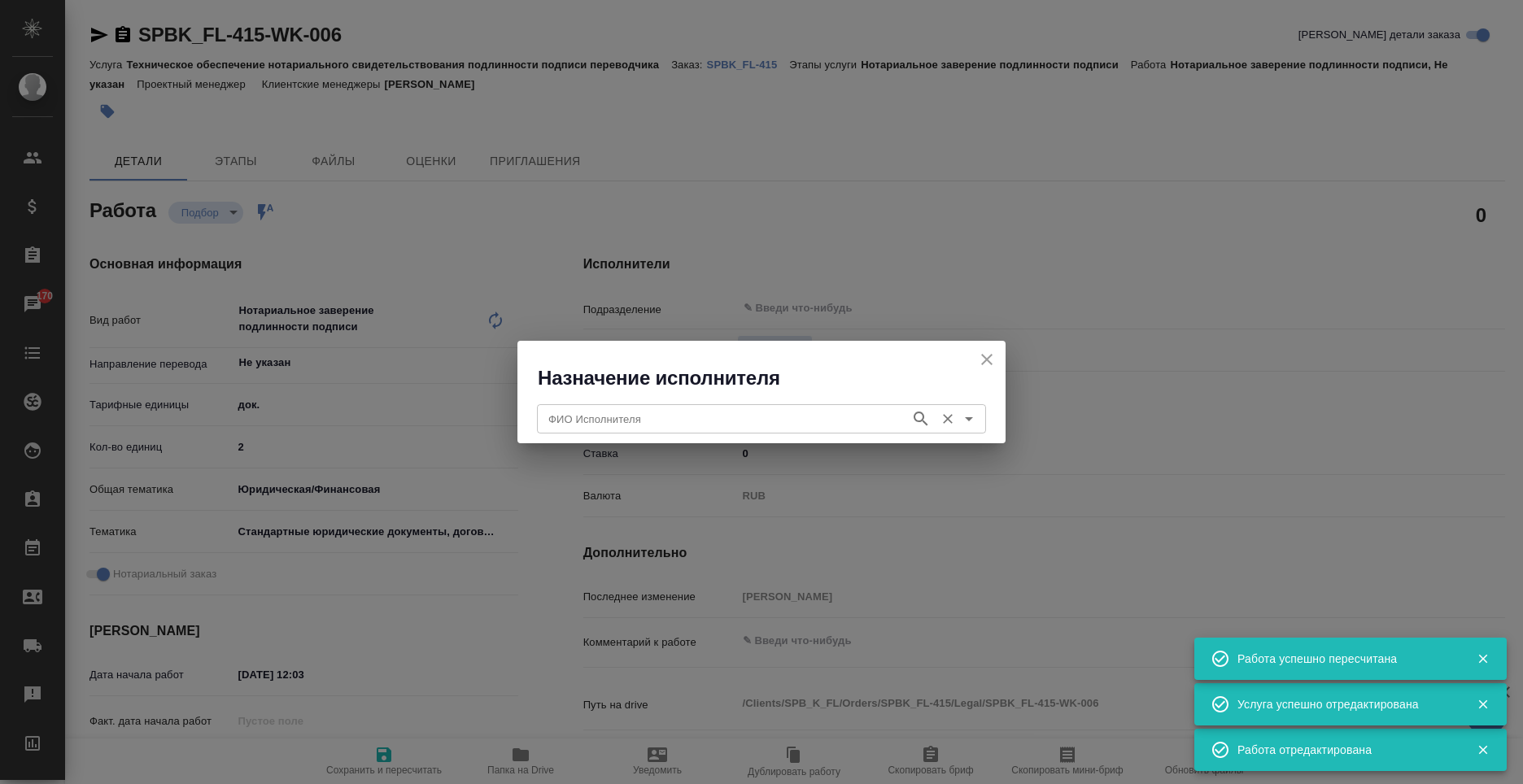
click at [685, 410] on input "ФИО Исполнителя" at bounding box center [722, 419] width 361 height 20
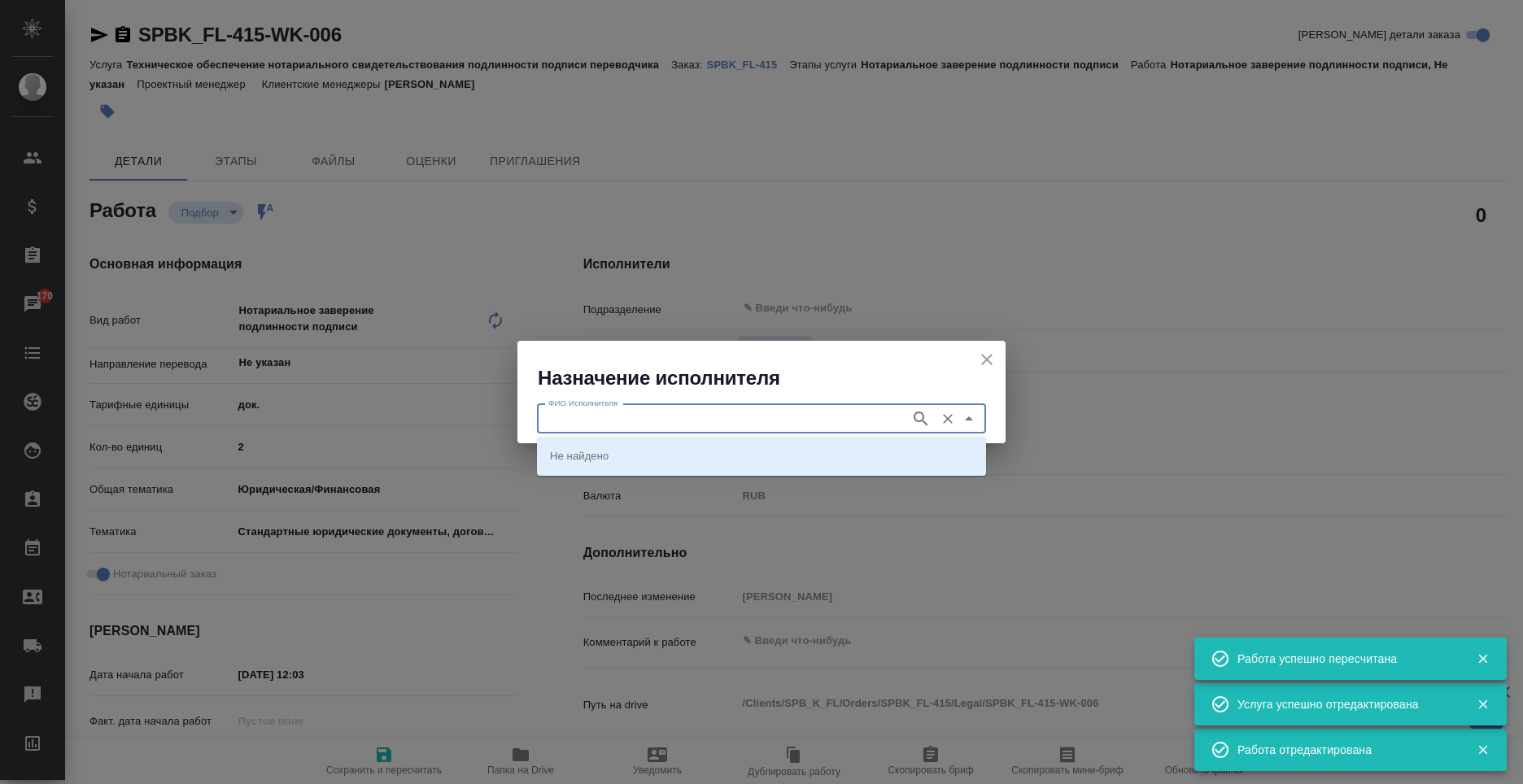
type textarea "x"
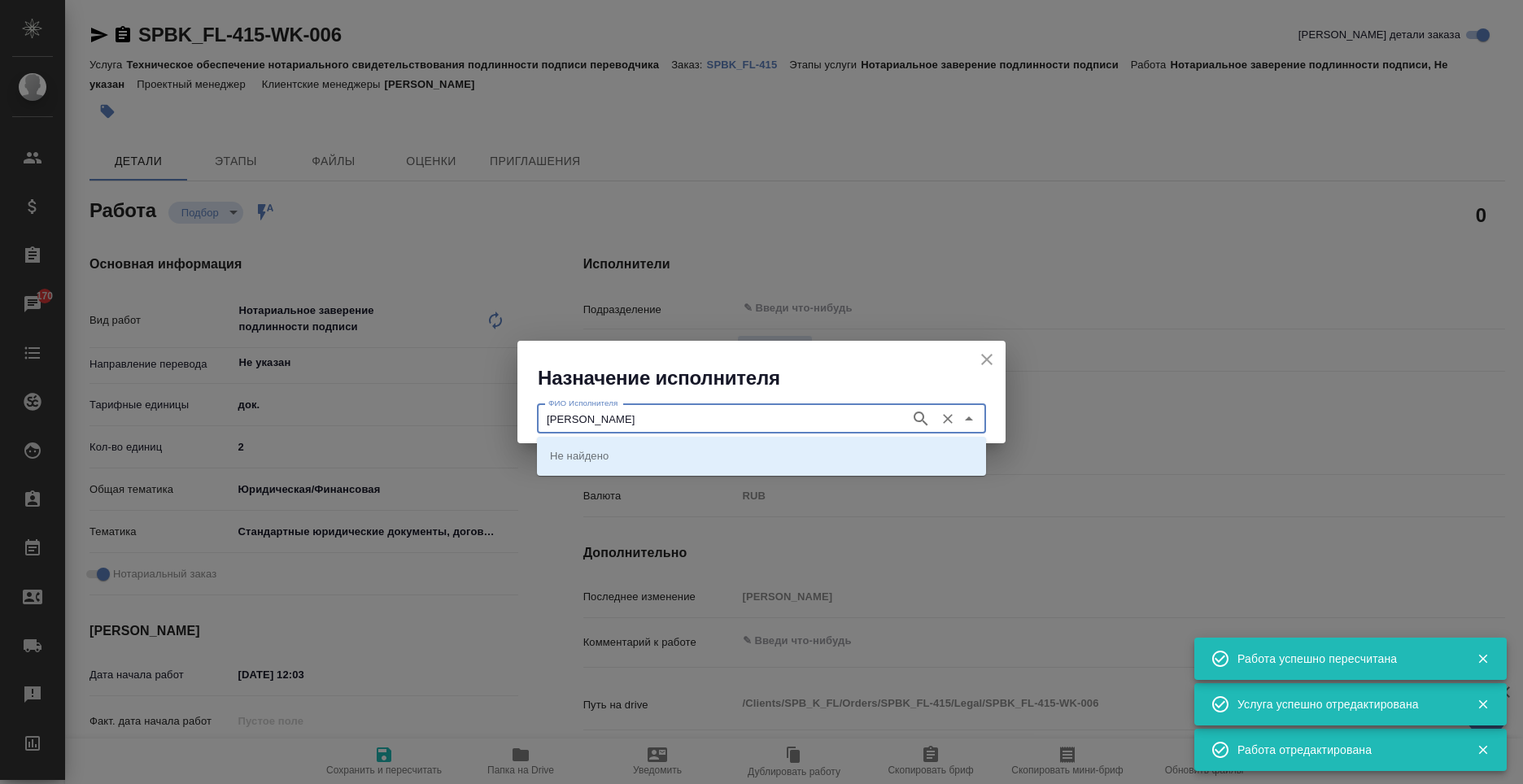
type input "карпунина"
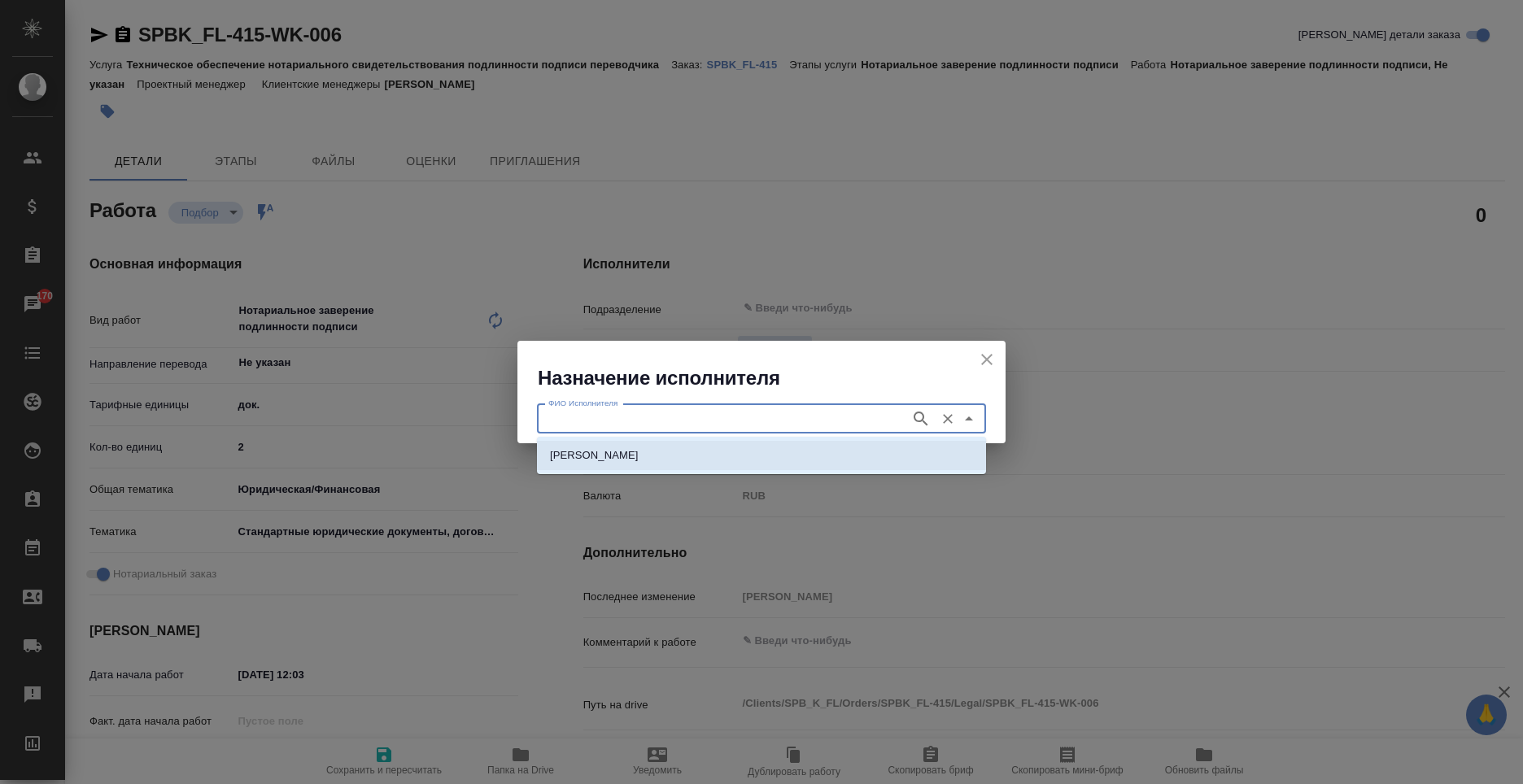
click at [788, 453] on li "НОТАРИУС Карпунина Ольга Васильевна" at bounding box center [762, 455] width 449 height 29
type input "НОТАРИУС Карпунина Ольга Васильевна"
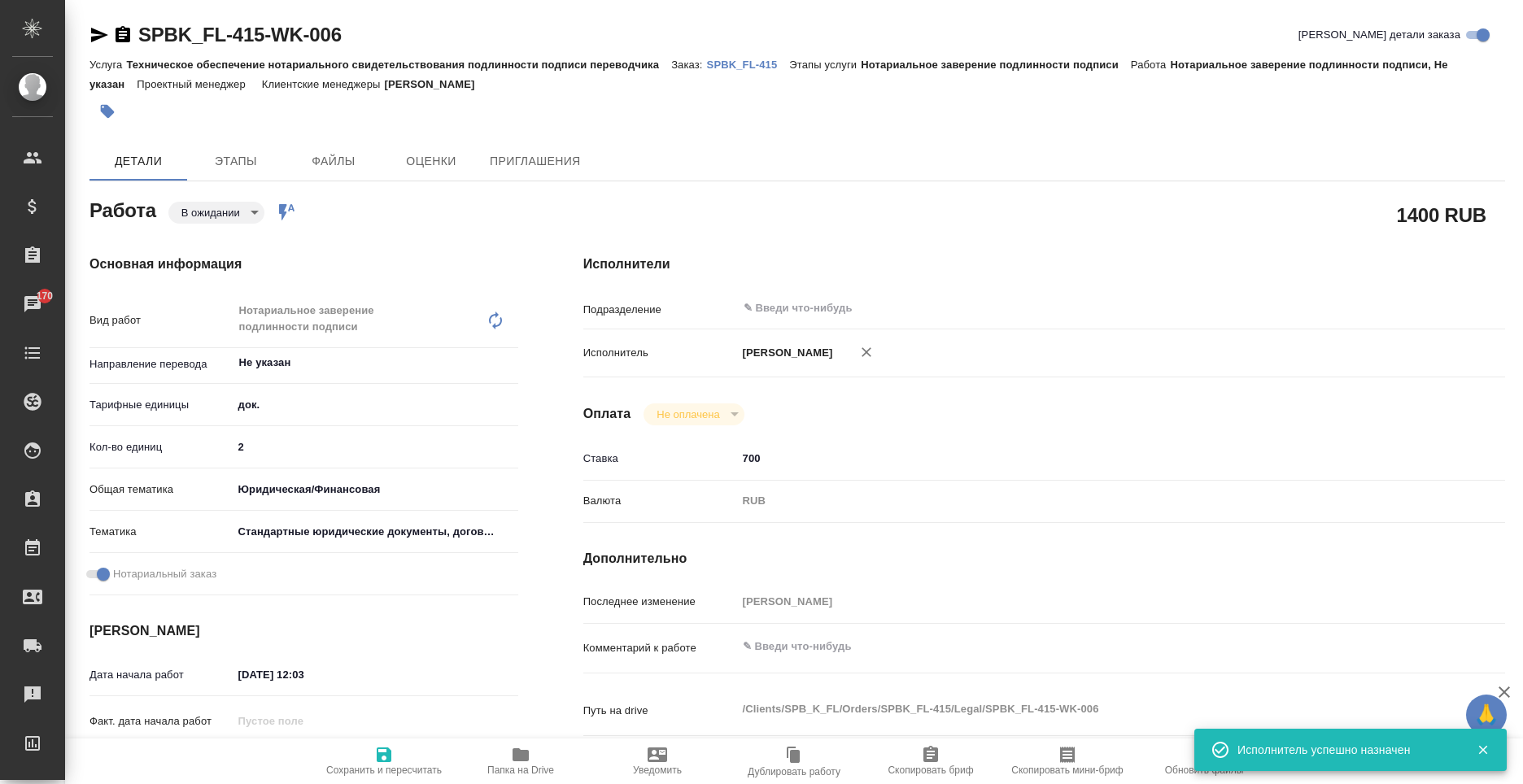
type textarea "x"
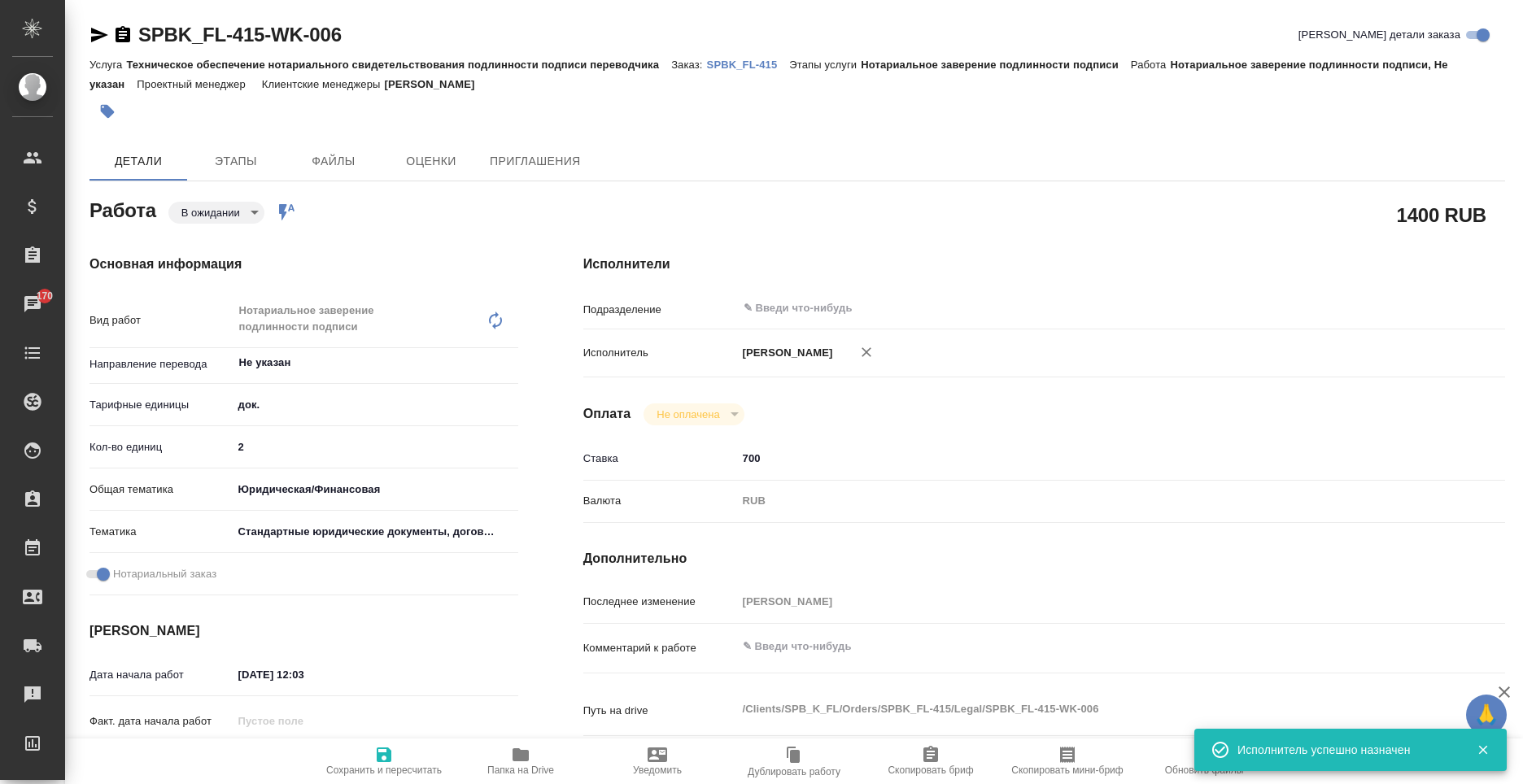
type textarea "x"
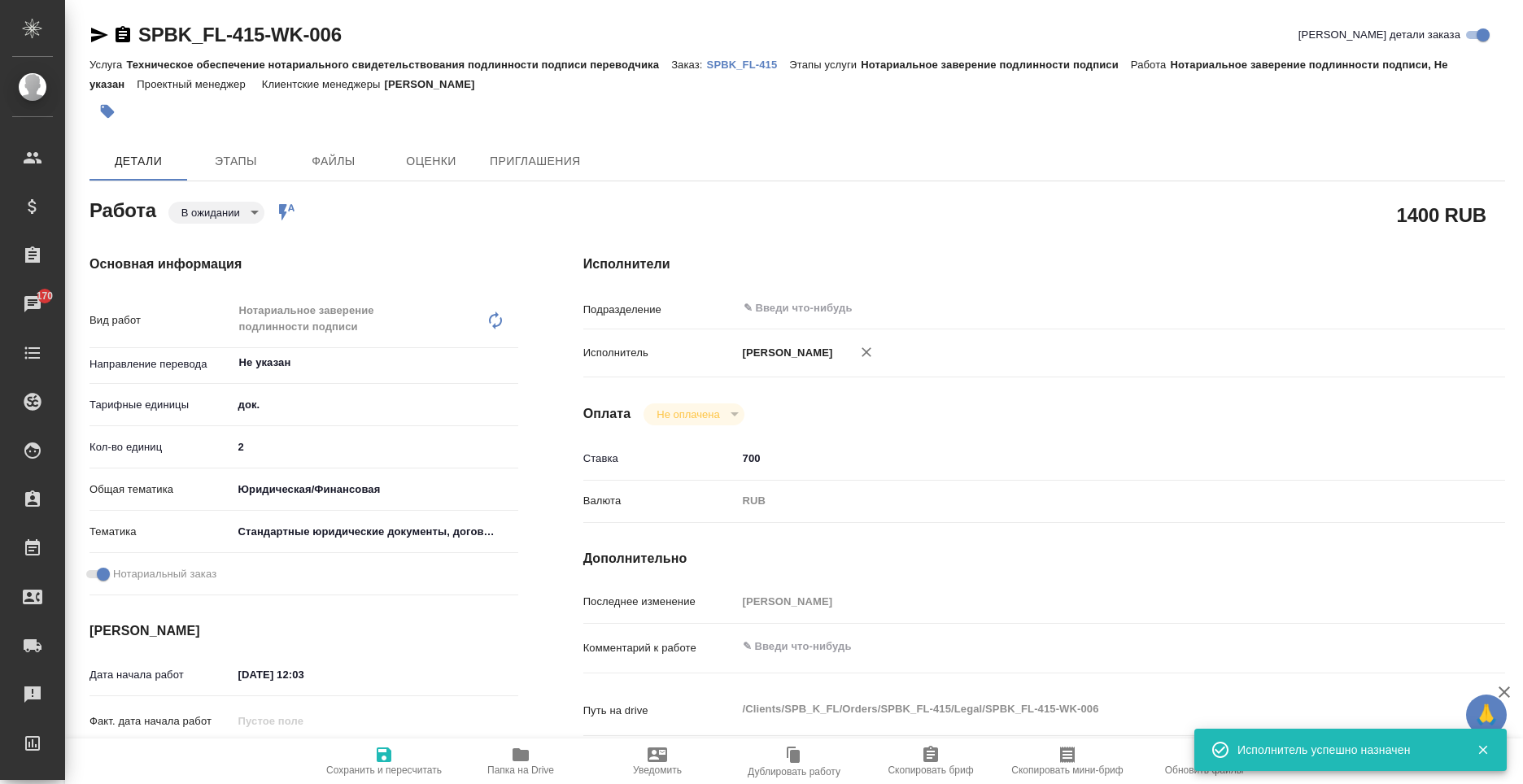
type textarea "x"
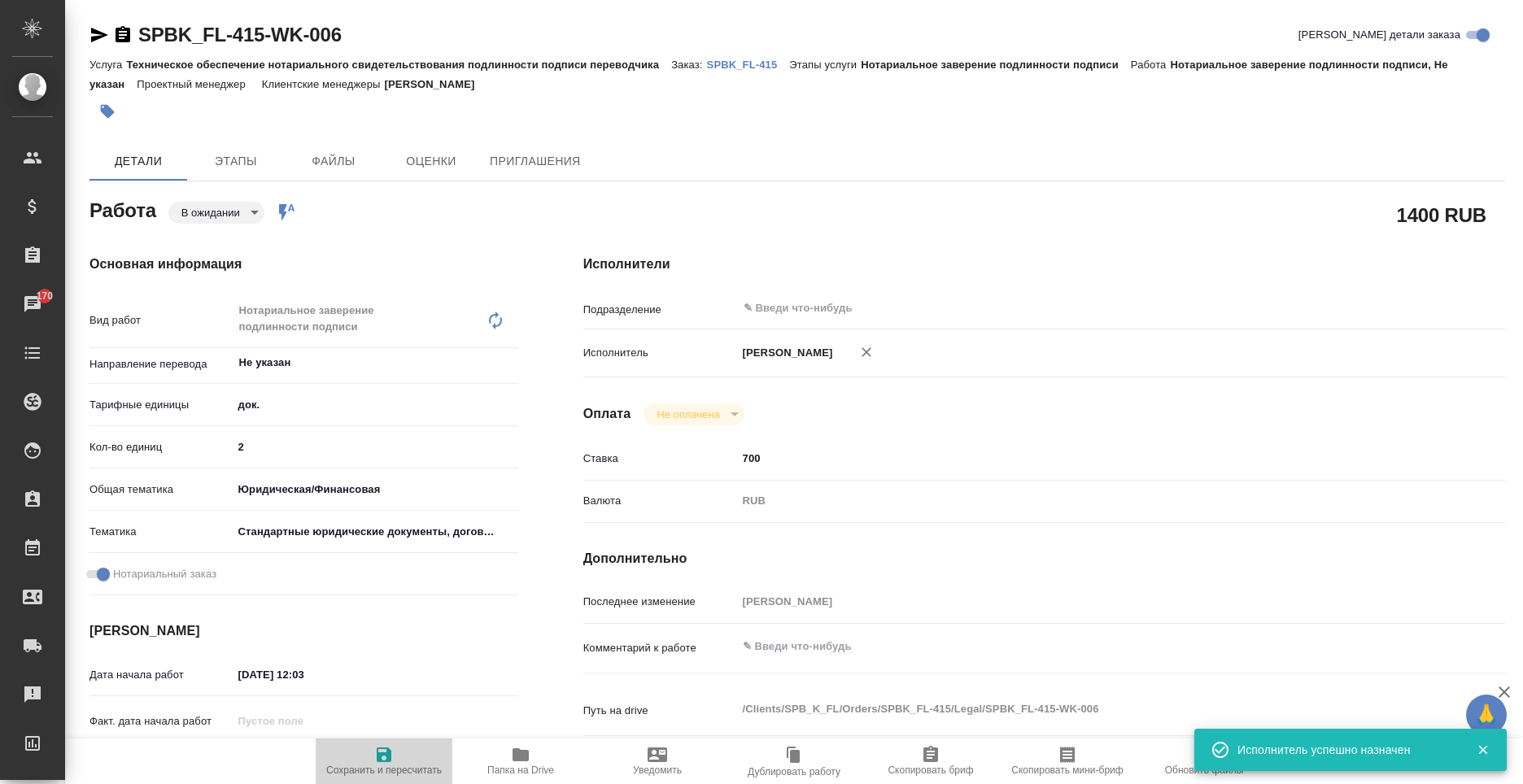
click at [361, 764] on span "Сохранить и пересчитать" at bounding box center [384, 770] width 115 height 12
type textarea "x"
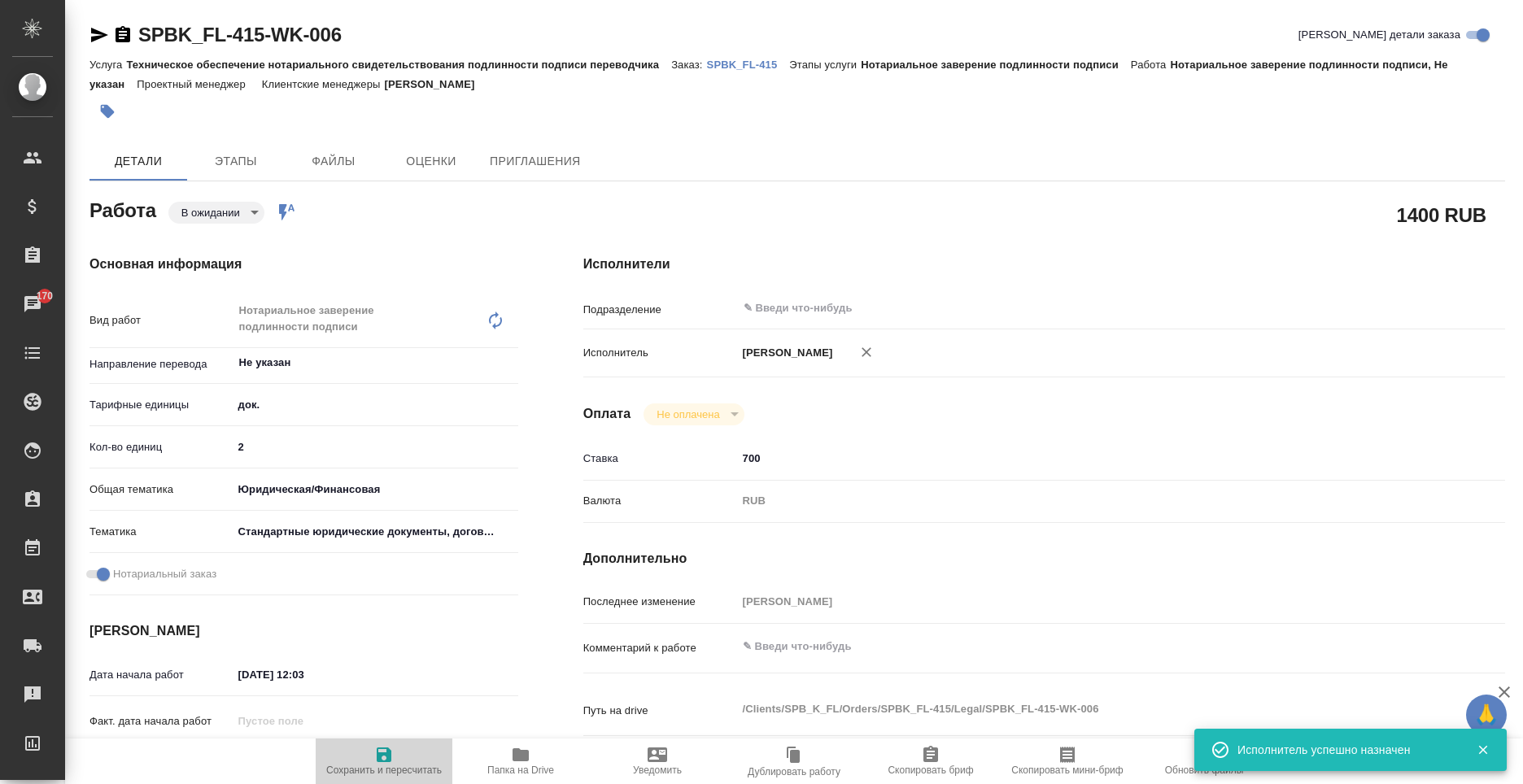
type textarea "x"
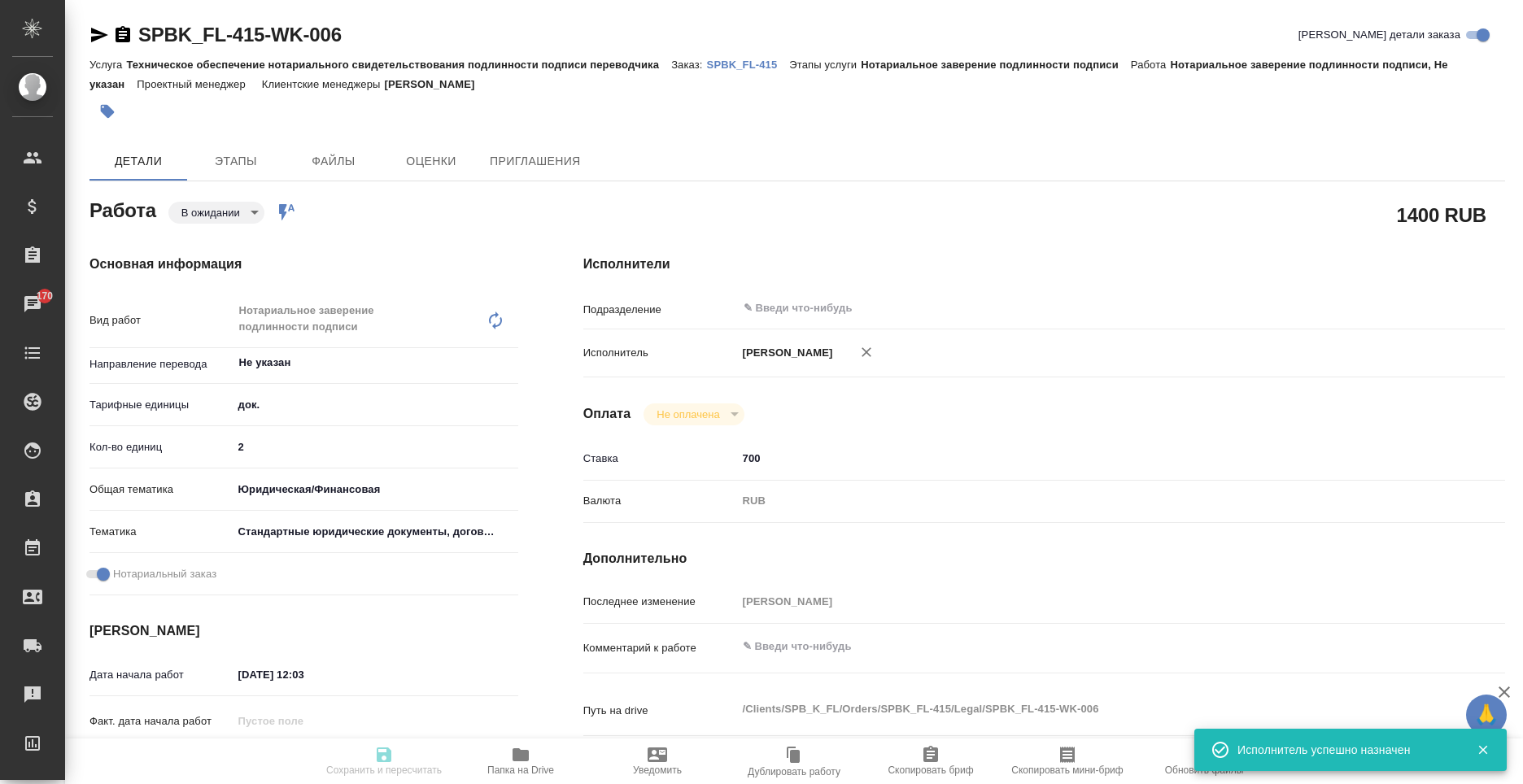
type textarea "x"
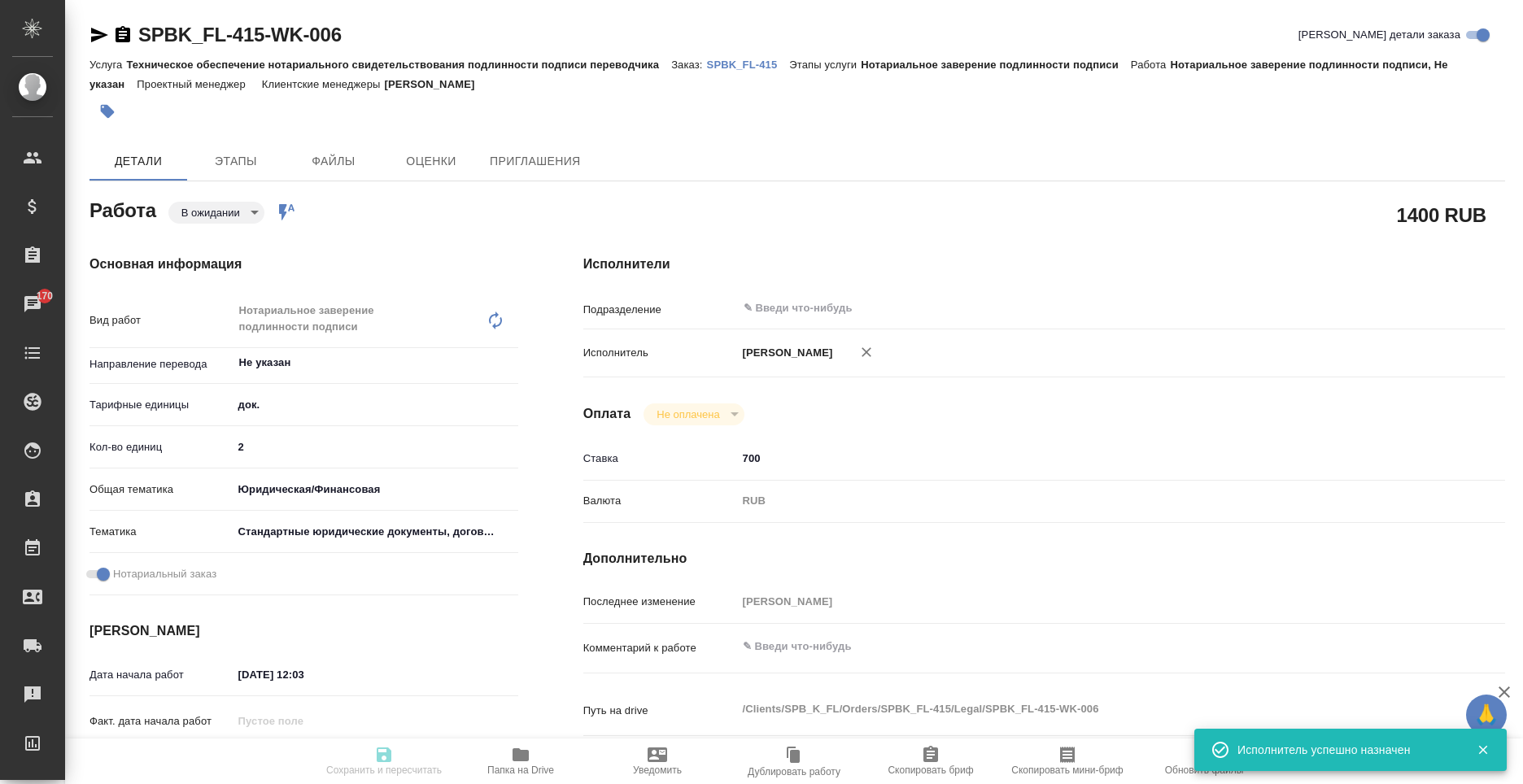
type textarea "x"
type input "pending"
type textarea "Нотариальное заверение подлинности подписи"
type textarea "x"
type input "Не указан"
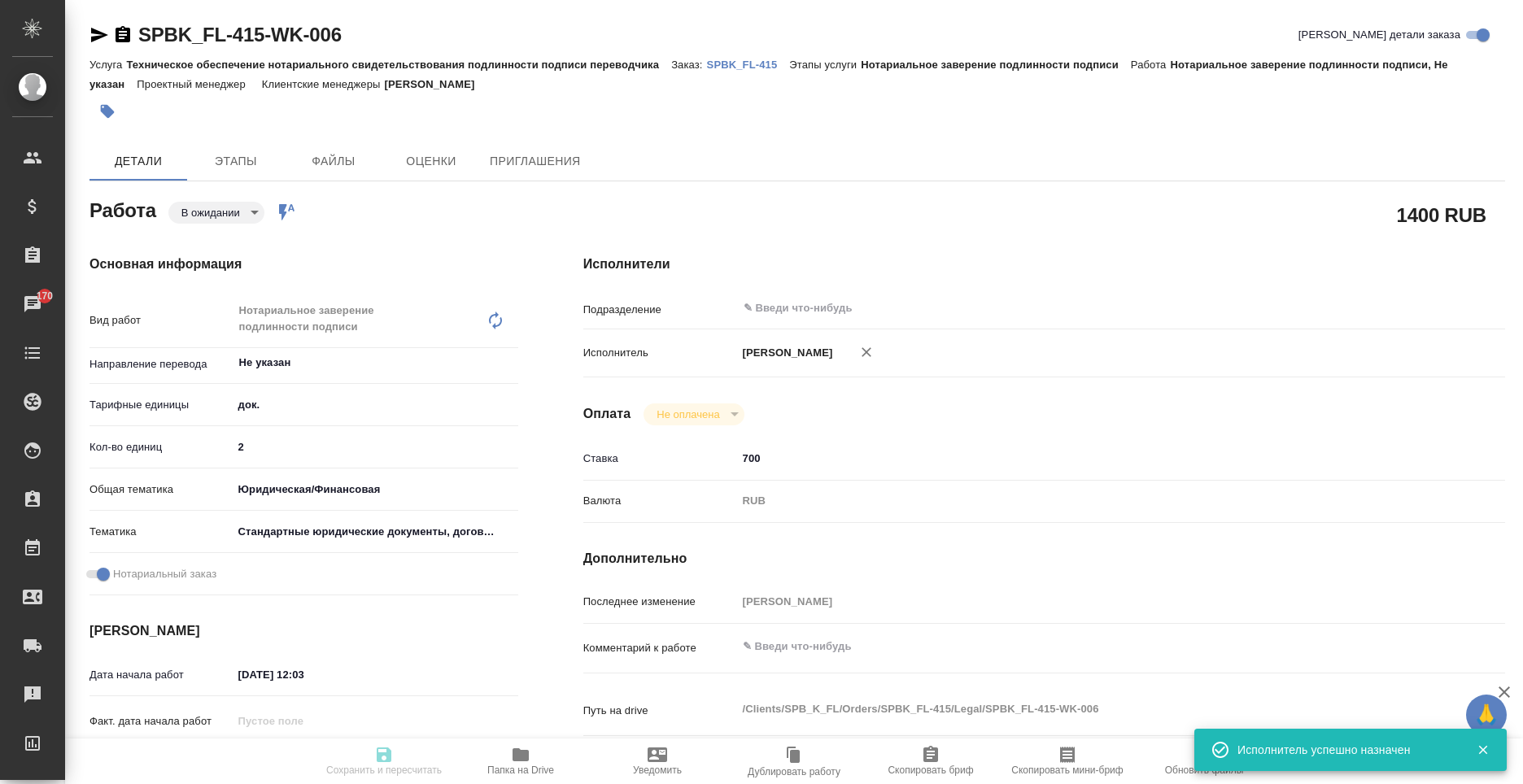
type input "5a8b1489cc6b4906c91bfd8b"
type input "2"
type input "yr-fn"
type input "5f647205b73bc97568ca66bf"
checkbox input "true"
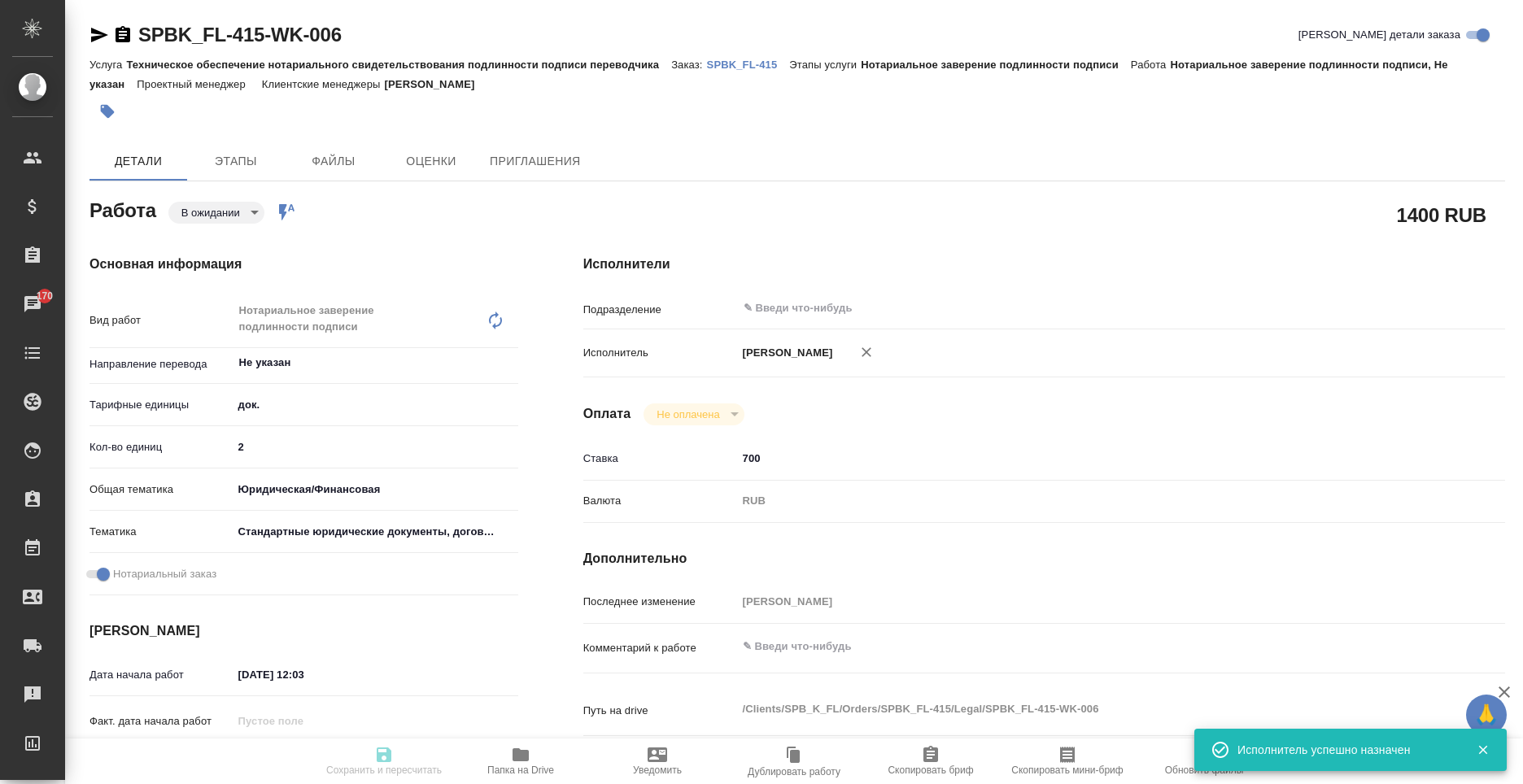
type input "07.10.2025 12:03"
type input "08.10.2025 10:30"
type input "notPayed"
type input "700"
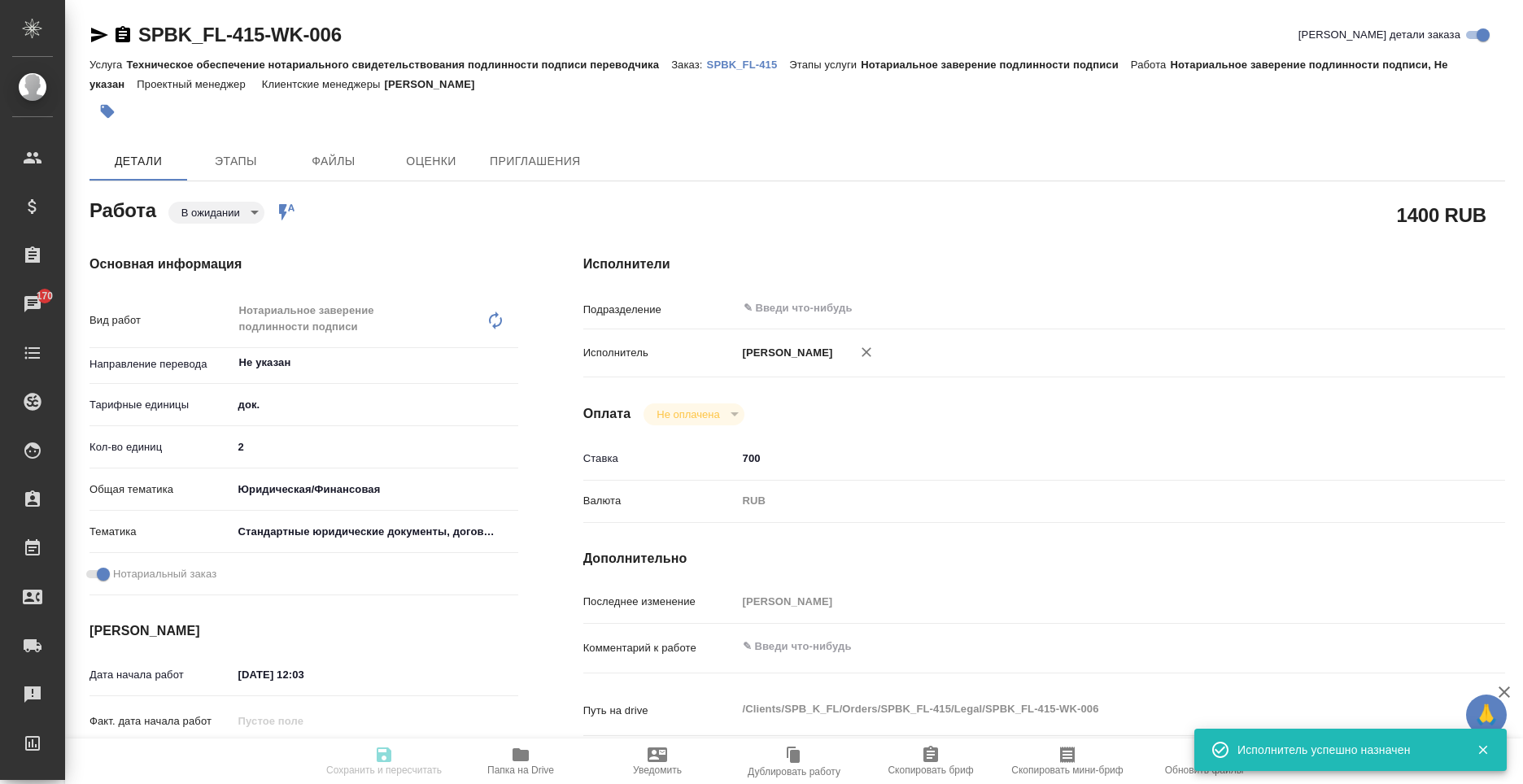
type input "RUB"
type input "Москалец Алина"
type textarea "x"
type textarea "/Clients/SPB_K_FL/Orders/SPBK_FL-415/Legal/SPBK_FL-415-WK-006"
type textarea "x"
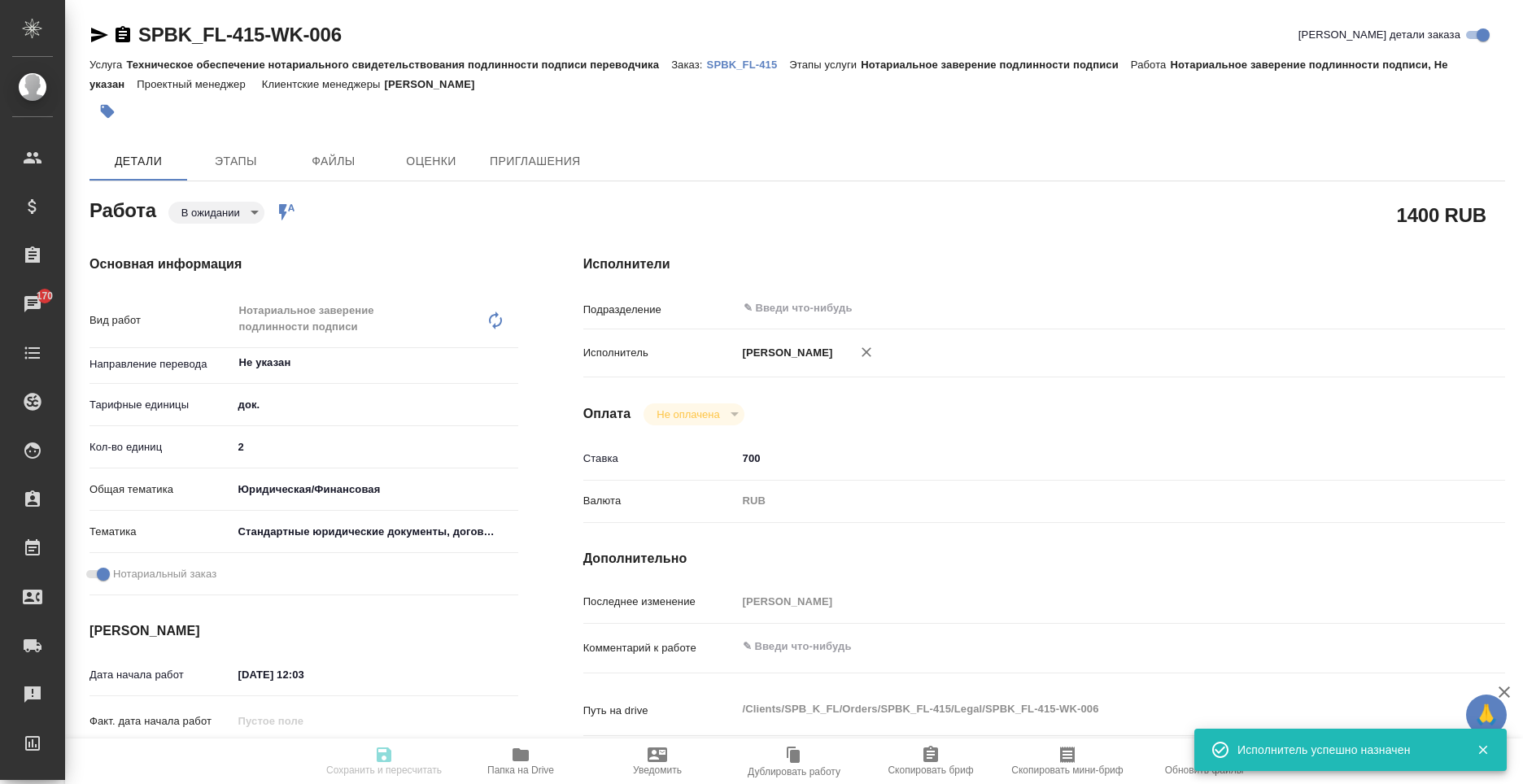
type input "SPBK_FL-415"
type input "Техническое обеспечение нотариального свидетельствования подлинности подписи пе…"
type input "Нотариальное заверение подлинности подписи"
type input "Москалец Алина"
type input "Арсеньева Вера"
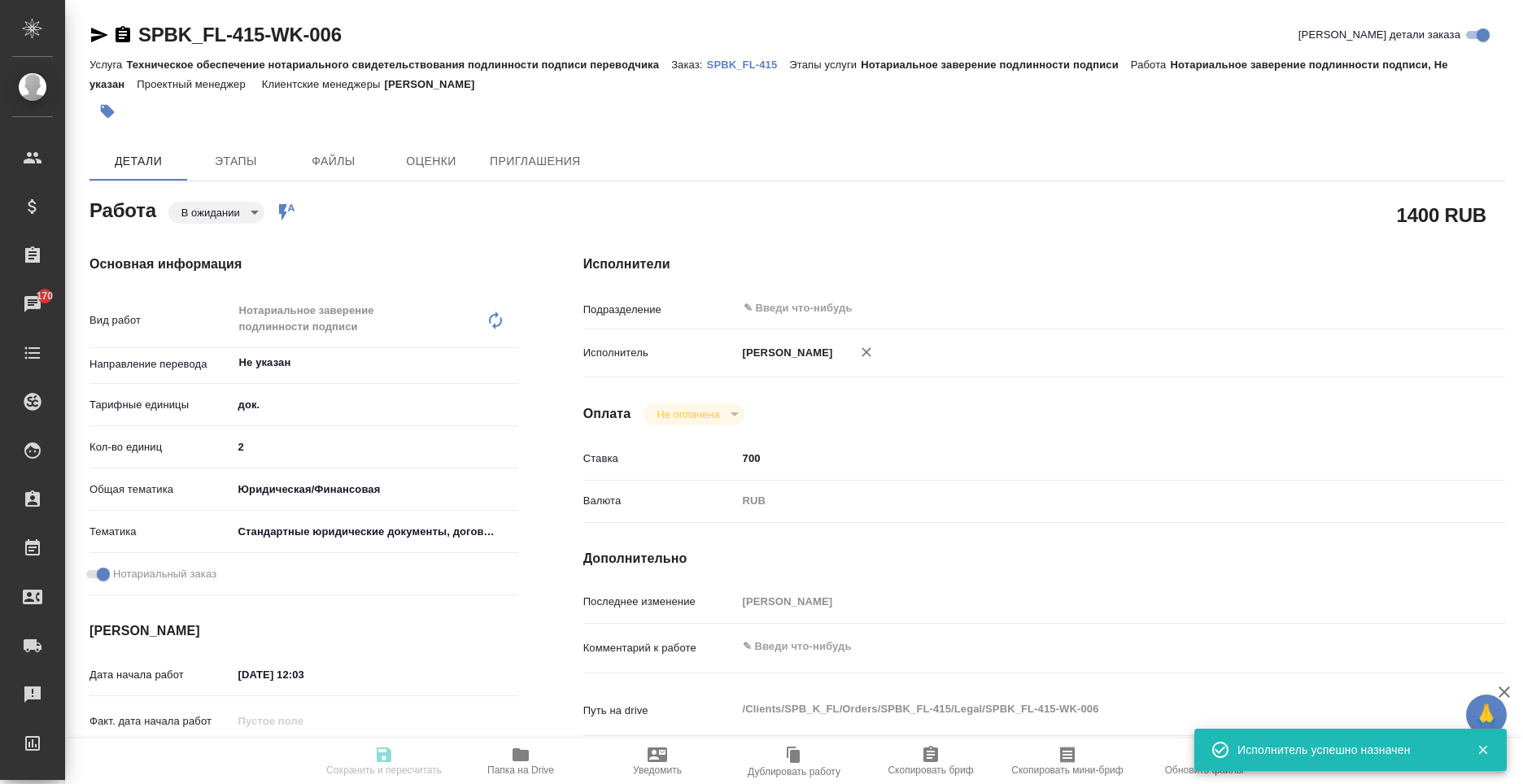
type input "/Clients/SPB_K_FL/Orders/SPBK_FL-415"
type textarea "x"
type textarea "две справки рус-англ, в рефе написание имен, в файле Георгий клиент попросил уб…"
type textarea "x"
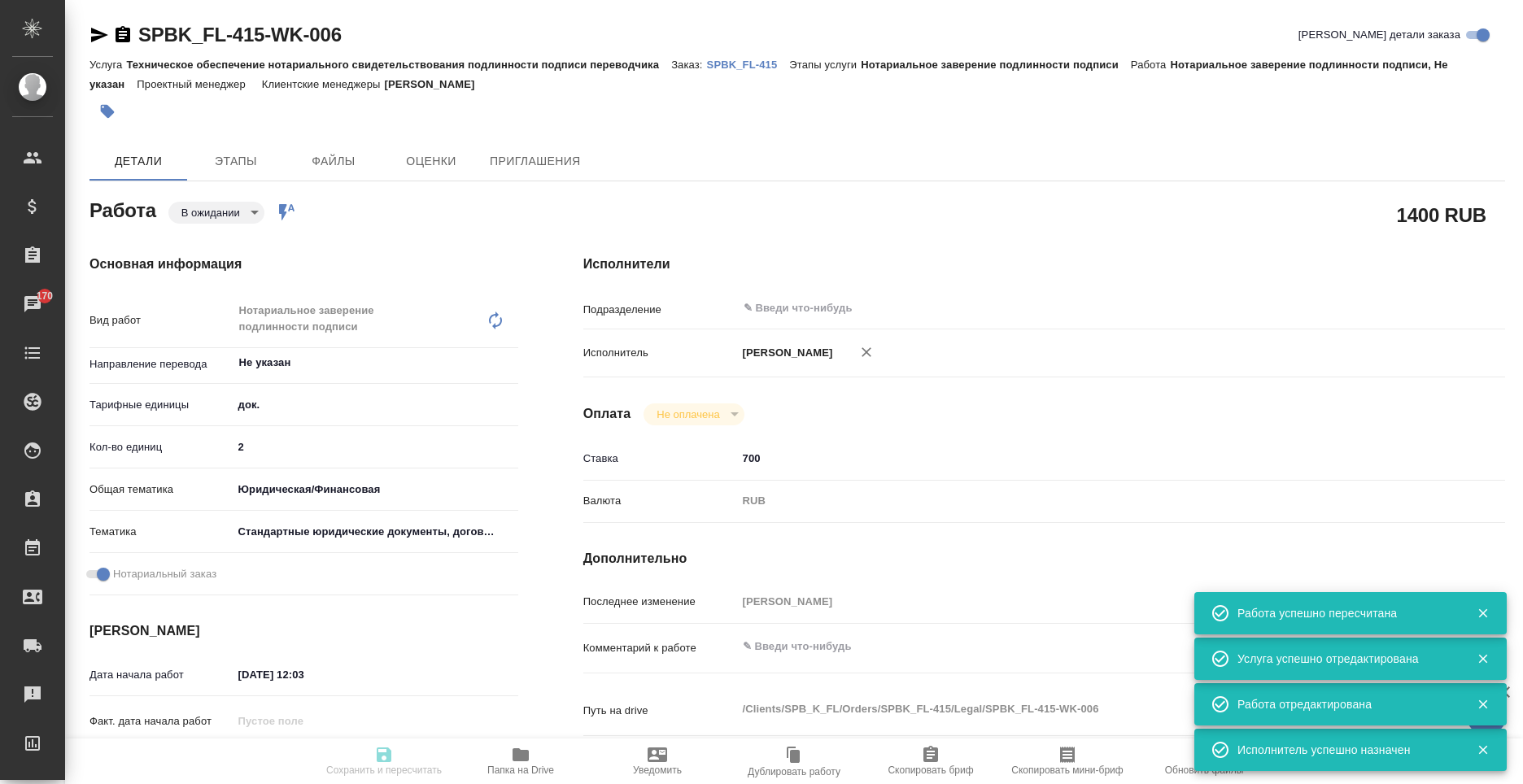
type textarea "x"
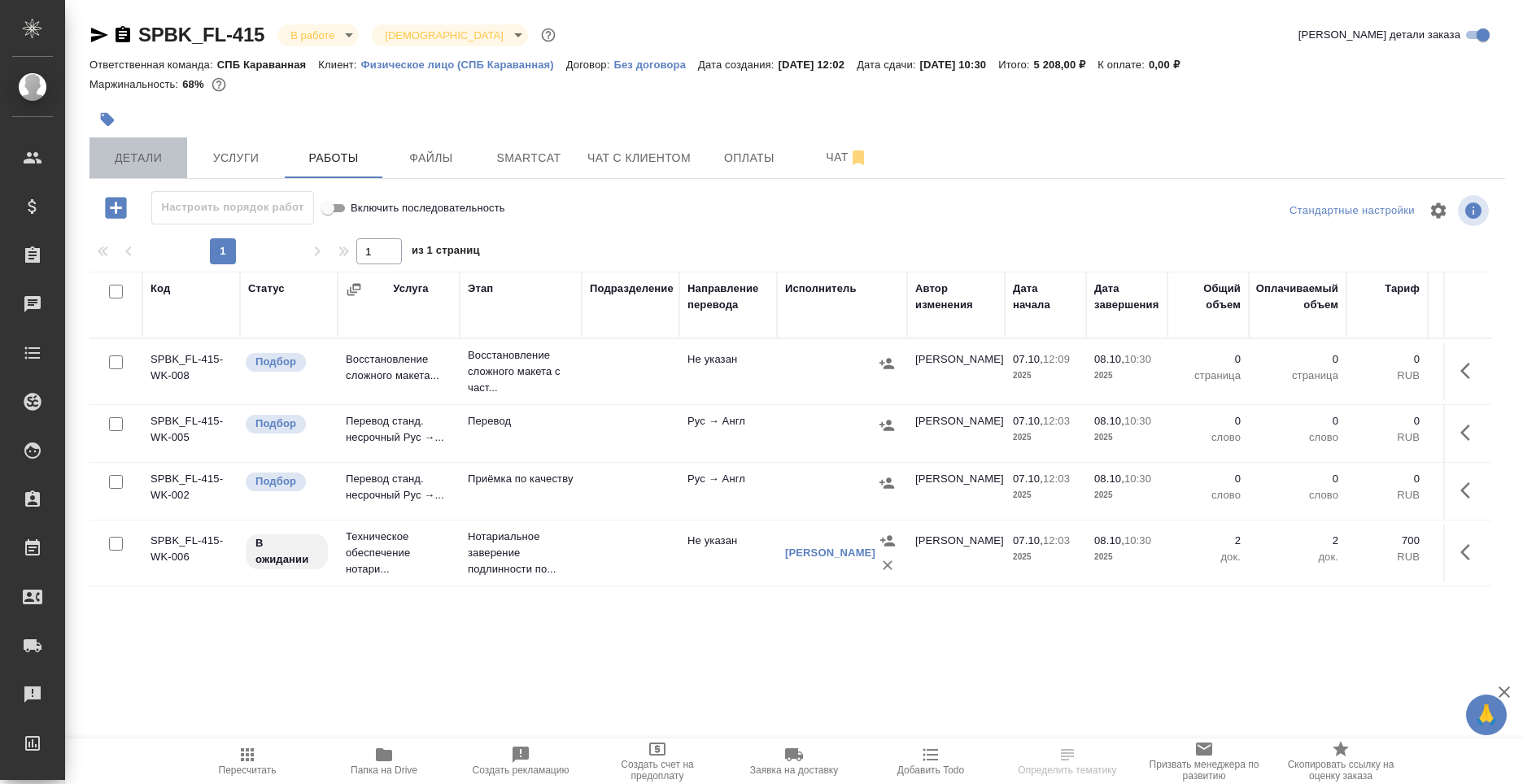
click at [146, 153] on span "Детали" at bounding box center [138, 158] width 78 height 21
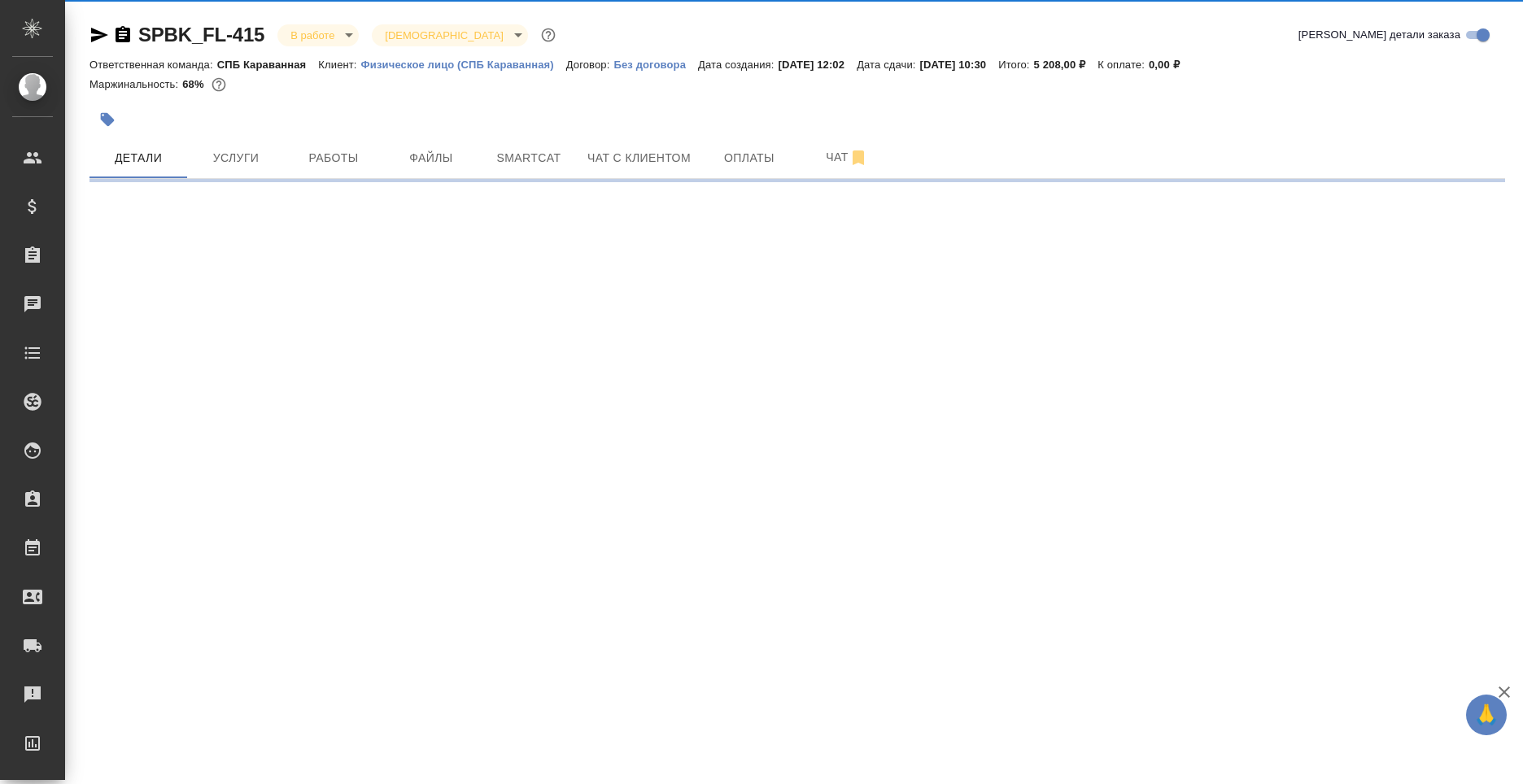
select select "RU"
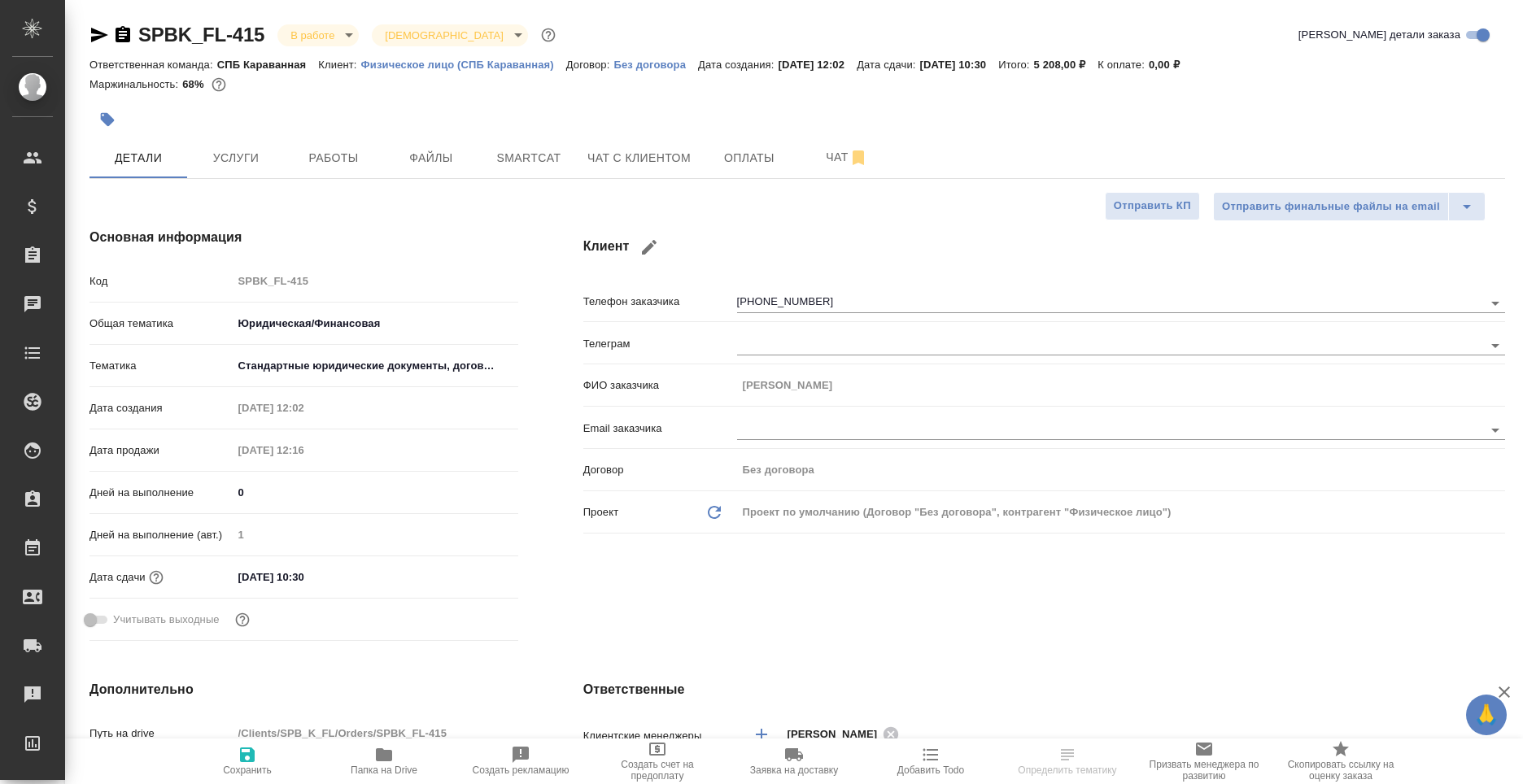
type textarea "x"
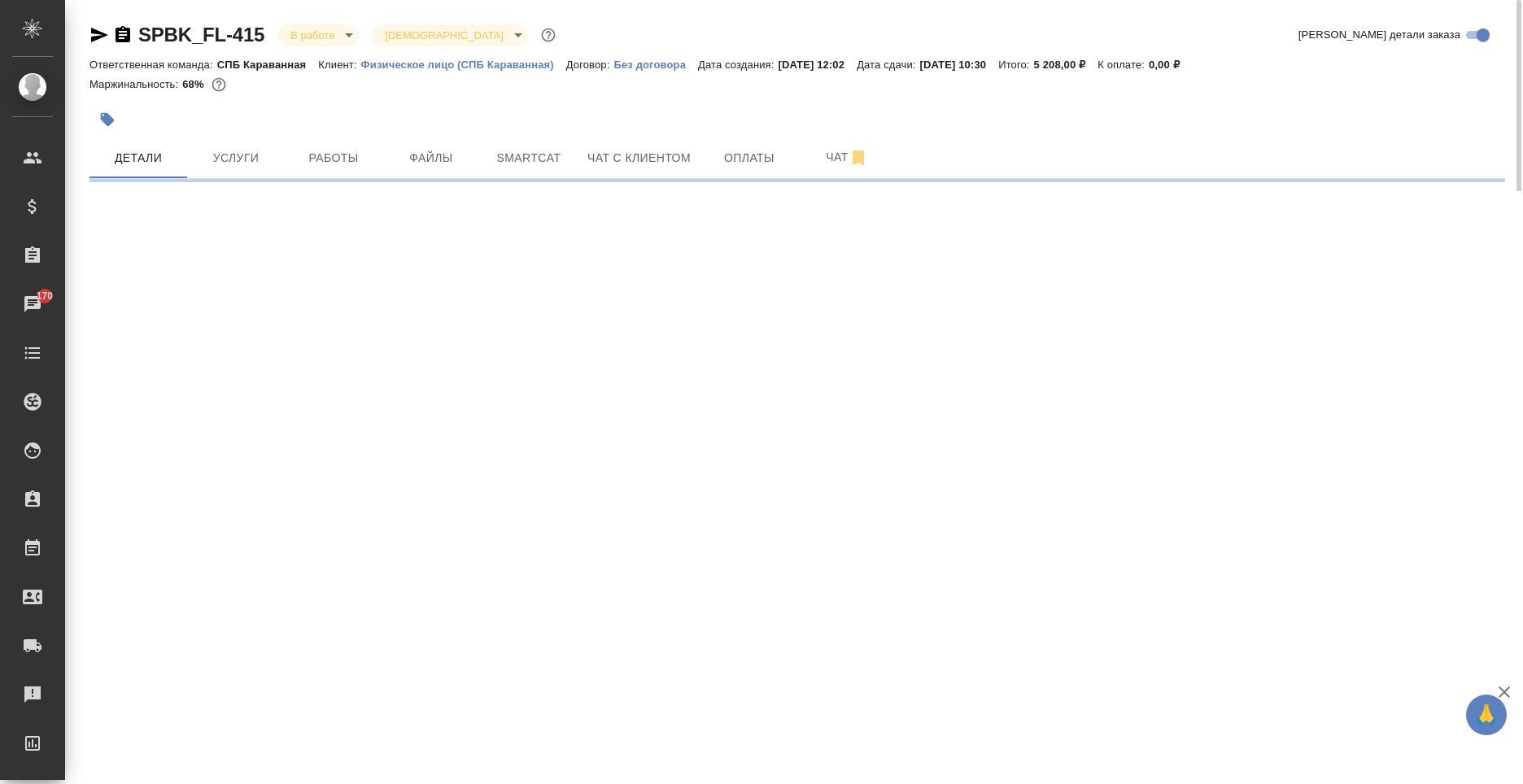
select select "RU"
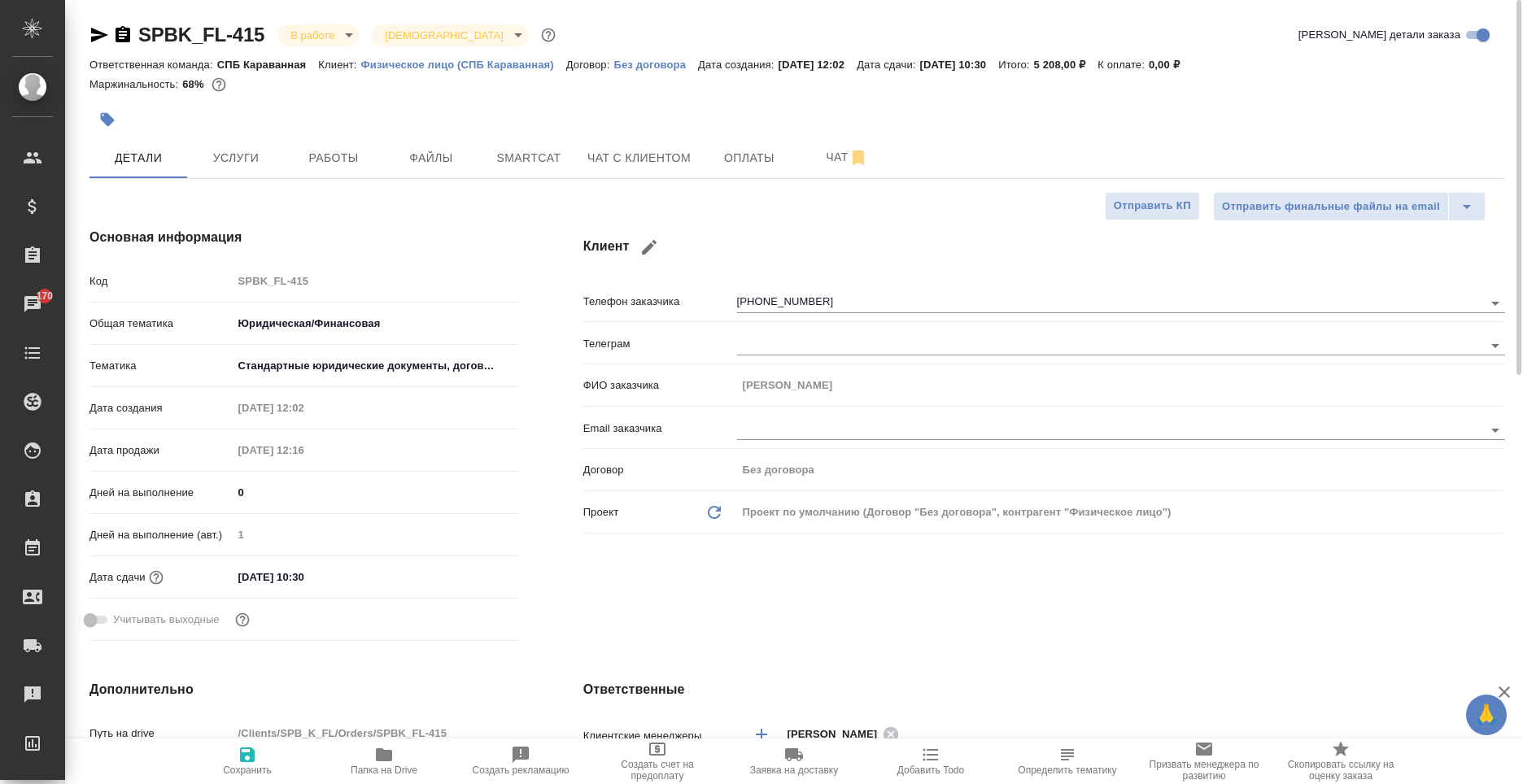
type textarea "x"
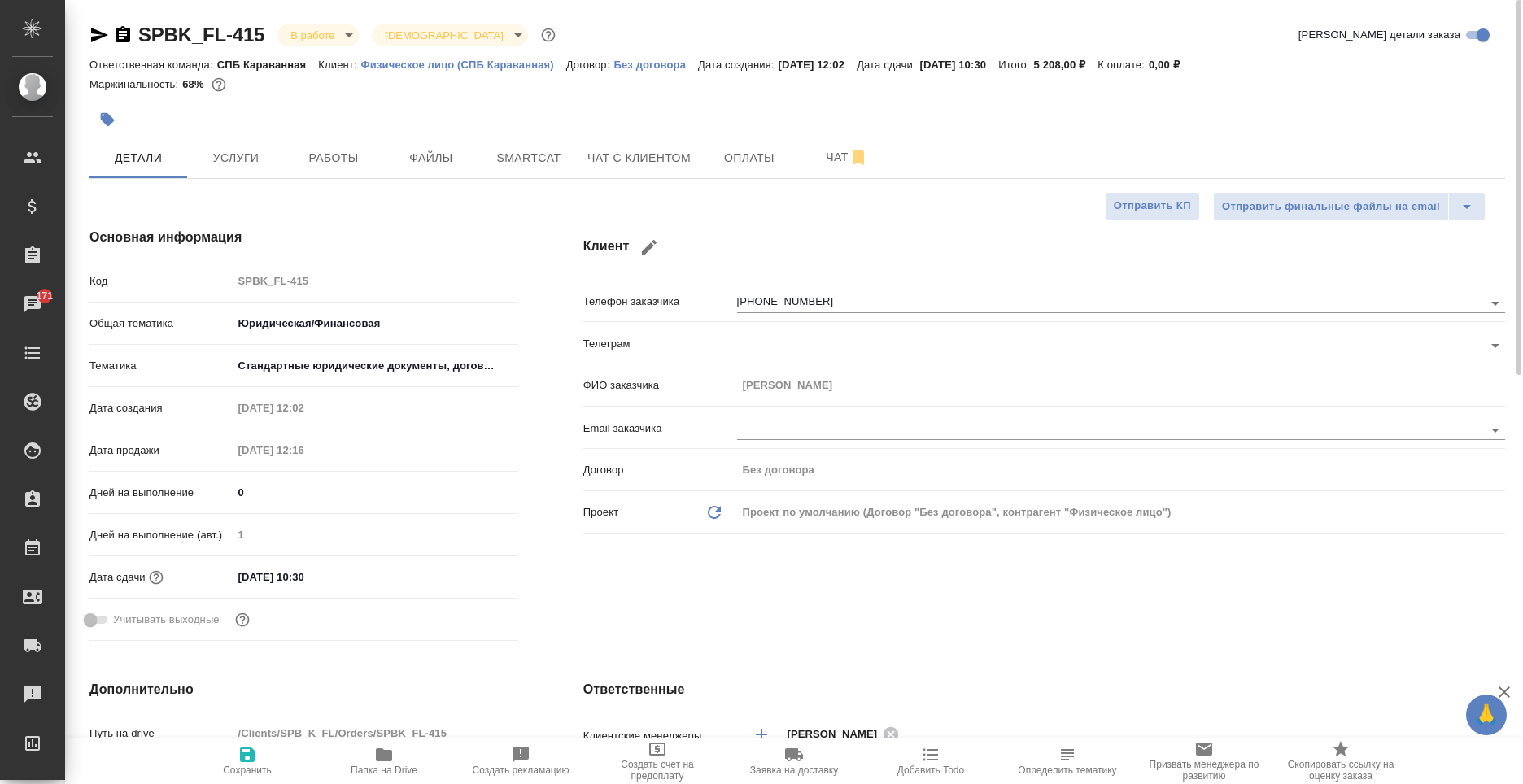
type textarea "x"
click at [382, 150] on button "Файлы" at bounding box center [431, 158] width 97 height 41
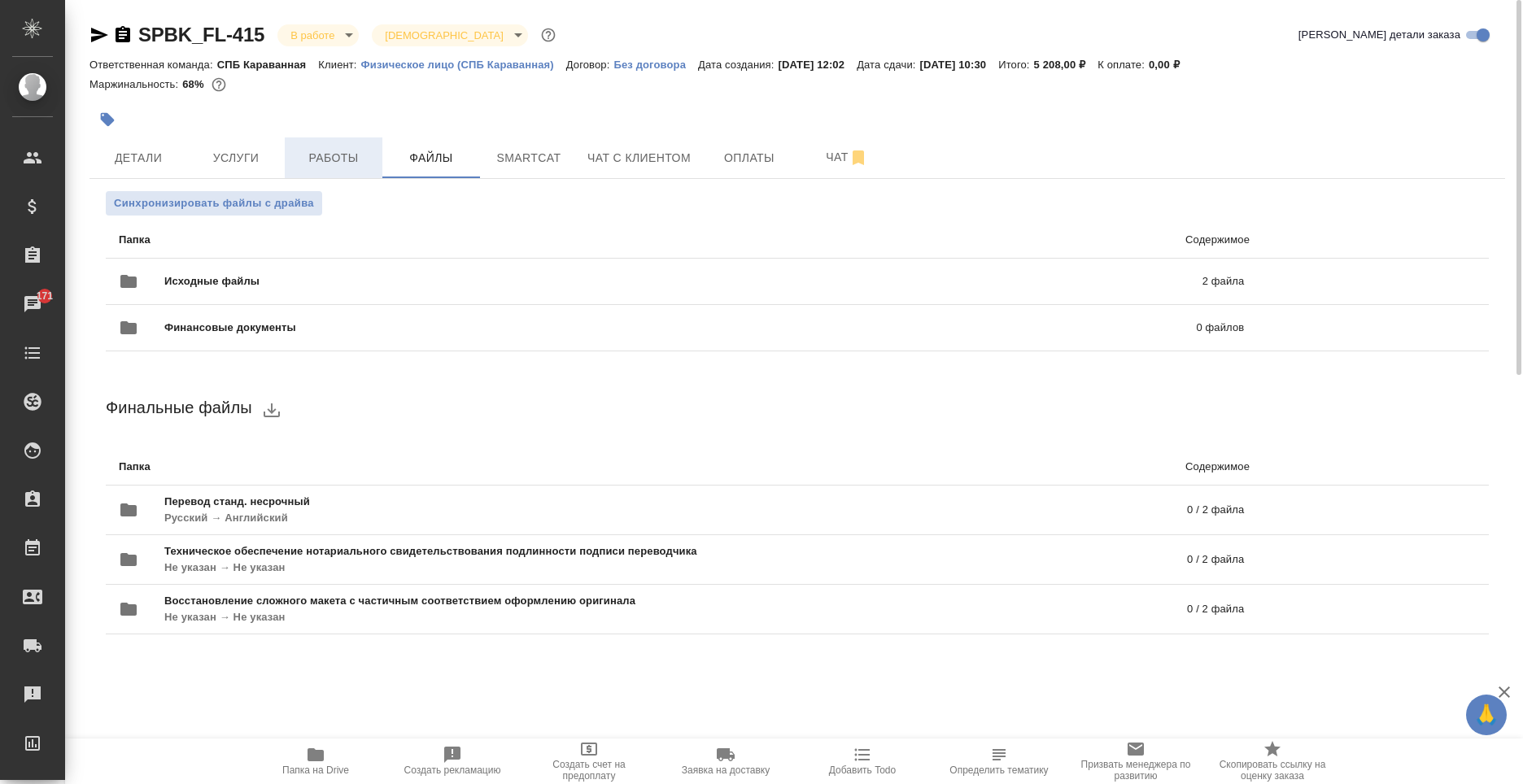
click at [372, 153] on span "Работы" at bounding box center [334, 158] width 78 height 21
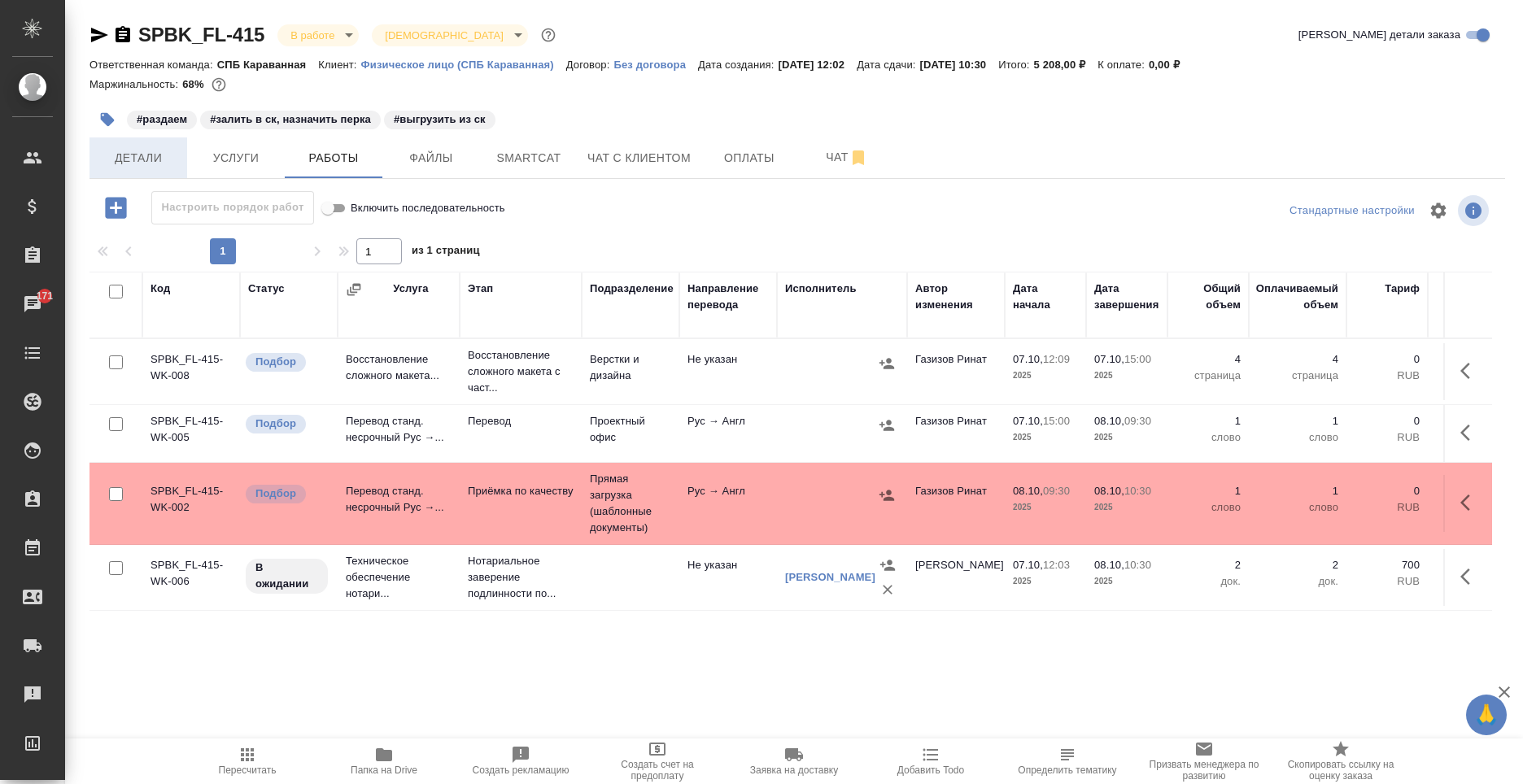
click at [143, 168] on span "Детали" at bounding box center [138, 158] width 78 height 21
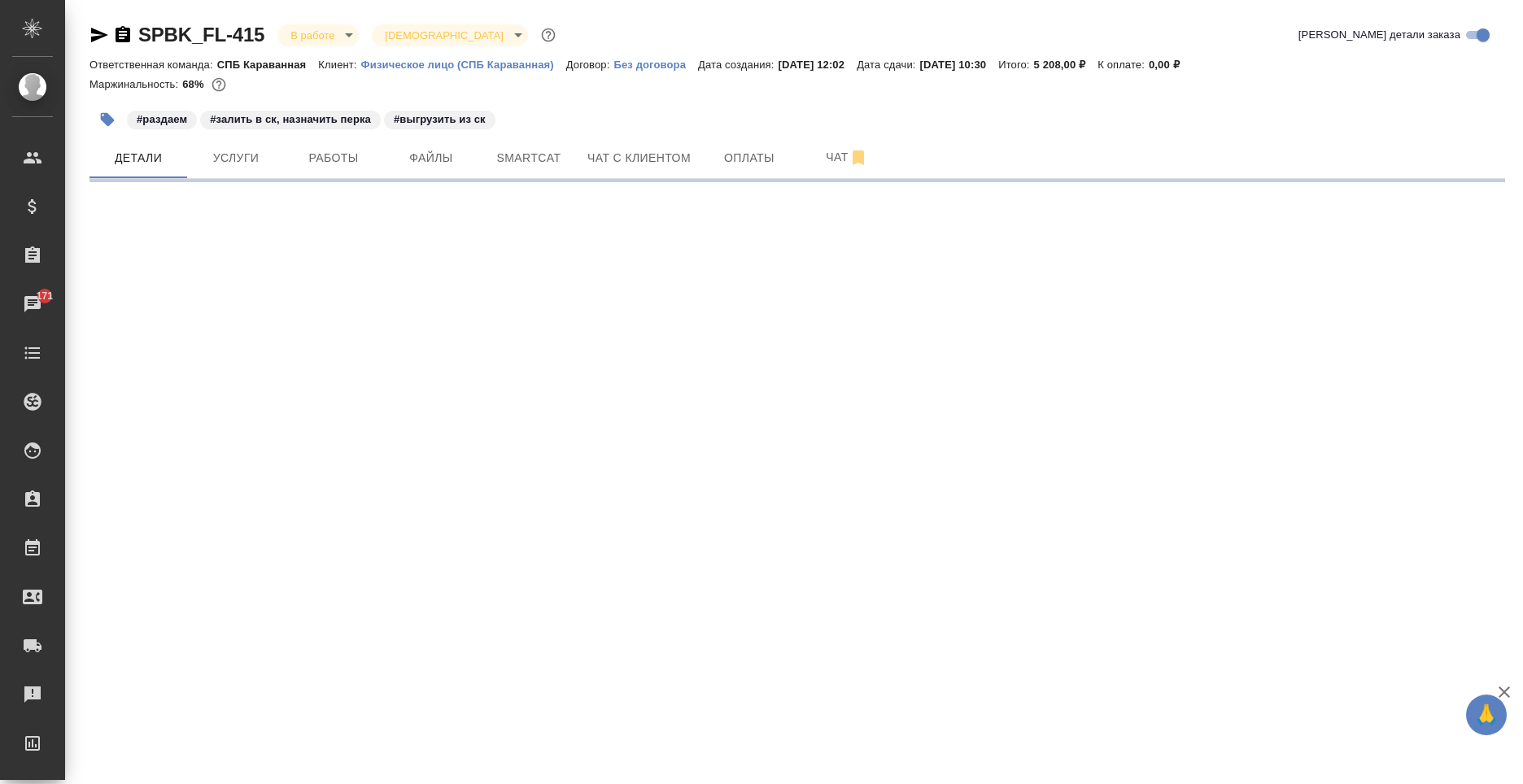
select select "RU"
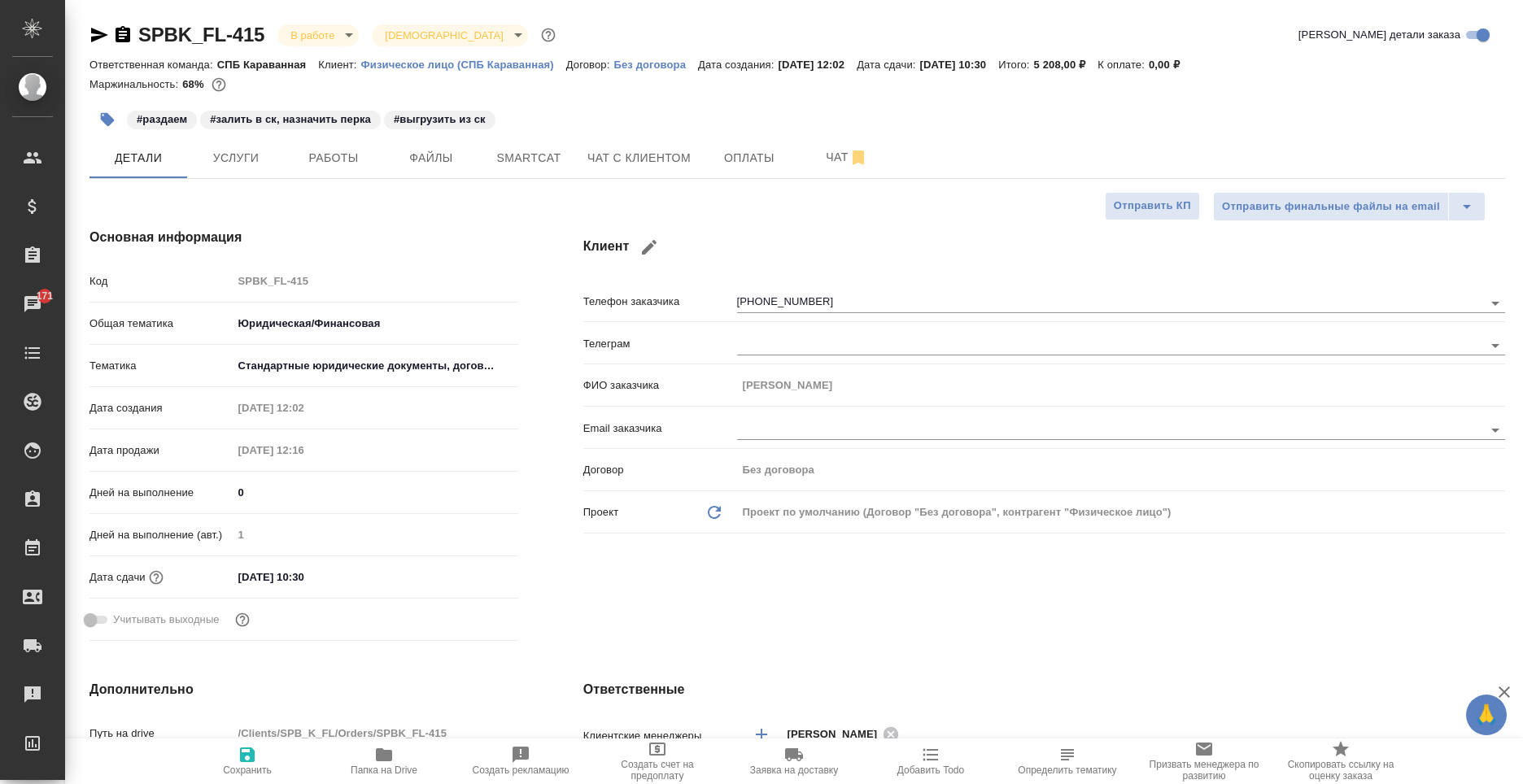
type textarea "x"
click at [234, 170] on button "Услуги" at bounding box center [236, 158] width 97 height 41
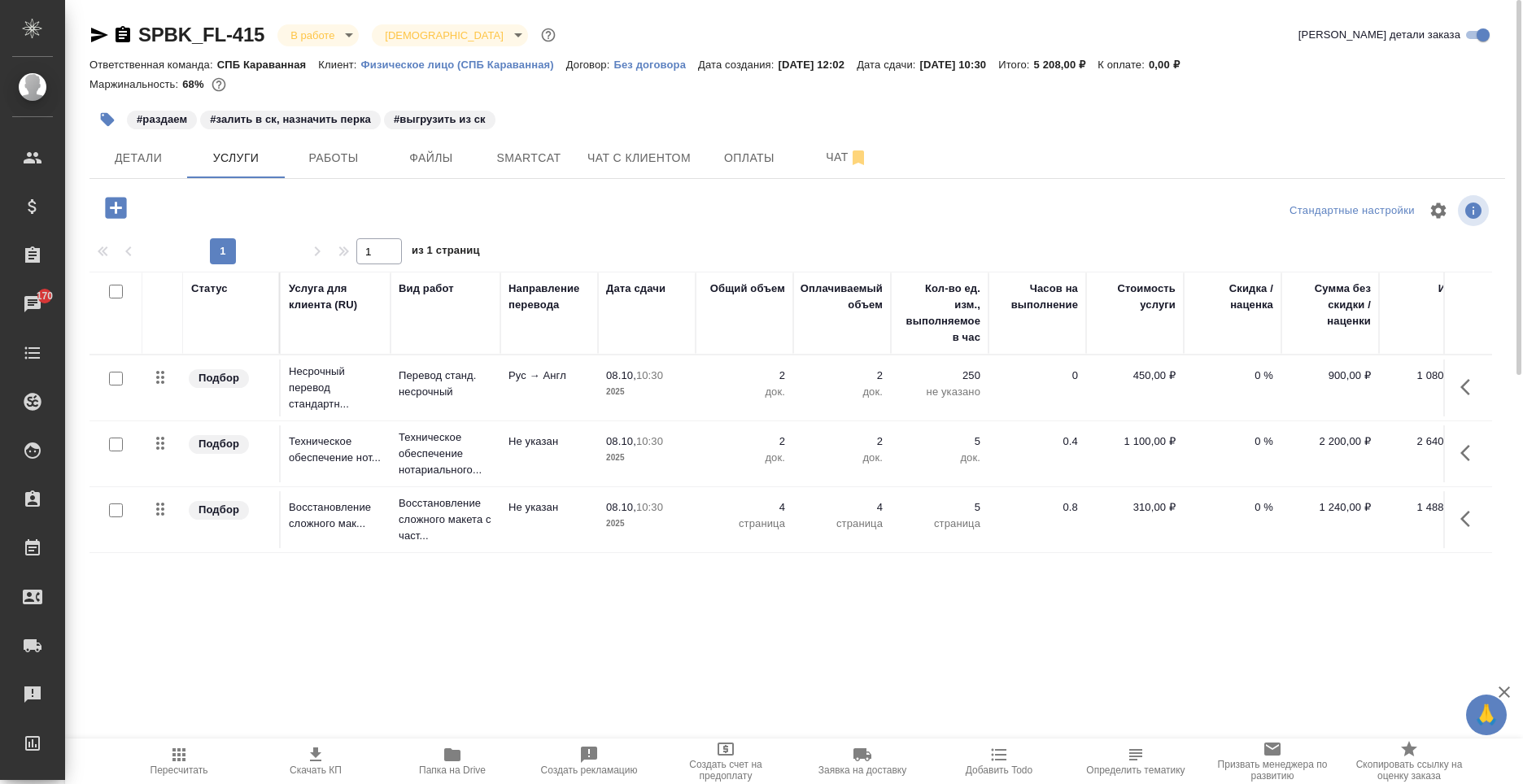
click at [335, 183] on div "SPBK_FL-415 В работе inProgress Святая троица holyTrinity [PERSON_NAME] детали …" at bounding box center [797, 331] width 1434 height 662
click at [313, 156] on span "Работы" at bounding box center [334, 158] width 78 height 21
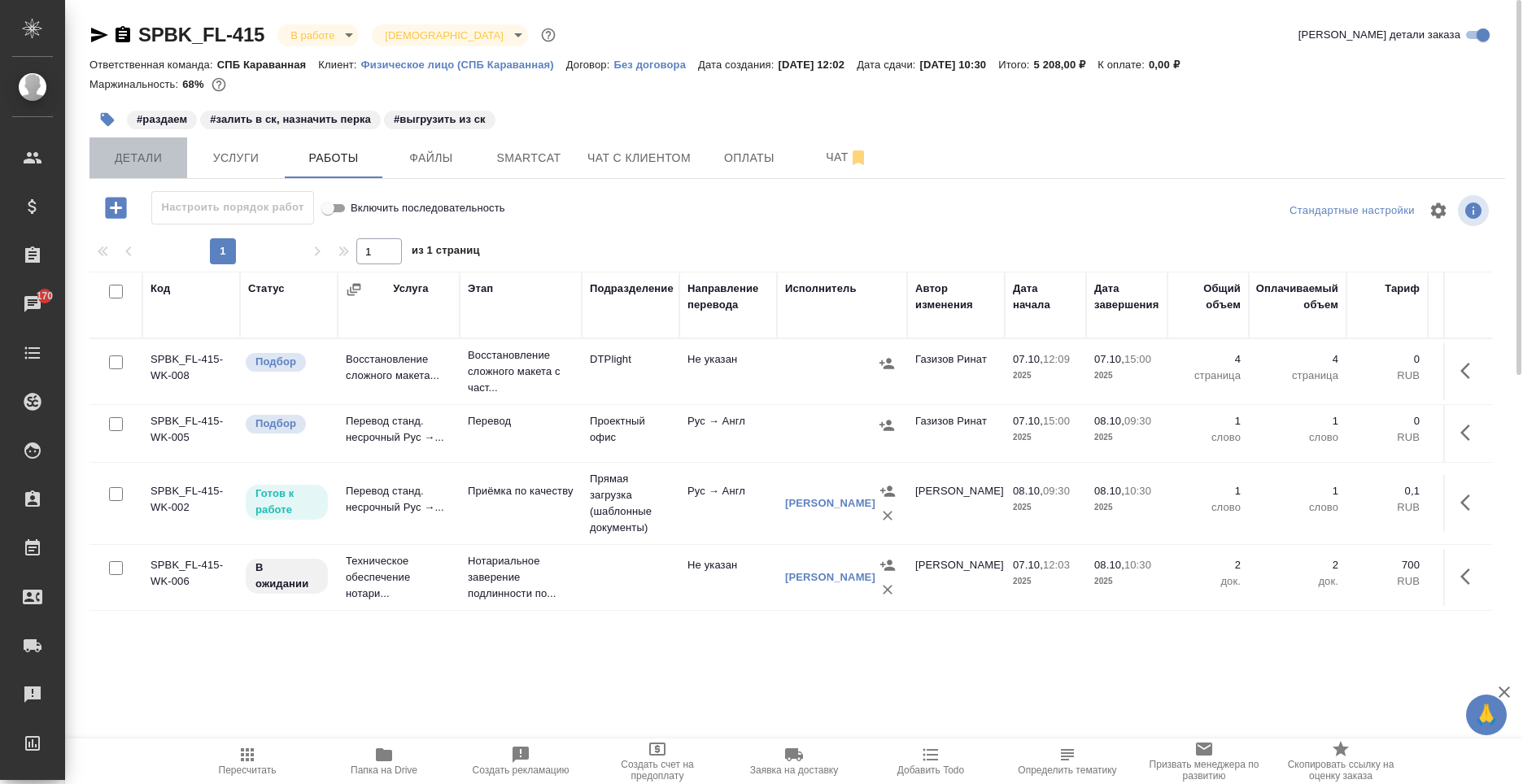
click at [152, 163] on span "Детали" at bounding box center [138, 158] width 78 height 21
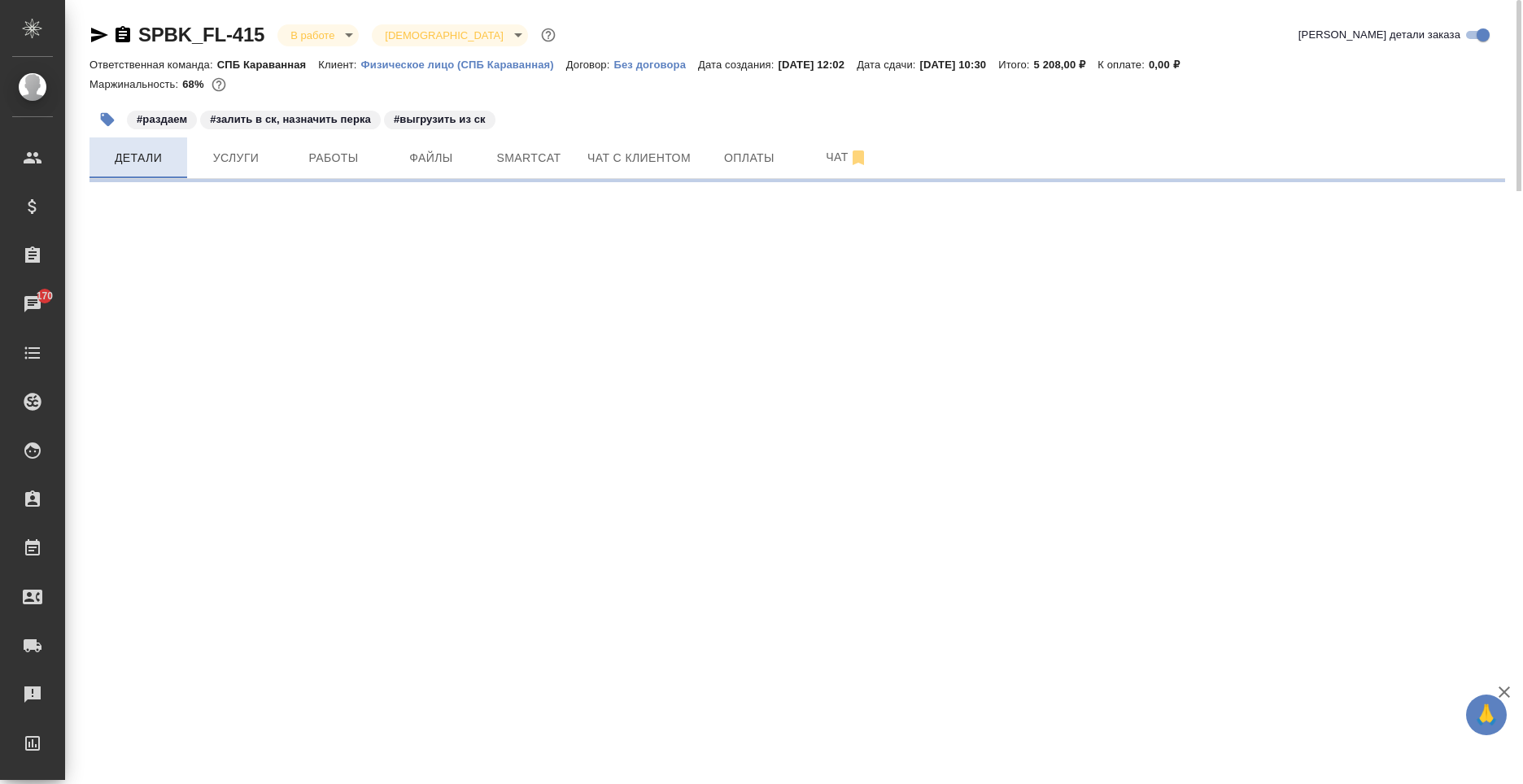
select select "RU"
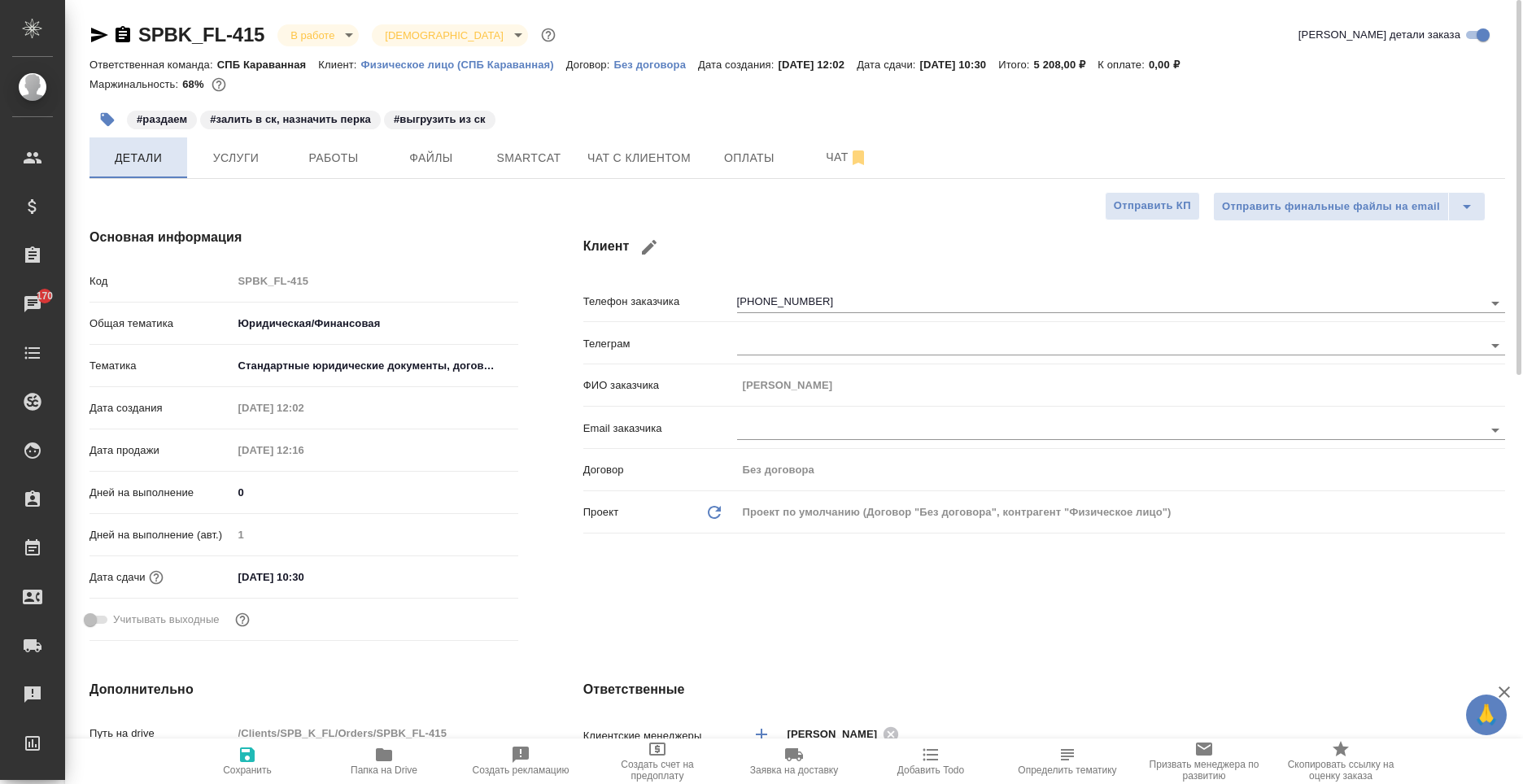
type textarea "x"
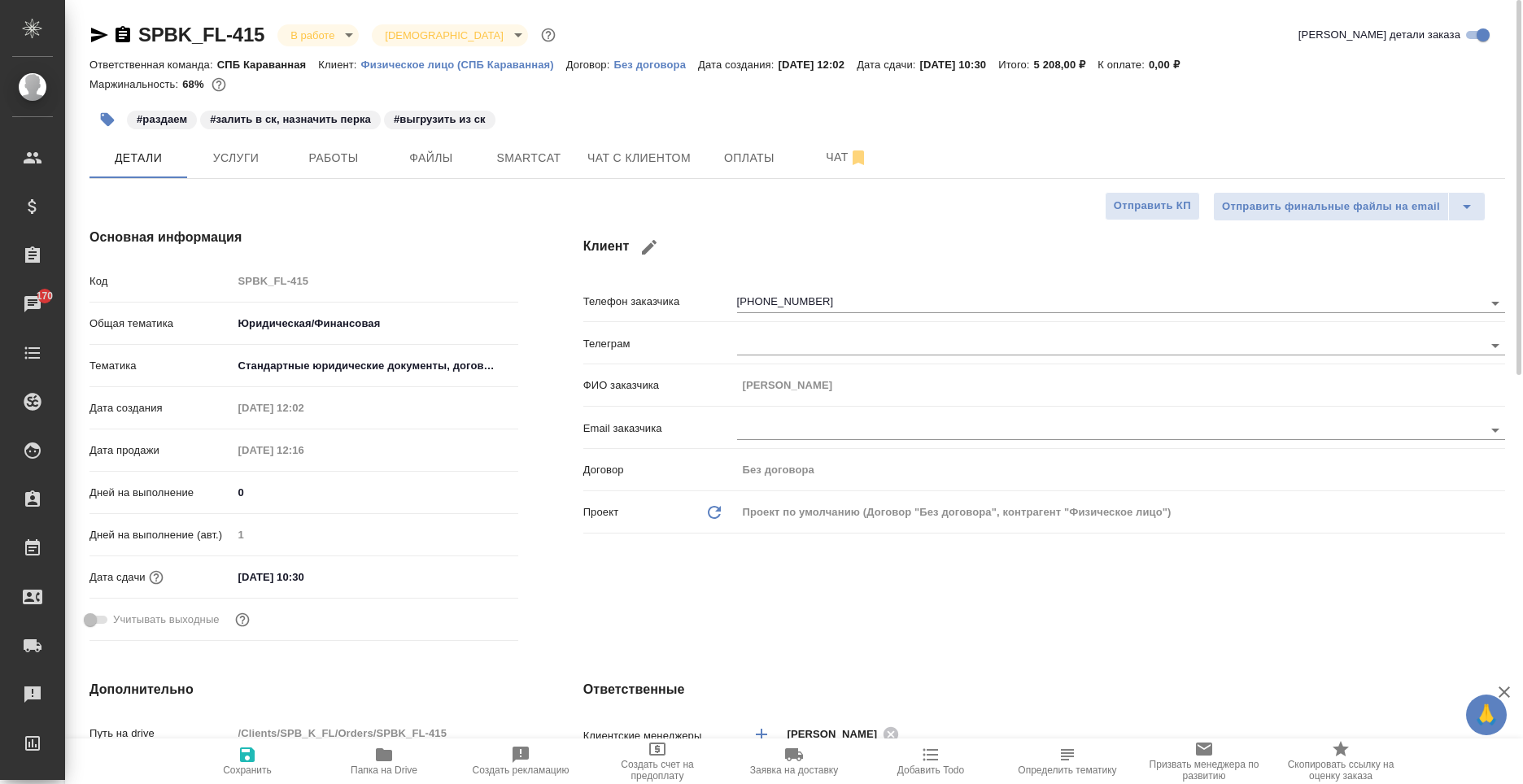
type textarea "x"
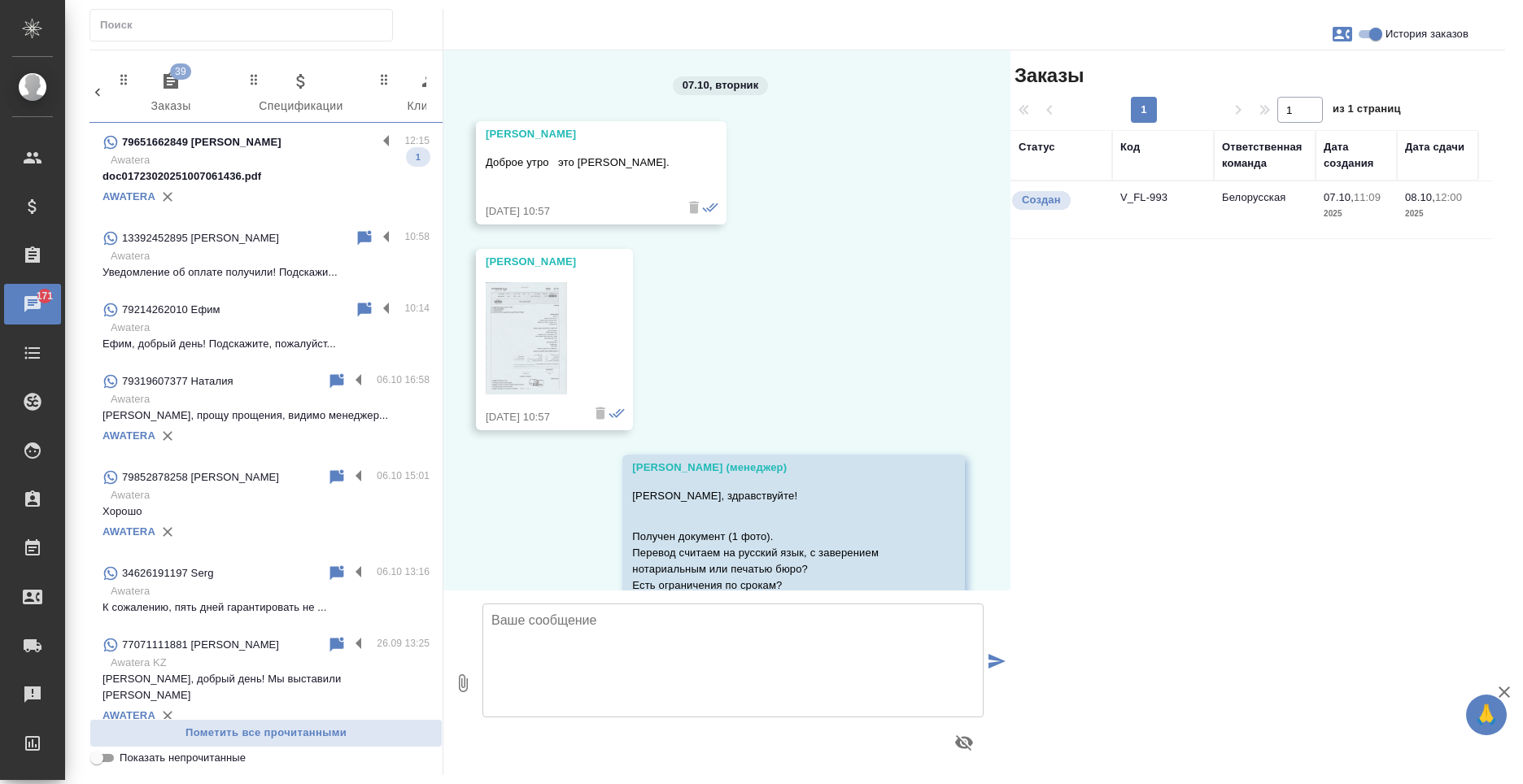
scroll to position [1086, 0]
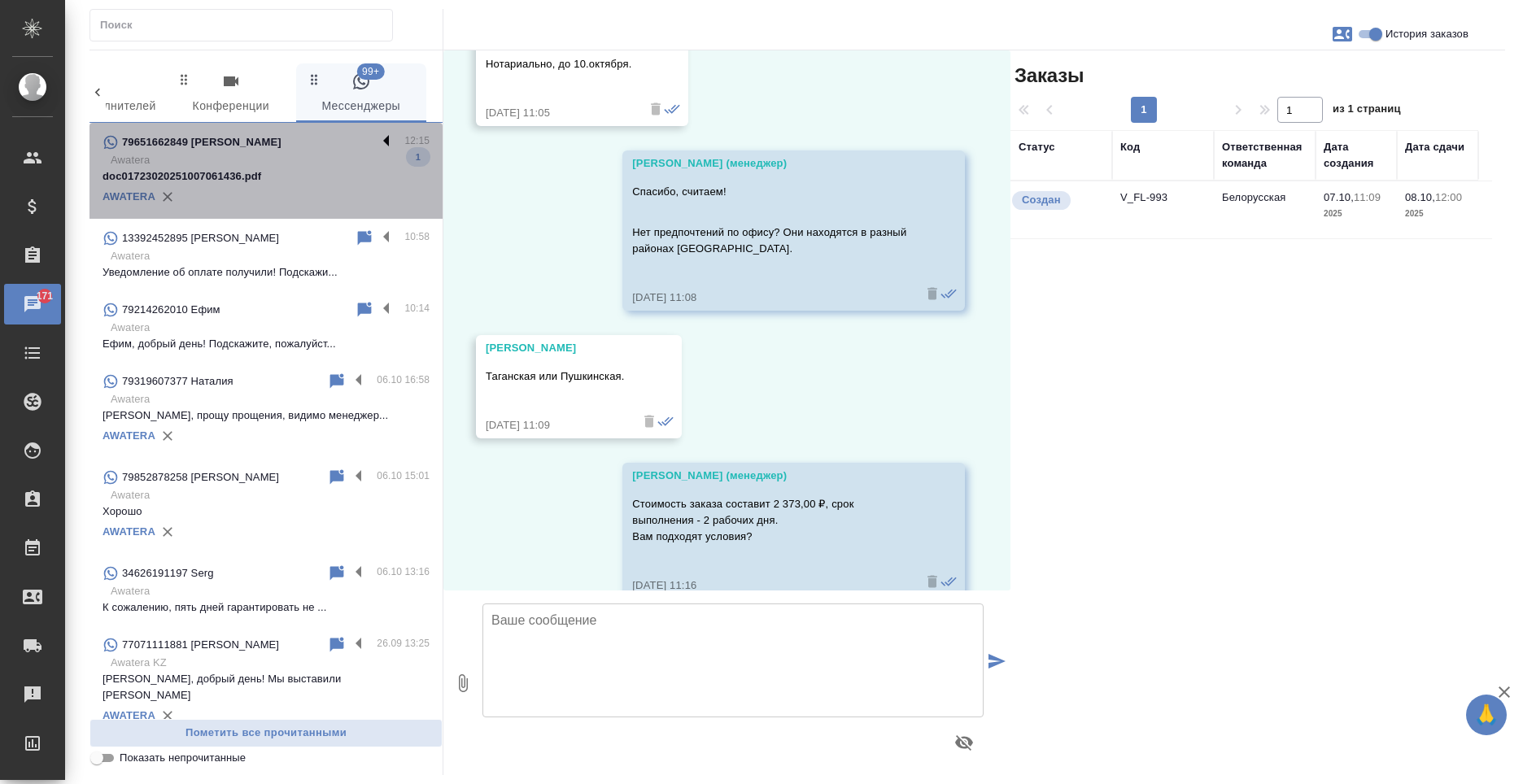
click at [378, 142] on label at bounding box center [390, 141] width 28 height 19
click at [0, 0] on input "checkbox" at bounding box center [0, 0] width 0 height 0
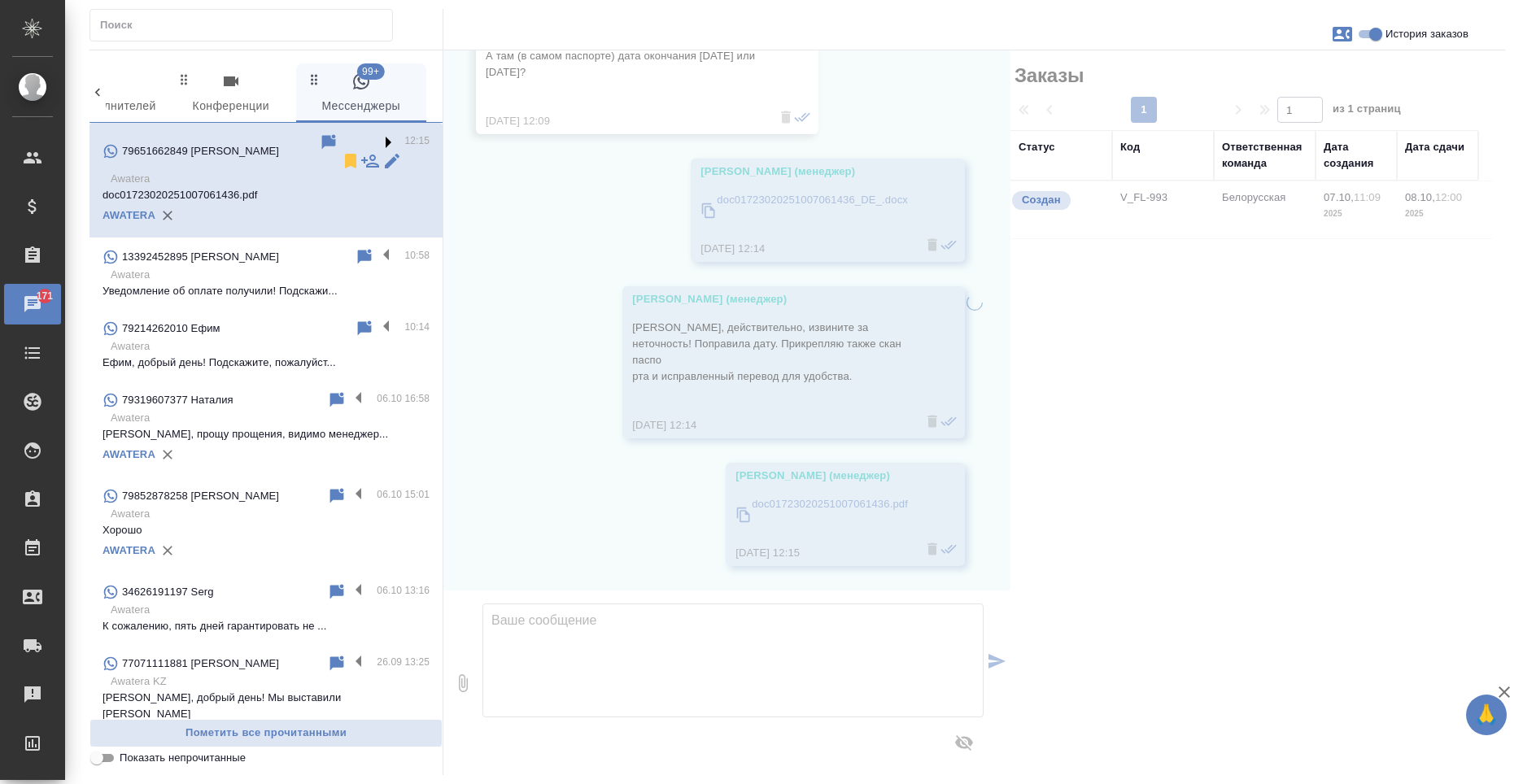
scroll to position [500, 0]
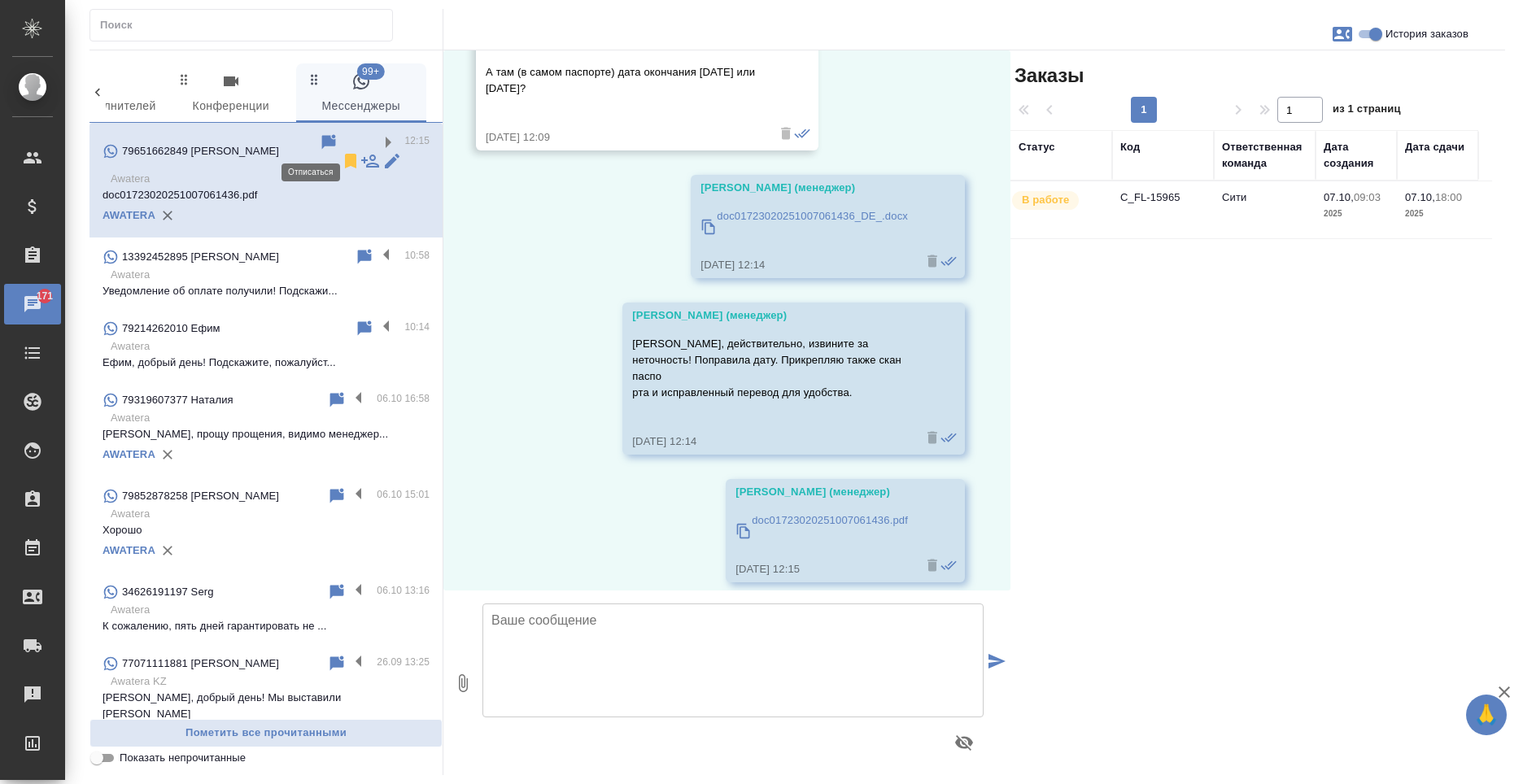
click at [341, 151] on icon at bounding box center [351, 161] width 20 height 20
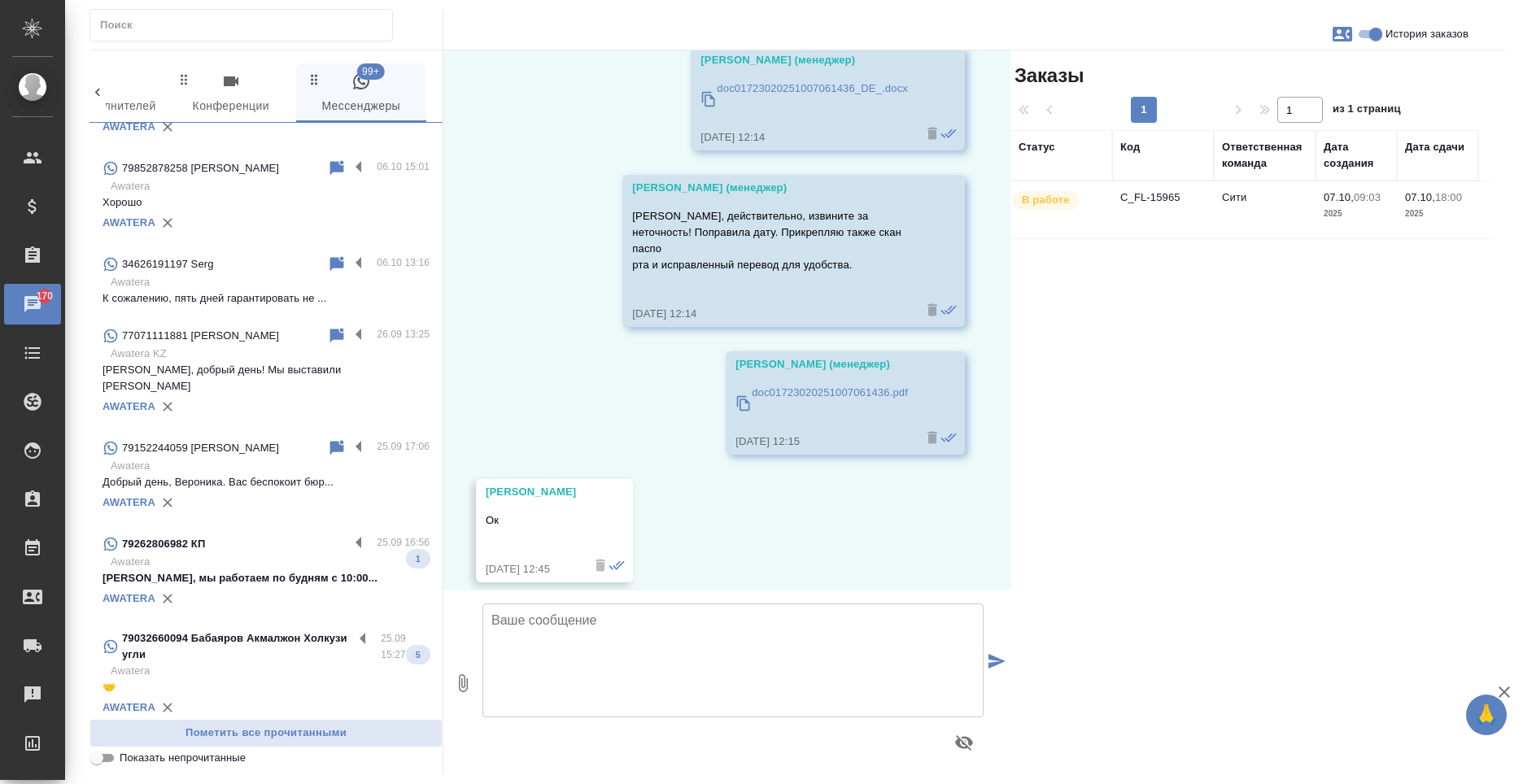
scroll to position [0, 0]
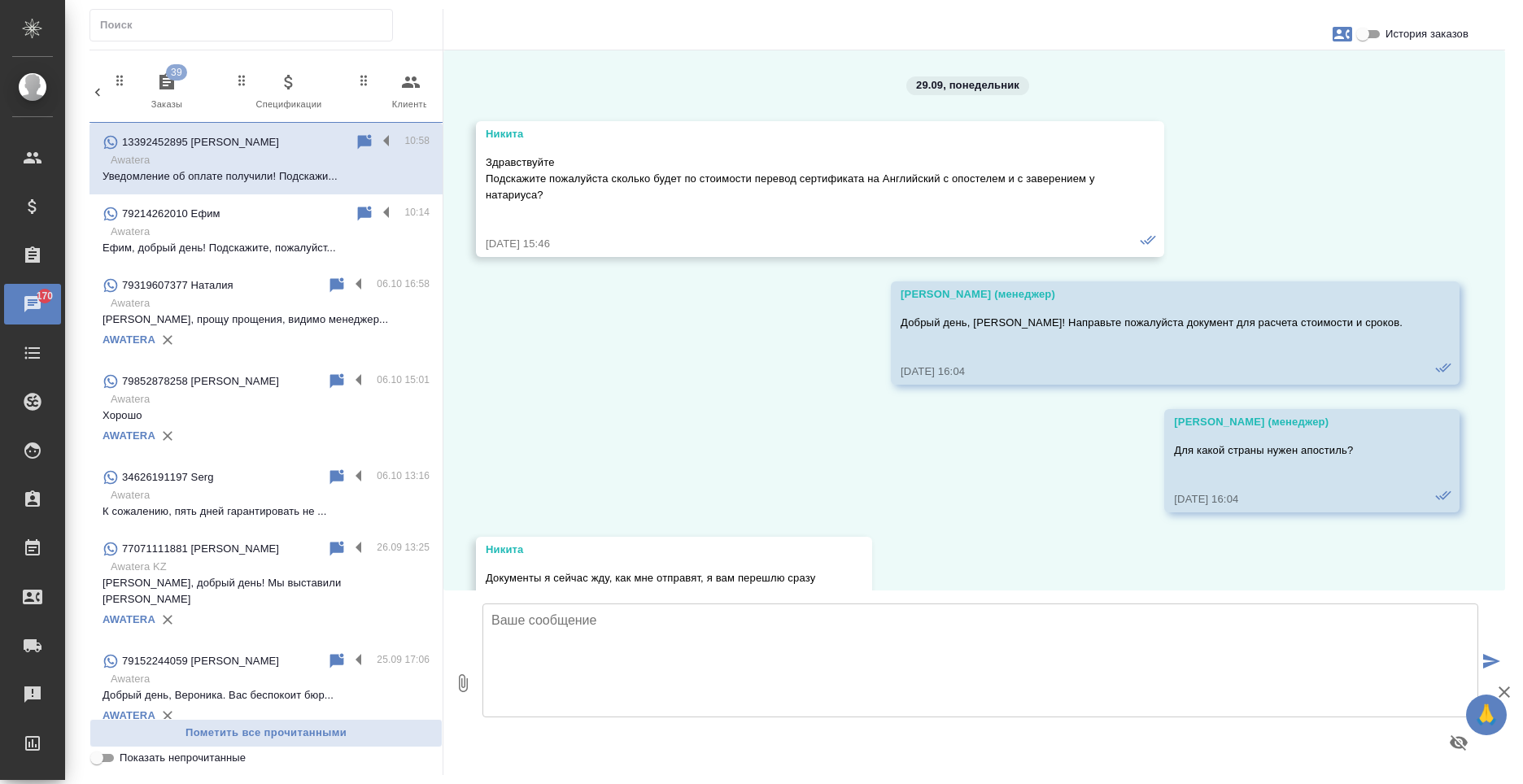
scroll to position [6956, 0]
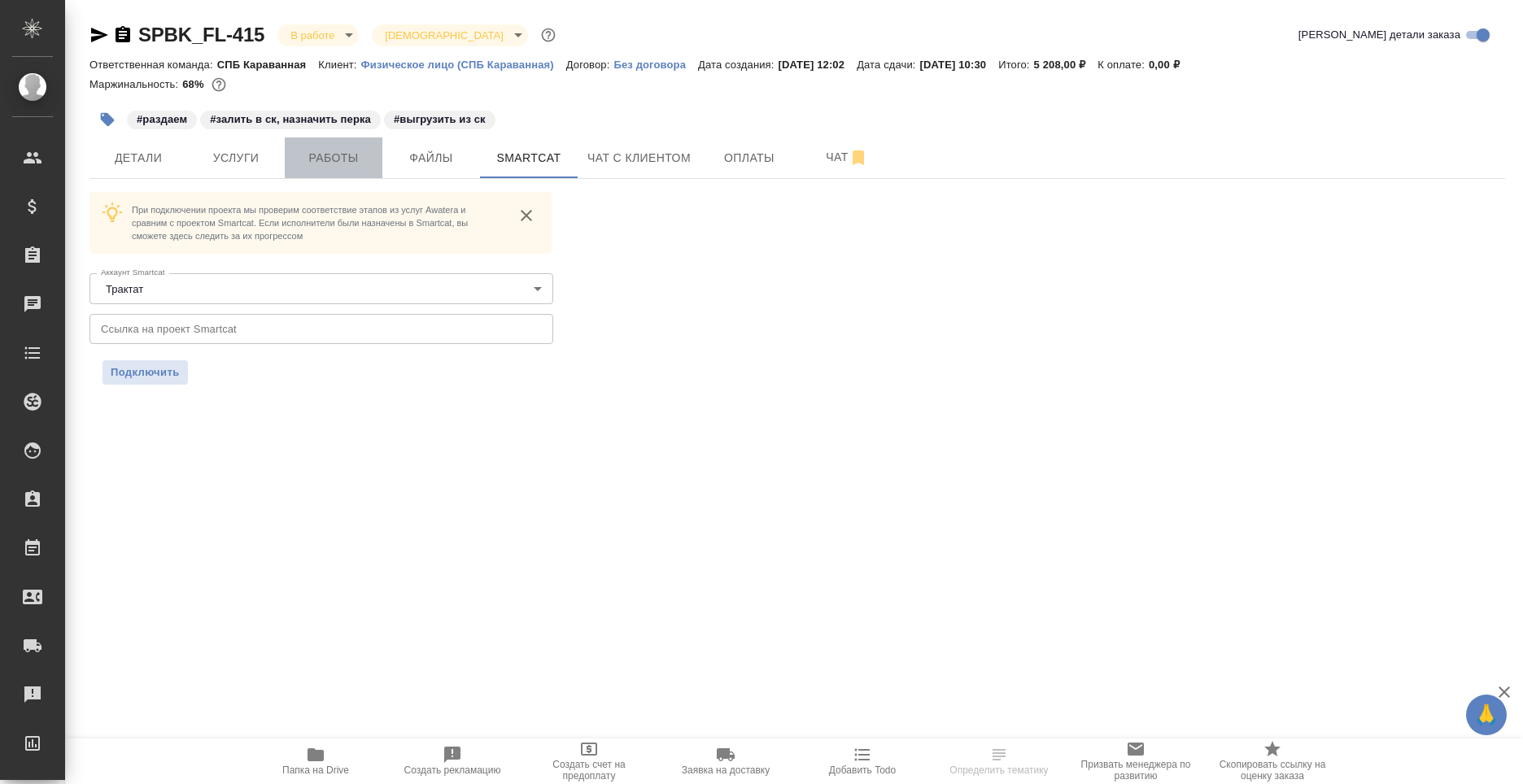
click at [298, 151] on span "Работы" at bounding box center [334, 158] width 78 height 21
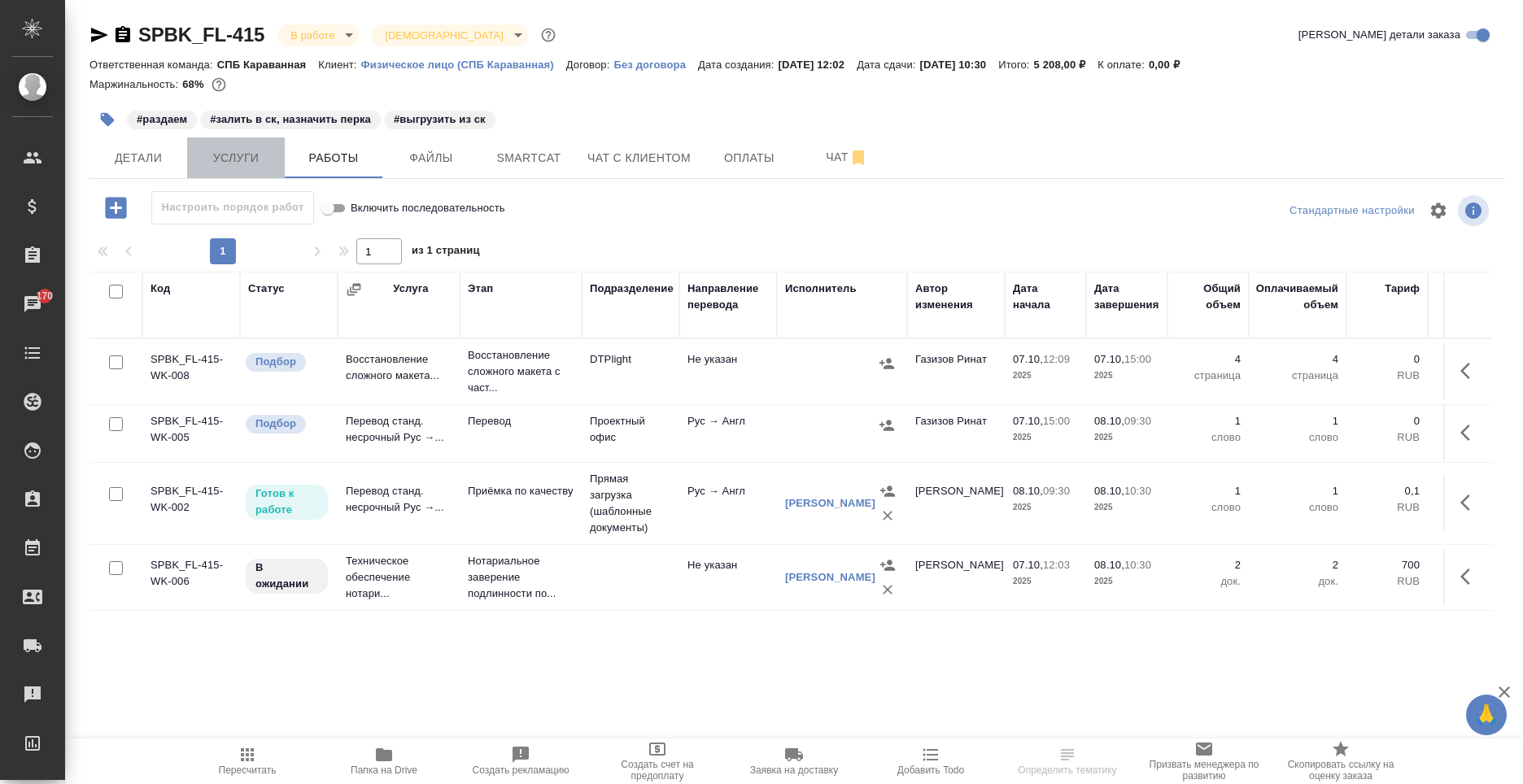
click at [278, 153] on button "Услуги" at bounding box center [236, 158] width 97 height 41
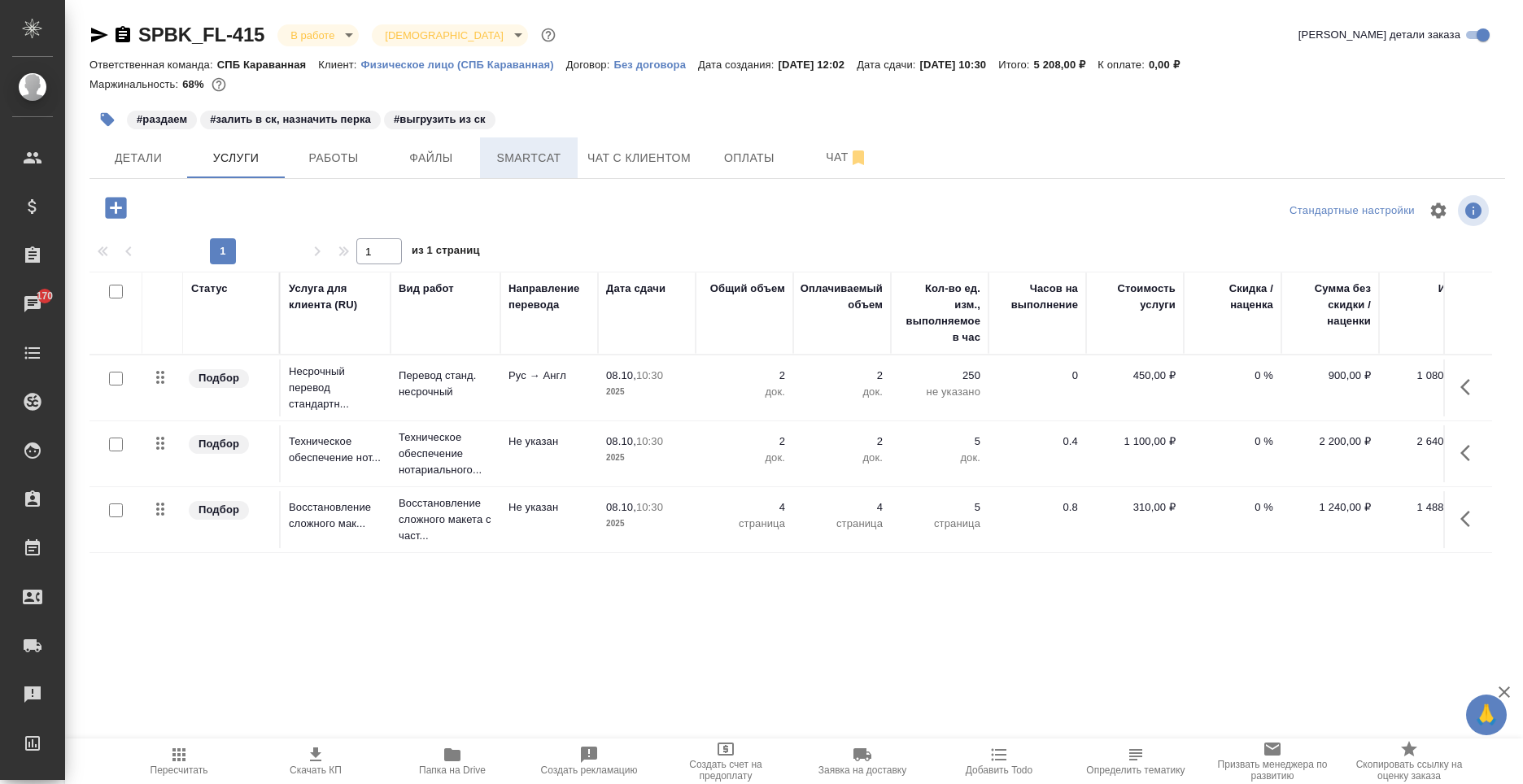
click at [555, 160] on span "Smartcat" at bounding box center [528, 158] width 78 height 21
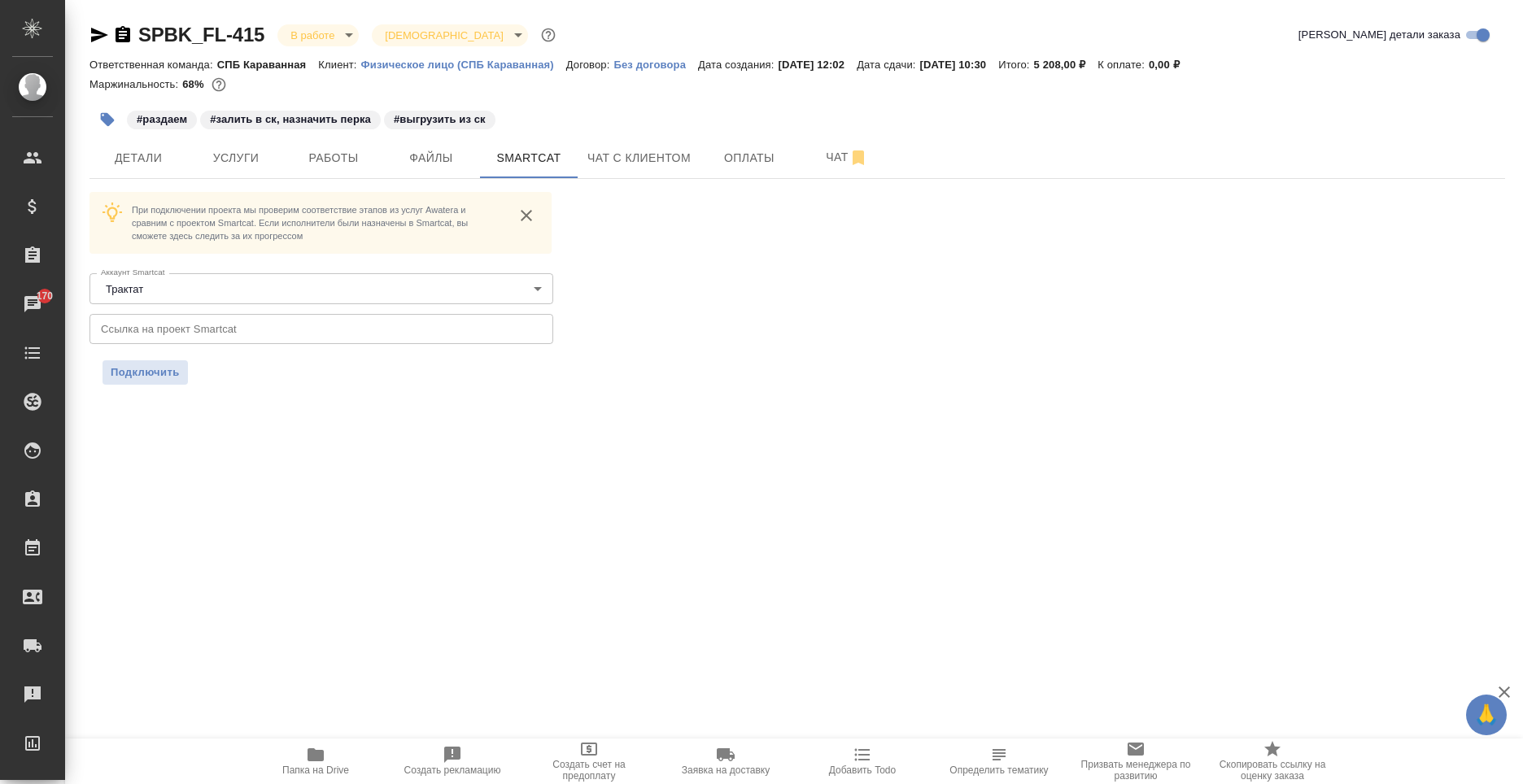
click at [180, 337] on input "text" at bounding box center [321, 328] width 463 height 29
click at [133, 372] on span "Подключить" at bounding box center [145, 372] width 69 height 16
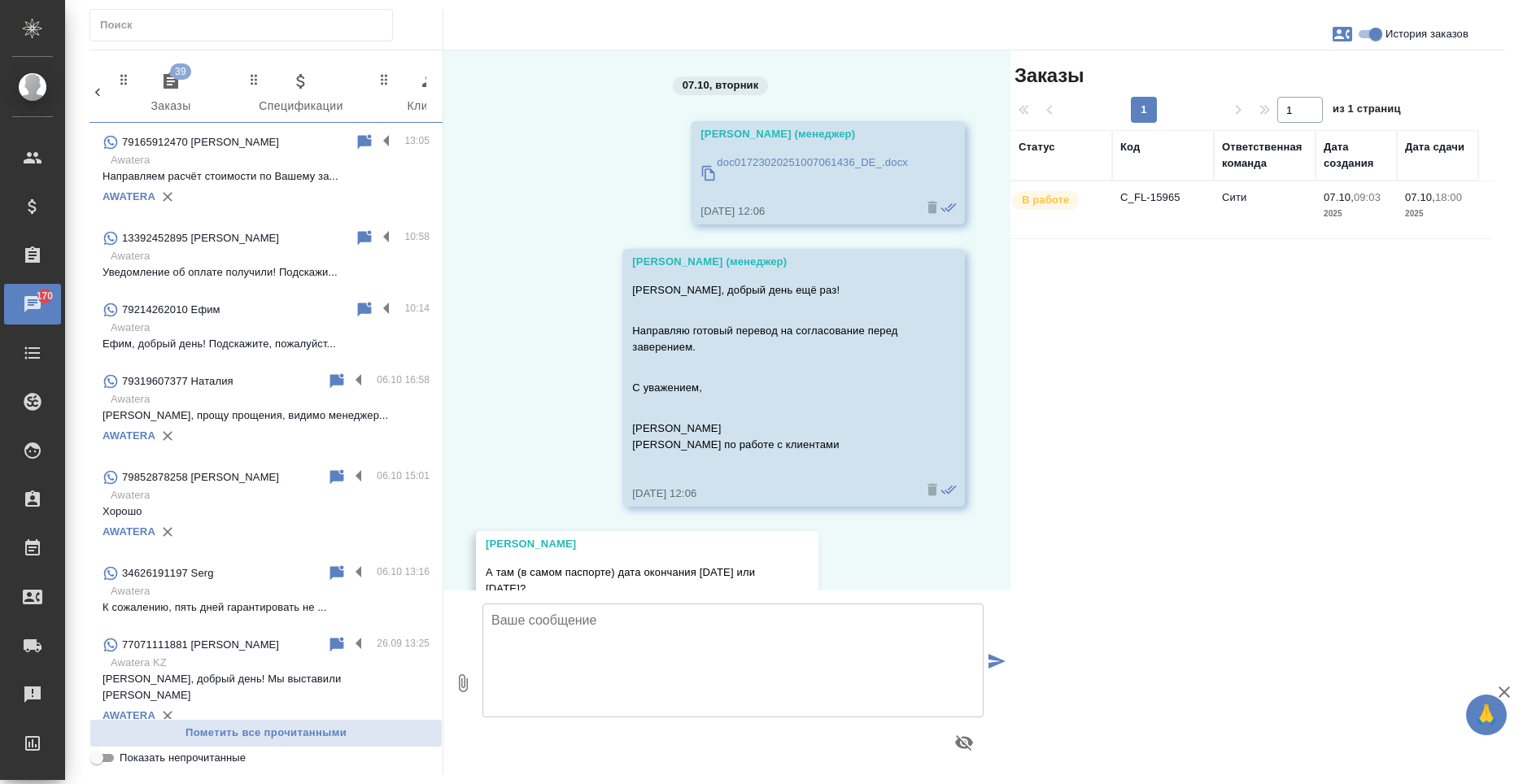
scroll to position [628, 0]
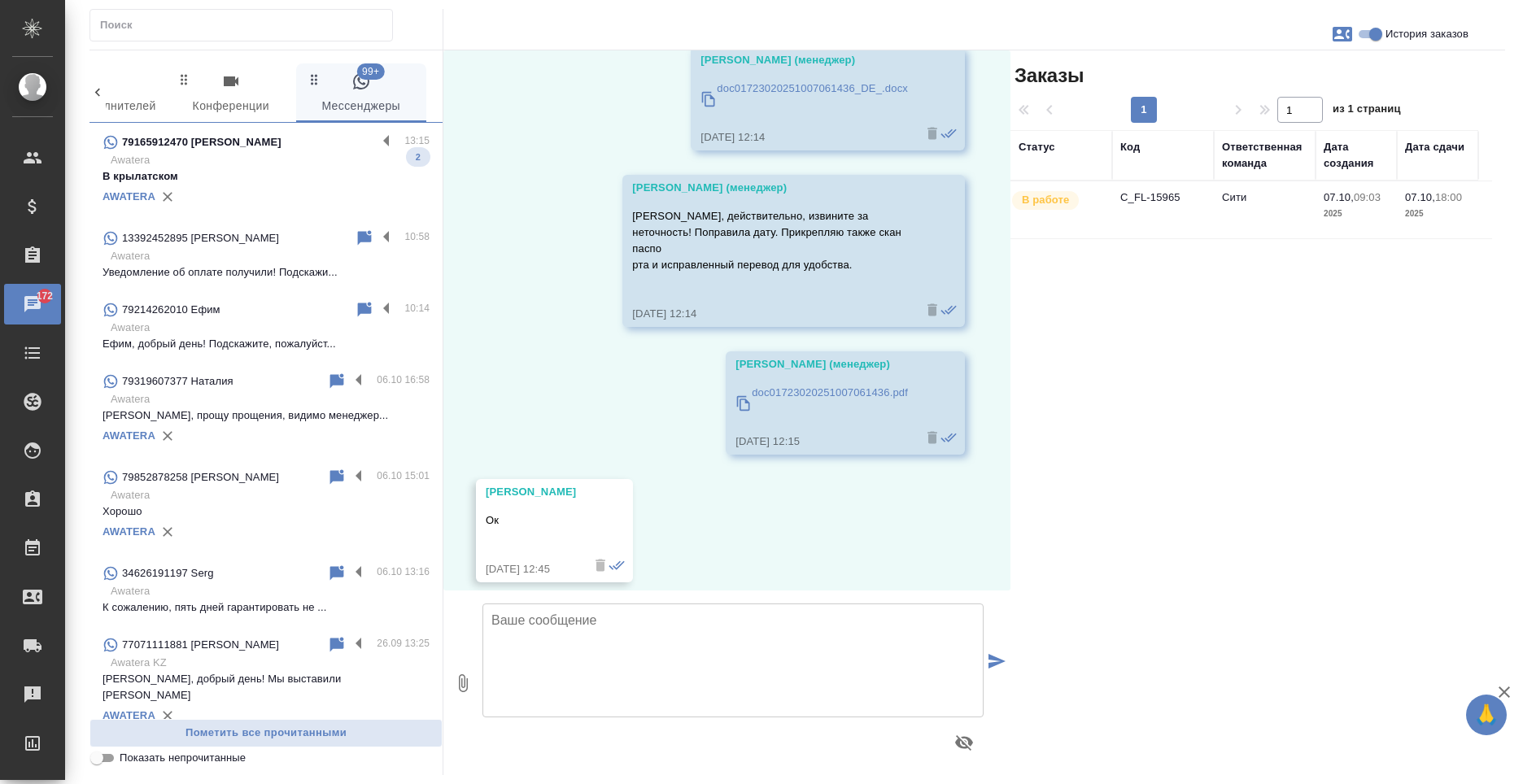
click at [322, 148] on div "79165912470 Владимир" at bounding box center [240, 142] width 274 height 20
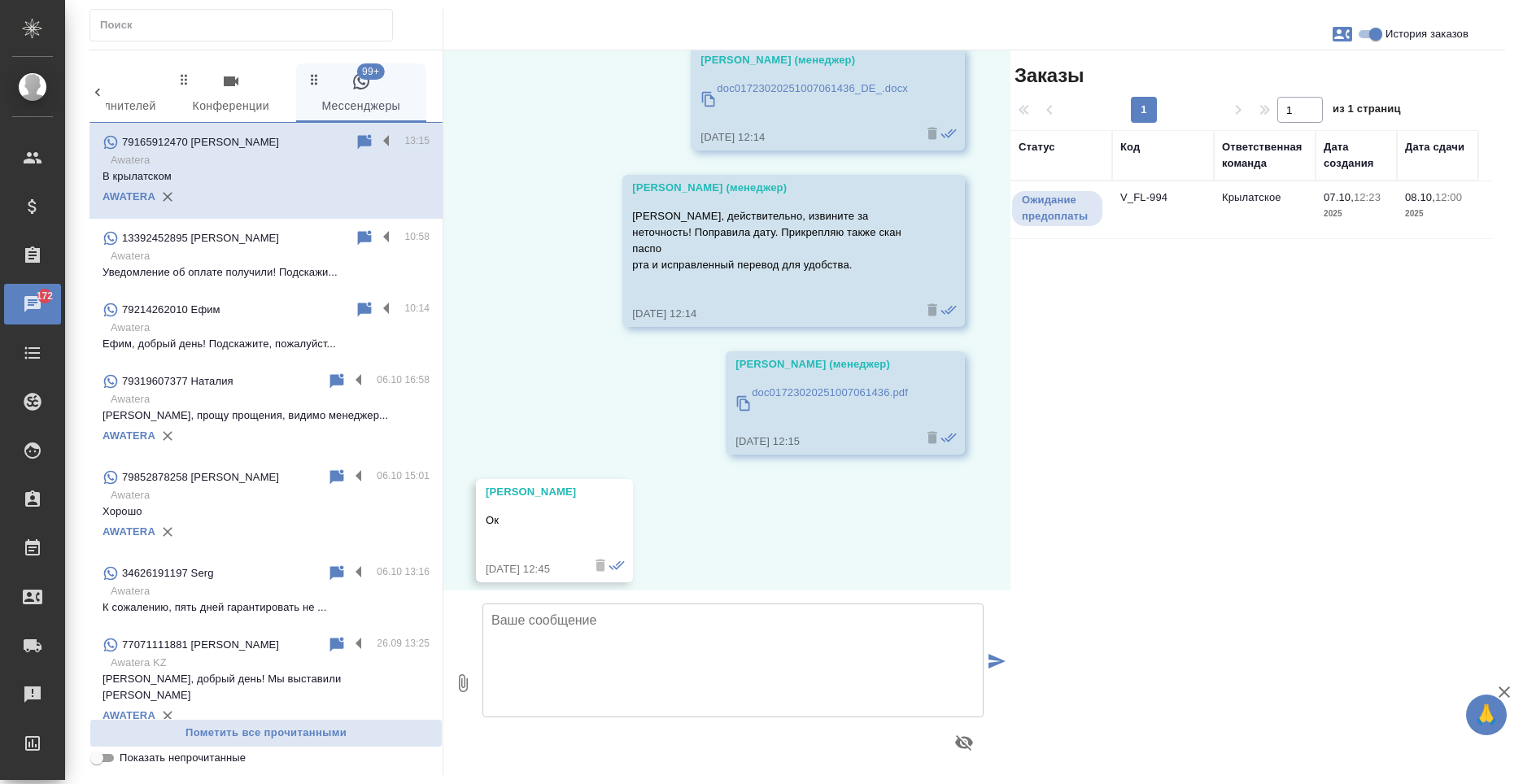
scroll to position [533, 0]
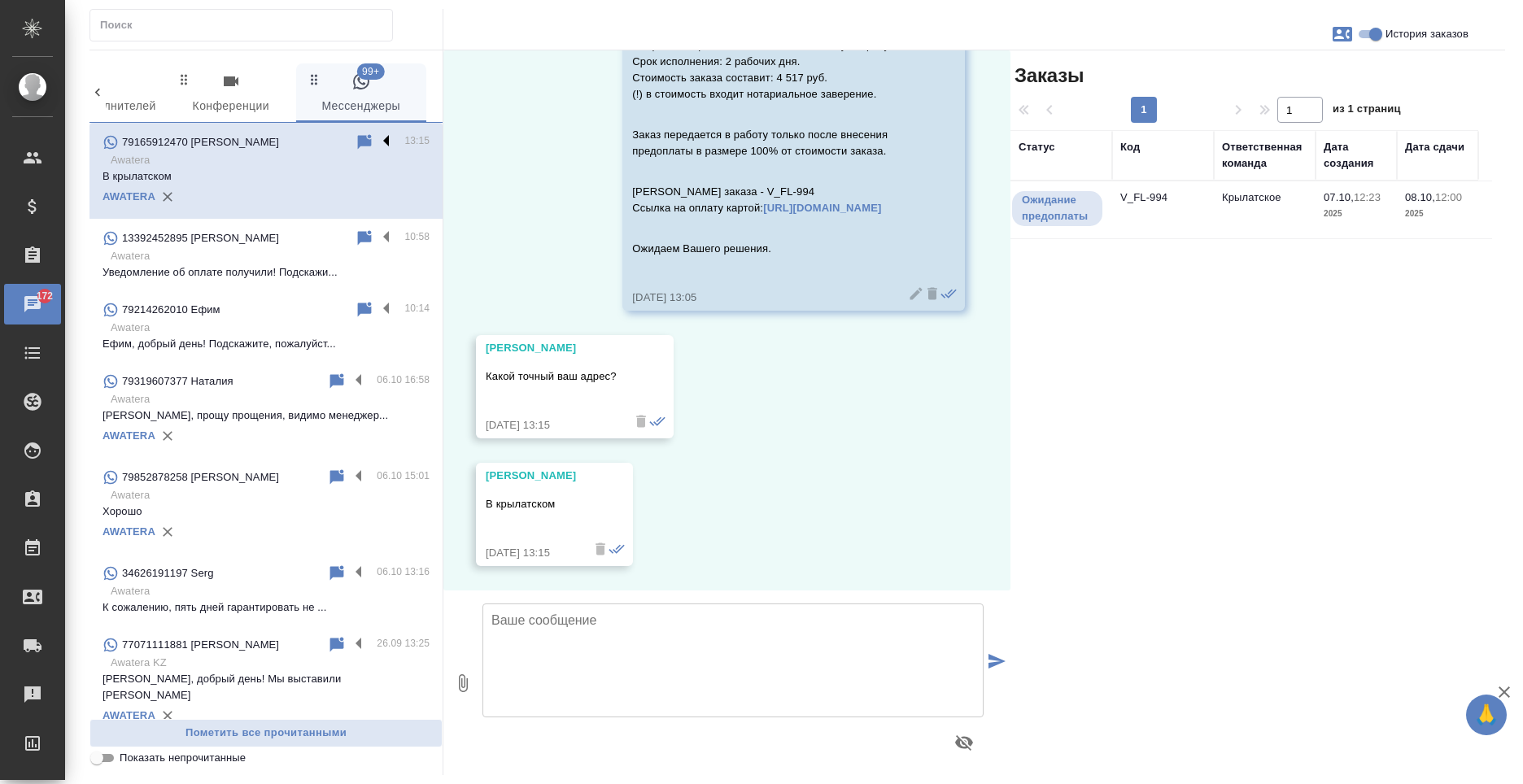
click at [377, 139] on label at bounding box center [390, 141] width 28 height 19
click at [0, 0] on input "checkbox" at bounding box center [0, 0] width 0 height 0
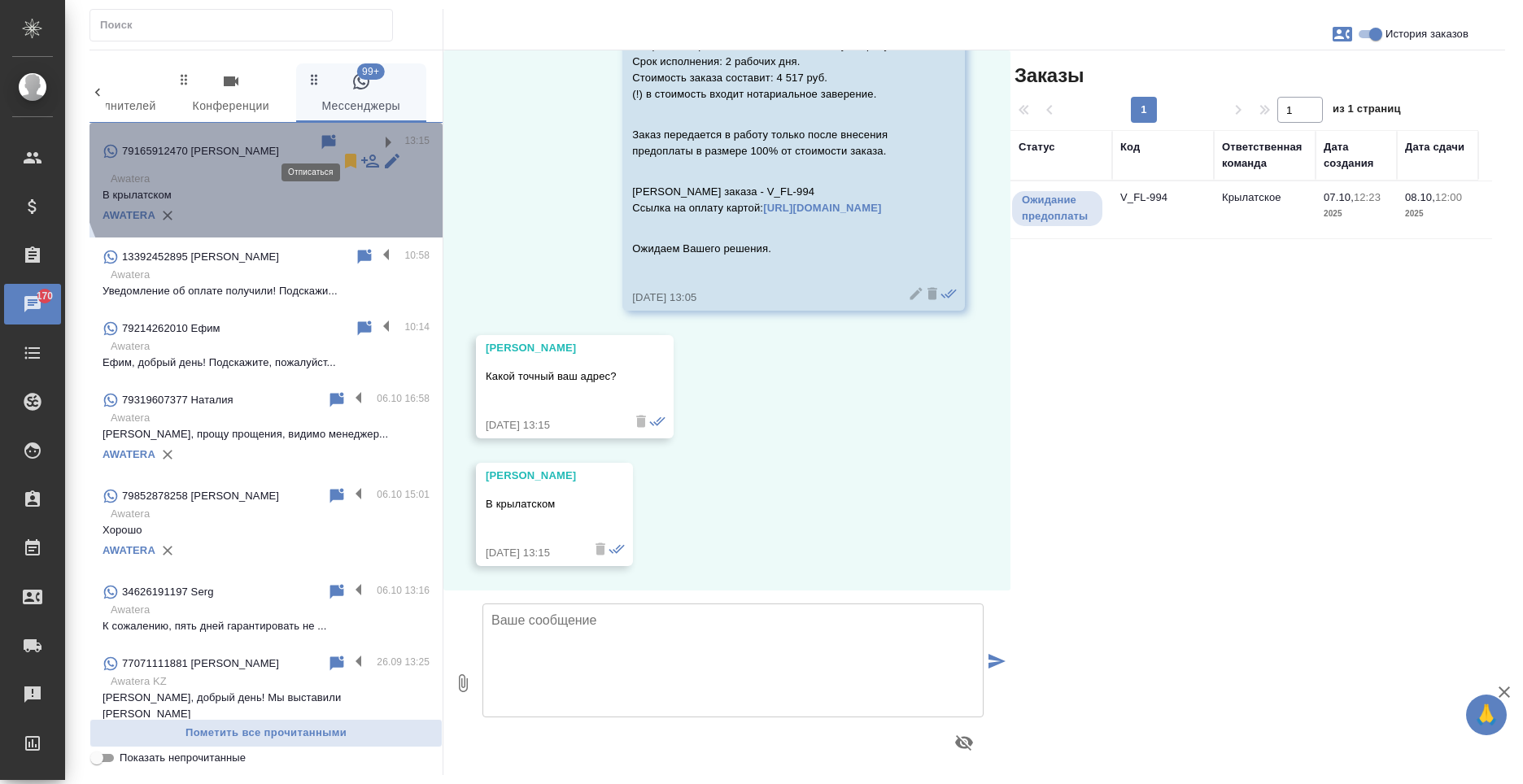
click at [345, 154] on icon at bounding box center [351, 161] width 12 height 14
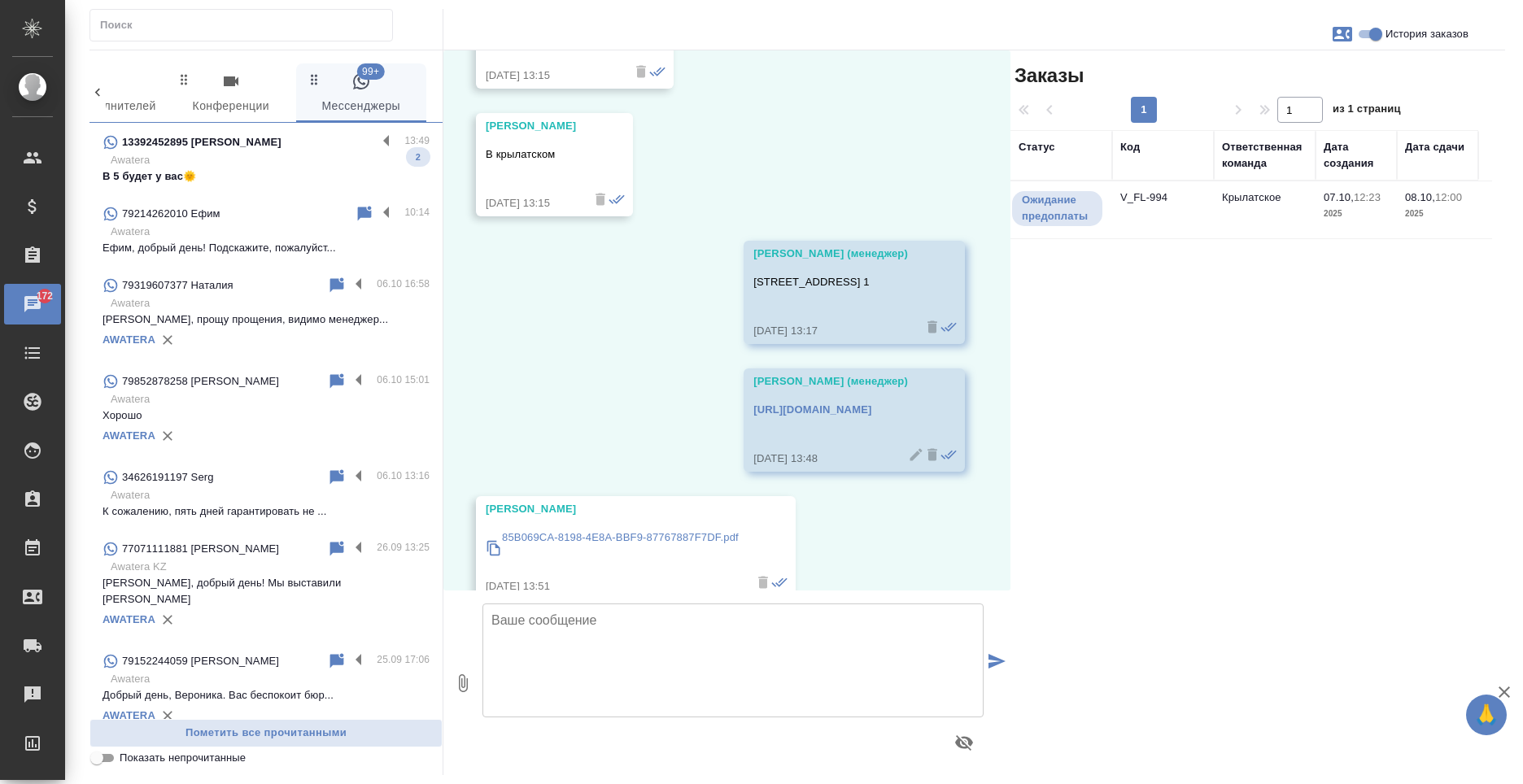
scroll to position [932, 0]
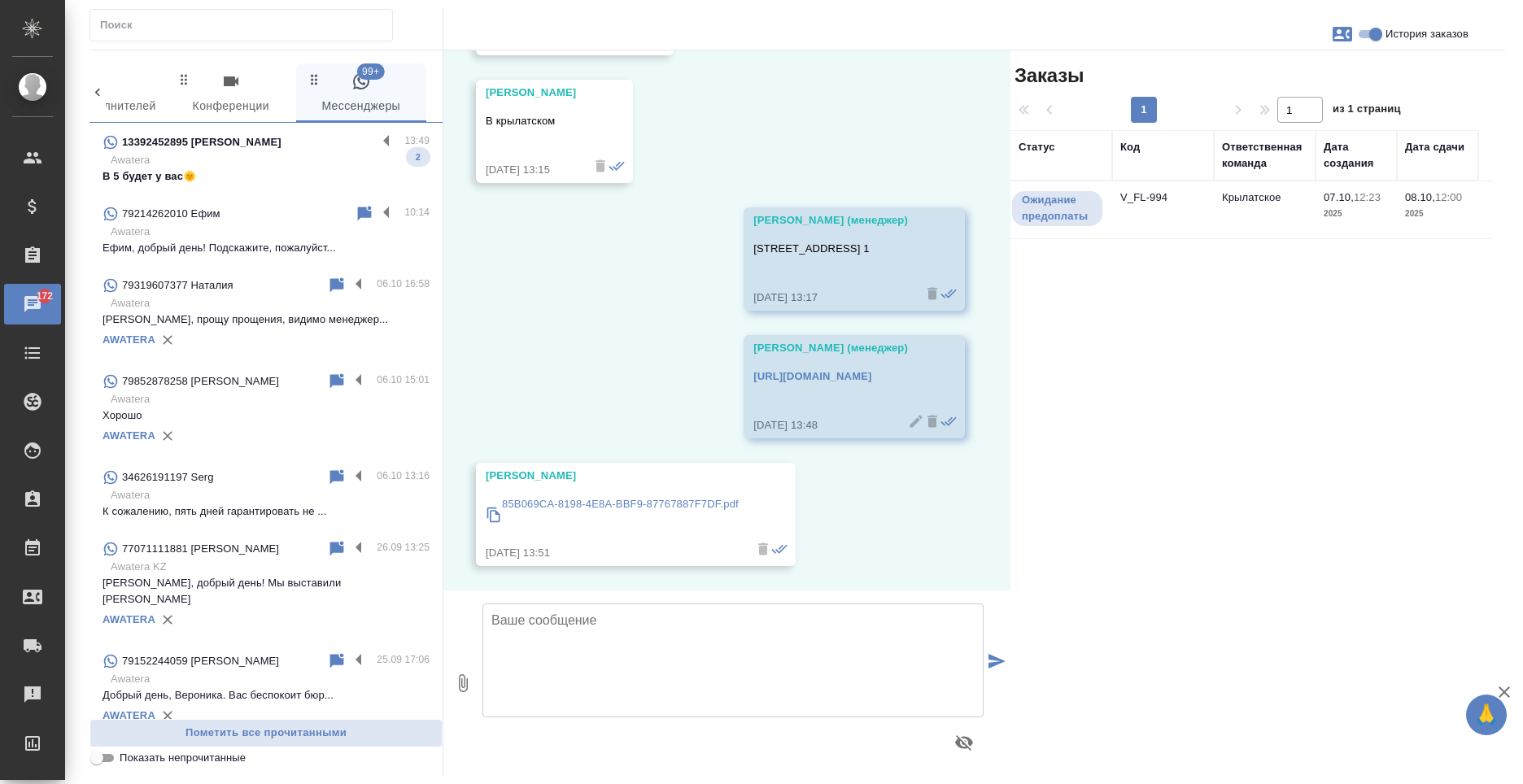
click at [318, 160] on p "Awatera" at bounding box center [271, 160] width 319 height 16
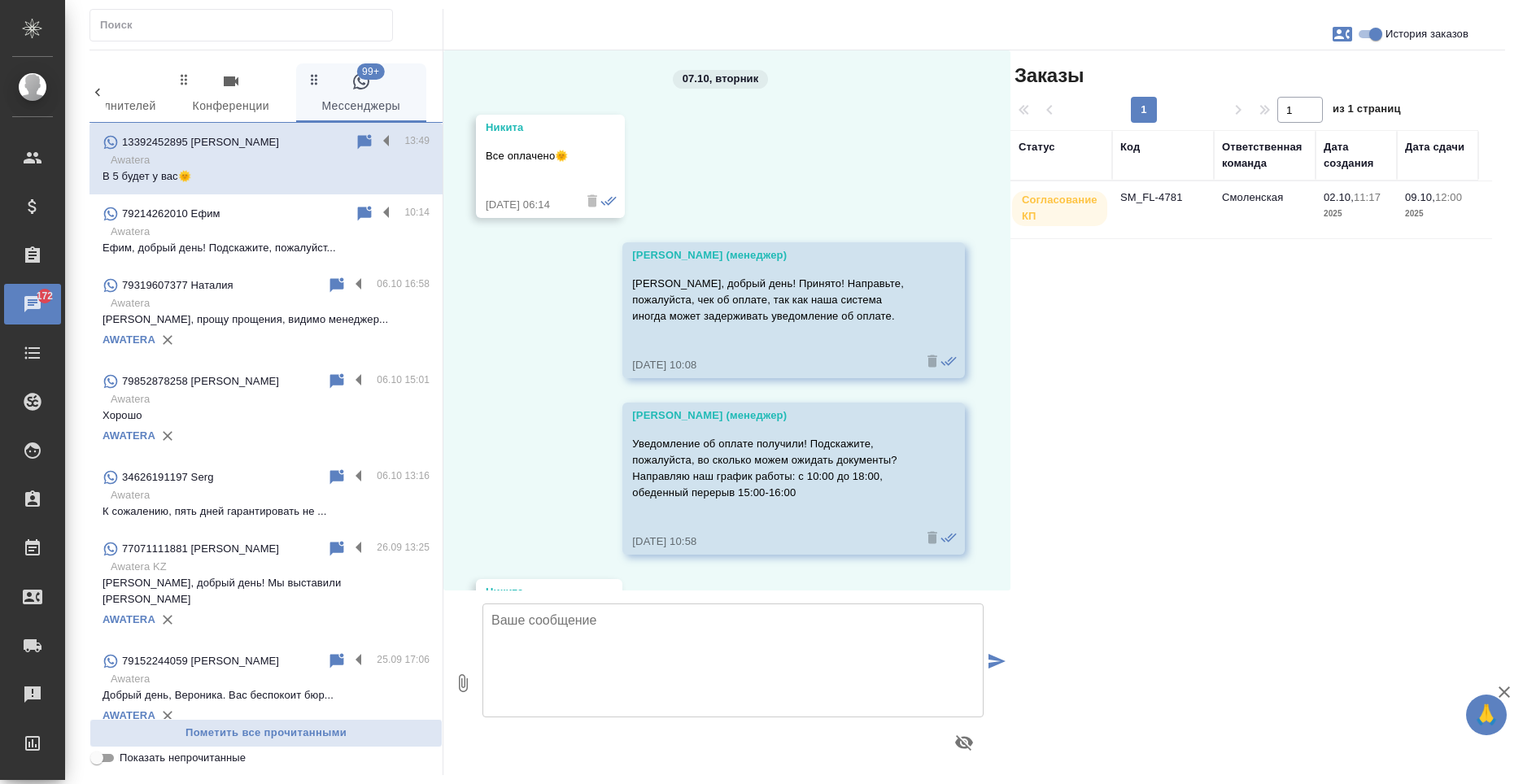
scroll to position [8138, 0]
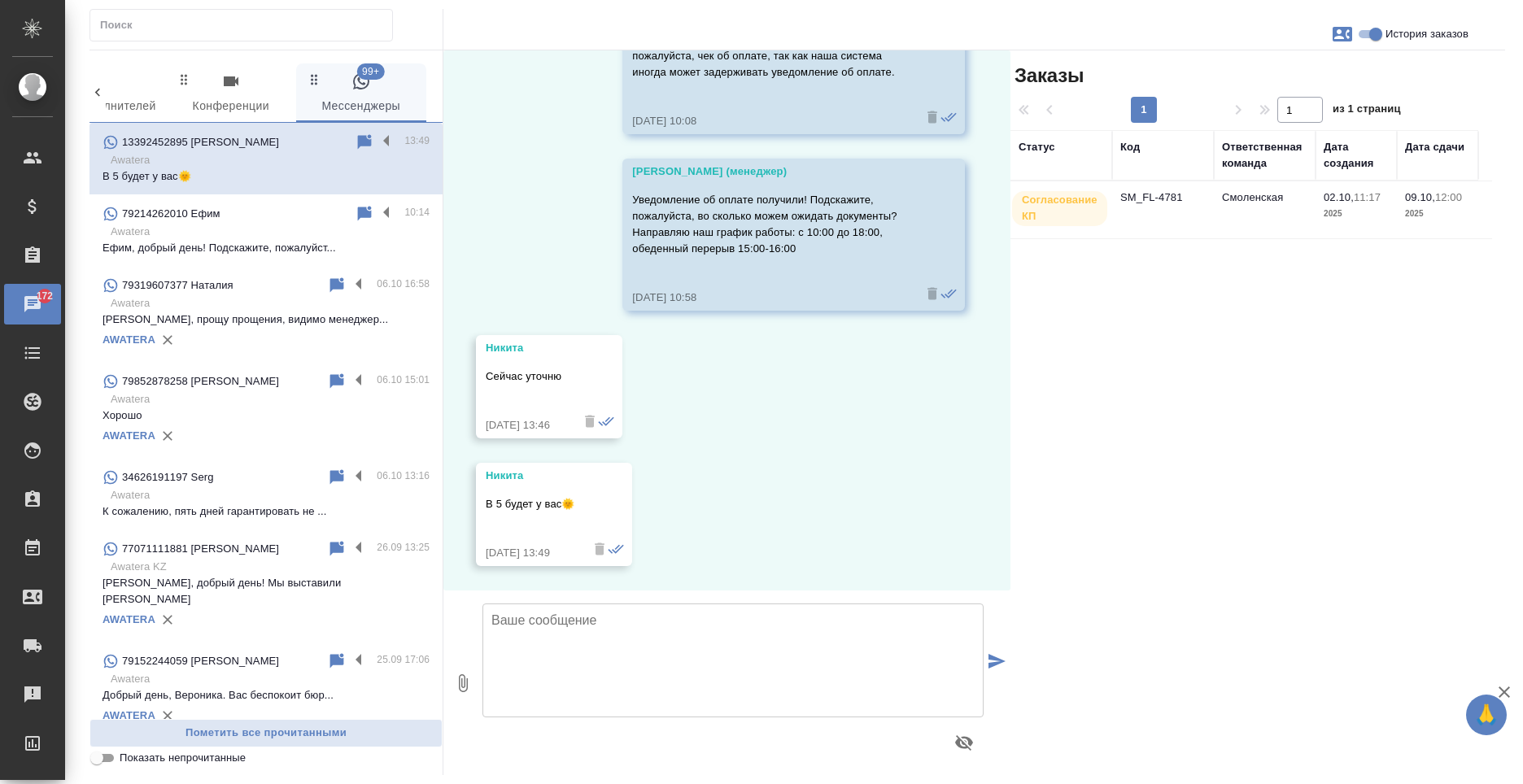
click at [651, 679] on textarea at bounding box center [733, 661] width 501 height 114
type textarea "Благодарю за ответ!"
click at [986, 674] on button "submit" at bounding box center [997, 662] width 27 height 225
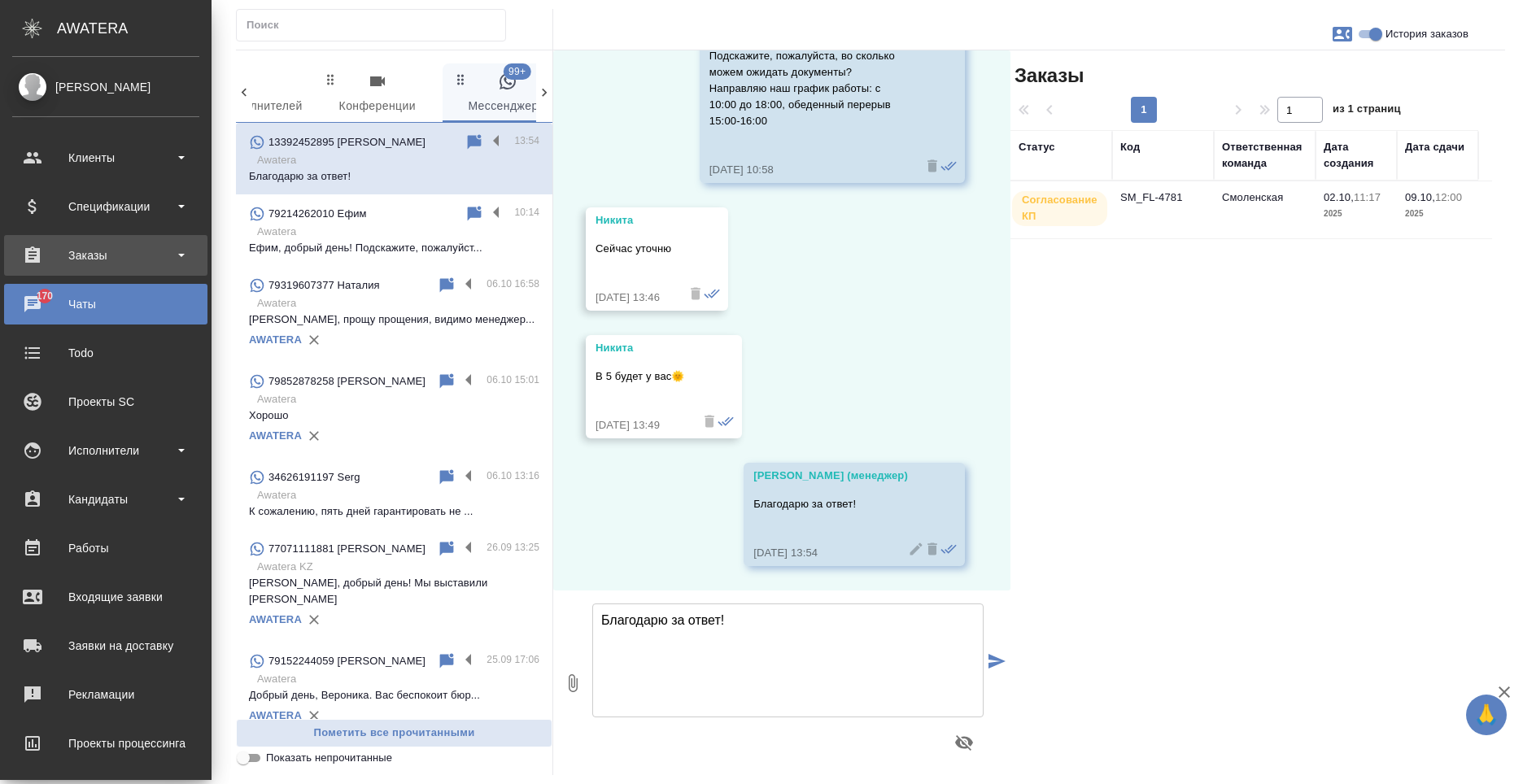
scroll to position [8949, 0]
click at [29, 259] on div "Заказы" at bounding box center [106, 255] width 188 height 24
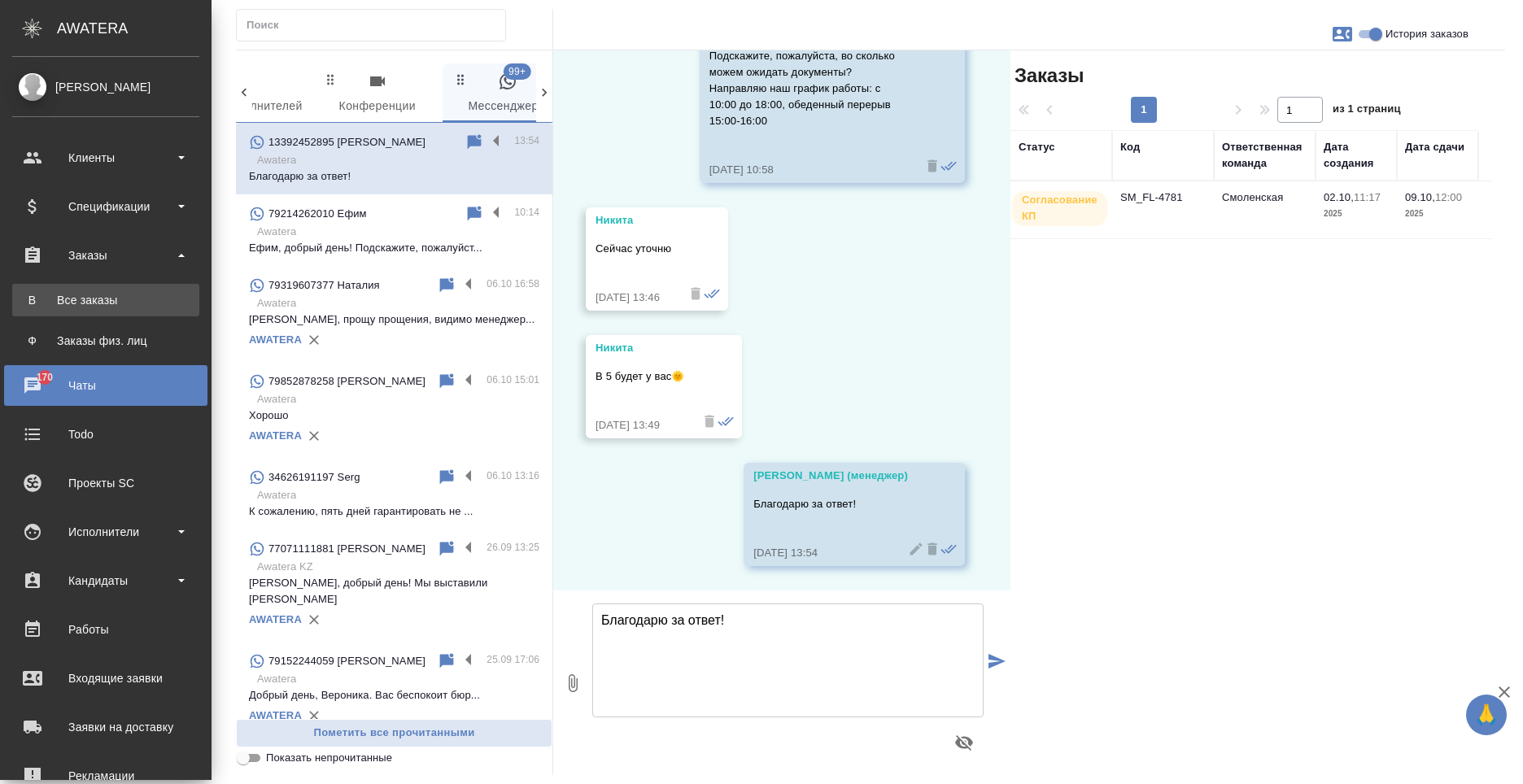
click at [65, 295] on div "Все заказы" at bounding box center [106, 300] width 171 height 16
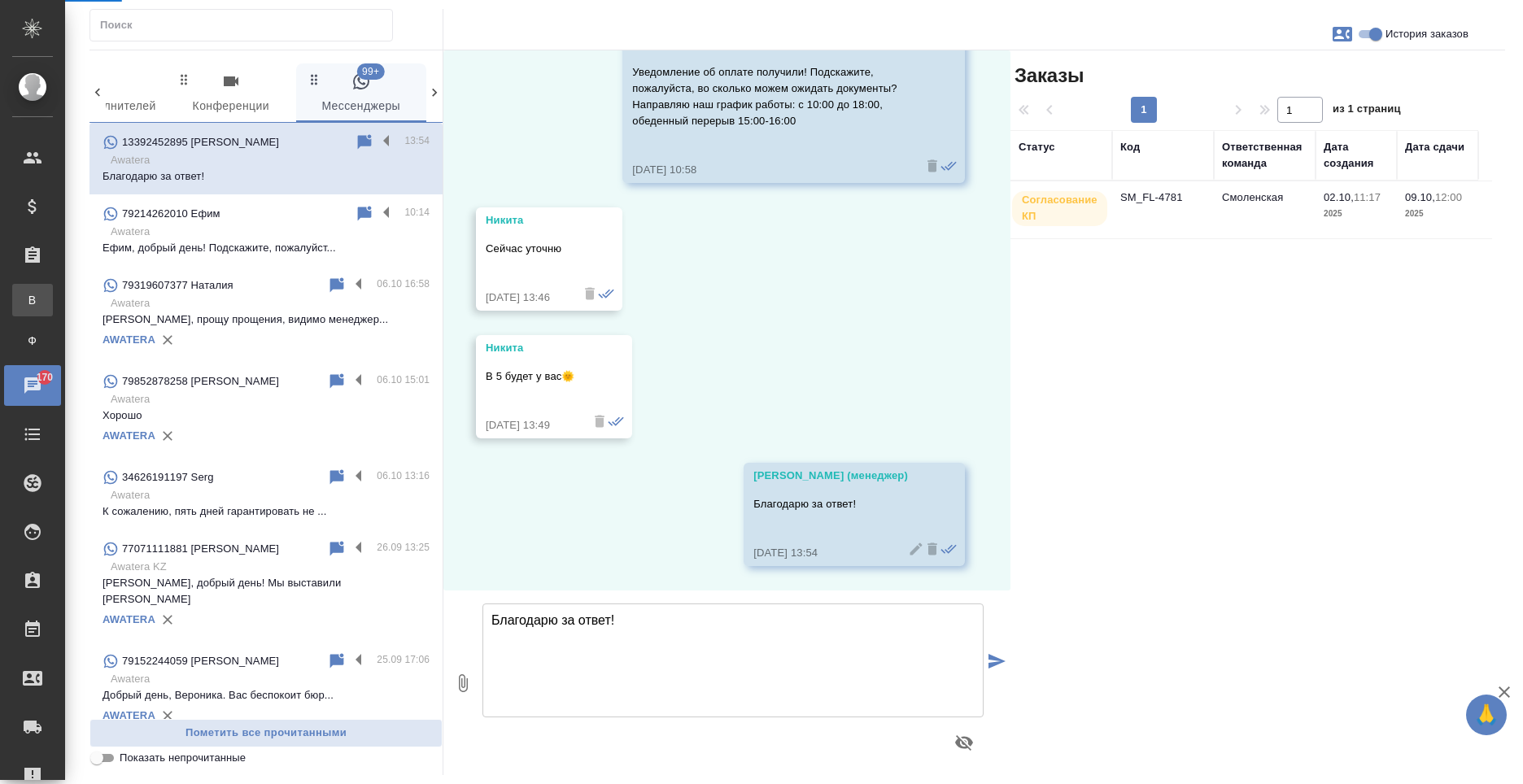
scroll to position [8347, 0]
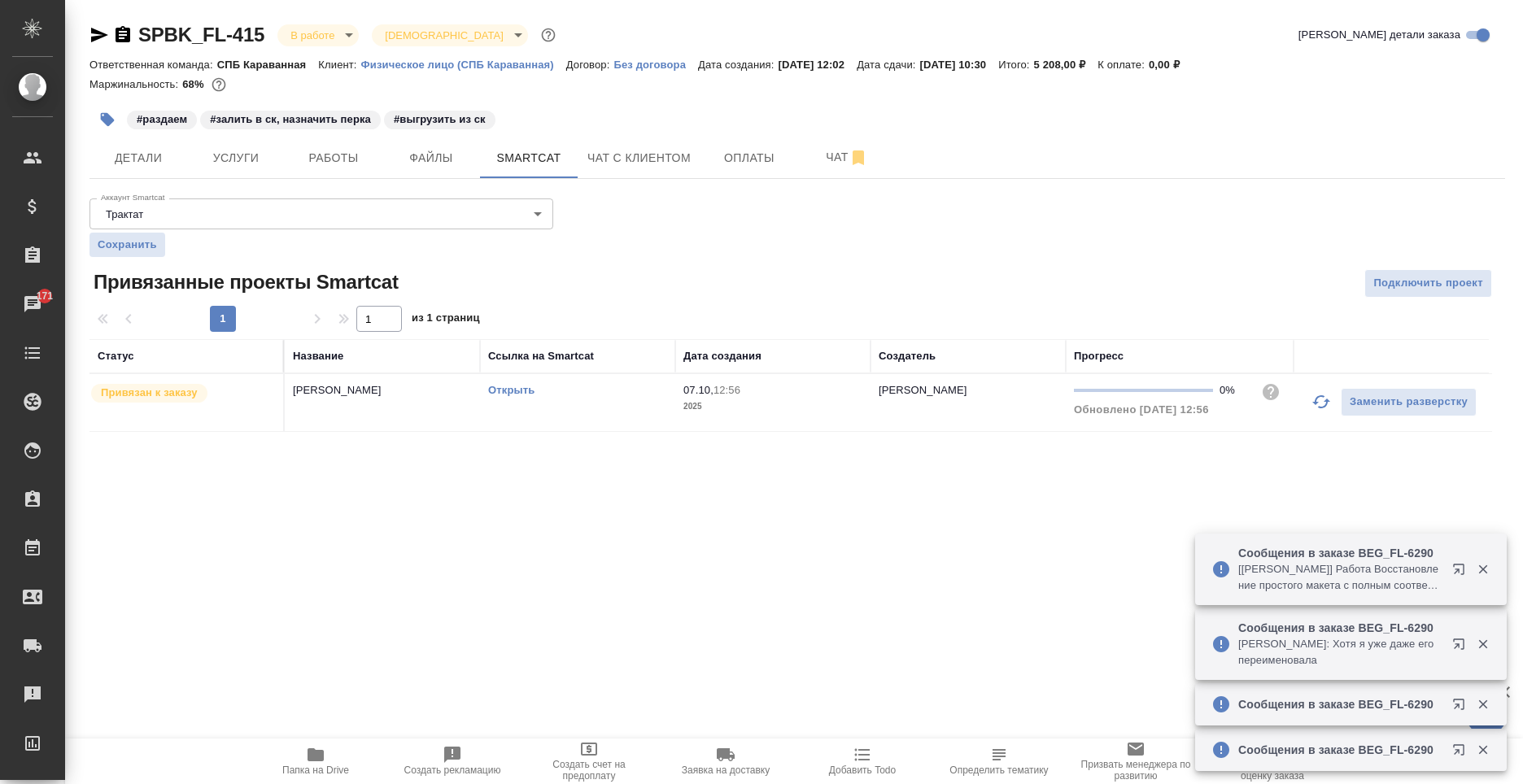
click at [1399, 652] on p "Антонова Кристина: Хотя я уже даже его переименовала" at bounding box center [1340, 652] width 204 height 32
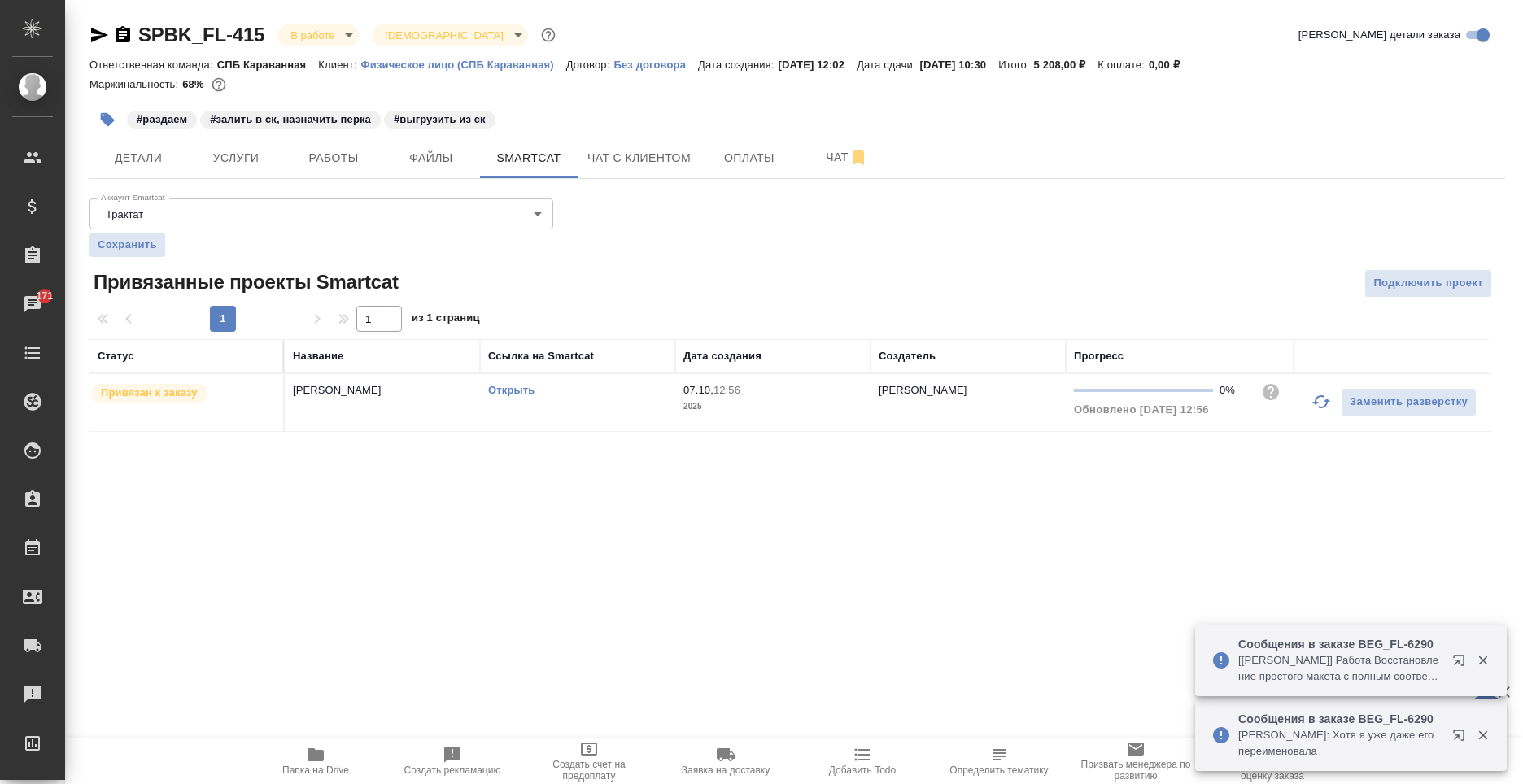
click at [1272, 664] on p "[Бабкина Анастасия] Работа Восстановление простого макета с полным соответствие…" at bounding box center [1340, 669] width 204 height 32
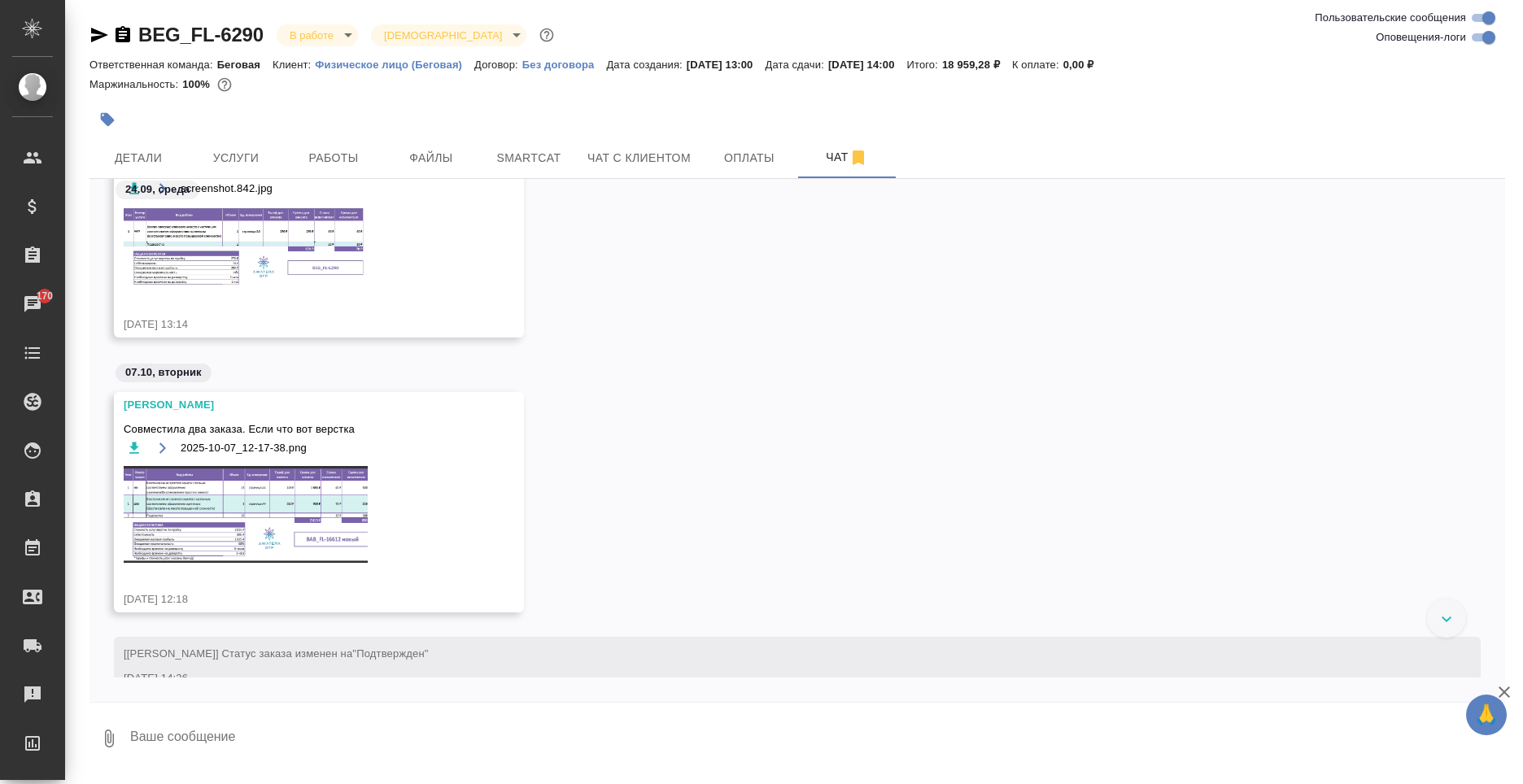
scroll to position [448, 0]
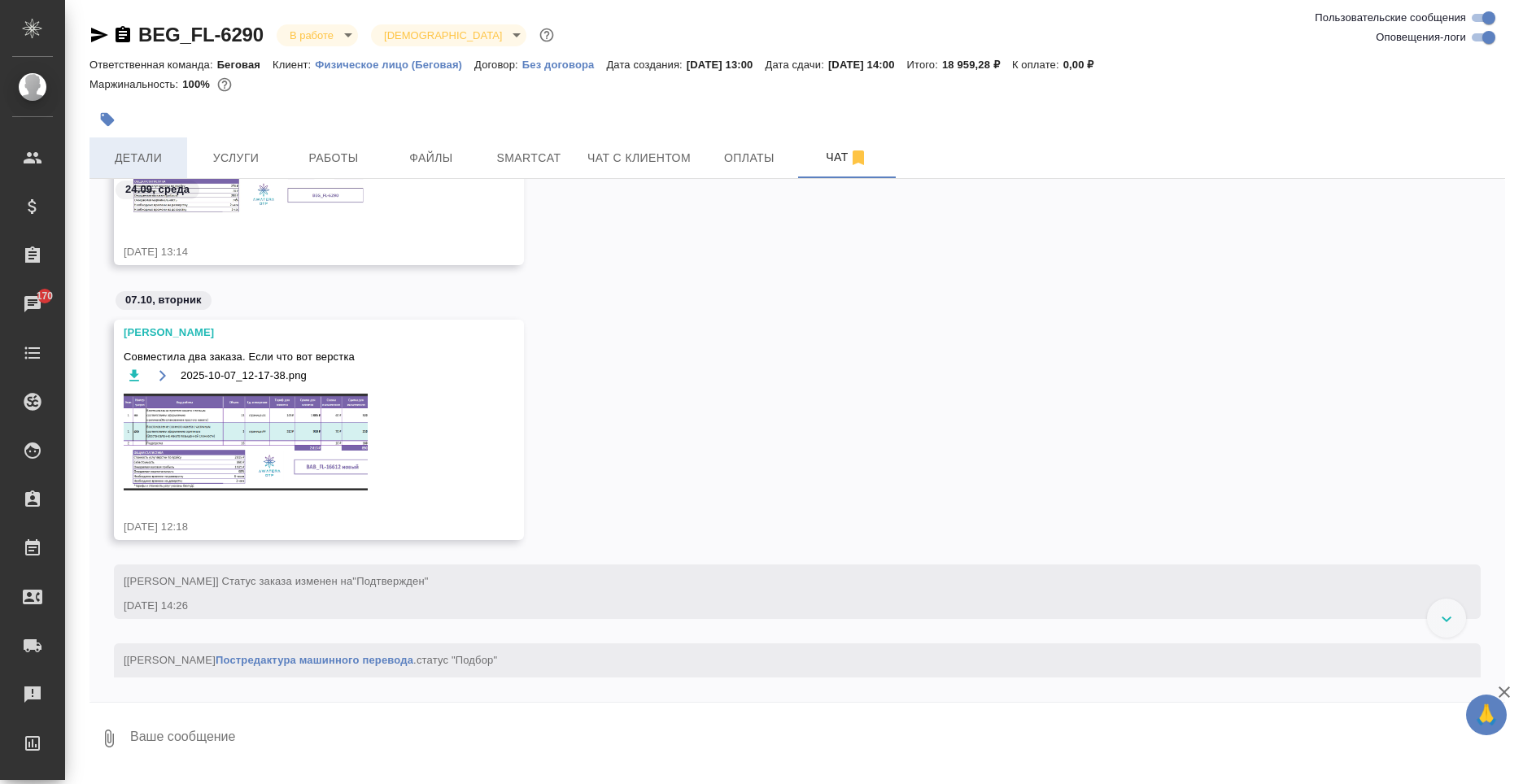
click at [147, 142] on button "Детали" at bounding box center [138, 158] width 97 height 41
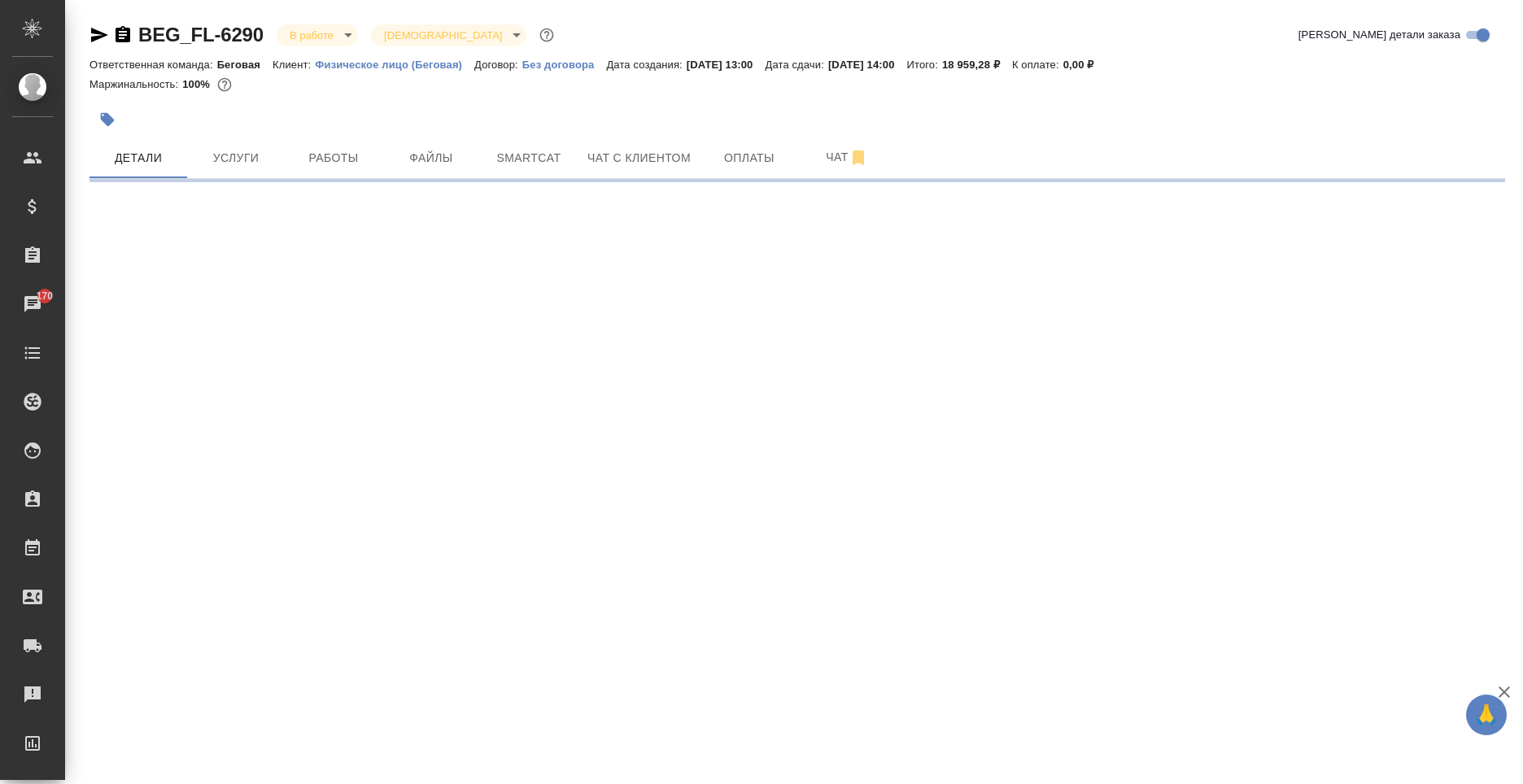
select select "RU"
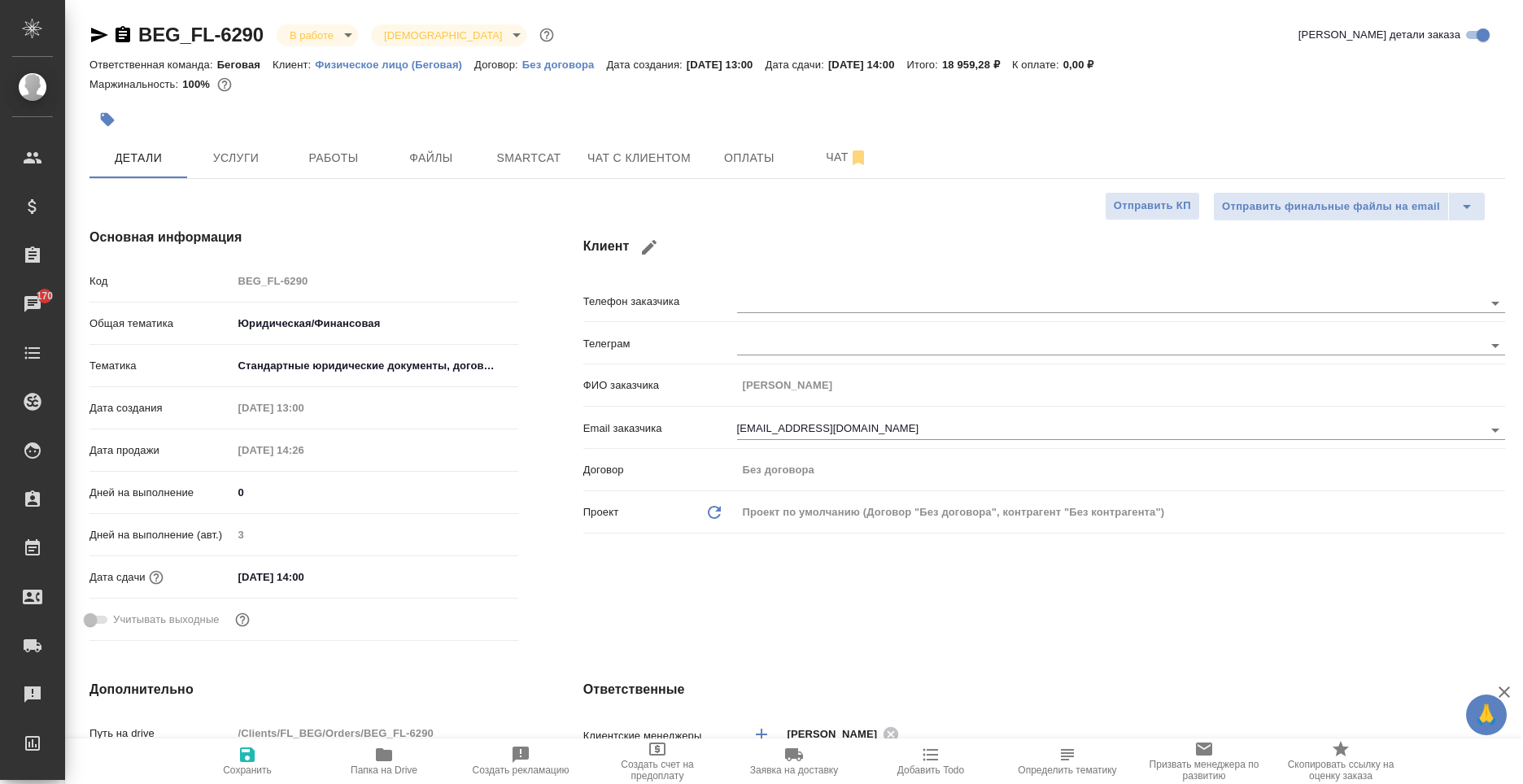
type textarea "x"
type input "[PERSON_NAME]"
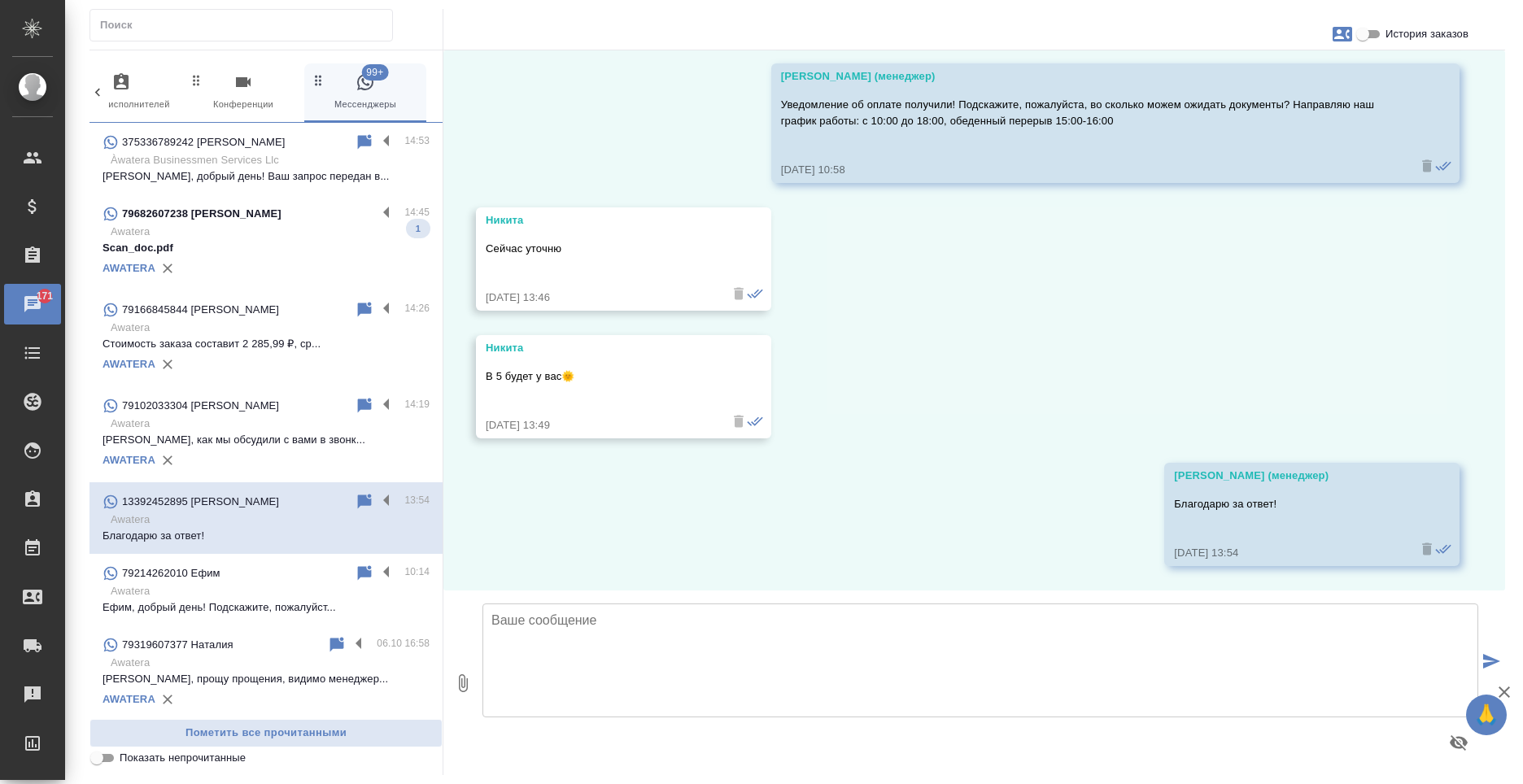
scroll to position [7339, 0]
